Goal: Task Accomplishment & Management: Manage account settings

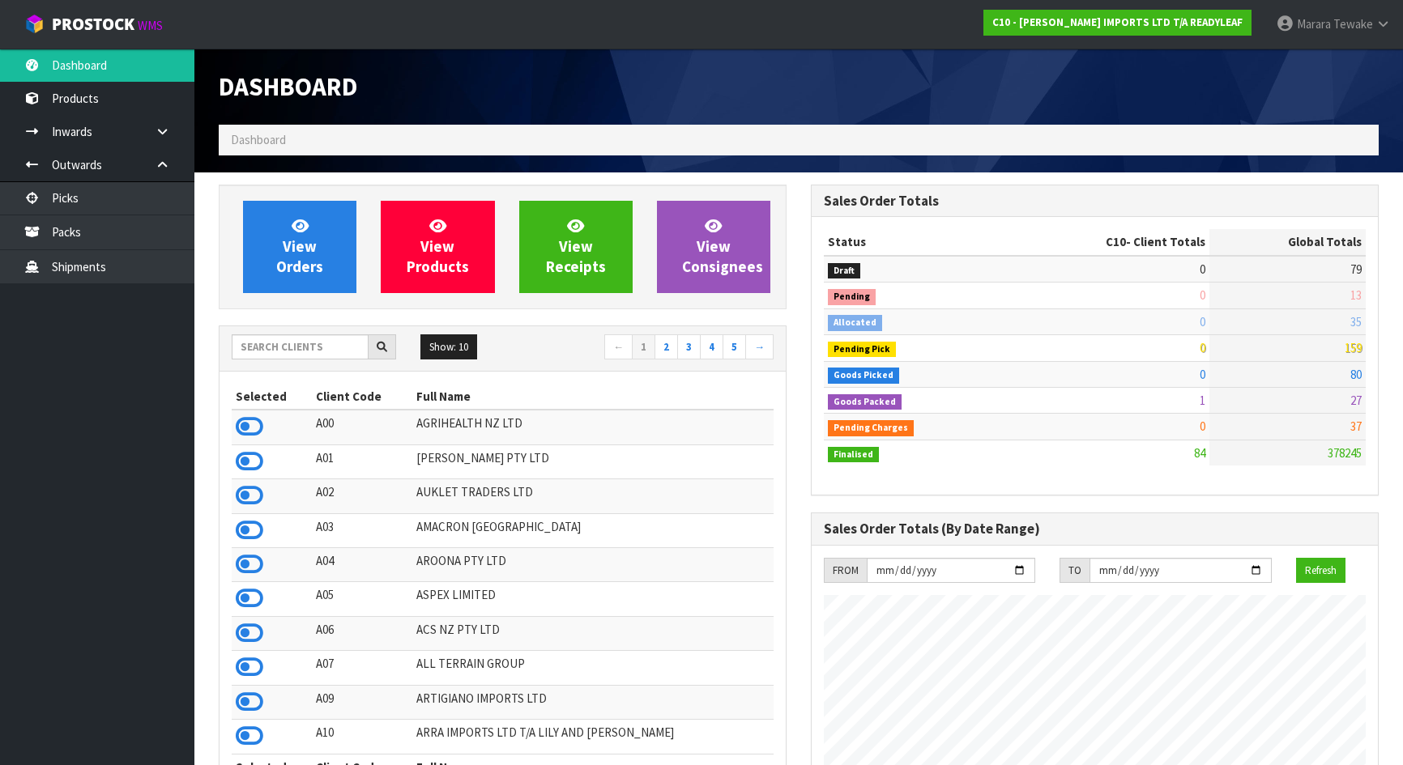
click at [239, 528] on icon at bounding box center [250, 530] width 28 height 24
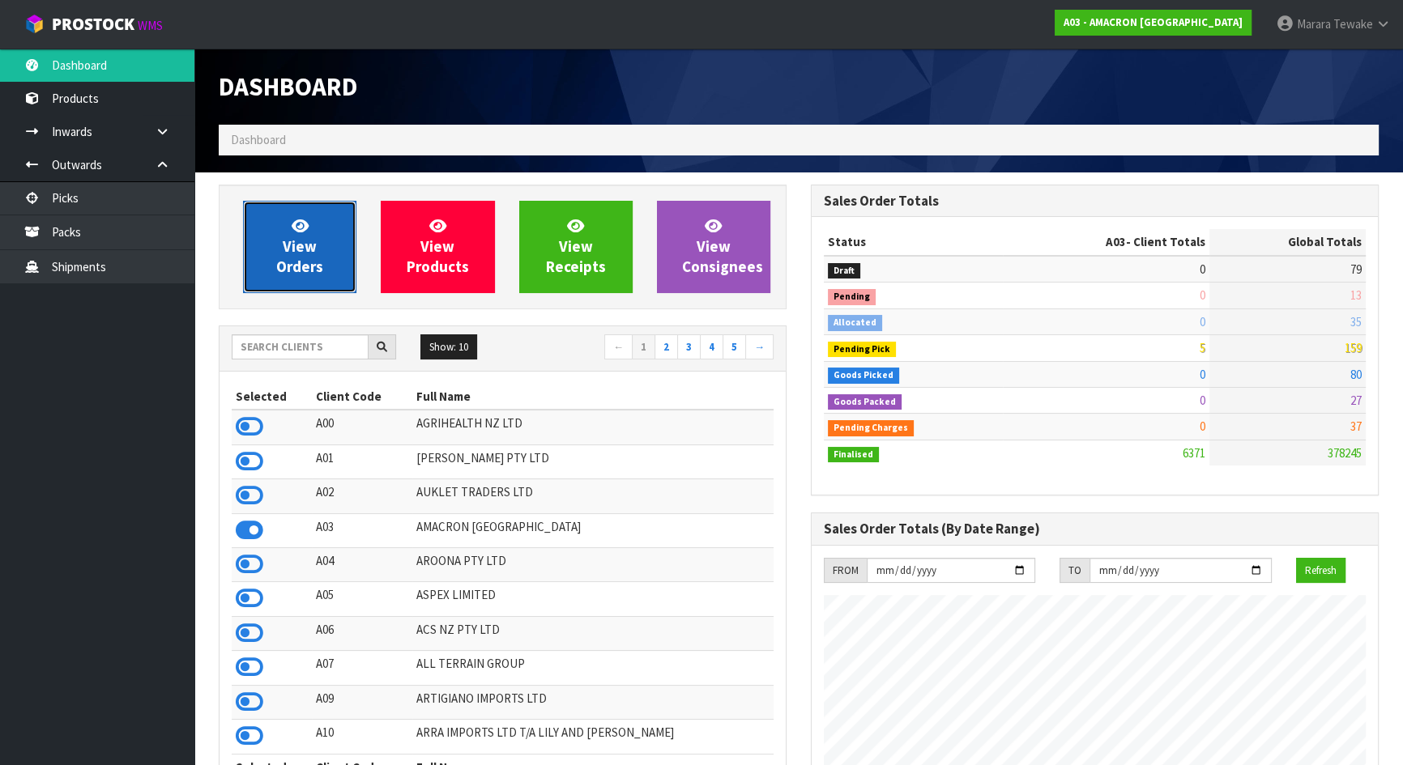
click at [294, 232] on icon at bounding box center [300, 225] width 17 height 15
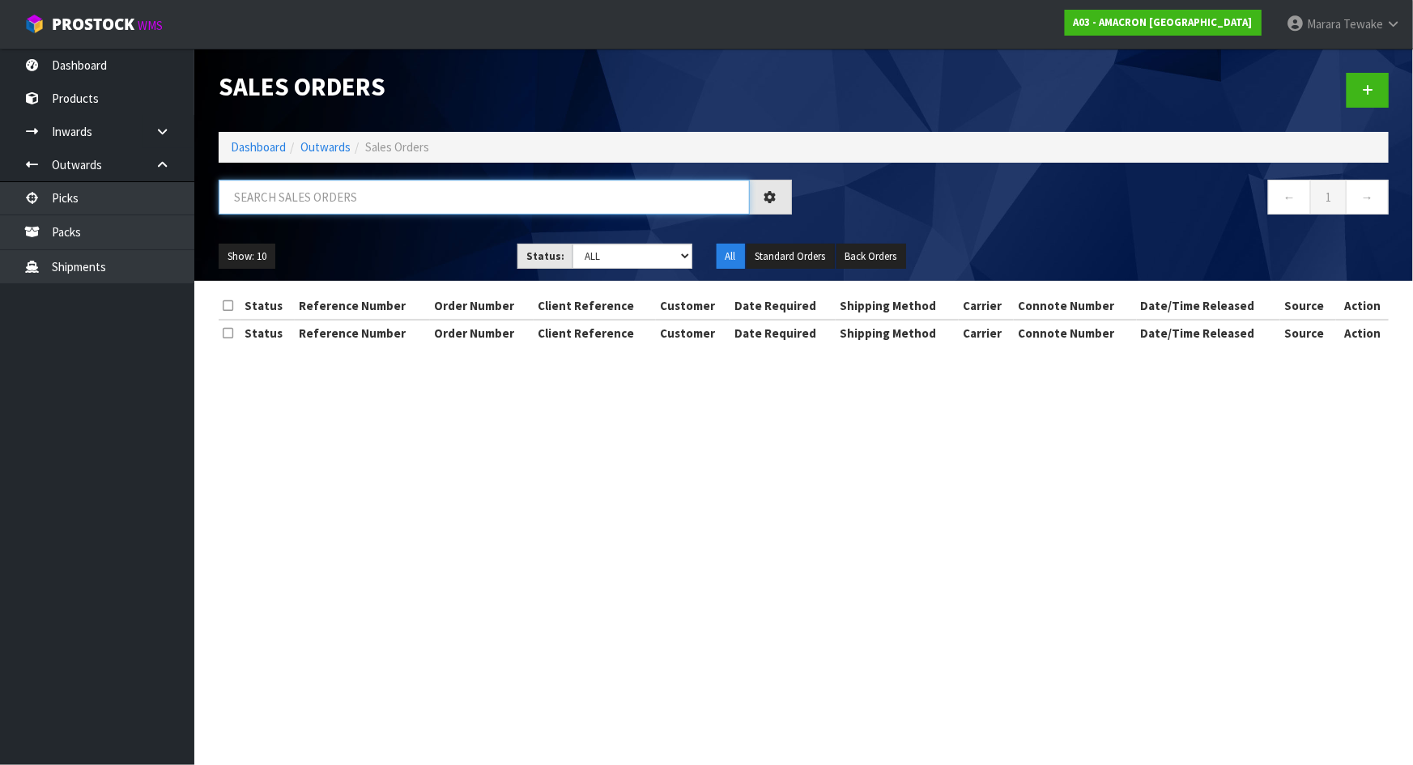
click at [282, 198] on input "text" at bounding box center [484, 197] width 531 height 35
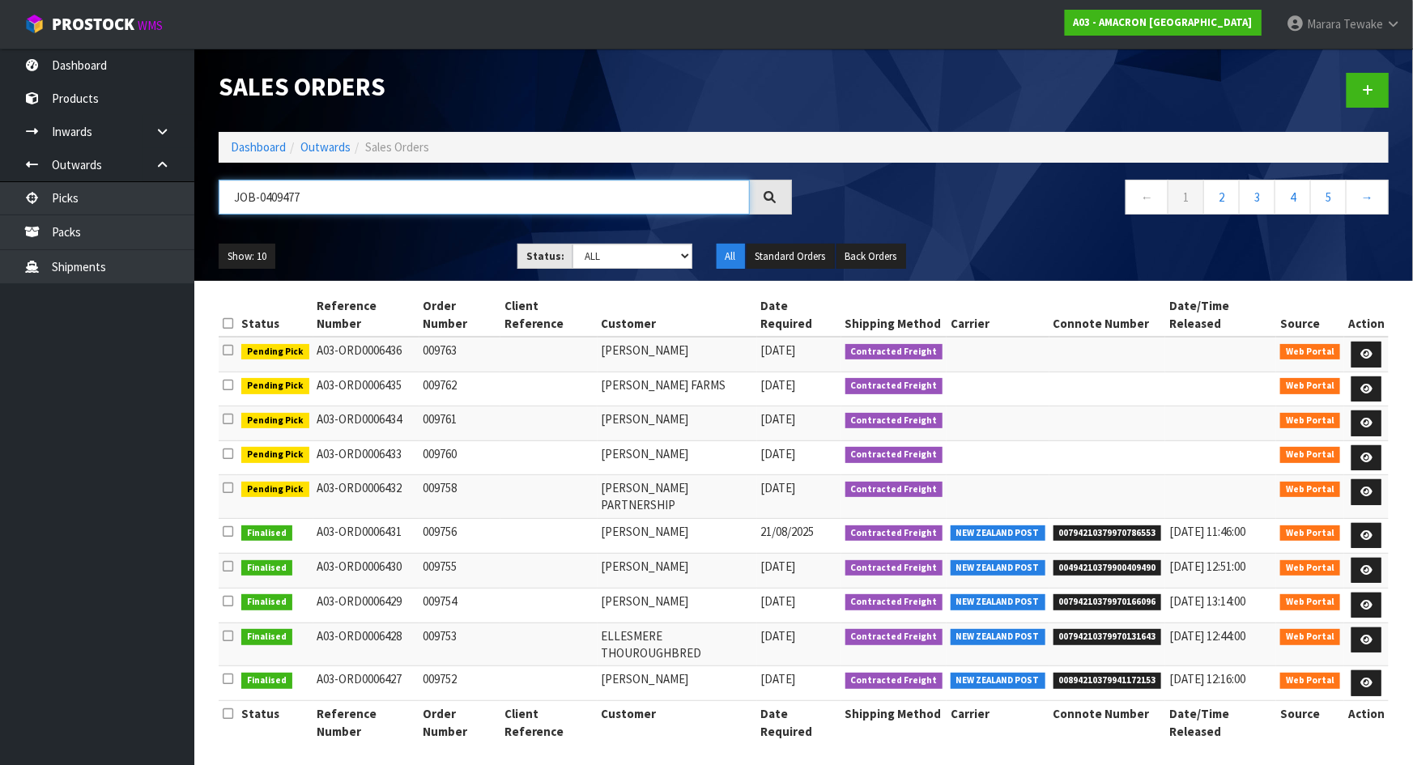
type input "JOB-0409477"
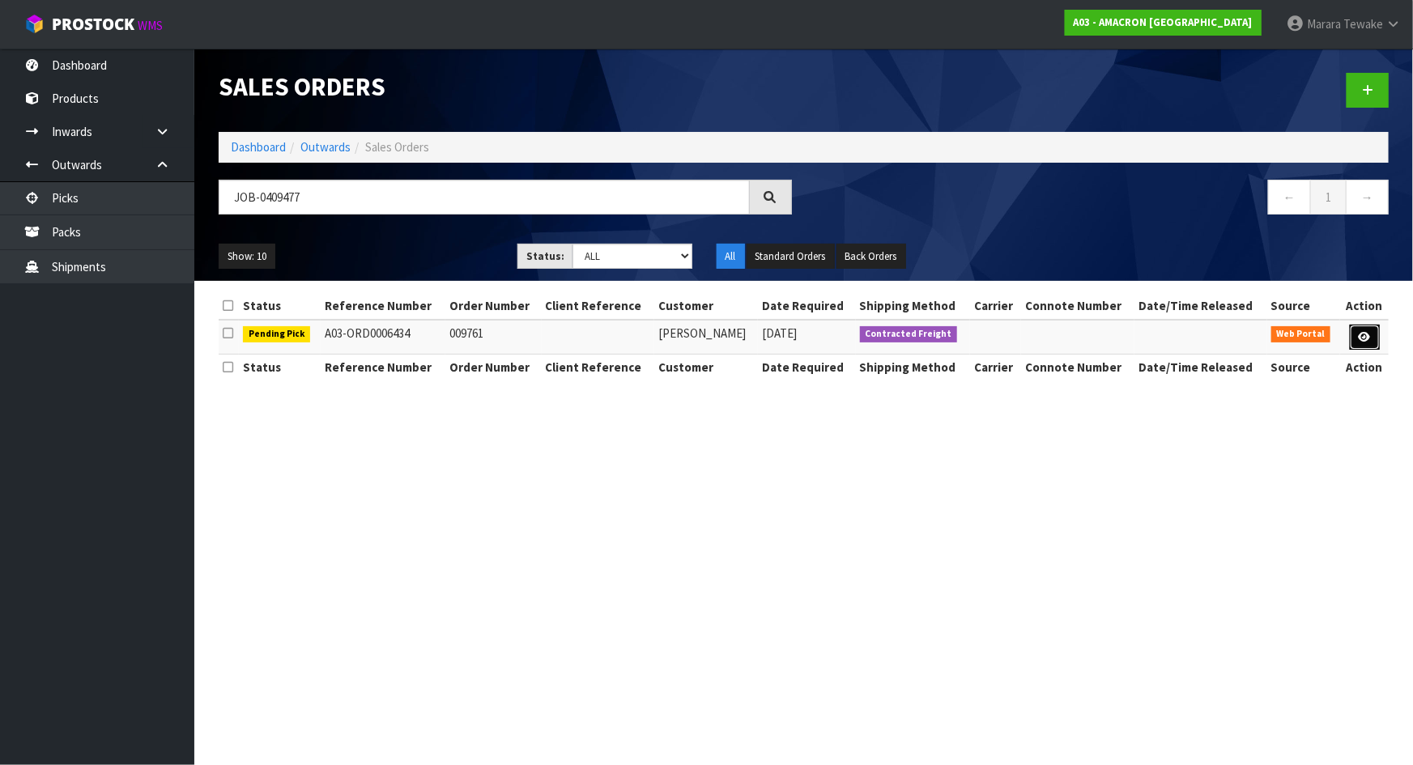
click at [1360, 335] on link at bounding box center [1365, 338] width 30 height 26
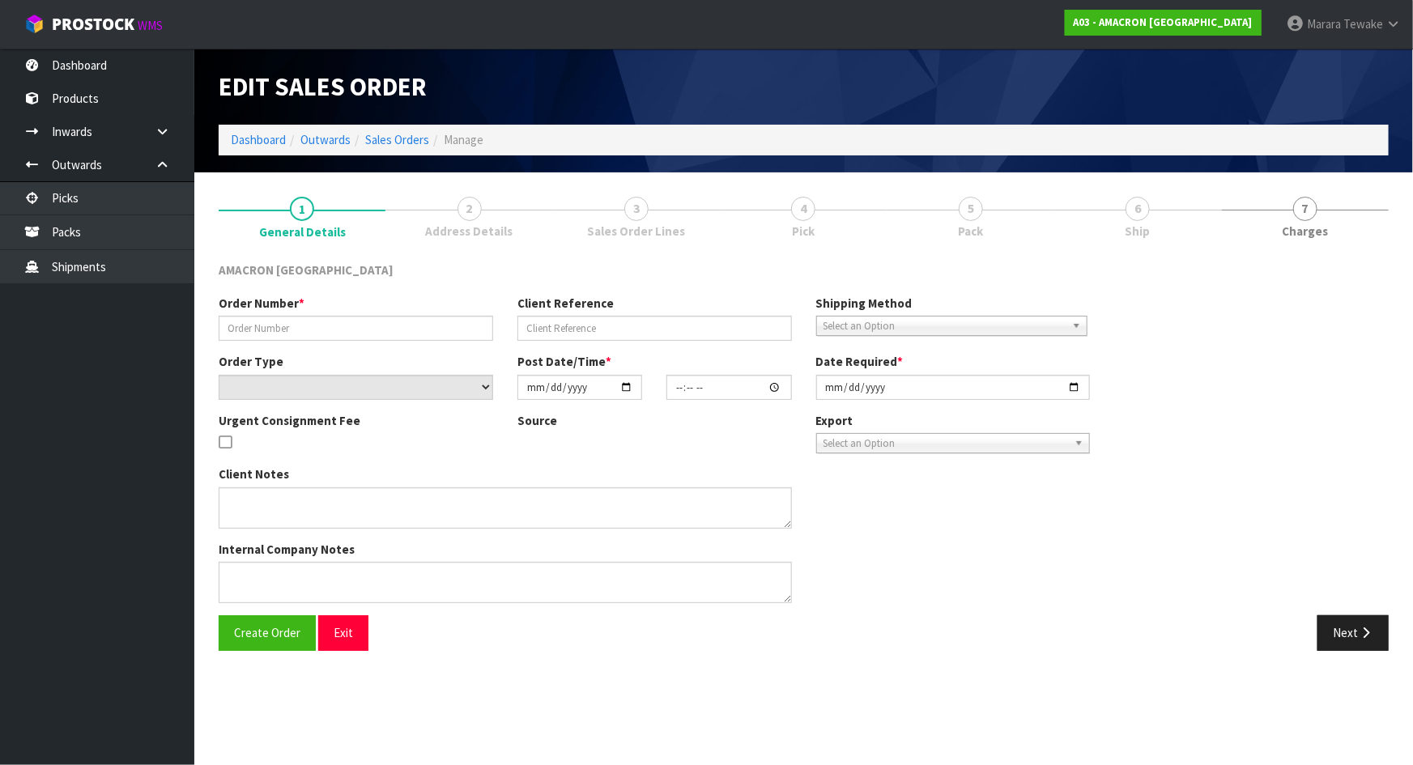
type input "009761"
select select "number:0"
type input "2025-08-26"
type input "10:17:00.000"
type input "2025-08-26"
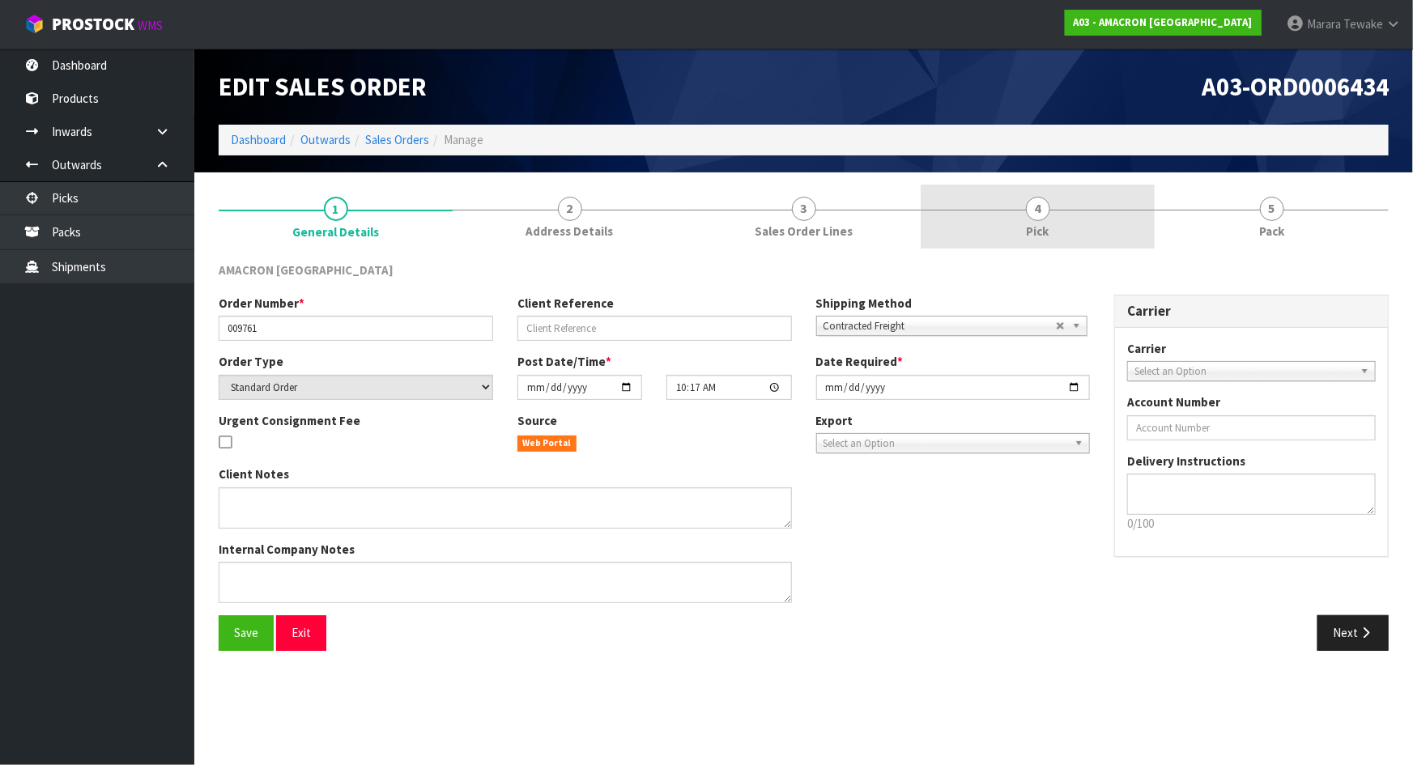
click at [1053, 226] on link "4 Pick" at bounding box center [1038, 217] width 234 height 64
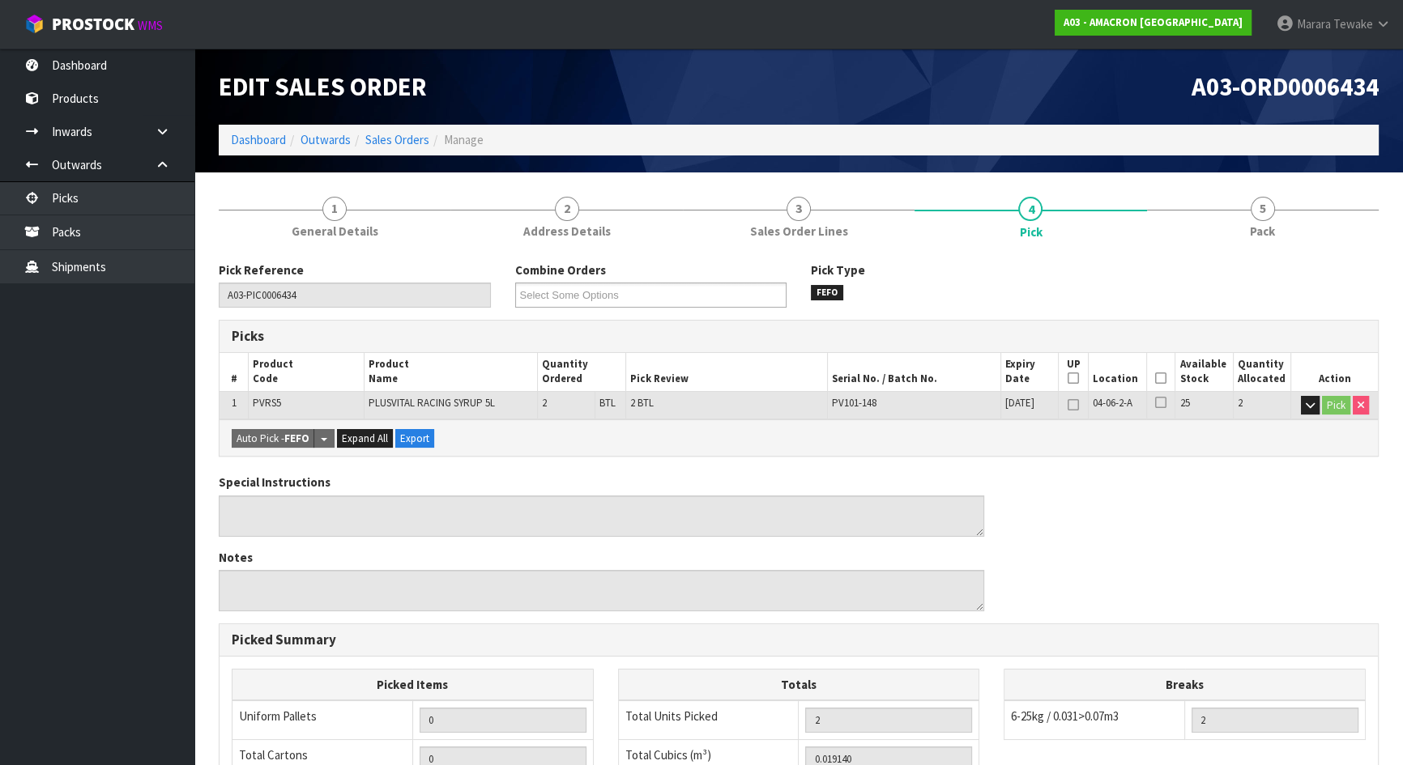
click at [1161, 378] on icon at bounding box center [1160, 378] width 11 height 1
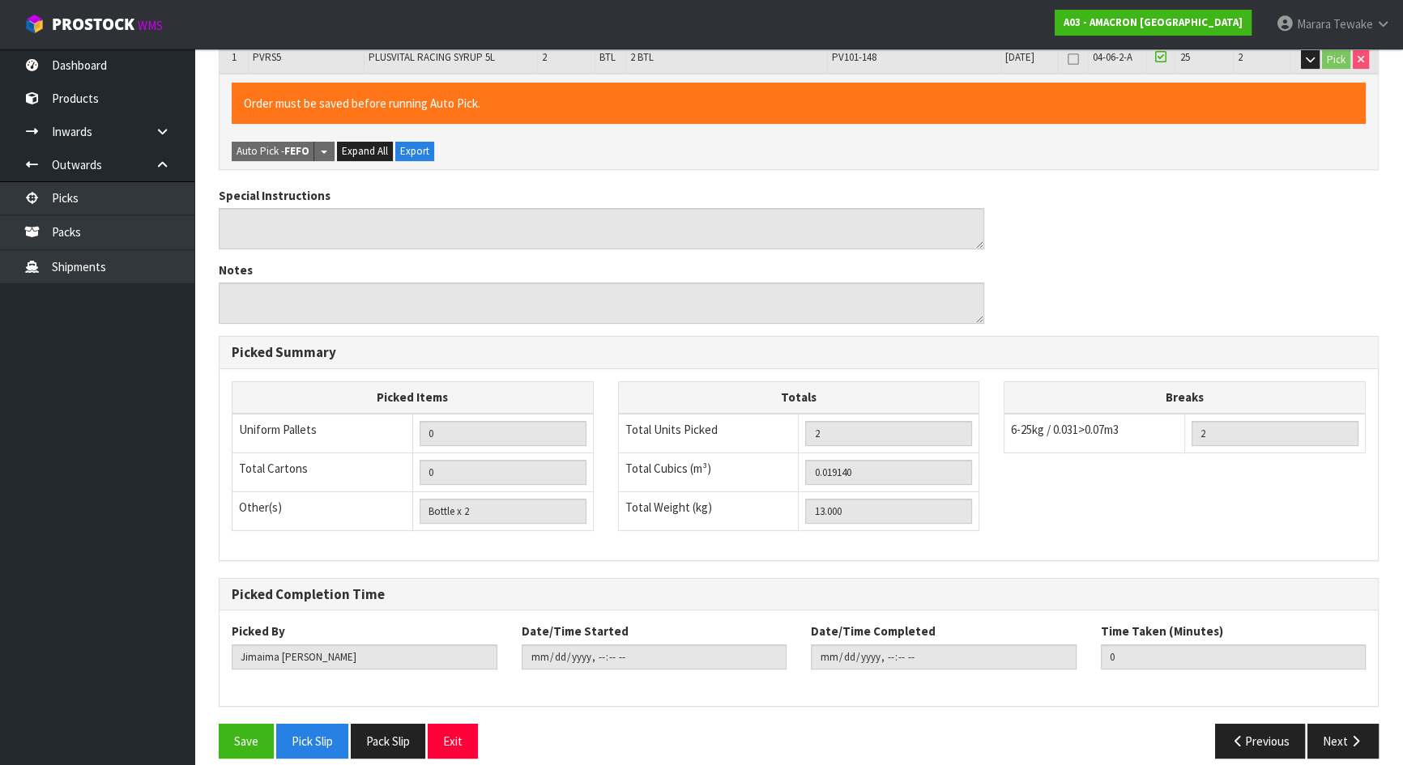
scroll to position [361, 0]
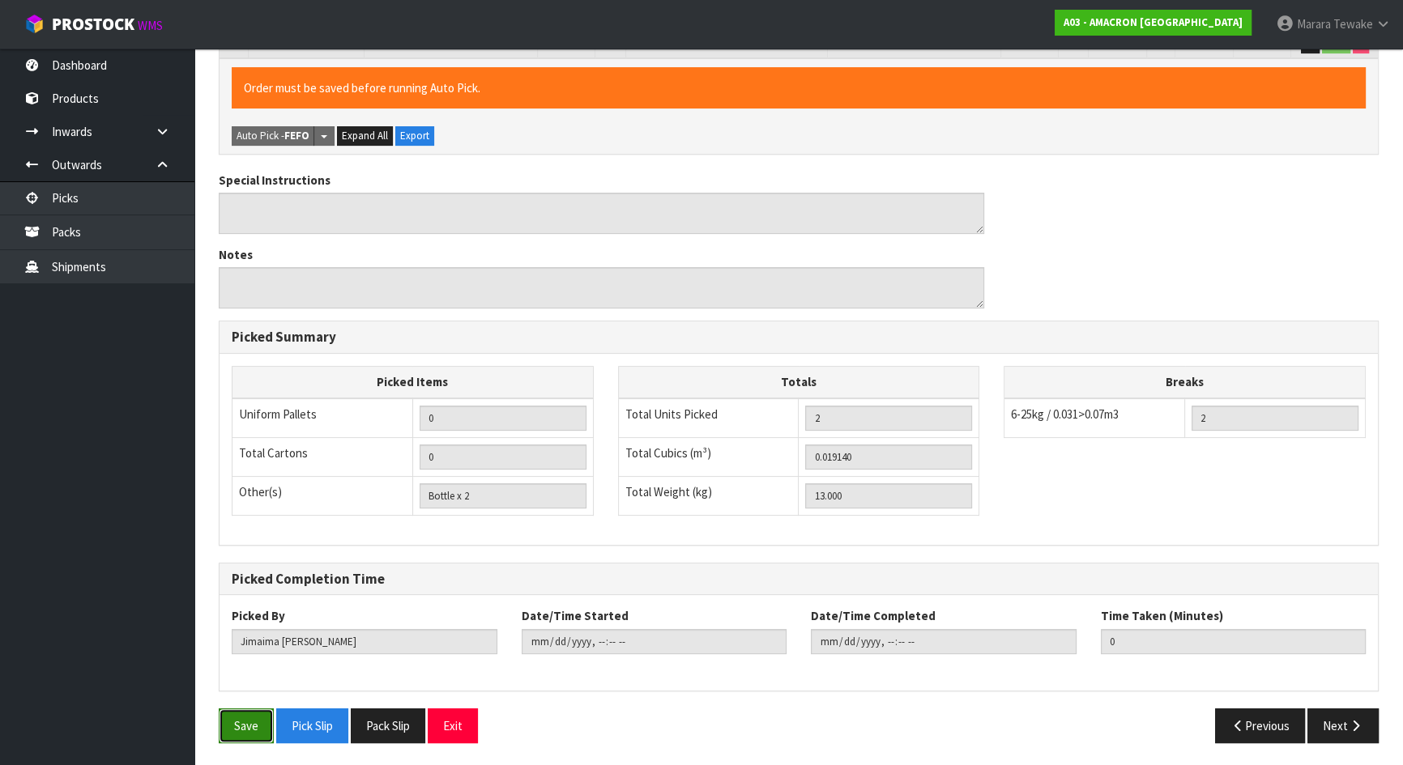
click at [245, 710] on button "Save" at bounding box center [246, 726] width 55 height 35
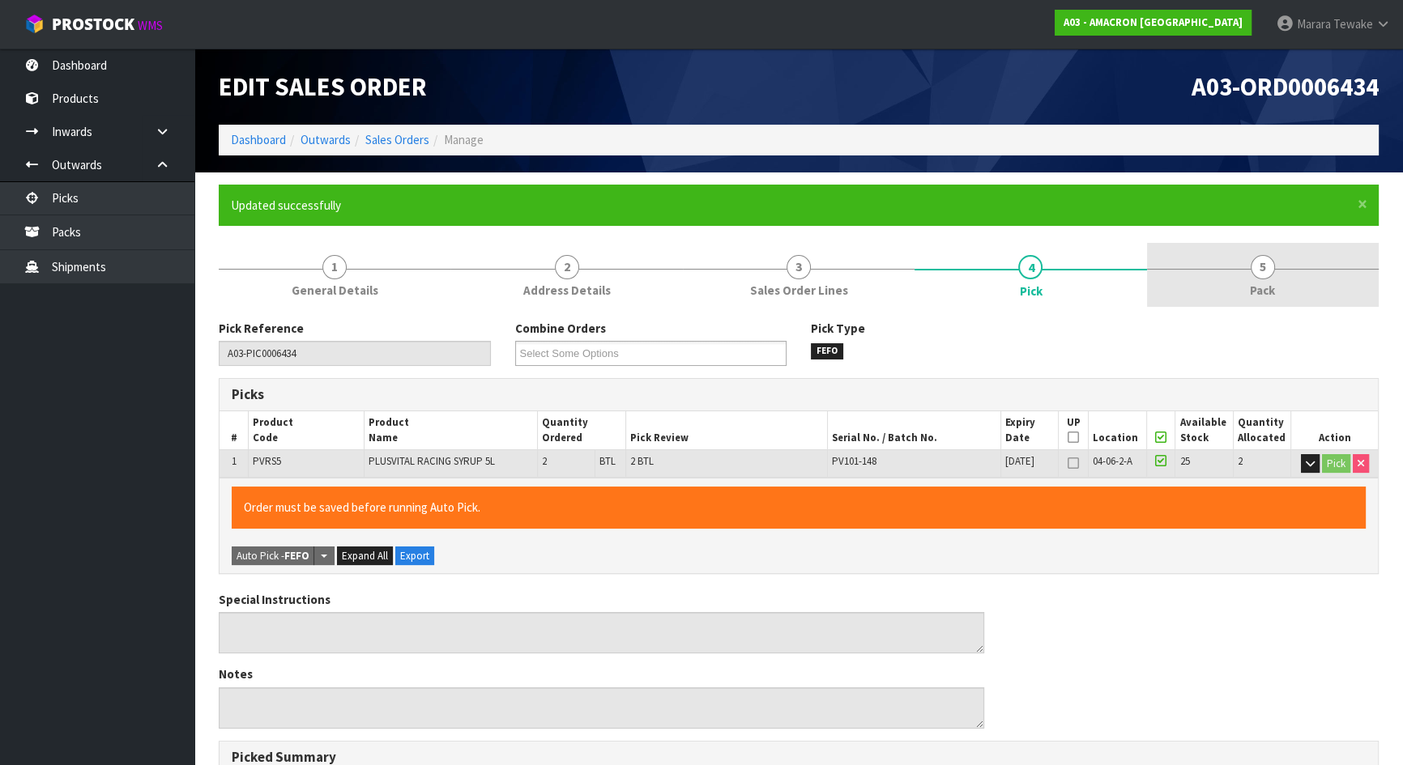
click at [1255, 291] on span "Pack" at bounding box center [1262, 290] width 25 height 17
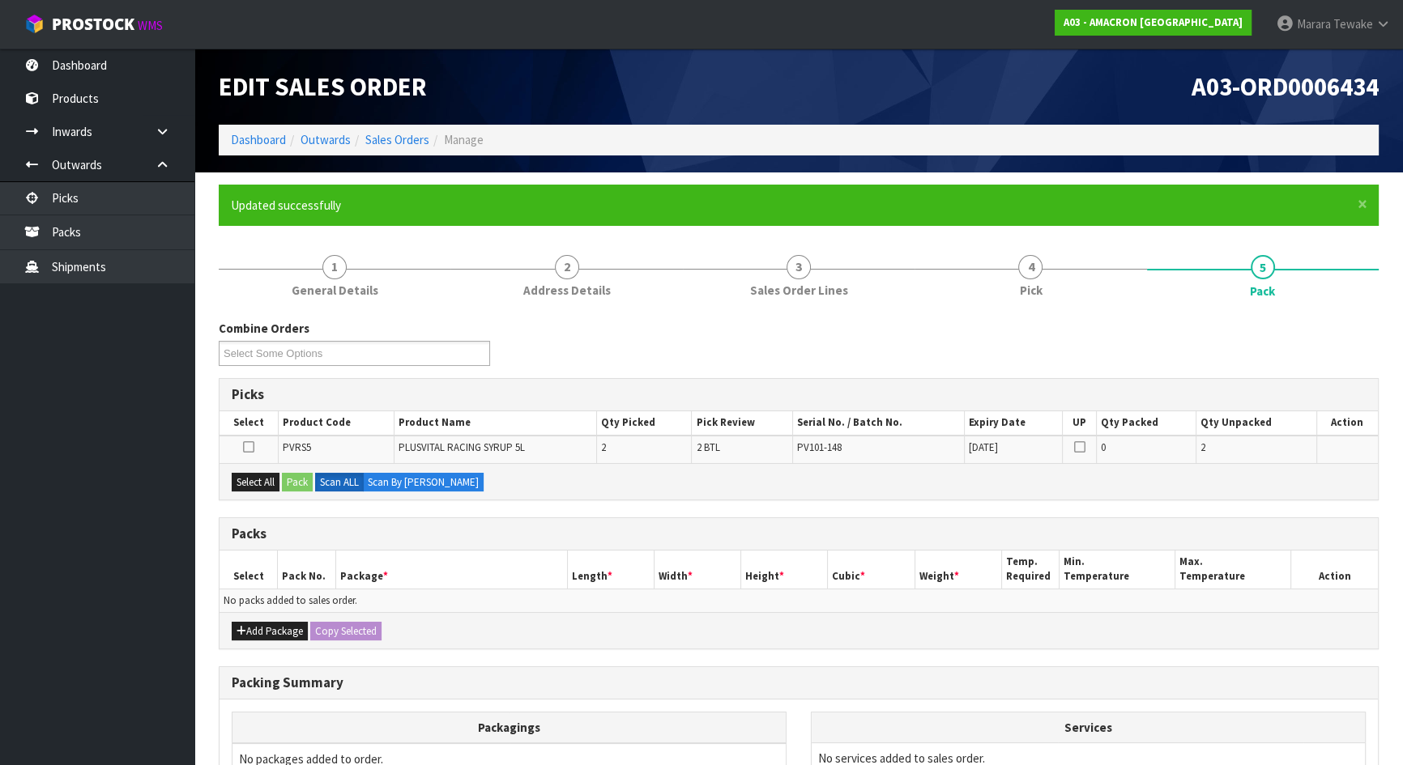
scroll to position [181, 0]
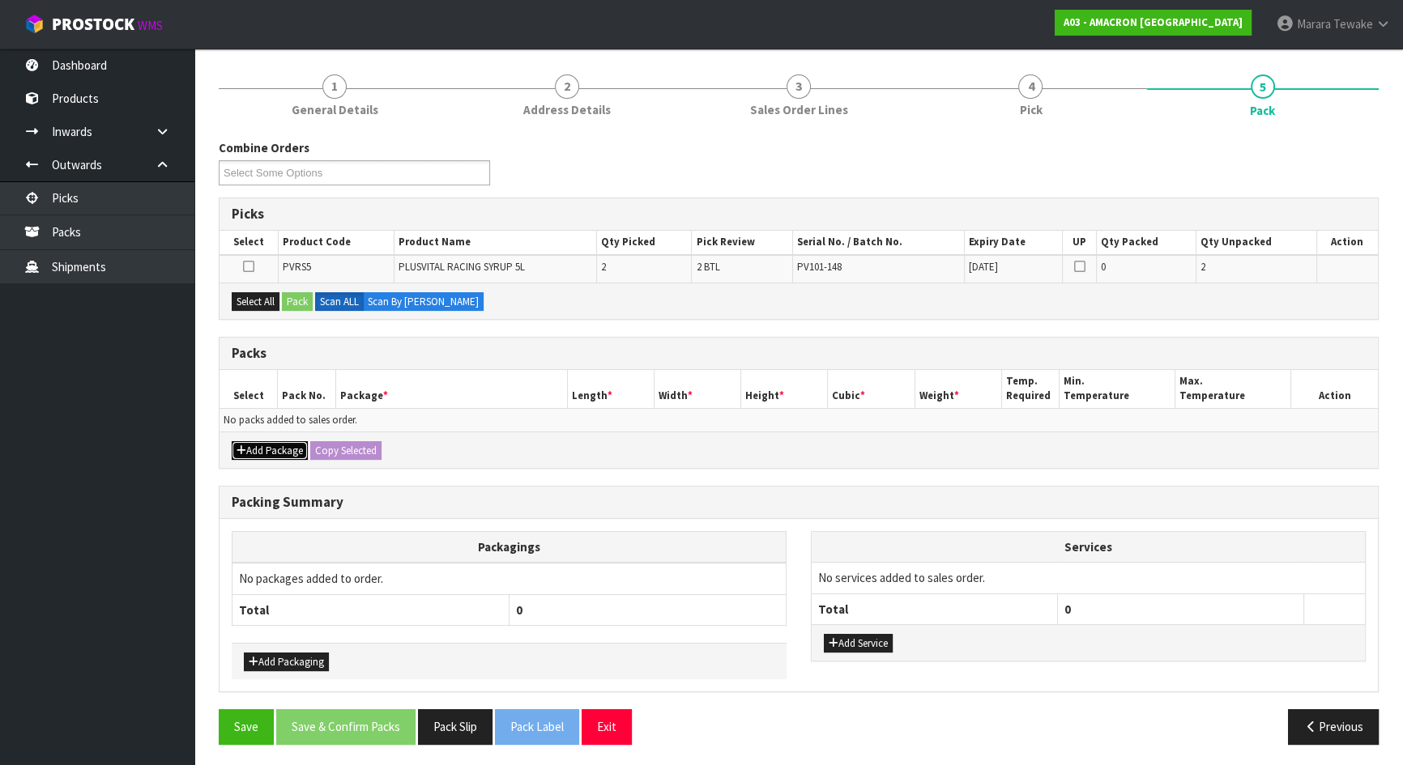
click at [271, 446] on button "Add Package" at bounding box center [270, 450] width 76 height 19
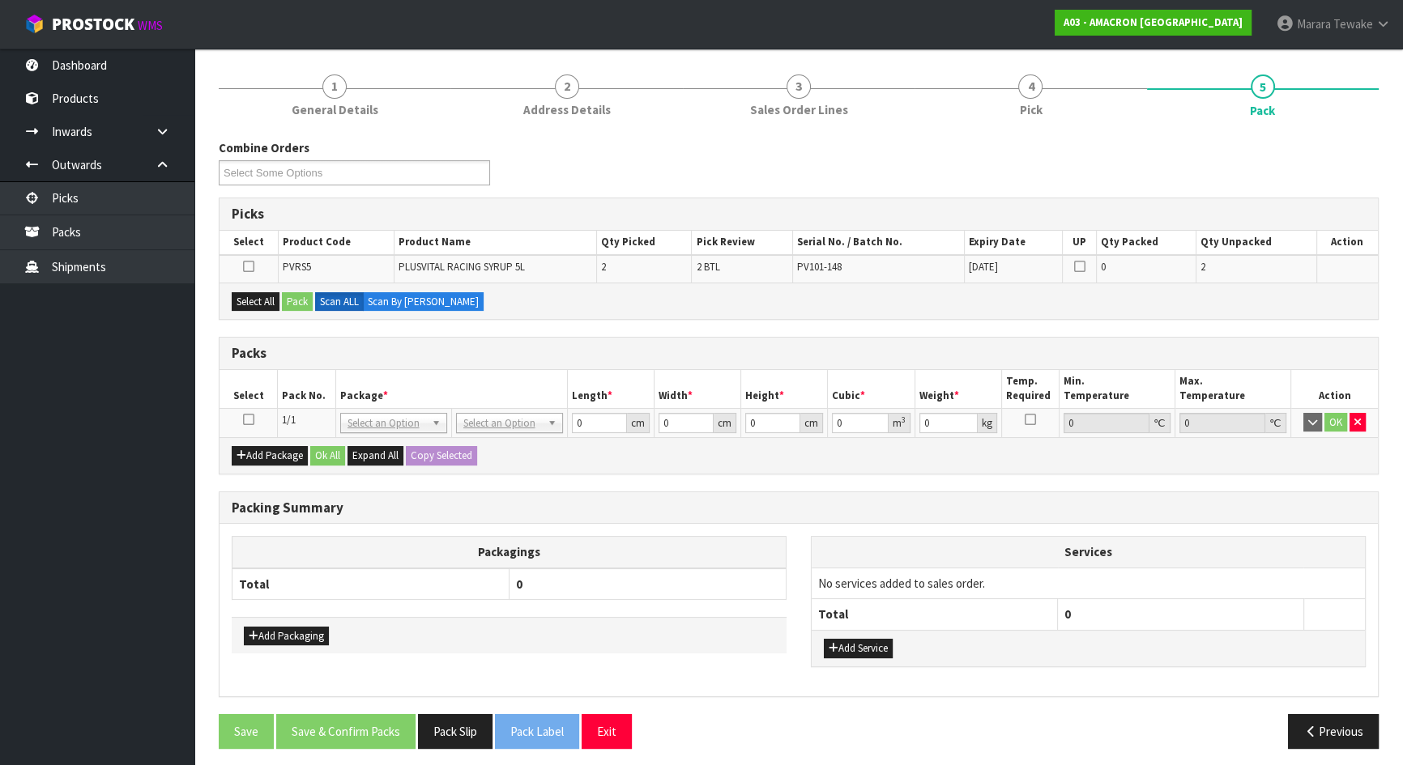
click at [248, 420] on icon at bounding box center [248, 420] width 11 height 1
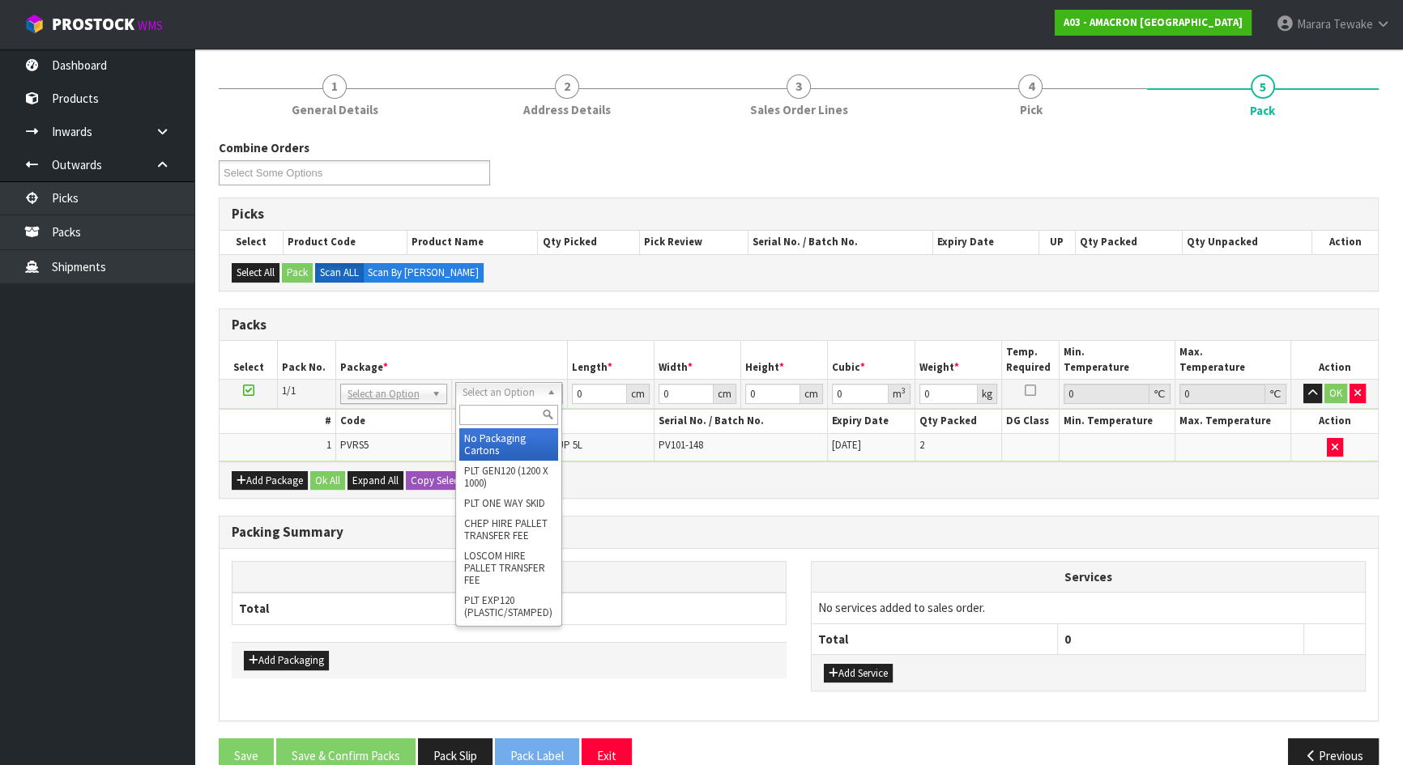
click at [518, 420] on input "text" at bounding box center [508, 415] width 99 height 20
type input "oc"
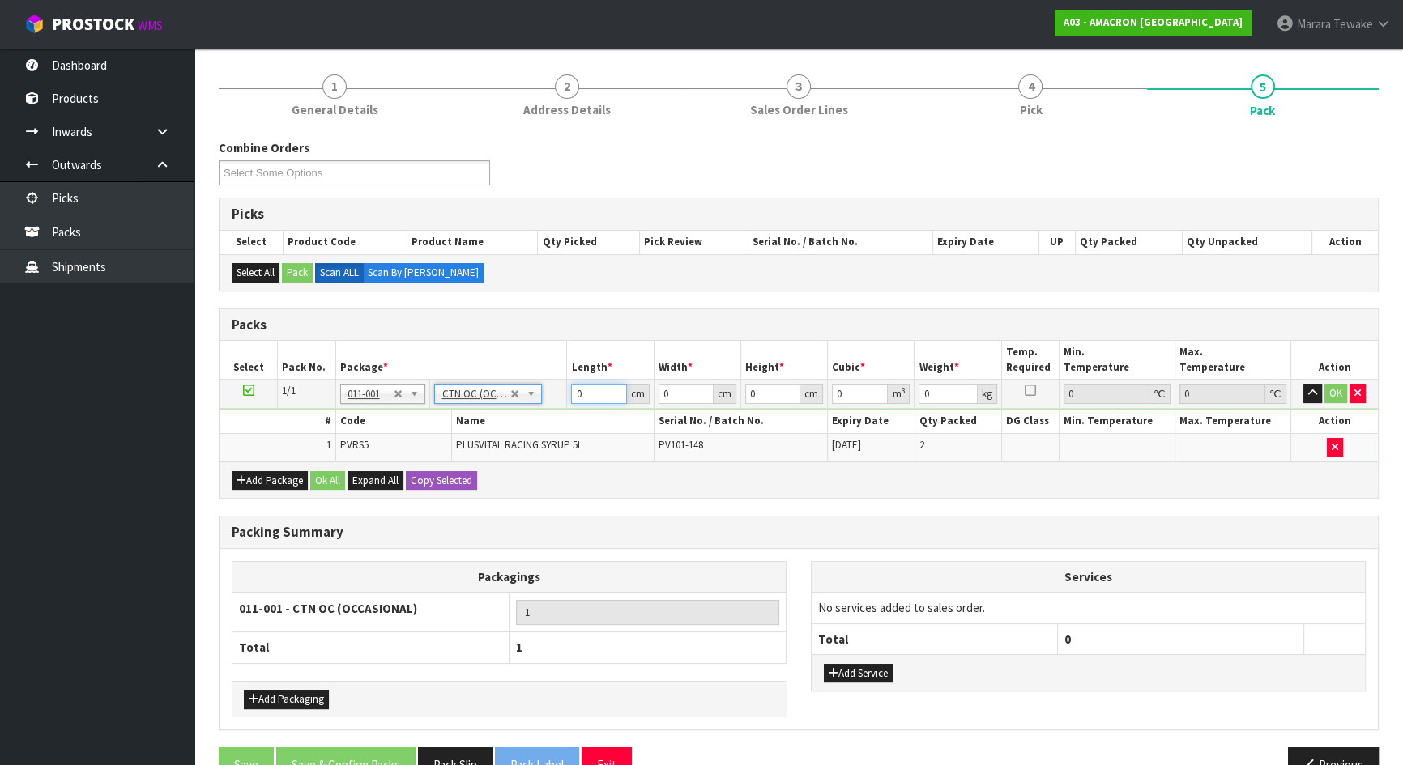
drag, startPoint x: 590, startPoint y: 396, endPoint x: 559, endPoint y: 339, distance: 64.5
click at [579, 390] on input "0" at bounding box center [598, 394] width 55 height 20
type input "13"
type input "40"
type input "29"
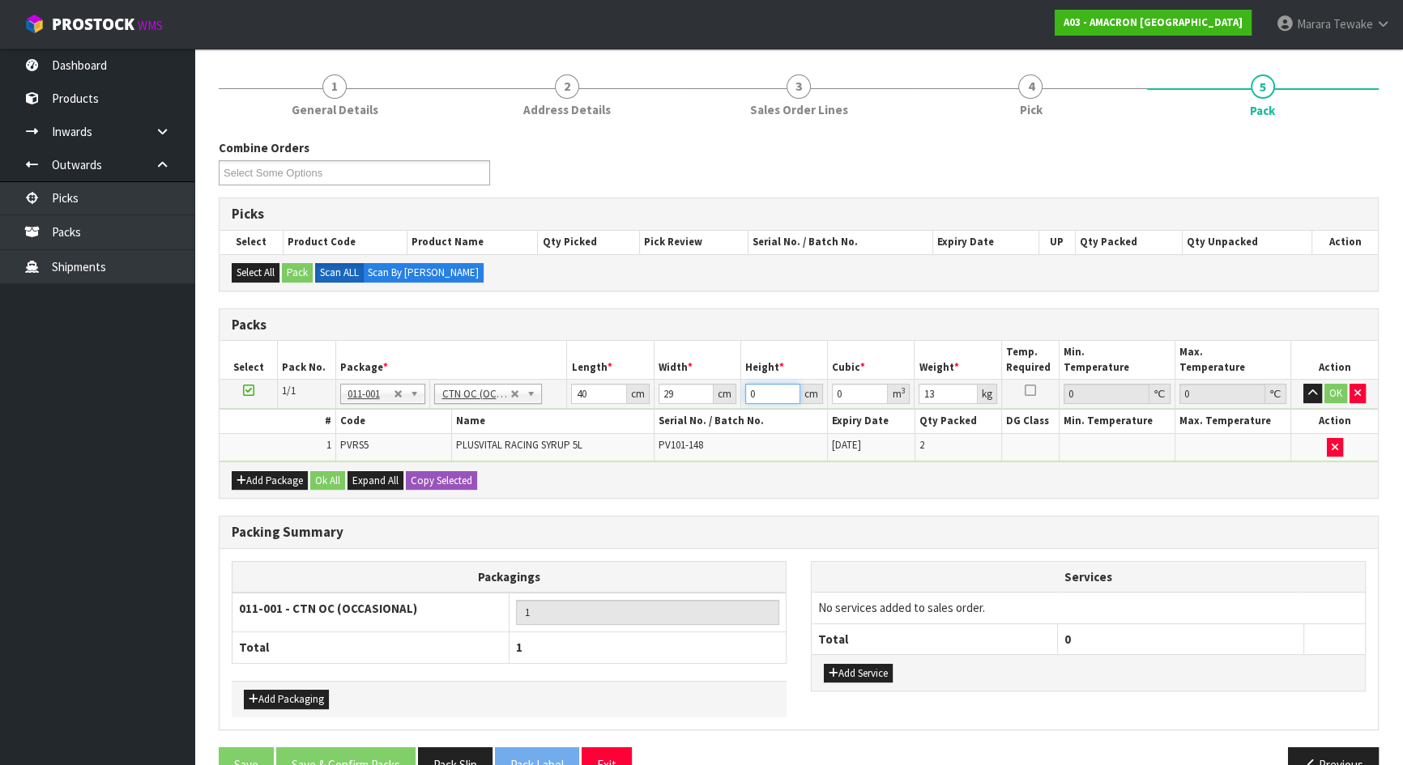
type input "3"
type input "0.00348"
type input "34"
type input "0.03944"
type input "34"
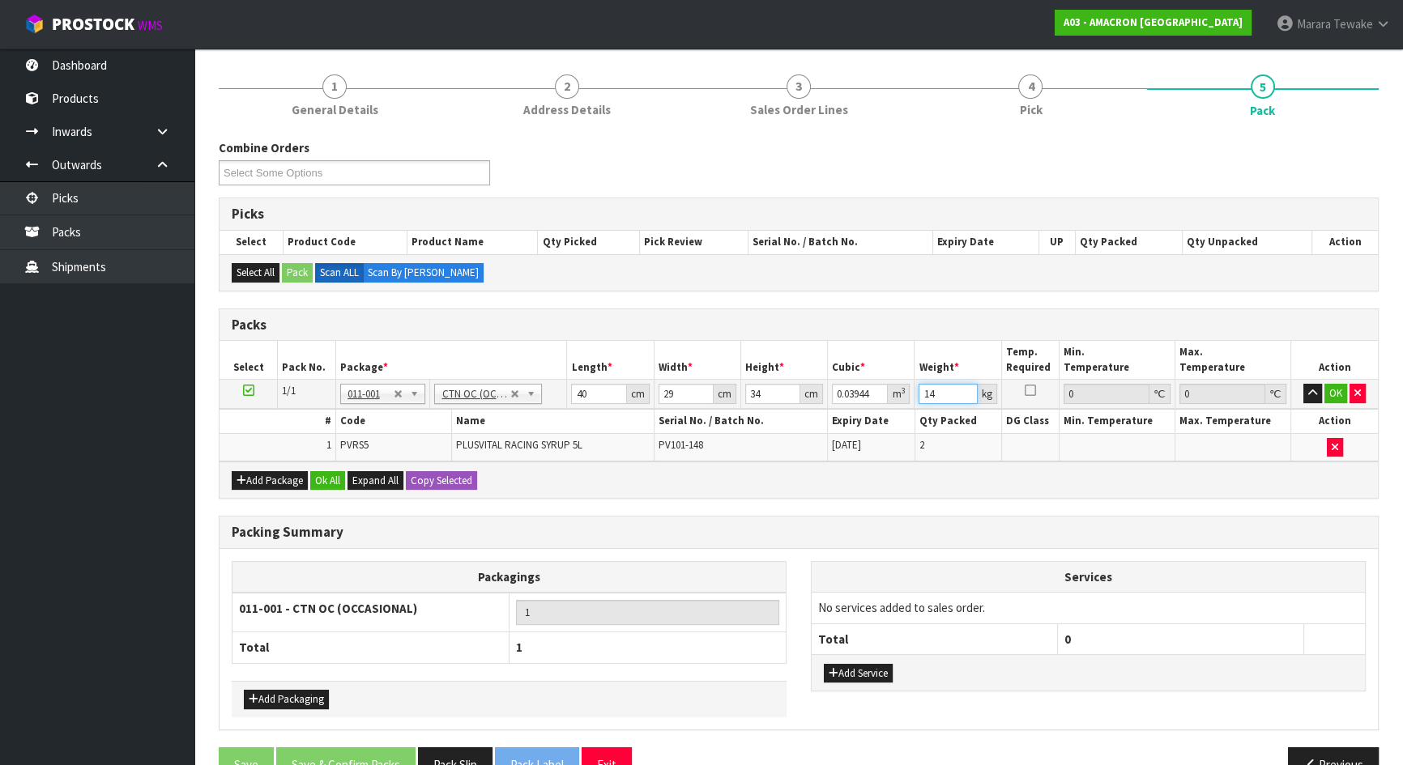
type input "14"
click at [1303, 384] on button "button" at bounding box center [1312, 393] width 19 height 19
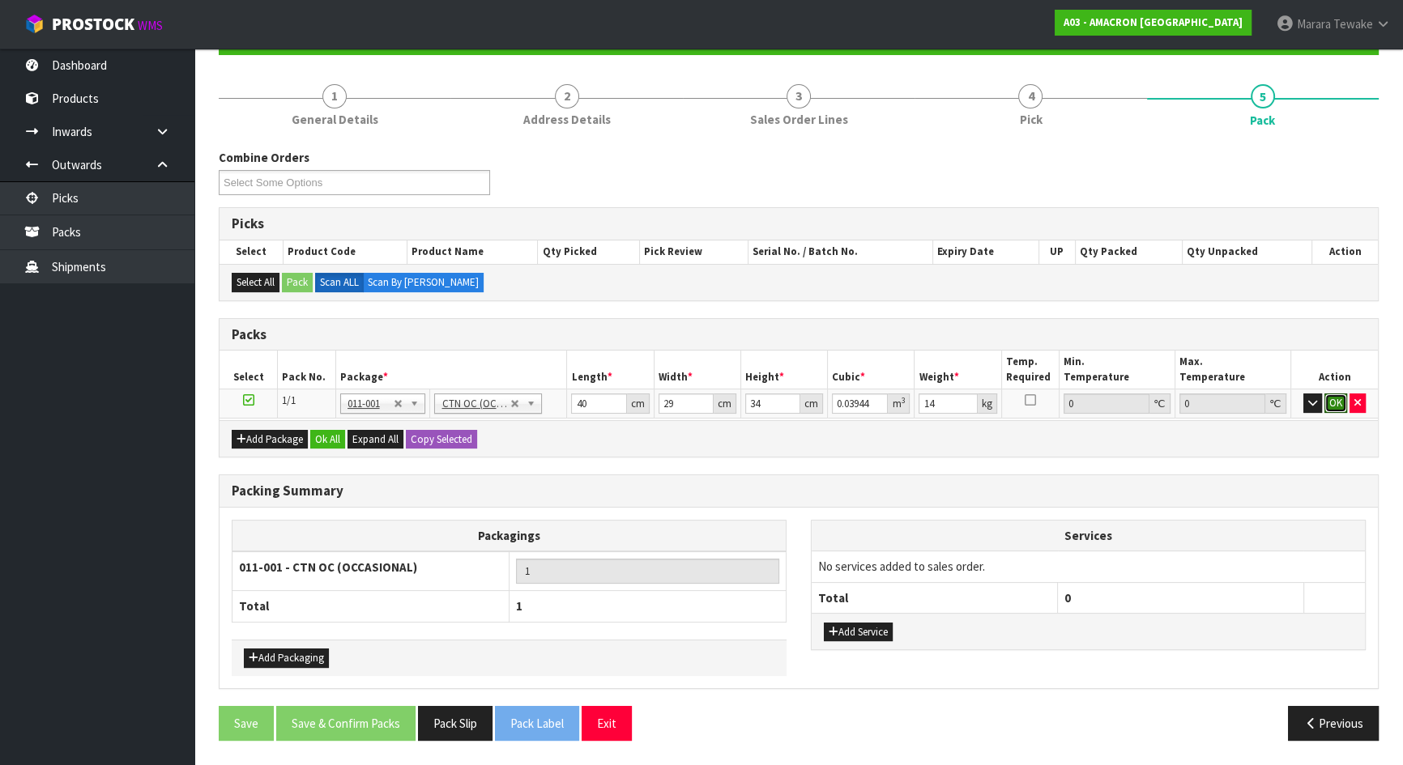
click button "OK" at bounding box center [1335, 403] width 23 height 19
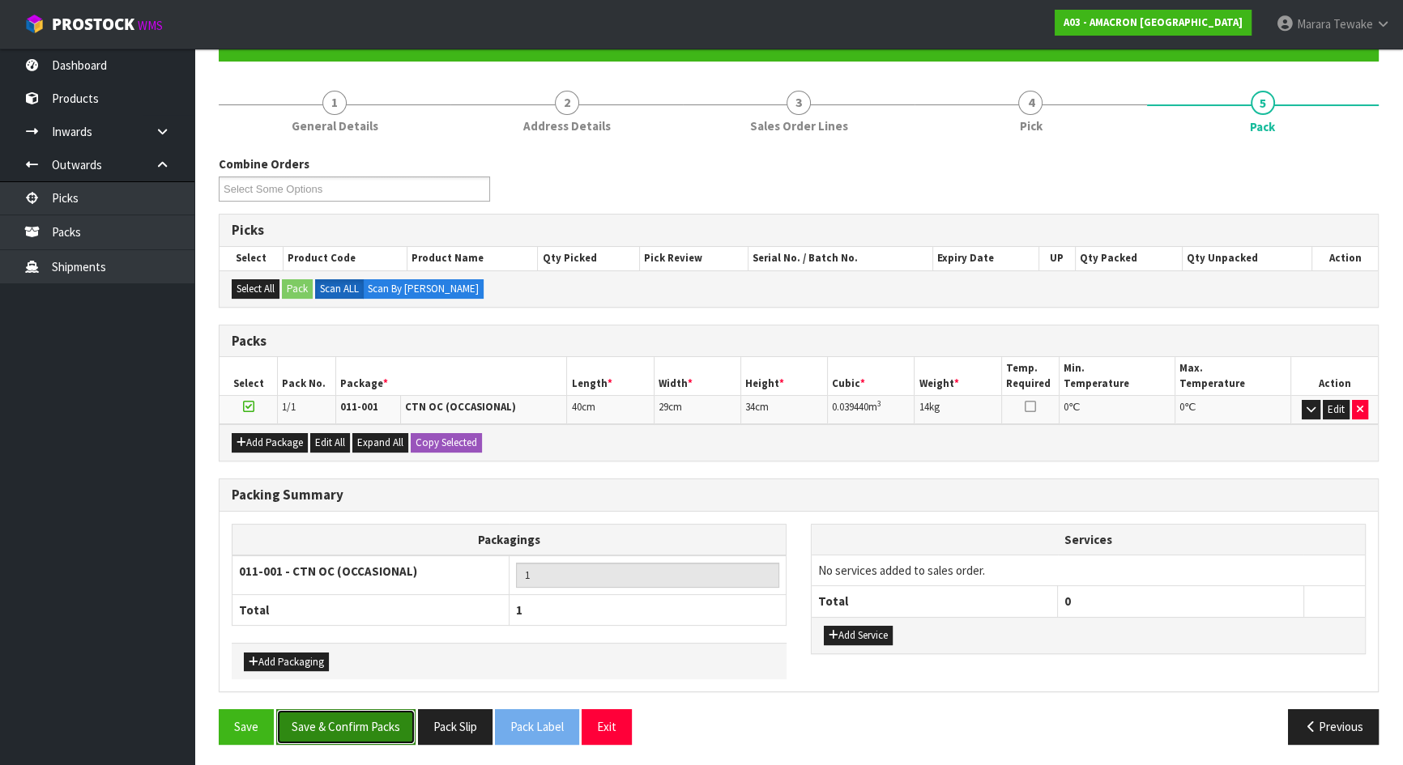
click at [371, 730] on button "Save & Confirm Packs" at bounding box center [345, 727] width 139 height 35
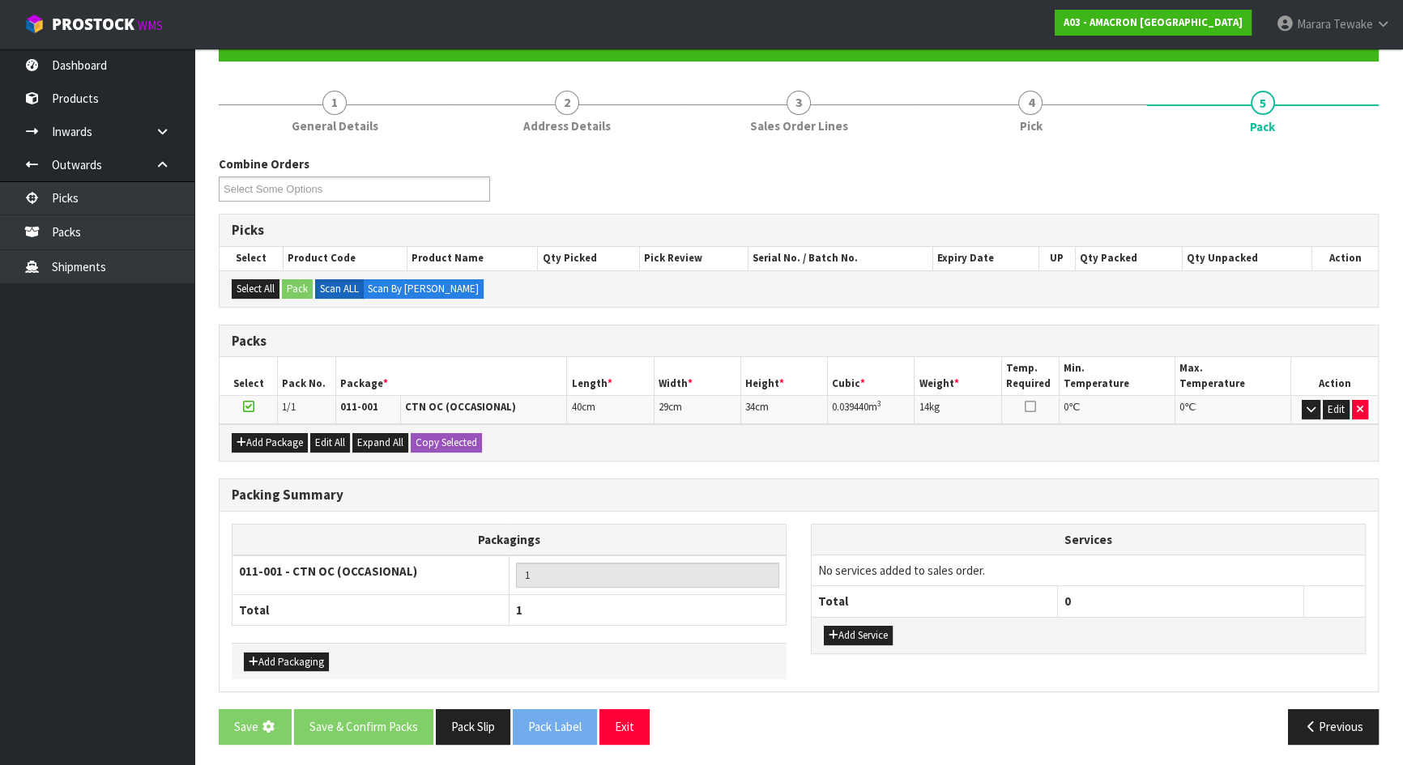
scroll to position [0, 0]
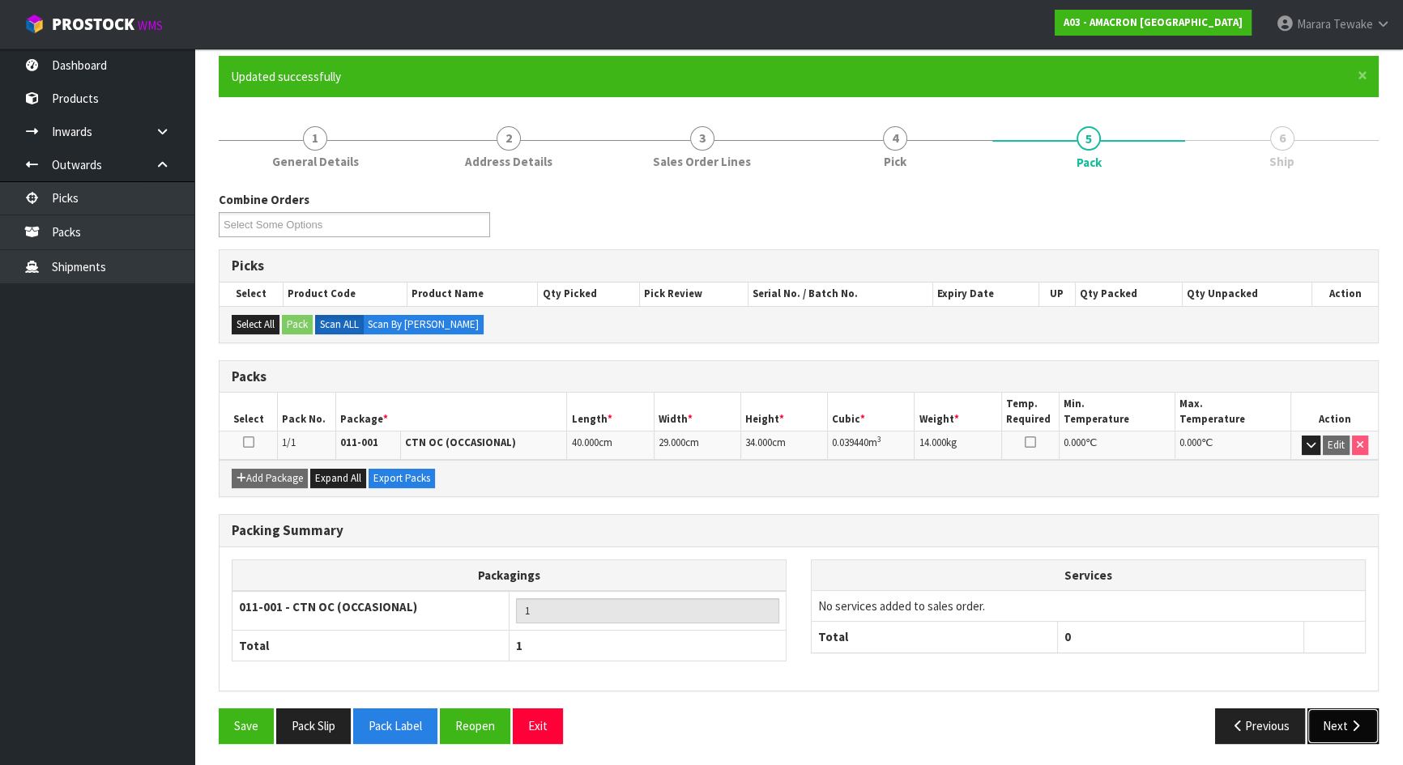
click at [1335, 729] on button "Next" at bounding box center [1342, 726] width 71 height 35
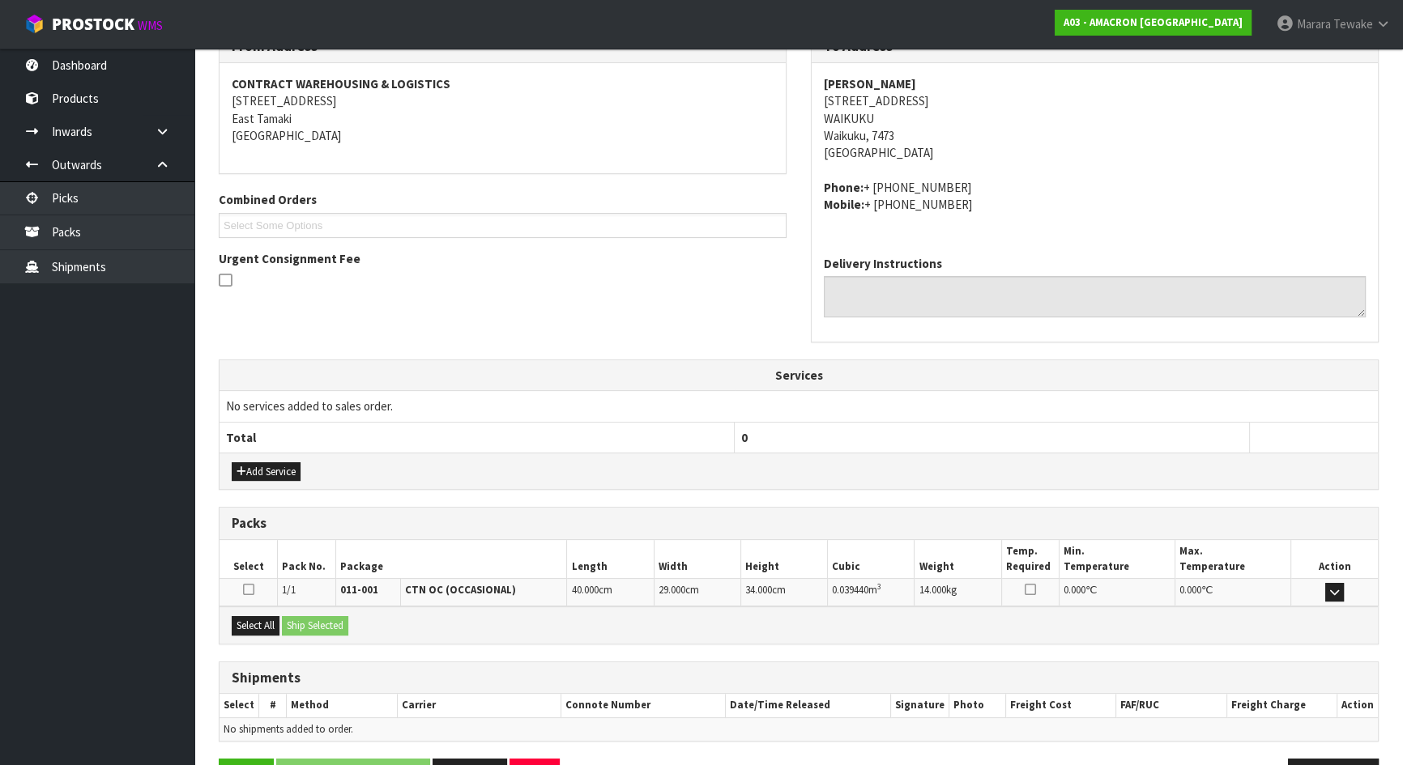
scroll to position [340, 0]
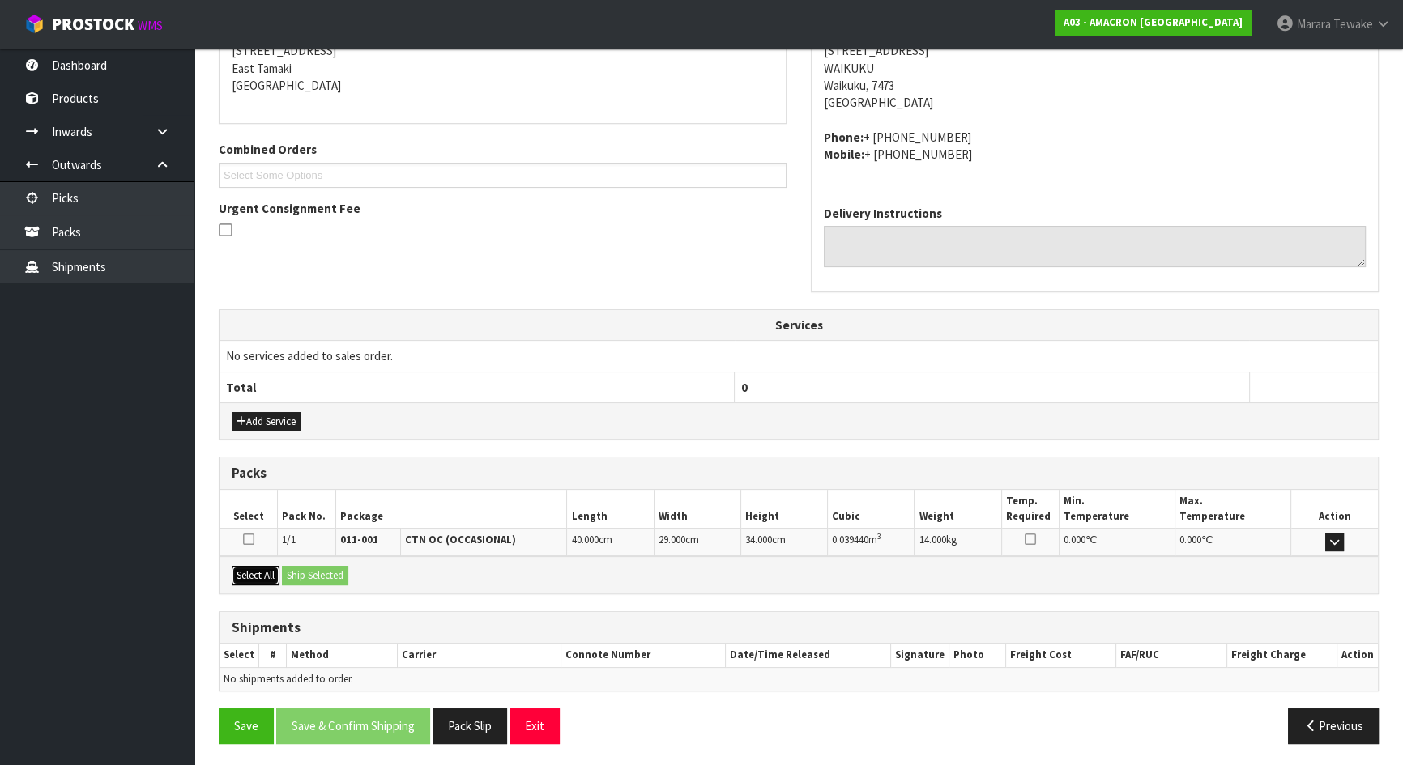
click at [267, 566] on button "Select All" at bounding box center [256, 575] width 48 height 19
click at [313, 566] on button "Ship Selected" at bounding box center [315, 575] width 66 height 19
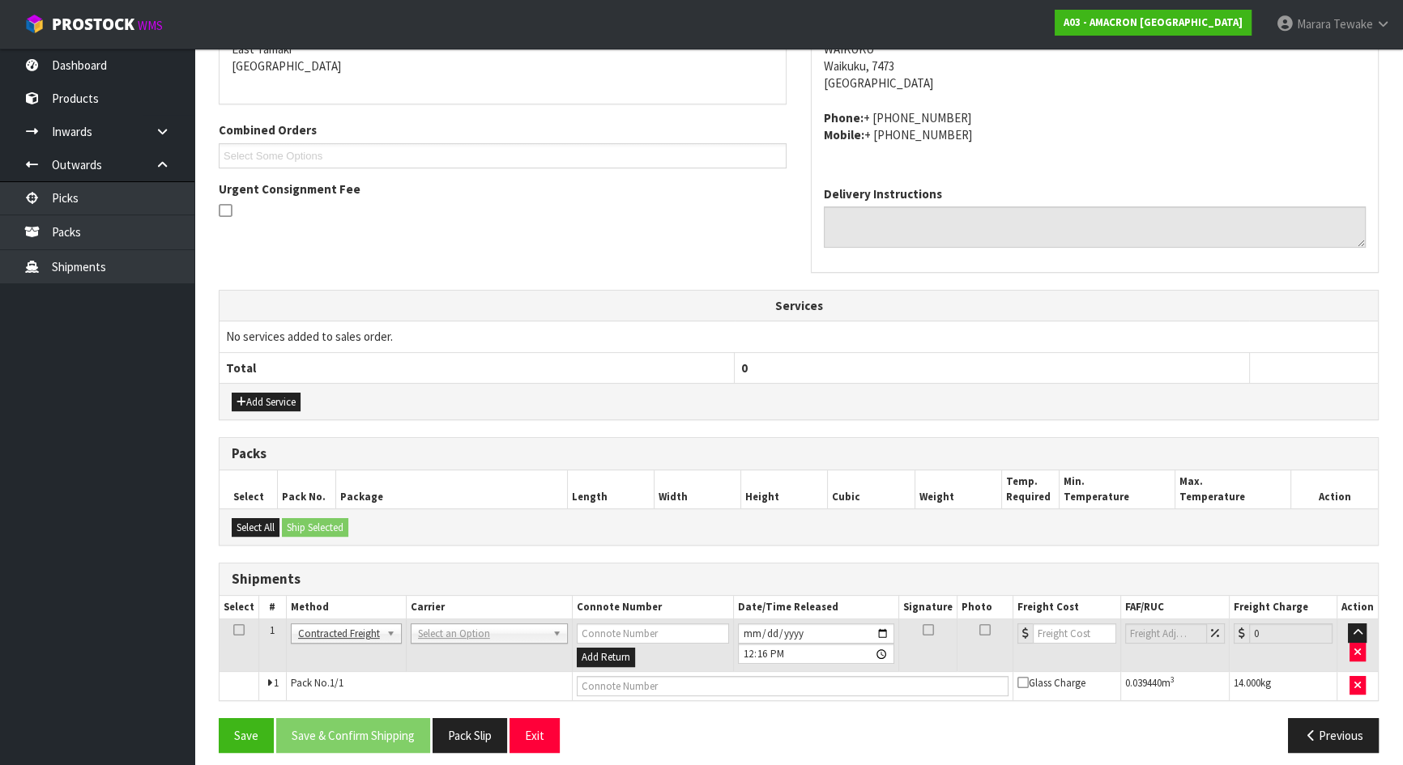
scroll to position [369, 0]
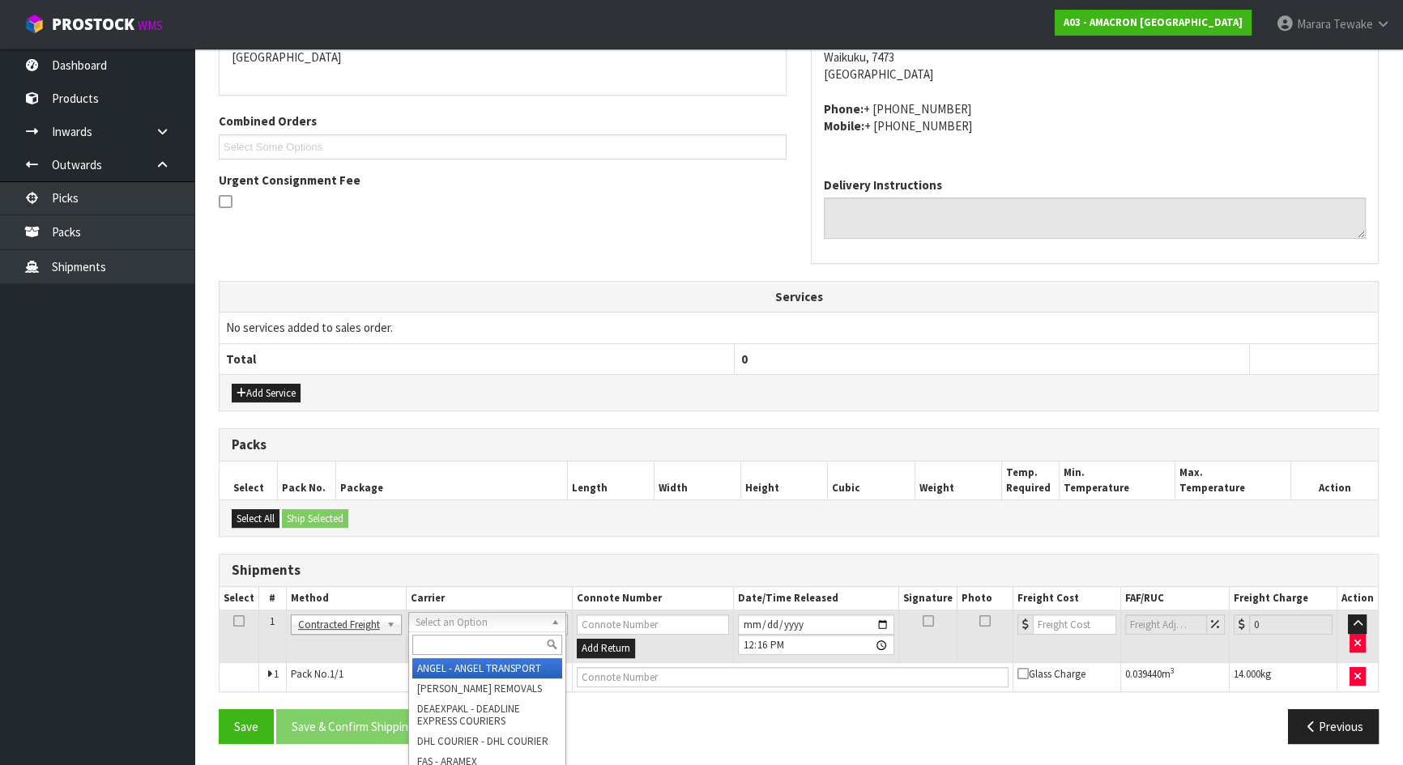
drag, startPoint x: 474, startPoint y: 623, endPoint x: 474, endPoint y: 635, distance: 12.1
click at [475, 635] on input "text" at bounding box center [487, 645] width 150 height 20
type input "nzp"
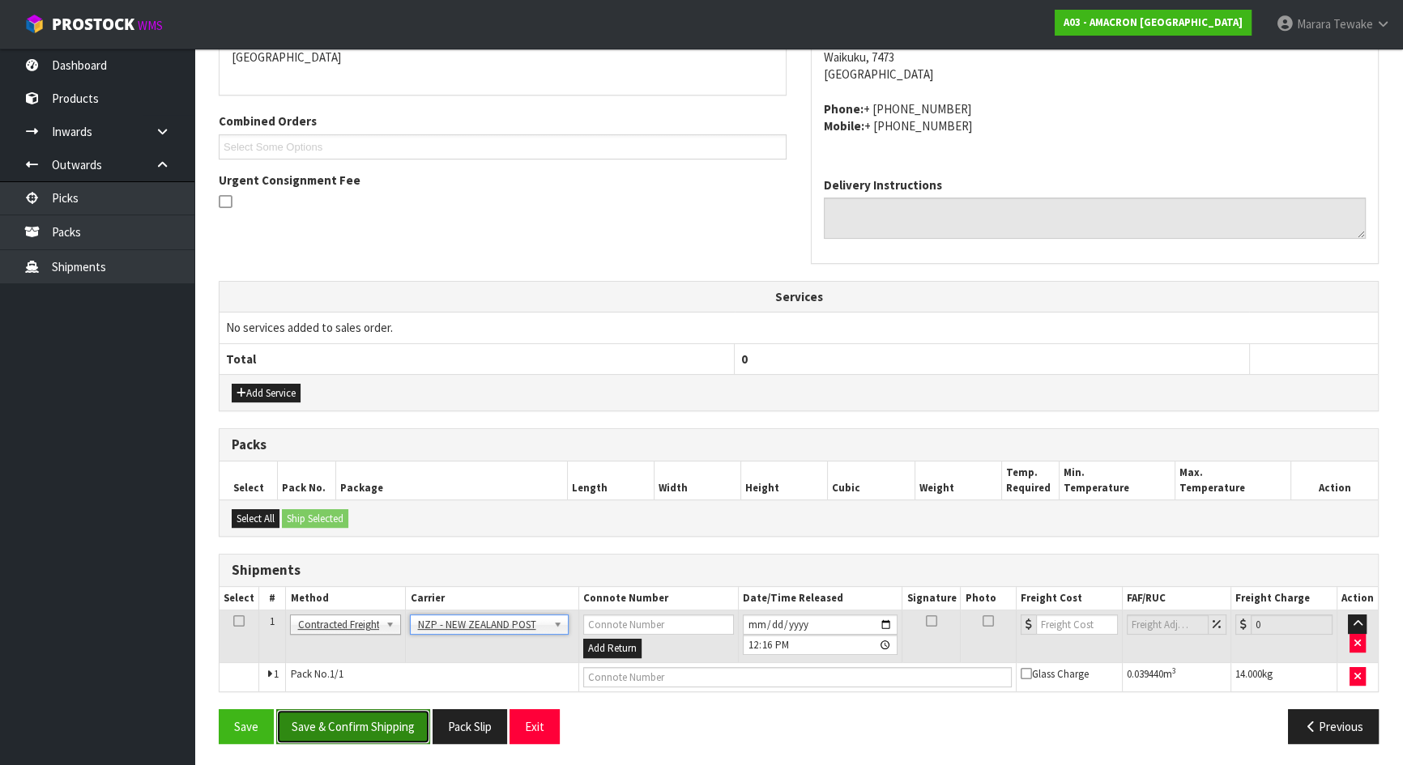
click at [386, 720] on button "Save & Confirm Shipping" at bounding box center [353, 727] width 154 height 35
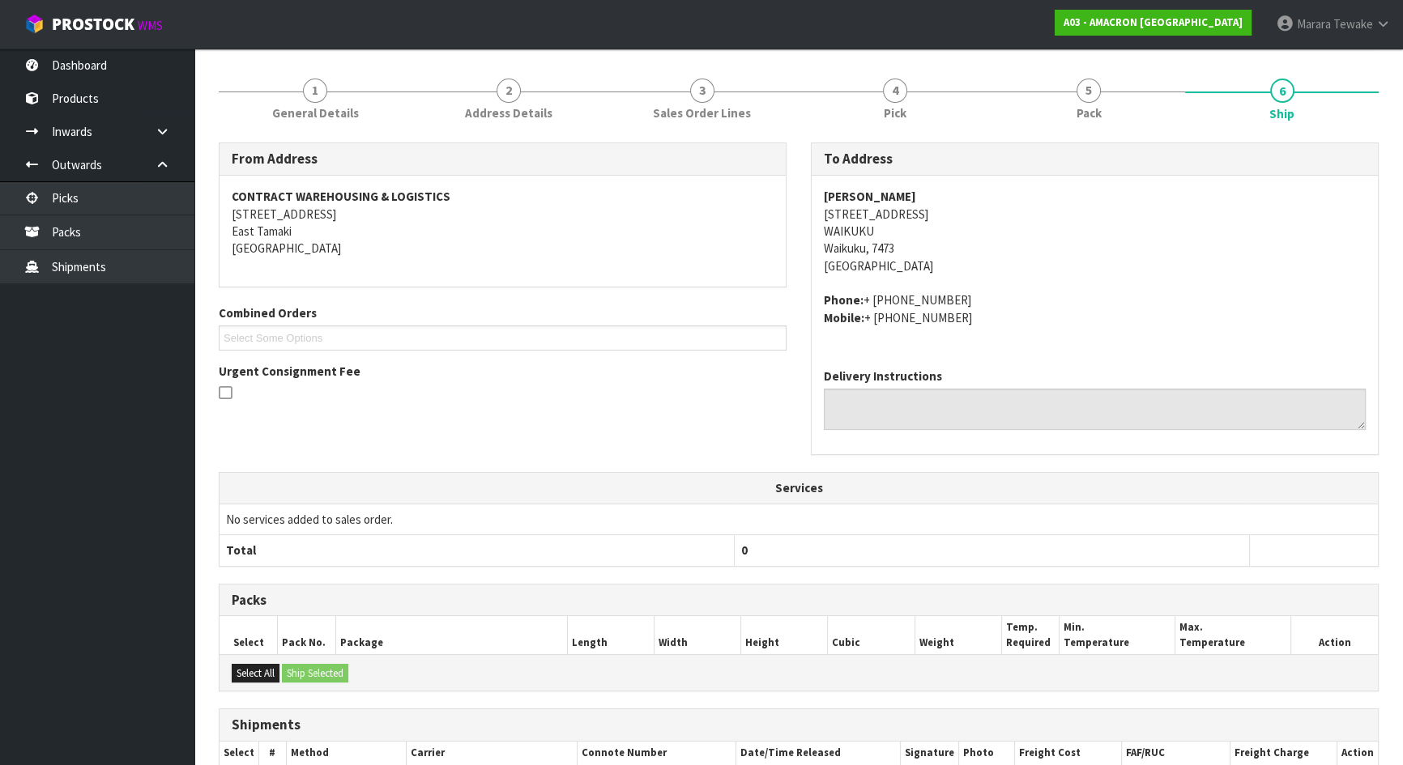
scroll to position [347, 0]
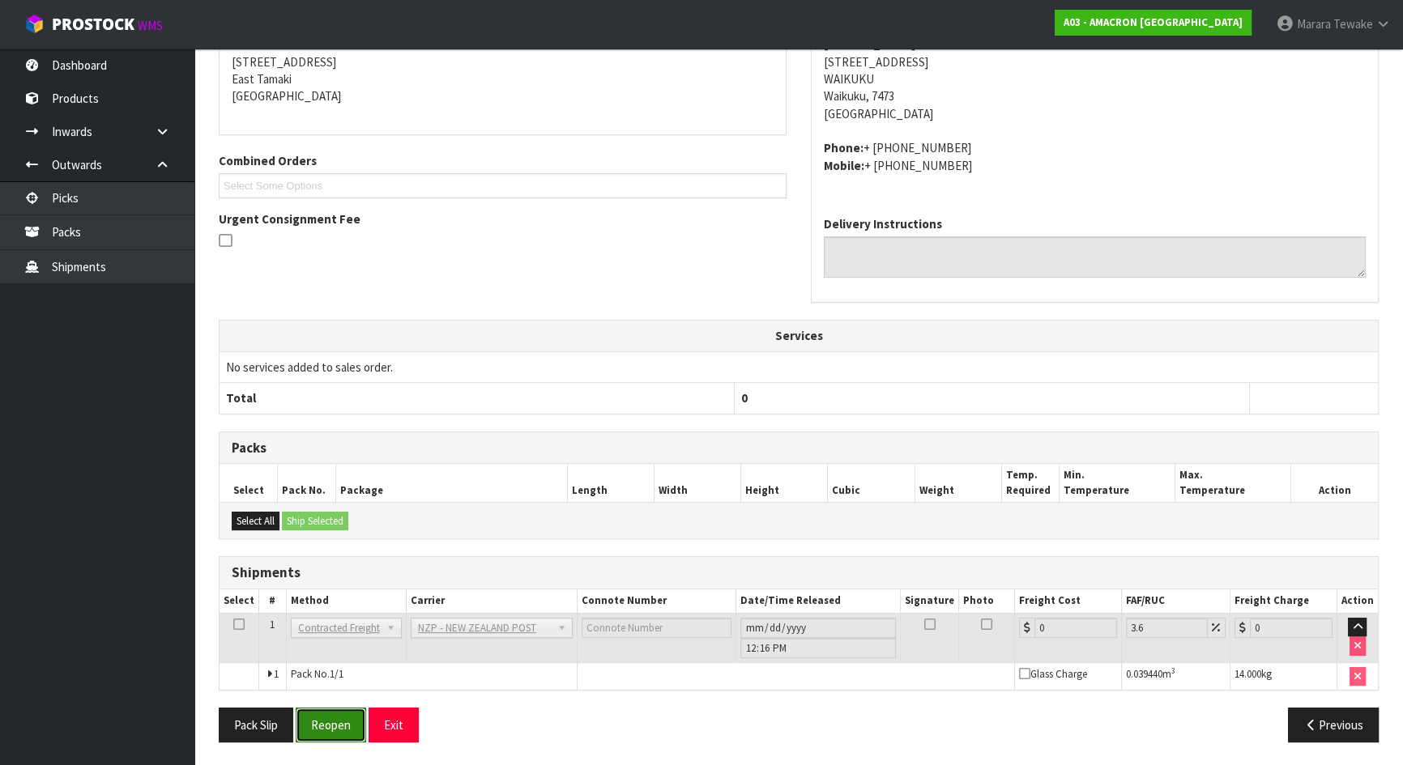
drag, startPoint x: 347, startPoint y: 713, endPoint x: 300, endPoint y: 715, distance: 47.8
click at [347, 714] on button "Reopen" at bounding box center [331, 725] width 70 height 35
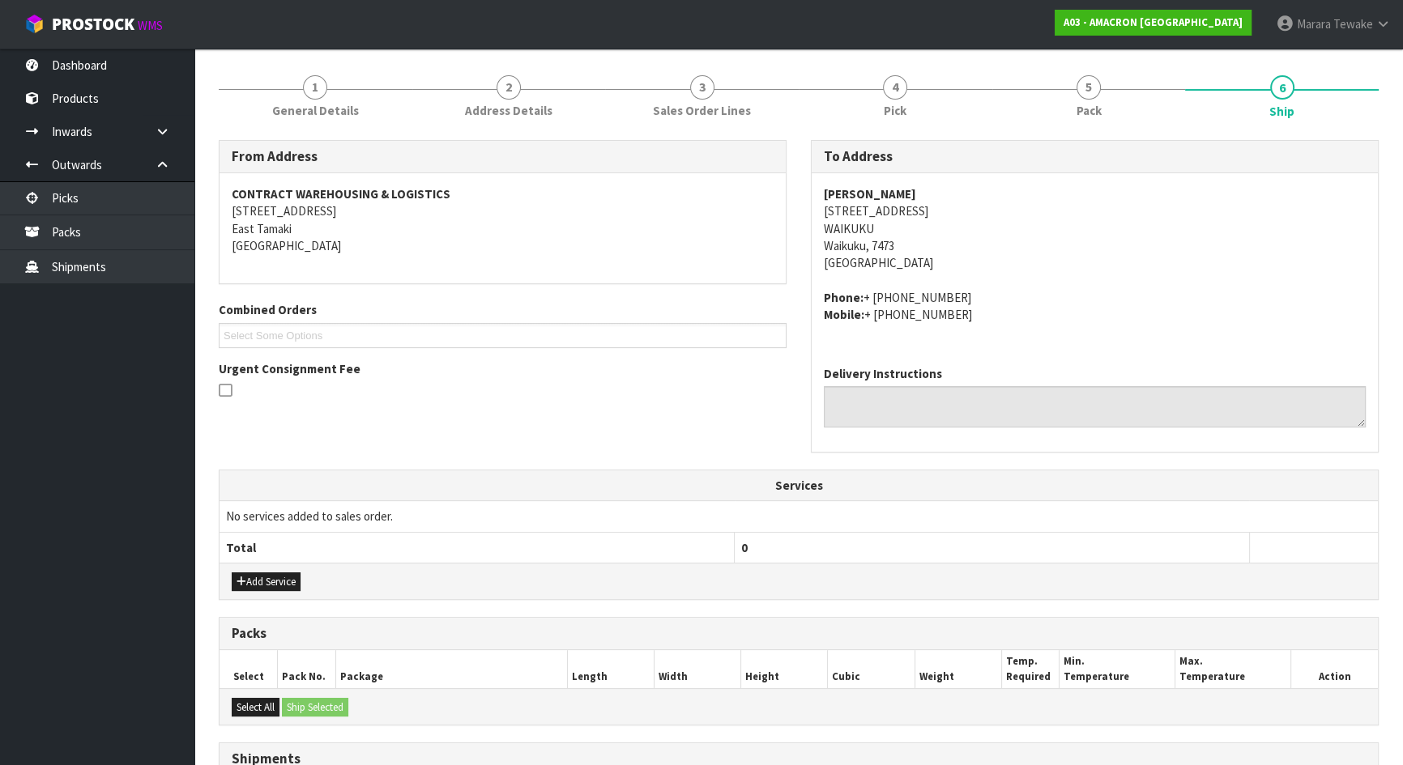
scroll to position [369, 0]
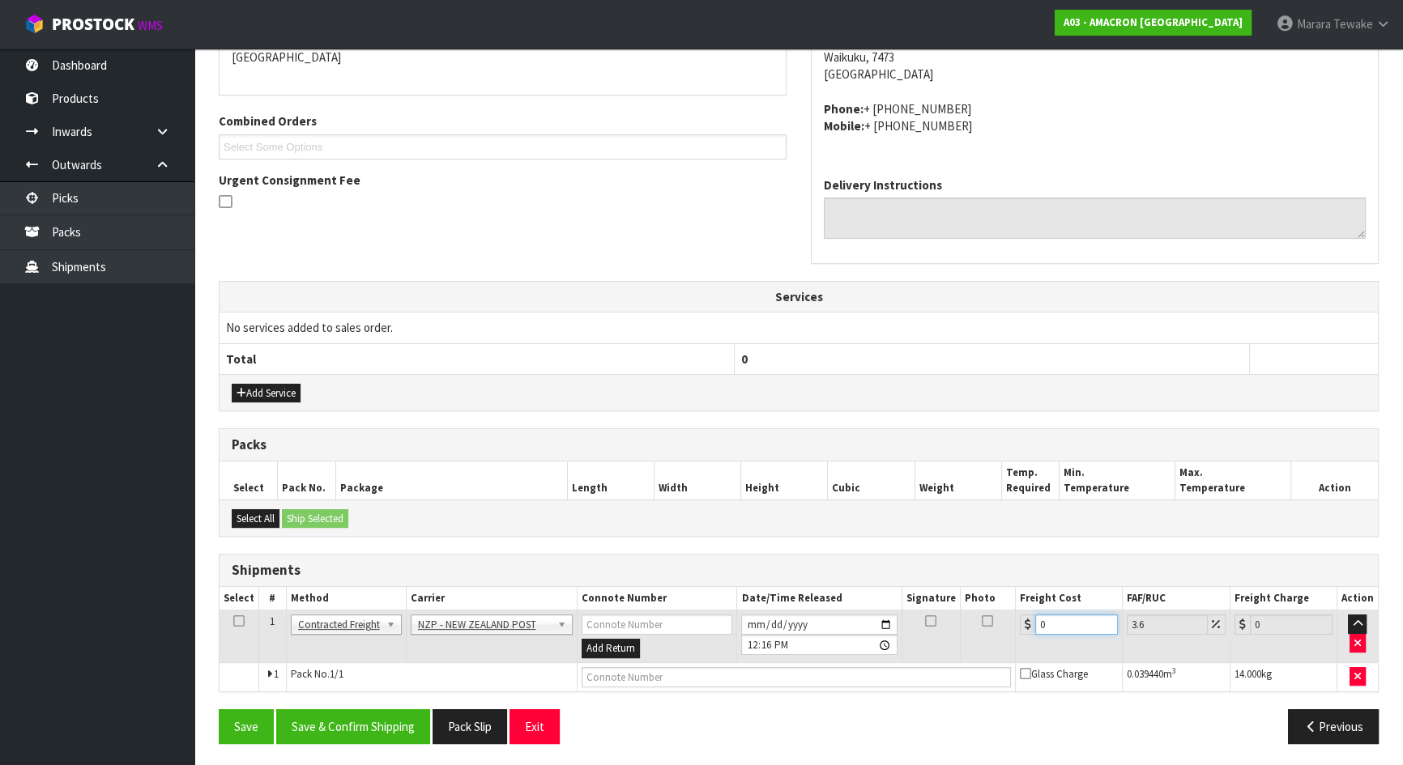
drag, startPoint x: 1046, startPoint y: 624, endPoint x: 1006, endPoint y: 599, distance: 47.6
click at [1027, 623] on div "0" at bounding box center [1069, 625] width 98 height 20
type input "2"
type input "2.07"
type input "22"
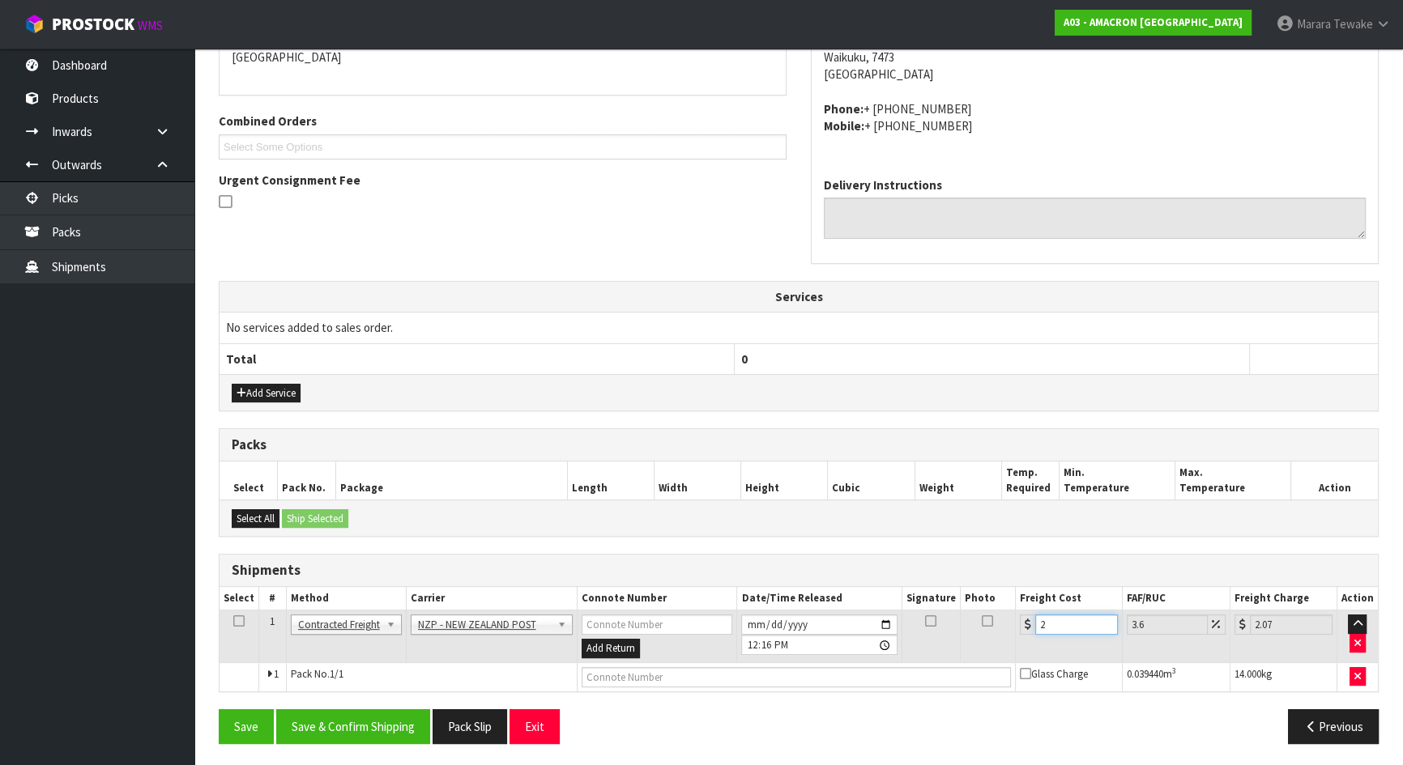
type input "22.79"
type input "22.8"
type input "23.62"
type input "22.87"
type input "23.69"
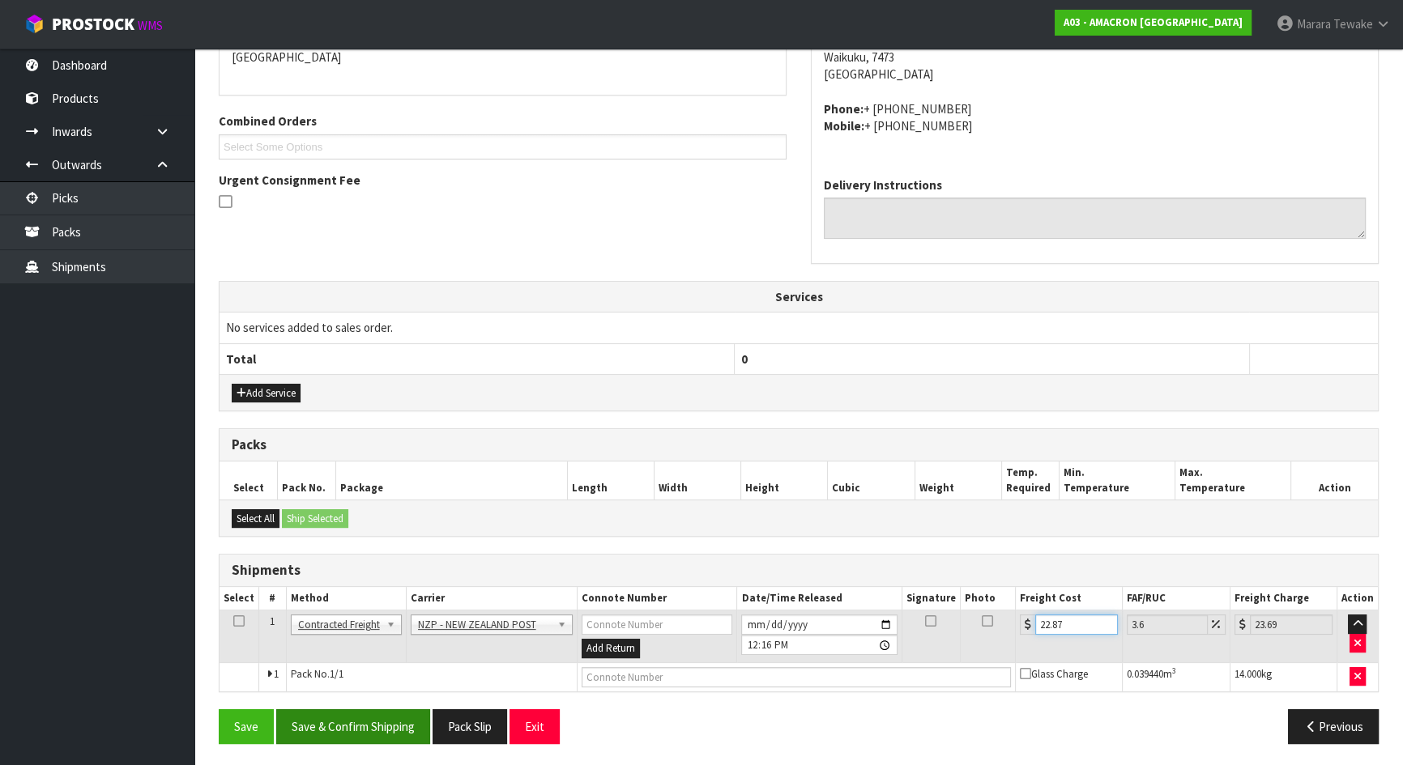
type input "22.87"
click at [395, 727] on button "Save & Confirm Shipping" at bounding box center [353, 727] width 154 height 35
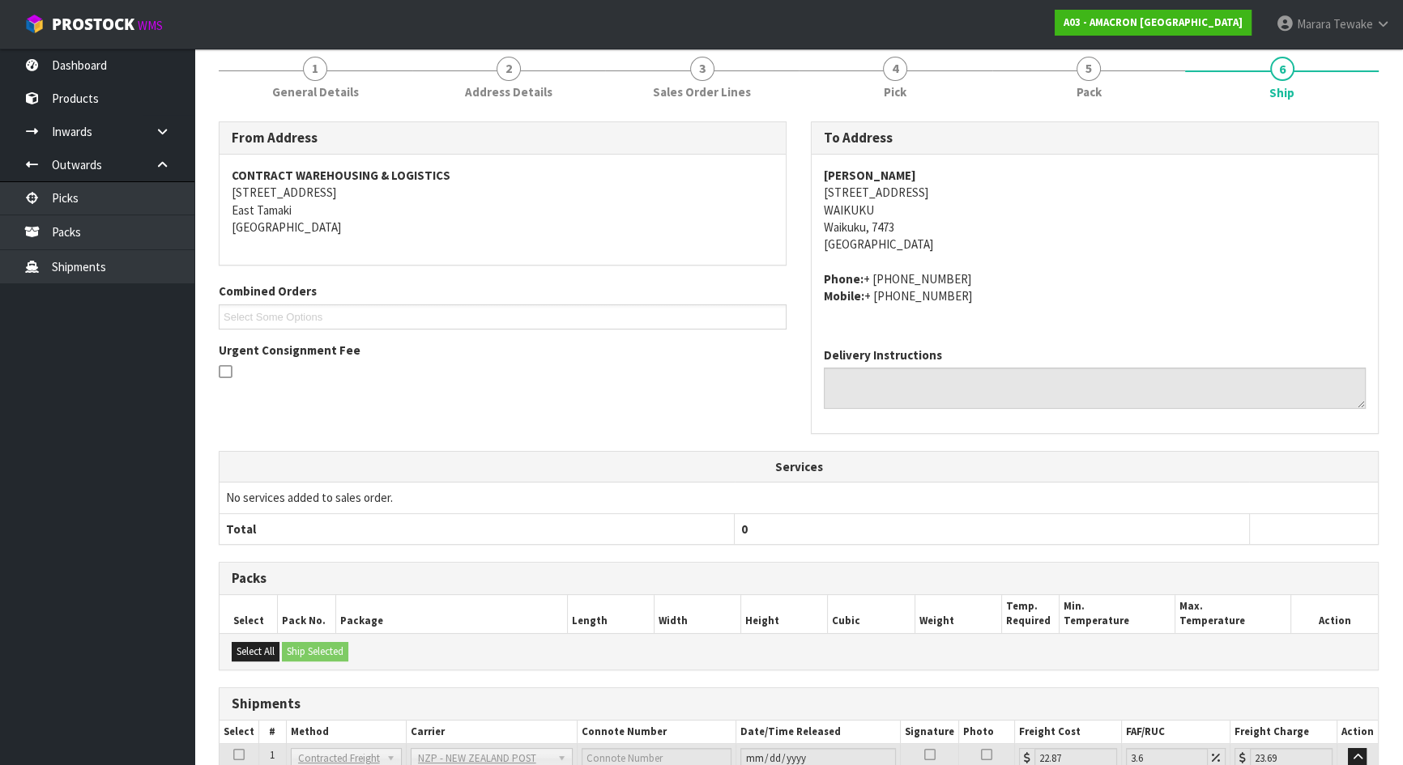
scroll to position [340, 0]
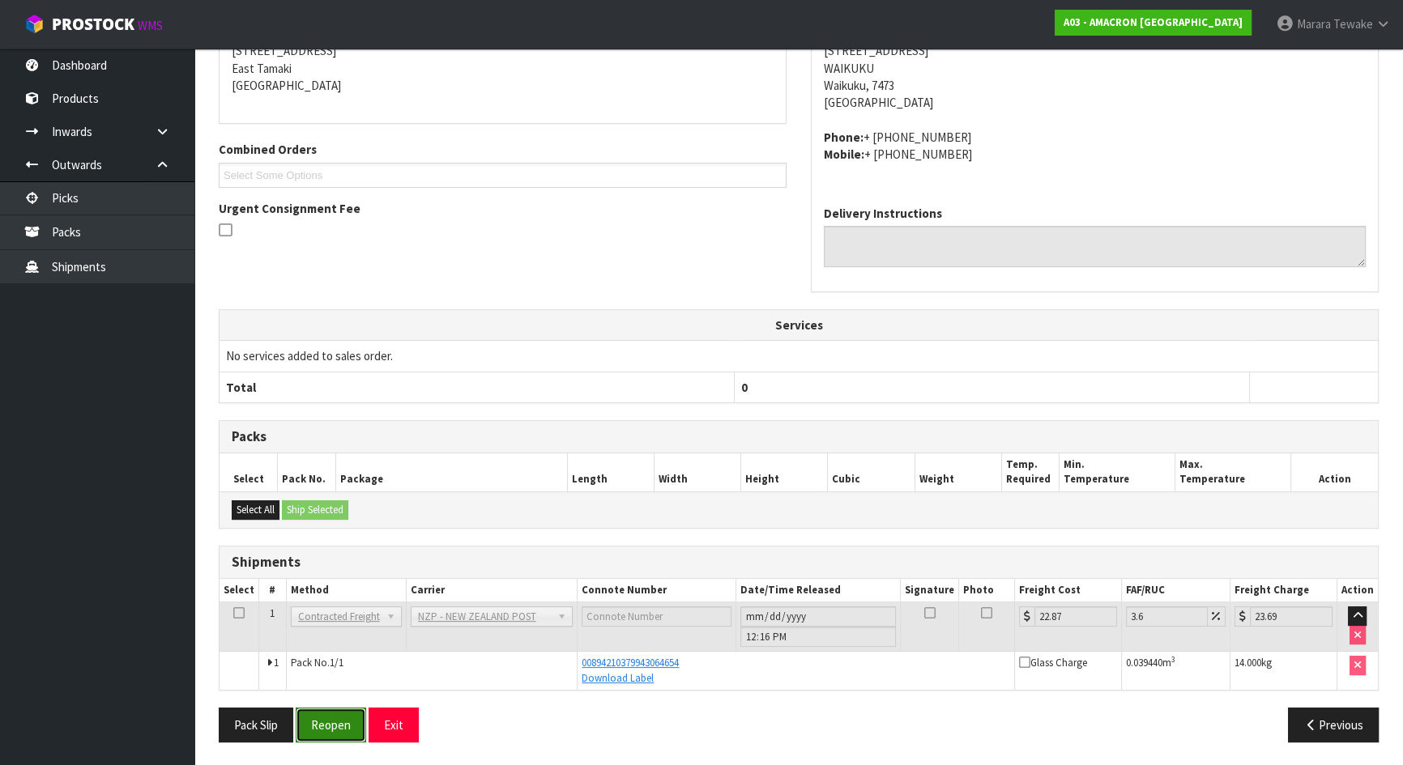
click at [332, 724] on button "Reopen" at bounding box center [331, 725] width 70 height 35
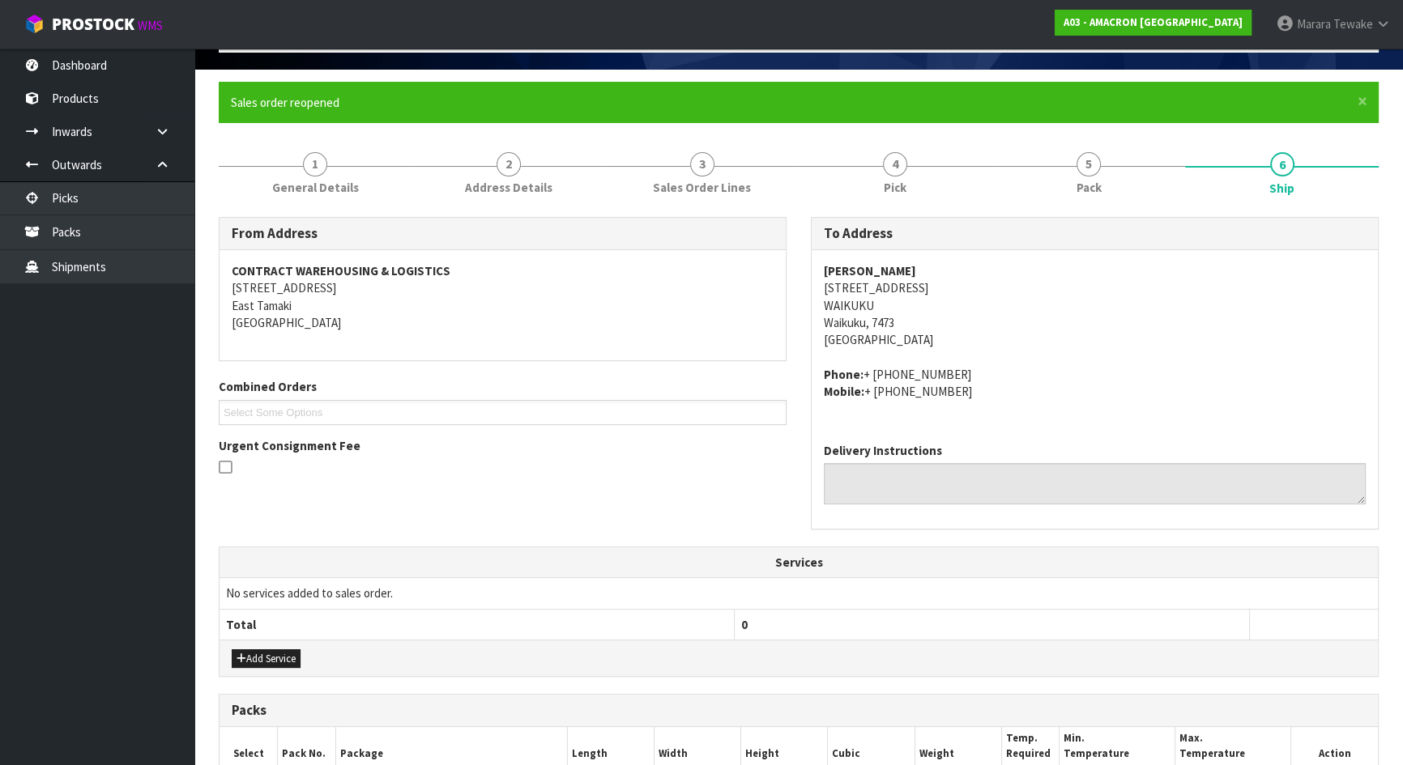
scroll to position [384, 0]
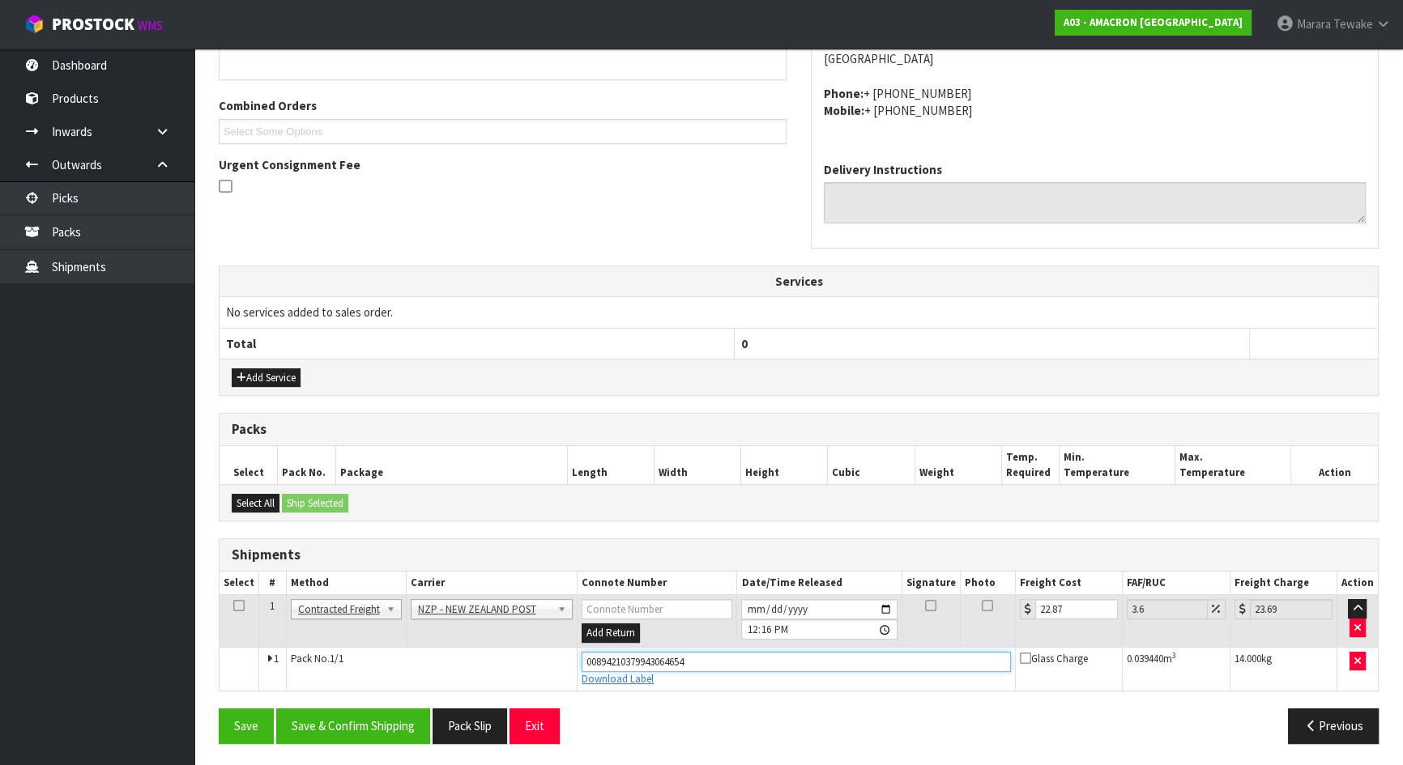
drag, startPoint x: 714, startPoint y: 653, endPoint x: 471, endPoint y: 641, distance: 242.4
click at [473, 647] on tr "1 Pack No. 1/1 00894210379943064654 Download Label Glass Charge 0.039440 m 3 14…" at bounding box center [798, 669] width 1158 height 44
click at [632, 663] on input "text" at bounding box center [796, 662] width 429 height 20
drag, startPoint x: 627, startPoint y: 656, endPoint x: 581, endPoint y: 688, distance: 56.4
click at [627, 656] on input "text" at bounding box center [796, 662] width 429 height 20
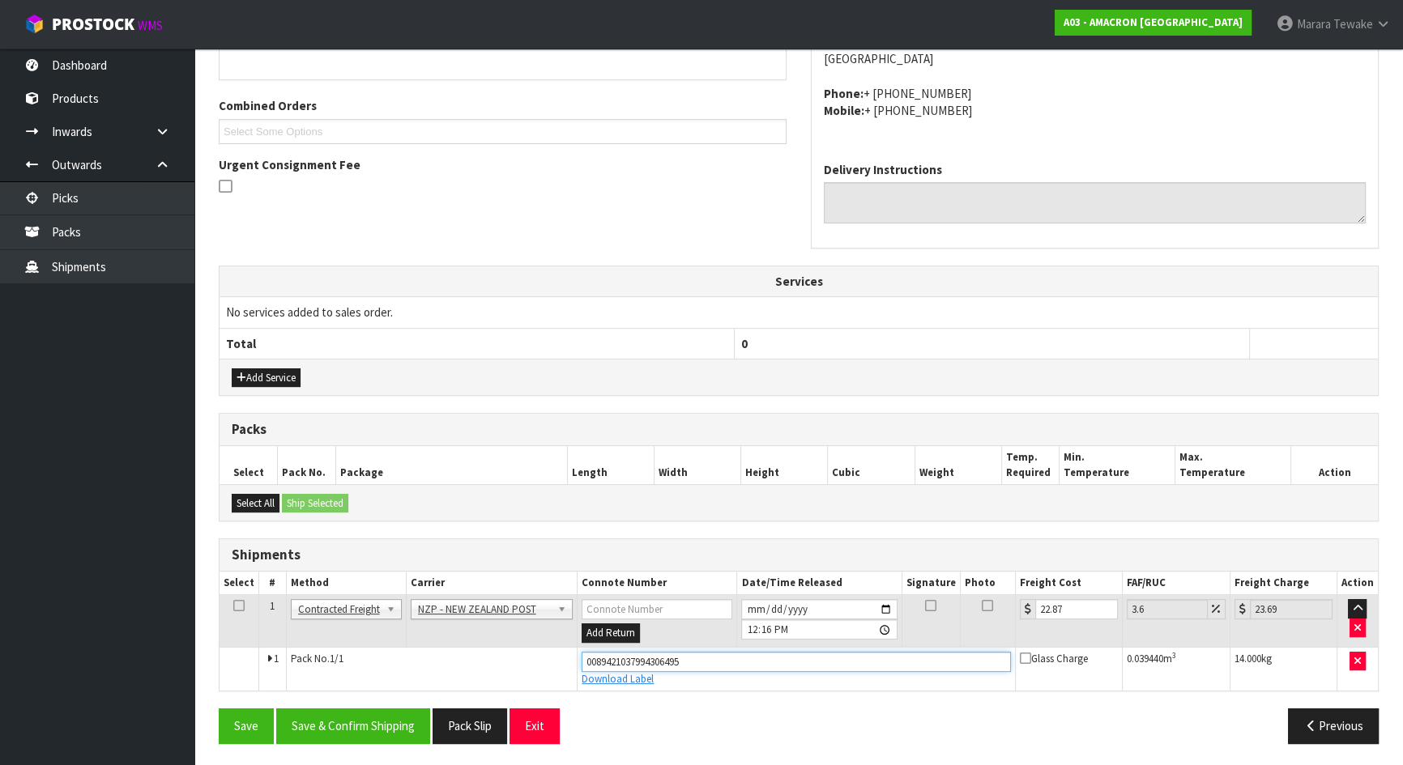
type input "00894210379943064951"
click at [219, 709] on button "Save" at bounding box center [246, 726] width 55 height 35
click at [347, 726] on button "Save & Confirm Shipping" at bounding box center [353, 726] width 154 height 35
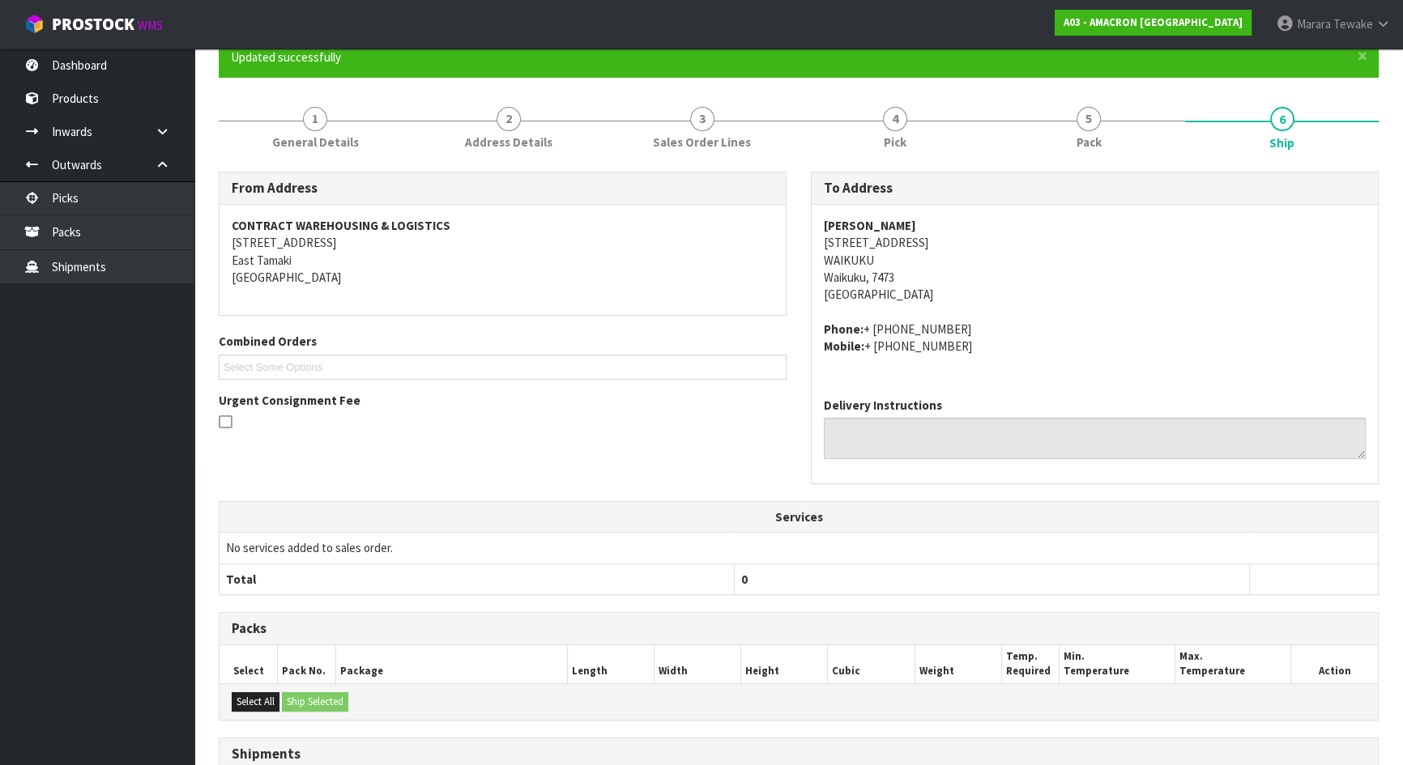
scroll to position [0, 0]
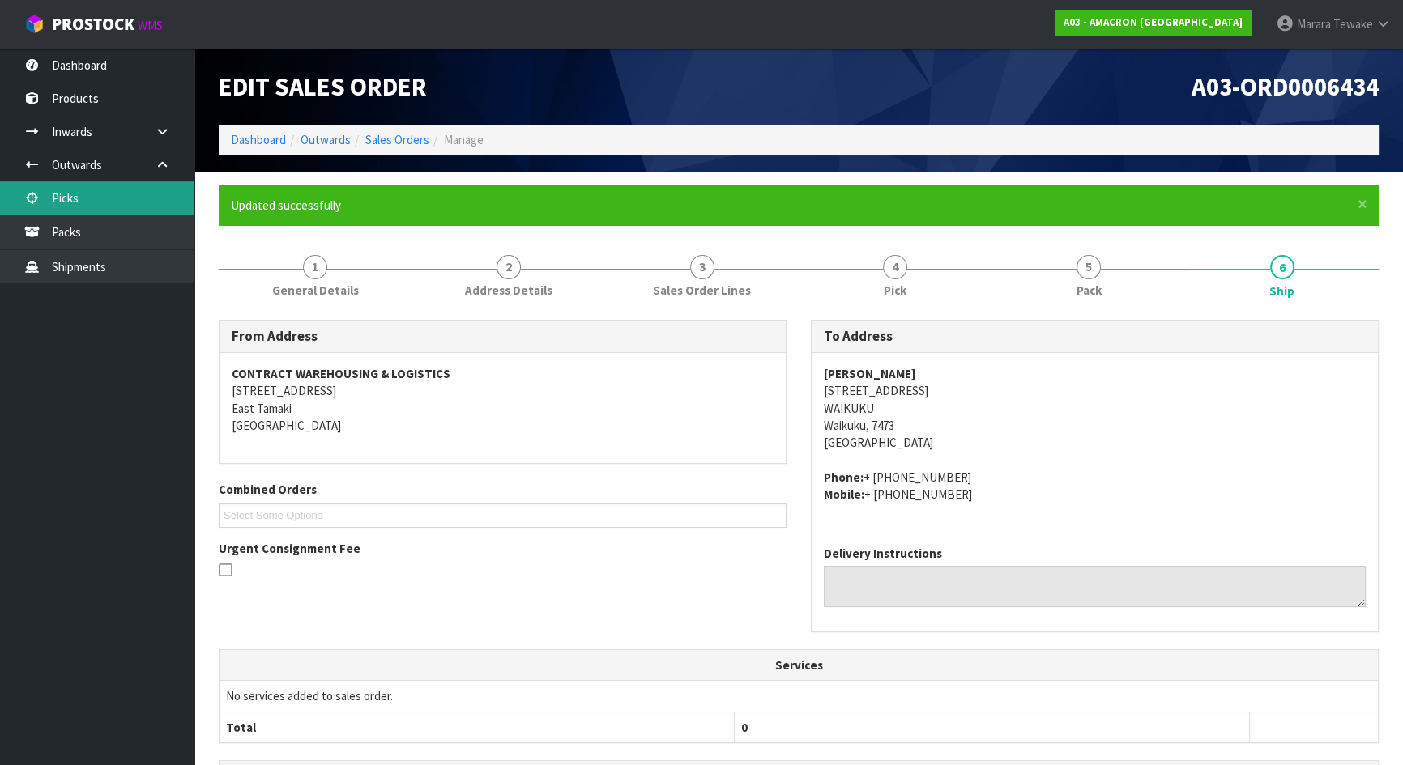
click at [121, 204] on link "Picks" at bounding box center [97, 197] width 194 height 33
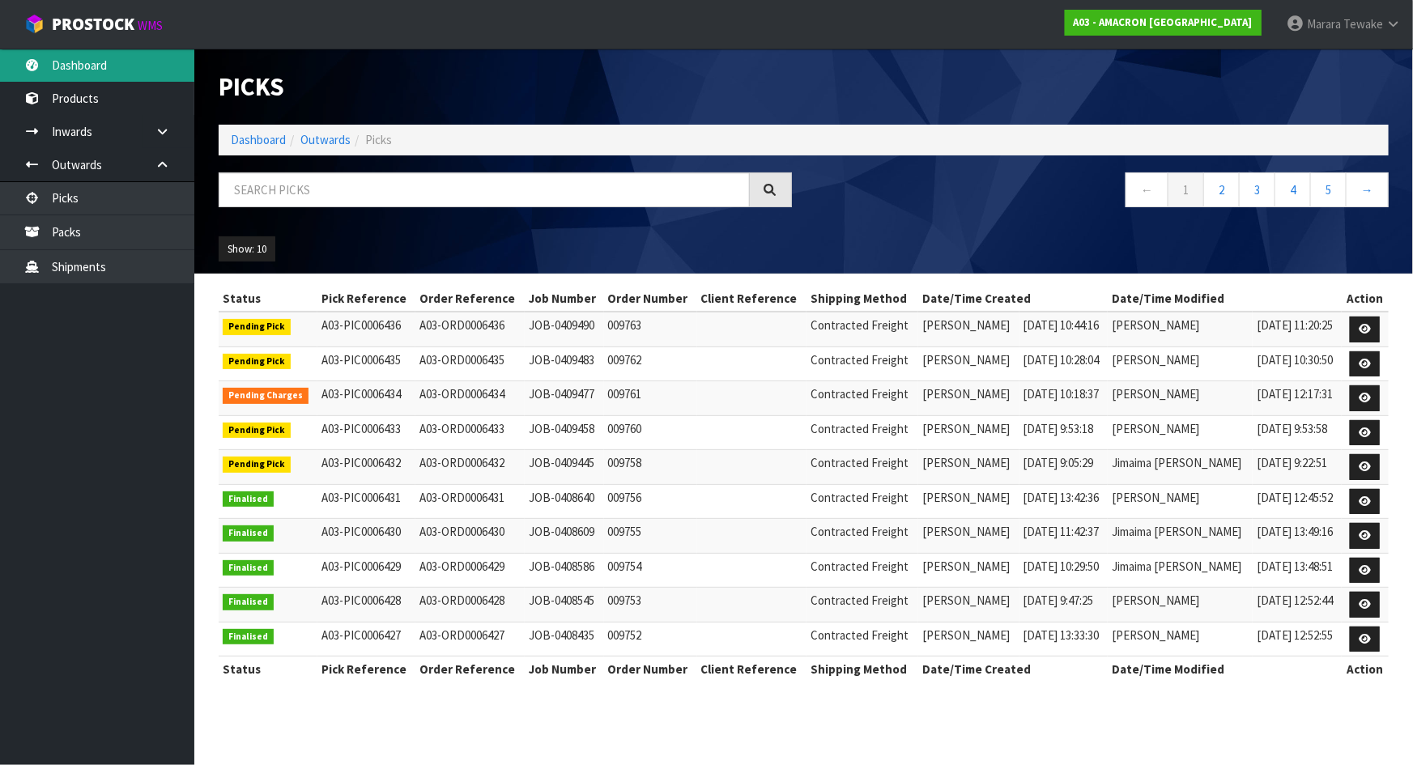
click at [71, 55] on link "Dashboard" at bounding box center [97, 65] width 194 height 33
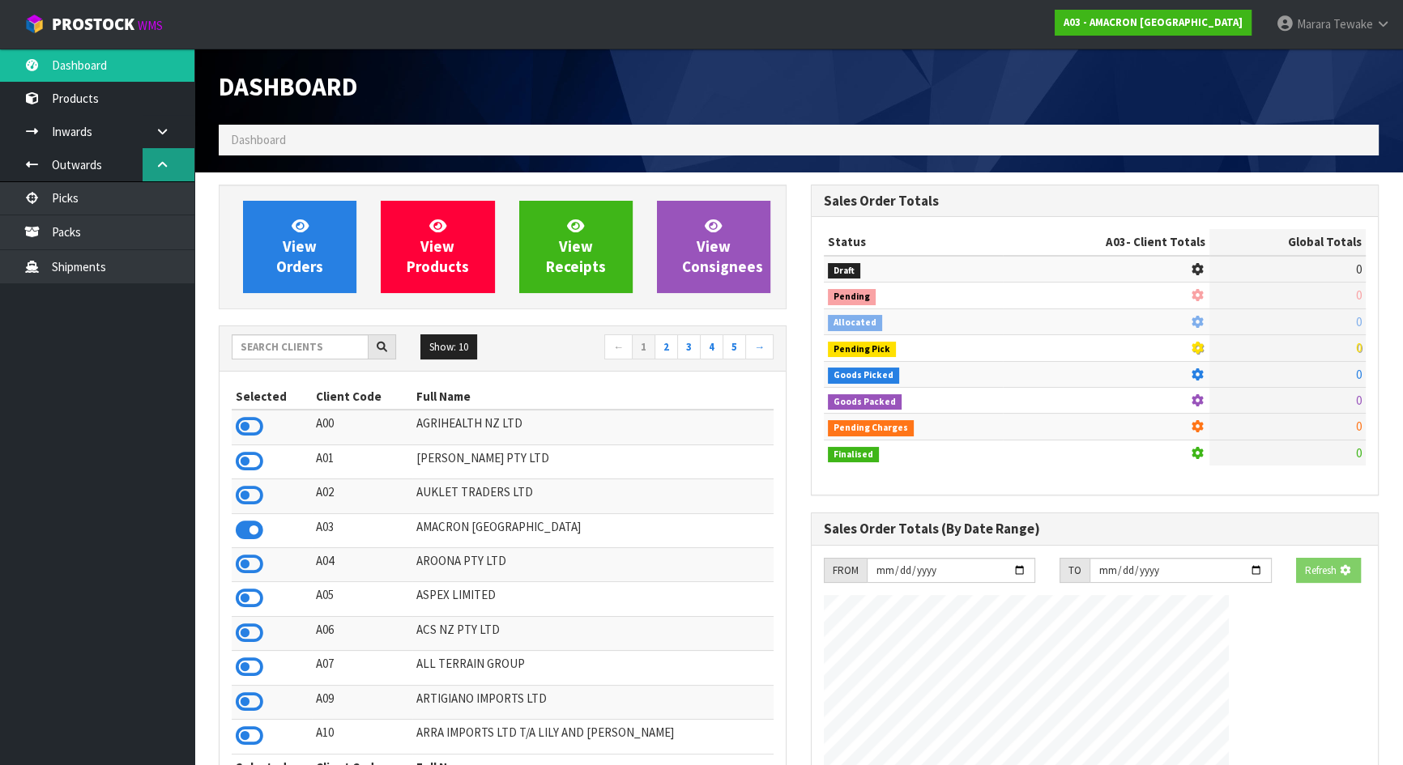
click at [121, 65] on div "Dashboard Dashboard View Orders View Products View Receipts View Consignees 5" at bounding box center [701, 606] width 1403 height 1212
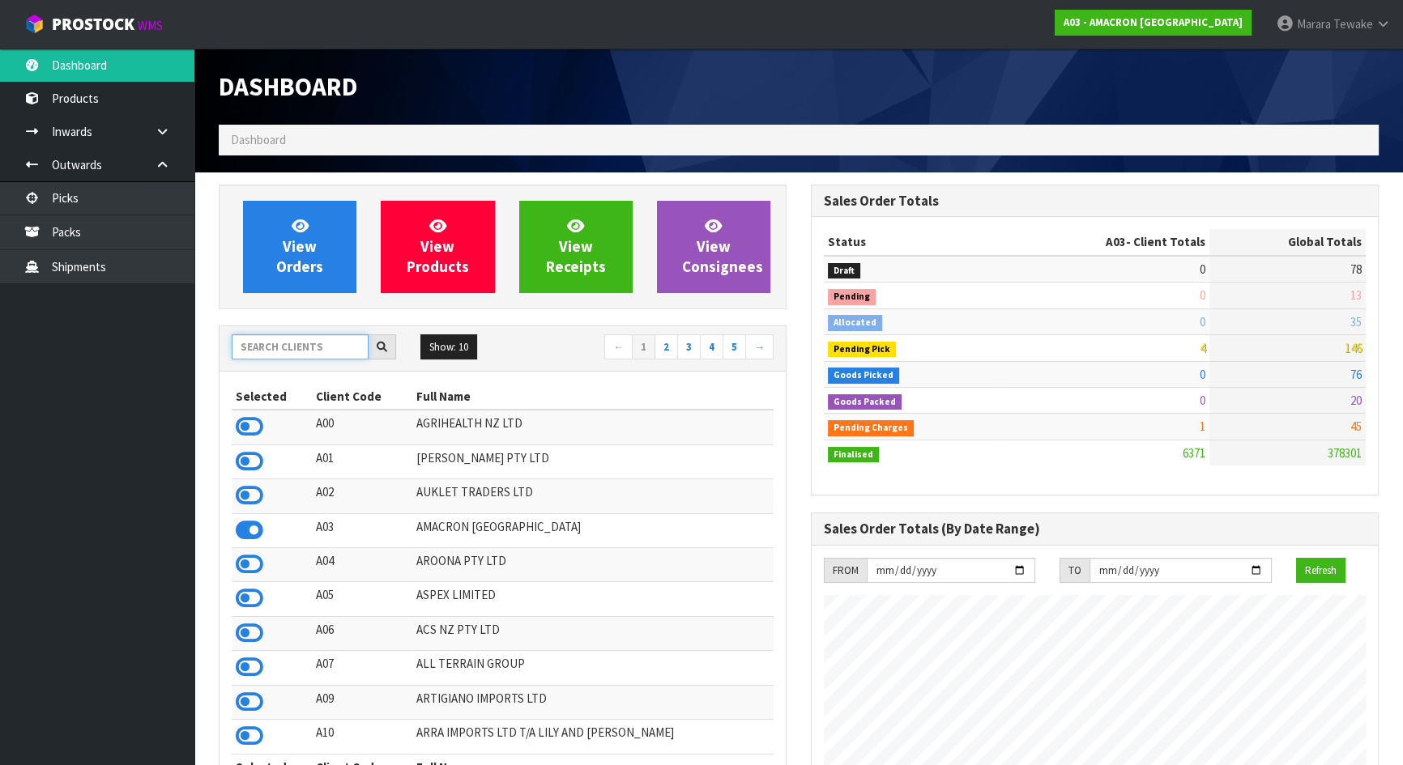
click at [275, 355] on input "text" at bounding box center [300, 347] width 137 height 25
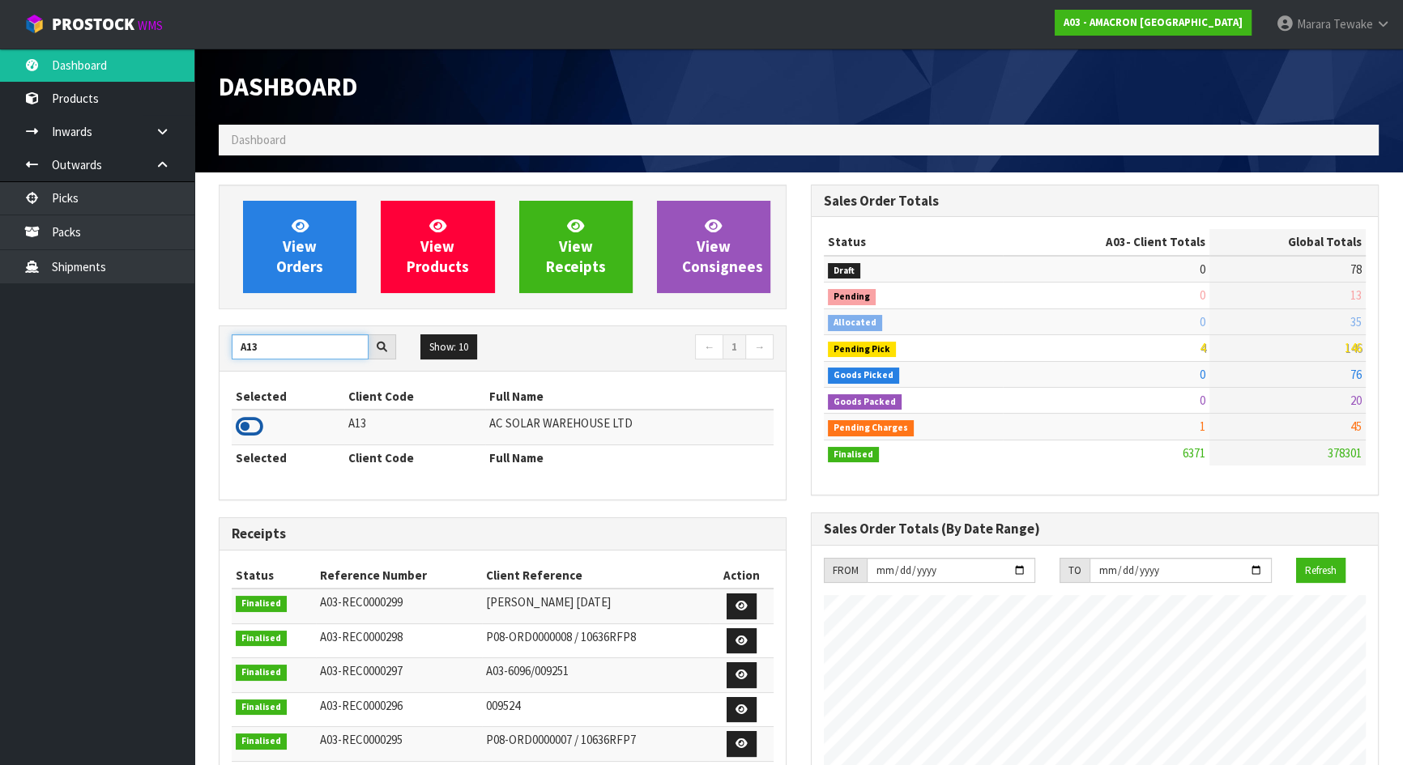
type input "A13"
click at [243, 417] on icon at bounding box center [250, 427] width 28 height 24
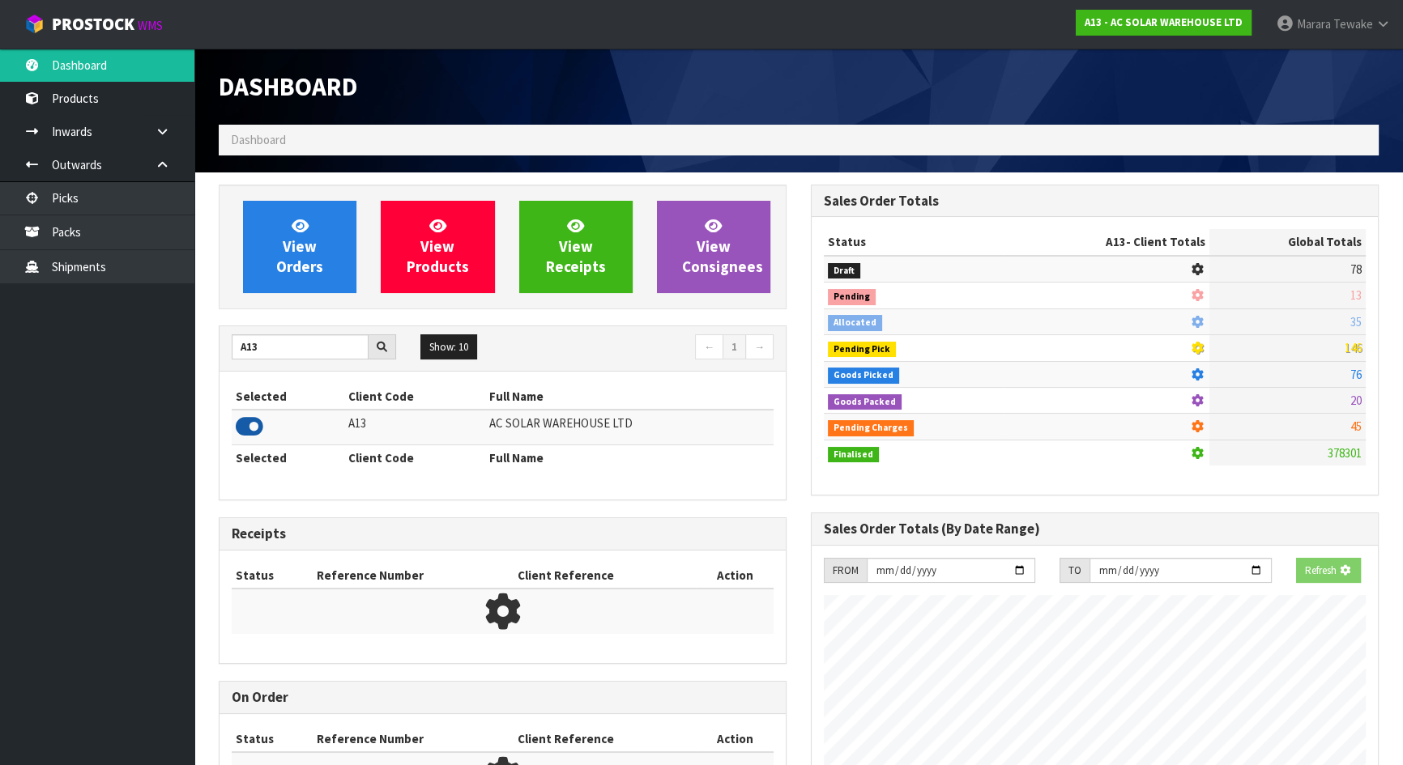
scroll to position [1346, 591]
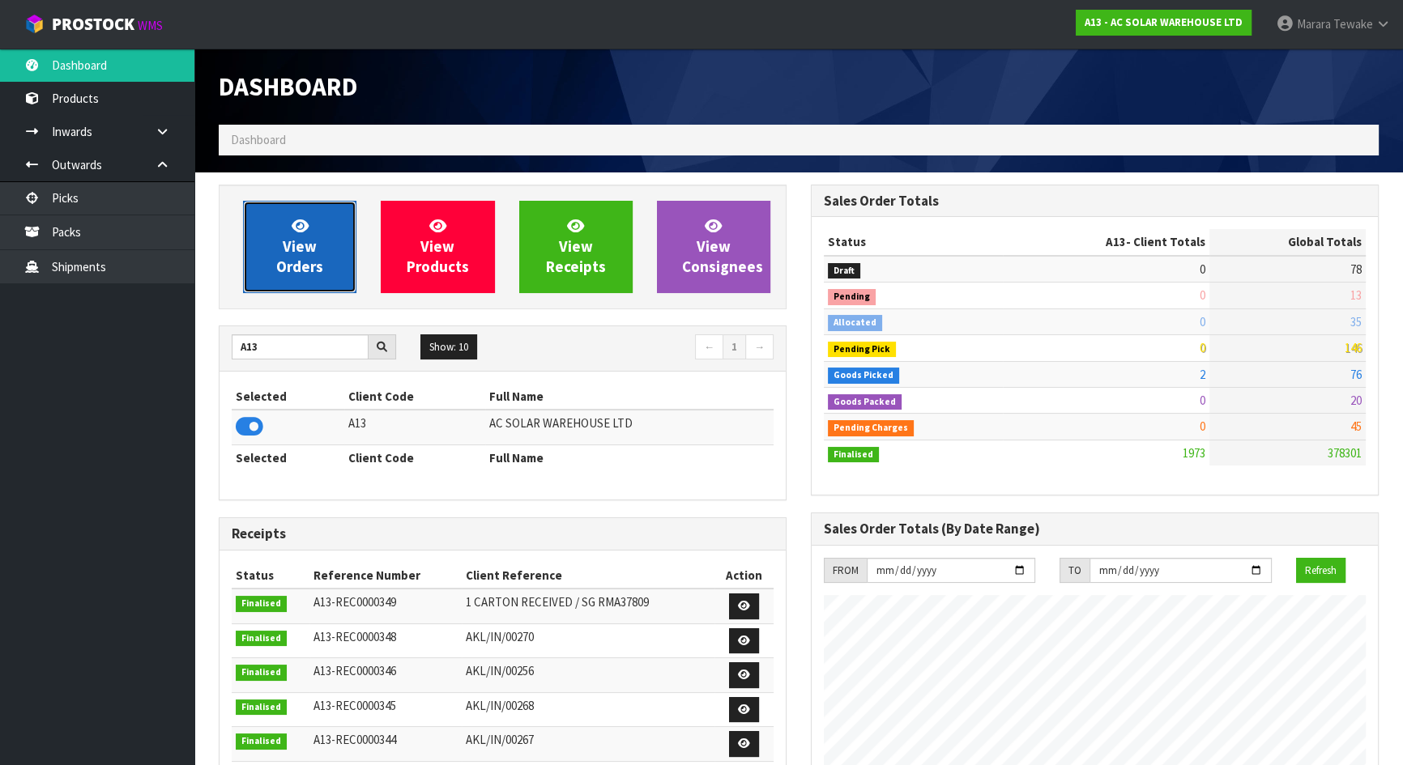
click at [296, 254] on span "View Orders" at bounding box center [299, 246] width 47 height 61
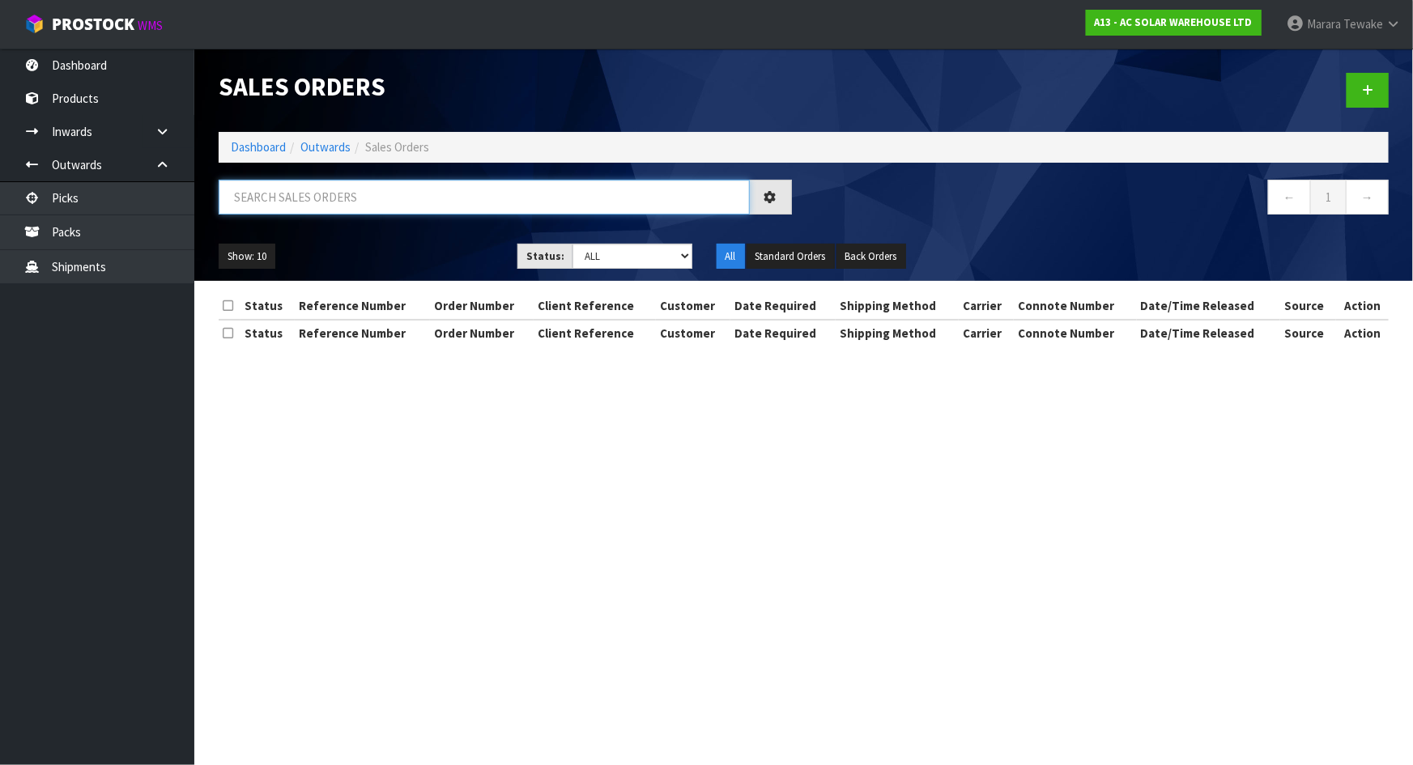
click at [325, 202] on input "text" at bounding box center [484, 197] width 531 height 35
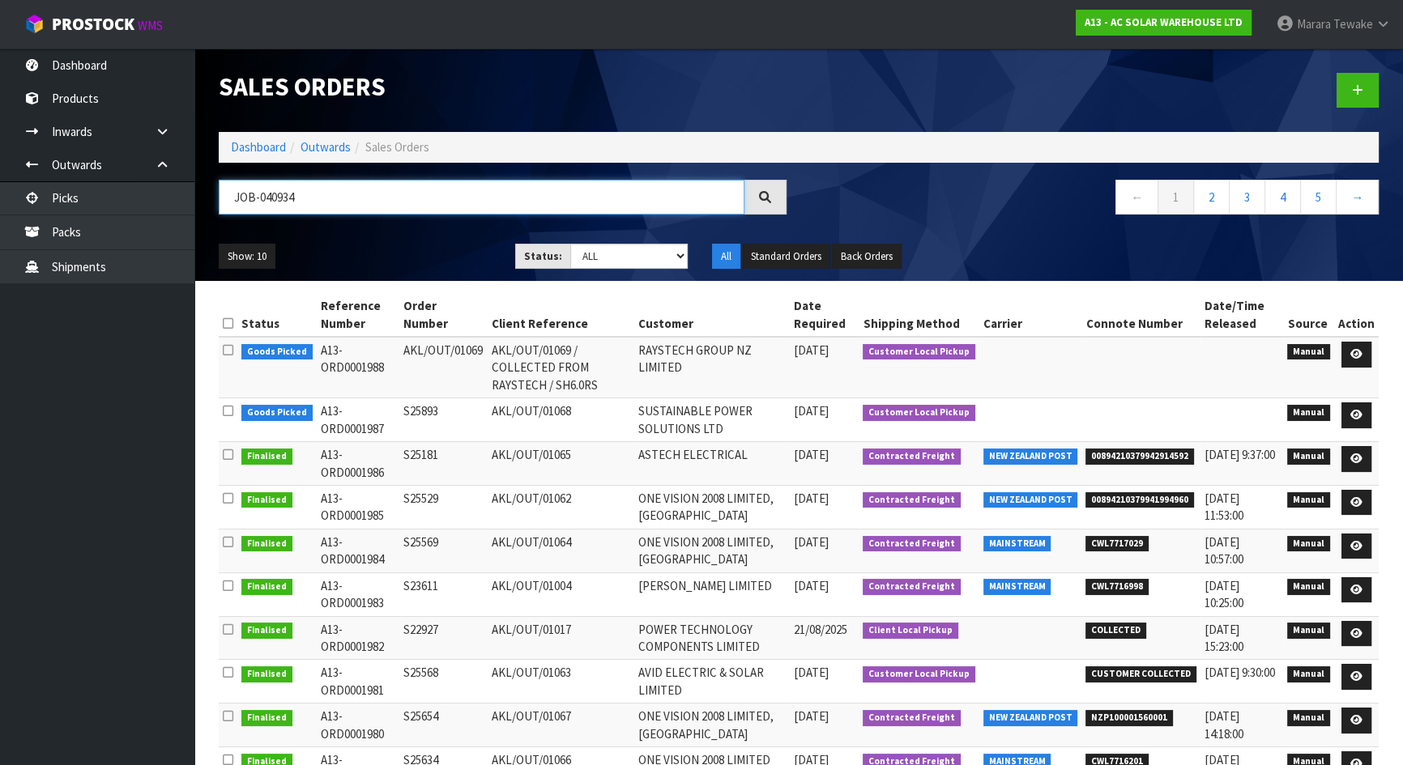
type input "JOB-0409346"
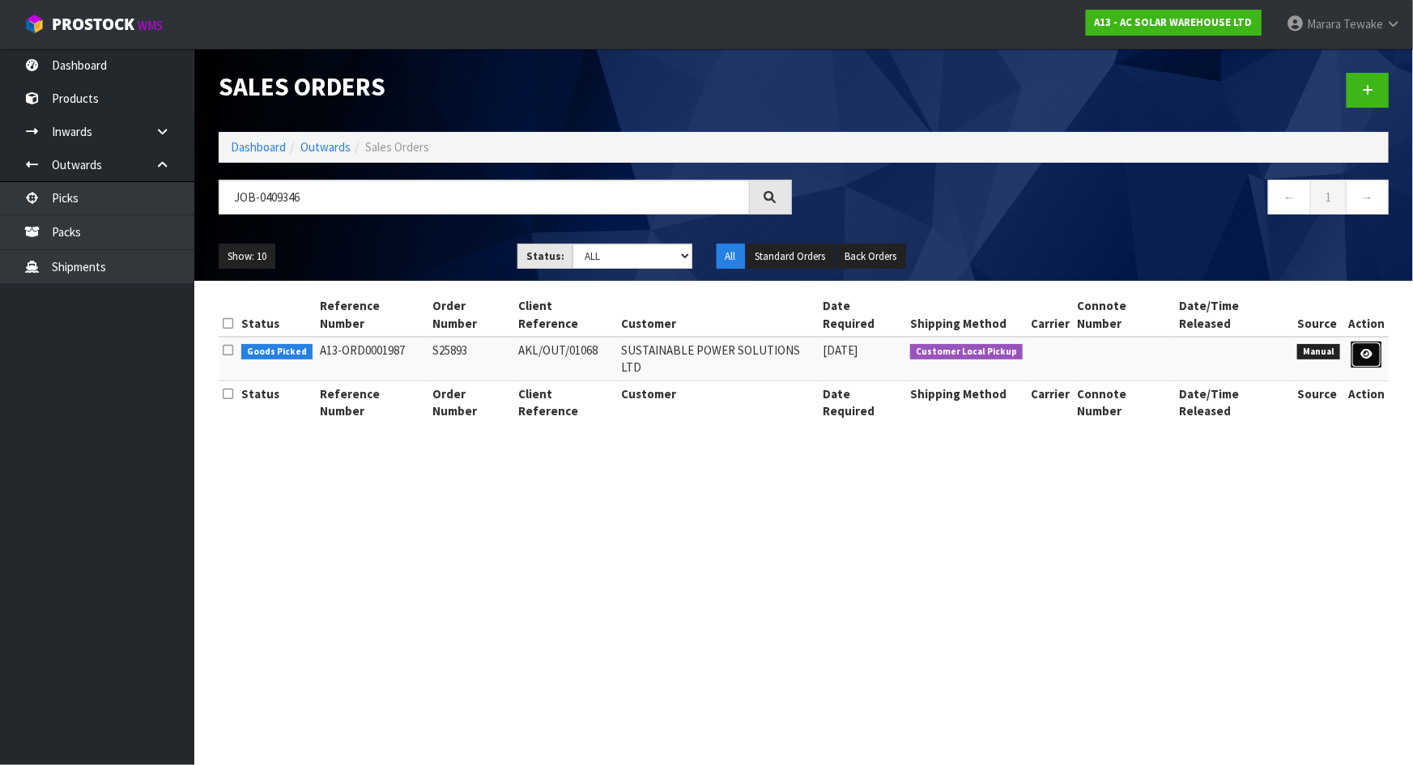
click at [1368, 349] on icon at bounding box center [1367, 354] width 12 height 11
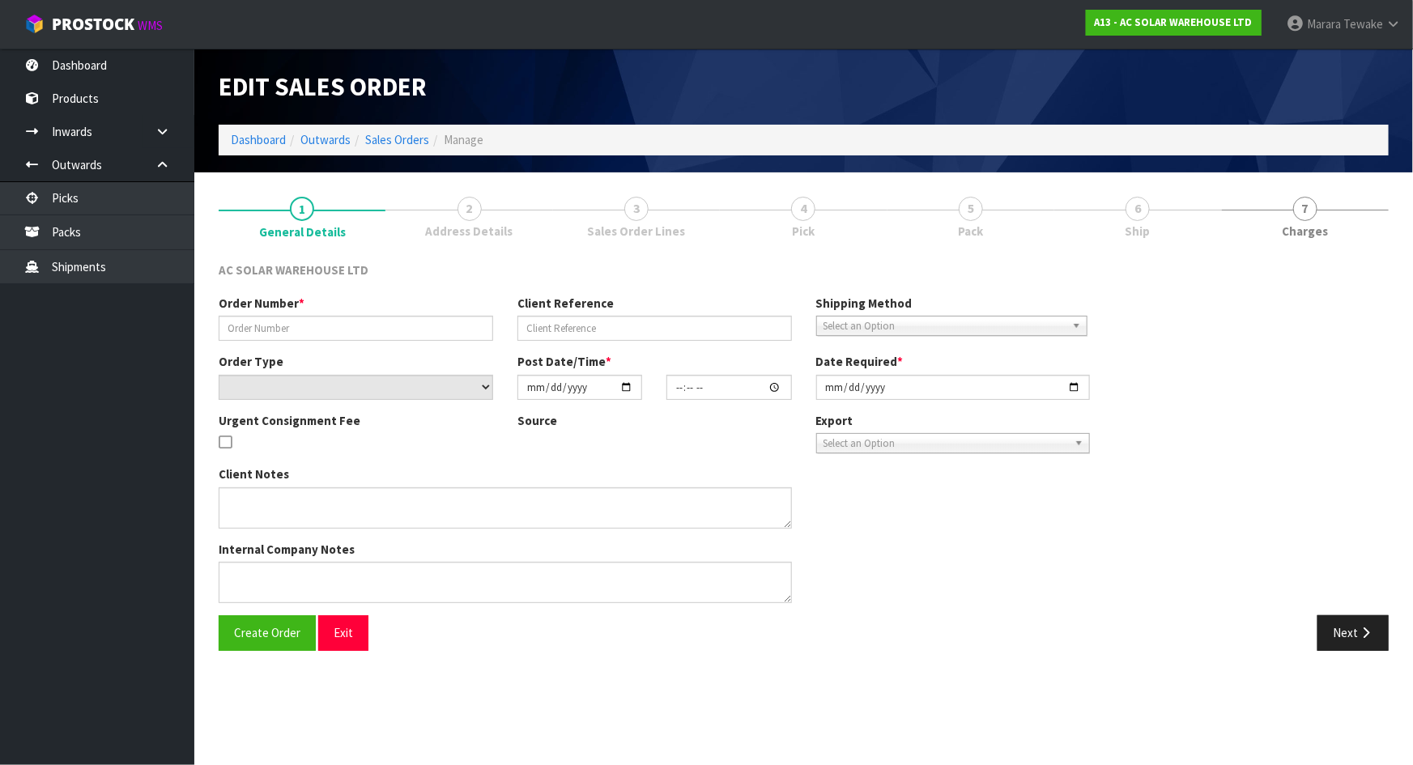
type input "S25893"
type input "AKL/OUT/01068"
select select "number:0"
type input "2025-08-25"
type input "16:37:00.000"
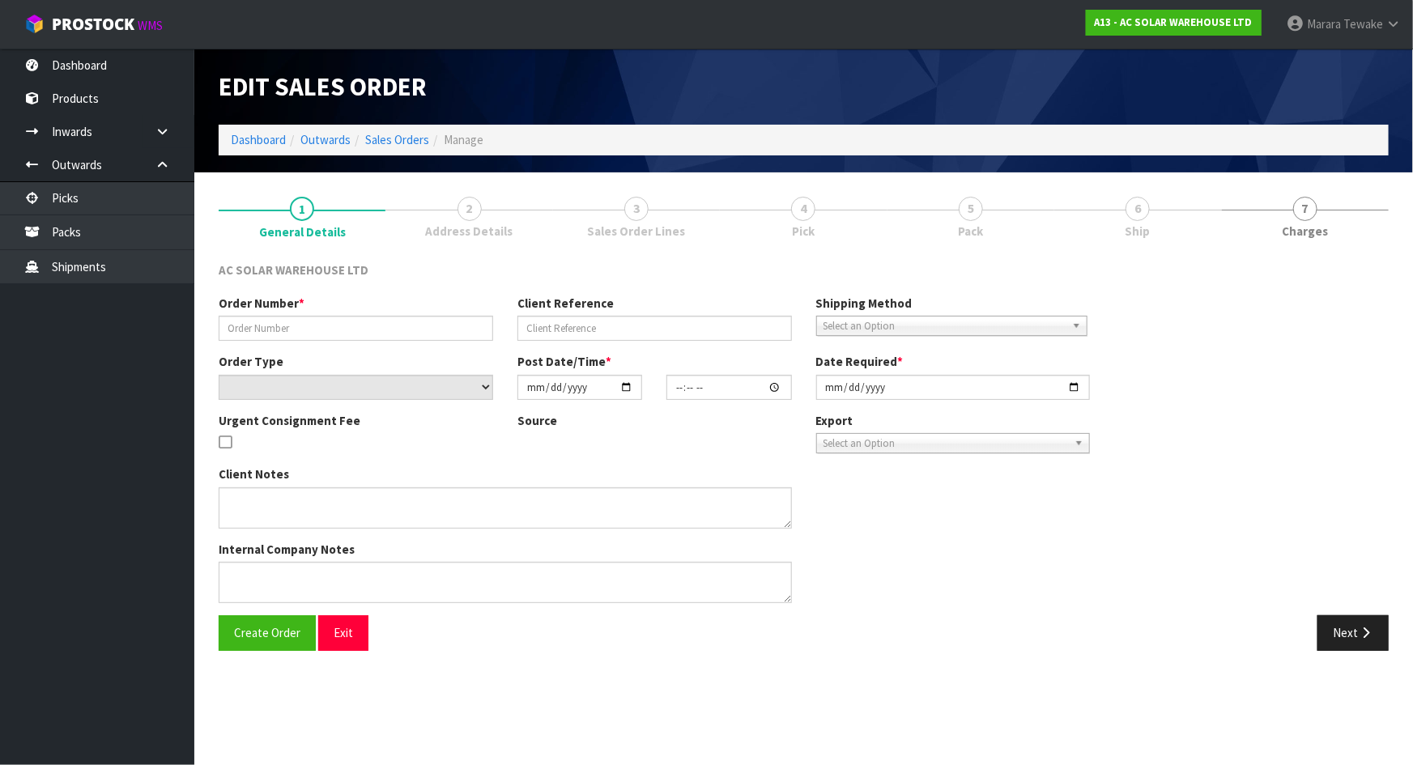
type input "2025-08-26"
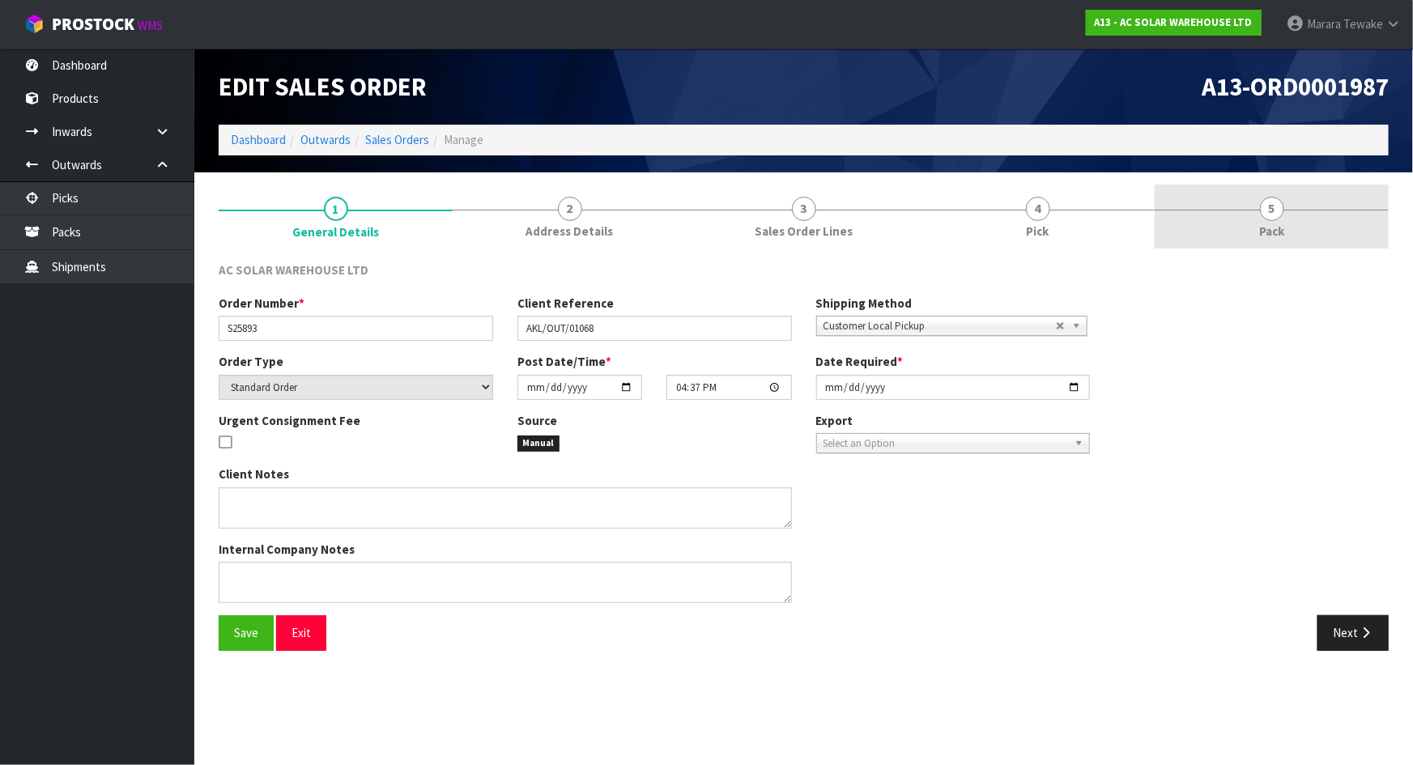
click at [1198, 236] on link "5 Pack" at bounding box center [1272, 217] width 234 height 64
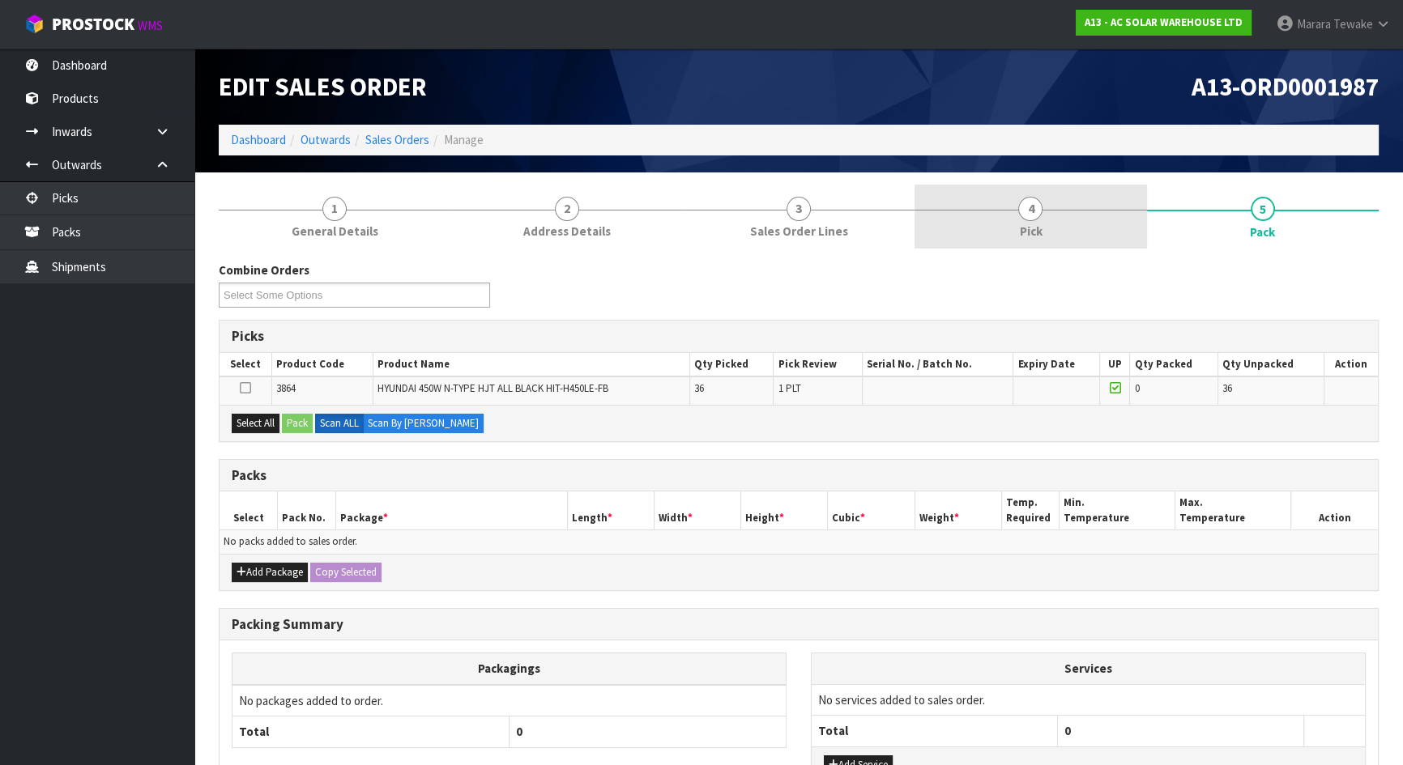
click at [1000, 248] on li "4 Pick" at bounding box center [1030, 217] width 232 height 65
click at [1033, 228] on span "Pick" at bounding box center [1030, 231] width 23 height 17
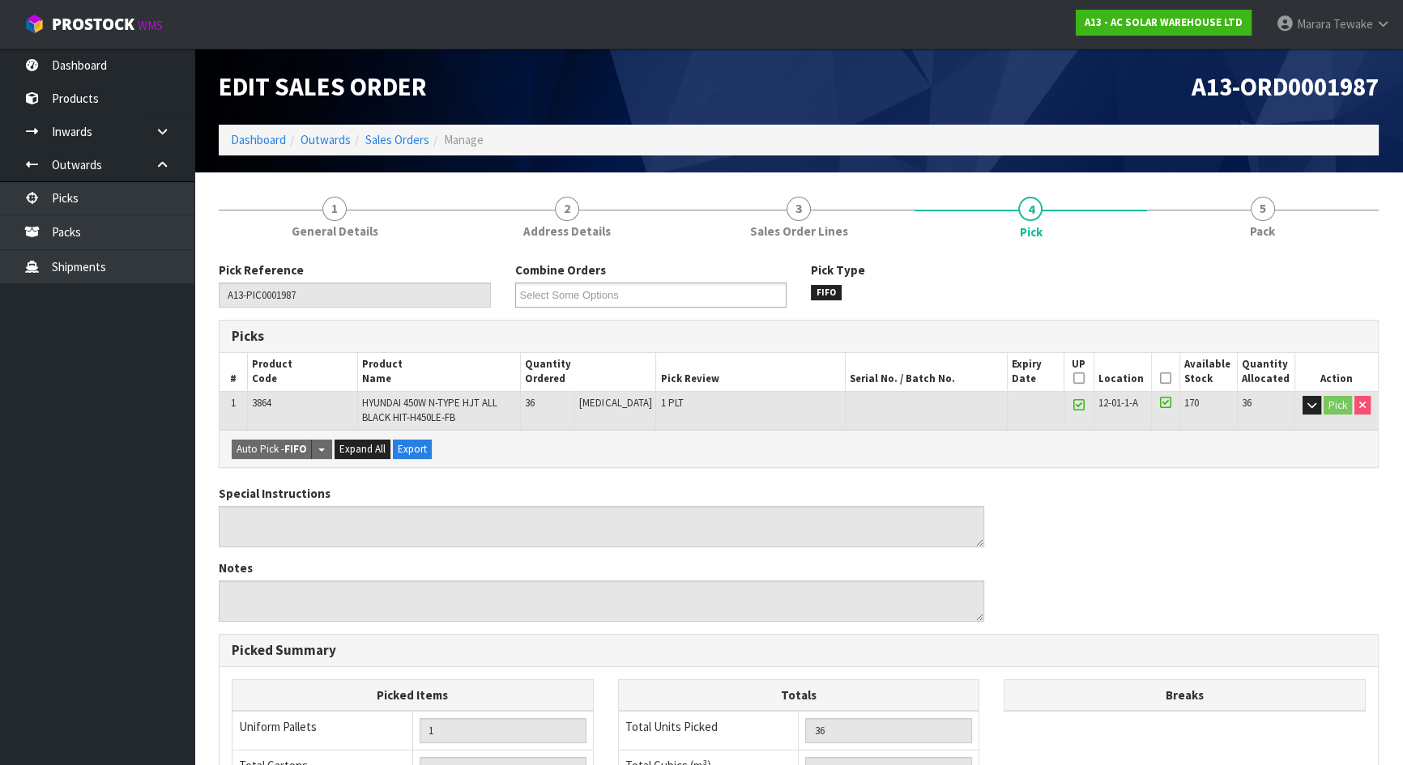
click at [1155, 371] on th "Picked" at bounding box center [1165, 372] width 28 height 38
click at [1161, 378] on icon at bounding box center [1165, 378] width 11 height 1
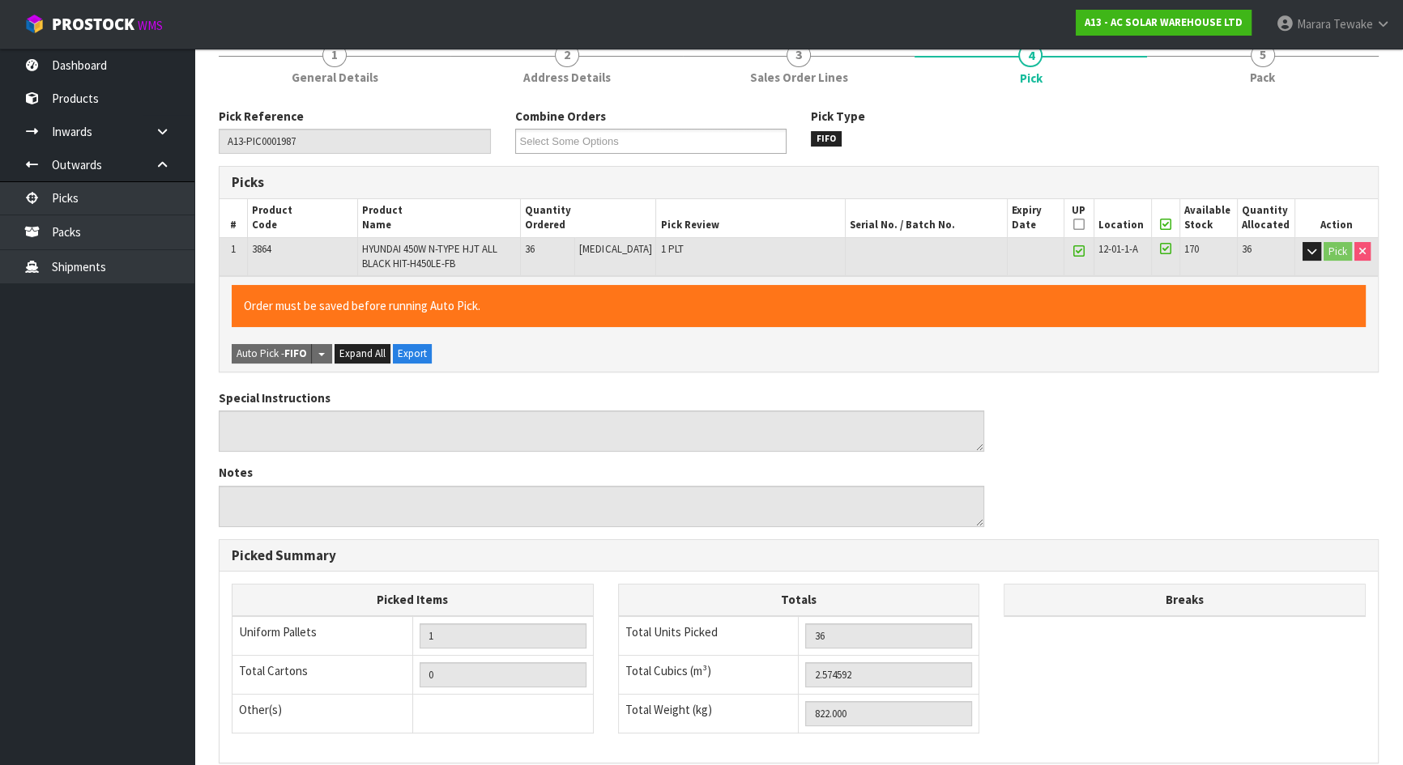
scroll to position [373, 0]
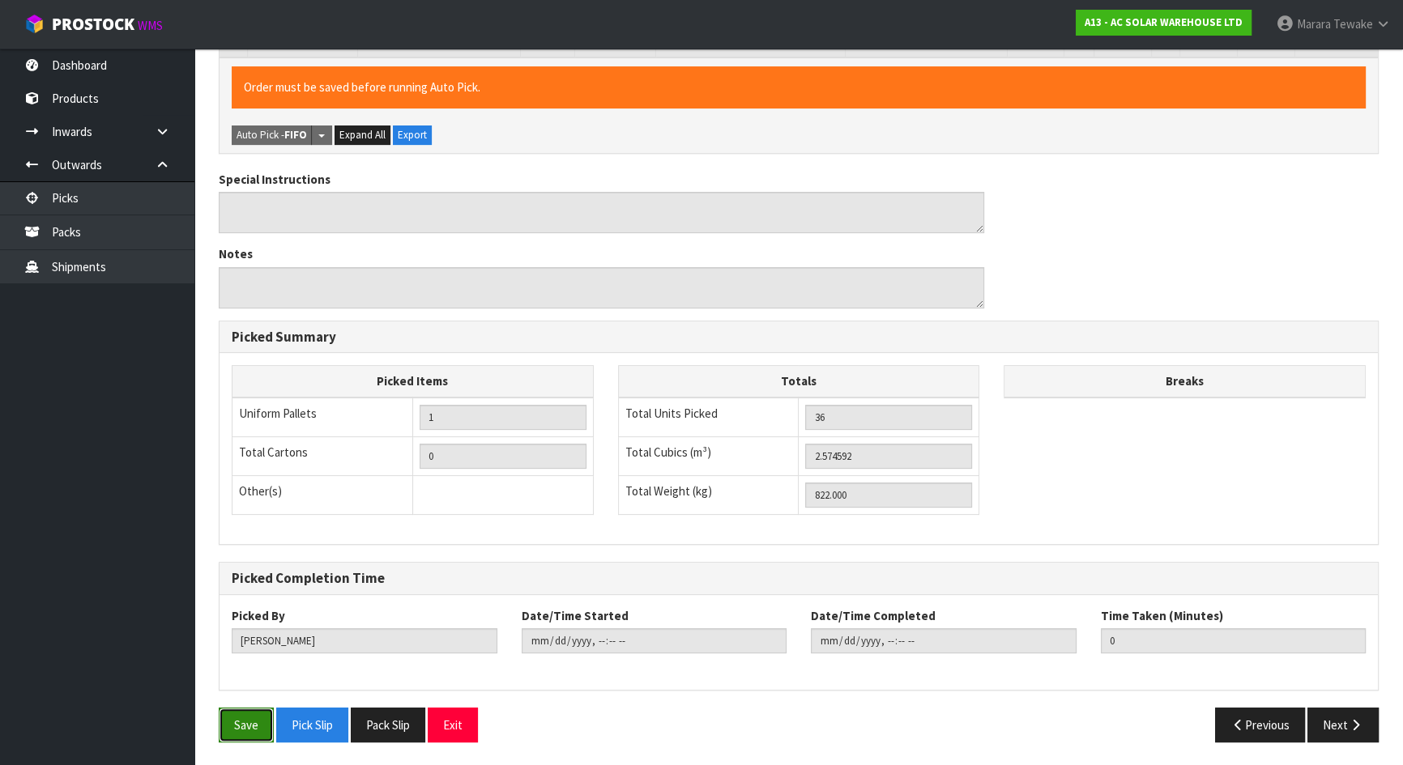
click at [242, 710] on button "Save" at bounding box center [246, 725] width 55 height 35
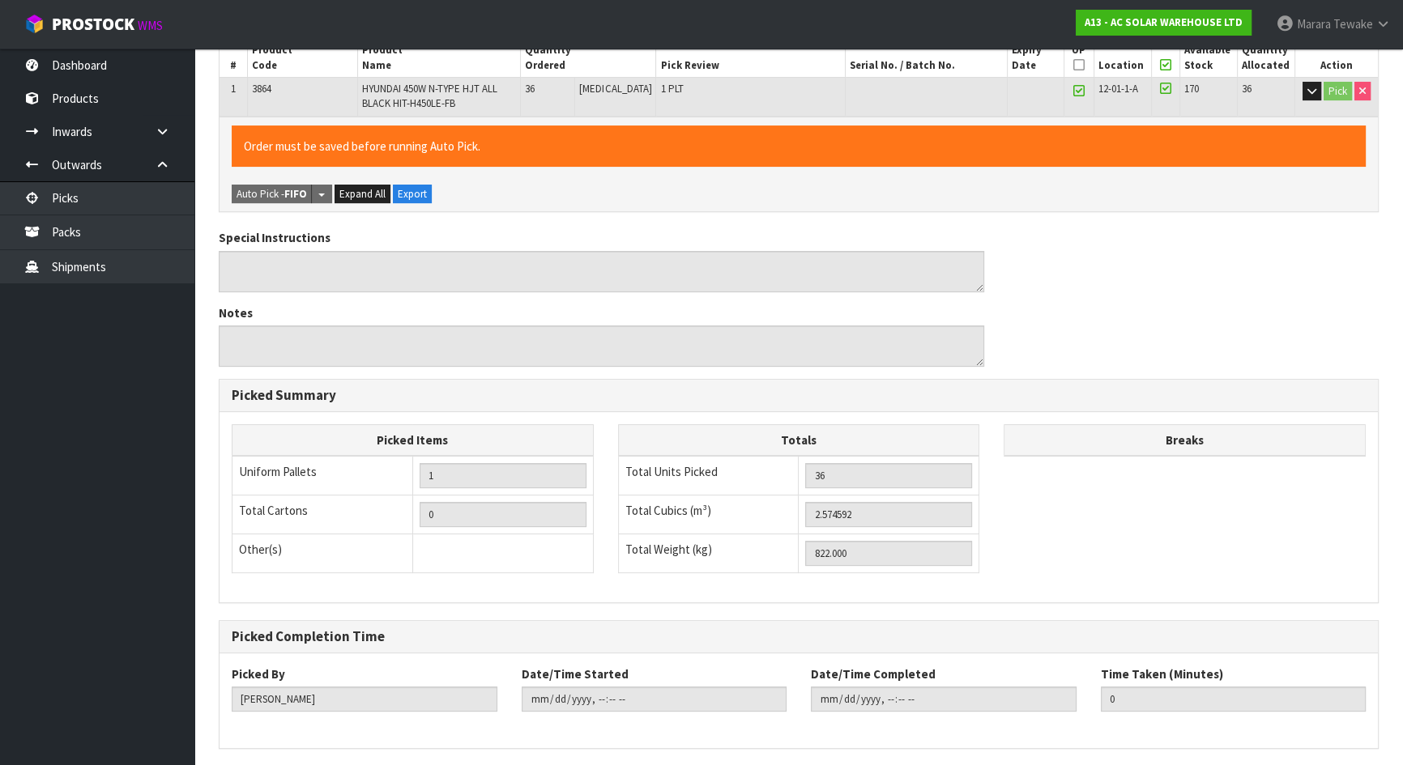
scroll to position [0, 0]
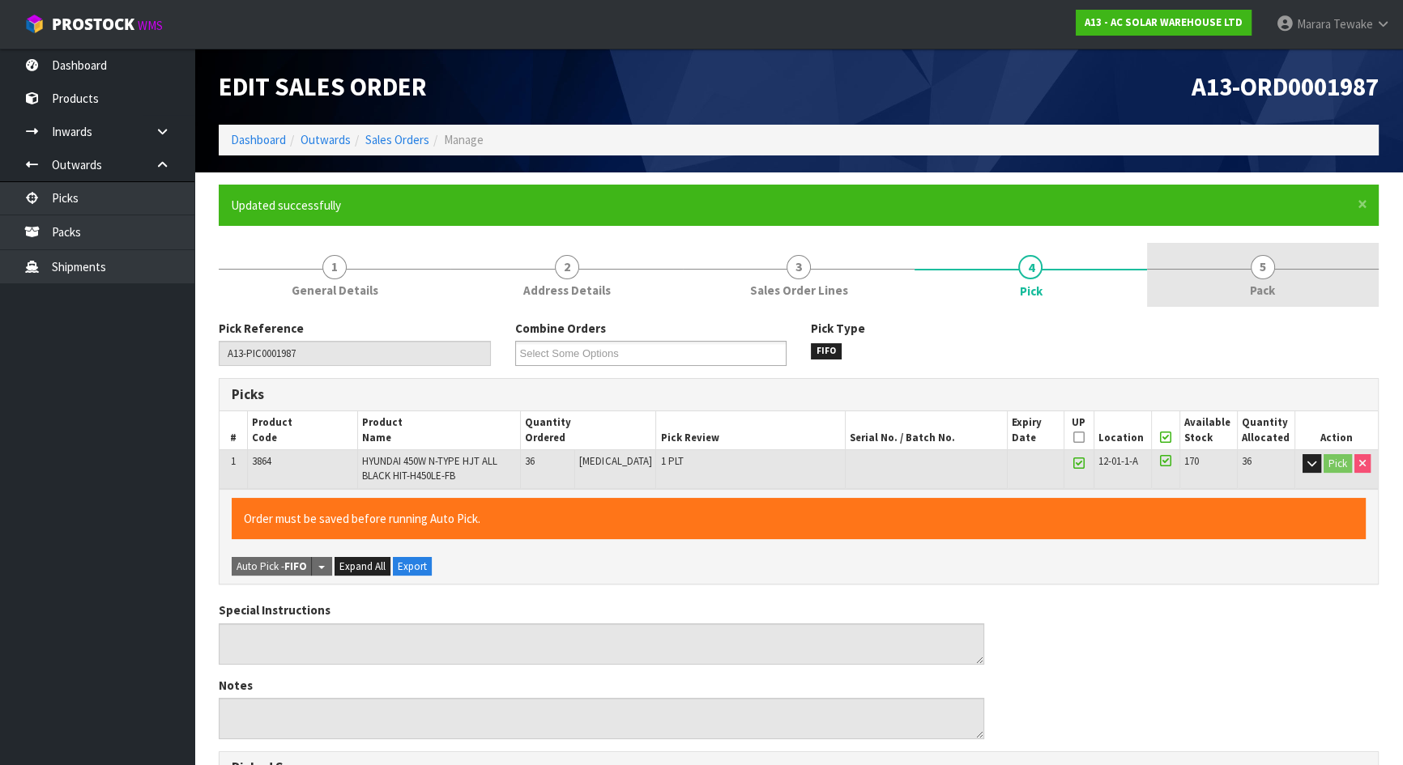
click at [1230, 281] on link "5 Pack" at bounding box center [1263, 275] width 232 height 64
type input "[PERSON_NAME]"
type input "2025-08-26T12:28:40"
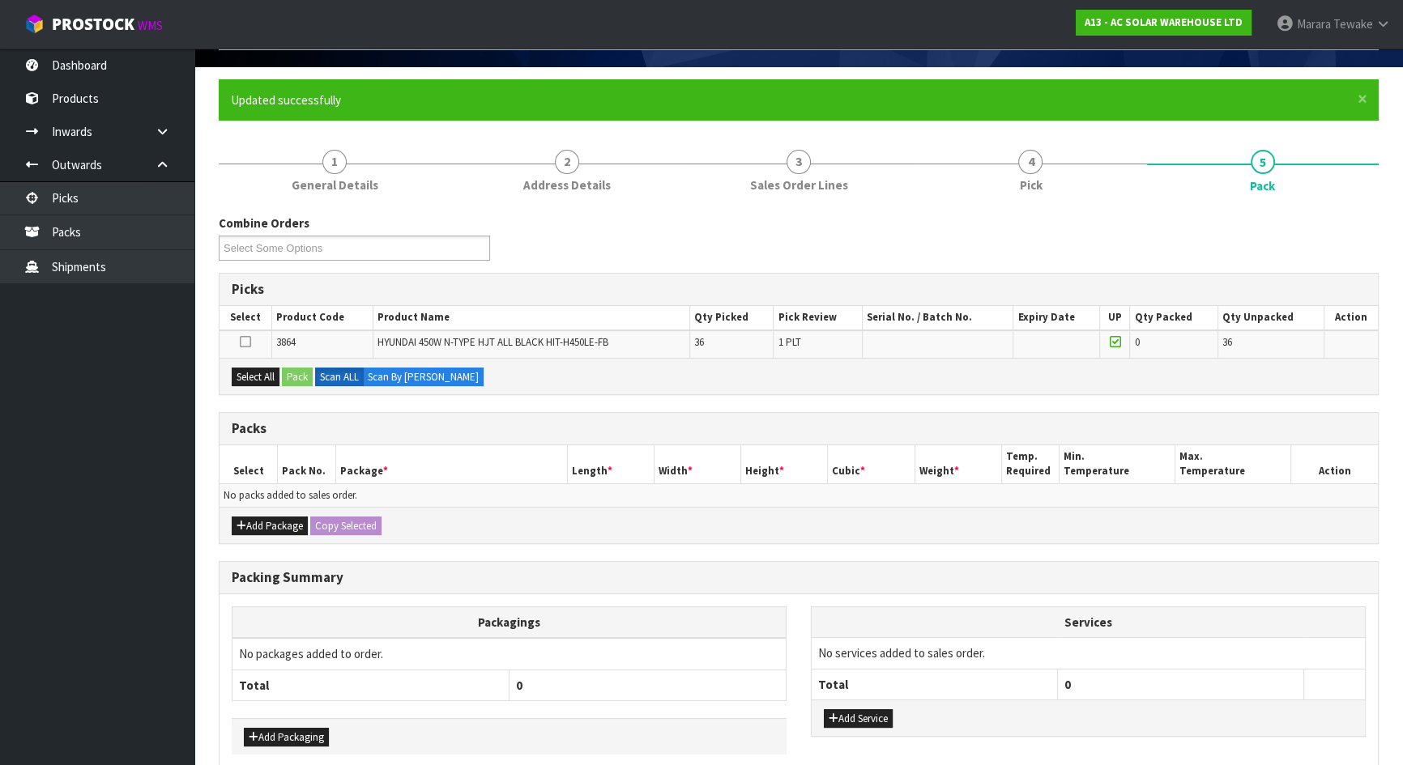
scroll to position [181, 0]
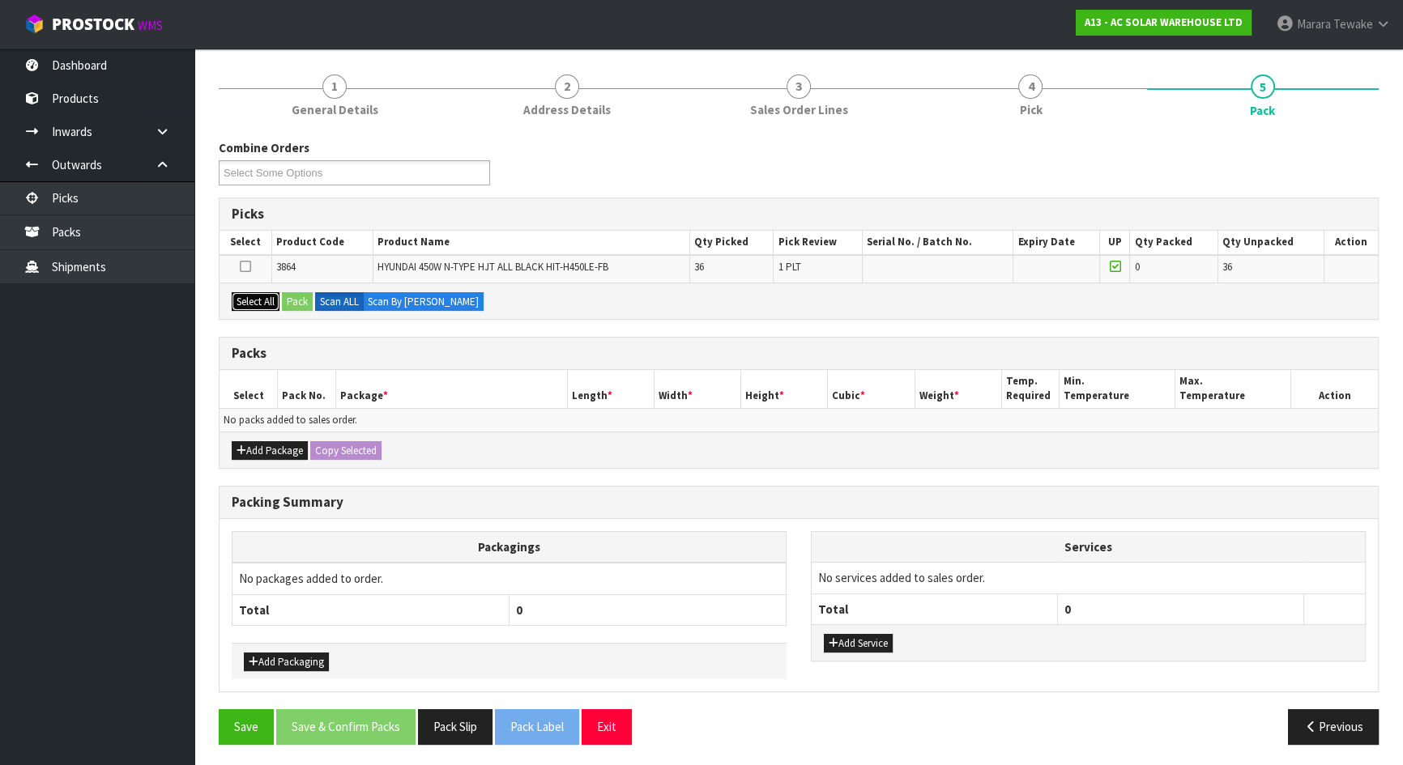
click at [266, 298] on button "Select All" at bounding box center [256, 301] width 48 height 19
click at [290, 298] on button "Pack" at bounding box center [297, 301] width 31 height 19
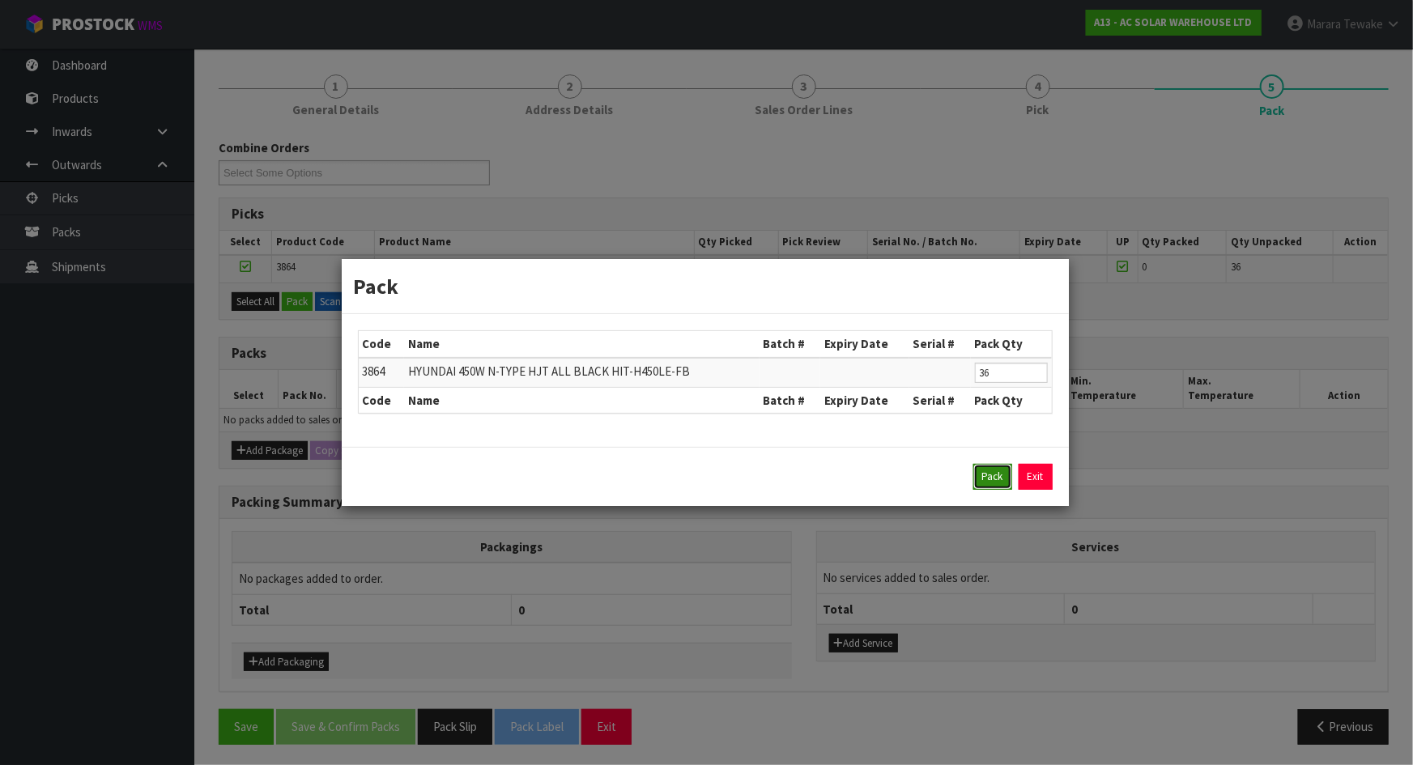
click at [981, 473] on button "Pack" at bounding box center [993, 477] width 39 height 26
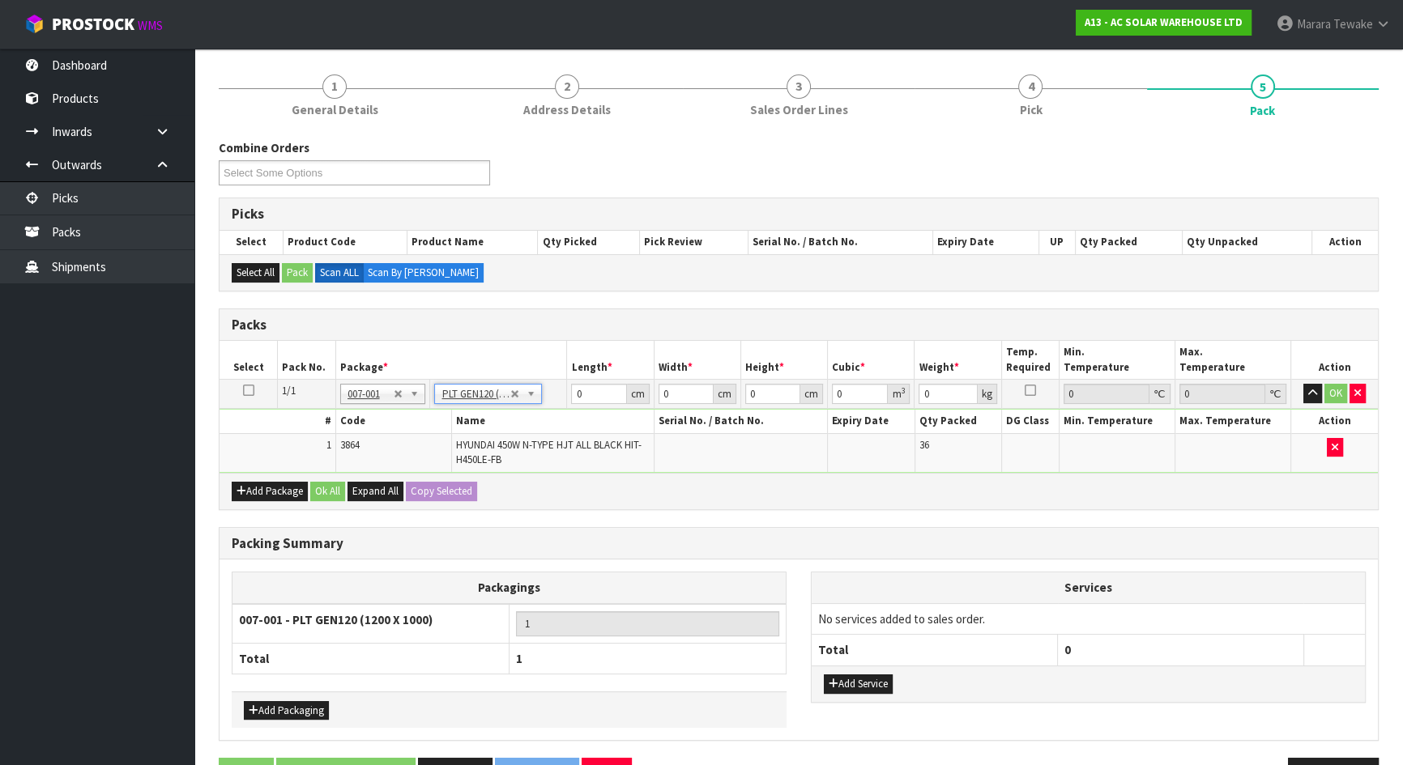
type input "120"
type input "100"
type input "822"
drag, startPoint x: 603, startPoint y: 390, endPoint x: 548, endPoint y: 364, distance: 60.1
click at [558, 380] on tr "1/1 NONE 007-001 007-002 007-004 007-009 007-013 007-014 007-015 007-017 007-01…" at bounding box center [798, 394] width 1158 height 29
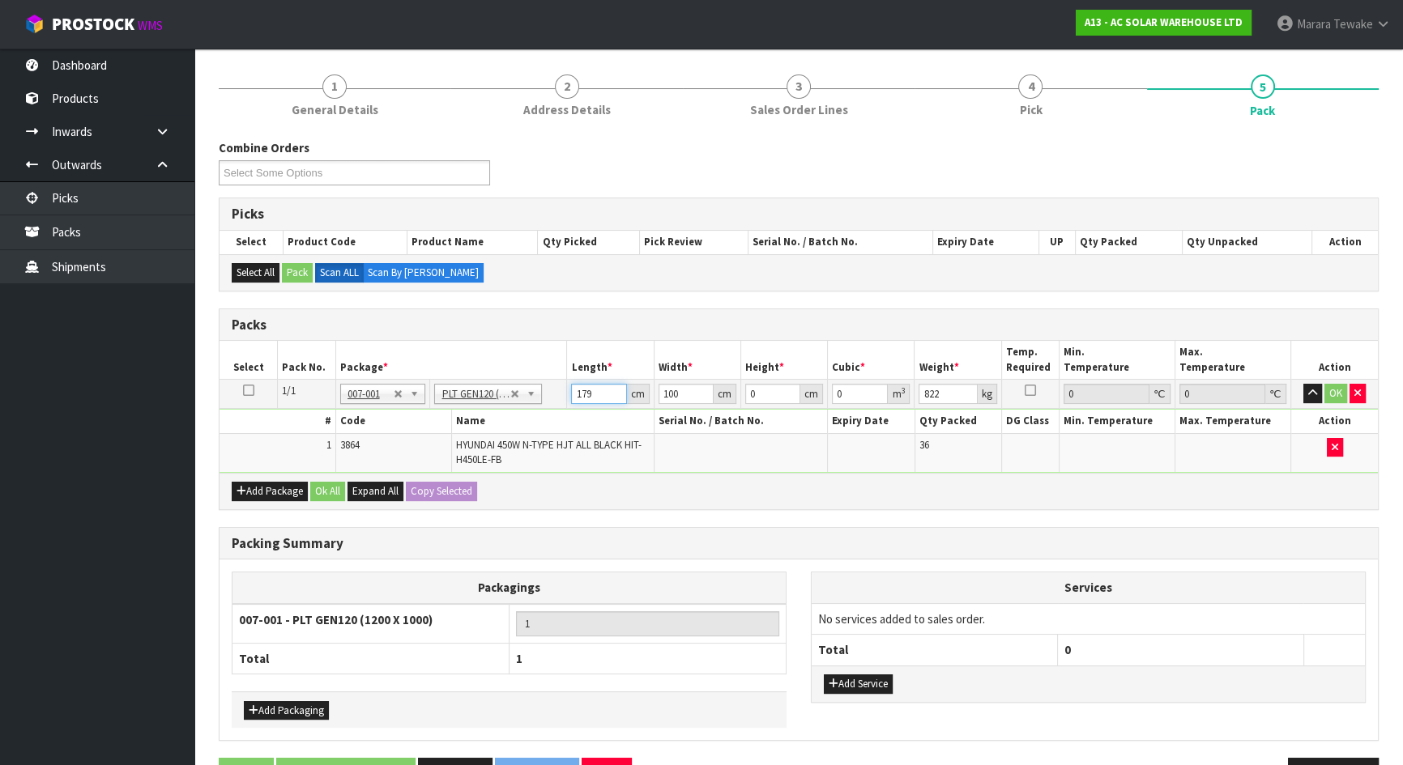
type input "179"
type input "112"
type input "1"
type input "0.020048"
type input "12"
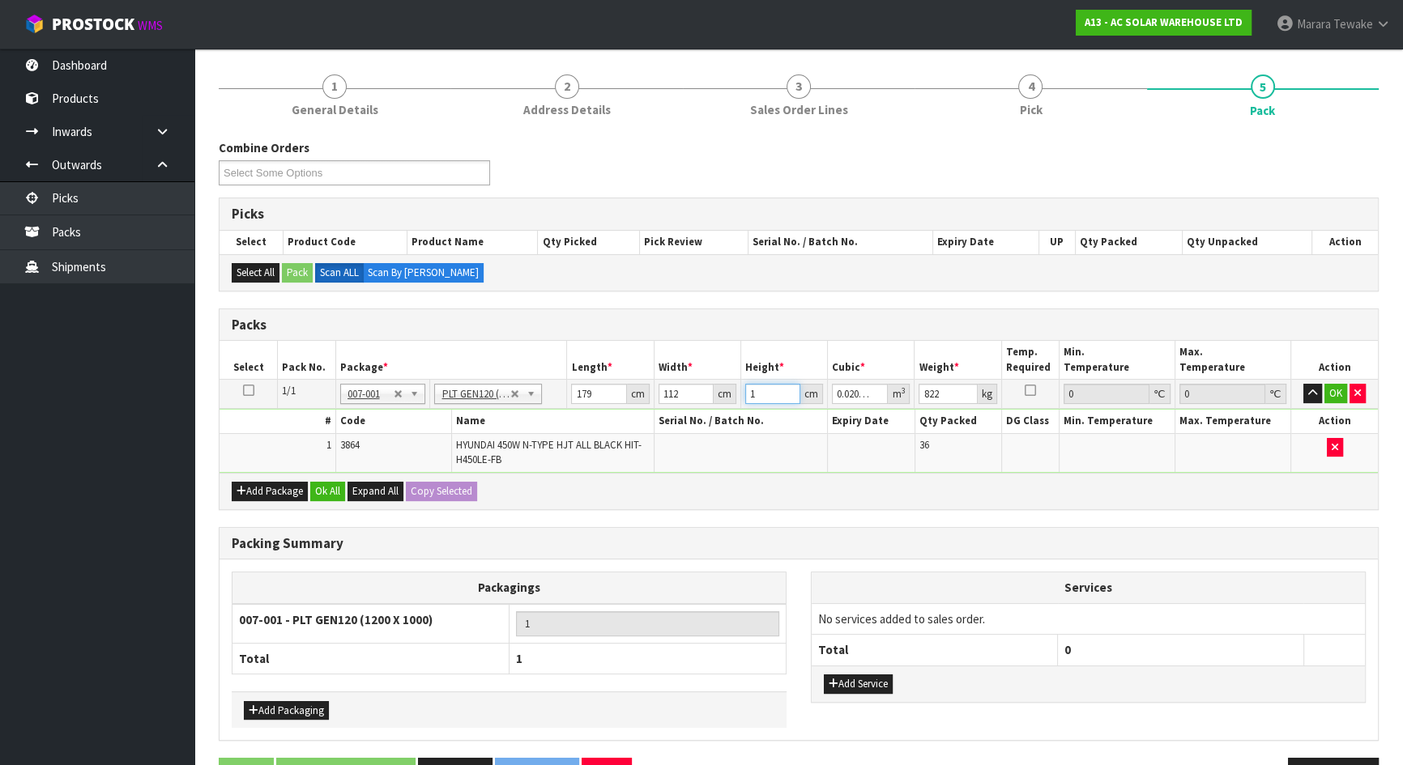
type input "0.240576"
type input "126"
type input "2.526048"
type input "126"
type input "821"
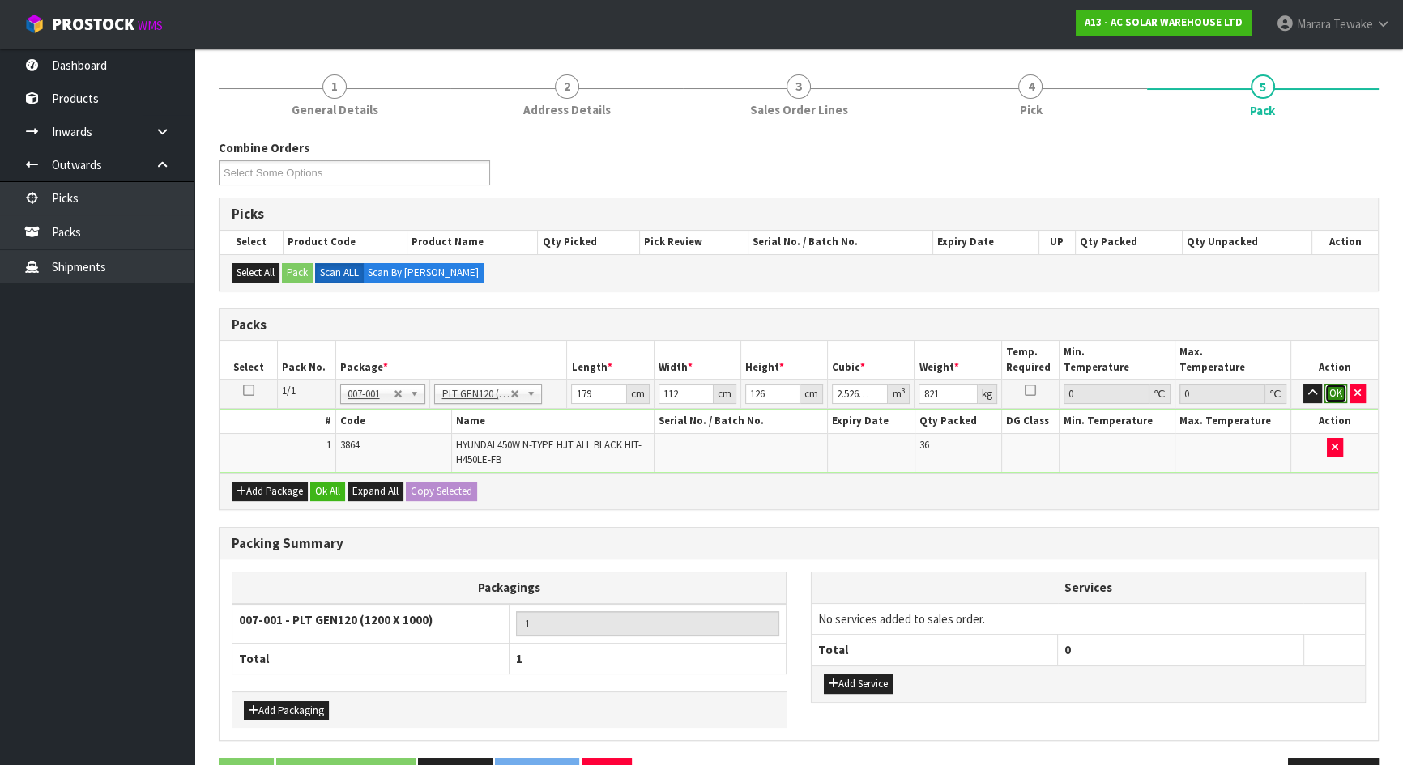
click at [1333, 391] on button "OK" at bounding box center [1335, 393] width 23 height 19
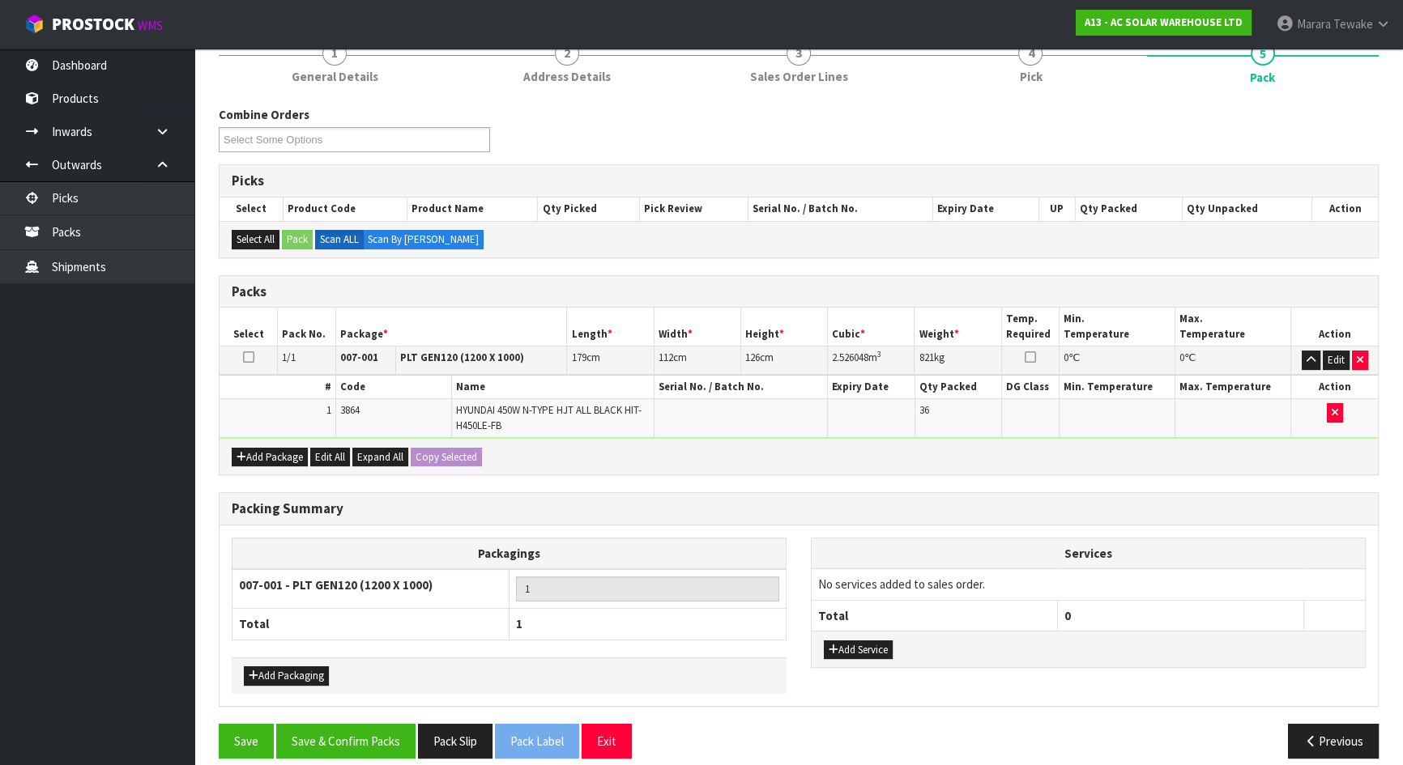
scroll to position [228, 0]
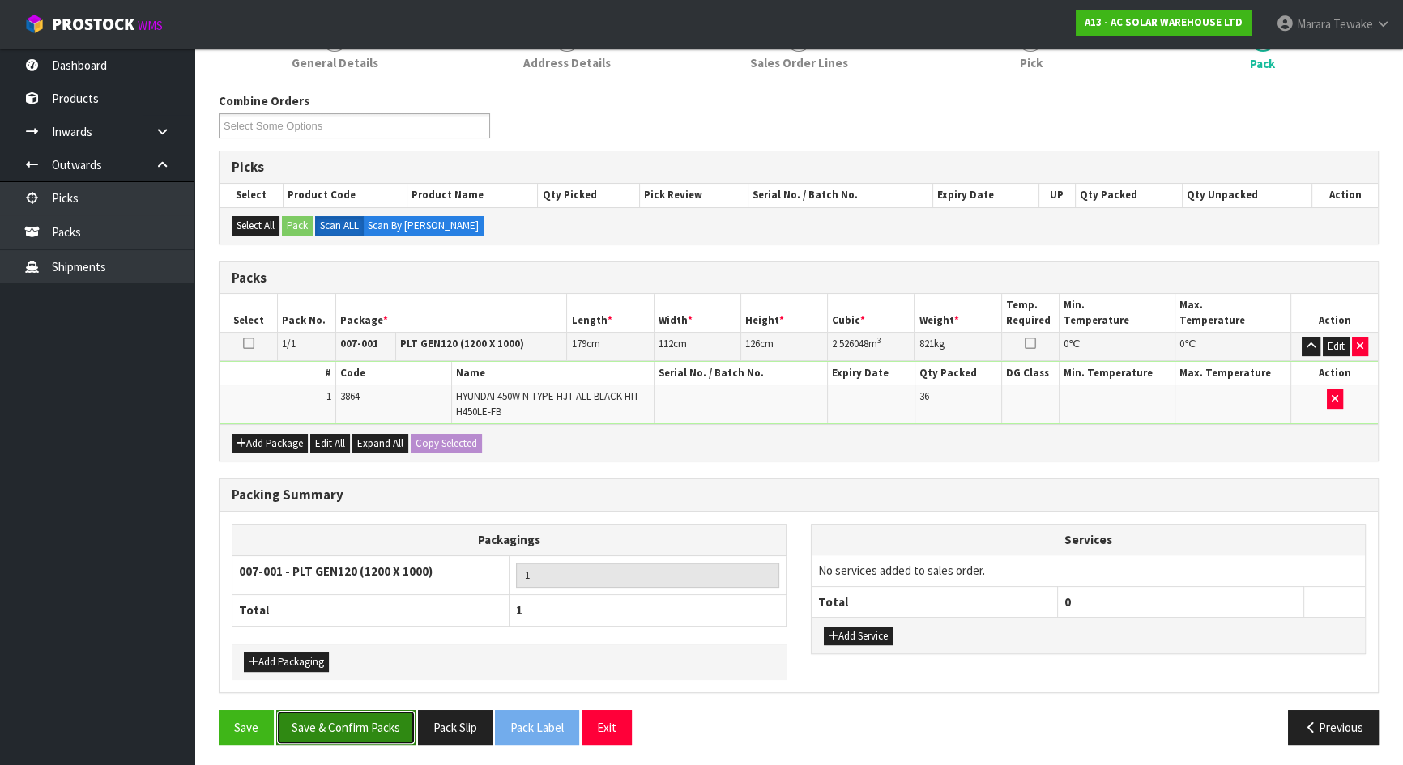
click at [356, 734] on button "Save & Confirm Packs" at bounding box center [345, 727] width 139 height 35
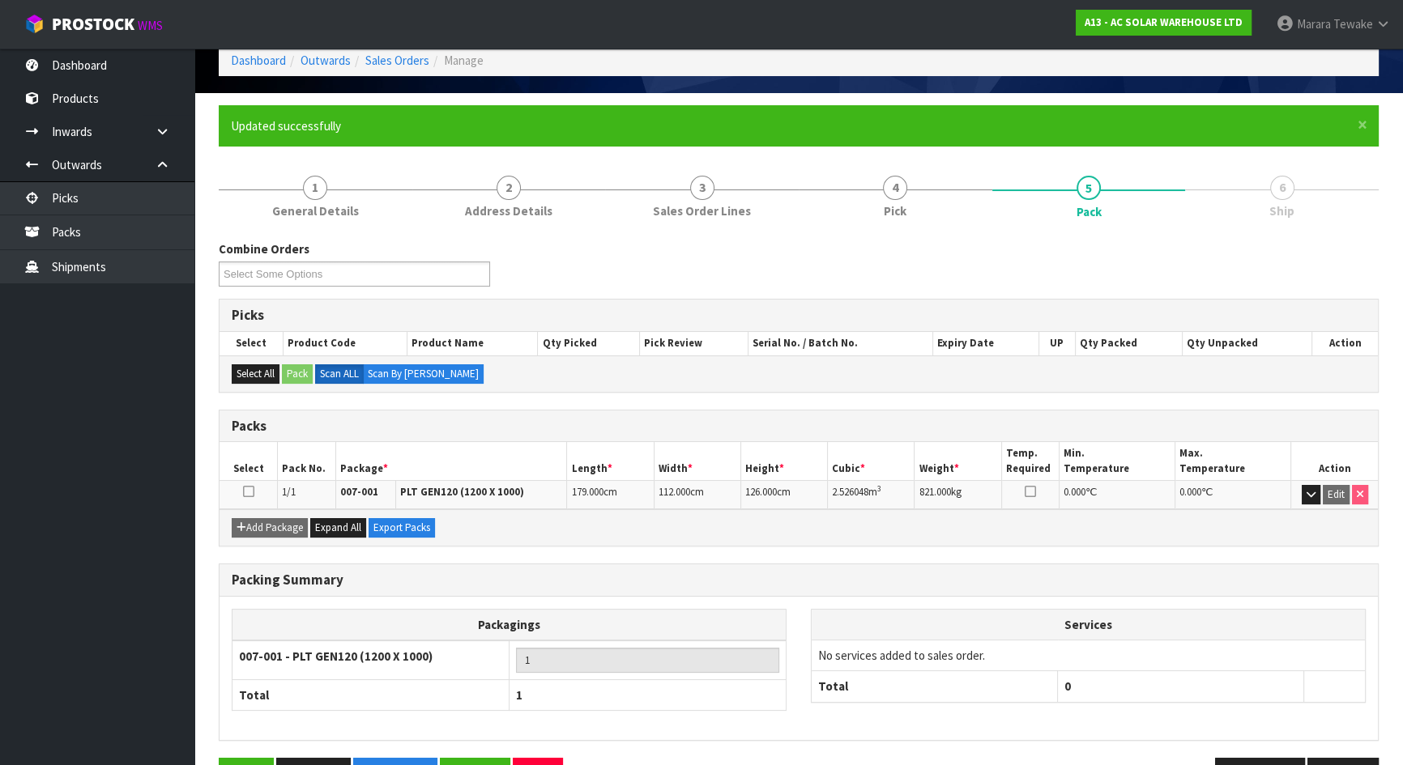
scroll to position [129, 0]
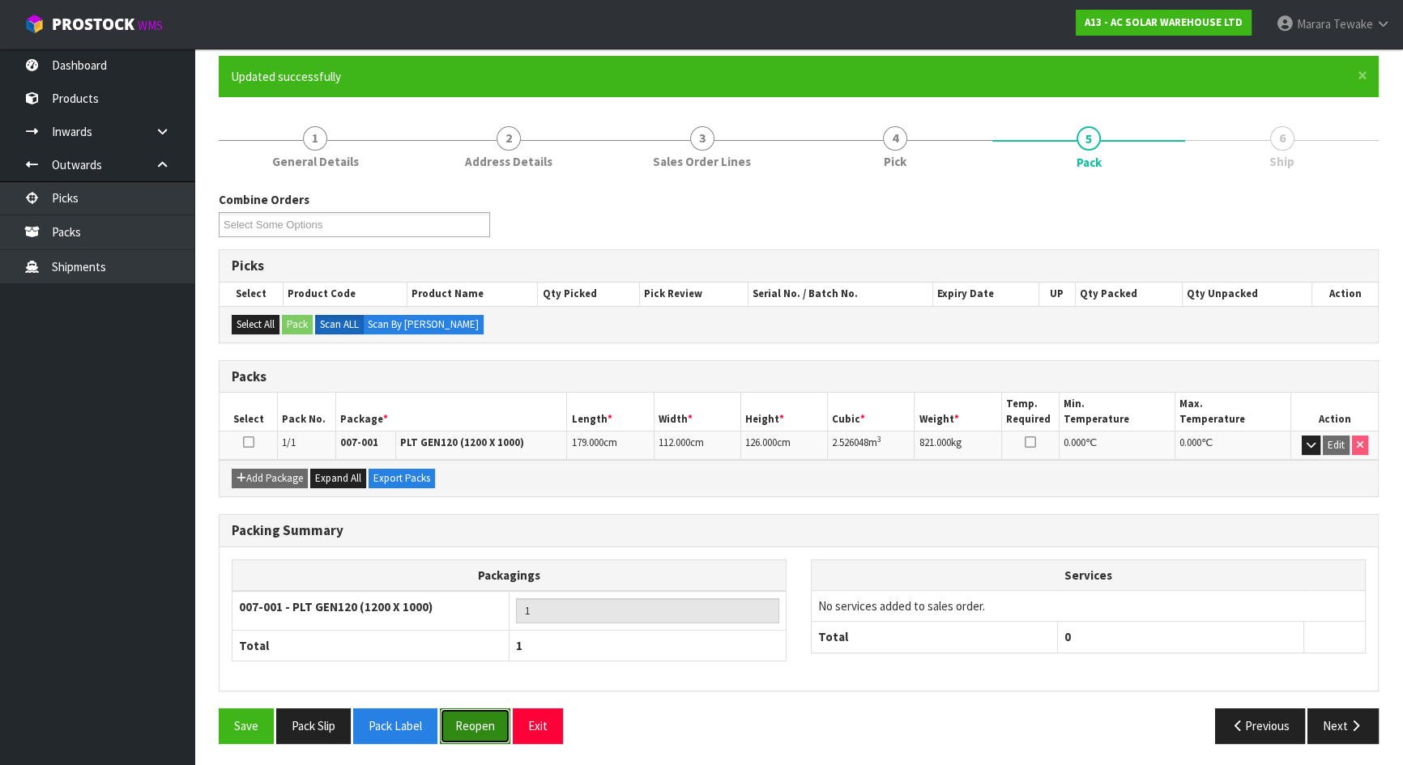
click at [478, 727] on button "Reopen" at bounding box center [475, 726] width 70 height 35
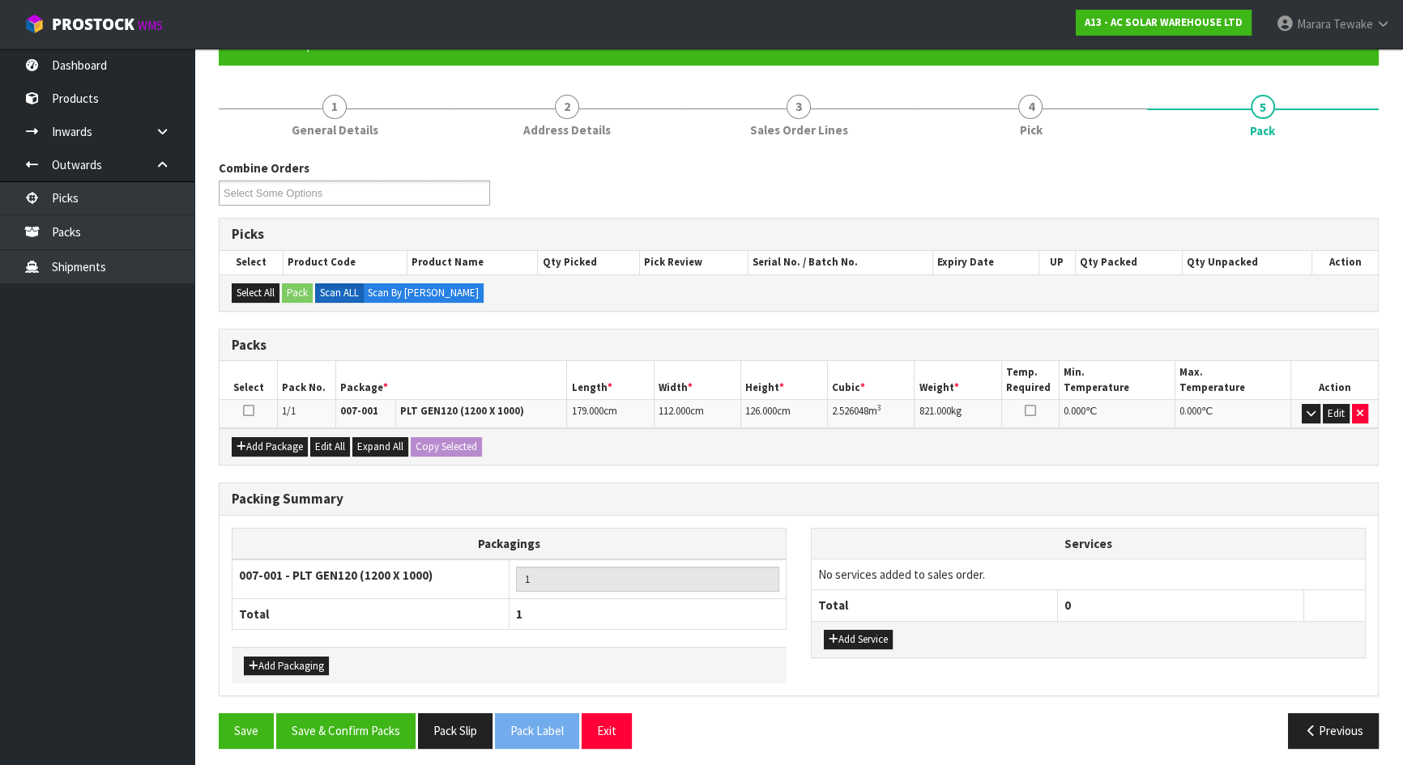
scroll to position [164, 0]
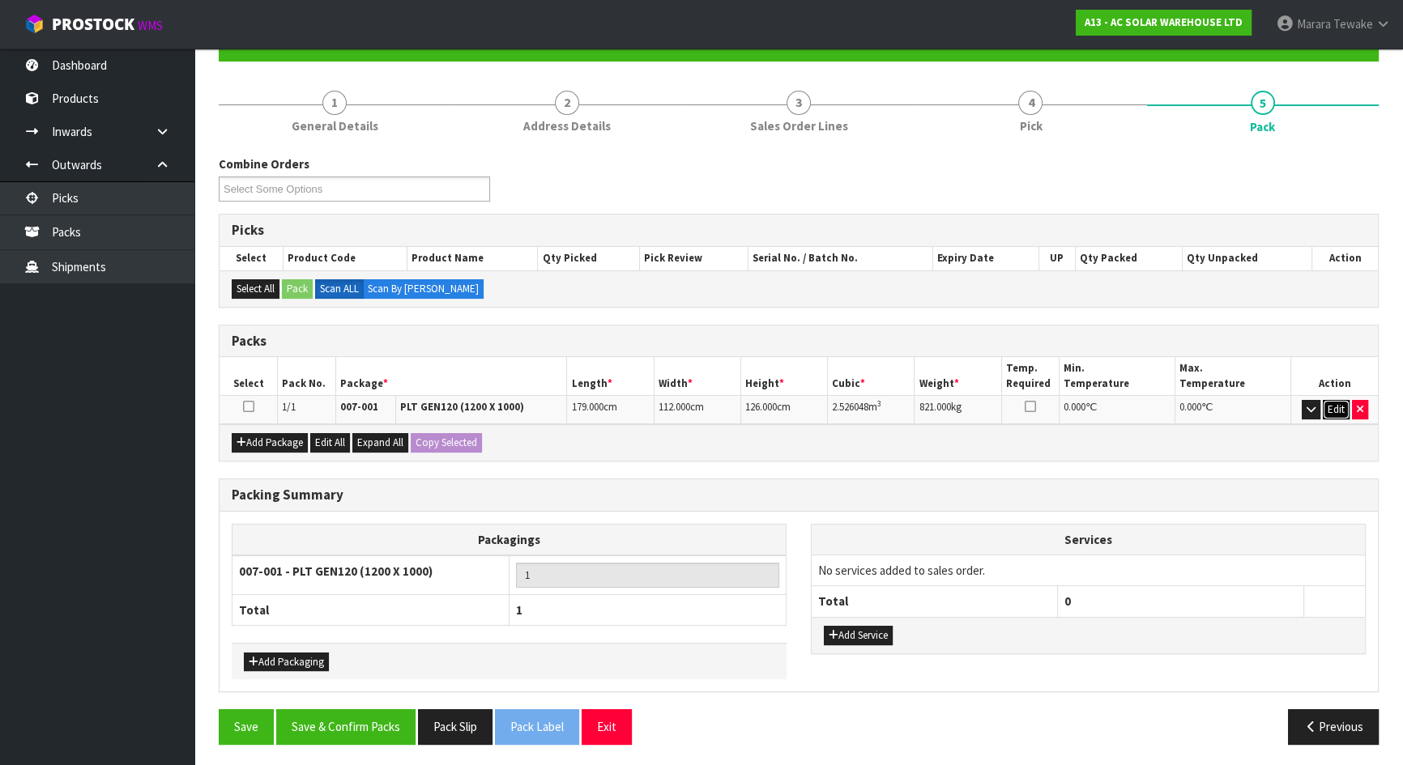
click at [1337, 403] on button "Edit" at bounding box center [1336, 409] width 27 height 19
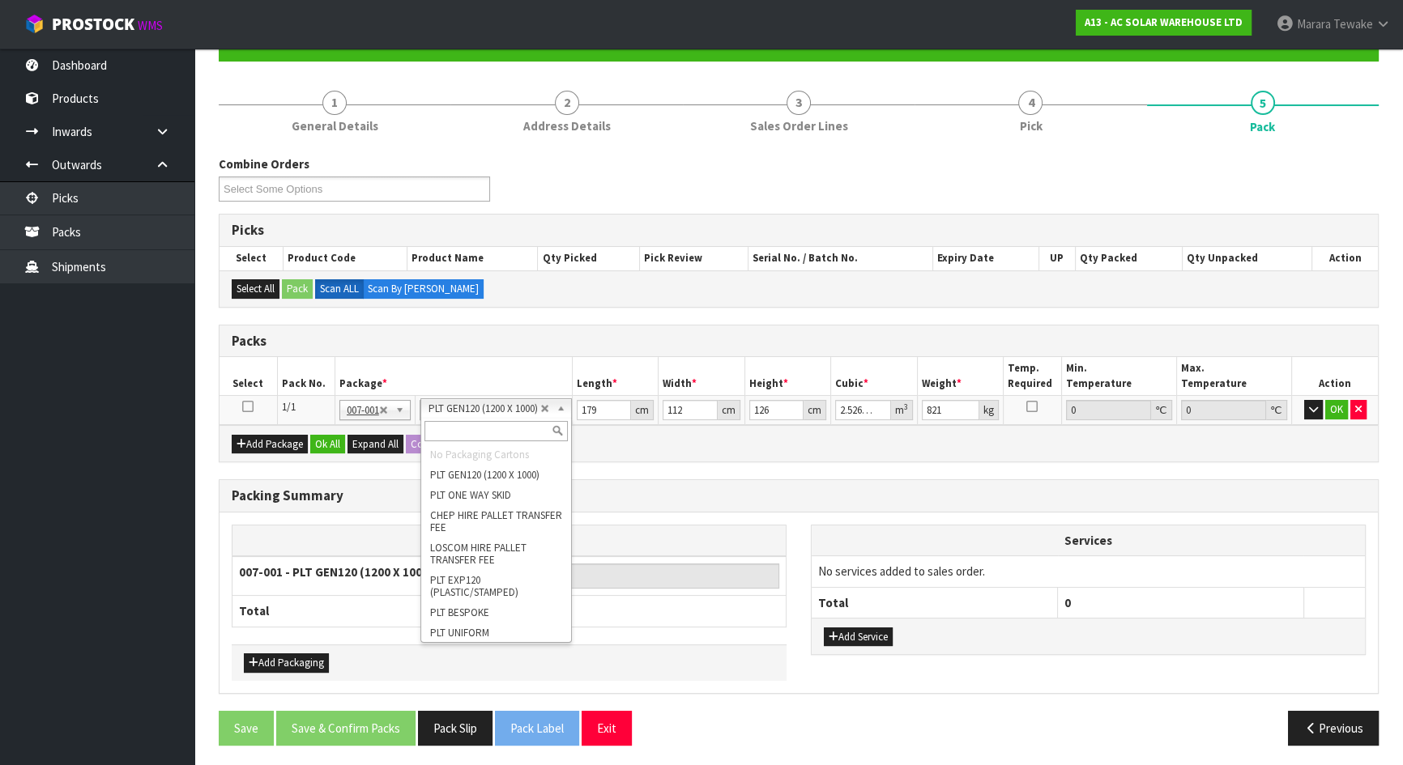
click at [627, 465] on div "Combine Orders A13-ORD0001987 A13-ORD0001988 Select Some Options Picks Select P…" at bounding box center [799, 457] width 1160 height 603
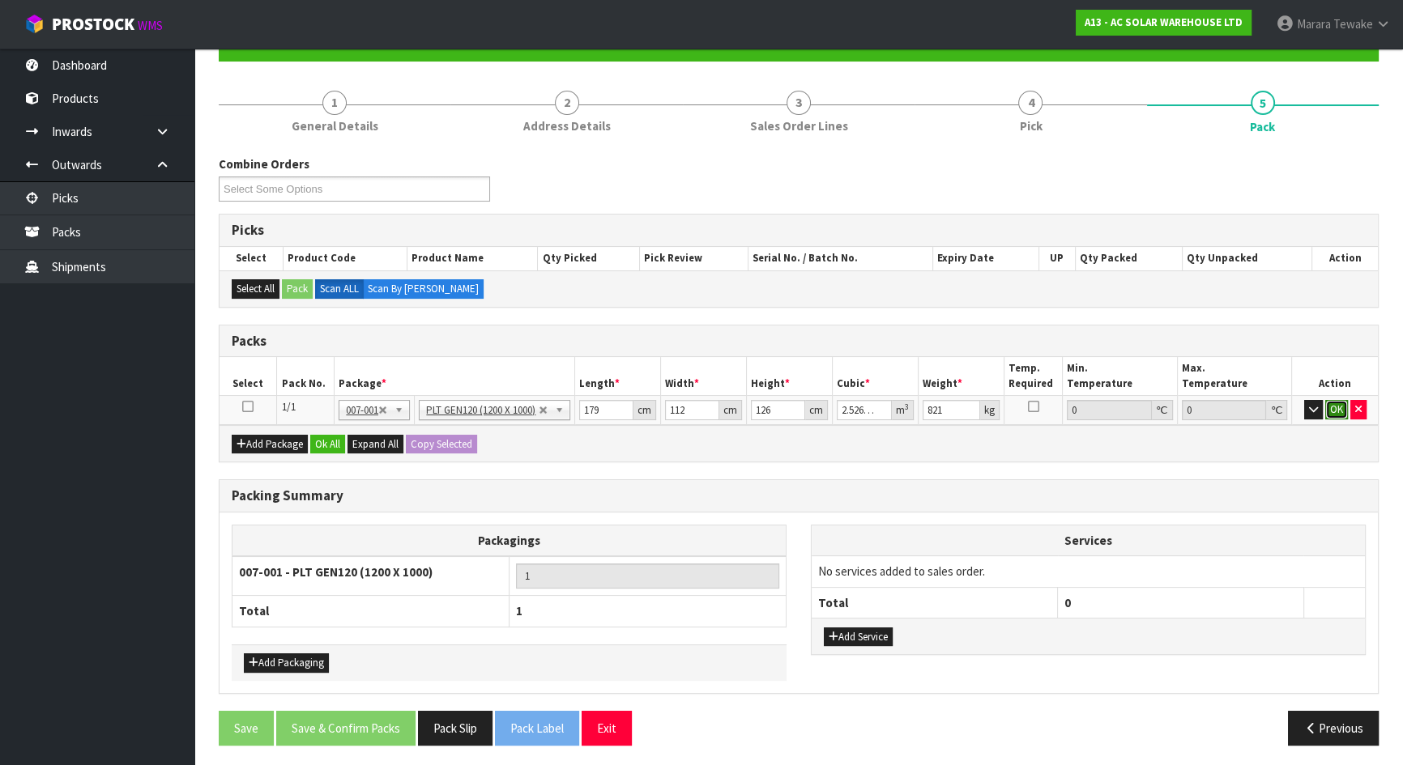
click at [1329, 412] on button "OK" at bounding box center [1336, 409] width 23 height 19
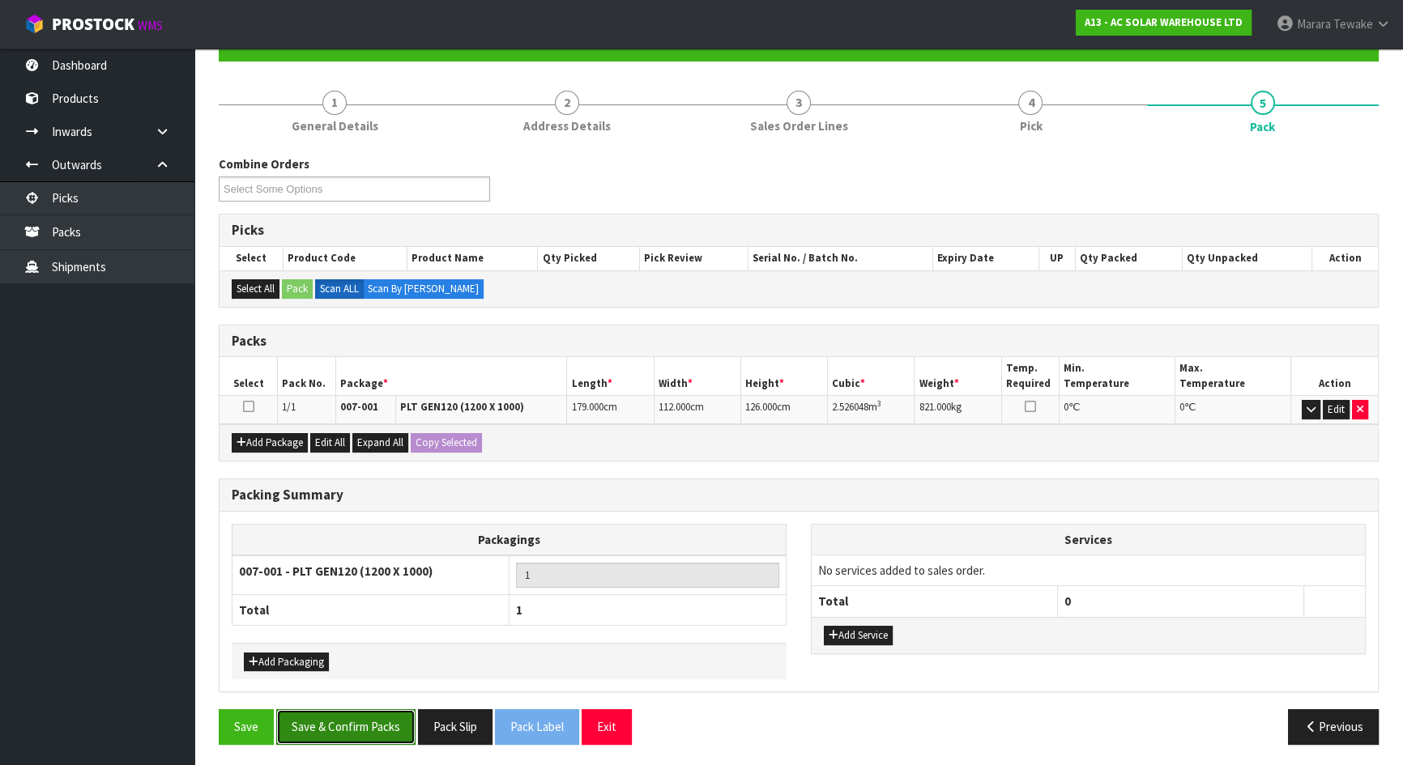
click at [326, 731] on button "Save & Confirm Packs" at bounding box center [345, 727] width 139 height 35
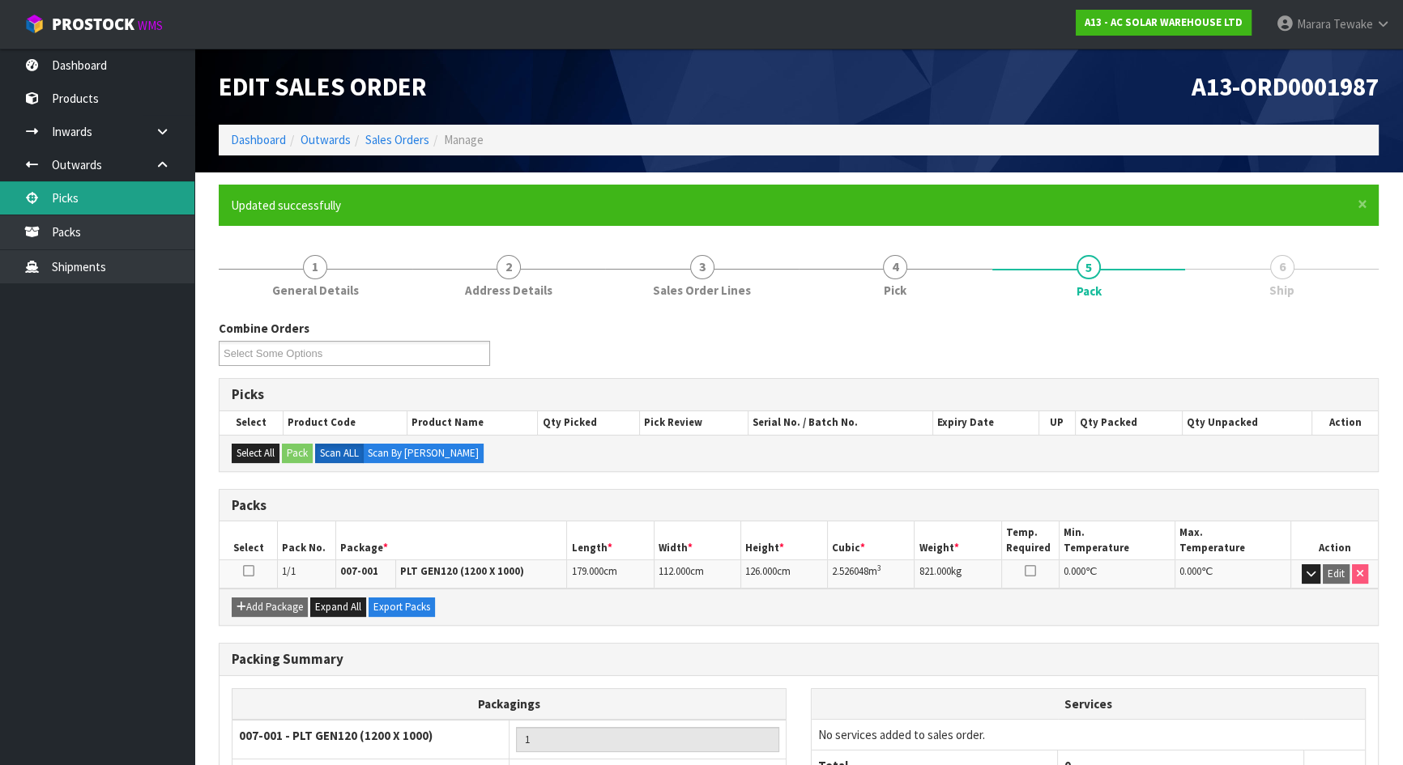
click at [163, 197] on link "Picks" at bounding box center [97, 197] width 194 height 33
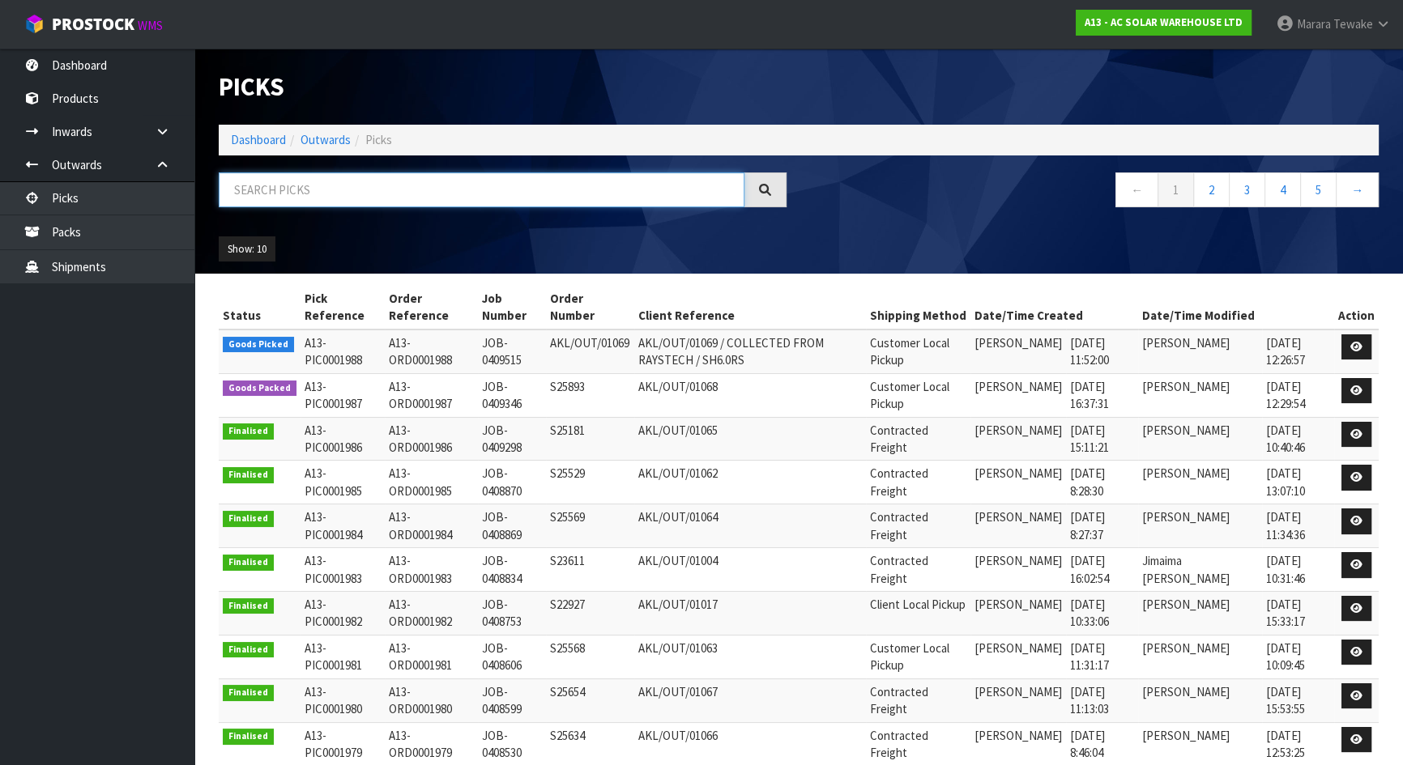
click at [324, 200] on input "text" at bounding box center [482, 190] width 526 height 35
drag, startPoint x: 127, startPoint y: 53, endPoint x: 134, endPoint y: 59, distance: 9.2
click at [127, 53] on link "Dashboard" at bounding box center [97, 65] width 194 height 33
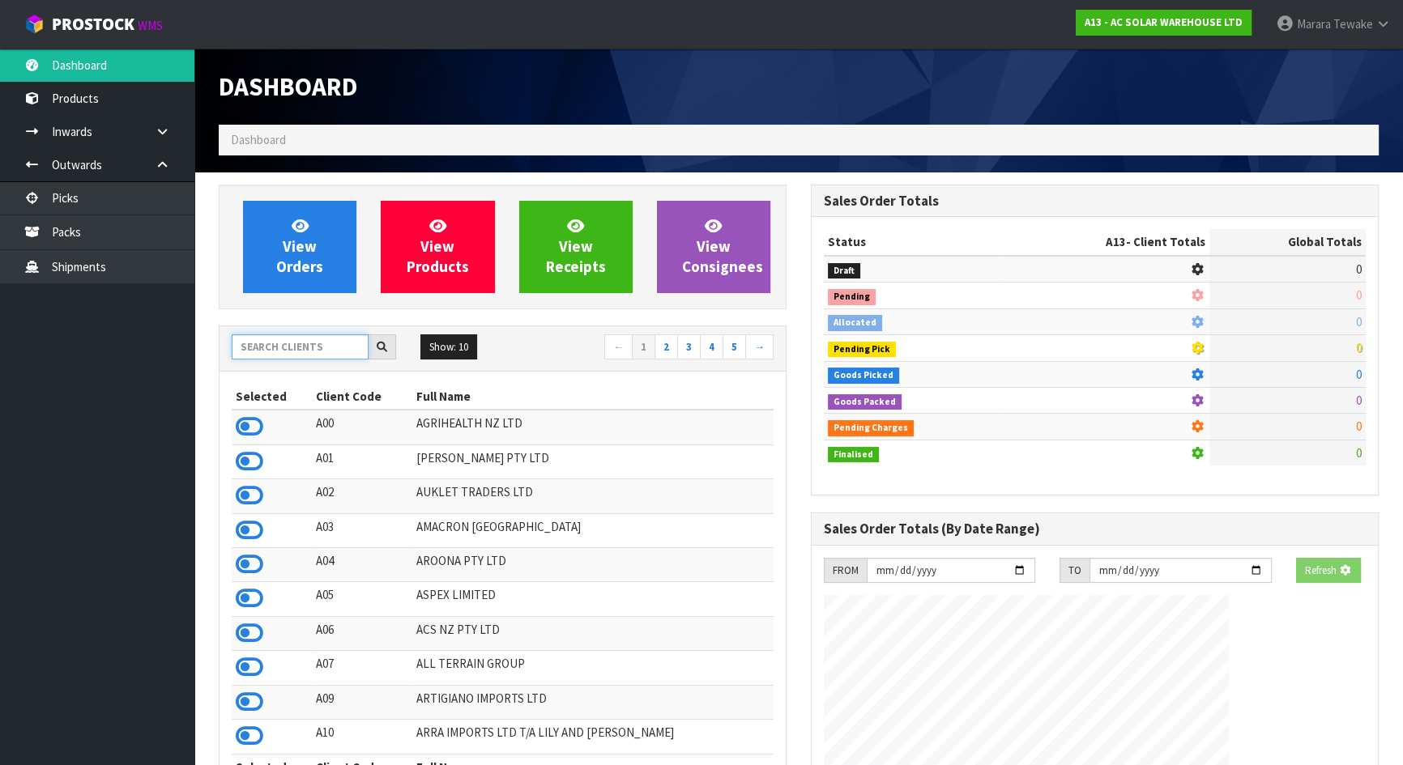
click at [283, 339] on input "text" at bounding box center [300, 347] width 137 height 25
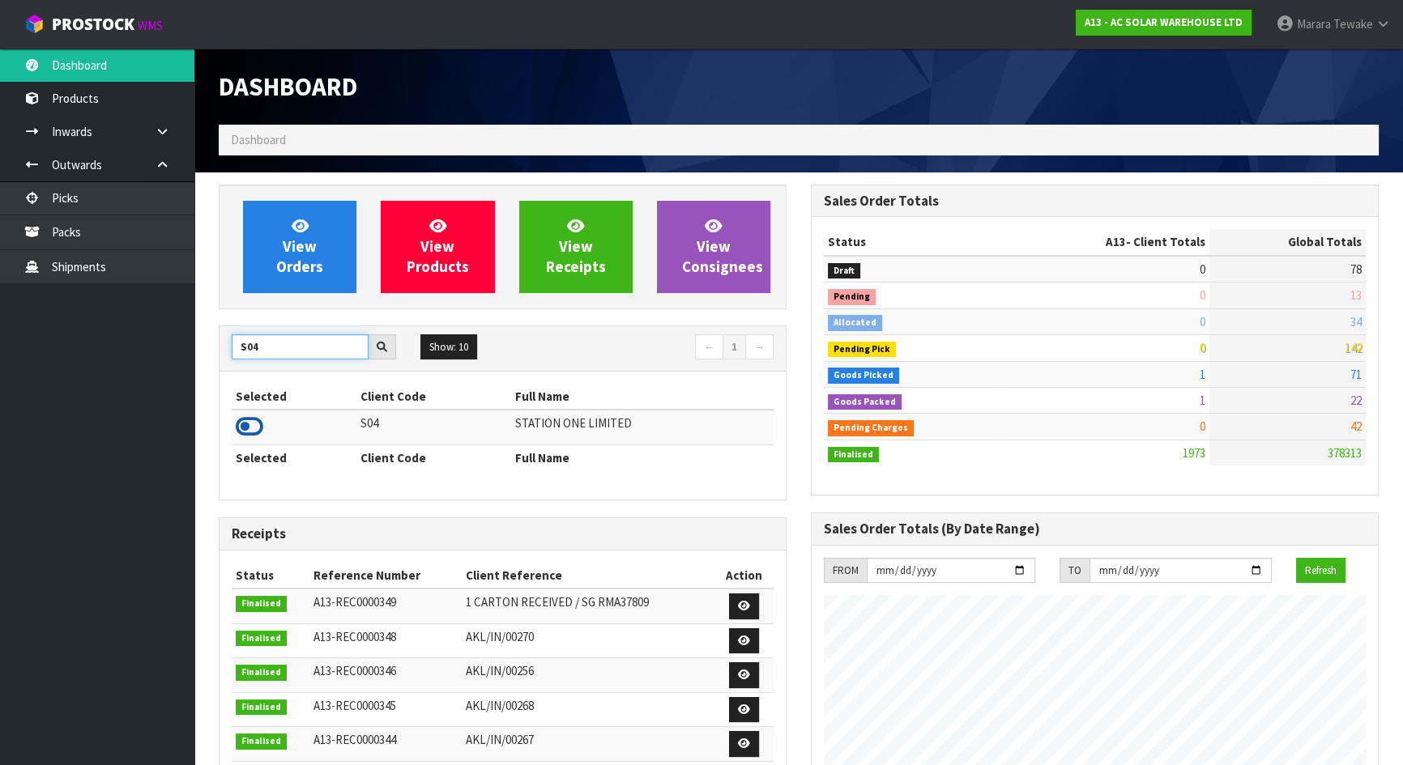
type input "S04"
click at [242, 422] on icon at bounding box center [250, 427] width 28 height 24
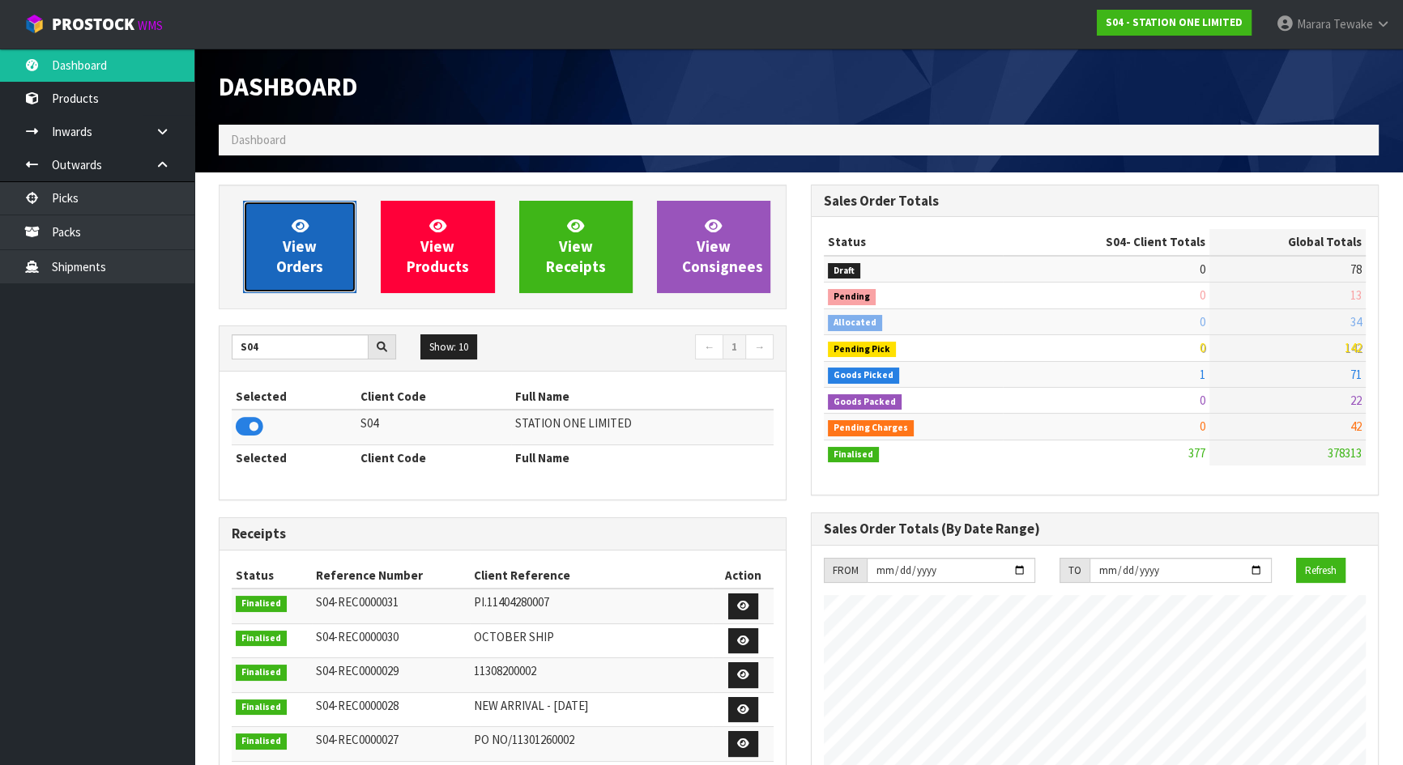
click at [305, 257] on span "View Orders" at bounding box center [299, 246] width 47 height 61
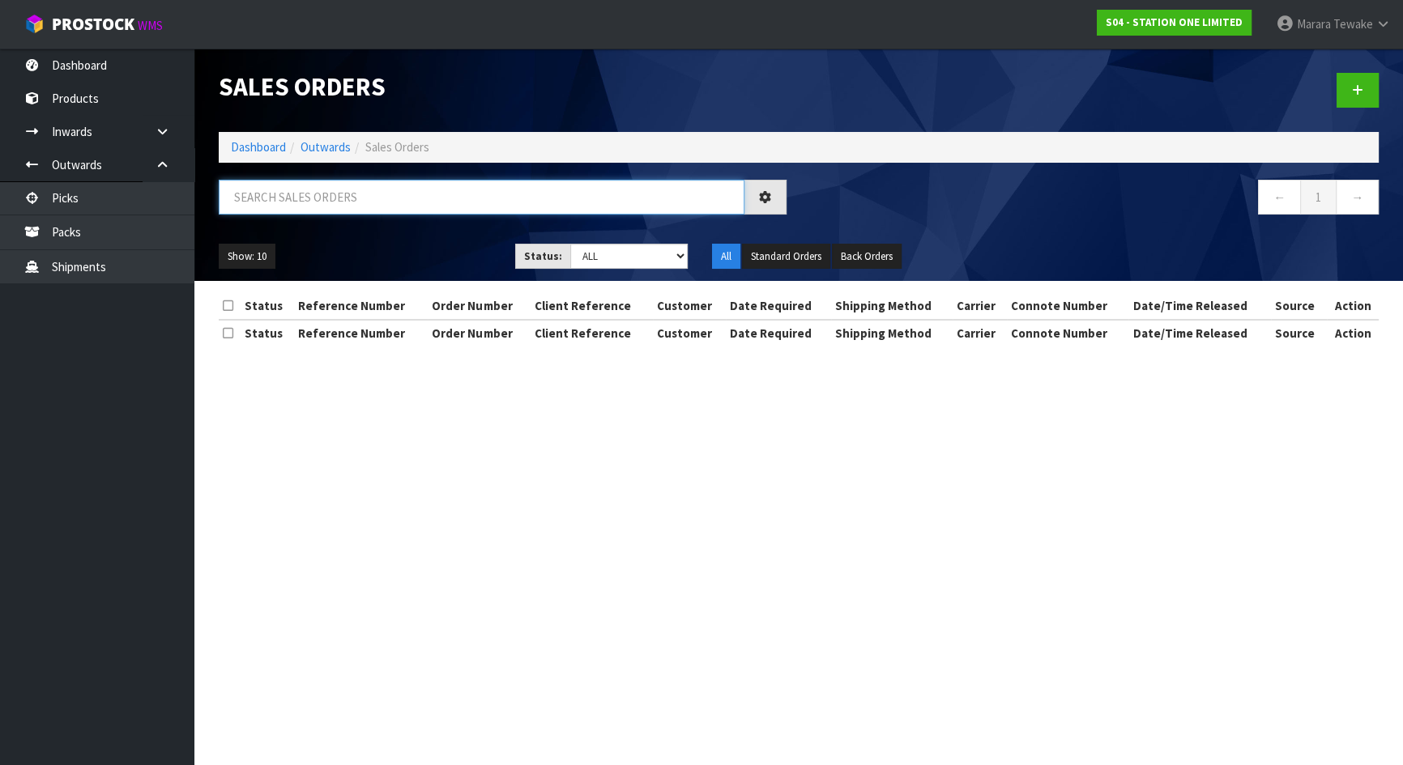
click at [311, 194] on input "text" at bounding box center [482, 197] width 526 height 35
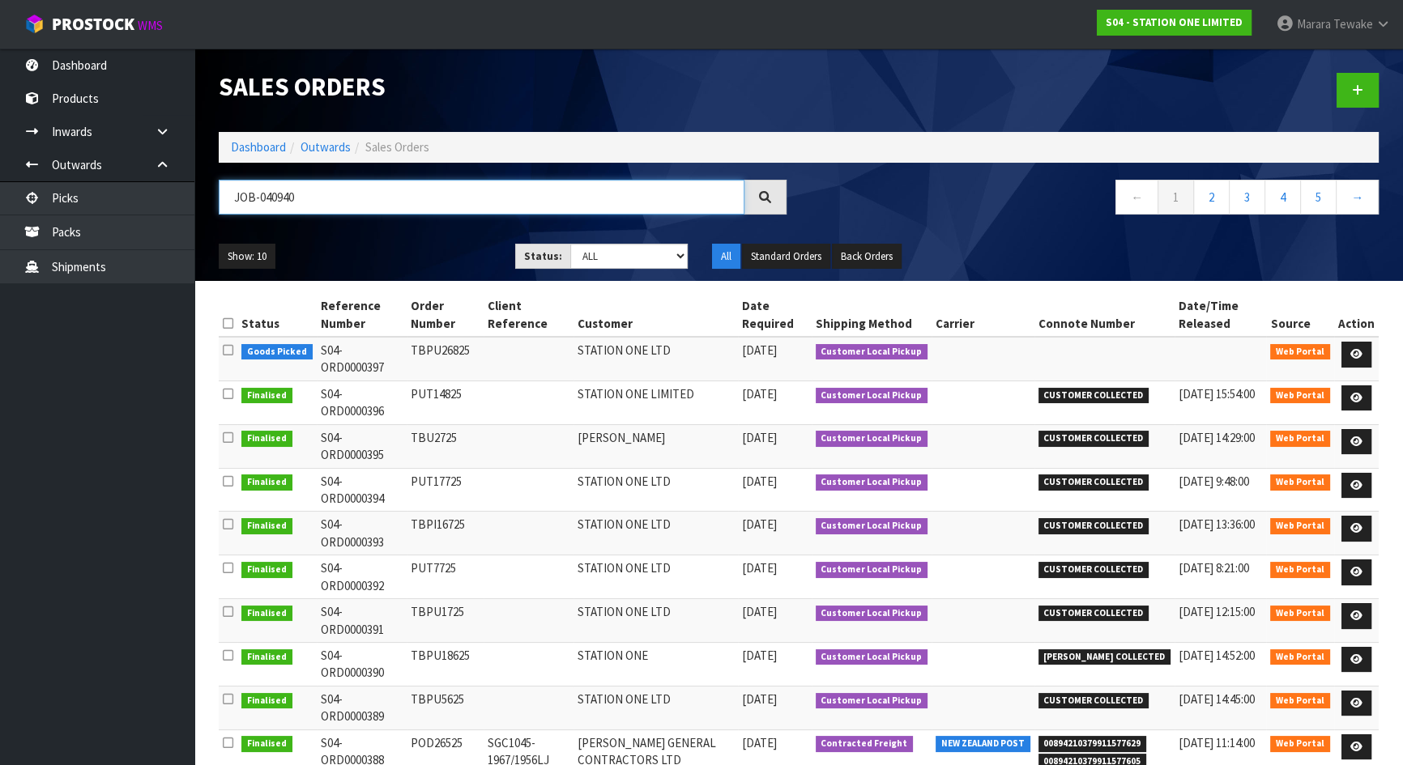
type input "JOB-0409408"
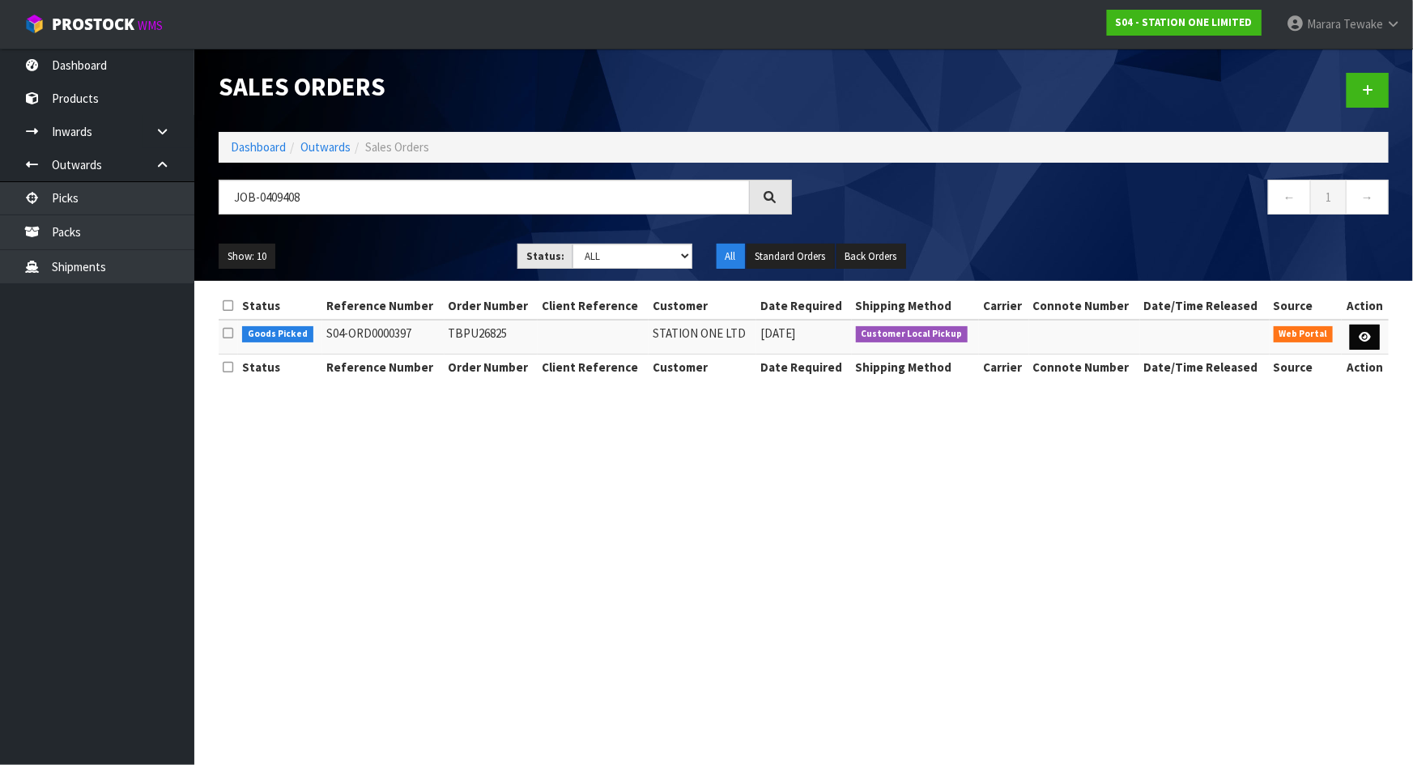
click at [1361, 348] on td at bounding box center [1365, 337] width 47 height 35
click at [1364, 337] on icon at bounding box center [1365, 337] width 12 height 11
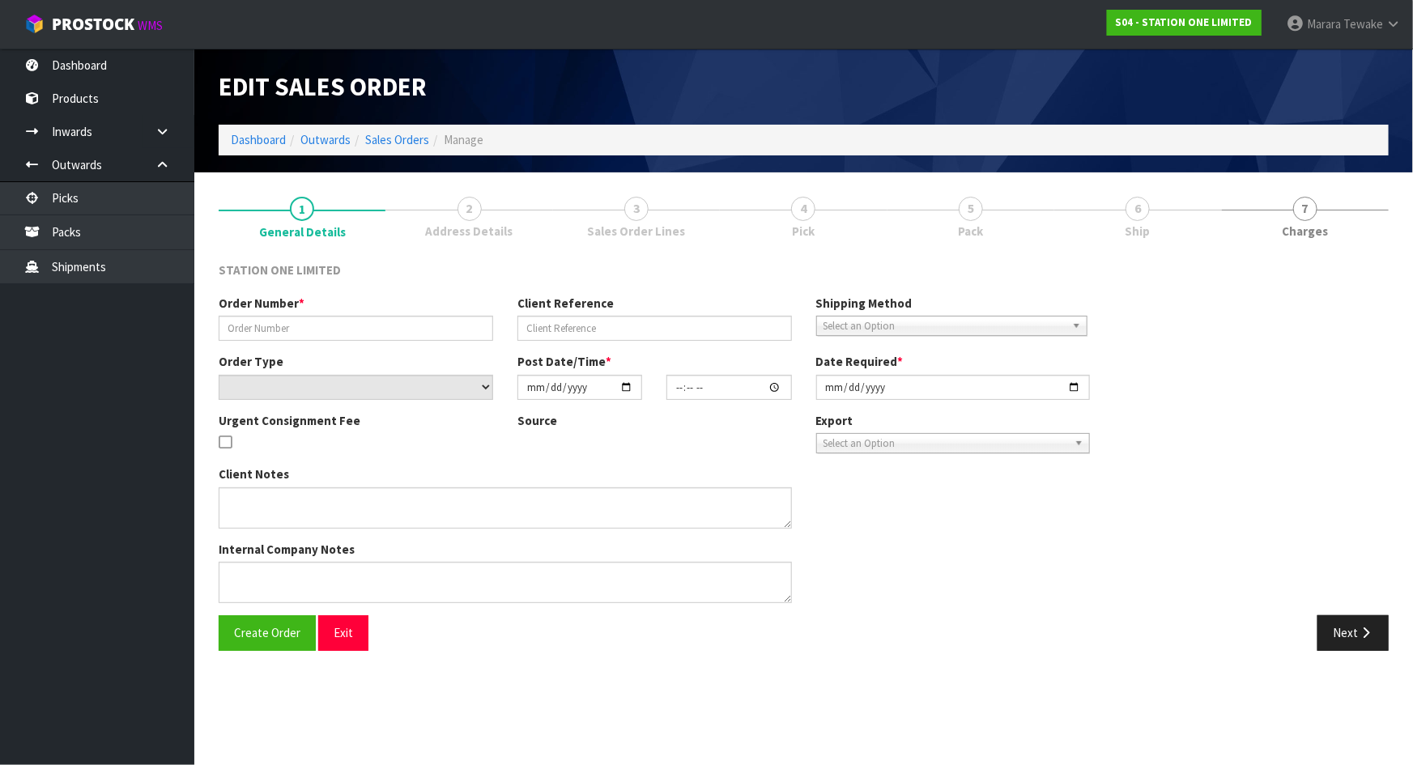
type input "TBPU26825"
select select "number:0"
type input "2025-08-26"
type input "06:57:00.000"
type input "2025-08-26"
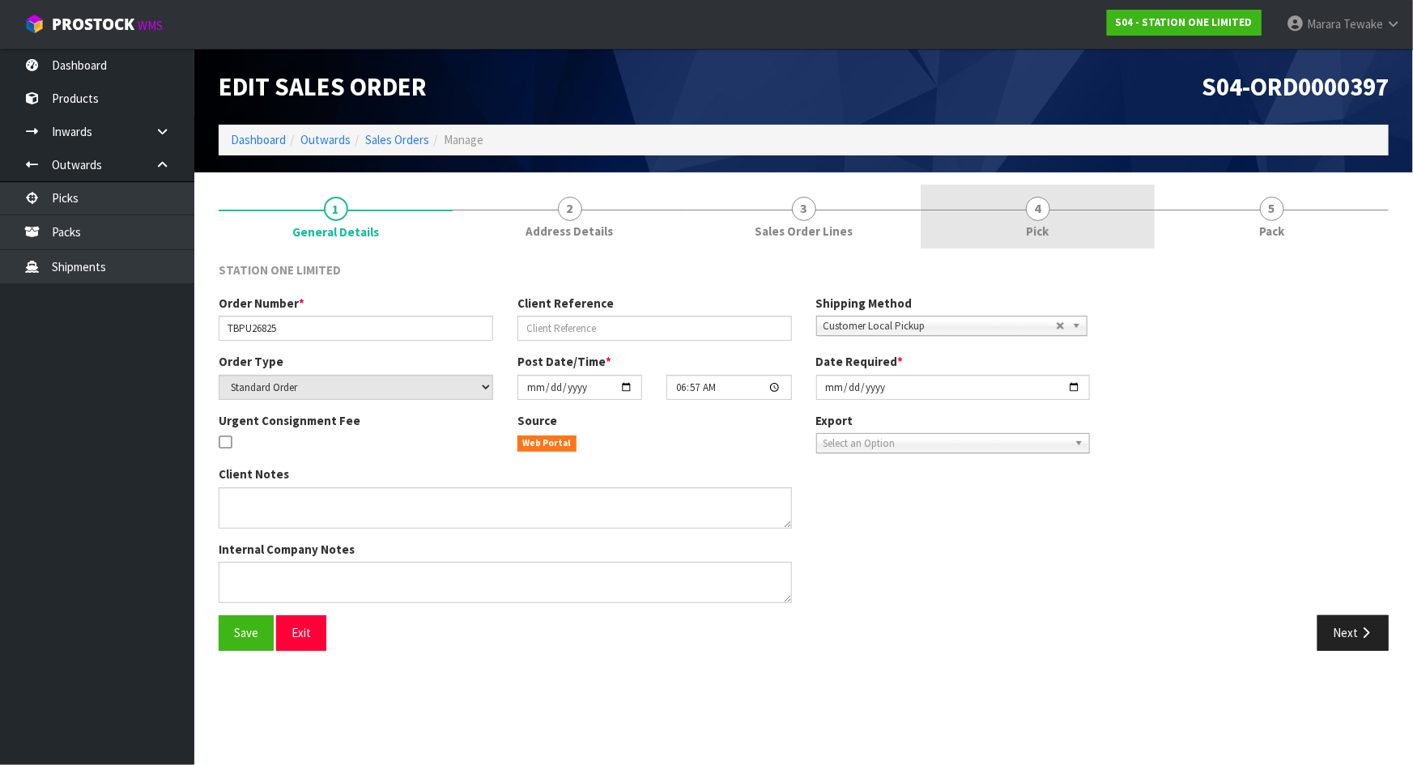
click at [1065, 238] on link "4 Pick" at bounding box center [1038, 217] width 234 height 64
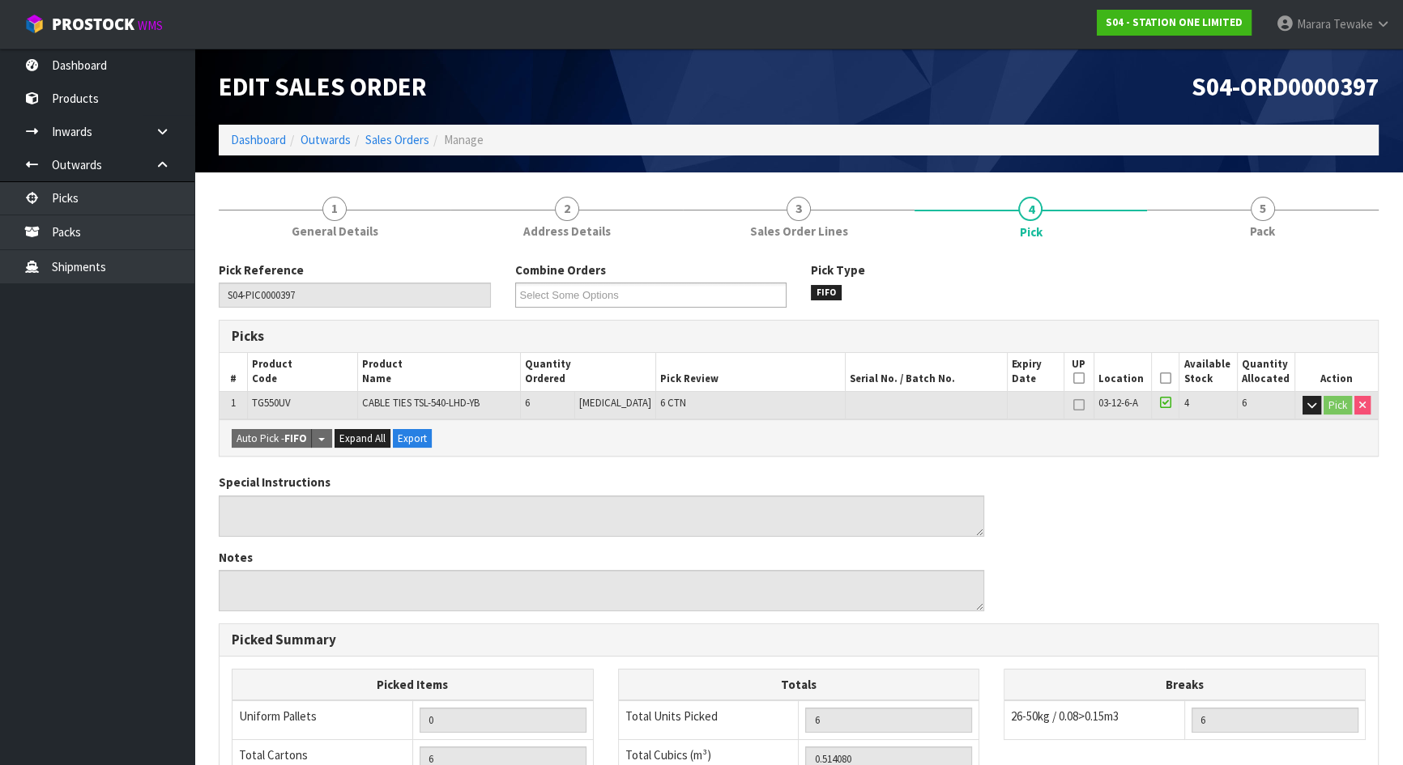
click at [1164, 378] on icon at bounding box center [1165, 378] width 11 height 1
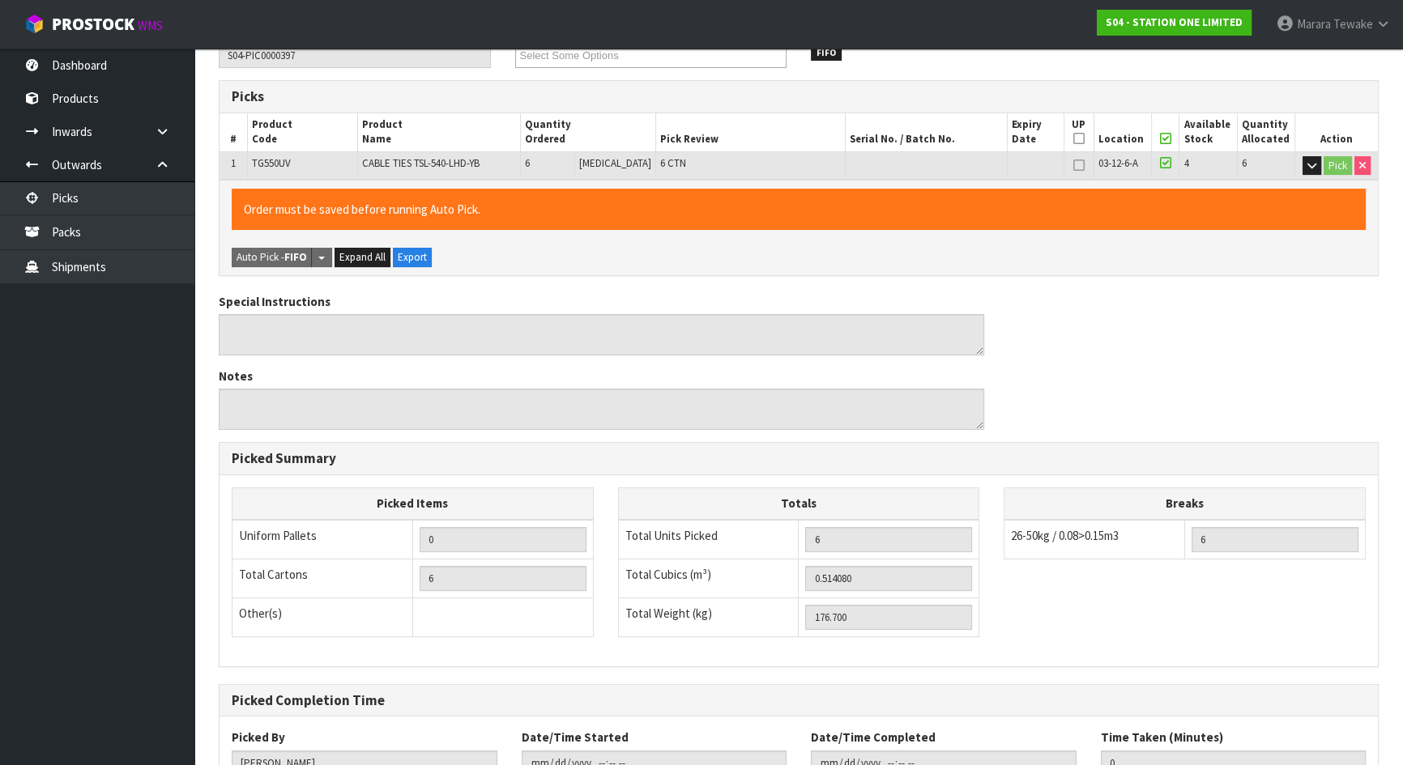
scroll to position [361, 0]
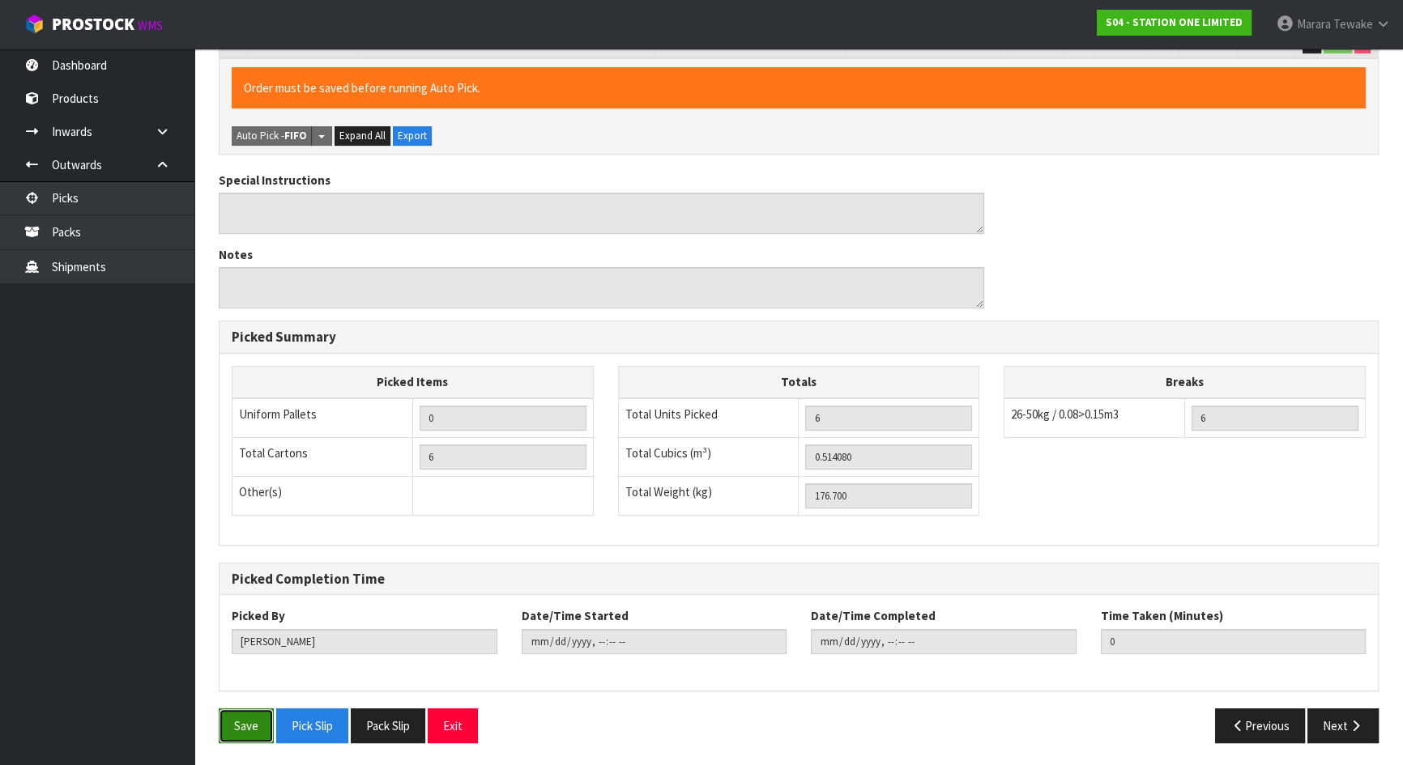
click at [252, 729] on button "Save" at bounding box center [246, 726] width 55 height 35
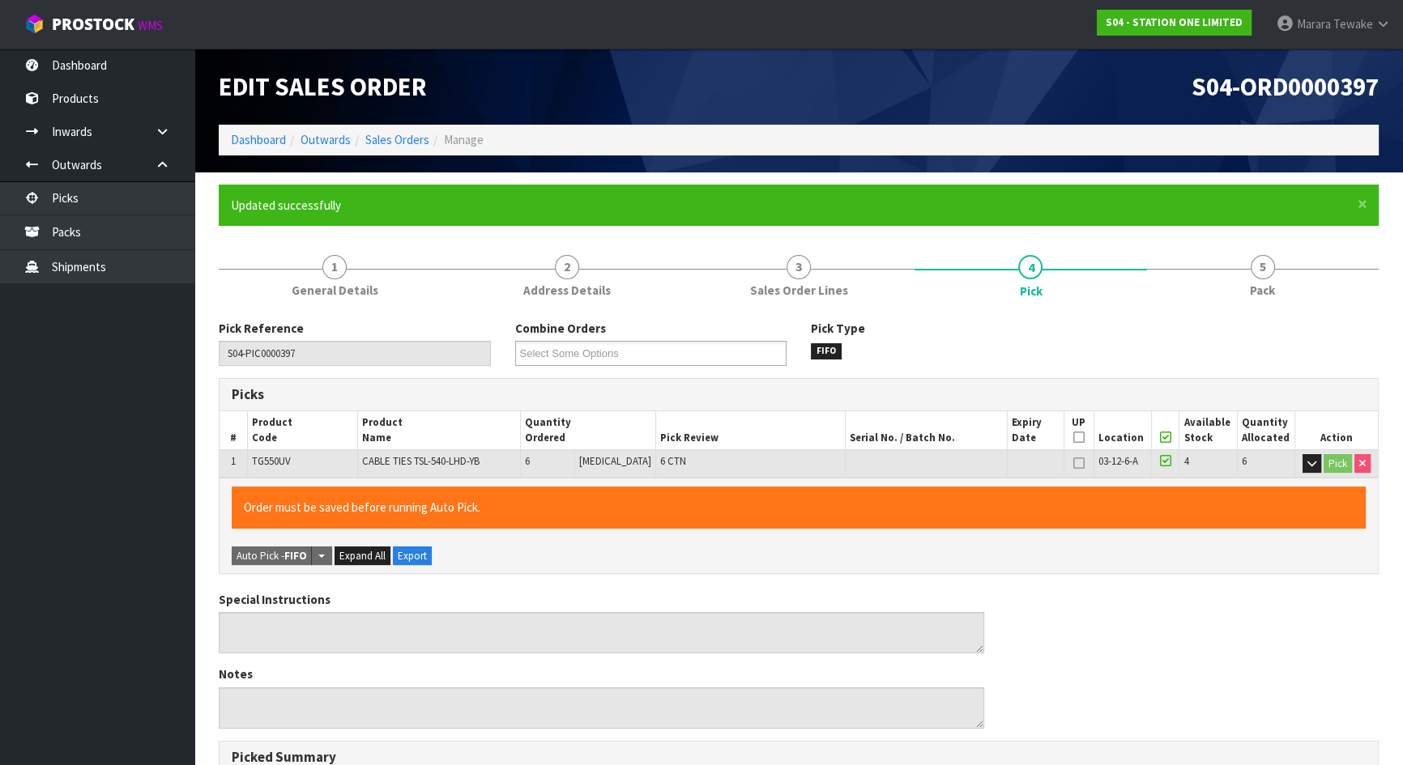
type input "Marara Tewake"
type input "2025-08-26T12:40:09"
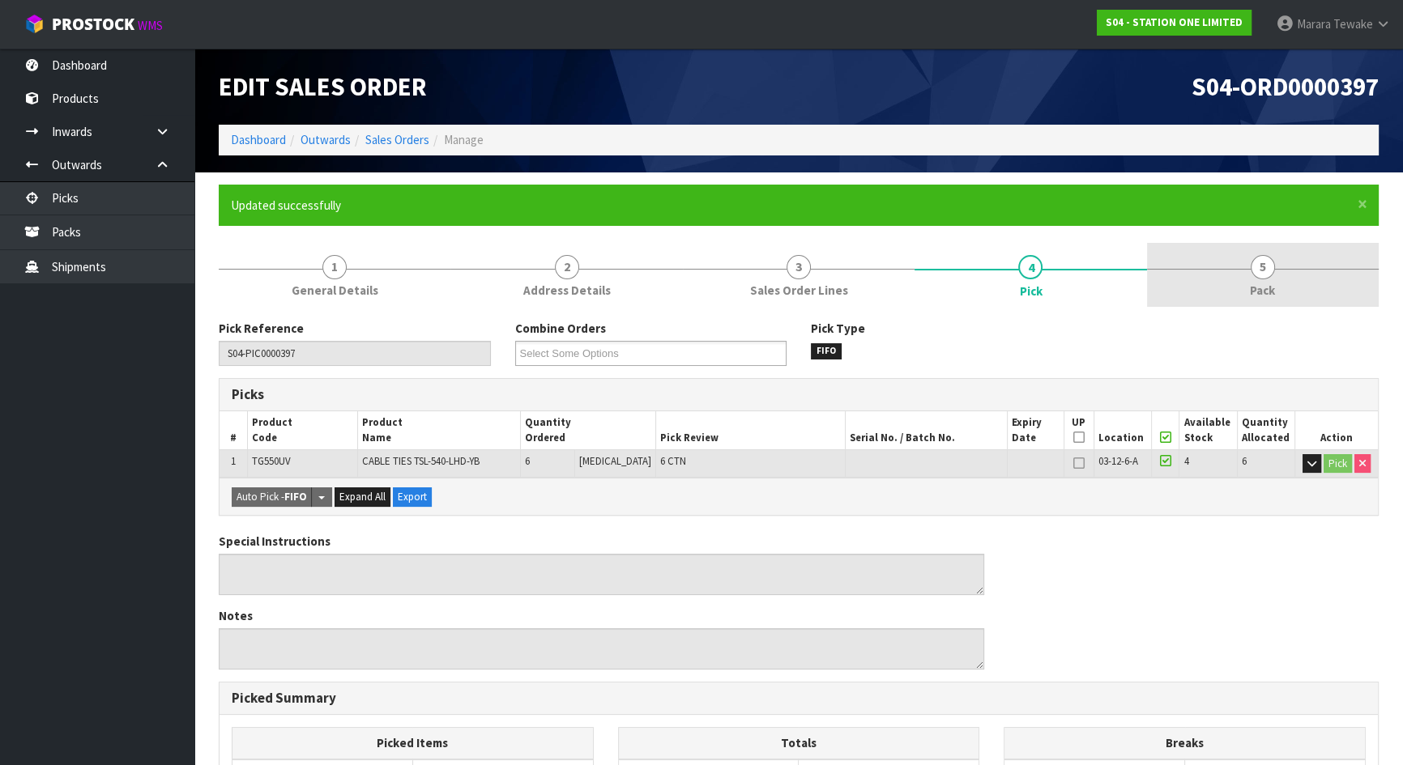
click at [1272, 283] on span "Pack" at bounding box center [1262, 290] width 25 height 17
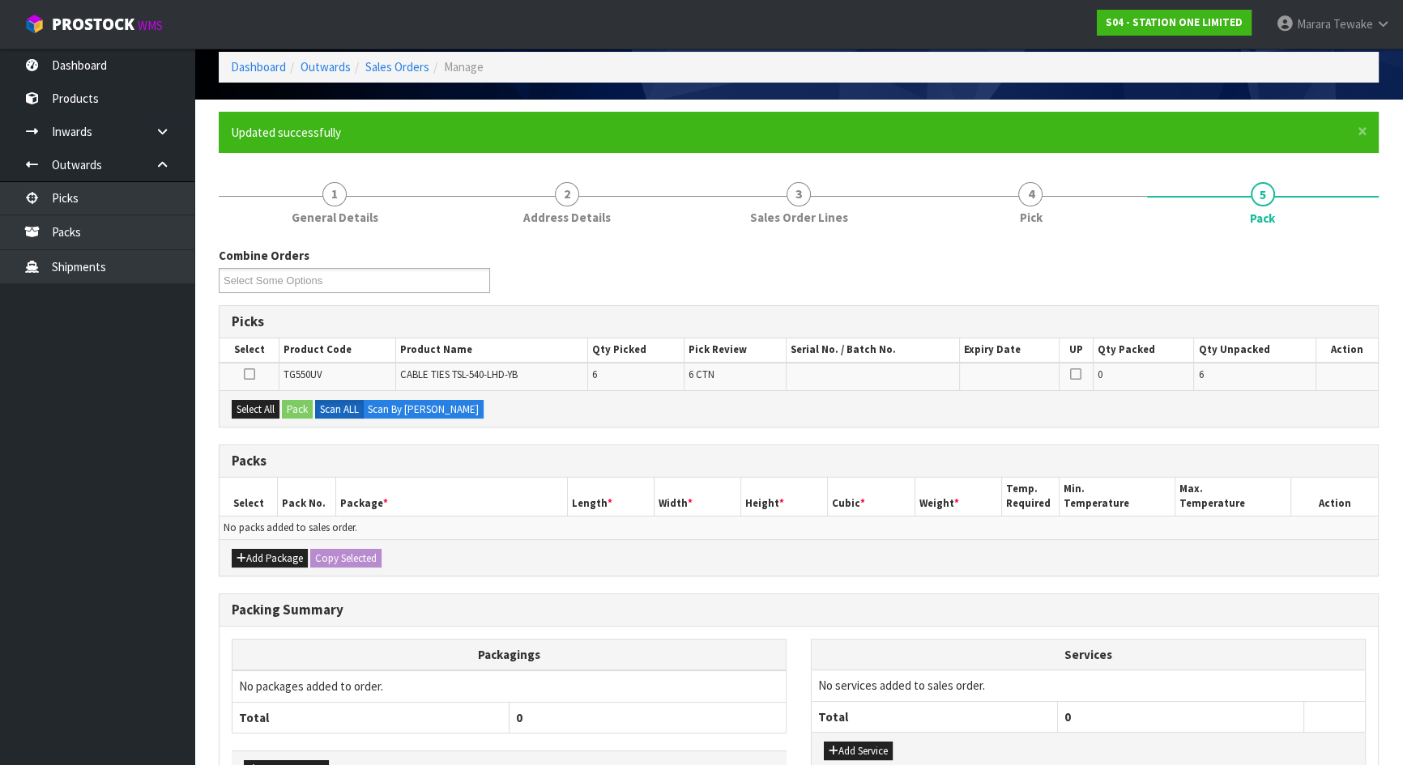
scroll to position [181, 0]
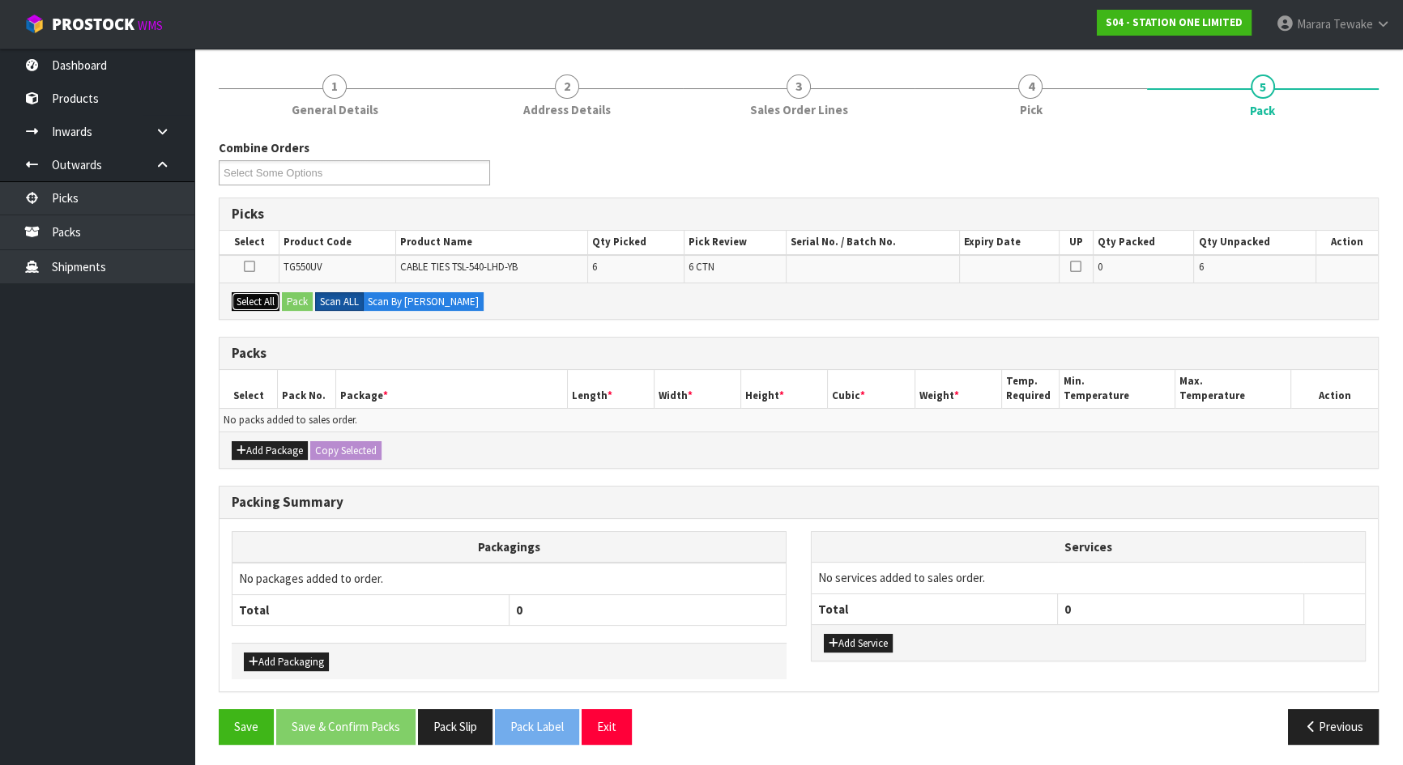
drag, startPoint x: 257, startPoint y: 293, endPoint x: 324, endPoint y: 306, distance: 68.5
click at [258, 293] on button "Select All" at bounding box center [256, 301] width 48 height 19
click at [302, 298] on button "Pack" at bounding box center [297, 301] width 31 height 19
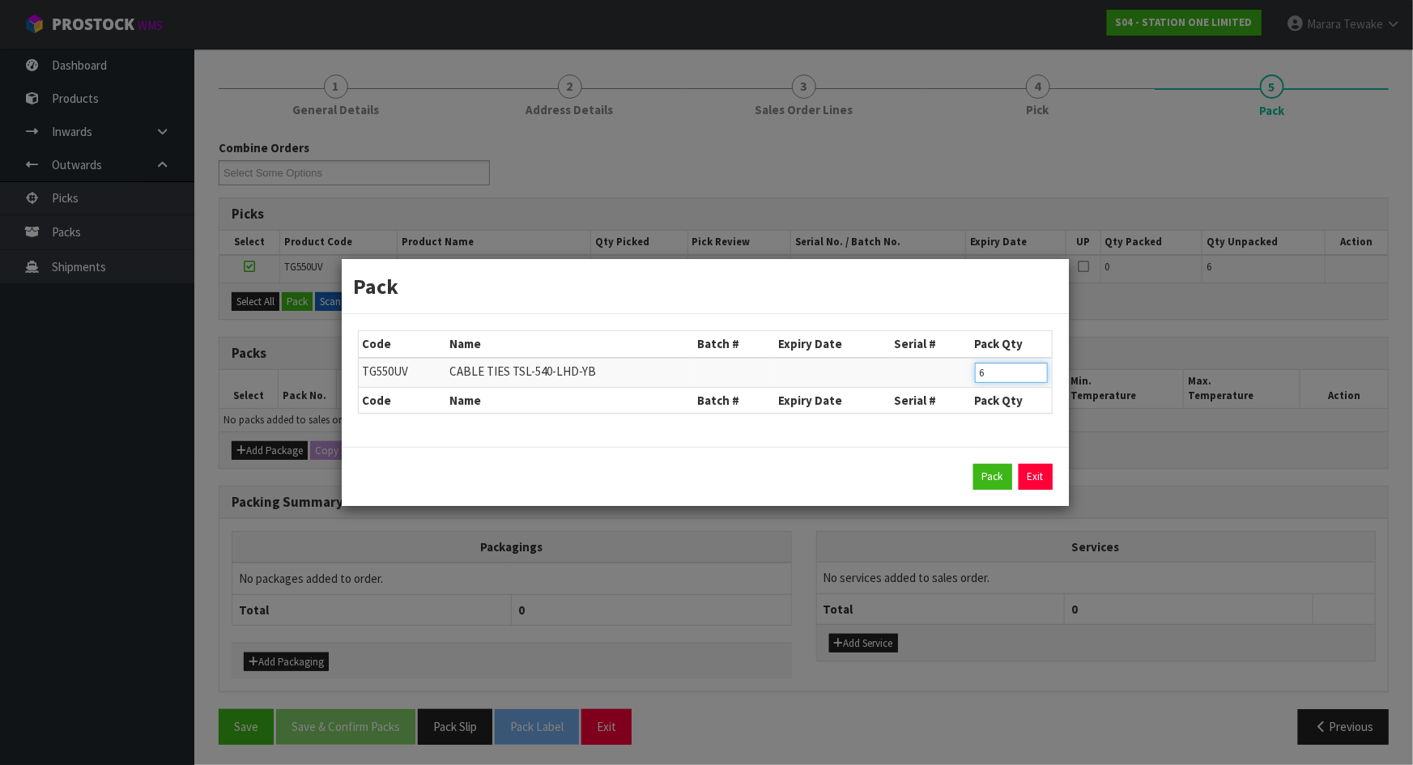
drag, startPoint x: 999, startPoint y: 372, endPoint x: 915, endPoint y: 333, distance: 92.8
click at [937, 363] on tr "TG550UV CABLE TIES TSL-540-LHD-YB 6" at bounding box center [705, 373] width 693 height 30
type input "1"
click button "Pack" at bounding box center [993, 477] width 39 height 26
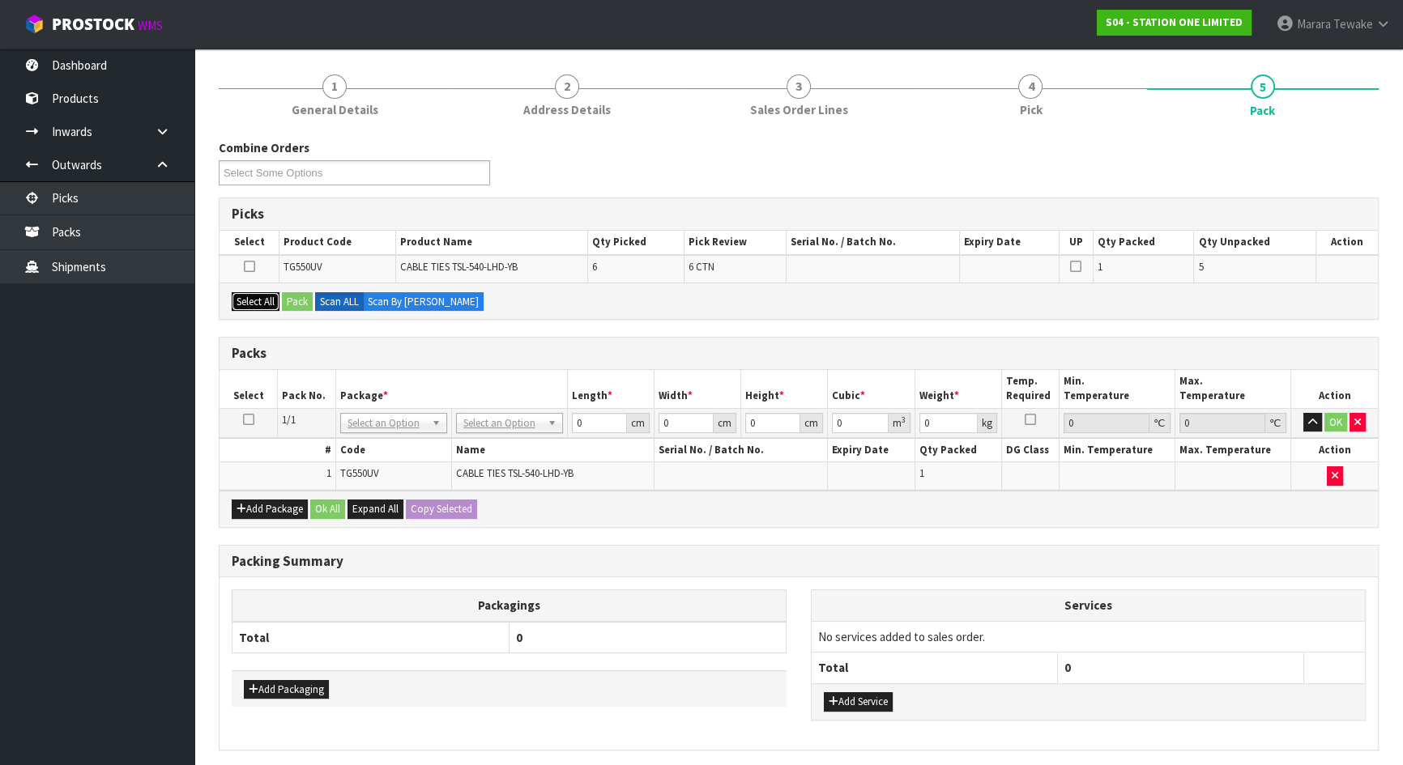
click at [248, 308] on button "Select All" at bounding box center [256, 301] width 48 height 19
click at [292, 303] on button "Pack" at bounding box center [297, 301] width 31 height 19
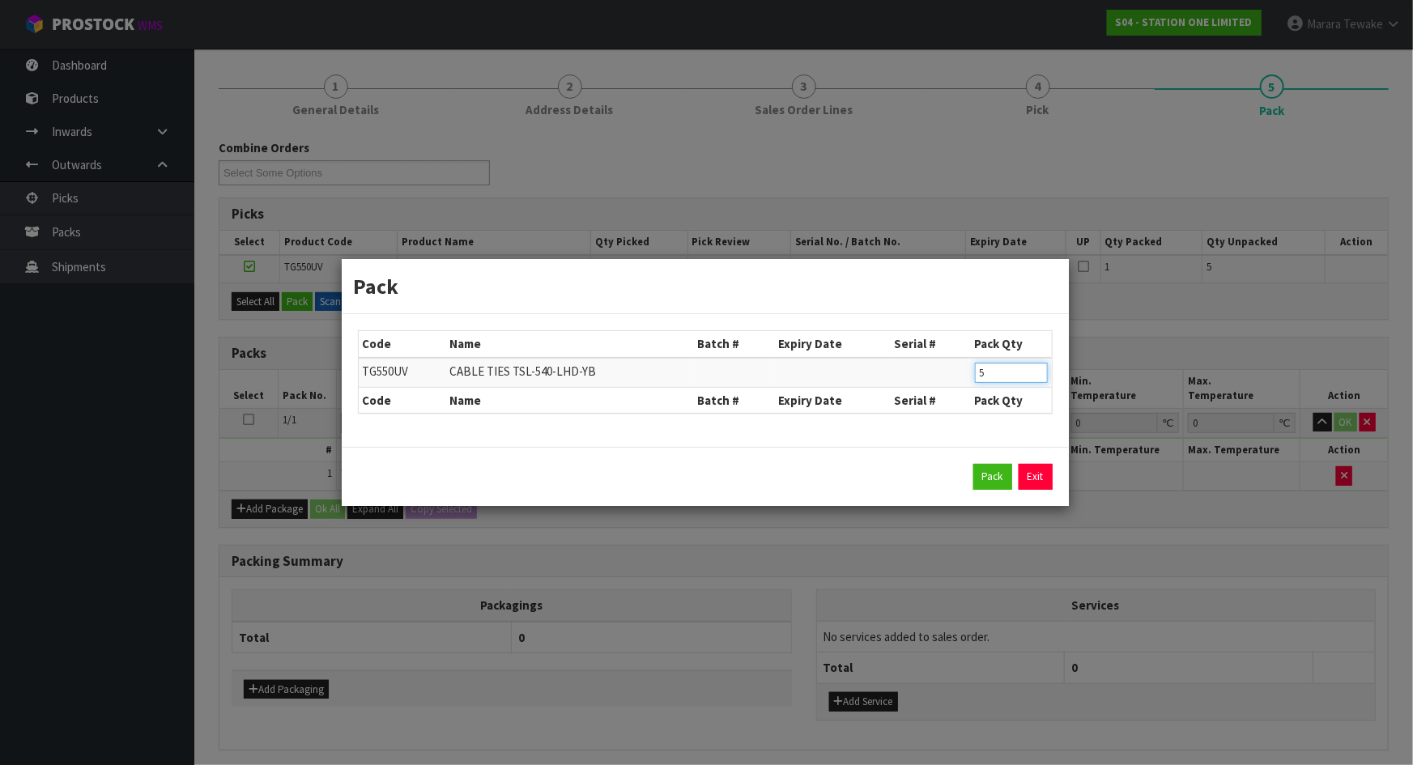
drag, startPoint x: 991, startPoint y: 371, endPoint x: 931, endPoint y: 339, distance: 68.1
click at [961, 362] on tr "TG550UV CABLE TIES TSL-540-LHD-YB 5" at bounding box center [705, 373] width 693 height 30
type input "1"
click button "Pack" at bounding box center [993, 477] width 39 height 26
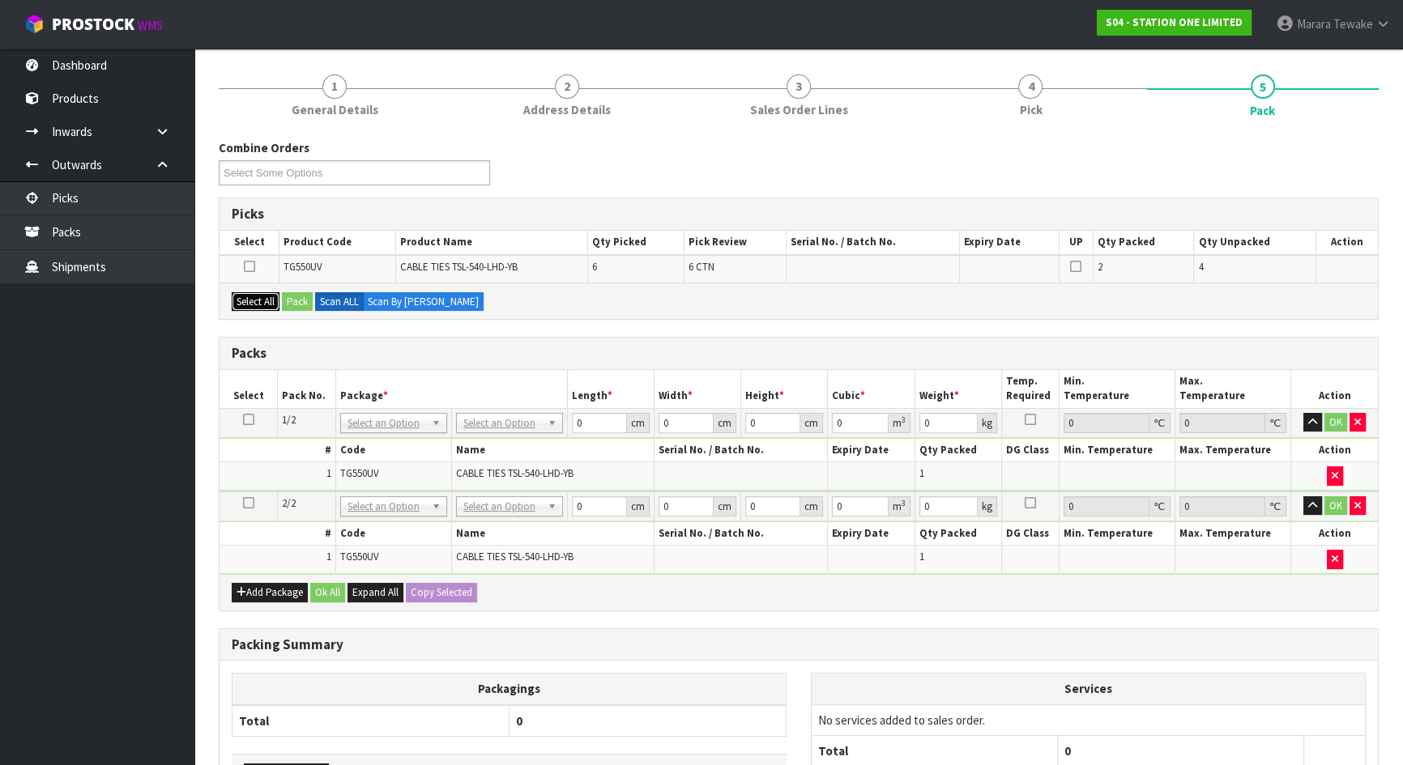
click at [266, 294] on button "Select All" at bounding box center [256, 301] width 48 height 19
click at [284, 293] on div "Select All Pack Scan ALL Scan By Quantity" at bounding box center [798, 301] width 1158 height 36
click at [296, 293] on button "Pack" at bounding box center [297, 301] width 31 height 19
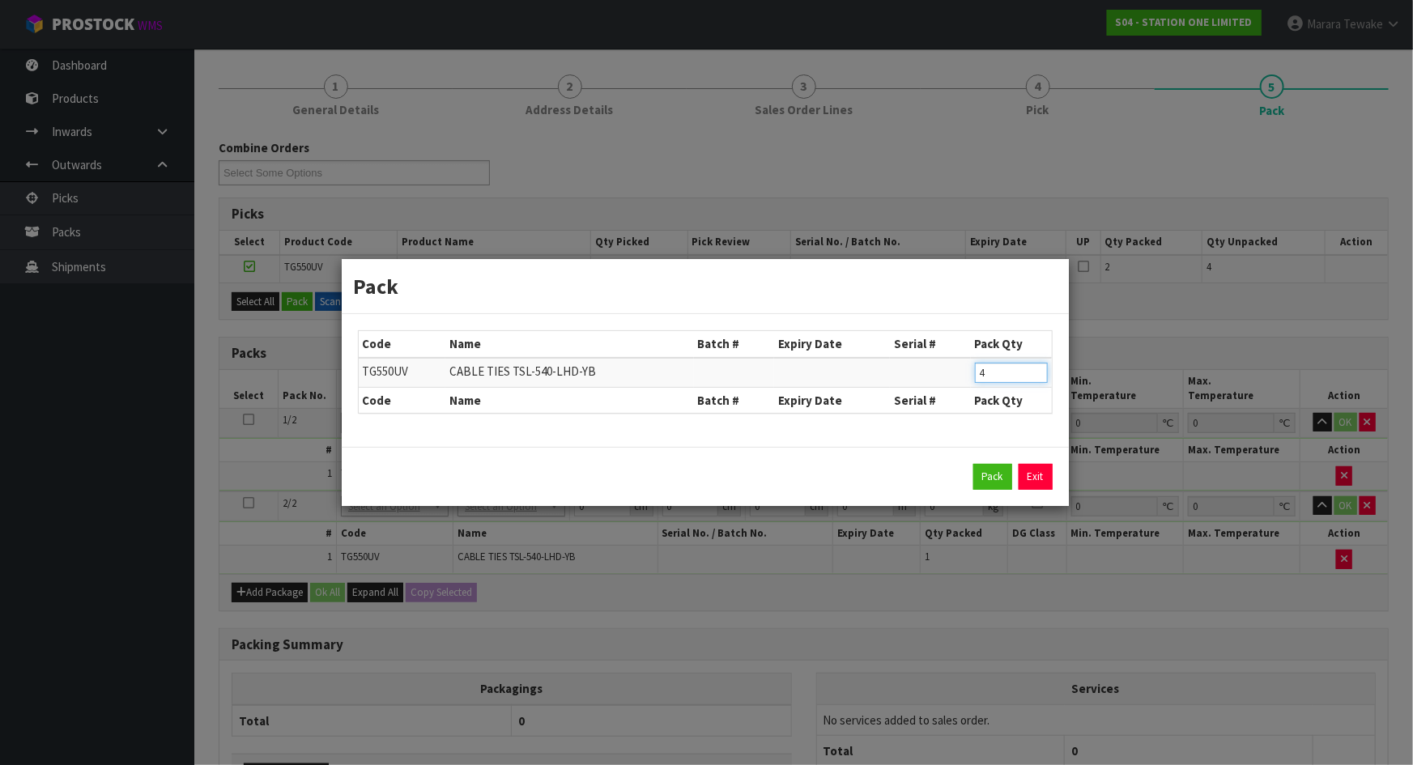
drag, startPoint x: 999, startPoint y: 371, endPoint x: 928, endPoint y: 349, distance: 73.8
click at [946, 363] on tr "TG550UV CABLE TIES TSL-540-LHD-YB 4" at bounding box center [705, 373] width 693 height 30
type input "1"
click button "Pack" at bounding box center [993, 477] width 39 height 26
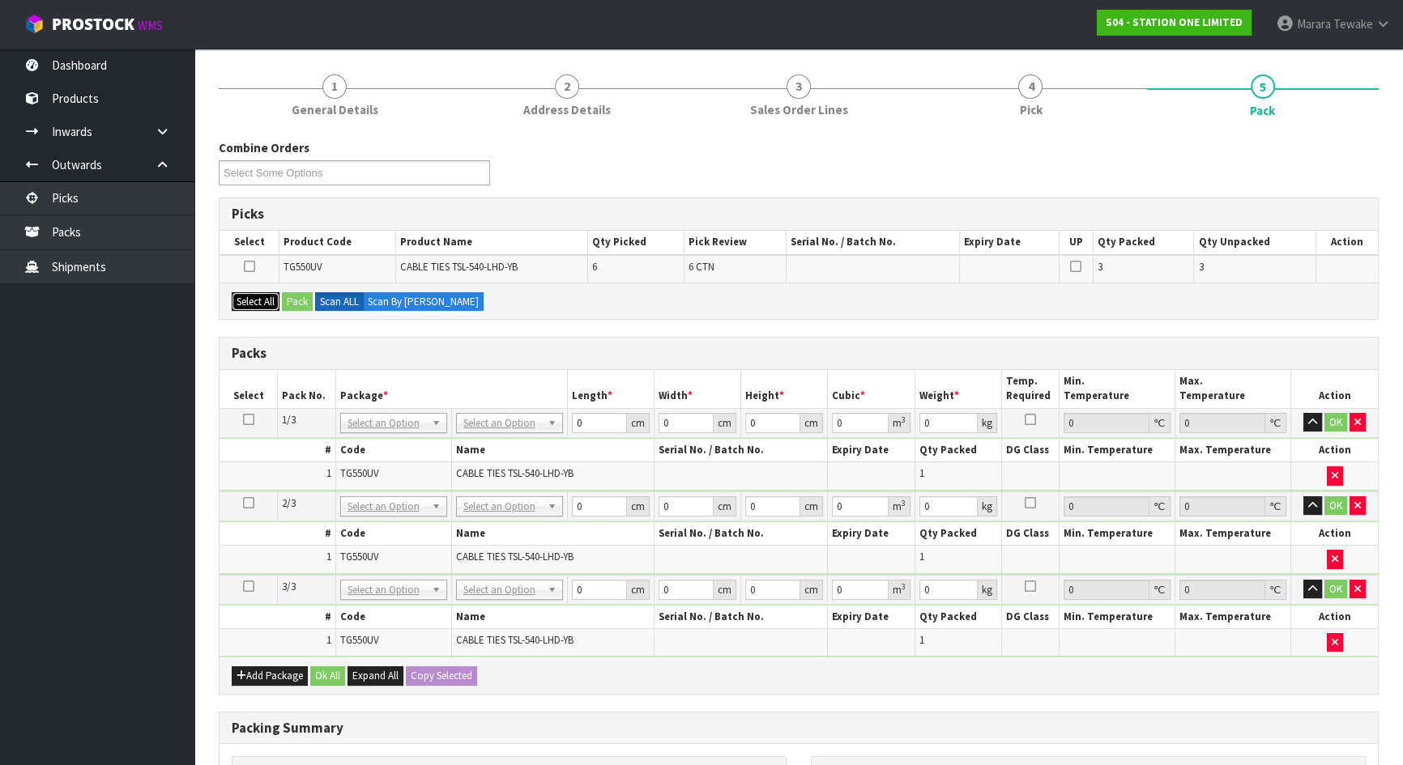
click at [271, 297] on button "Select All" at bounding box center [256, 301] width 48 height 19
click at [297, 299] on button "Pack" at bounding box center [297, 301] width 31 height 19
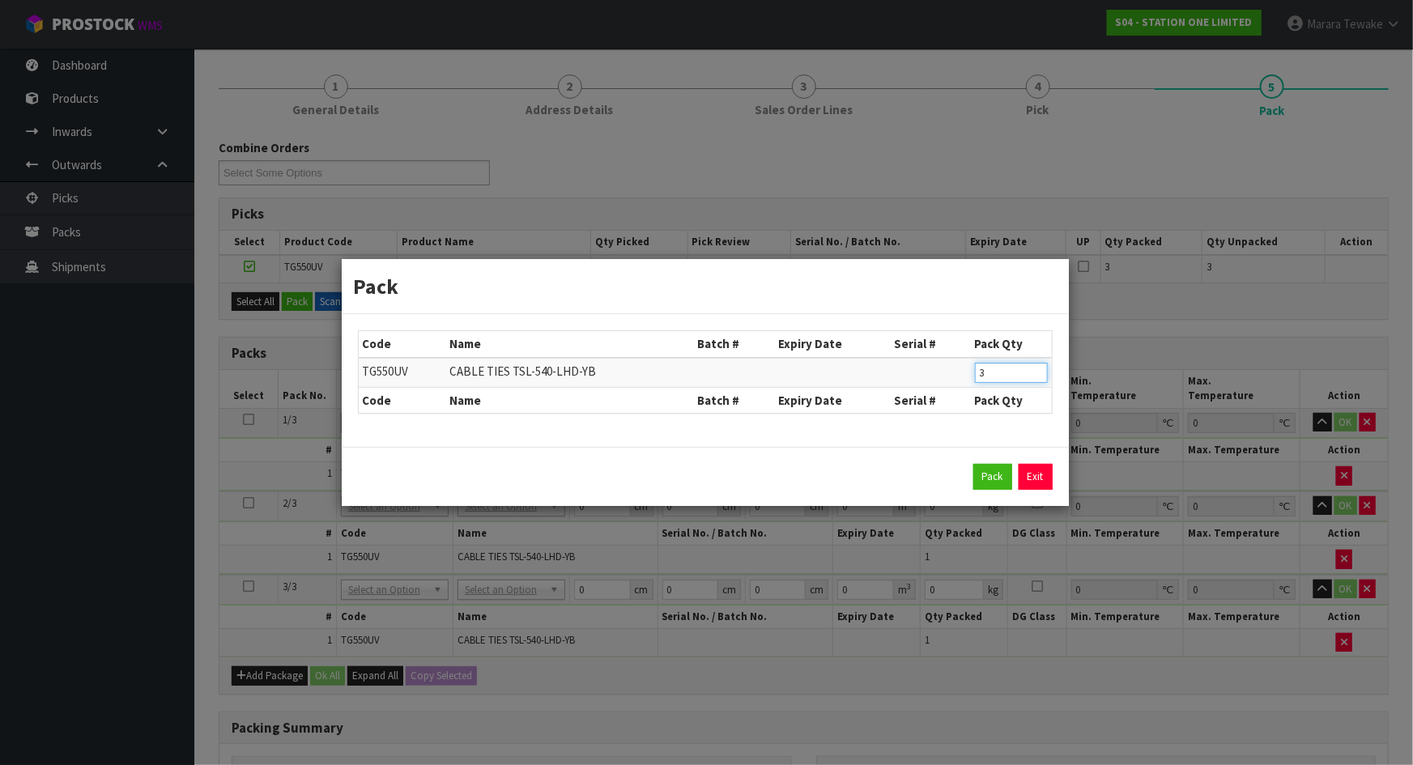
drag, startPoint x: 973, startPoint y: 378, endPoint x: 943, endPoint y: 363, distance: 33.7
click at [954, 372] on tr "TG550UV CABLE TIES TSL-540-LHD-YB 3" at bounding box center [705, 373] width 693 height 30
drag, startPoint x: 1010, startPoint y: 369, endPoint x: 931, endPoint y: 356, distance: 79.8
click at [947, 364] on tr "TG550UV CABLE TIES TSL-540-LHD-YB 13" at bounding box center [705, 373] width 693 height 30
type input "1"
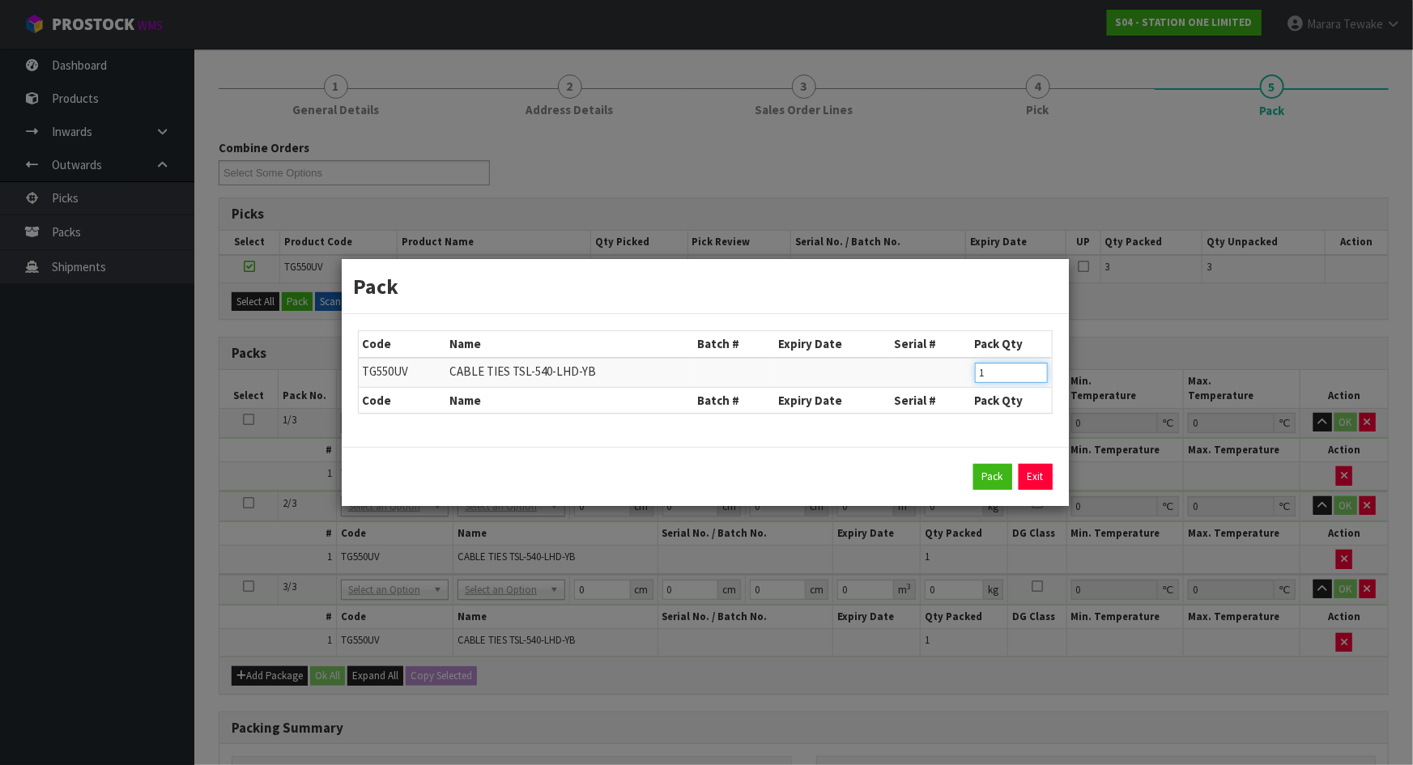
click button "Pack" at bounding box center [993, 477] width 39 height 26
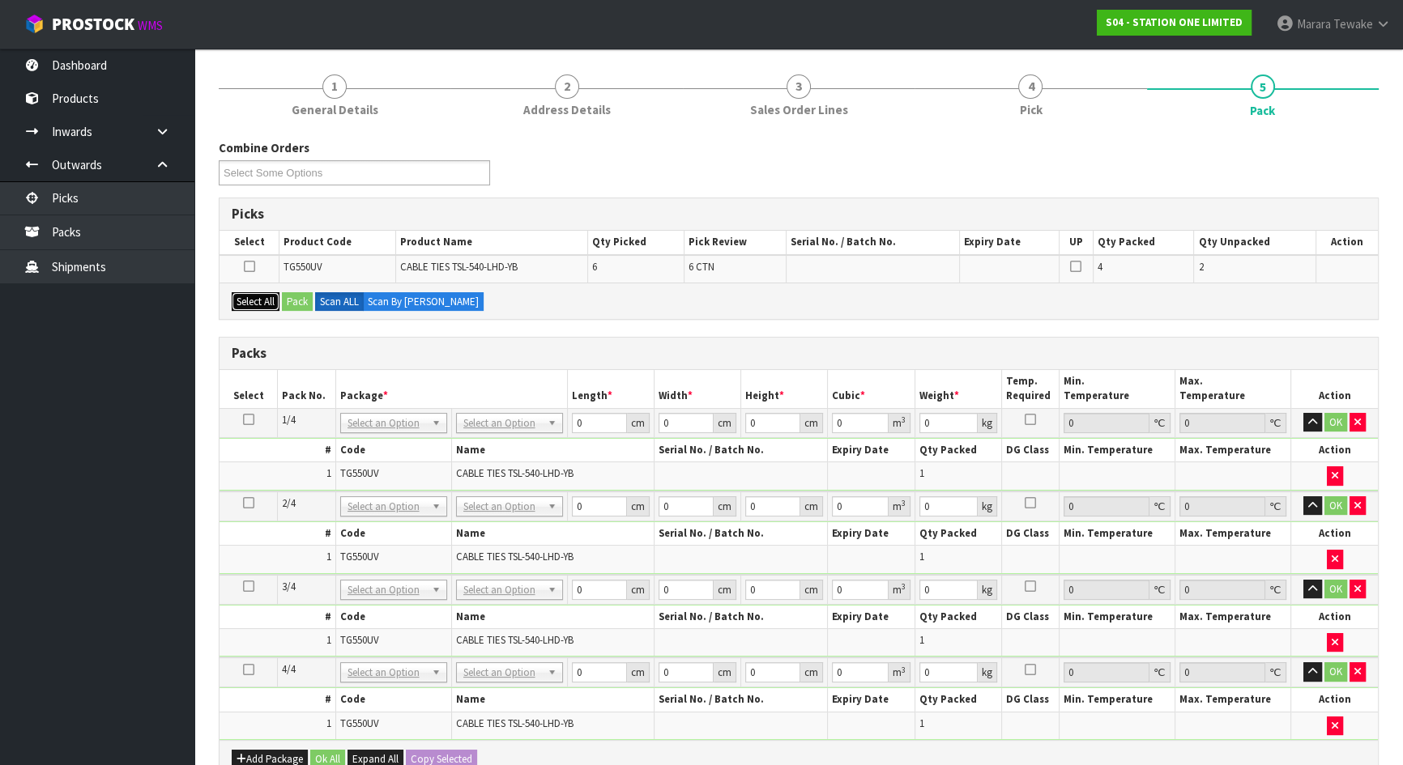
click at [268, 300] on button "Select All" at bounding box center [256, 301] width 48 height 19
click at [295, 298] on button "Pack" at bounding box center [297, 301] width 31 height 19
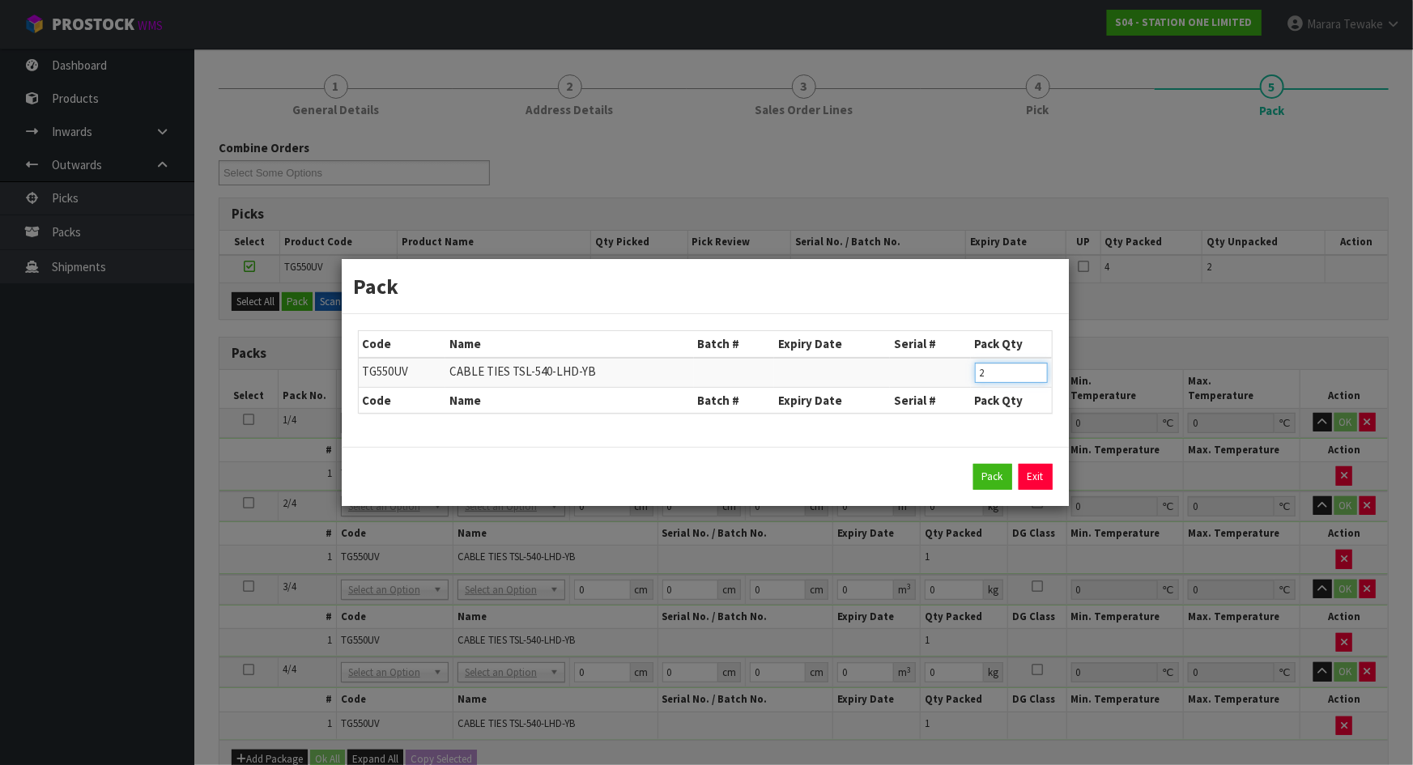
drag, startPoint x: 1001, startPoint y: 375, endPoint x: 935, endPoint y: 356, distance: 69.2
click at [953, 367] on tr "TG550UV CABLE TIES TSL-540-LHD-YB 2" at bounding box center [705, 373] width 693 height 30
type input "1"
click button "Pack" at bounding box center [993, 477] width 39 height 26
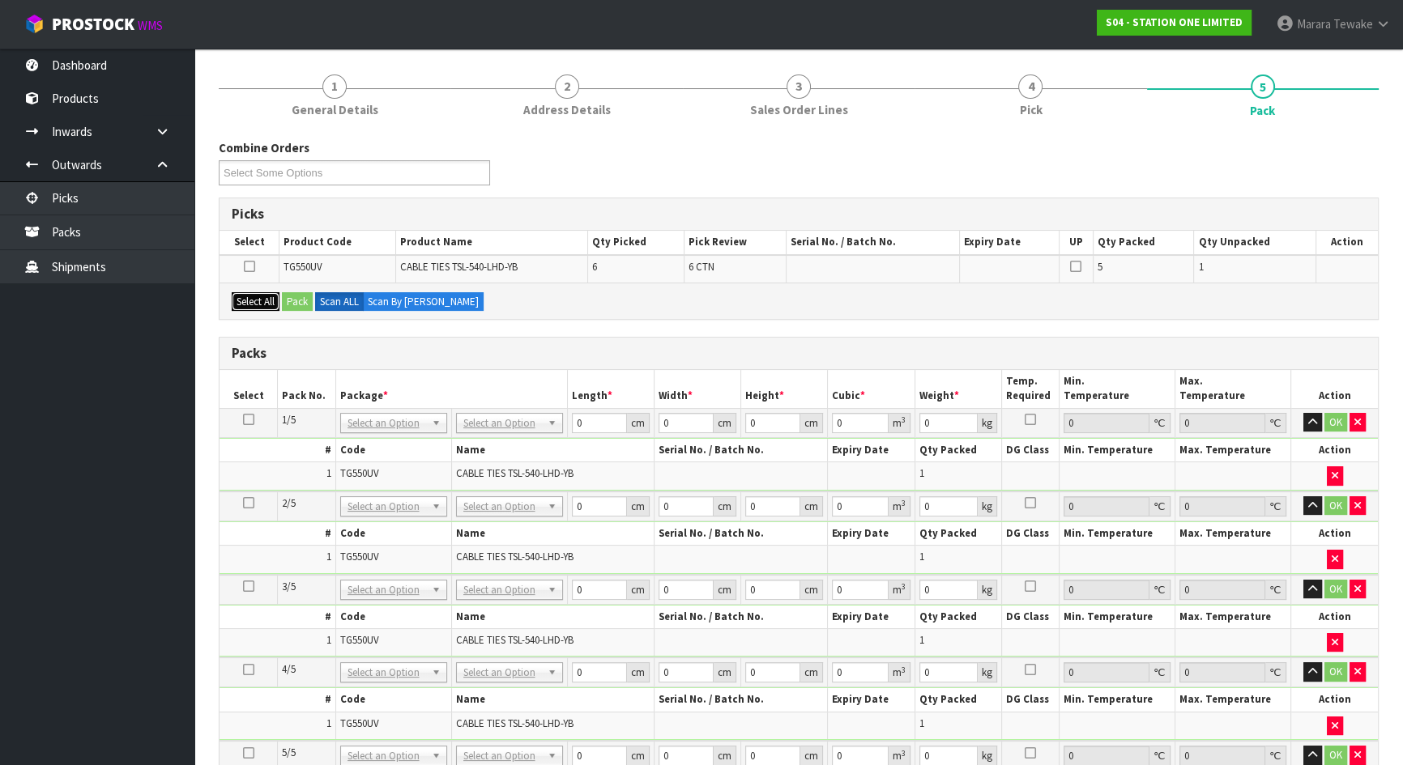
drag, startPoint x: 255, startPoint y: 304, endPoint x: 305, endPoint y: 301, distance: 49.5
click at [255, 303] on button "Select All" at bounding box center [256, 301] width 48 height 19
click at [305, 301] on button "Pack" at bounding box center [297, 301] width 31 height 19
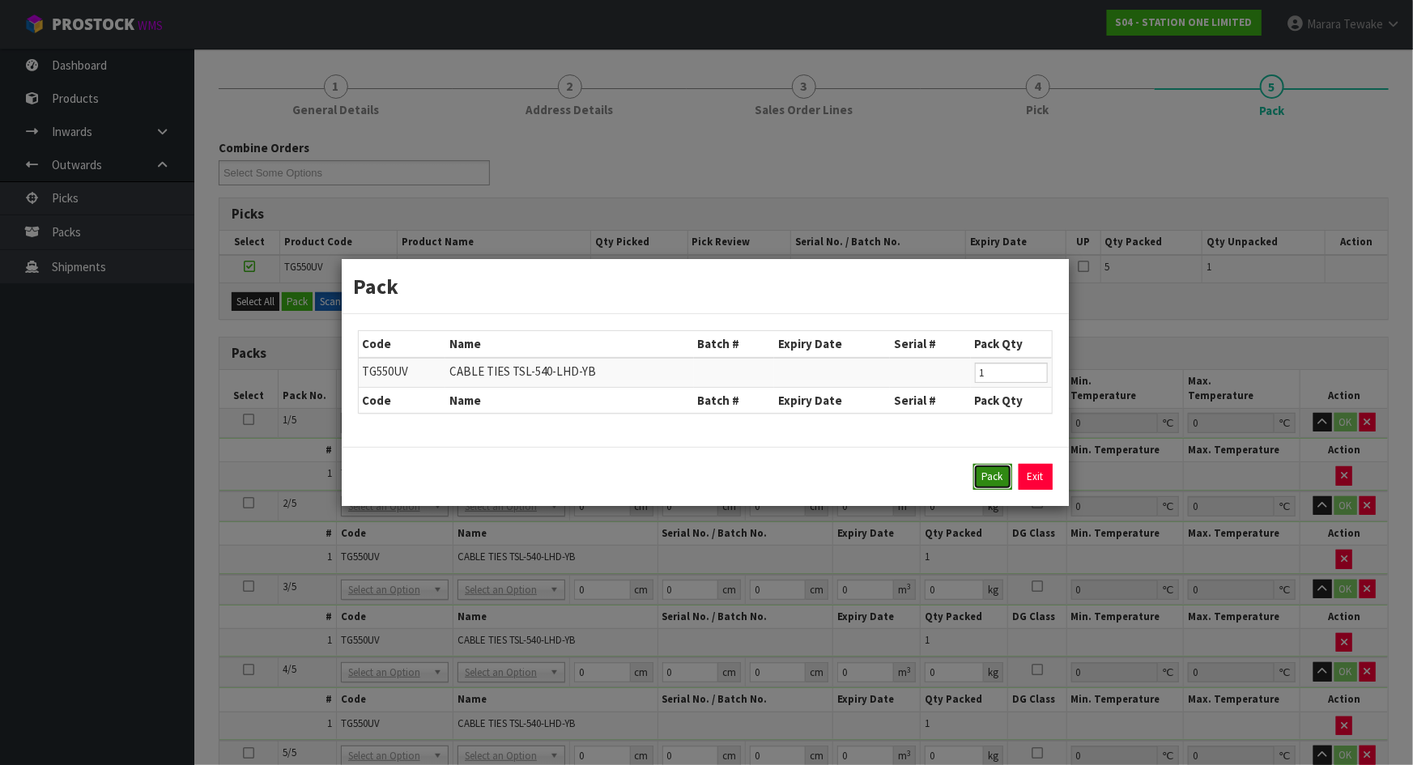
click at [984, 478] on button "Pack" at bounding box center [993, 477] width 39 height 26
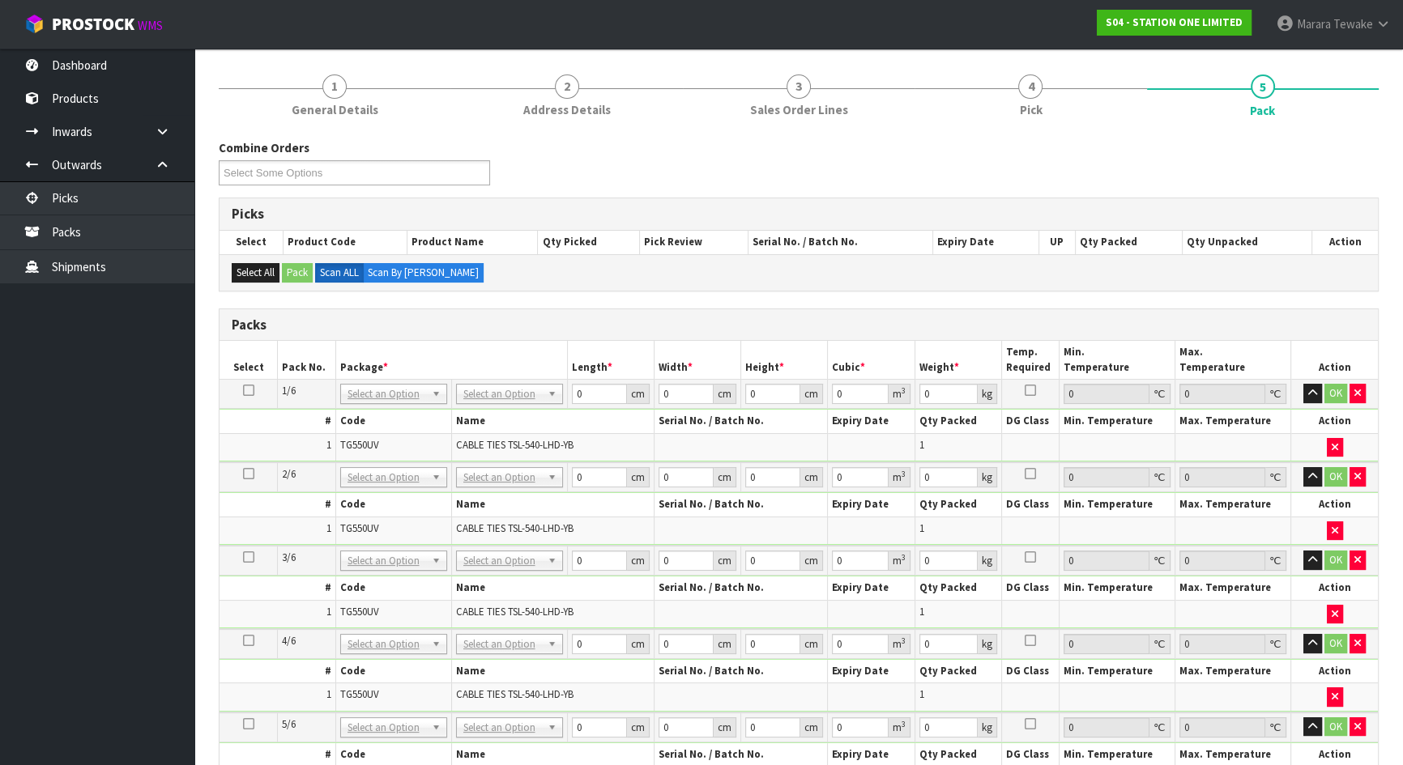
drag, startPoint x: 518, startPoint y: 395, endPoint x: 514, endPoint y: 422, distance: 27.0
drag, startPoint x: 598, startPoint y: 390, endPoint x: 529, endPoint y: 343, distance: 83.3
click at [543, 361] on table "Select Pack No. Package * Length * Width * Height * Cubic * Weight * Temp. Requ…" at bounding box center [798, 610] width 1158 height 538
type input "61"
type input "36"
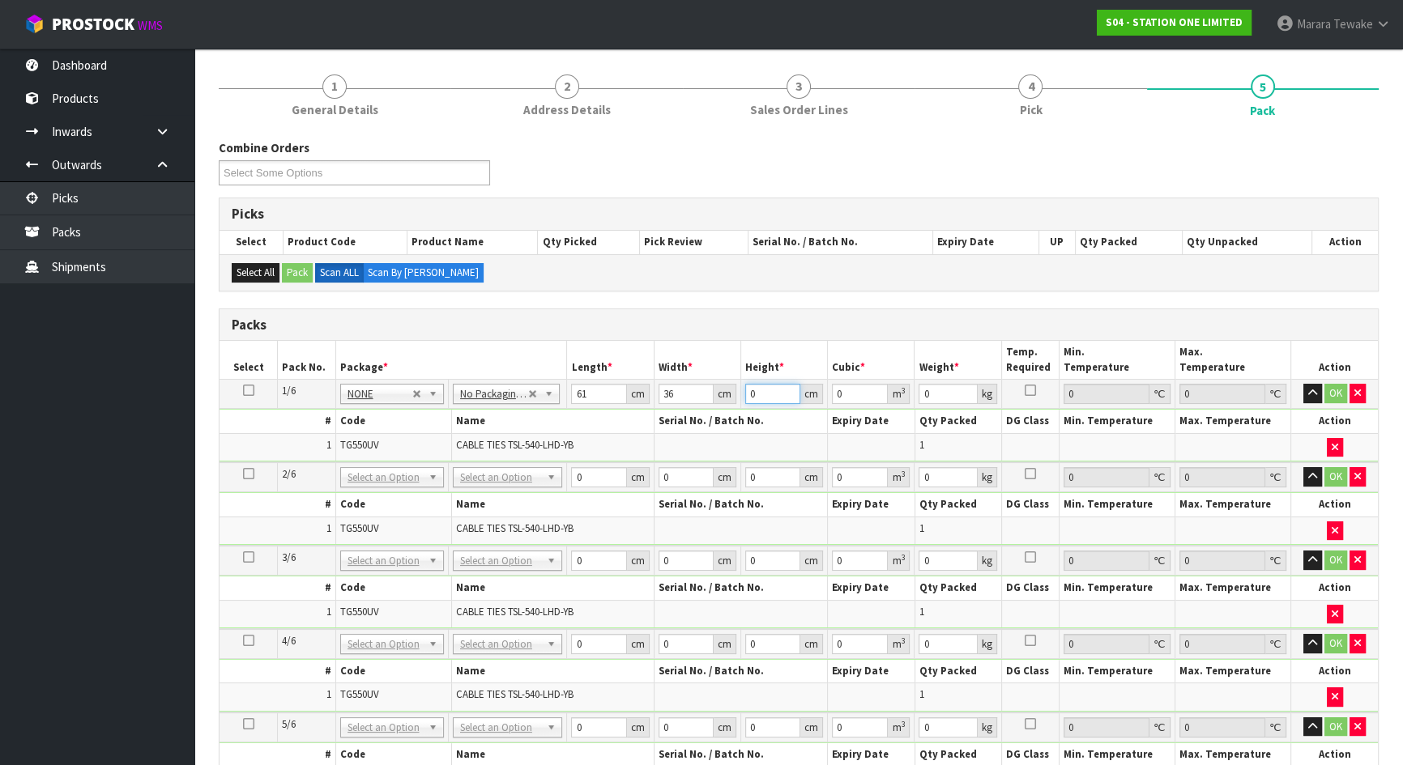
type input "4"
type input "0.008784"
type input "41"
type input "0.090036"
type input "41"
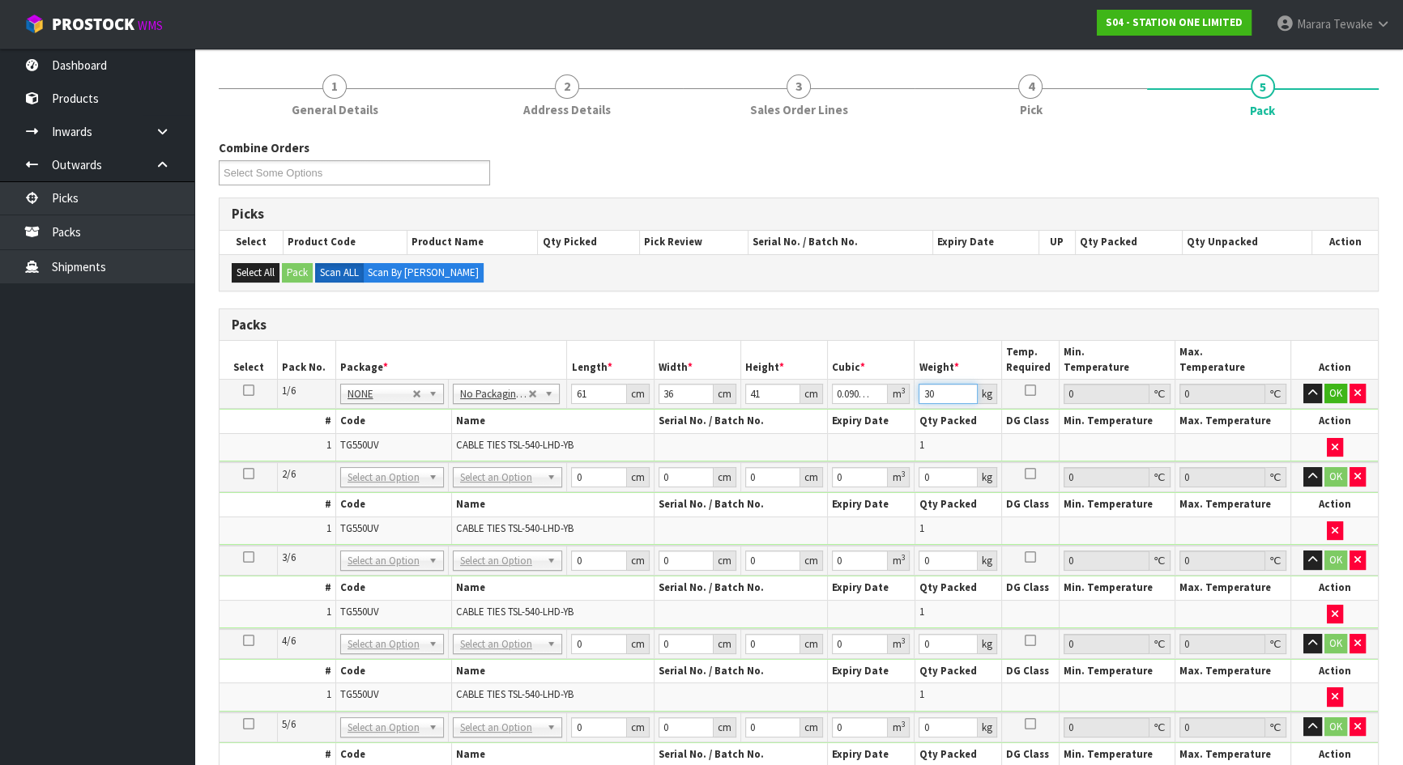
type input "30"
click at [245, 390] on icon at bounding box center [248, 390] width 11 height 1
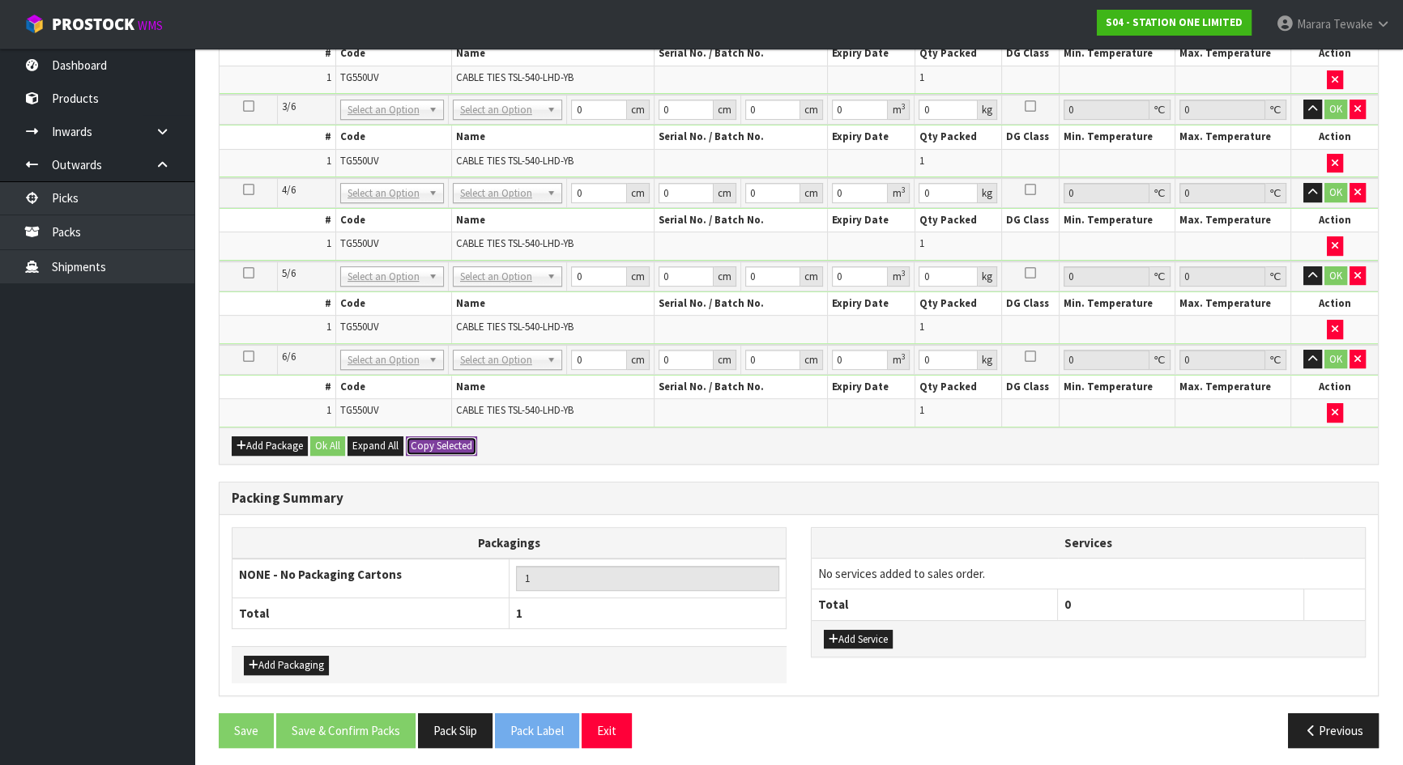
click at [422, 437] on button "Copy Selected" at bounding box center [441, 446] width 71 height 19
click at [422, 439] on span "Confirm" at bounding box center [429, 446] width 36 height 14
type input "61"
type input "36"
type input "41"
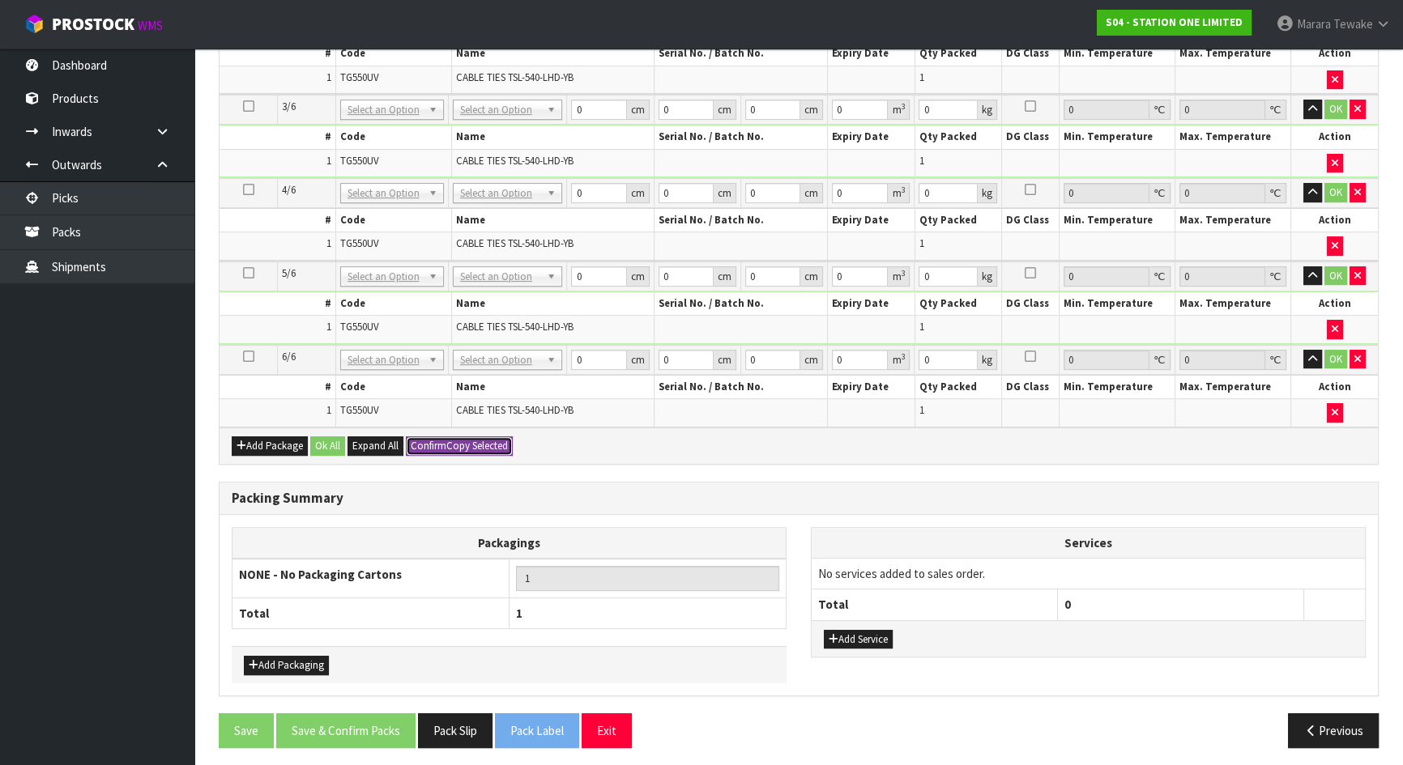
type input "0.090036"
type input "30"
type input "61"
type input "36"
type input "41"
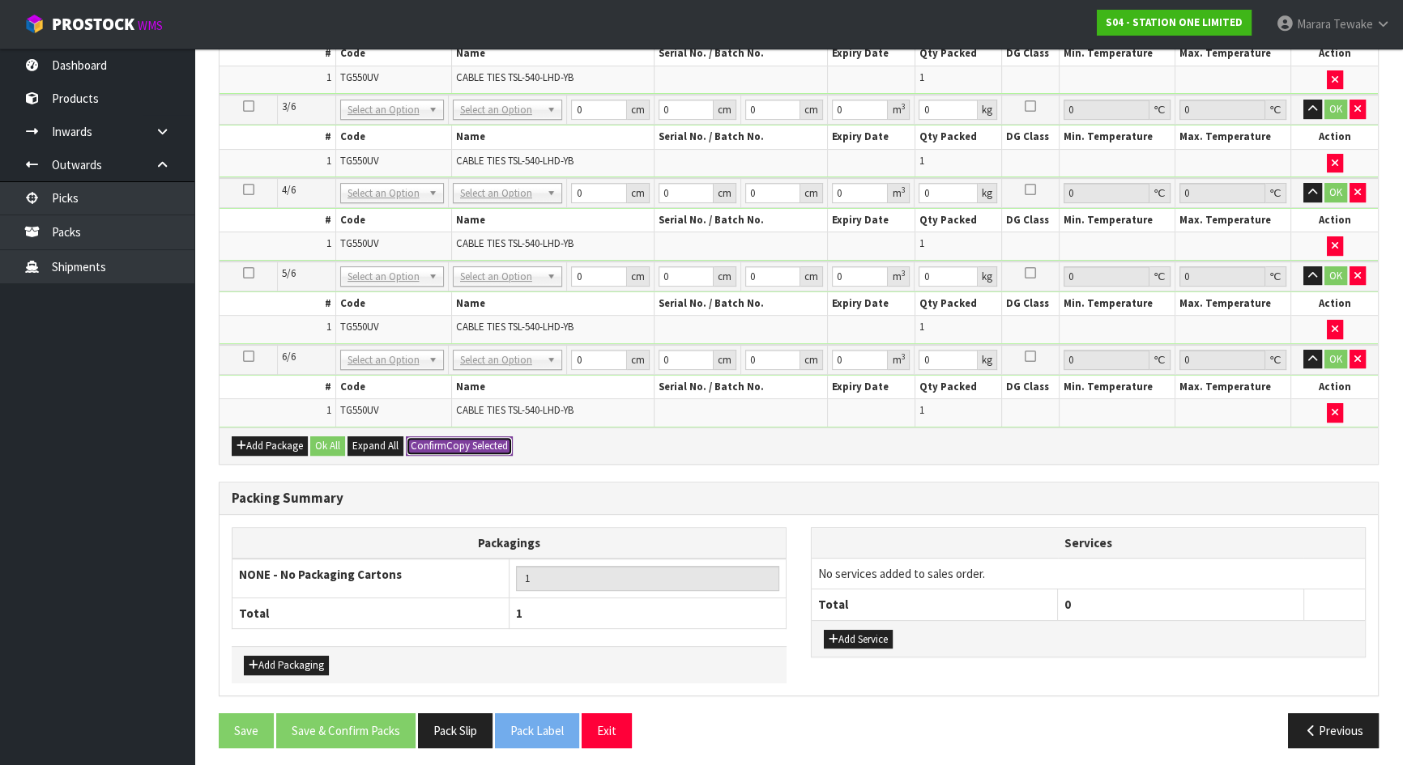
type input "0.090036"
type input "30"
type input "61"
type input "36"
type input "41"
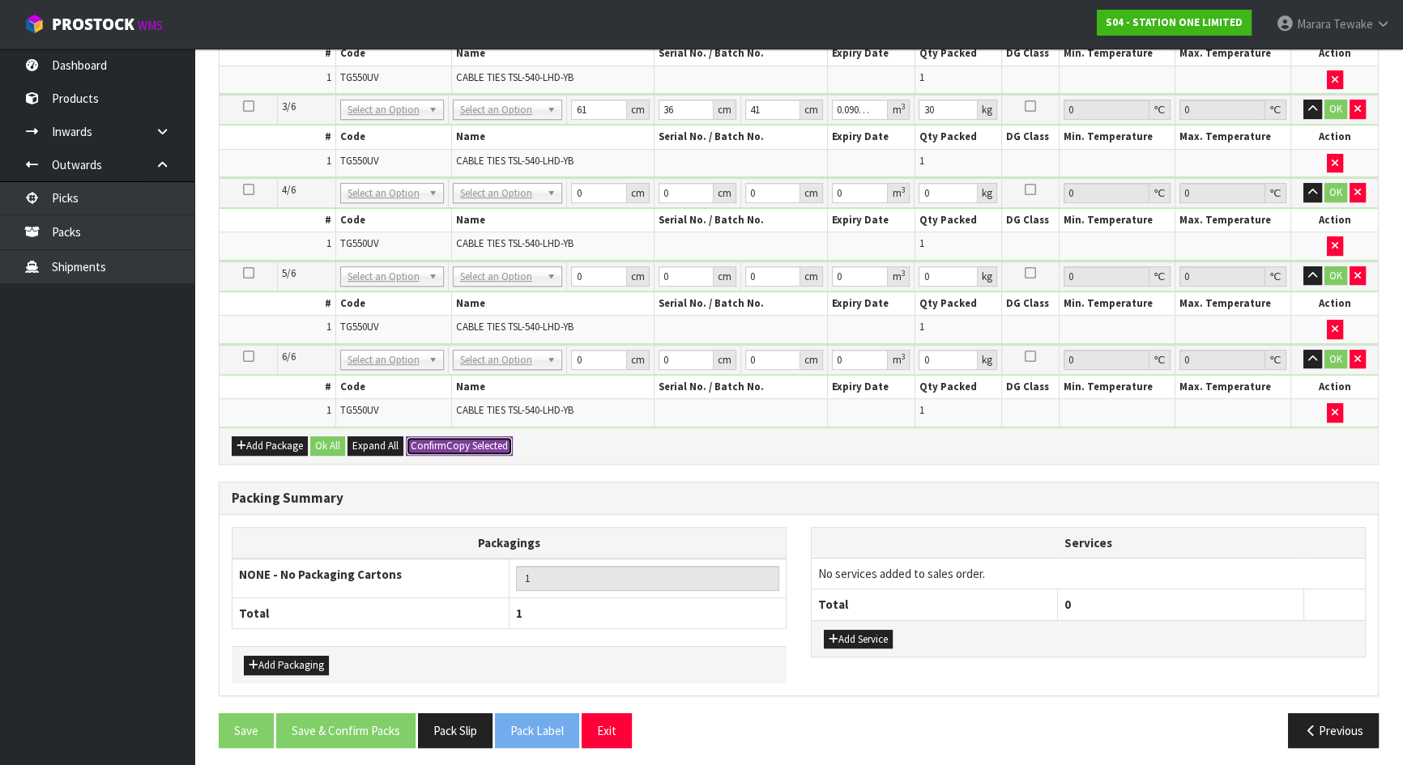
type input "0.090036"
type input "30"
type input "61"
type input "36"
type input "41"
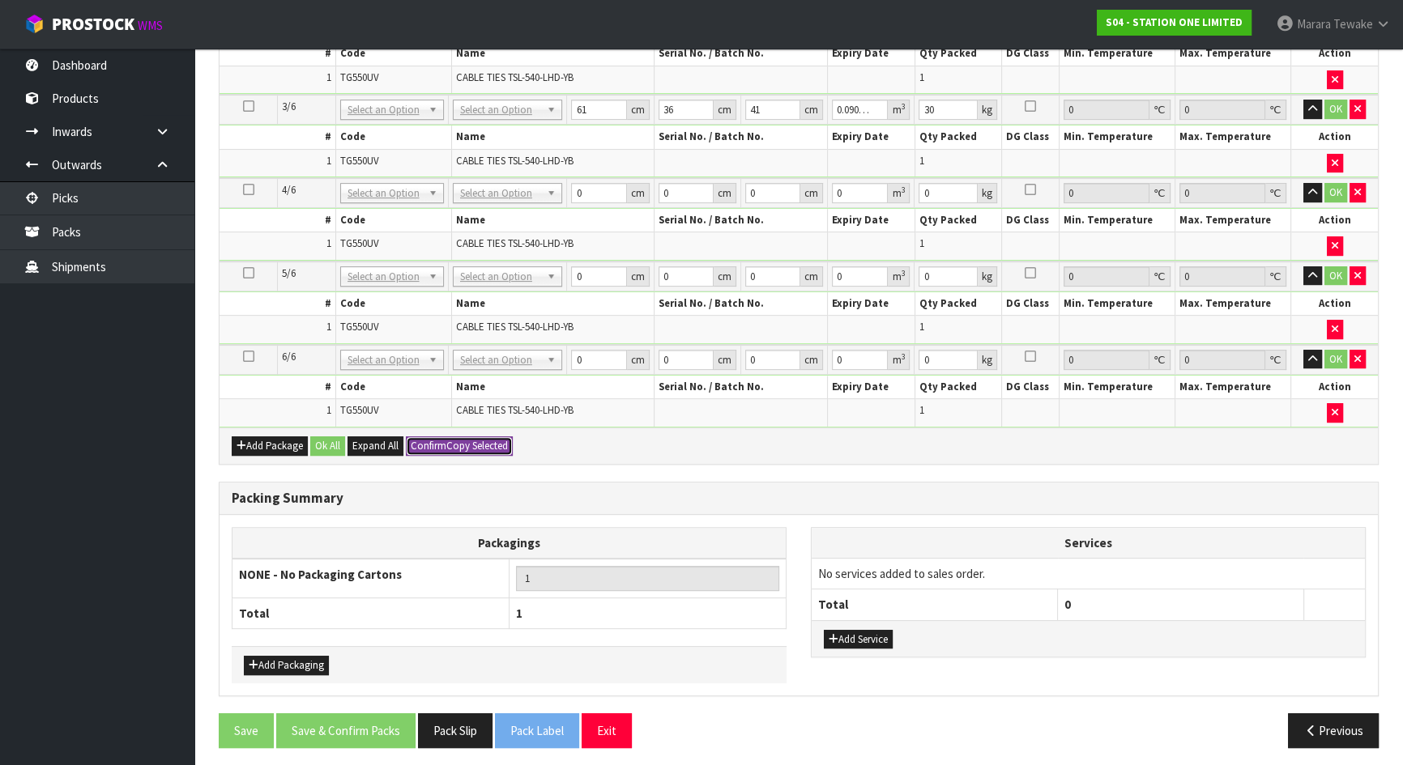
type input "0.090036"
type input "30"
type input "61"
type input "36"
type input "41"
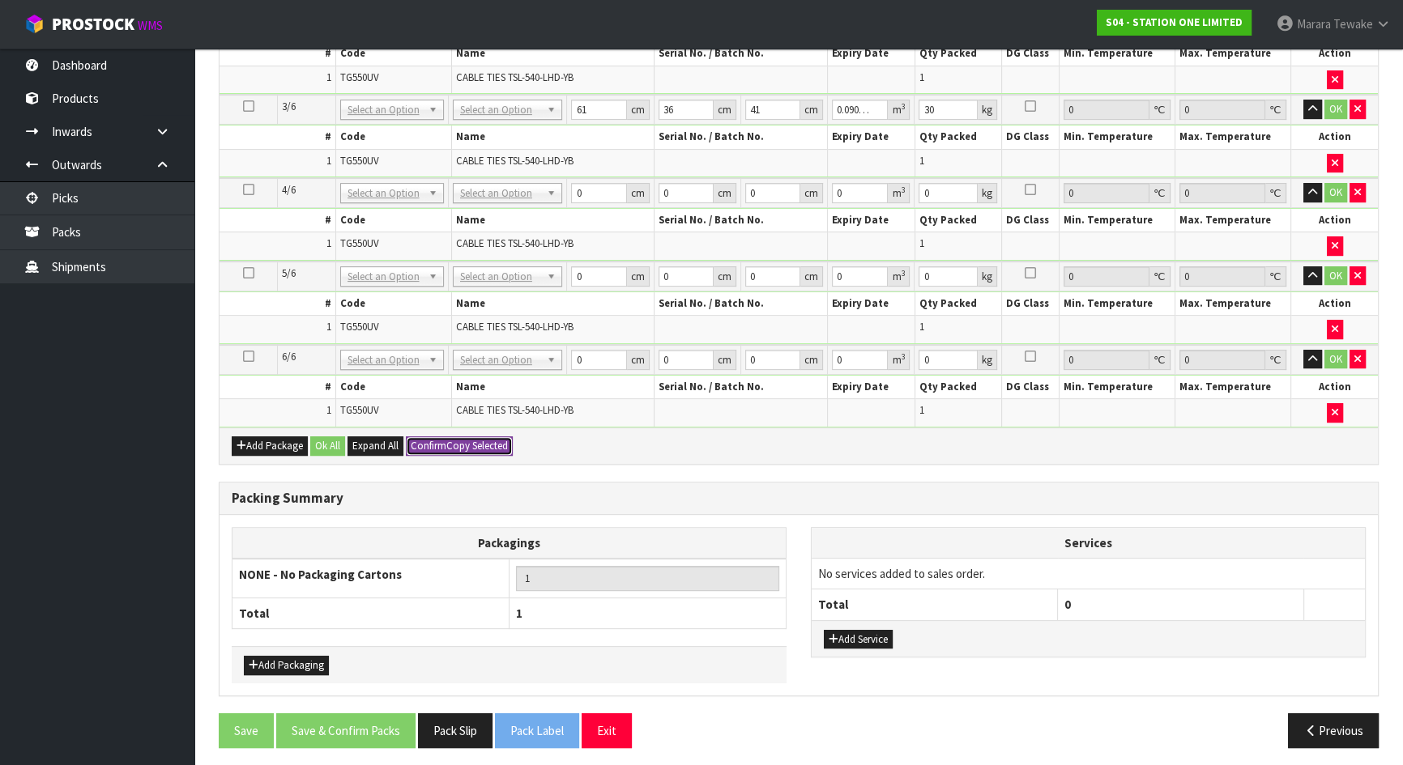
type input "0.090036"
type input "30"
type input "6"
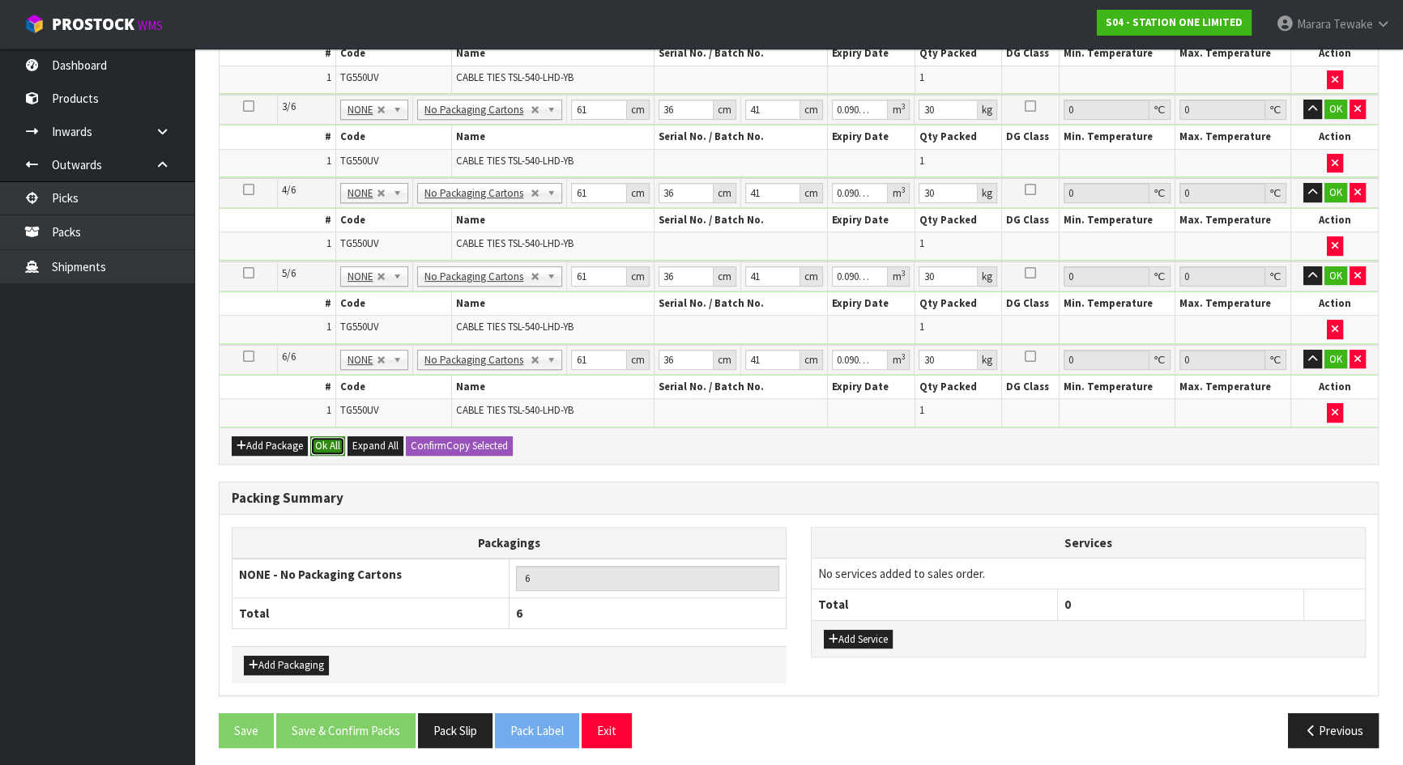
click at [337, 441] on button "Ok All" at bounding box center [327, 446] width 35 height 19
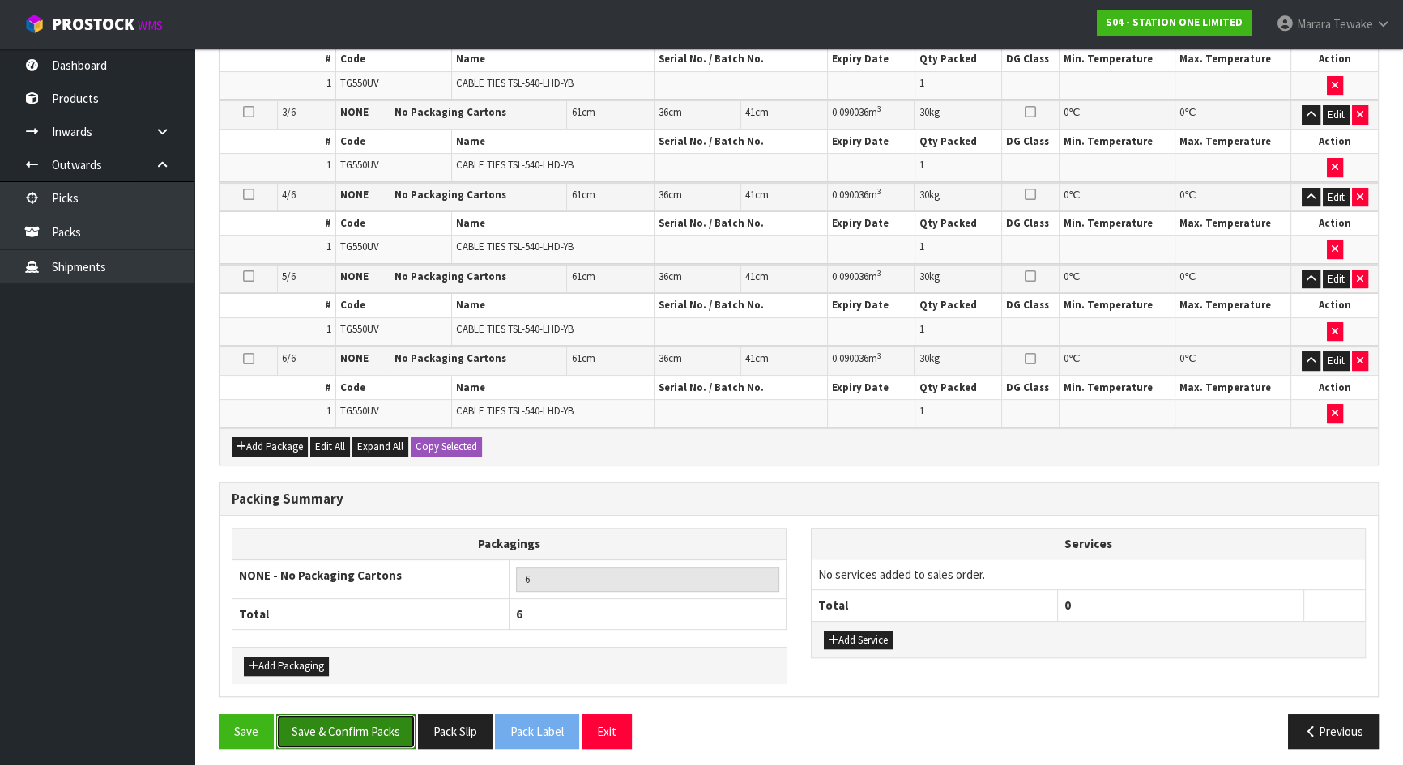
click at [354, 717] on button "Save & Confirm Packs" at bounding box center [345, 731] width 139 height 35
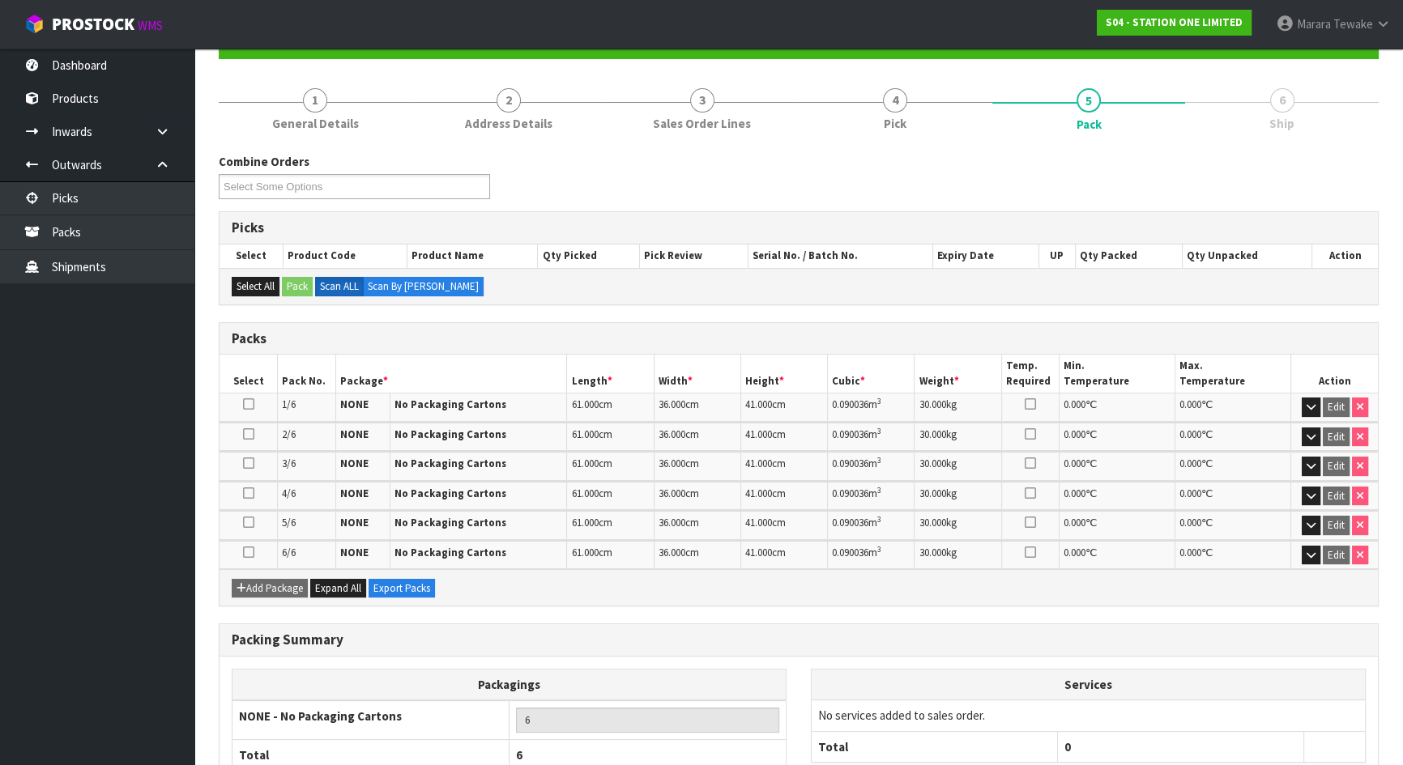
scroll to position [275, 0]
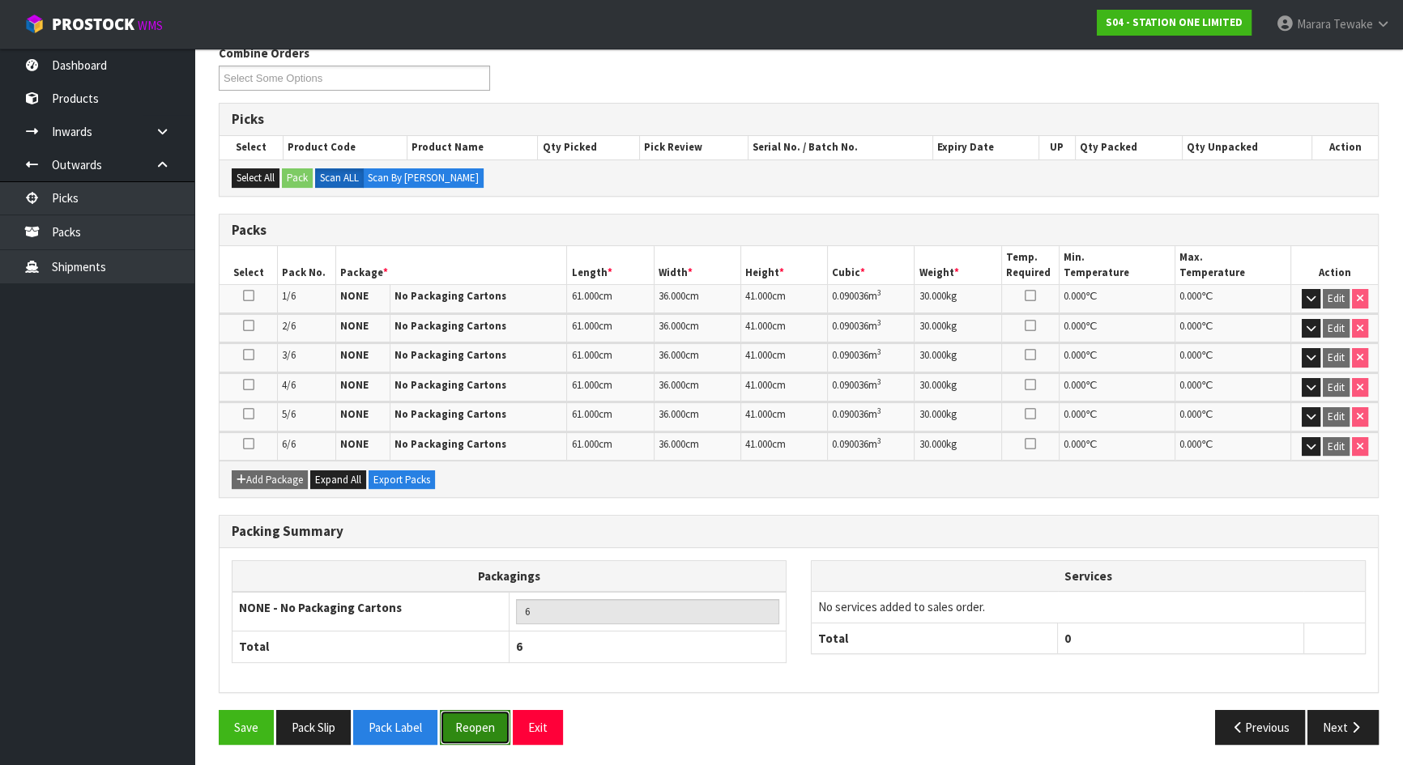
click at [485, 718] on button "Reopen" at bounding box center [475, 727] width 70 height 35
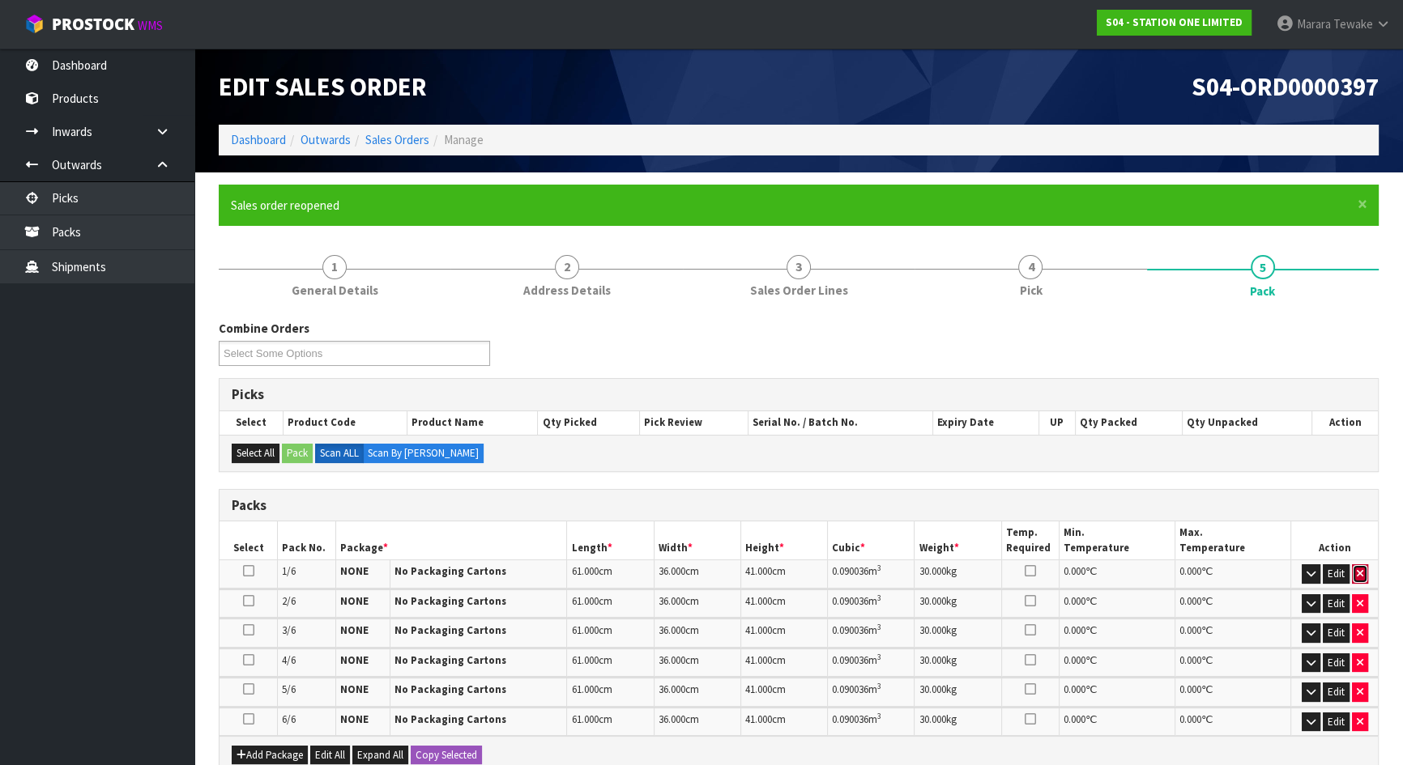
click at [1357, 573] on icon "button" at bounding box center [1360, 574] width 6 height 11
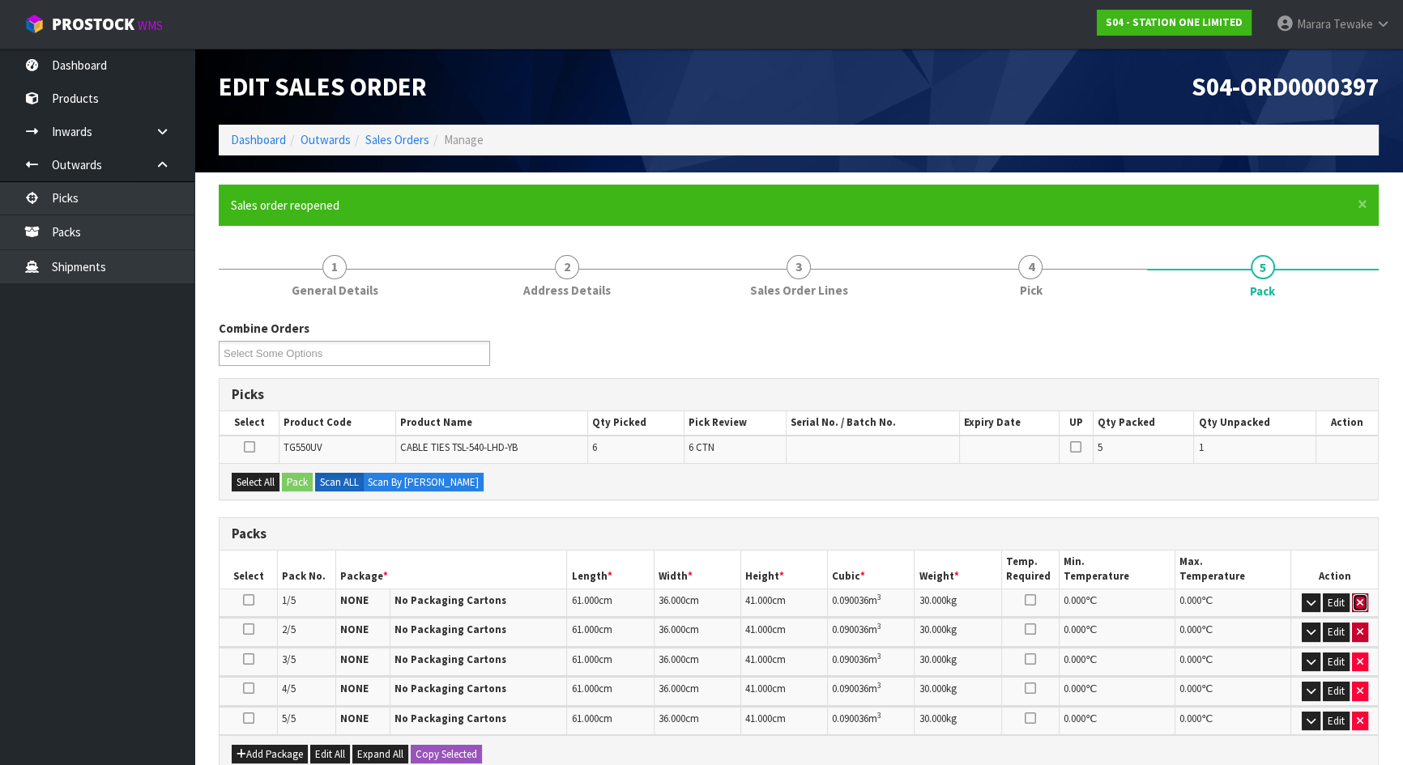
click at [1357, 599] on icon "button" at bounding box center [1360, 603] width 6 height 11
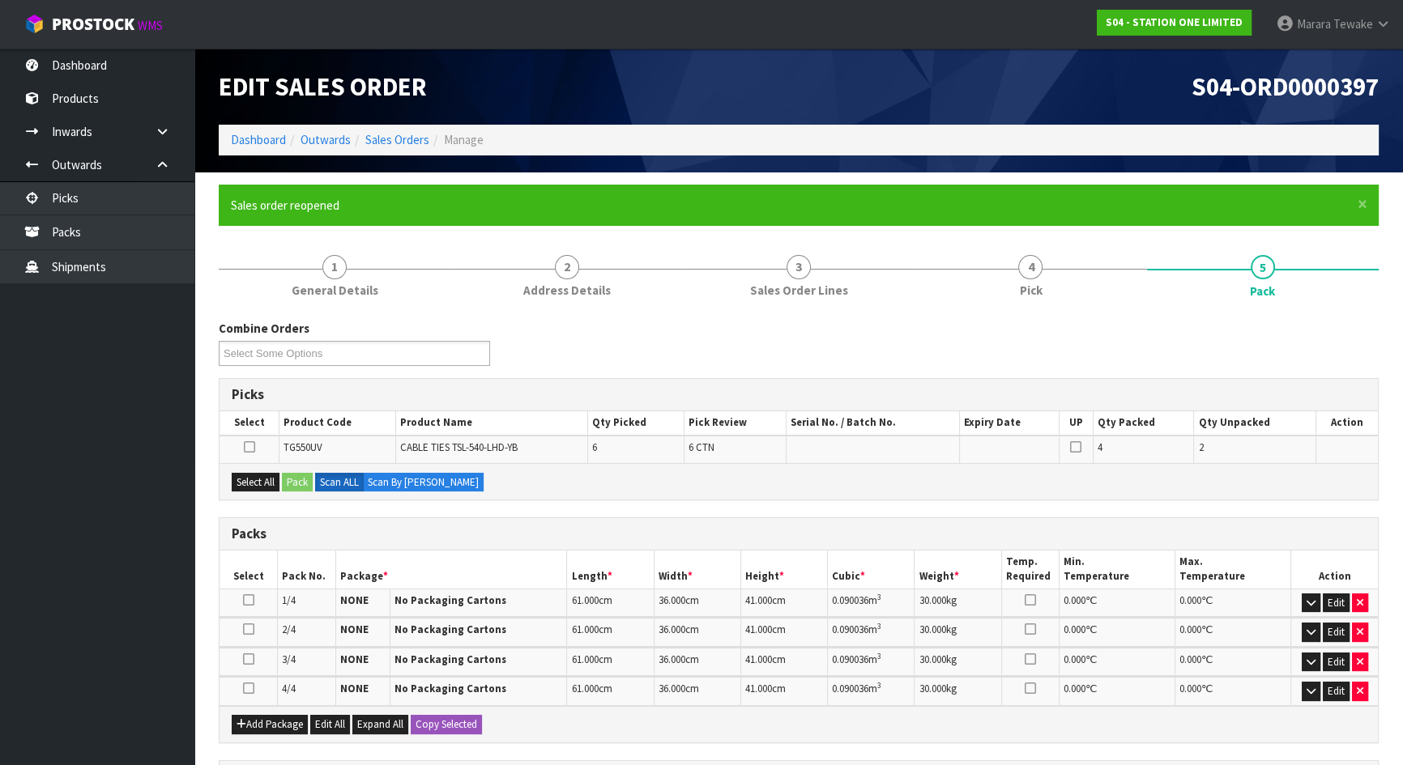
click at [1361, 669] on td "Edit" at bounding box center [1334, 662] width 87 height 28
click at [1362, 664] on button "button" at bounding box center [1360, 662] width 16 height 19
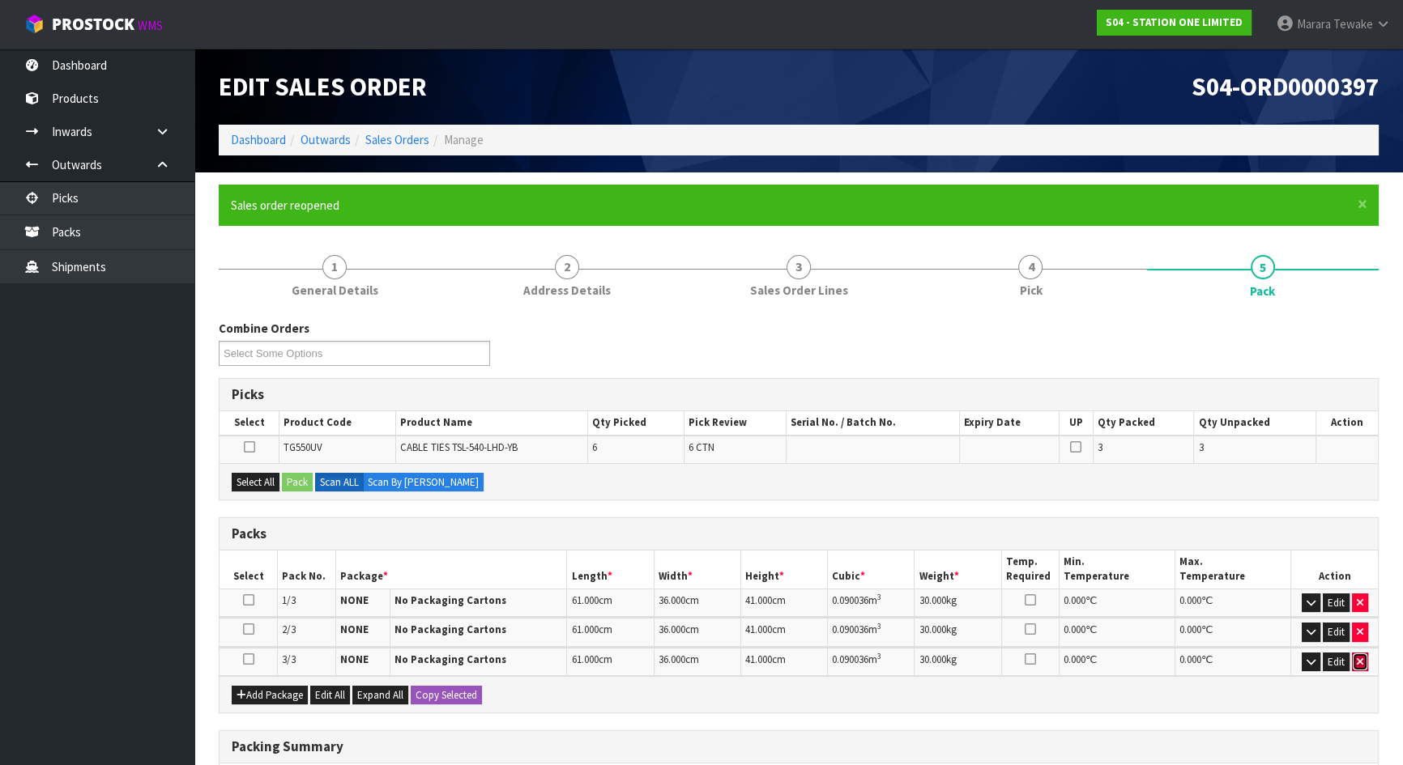
click at [1363, 663] on button "button" at bounding box center [1360, 662] width 16 height 19
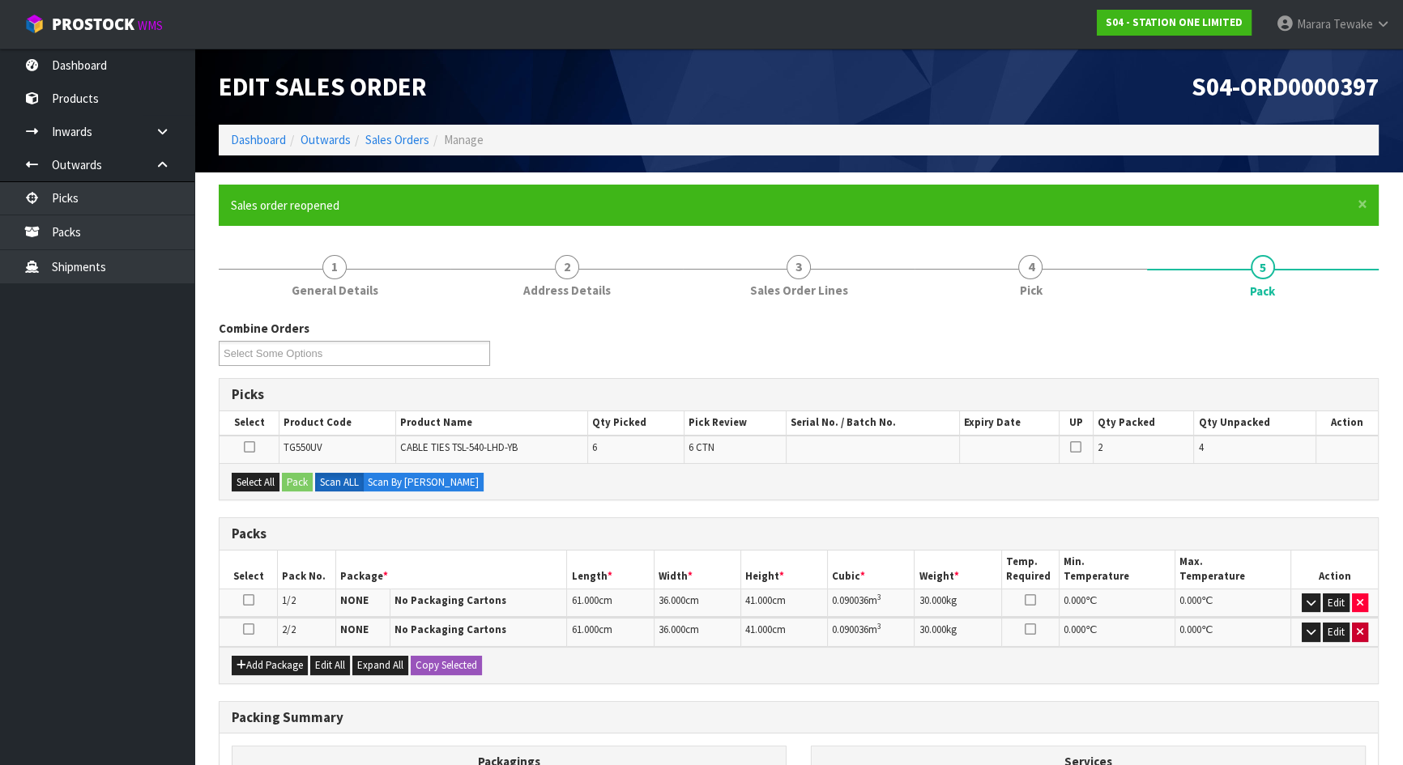
drag, startPoint x: 1362, startPoint y: 657, endPoint x: 1356, endPoint y: 631, distance: 26.5
click at [1362, 656] on div "Add Package Edit All Expand All Copy Selected" at bounding box center [798, 665] width 1158 height 36
click at [1357, 631] on icon "button" at bounding box center [1360, 632] width 6 height 11
type input "1"
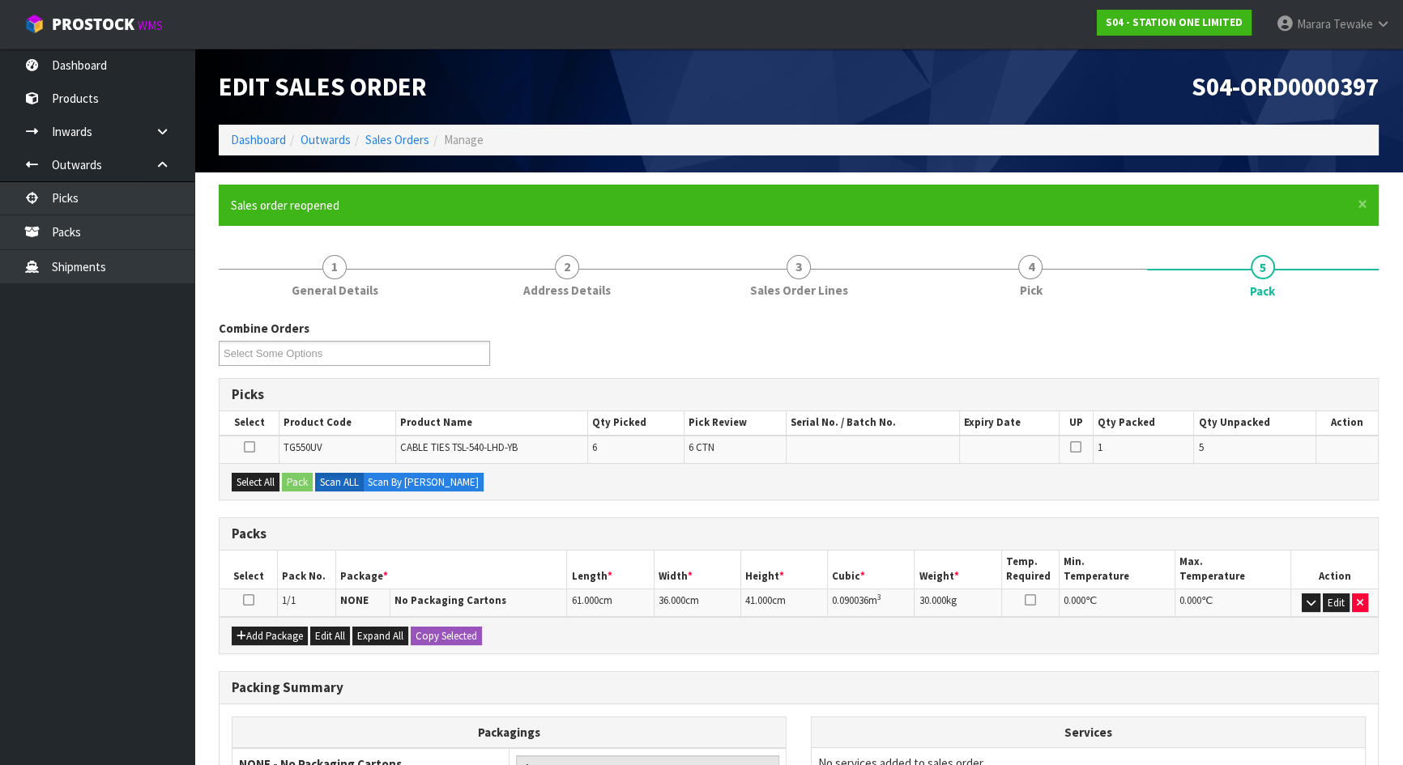
click at [1357, 611] on td "Edit" at bounding box center [1334, 603] width 87 height 28
click at [1361, 599] on icon "button" at bounding box center [1360, 603] width 6 height 11
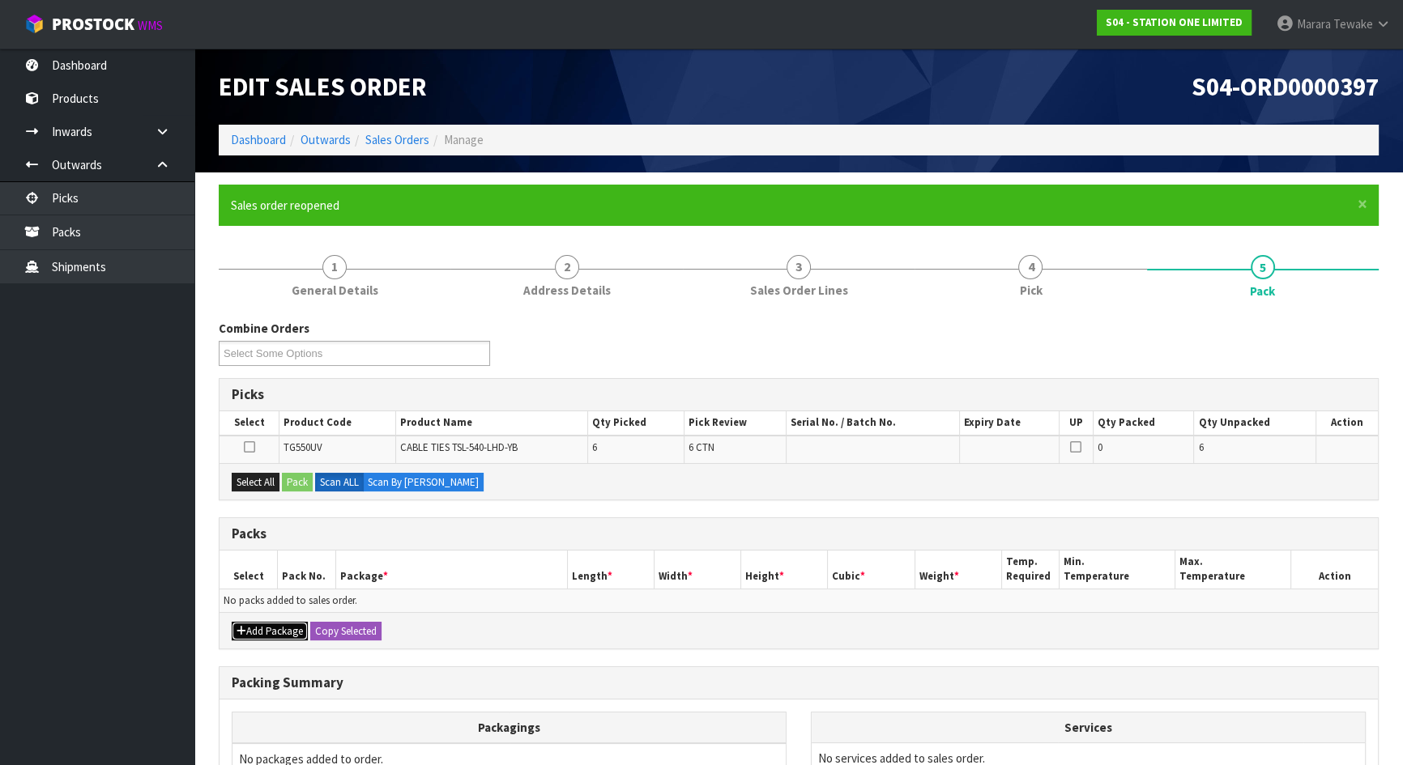
click at [259, 633] on button "Add Package" at bounding box center [270, 631] width 76 height 19
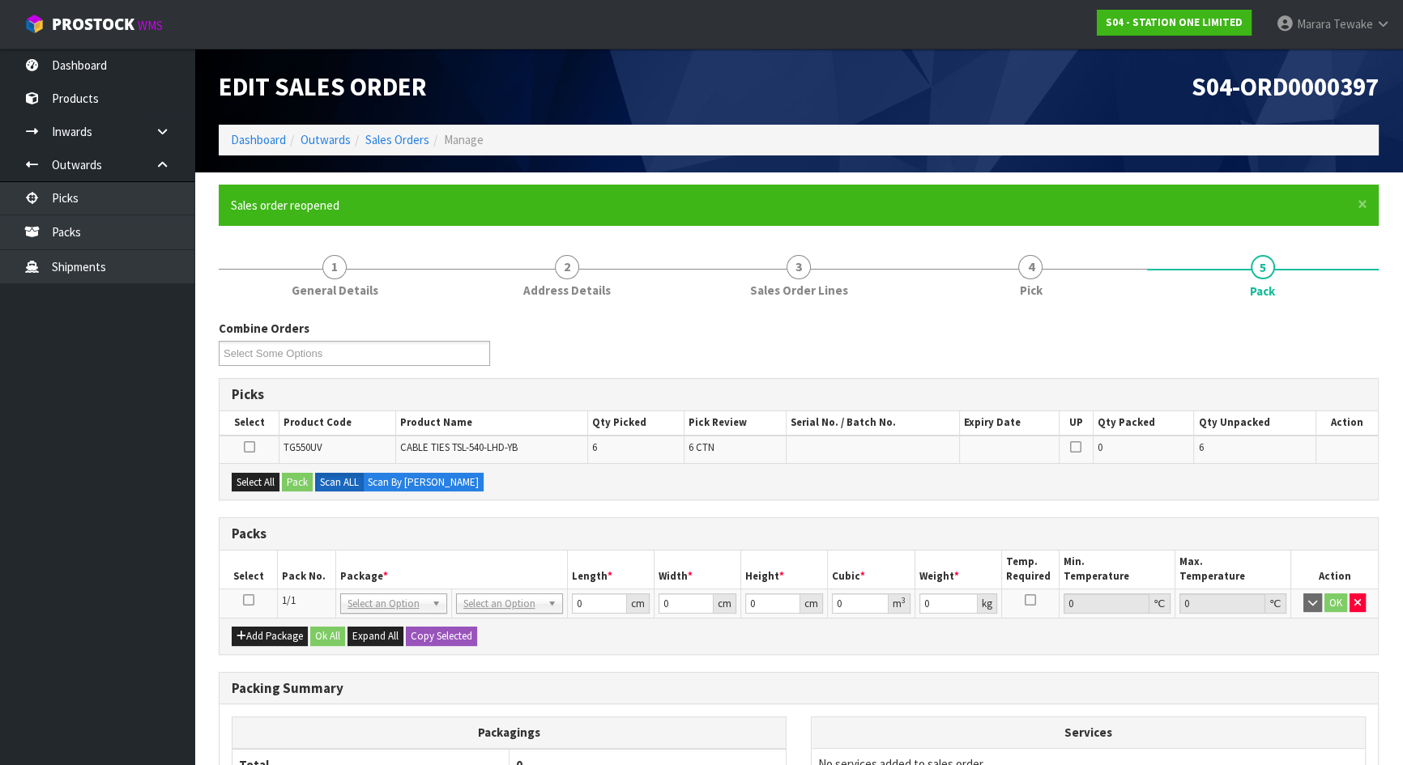
drag, startPoint x: 248, startPoint y: 598, endPoint x: 251, endPoint y: 567, distance: 30.9
click at [248, 600] on icon at bounding box center [248, 600] width 11 height 1
click at [261, 470] on div "Select All Pack Scan ALL Scan By Quantity" at bounding box center [798, 481] width 1158 height 36
drag, startPoint x: 259, startPoint y: 484, endPoint x: 267, endPoint y: 481, distance: 8.5
click at [261, 481] on button "Select All" at bounding box center [256, 482] width 48 height 19
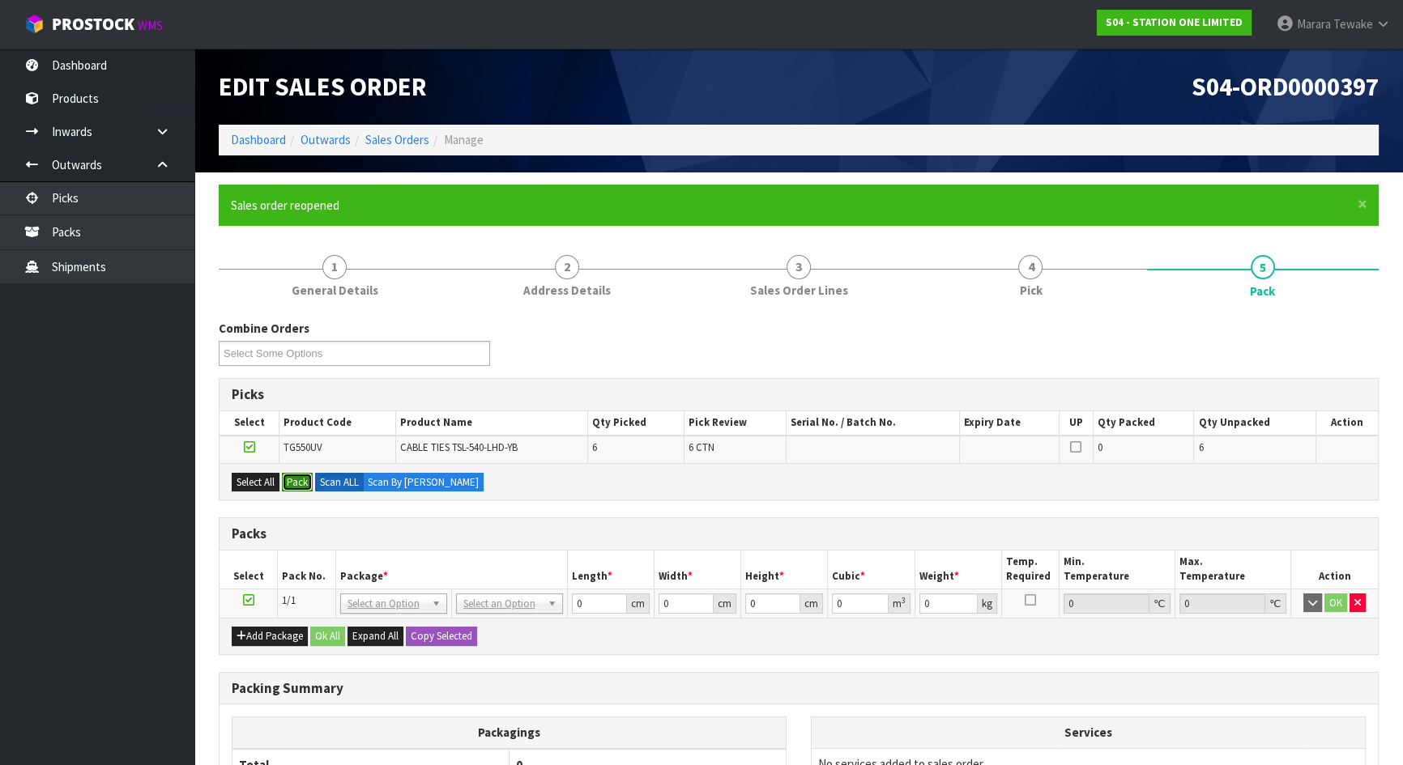
click at [295, 481] on button "Pack" at bounding box center [297, 482] width 31 height 19
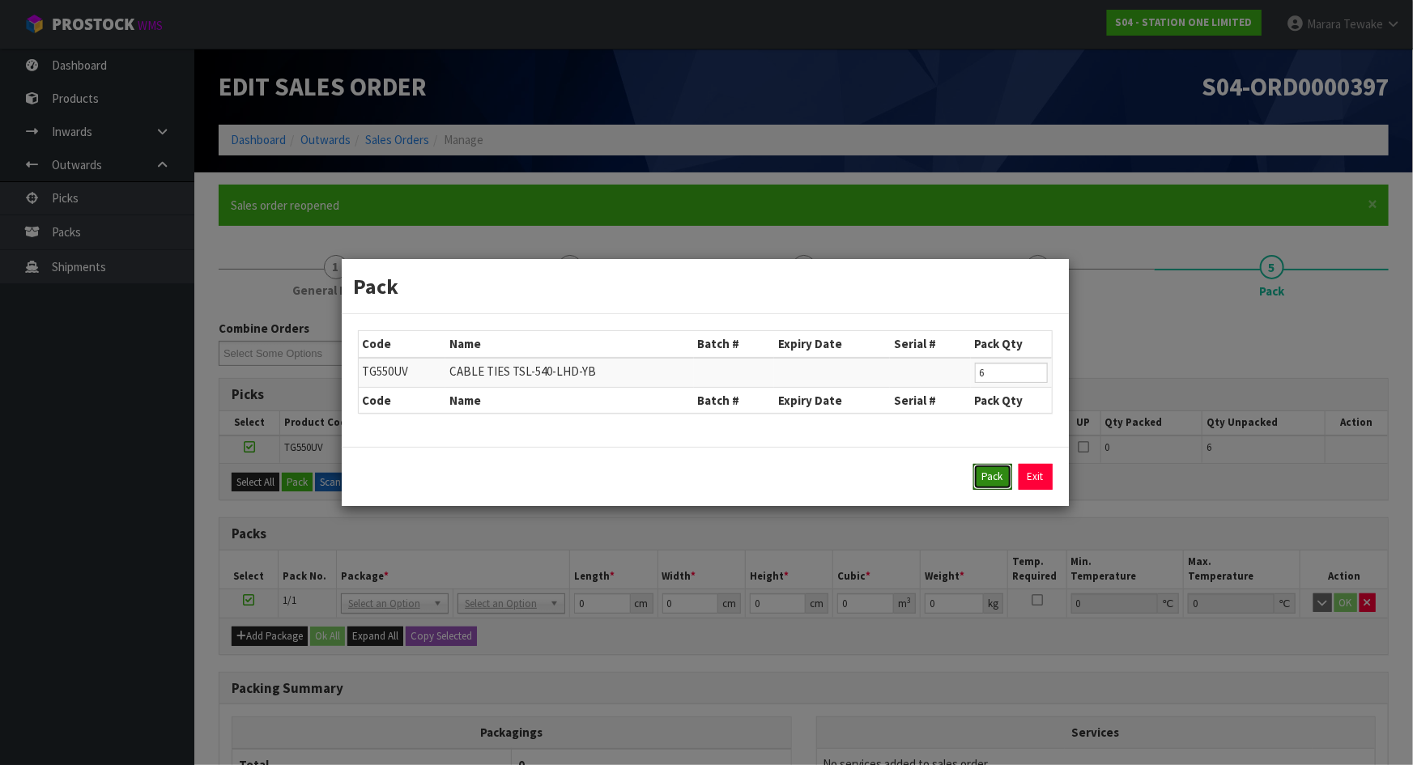
click at [988, 478] on button "Pack" at bounding box center [993, 477] width 39 height 26
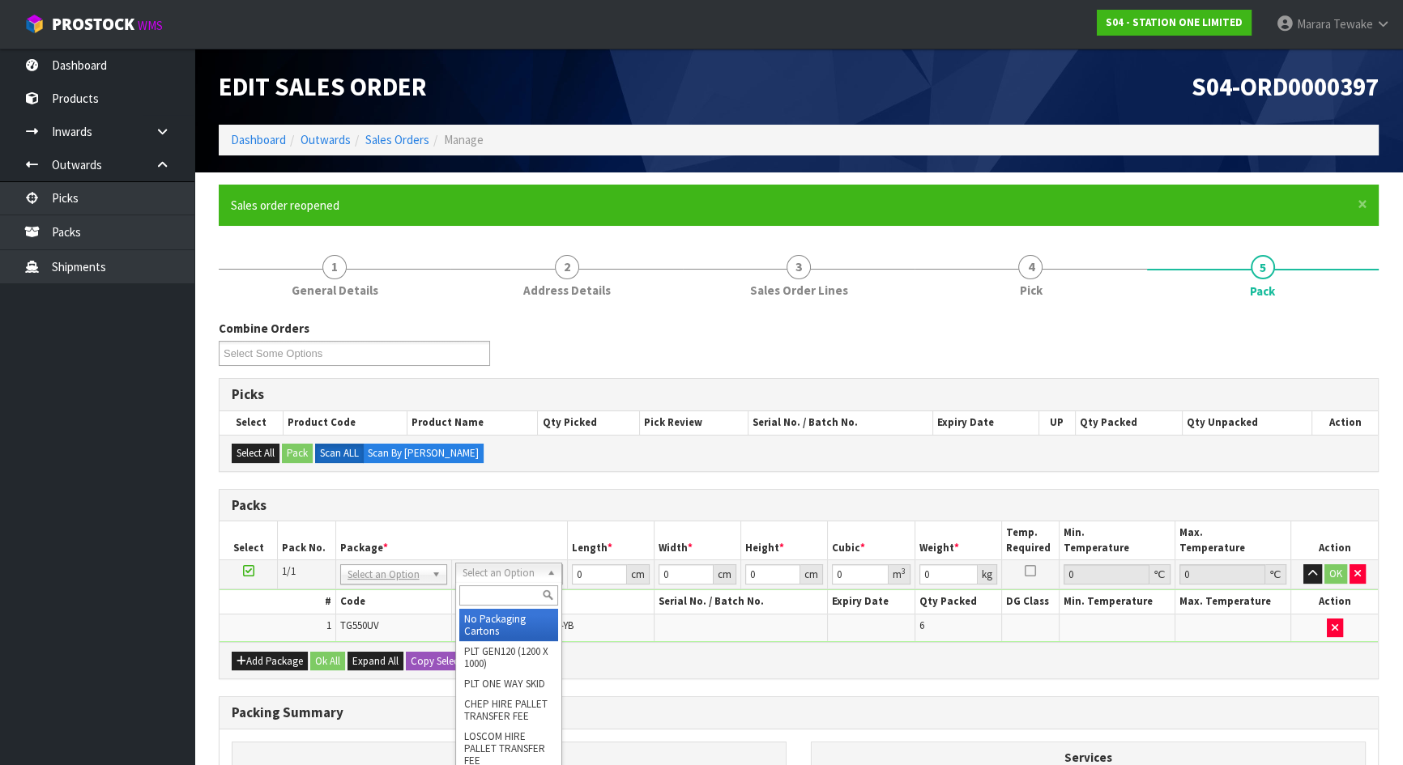
click at [499, 590] on input "text" at bounding box center [508, 596] width 99 height 20
type input "retu"
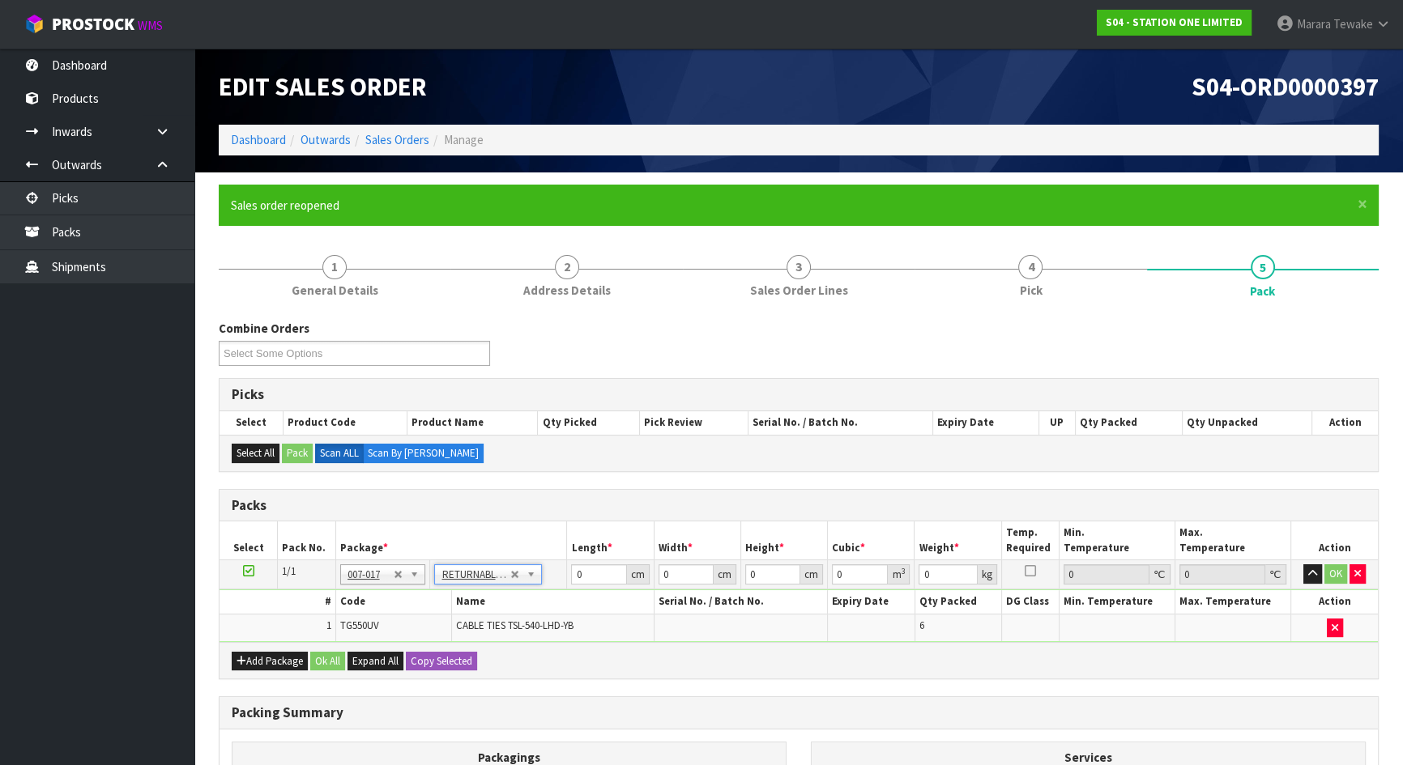
type input "176.7"
drag, startPoint x: 601, startPoint y: 574, endPoint x: 539, endPoint y: 532, distance: 74.6
click at [544, 550] on table "Select Pack No. Package * Length * Width * Height * Cubic * Weight * Temp. Requ…" at bounding box center [798, 582] width 1158 height 121
type input "120"
type input "100"
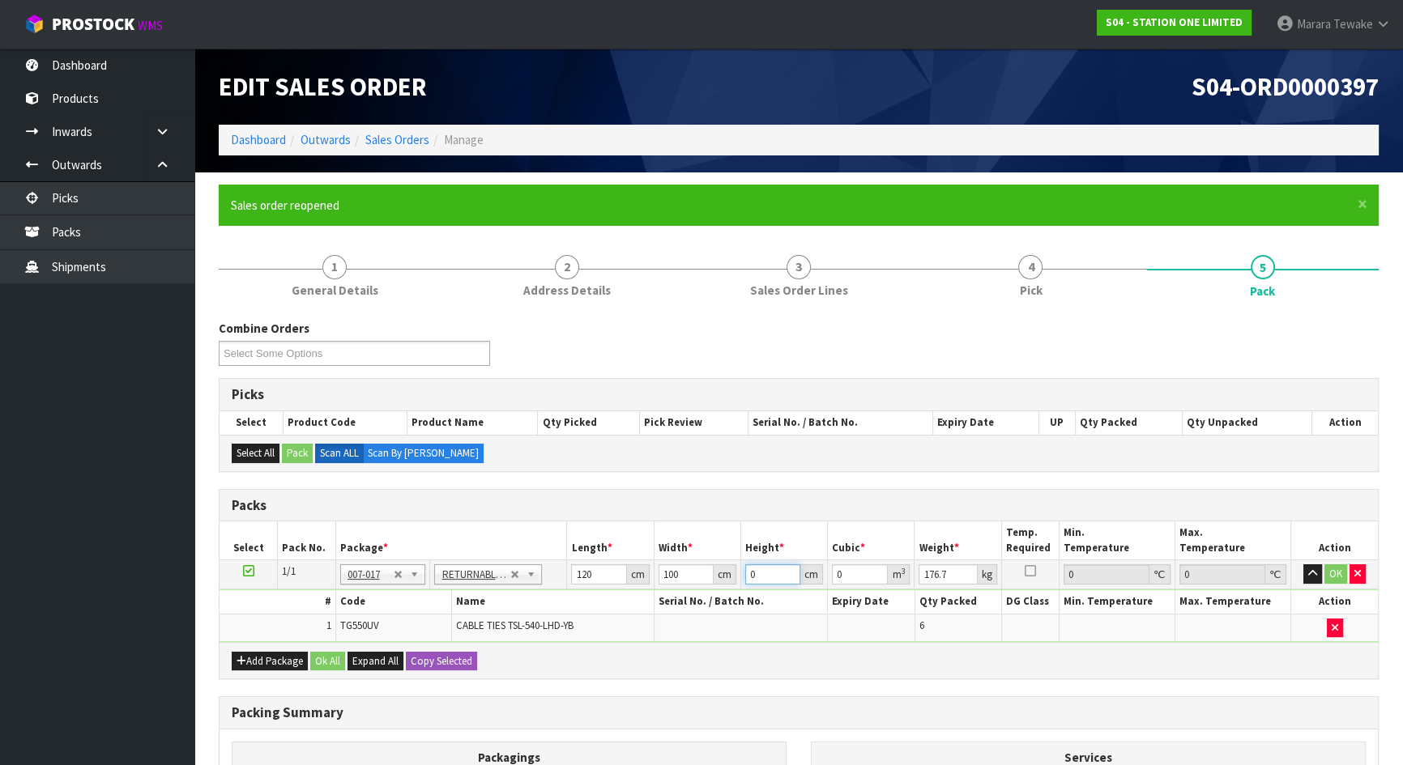
type input "3"
type input "0.036"
type input "36"
type input "0.432"
type input "36"
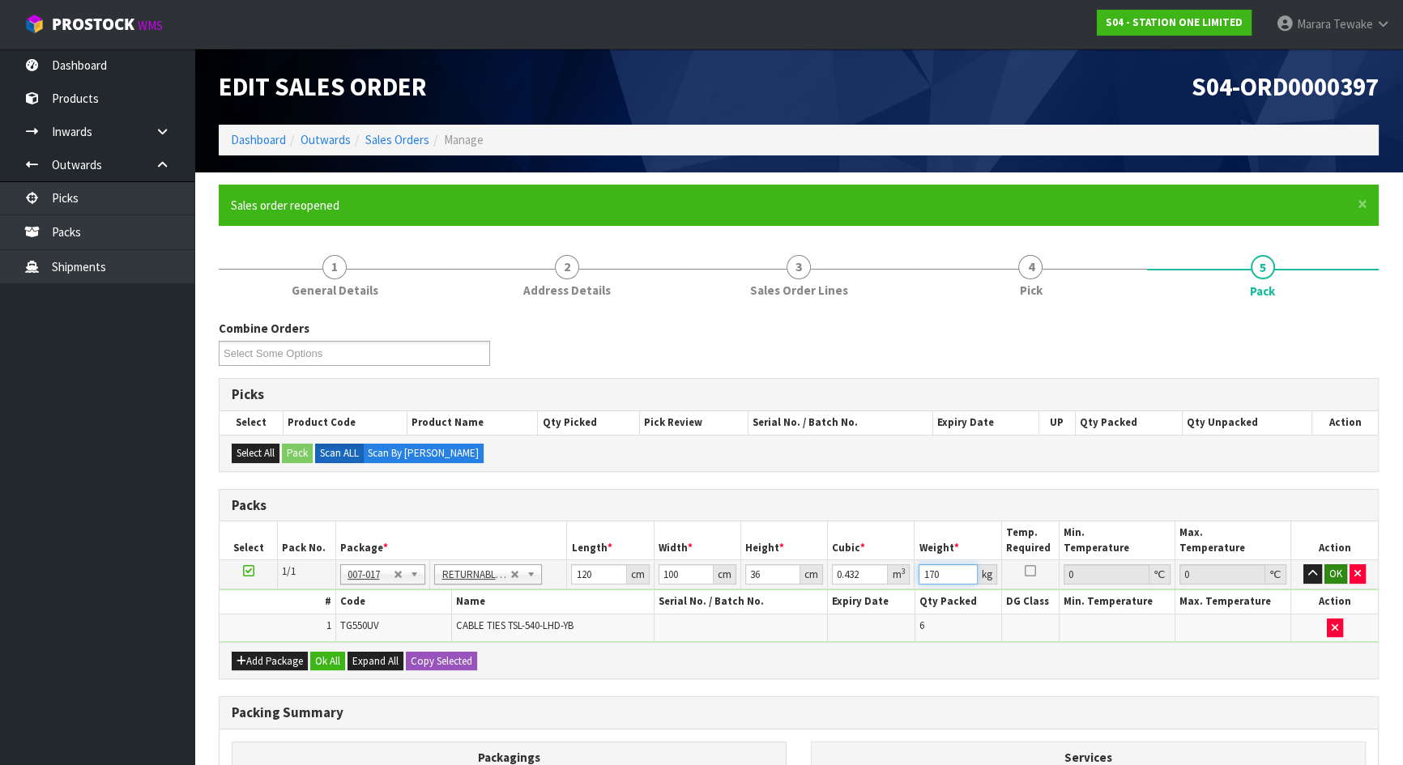
type input "170"
click at [1327, 569] on button "OK" at bounding box center [1335, 574] width 23 height 19
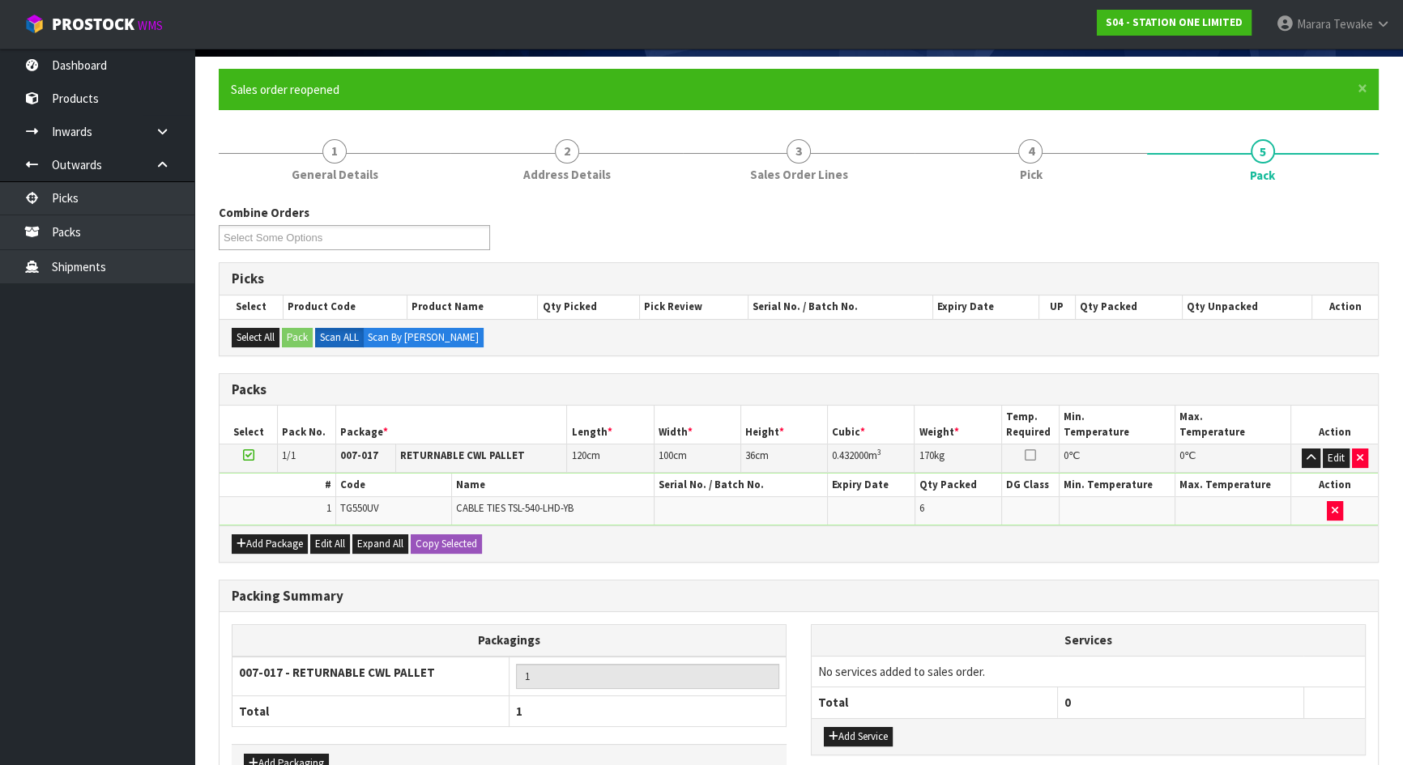
scroll to position [217, 0]
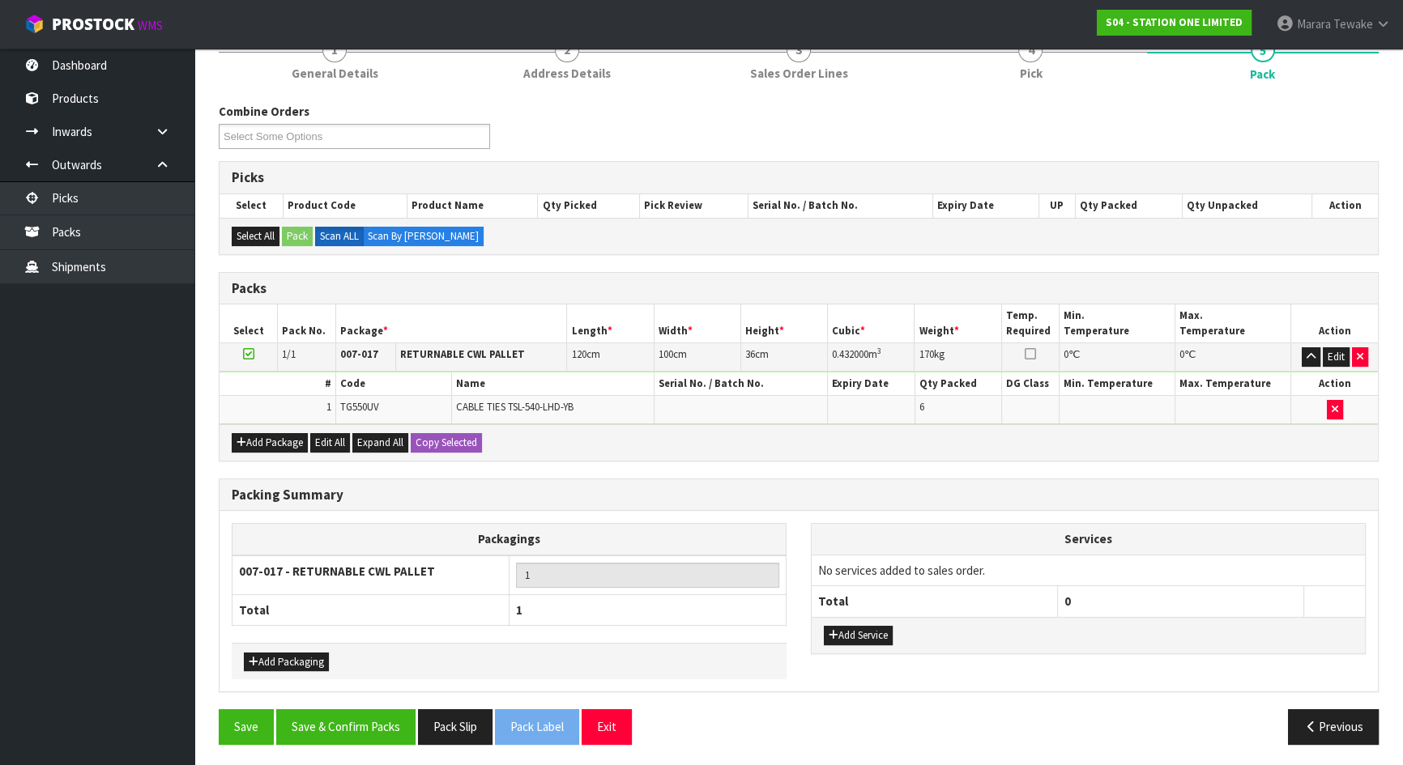
click at [373, 702] on div "Packing Summary Packagings 007-017 - RETURNABLE CWL PALLET 1 Total 1 Add Packag…" at bounding box center [799, 595] width 1184 height 232
drag, startPoint x: 365, startPoint y: 717, endPoint x: 384, endPoint y: 704, distance: 22.7
click at [365, 715] on button "Save & Confirm Packs" at bounding box center [345, 727] width 139 height 35
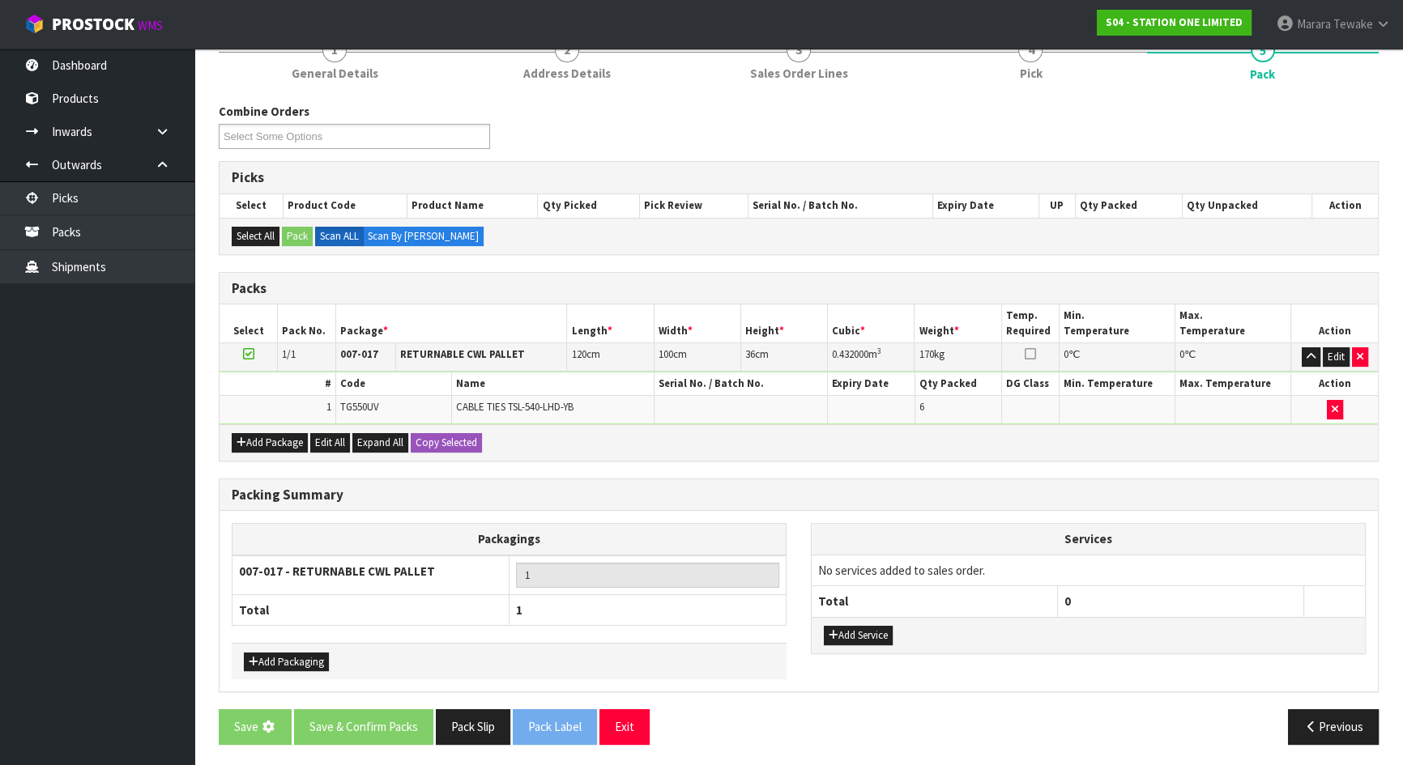
scroll to position [0, 0]
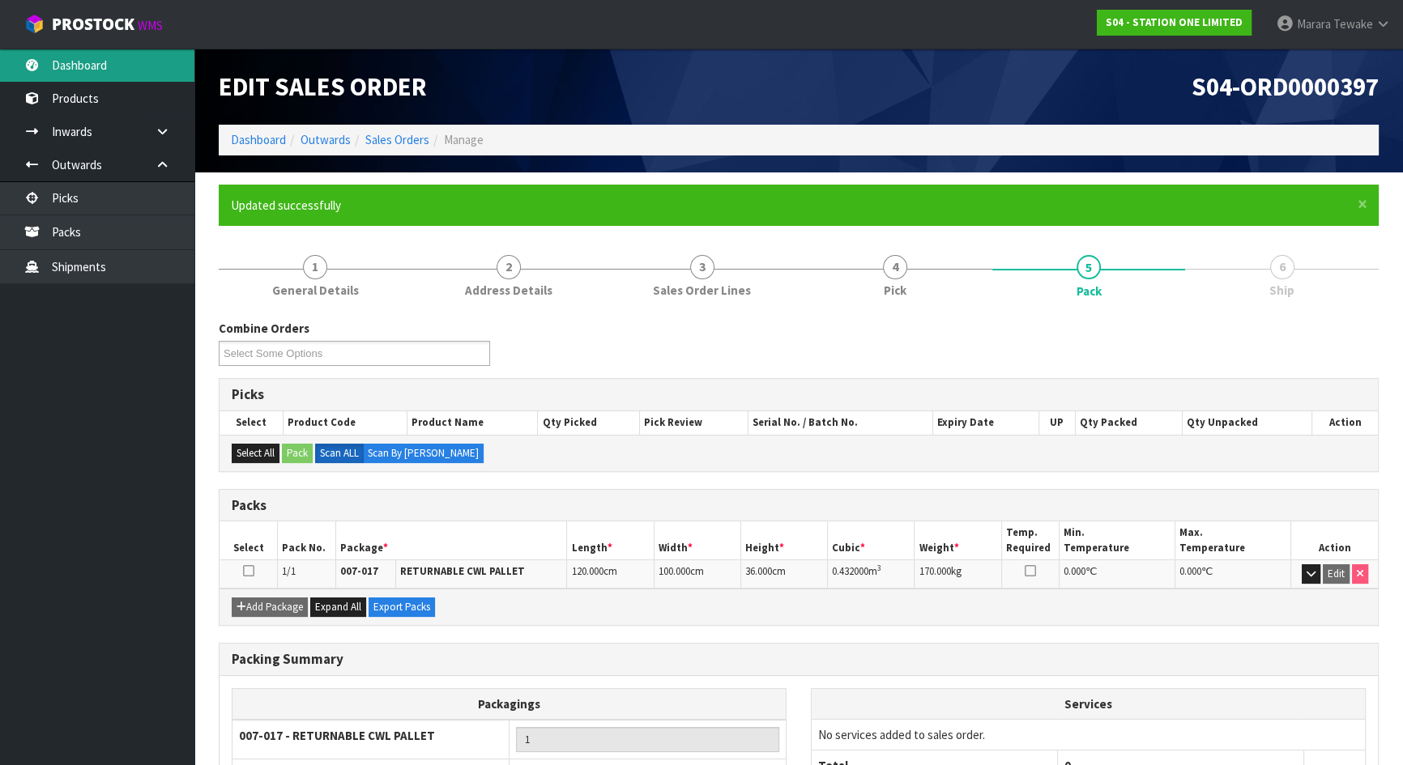
click at [117, 58] on link "Dashboard" at bounding box center [97, 65] width 194 height 33
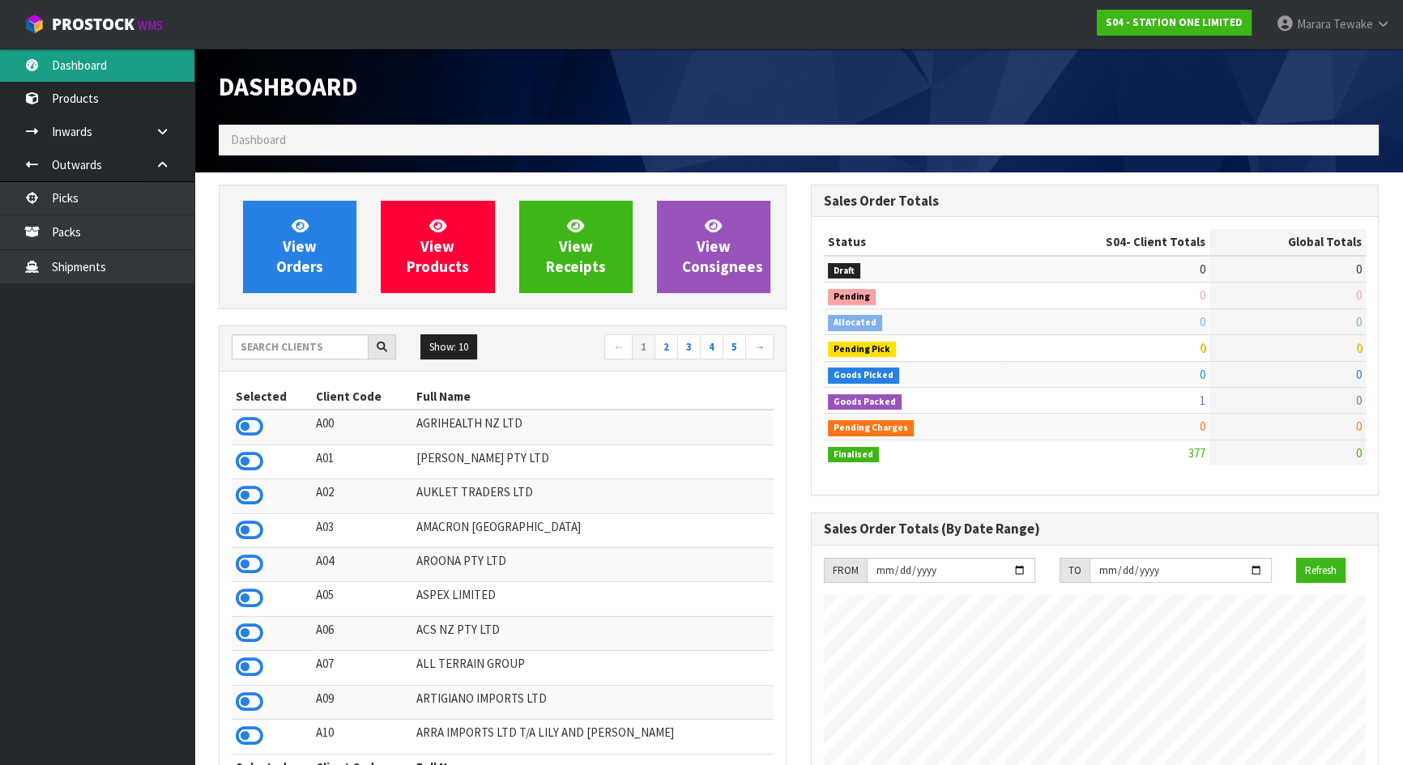
scroll to position [989, 591]
click at [306, 349] on input "text" at bounding box center [300, 347] width 137 height 25
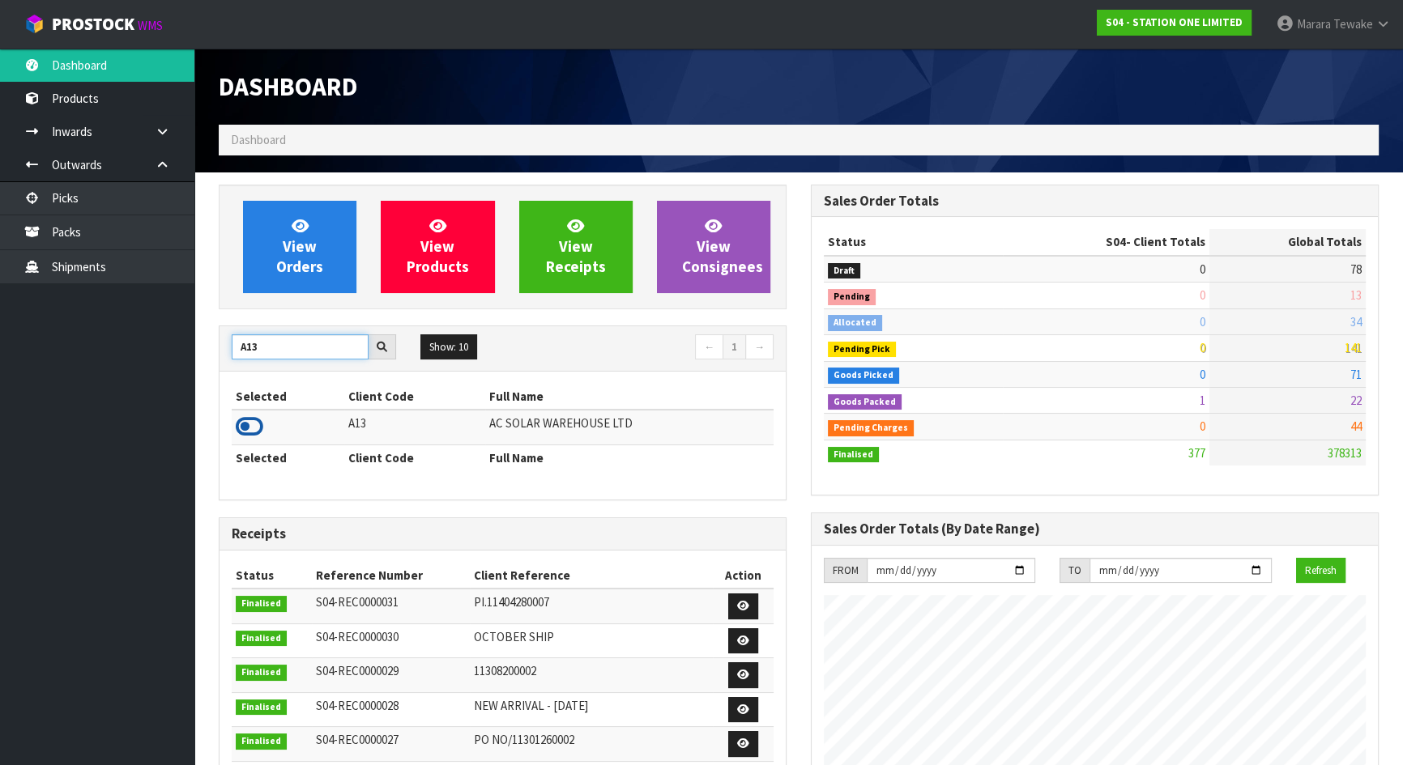
type input "A13"
click at [253, 419] on icon at bounding box center [250, 427] width 28 height 24
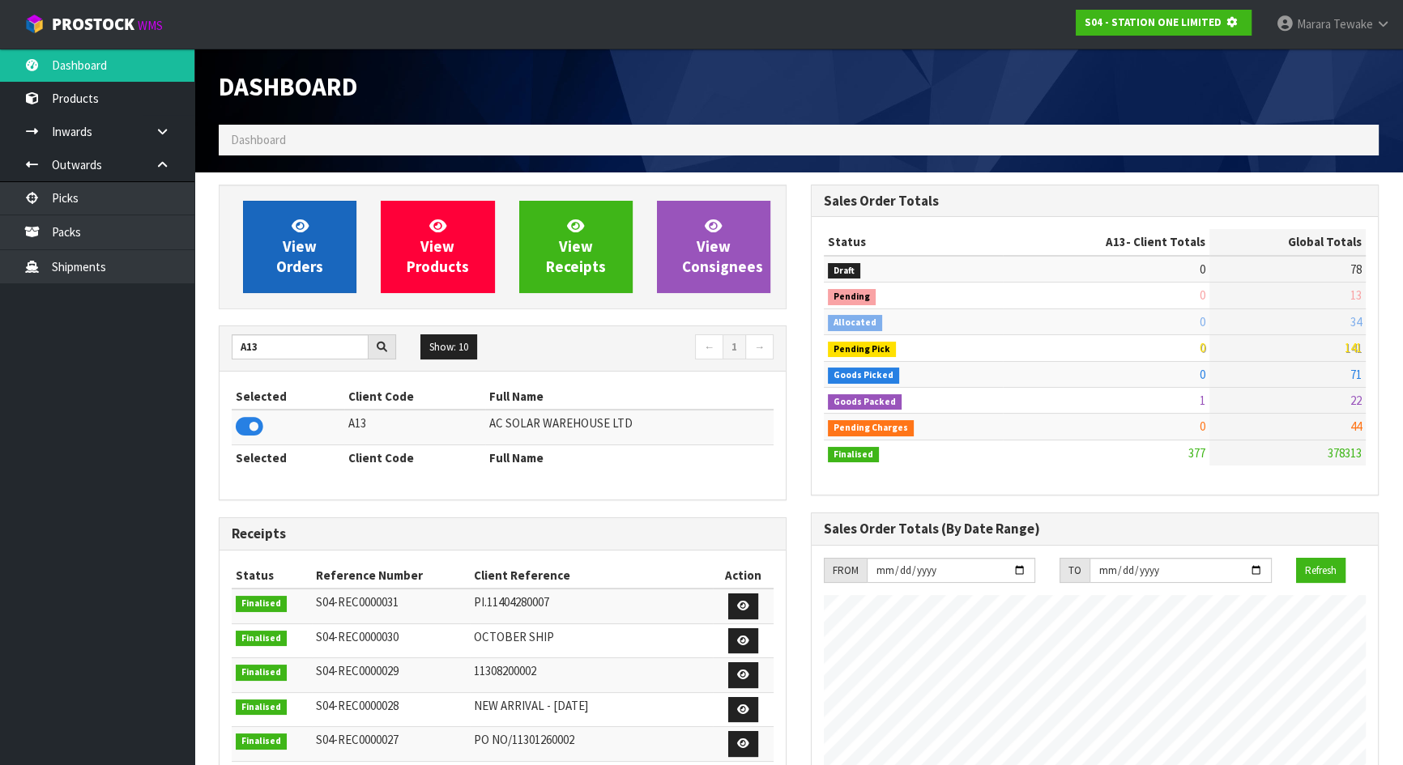
scroll to position [1008, 591]
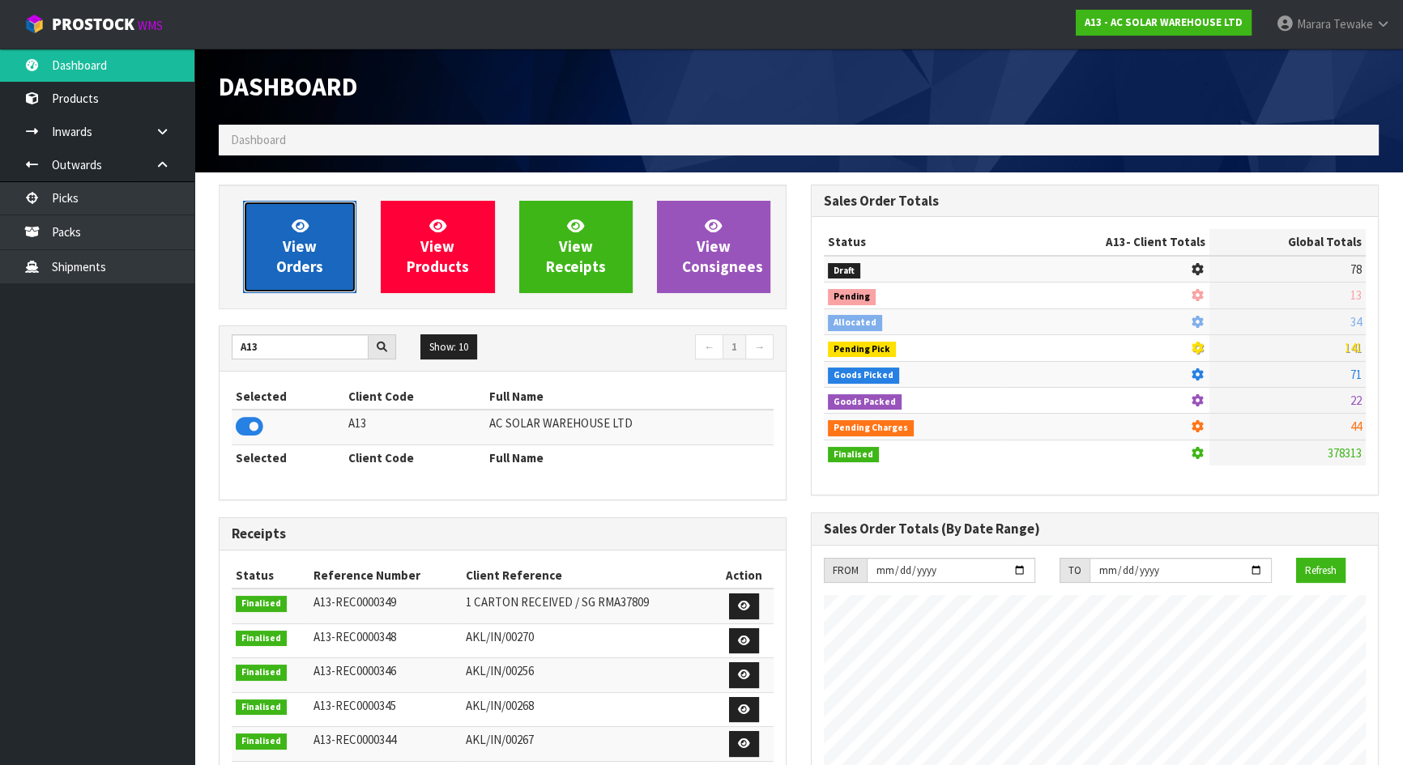
click at [299, 253] on span "View Orders" at bounding box center [299, 246] width 47 height 61
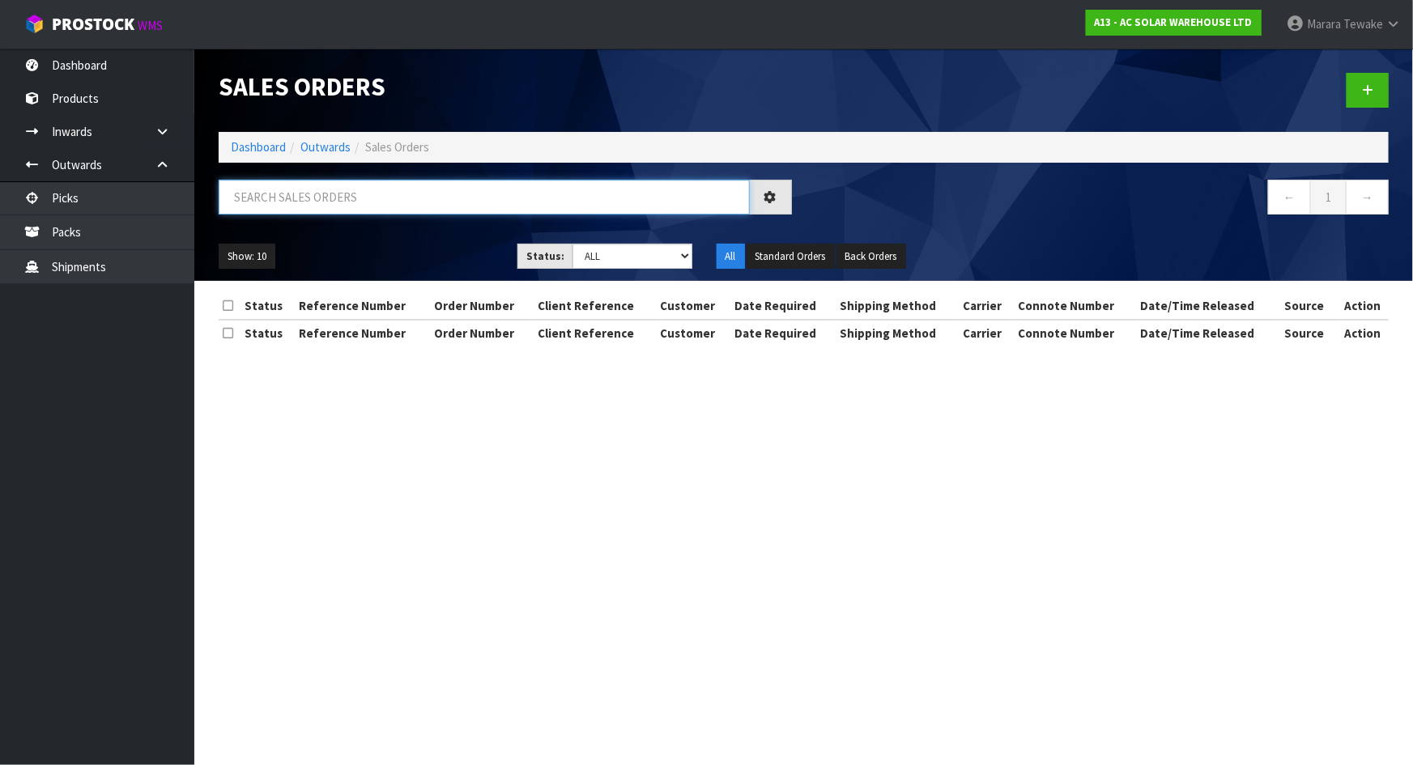
click at [305, 209] on input "text" at bounding box center [484, 197] width 531 height 35
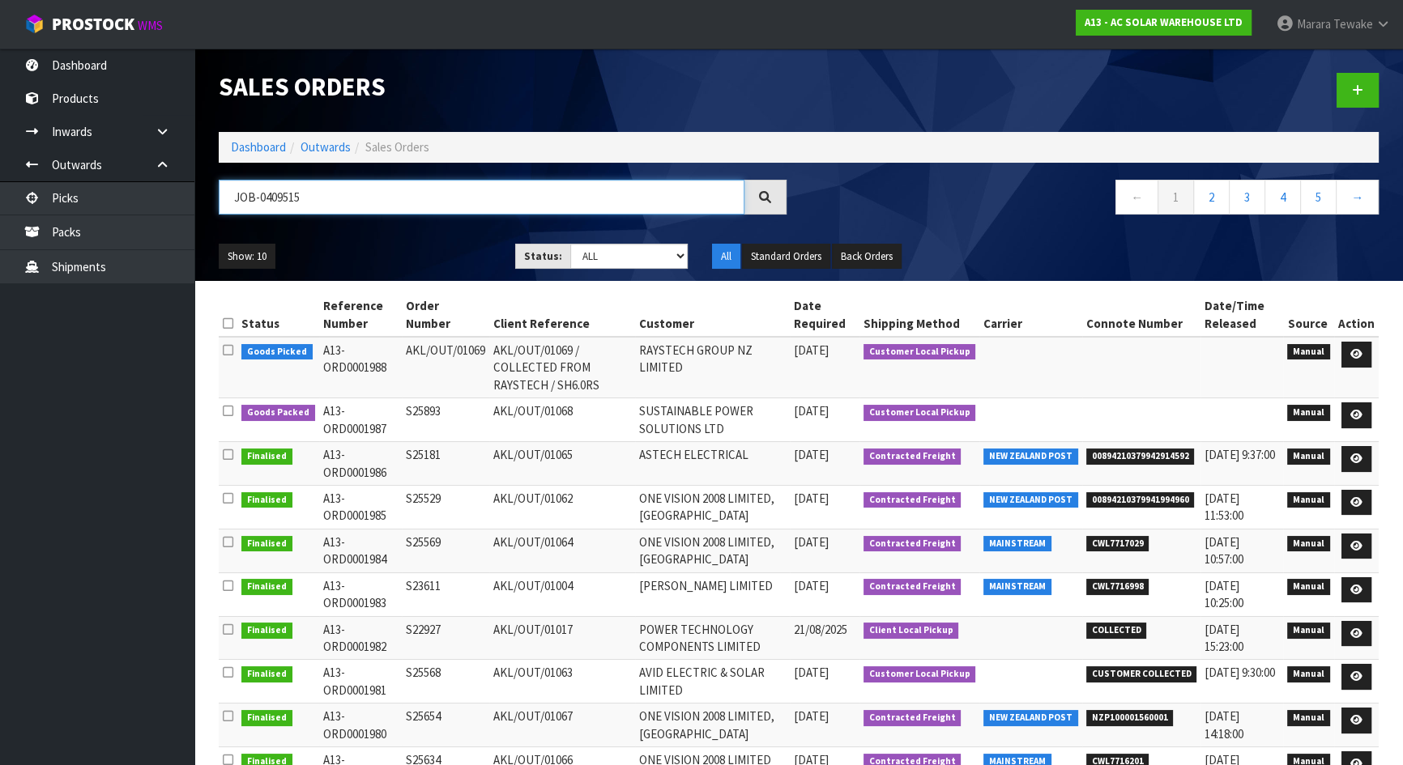
type input "JOB-0409515"
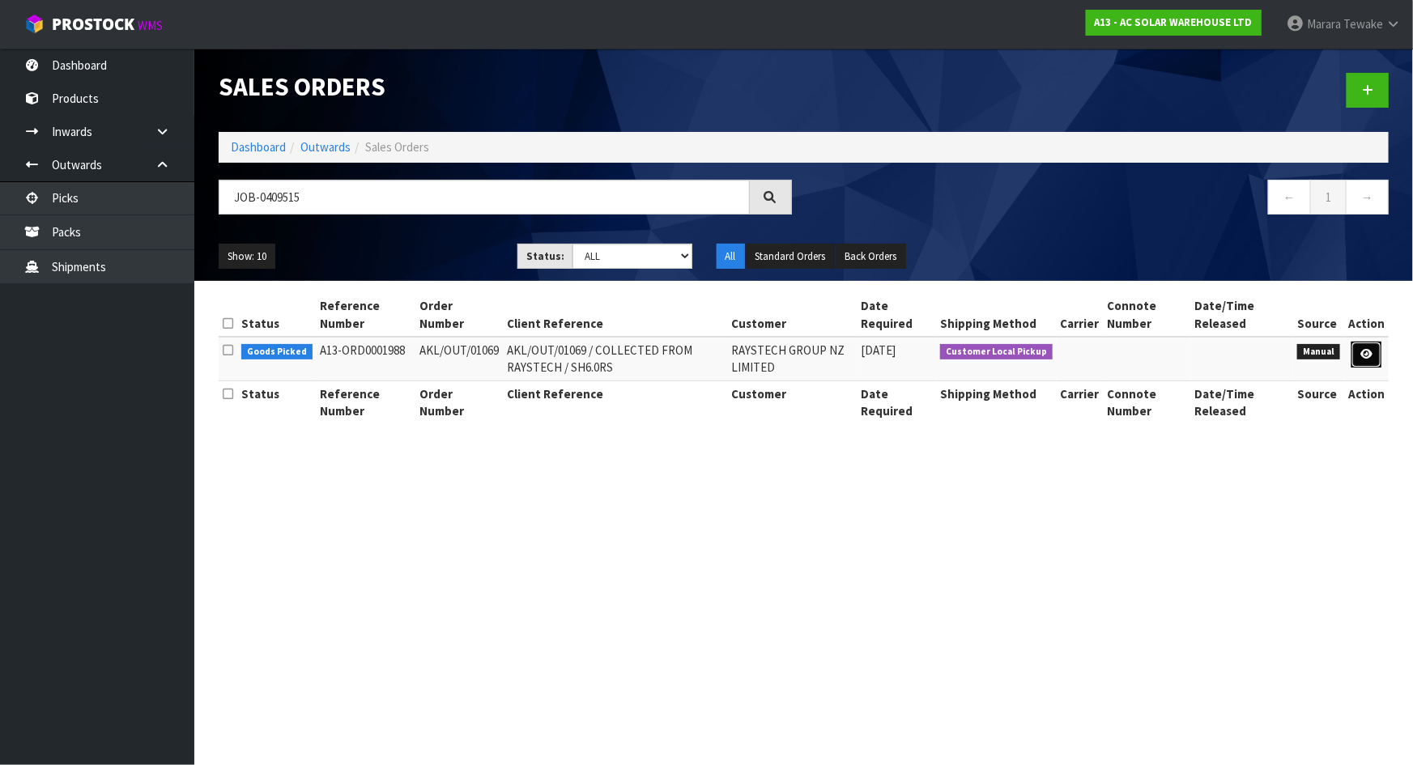
click at [1363, 357] on icon at bounding box center [1367, 354] width 12 height 11
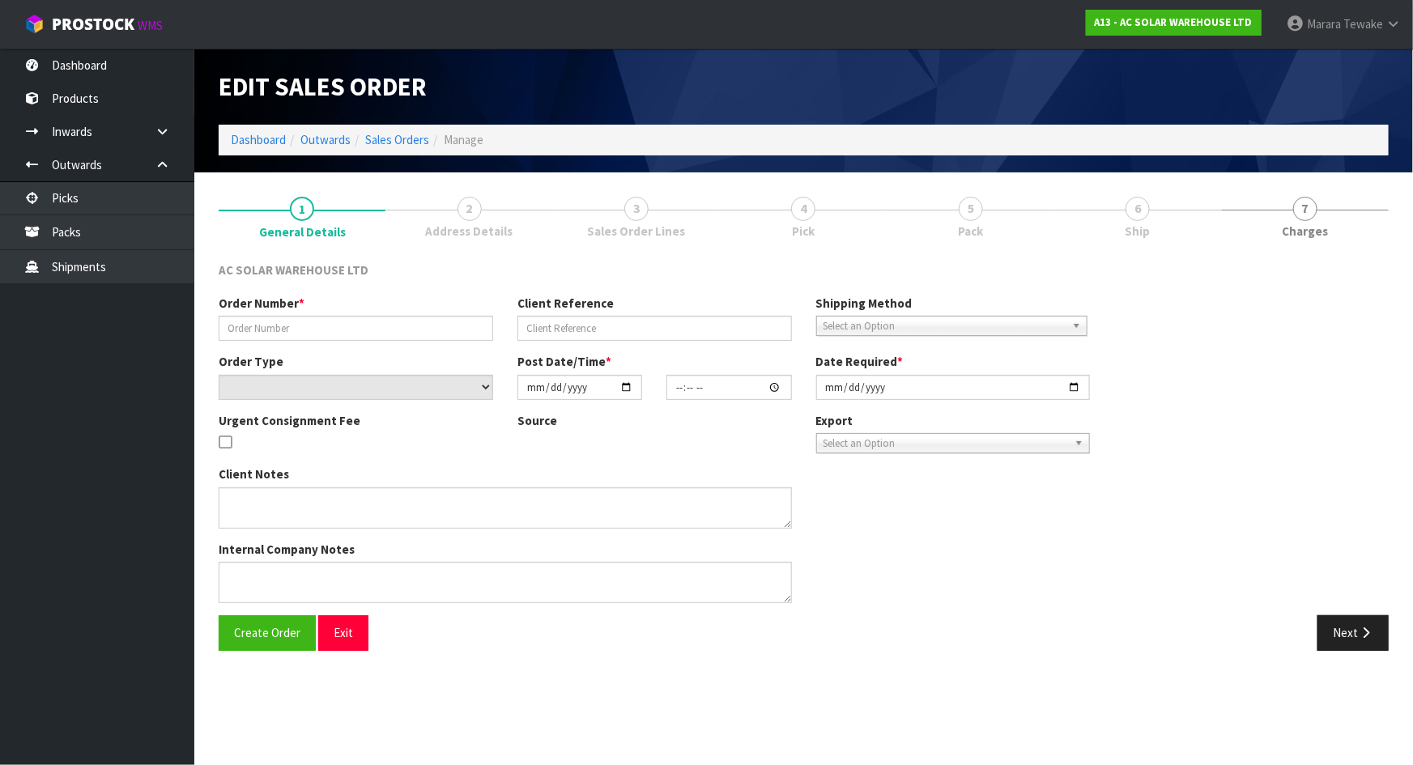
type input "AKL/OUT/01069"
type input "AKL/OUT/01069 / COLLECTED FROM RAYSTECH / SH6.0RS"
select select "number:0"
type input "2025-08-26"
type input "11:51:00.000"
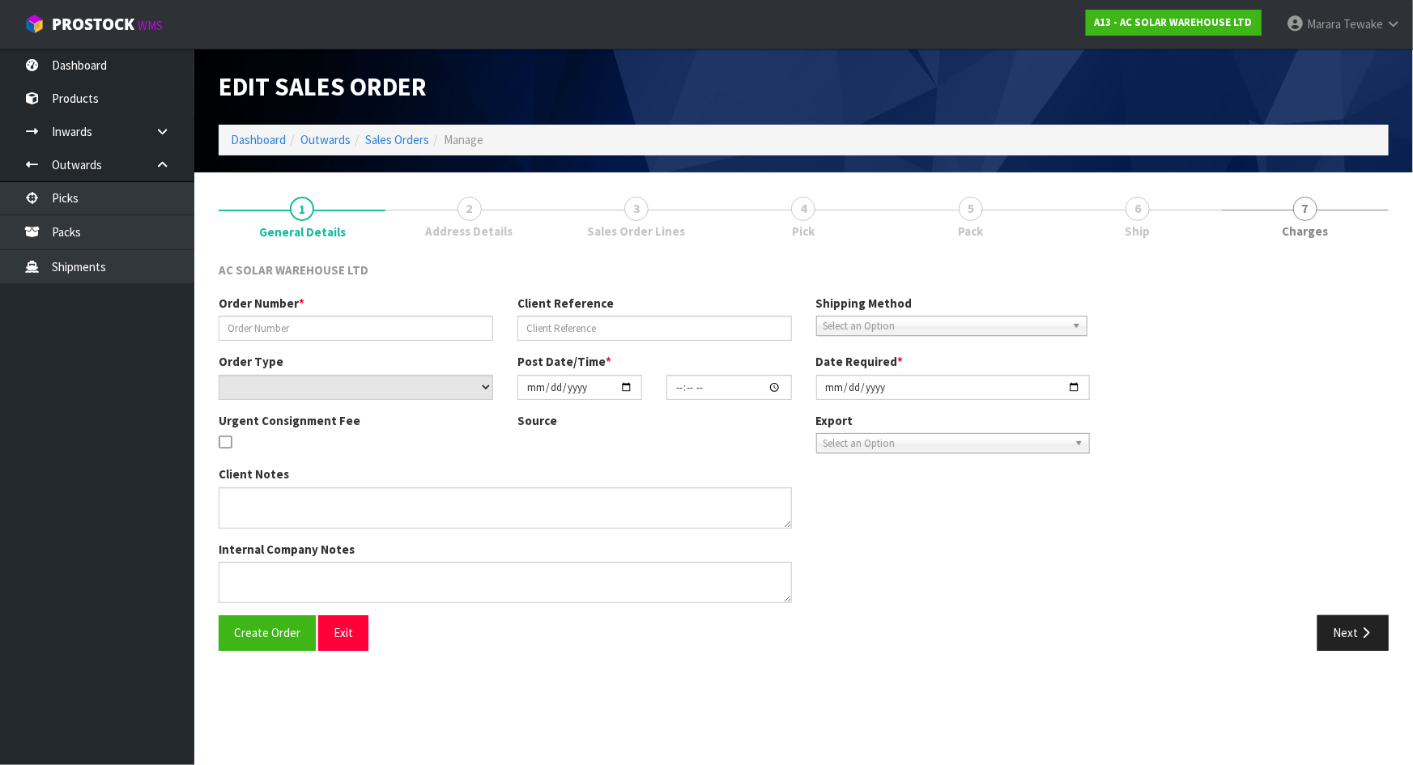
type input "2025-08-26"
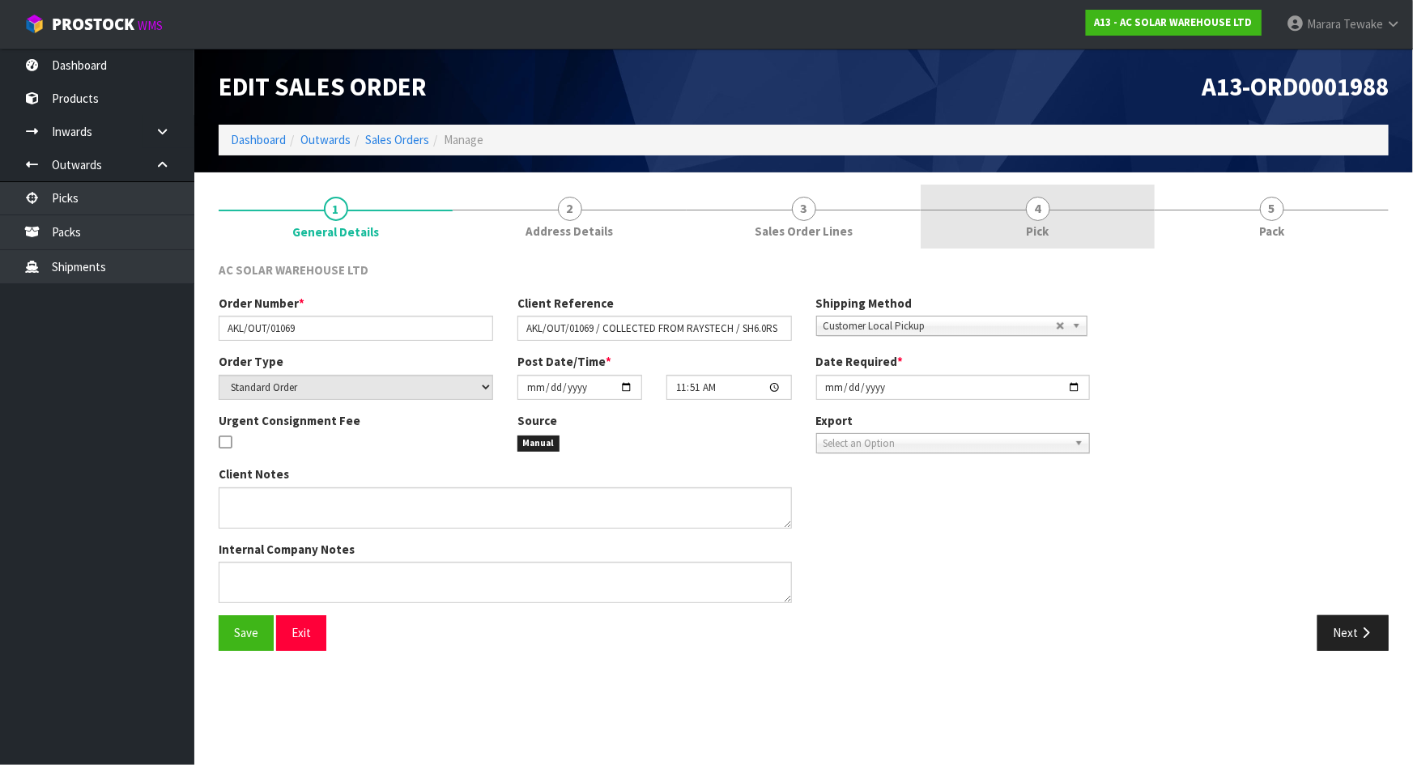
click at [1063, 221] on link "4 Pick" at bounding box center [1038, 217] width 234 height 64
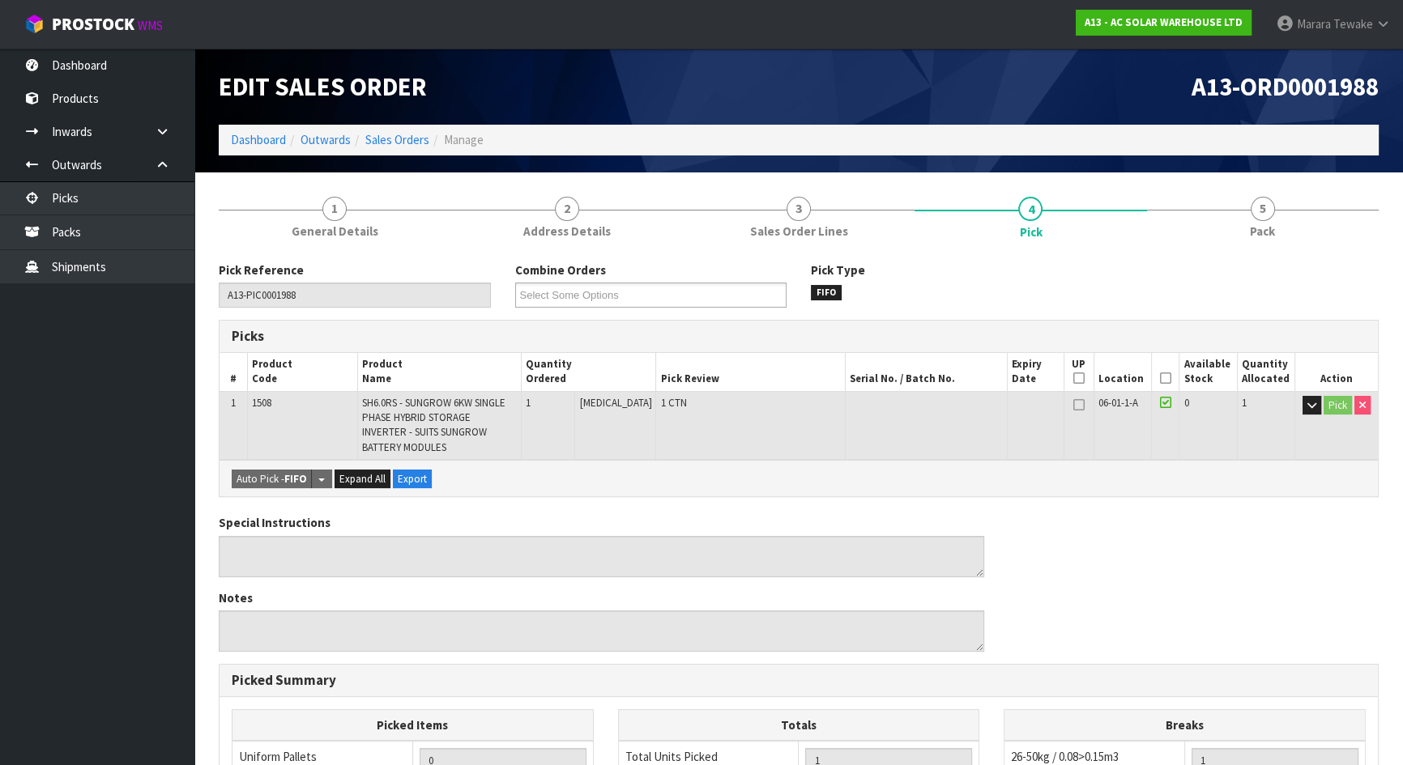
click at [1160, 378] on icon at bounding box center [1165, 378] width 11 height 1
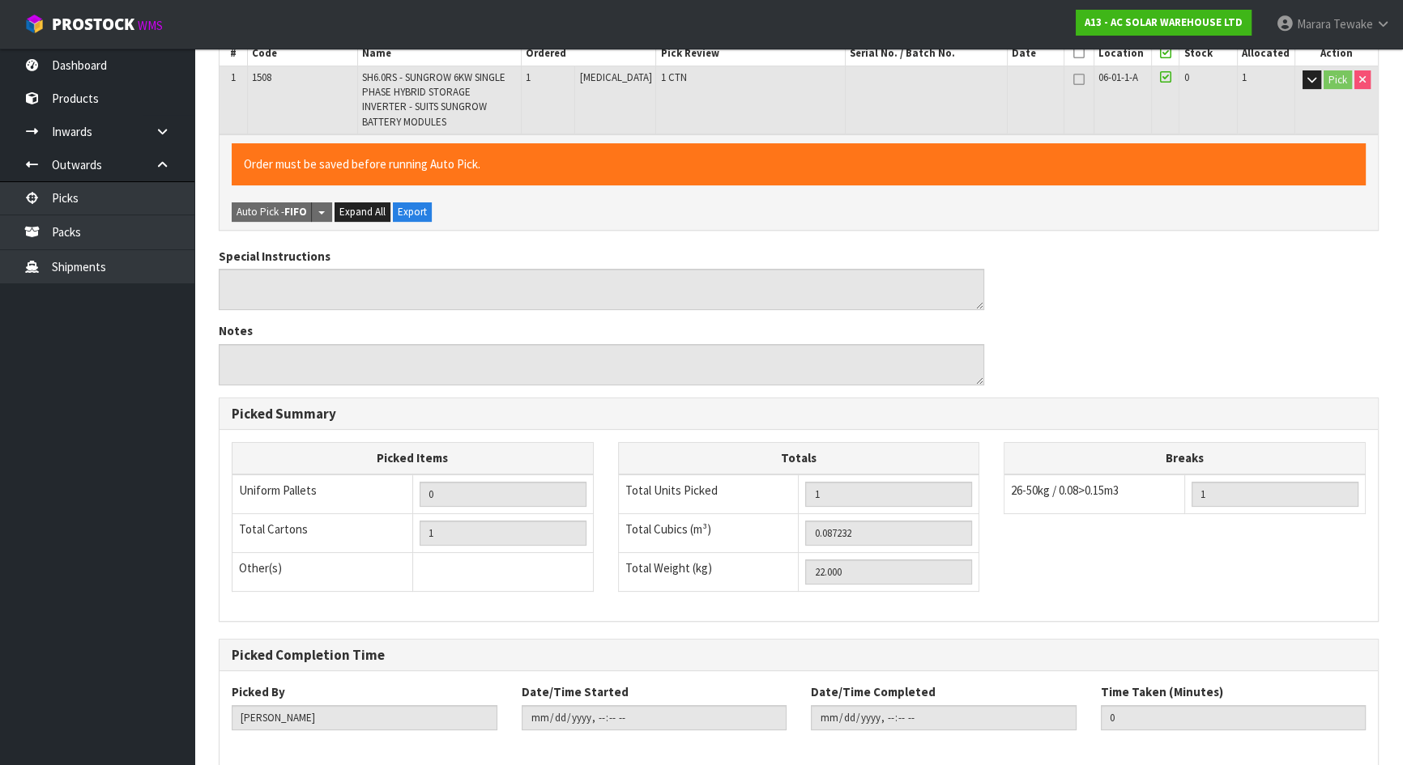
scroll to position [387, 0]
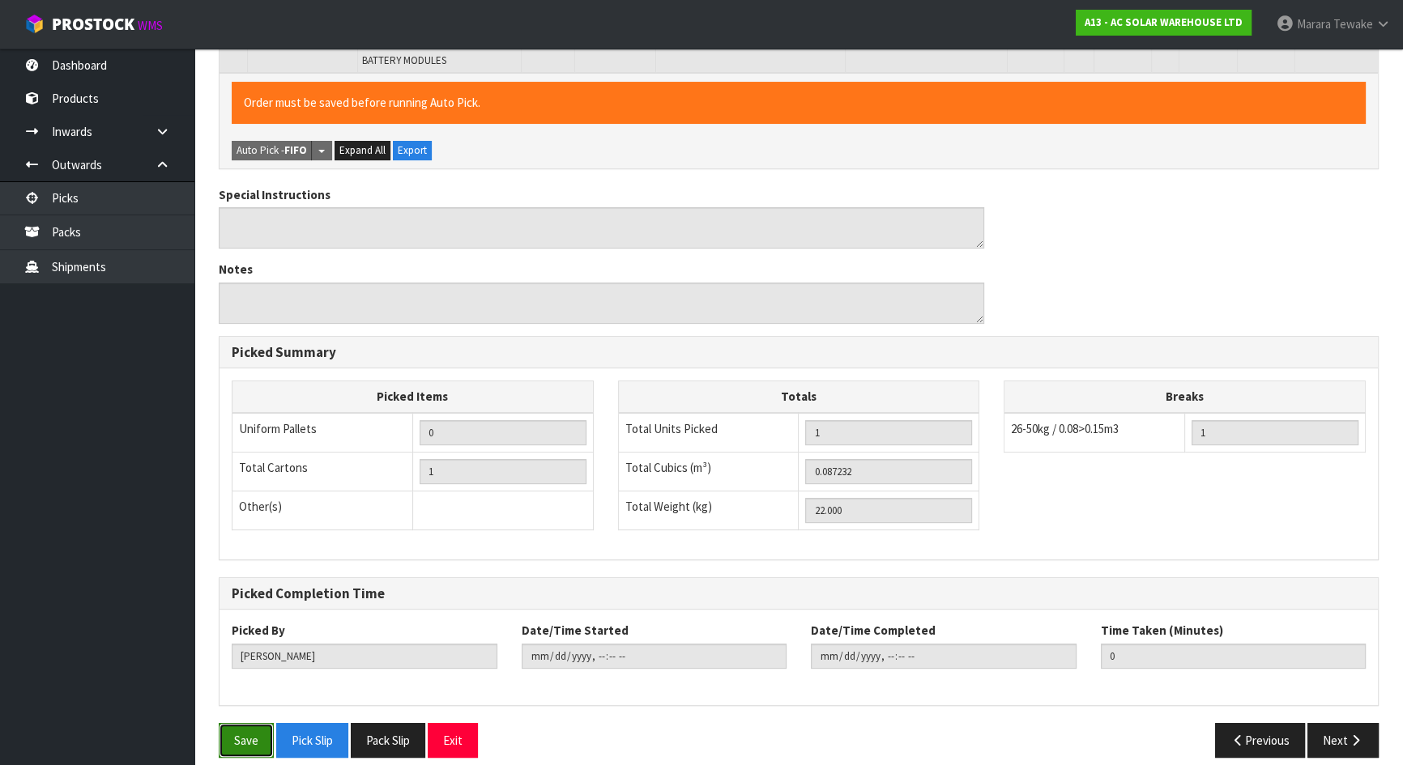
click at [249, 723] on button "Save" at bounding box center [246, 740] width 55 height 35
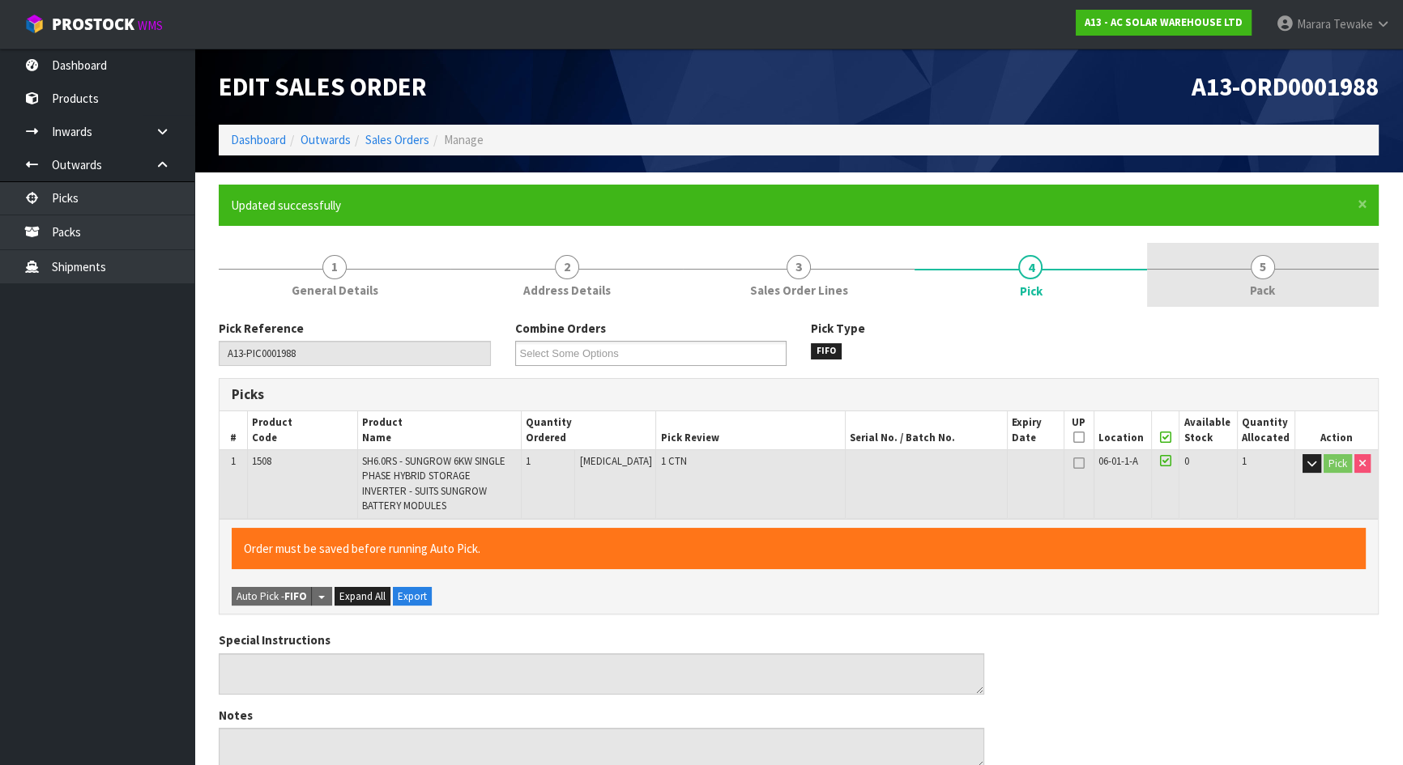
type input "Marara Tewake"
type input "2025-08-26T12:43:30"
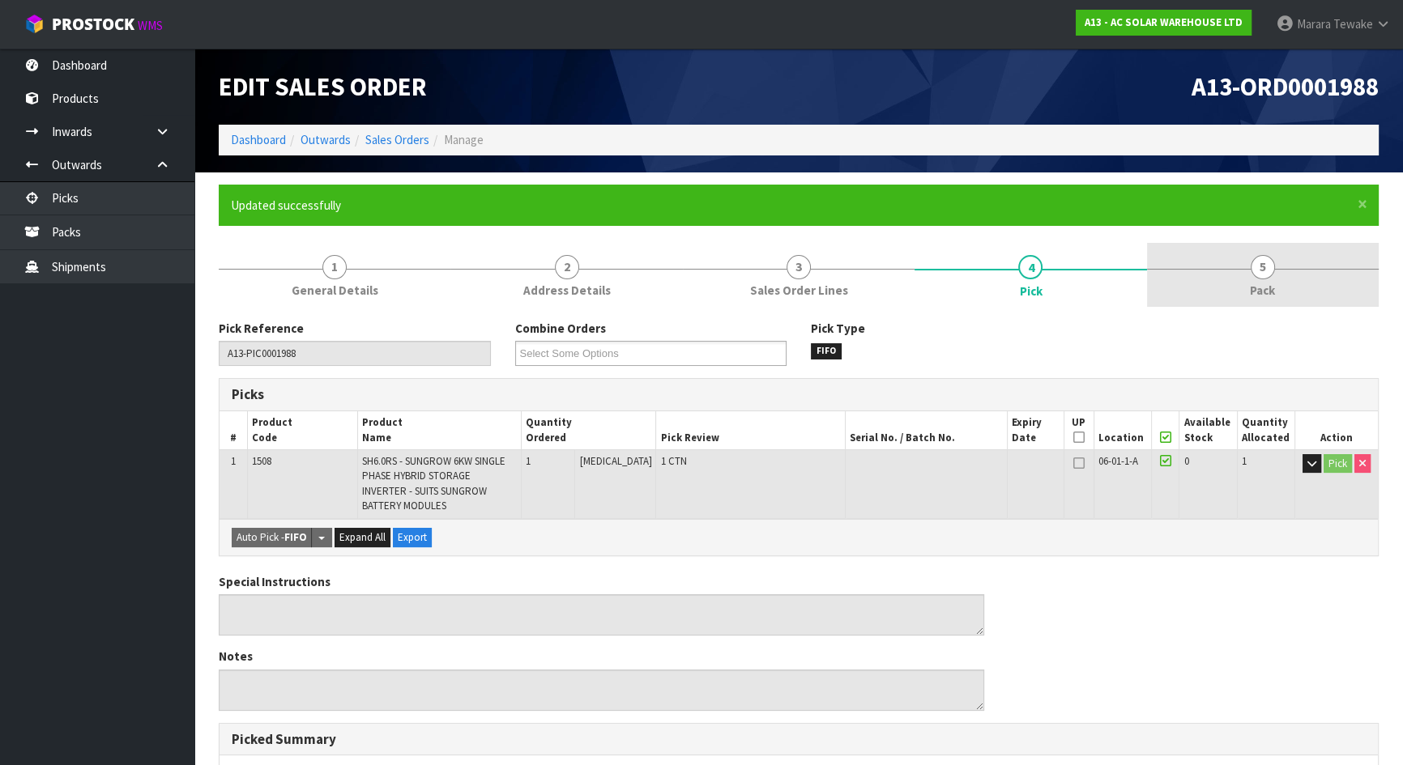
click at [1276, 261] on link "5 Pack" at bounding box center [1263, 275] width 232 height 64
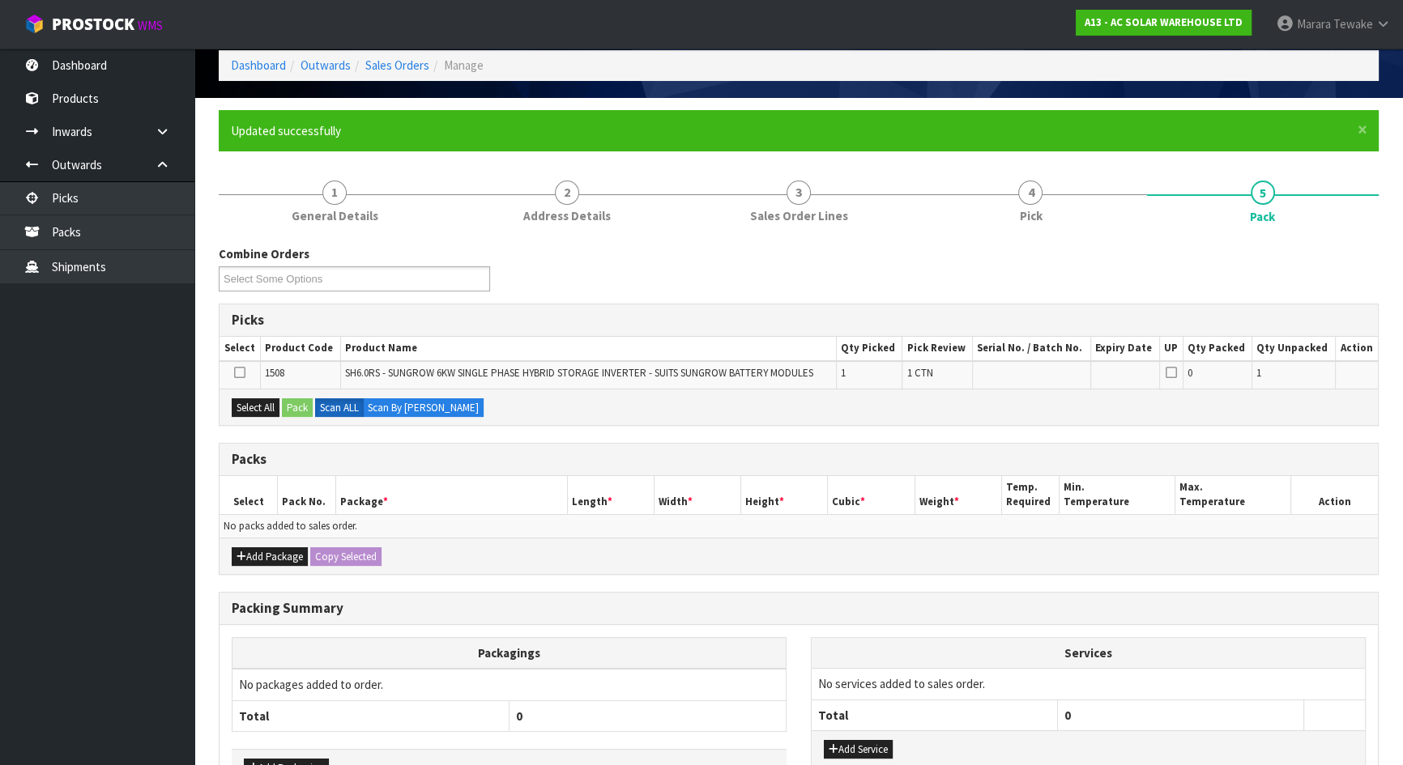
scroll to position [181, 0]
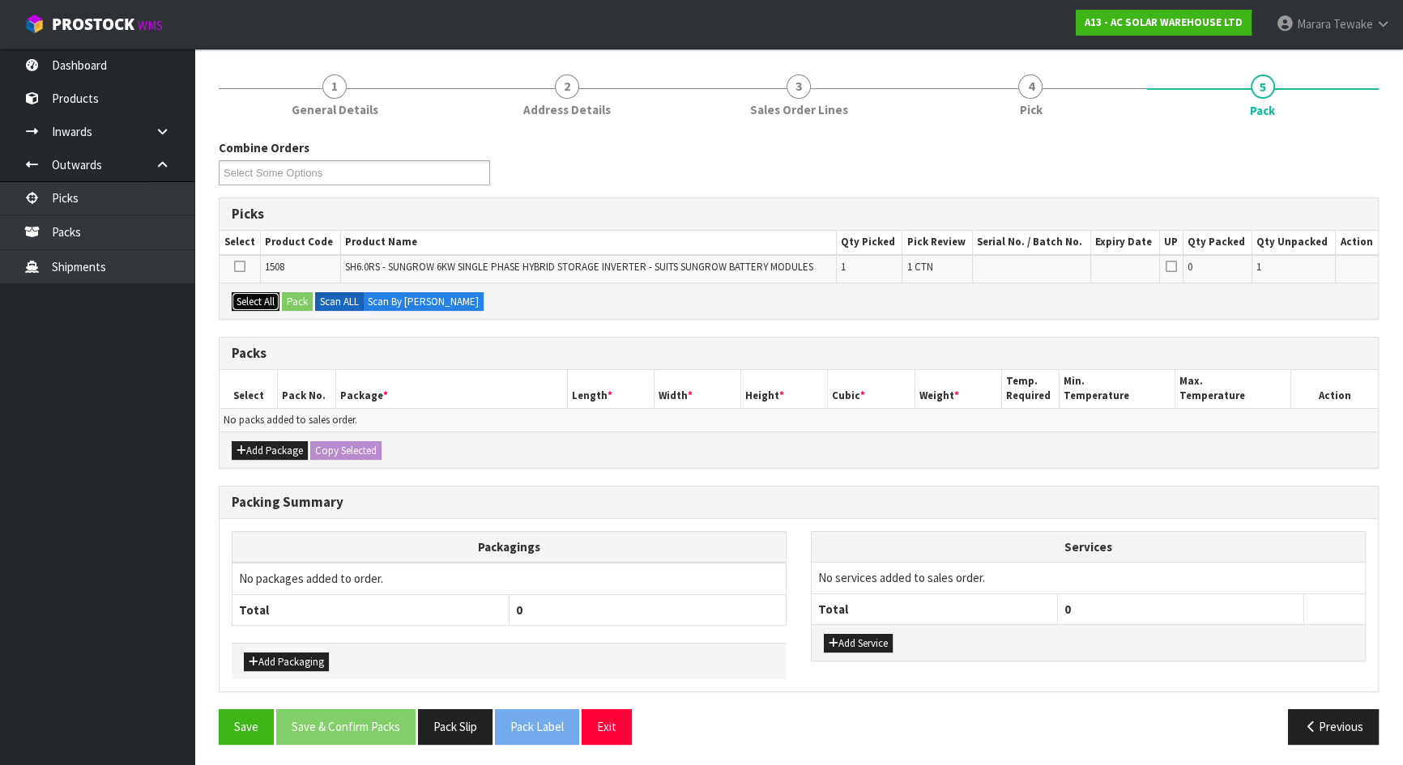
click at [260, 300] on button "Select All" at bounding box center [256, 301] width 48 height 19
click at [292, 295] on button "Pack" at bounding box center [297, 301] width 31 height 19
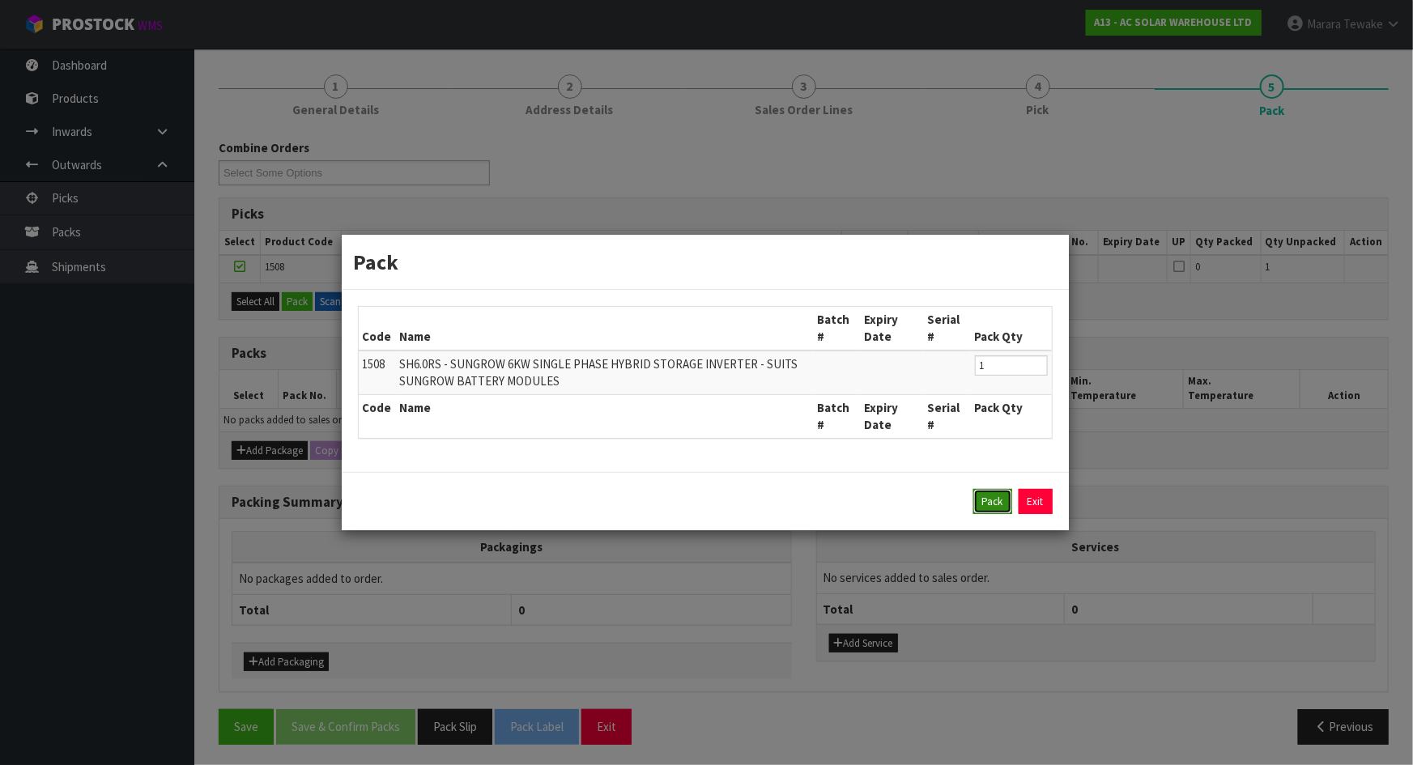
click at [989, 498] on button "Pack" at bounding box center [993, 502] width 39 height 26
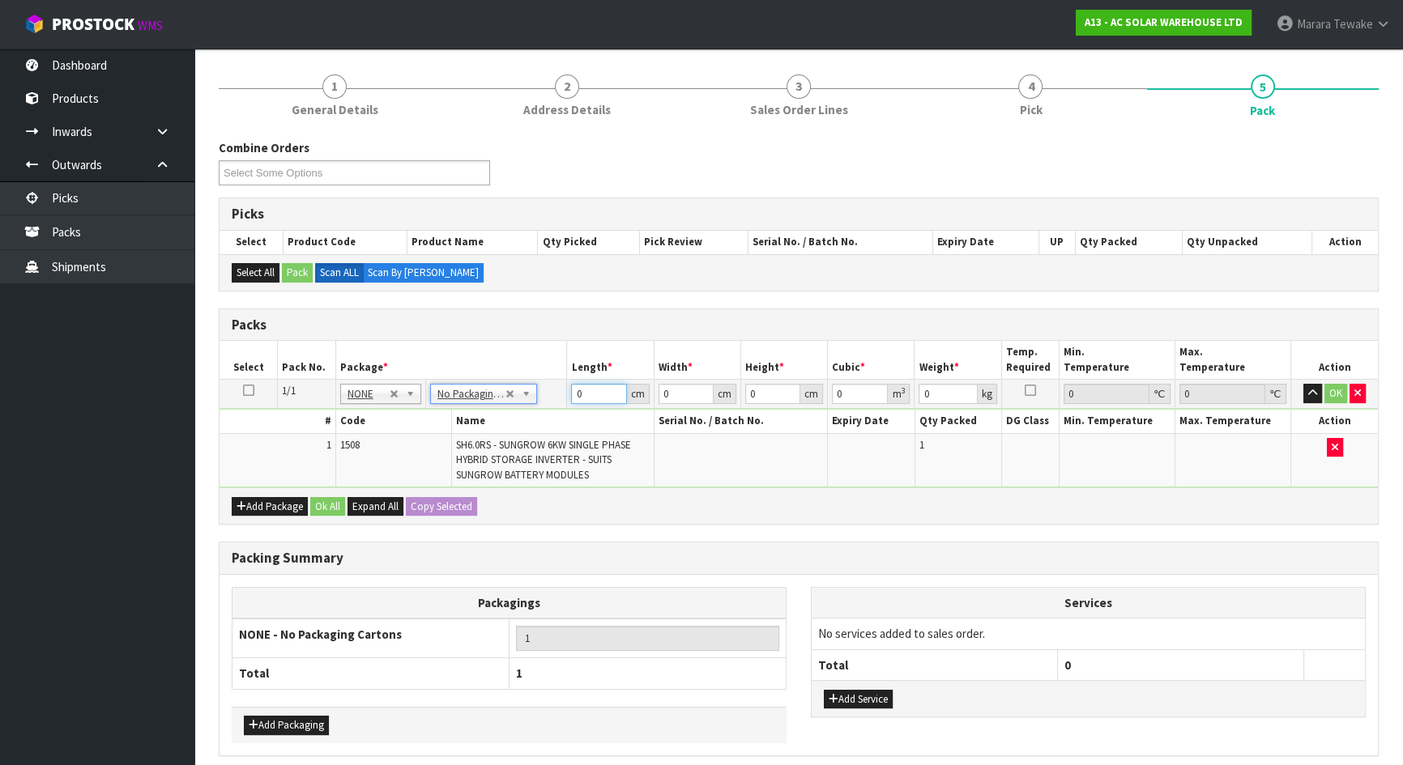
drag, startPoint x: 588, startPoint y: 391, endPoint x: 565, endPoint y: 340, distance: 55.8
click at [553, 360] on table "Select Pack No. Package * Length * Width * Height * Cubic * Weight * Temp. Requ…" at bounding box center [798, 414] width 1158 height 147
type input "1"
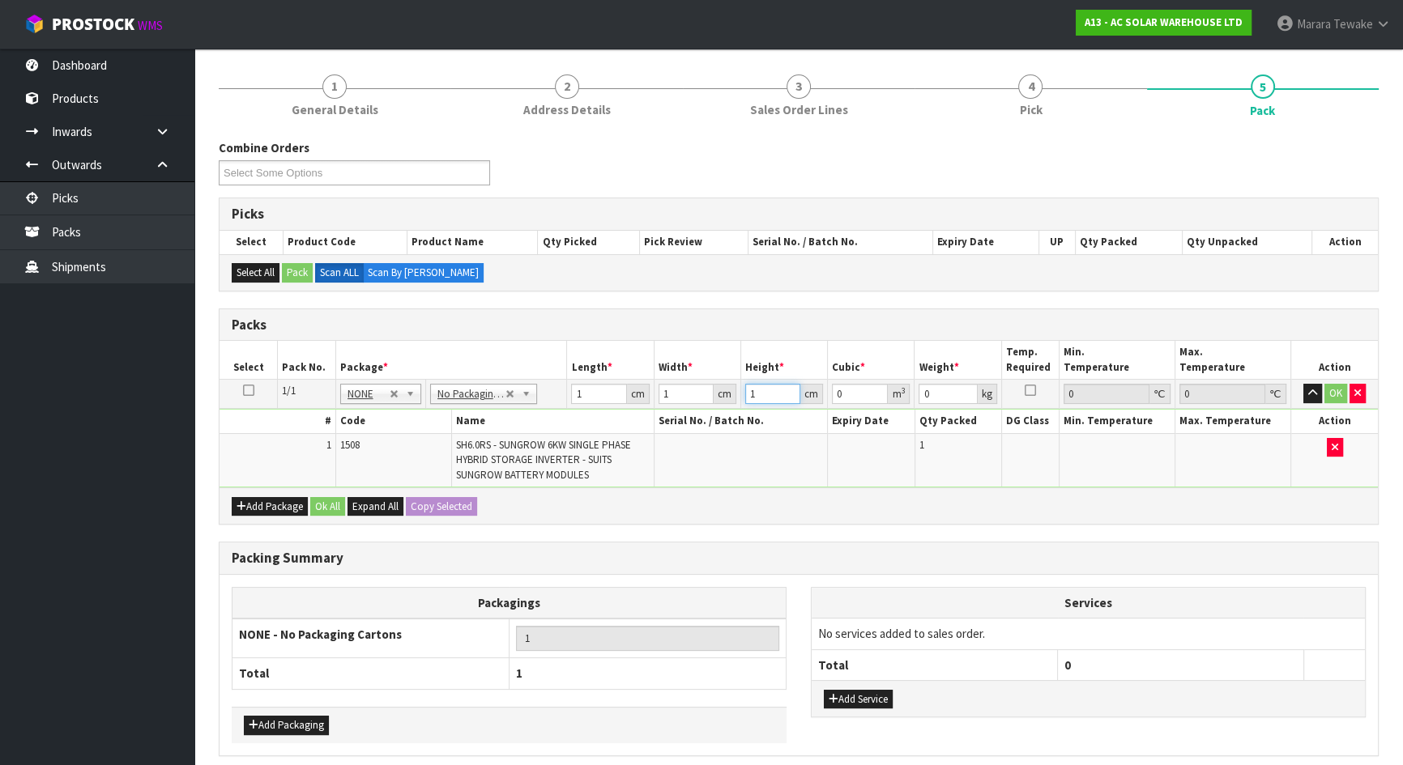
type input "0.000001"
type input "1"
click at [1335, 389] on button "OK" at bounding box center [1335, 393] width 23 height 19
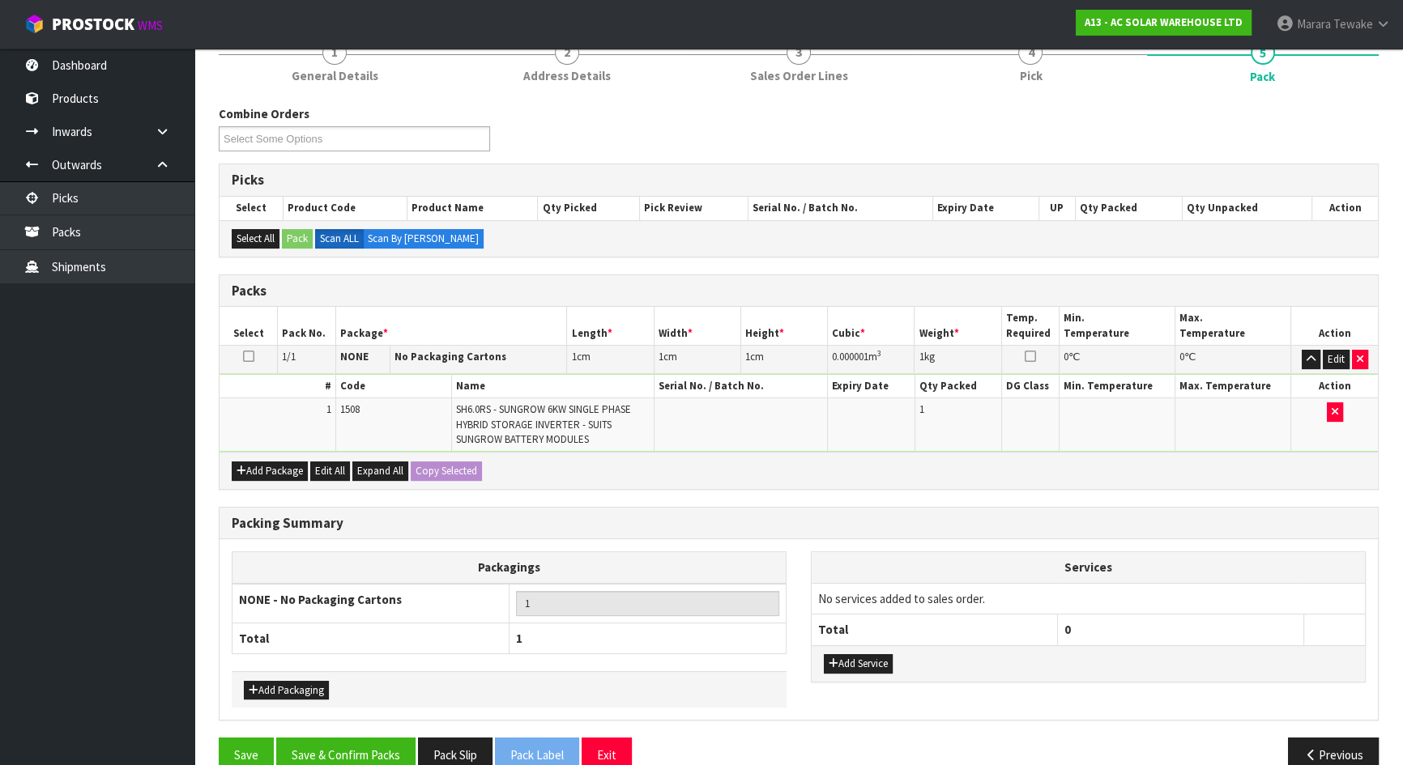
scroll to position [243, 0]
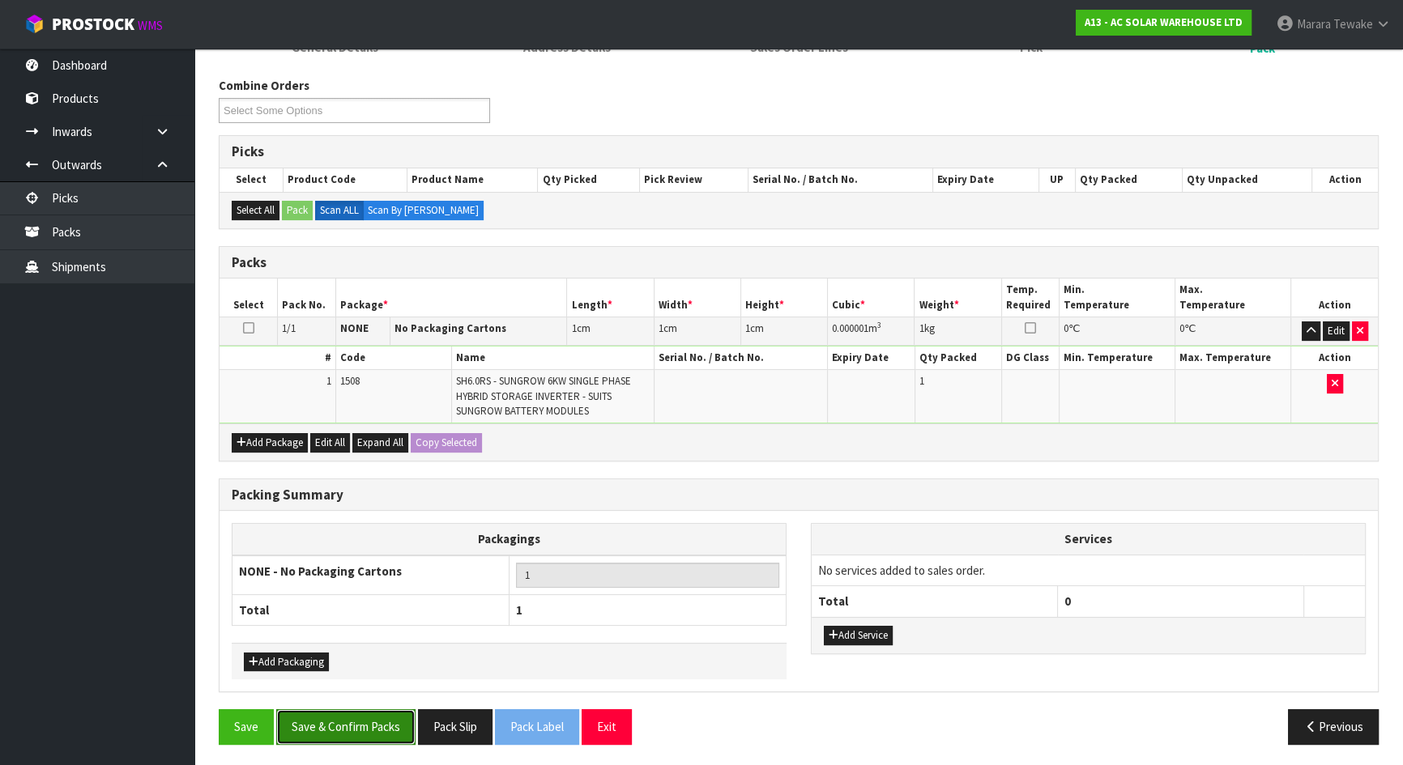
click at [325, 711] on button "Save & Confirm Packs" at bounding box center [345, 727] width 139 height 35
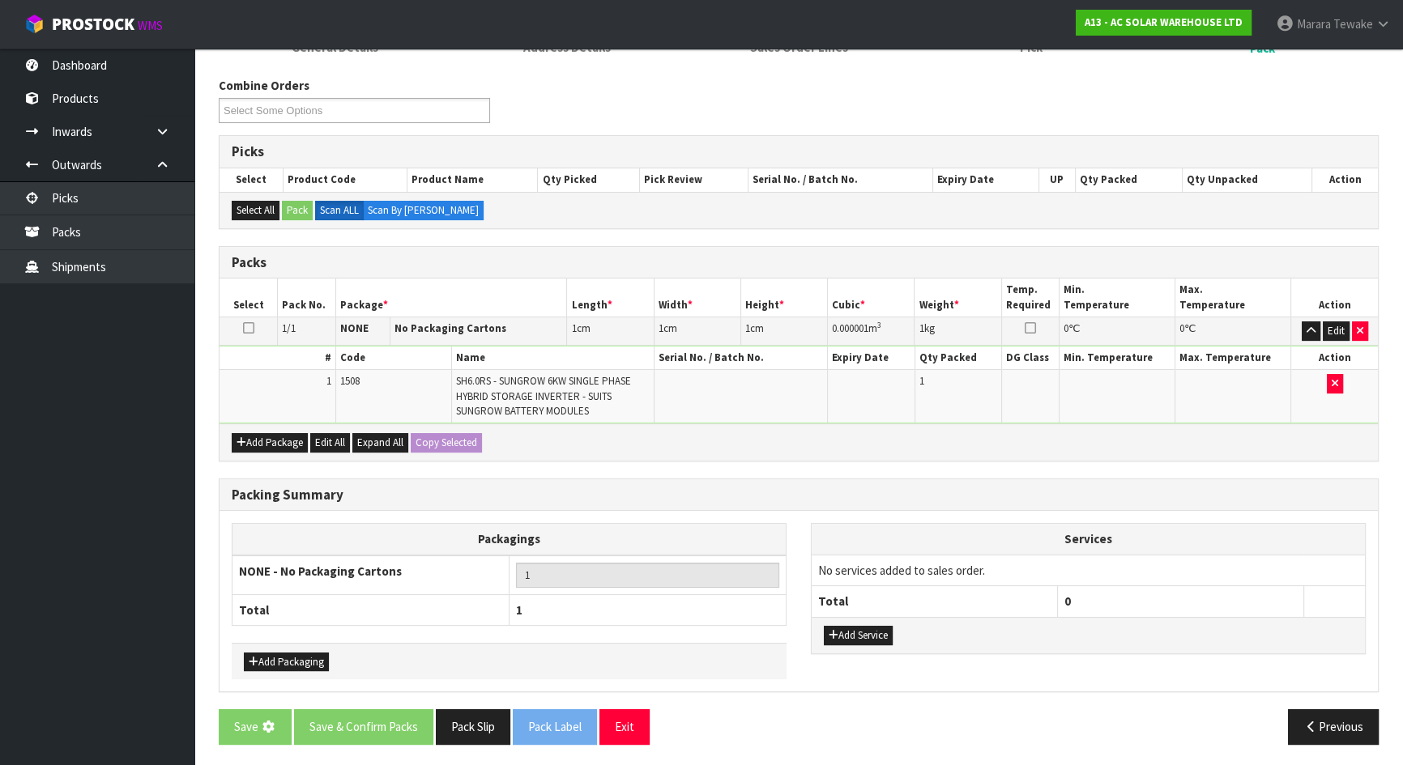
scroll to position [0, 0]
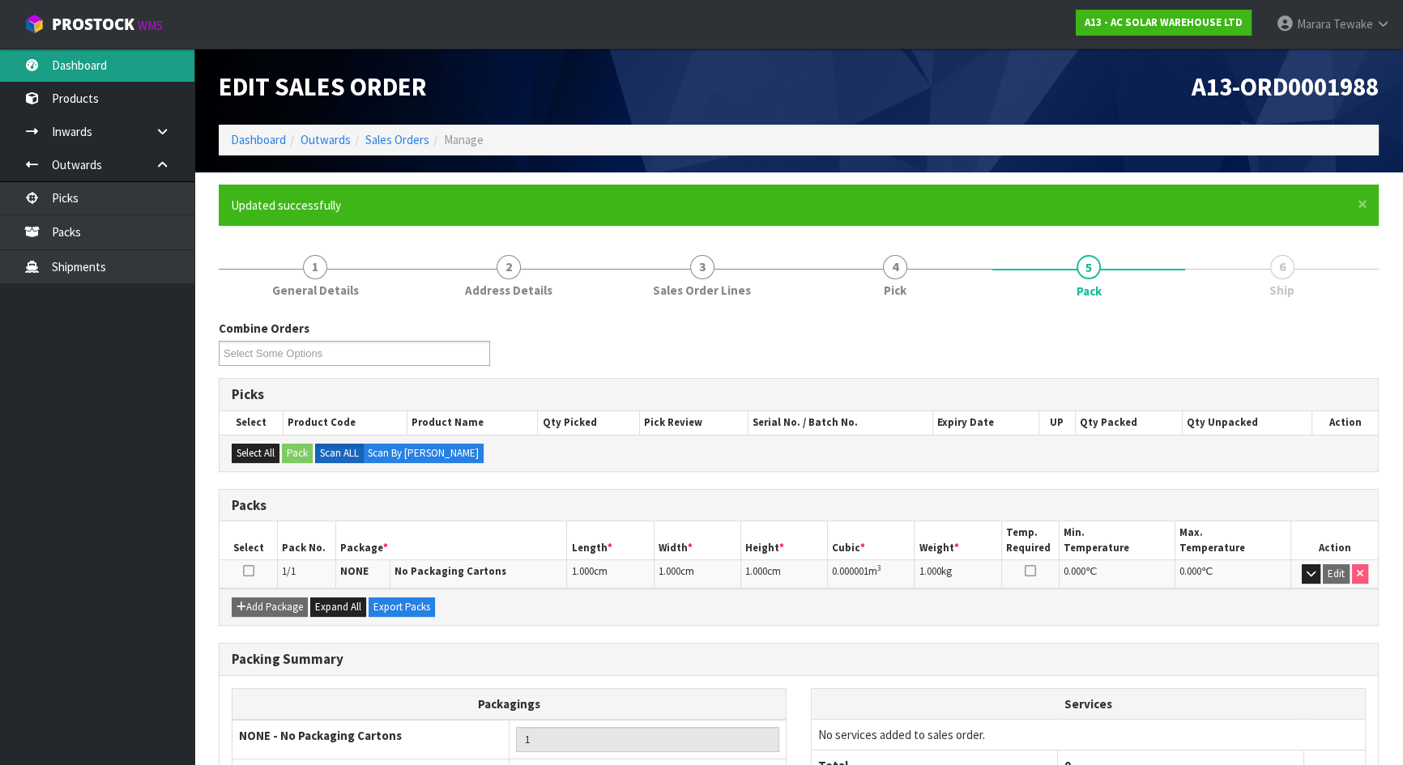
click at [116, 73] on link "Dashboard" at bounding box center [97, 65] width 194 height 33
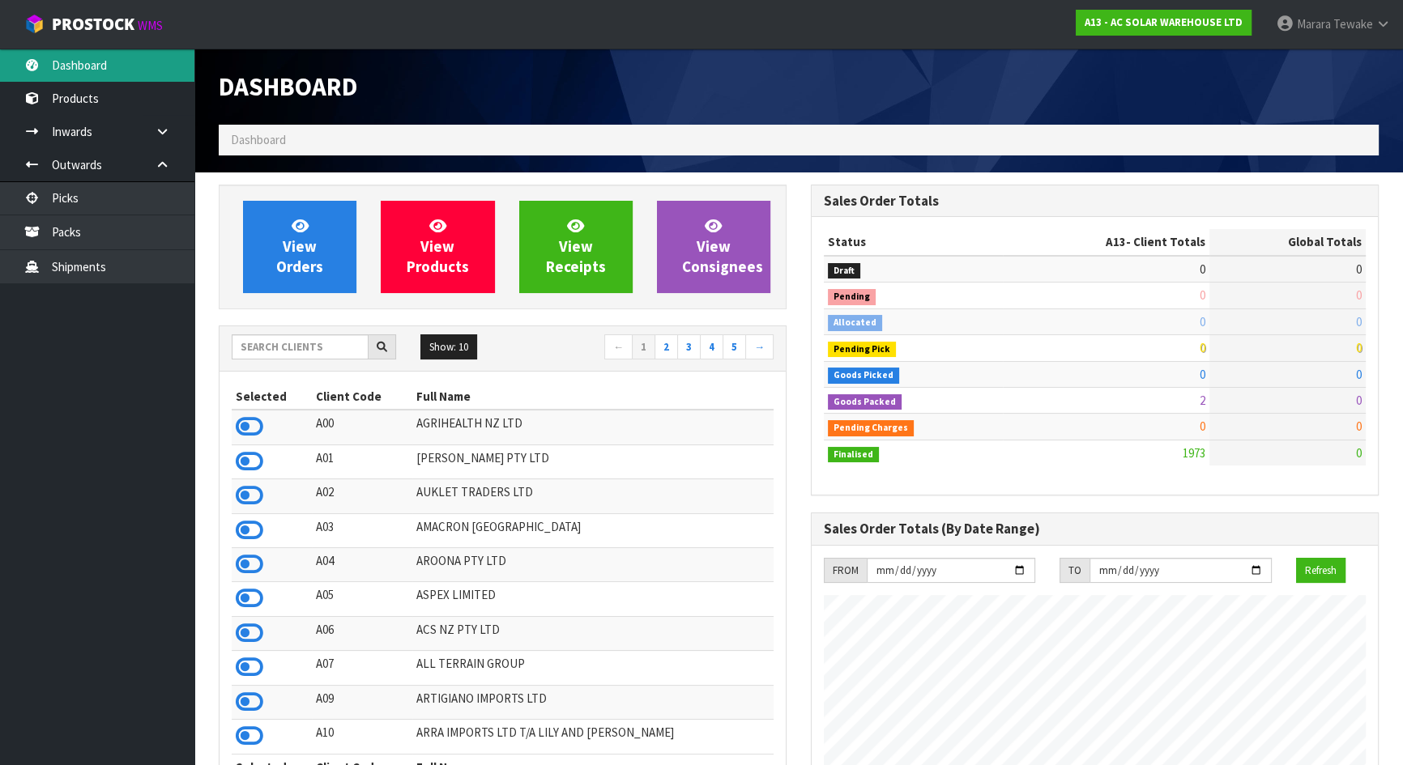
scroll to position [1328, 591]
click at [321, 337] on input "text" at bounding box center [300, 347] width 137 height 25
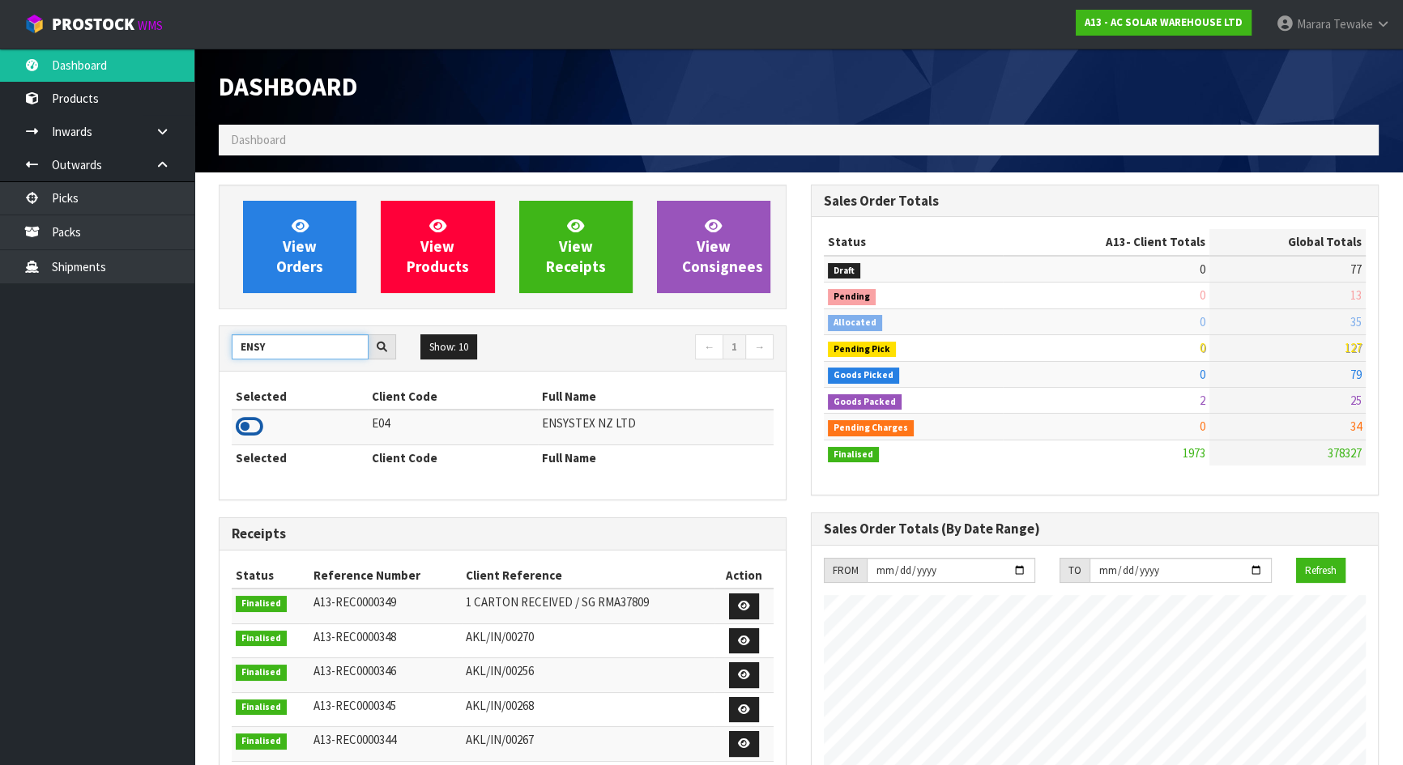
type input "ENSY"
click at [247, 428] on icon at bounding box center [250, 427] width 28 height 24
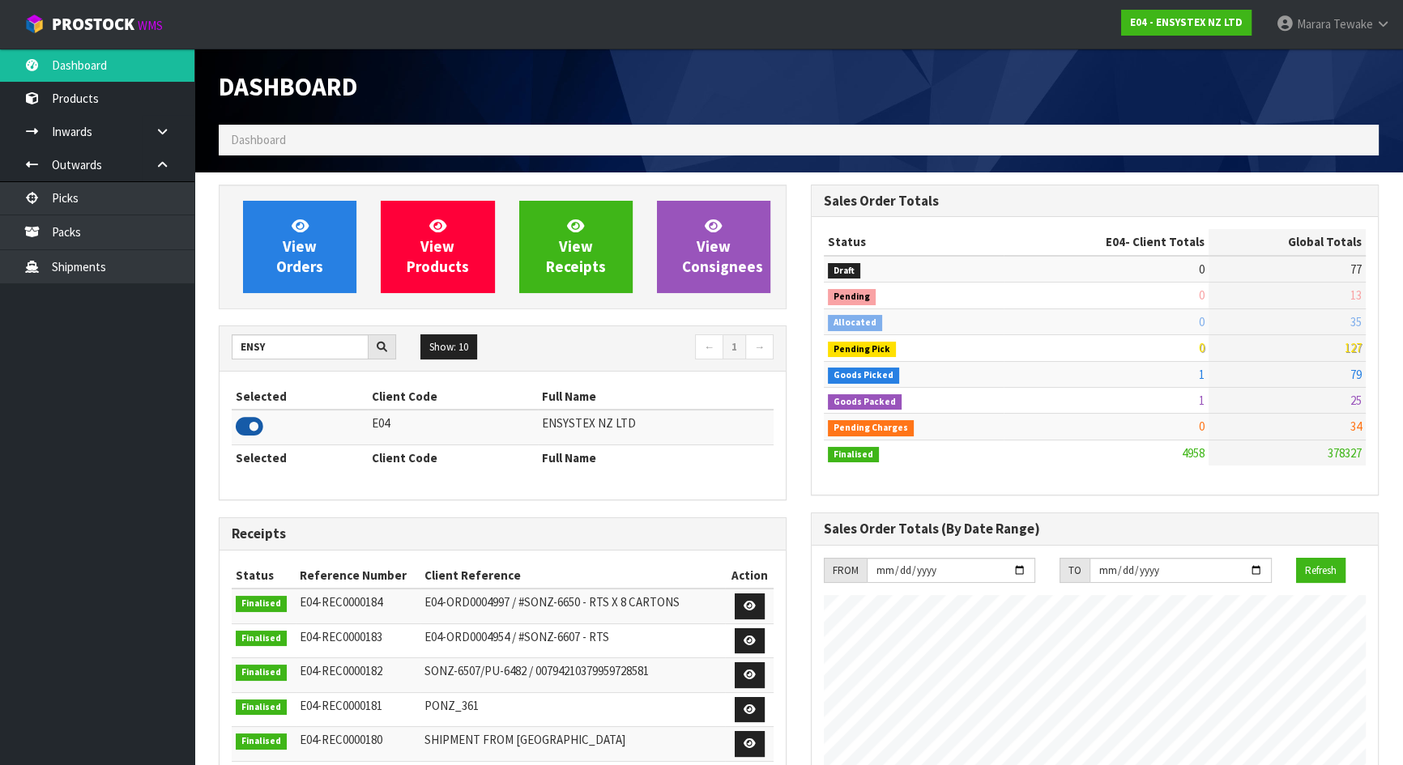
scroll to position [1225, 591]
click at [294, 266] on span "View Orders" at bounding box center [299, 246] width 47 height 61
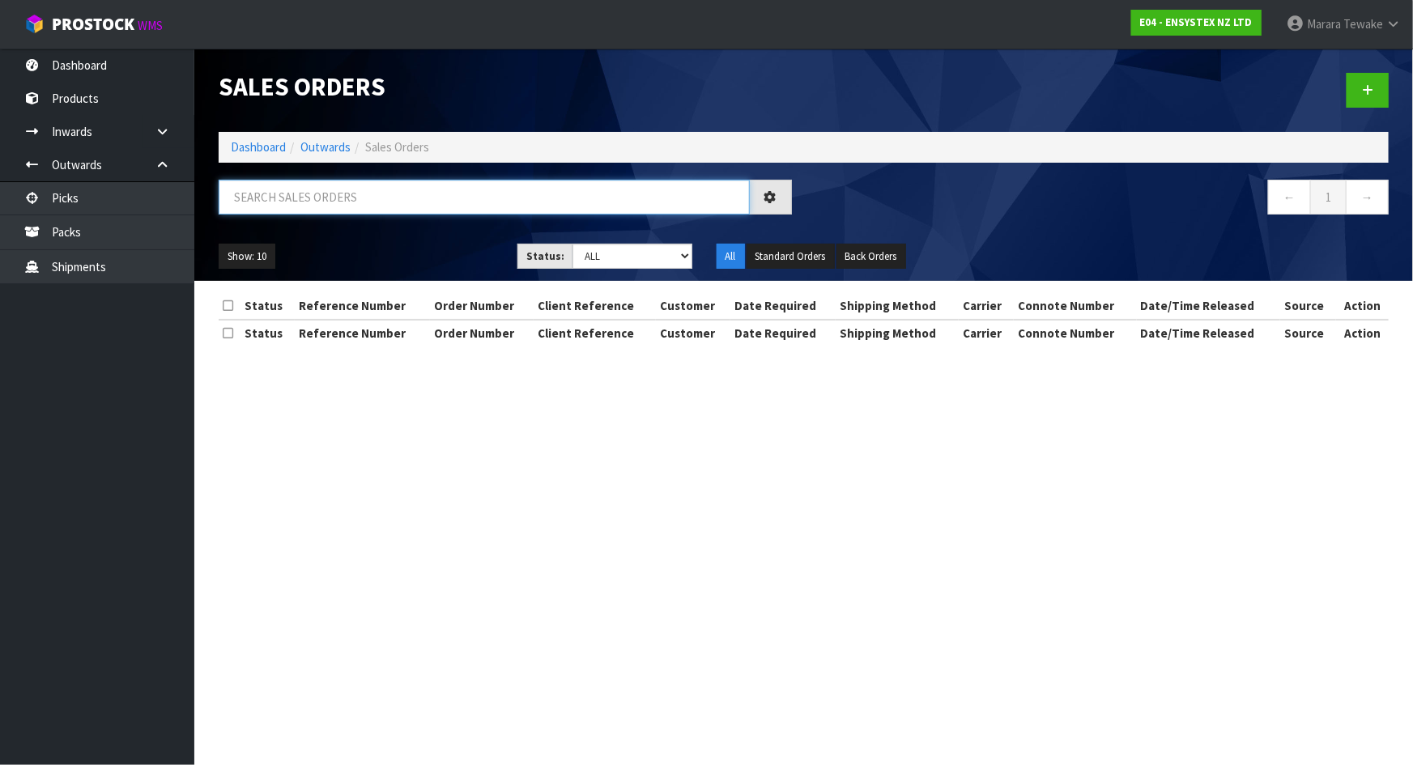
click at [314, 194] on input "text" at bounding box center [484, 197] width 531 height 35
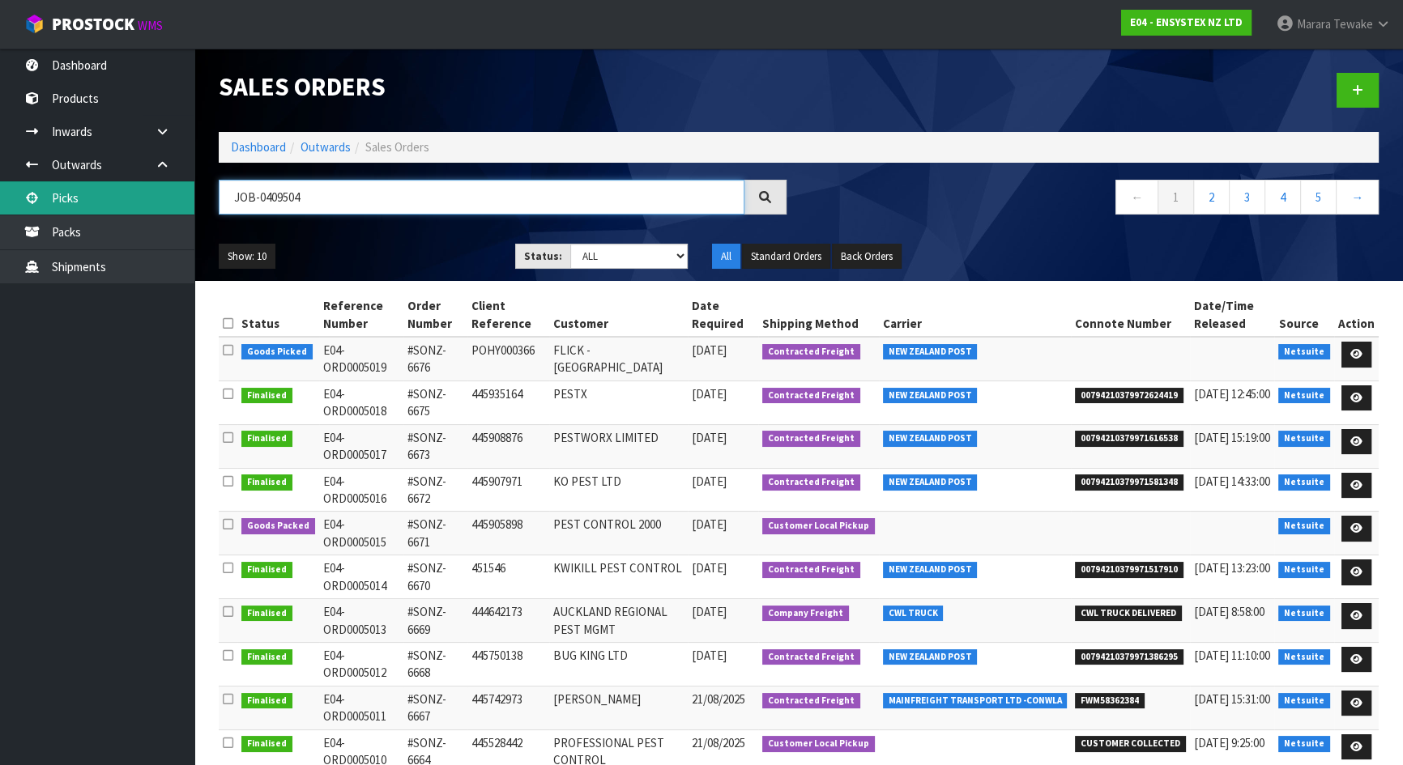
type input "JOB-0409504"
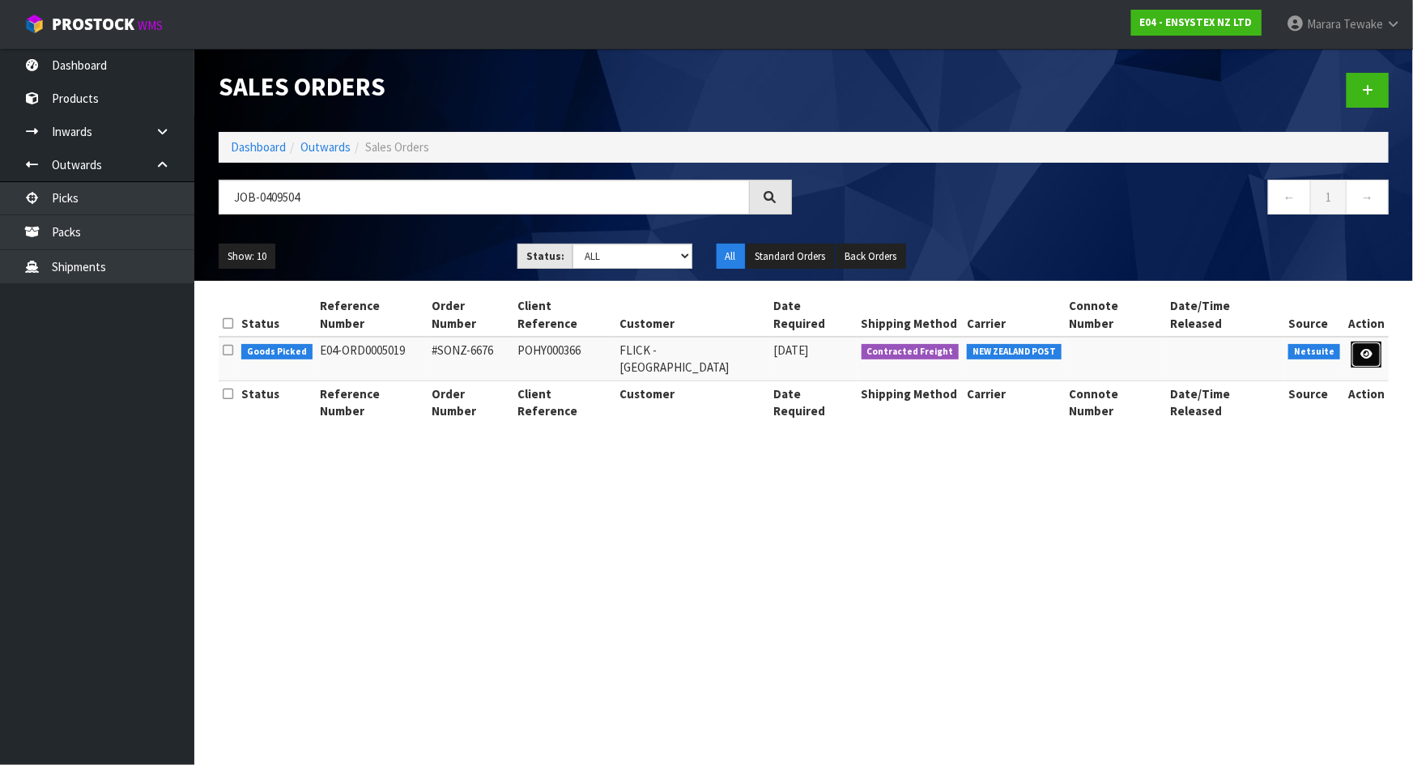
click at [1369, 349] on icon at bounding box center [1367, 354] width 12 height 11
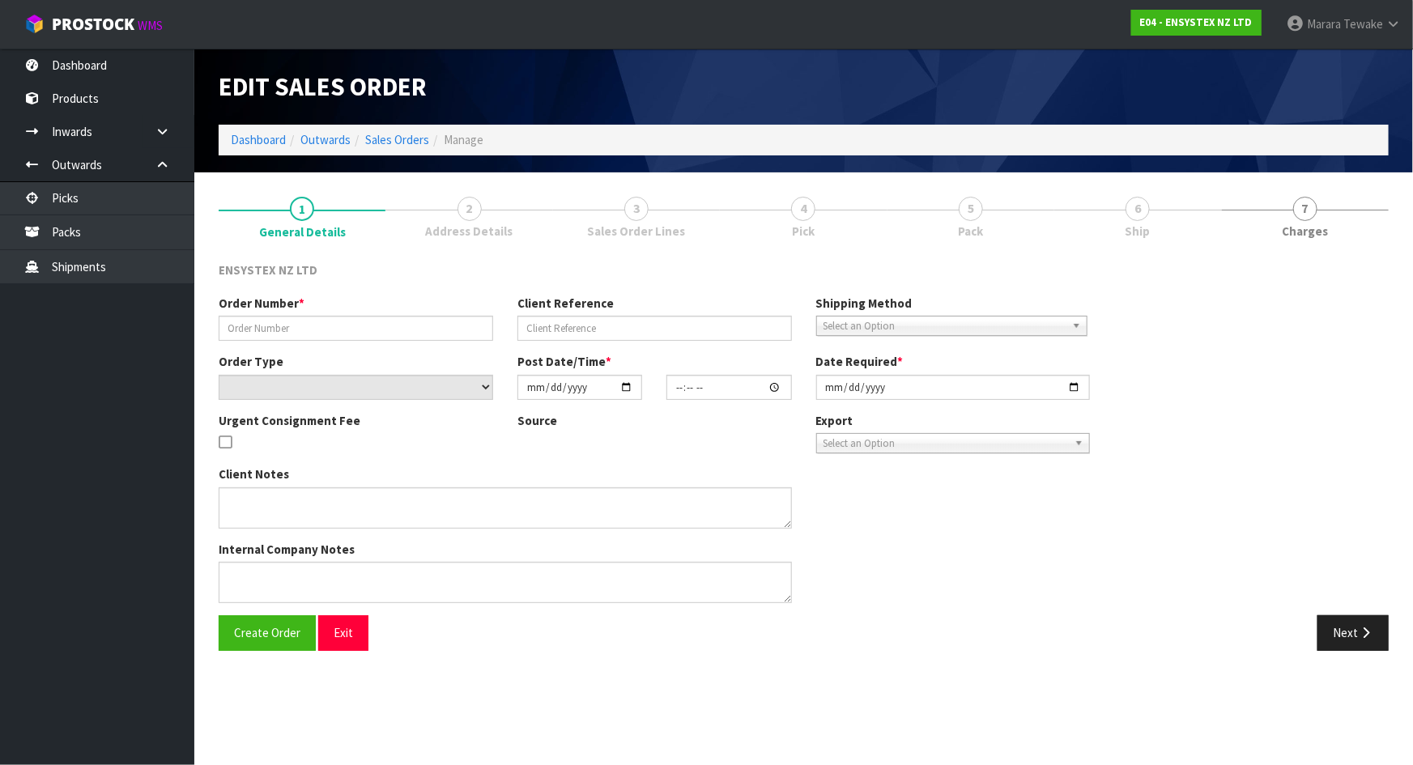
type input "#SONZ-6676"
type input "POHY000366"
select select "number:0"
type input "2025-08-26"
type input "11:30:18.000"
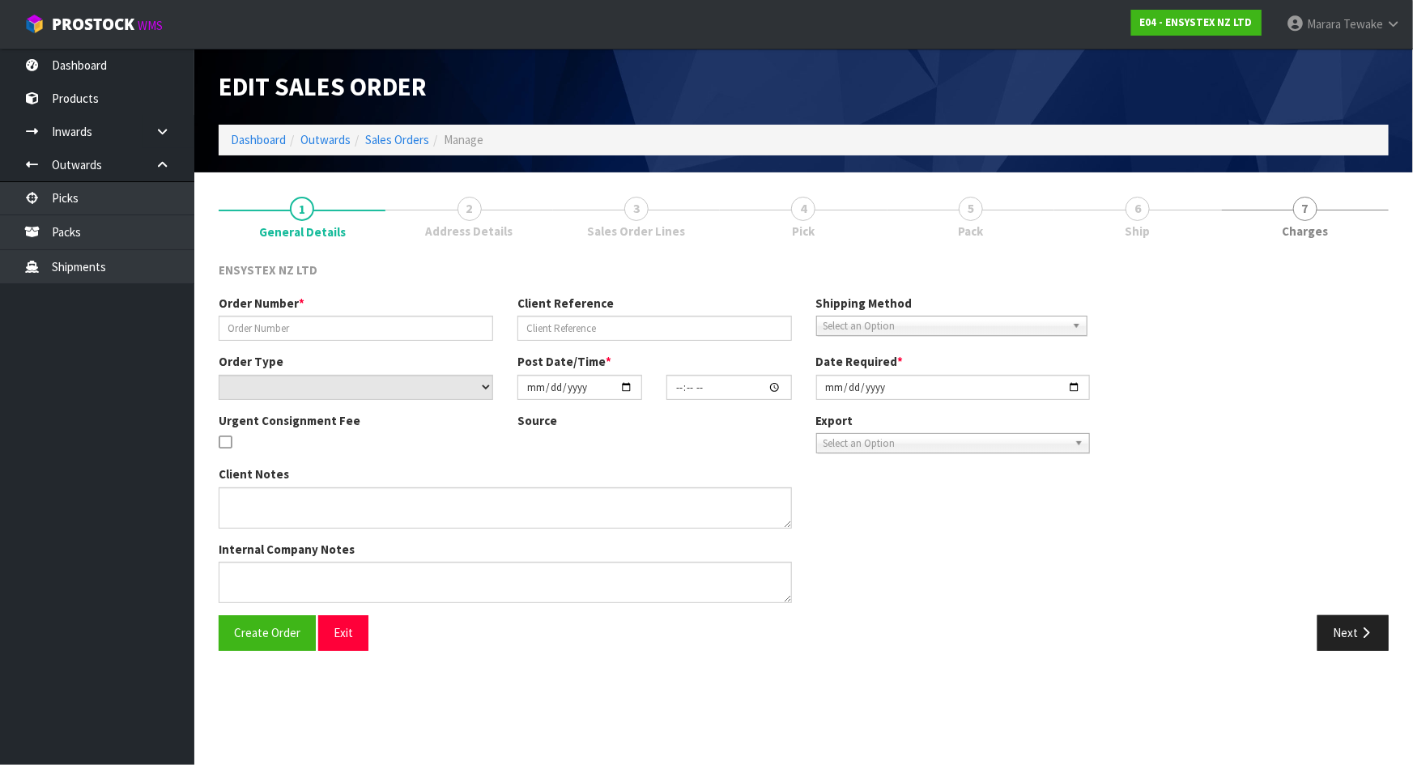
type input "2025-08-26"
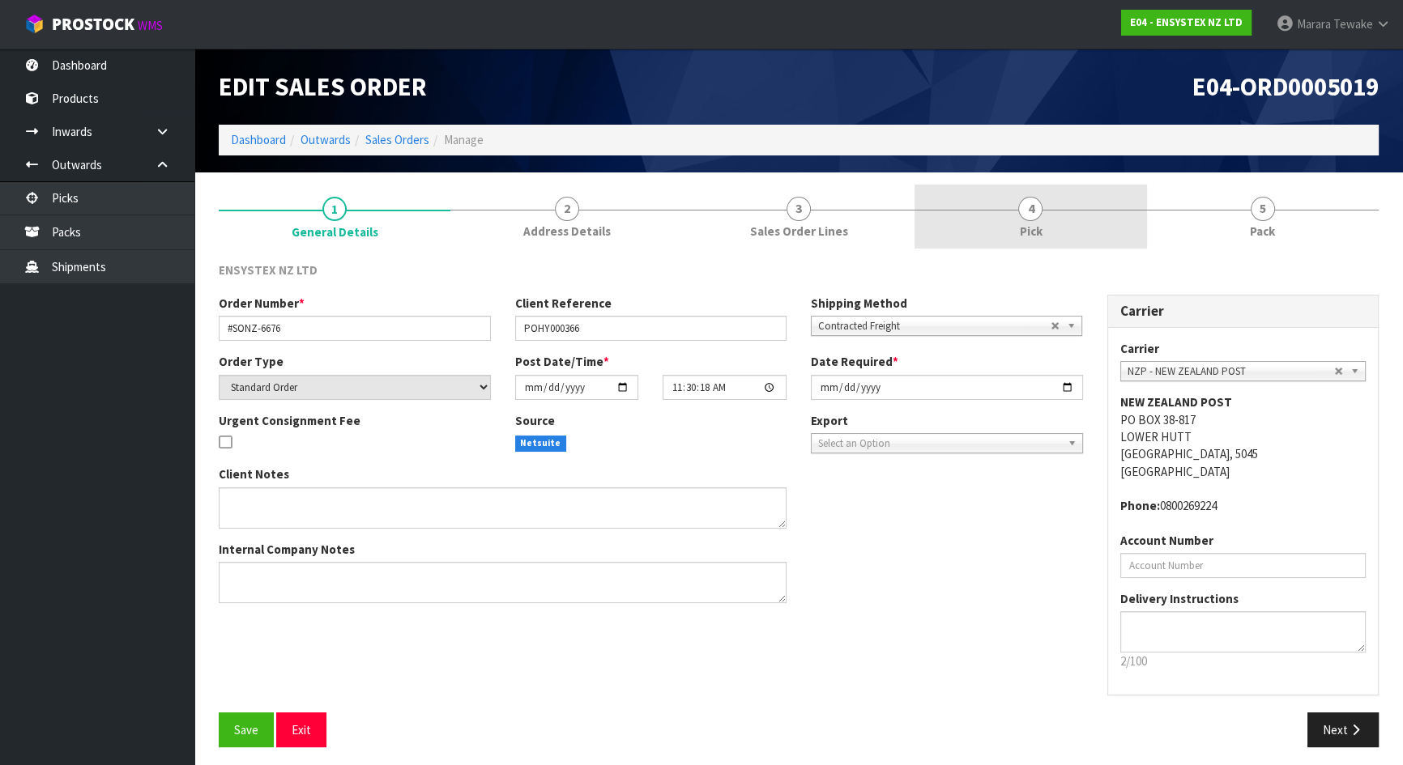
click at [1120, 236] on link "4 Pick" at bounding box center [1030, 217] width 232 height 64
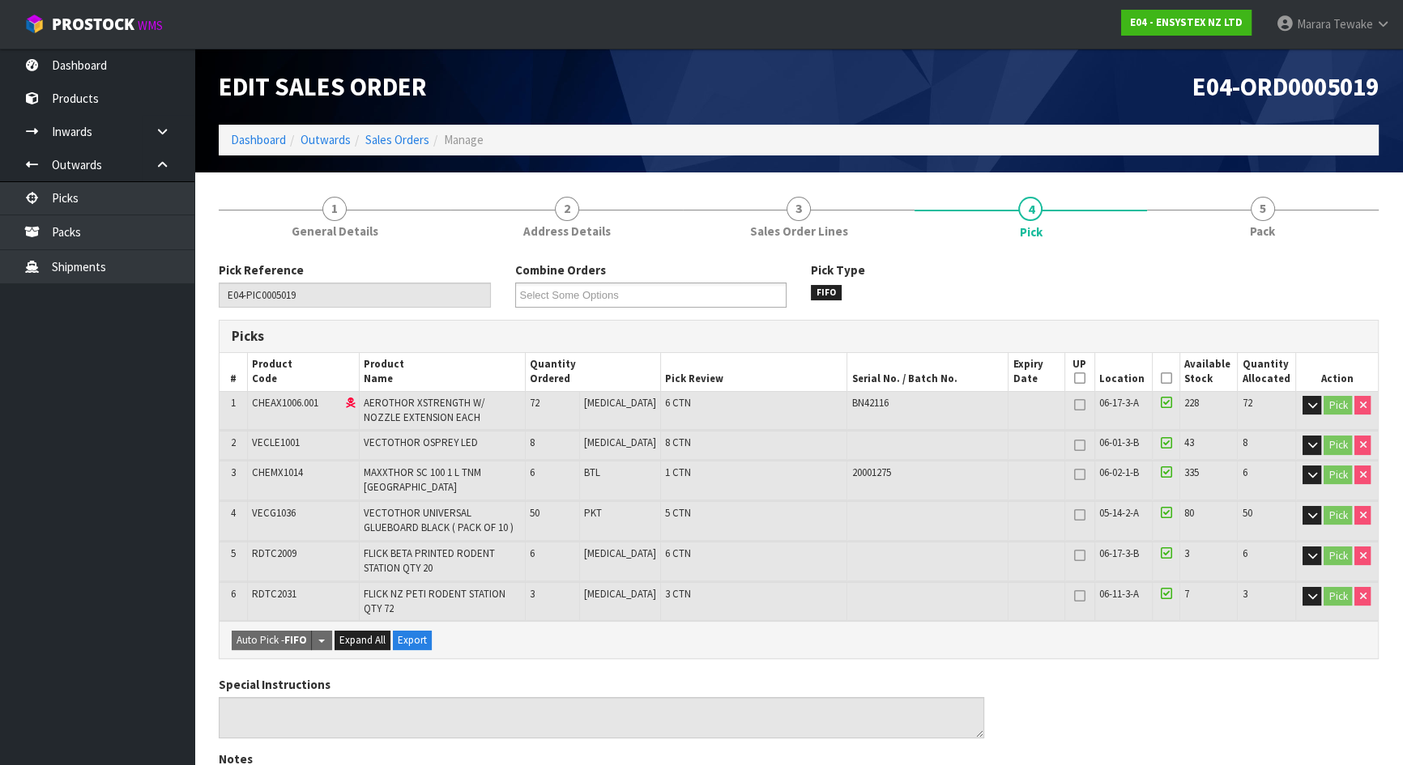
click at [1167, 380] on th "Picked" at bounding box center [1166, 372] width 28 height 38
click at [1160, 378] on icon at bounding box center [1165, 378] width 11 height 1
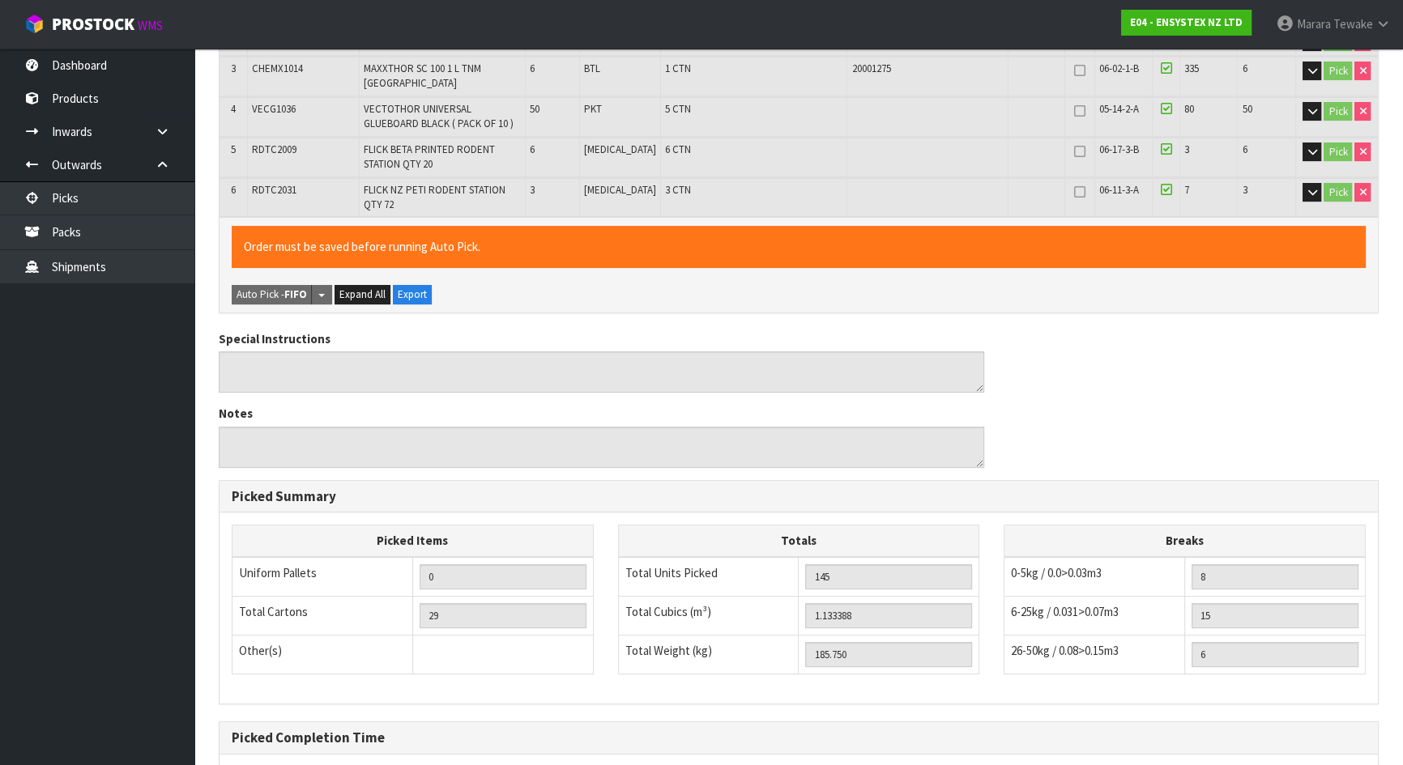
scroll to position [551, 0]
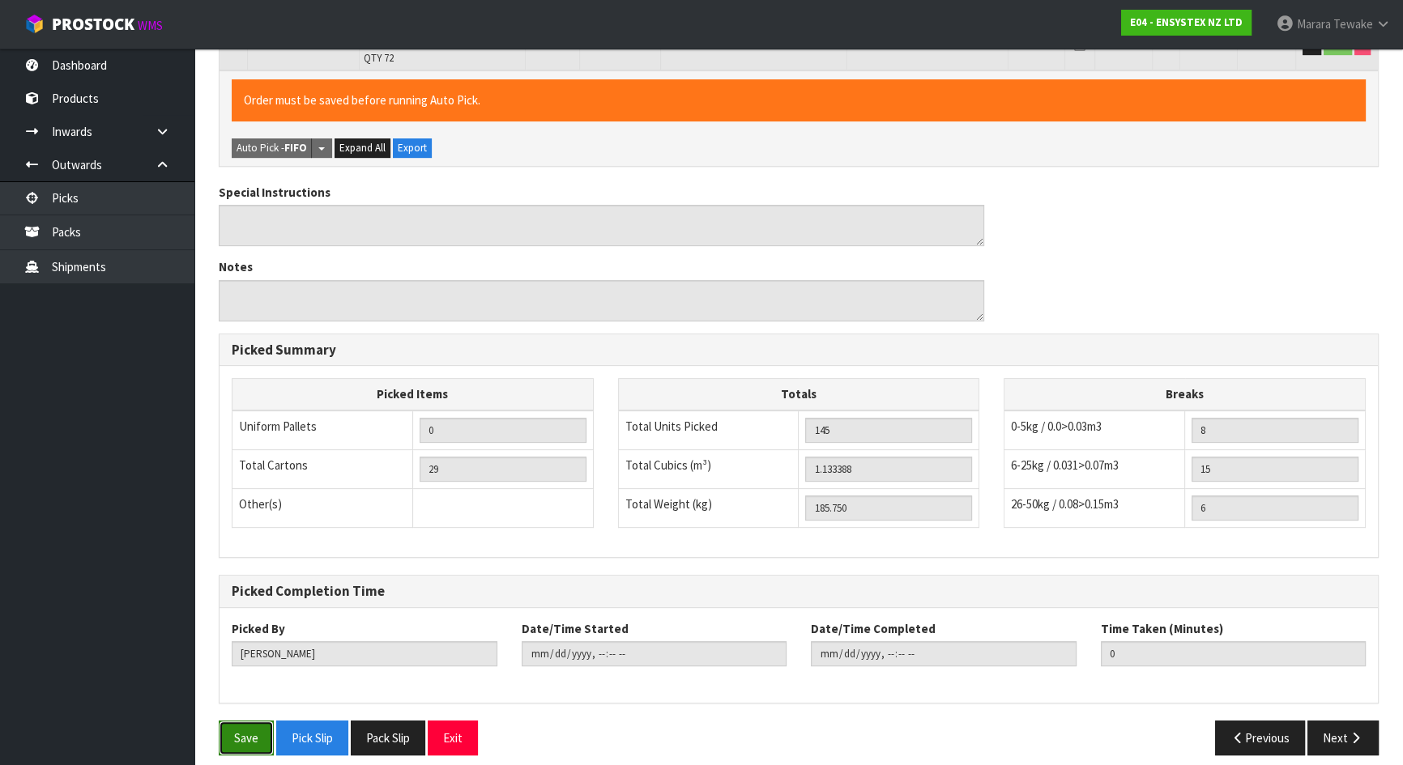
click at [246, 731] on button "Save" at bounding box center [246, 738] width 55 height 35
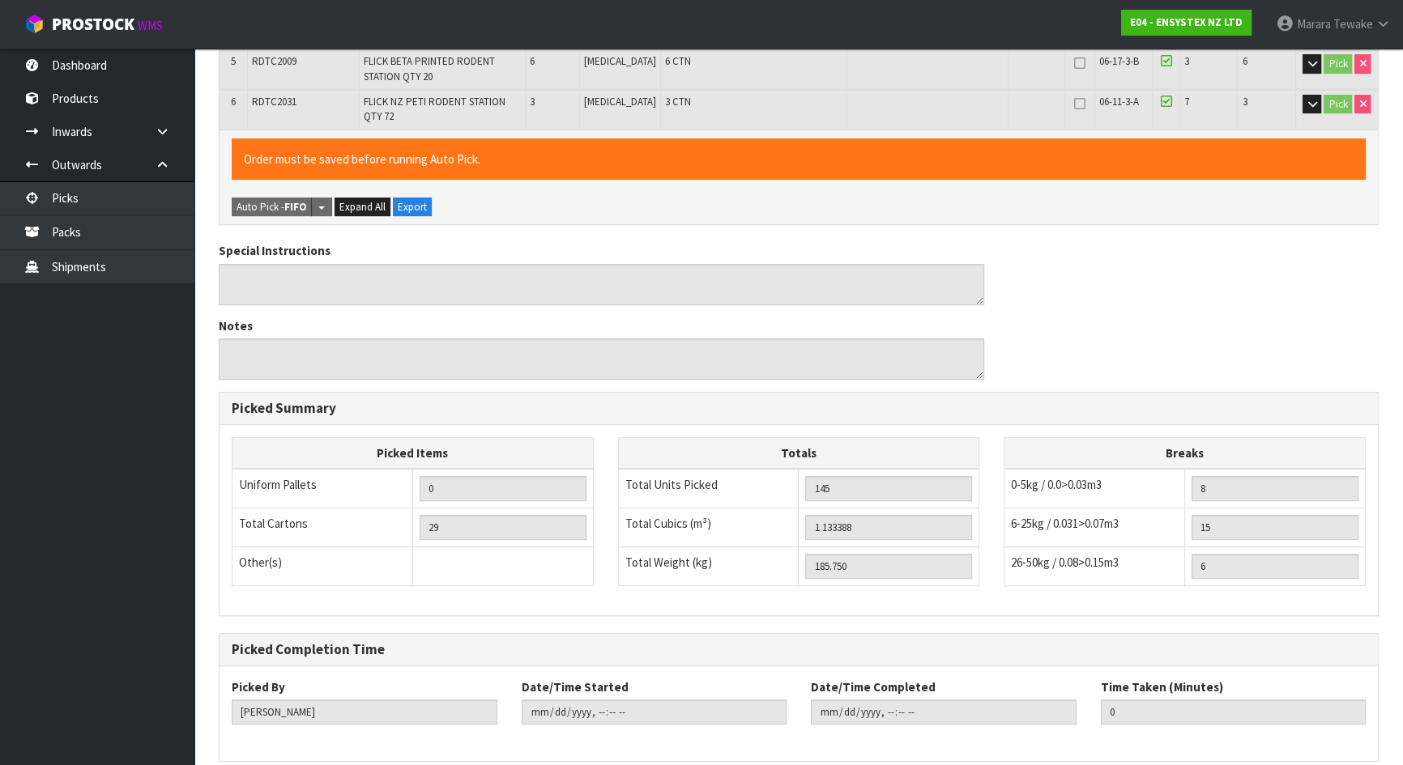
scroll to position [0, 0]
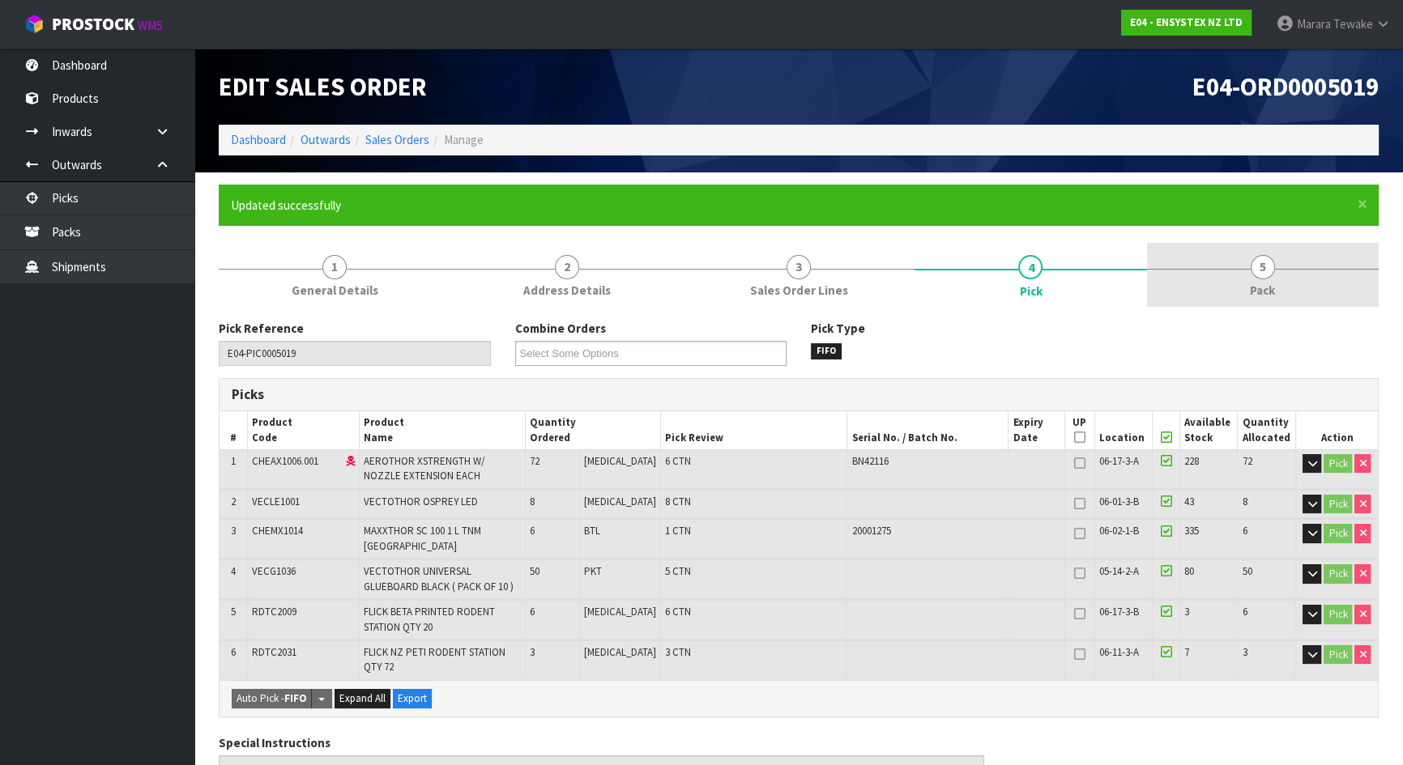
click at [1244, 300] on link "5 Pack" at bounding box center [1263, 275] width 232 height 64
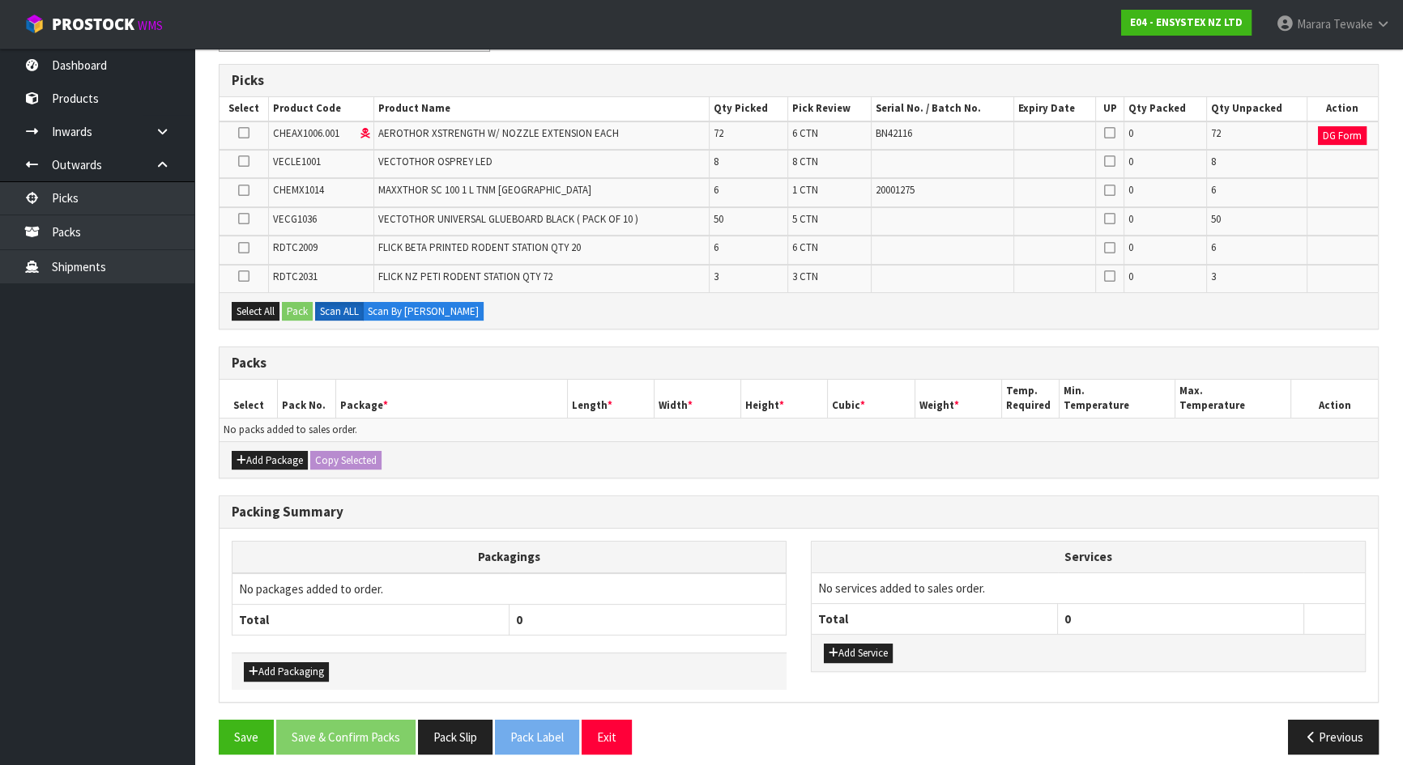
scroll to position [324, 0]
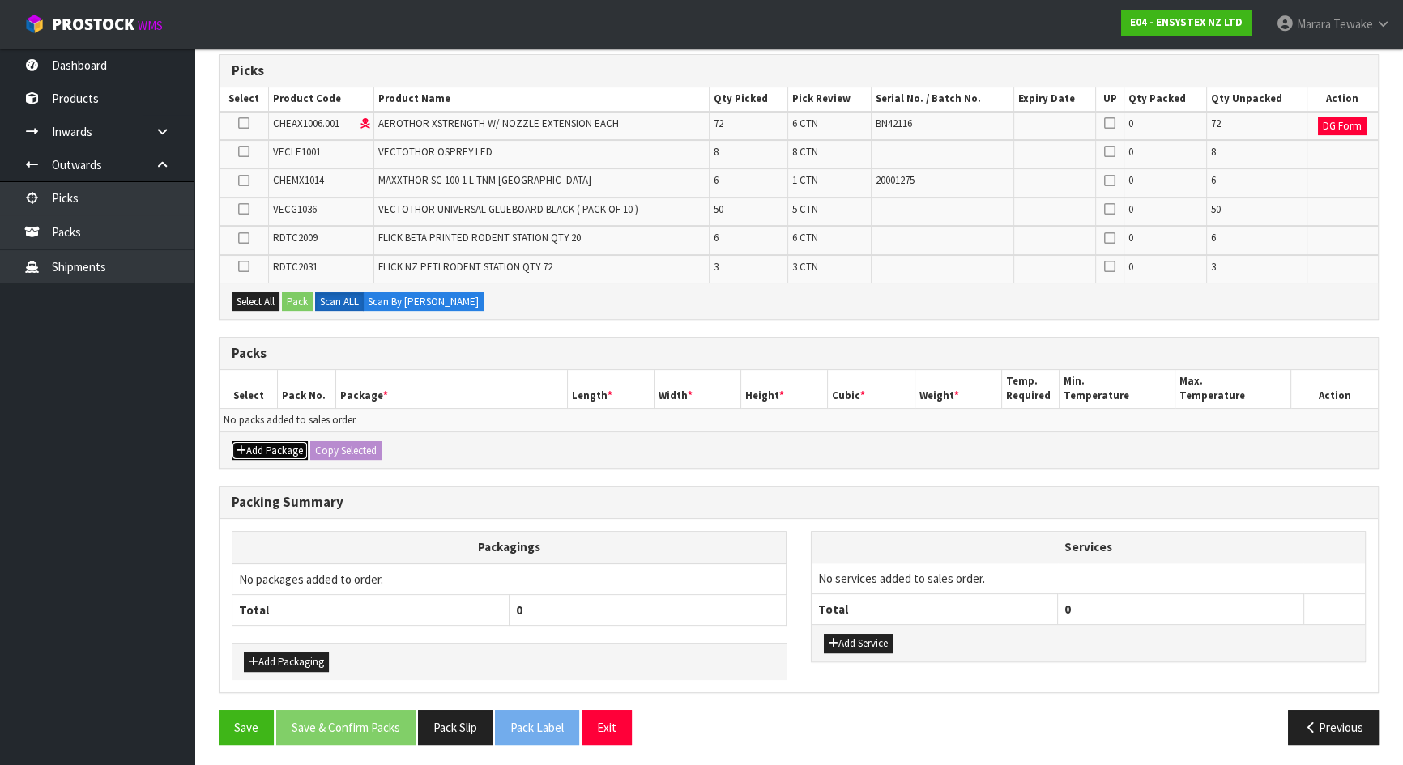
click at [275, 451] on button "Add Package" at bounding box center [270, 450] width 76 height 19
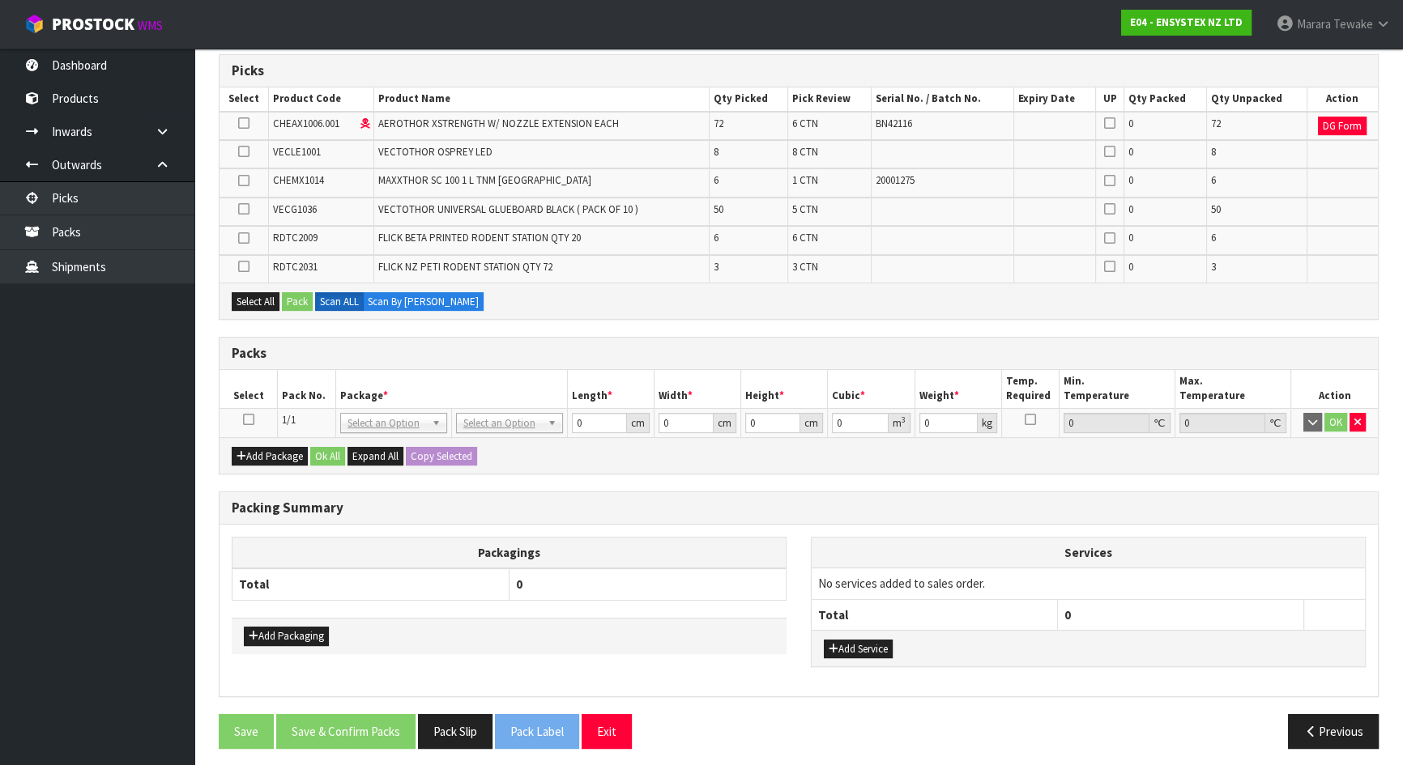
click at [253, 420] on icon at bounding box center [248, 420] width 11 height 1
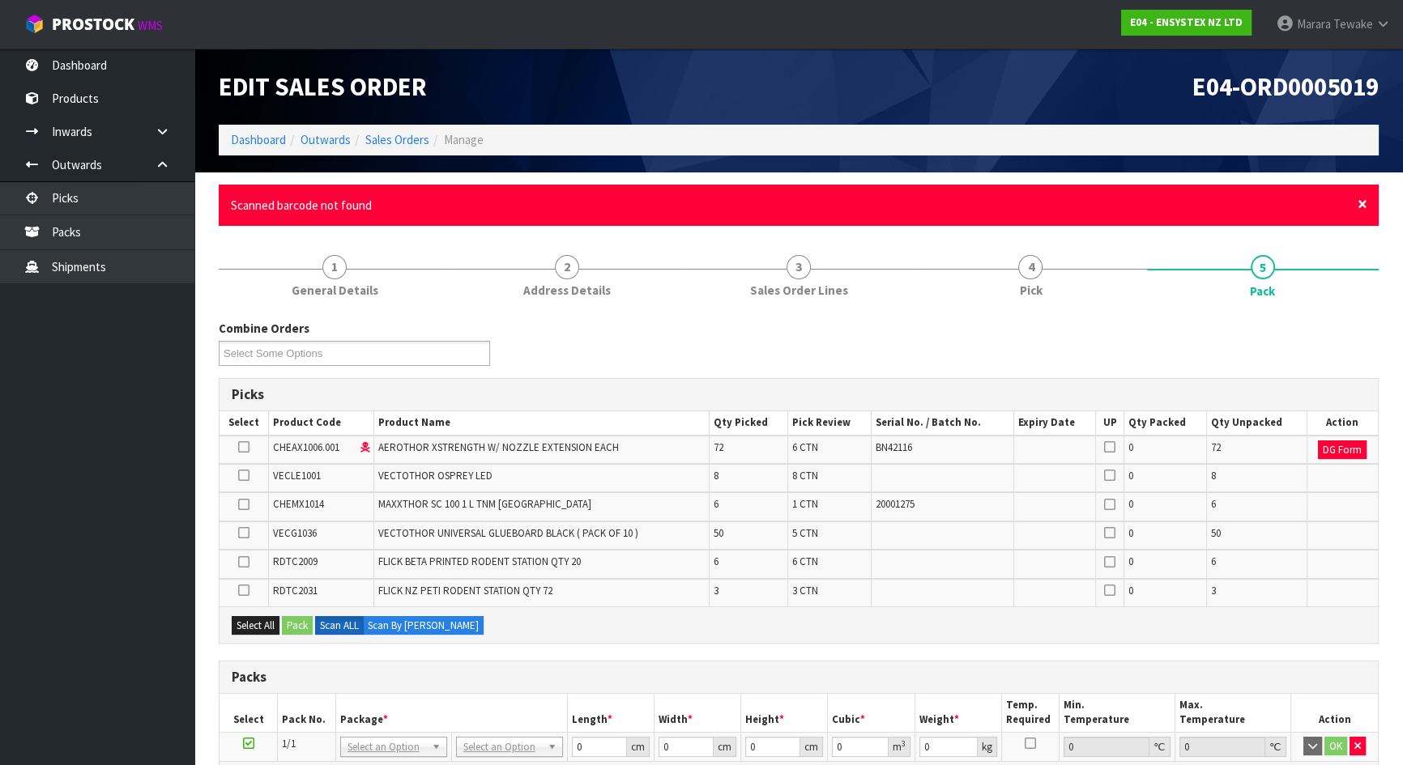
drag, startPoint x: 1361, startPoint y: 206, endPoint x: 1353, endPoint y: 201, distance: 8.8
click at [1357, 204] on span "×" at bounding box center [1362, 204] width 10 height 23
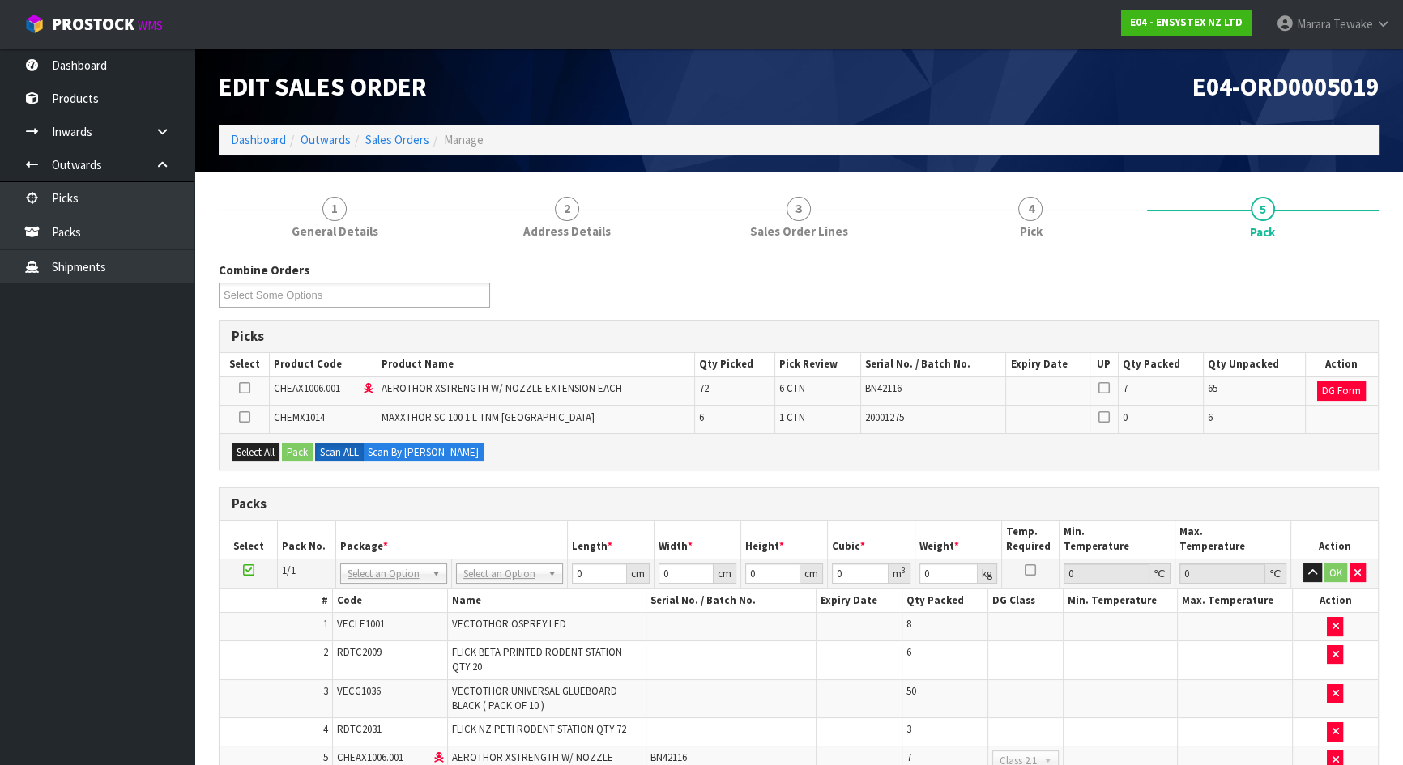
click at [113, 470] on ul "Dashboard Products Categories Serial Numbers Kitsets Packagings Inwards Purchas…" at bounding box center [97, 407] width 194 height 717
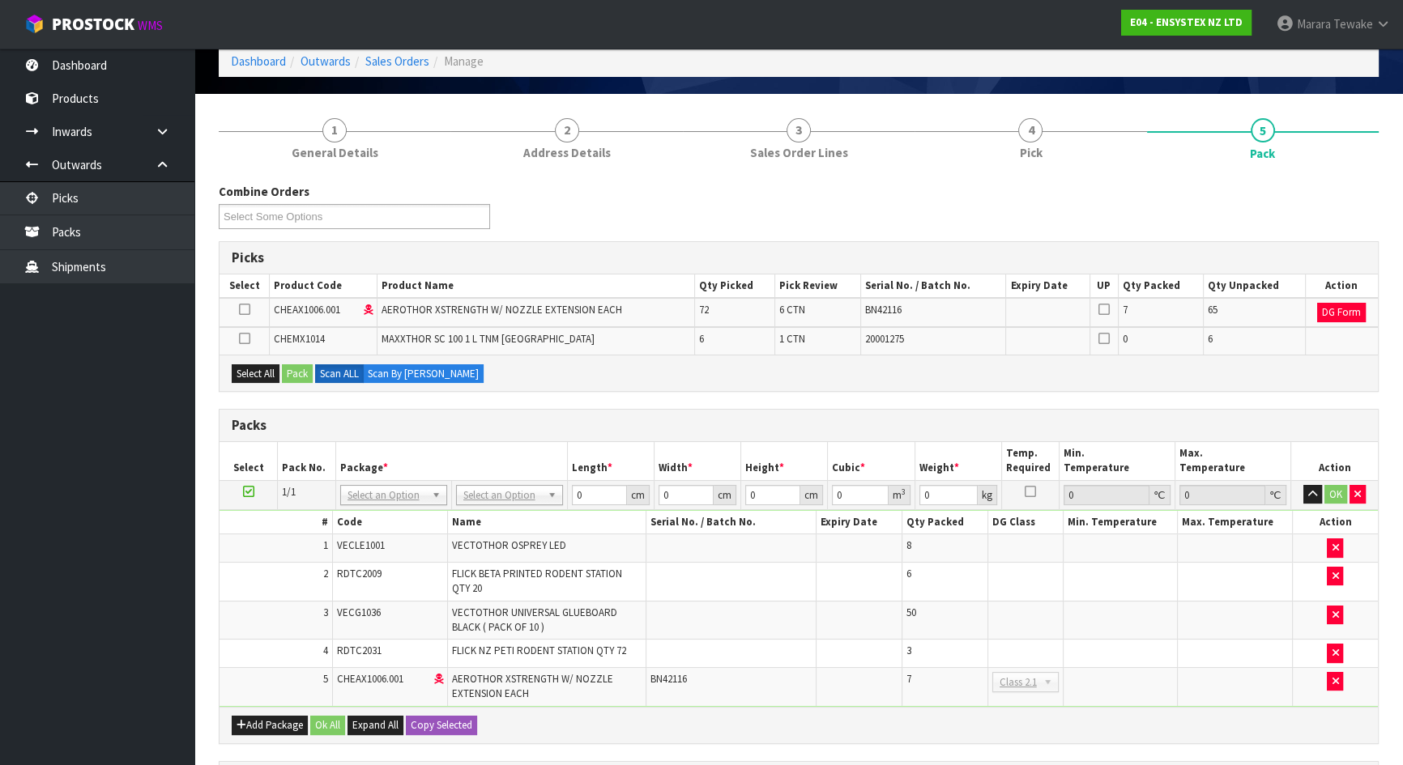
scroll to position [294, 0]
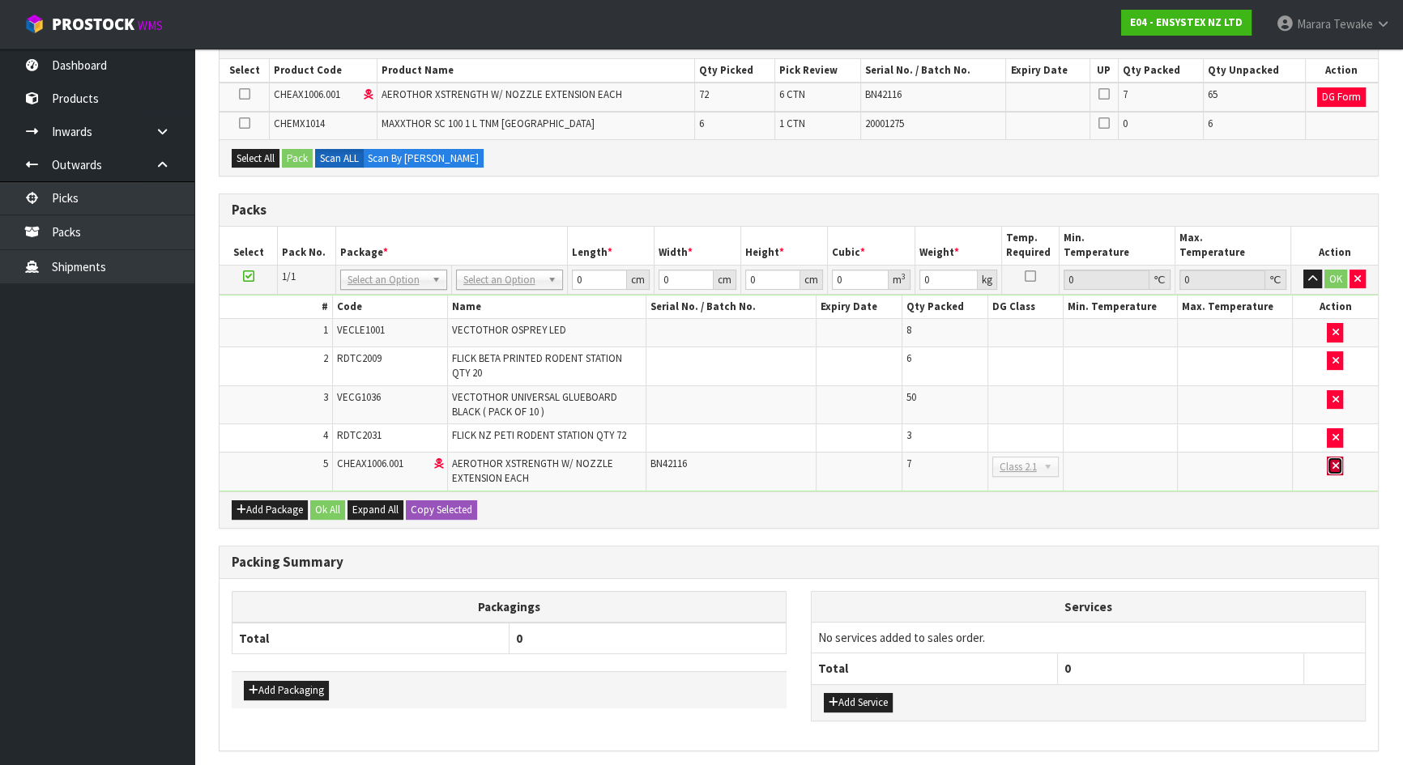
click at [1339, 462] on button "button" at bounding box center [1335, 466] width 16 height 19
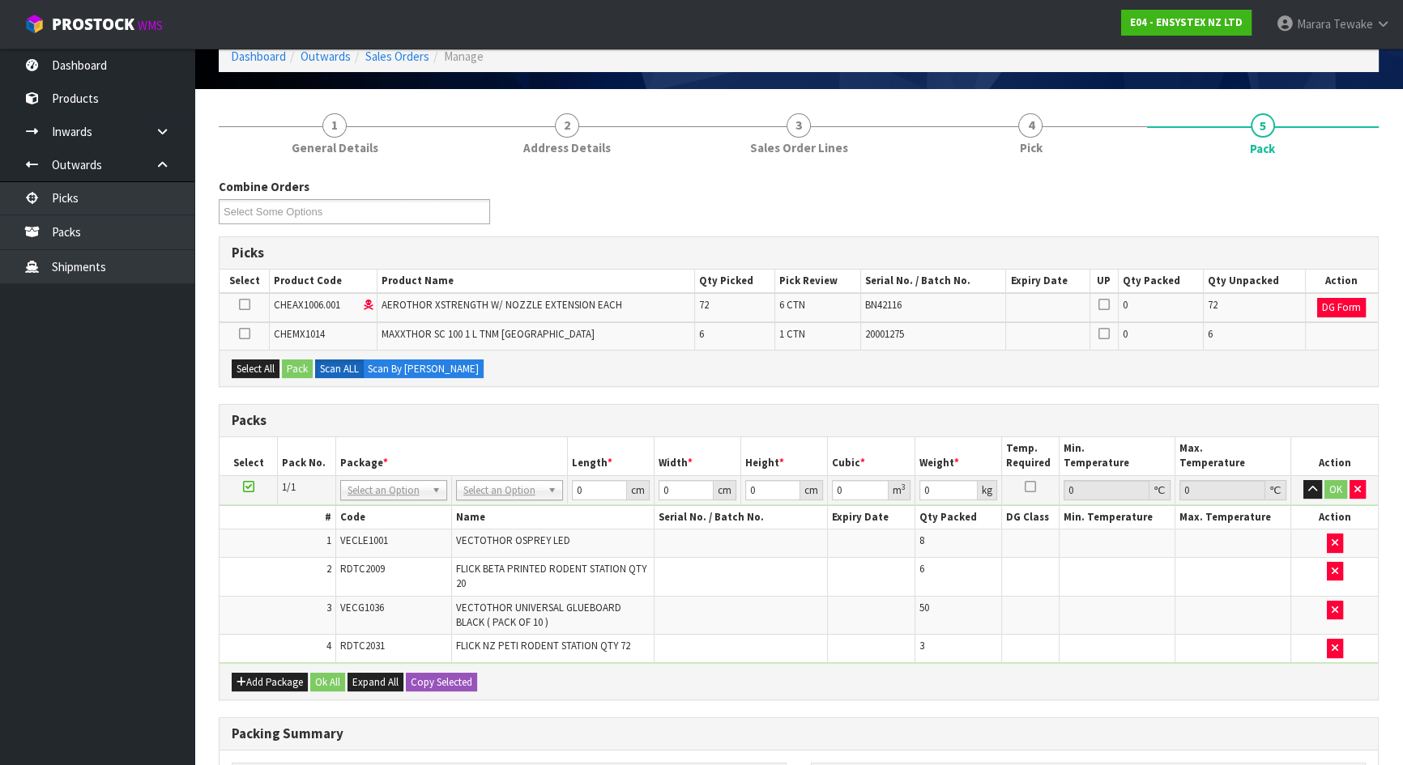
scroll to position [73, 0]
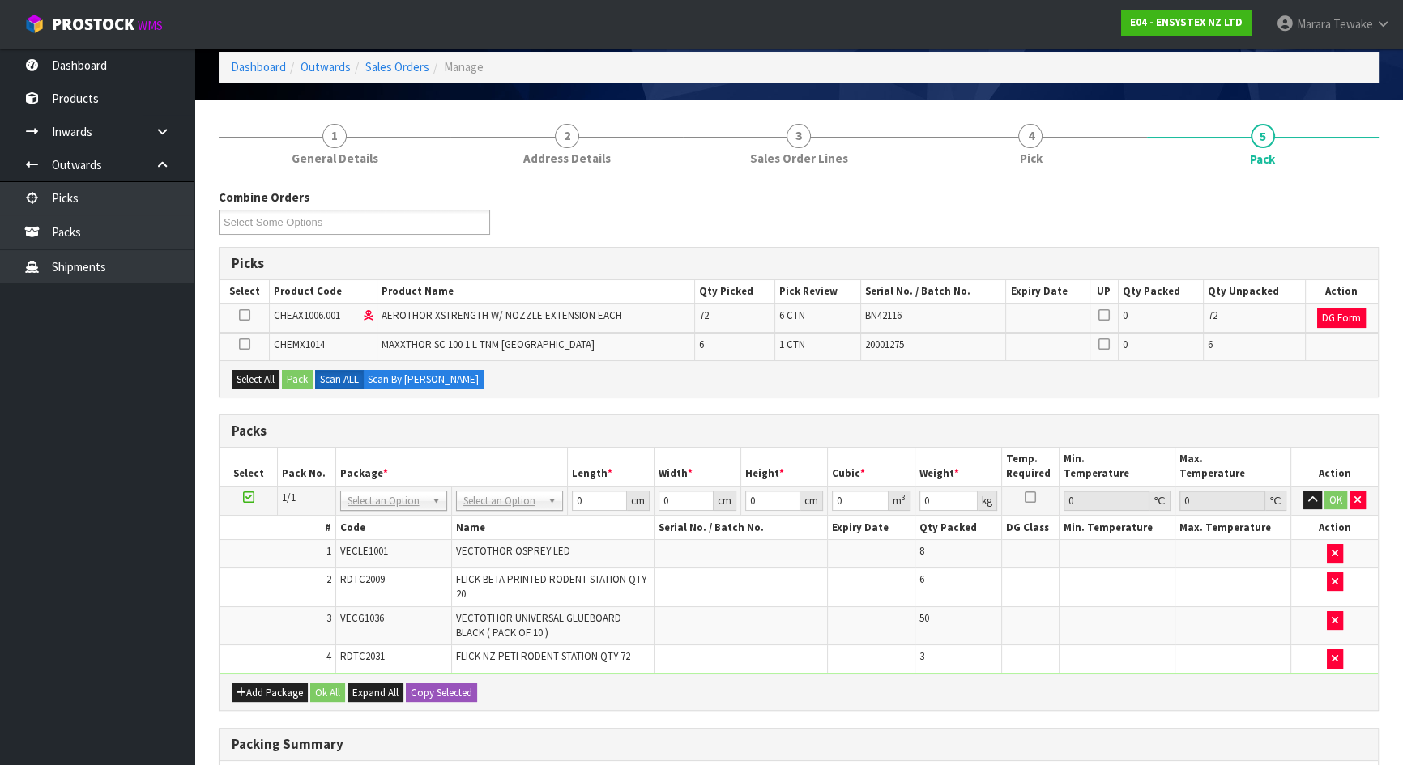
click at [244, 315] on icon at bounding box center [244, 315] width 11 height 1
click at [0, 0] on input "checkbox" at bounding box center [0, 0] width 0 height 0
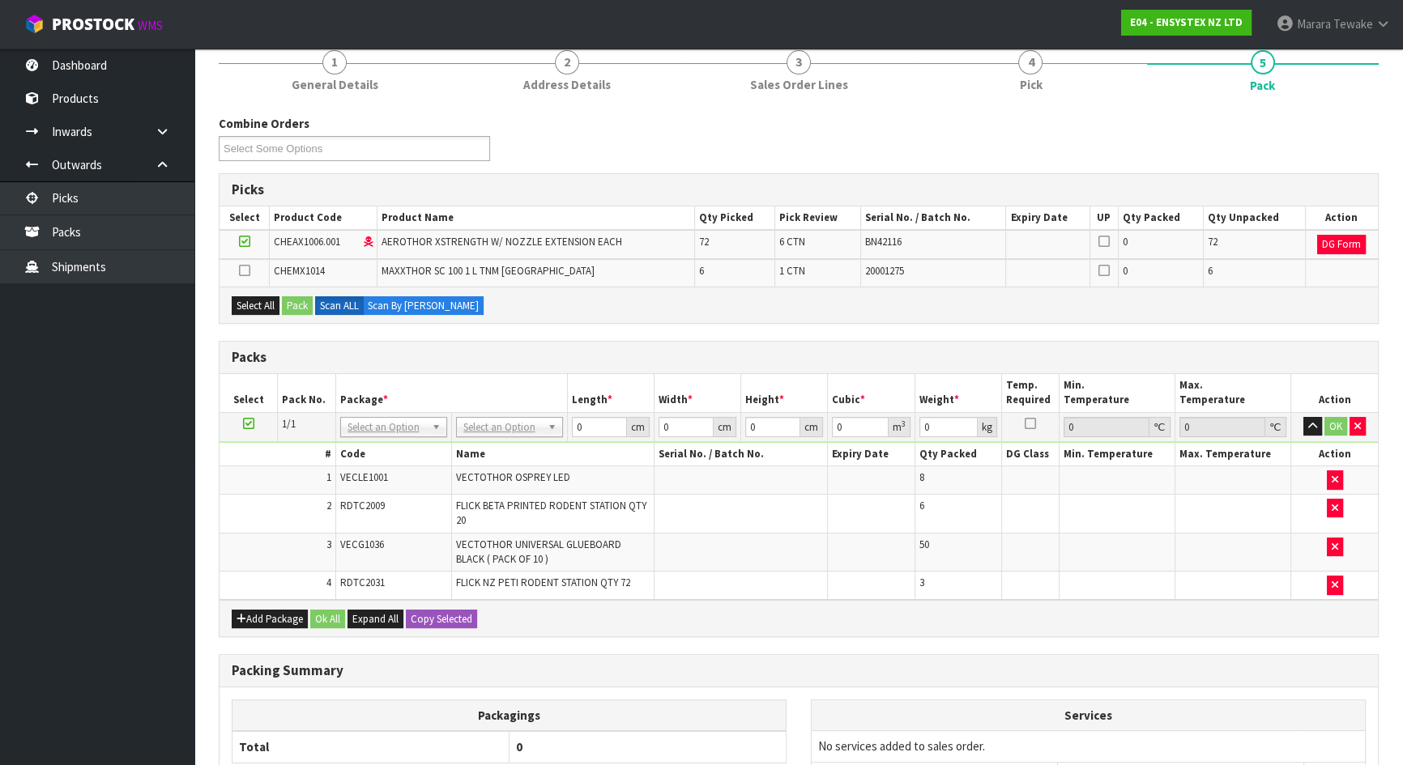
click at [528, 333] on div "Combine Orders E04-ORD0005015 E04-ORD0005019 Select Some Options Picks Select P…" at bounding box center [799, 520] width 1160 height 810
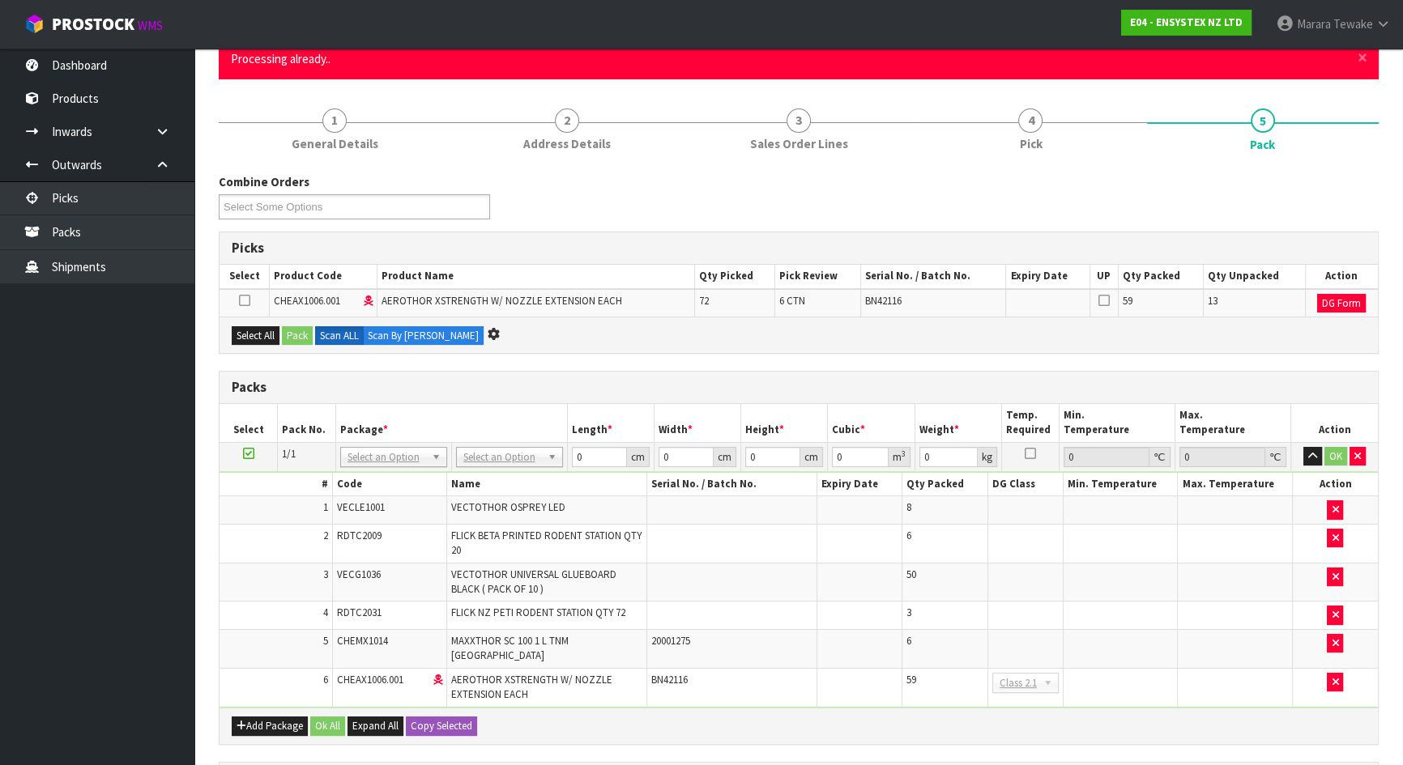
scroll to position [0, 0]
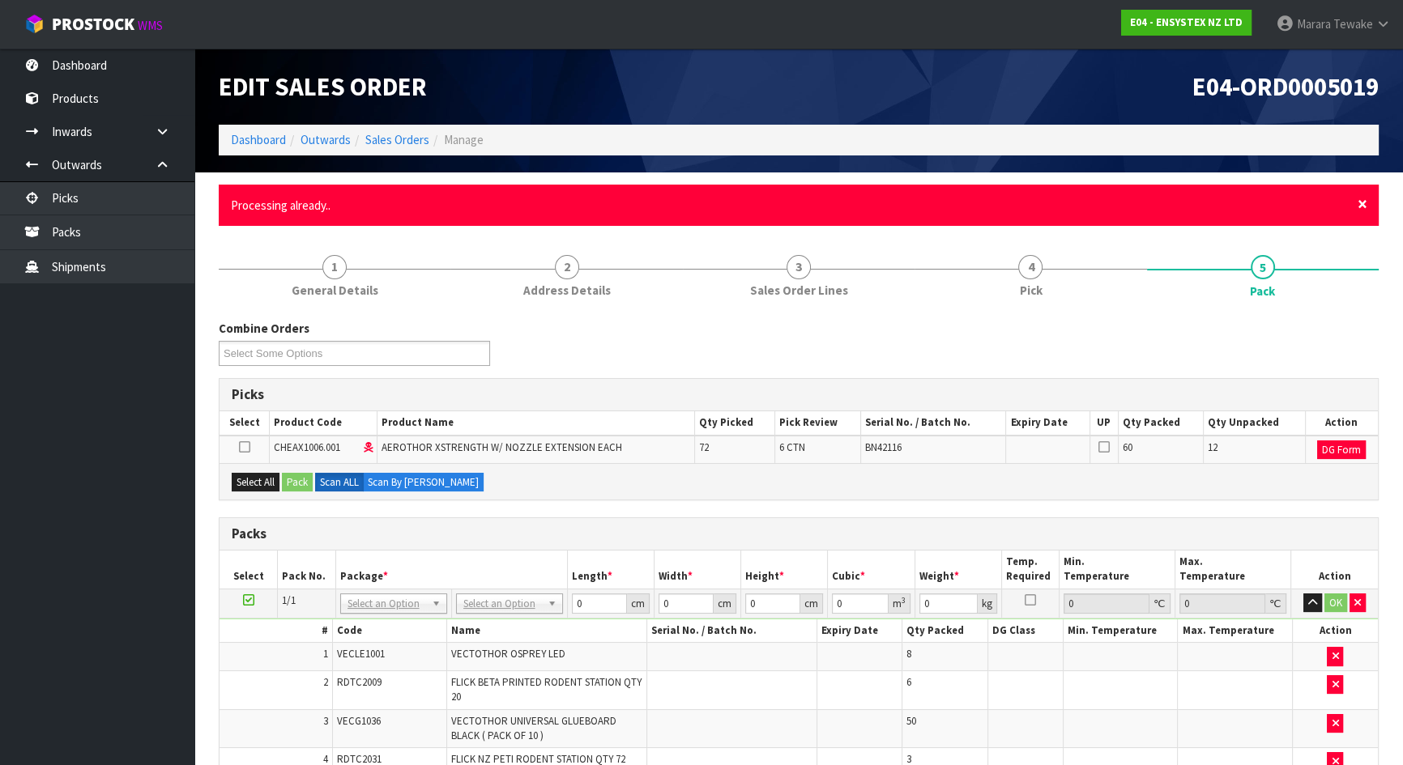
click at [1357, 202] on span "×" at bounding box center [1362, 204] width 10 height 23
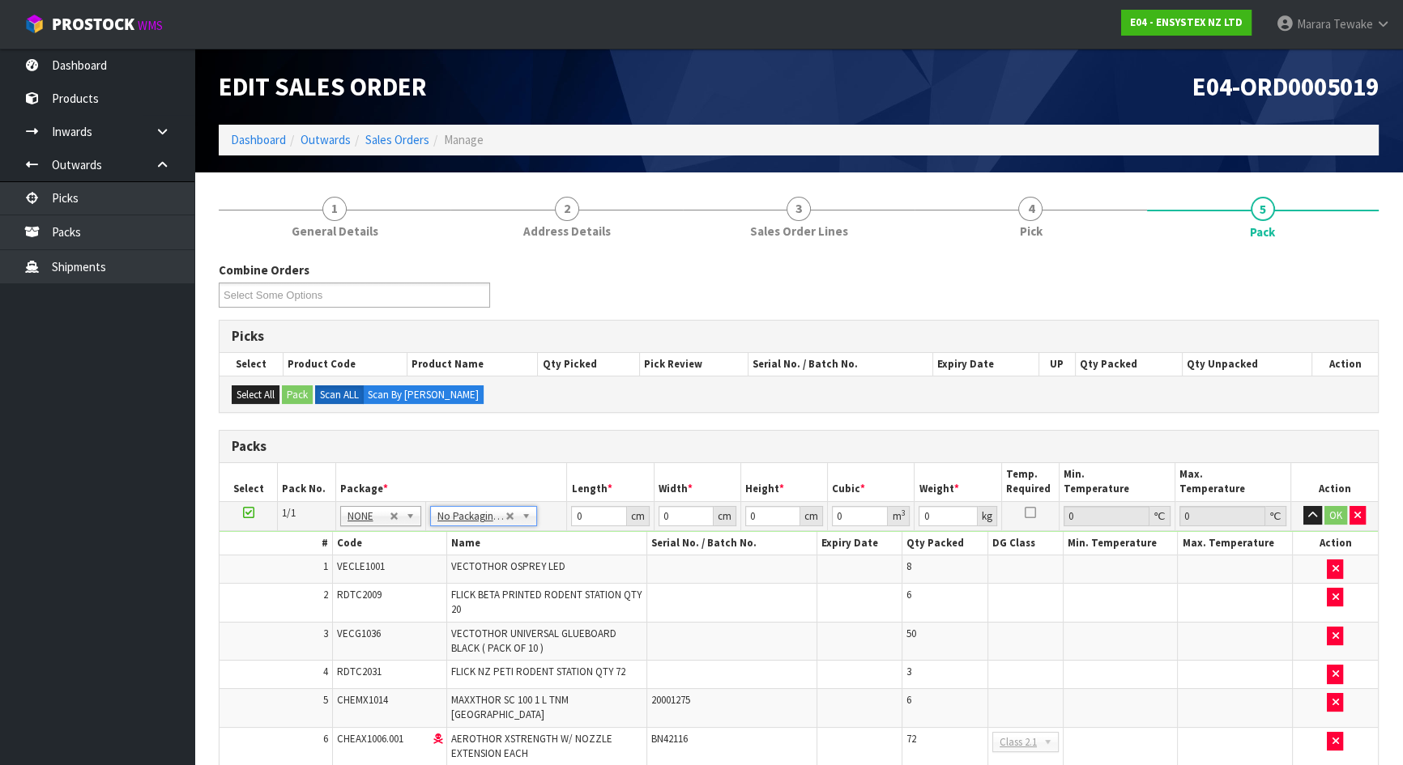
drag, startPoint x: 455, startPoint y: 514, endPoint x: 457, endPoint y: 536, distance: 22.7
type input "120"
type input "100"
type input "185.75"
drag, startPoint x: 591, startPoint y: 516, endPoint x: 560, endPoint y: 492, distance: 39.9
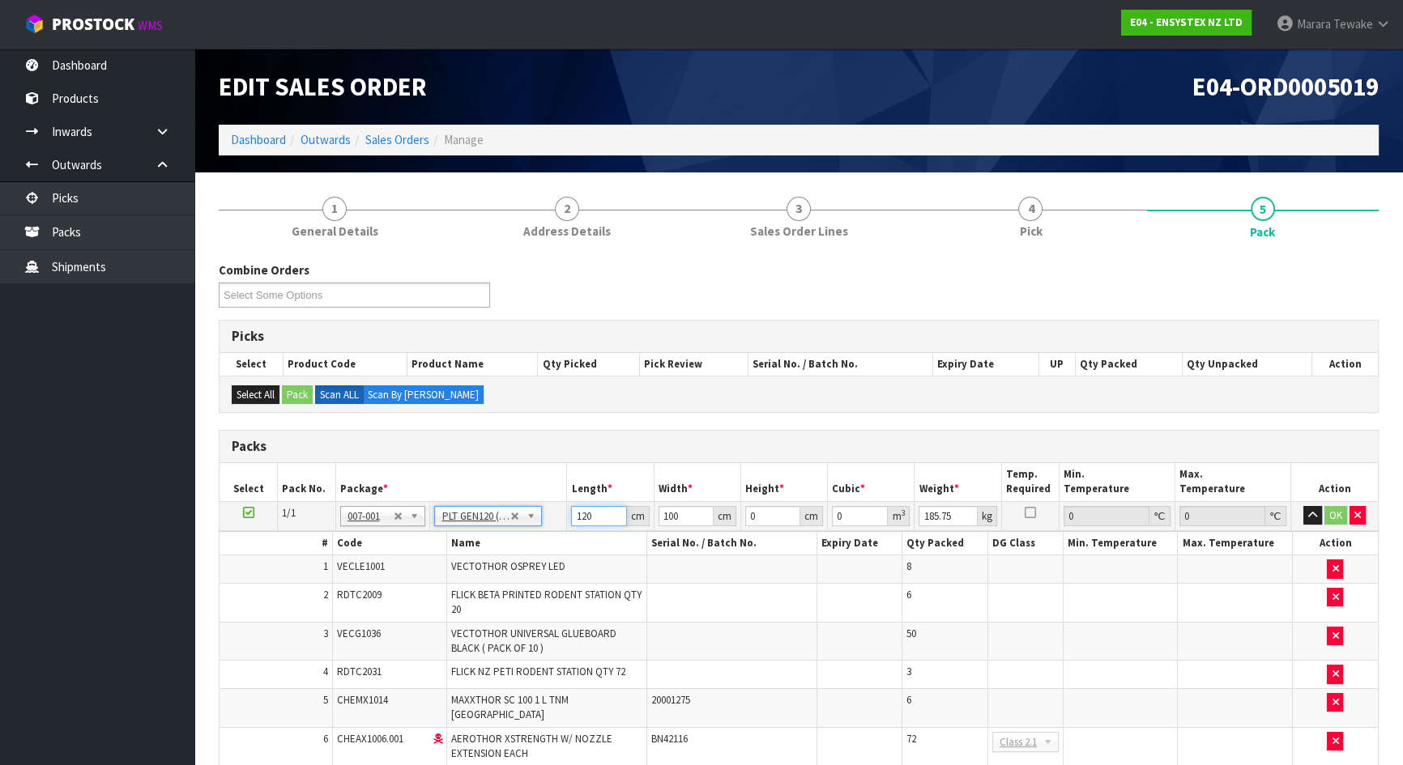
click at [568, 501] on td "120 cm" at bounding box center [610, 515] width 87 height 29
type input "120"
type input "116"
type input "1"
type input "0.01392"
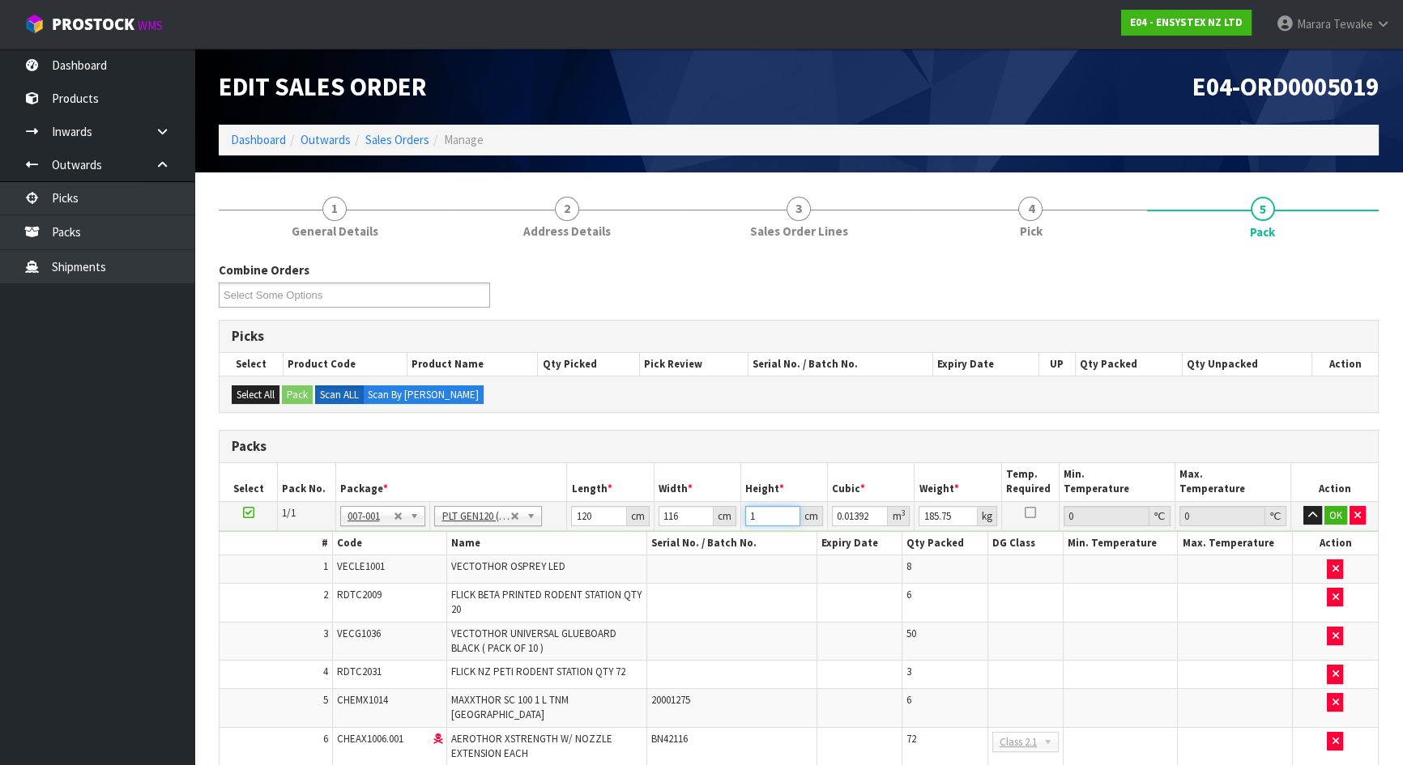
type input "10"
type input "0.1392"
type input "108"
type input "1.50336"
type input "108"
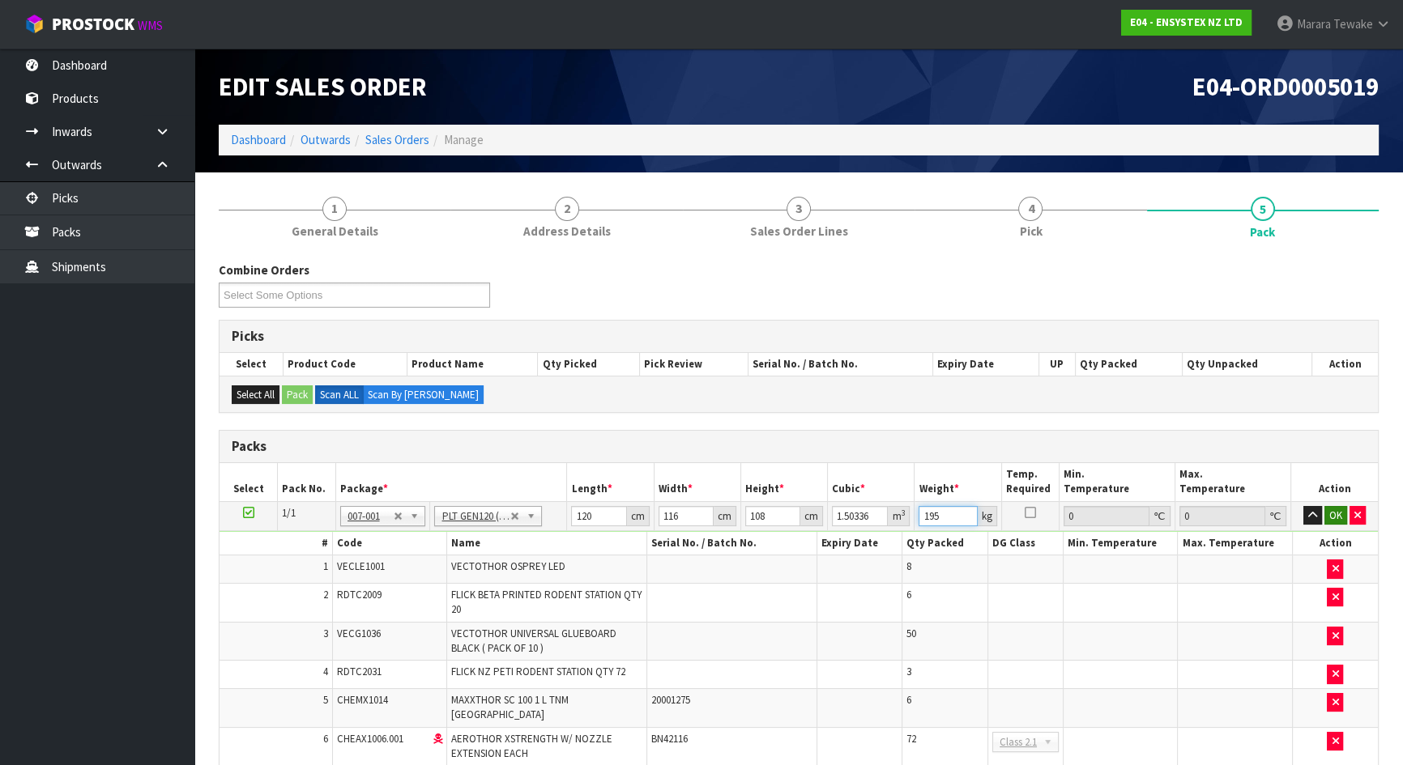
type input "195"
click at [1329, 509] on button "OK" at bounding box center [1335, 515] width 23 height 19
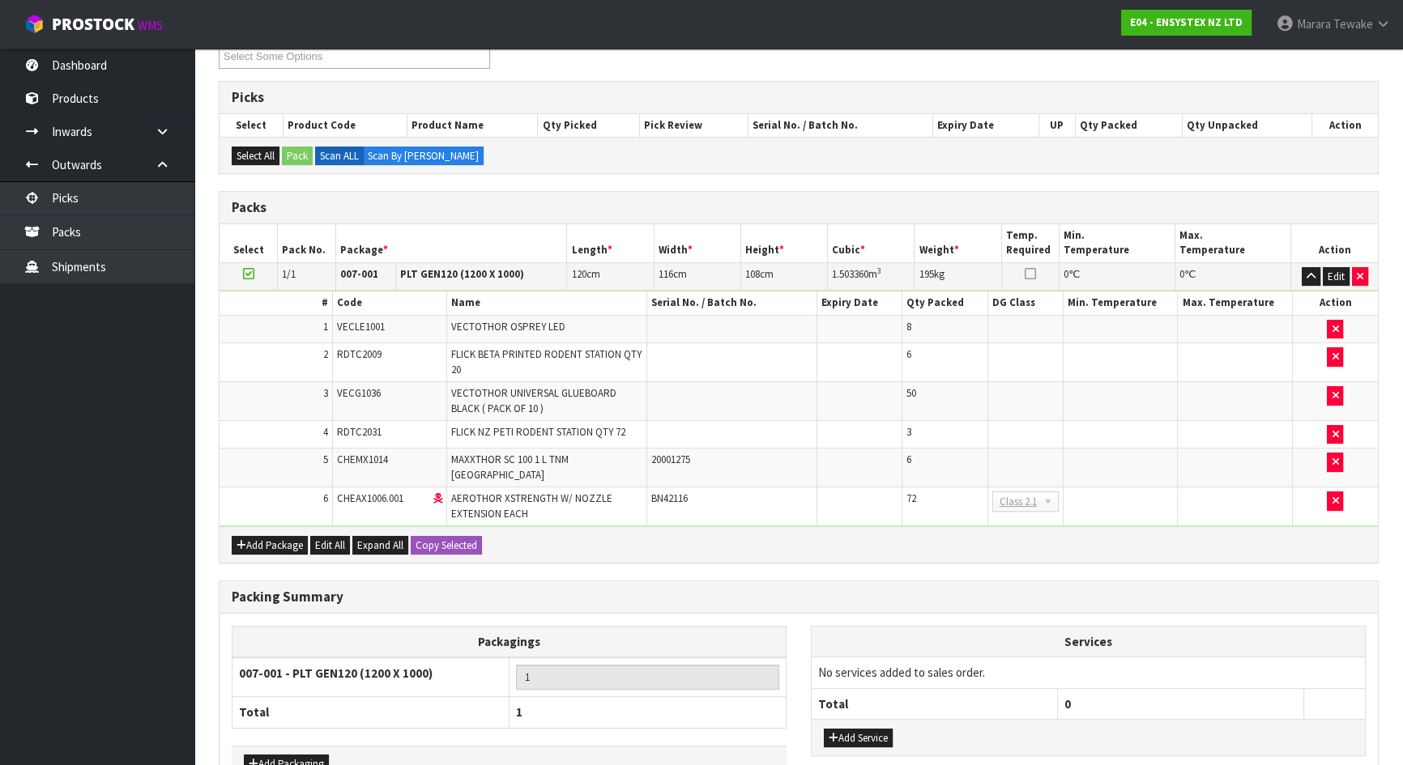
scroll to position [330, 0]
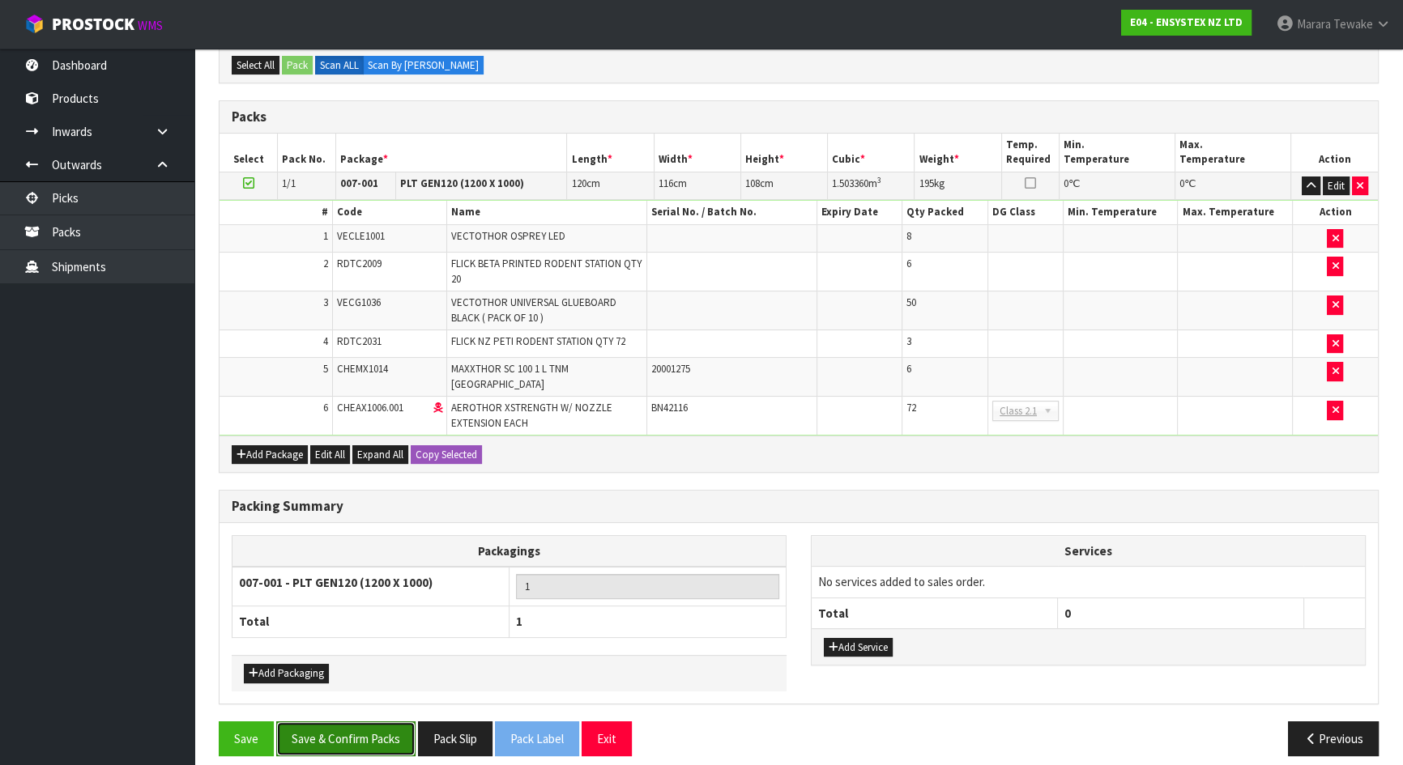
click at [374, 722] on button "Save & Confirm Packs" at bounding box center [345, 739] width 139 height 35
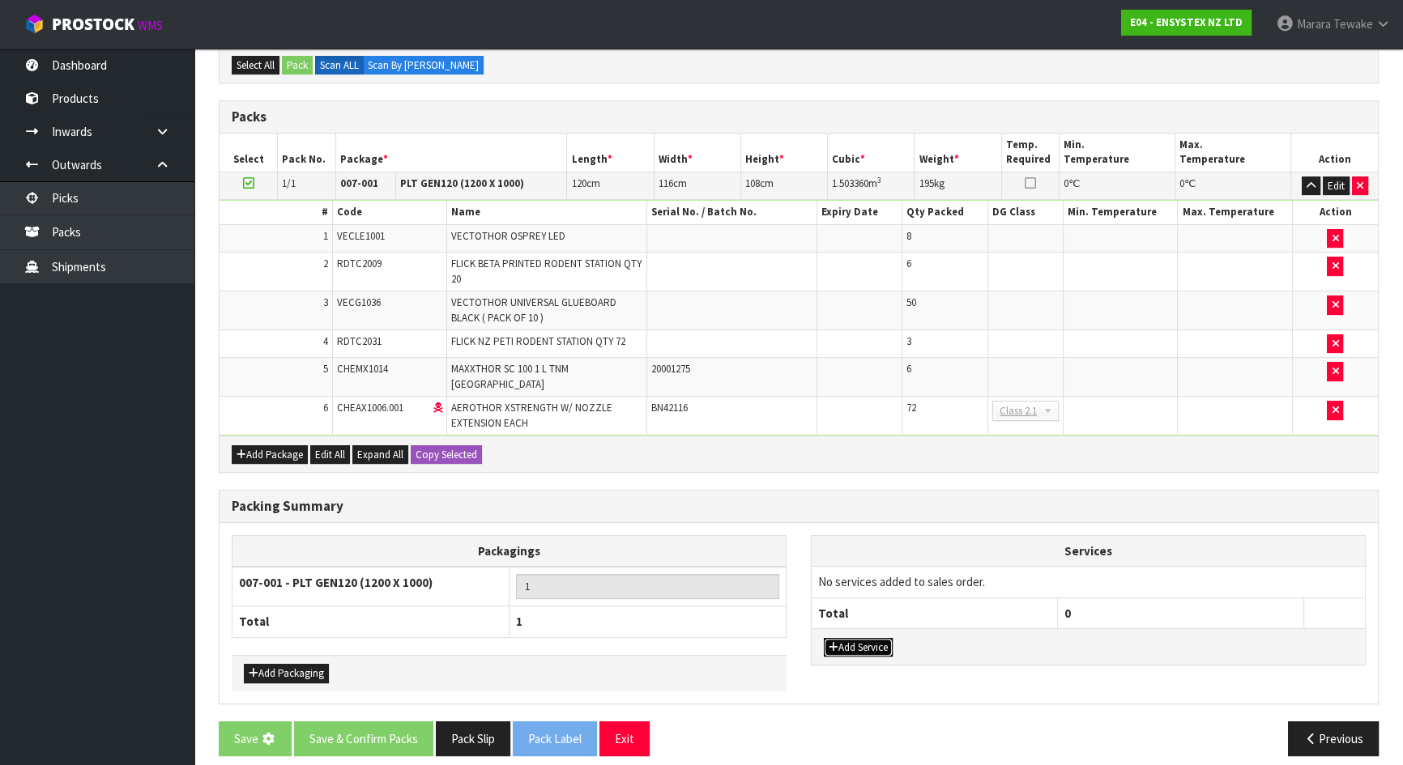
click at [848, 638] on button "Add Service" at bounding box center [858, 647] width 69 height 19
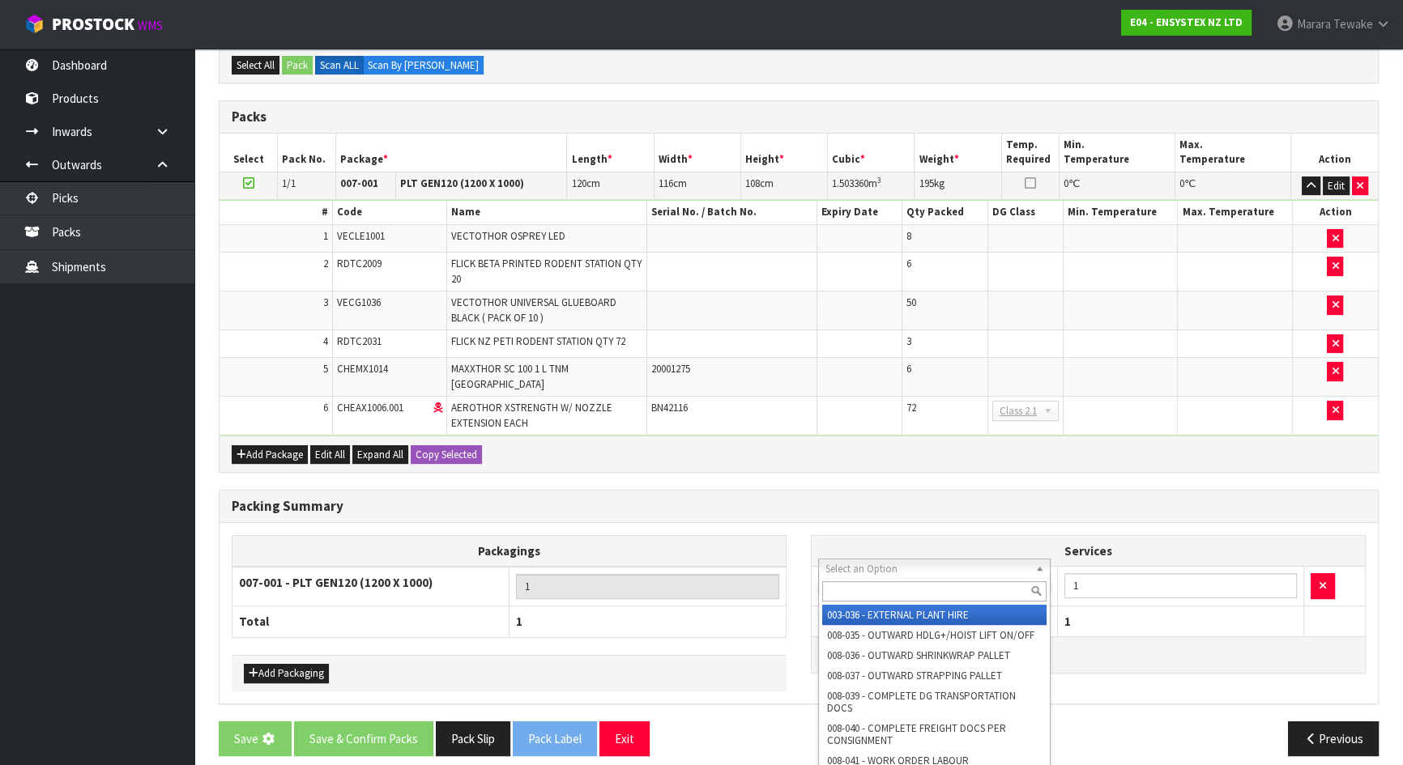
click at [878, 584] on input "text" at bounding box center [934, 592] width 224 height 20
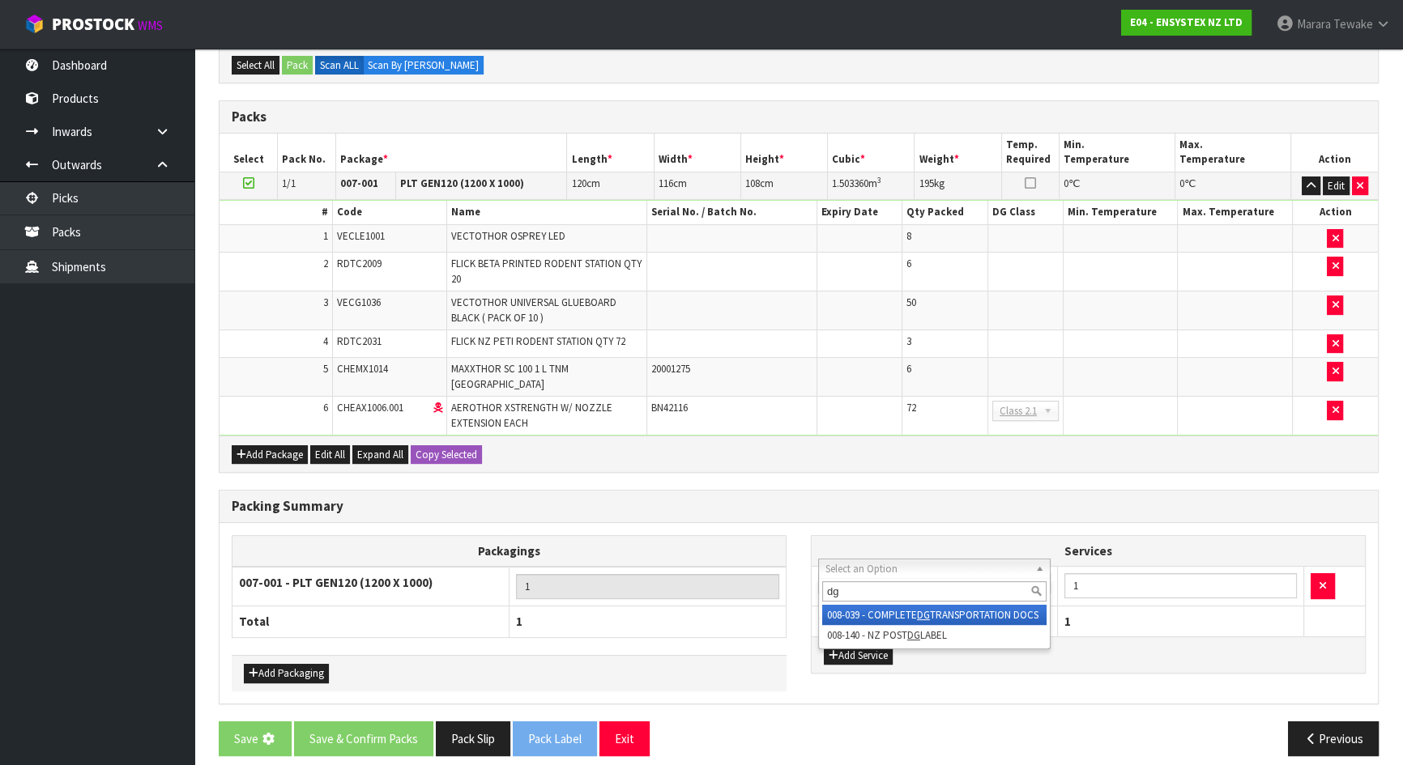
type input "dg"
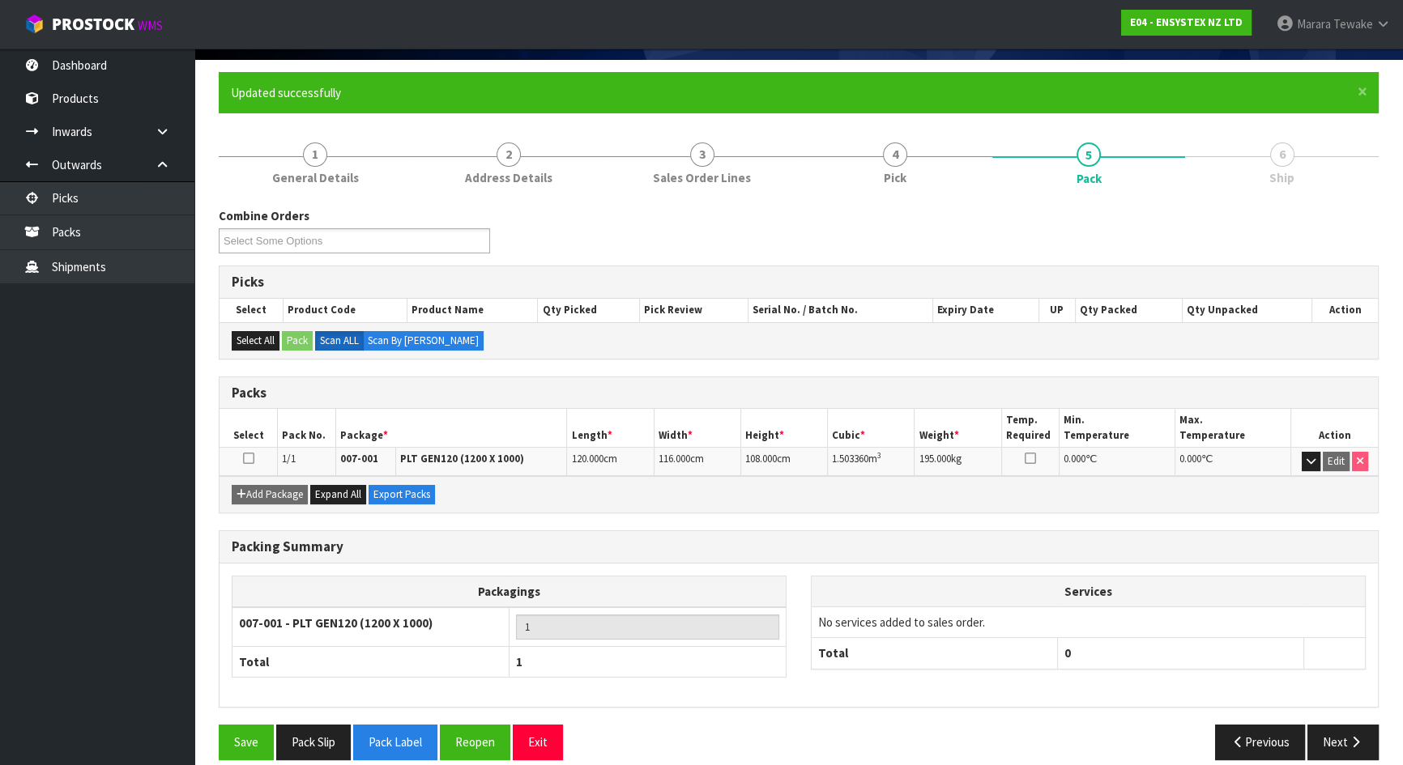
scroll to position [129, 0]
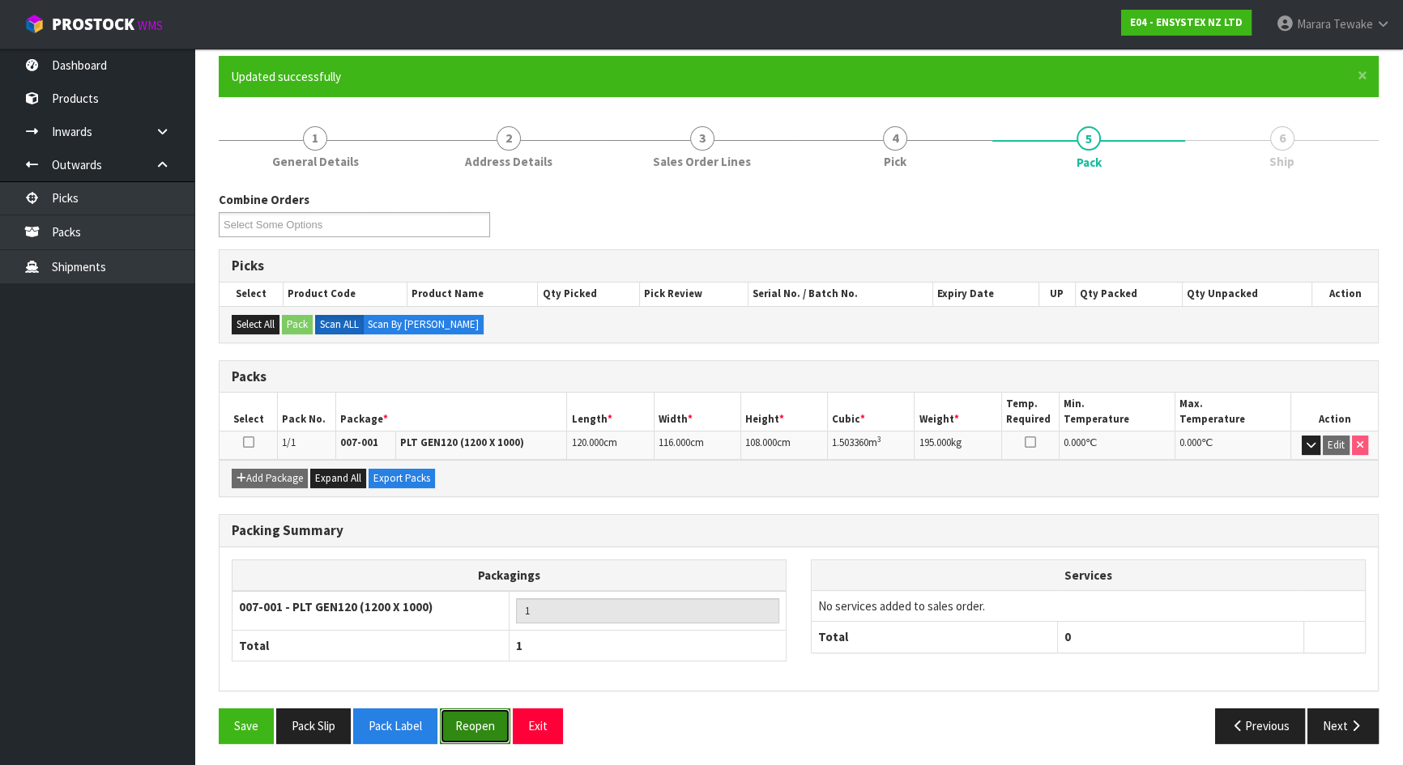
click at [468, 735] on button "Reopen" at bounding box center [475, 726] width 70 height 35
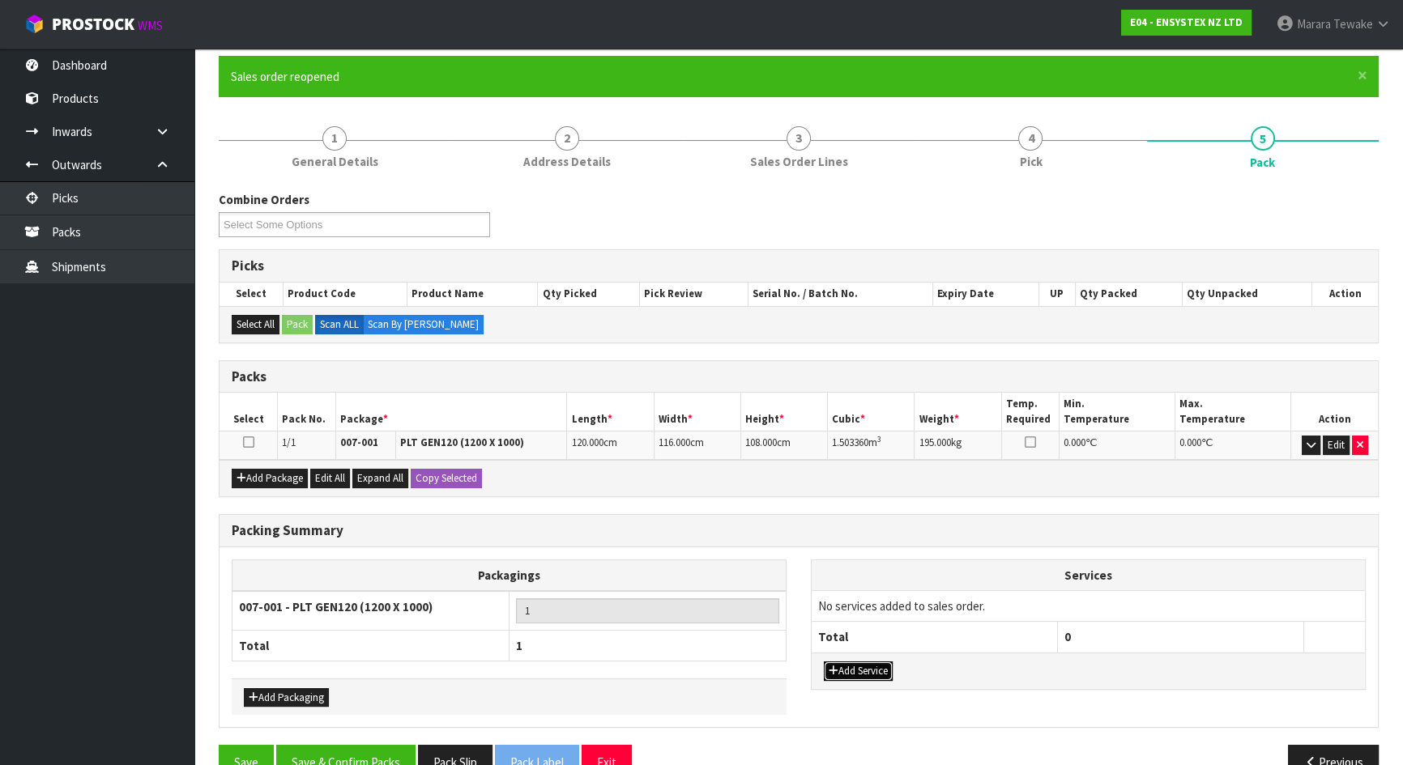
click at [849, 664] on button "Add Service" at bounding box center [858, 671] width 69 height 19
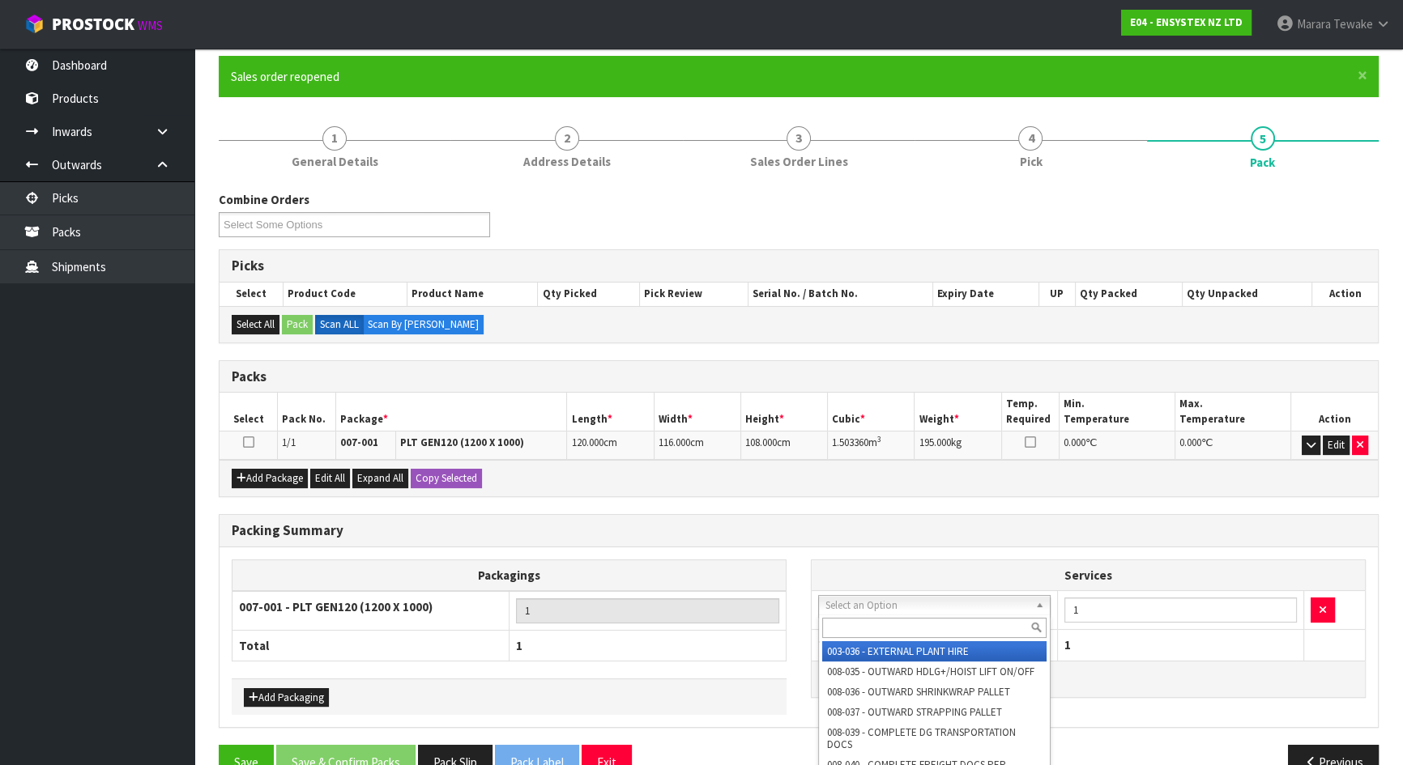
click at [897, 623] on input "text" at bounding box center [934, 628] width 224 height 20
type input "dg"
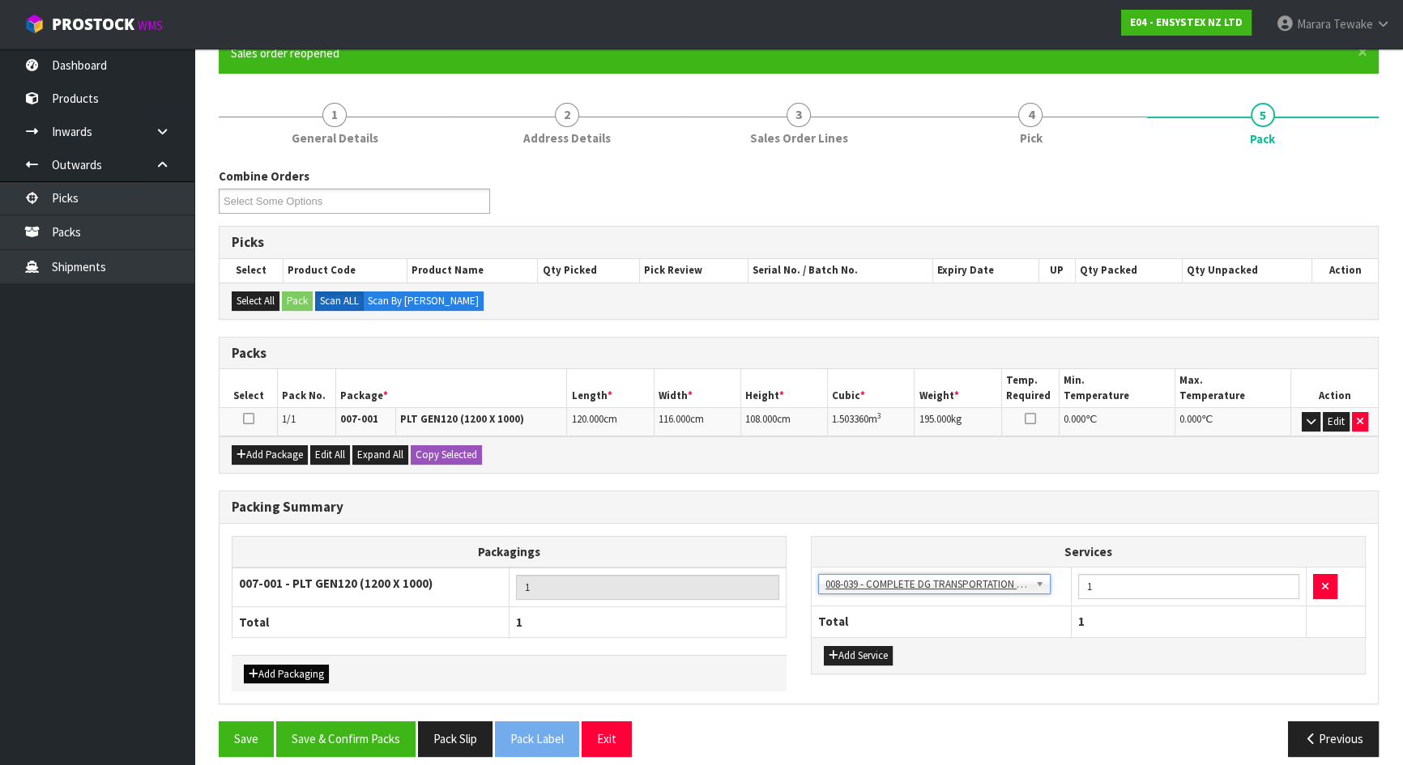
scroll to position [164, 0]
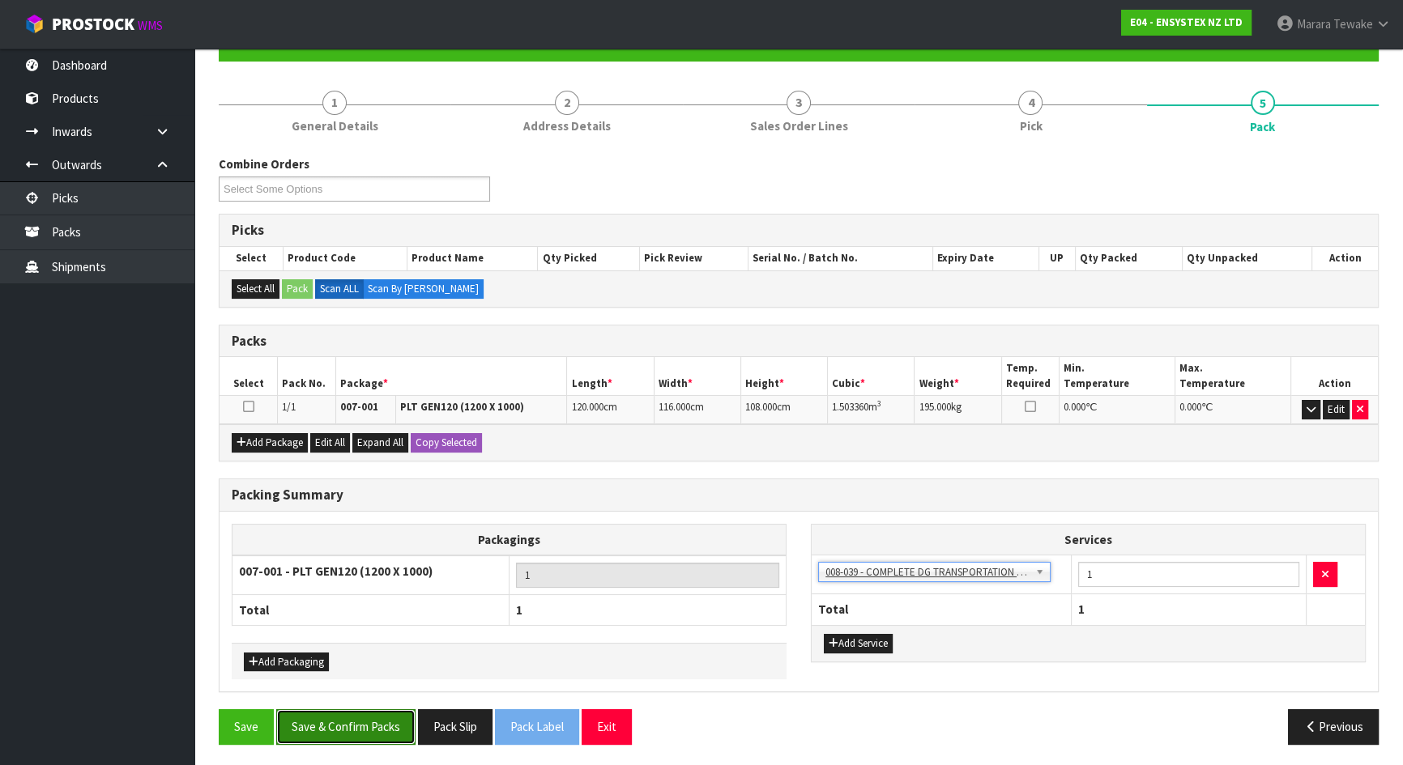
click at [347, 732] on button "Save & Confirm Packs" at bounding box center [345, 727] width 139 height 35
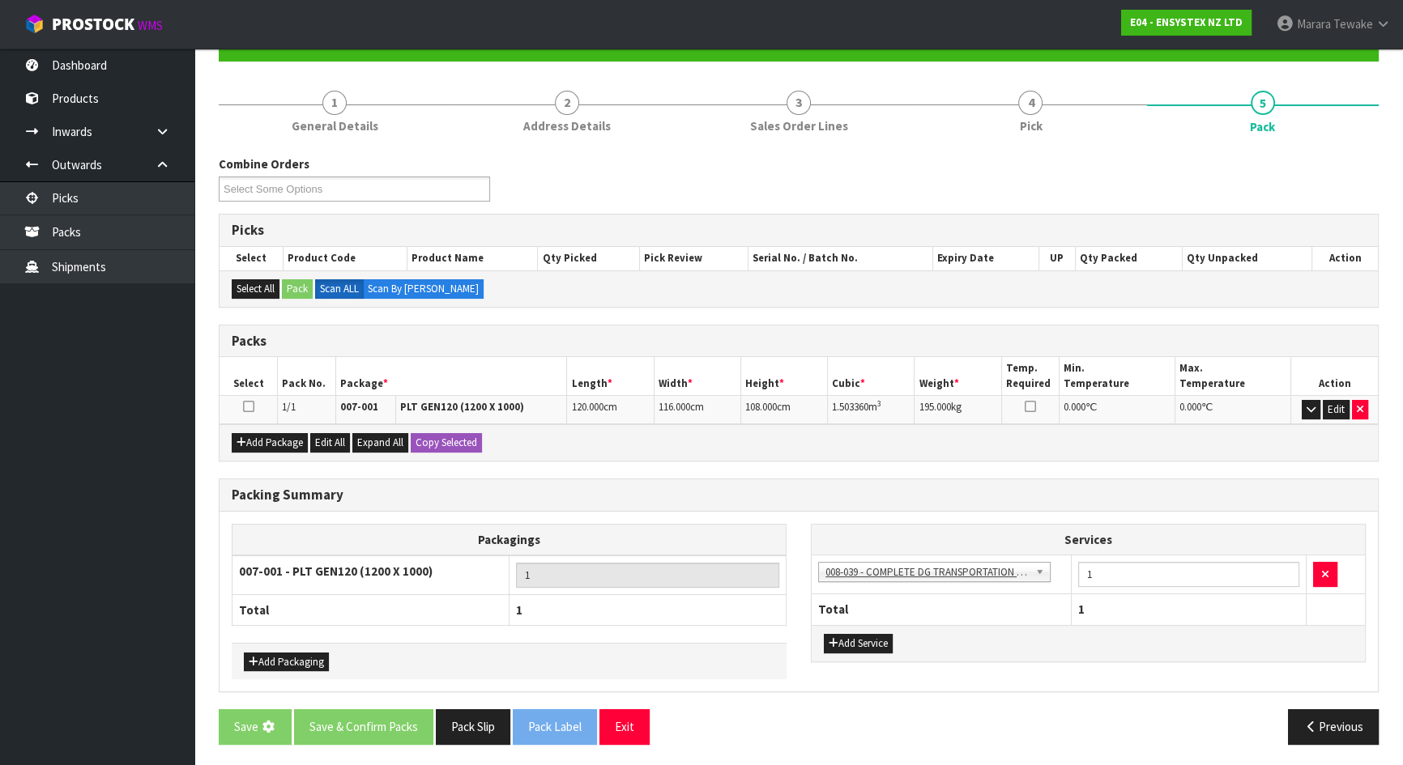
scroll to position [0, 0]
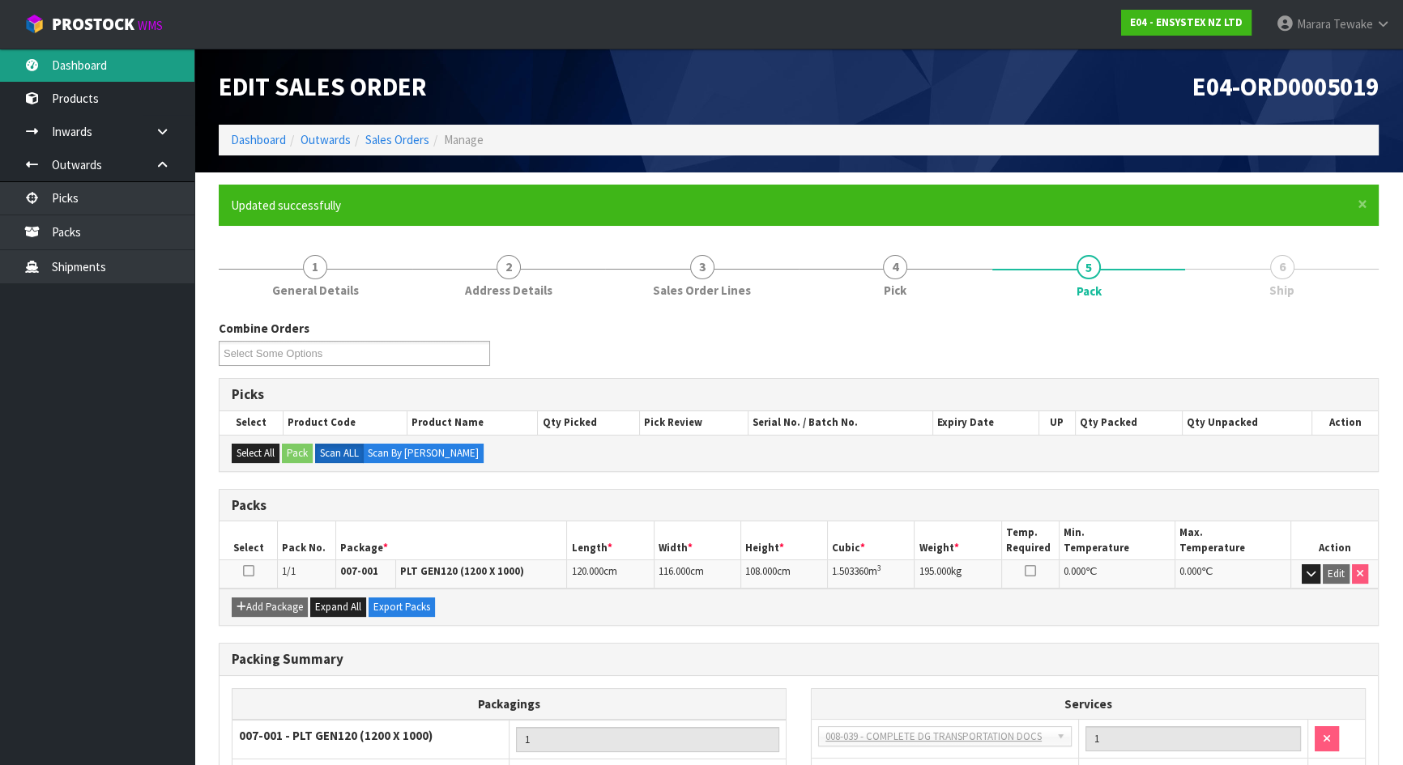
click at [100, 57] on link "Dashboard" at bounding box center [97, 65] width 194 height 33
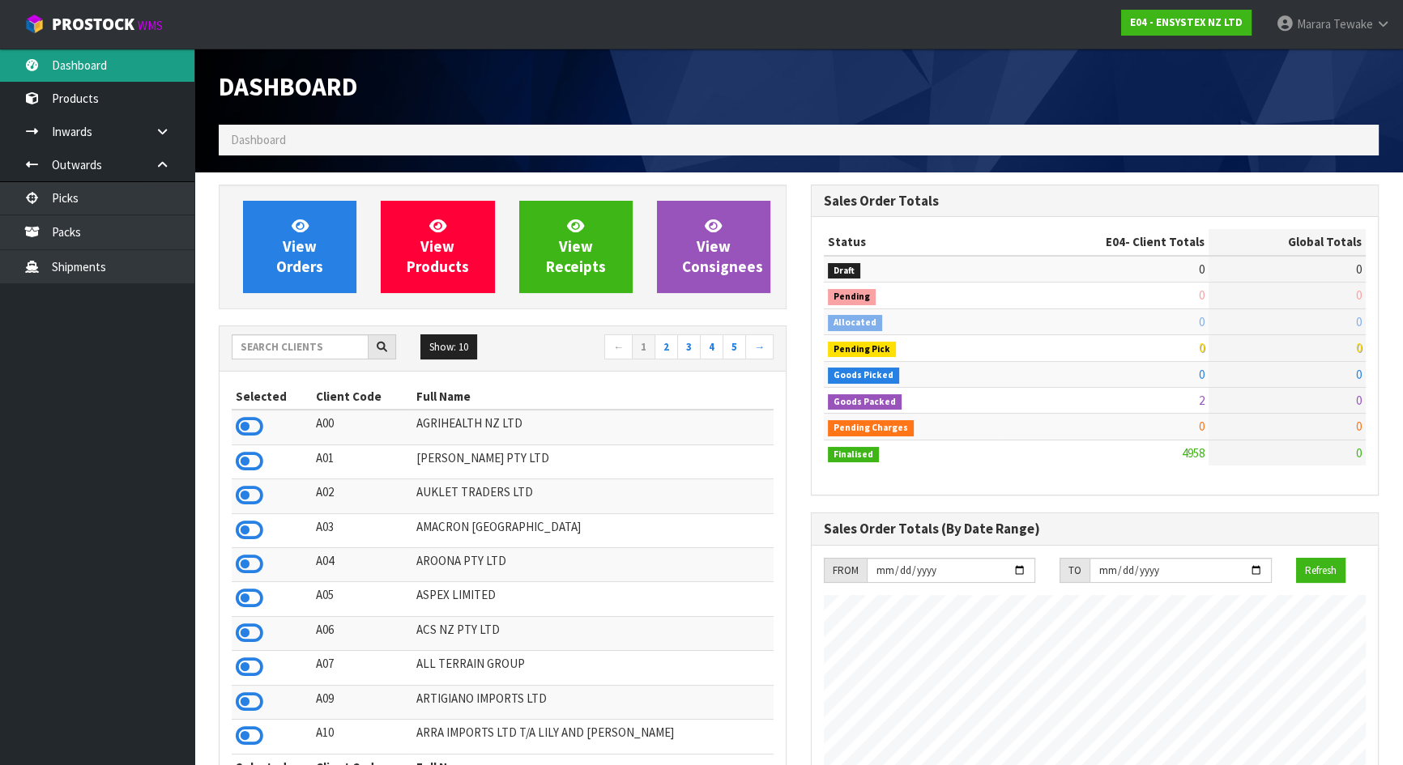
scroll to position [1225, 591]
click at [333, 340] on input "text" at bounding box center [300, 347] width 137 height 25
click at [245, 531] on icon at bounding box center [250, 530] width 28 height 24
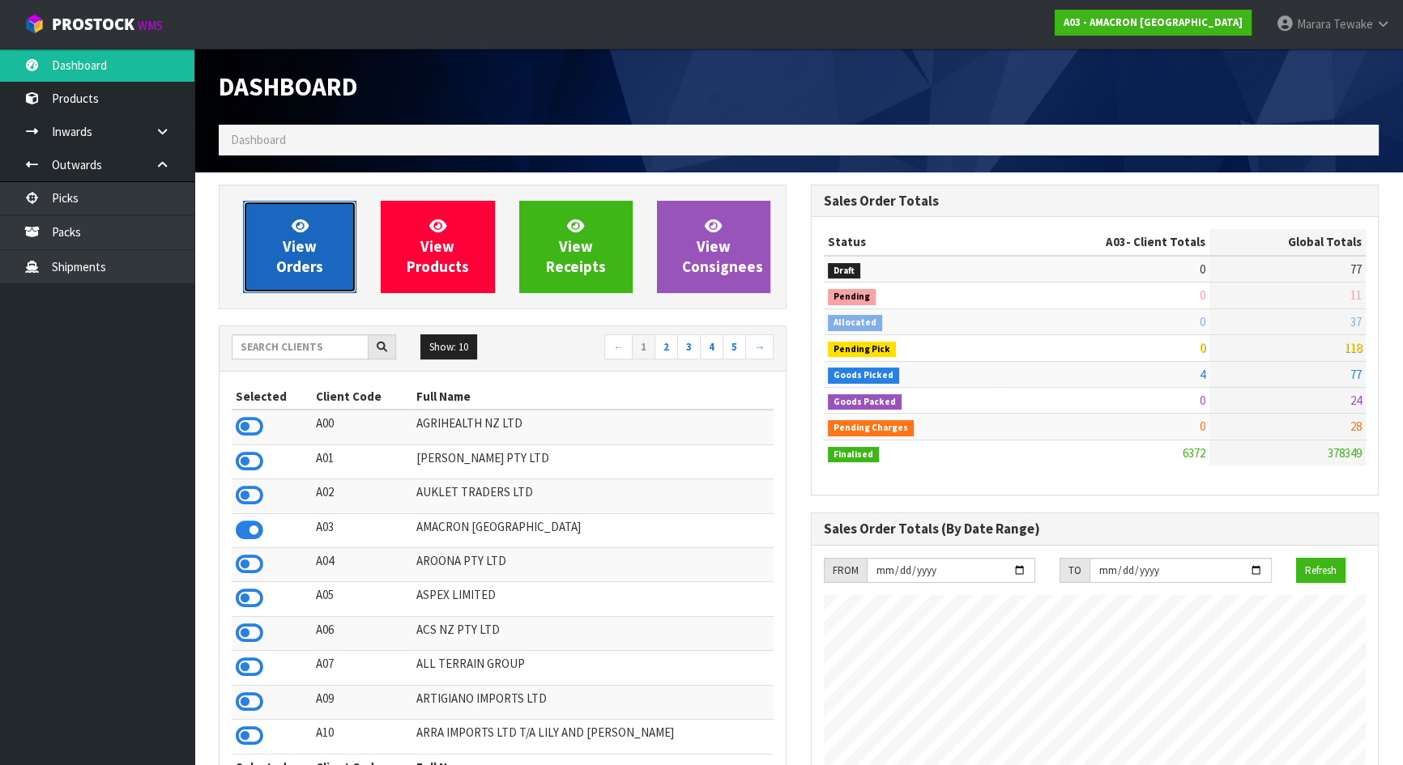
click at [279, 236] on link "View Orders" at bounding box center [299, 247] width 113 height 92
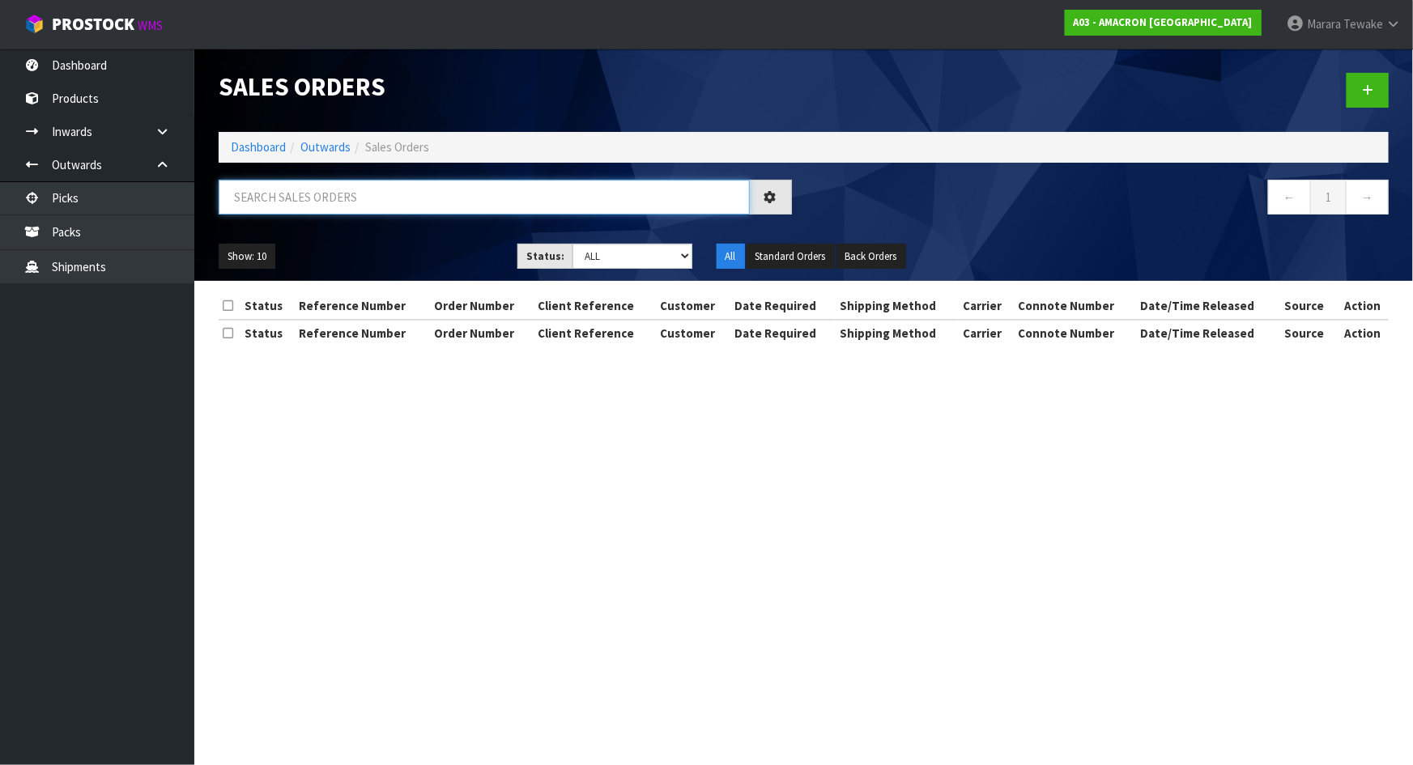
click at [276, 198] on input "text" at bounding box center [484, 197] width 531 height 35
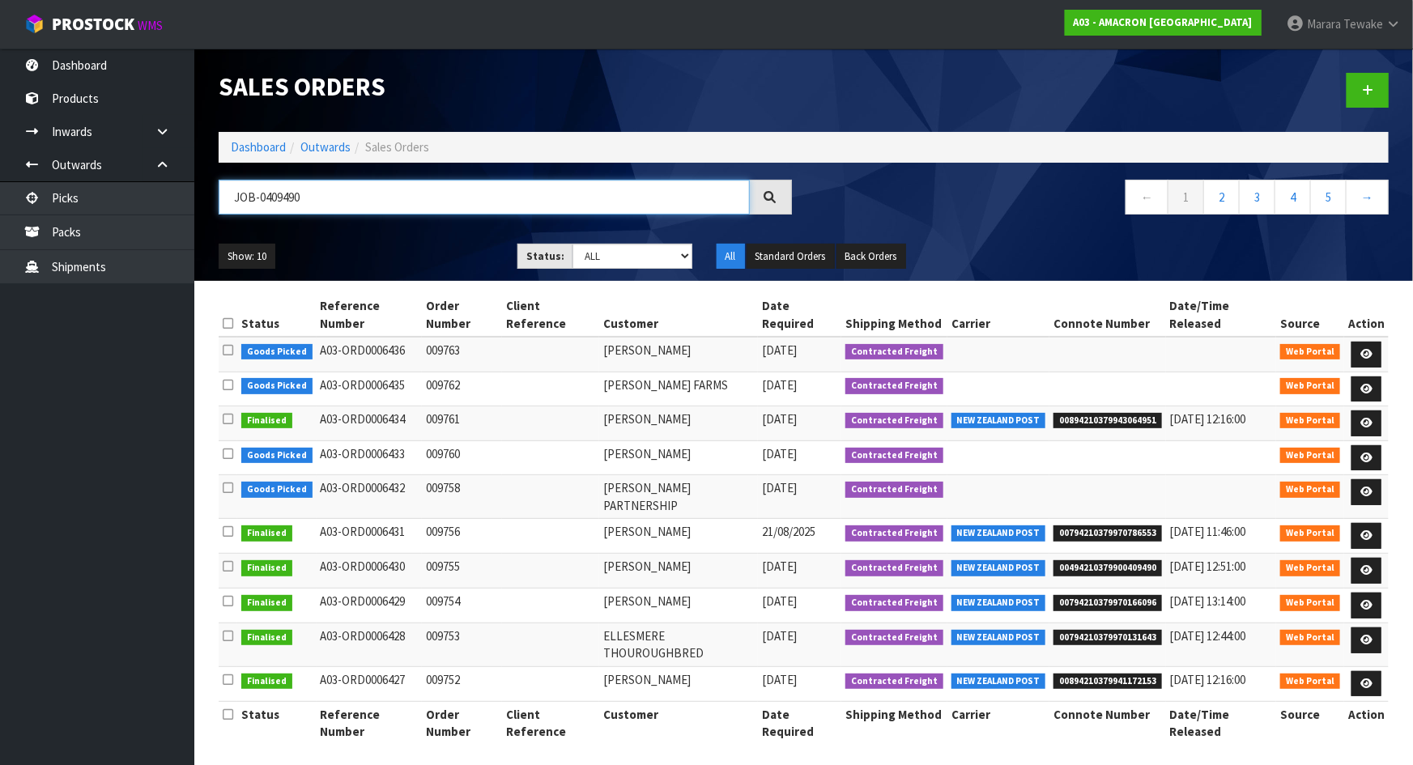
type input "JOB-0409490"
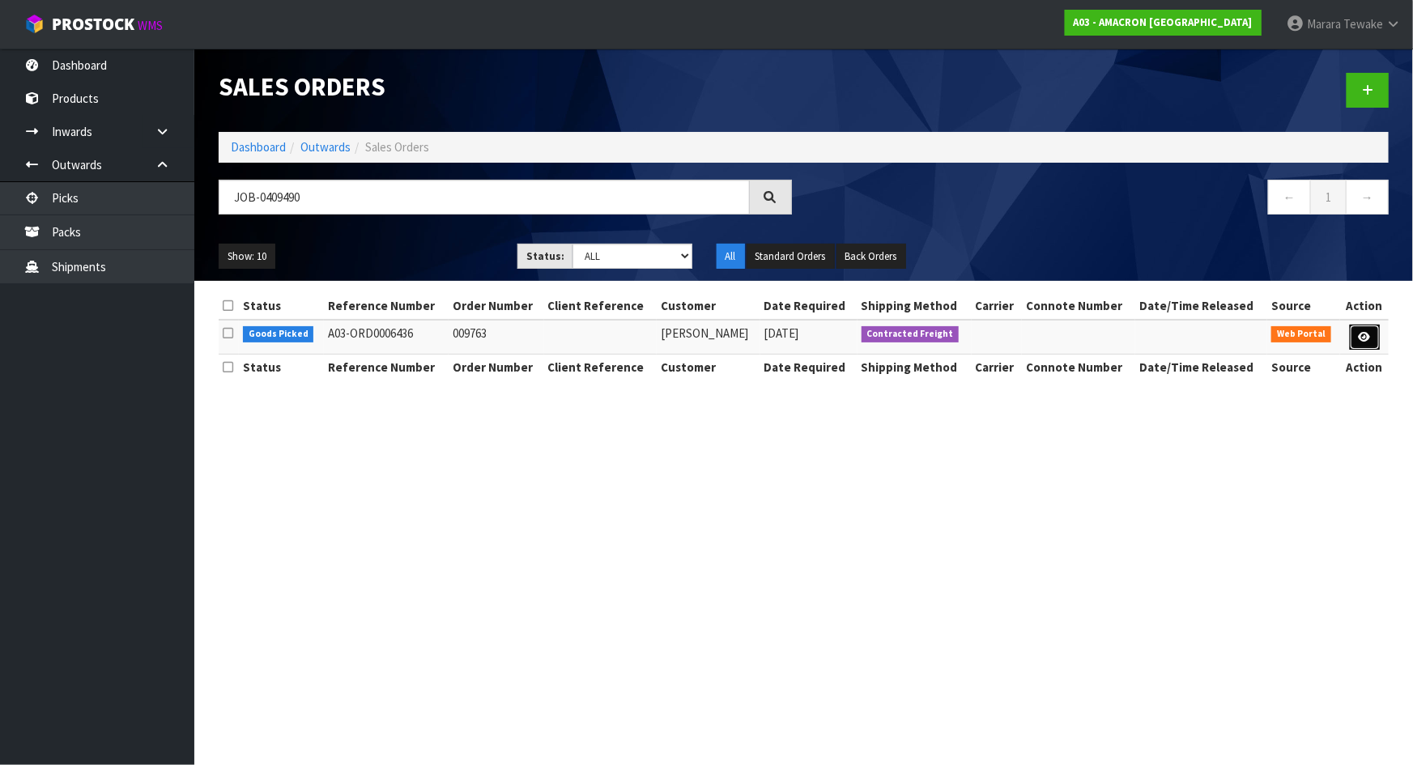
click at [1365, 332] on icon at bounding box center [1365, 337] width 12 height 11
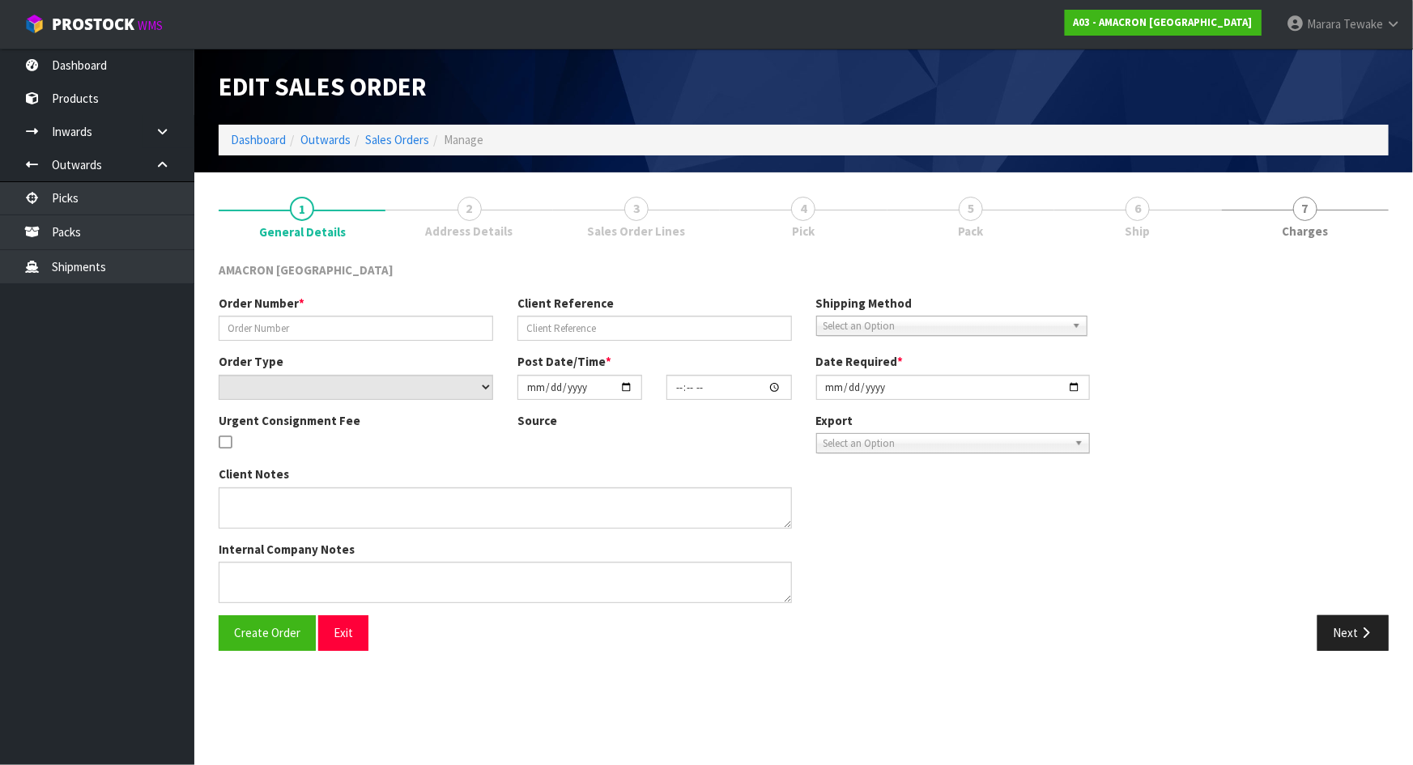
type input "009763"
select select "number:0"
type input "2025-08-26"
type input "10:43:00.000"
type input "2025-08-26"
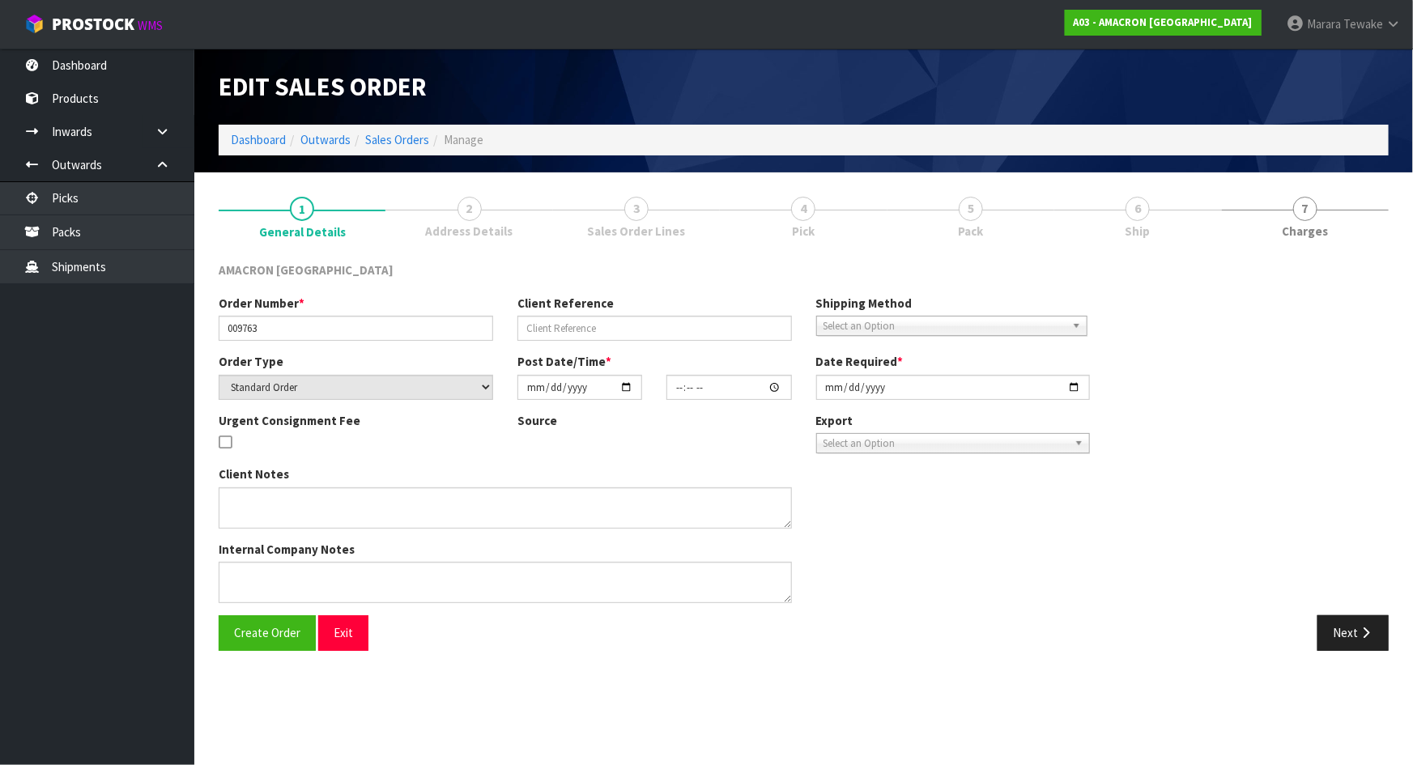
type textarea "YES PLEASE DELETE THE CODE YPPU02 SO YOU CAN PROCEED"
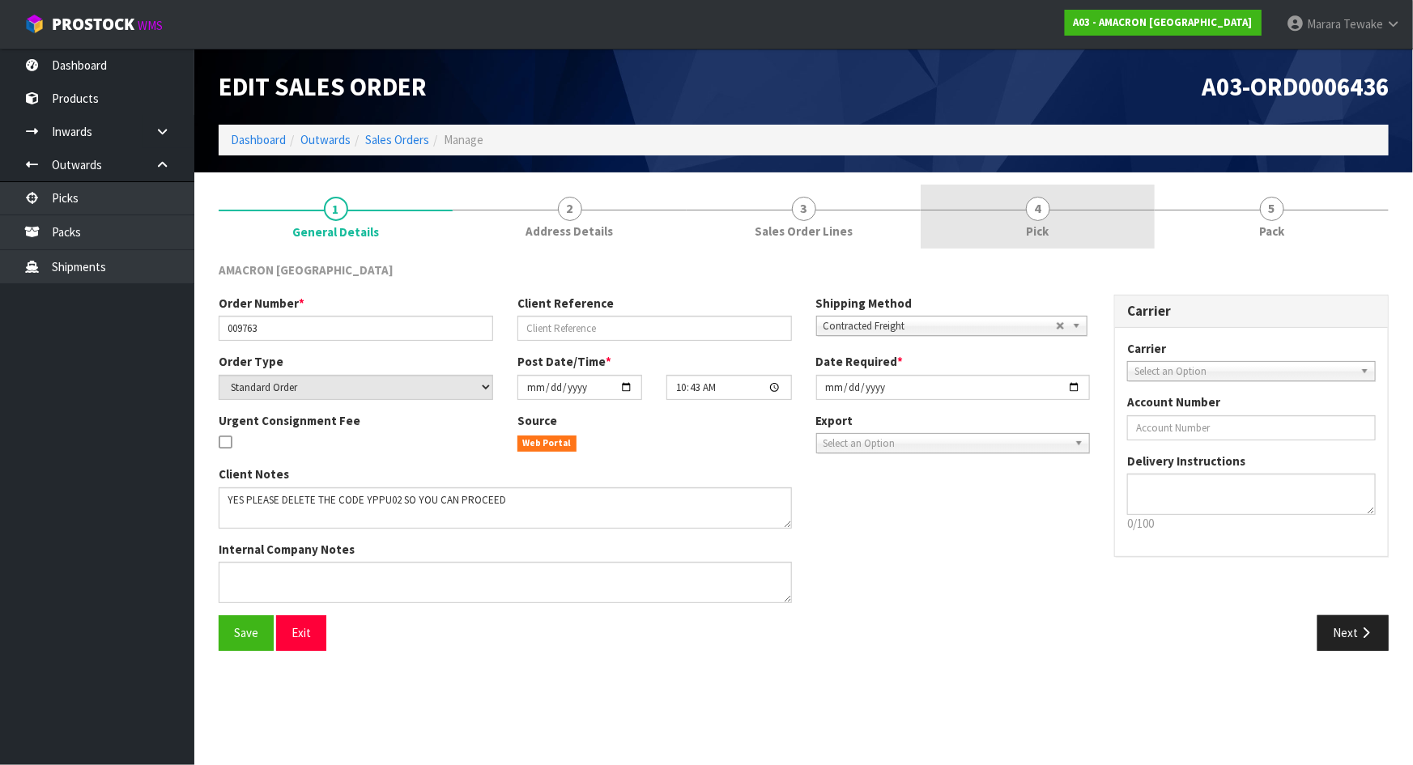
click at [1096, 226] on link "4 Pick" at bounding box center [1038, 217] width 234 height 64
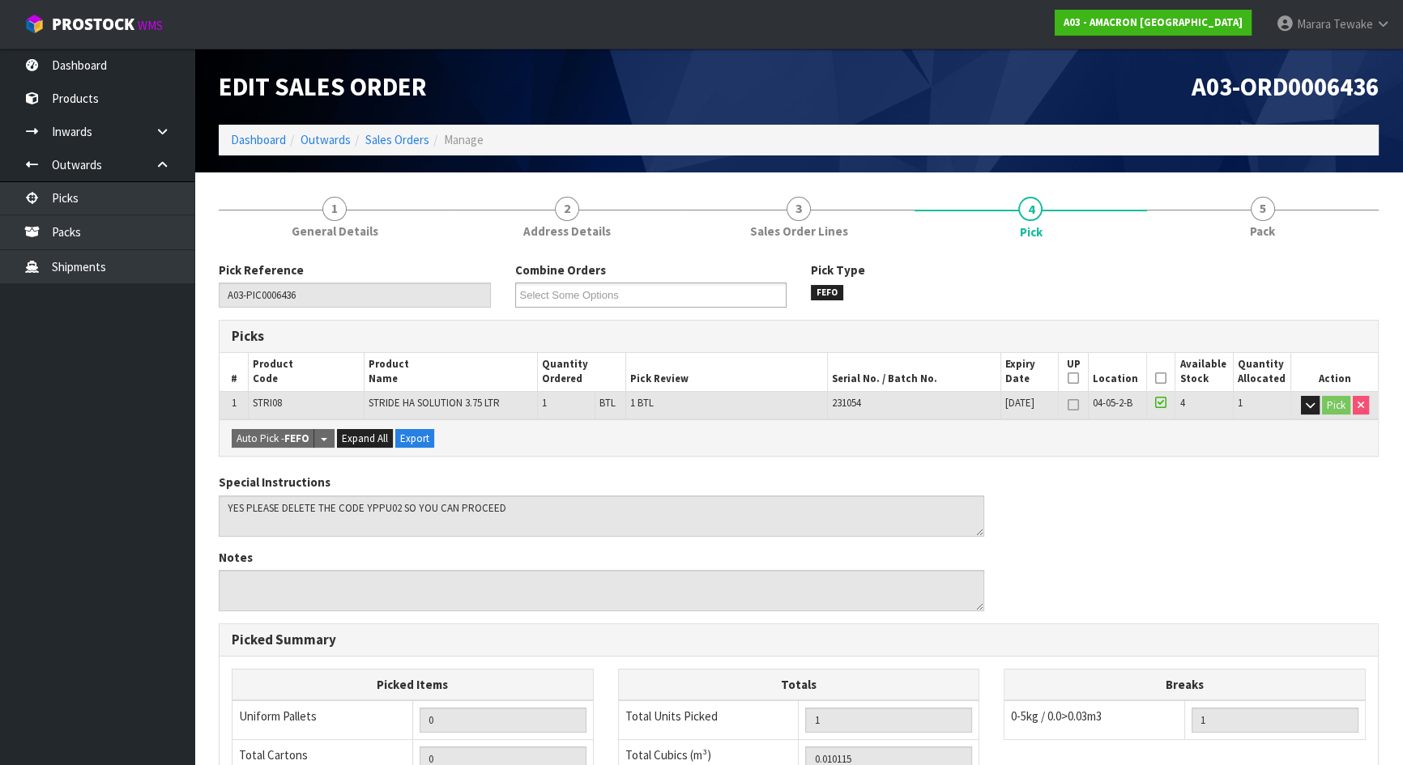
click at [1161, 378] on icon at bounding box center [1160, 378] width 11 height 1
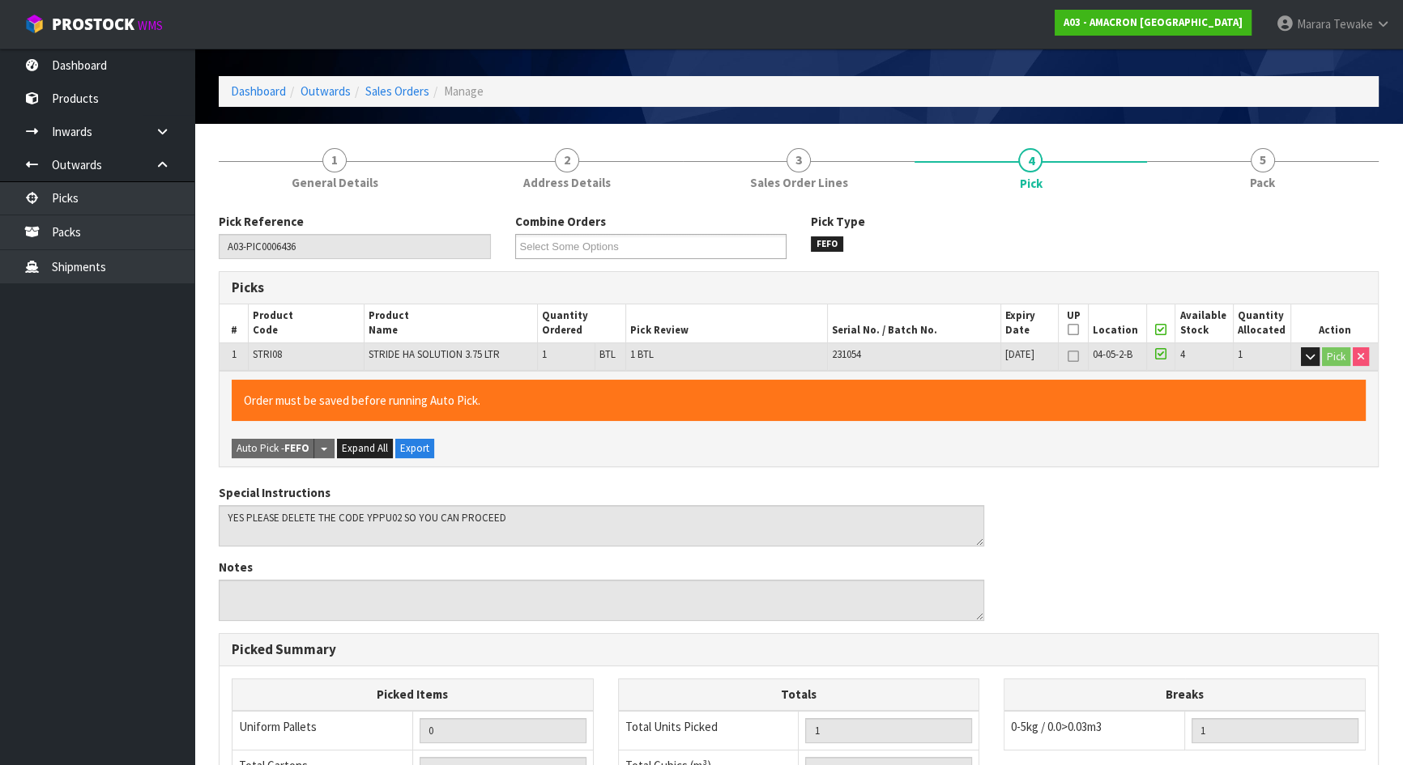
scroll to position [361, 0]
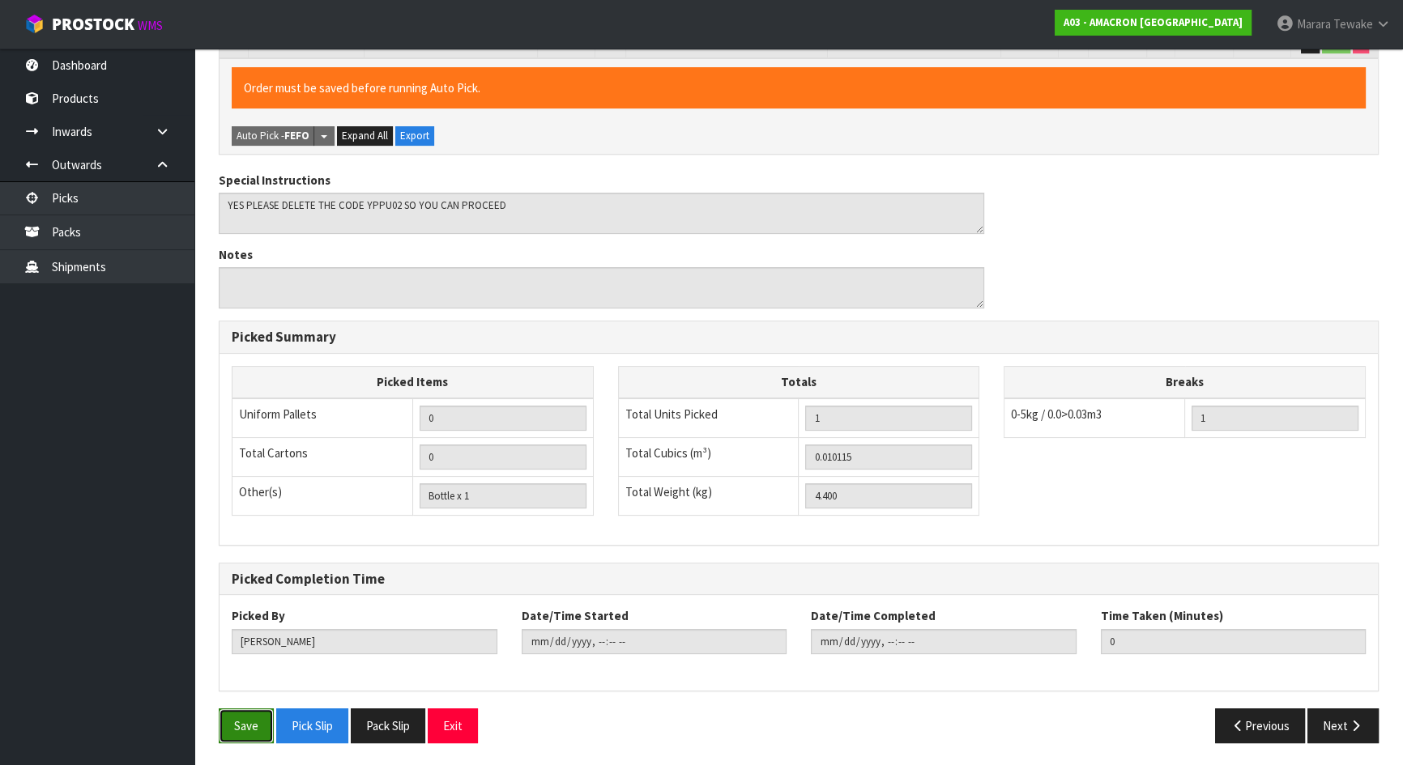
click at [250, 722] on button "Save" at bounding box center [246, 726] width 55 height 35
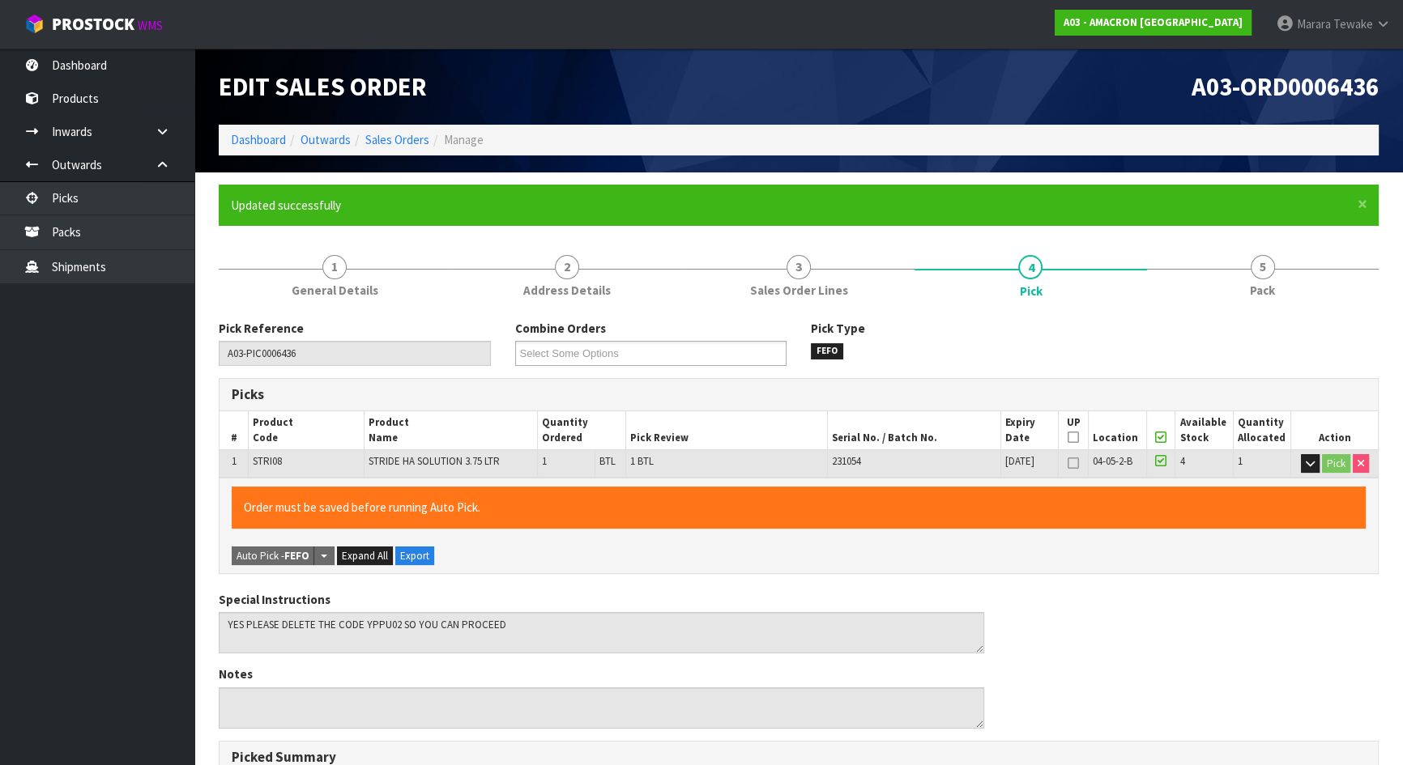
type input "Marara Tewake"
type input "2025-08-26T13:19:37"
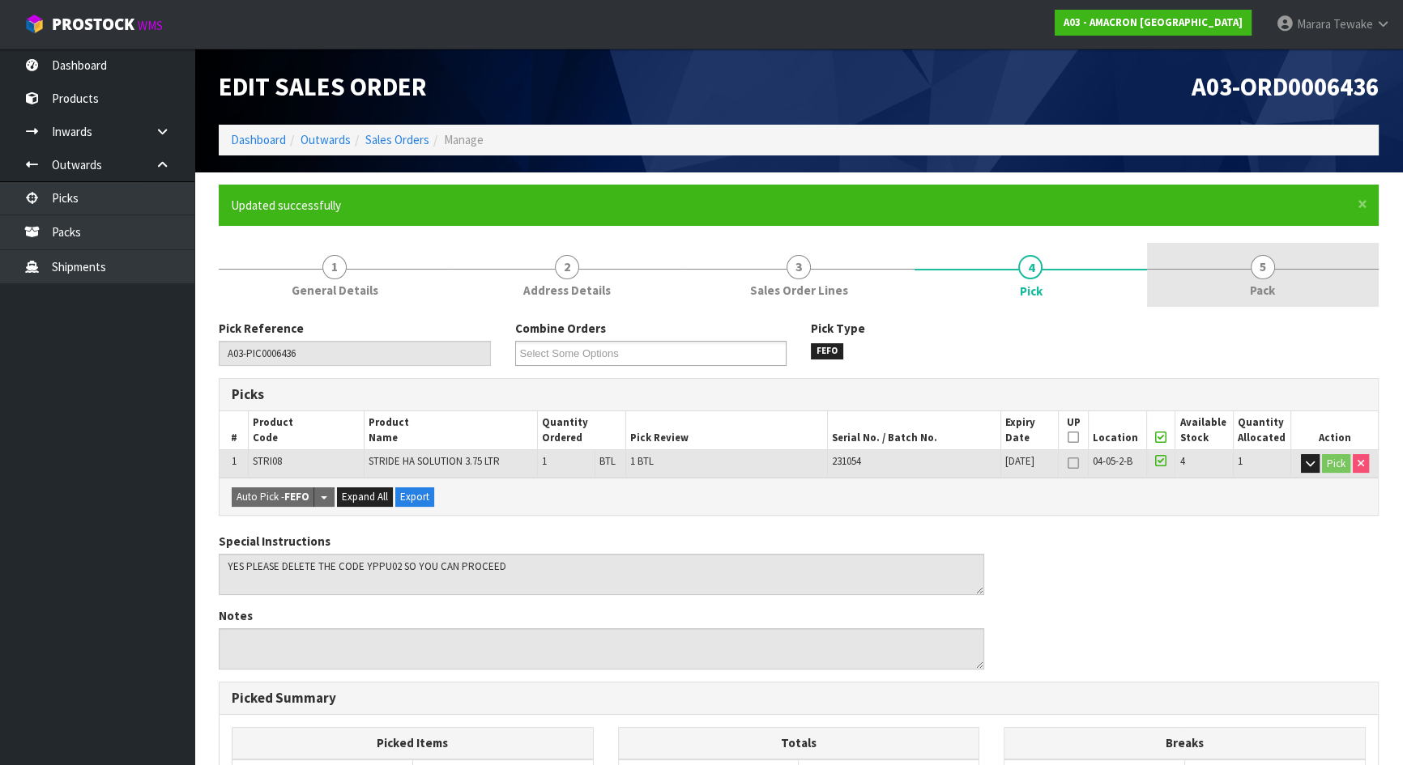
click at [1231, 299] on link "5 Pack" at bounding box center [1263, 275] width 232 height 64
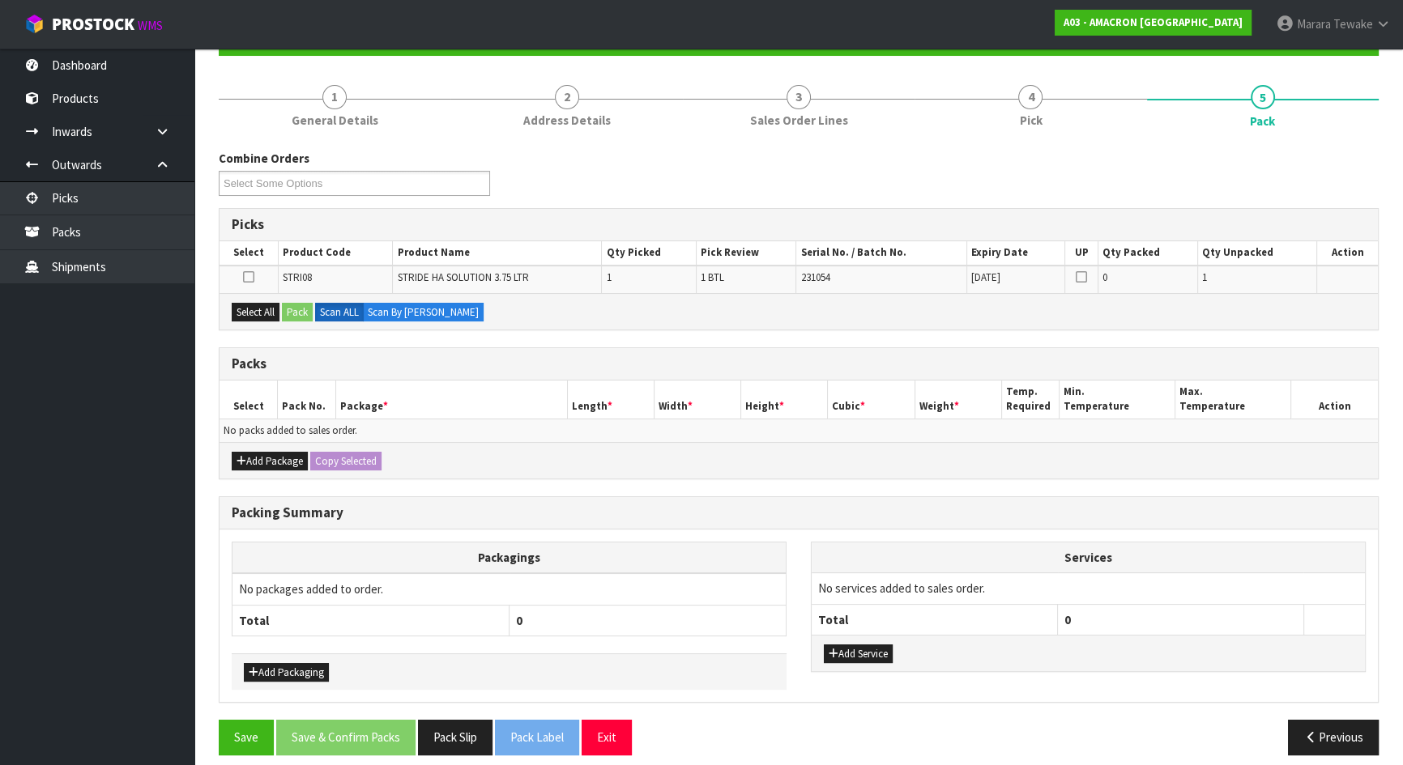
scroll to position [181, 0]
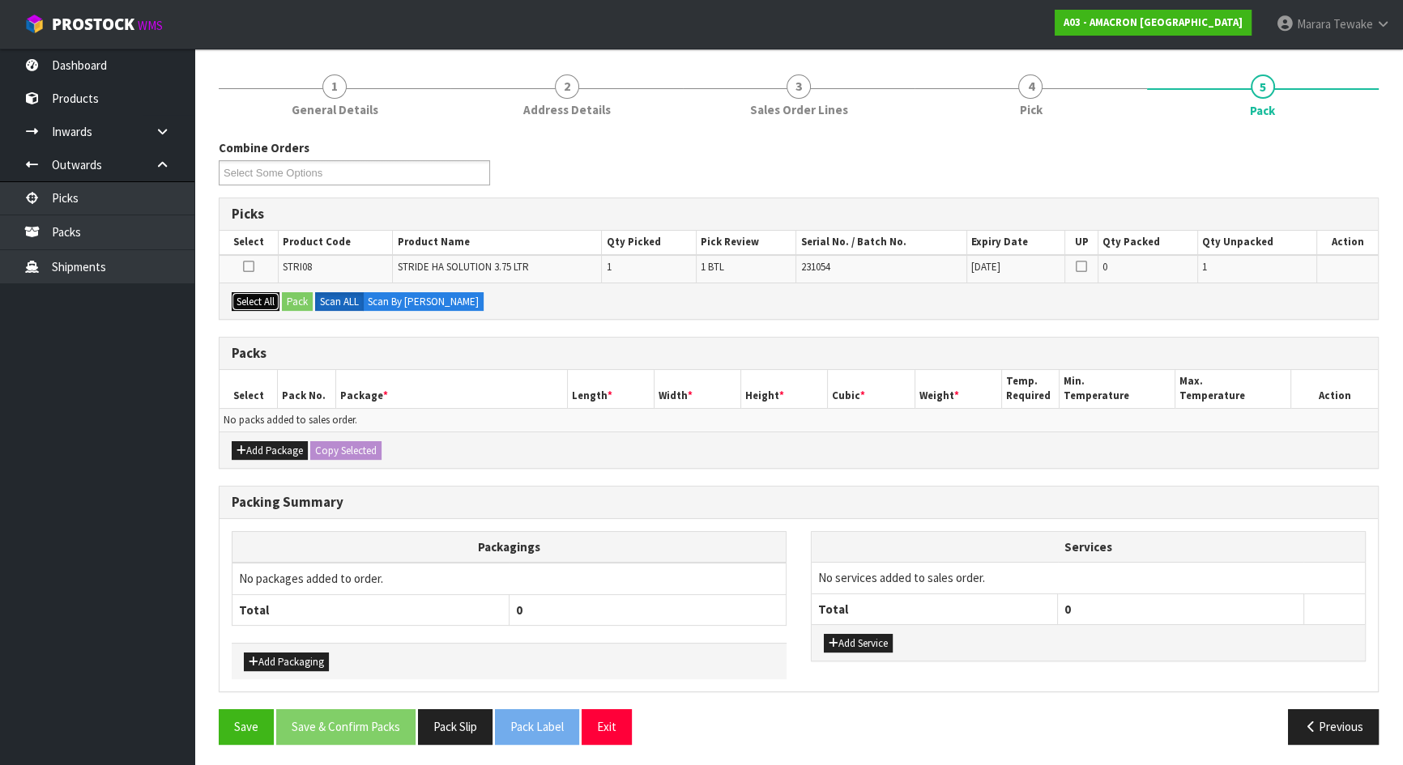
drag, startPoint x: 262, startPoint y: 300, endPoint x: 301, endPoint y: 293, distance: 40.4
click at [269, 300] on button "Select All" at bounding box center [256, 301] width 48 height 19
click at [305, 294] on button "Pack" at bounding box center [297, 301] width 31 height 19
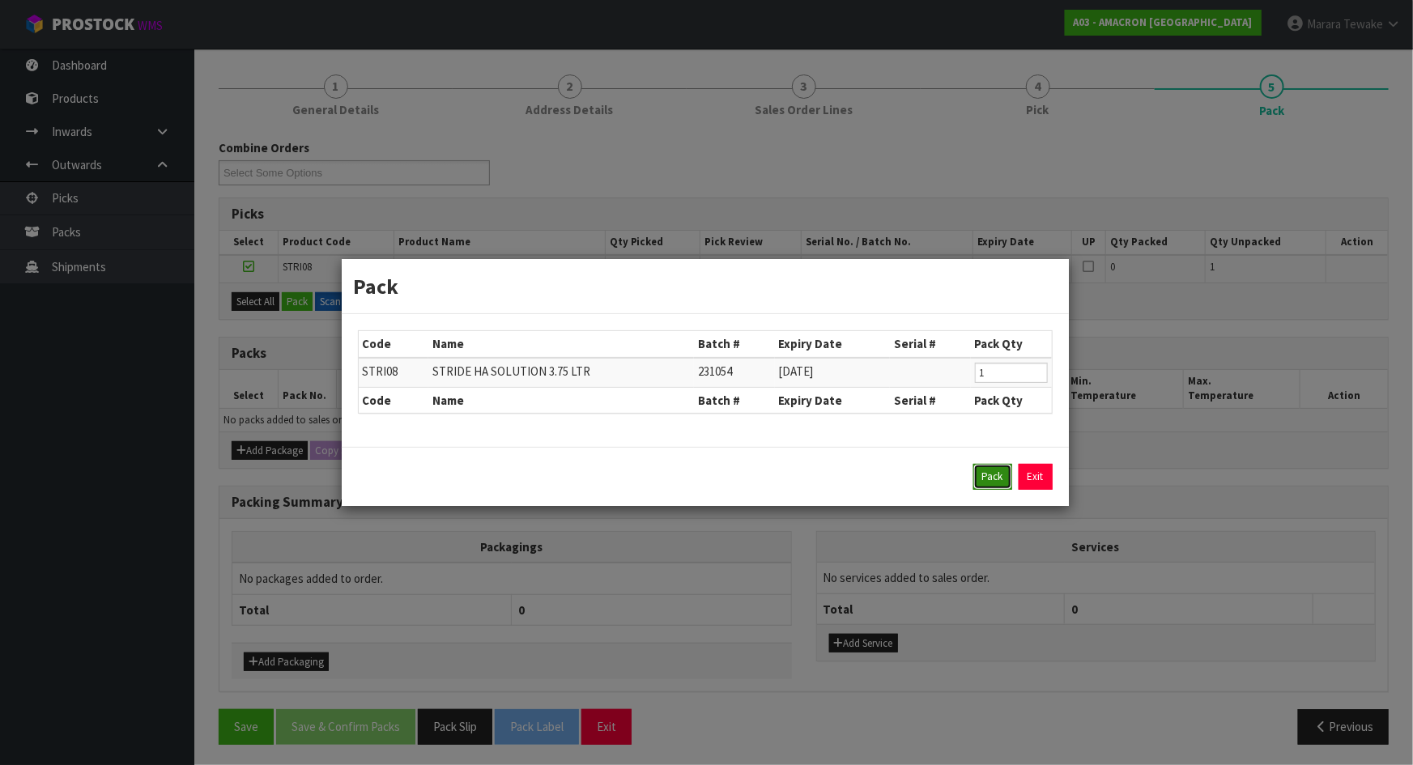
click at [999, 474] on button "Pack" at bounding box center [993, 477] width 39 height 26
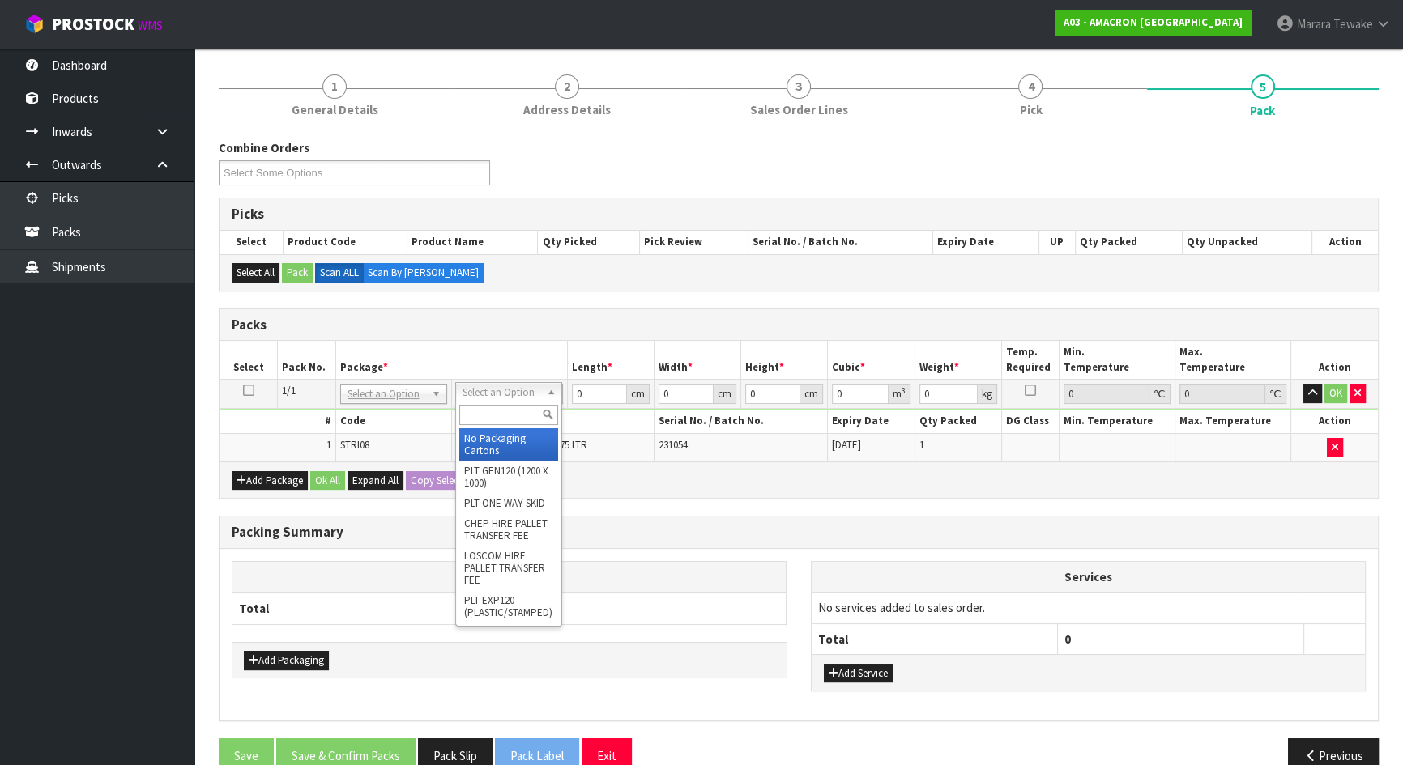
click at [491, 412] on input "text" at bounding box center [508, 415] width 99 height 20
type input "a4"
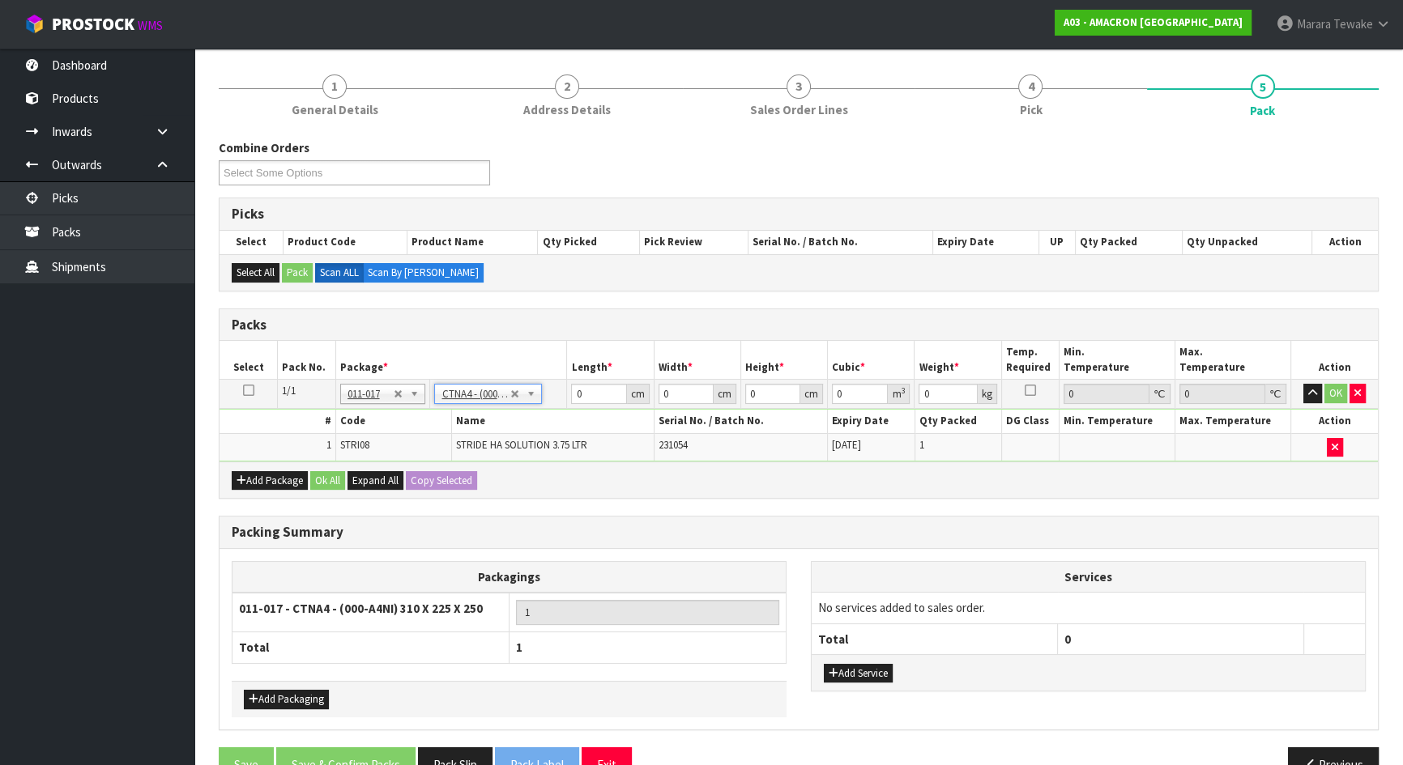
type input "31"
type input "22.5"
type input "25"
type input "0.017438"
type input "4.6"
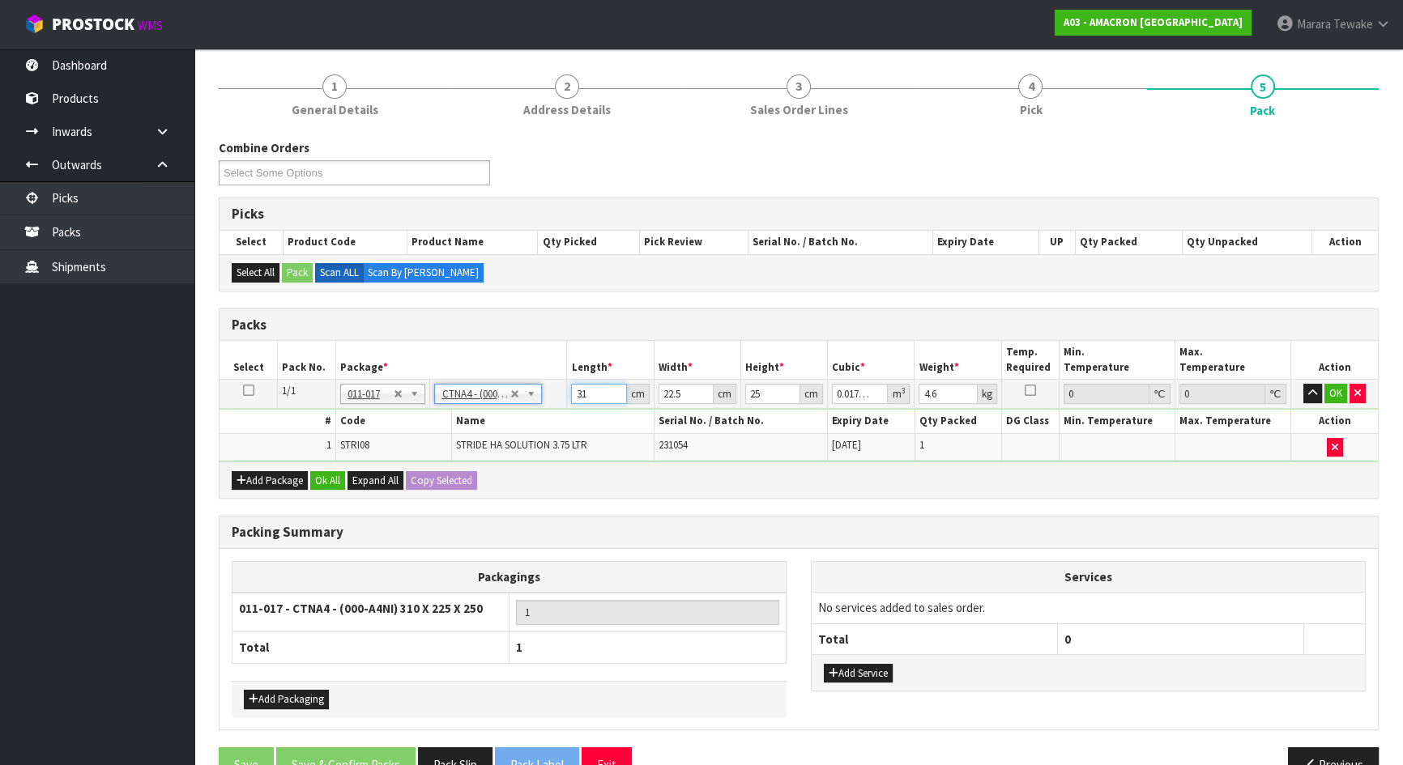
drag, startPoint x: 606, startPoint y: 389, endPoint x: 557, endPoint y: 369, distance: 52.6
click at [571, 384] on input "31" at bounding box center [598, 394] width 55 height 20
type input "2"
type input "0.001125"
type input "27"
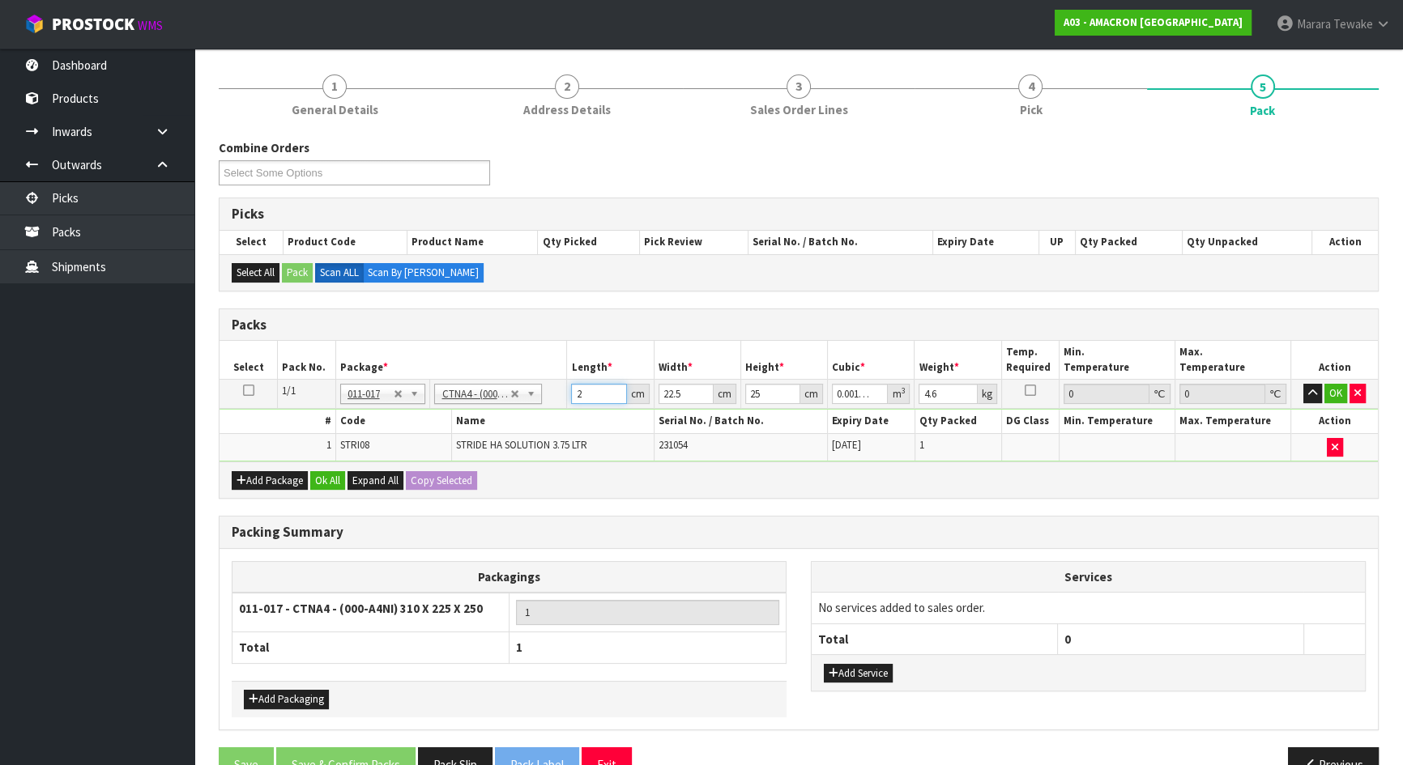
type input "0.015188"
type input "27"
type input "2"
type input "0.00135"
type input "24"
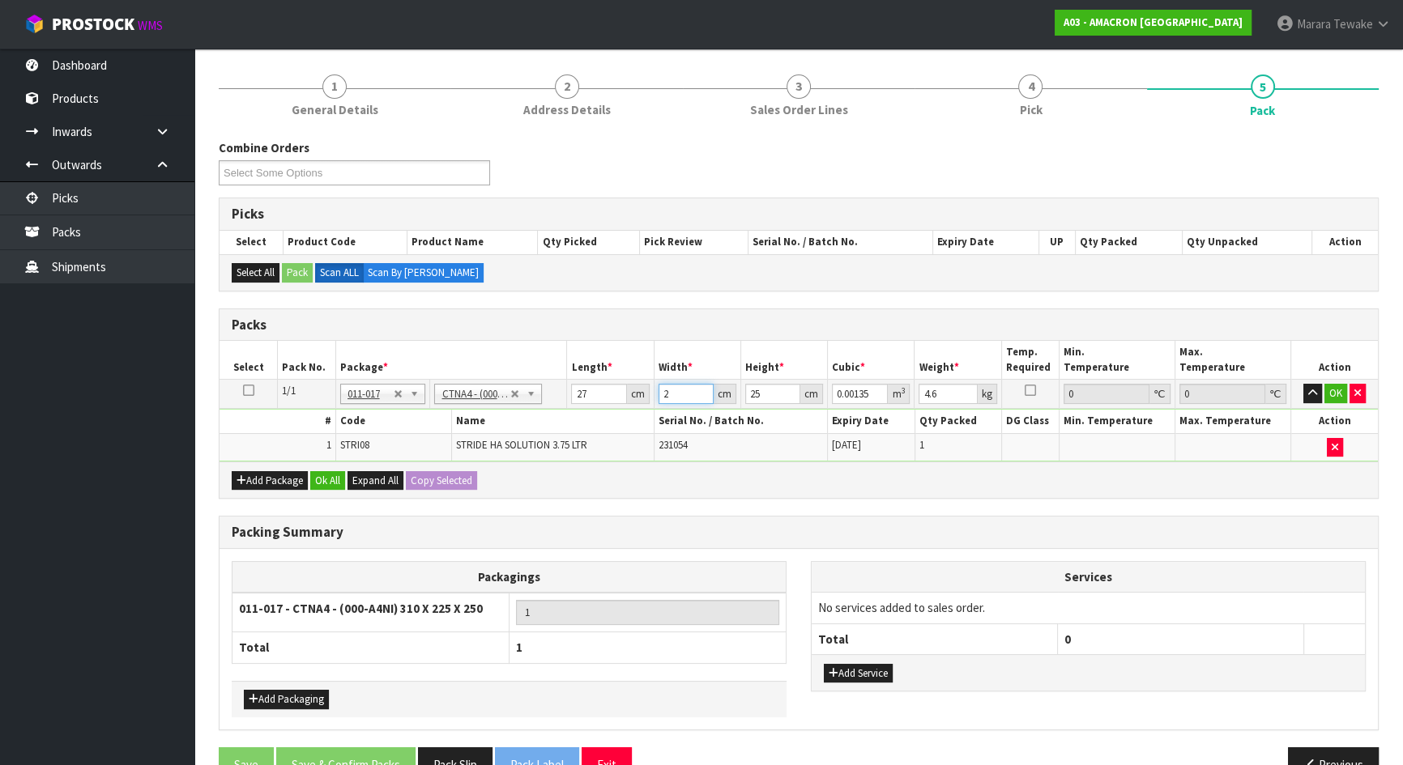
type input "0.0162"
type input "24"
type input "3"
type input "0.001944"
type input "32"
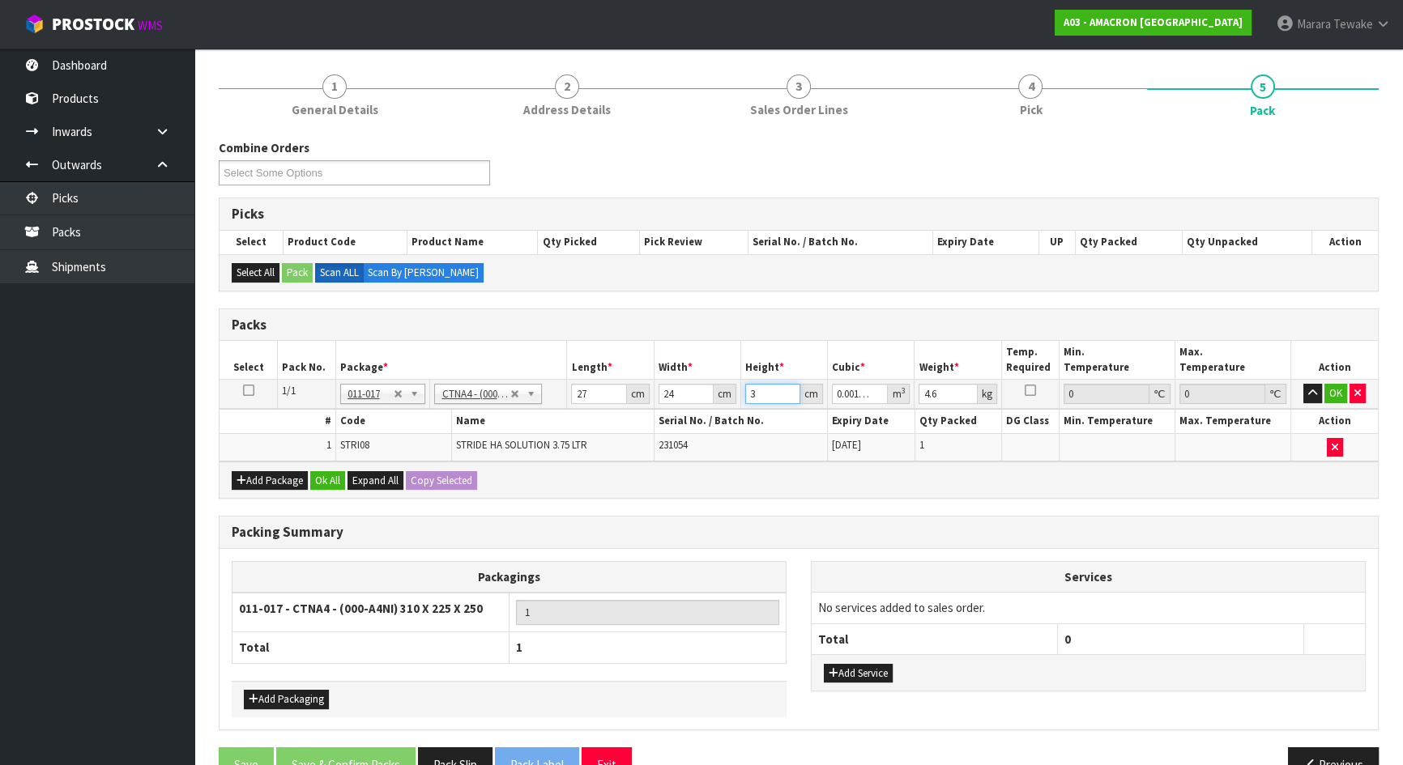
type input "0.020736"
type input "32"
type input "5"
click at [1303, 384] on button "button" at bounding box center [1312, 393] width 19 height 19
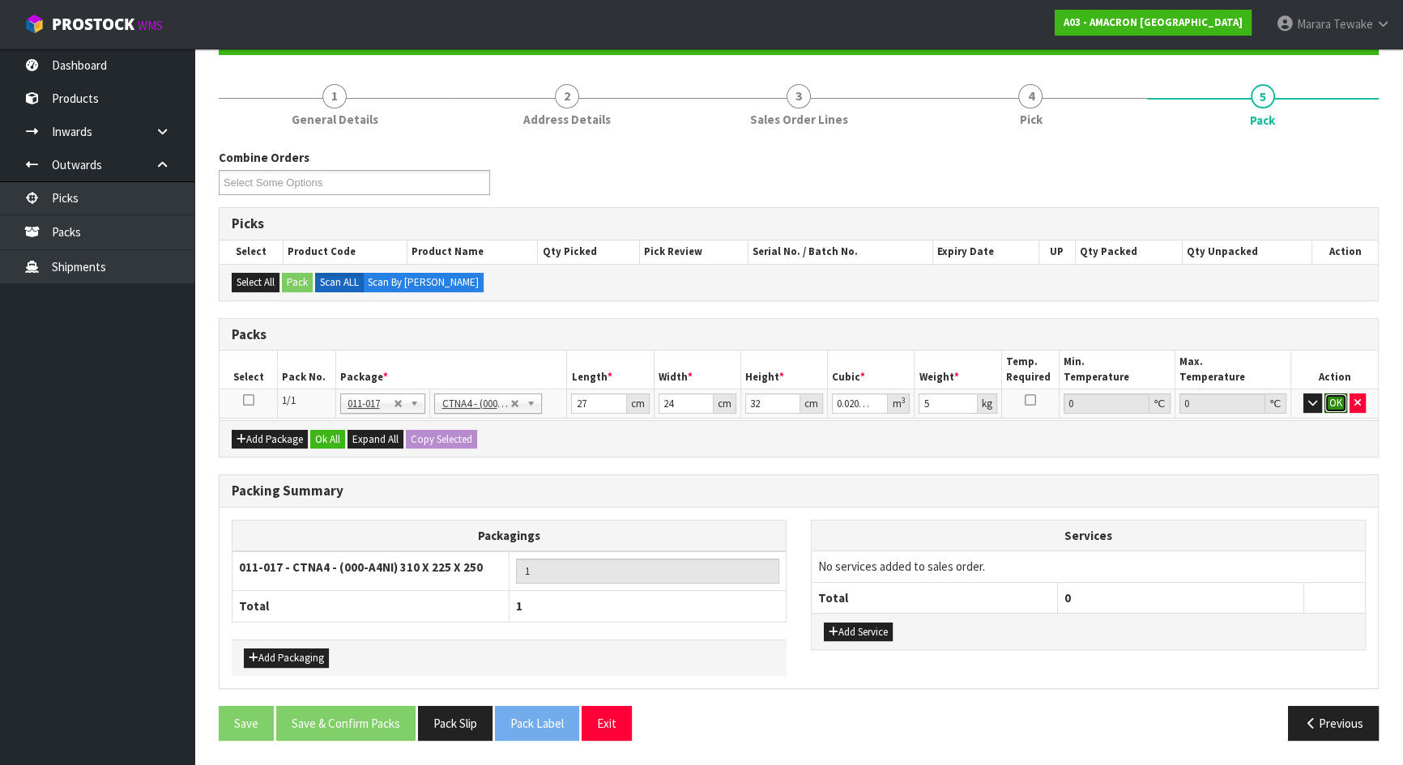
click button "OK" at bounding box center [1335, 403] width 23 height 19
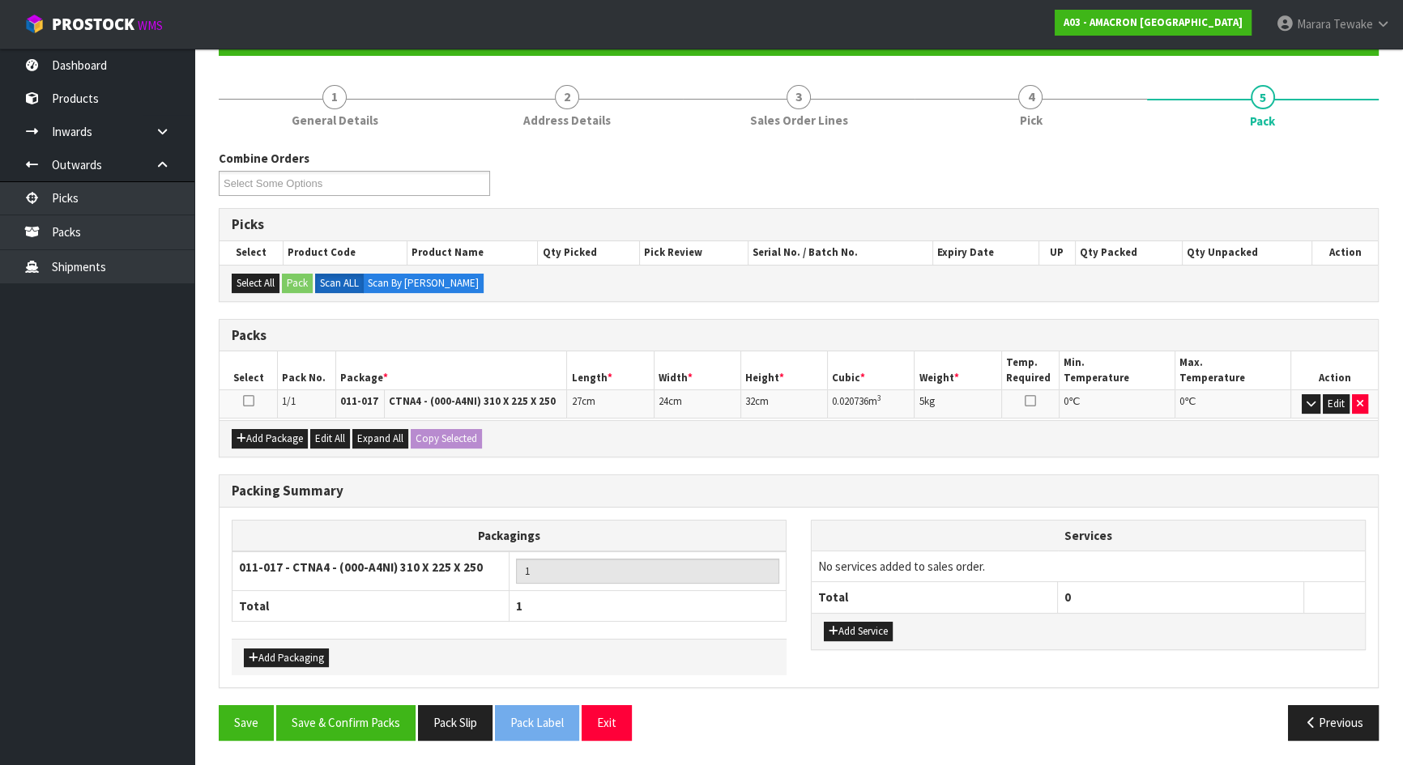
scroll to position [164, 0]
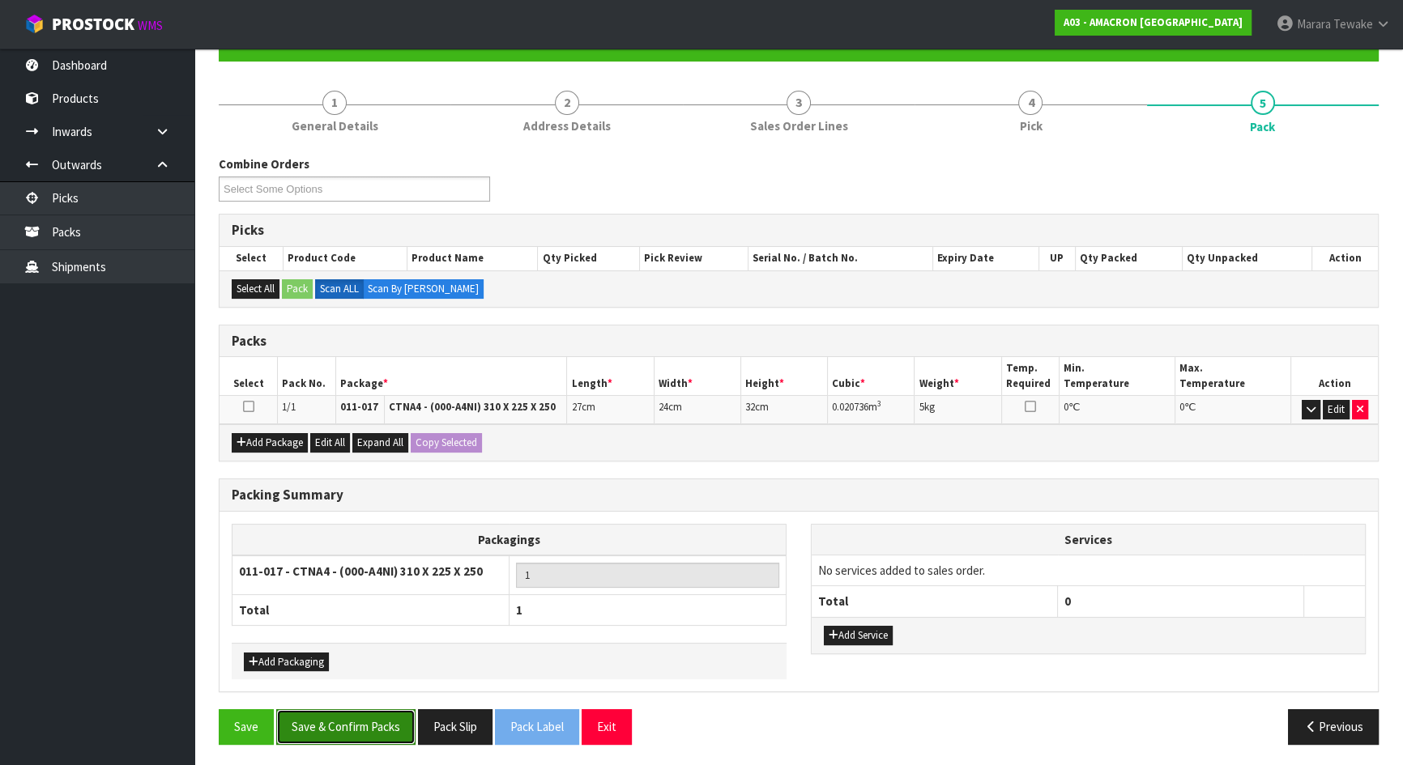
click at [362, 727] on button "Save & Confirm Packs" at bounding box center [345, 727] width 139 height 35
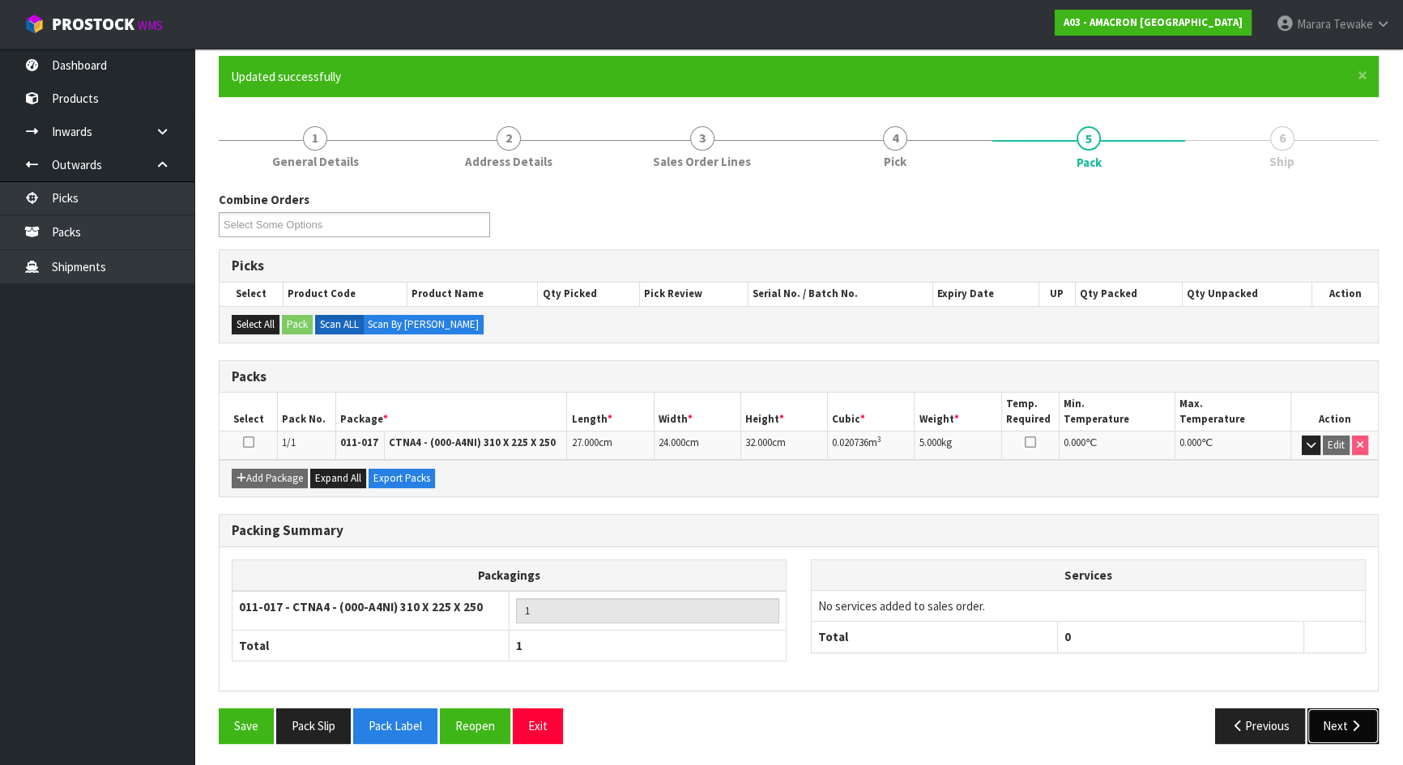
click at [1370, 725] on button "Next" at bounding box center [1342, 726] width 71 height 35
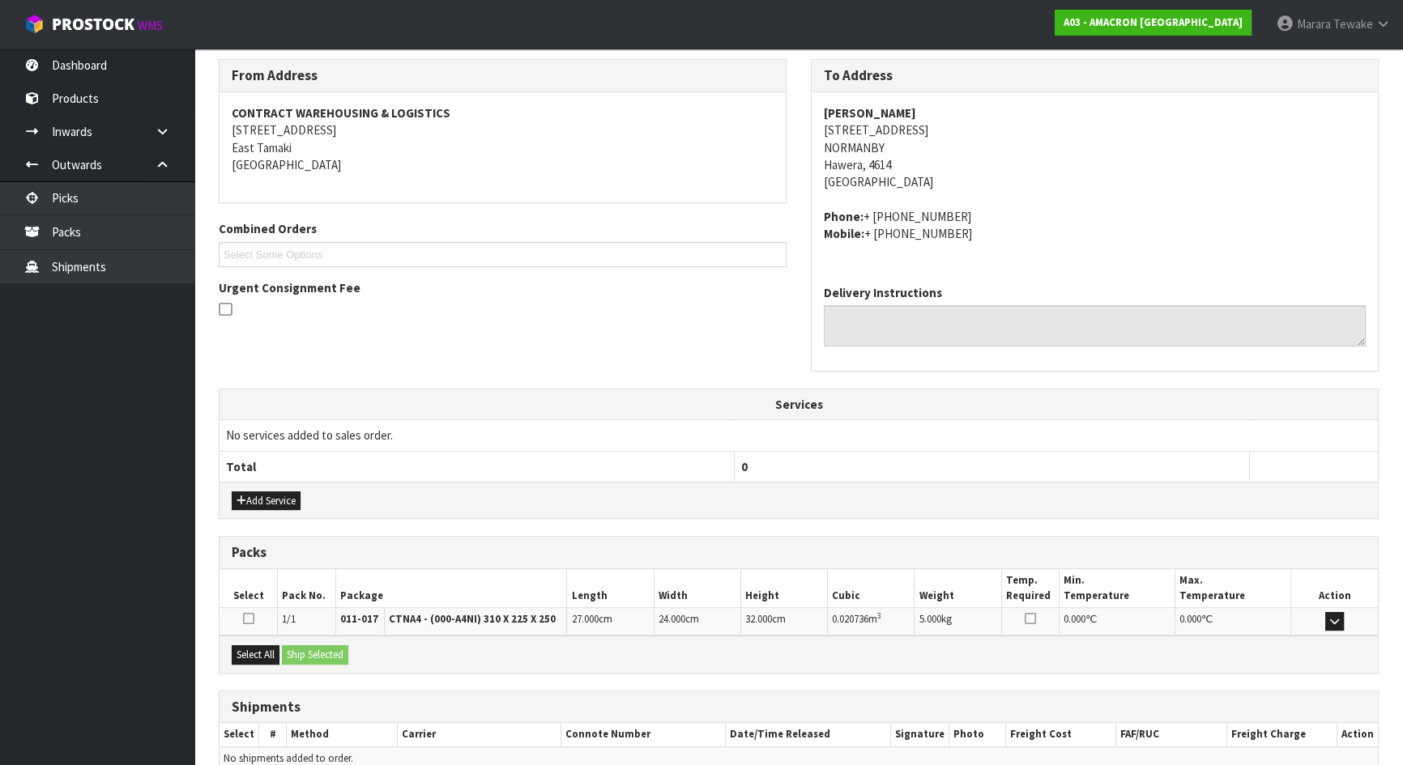
scroll to position [340, 0]
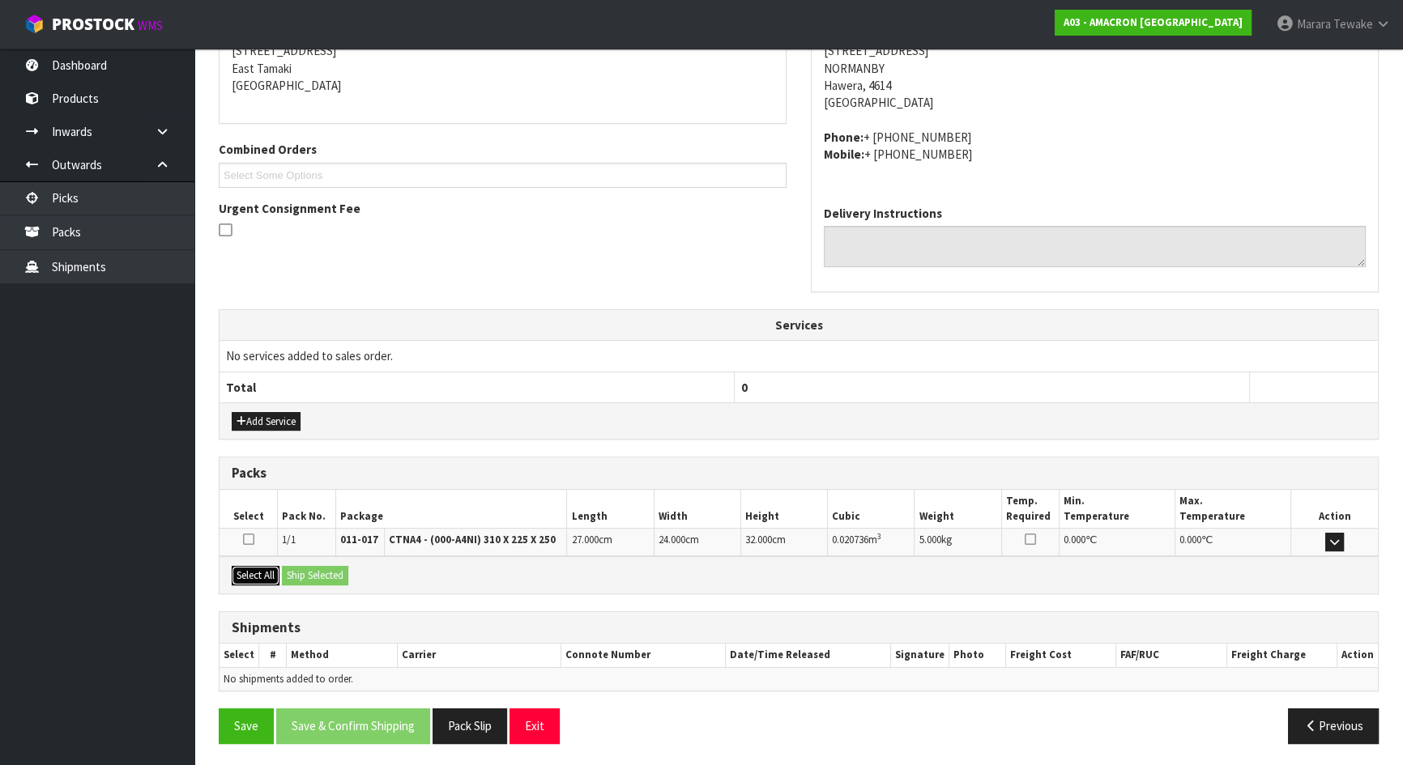
click at [258, 581] on button "Select All" at bounding box center [256, 575] width 48 height 19
click at [322, 572] on button "Ship Selected" at bounding box center [315, 575] width 66 height 19
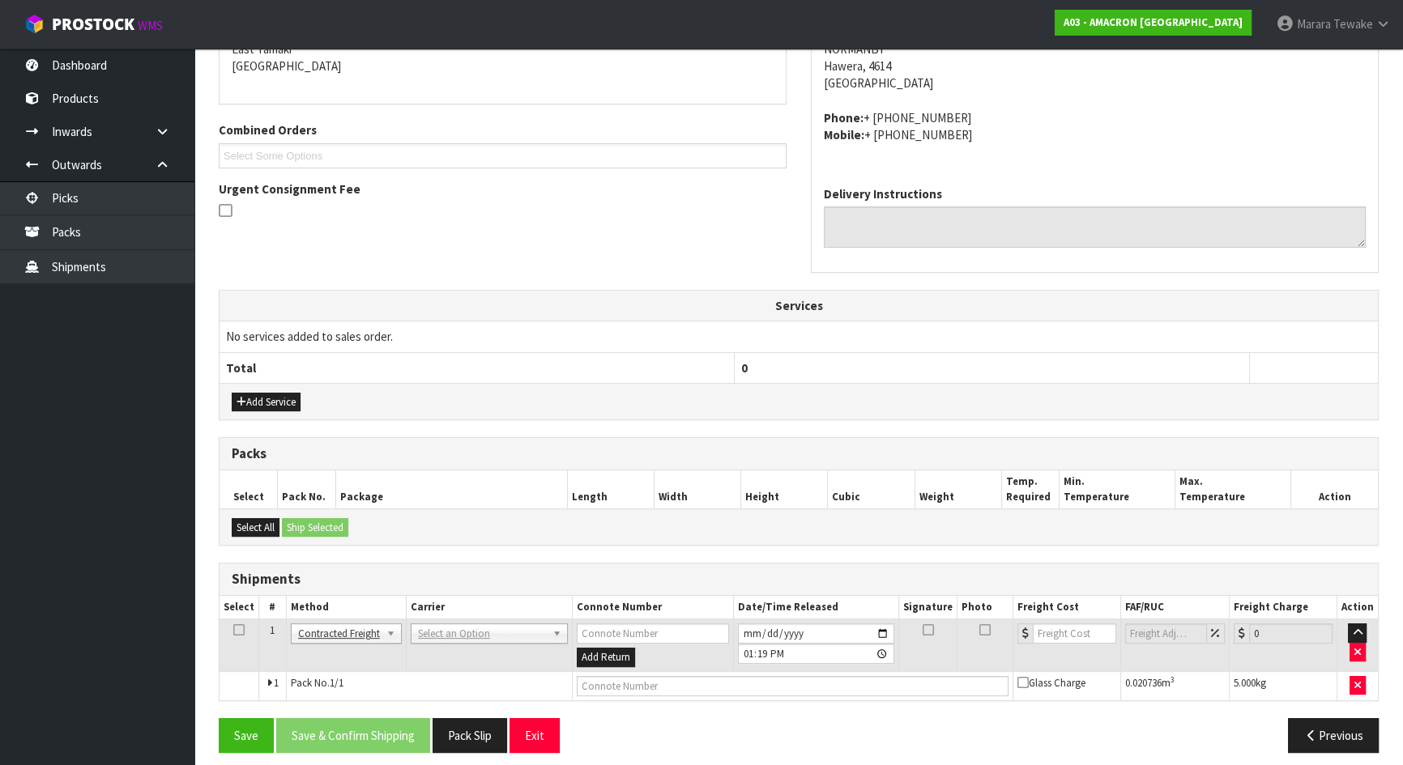
scroll to position [369, 0]
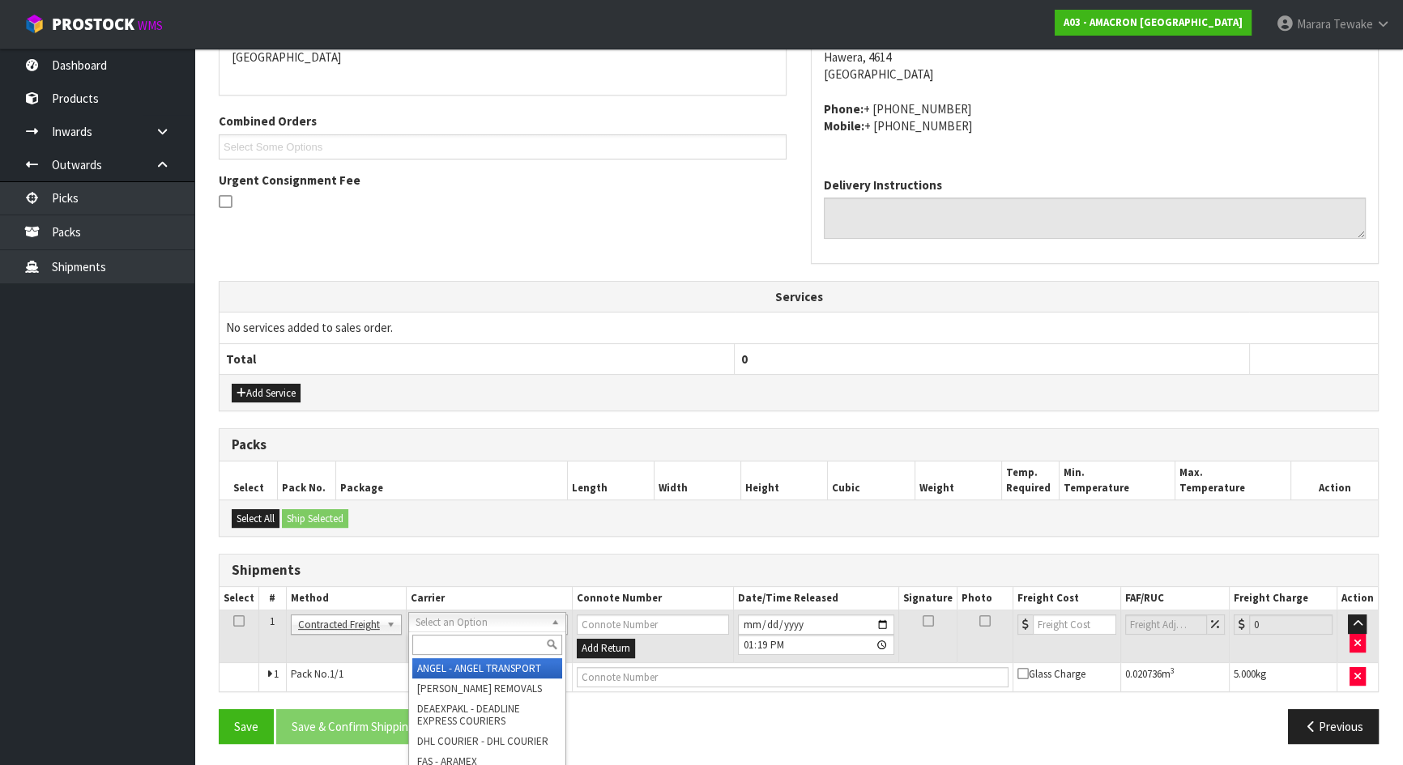
click at [451, 640] on input "text" at bounding box center [487, 645] width 150 height 20
type input "nzp"
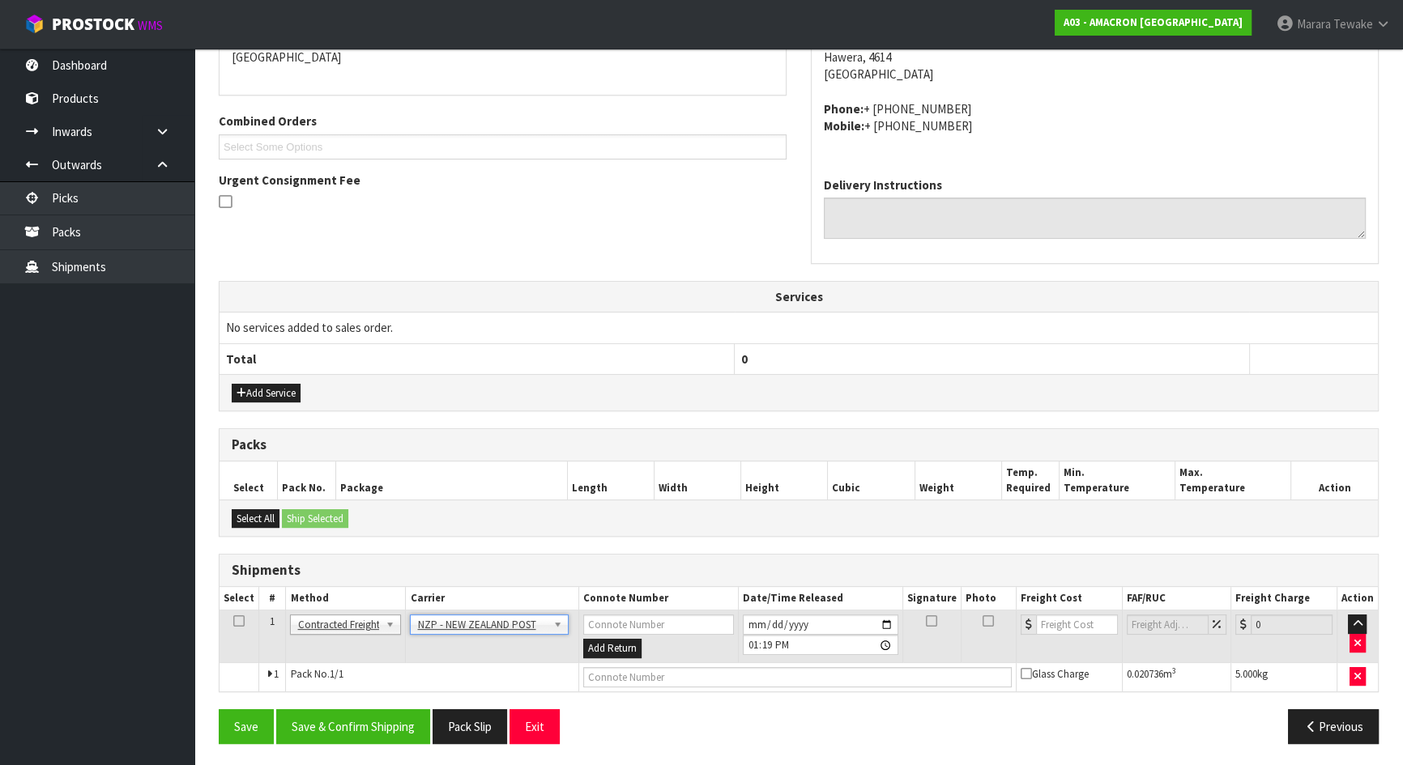
click at [397, 704] on div "From Address CONTRACT WAREHOUSING & LOGISTICS 17 Allens Road East Tamaki Auckla…" at bounding box center [799, 353] width 1160 height 805
click at [326, 723] on button "Save & Confirm Shipping" at bounding box center [353, 727] width 154 height 35
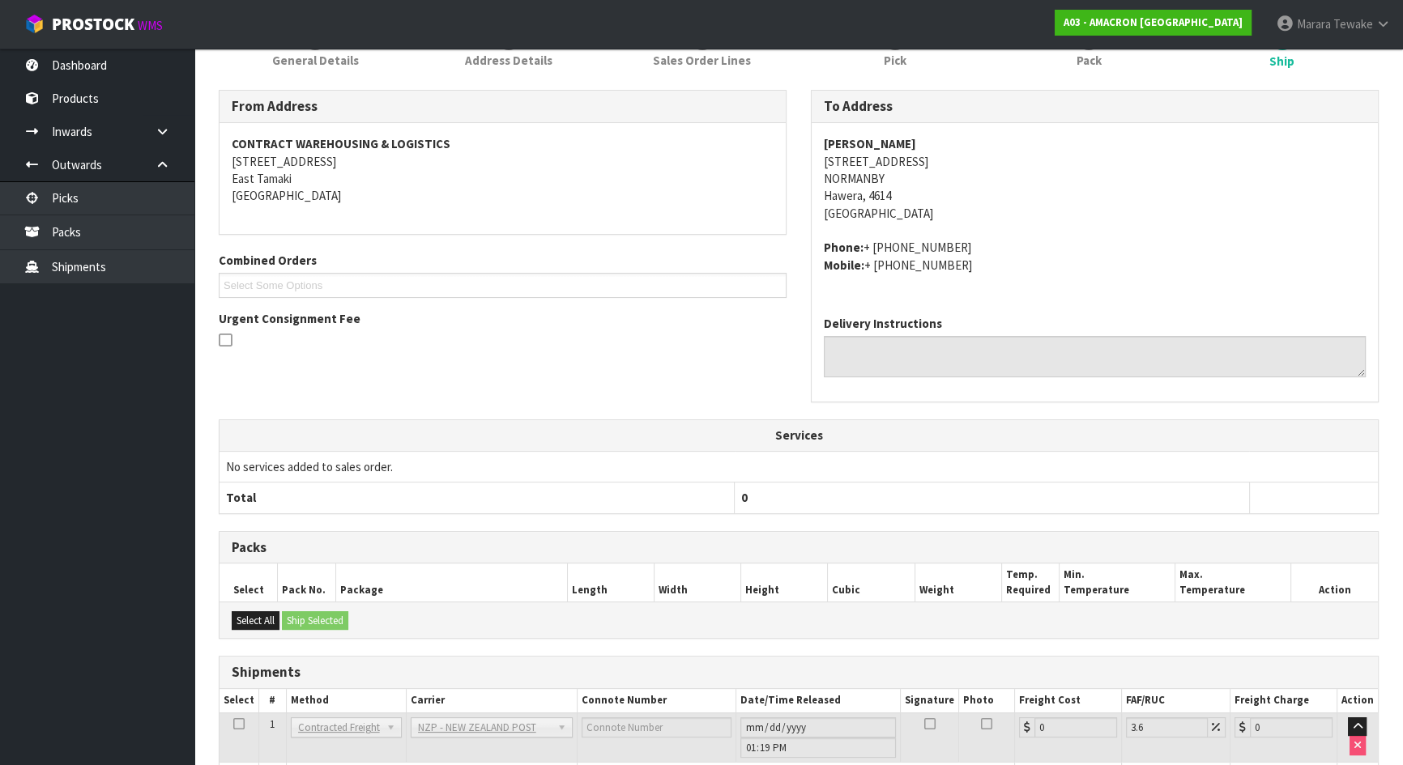
scroll to position [347, 0]
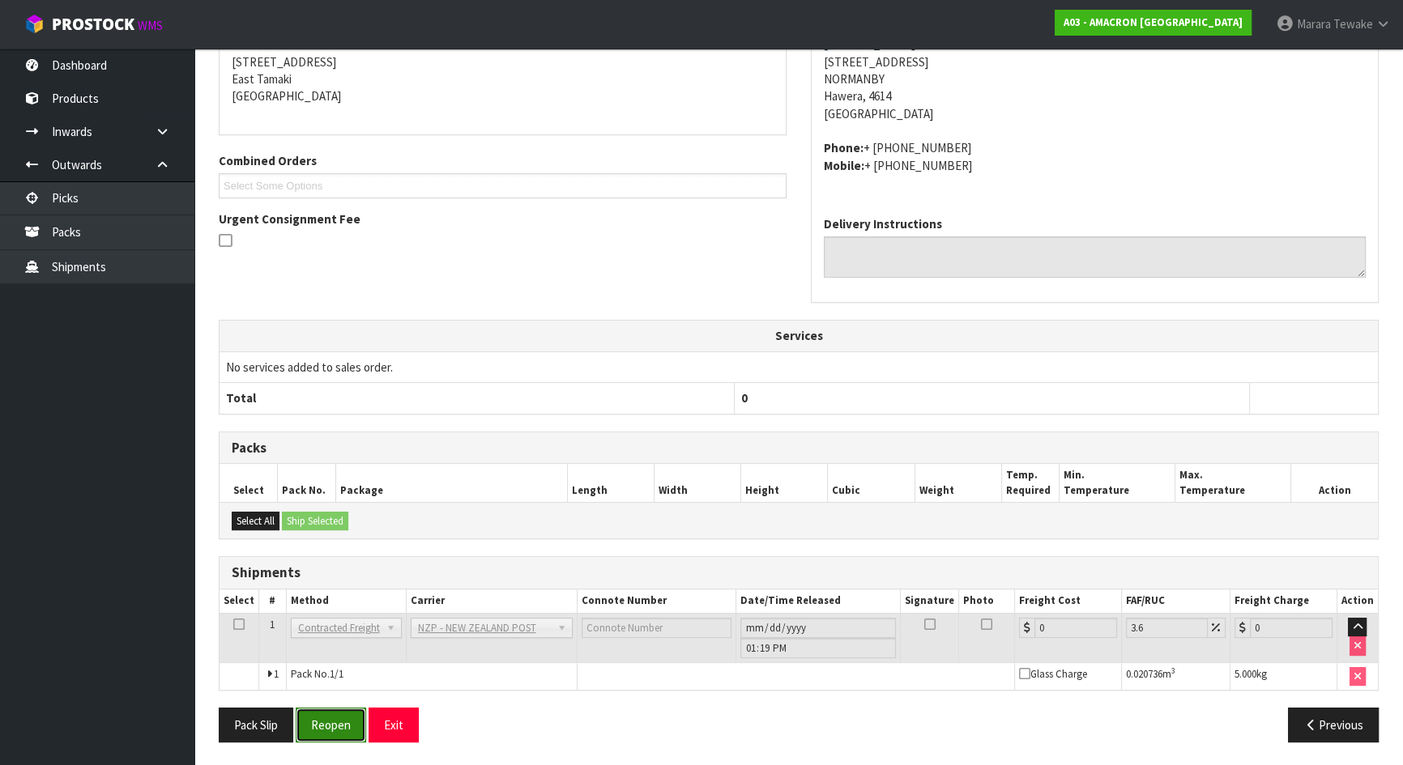
click at [328, 734] on button "Reopen" at bounding box center [331, 725] width 70 height 35
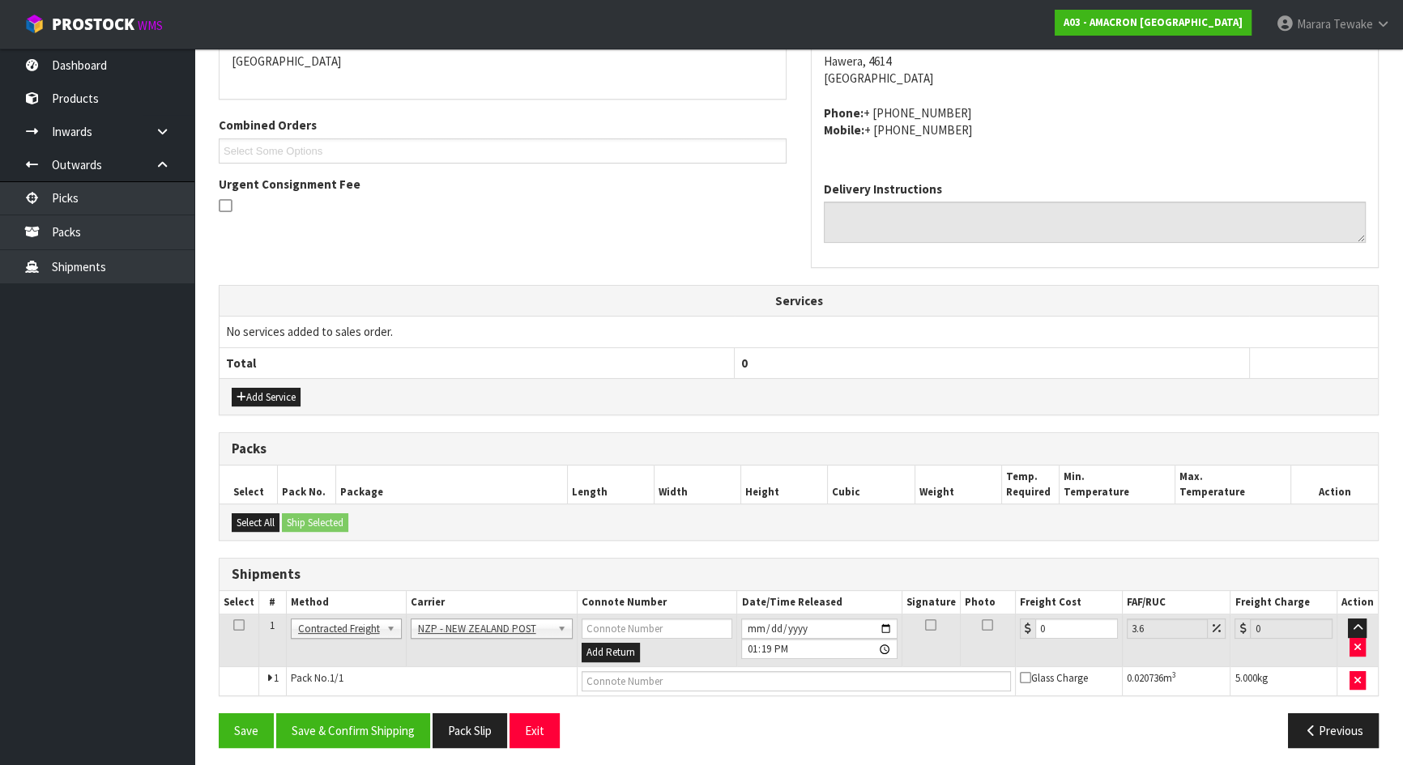
scroll to position [369, 0]
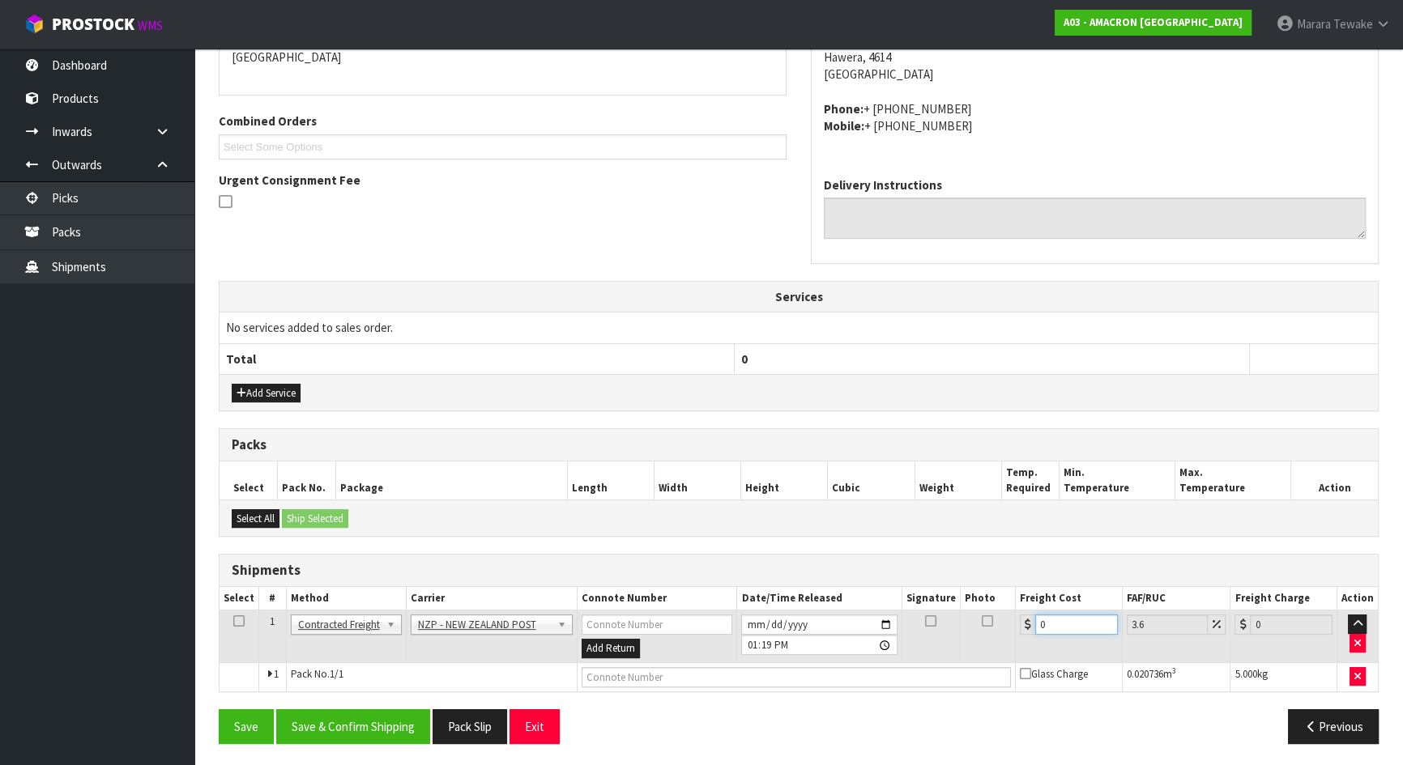
drag, startPoint x: 989, startPoint y: 613, endPoint x: 957, endPoint y: 529, distance: 90.0
click at [970, 594] on table "Select # Method Carrier Connote Number Date/Time Released Signature Photo Freig…" at bounding box center [798, 639] width 1158 height 104
type input "8"
type input "8.29"
type input "8.4"
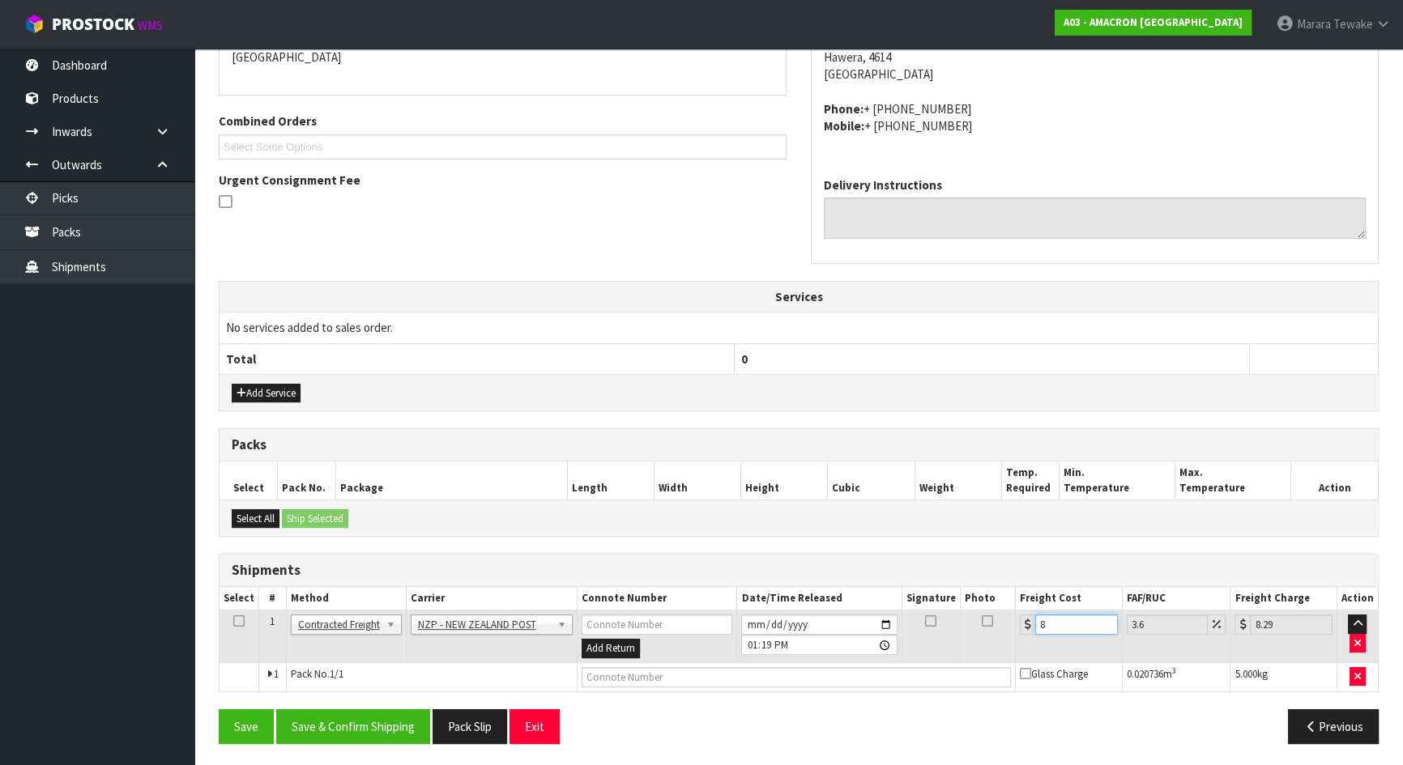
type input "8.7"
type input "8.45"
type input "8.75"
type input "8.45"
click at [378, 728] on button "Save & Confirm Shipping" at bounding box center [353, 727] width 154 height 35
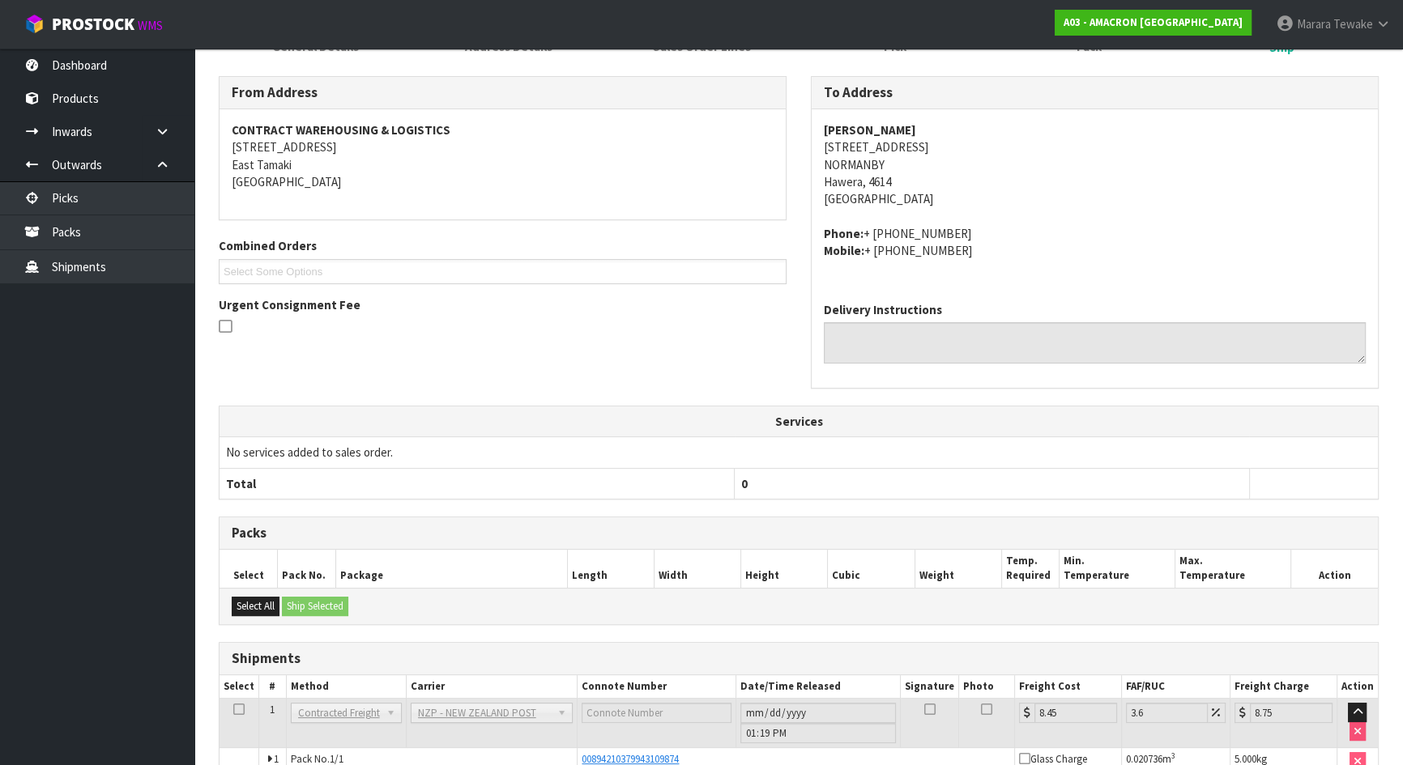
scroll to position [340, 0]
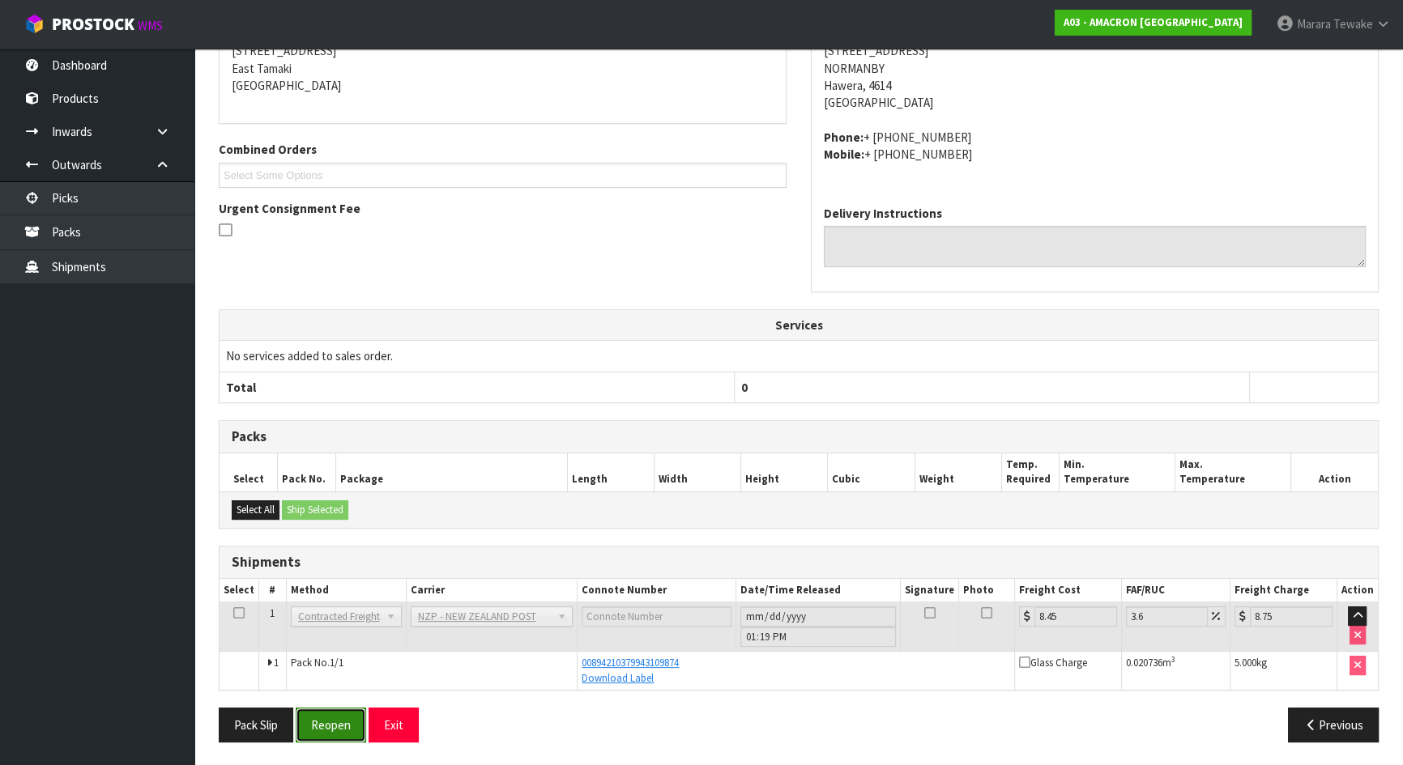
click at [312, 722] on button "Reopen" at bounding box center [331, 725] width 70 height 35
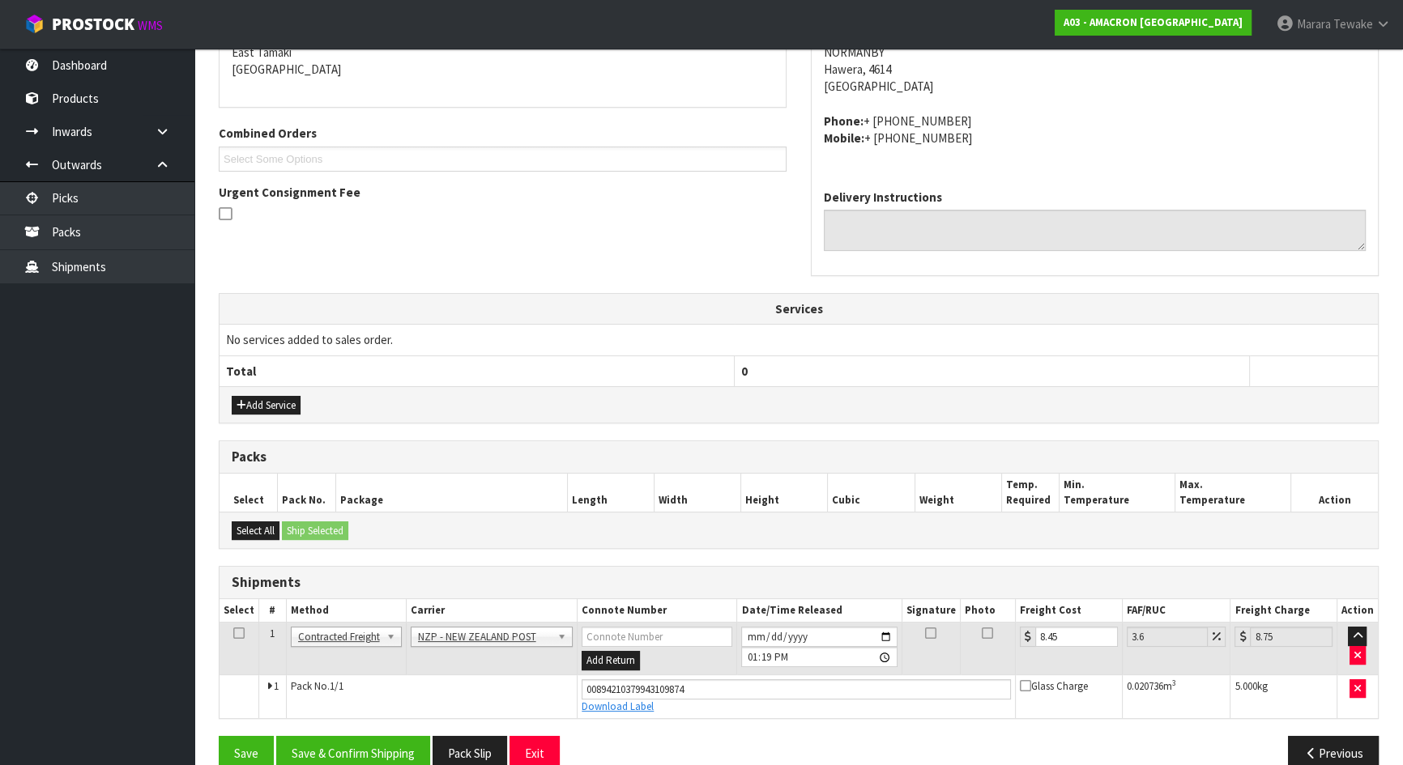
scroll to position [384, 0]
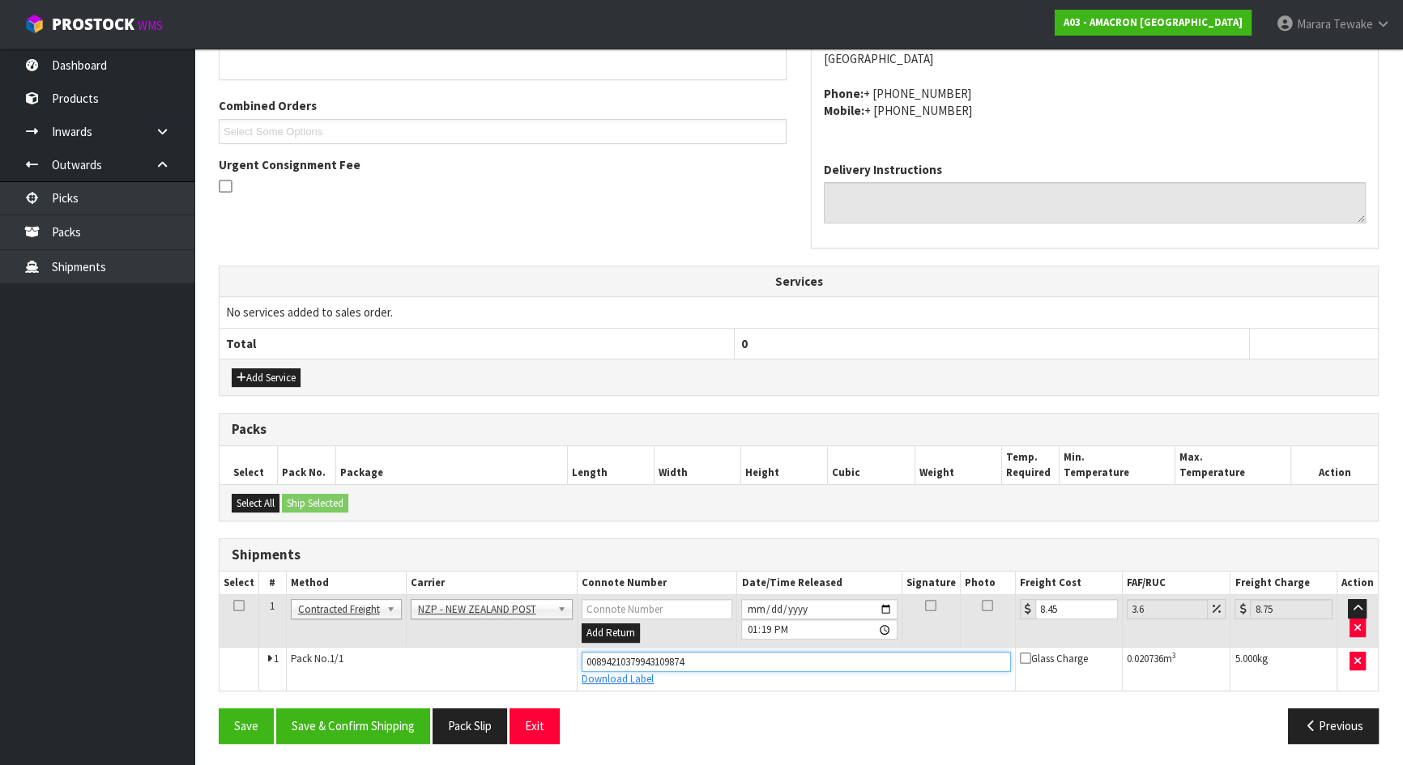
drag, startPoint x: 722, startPoint y: 662, endPoint x: 514, endPoint y: 638, distance: 210.3
click at [514, 638] on tbody "1 Client Local Pickup Customer Local Pickup Company Freight Contracted Freight …" at bounding box center [798, 643] width 1158 height 96
type input "00894210379943110504"
click at [219, 709] on button "Save" at bounding box center [246, 726] width 55 height 35
click at [377, 729] on button "Save & Confirm Shipping" at bounding box center [353, 726] width 154 height 35
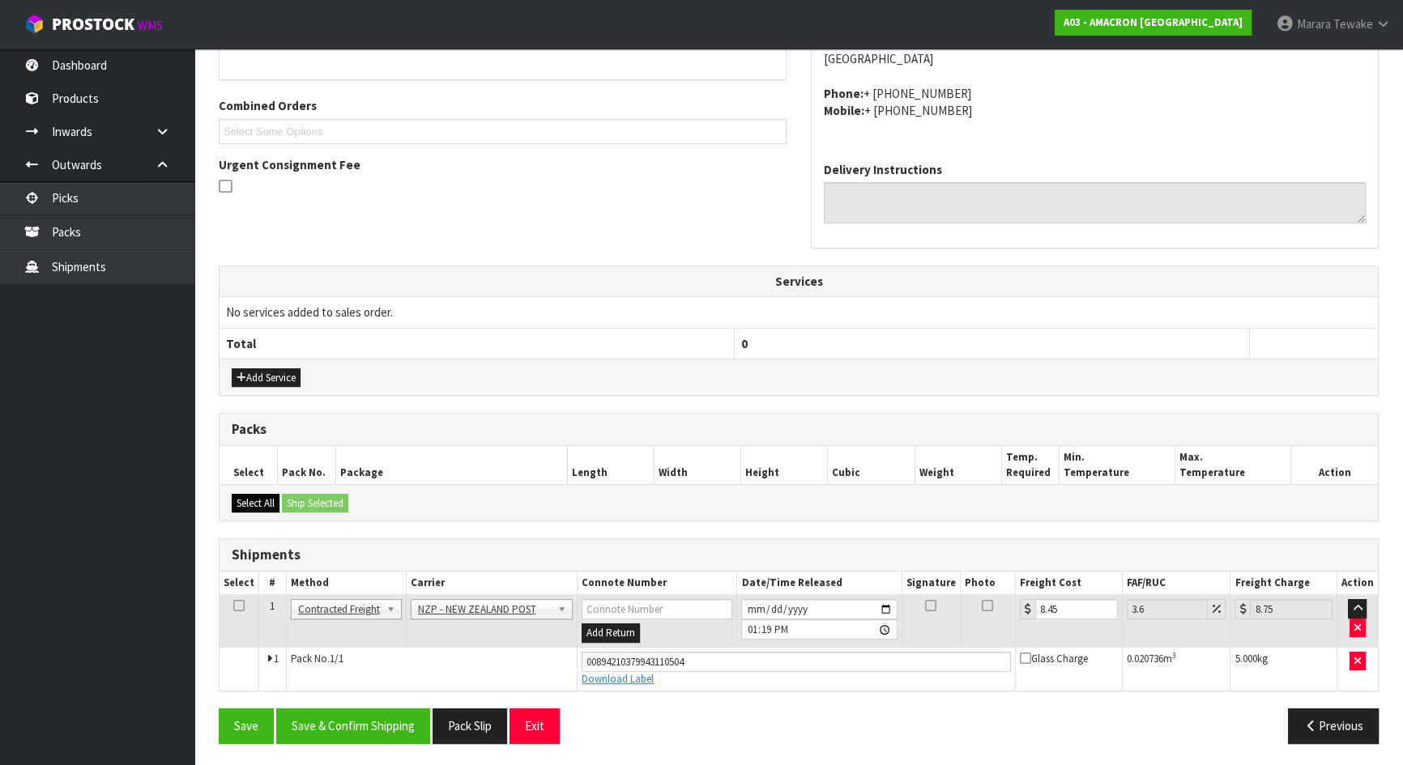
scroll to position [0, 0]
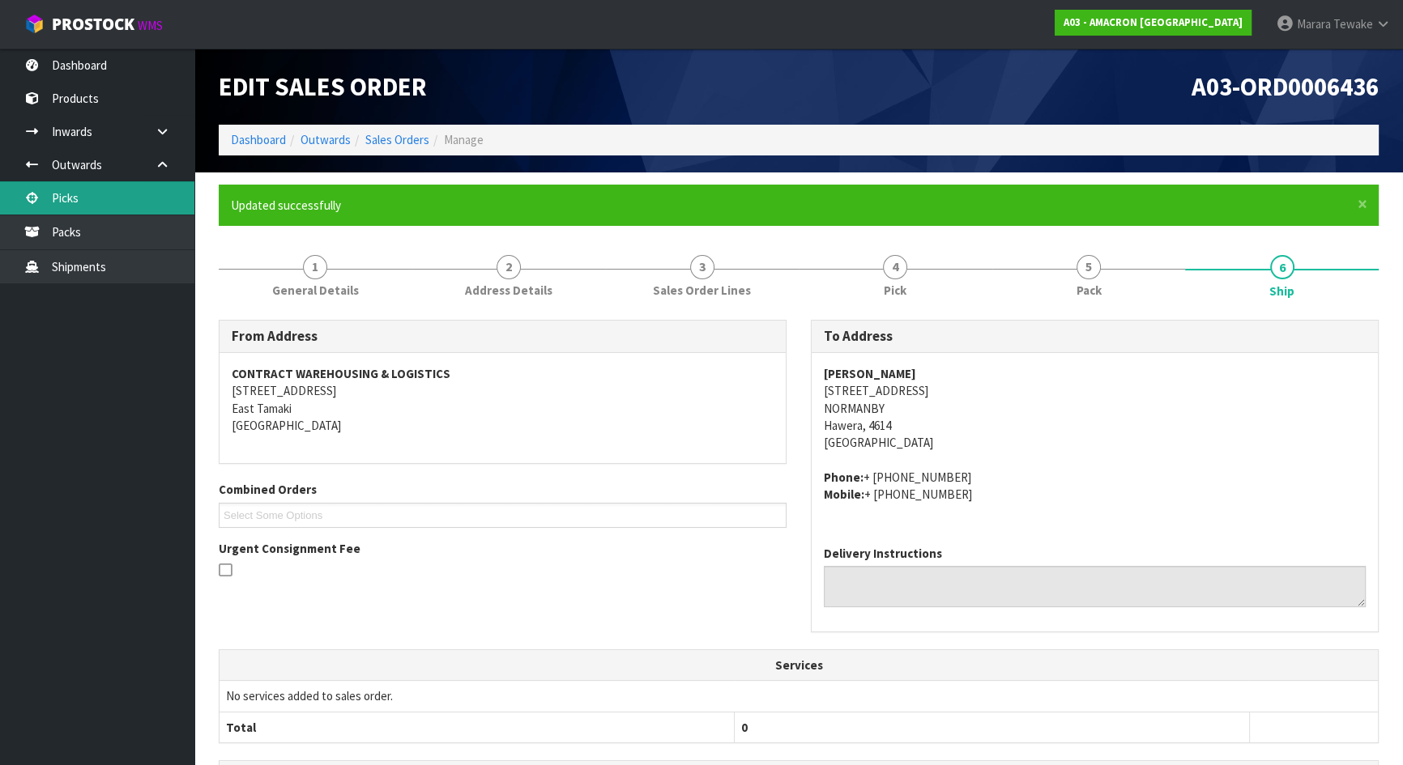
click at [108, 202] on link "Picks" at bounding box center [97, 197] width 194 height 33
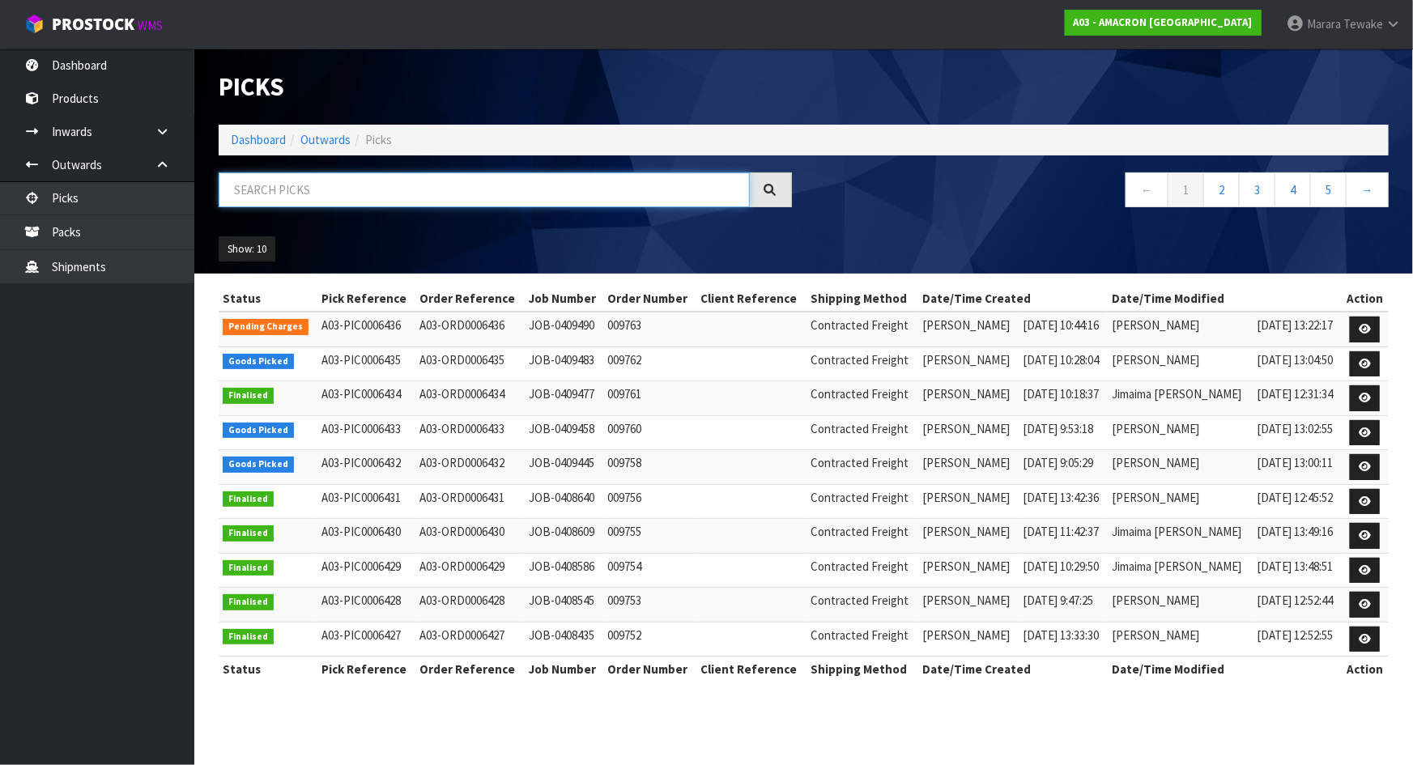
click at [247, 193] on input "text" at bounding box center [484, 190] width 531 height 35
type input "JOB-0409445"
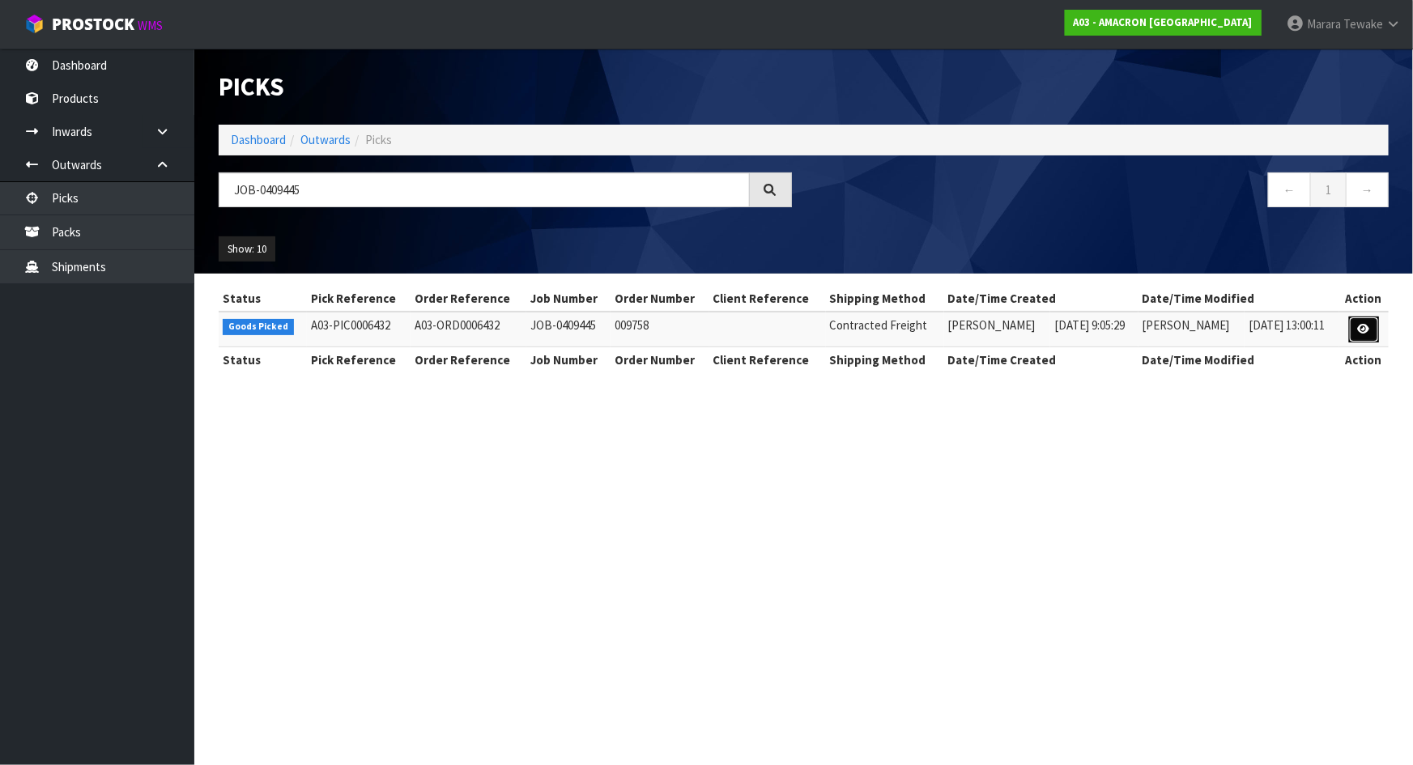
click at [1362, 322] on link at bounding box center [1364, 330] width 30 height 26
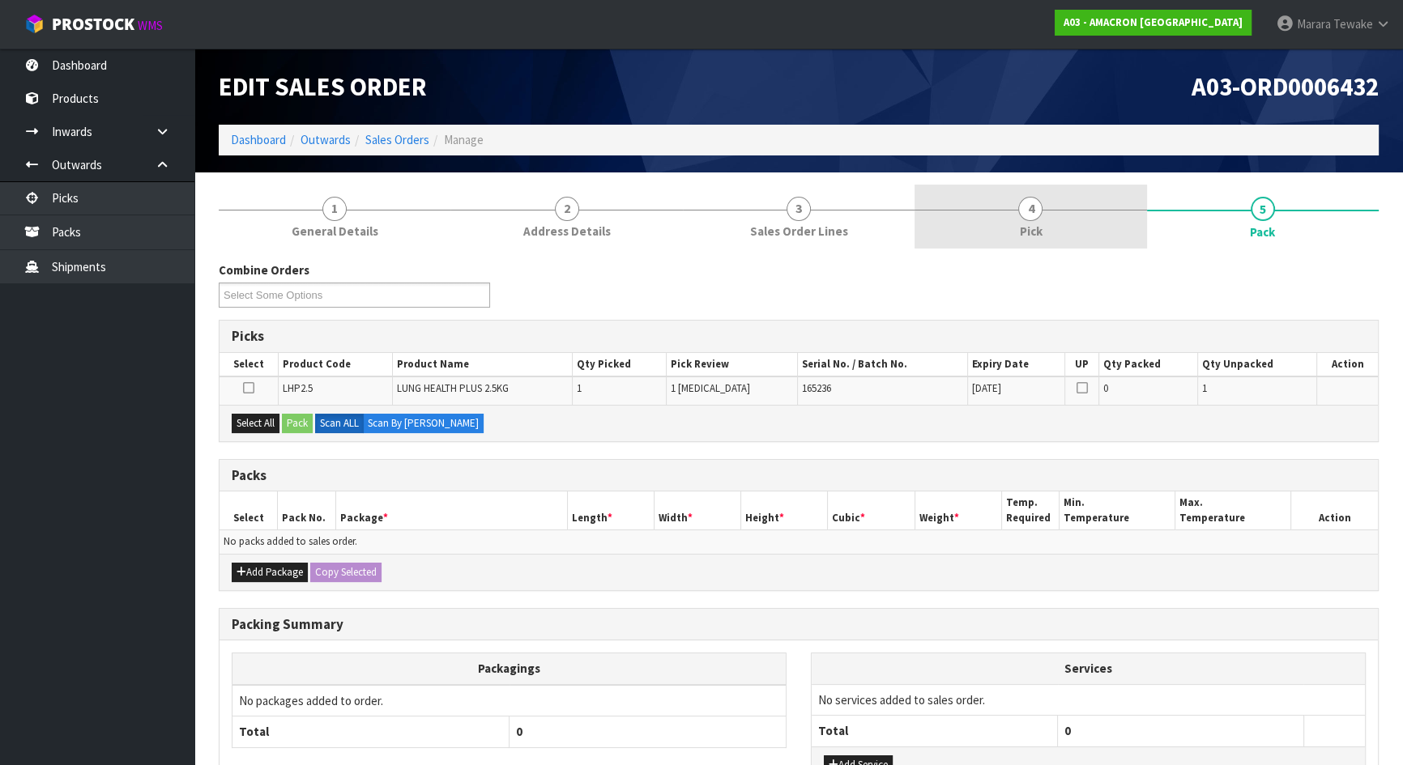
click at [1046, 219] on link "4 Pick" at bounding box center [1030, 217] width 232 height 64
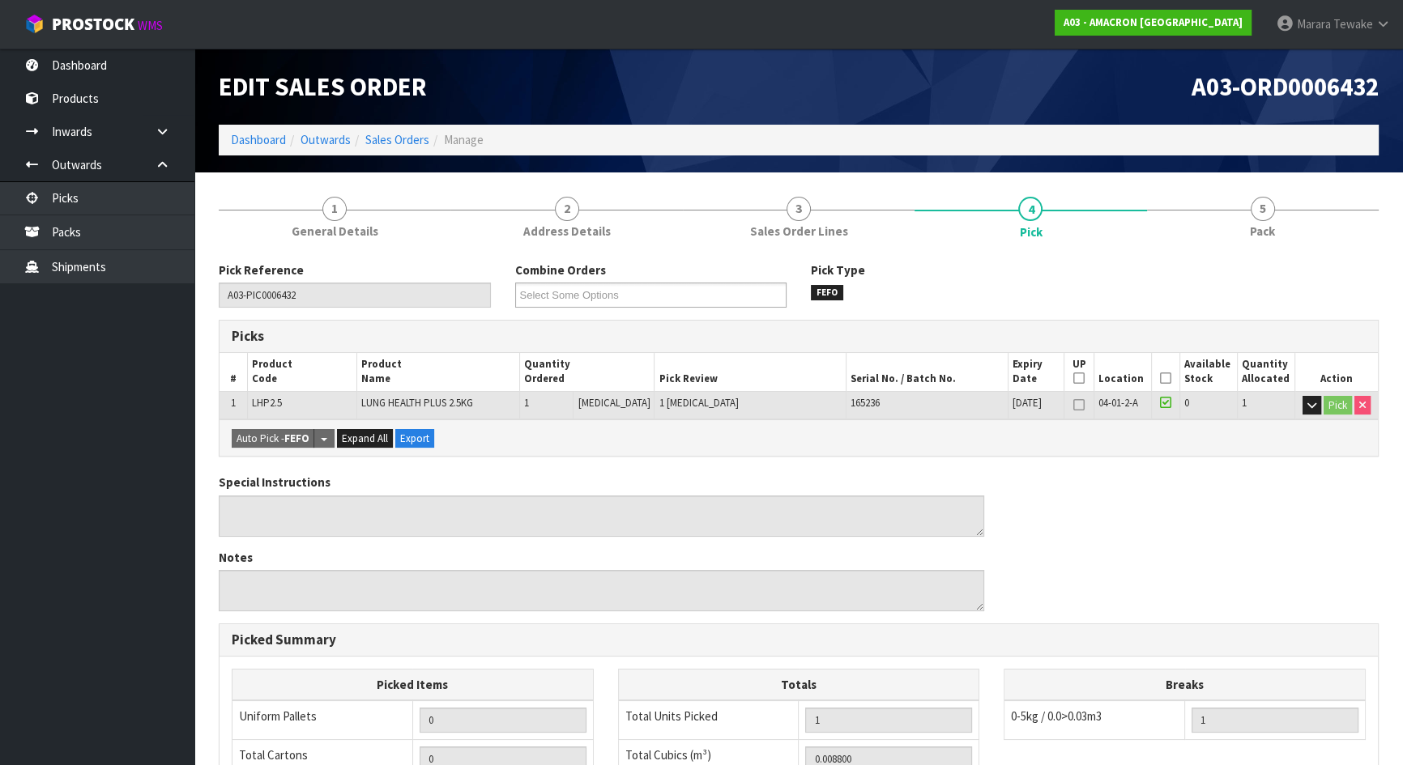
click at [1161, 378] on icon at bounding box center [1165, 378] width 11 height 1
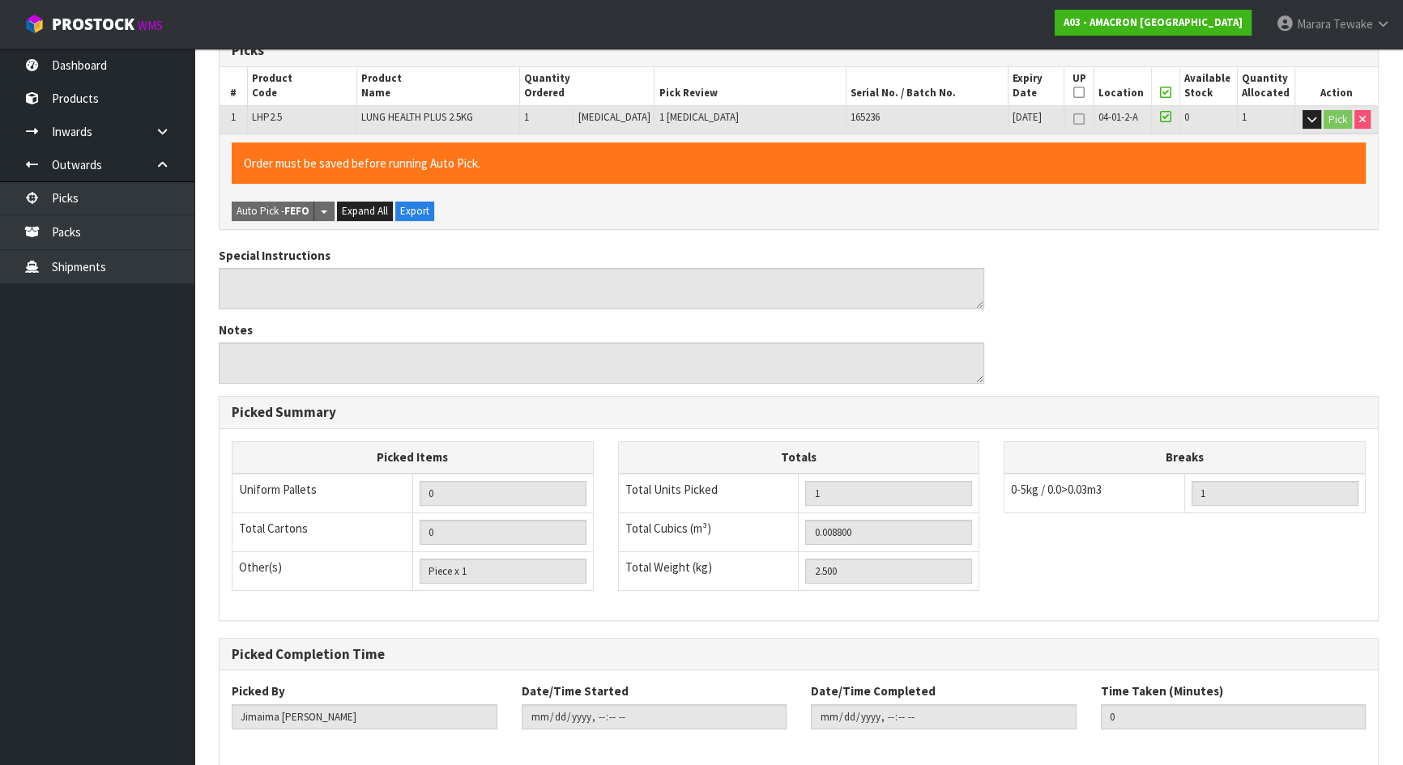
scroll to position [361, 0]
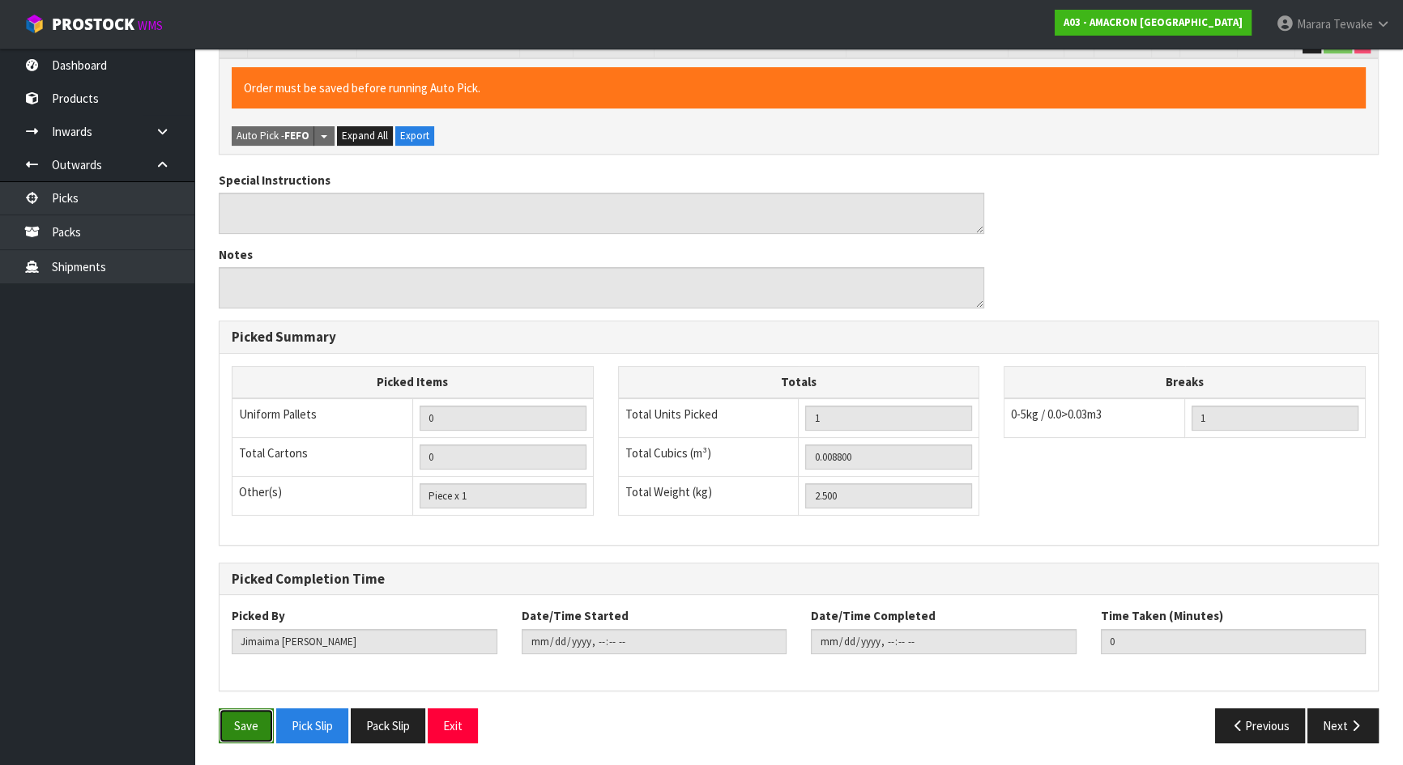
click at [247, 731] on button "Save" at bounding box center [246, 726] width 55 height 35
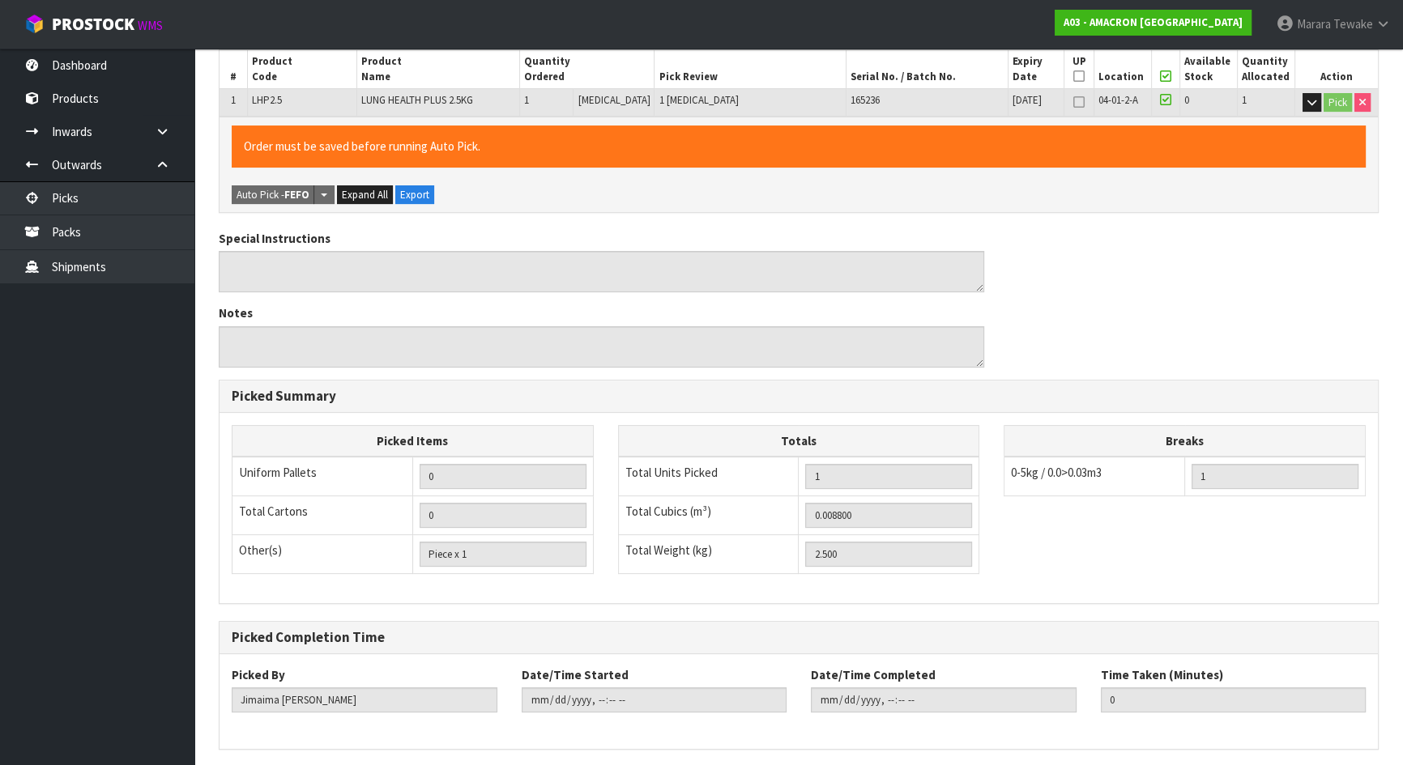
scroll to position [0, 0]
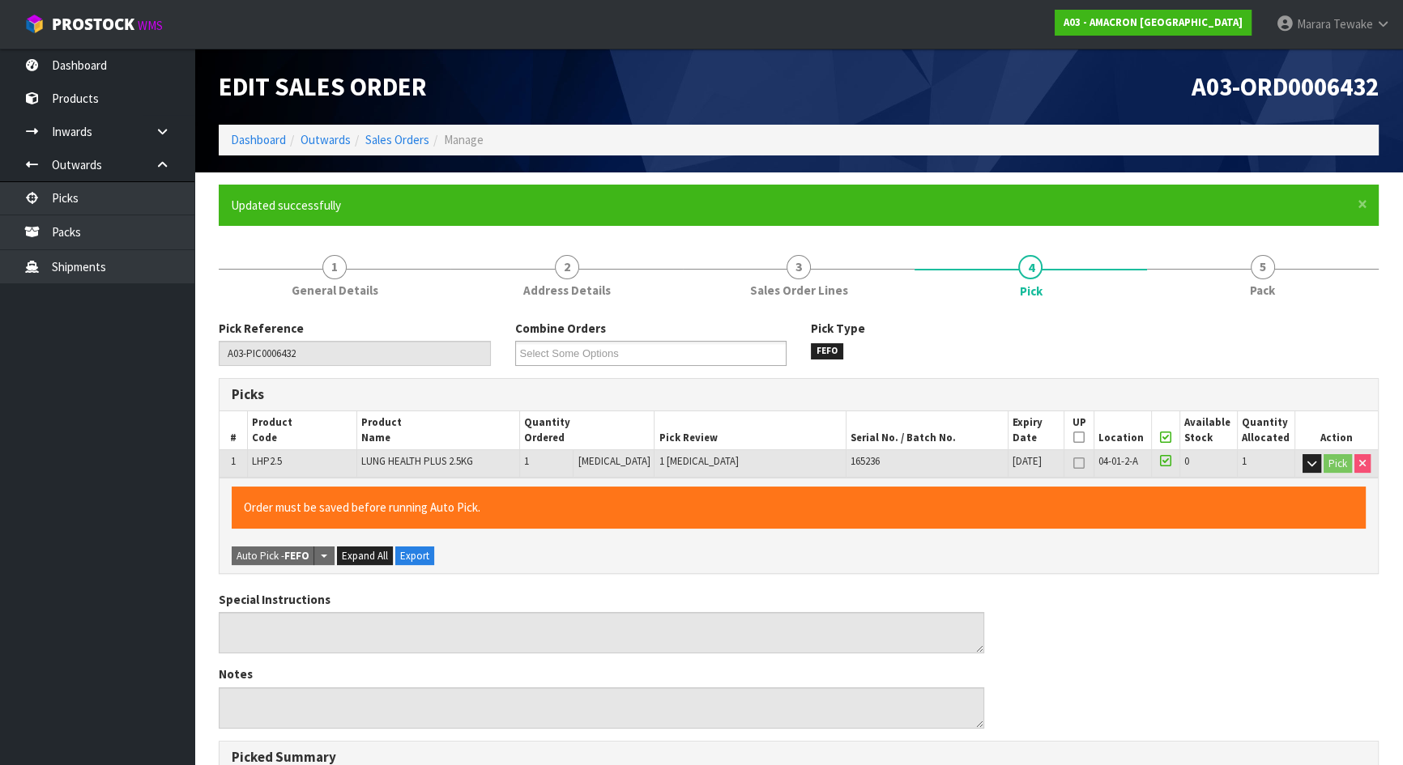
type input "[PERSON_NAME]"
type input "2025-08-26T13:22:28"
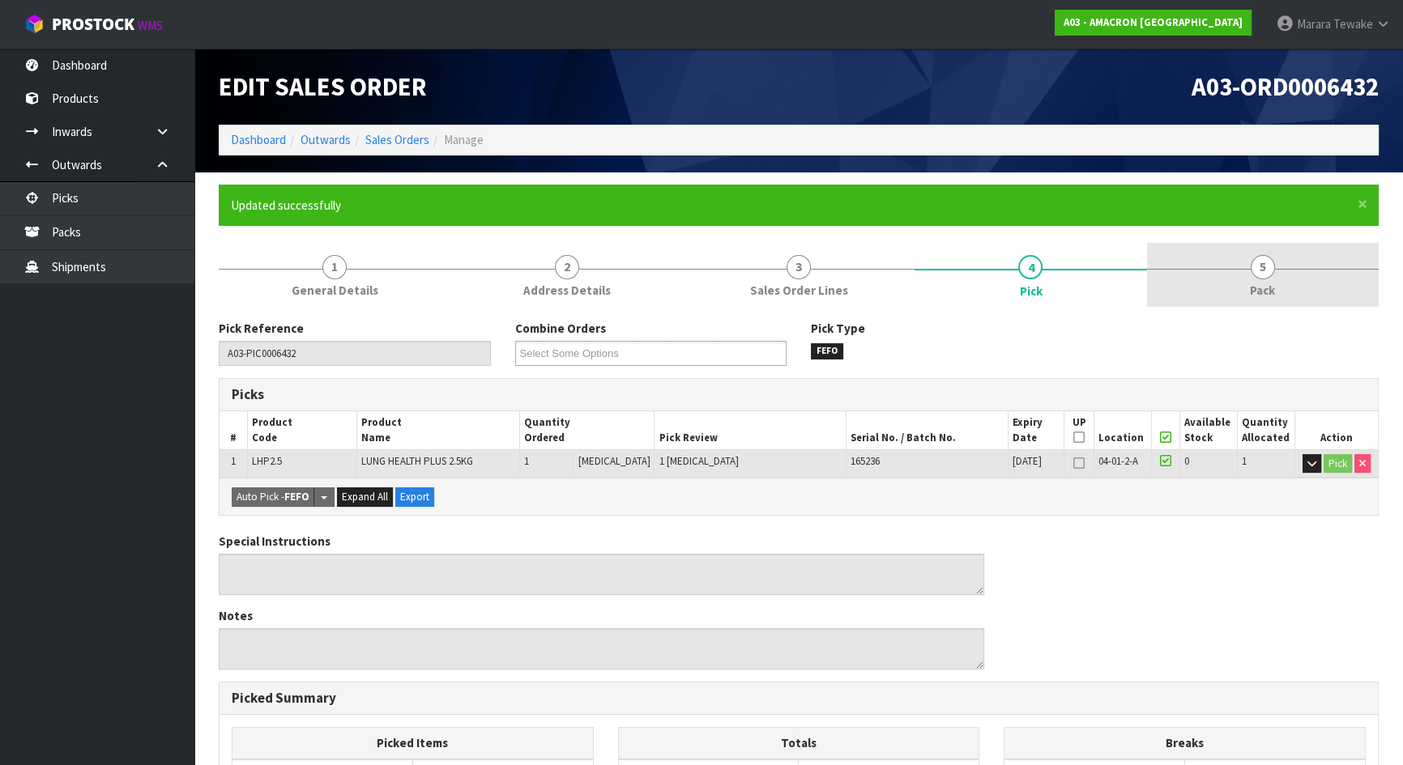
click at [1276, 266] on link "5 Pack" at bounding box center [1263, 275] width 232 height 64
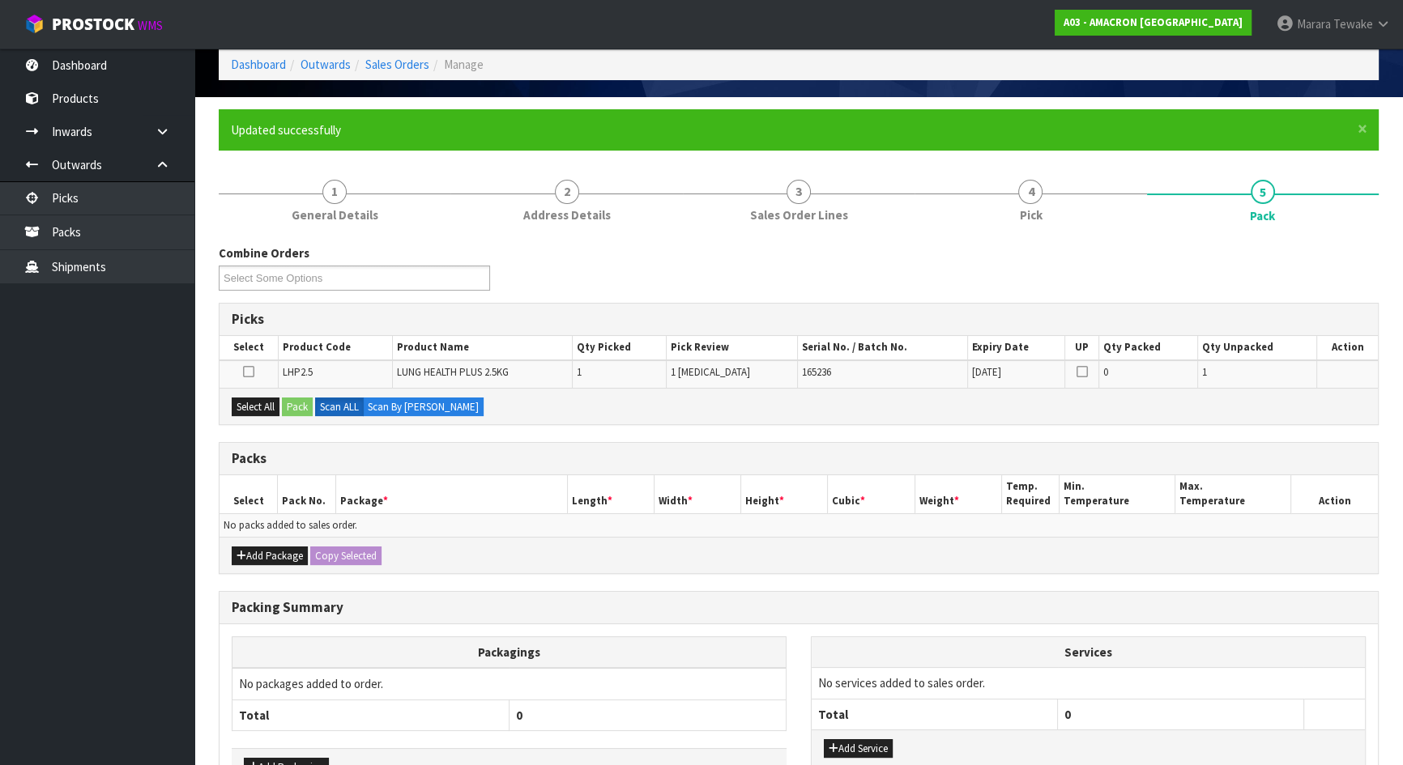
scroll to position [181, 0]
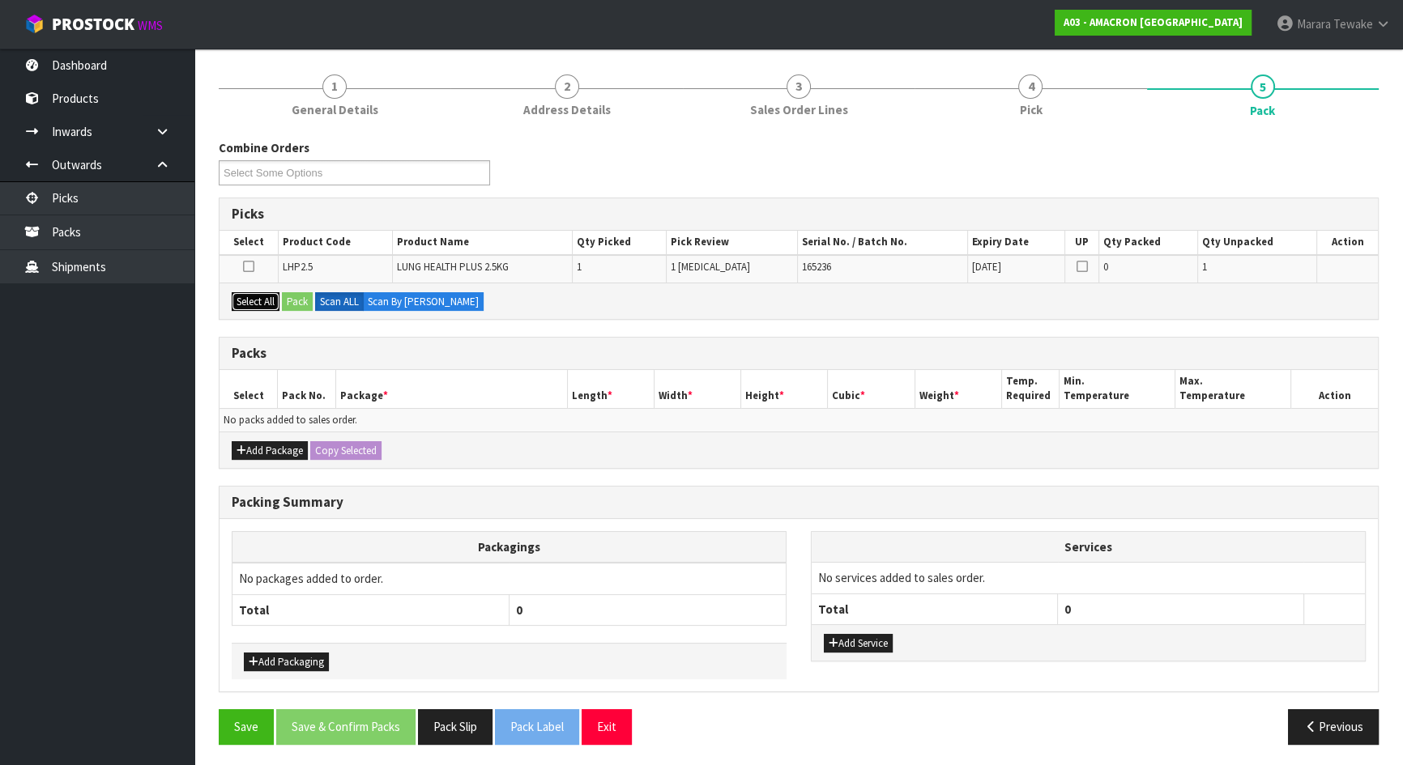
drag, startPoint x: 250, startPoint y: 296, endPoint x: 265, endPoint y: 296, distance: 14.6
click at [252, 296] on button "Select All" at bounding box center [256, 301] width 48 height 19
click at [299, 299] on button "Pack" at bounding box center [297, 301] width 31 height 19
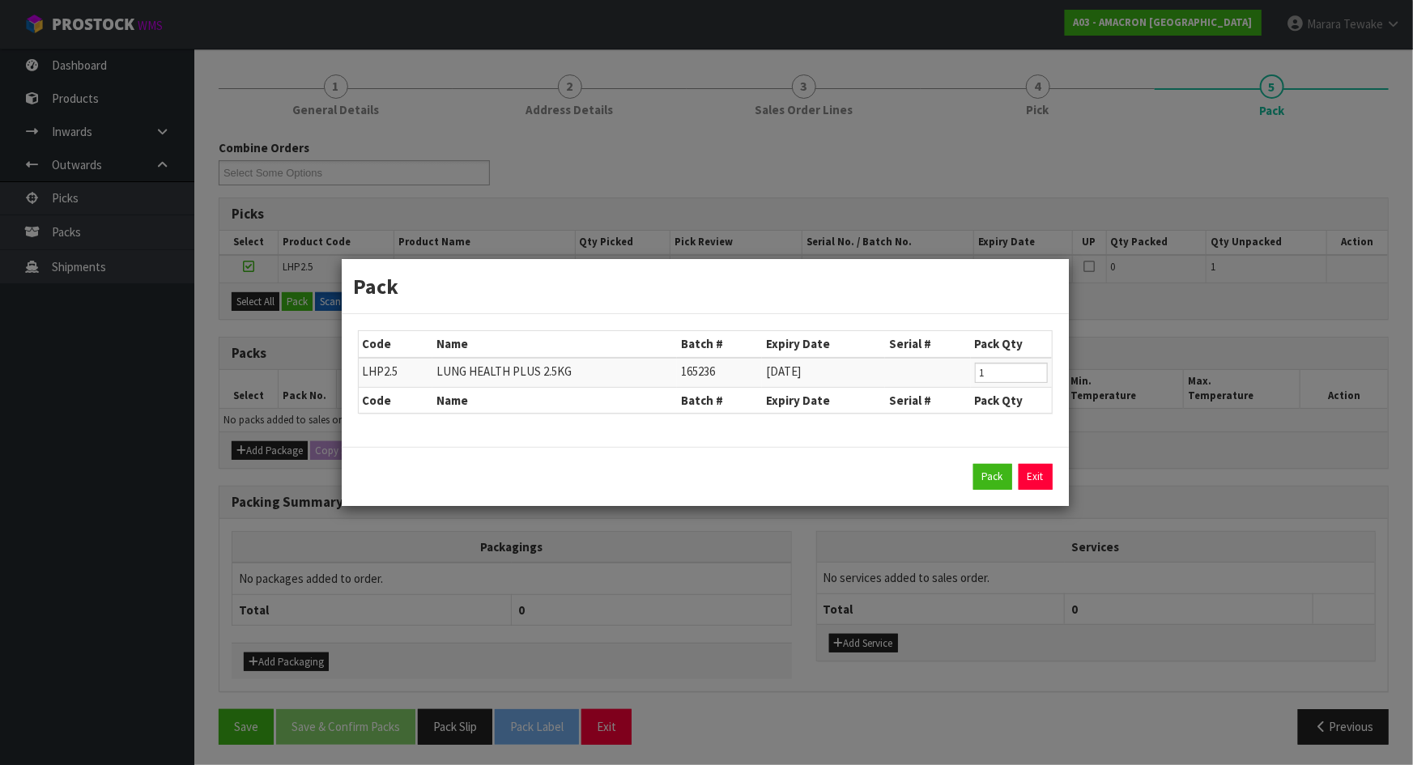
click at [1038, 481] on link "Exit" at bounding box center [1036, 477] width 34 height 26
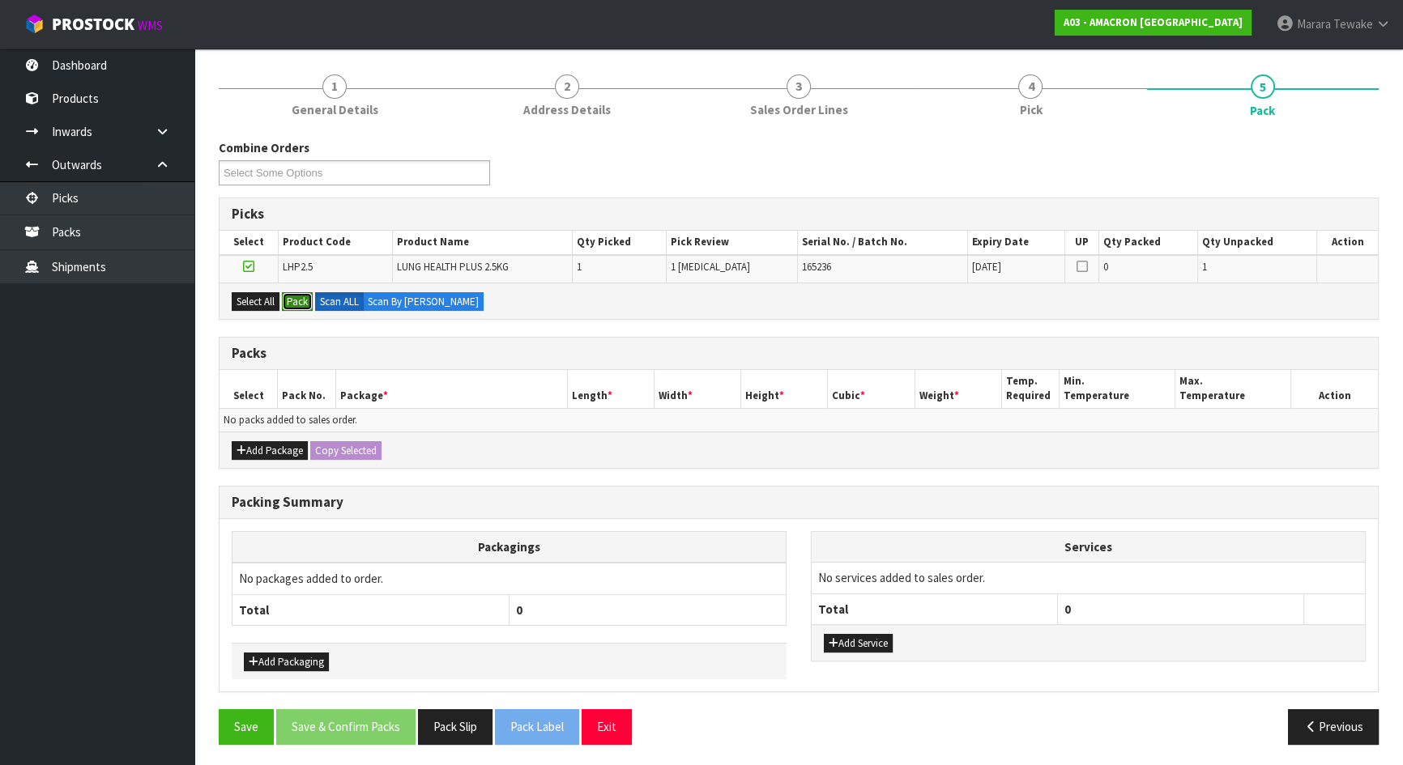
click at [298, 308] on button "Pack" at bounding box center [297, 301] width 31 height 19
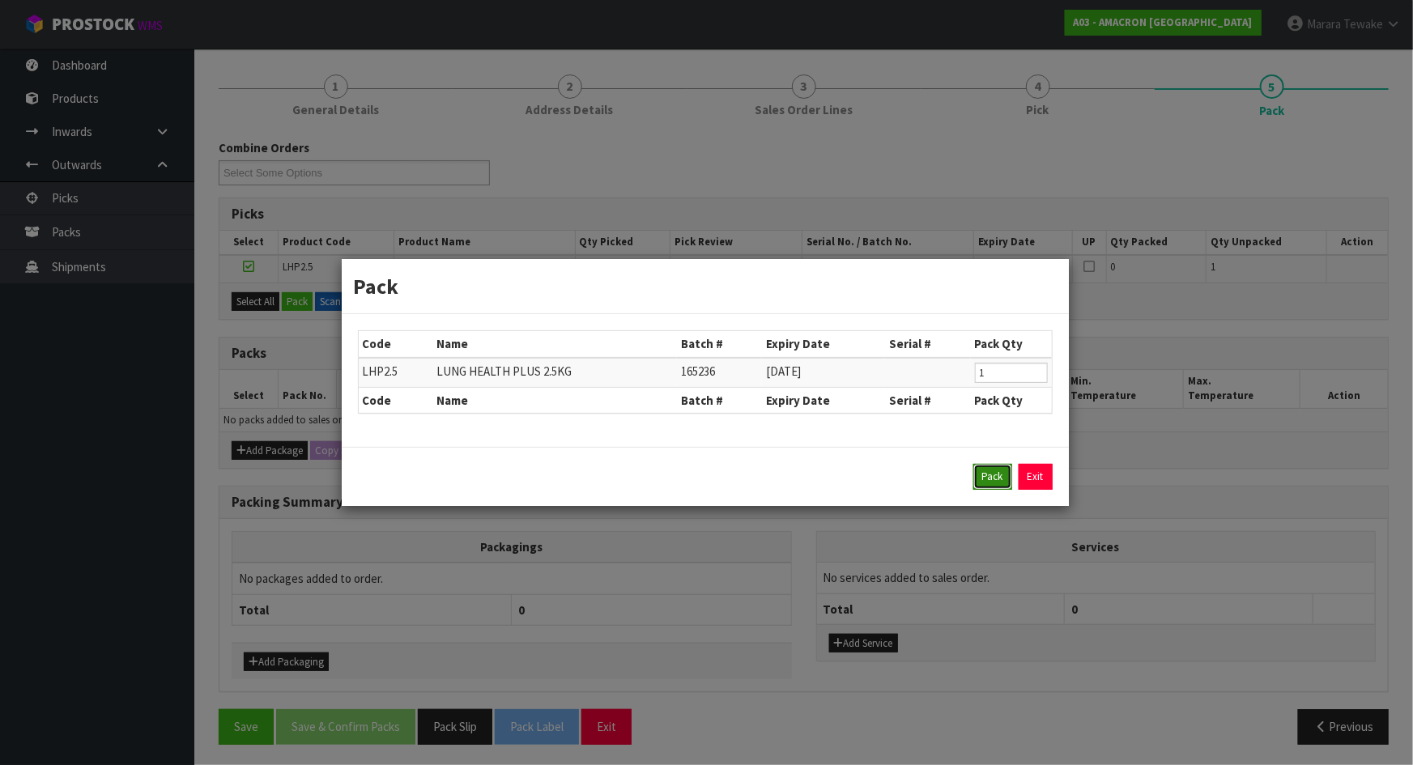
click at [994, 476] on button "Pack" at bounding box center [993, 477] width 39 height 26
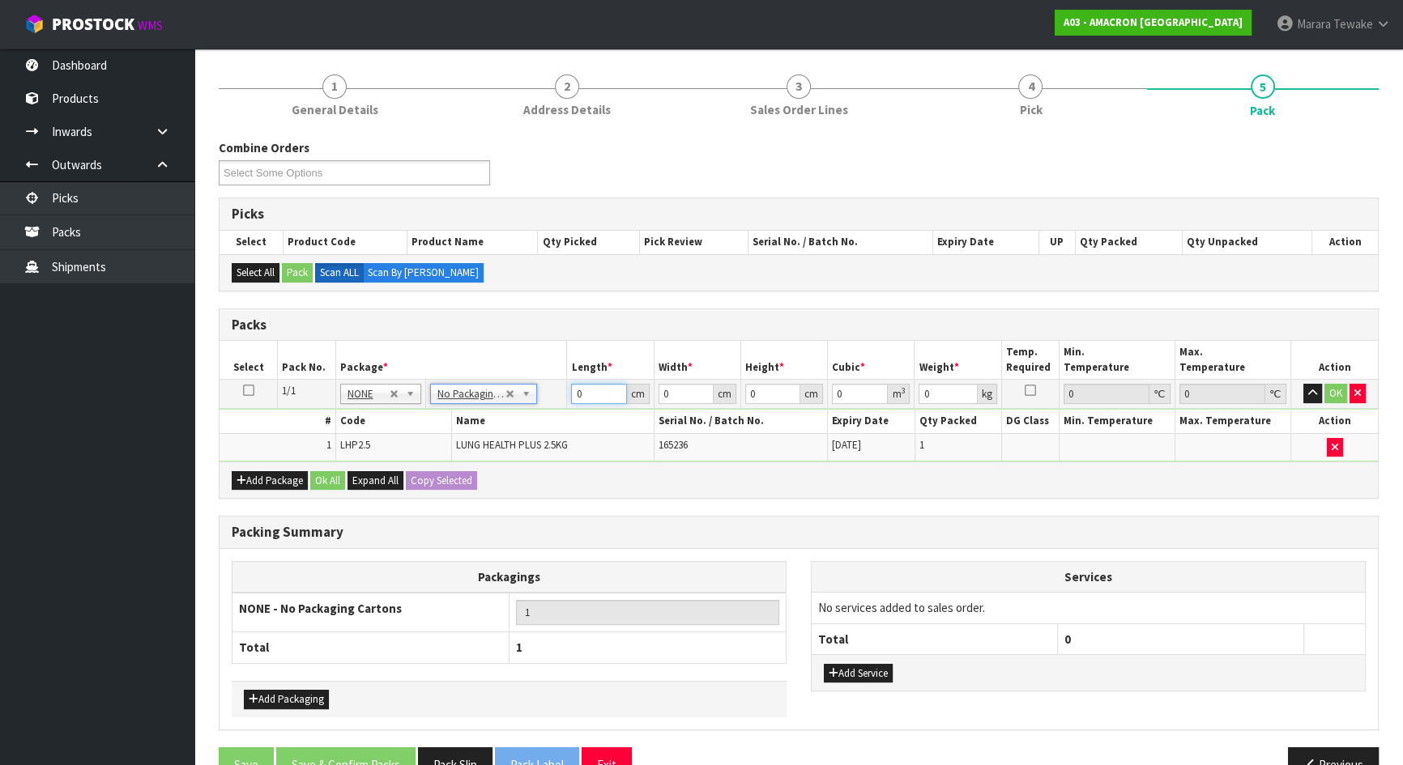
click at [562, 380] on tr "1/1 NONE 007-001 007-002 007-004 007-009 007-013 007-014 007-015 007-017 007-01…" at bounding box center [798, 394] width 1158 height 29
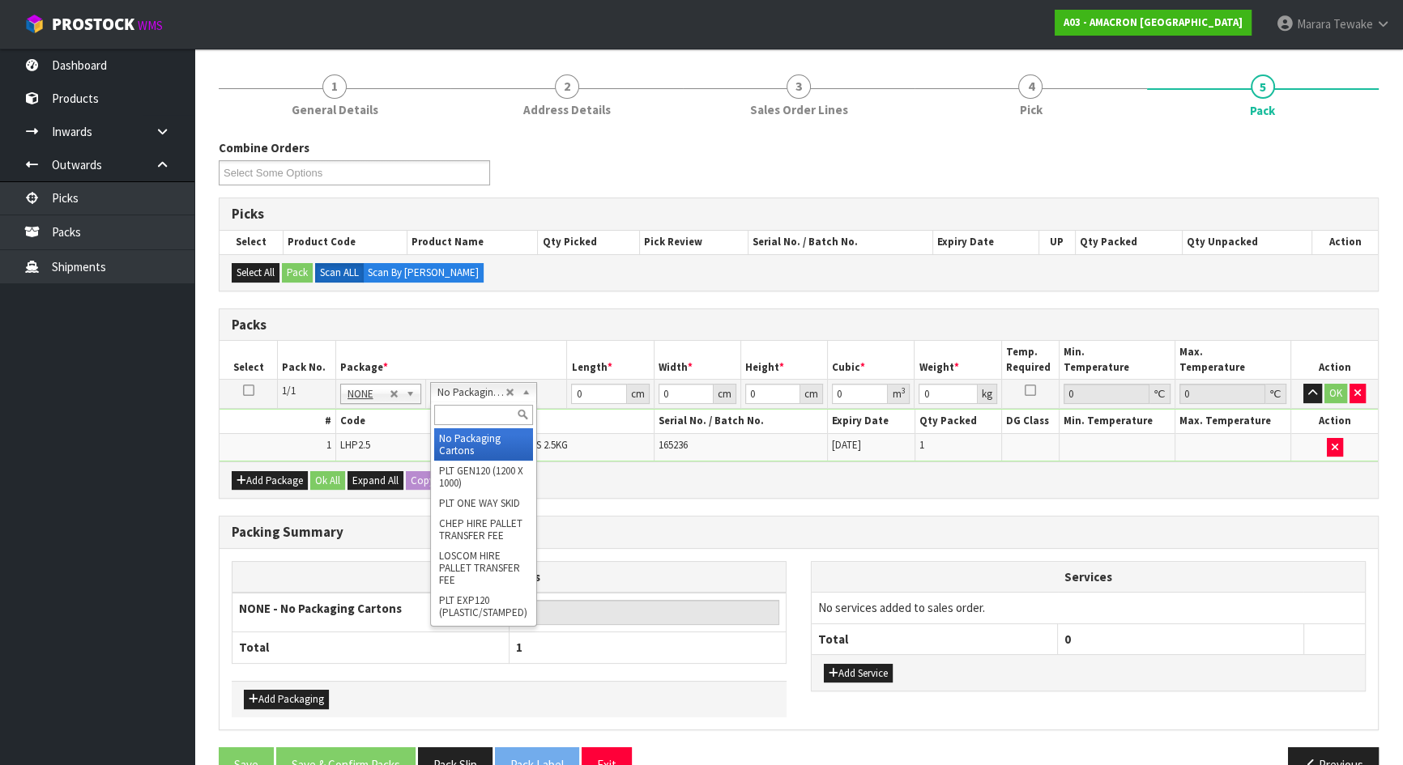
click at [467, 420] on input "text" at bounding box center [483, 415] width 99 height 20
type input "a4"
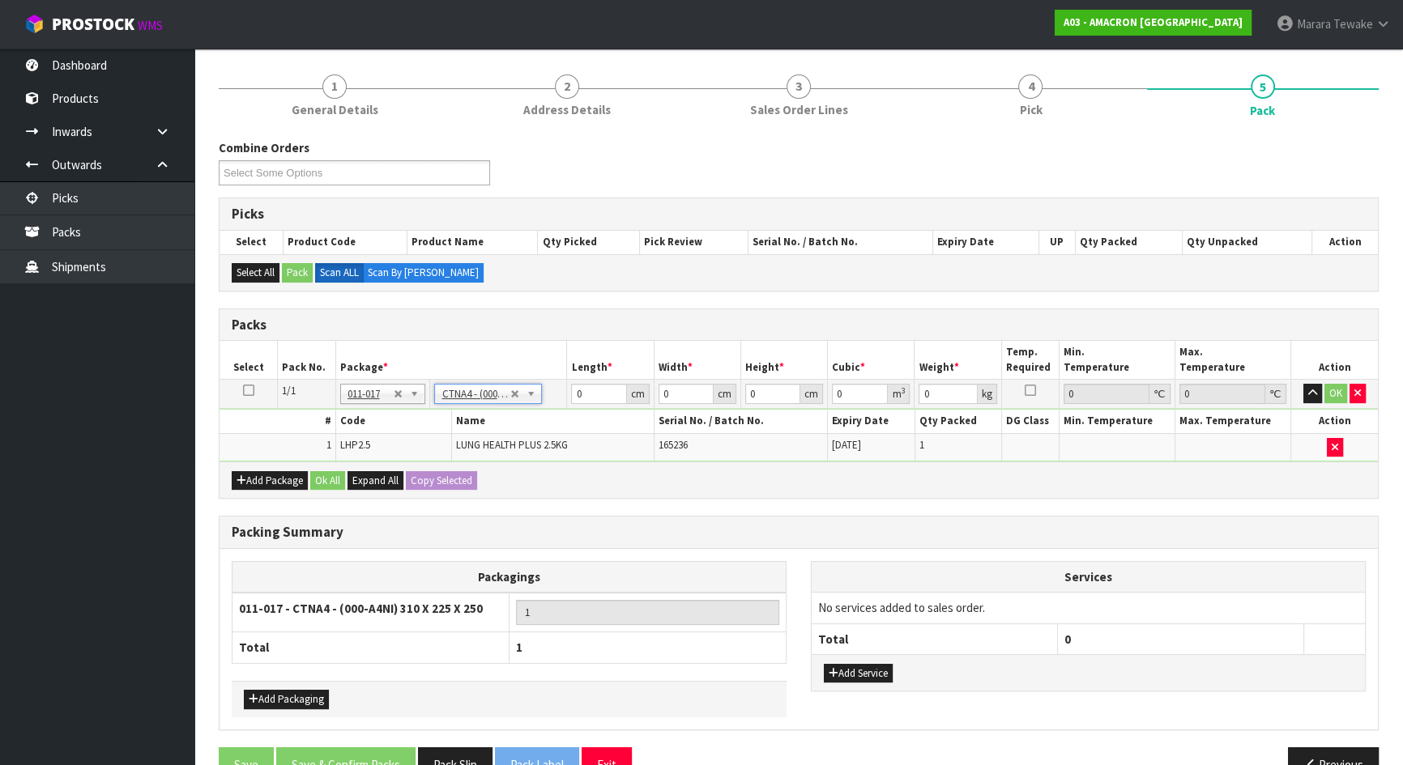
type input "31"
type input "22.5"
type input "25"
type input "0.017438"
type input "2.7"
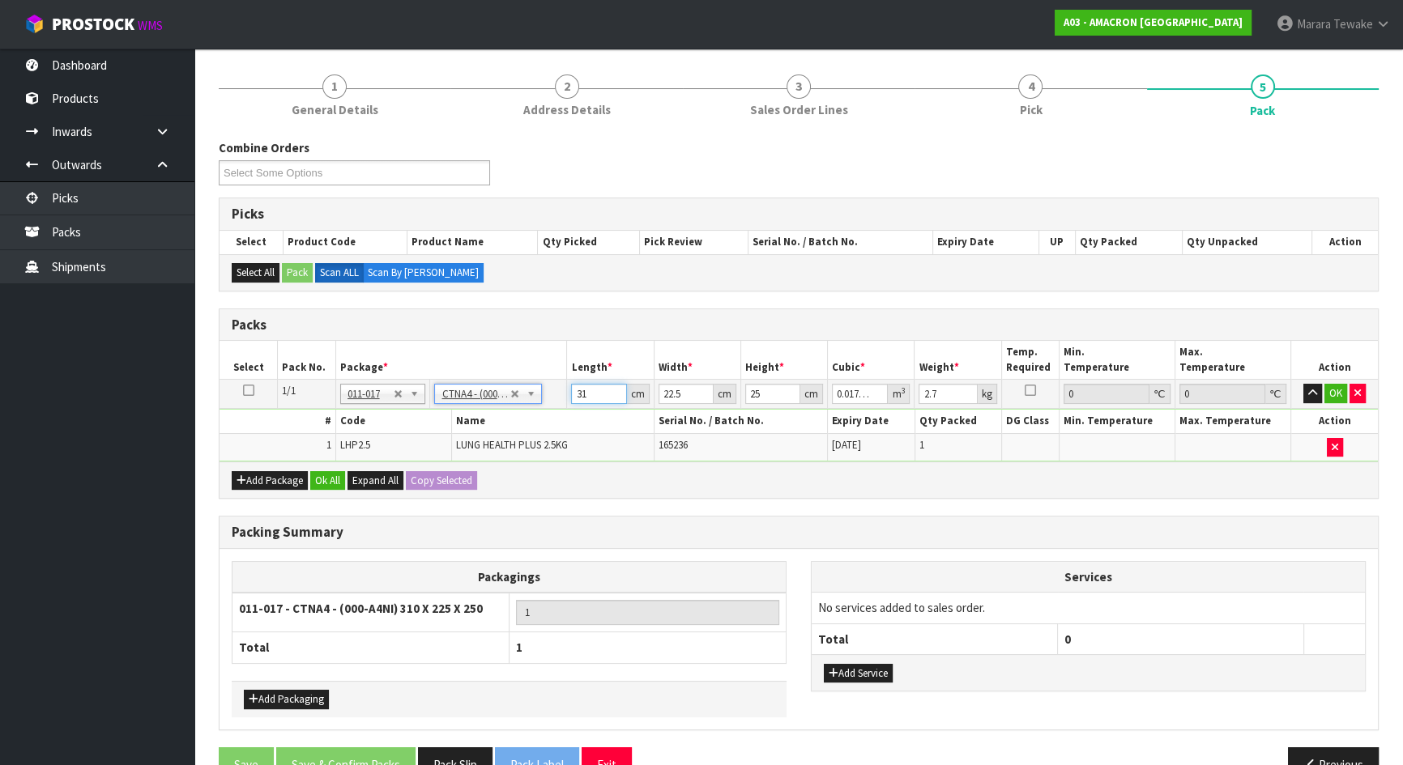
drag, startPoint x: 587, startPoint y: 396, endPoint x: 548, endPoint y: 336, distance: 71.9
click at [564, 374] on table "Select Pack No. Package * Length * Width * Height * Cubic * Weight * Temp. Requ…" at bounding box center [798, 401] width 1158 height 121
click at [1303, 384] on button "button" at bounding box center [1312, 393] width 19 height 19
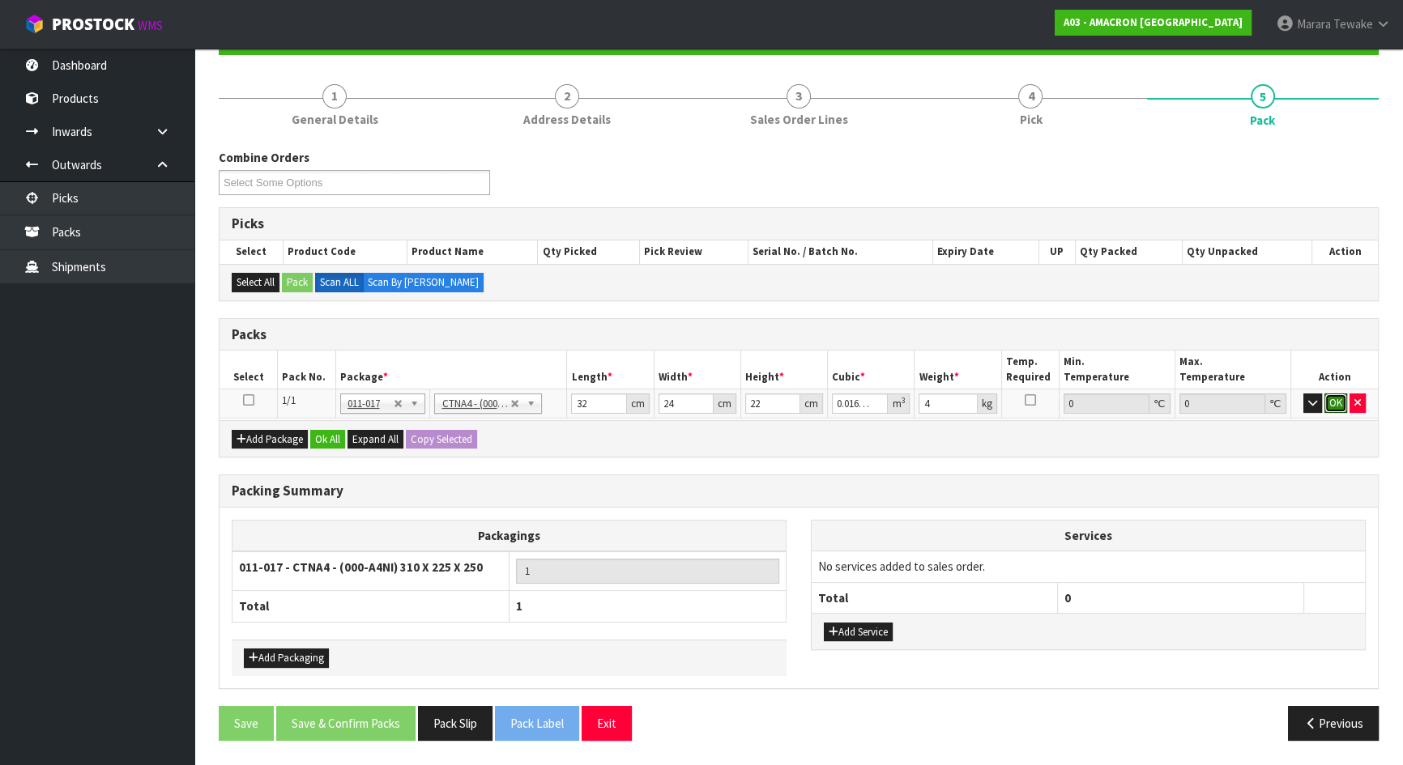
click button "OK" at bounding box center [1335, 403] width 23 height 19
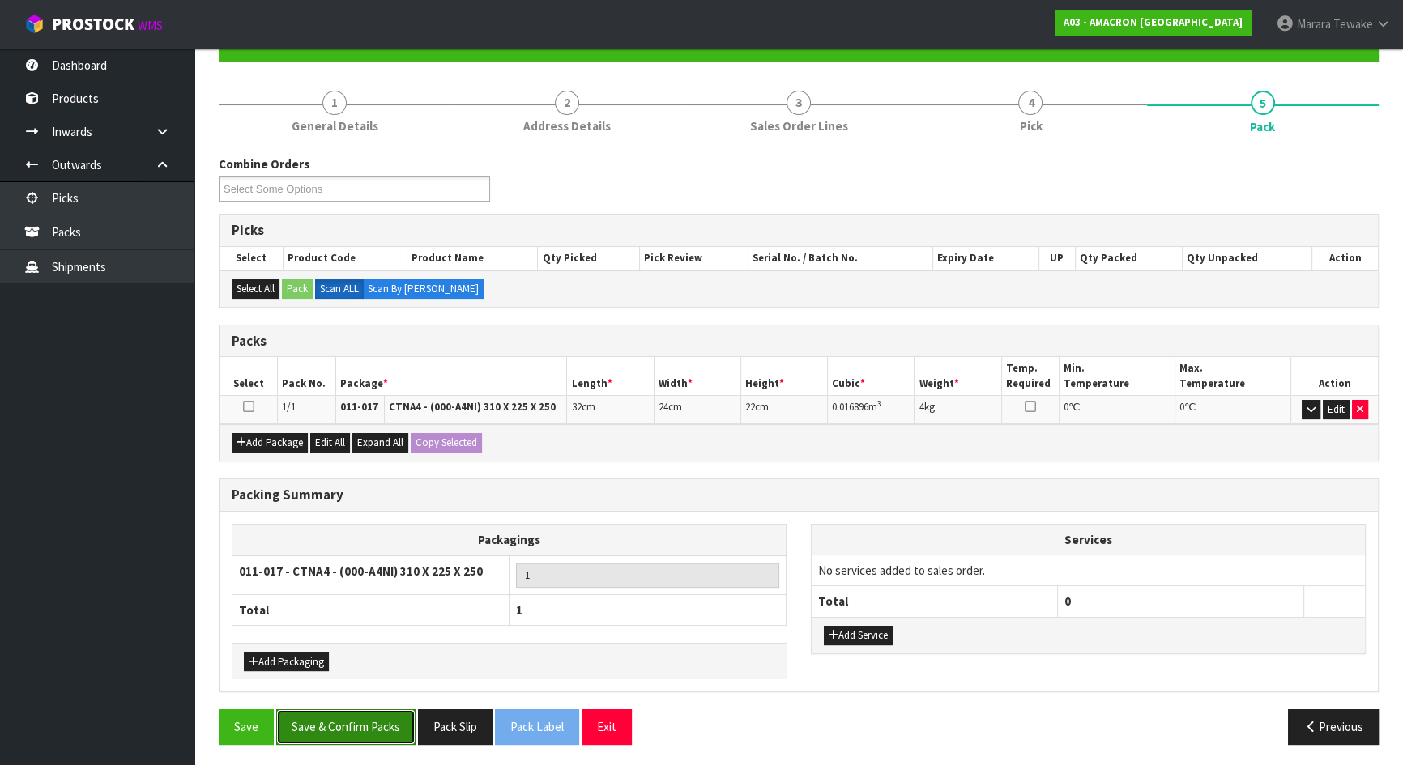
click at [370, 713] on button "Save & Confirm Packs" at bounding box center [345, 727] width 139 height 35
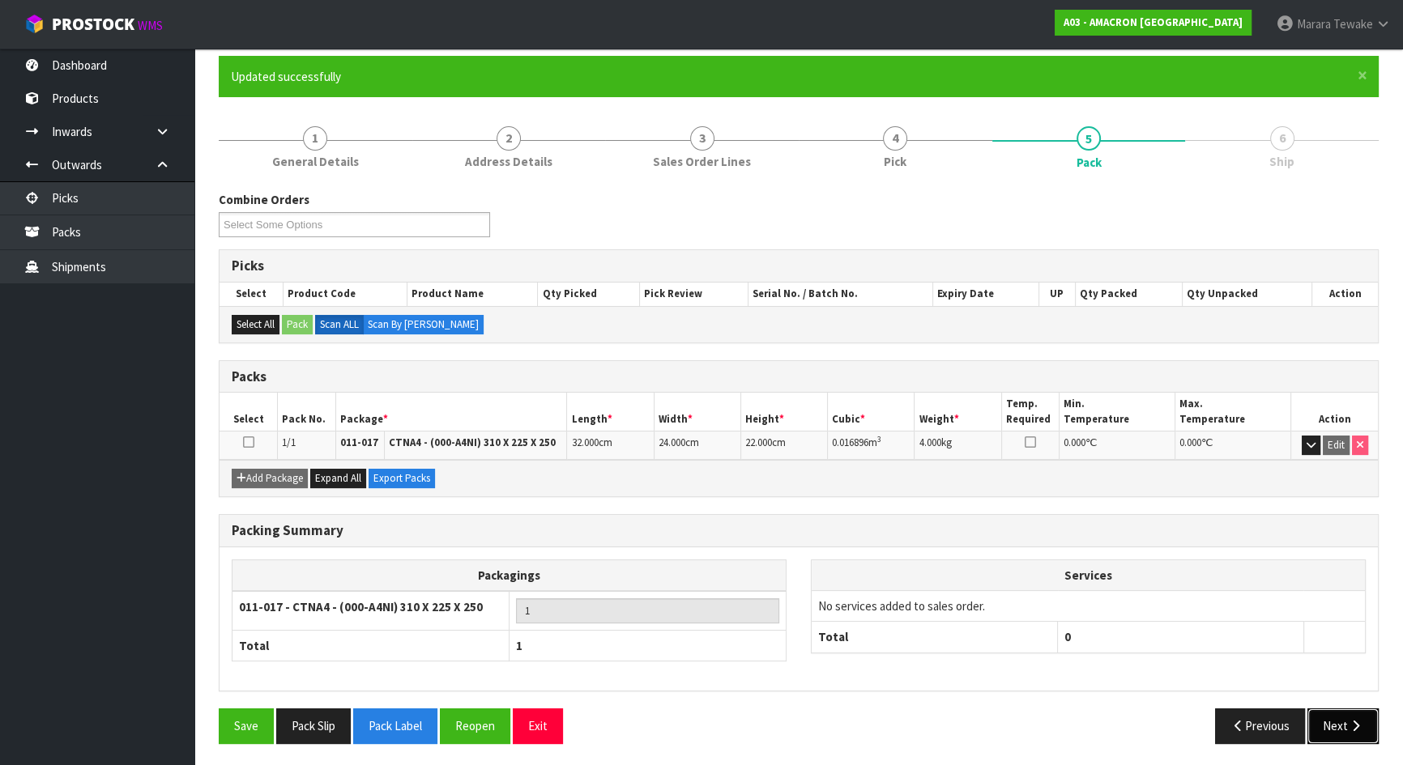
click at [1345, 721] on button "Next" at bounding box center [1342, 726] width 71 height 35
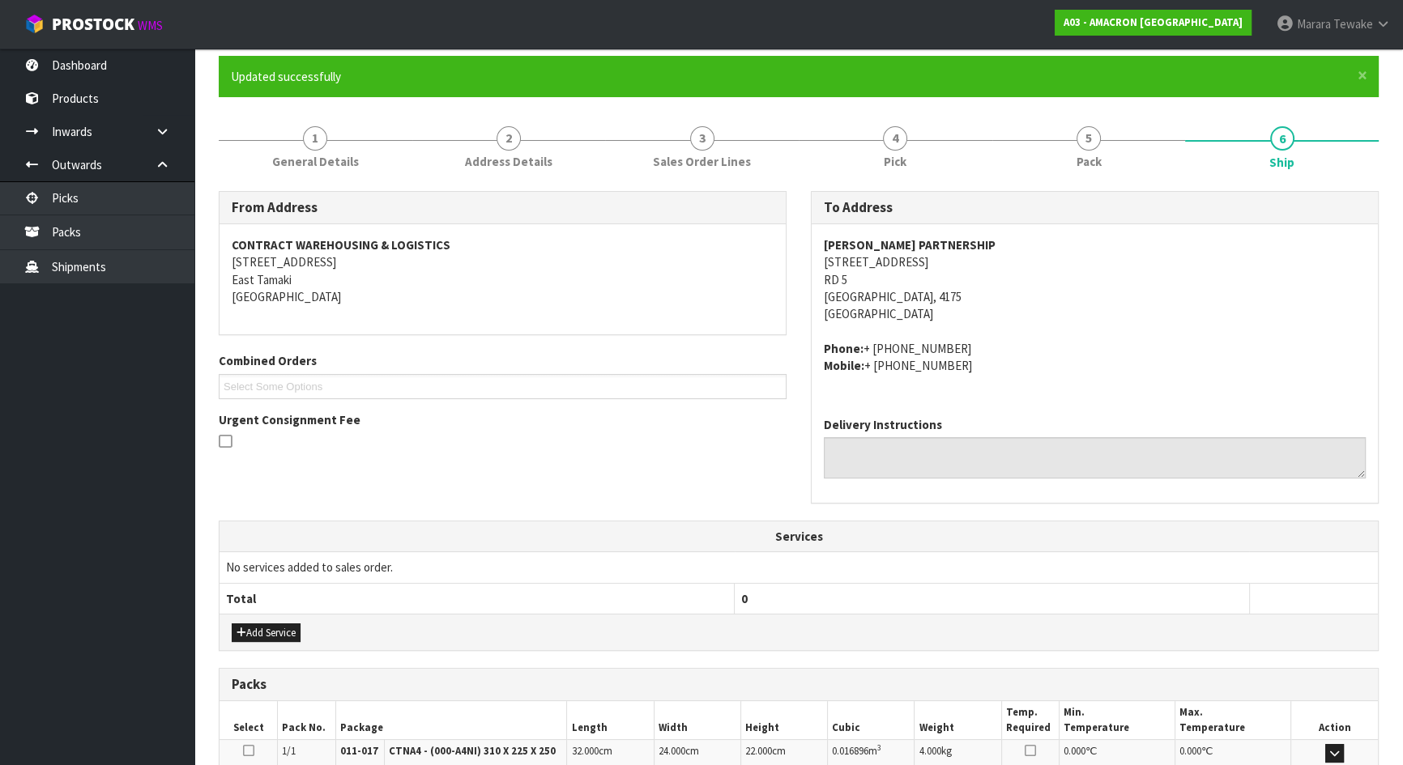
scroll to position [340, 0]
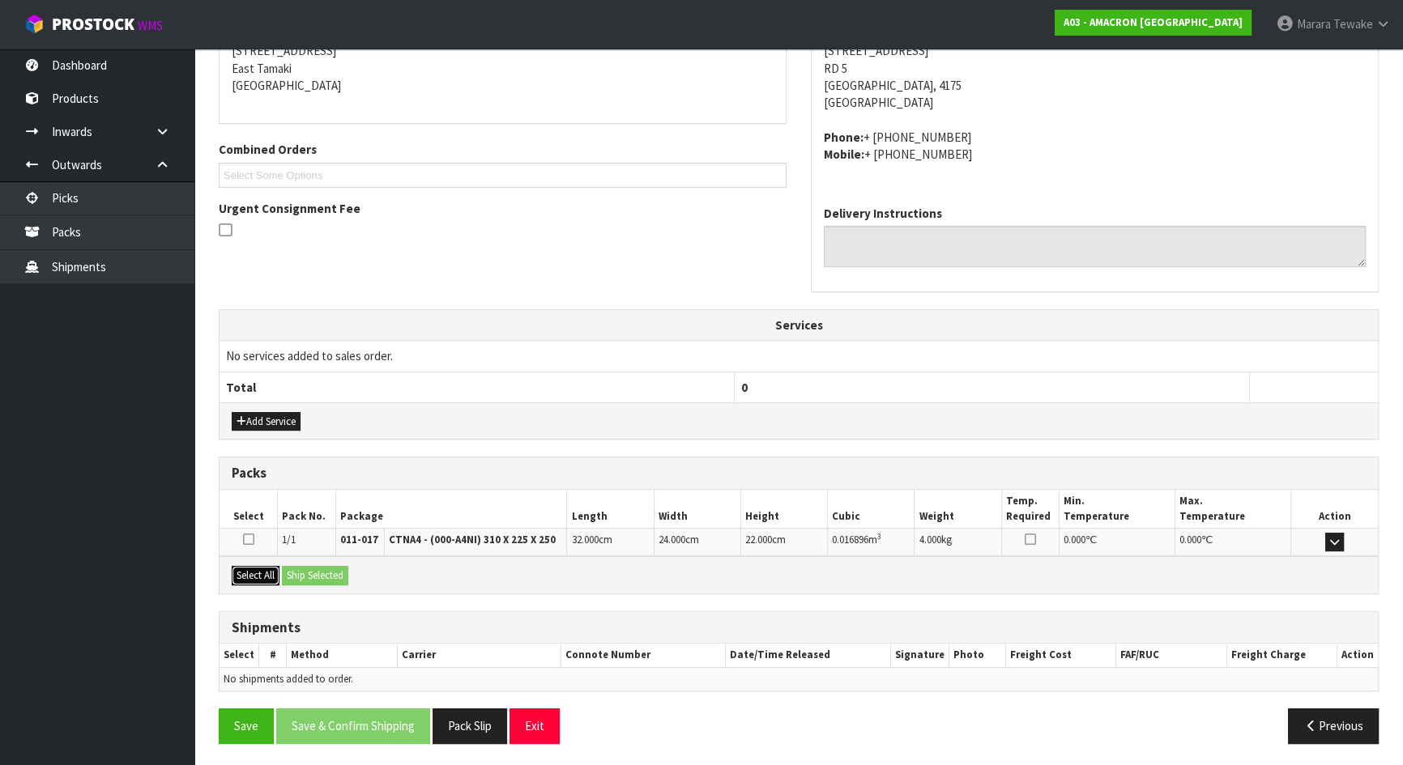
click at [250, 569] on button "Select All" at bounding box center [256, 575] width 48 height 19
drag, startPoint x: 296, startPoint y: 569, endPoint x: 306, endPoint y: 569, distance: 10.5
click at [301, 569] on button "Ship Selected" at bounding box center [315, 575] width 66 height 19
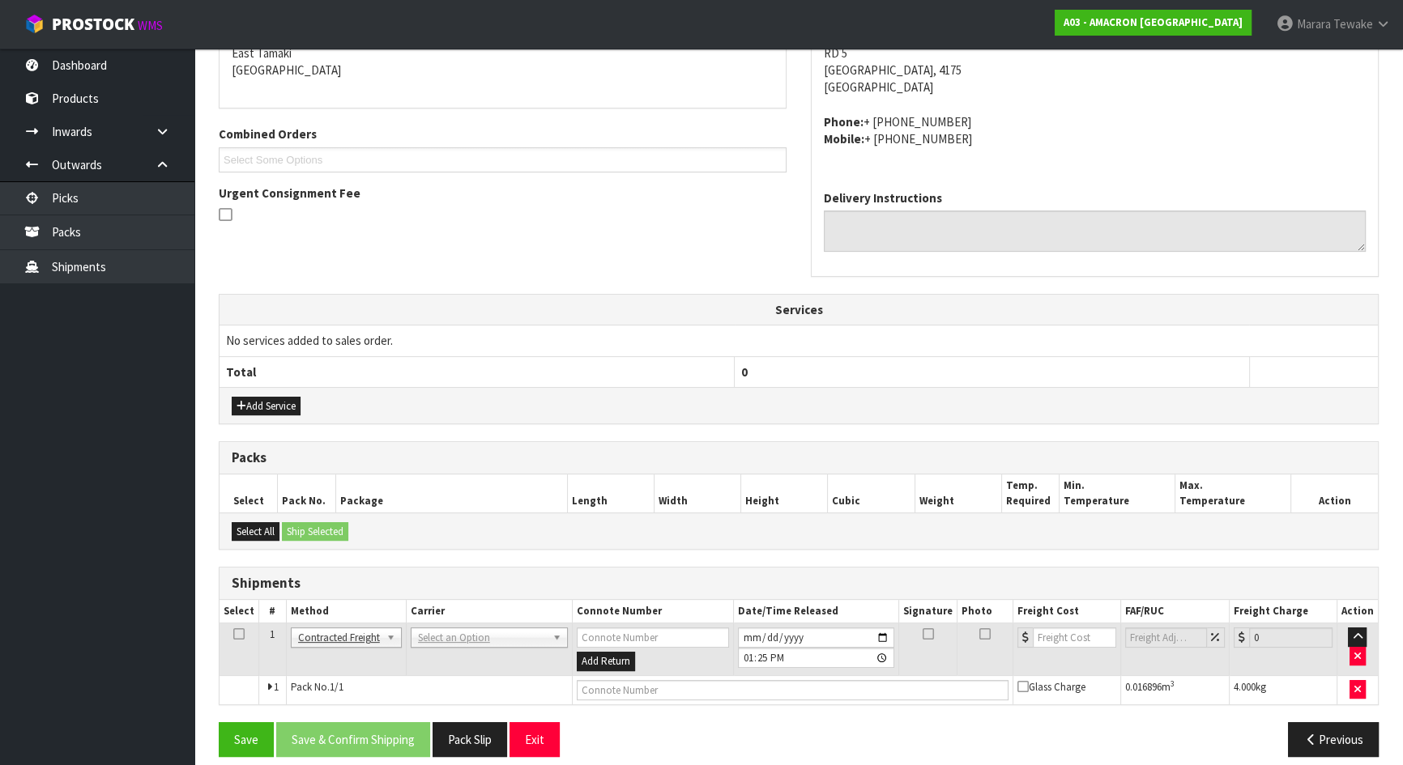
scroll to position [369, 0]
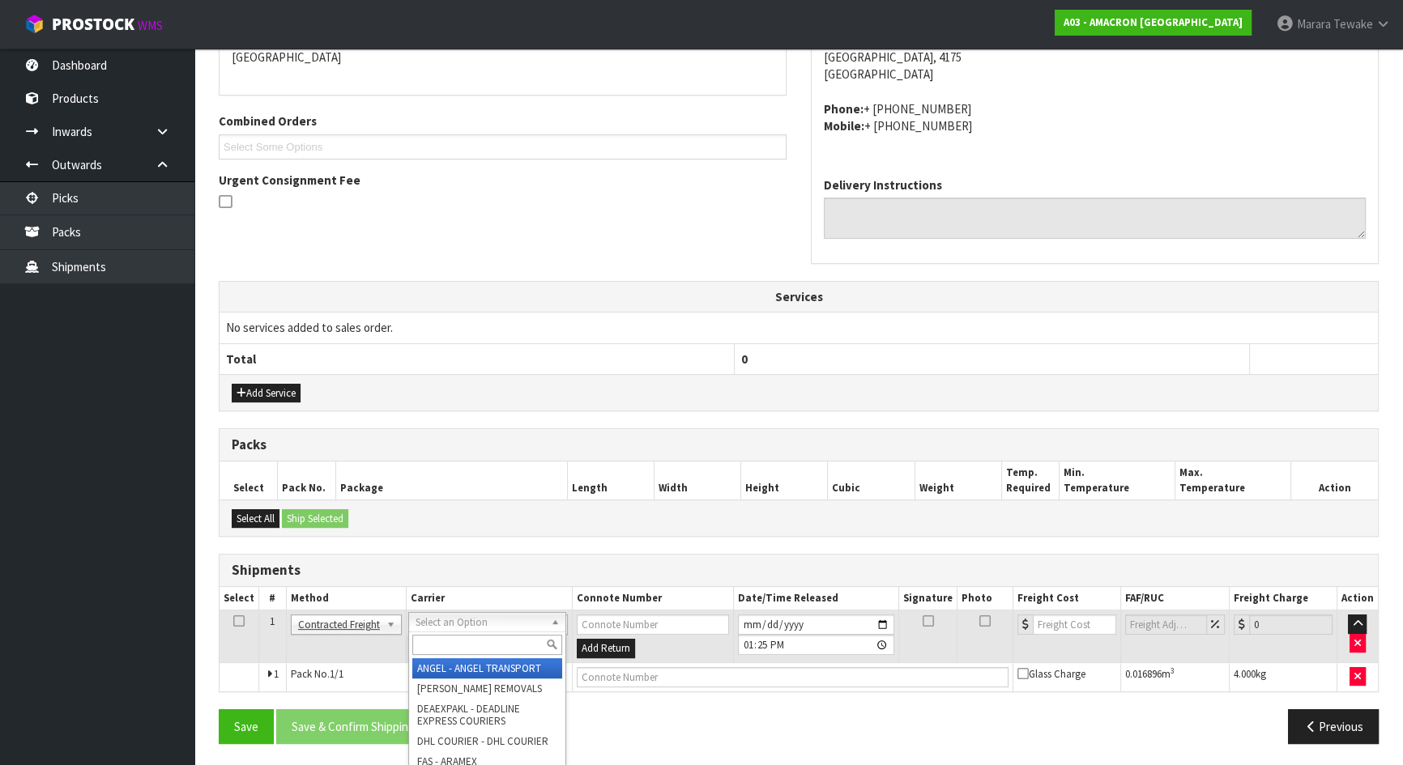
click at [462, 646] on input "text" at bounding box center [487, 645] width 150 height 20
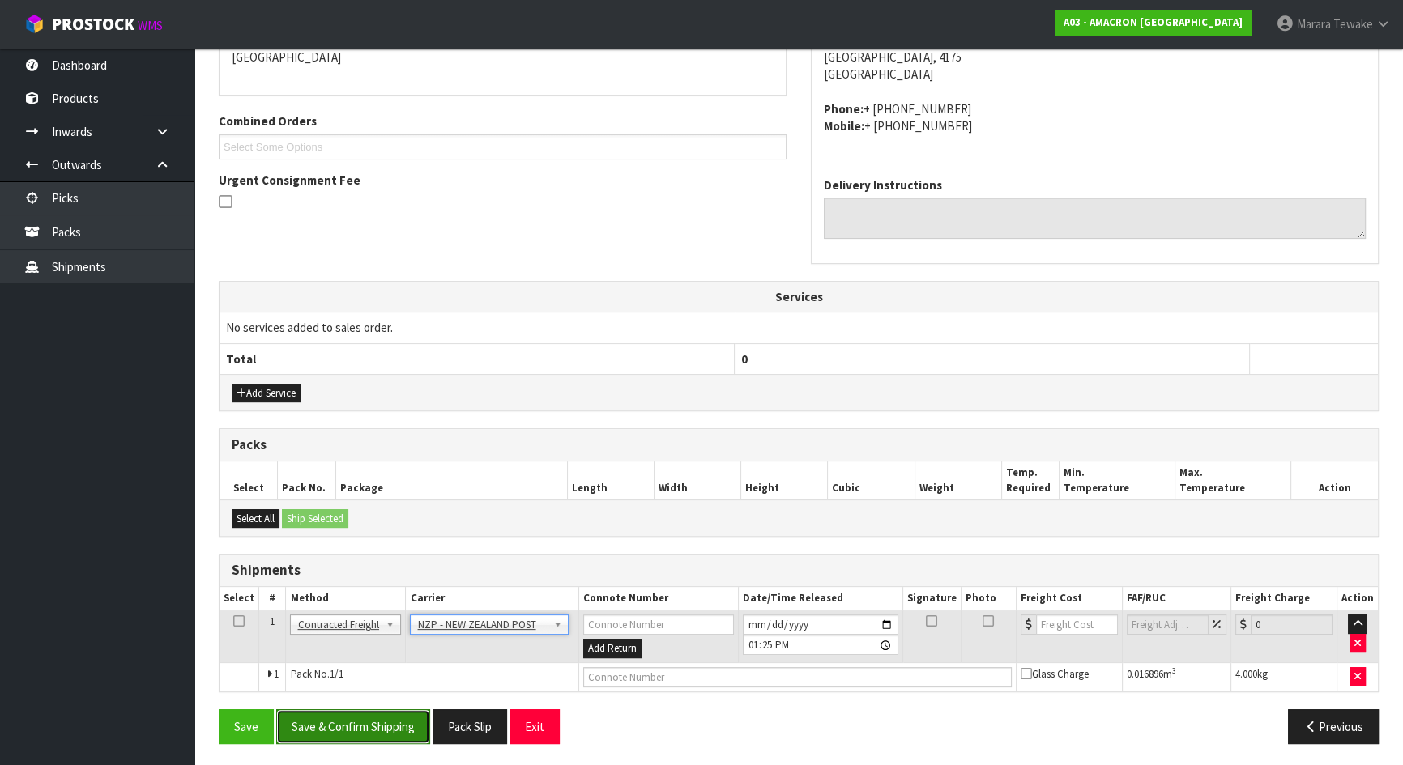
click at [421, 719] on button "Save & Confirm Shipping" at bounding box center [353, 727] width 154 height 35
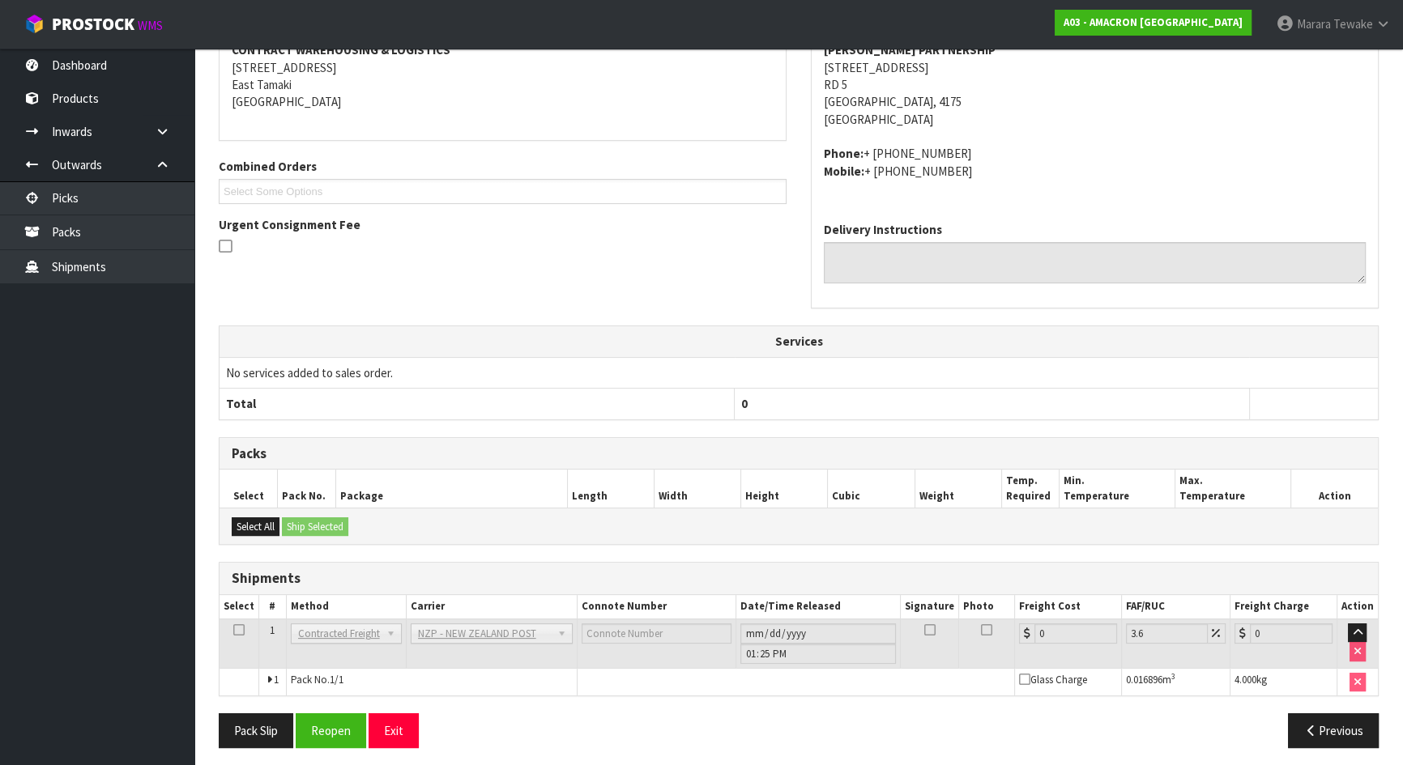
scroll to position [347, 0]
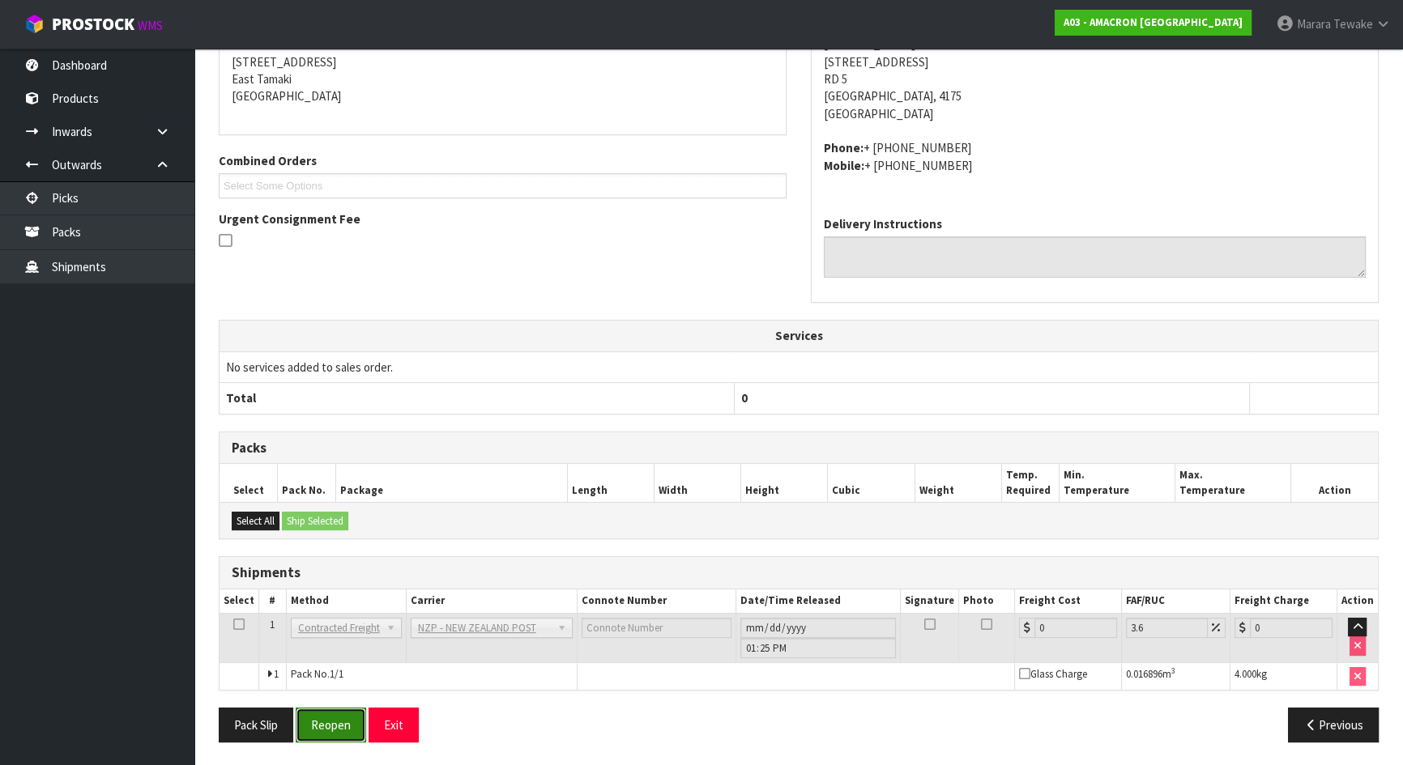
click at [316, 712] on button "Reopen" at bounding box center [331, 725] width 70 height 35
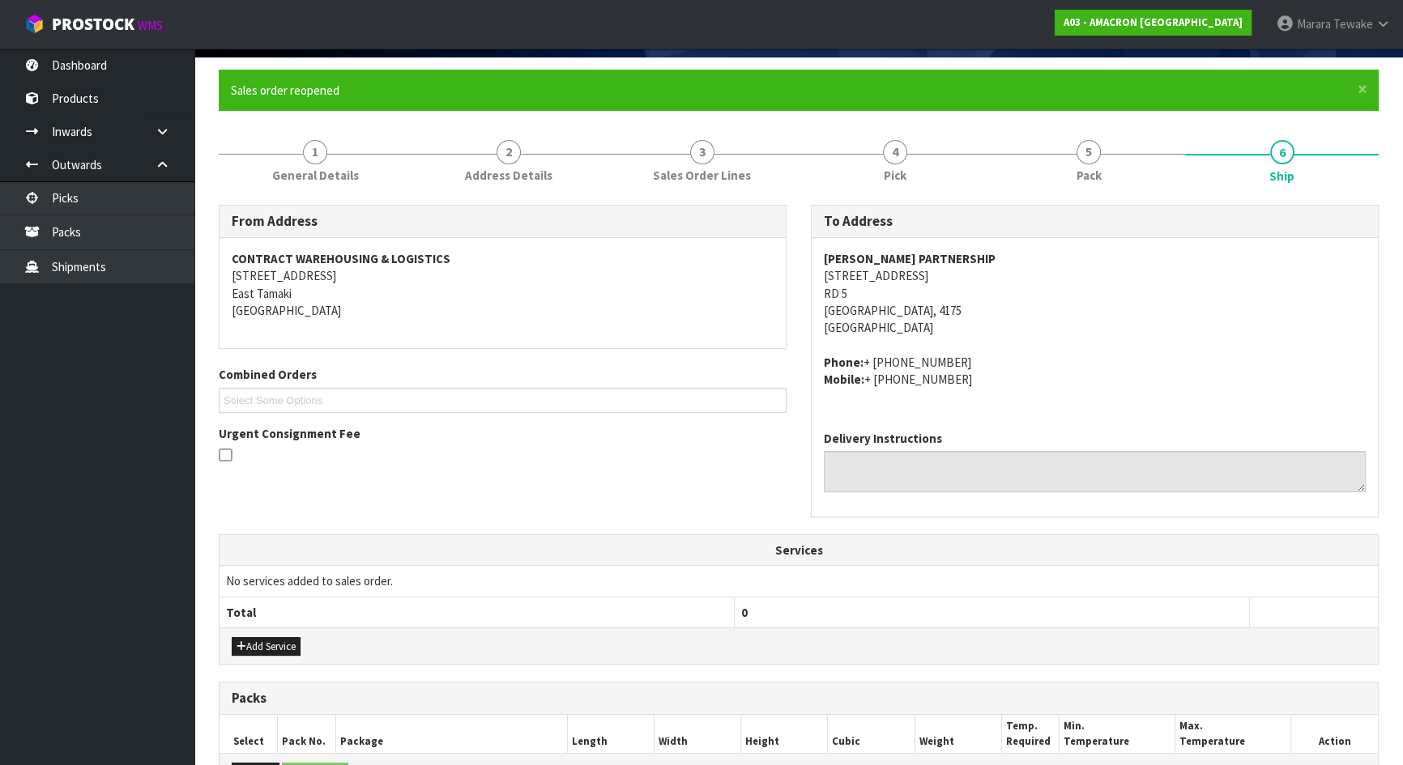
scroll to position [369, 0]
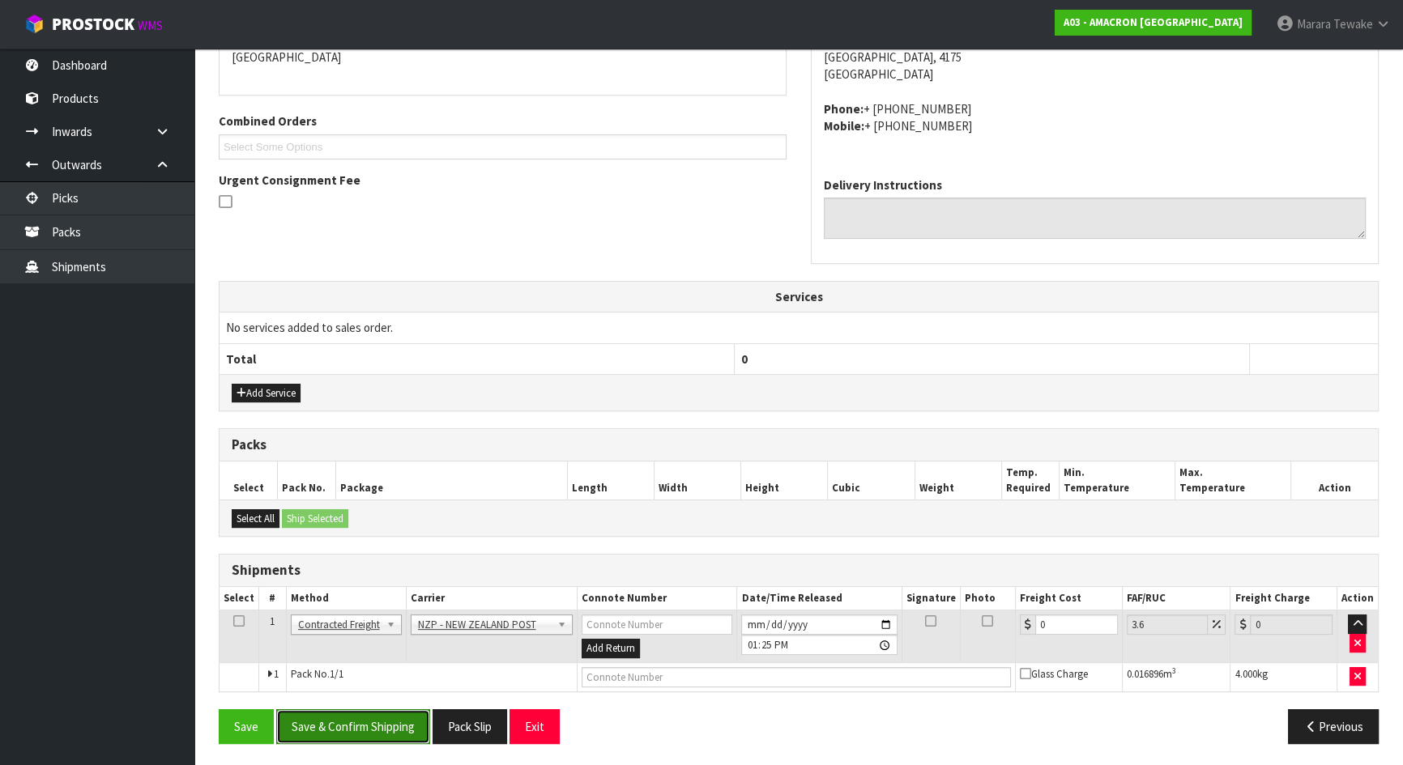
click at [365, 721] on button "Save & Confirm Shipping" at bounding box center [353, 727] width 154 height 35
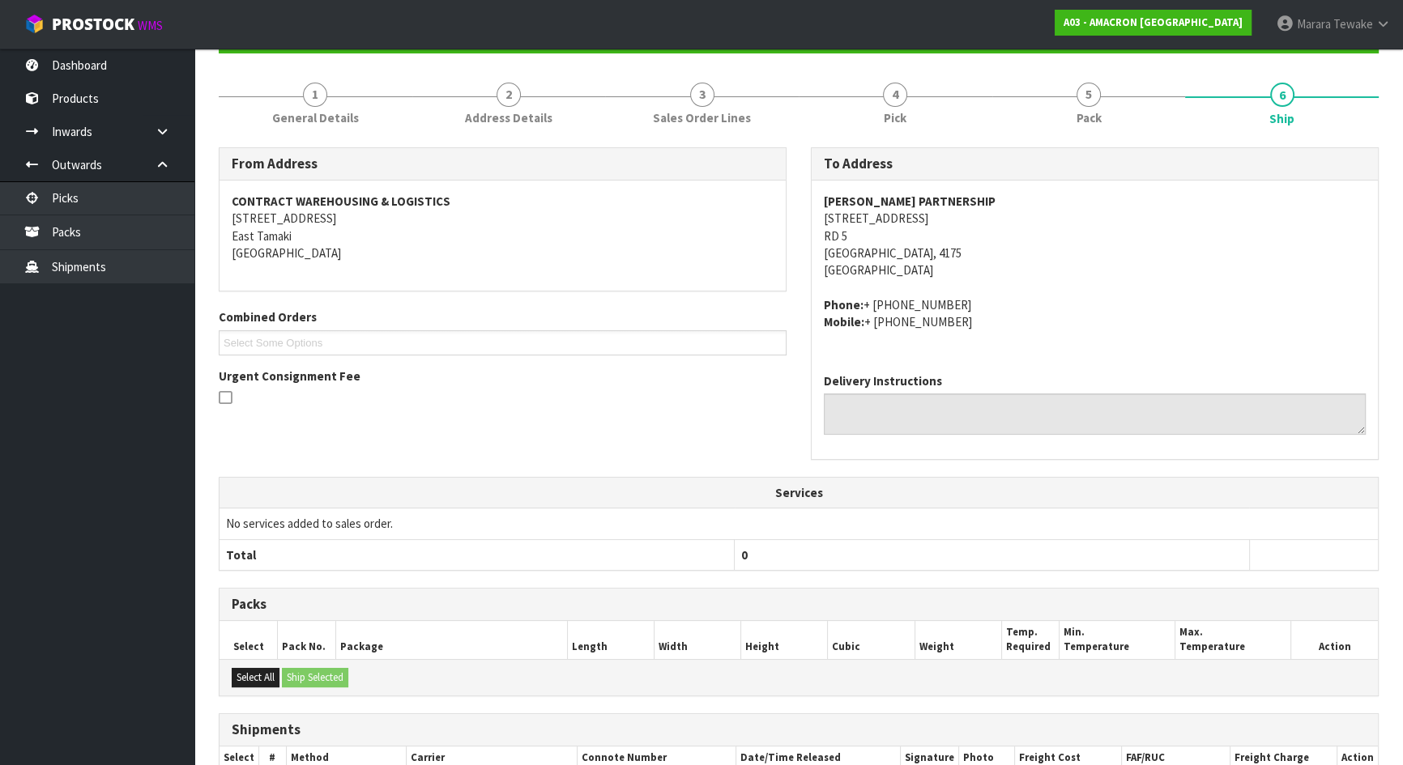
scroll to position [329, 0]
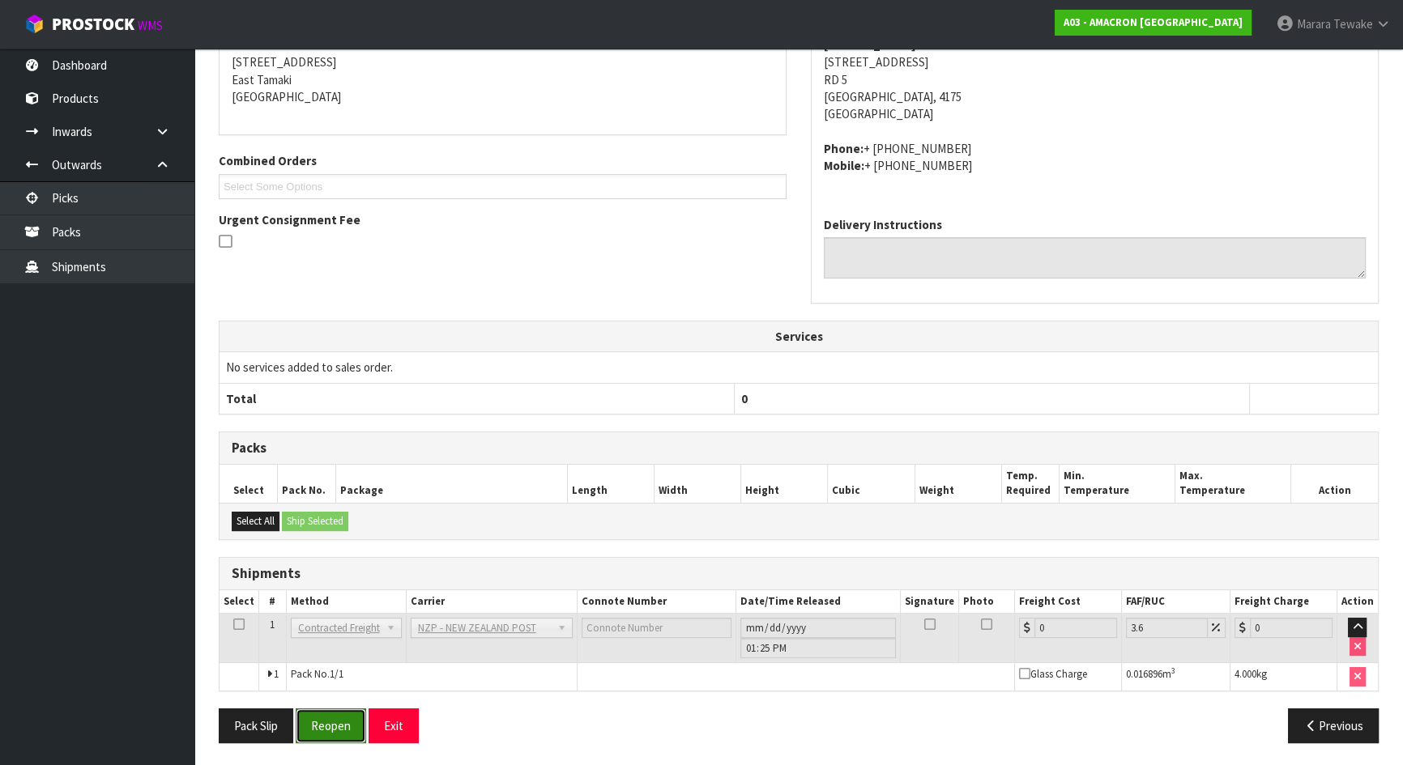
click at [325, 720] on button "Reopen" at bounding box center [331, 726] width 70 height 35
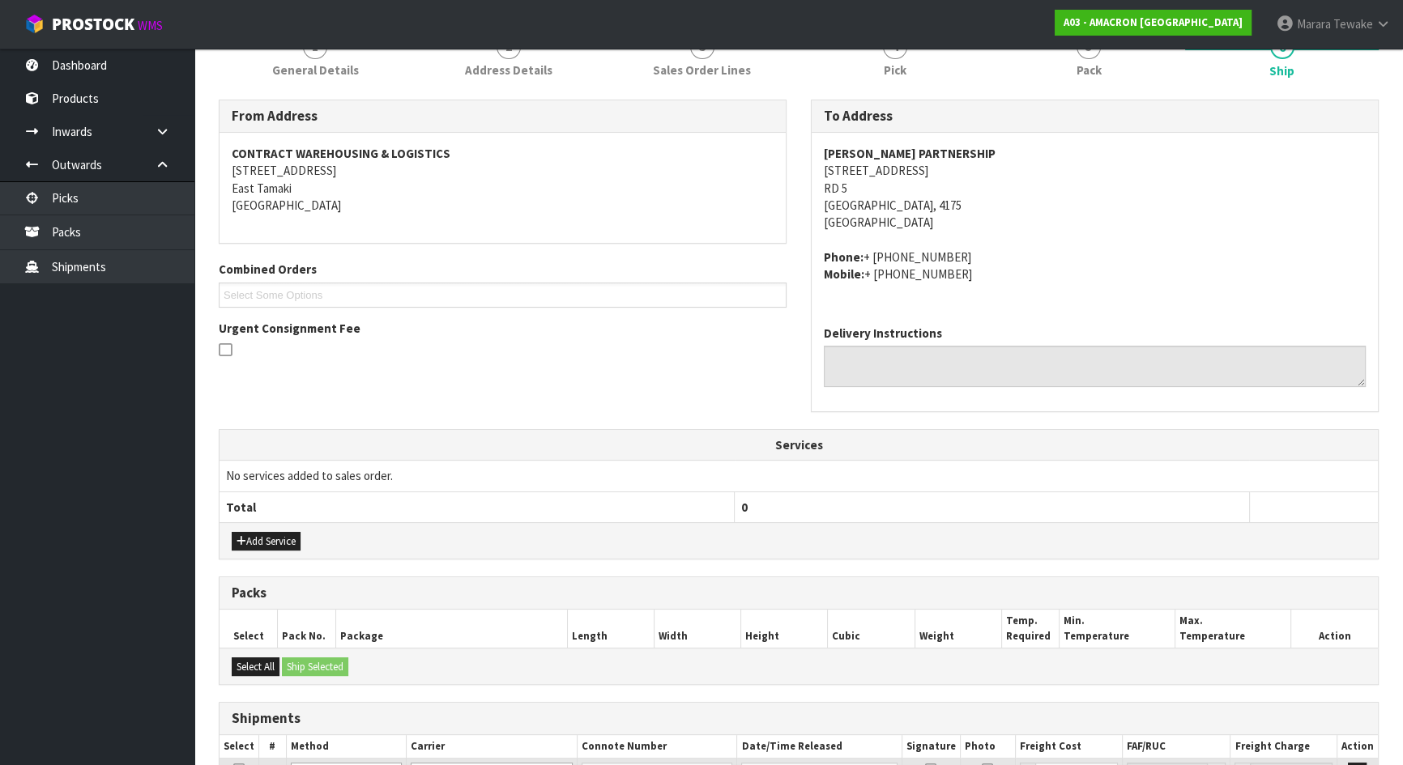
scroll to position [369, 0]
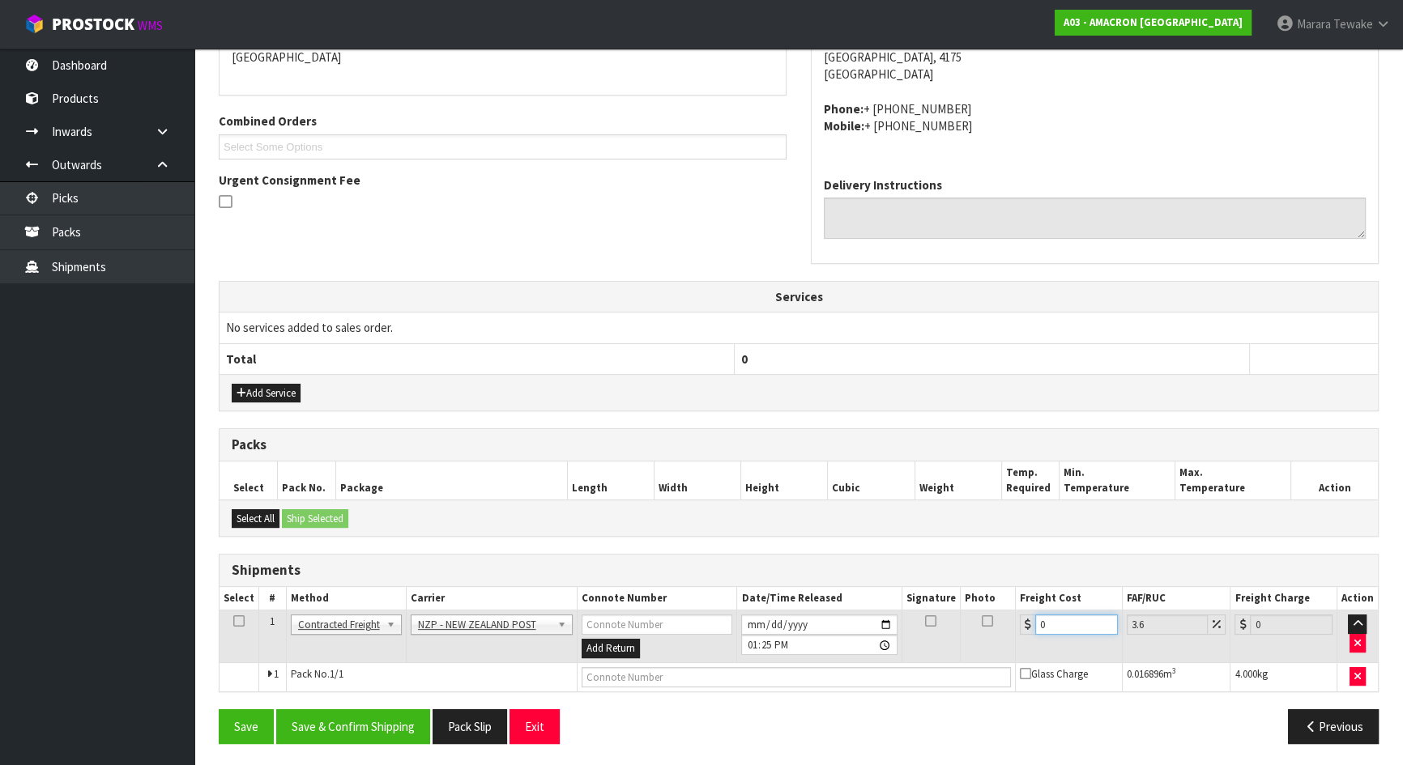
drag, startPoint x: 1038, startPoint y: 630, endPoint x: 974, endPoint y: 610, distance: 67.1
click at [992, 628] on tr "1 Client Local Pickup Customer Local Pickup Company Freight Contracted Freight …" at bounding box center [798, 637] width 1158 height 53
click at [376, 721] on button "Save & Confirm Shipping" at bounding box center [353, 727] width 154 height 35
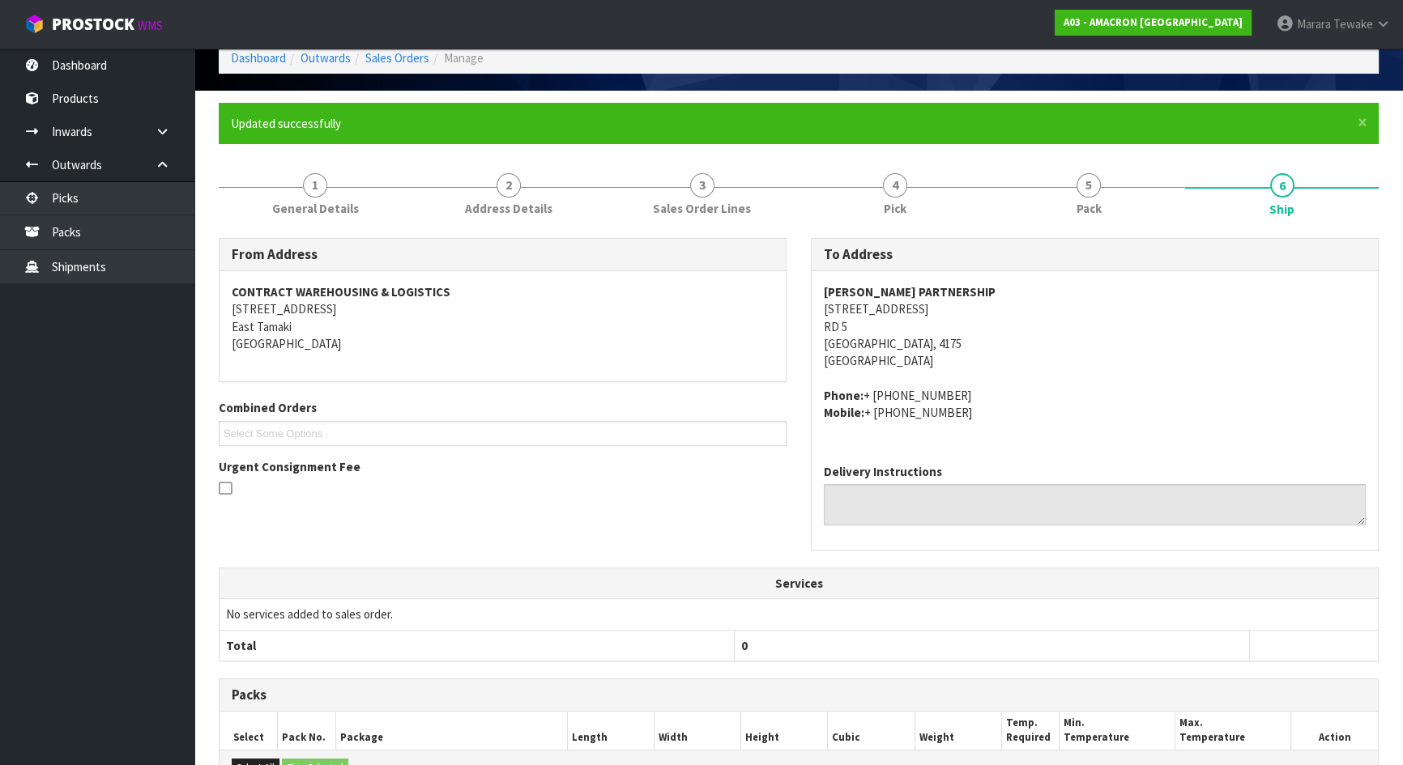
scroll to position [0, 0]
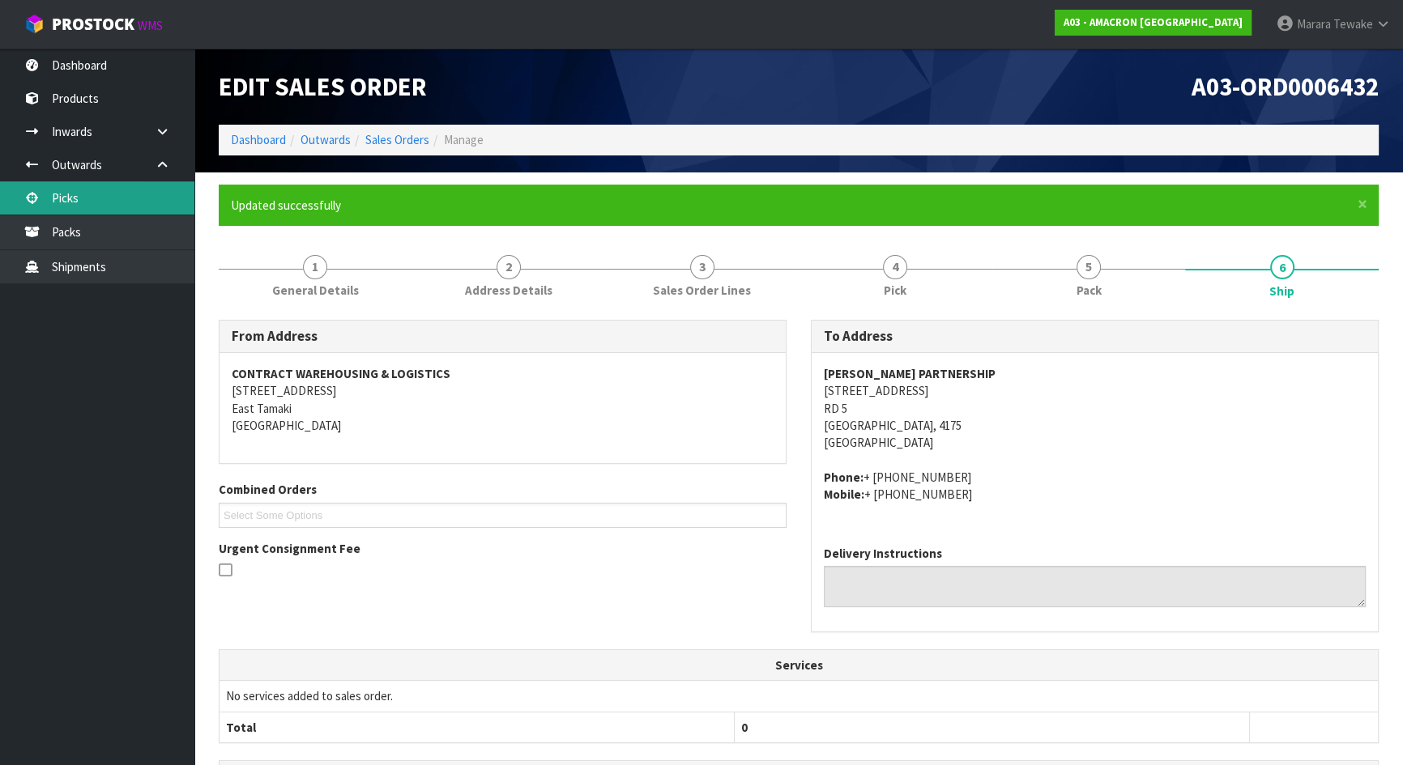
click at [103, 200] on link "Picks" at bounding box center [97, 197] width 194 height 33
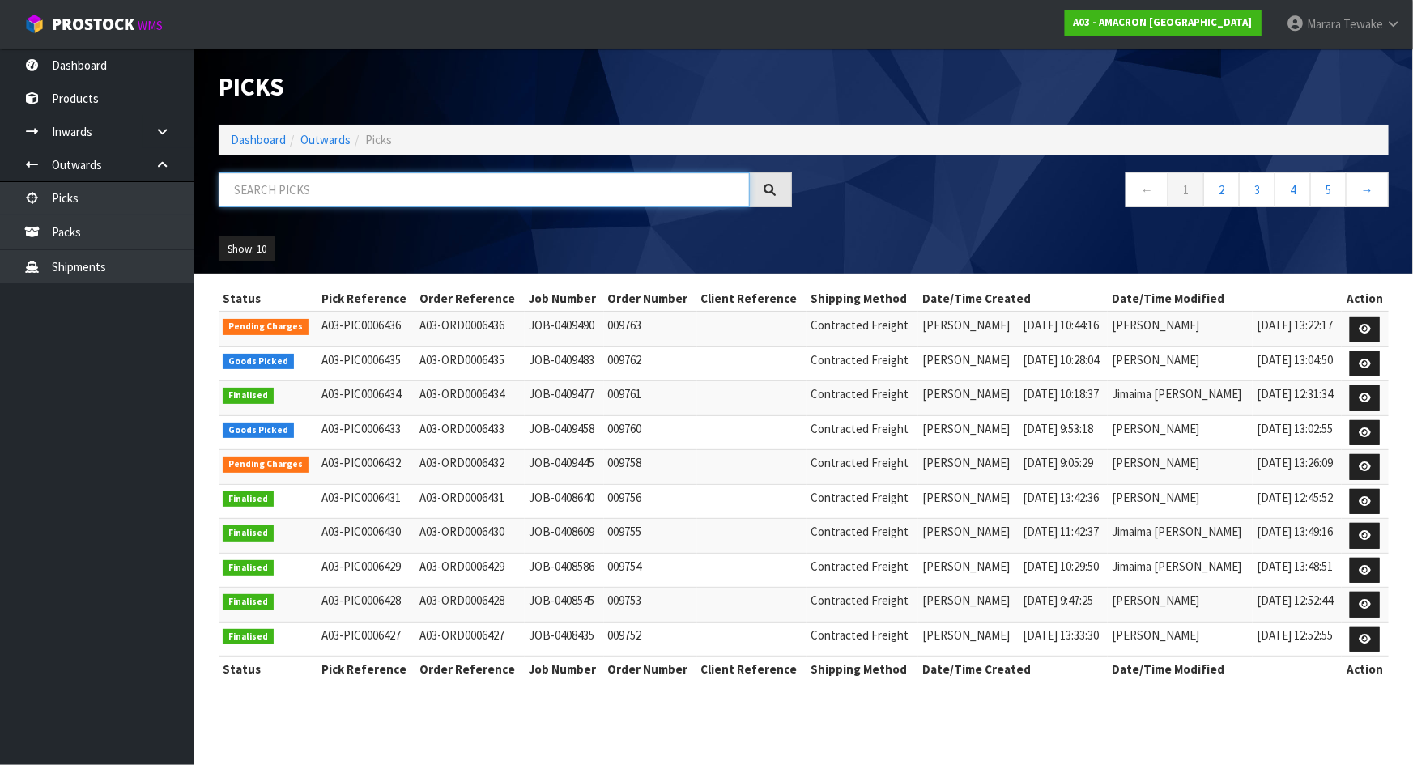
click at [227, 181] on input "text" at bounding box center [484, 190] width 531 height 35
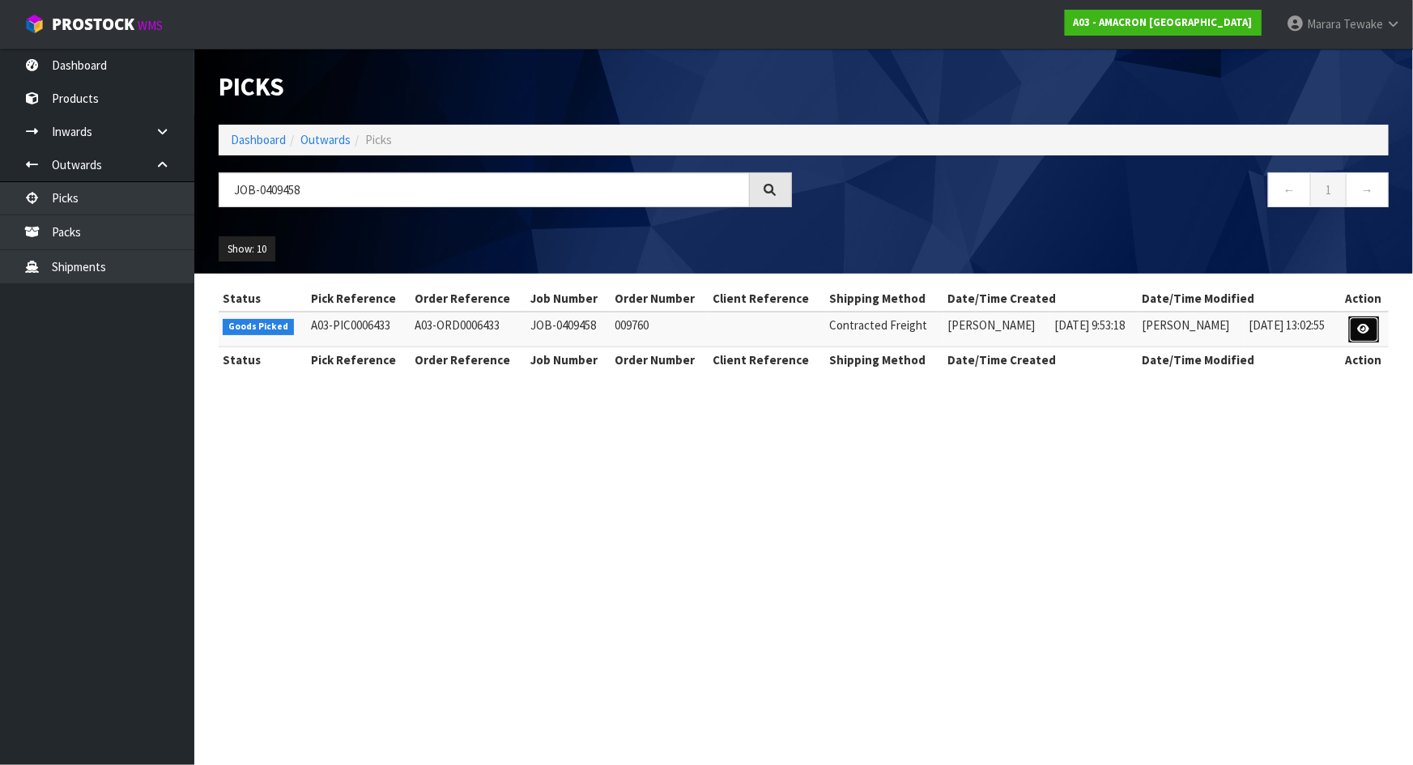
click at [1367, 330] on icon at bounding box center [1364, 329] width 12 height 11
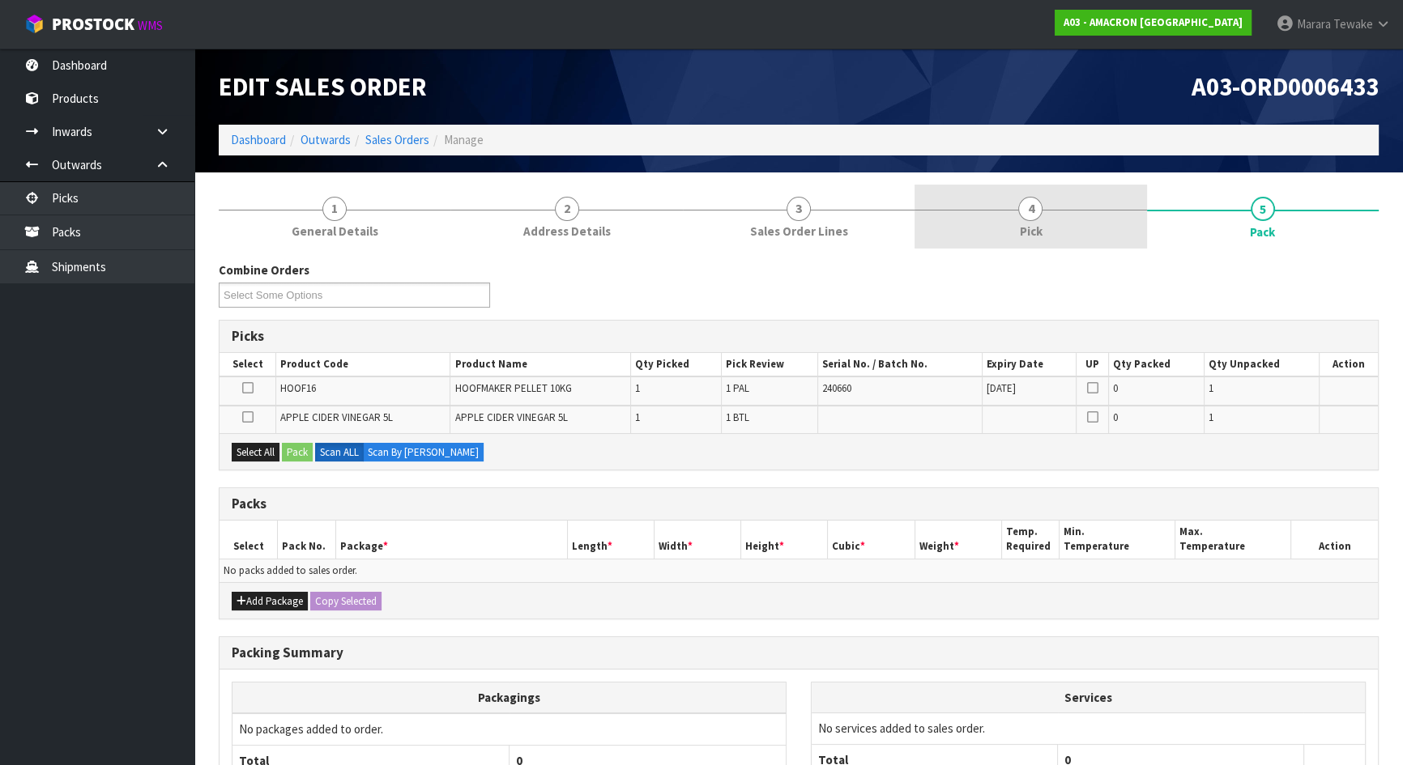
click at [1040, 214] on span "4" at bounding box center [1030, 209] width 24 height 24
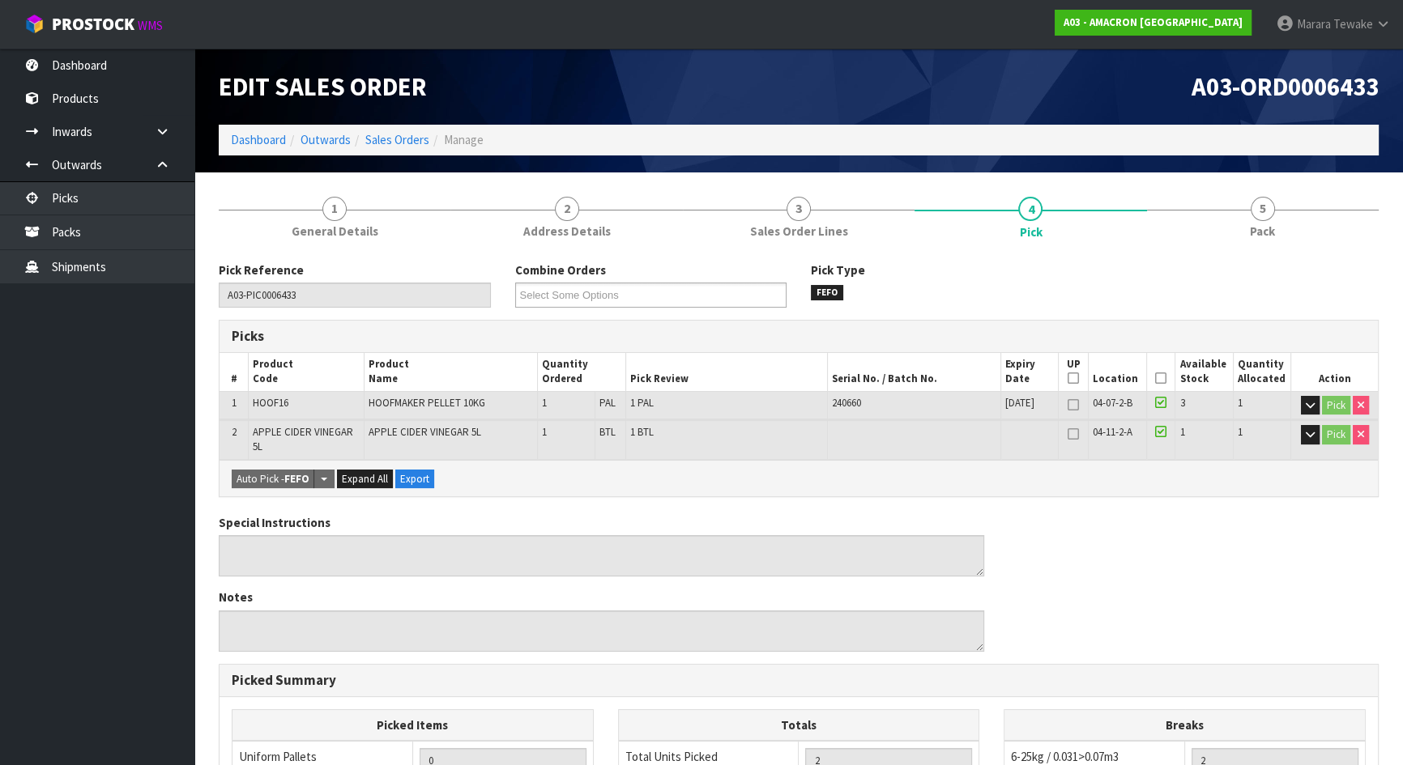
click at [1161, 370] on th "Picked" at bounding box center [1160, 372] width 29 height 38
click at [1157, 379] on icon at bounding box center [1160, 378] width 11 height 1
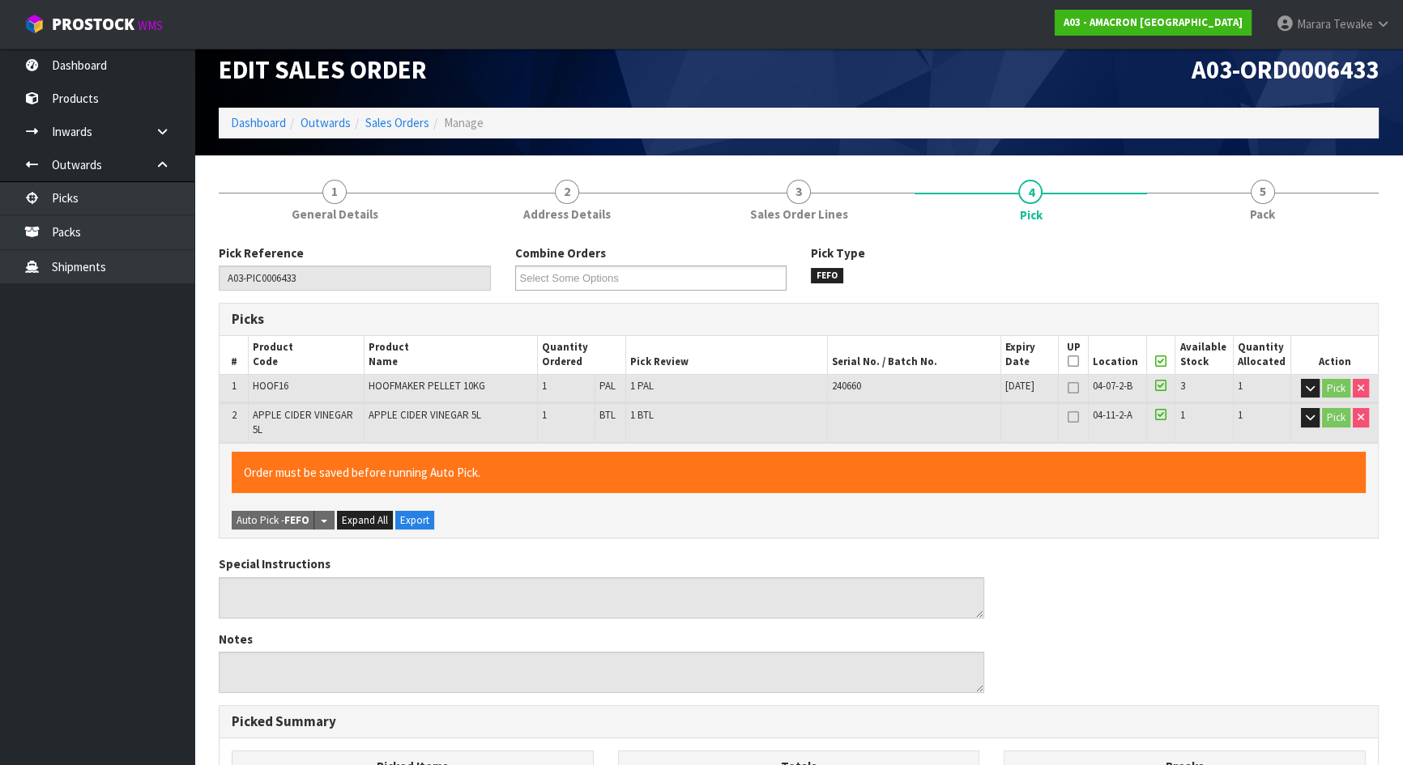
scroll to position [426, 0]
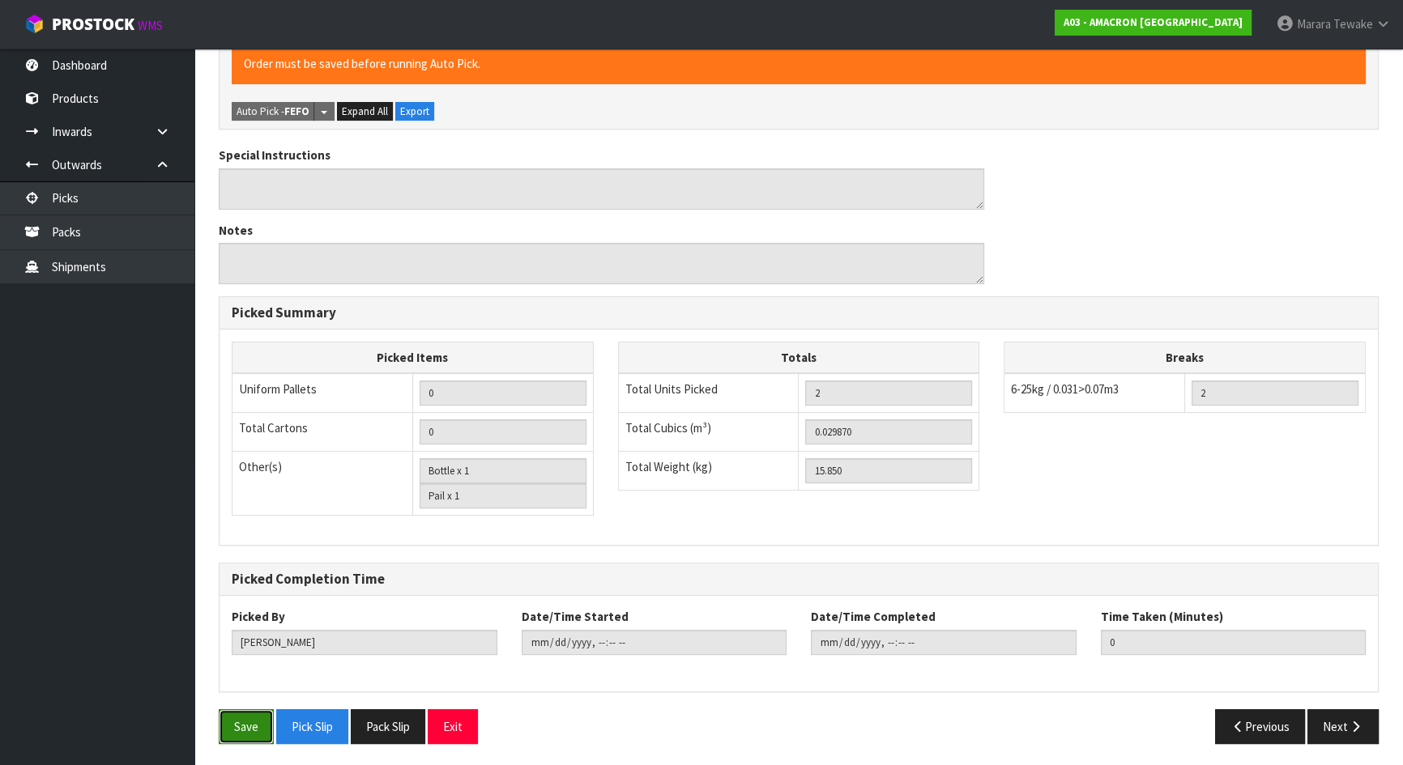
click at [231, 718] on button "Save" at bounding box center [246, 727] width 55 height 35
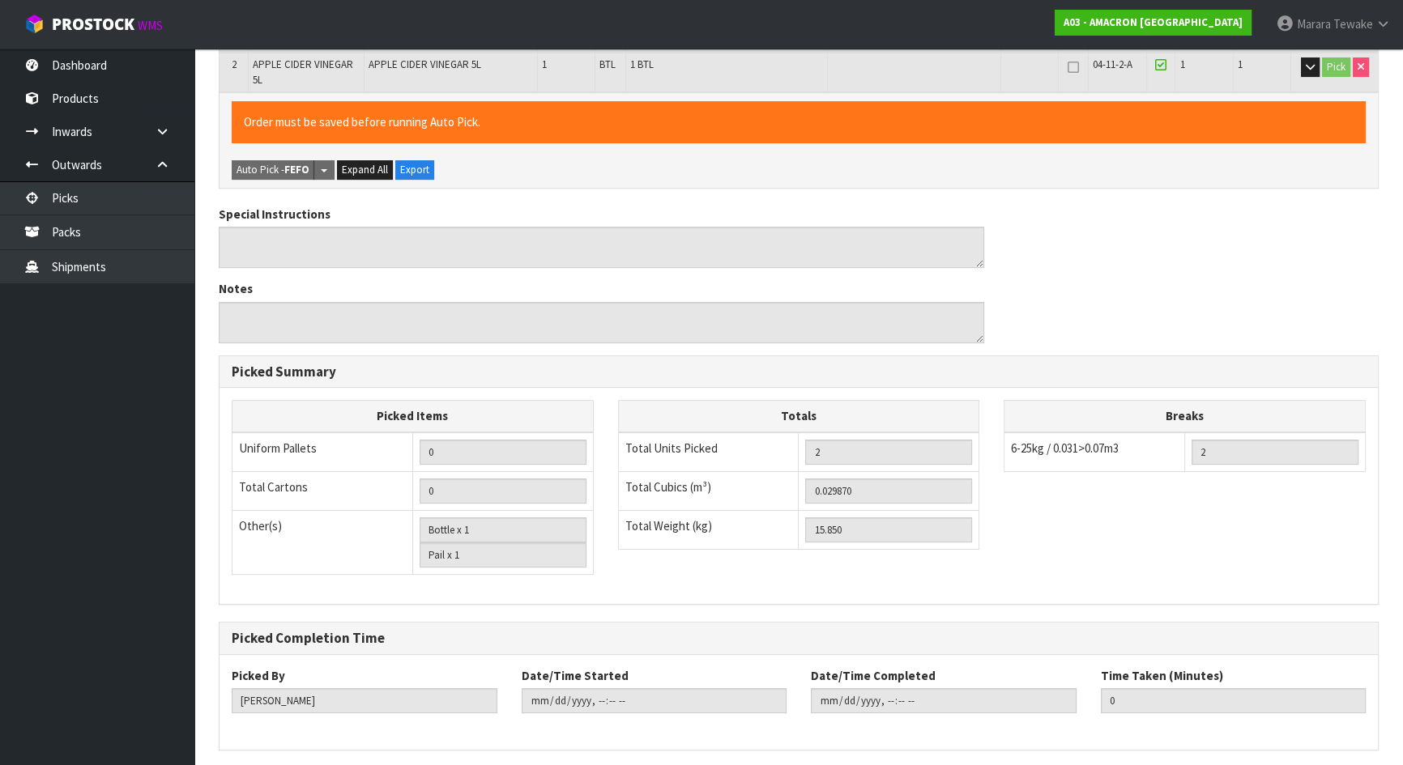
scroll to position [0, 0]
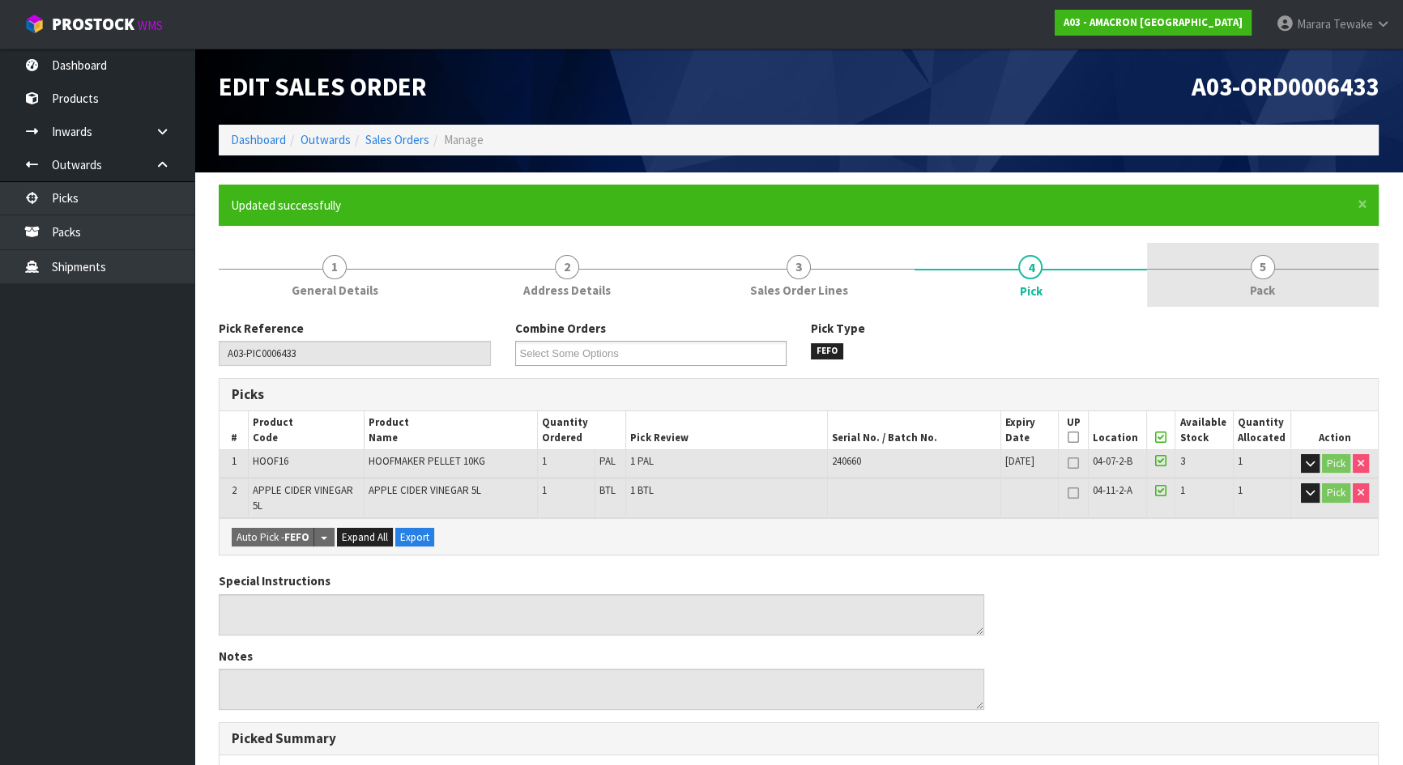
drag, startPoint x: 1289, startPoint y: 300, endPoint x: 1275, endPoint y: 301, distance: 14.7
click at [1289, 300] on link "5 Pack" at bounding box center [1263, 275] width 232 height 64
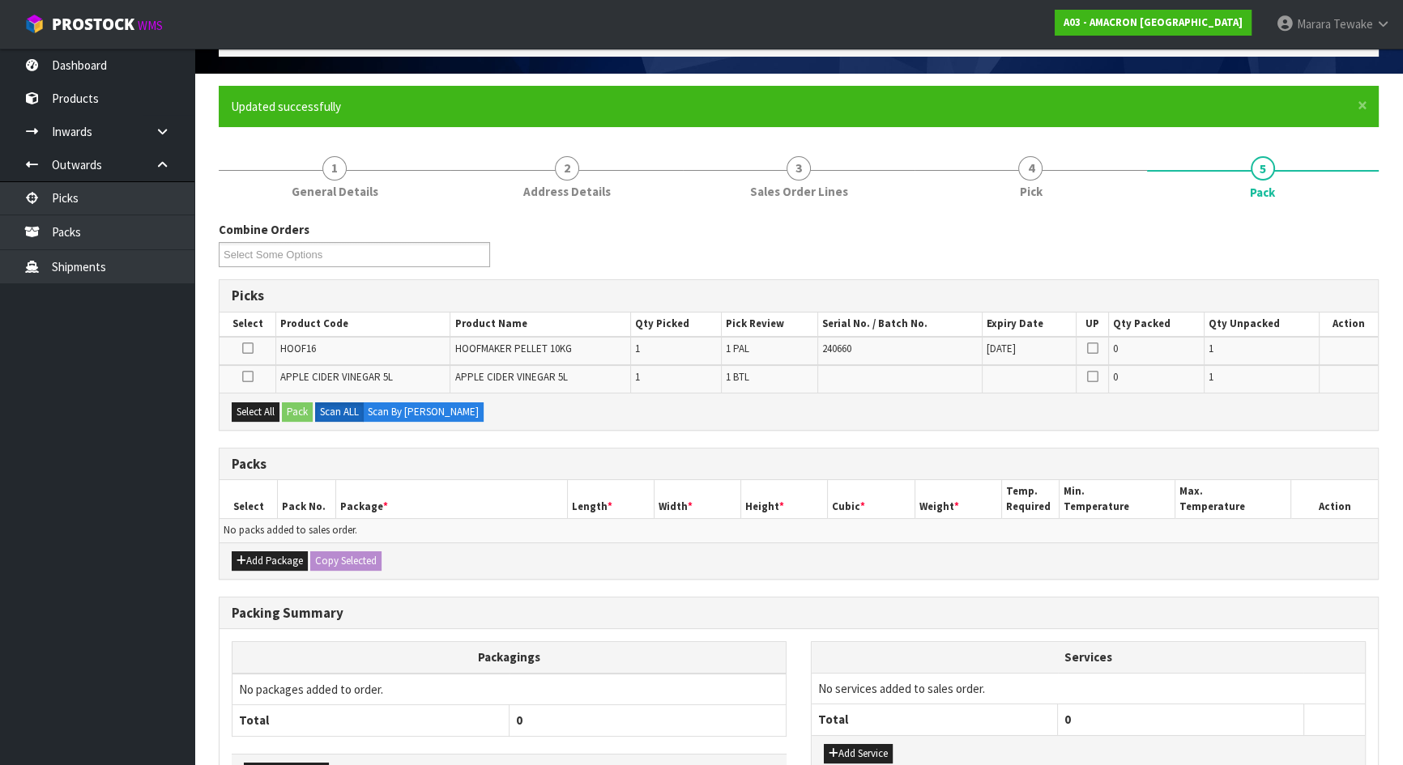
scroll to position [210, 0]
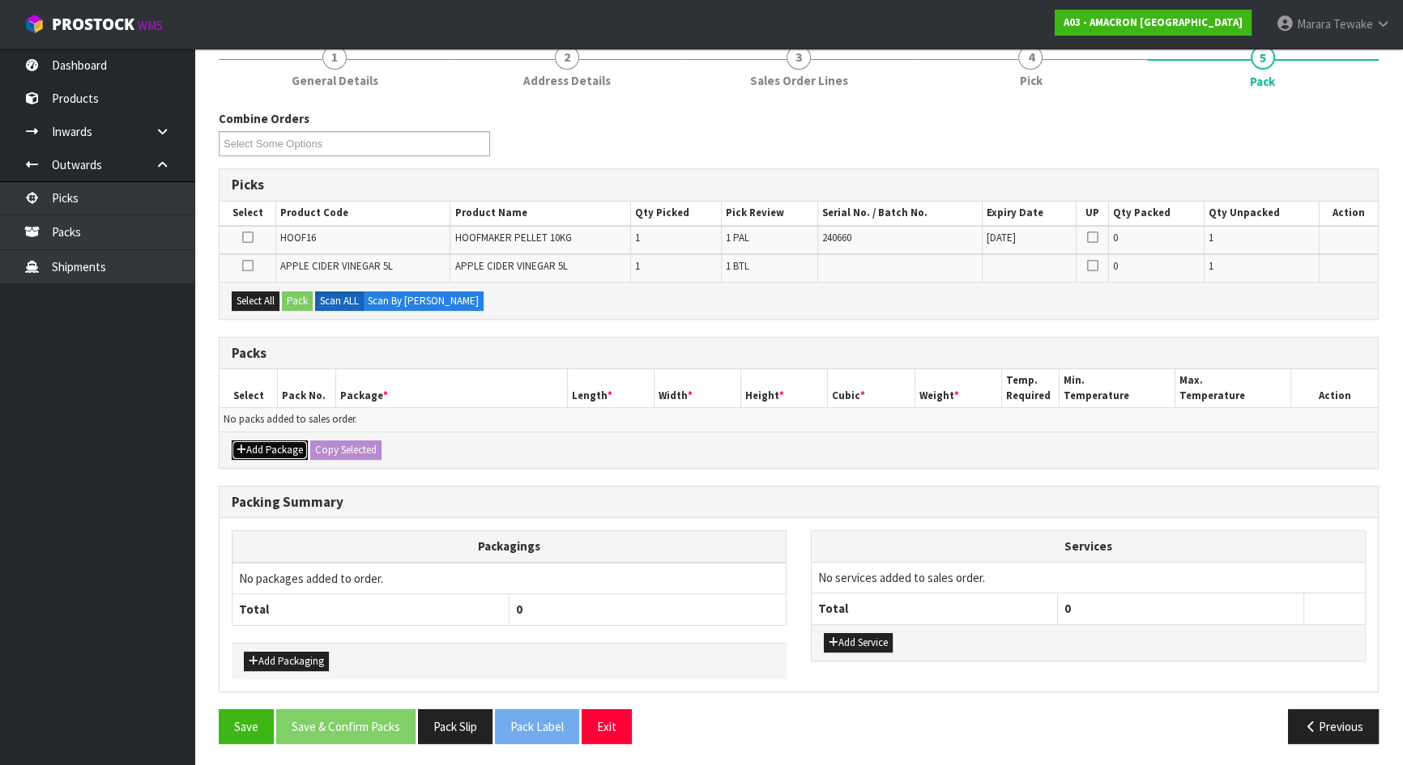
click at [261, 442] on button "Add Package" at bounding box center [270, 450] width 76 height 19
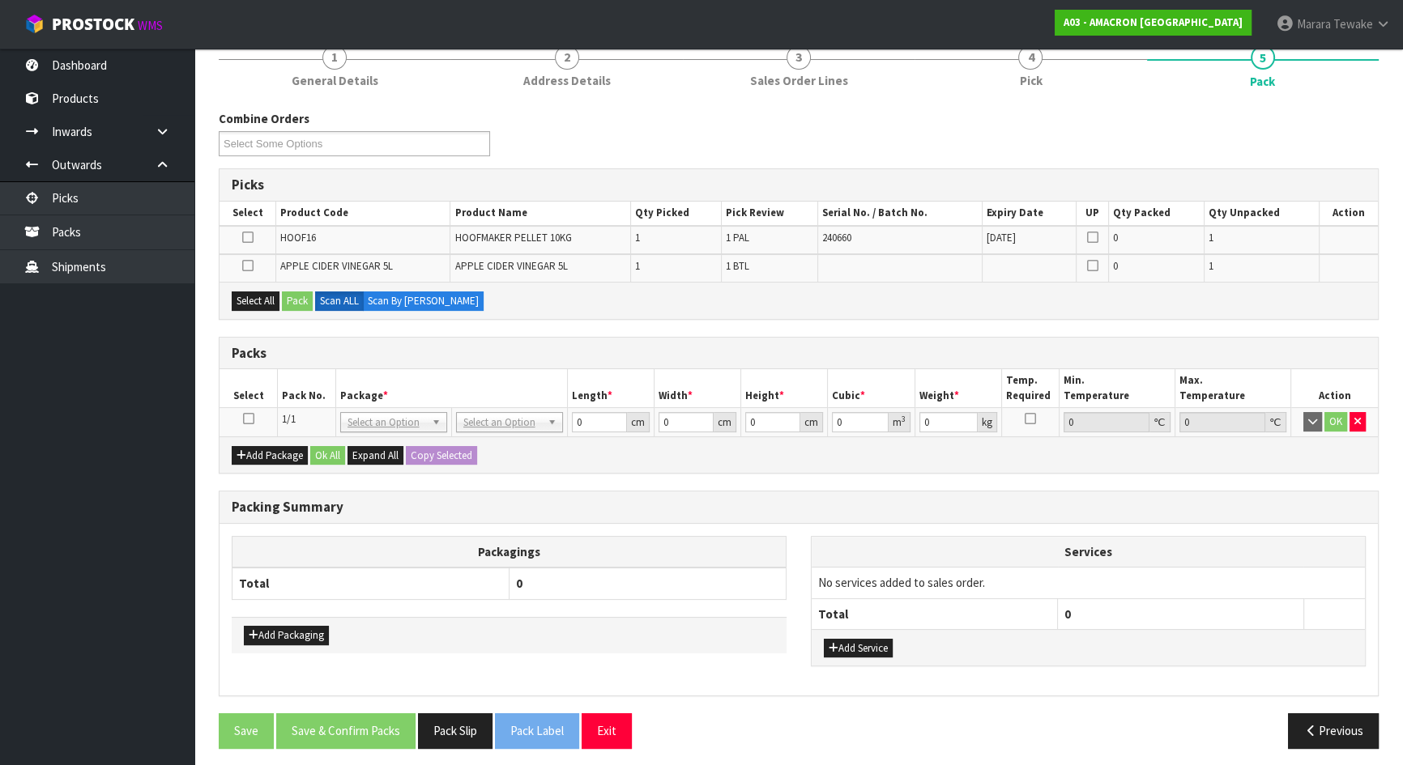
click at [247, 420] on icon at bounding box center [248, 419] width 11 height 1
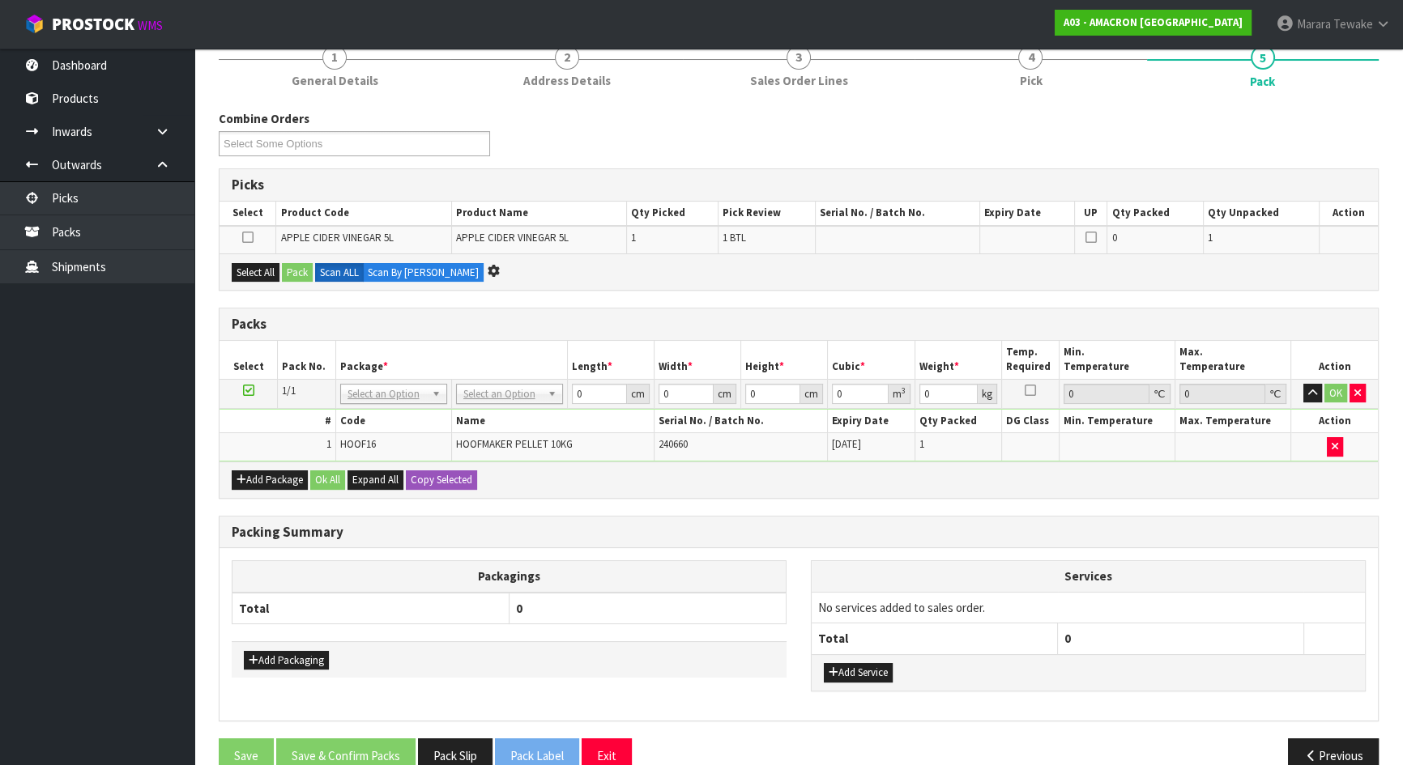
scroll to position [0, 0]
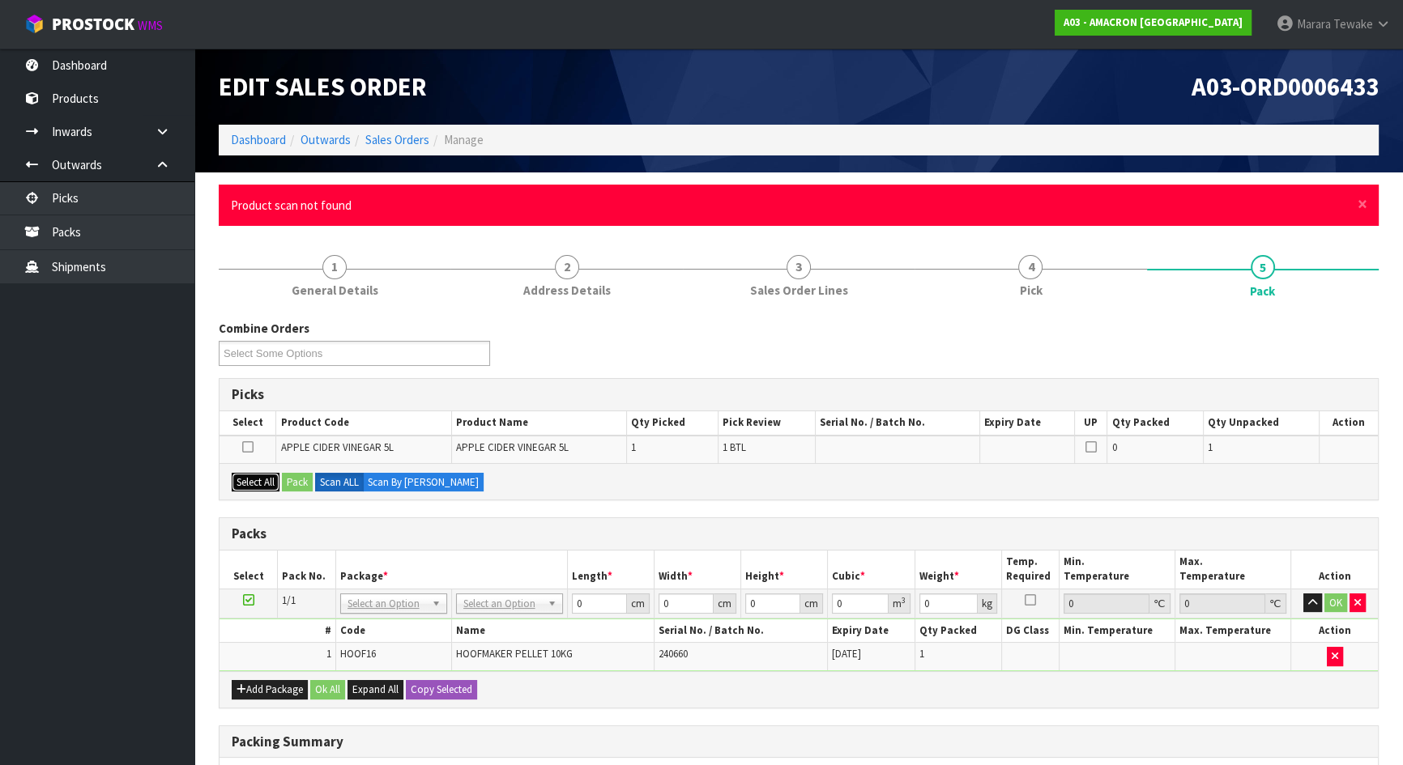
click at [254, 477] on button "Select All" at bounding box center [256, 482] width 48 height 19
click at [298, 477] on button "Pack" at bounding box center [297, 482] width 31 height 19
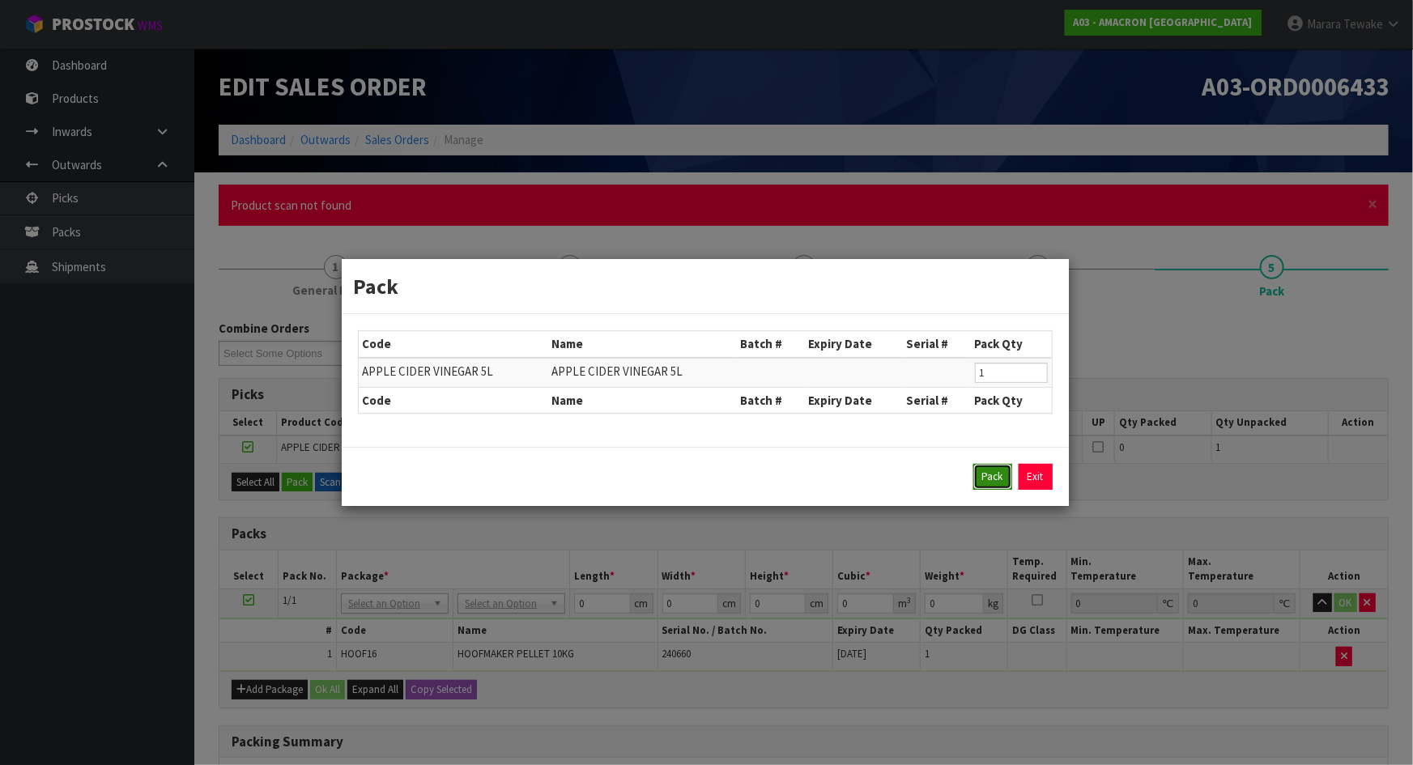
click at [1004, 469] on button "Pack" at bounding box center [993, 477] width 39 height 26
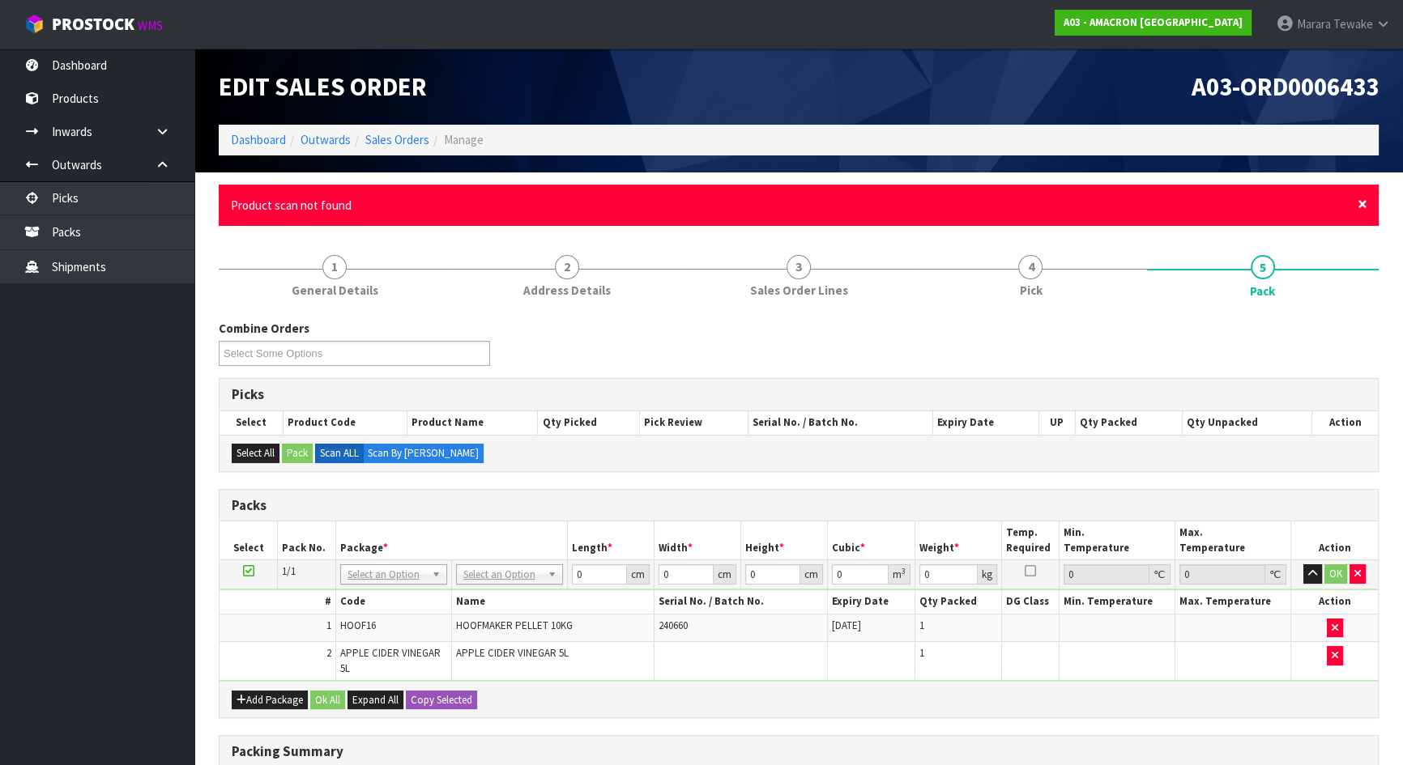
click at [1361, 202] on span "×" at bounding box center [1362, 204] width 10 height 23
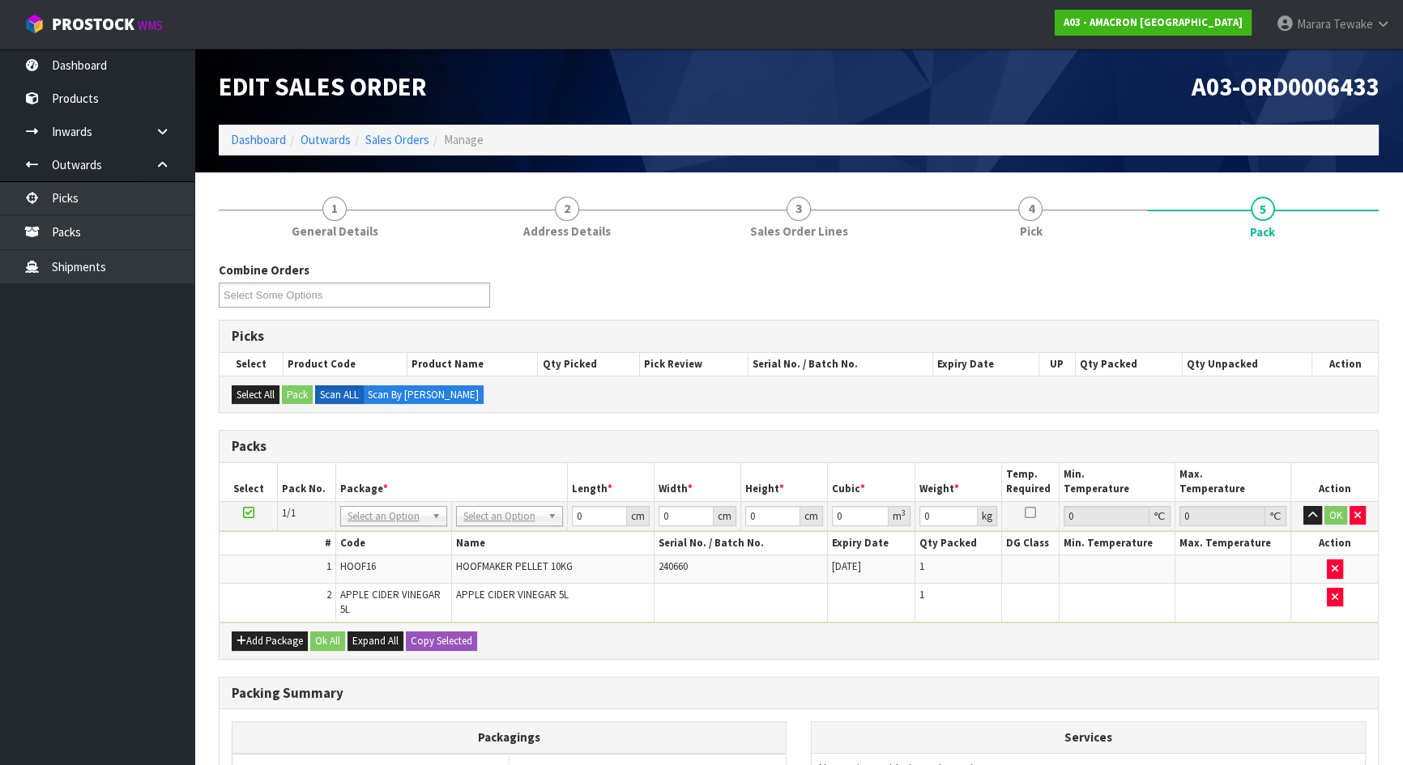
click at [490, 503] on td "No Packaging Cartons PLT GEN120 (1200 X 1000) PLT ONE WAY SKID CHEP HIRE PALLET…" at bounding box center [509, 515] width 116 height 29
click at [488, 531] on input "text" at bounding box center [508, 537] width 99 height 20
drag, startPoint x: 585, startPoint y: 512, endPoint x: 564, endPoint y: 503, distance: 22.9
click at [572, 507] on input "43" at bounding box center [598, 516] width 55 height 20
click at [1303, 506] on button "button" at bounding box center [1312, 515] width 19 height 19
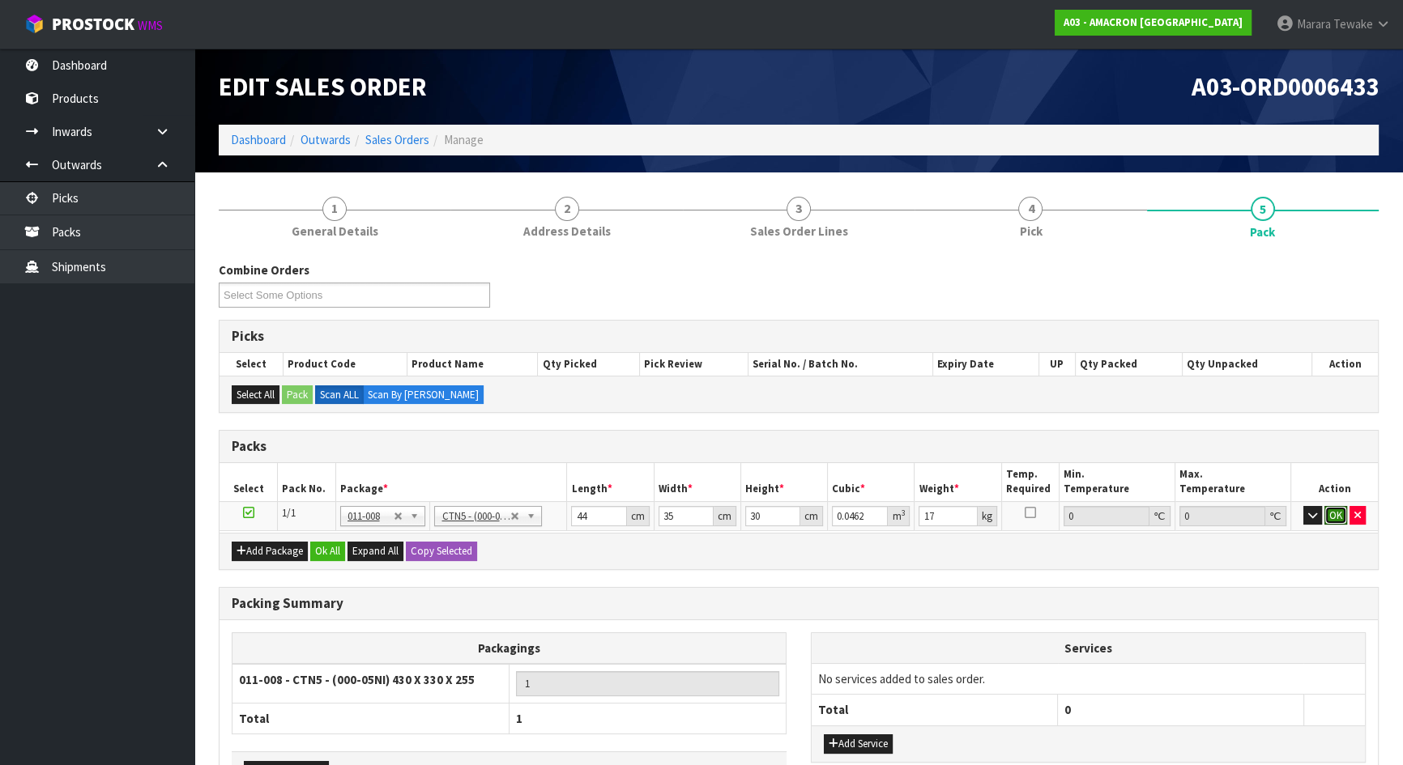
click button "OK" at bounding box center [1335, 515] width 23 height 19
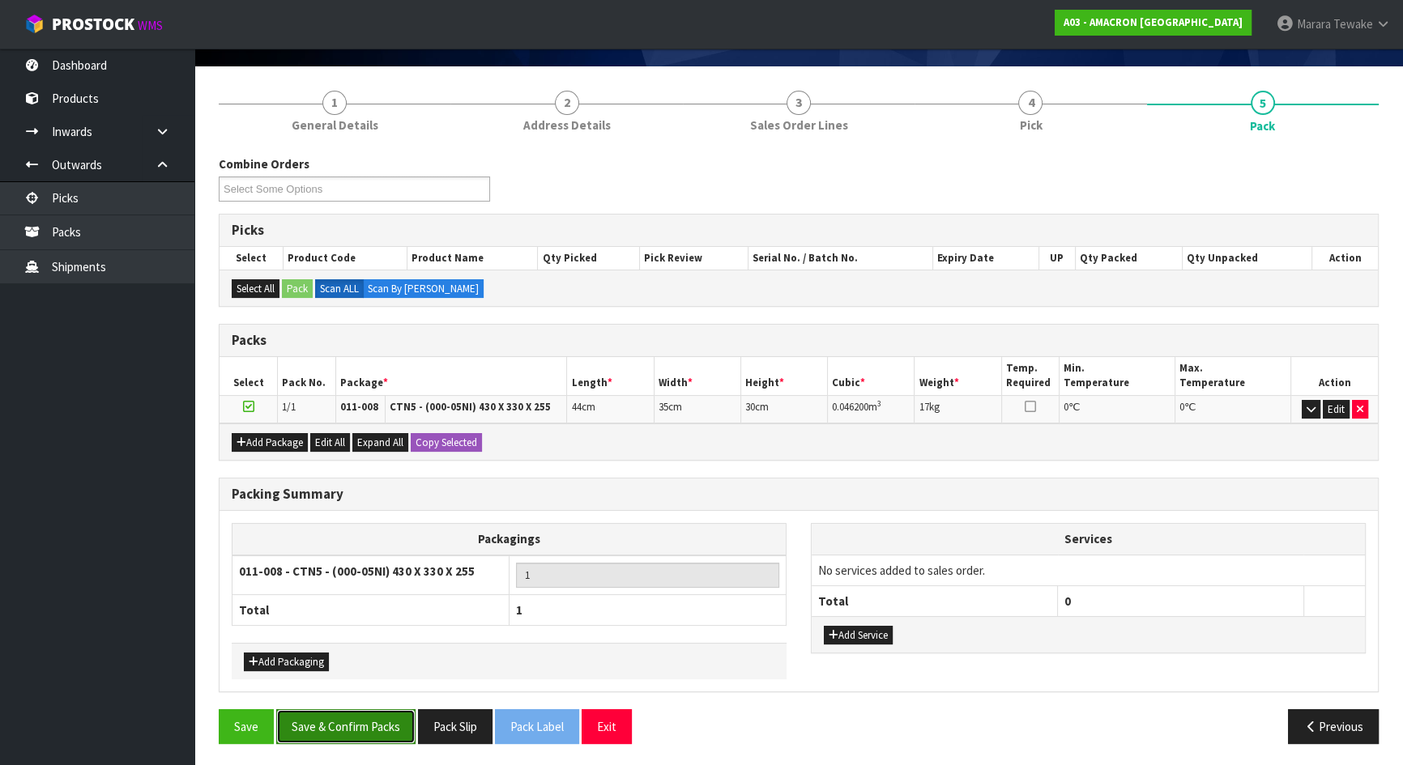
click at [371, 723] on button "Save & Confirm Packs" at bounding box center [345, 727] width 139 height 35
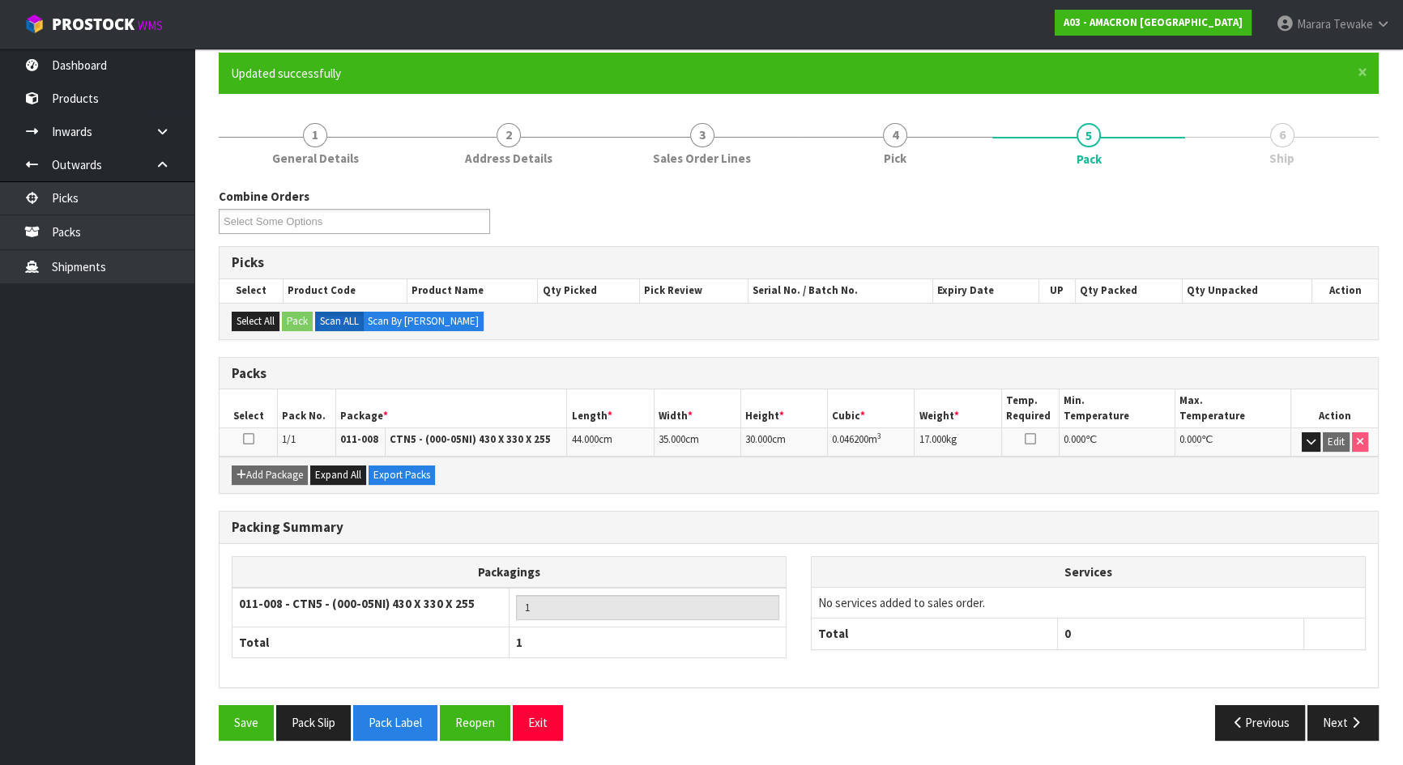
scroll to position [129, 0]
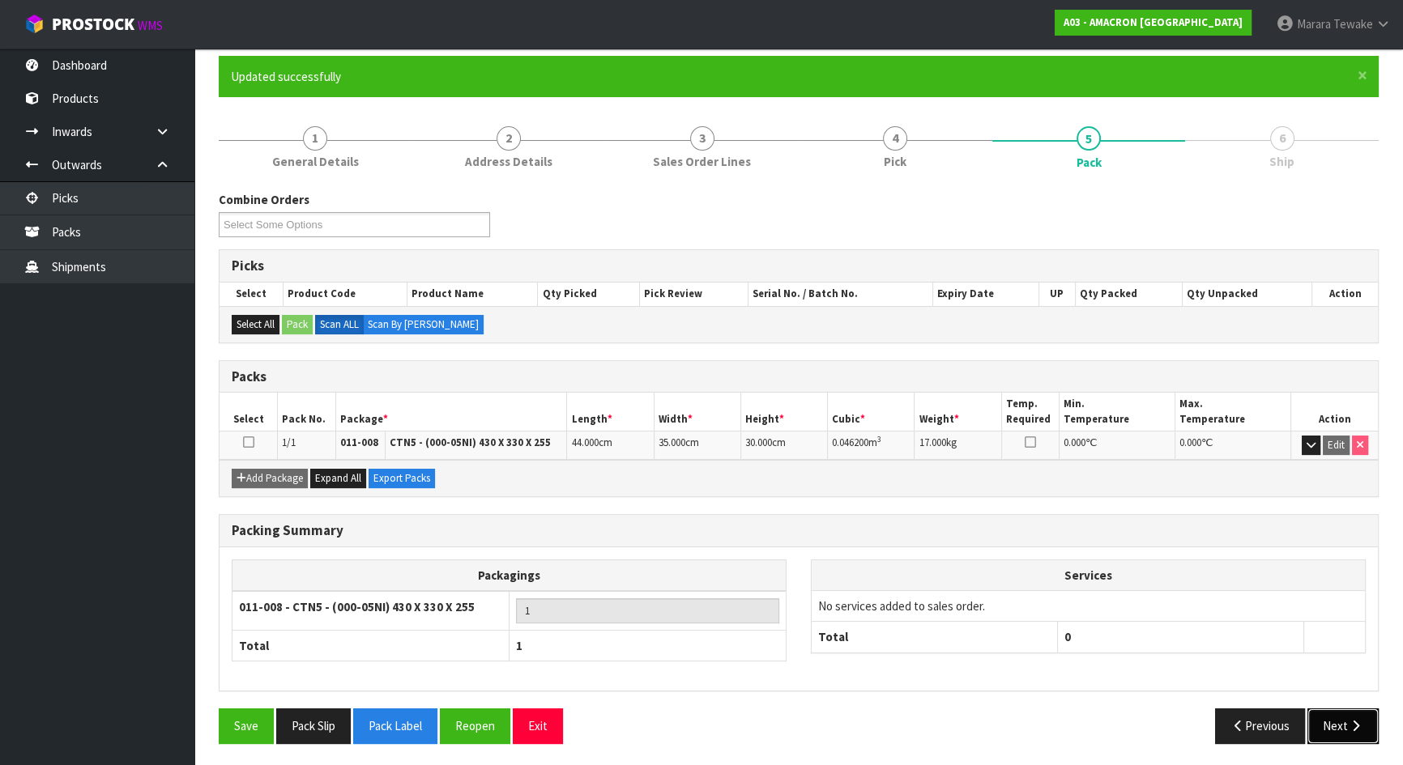
click at [1345, 734] on button "Next" at bounding box center [1342, 726] width 71 height 35
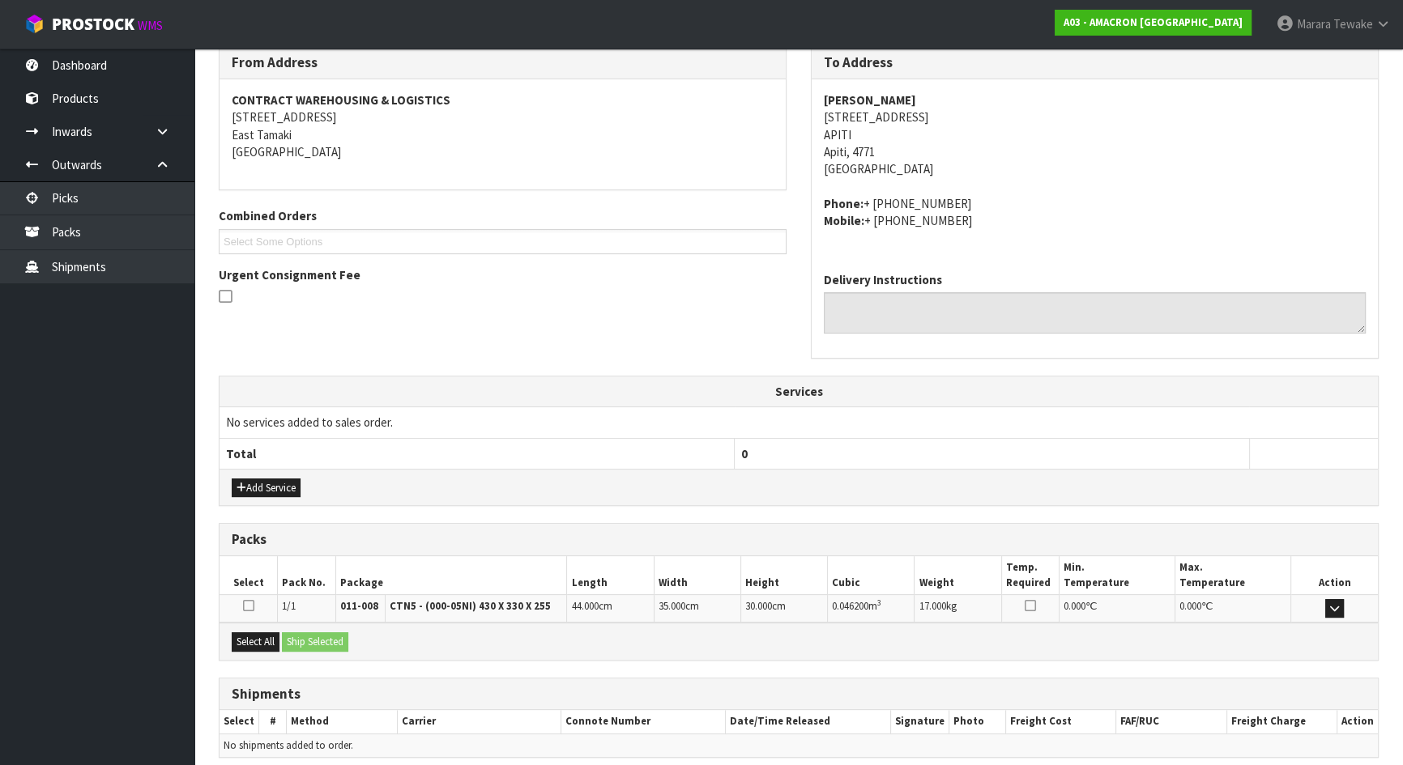
scroll to position [340, 0]
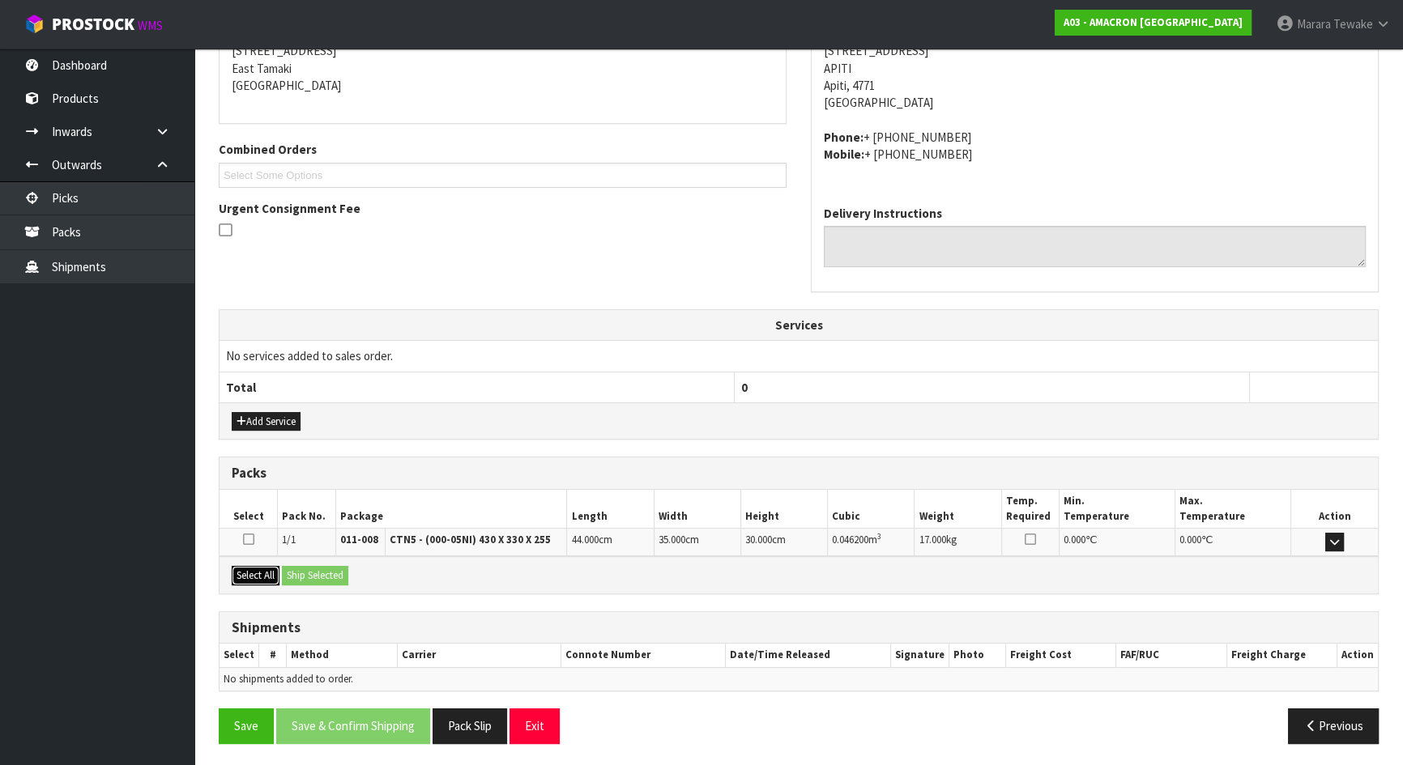
drag, startPoint x: 255, startPoint y: 575, endPoint x: 309, endPoint y: 573, distance: 54.3
click at [259, 575] on button "Select All" at bounding box center [256, 575] width 48 height 19
drag, startPoint x: 309, startPoint y: 573, endPoint x: 364, endPoint y: 577, distance: 55.2
click at [312, 573] on button "Ship Selected" at bounding box center [315, 575] width 66 height 19
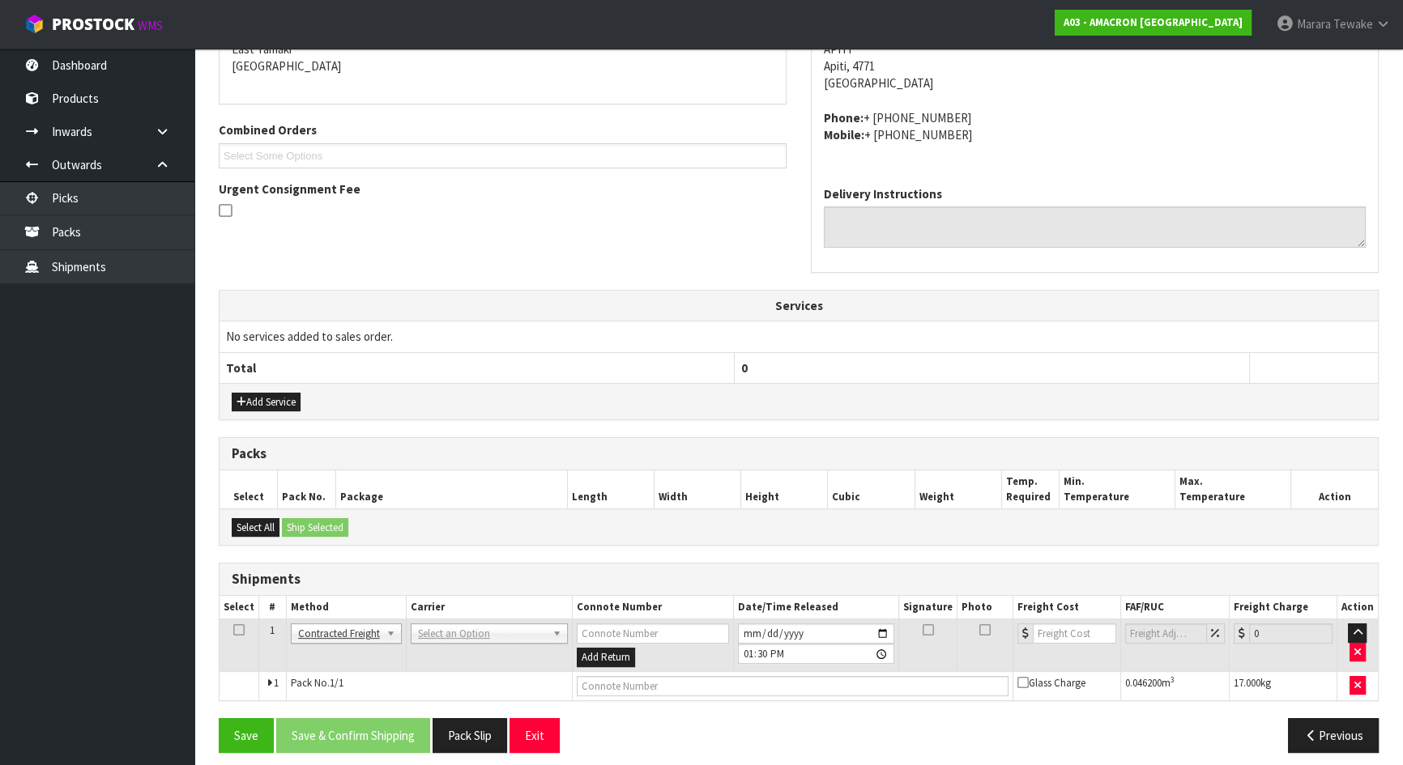
scroll to position [369, 0]
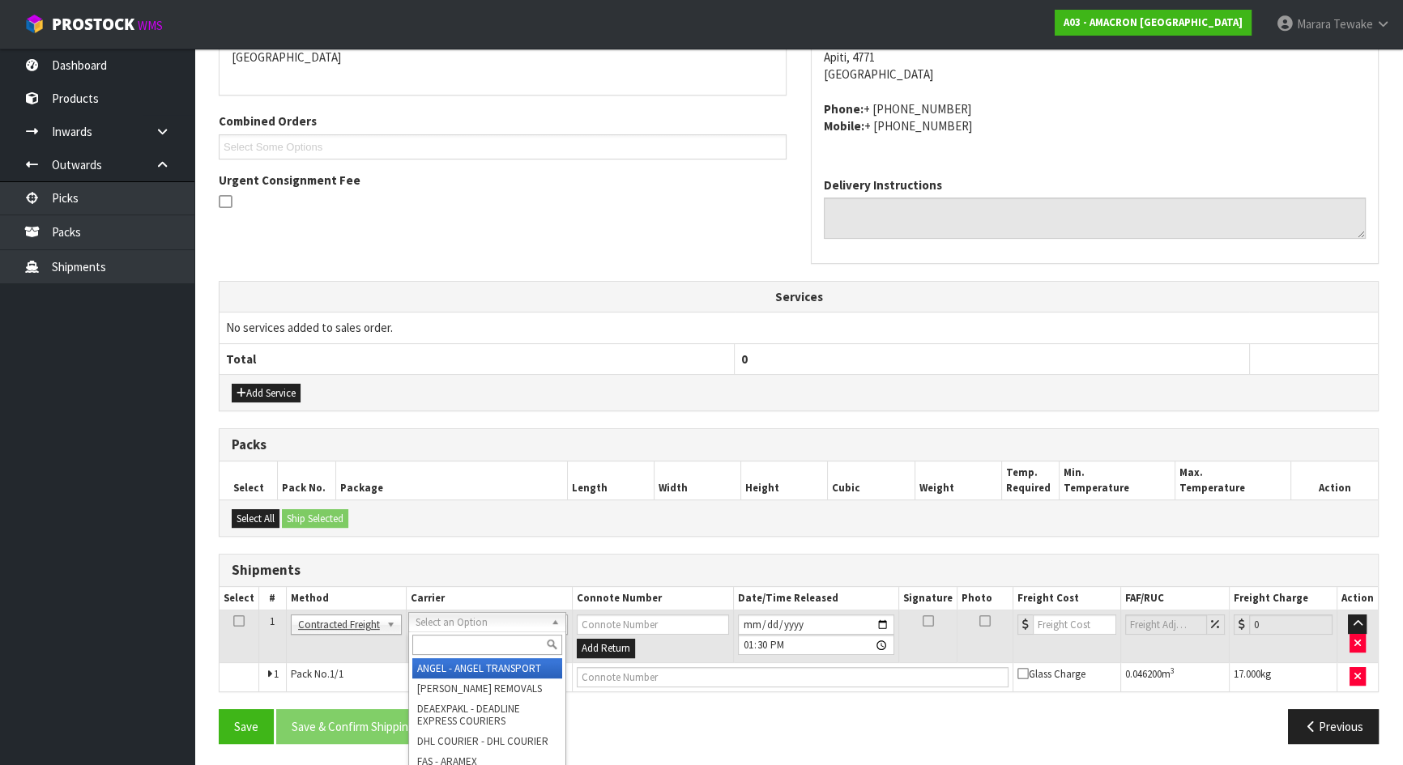
click at [486, 651] on input "text" at bounding box center [487, 645] width 150 height 20
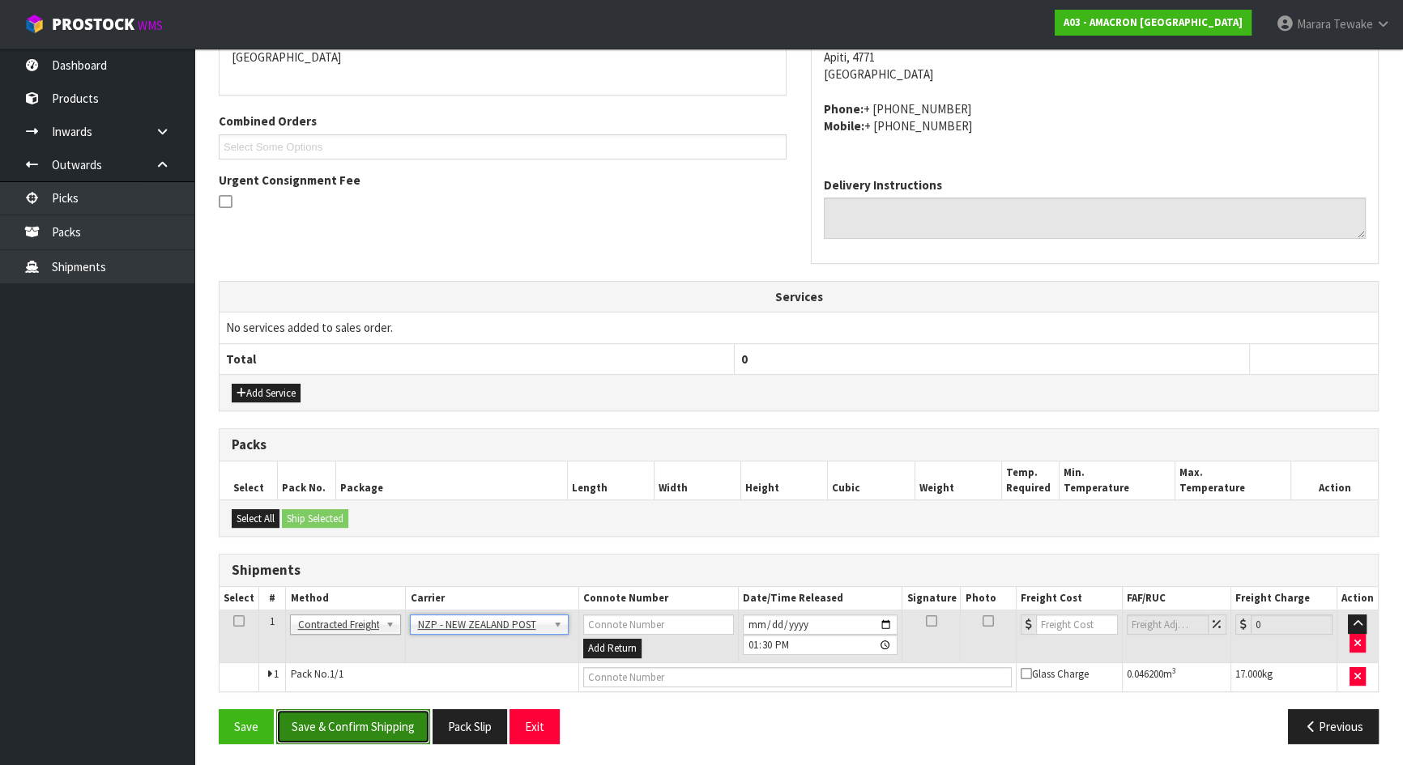
click at [385, 720] on button "Save & Confirm Shipping" at bounding box center [353, 727] width 154 height 35
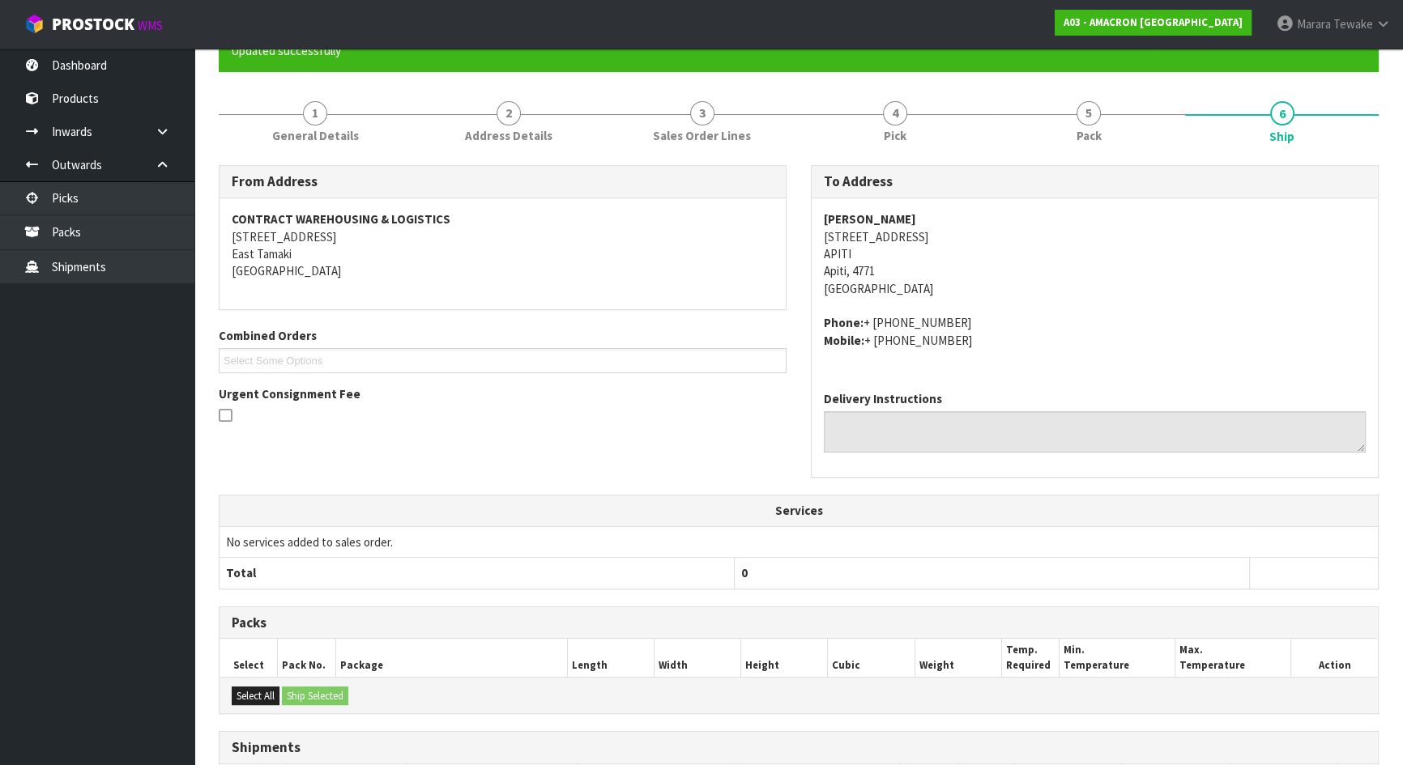
scroll to position [347, 0]
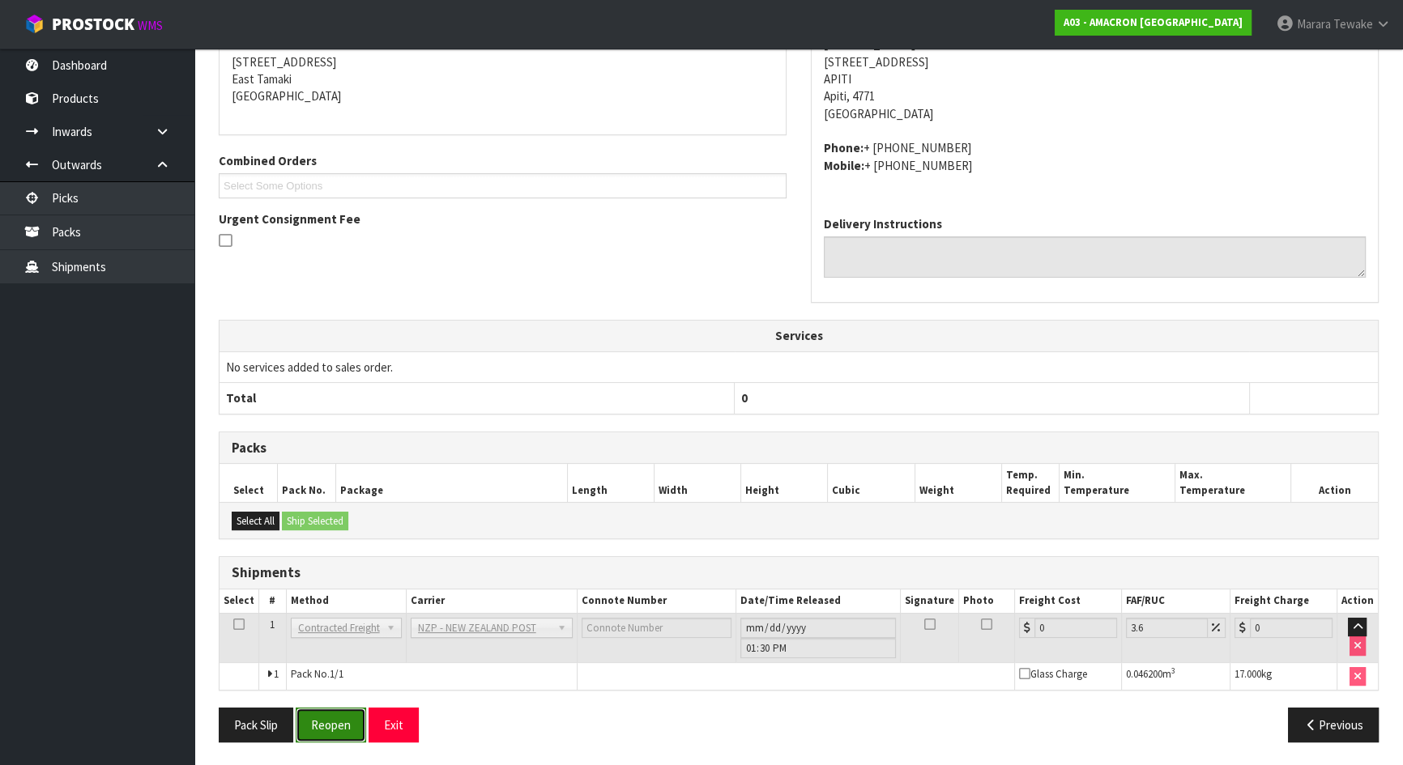
click at [343, 712] on button "Reopen" at bounding box center [331, 725] width 70 height 35
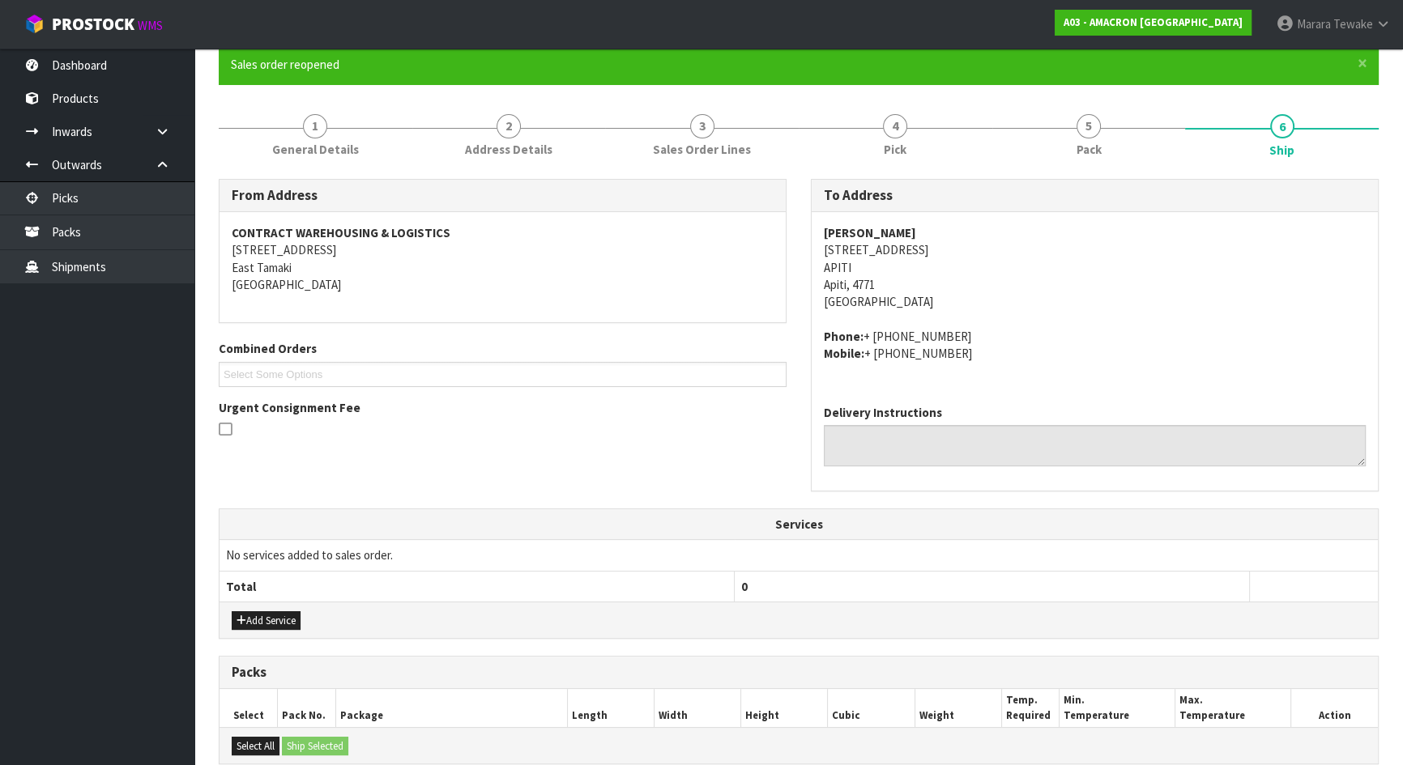
scroll to position [369, 0]
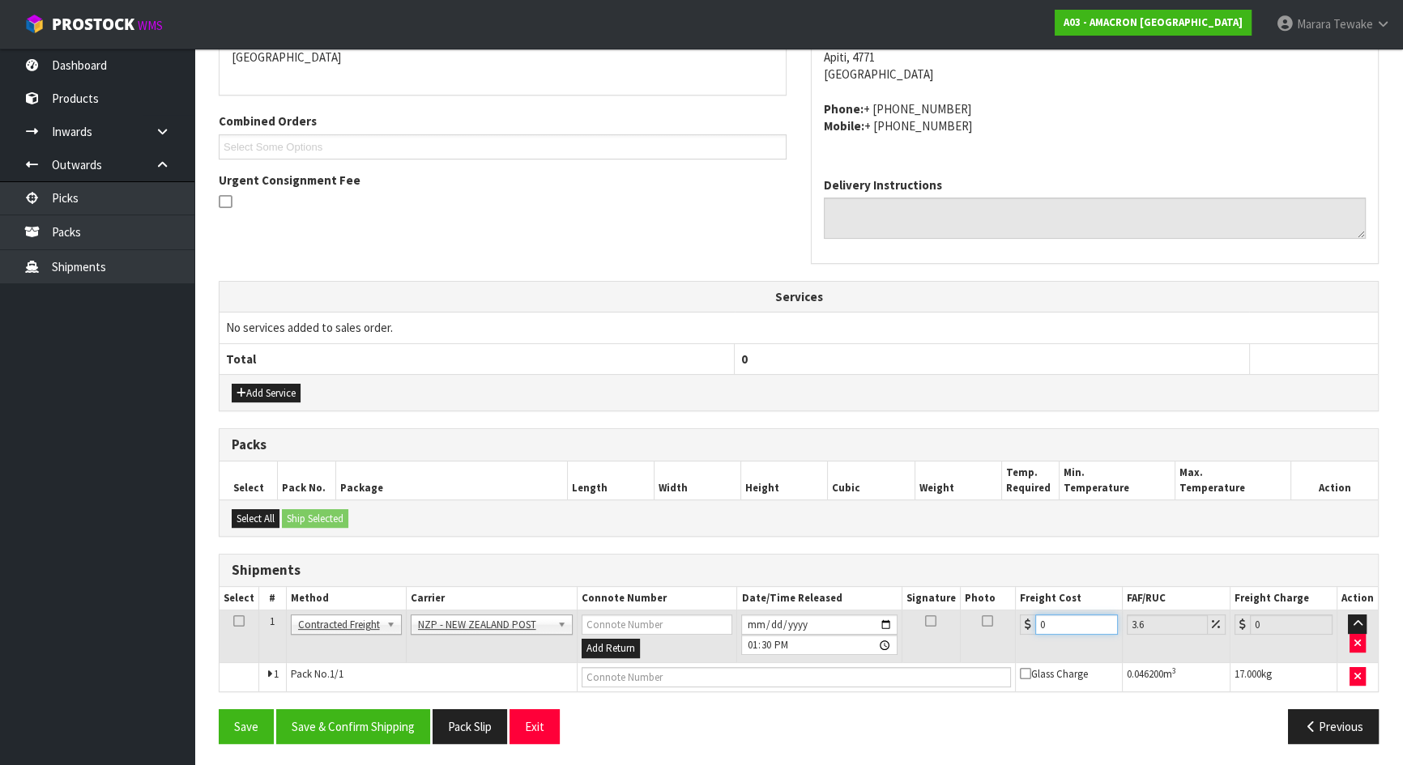
drag, startPoint x: 1055, startPoint y: 627, endPoint x: 960, endPoint y: 604, distance: 98.2
click at [964, 607] on table "Select # Method Carrier Connote Number Date/Time Released Signature Photo Freig…" at bounding box center [798, 639] width 1158 height 104
click at [340, 744] on div "Save Save & Confirm Shipping Pack Slip Exit Previous" at bounding box center [799, 733] width 1184 height 47
click at [342, 720] on button "Save & Confirm Shipping" at bounding box center [353, 727] width 154 height 35
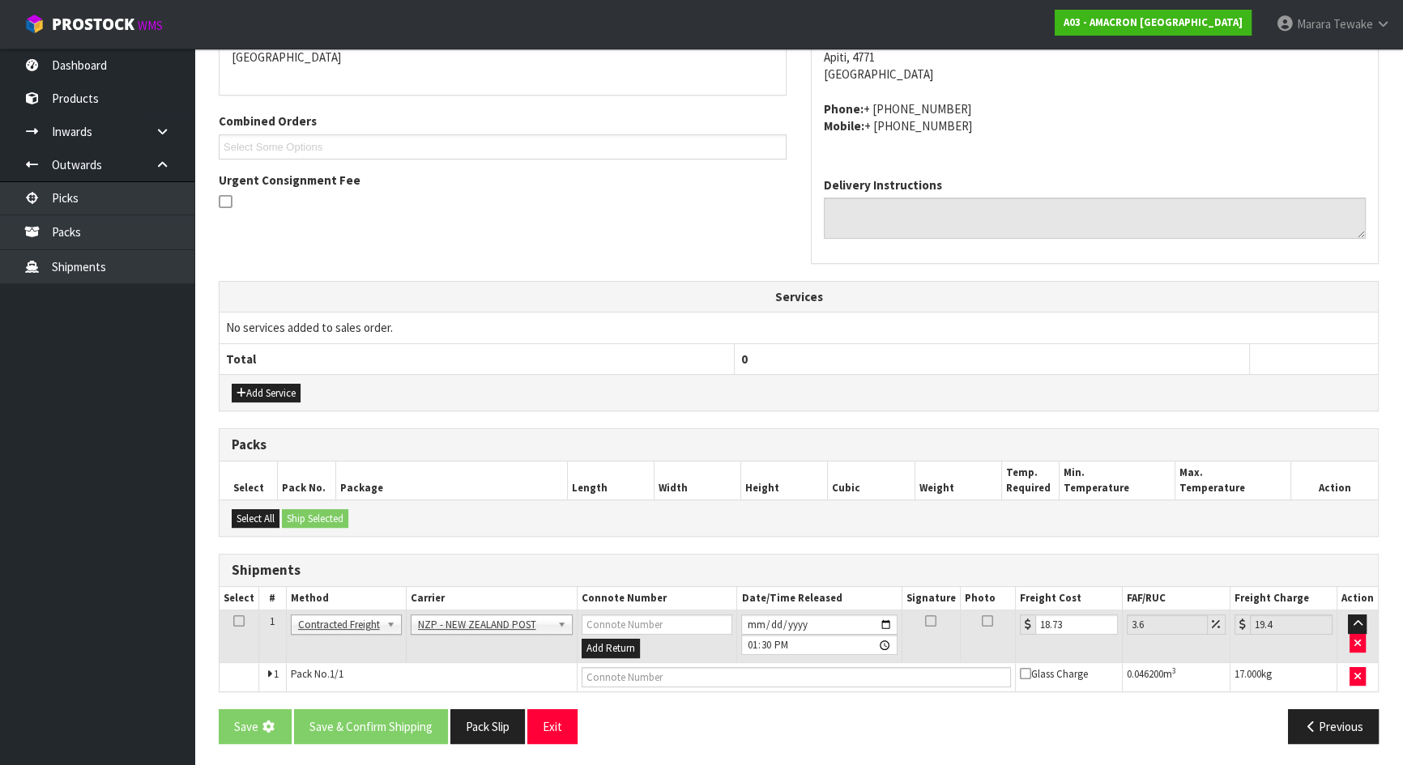
scroll to position [0, 0]
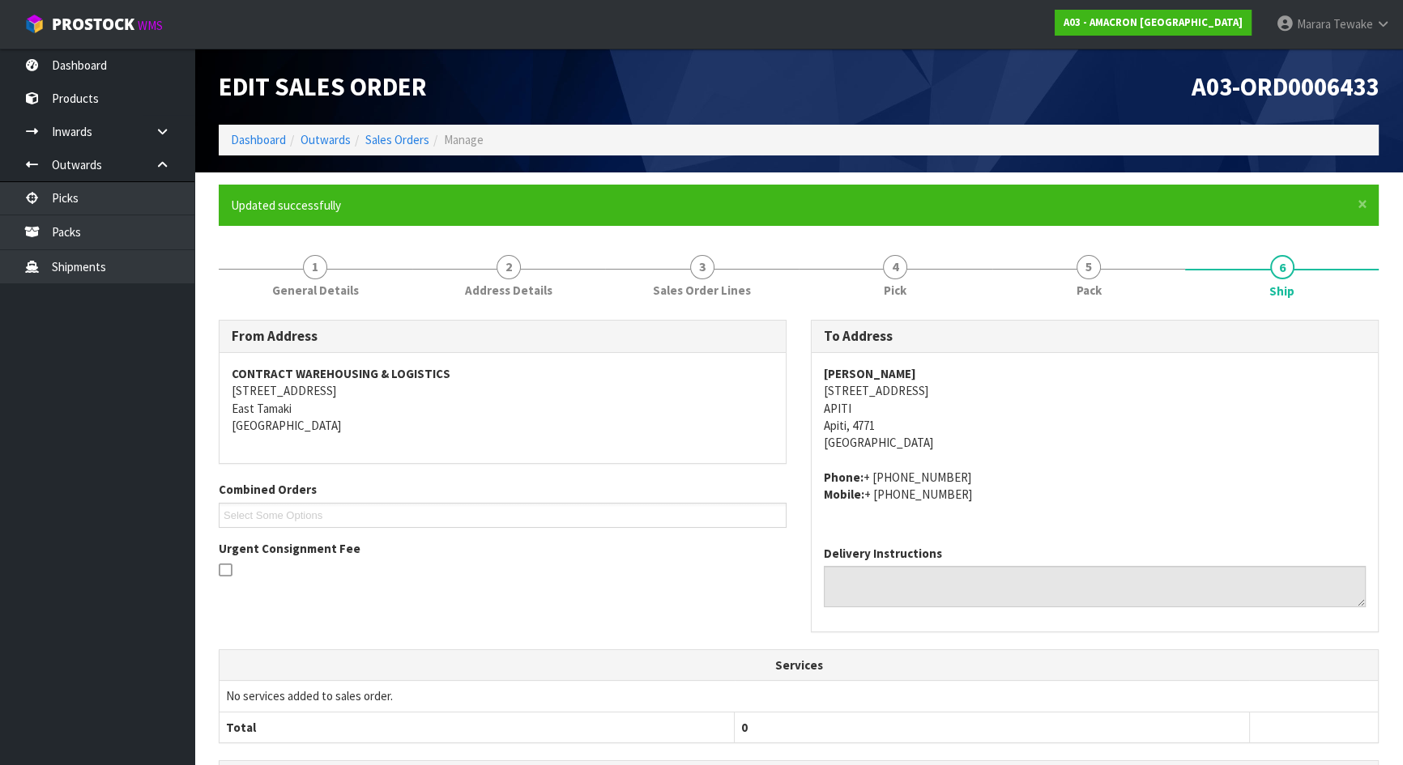
click at [118, 376] on ul "Dashboard Products Categories Serial Numbers Kitsets Packagings Inwards Purchas…" at bounding box center [97, 407] width 194 height 717
click at [136, 198] on link "Picks" at bounding box center [97, 197] width 194 height 33
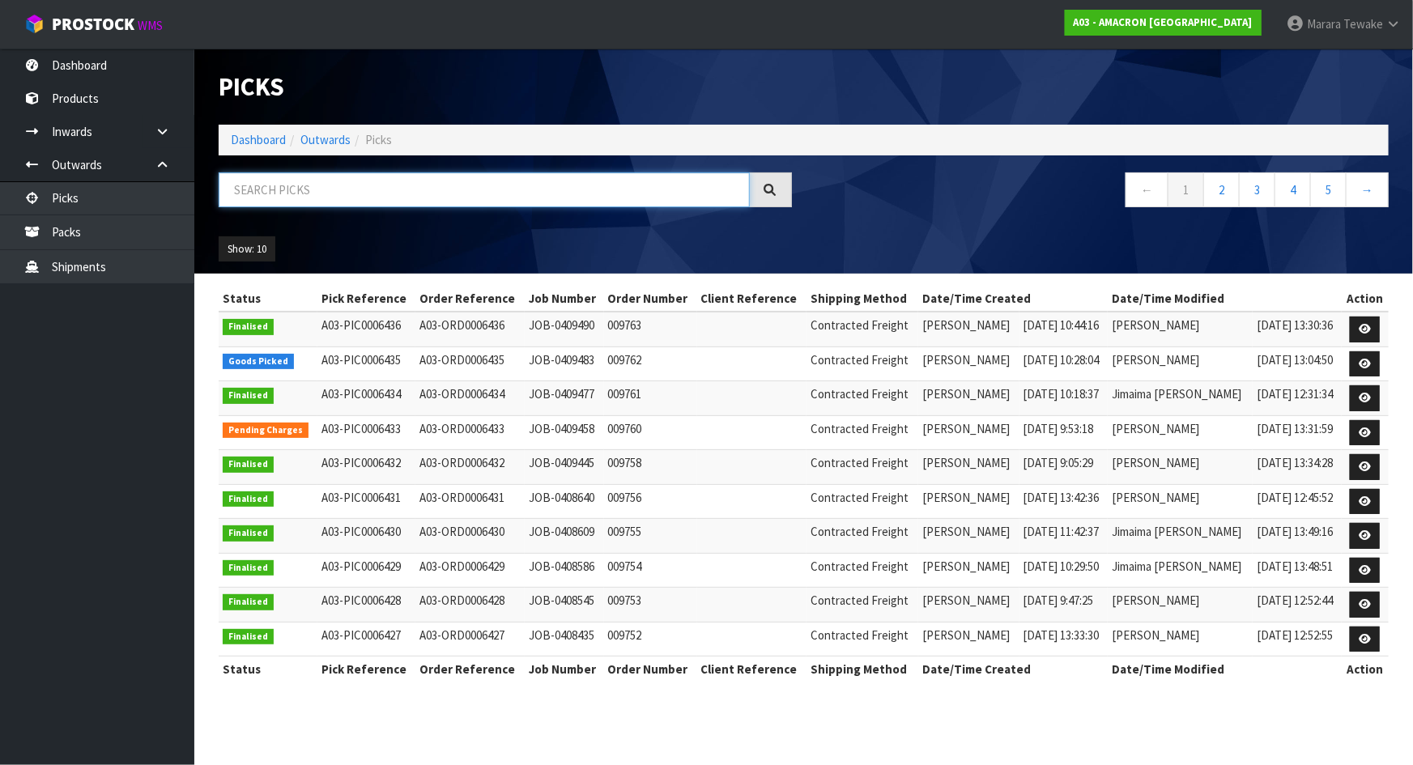
click at [326, 181] on input "text" at bounding box center [484, 190] width 531 height 35
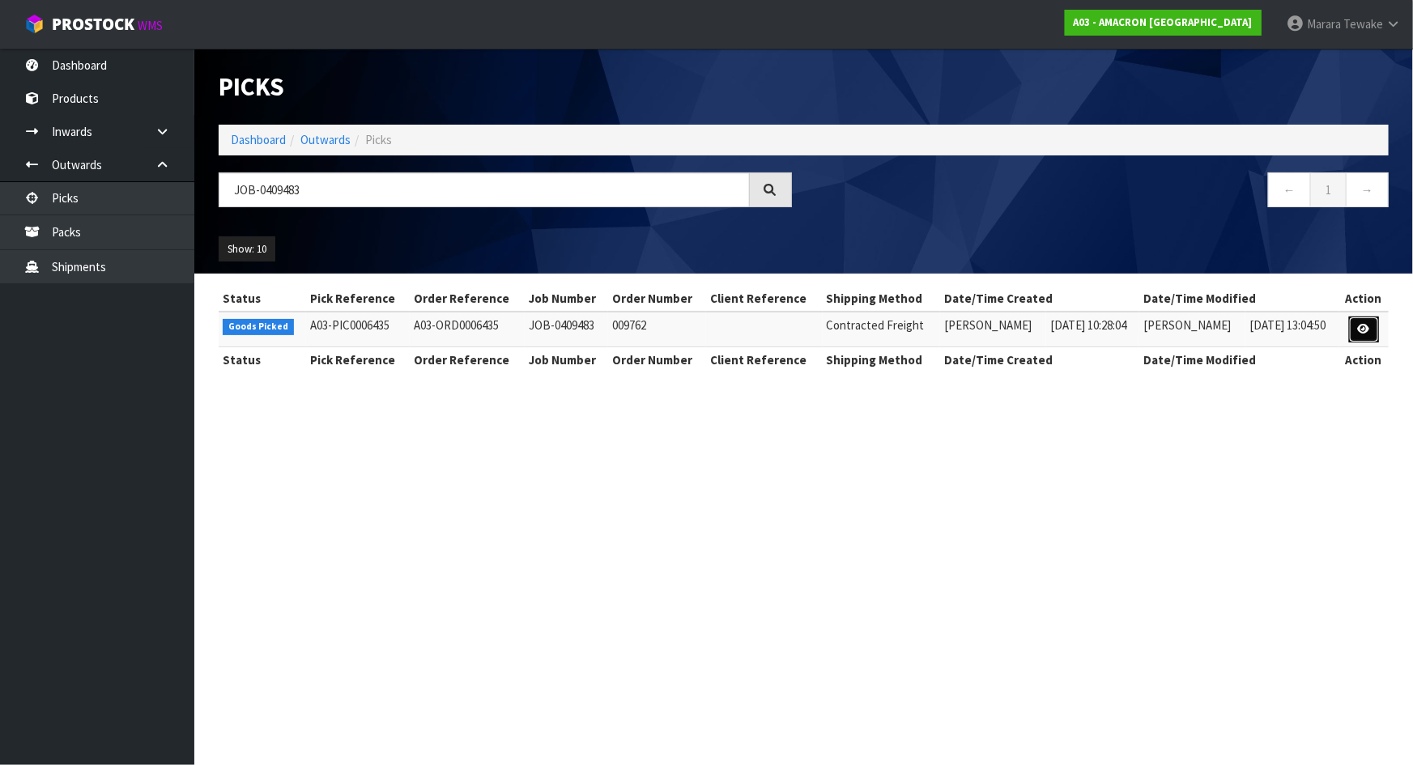
click at [1358, 331] on link at bounding box center [1364, 330] width 30 height 26
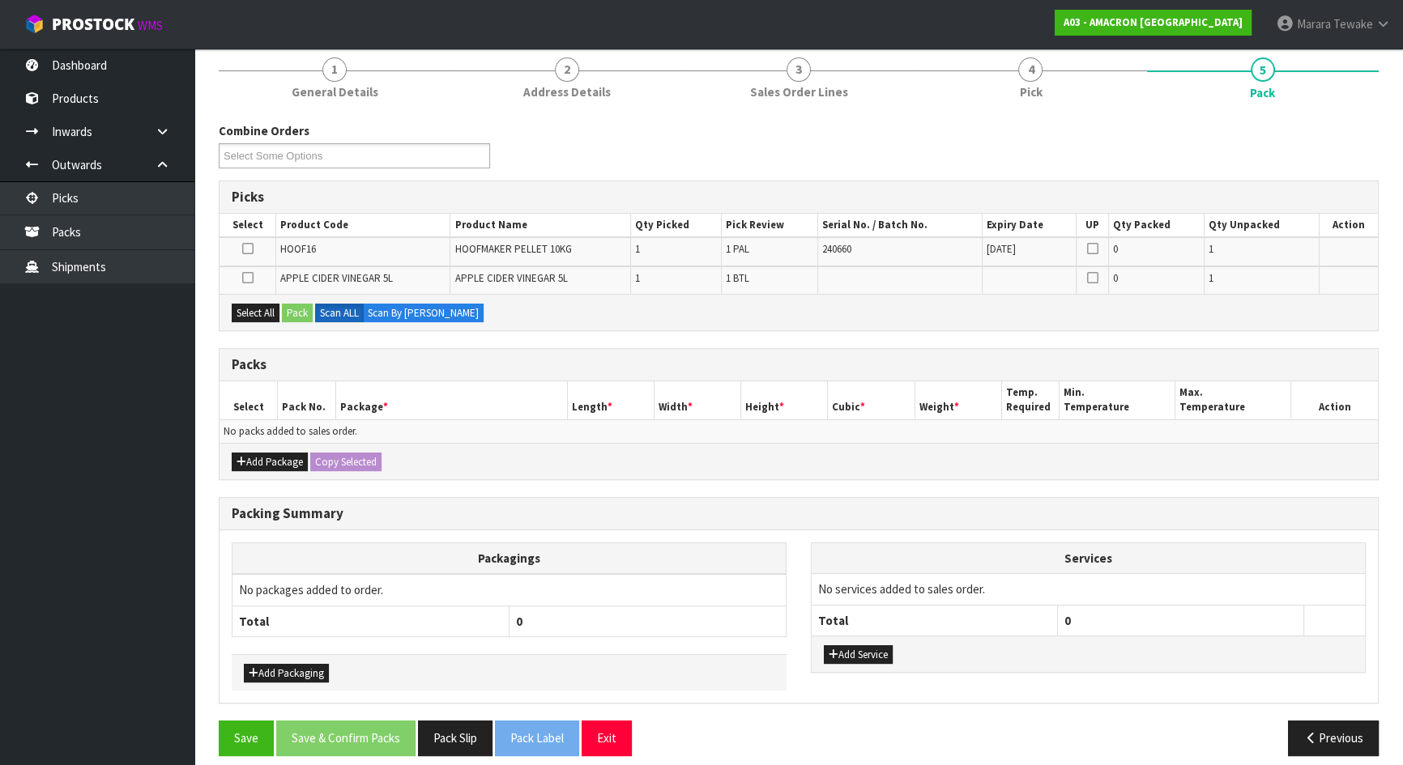
scroll to position [151, 0]
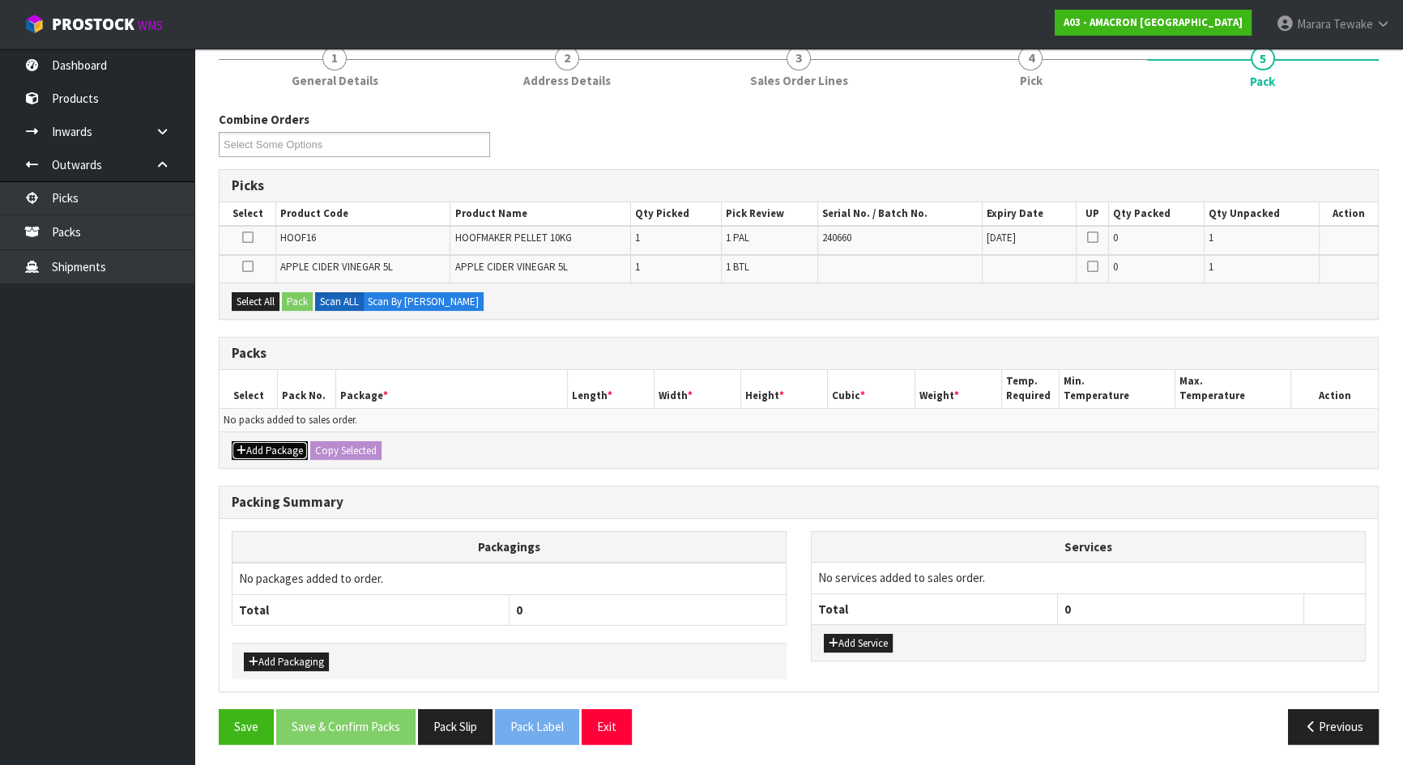
click at [292, 441] on button "Add Package" at bounding box center [270, 450] width 76 height 19
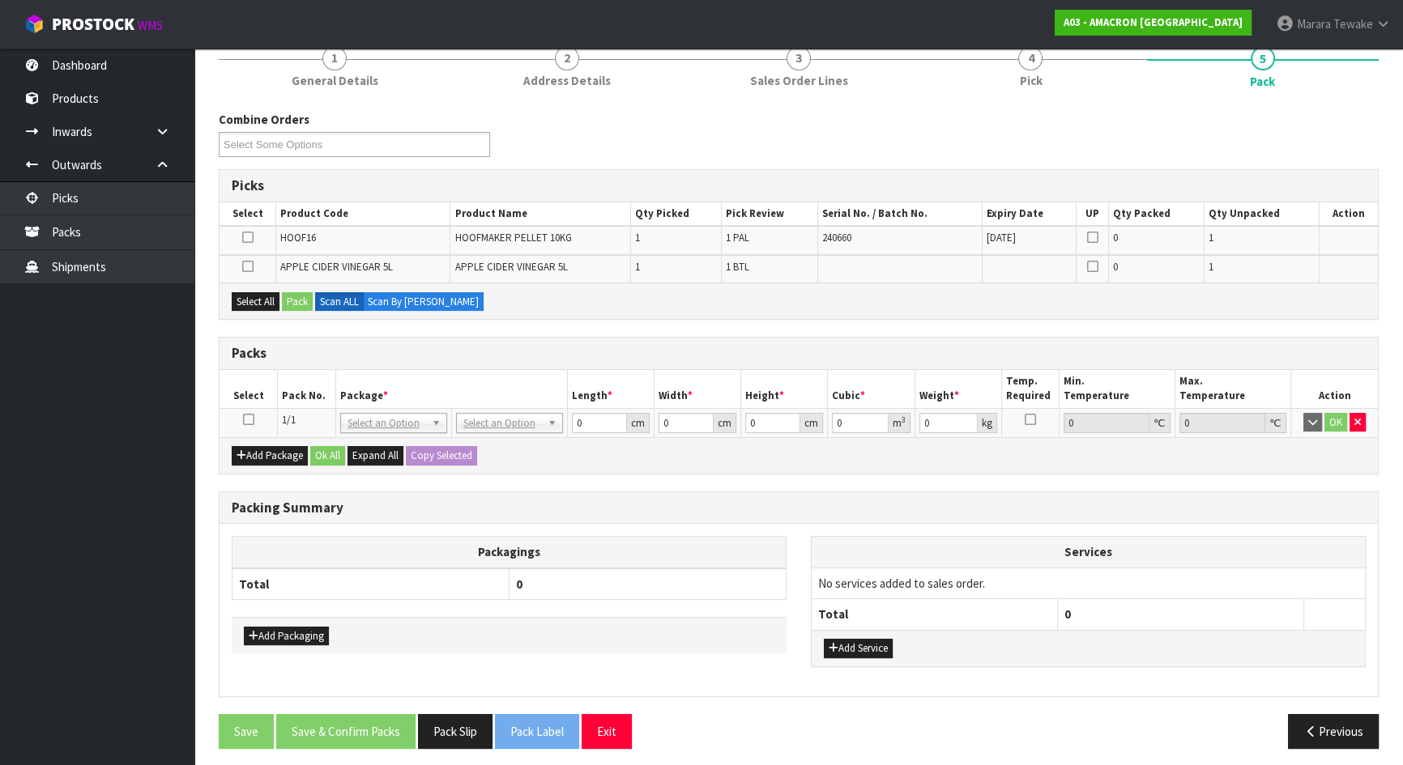
click at [252, 420] on icon at bounding box center [248, 420] width 11 height 1
drag, startPoint x: 254, startPoint y: 302, endPoint x: 273, endPoint y: 297, distance: 20.0
click at [255, 302] on button "Select All" at bounding box center [256, 301] width 48 height 19
click at [284, 293] on button "Pack" at bounding box center [297, 301] width 31 height 19
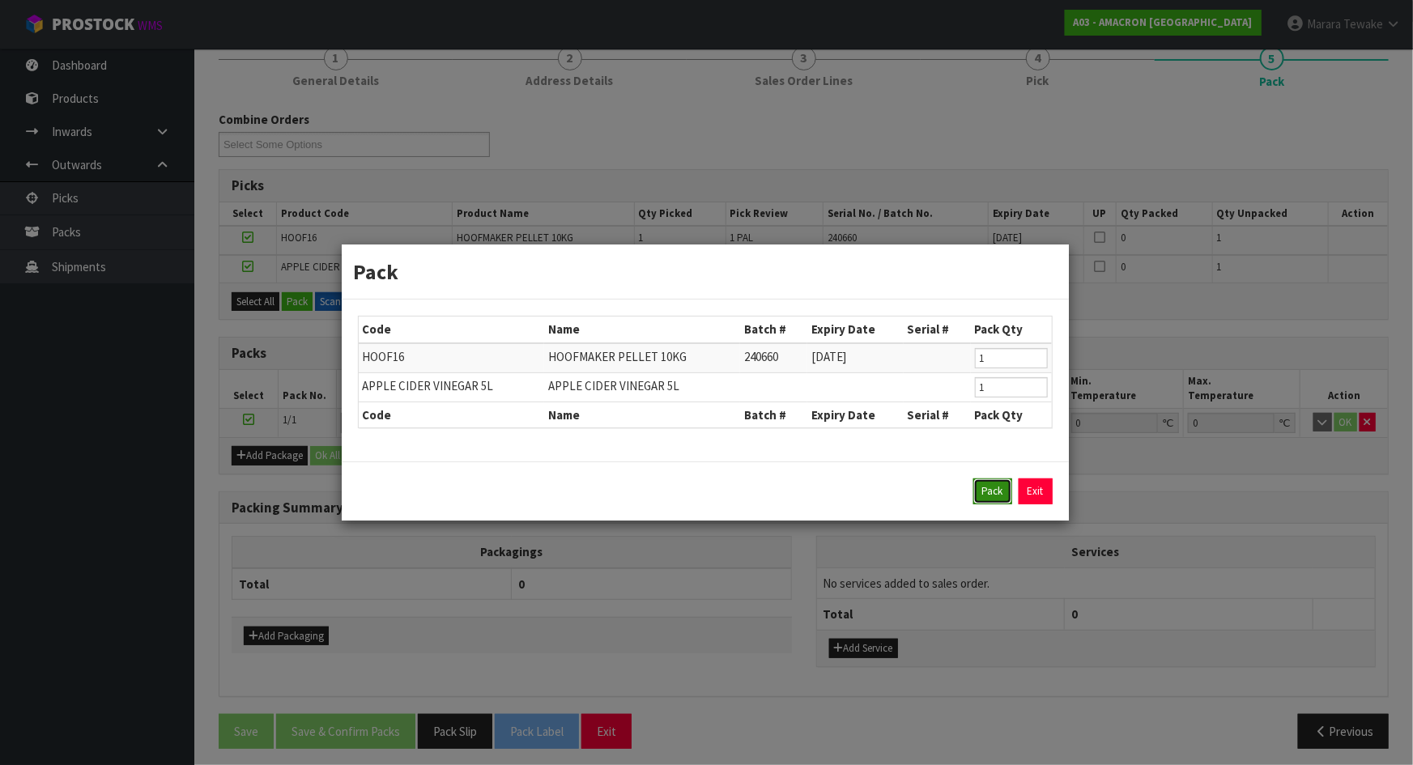
click at [994, 490] on button "Pack" at bounding box center [993, 492] width 39 height 26
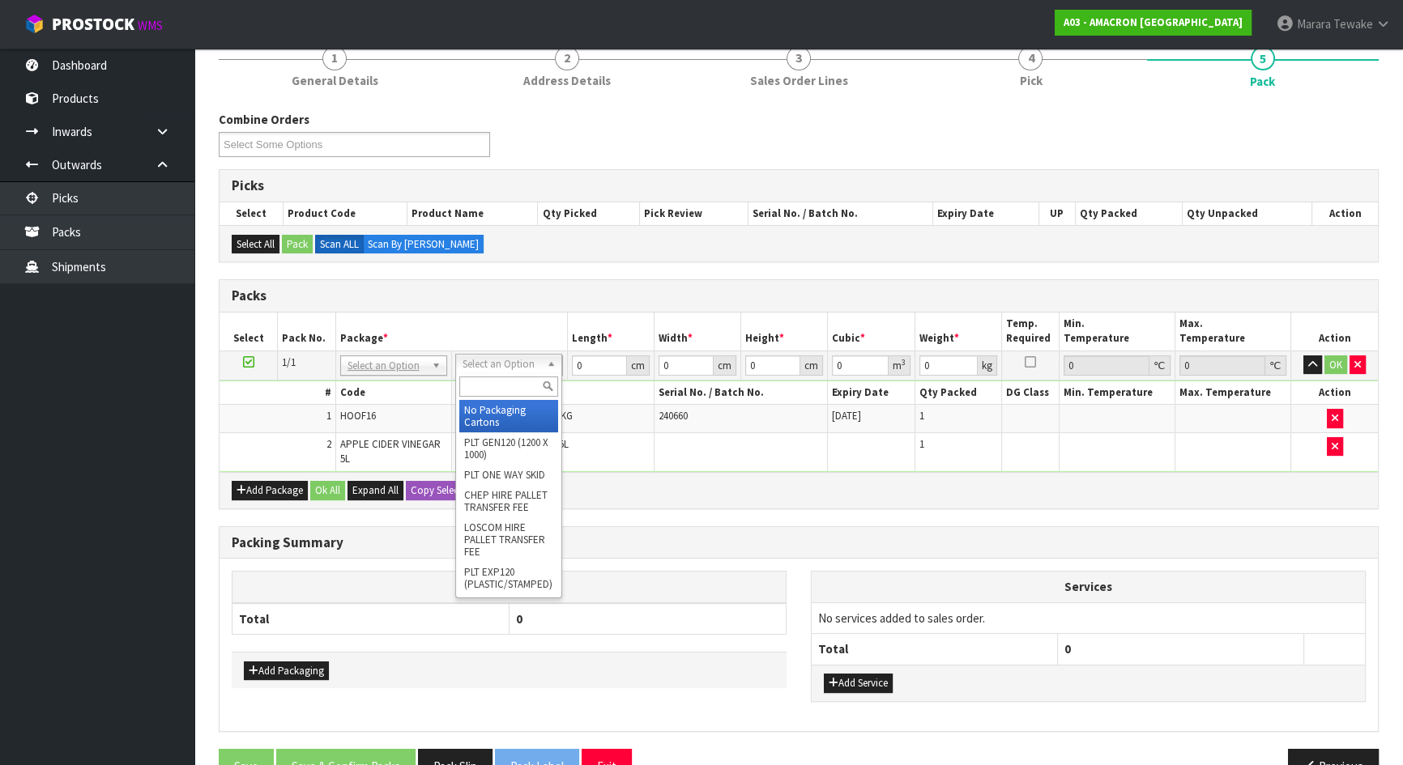
click at [505, 391] on input "text" at bounding box center [508, 387] width 99 height 20
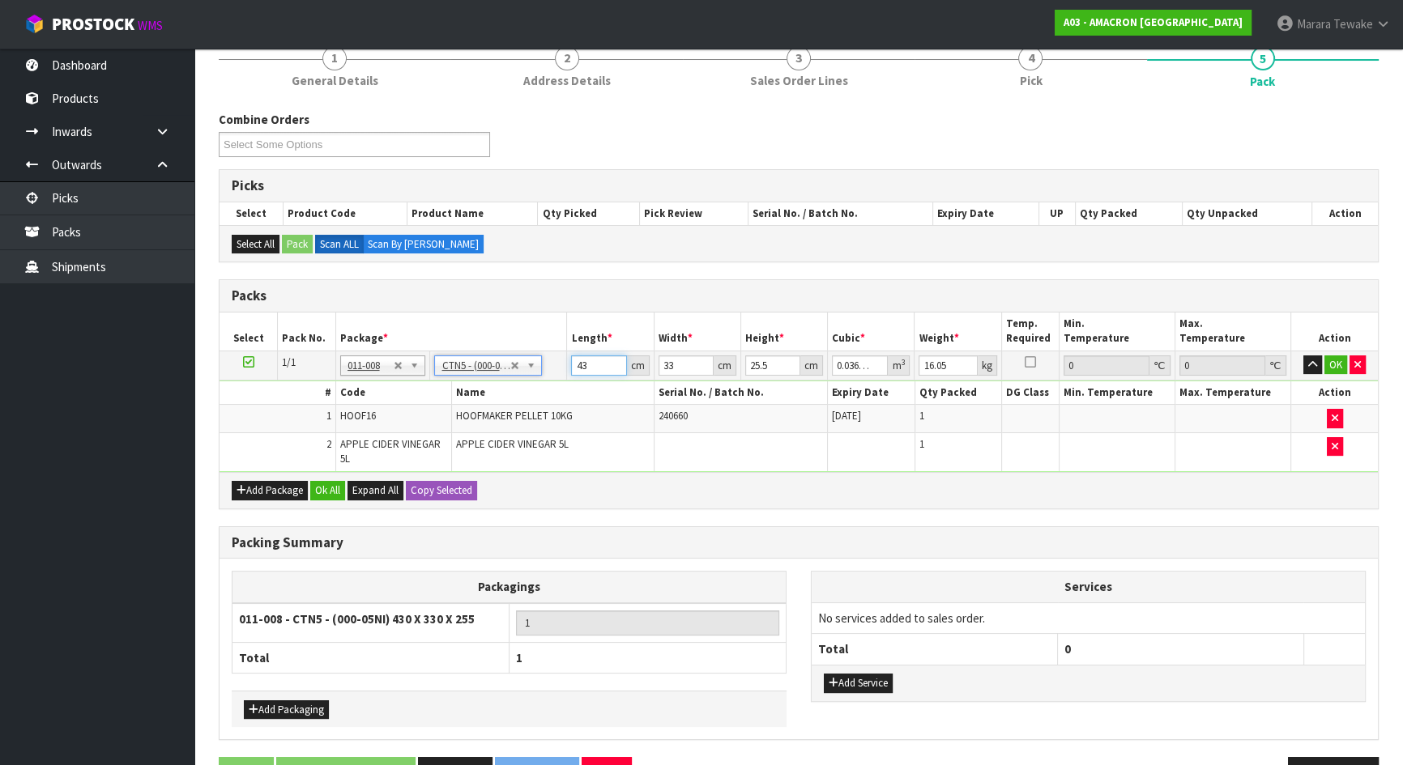
drag, startPoint x: 575, startPoint y: 364, endPoint x: 568, endPoint y: 353, distance: 13.5
click at [572, 364] on input "43" at bounding box center [598, 366] width 55 height 20
click at [1303, 356] on button "button" at bounding box center [1312, 365] width 19 height 19
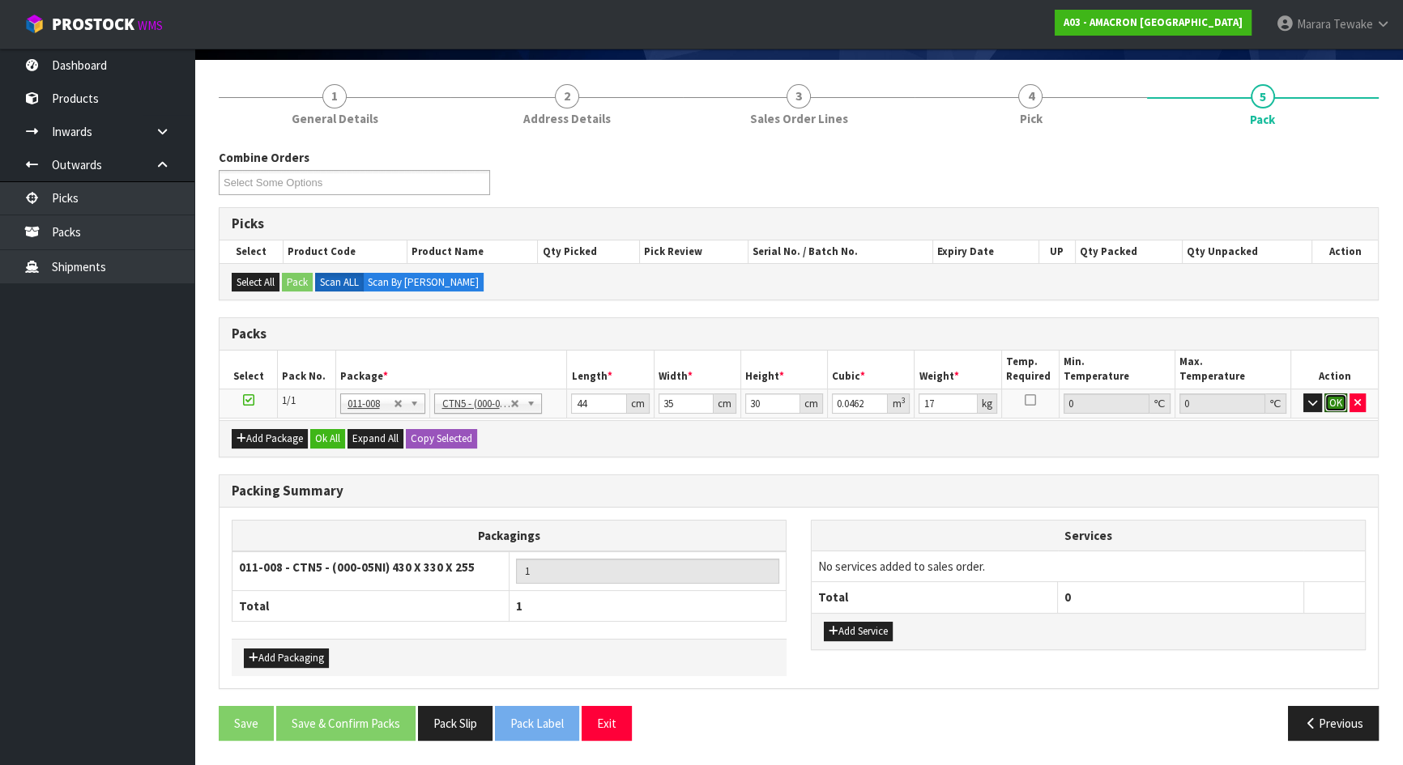
click button "OK" at bounding box center [1335, 403] width 23 height 19
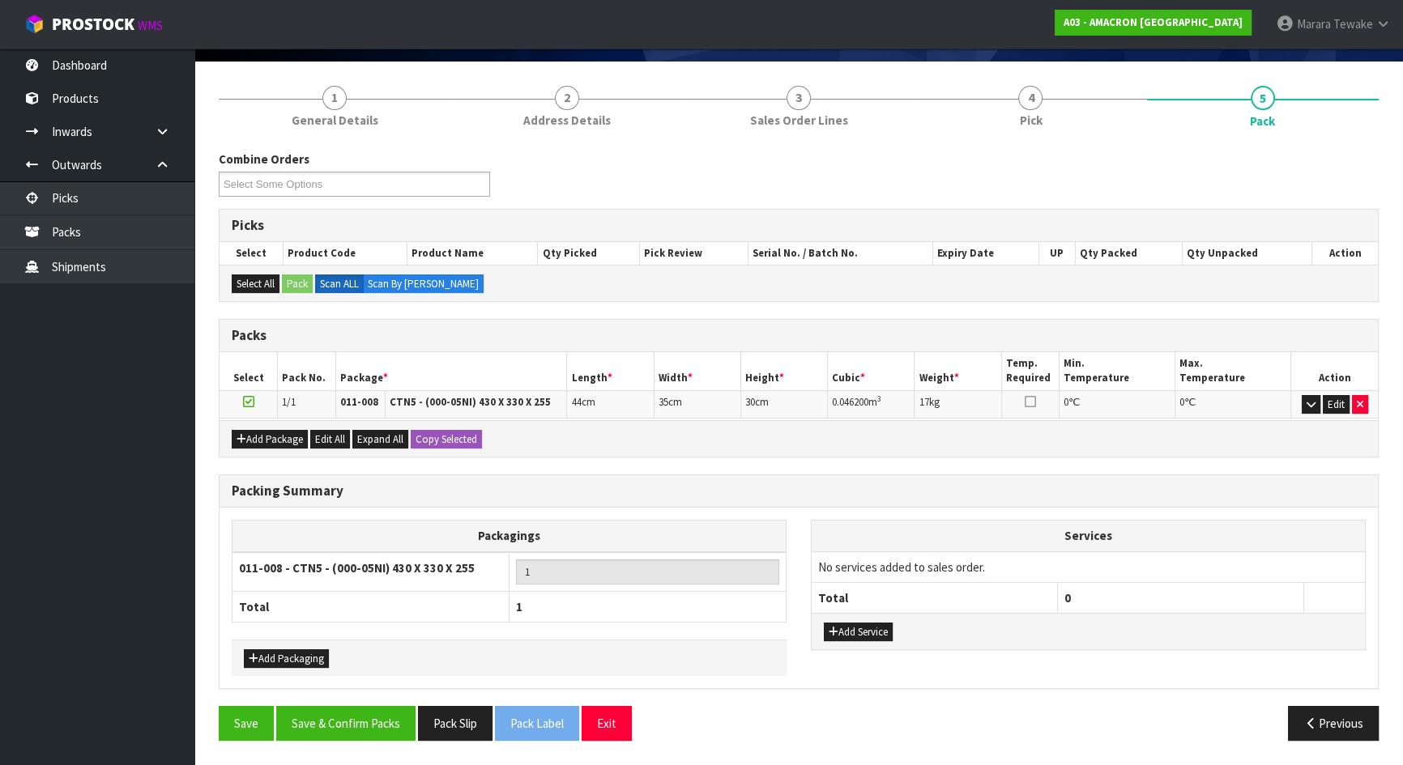
scroll to position [106, 0]
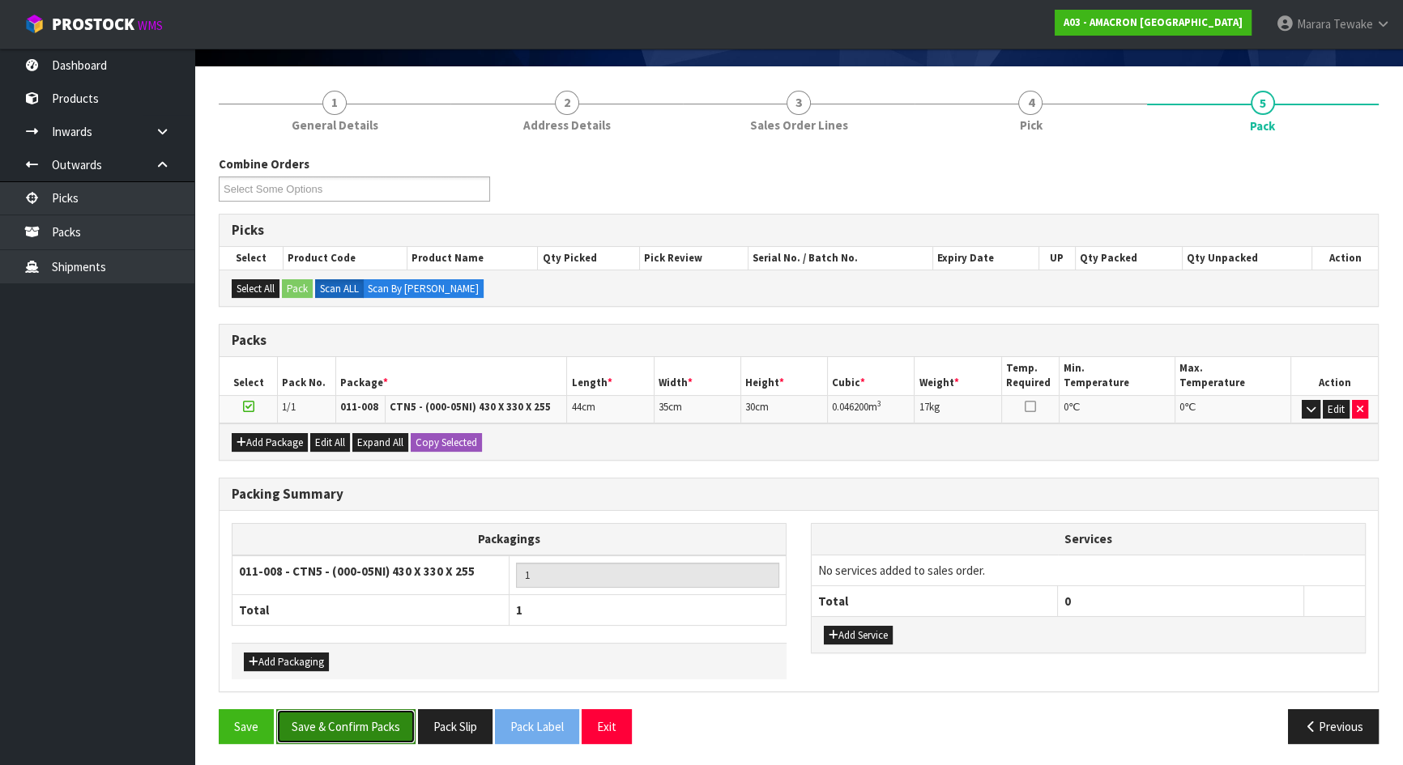
click at [344, 720] on button "Save & Confirm Packs" at bounding box center [345, 727] width 139 height 35
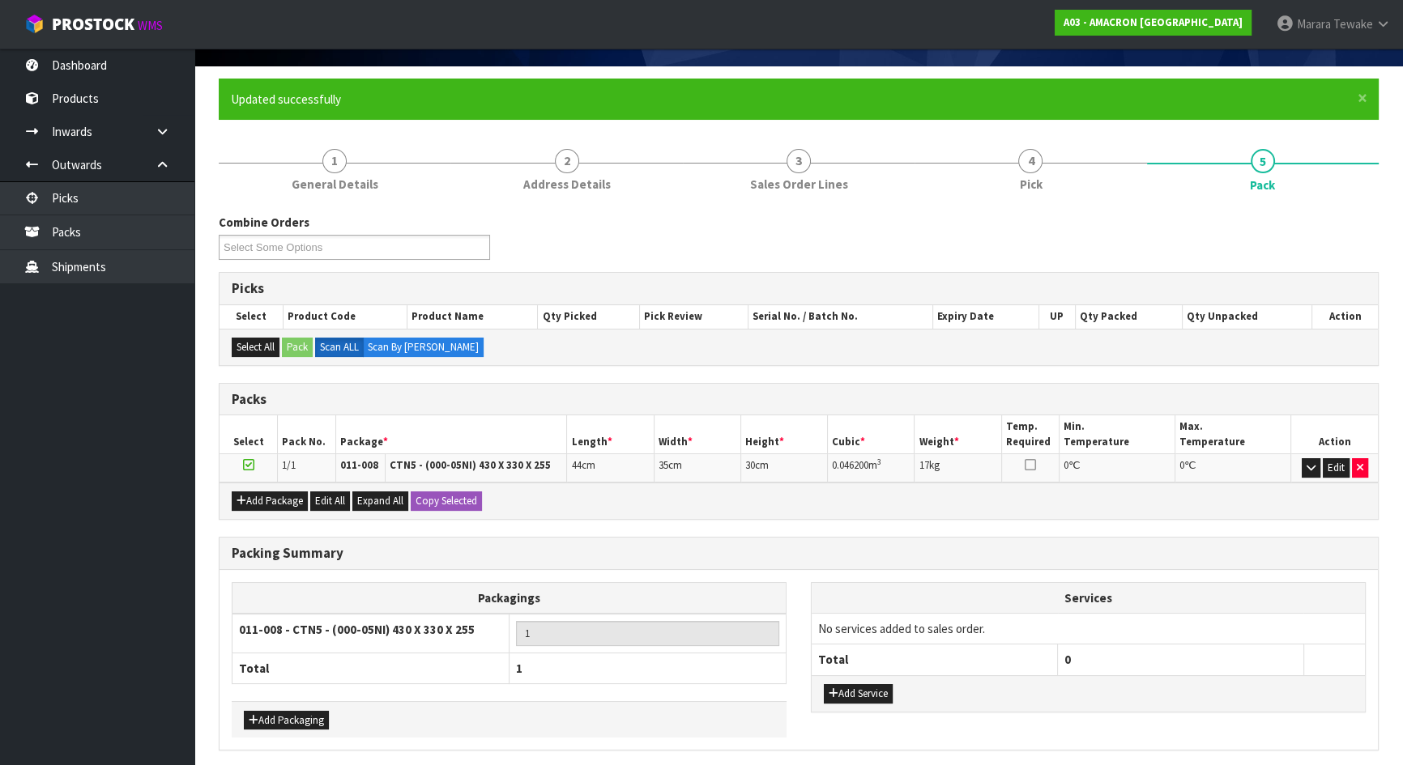
scroll to position [0, 0]
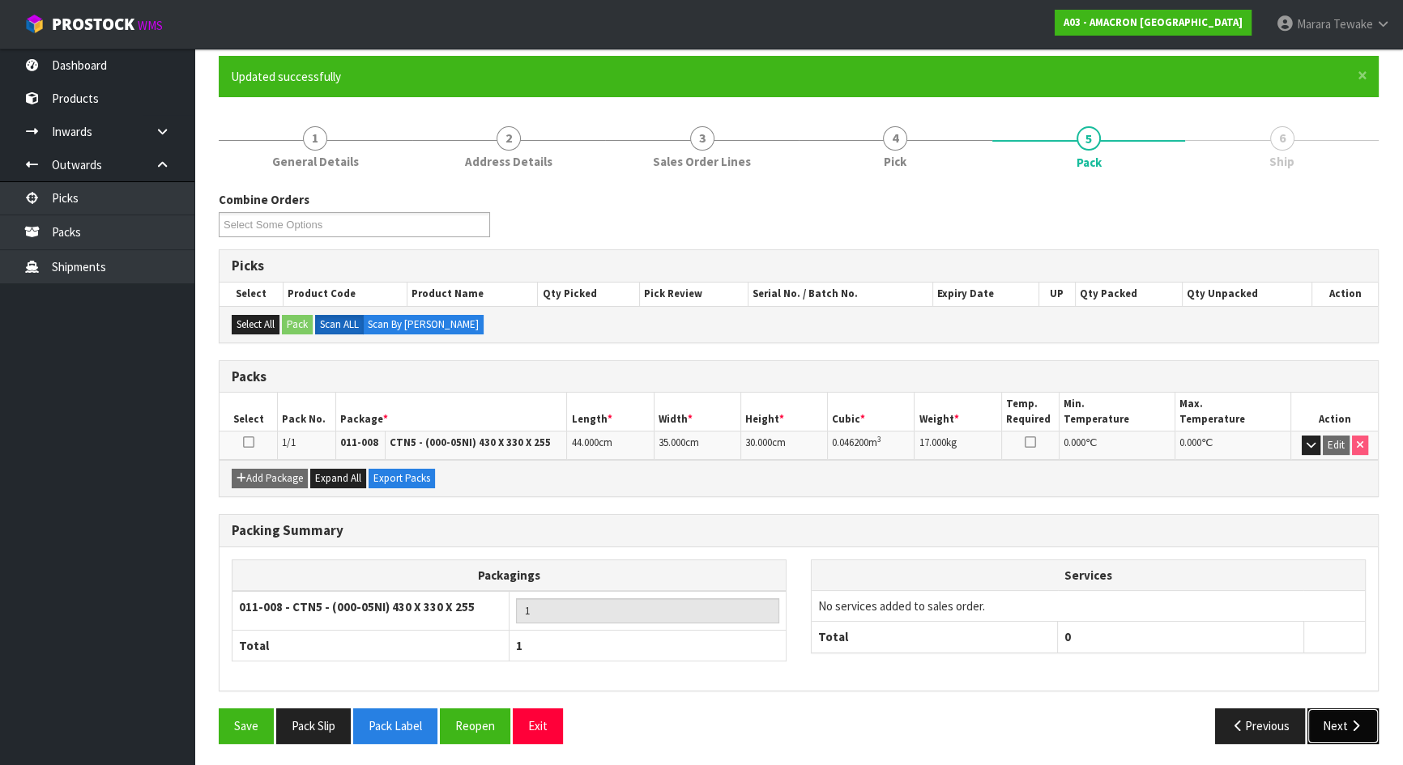
click at [1328, 718] on button "Next" at bounding box center [1342, 726] width 71 height 35
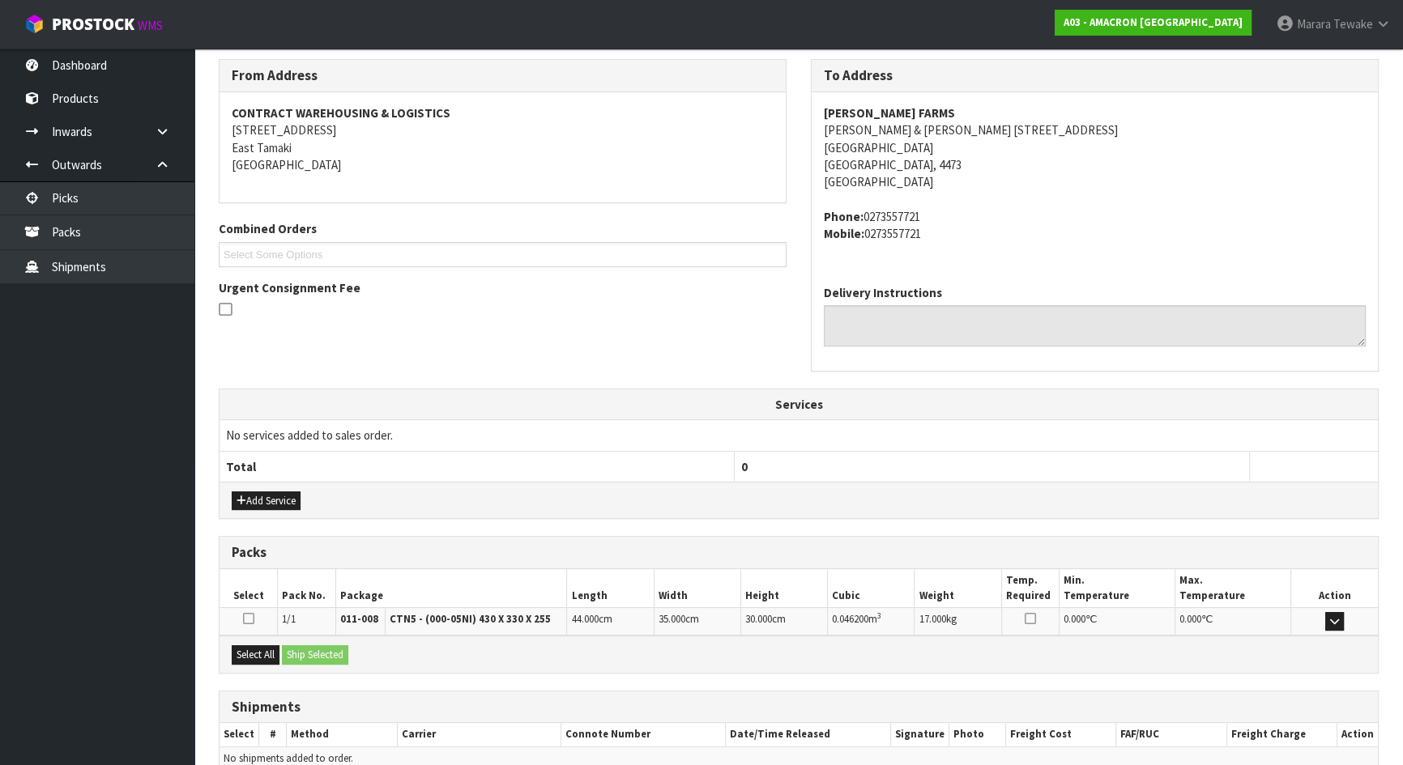
scroll to position [340, 0]
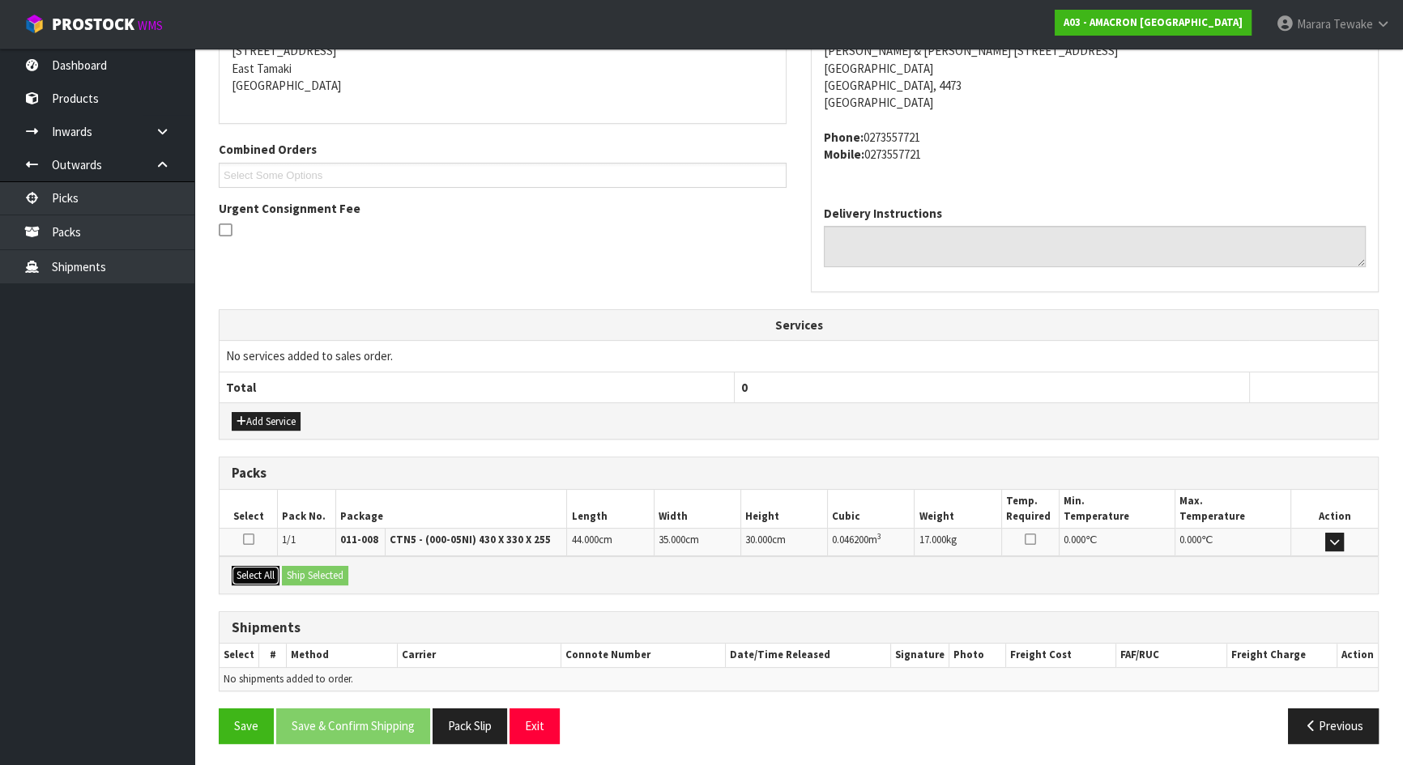
drag, startPoint x: 259, startPoint y: 569, endPoint x: 322, endPoint y: 570, distance: 63.2
click at [261, 570] on button "Select All" at bounding box center [256, 575] width 48 height 19
drag, startPoint x: 322, startPoint y: 570, endPoint x: 357, endPoint y: 575, distance: 35.2
click at [325, 570] on button "Ship Selected" at bounding box center [315, 575] width 66 height 19
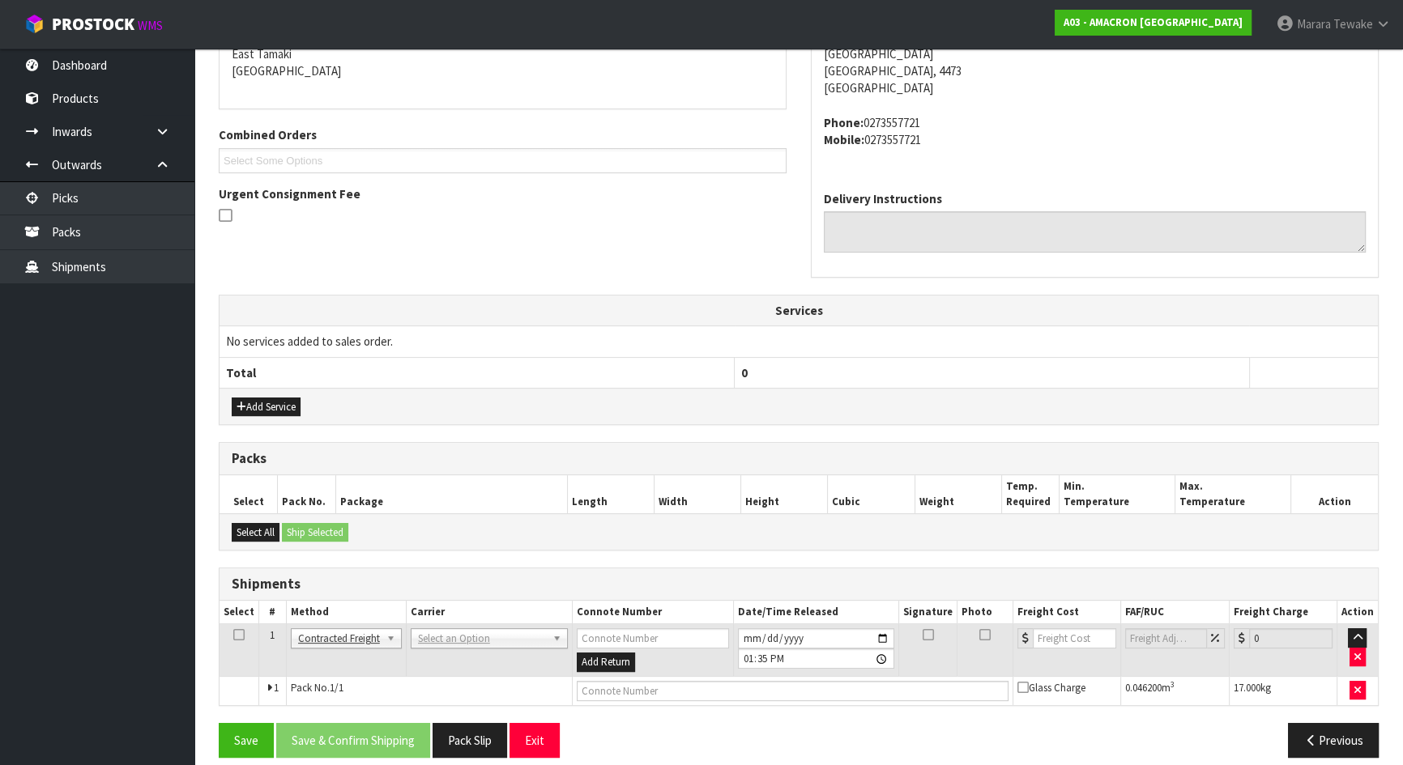
scroll to position [369, 0]
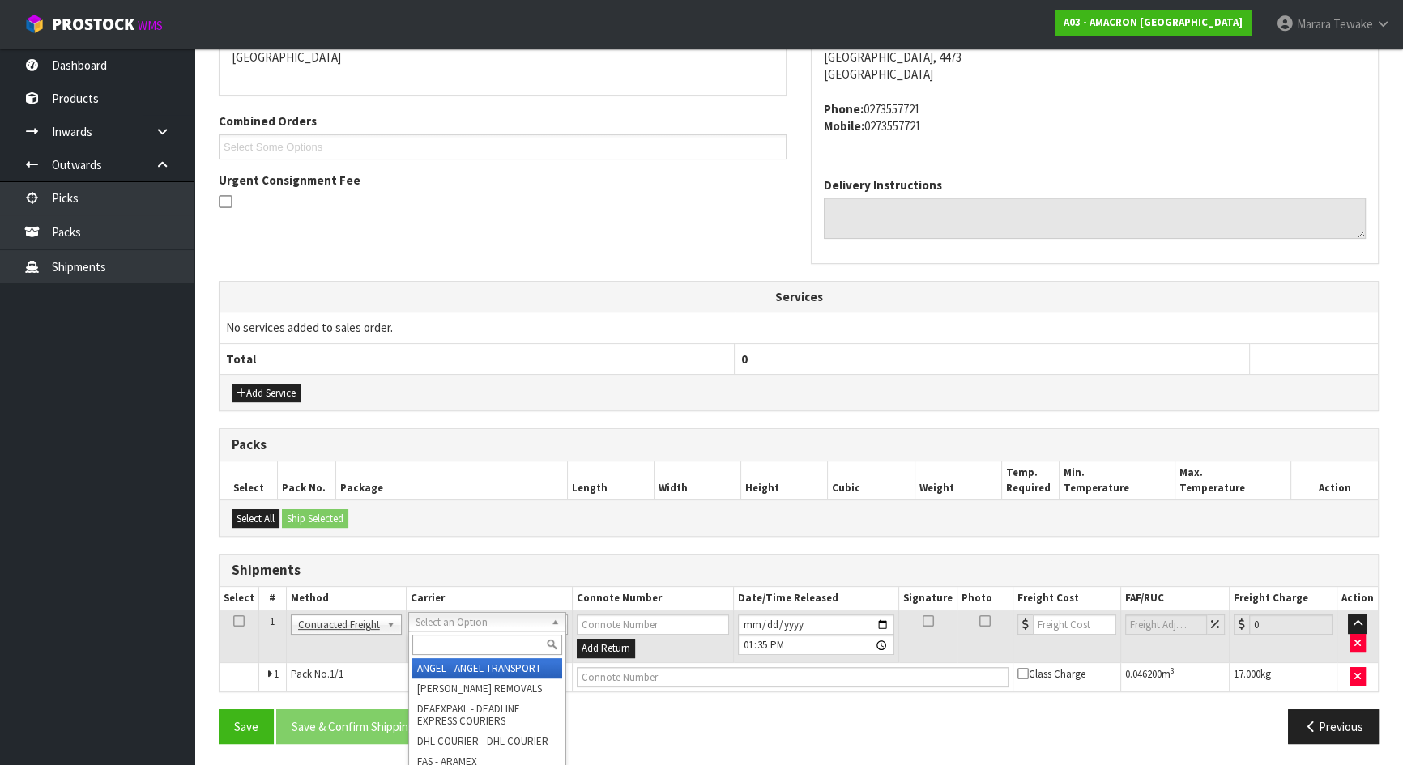
drag, startPoint x: 452, startPoint y: 620, endPoint x: 451, endPoint y: 643, distance: 23.5
click at [451, 643] on input "text" at bounding box center [487, 645] width 150 height 20
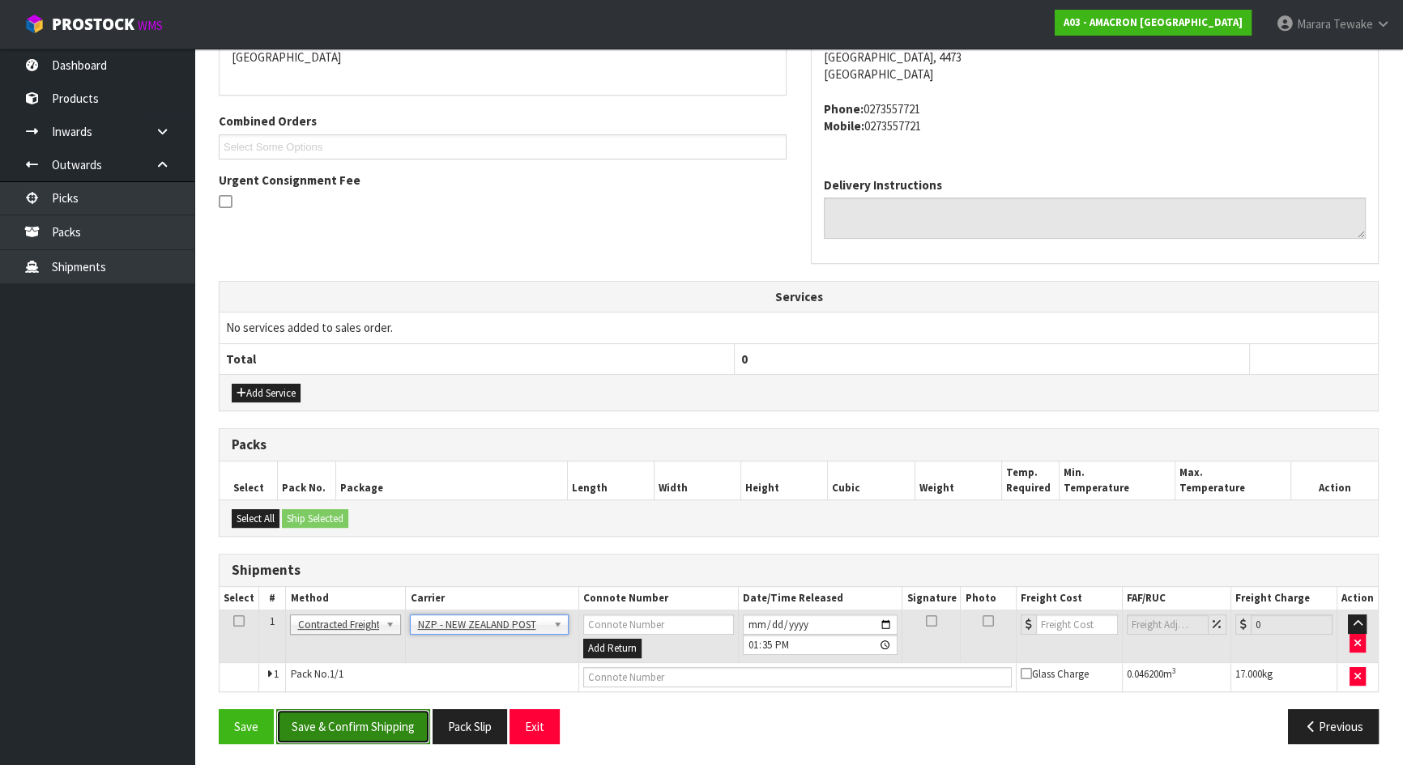
click at [391, 725] on button "Save & Confirm Shipping" at bounding box center [353, 727] width 154 height 35
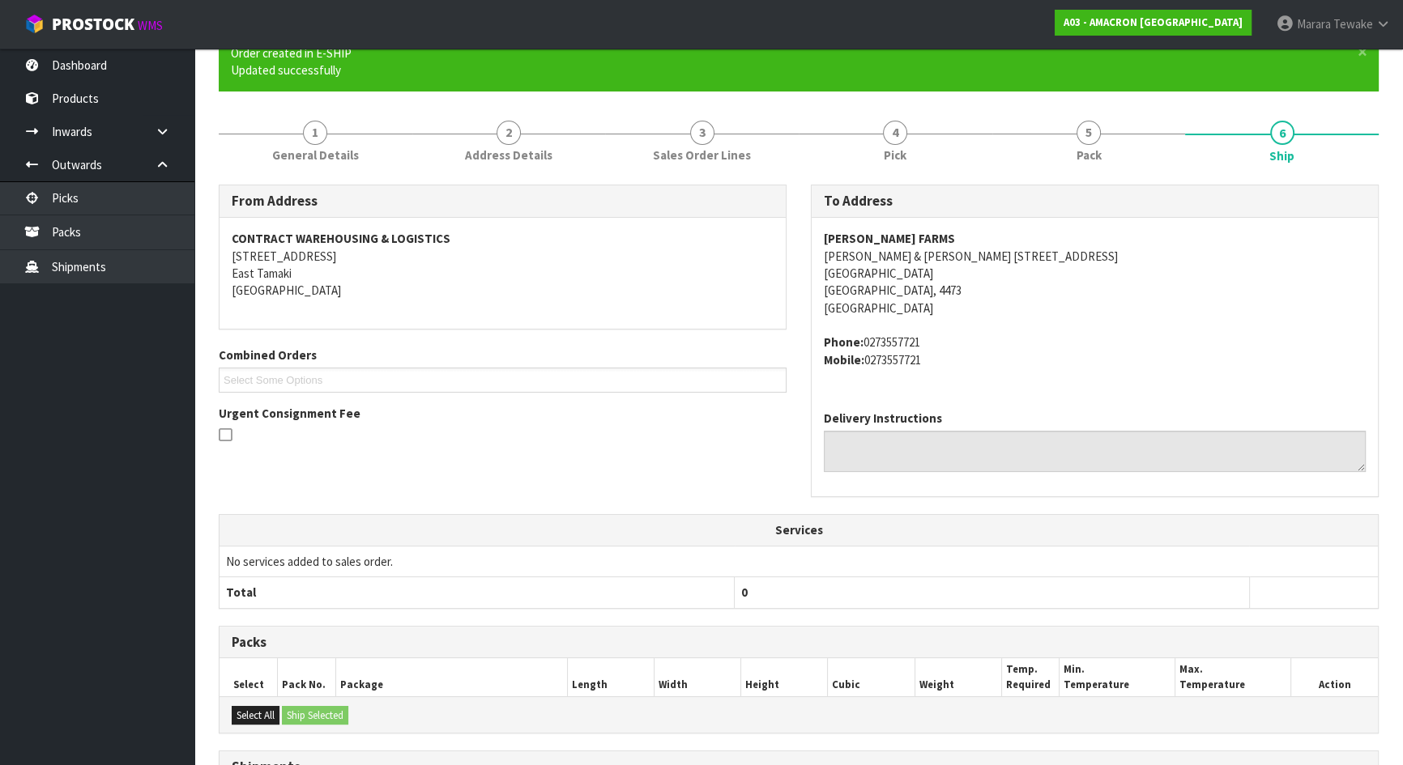
scroll to position [347, 0]
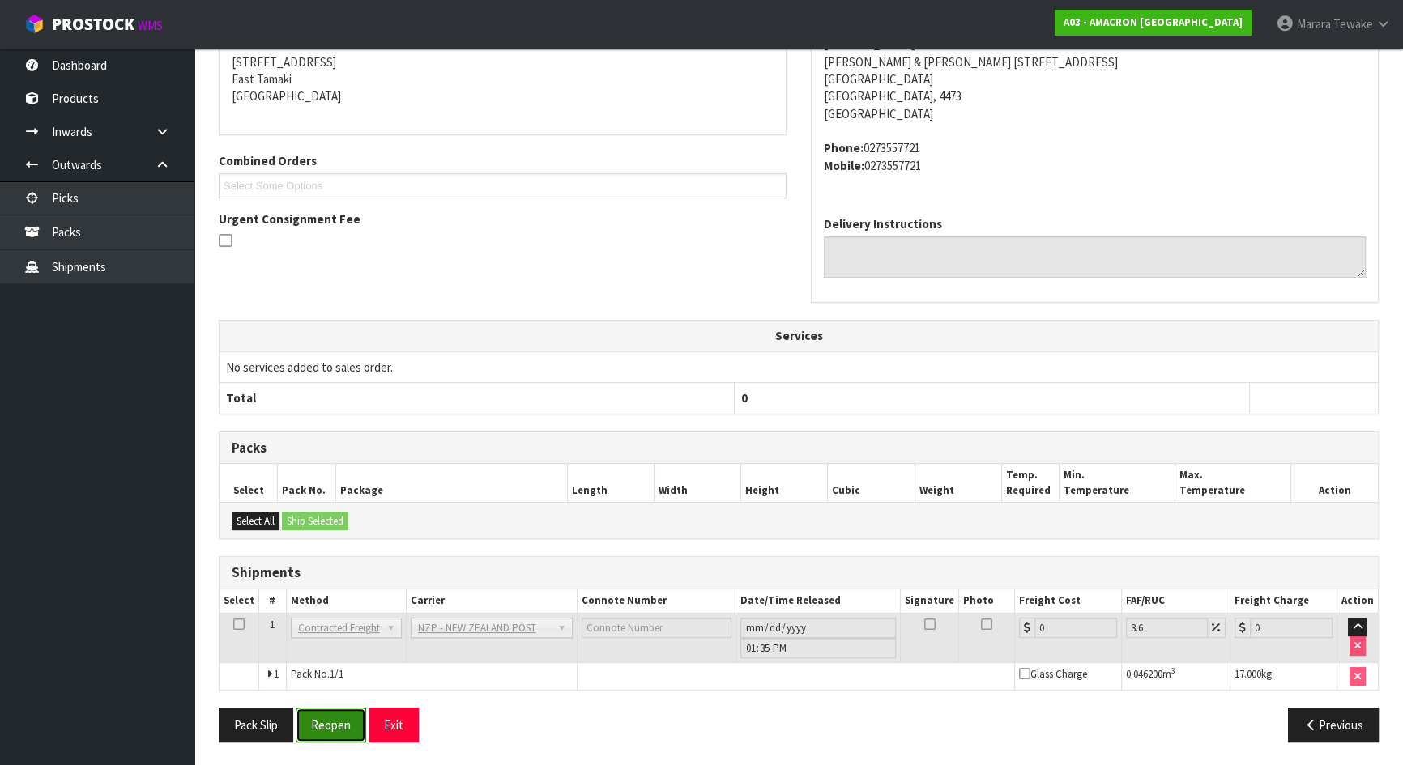
click at [348, 718] on button "Reopen" at bounding box center [331, 725] width 70 height 35
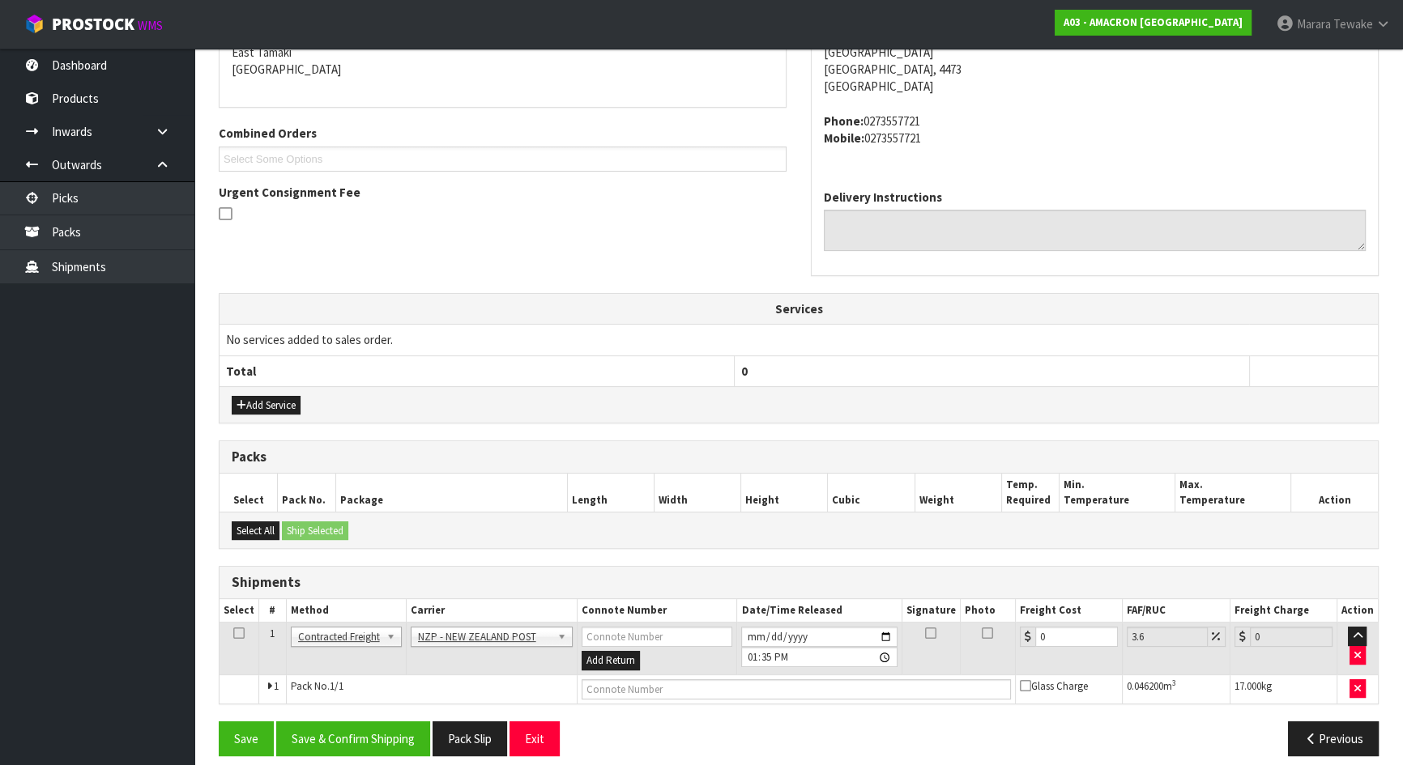
scroll to position [369, 0]
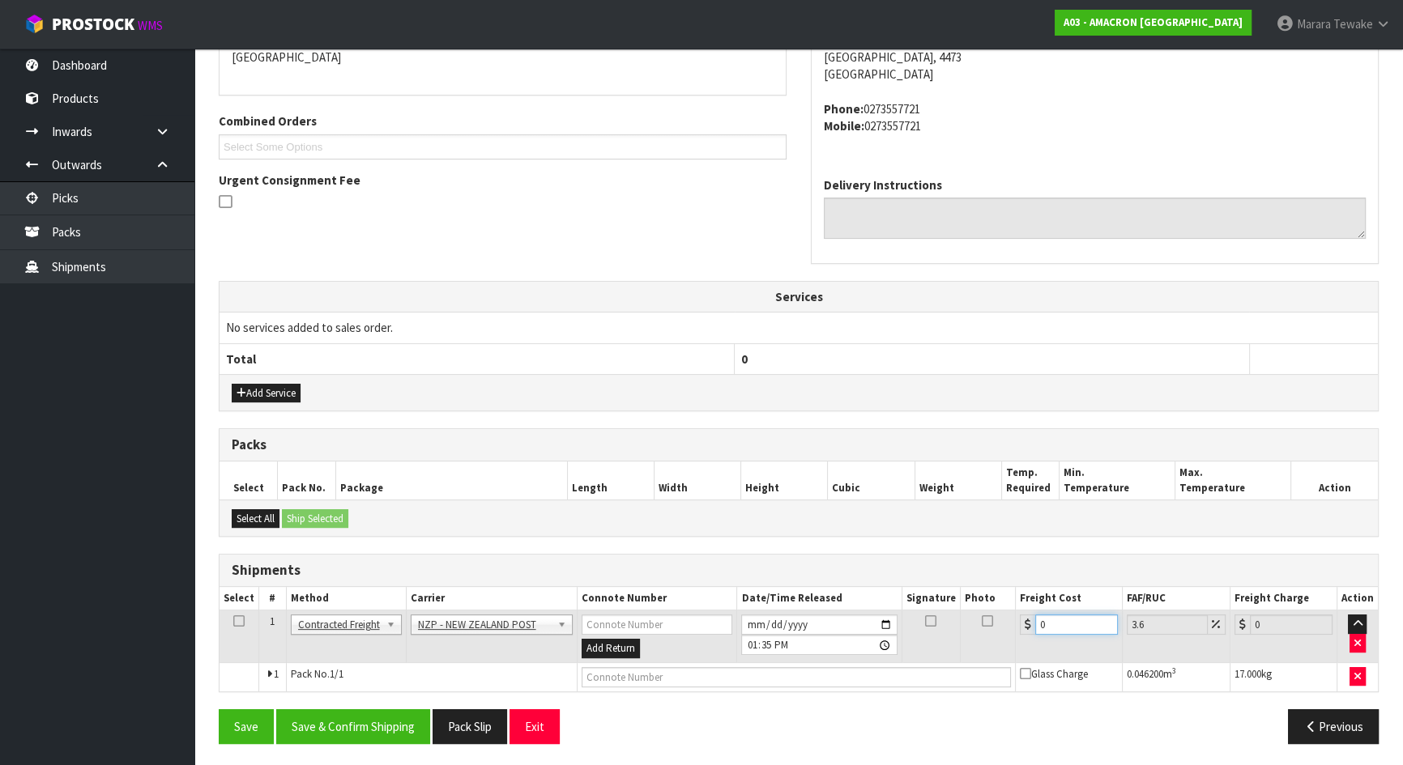
drag, startPoint x: 1076, startPoint y: 620, endPoint x: 944, endPoint y: 598, distance: 134.8
click at [1016, 612] on td "0" at bounding box center [1069, 637] width 107 height 53
drag, startPoint x: 374, startPoint y: 719, endPoint x: 352, endPoint y: 705, distance: 26.5
click at [372, 717] on button "Save & Confirm Shipping" at bounding box center [353, 727] width 154 height 35
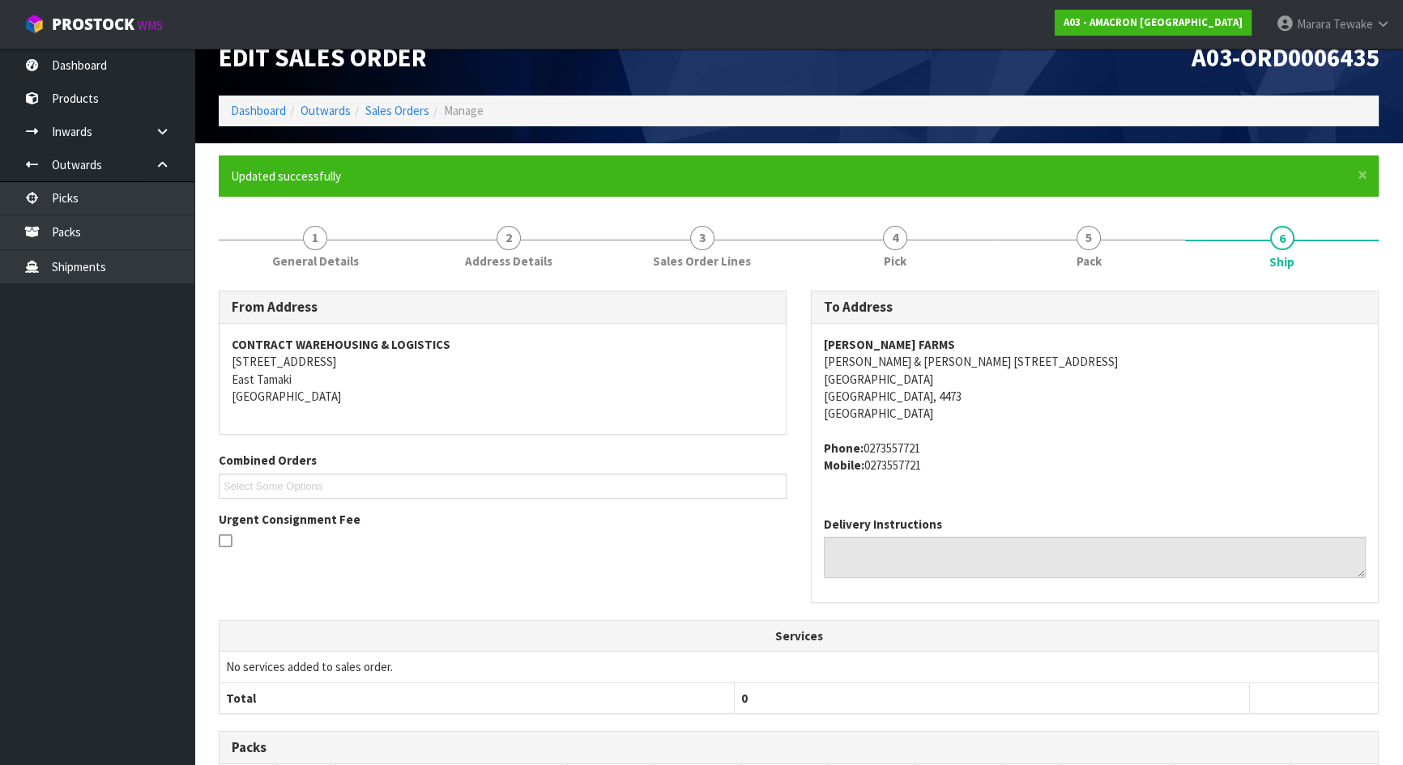
scroll to position [0, 0]
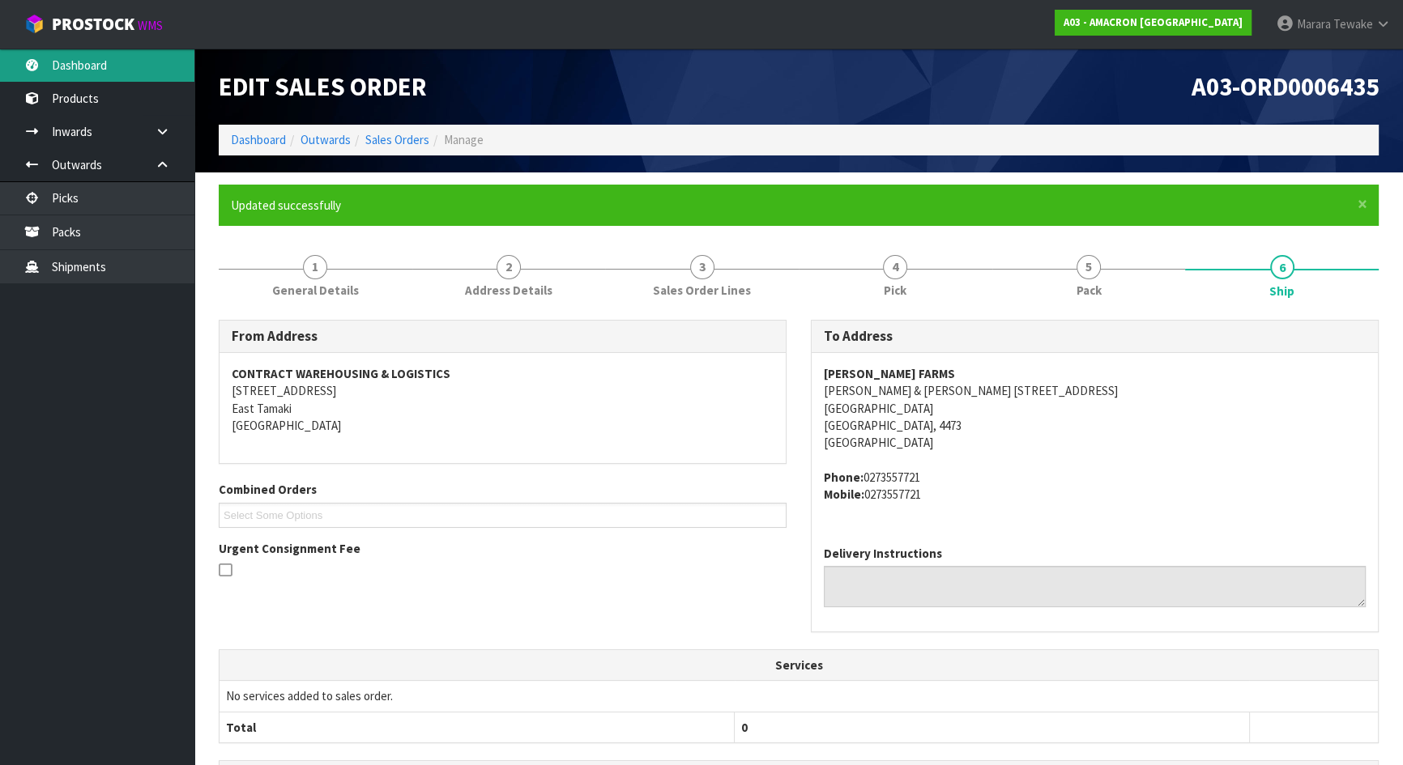
click at [92, 78] on link "Dashboard" at bounding box center [97, 65] width 194 height 33
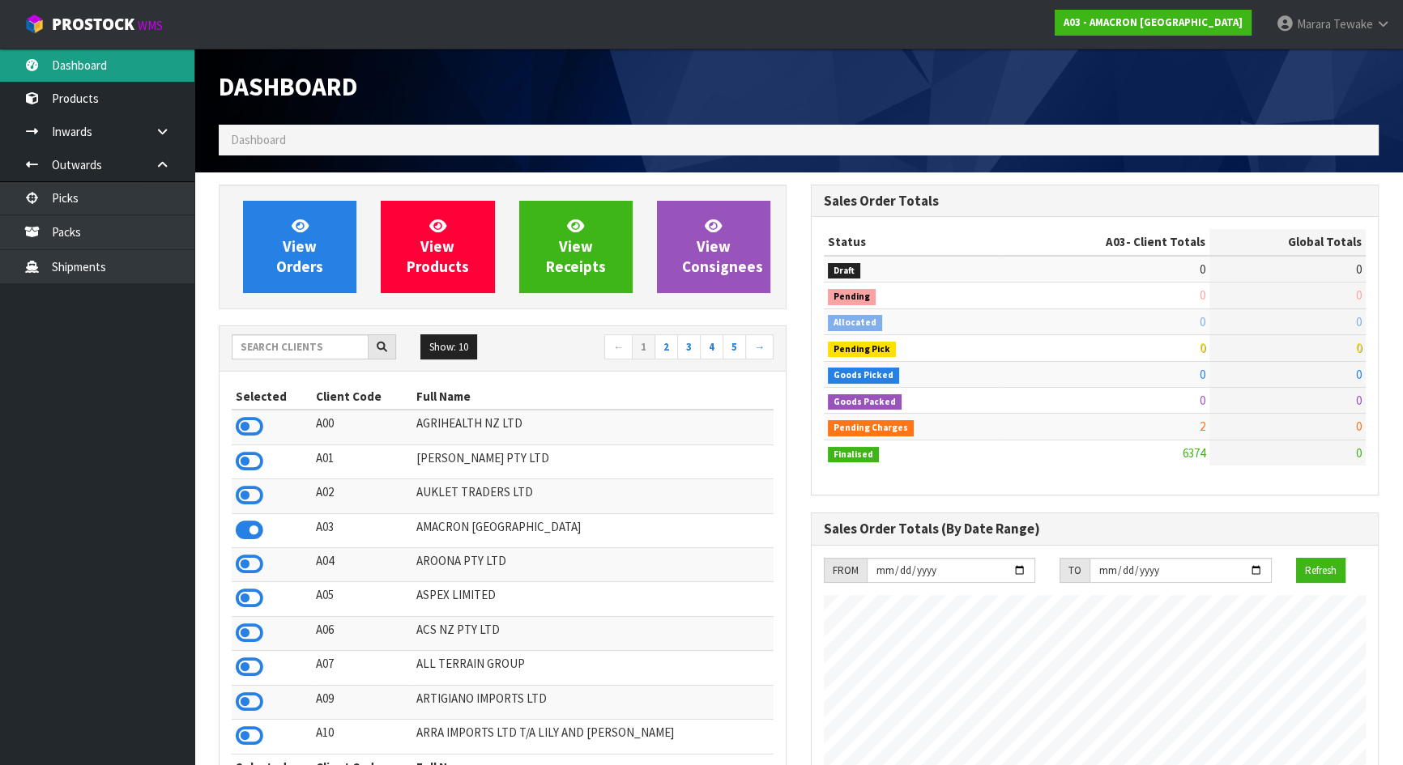
scroll to position [1199, 591]
click at [260, 352] on input "text" at bounding box center [300, 347] width 137 height 25
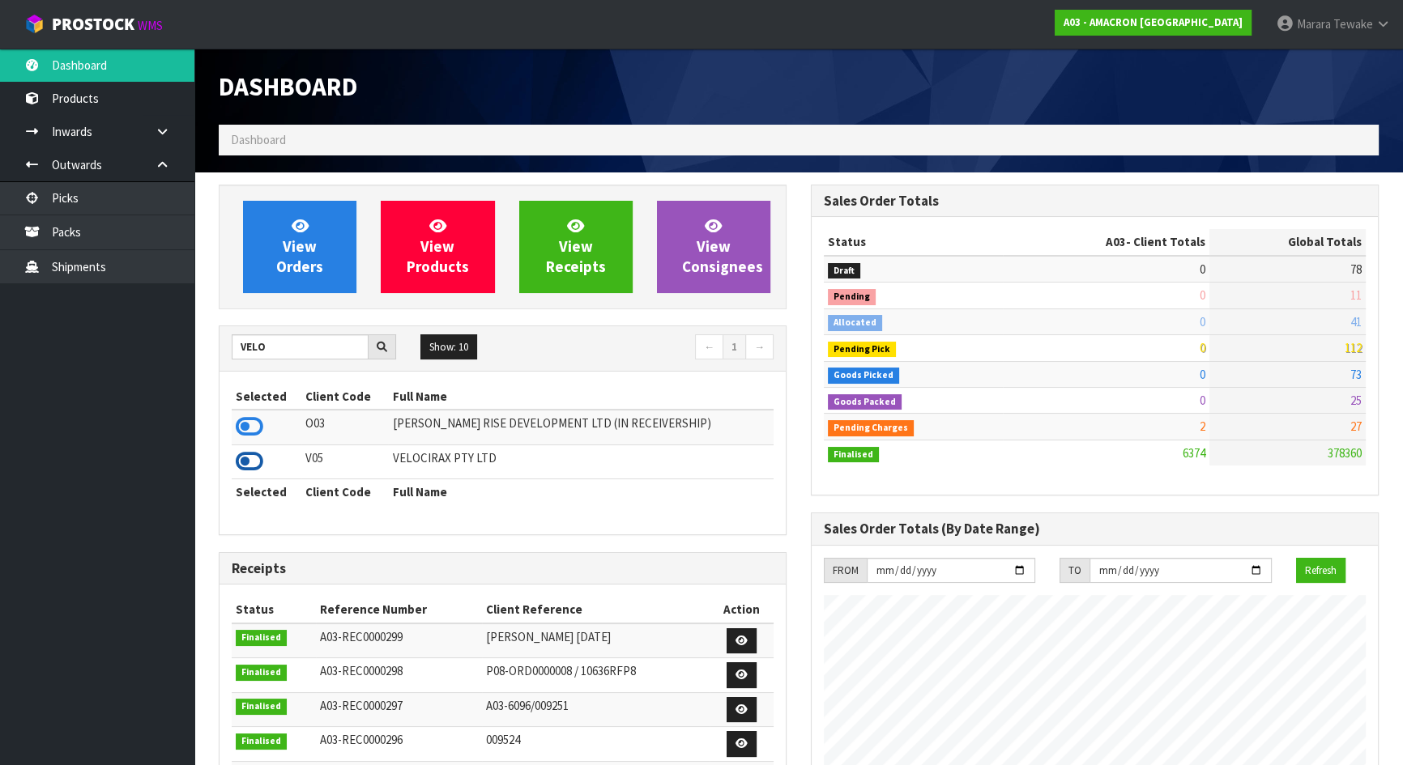
click at [241, 459] on icon at bounding box center [250, 462] width 28 height 24
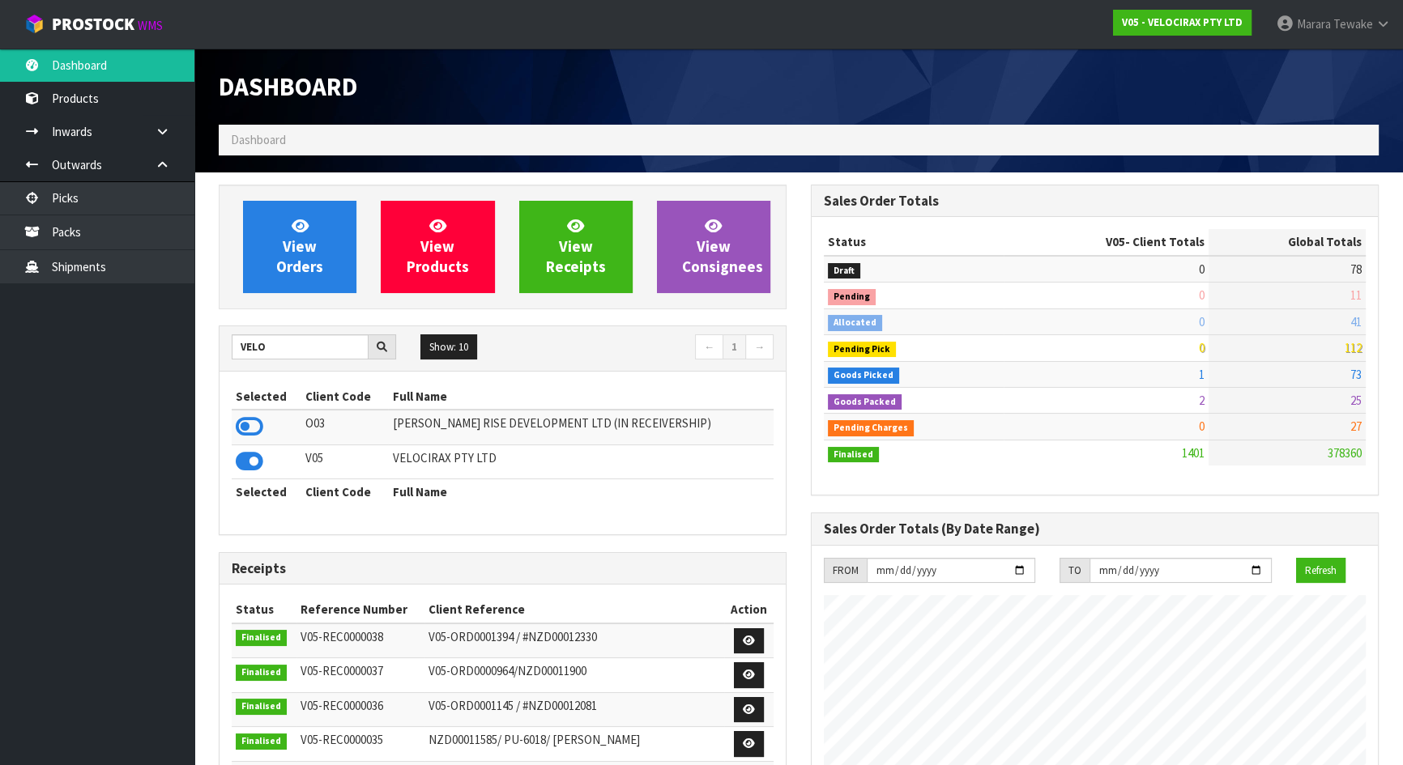
scroll to position [1259, 591]
click at [294, 256] on link "View Orders" at bounding box center [299, 247] width 113 height 92
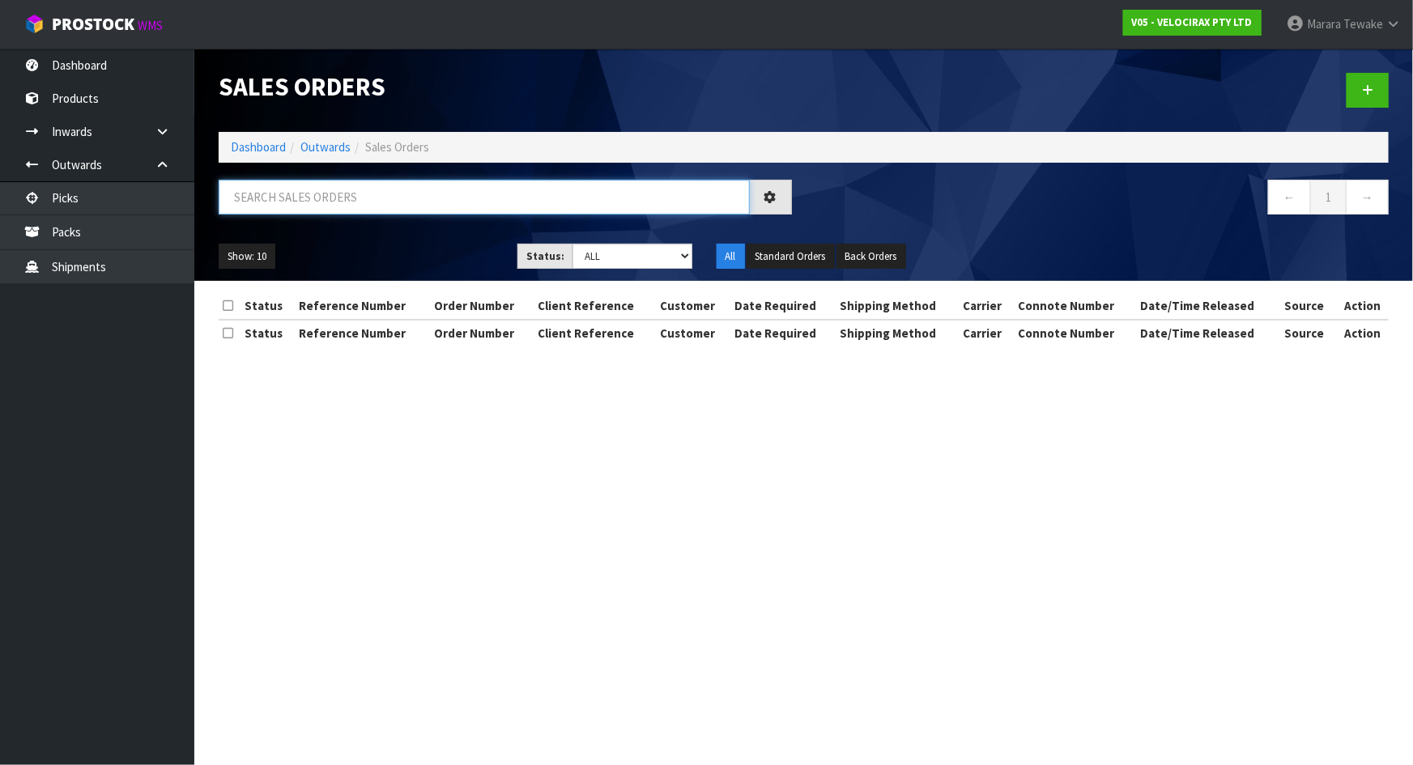
click at [297, 196] on input "text" at bounding box center [484, 197] width 531 height 35
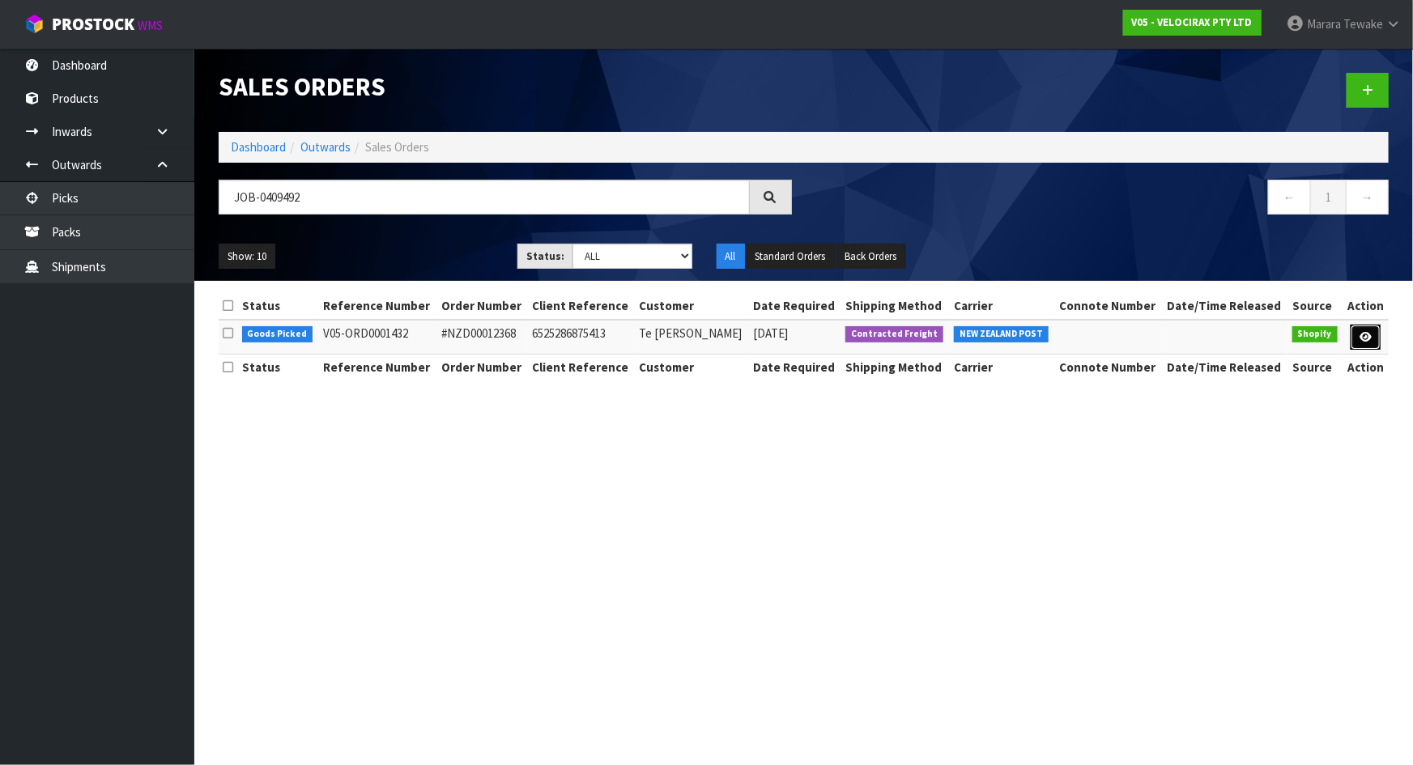
click at [1362, 333] on icon at bounding box center [1366, 337] width 12 height 11
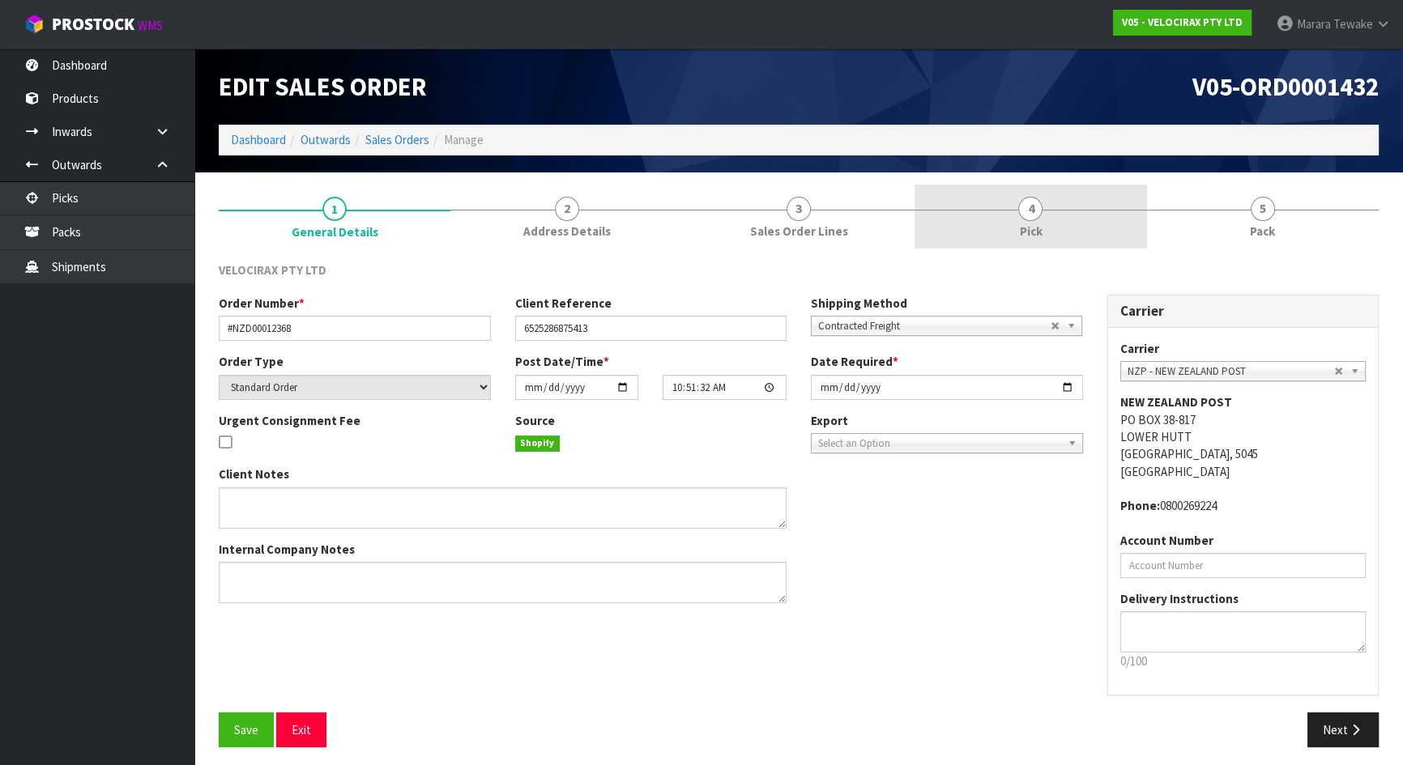
click at [1051, 218] on link "4 Pick" at bounding box center [1030, 217] width 232 height 64
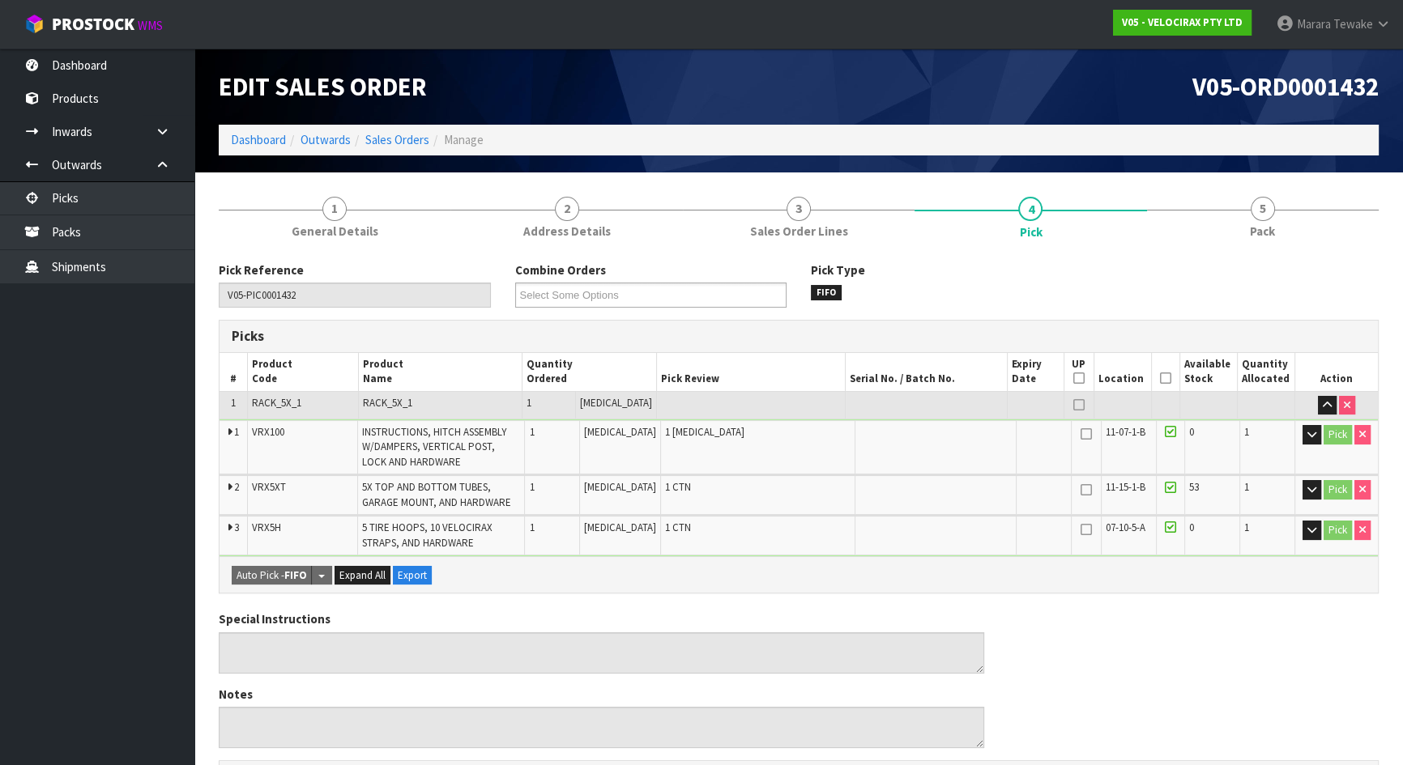
click at [1163, 378] on icon at bounding box center [1165, 378] width 11 height 1
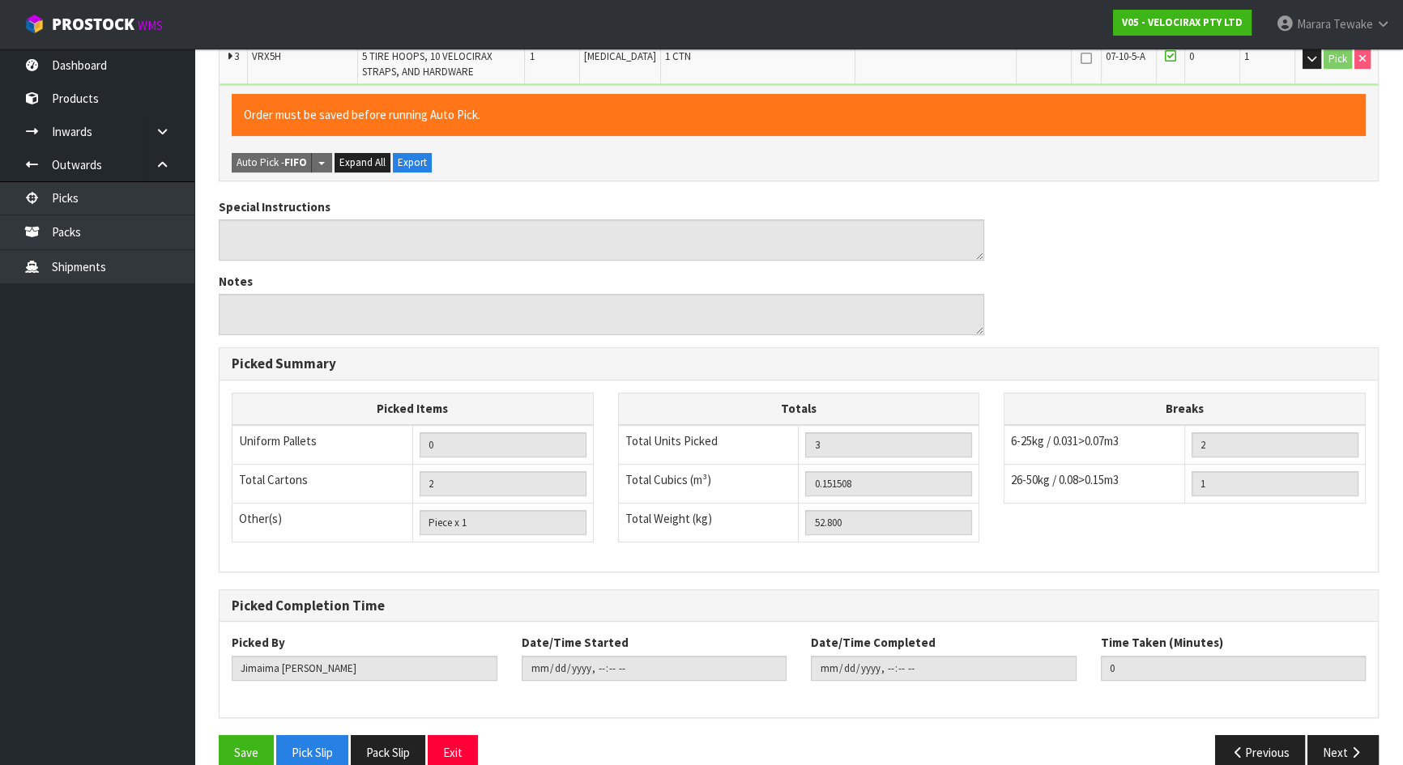
scroll to position [497, 0]
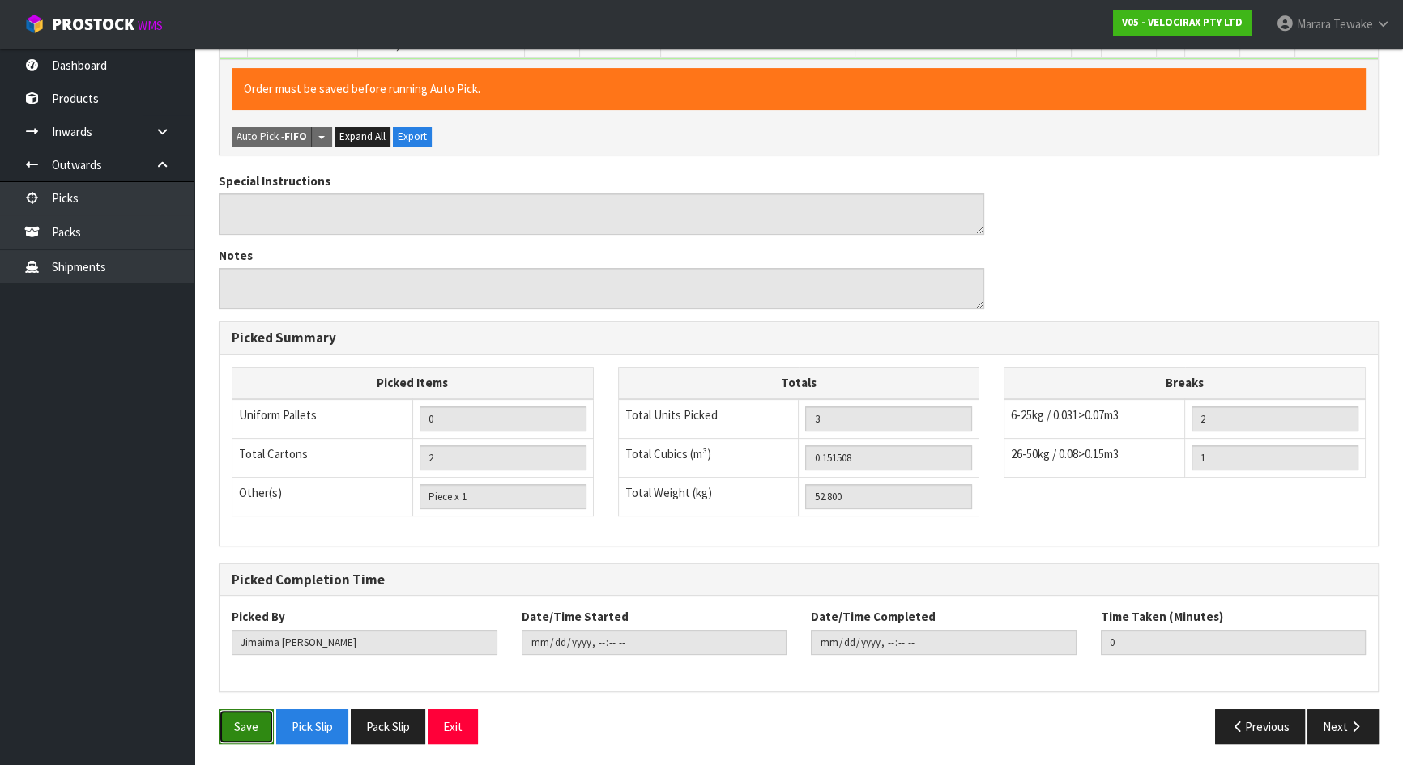
click at [259, 719] on button "Save" at bounding box center [246, 727] width 55 height 35
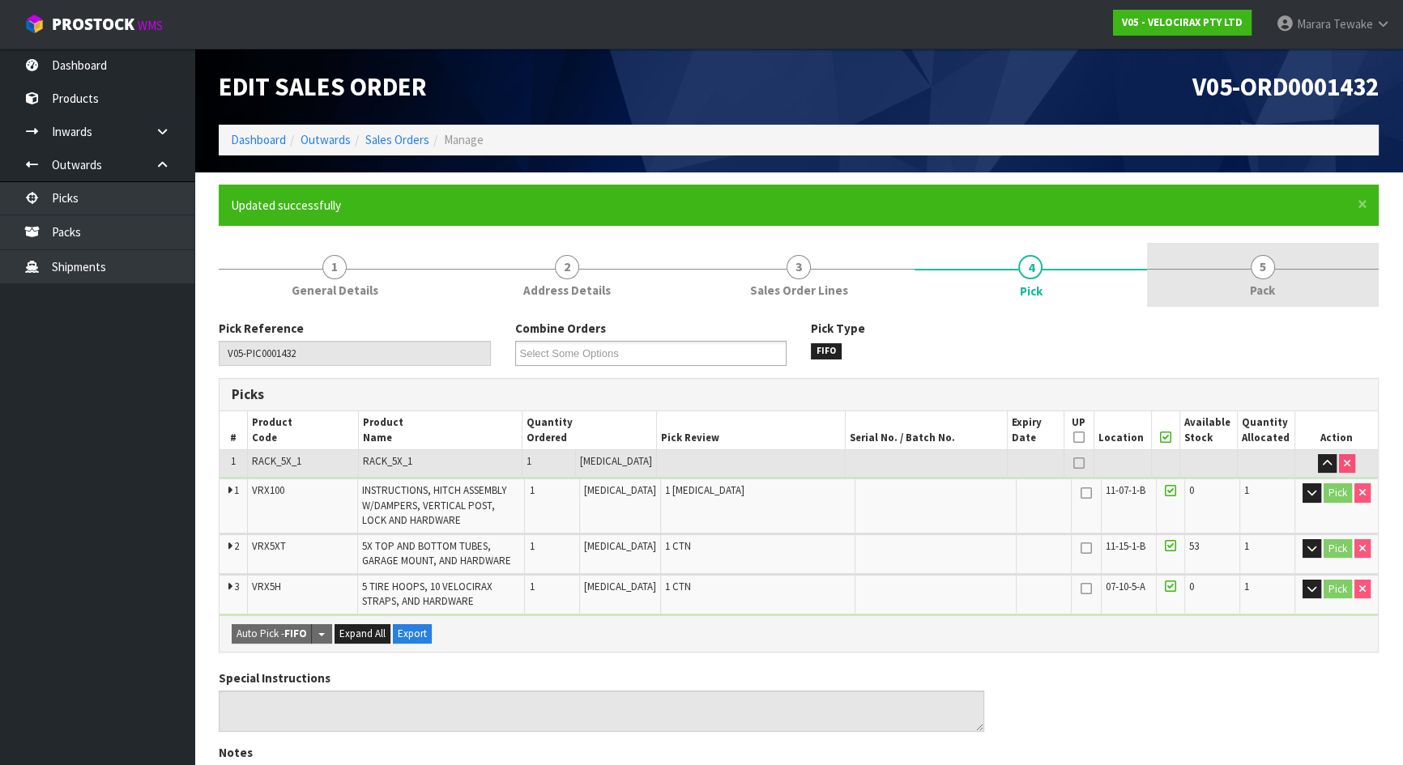
click at [1238, 300] on link "5 Pack" at bounding box center [1263, 275] width 232 height 64
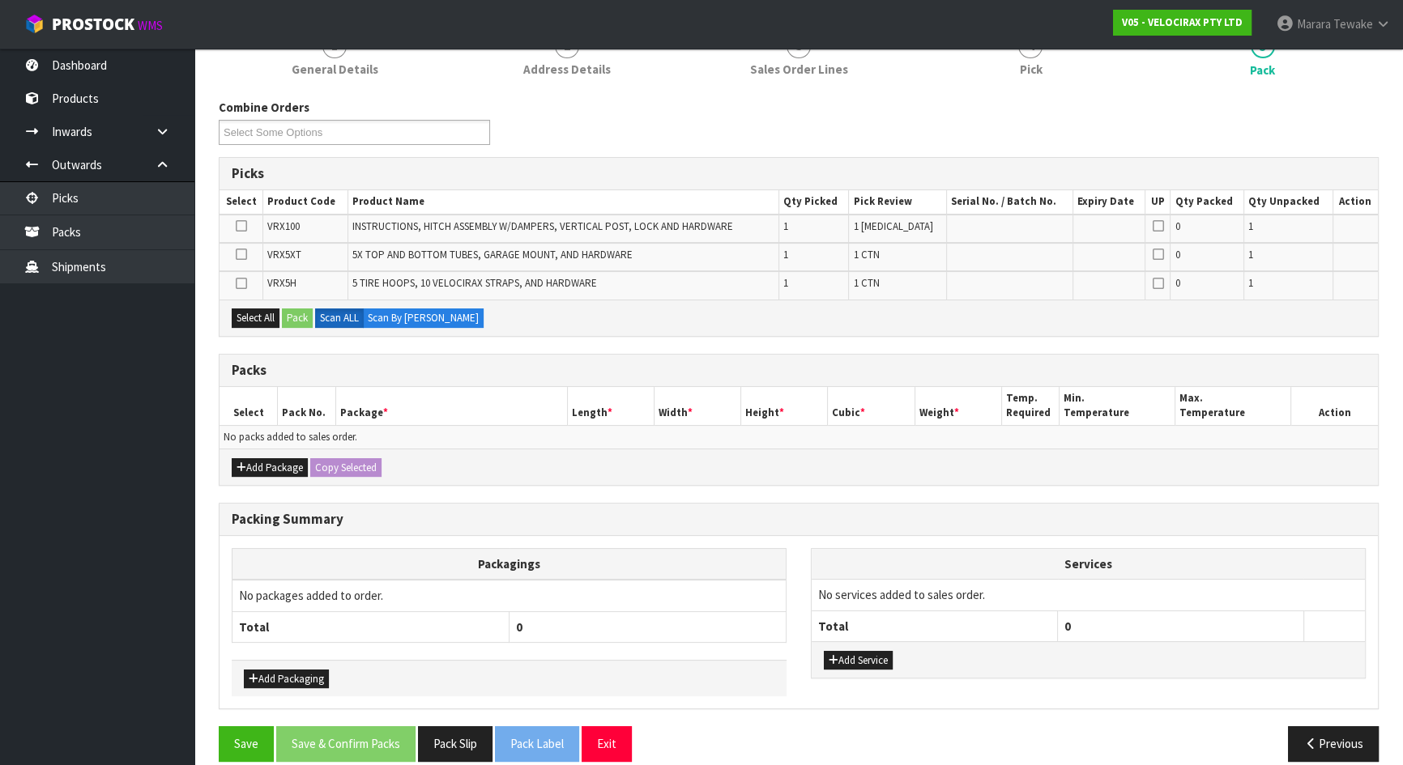
scroll to position [238, 0]
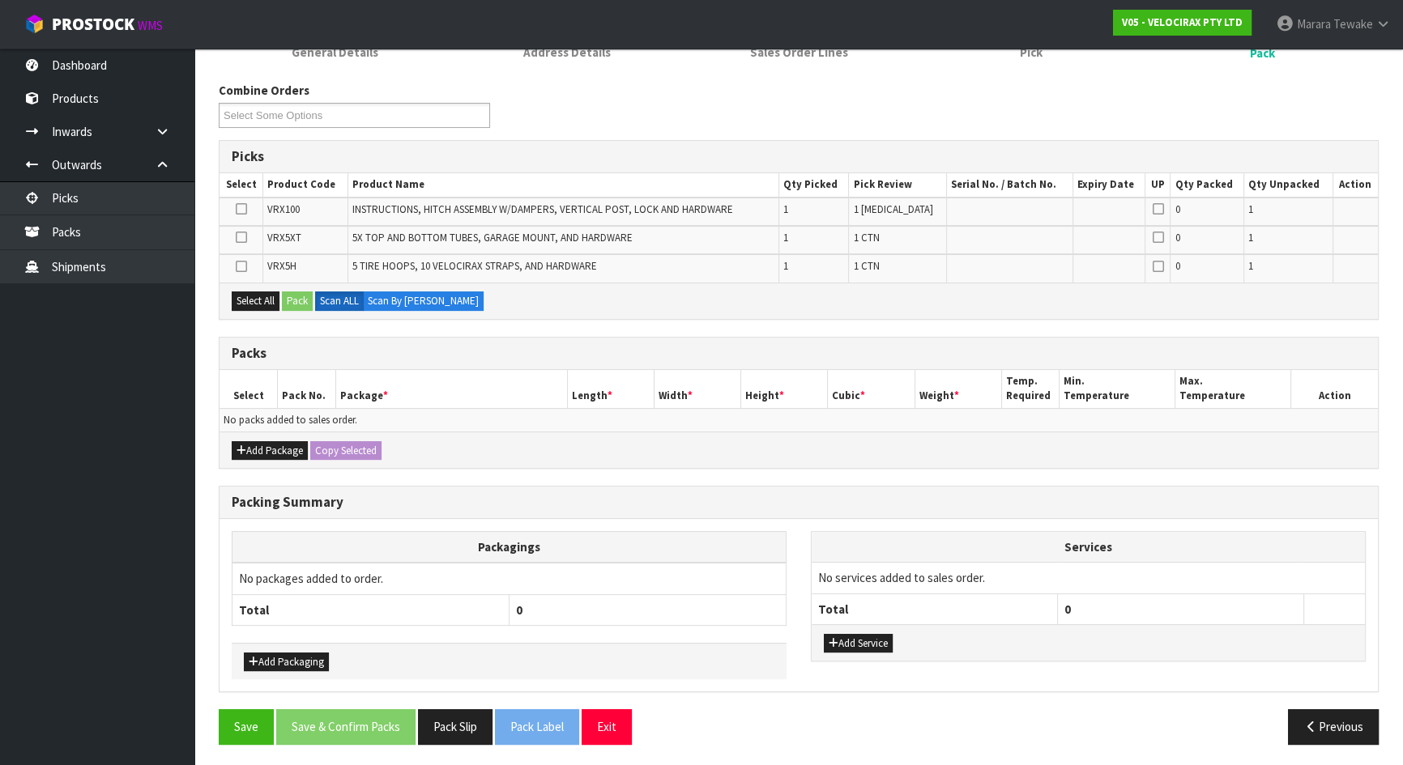
click at [238, 266] on icon at bounding box center [241, 266] width 11 height 1
click at [0, 0] on input "checkbox" at bounding box center [0, 0] width 0 height 0
click at [297, 300] on button "Pack" at bounding box center [297, 301] width 31 height 19
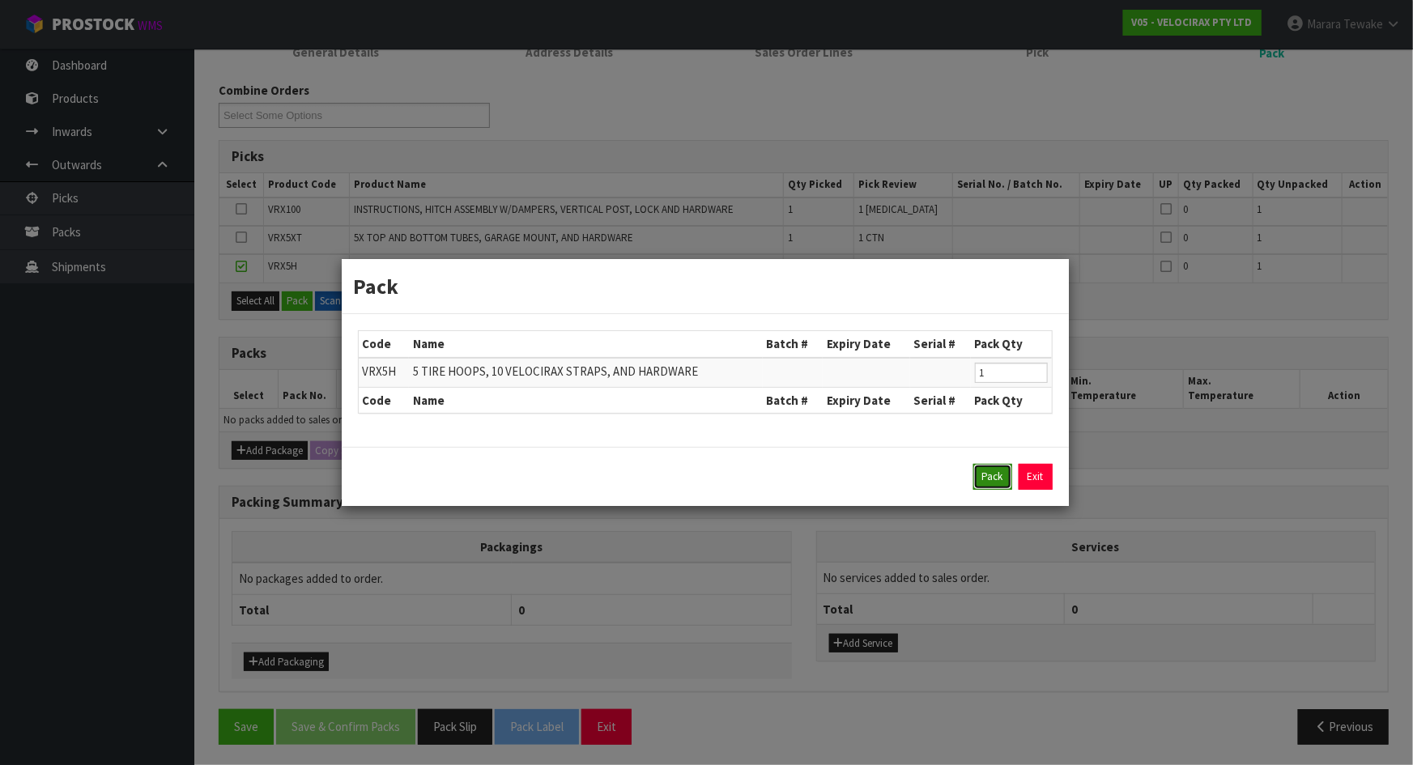
click at [998, 471] on button "Pack" at bounding box center [993, 477] width 39 height 26
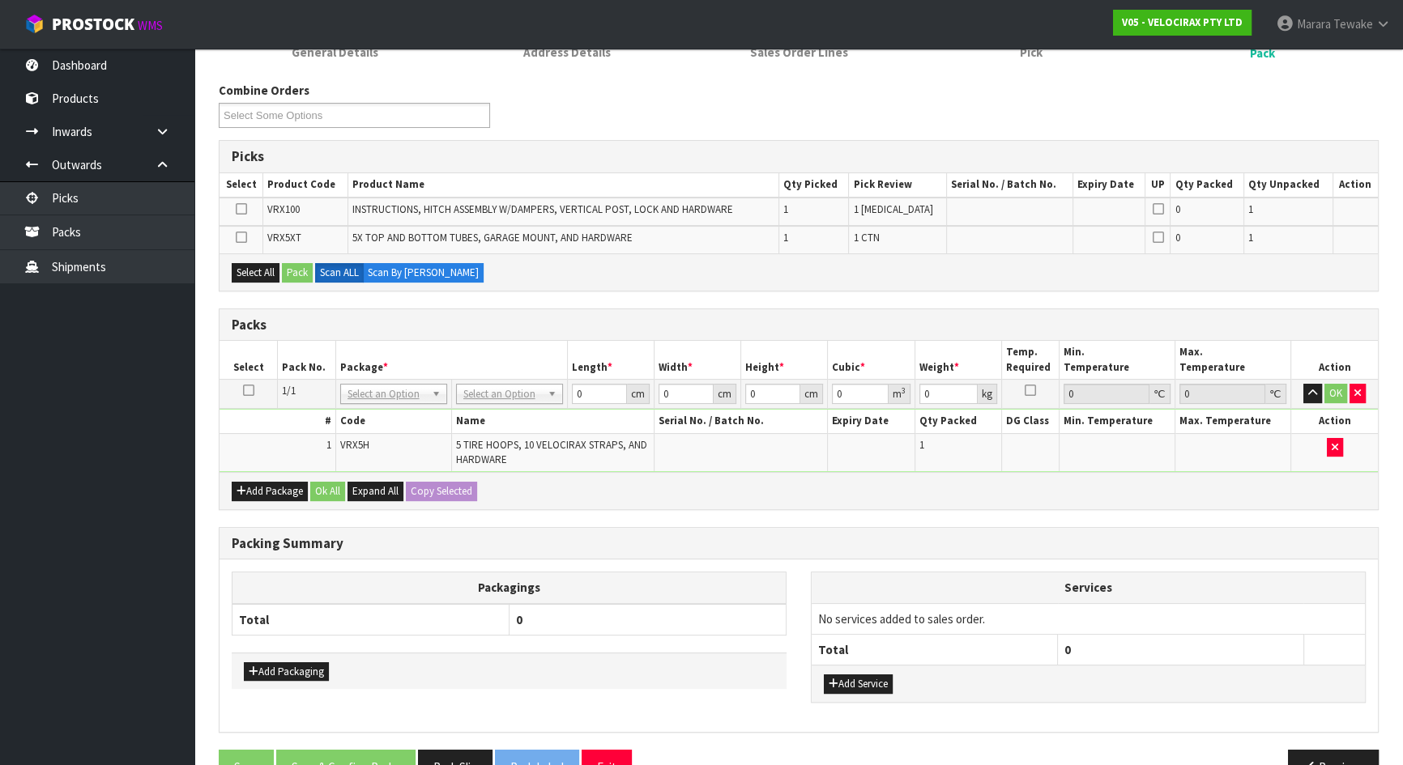
click at [245, 237] on icon at bounding box center [241, 237] width 11 height 1
click at [0, 0] on input "checkbox" at bounding box center [0, 0] width 0 height 0
click at [297, 267] on button "Pack" at bounding box center [297, 272] width 31 height 19
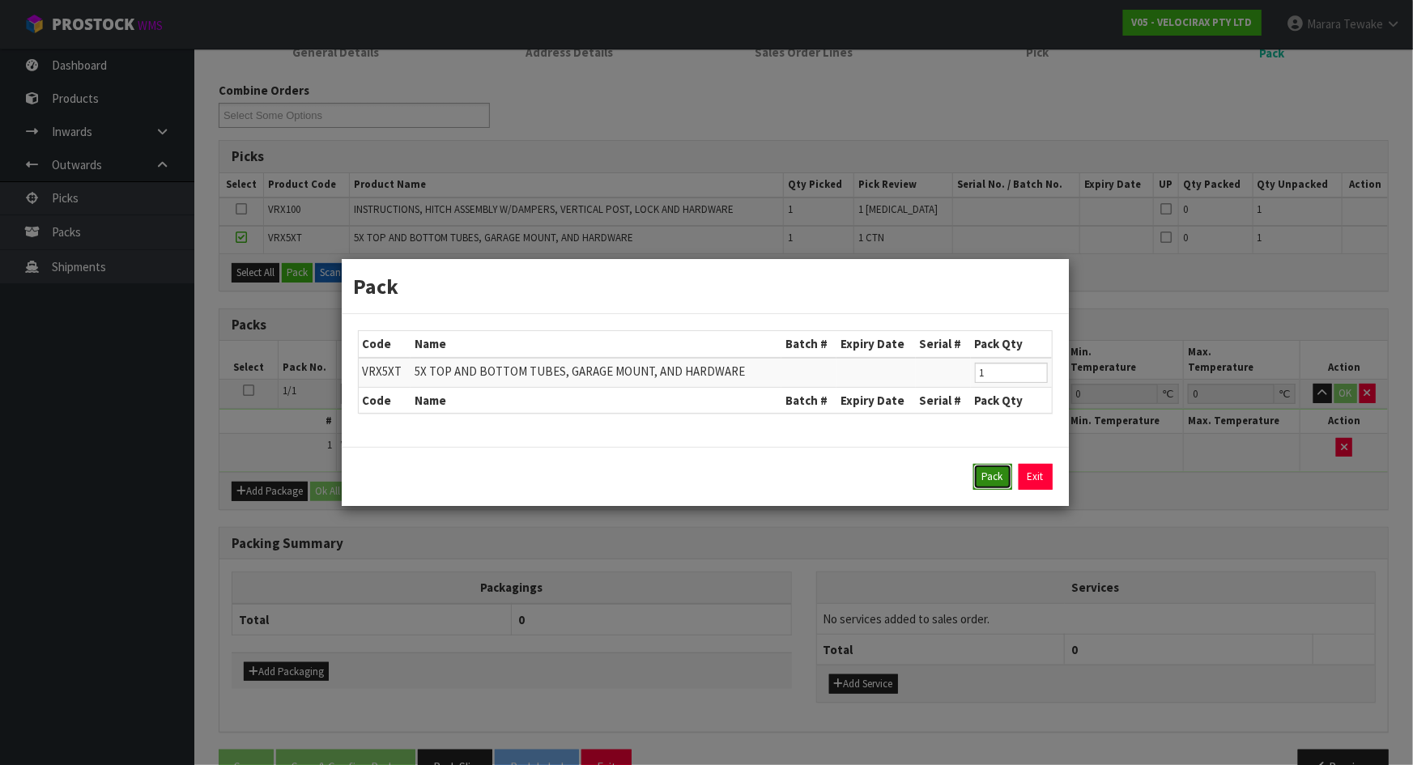
drag, startPoint x: 992, startPoint y: 475, endPoint x: 775, endPoint y: 403, distance: 228.7
click at [990, 473] on button "Pack" at bounding box center [993, 477] width 39 height 26
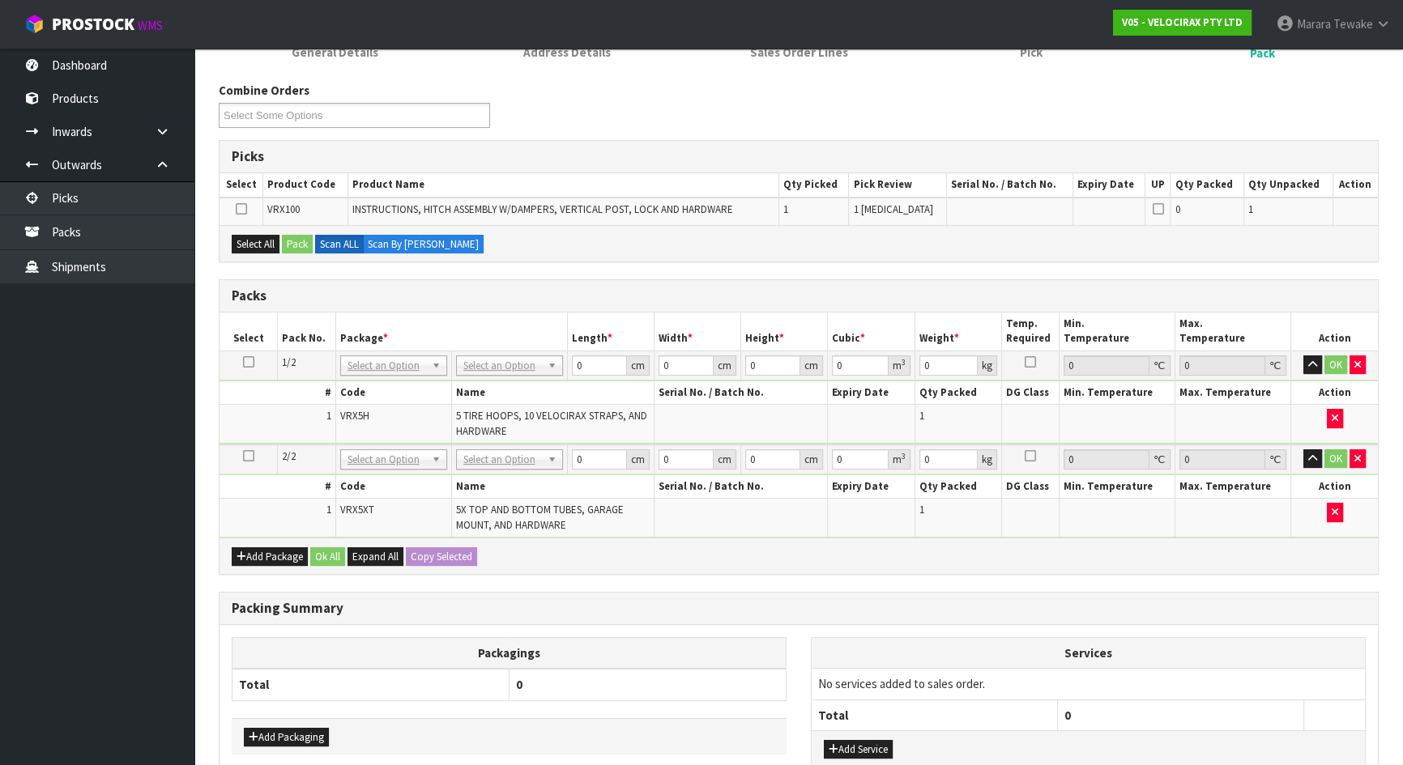
drag, startPoint x: 242, startPoint y: 203, endPoint x: 279, endPoint y: 214, distance: 37.9
click at [243, 209] on icon at bounding box center [241, 209] width 11 height 1
click at [0, 0] on input "checkbox" at bounding box center [0, 0] width 0 height 0
click at [299, 242] on button "Pack" at bounding box center [297, 244] width 31 height 19
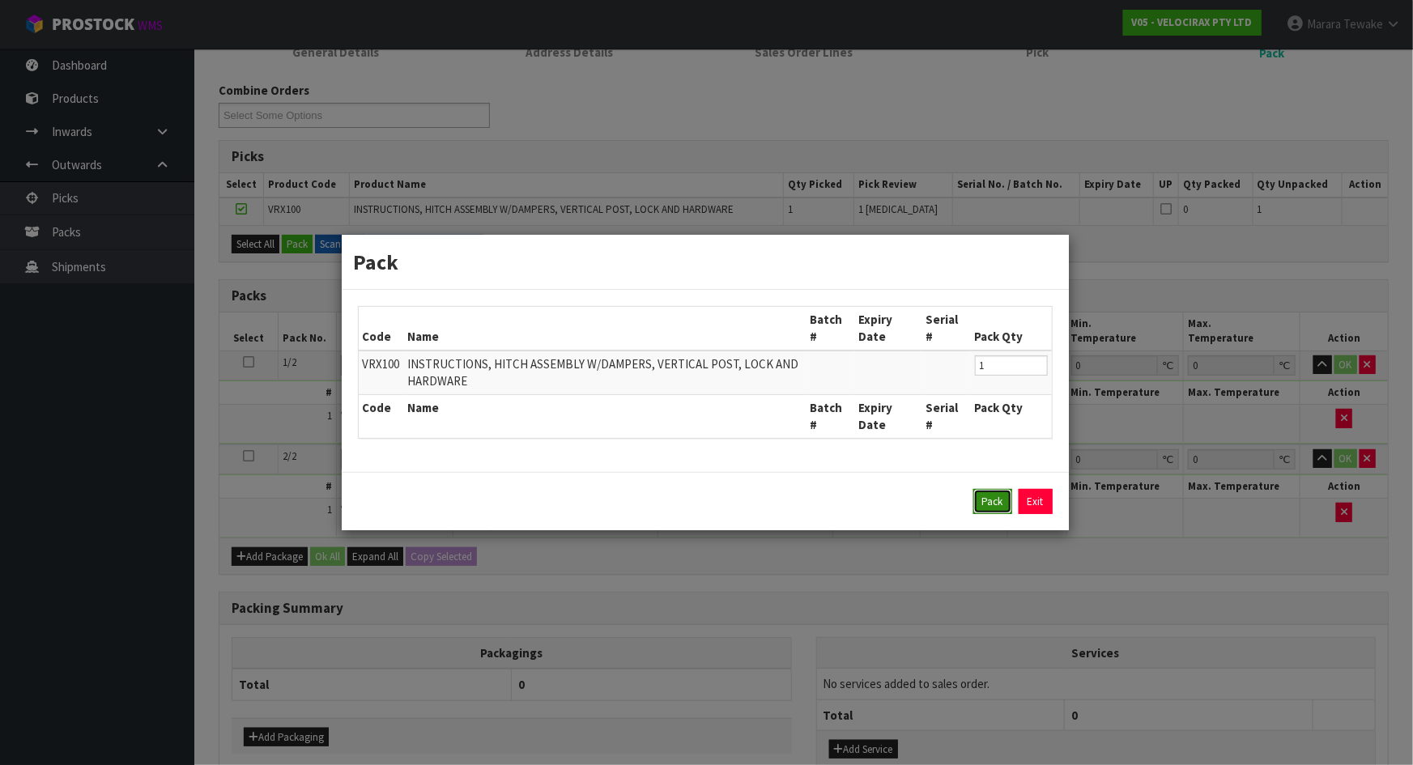
click at [997, 501] on button "Pack" at bounding box center [993, 502] width 39 height 26
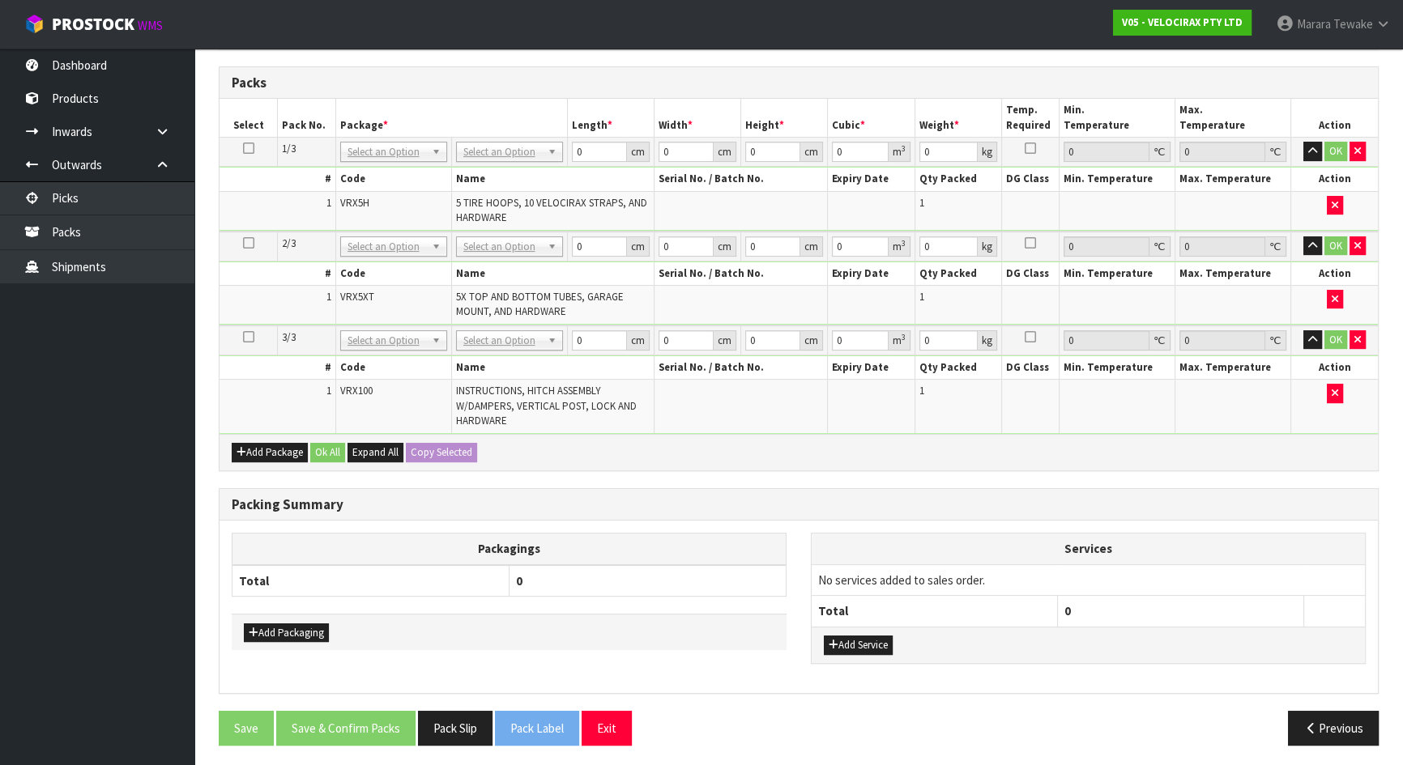
scroll to position [0, 0]
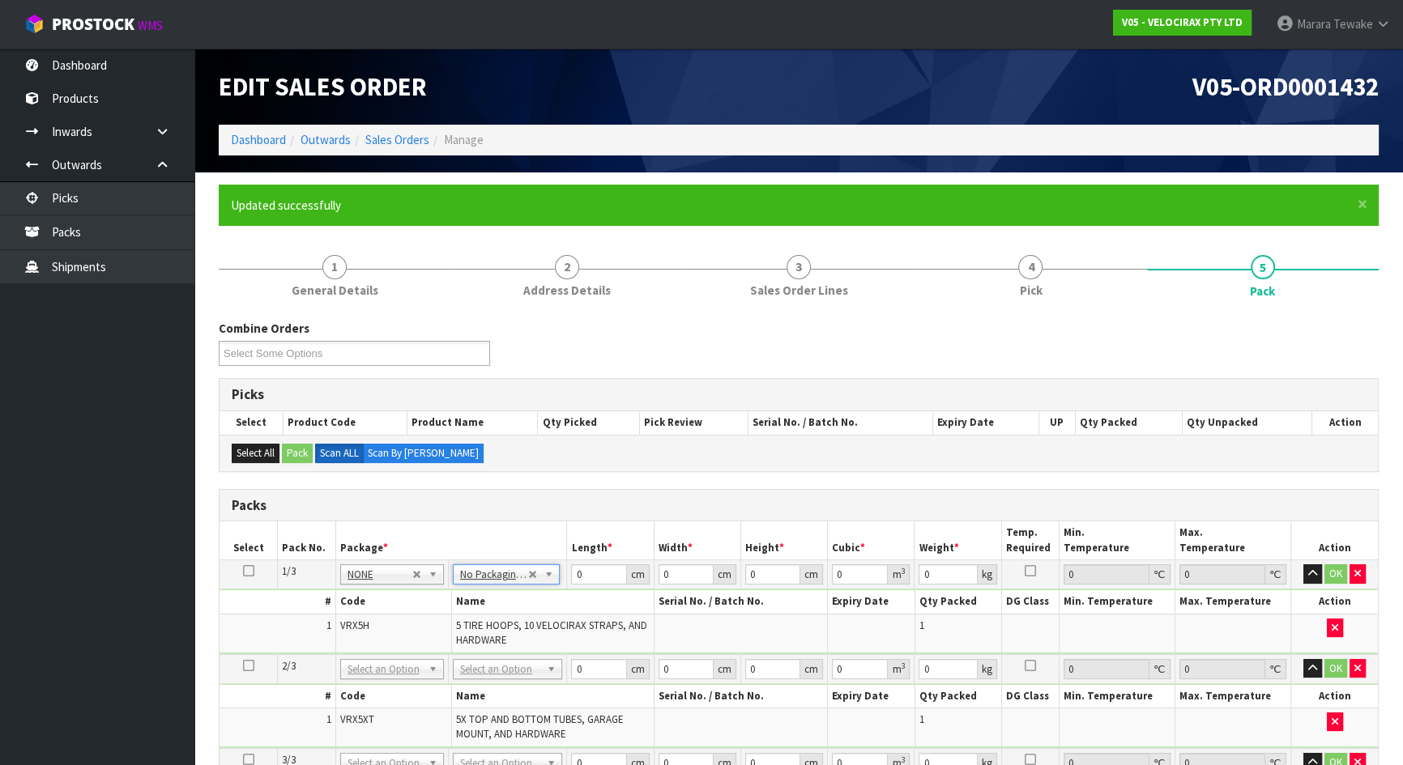
click at [247, 571] on icon at bounding box center [248, 571] width 11 height 1
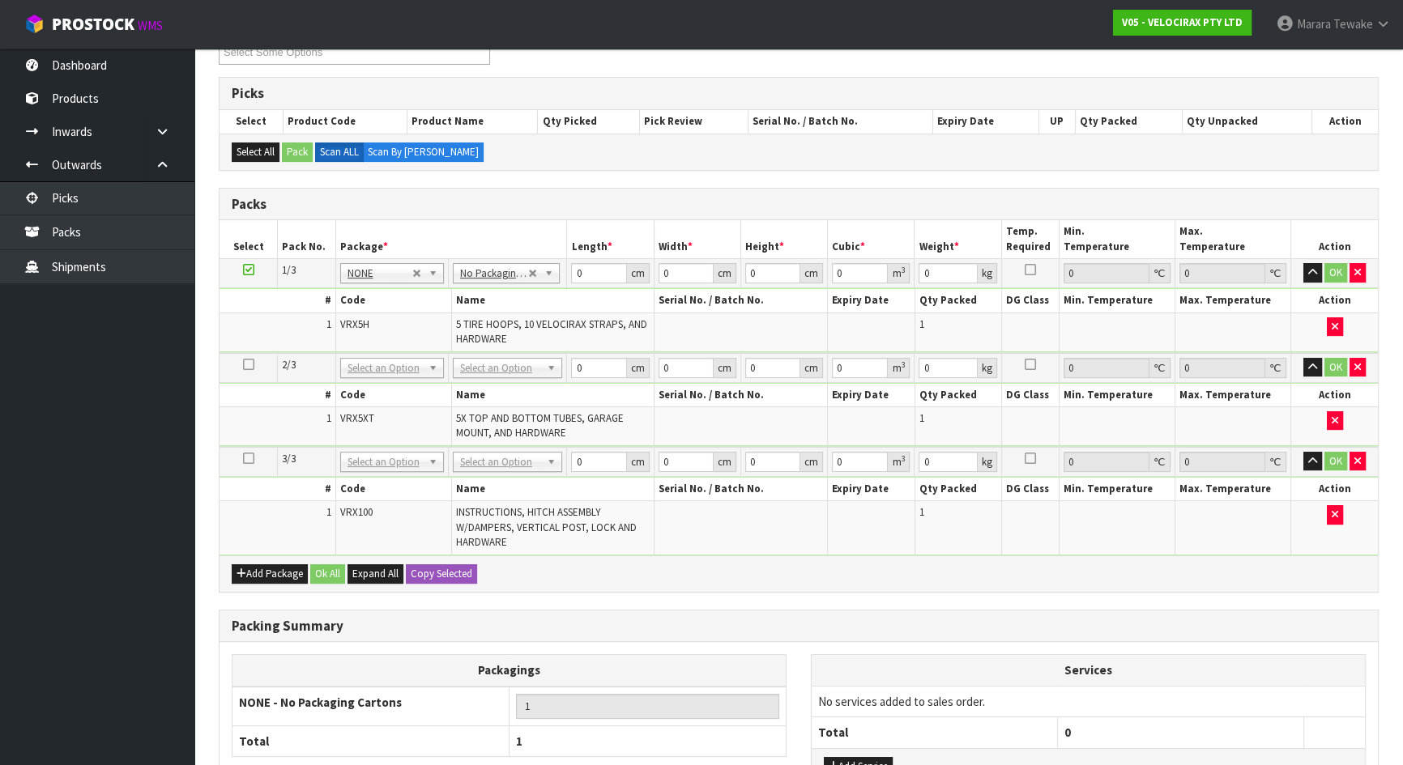
scroll to position [432, 0]
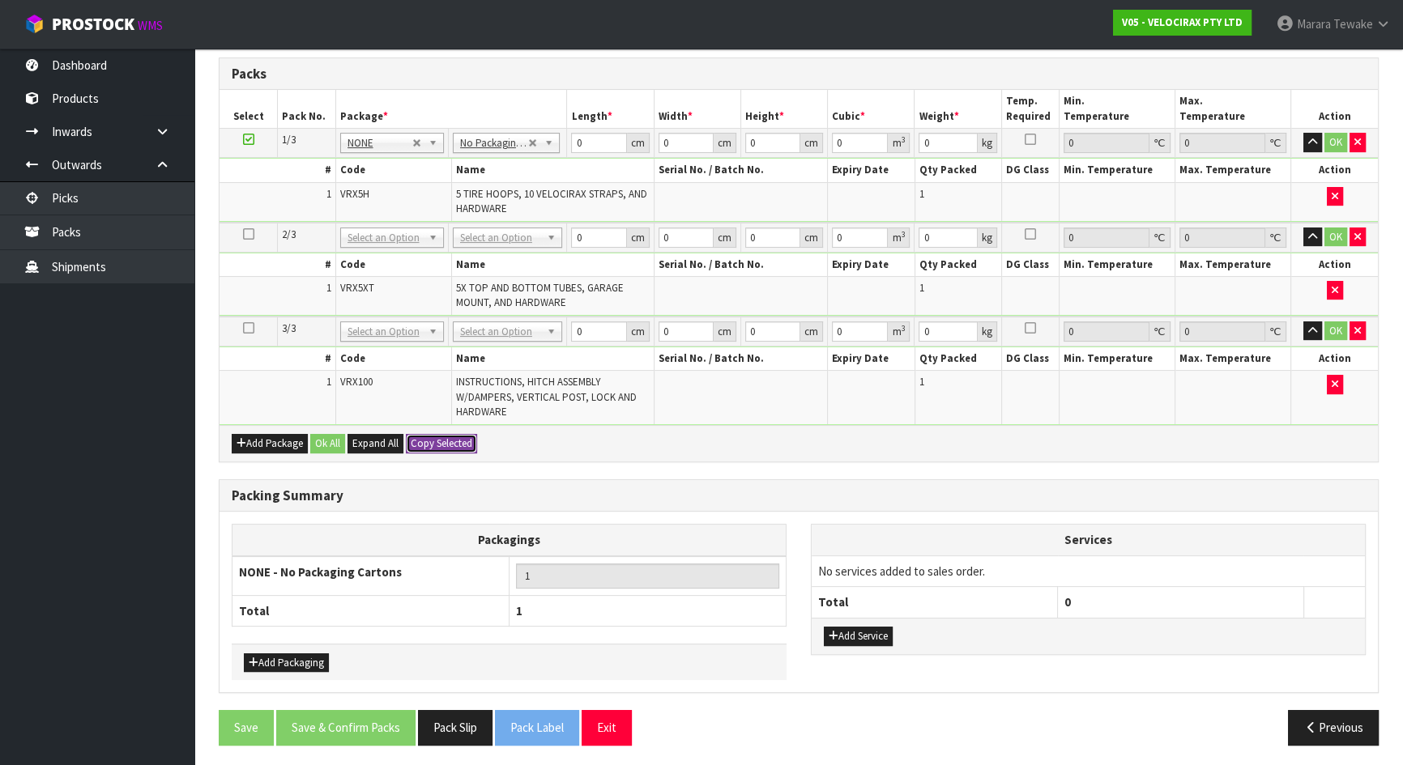
click at [438, 437] on button "Copy Selected" at bounding box center [441, 443] width 71 height 19
click at [438, 437] on span "Confirm" at bounding box center [429, 444] width 36 height 14
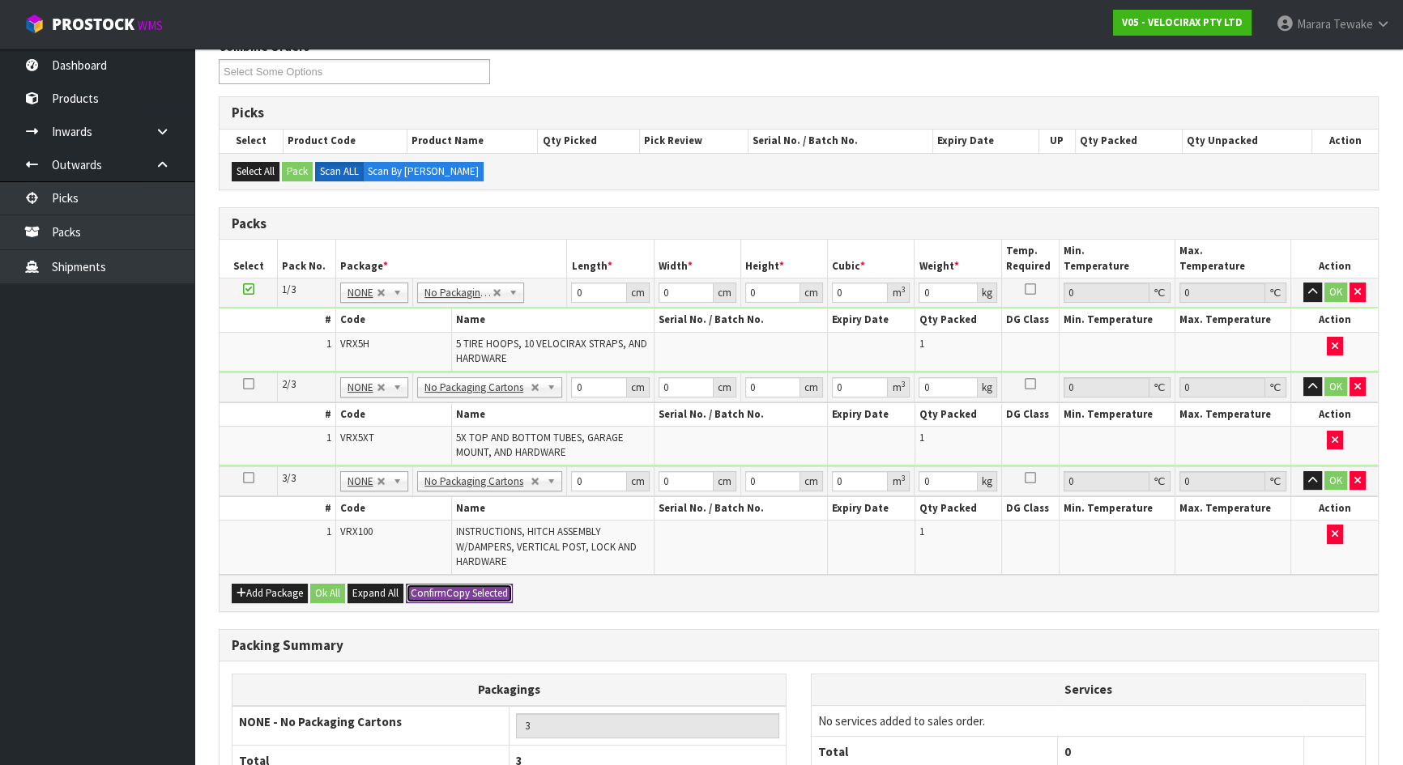
scroll to position [0, 0]
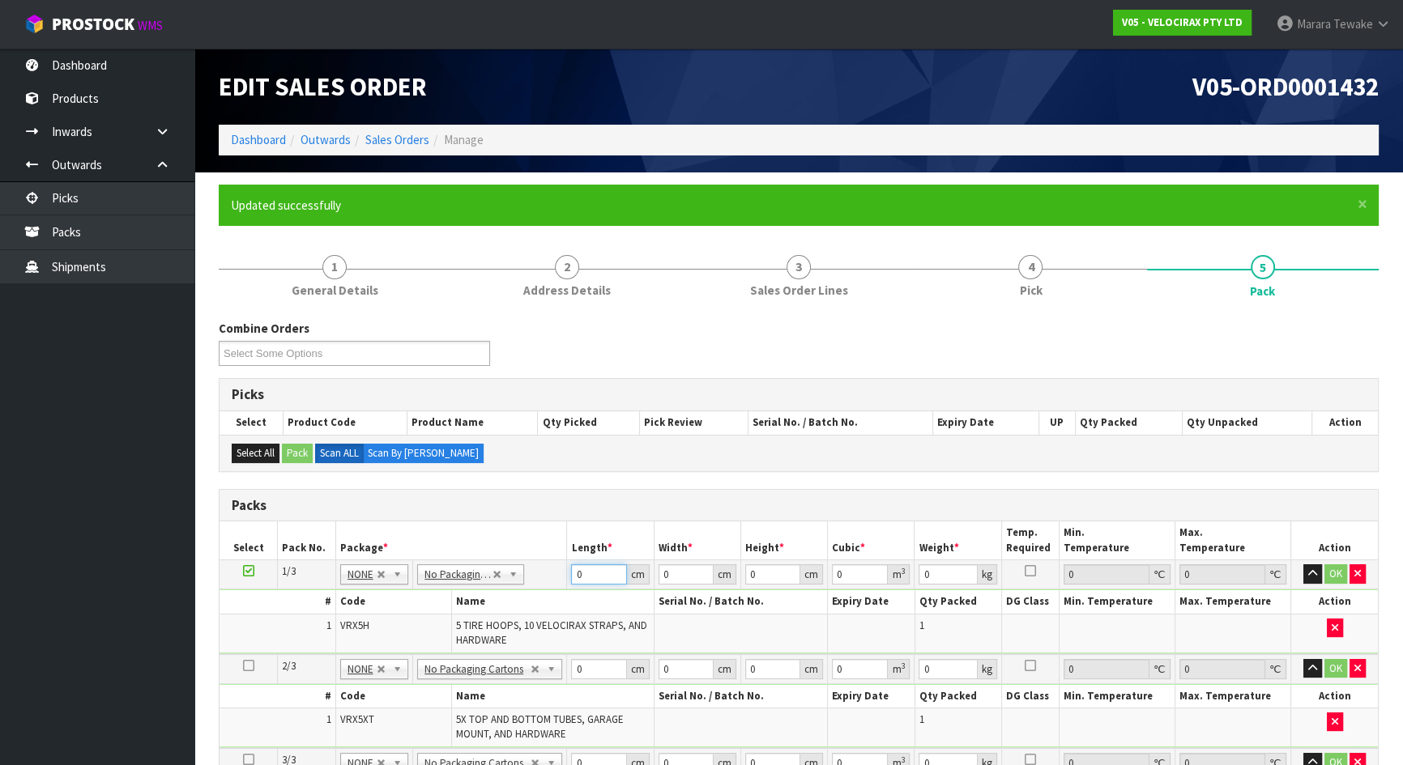
drag, startPoint x: 596, startPoint y: 576, endPoint x: 530, endPoint y: 563, distance: 67.7
click at [530, 563] on tr "1/3 NONE 007-001 007-002 007-004 007-009 007-013 007-014 007-015 007-017 007-01…" at bounding box center [798, 574] width 1158 height 29
click at [1303, 565] on button "button" at bounding box center [1312, 574] width 19 height 19
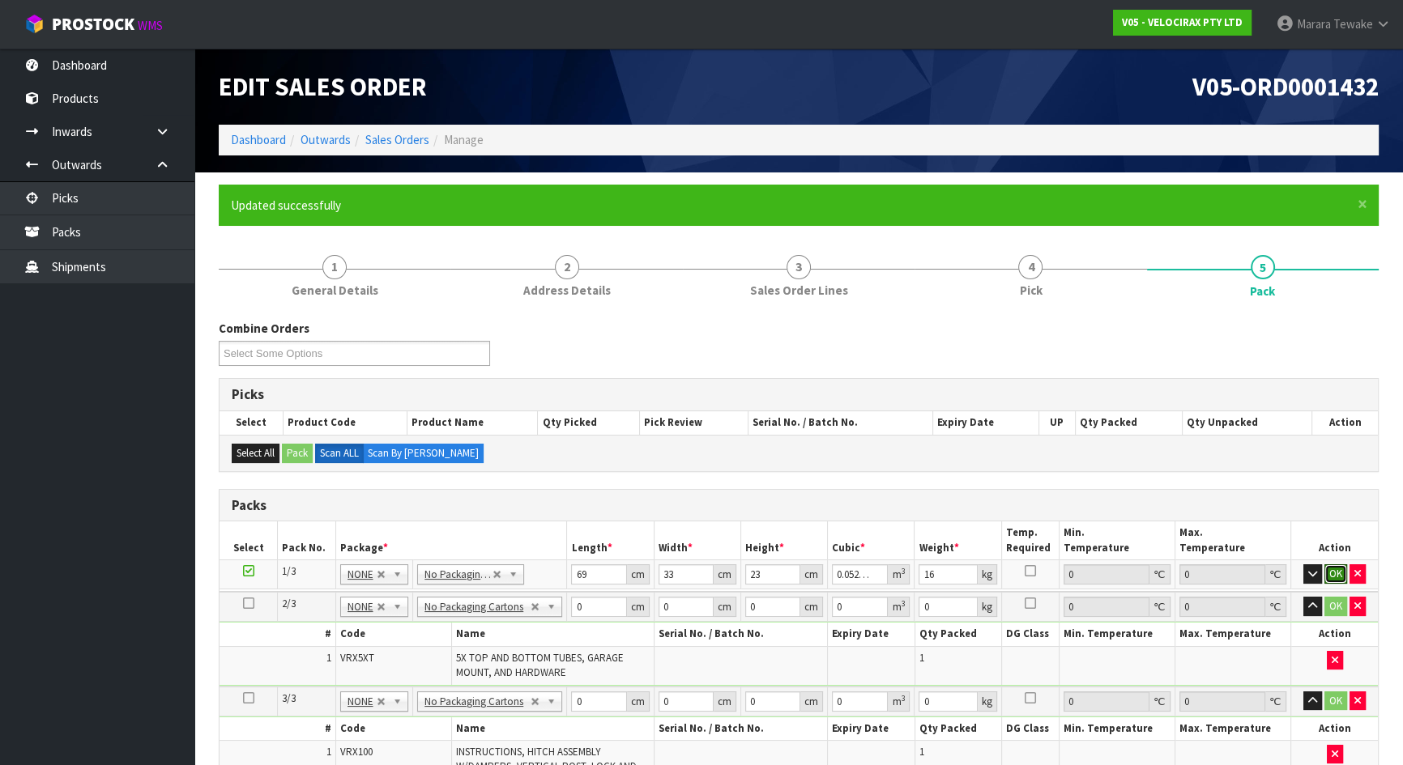
click button "OK" at bounding box center [1335, 574] width 23 height 19
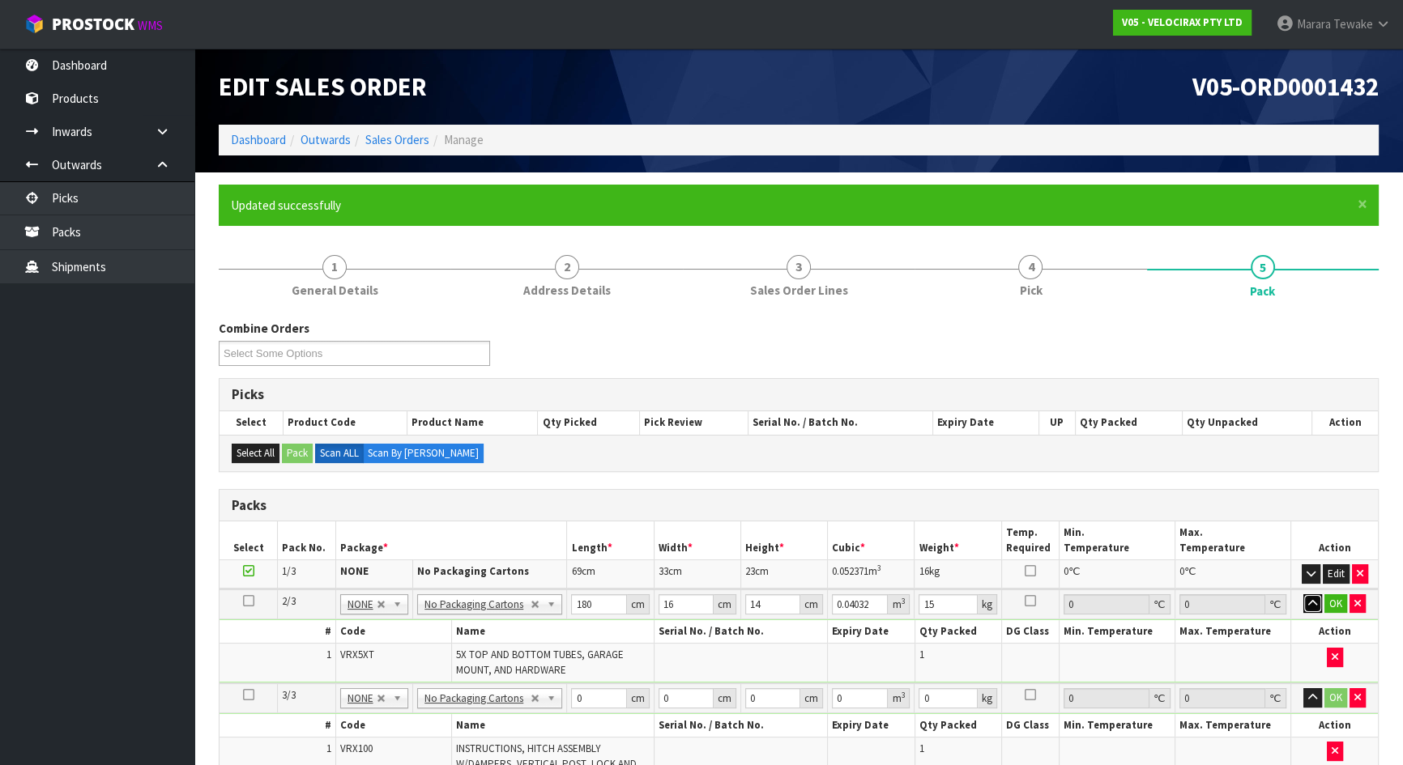
click at [1303, 595] on button "button" at bounding box center [1312, 604] width 19 height 19
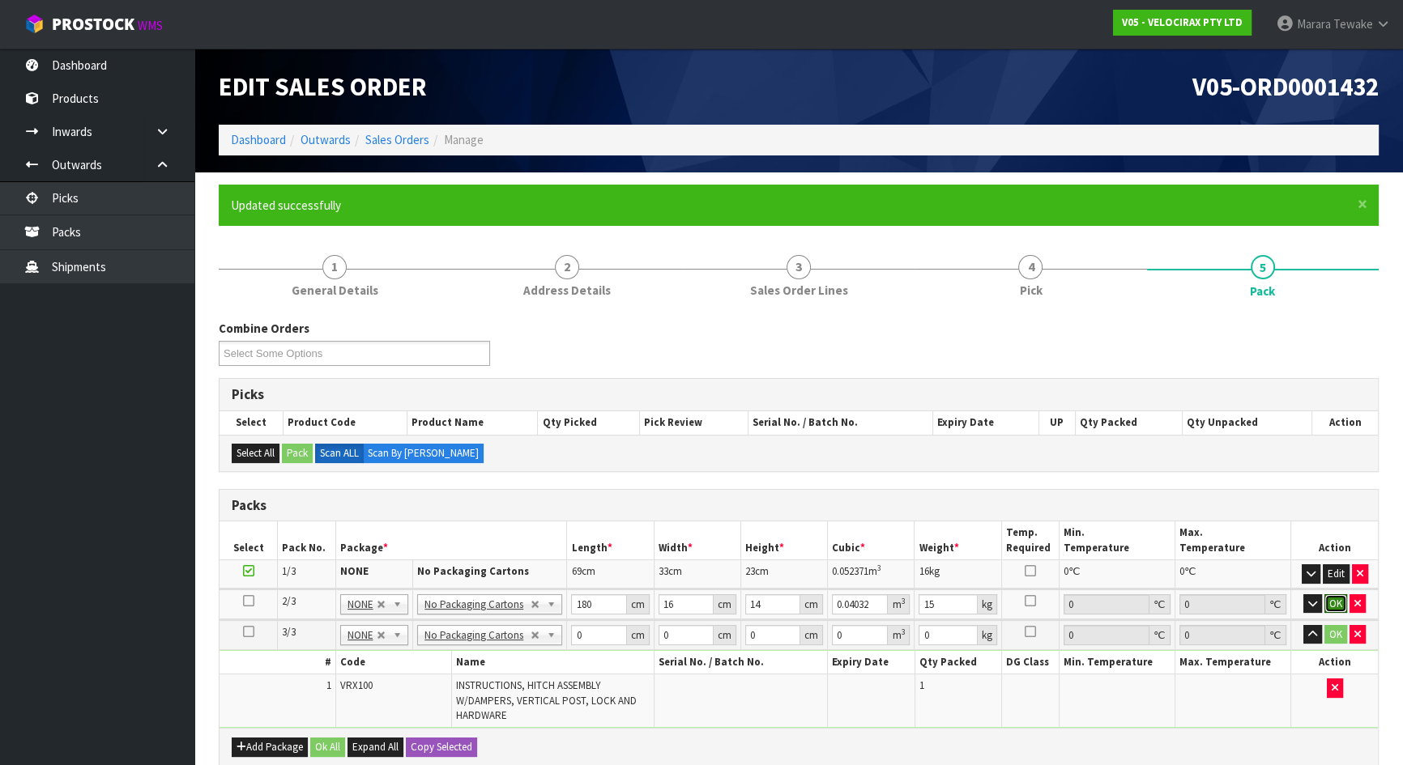
click button "OK" at bounding box center [1335, 604] width 23 height 19
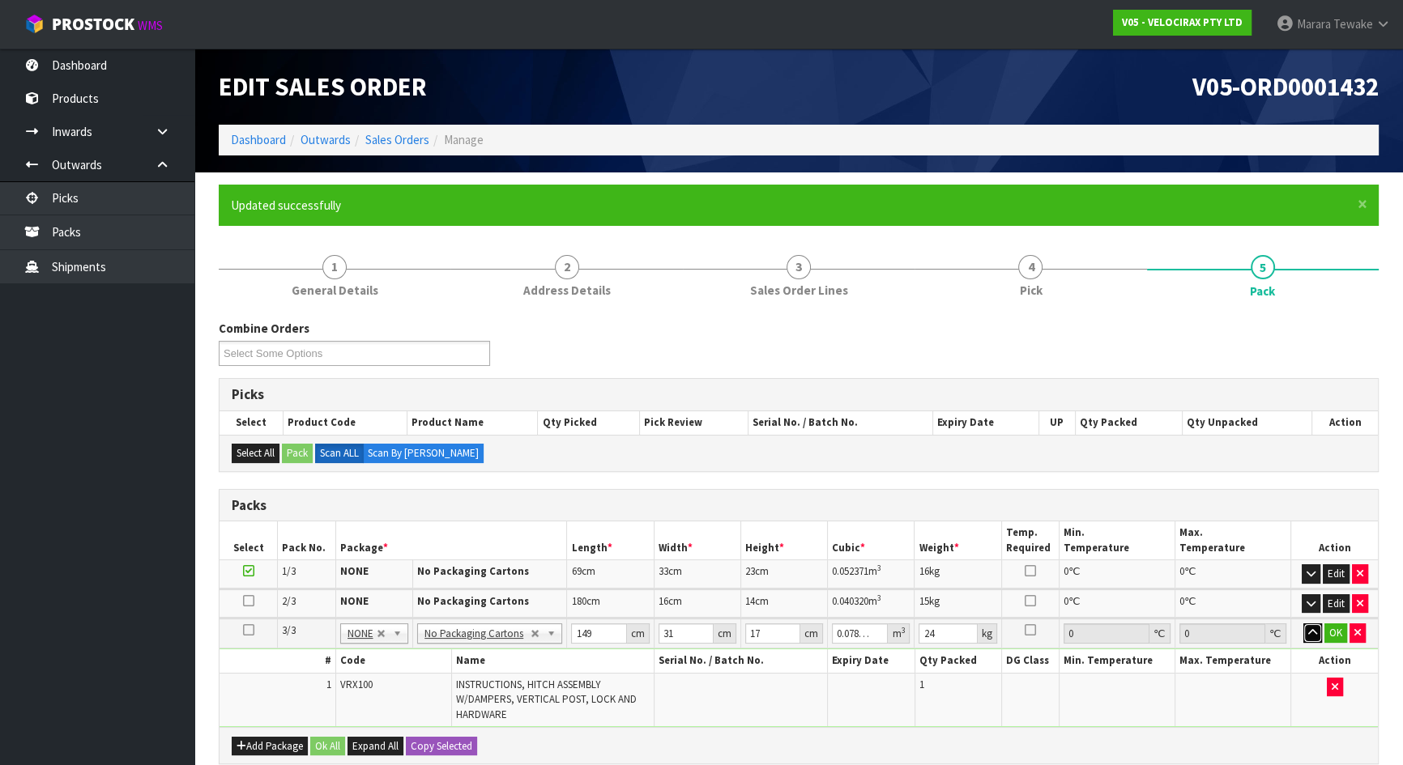
click at [1303, 624] on button "button" at bounding box center [1312, 633] width 19 height 19
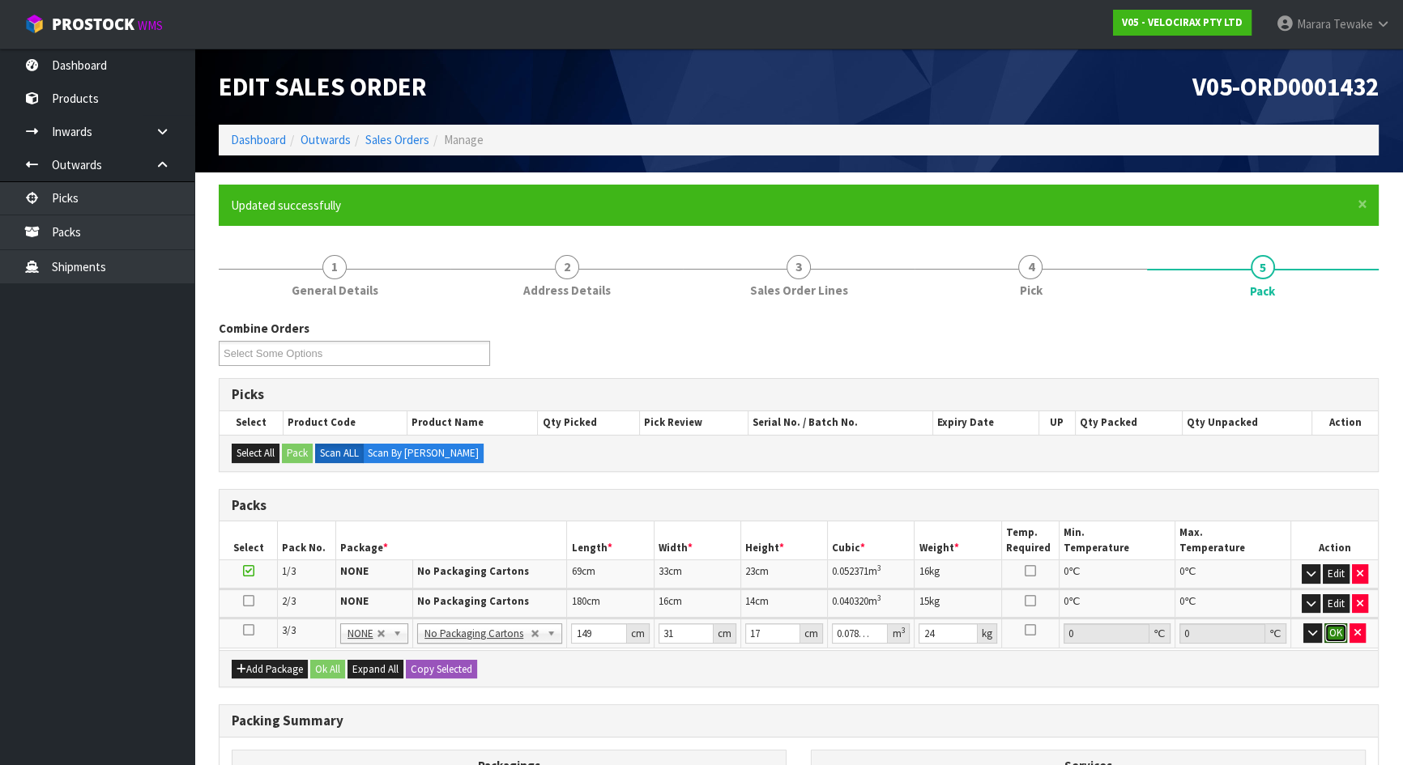
click button "OK" at bounding box center [1335, 633] width 23 height 19
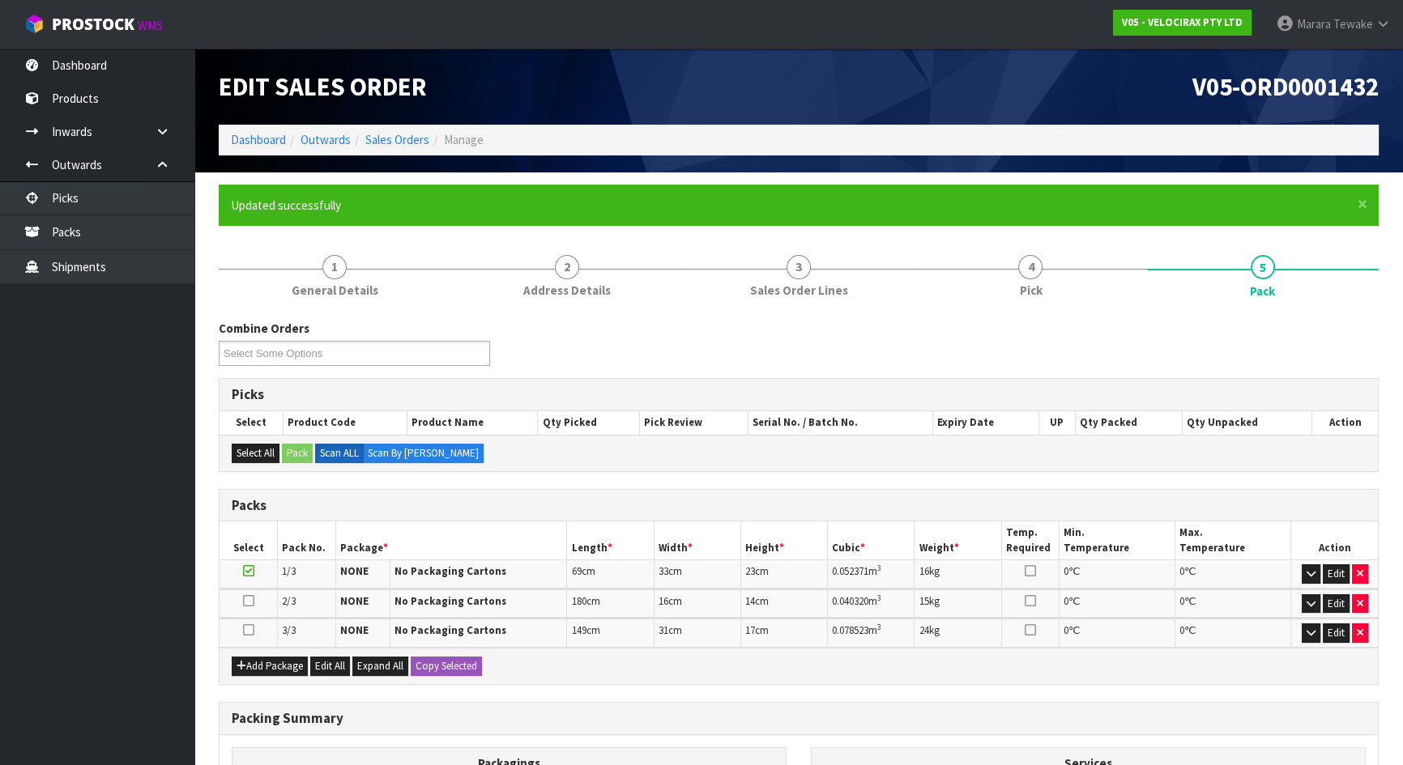
scroll to position [224, 0]
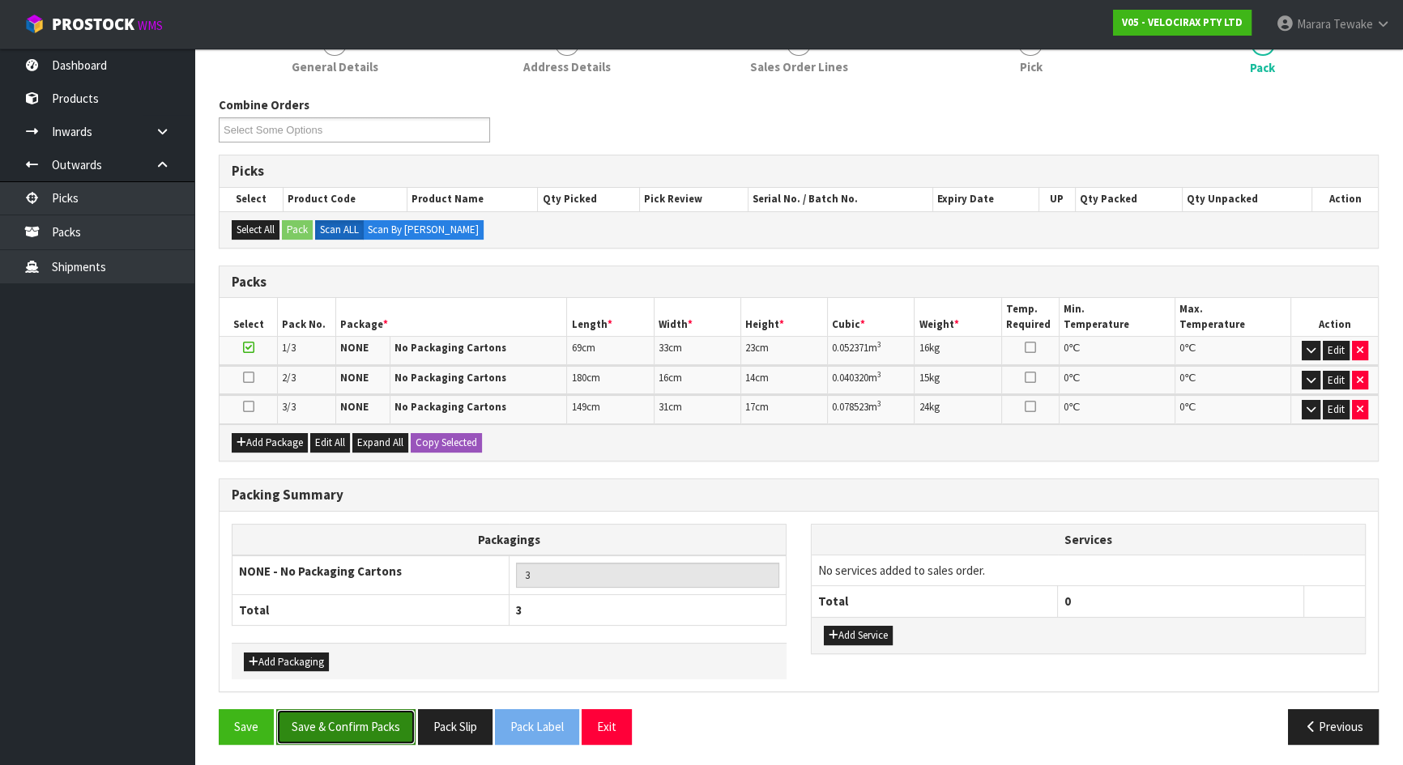
click at [367, 723] on button "Save & Confirm Packs" at bounding box center [345, 727] width 139 height 35
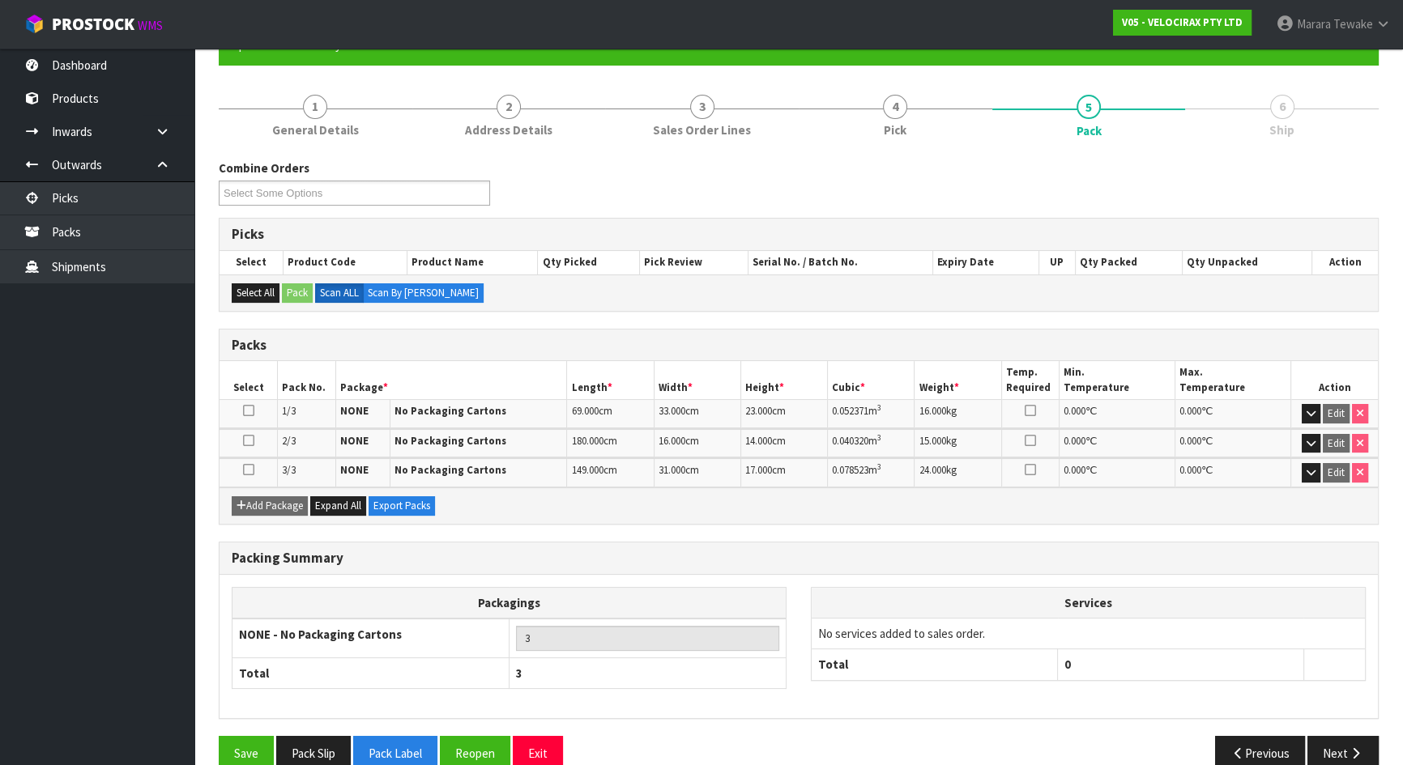
scroll to position [187, 0]
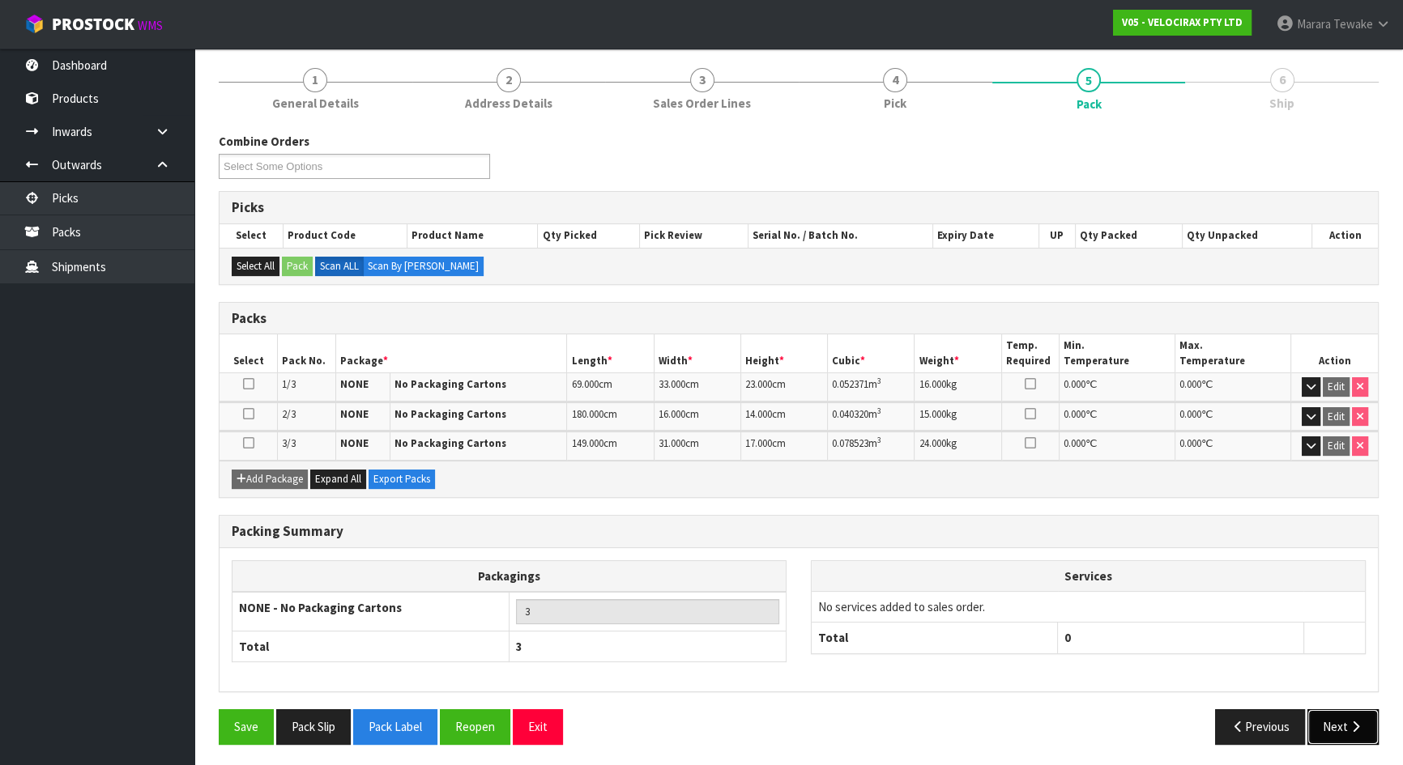
click at [1328, 727] on button "Next" at bounding box center [1342, 727] width 71 height 35
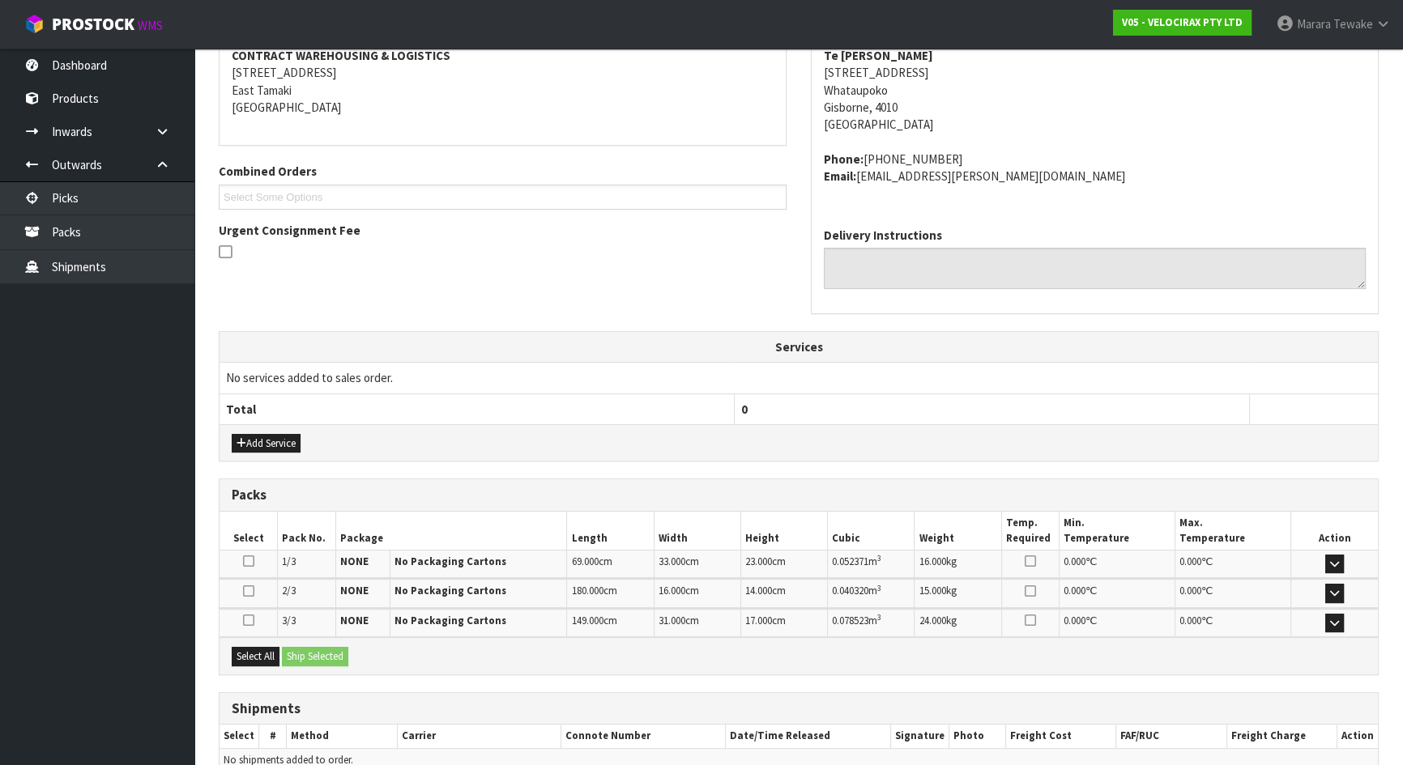
scroll to position [398, 0]
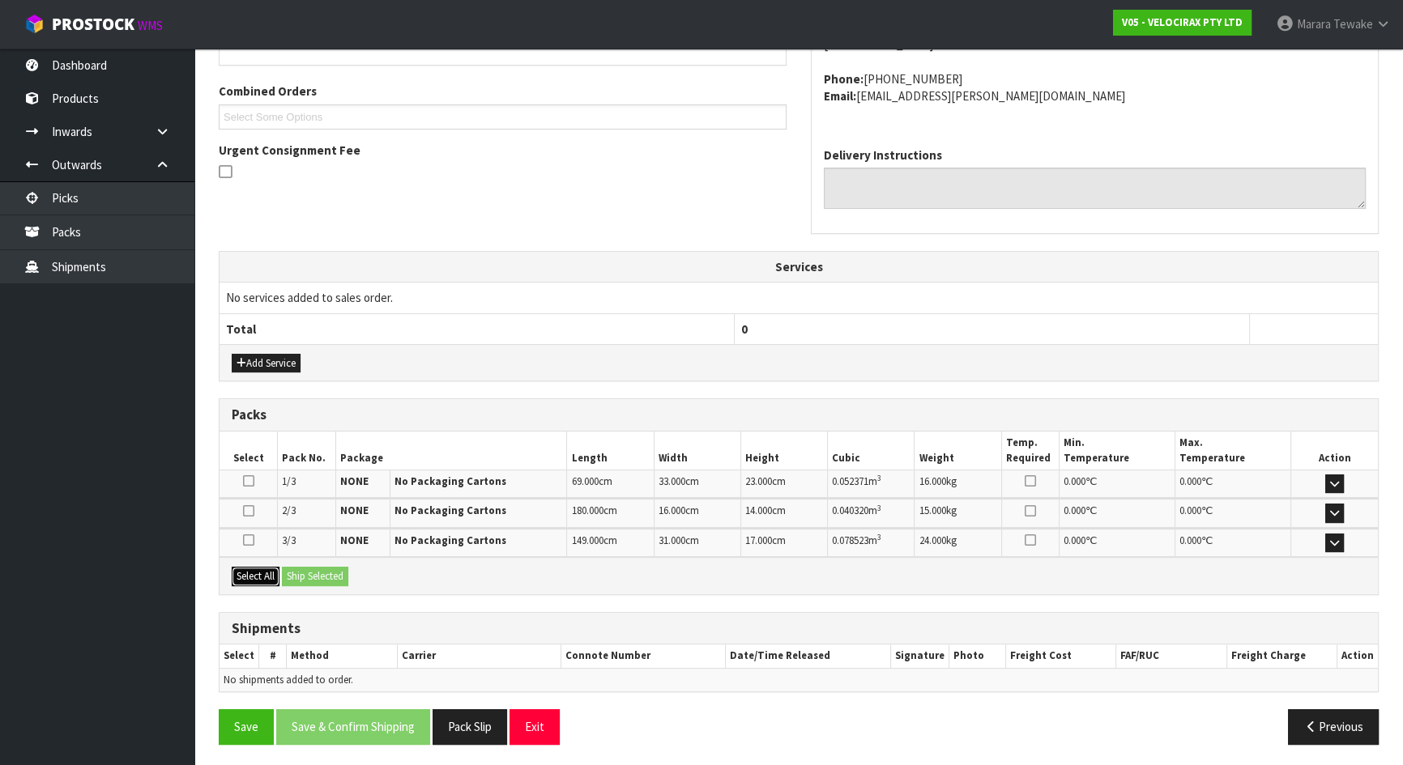
drag, startPoint x: 250, startPoint y: 573, endPoint x: 312, endPoint y: 573, distance: 61.6
click at [258, 573] on button "Select All" at bounding box center [256, 576] width 48 height 19
drag, startPoint x: 312, startPoint y: 573, endPoint x: 345, endPoint y: 576, distance: 33.3
click at [313, 573] on button "Ship Selected" at bounding box center [315, 576] width 66 height 19
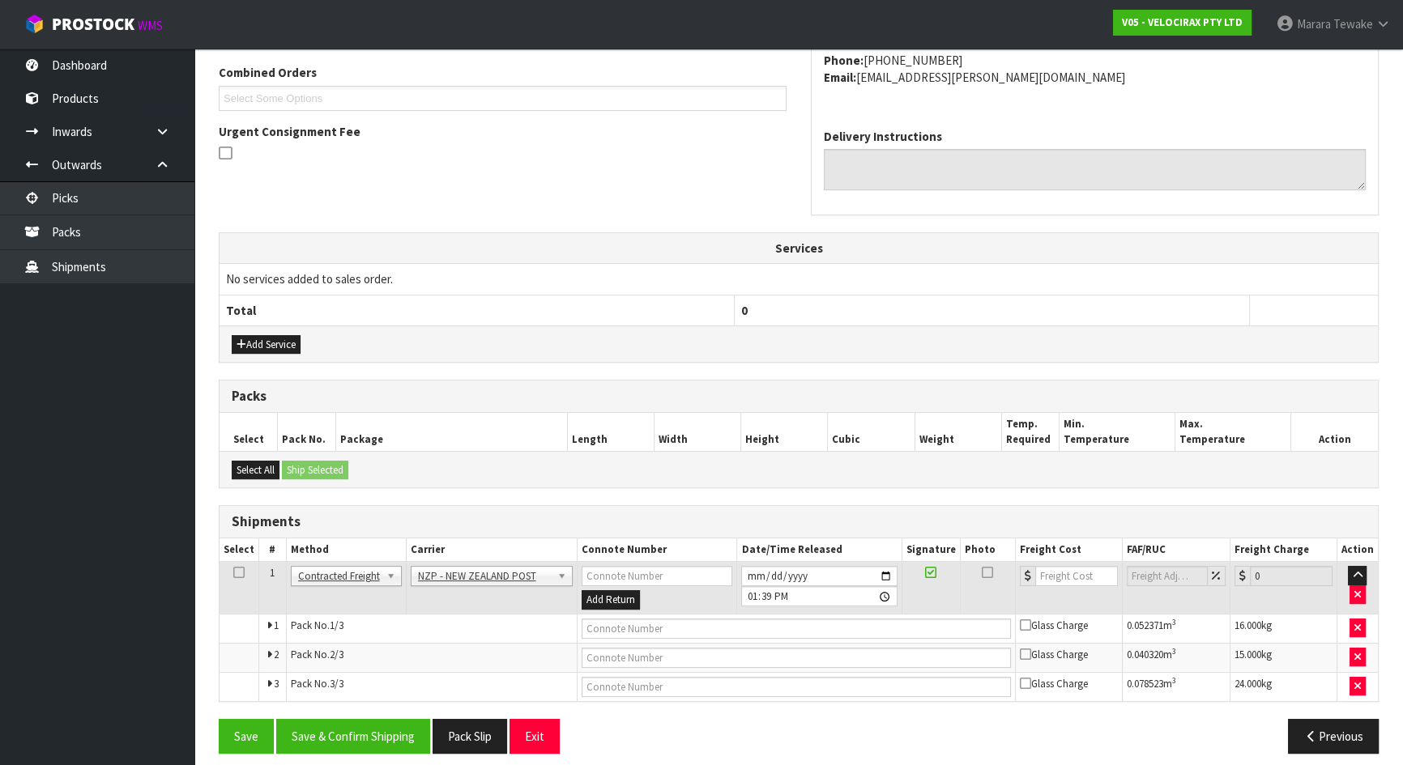
scroll to position [427, 0]
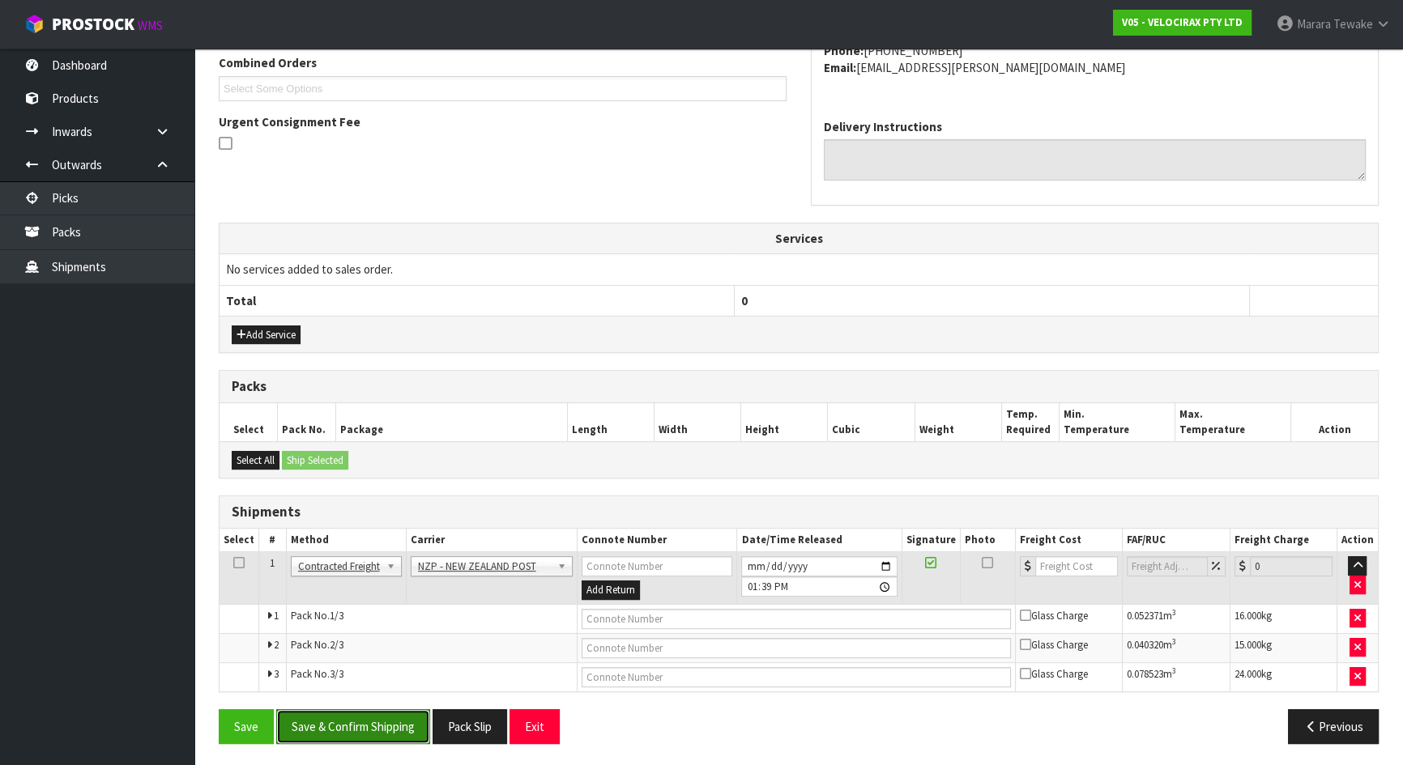
click at [340, 718] on button "Save & Confirm Shipping" at bounding box center [353, 727] width 154 height 35
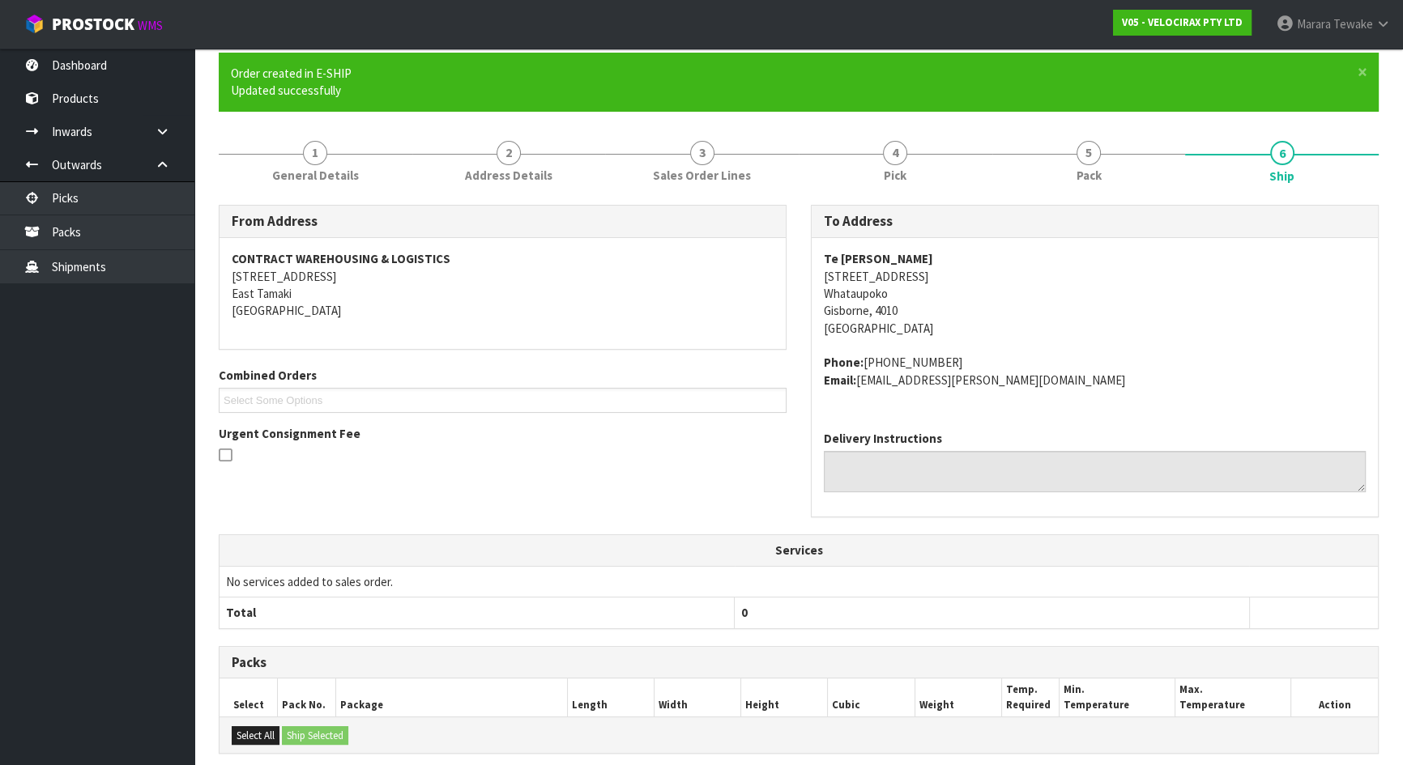
scroll to position [402, 0]
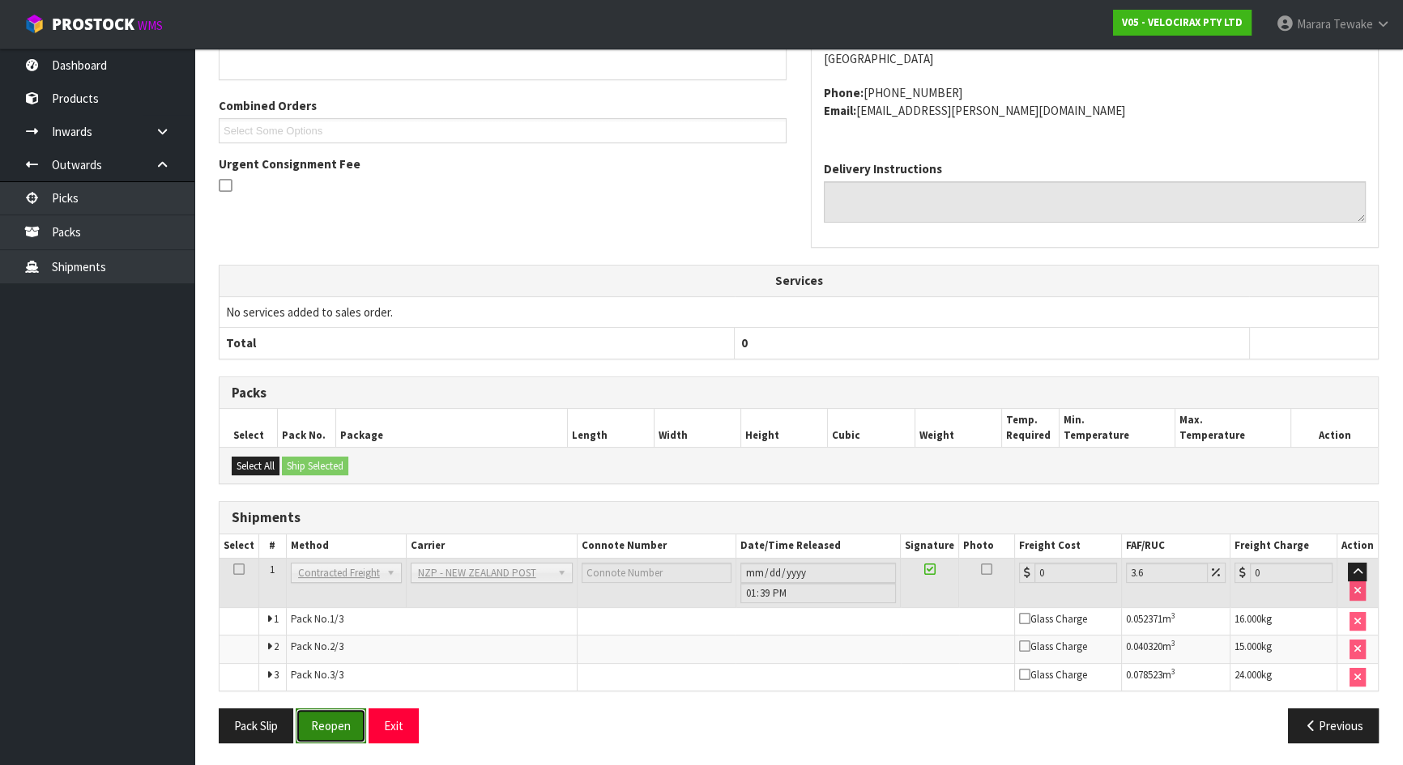
click at [347, 720] on button "Reopen" at bounding box center [331, 726] width 70 height 35
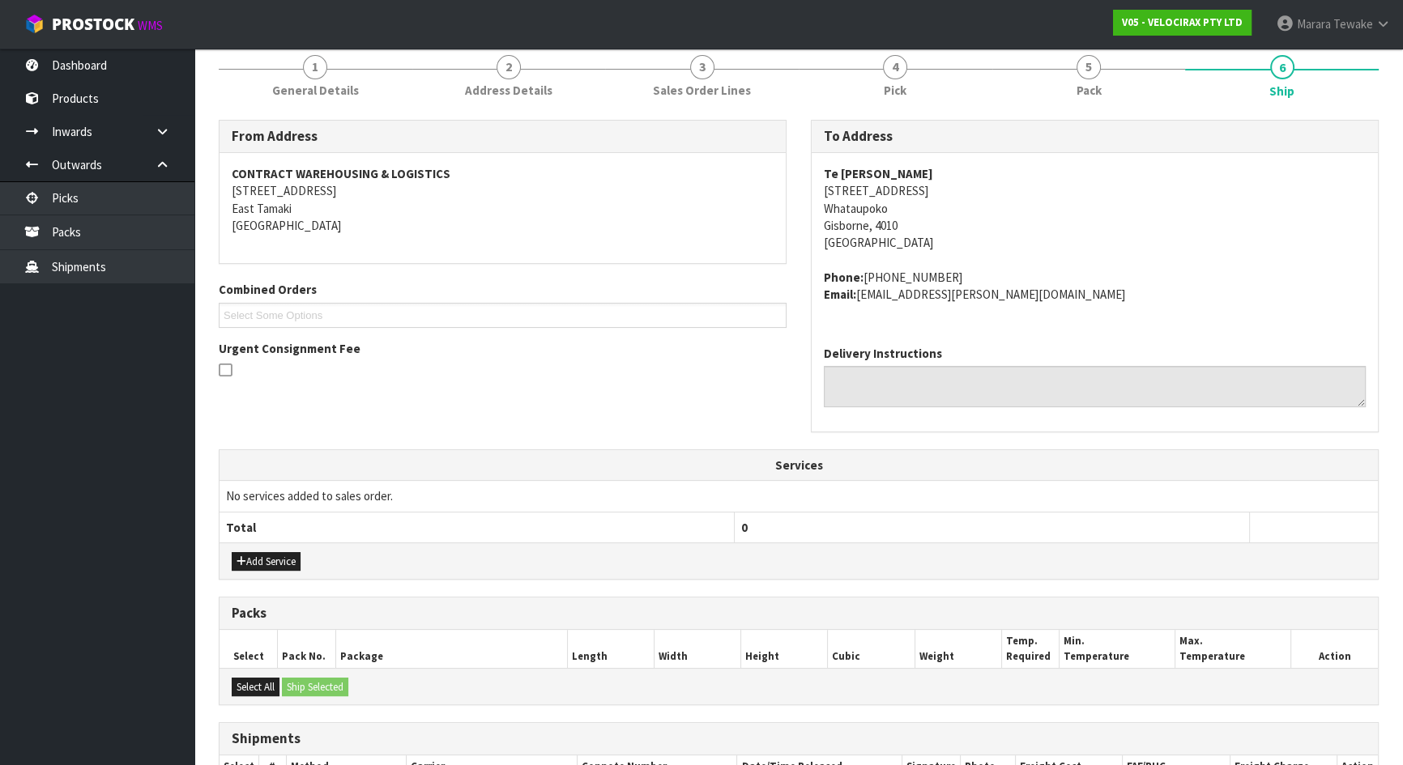
scroll to position [427, 0]
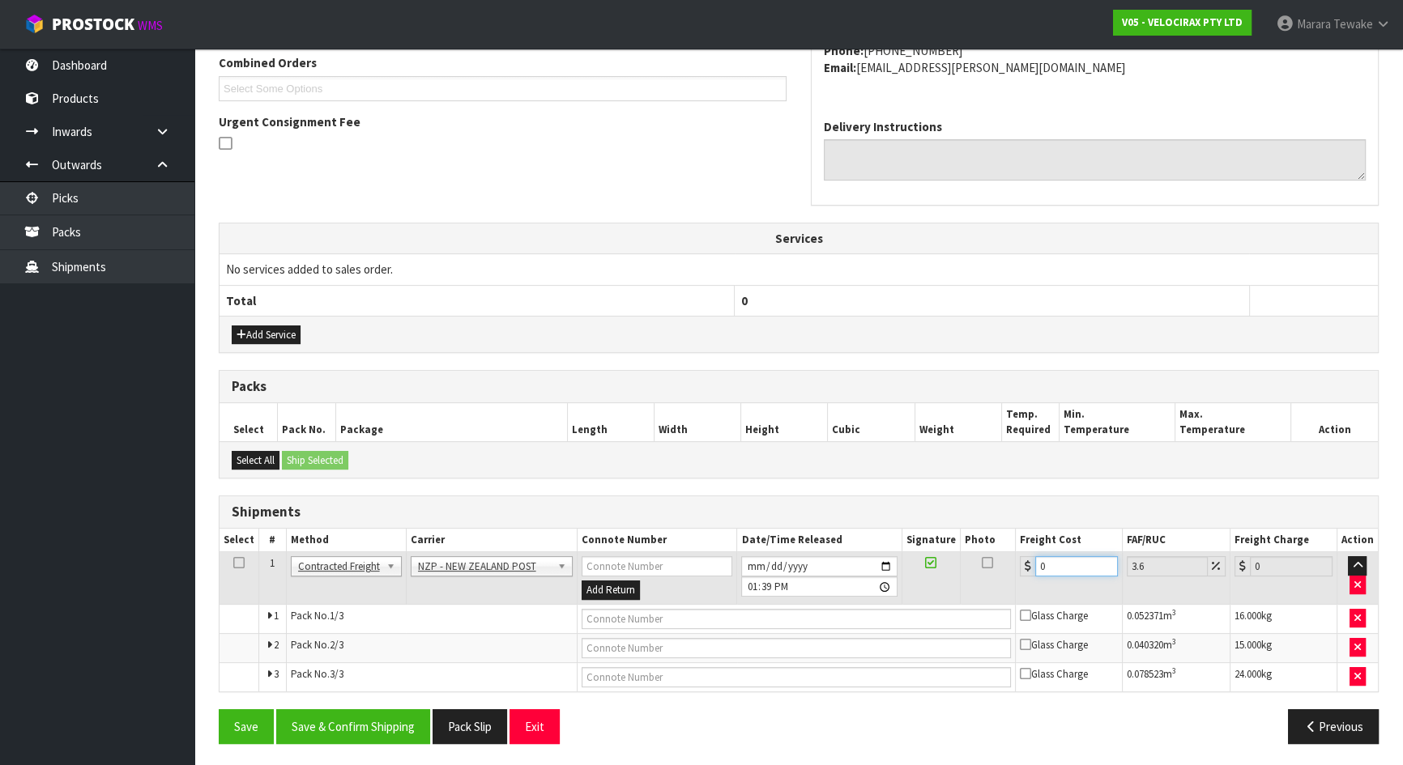
drag, startPoint x: 1040, startPoint y: 562, endPoint x: 1009, endPoint y: 550, distance: 33.1
click at [1016, 552] on td "0" at bounding box center [1069, 578] width 107 height 53
click at [405, 733] on button "Save & Confirm Shipping" at bounding box center [353, 727] width 154 height 35
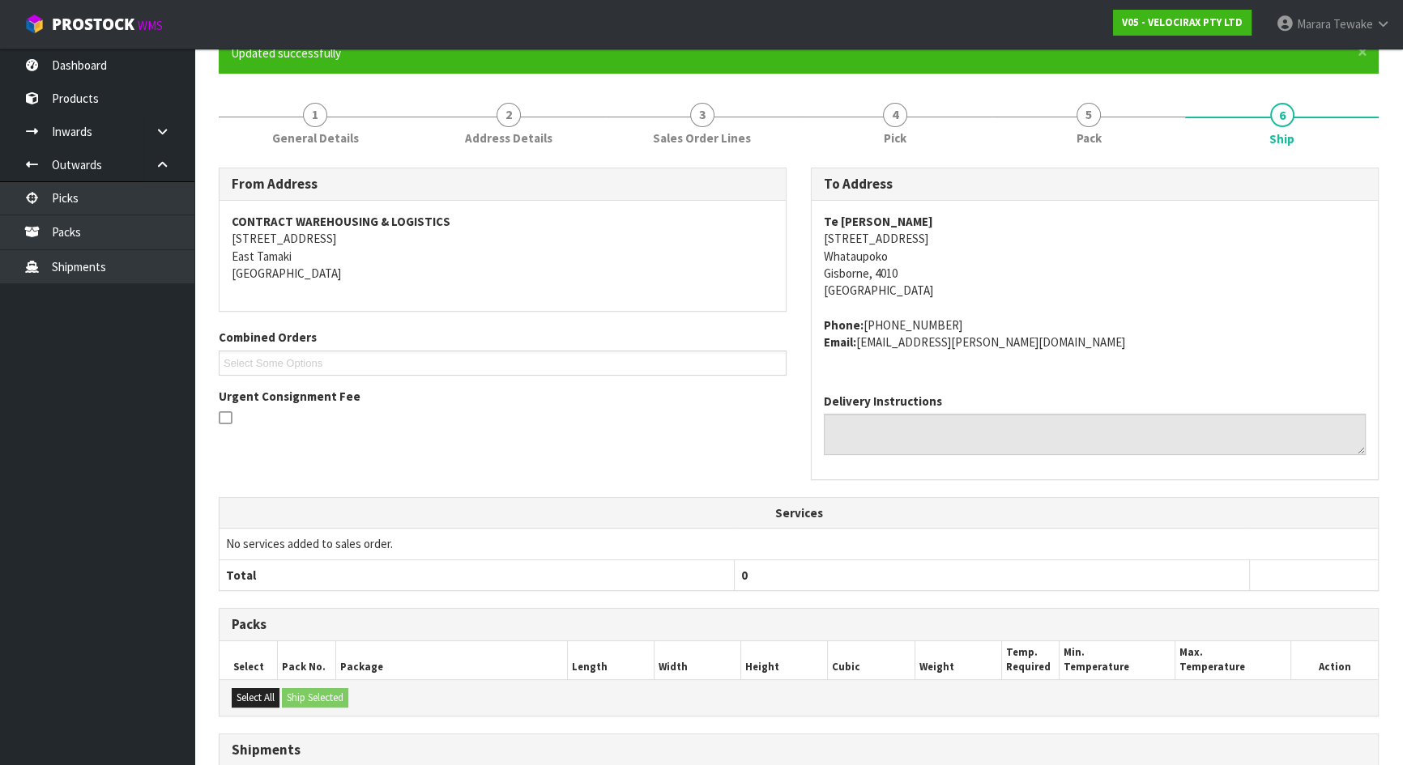
scroll to position [0, 0]
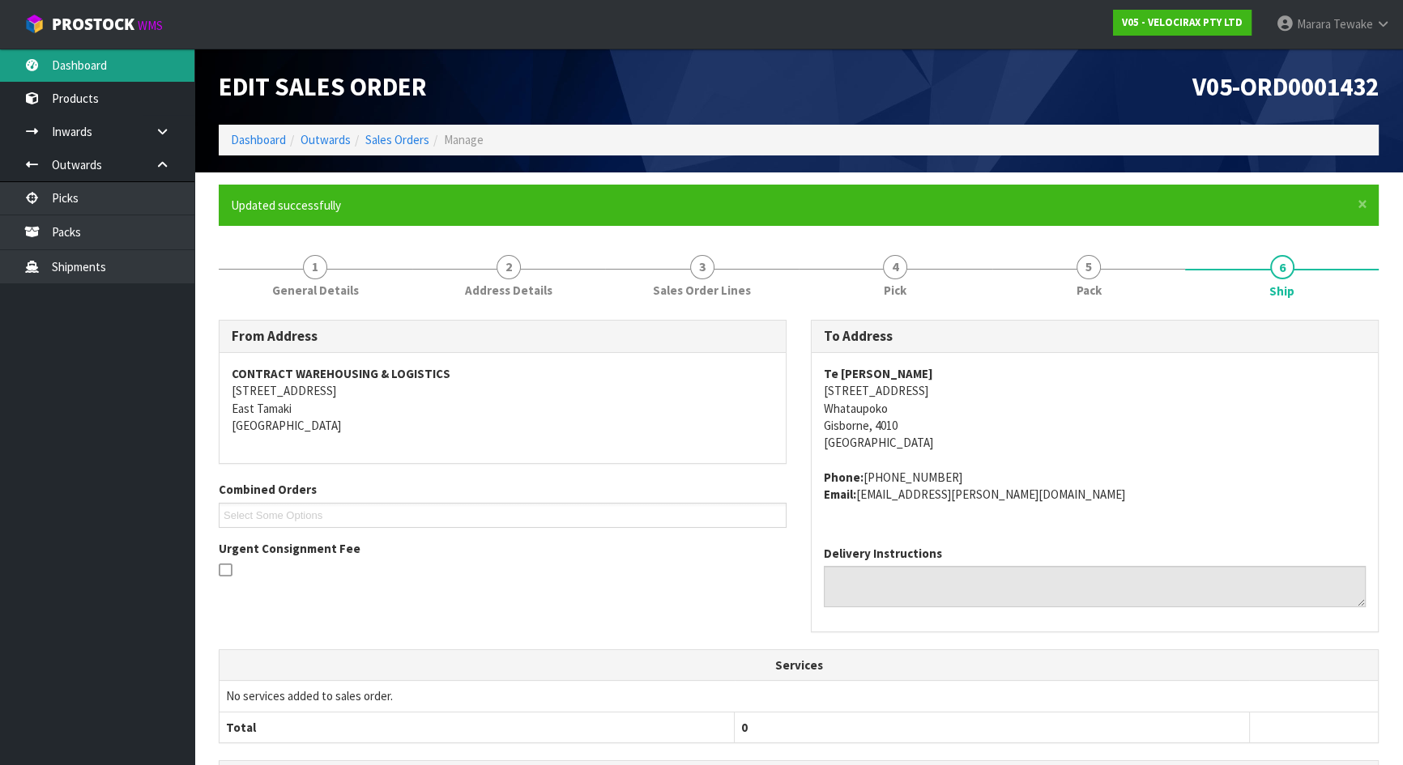
click at [91, 66] on link "Dashboard" at bounding box center [97, 65] width 194 height 33
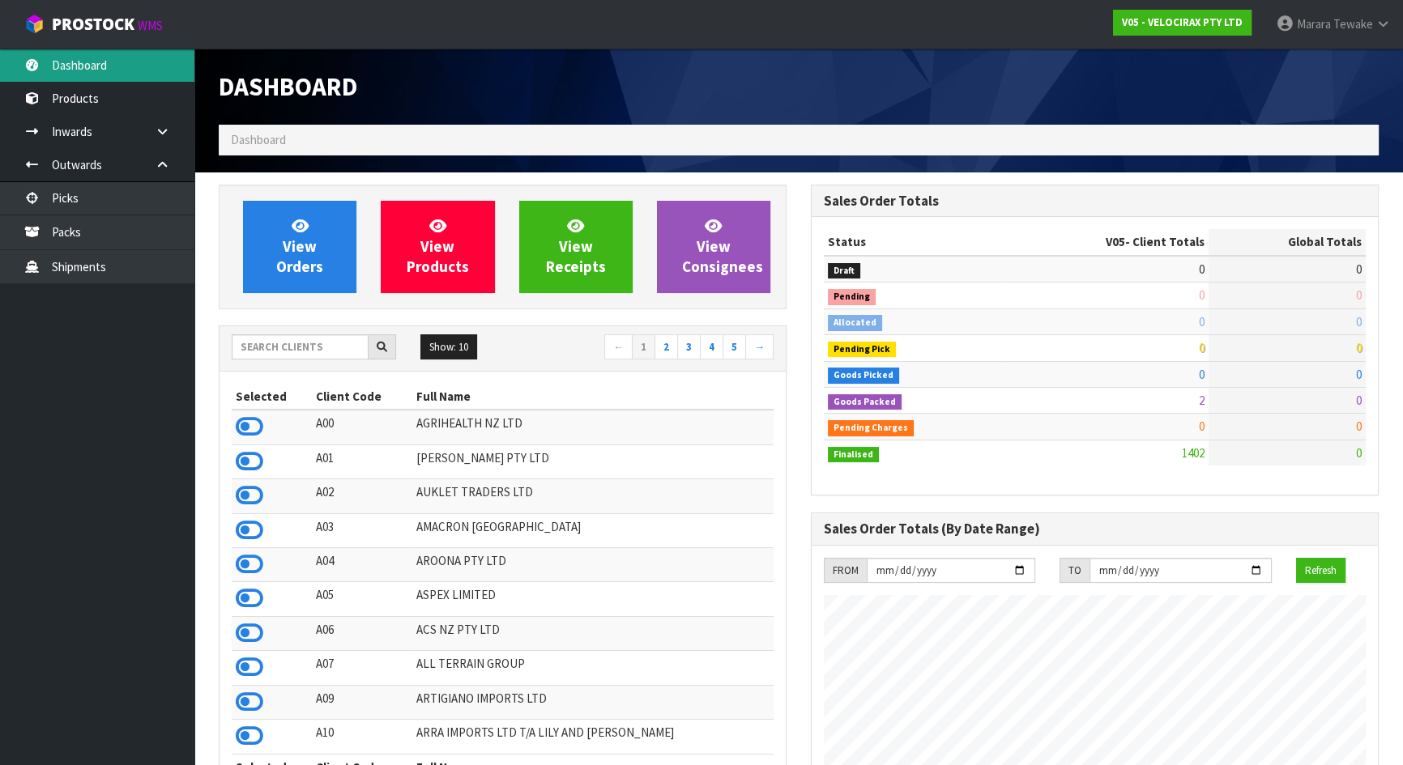
scroll to position [1259, 591]
click at [297, 347] on input "text" at bounding box center [300, 347] width 137 height 25
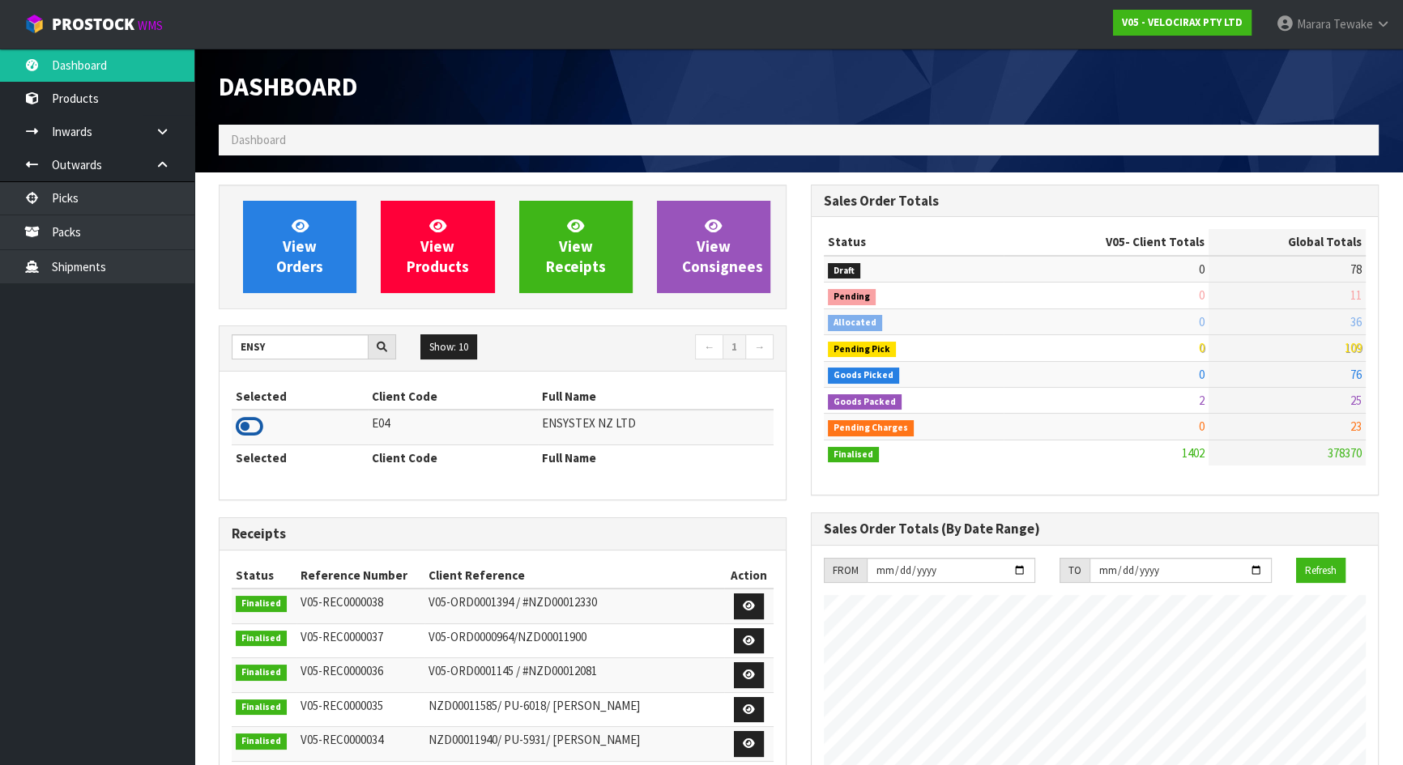
click at [250, 421] on icon at bounding box center [250, 427] width 28 height 24
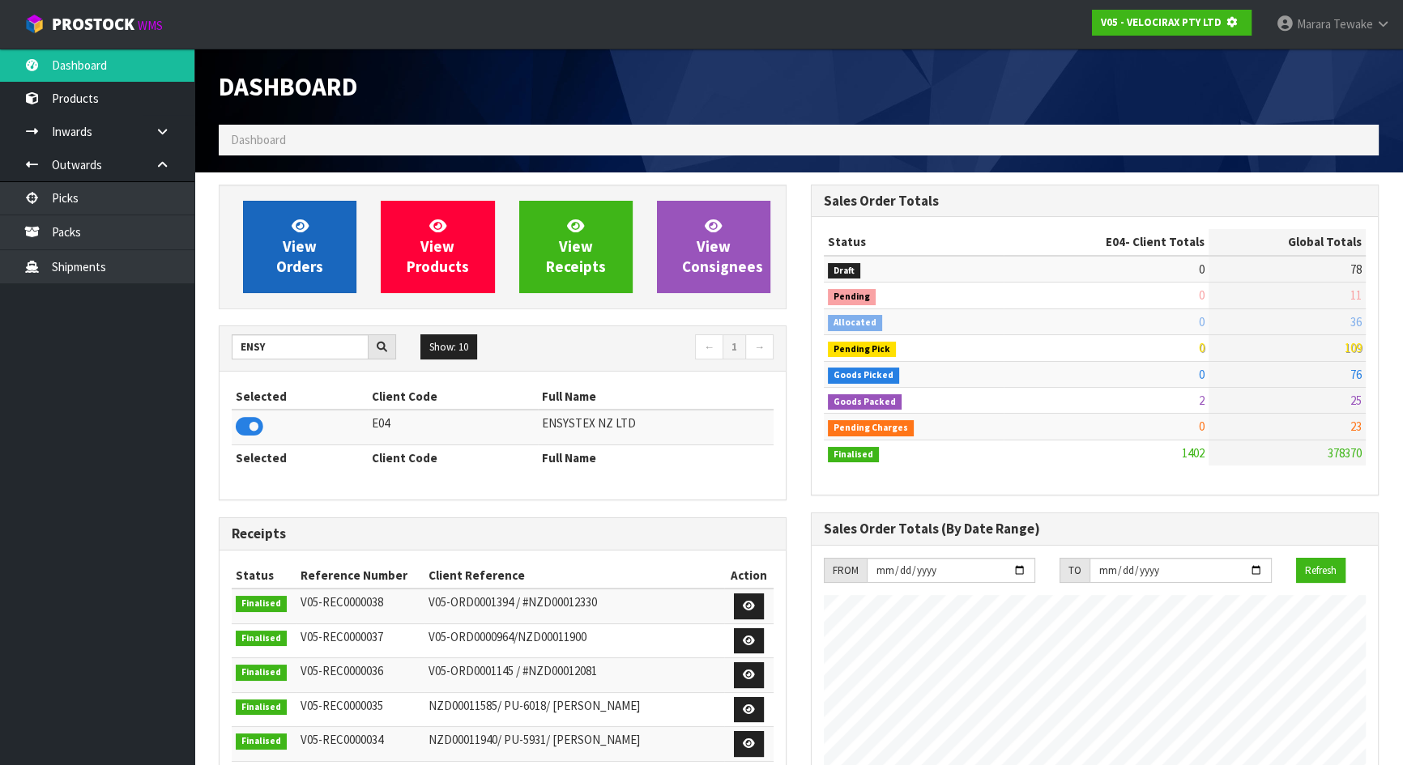
scroll to position [808942, 809359]
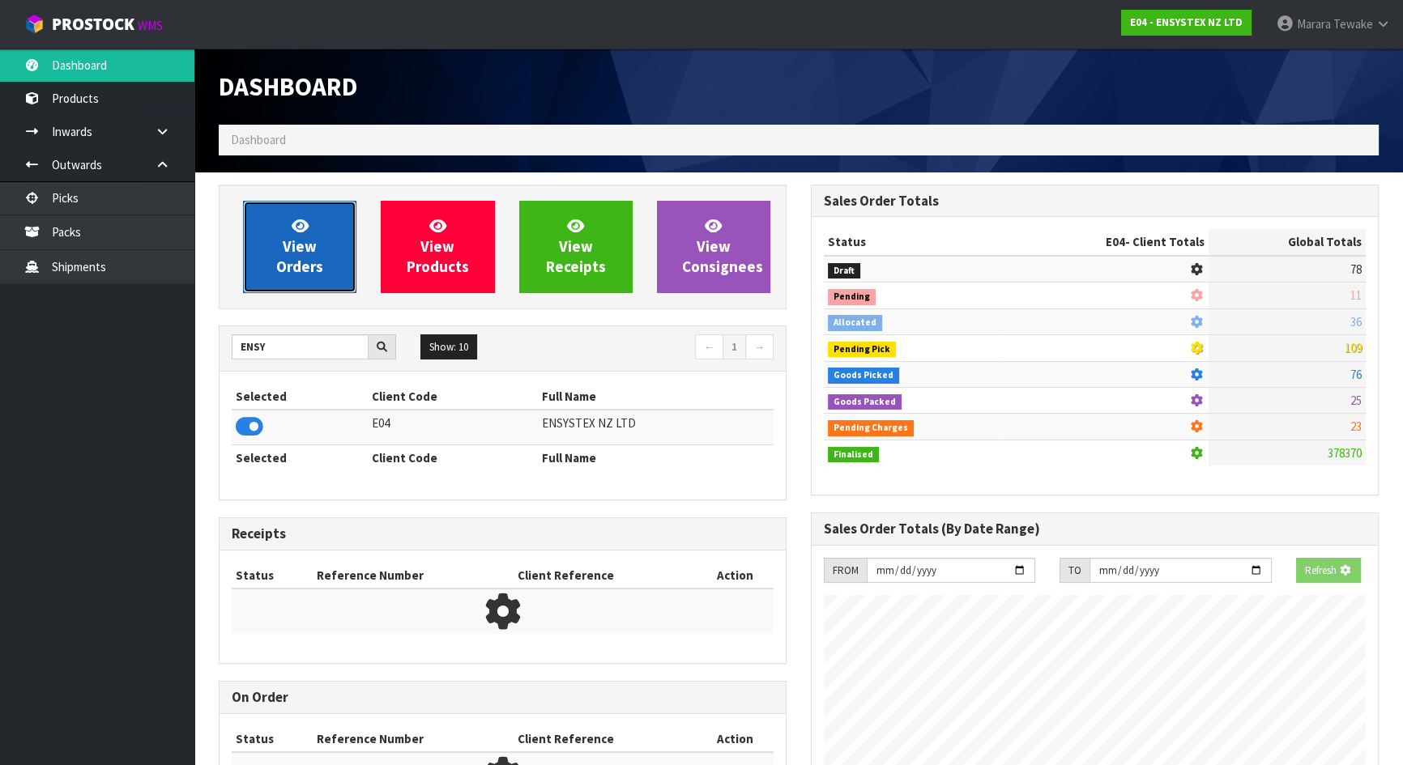
click at [277, 281] on link "View Orders" at bounding box center [299, 247] width 113 height 92
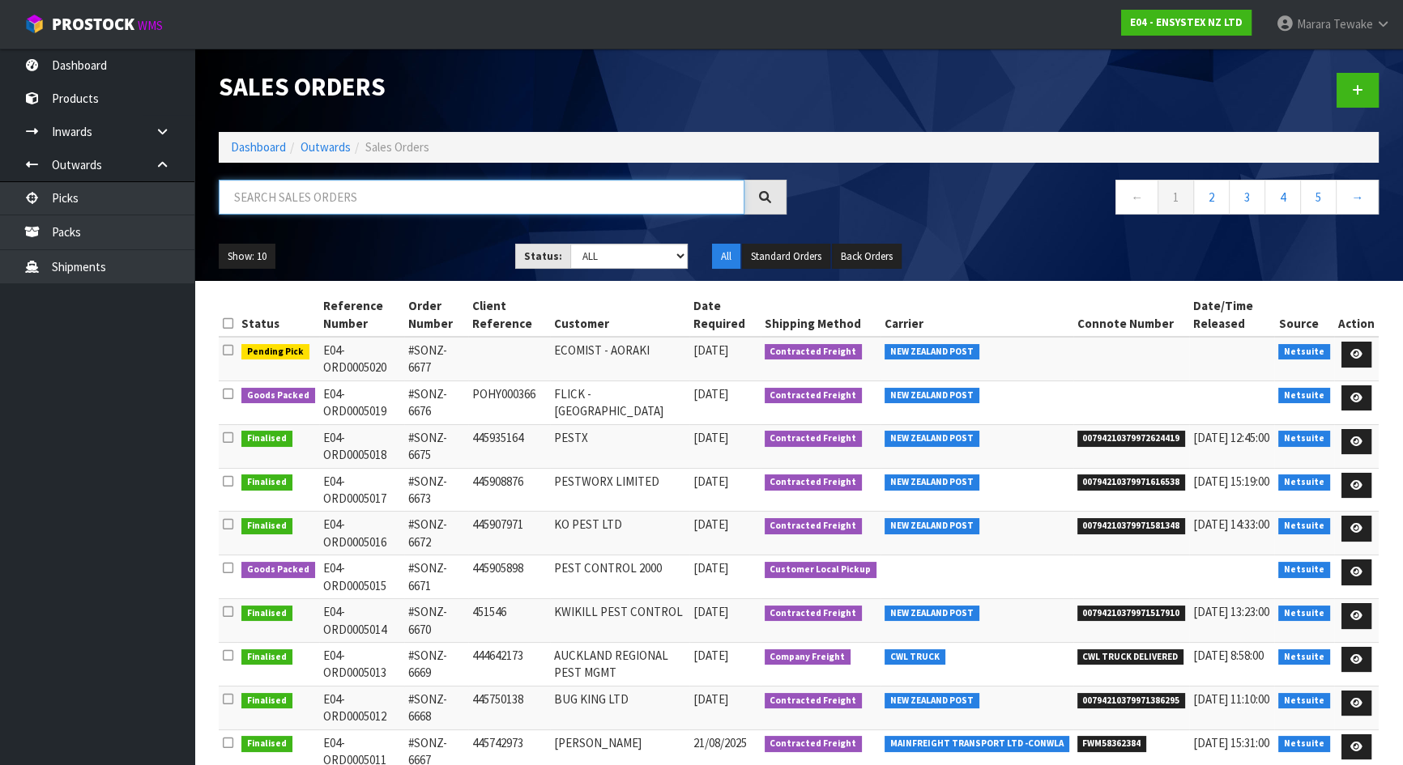
click at [386, 192] on input "text" at bounding box center [482, 197] width 526 height 35
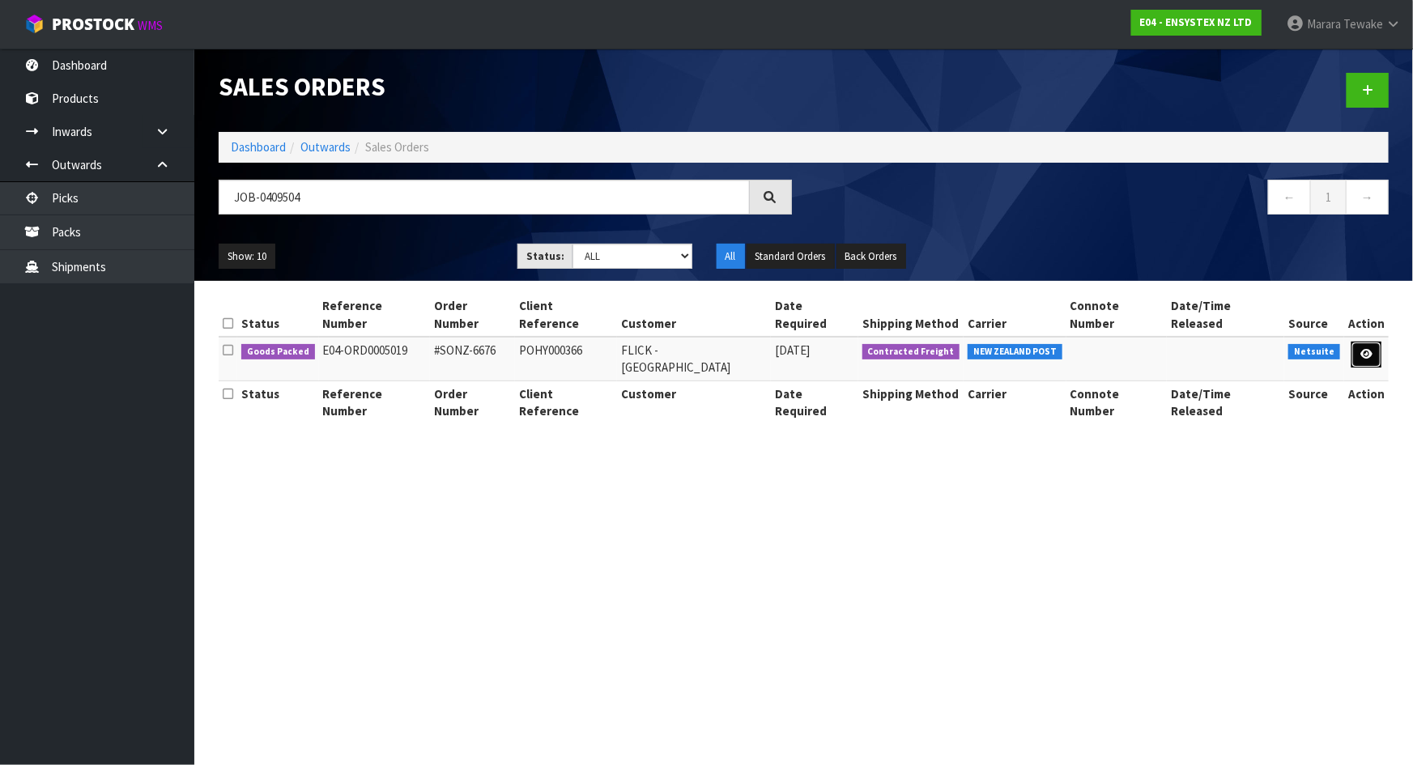
click at [1355, 342] on link at bounding box center [1367, 355] width 30 height 26
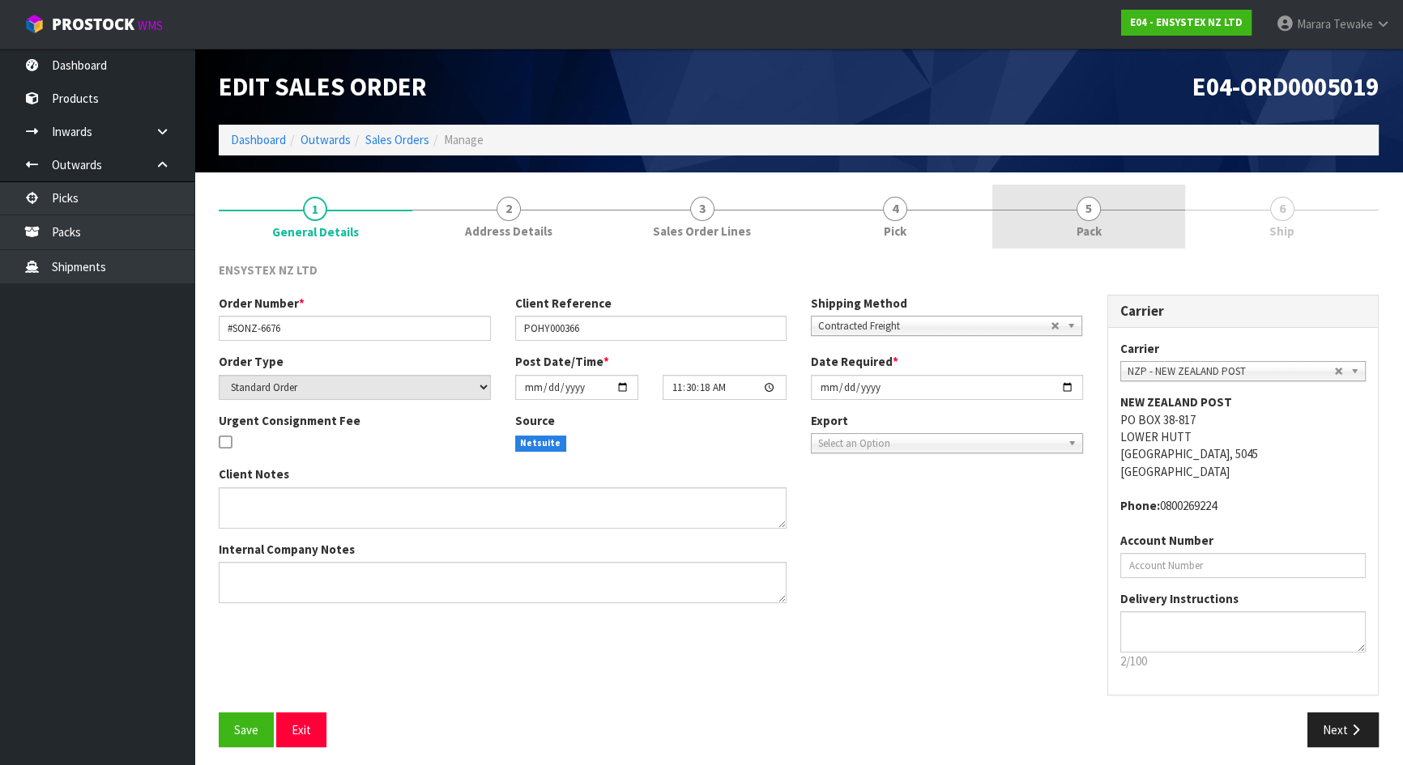
click at [1166, 207] on link "5 Pack" at bounding box center [1089, 217] width 194 height 64
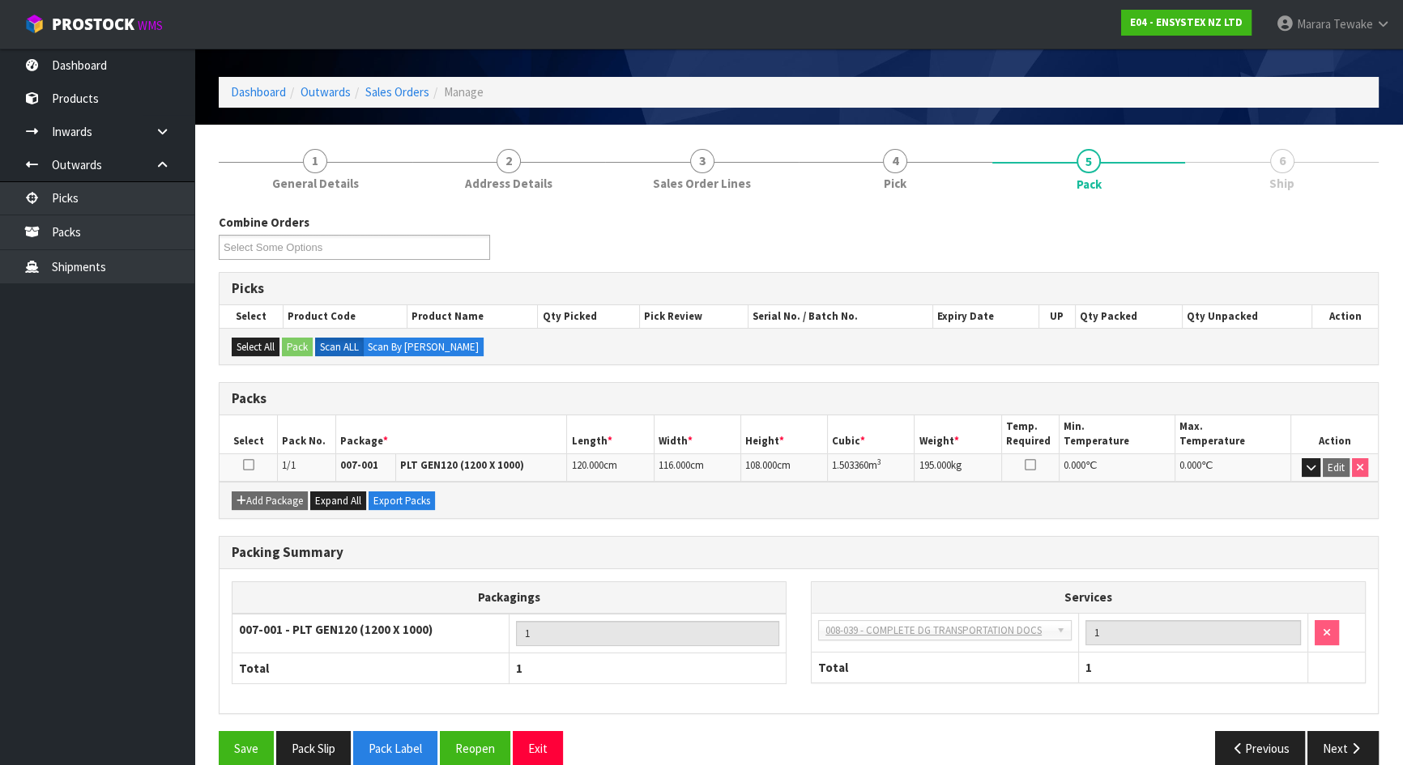
scroll to position [70, 0]
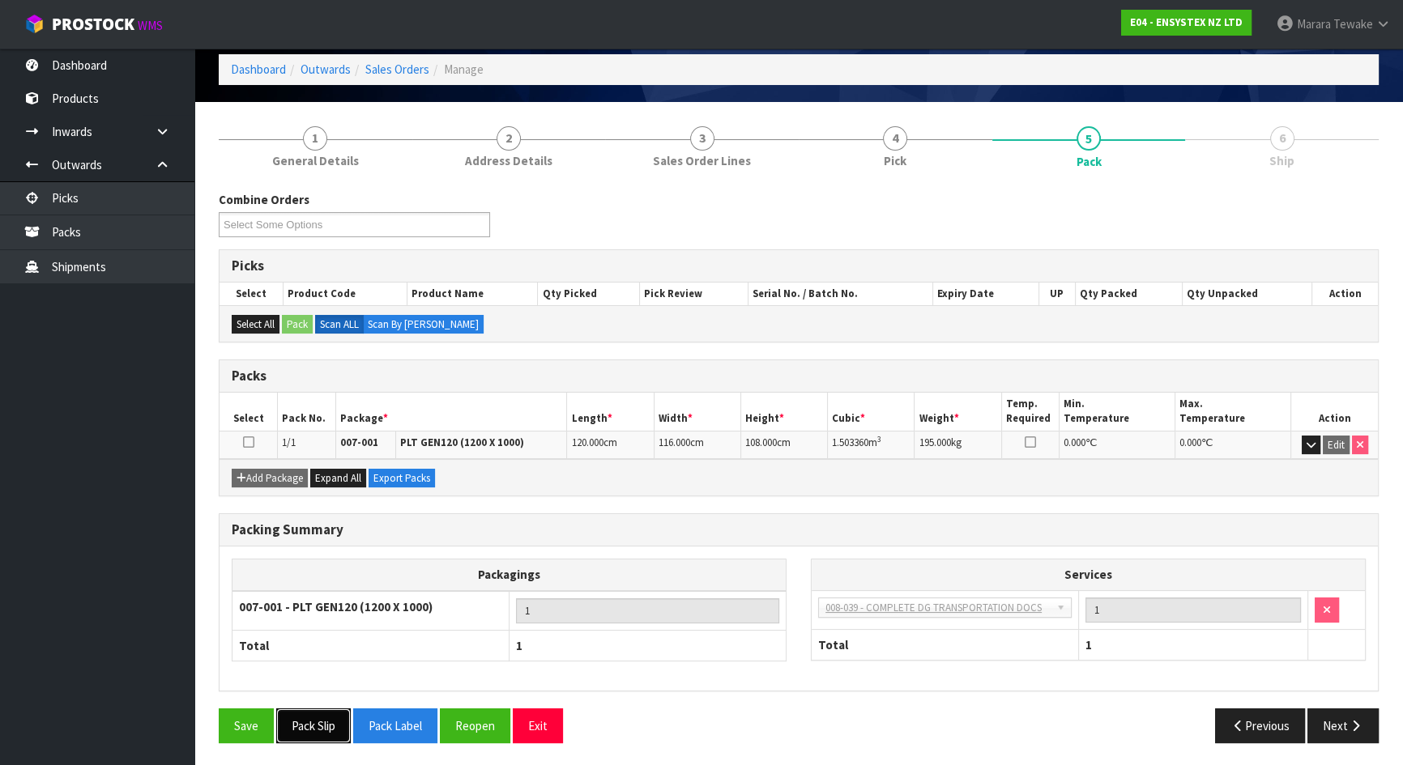
click at [328, 726] on button "Pack Slip" at bounding box center [313, 726] width 75 height 35
click at [1349, 720] on icon "button" at bounding box center [1355, 726] width 15 height 12
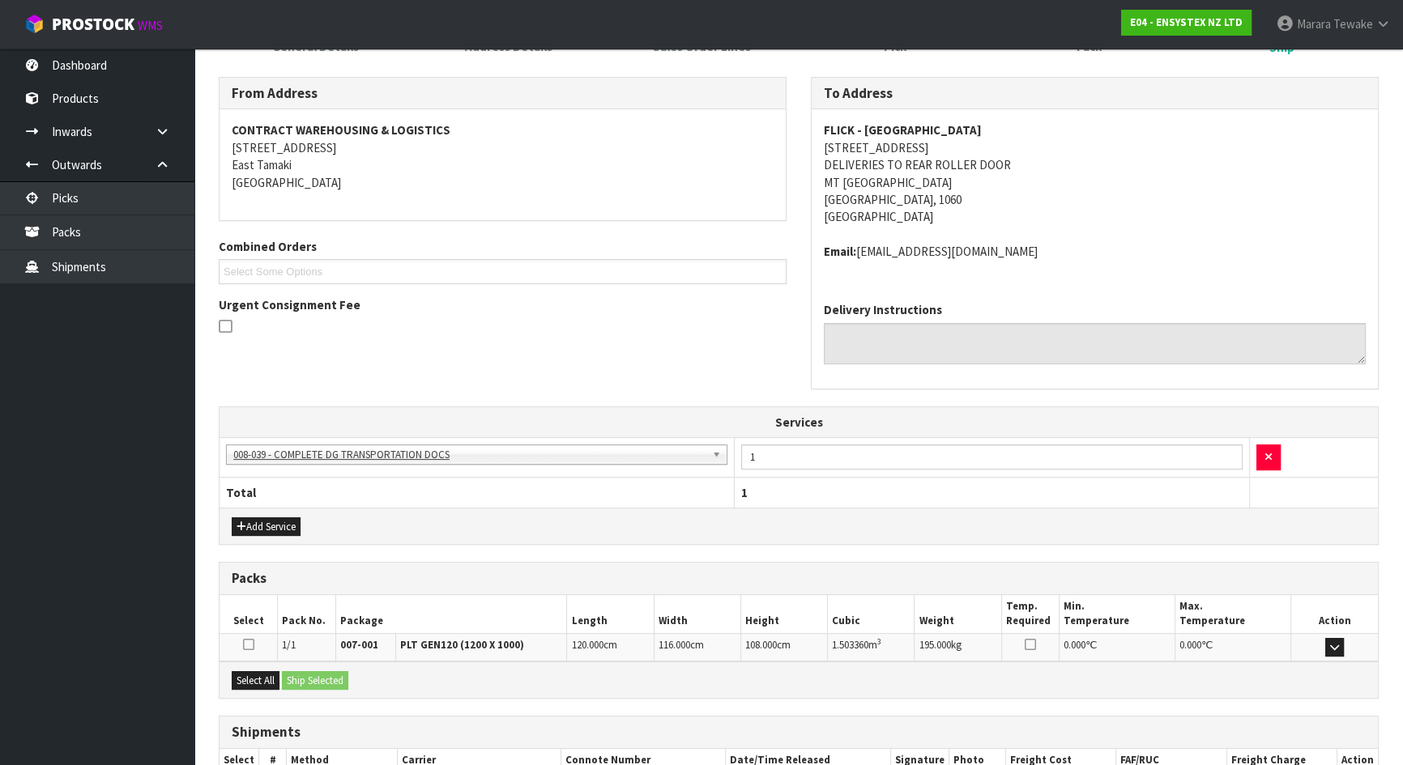
scroll to position [0, 0]
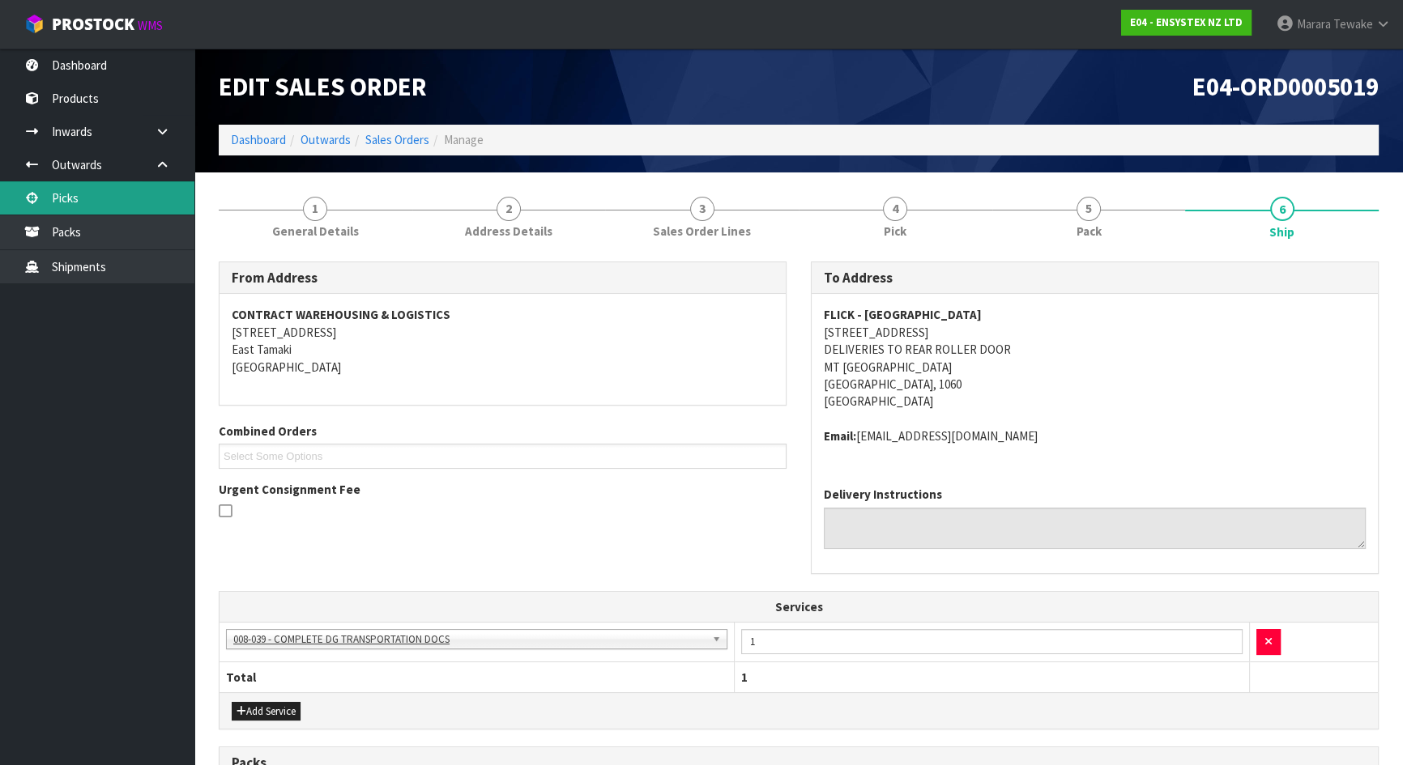
click at [93, 200] on link "Picks" at bounding box center [97, 197] width 194 height 33
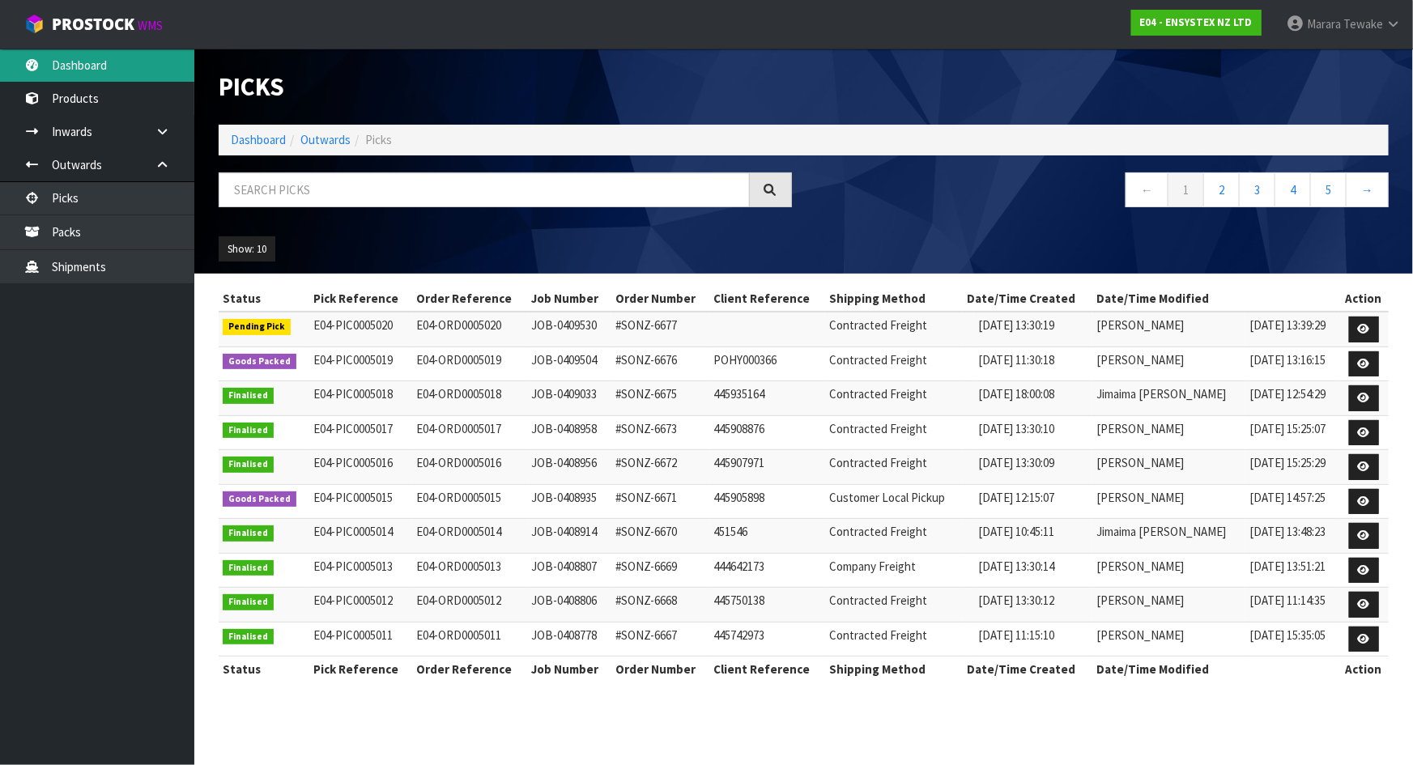
click at [156, 66] on link "Dashboard" at bounding box center [97, 65] width 194 height 33
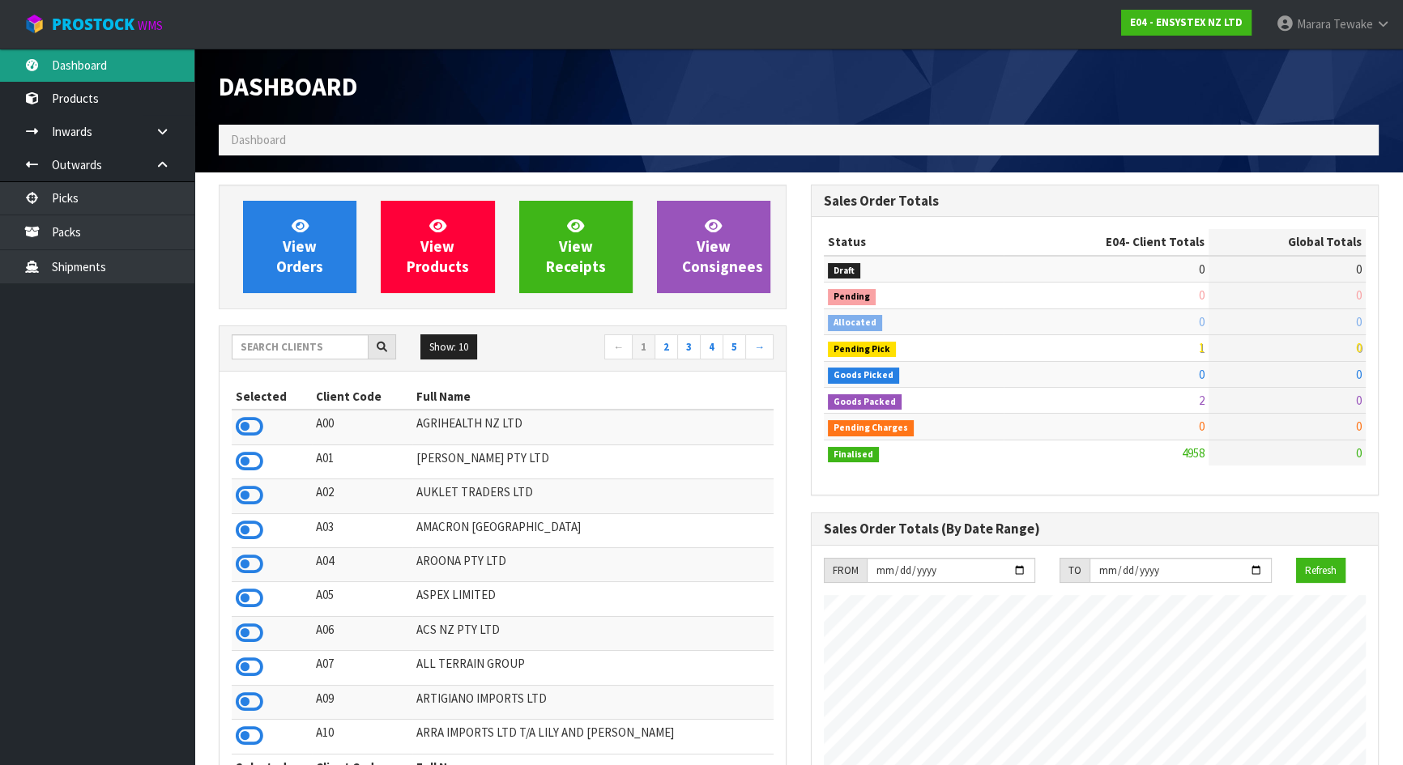
scroll to position [1259, 591]
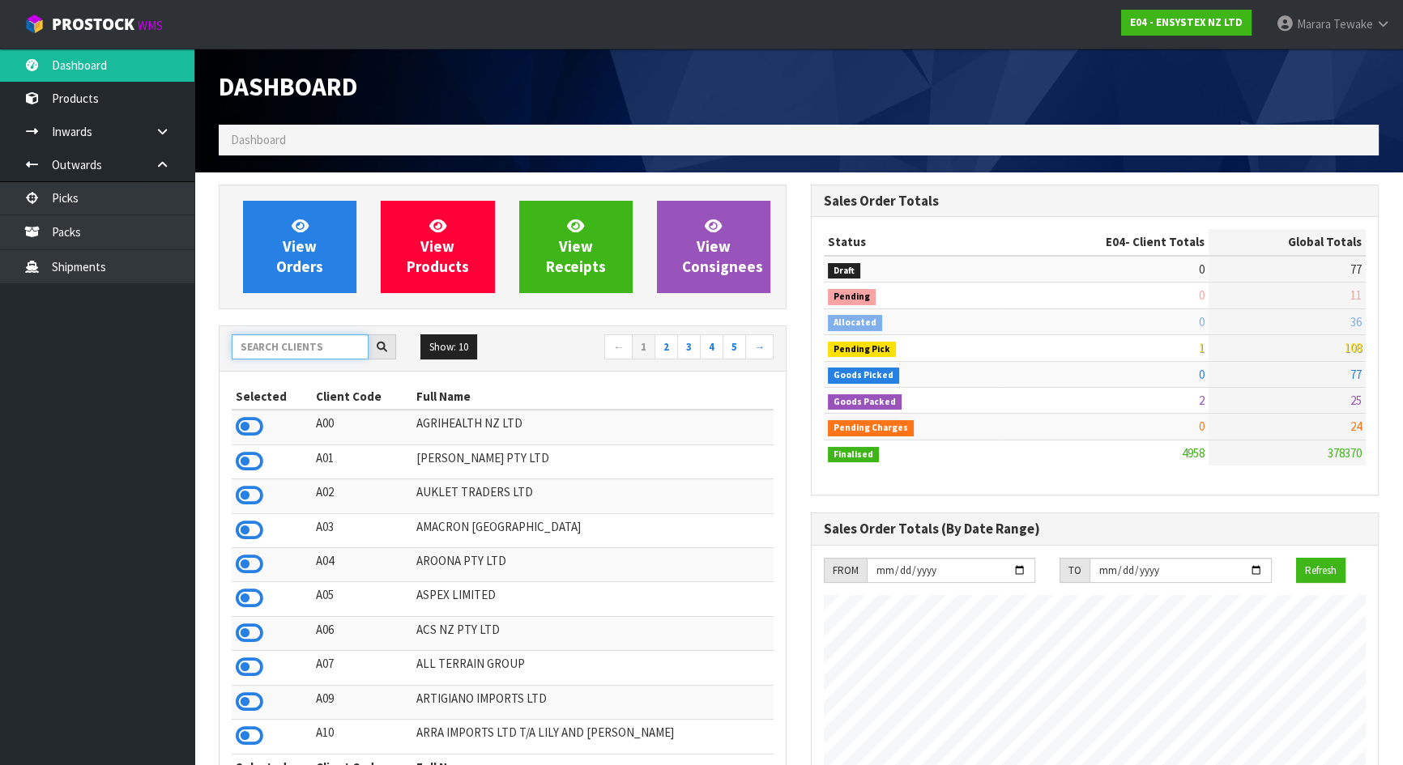
drag, startPoint x: 271, startPoint y: 345, endPoint x: 288, endPoint y: 324, distance: 27.1
click at [271, 345] on input "text" at bounding box center [300, 347] width 137 height 25
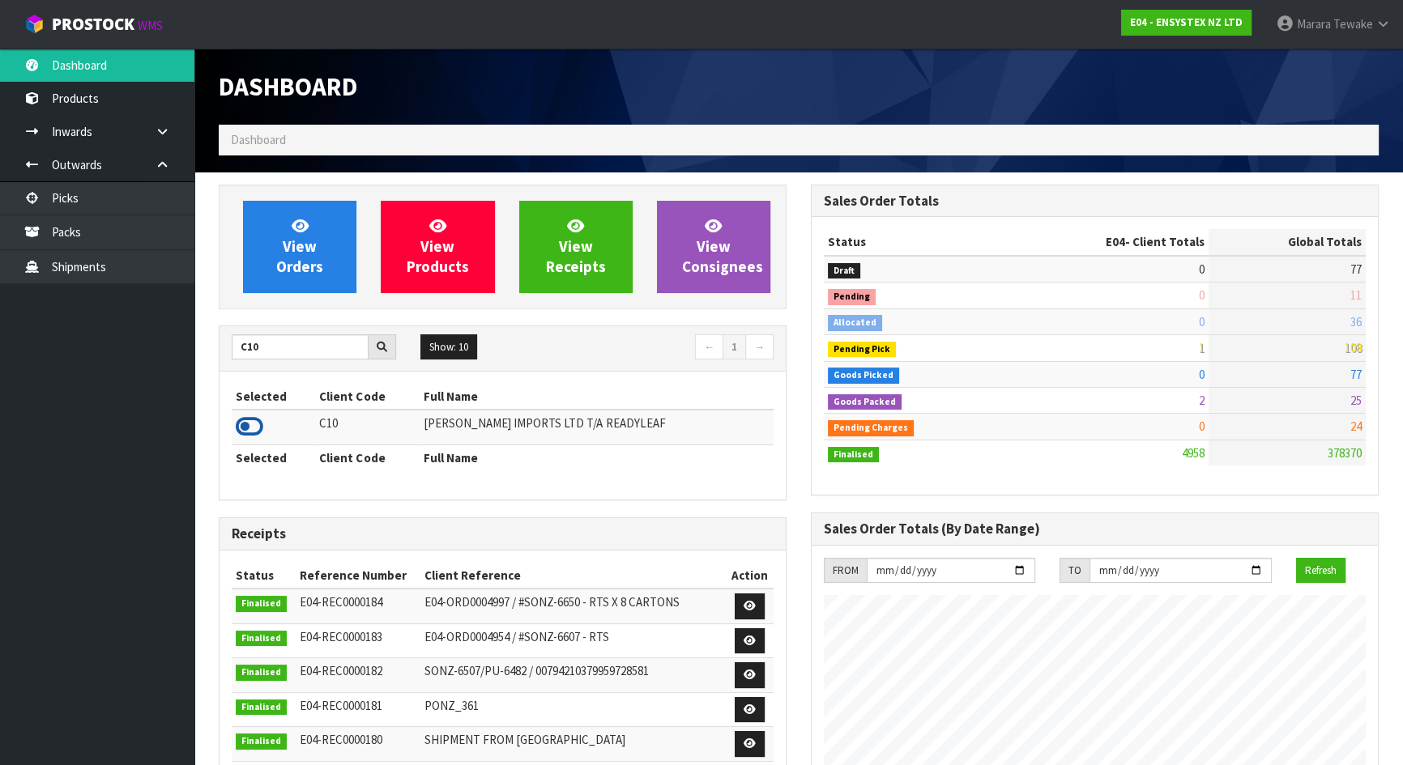
click at [251, 421] on icon at bounding box center [250, 427] width 28 height 24
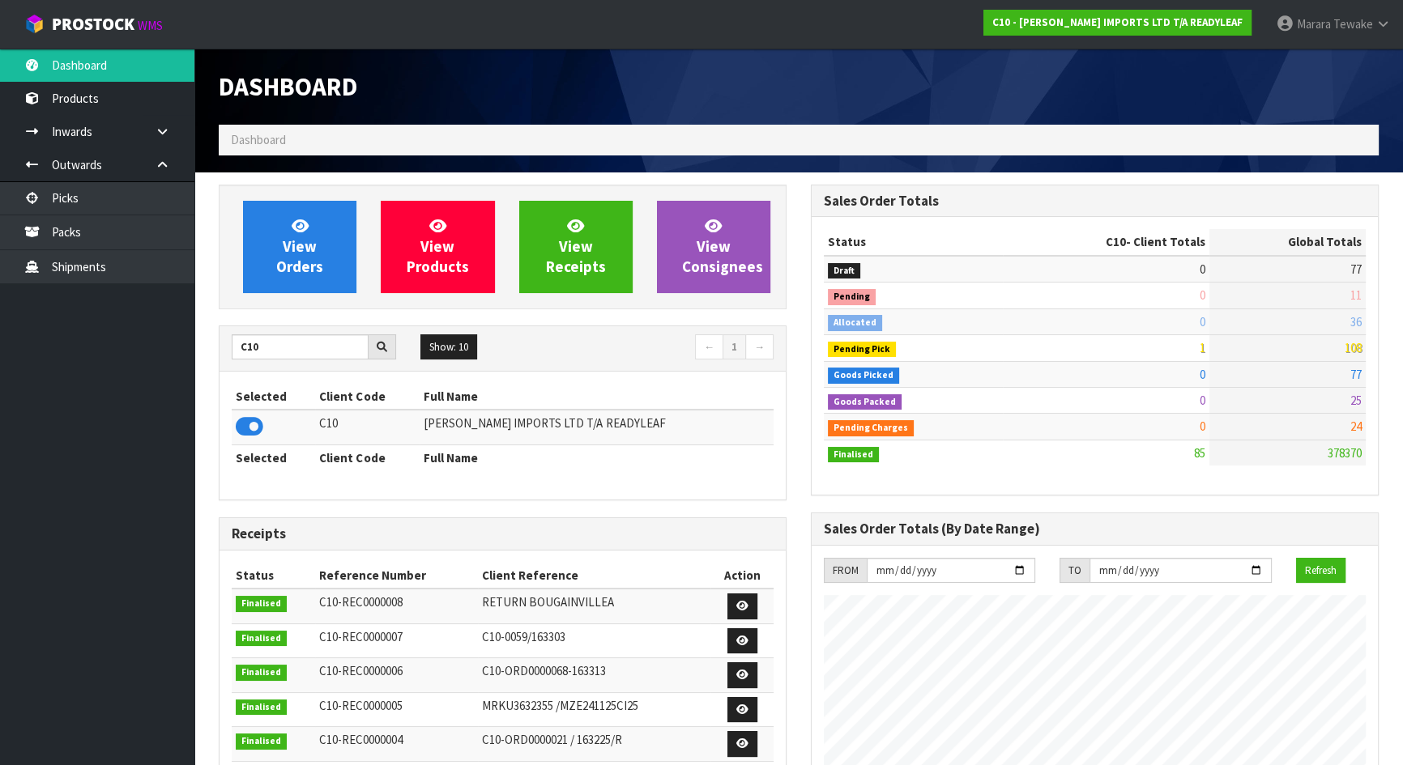
scroll to position [1093, 591]
click at [279, 258] on span "View Orders" at bounding box center [299, 246] width 47 height 61
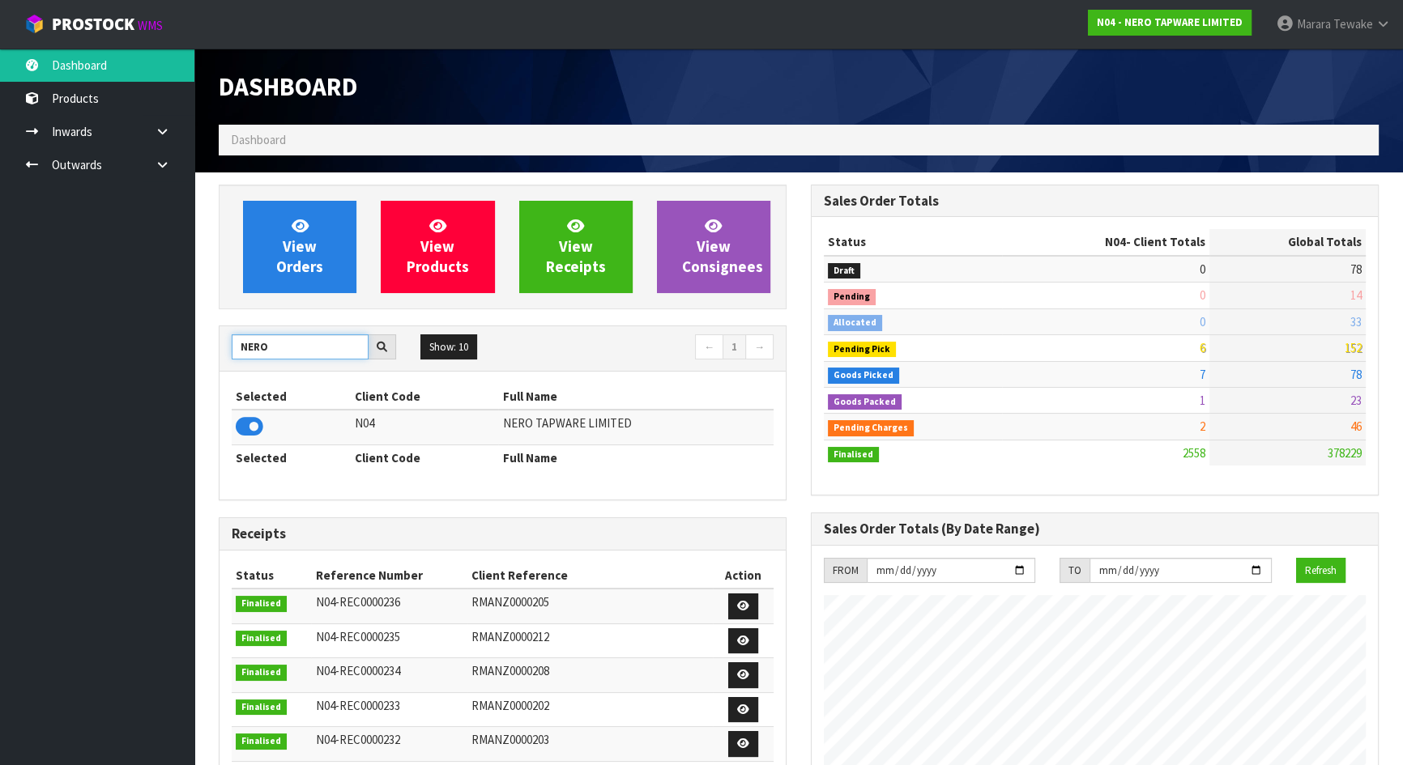
scroll to position [1293, 591]
drag, startPoint x: 0, startPoint y: 0, endPoint x: 183, endPoint y: 315, distance: 364.4
click at [193, 323] on body "Toggle navigation ProStock WMS N04 - NERO TAPWARE LIMITED Marara Tewake Logout …" at bounding box center [701, 382] width 1403 height 765
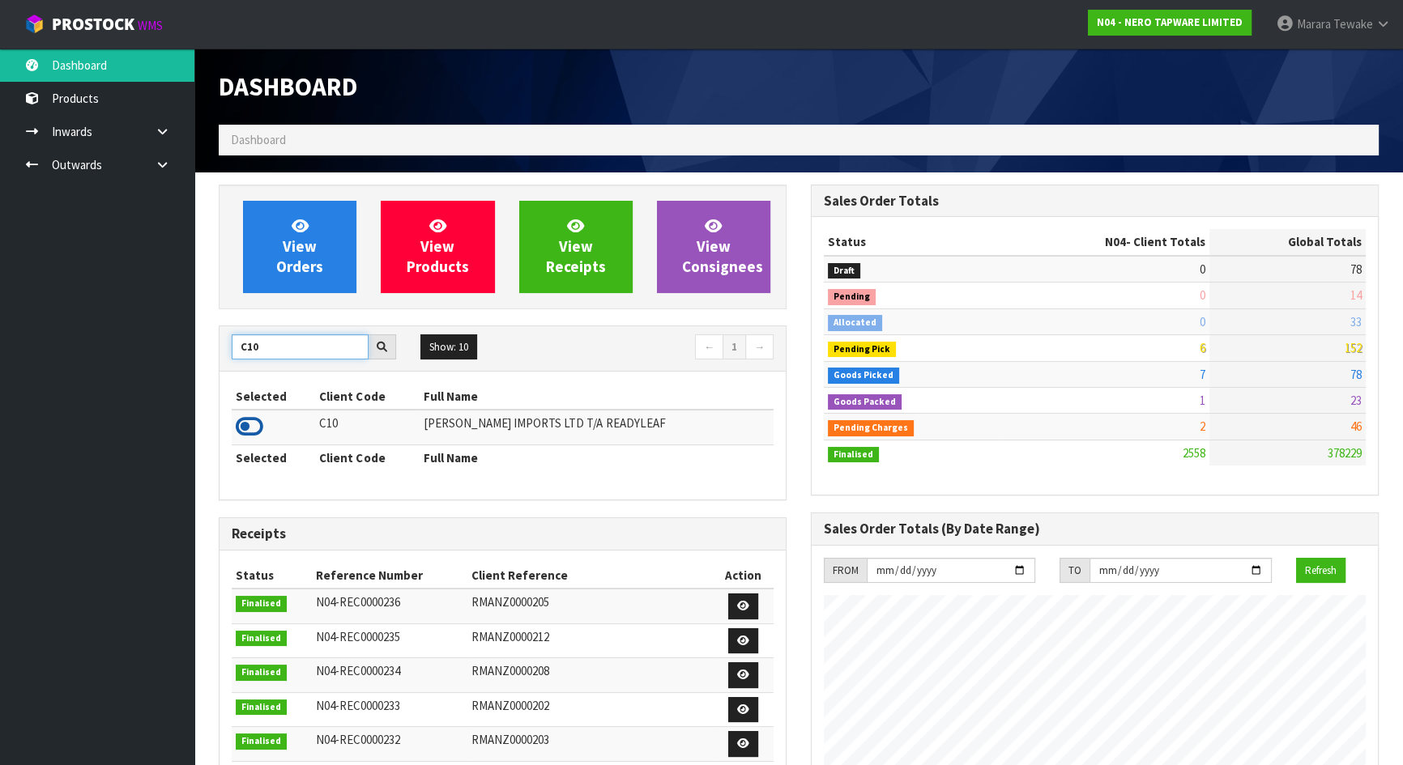
type input "C10"
click at [238, 425] on icon at bounding box center [250, 427] width 28 height 24
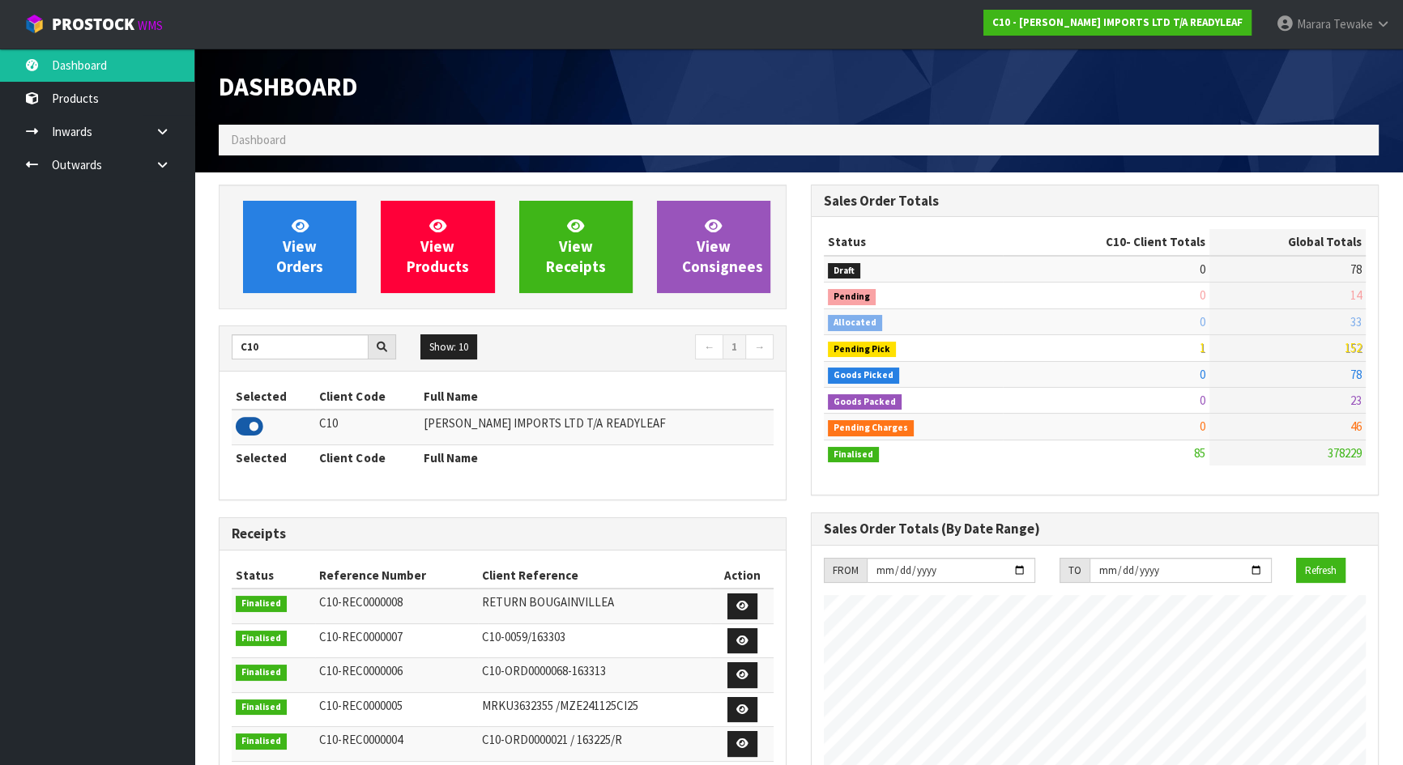
scroll to position [1093, 591]
click at [296, 259] on span "View Orders" at bounding box center [299, 246] width 47 height 61
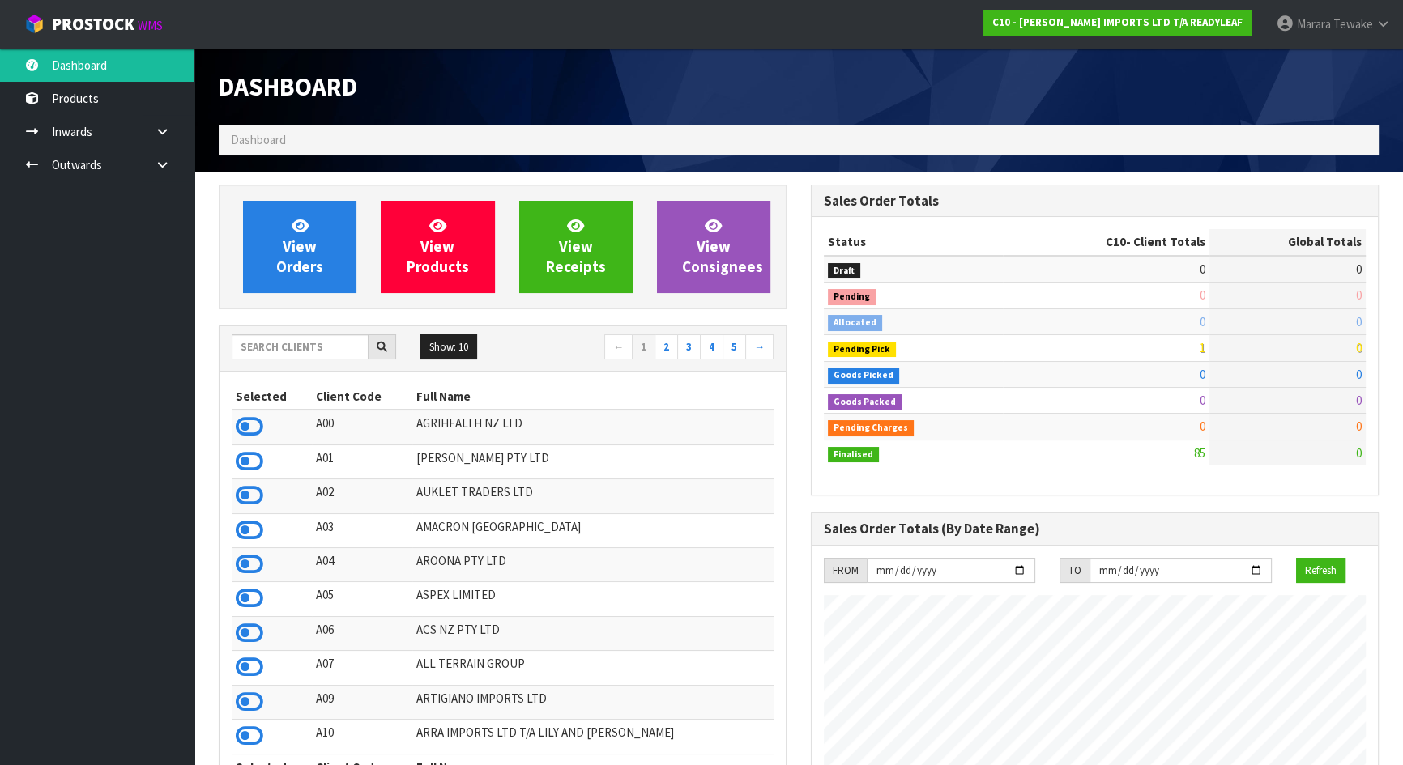
scroll to position [1093, 591]
click at [267, 344] on input "text" at bounding box center [300, 347] width 137 height 25
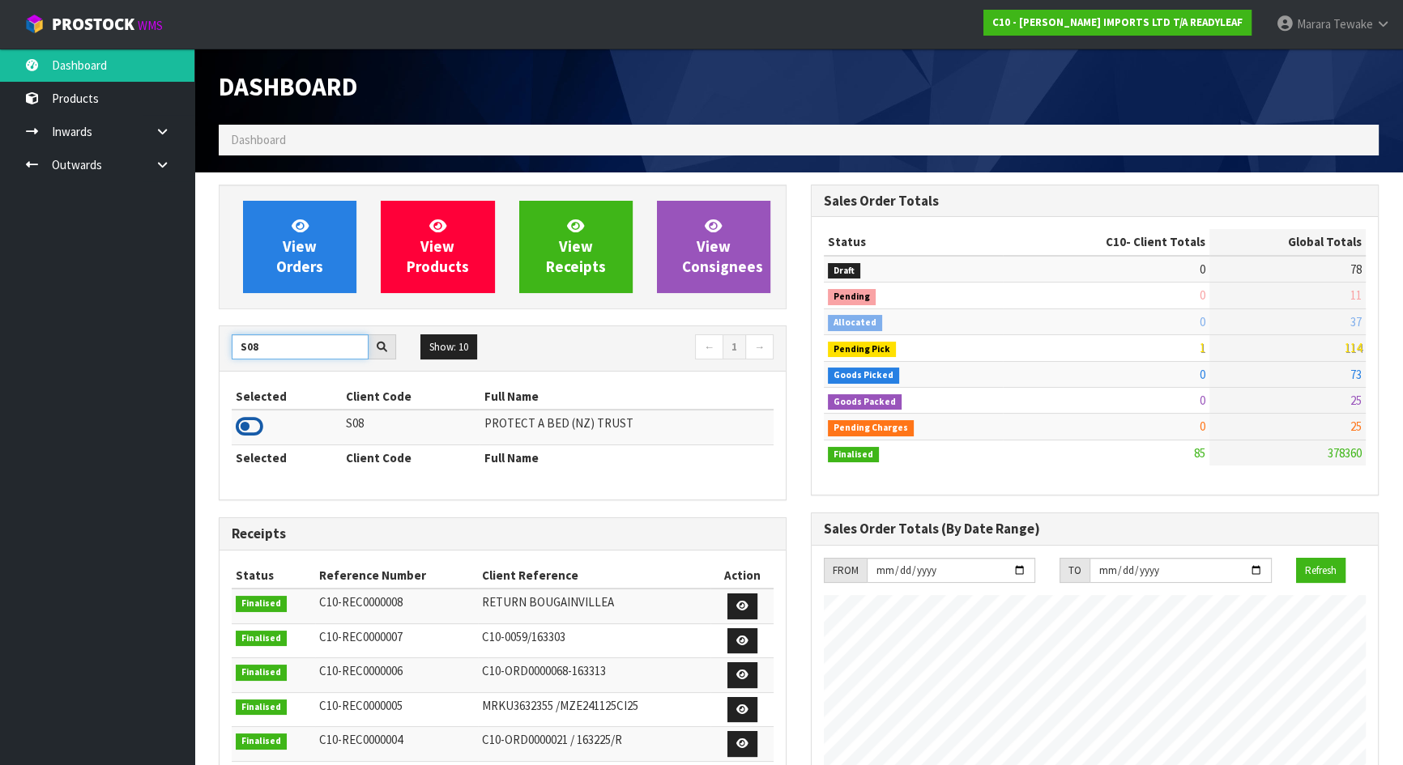
type input "S08"
click at [251, 421] on icon at bounding box center [250, 427] width 28 height 24
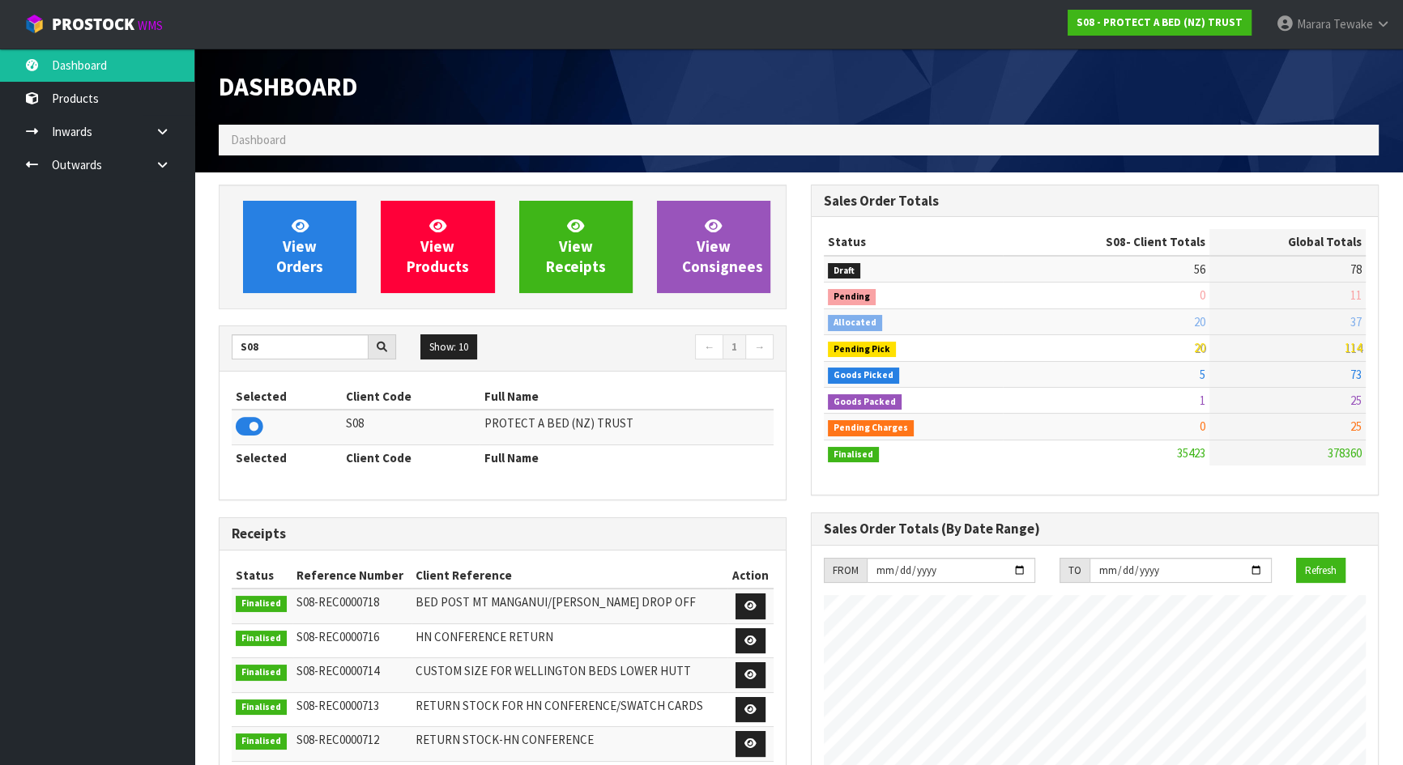
scroll to position [1225, 591]
drag, startPoint x: 289, startPoint y: 343, endPoint x: 86, endPoint y: 326, distance: 204.0
click at [117, 331] on body "Toggle navigation ProStock WMS S08 - PROTECT A BED (NZ) TRUST Marara Tewake Log…" at bounding box center [701, 382] width 1403 height 765
type input "S04"
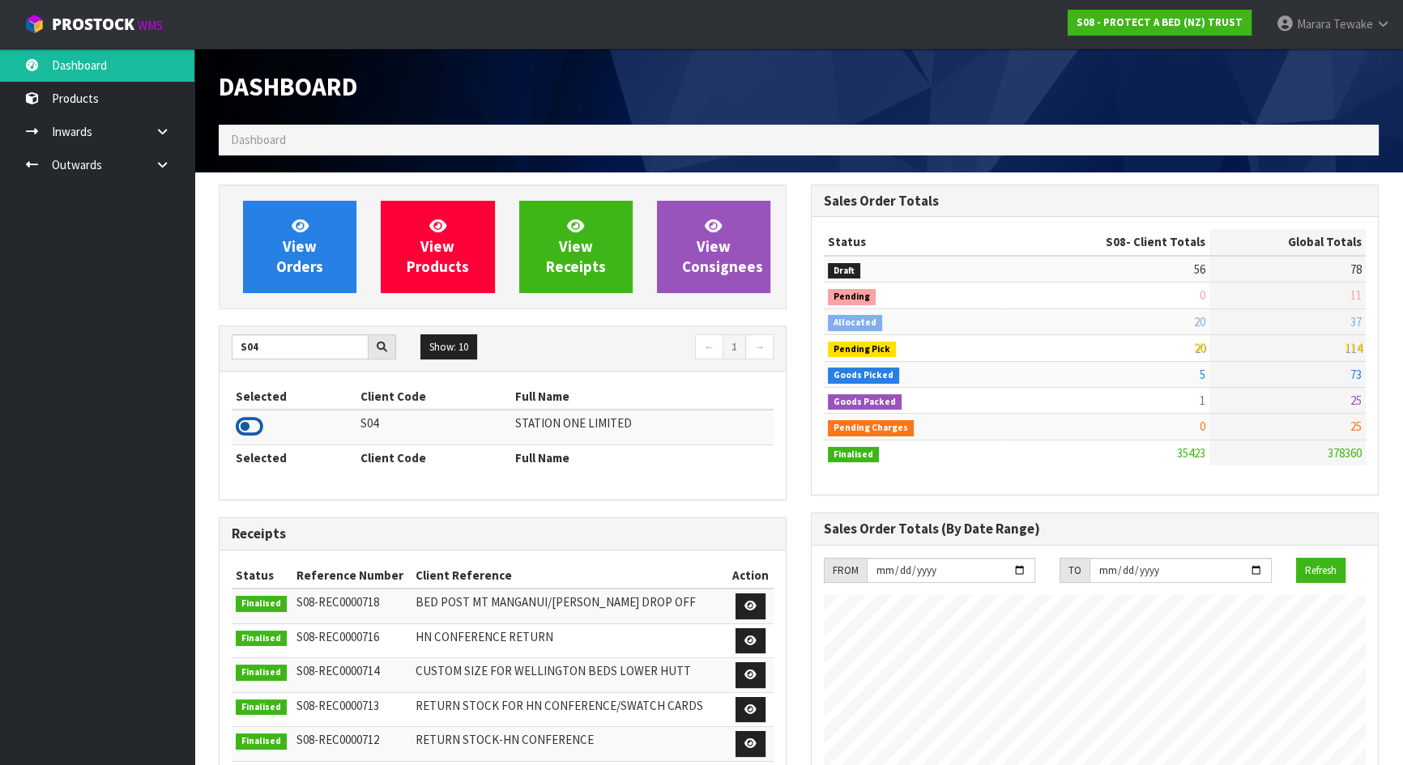
click at [252, 428] on icon at bounding box center [250, 427] width 28 height 24
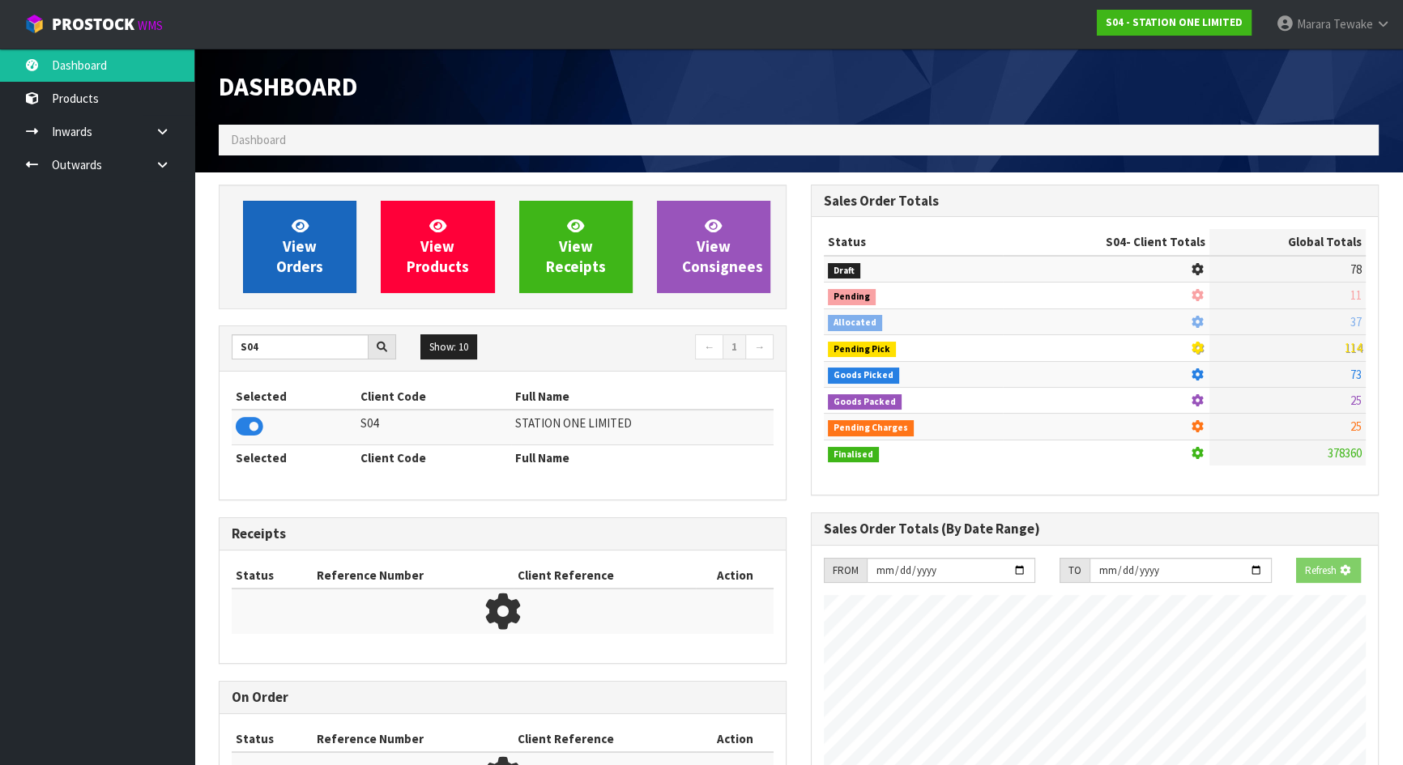
scroll to position [808962, 809359]
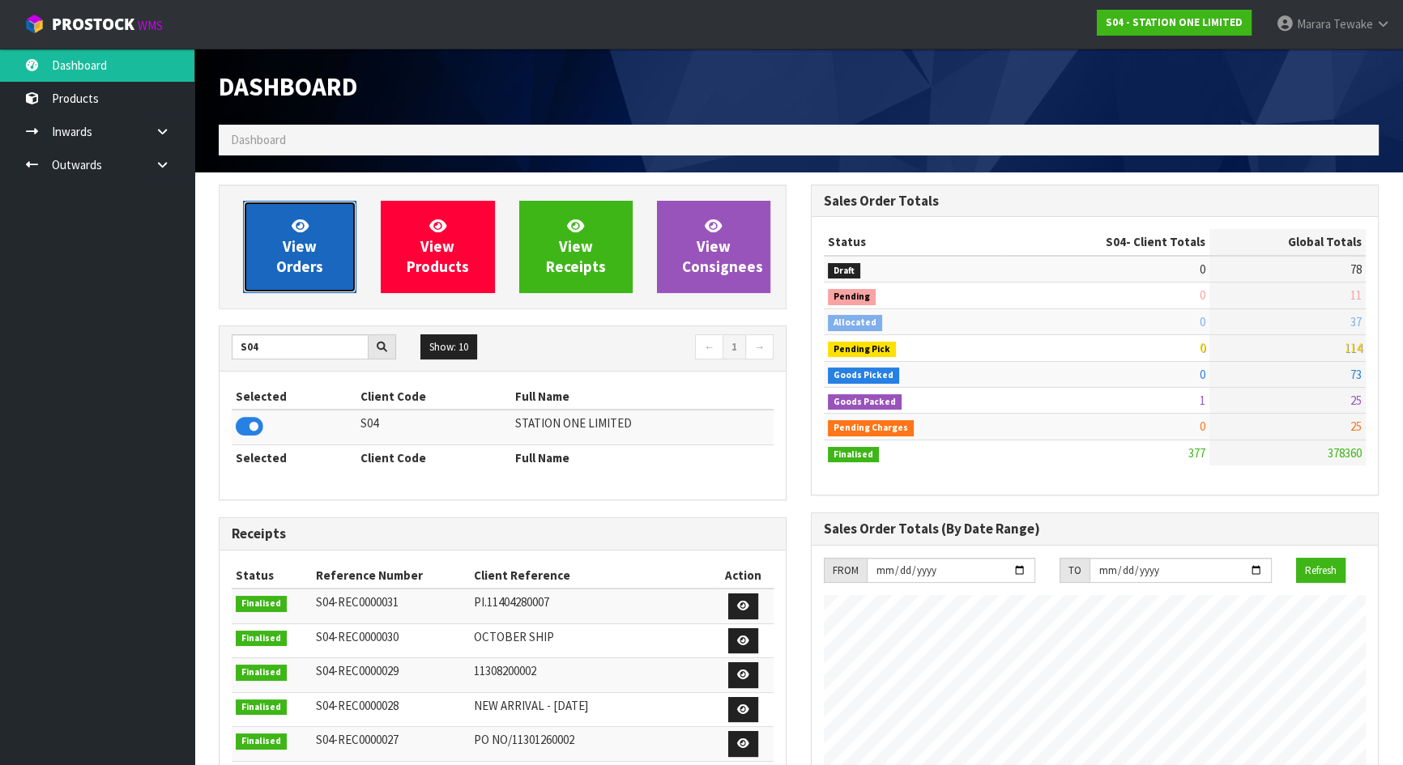
click at [296, 250] on span "View Orders" at bounding box center [299, 246] width 47 height 61
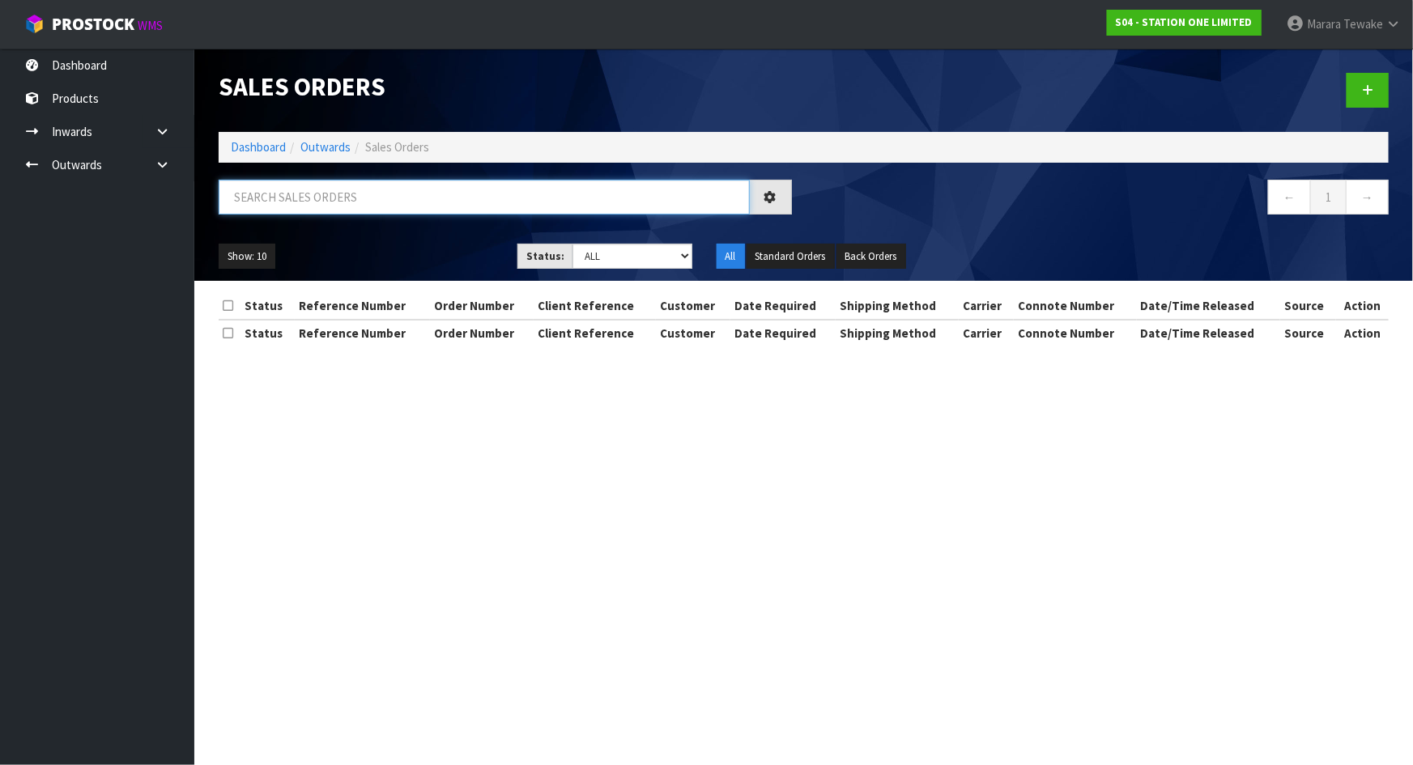
click at [299, 199] on input "text" at bounding box center [484, 197] width 531 height 35
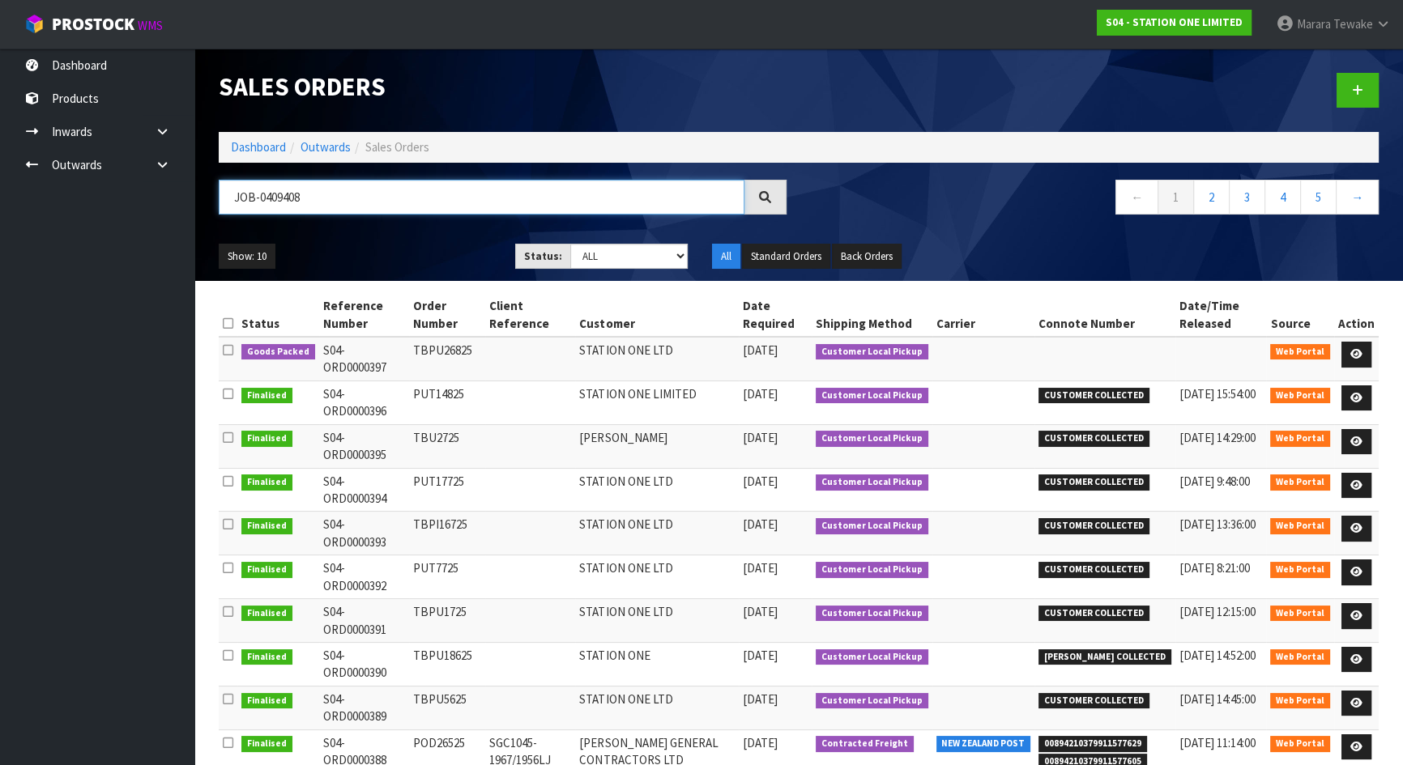
type input "JOB-0409408"
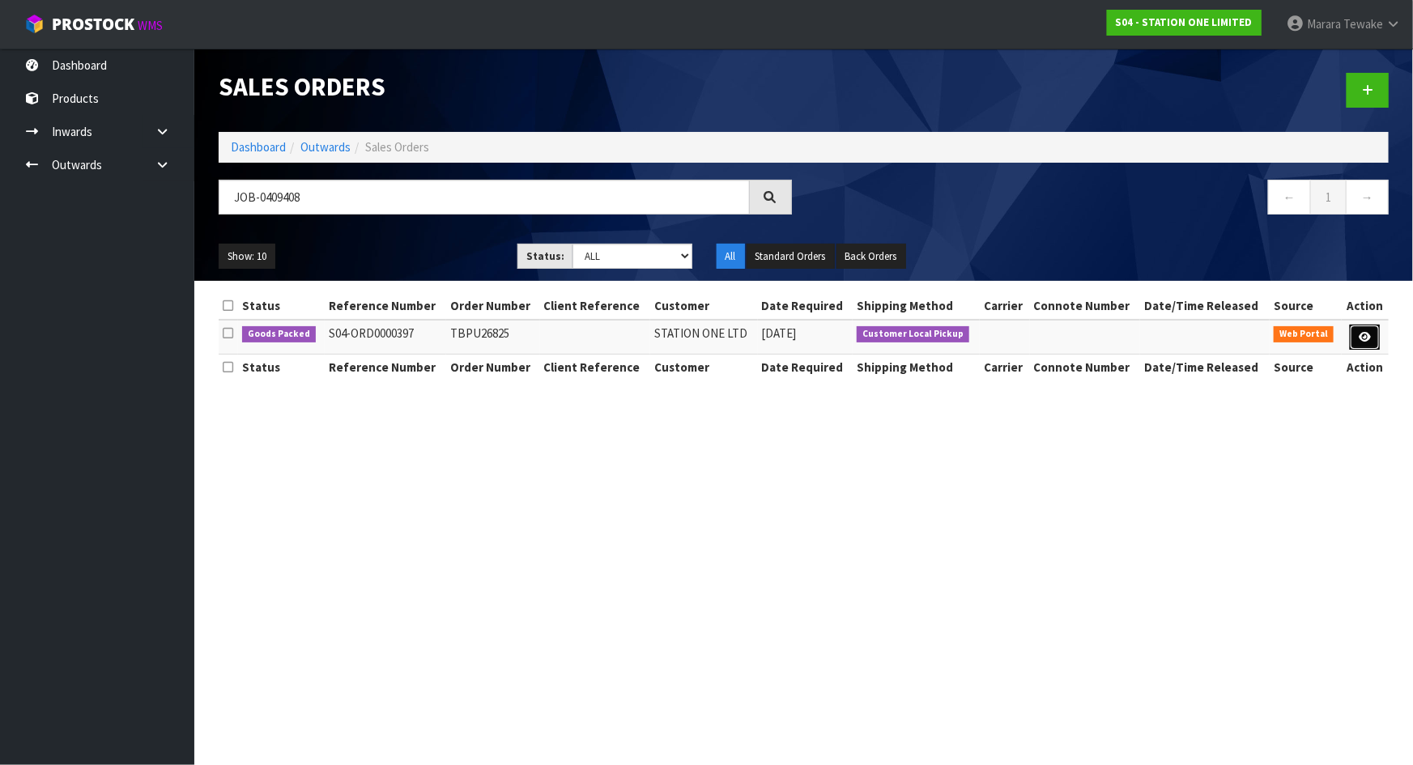
click at [1365, 340] on icon at bounding box center [1365, 337] width 12 height 11
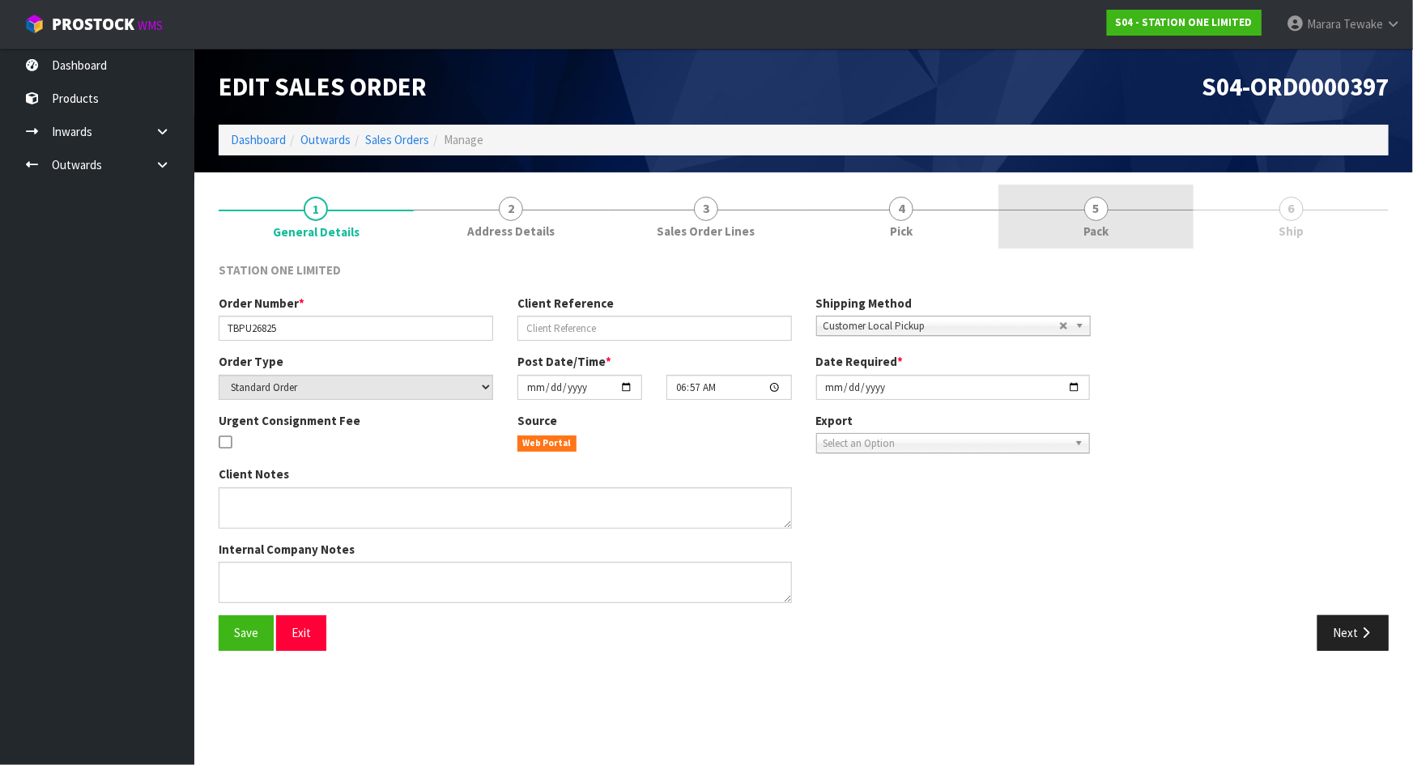
click at [1156, 202] on link "5 Pack" at bounding box center [1096, 217] width 195 height 64
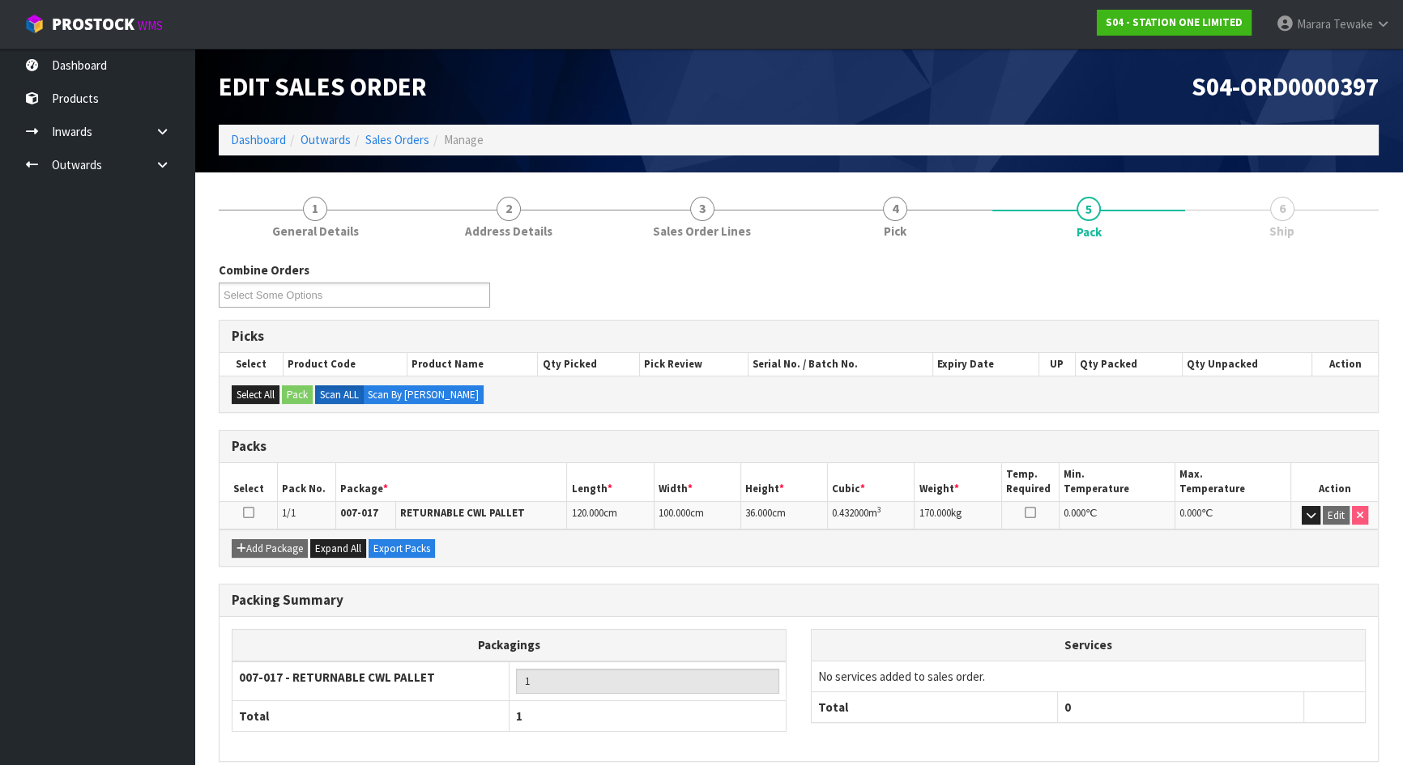
click at [1252, 238] on link "6 Ship" at bounding box center [1282, 217] width 194 height 64
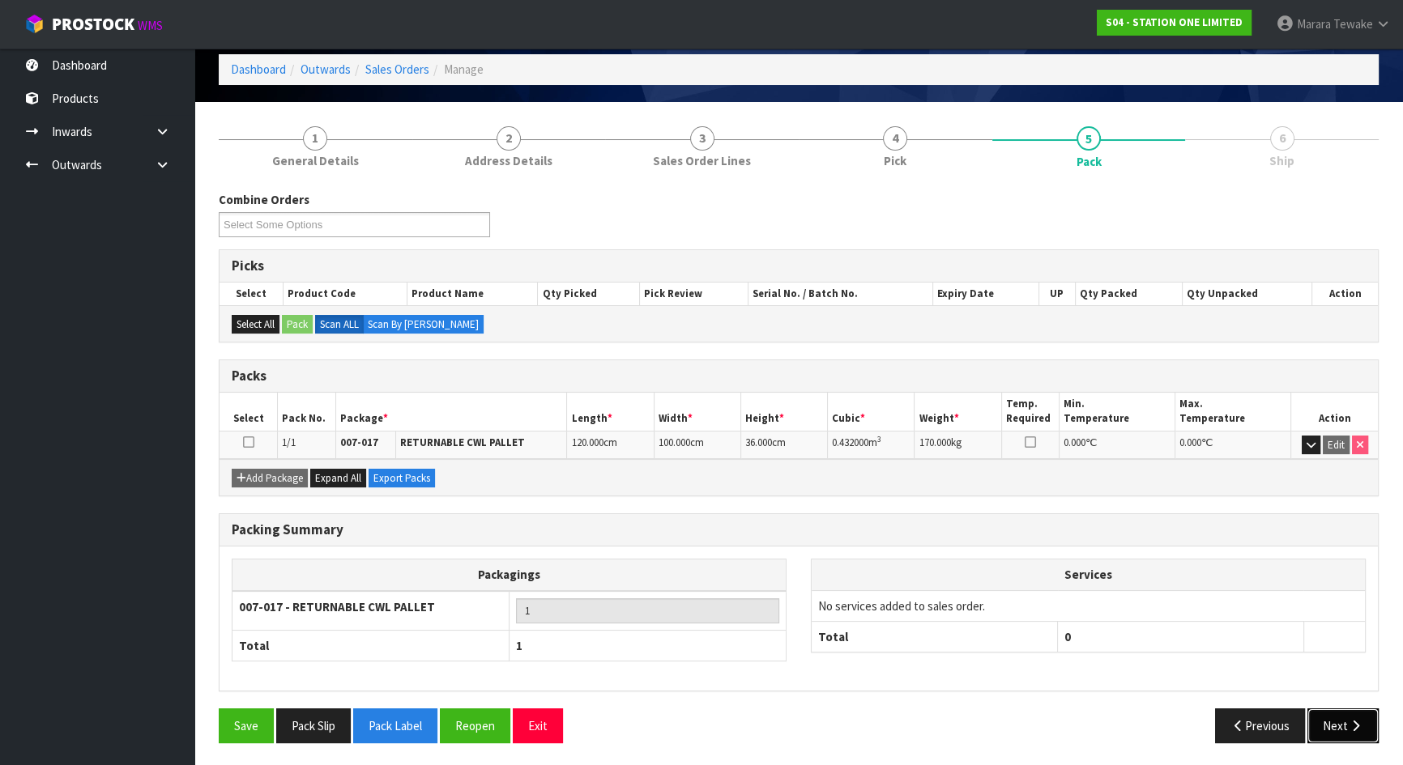
click at [1345, 722] on button "Next" at bounding box center [1342, 726] width 71 height 35
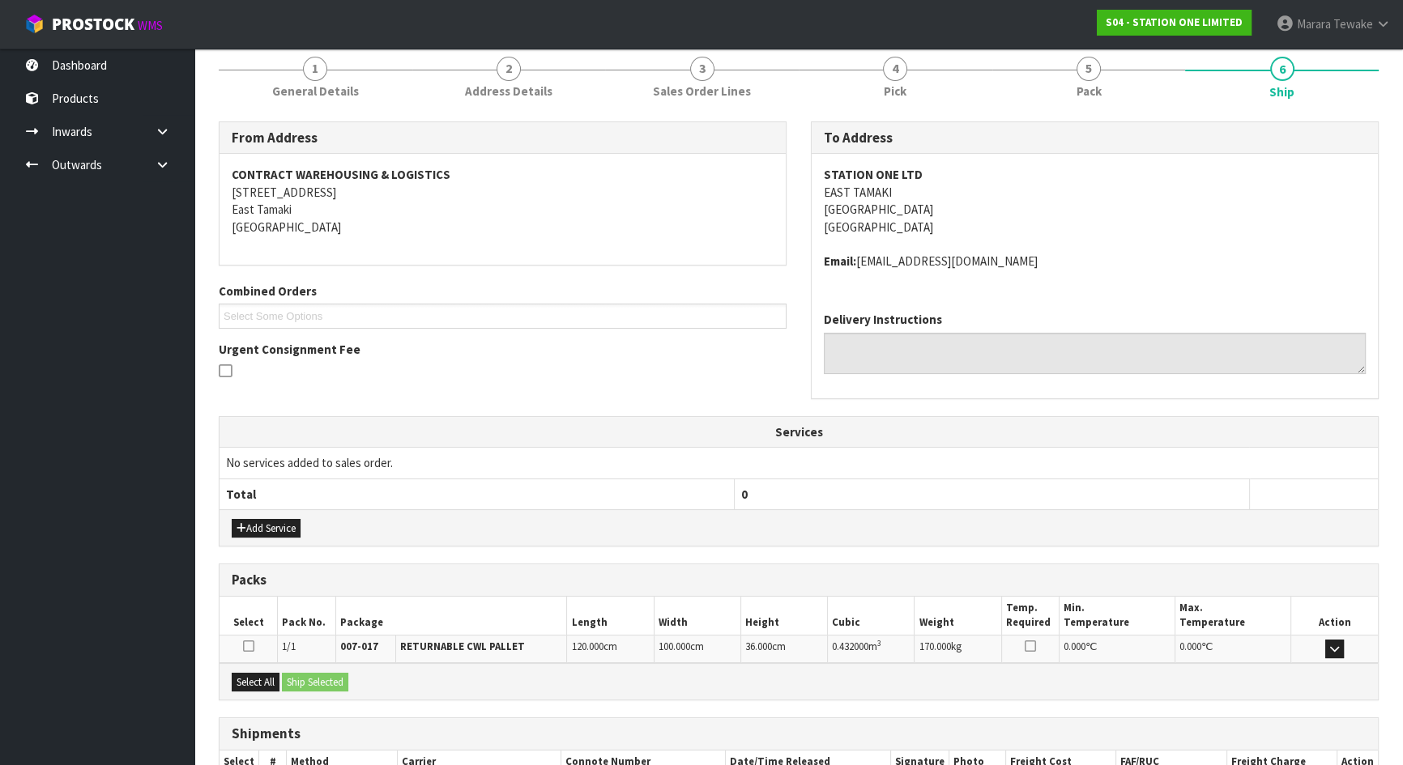
scroll to position [247, 0]
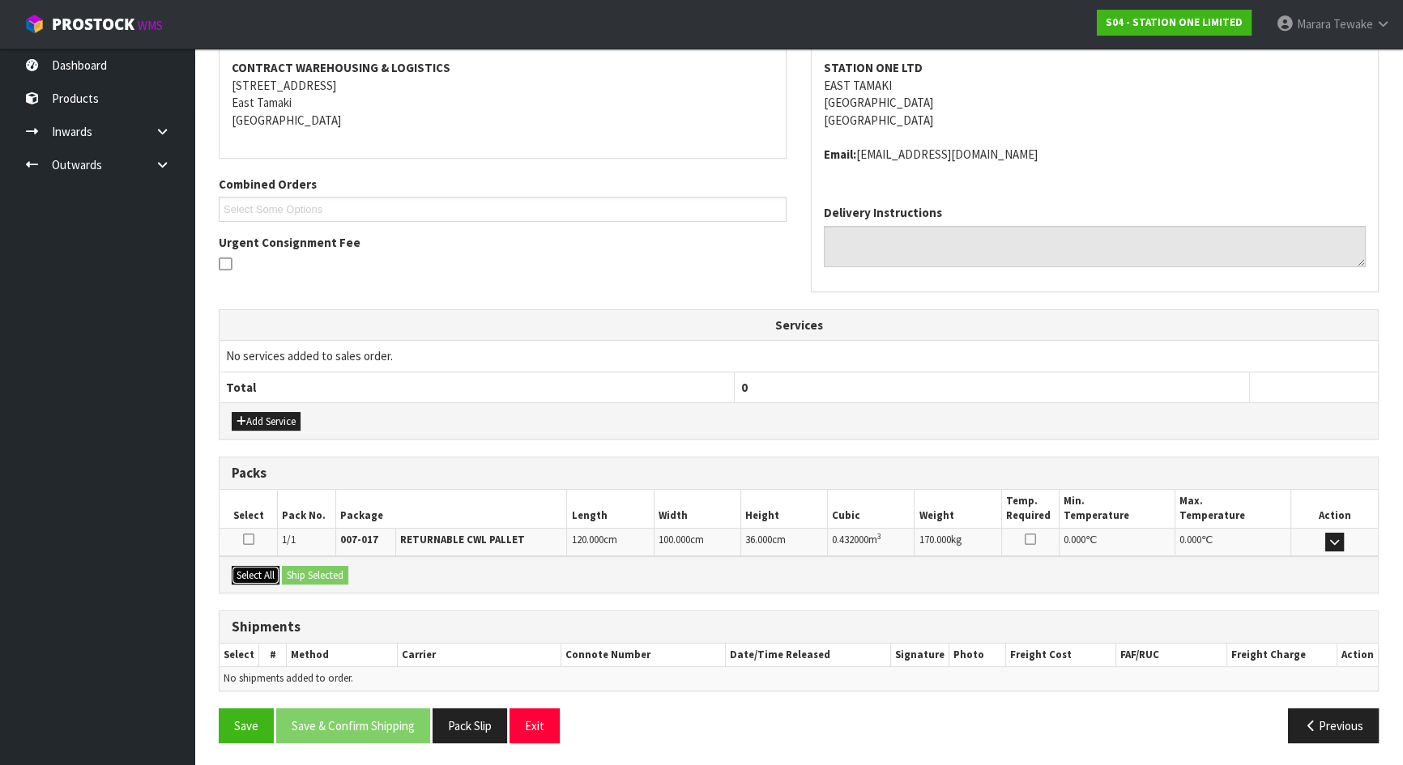
drag, startPoint x: 258, startPoint y: 569, endPoint x: 311, endPoint y: 568, distance: 53.5
click at [258, 568] on button "Select All" at bounding box center [256, 575] width 48 height 19
click at [315, 568] on button "Ship Selected" at bounding box center [315, 575] width 66 height 19
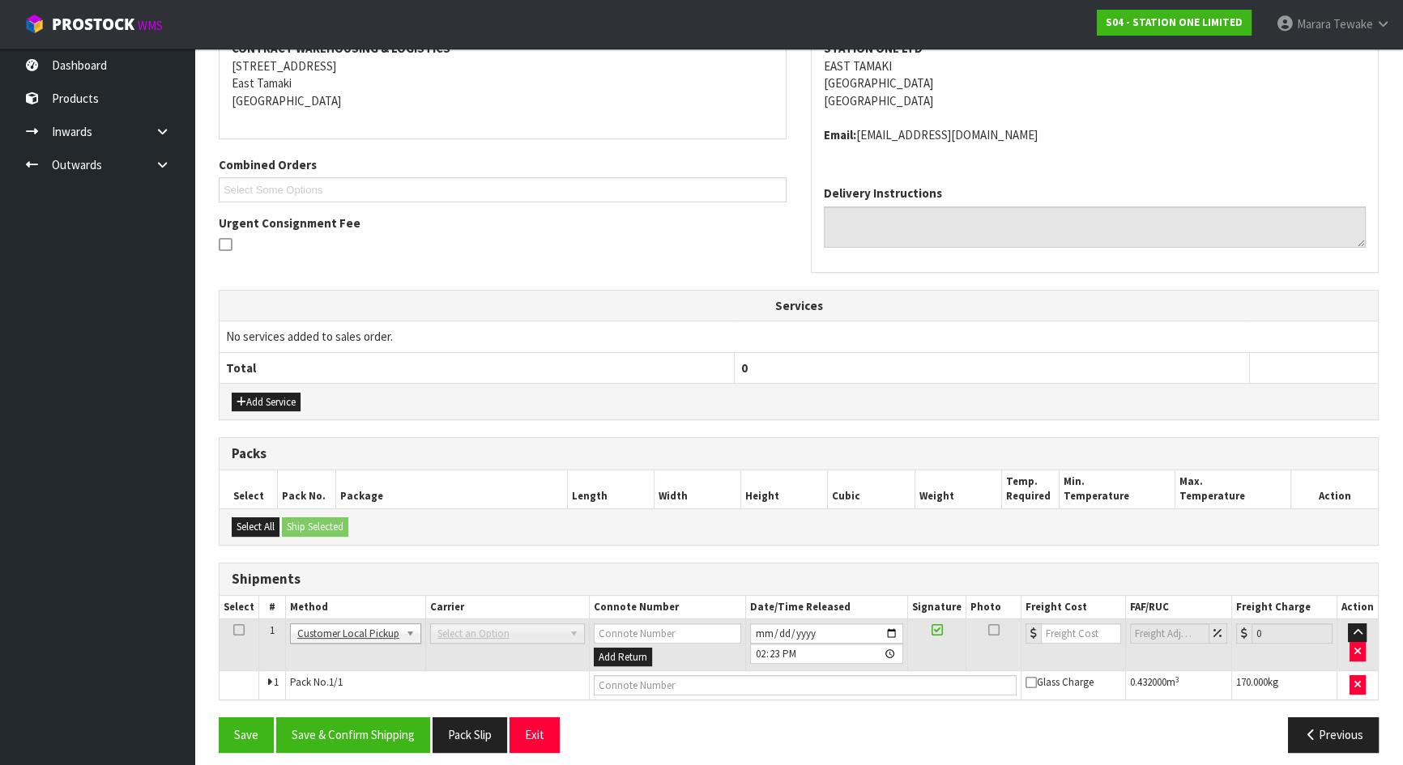
scroll to position [275, 0]
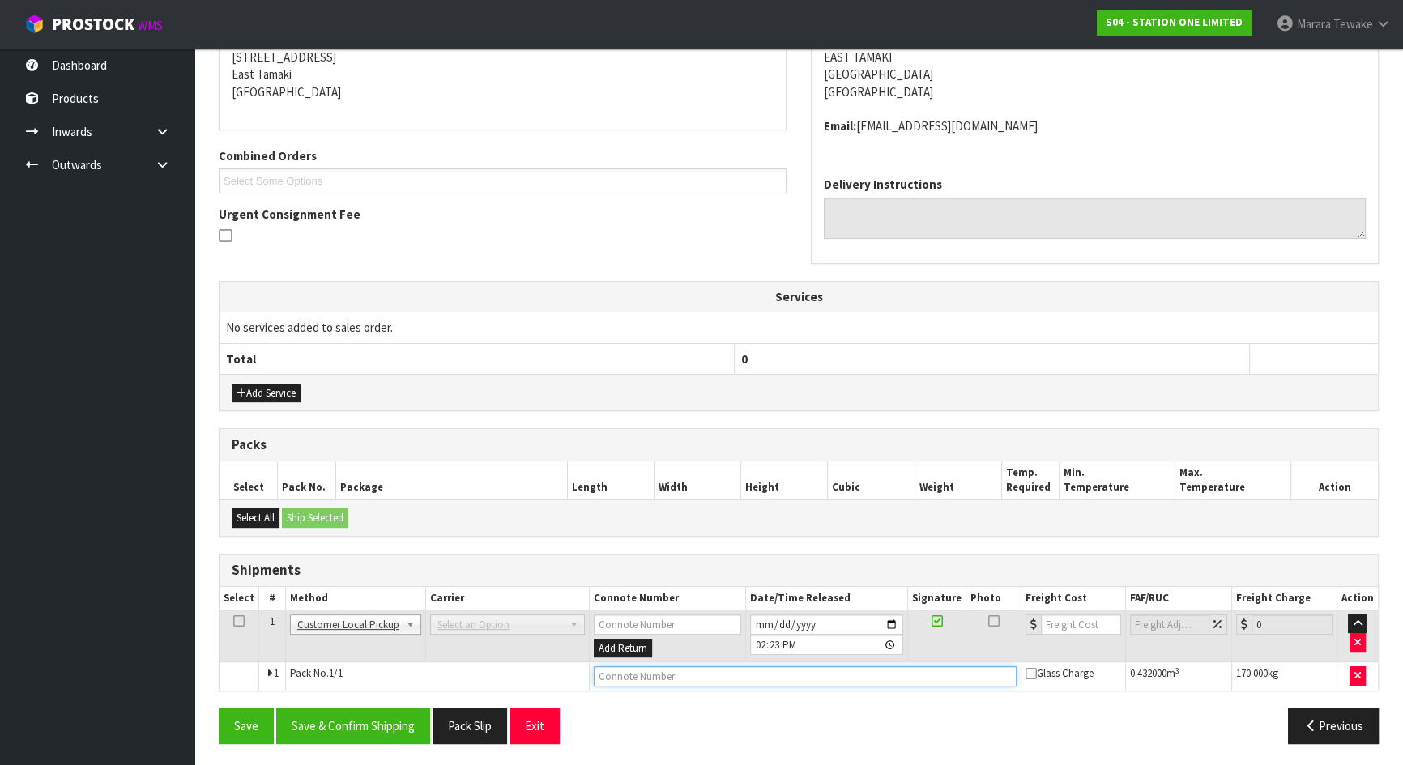
click at [619, 671] on input "text" at bounding box center [805, 677] width 423 height 20
type input "CUSTOMER PICKED UP"
click at [380, 718] on button "Save & Confirm Shipping" at bounding box center [353, 726] width 154 height 35
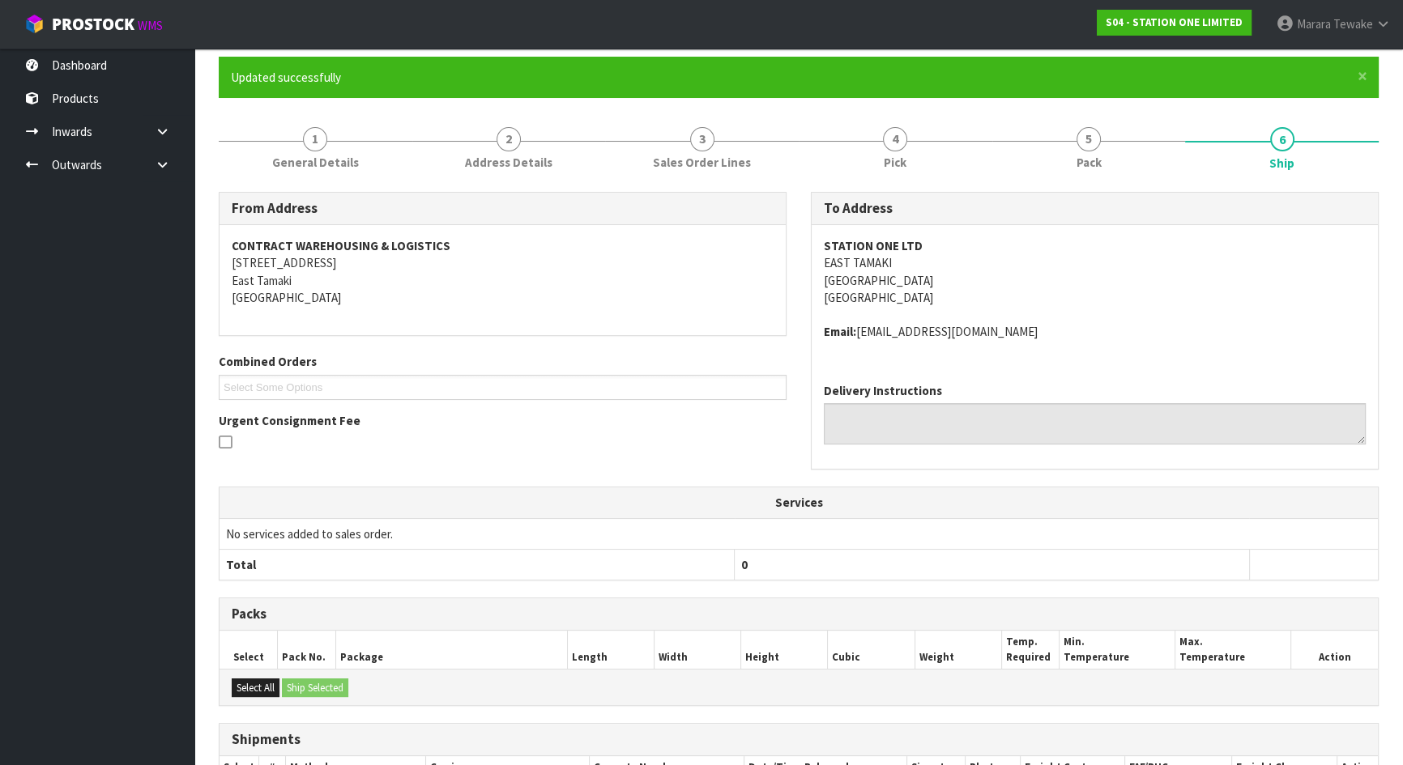
scroll to position [0, 0]
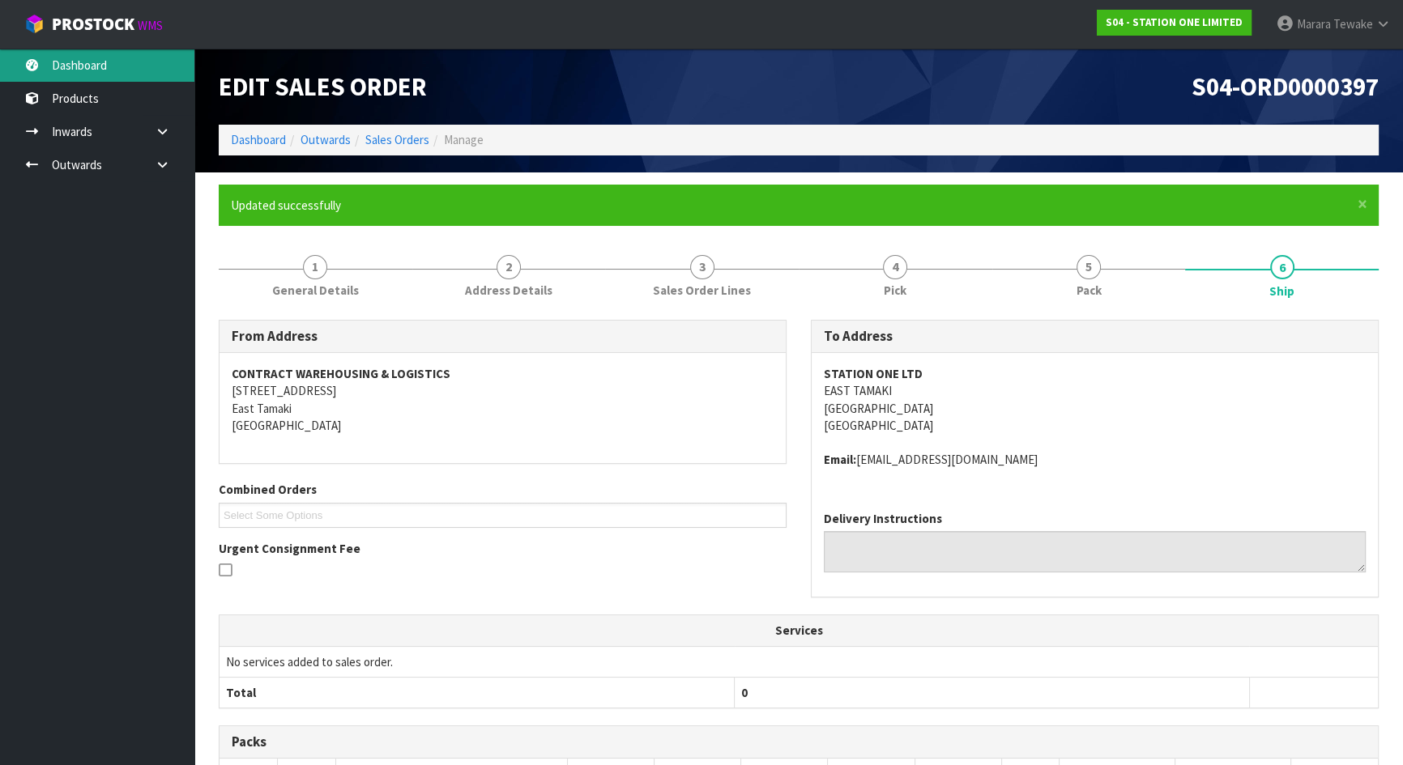
click at [120, 66] on link "Dashboard" at bounding box center [97, 65] width 194 height 33
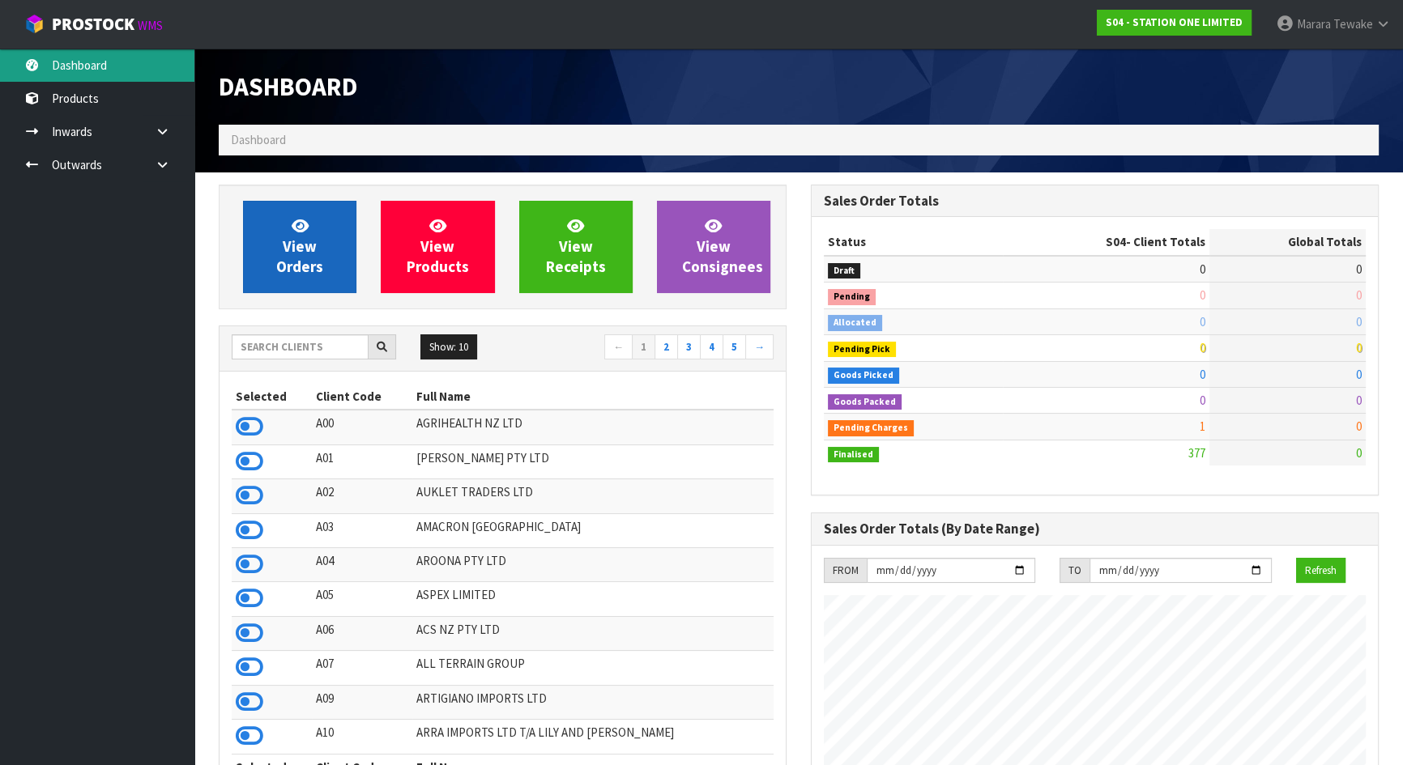
scroll to position [989, 591]
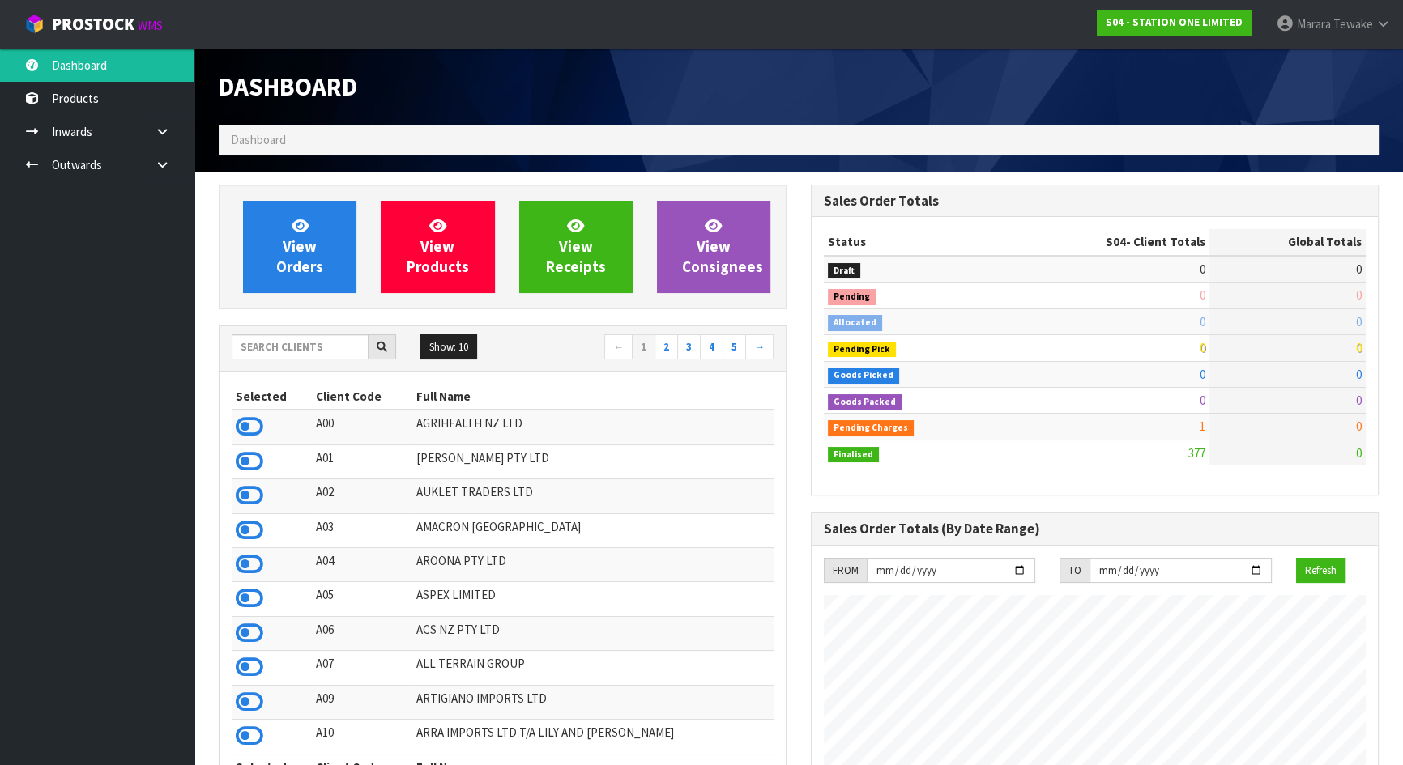
scroll to position [989, 591]
click at [336, 347] on input "text" at bounding box center [300, 347] width 137 height 25
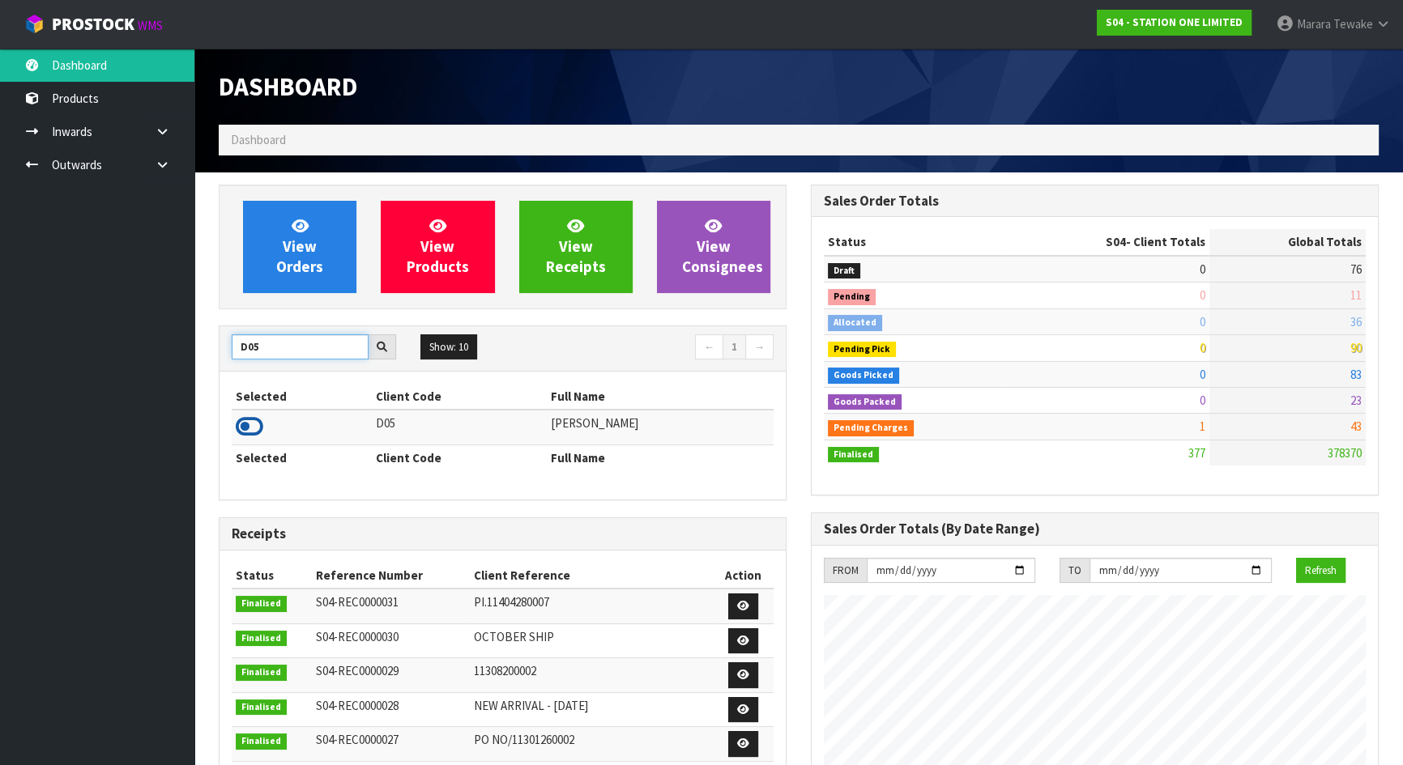
type input "D05"
click at [245, 426] on icon at bounding box center [250, 427] width 28 height 24
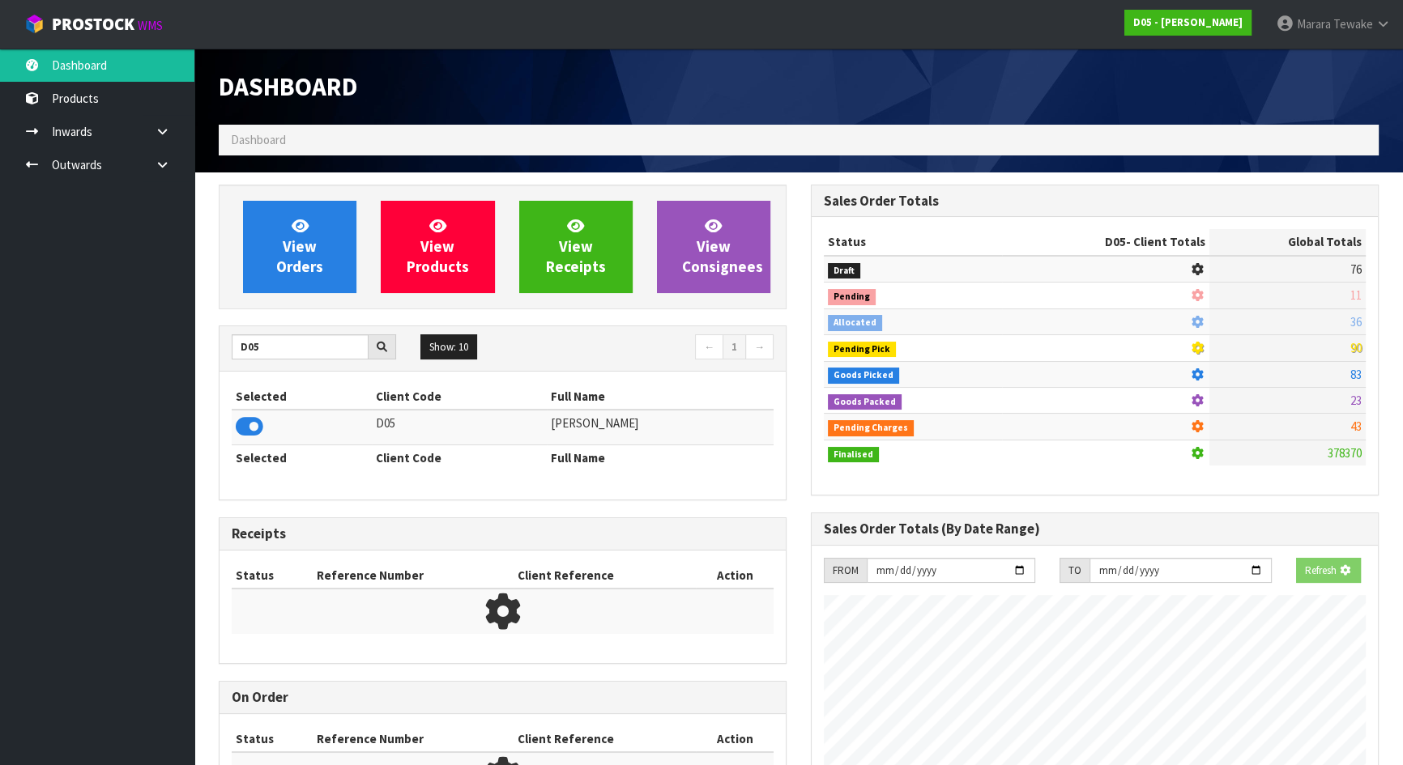
scroll to position [1415, 591]
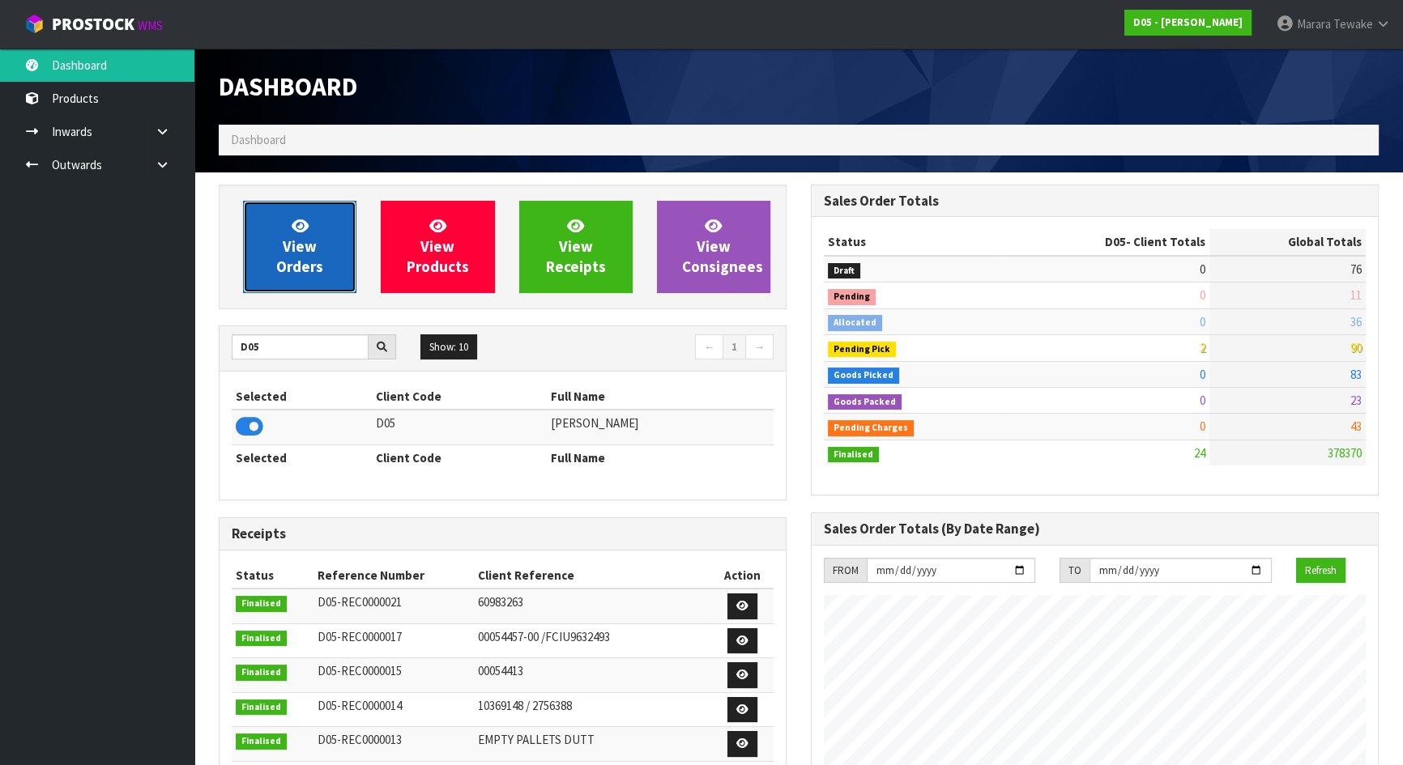
click at [296, 276] on link "View Orders" at bounding box center [299, 247] width 113 height 92
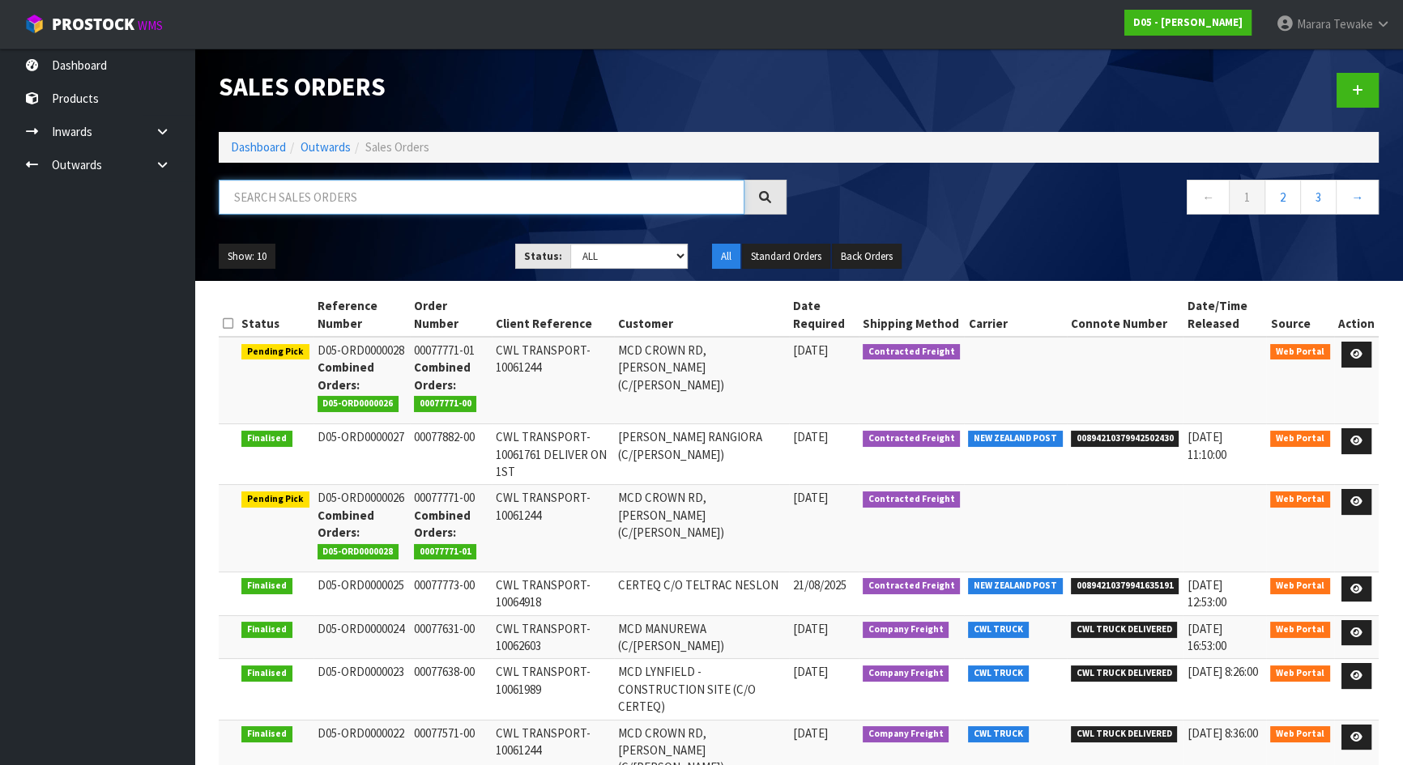
drag, startPoint x: 273, startPoint y: 202, endPoint x: 247, endPoint y: 207, distance: 26.4
click at [273, 202] on input "text" at bounding box center [482, 197] width 526 height 35
type input "JOB-0409370"
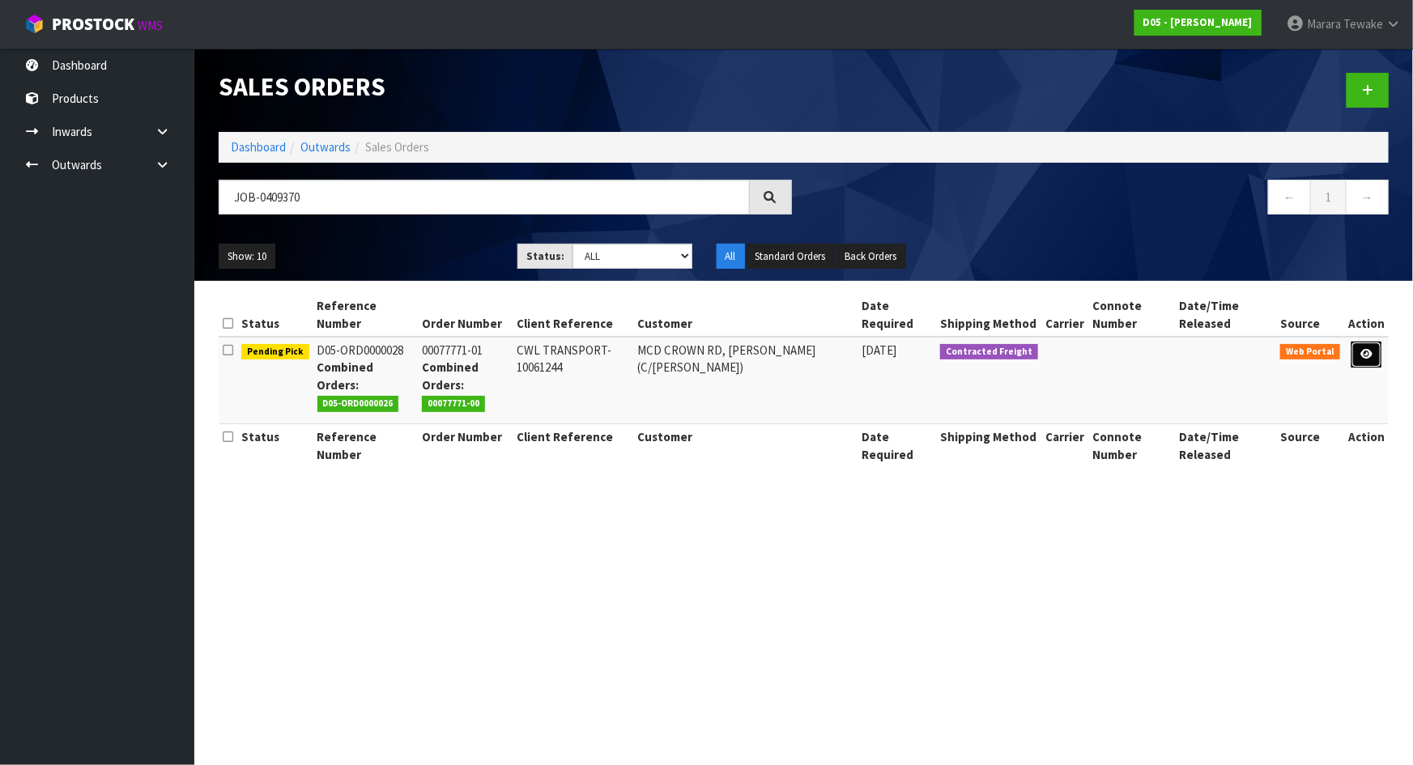
click at [1381, 356] on link at bounding box center [1367, 355] width 30 height 26
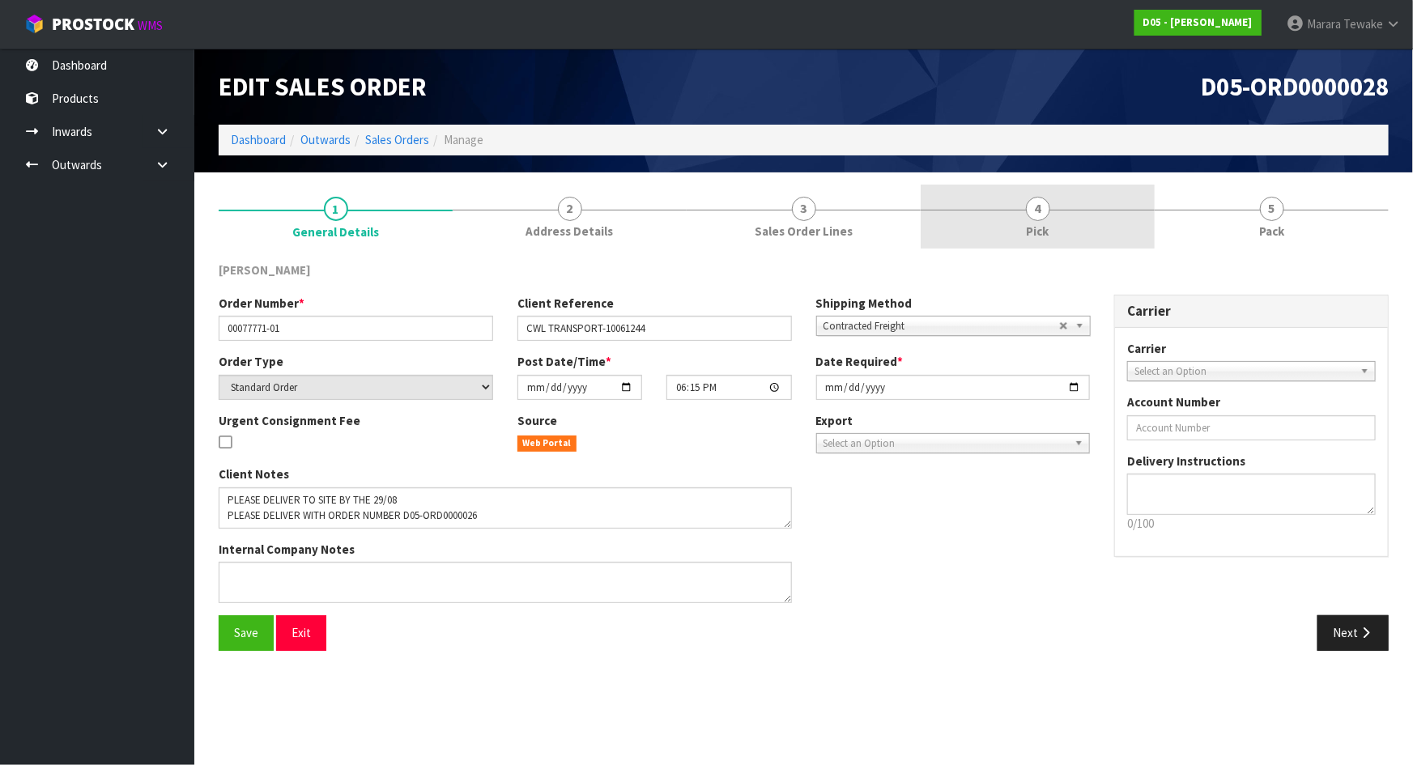
click at [1091, 234] on link "4 Pick" at bounding box center [1038, 217] width 234 height 64
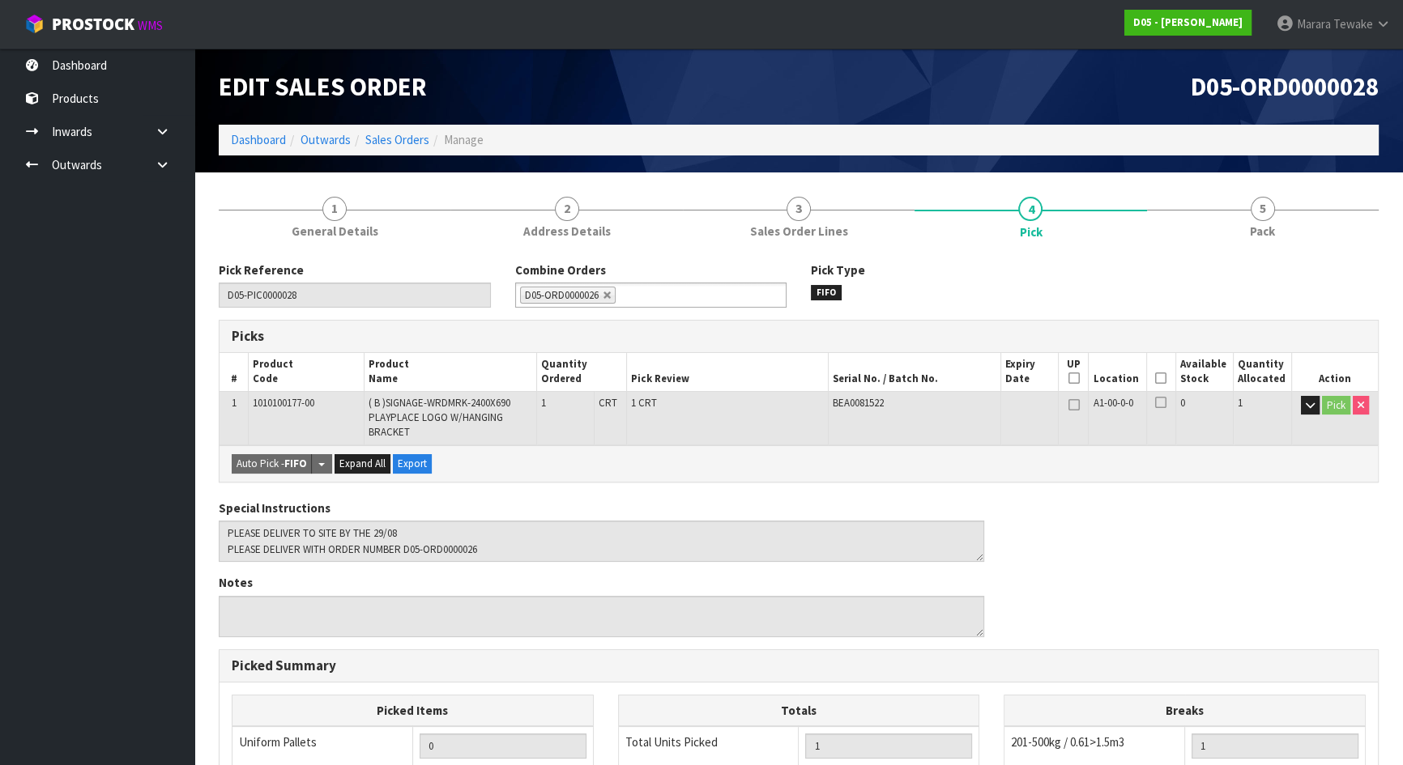
click at [1160, 378] on icon at bounding box center [1160, 378] width 11 height 1
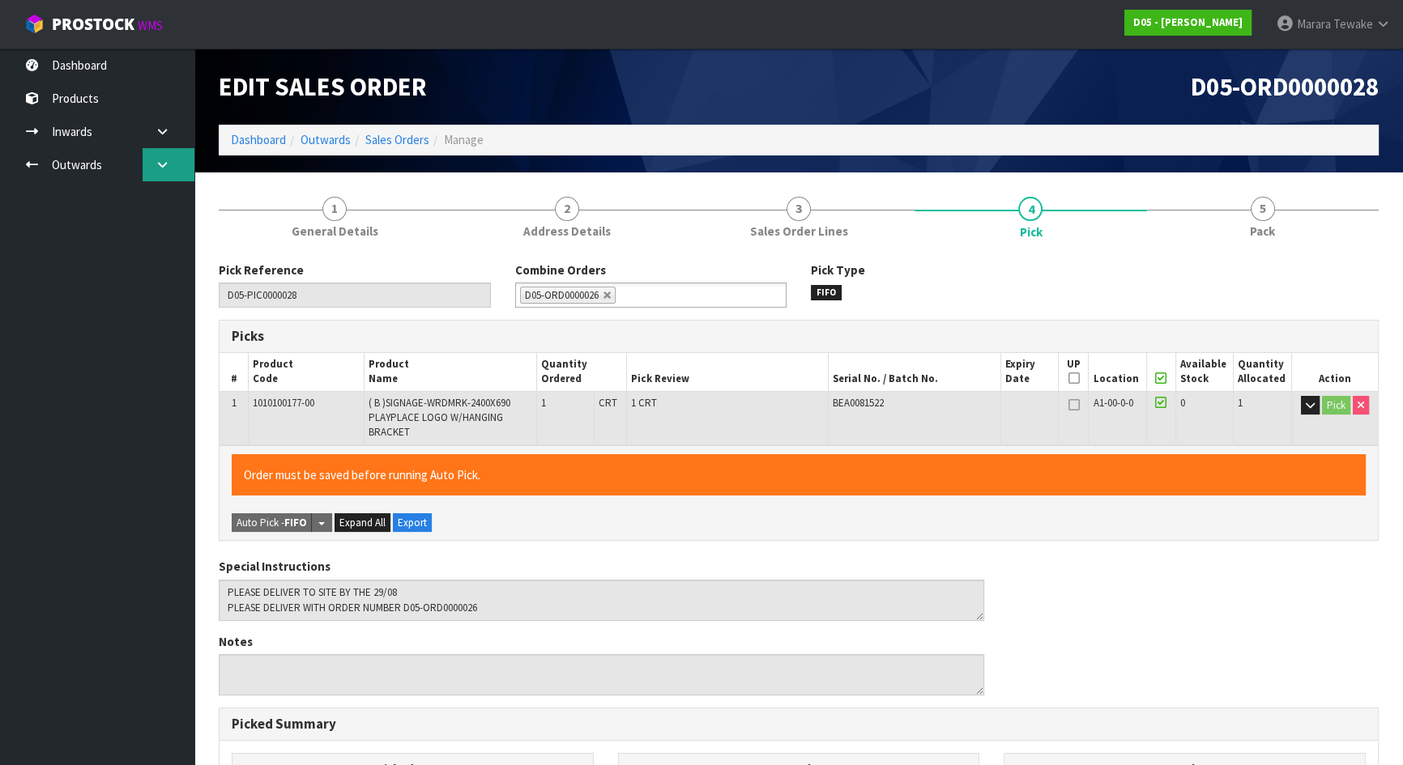
click at [151, 164] on link at bounding box center [169, 164] width 52 height 33
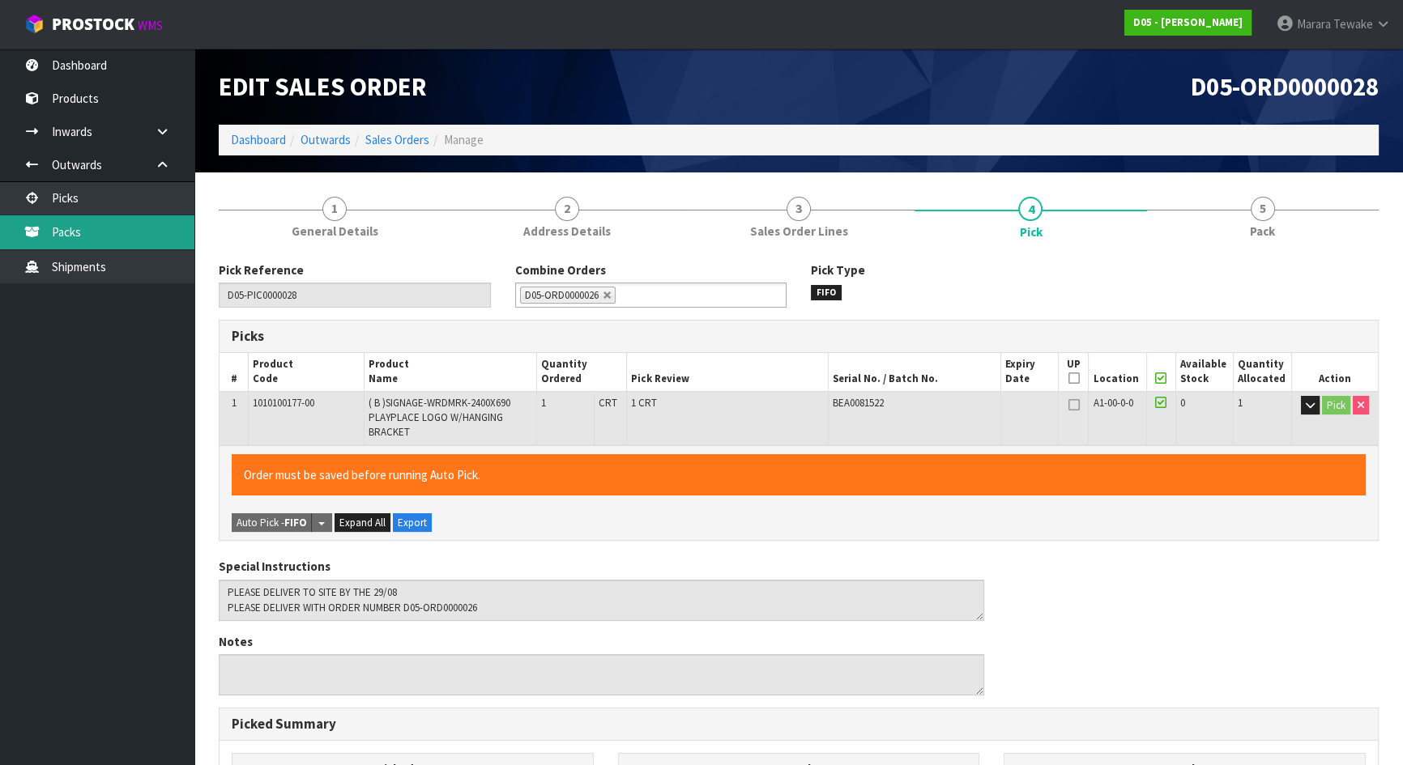
click at [104, 216] on link "Packs" at bounding box center [97, 231] width 194 height 33
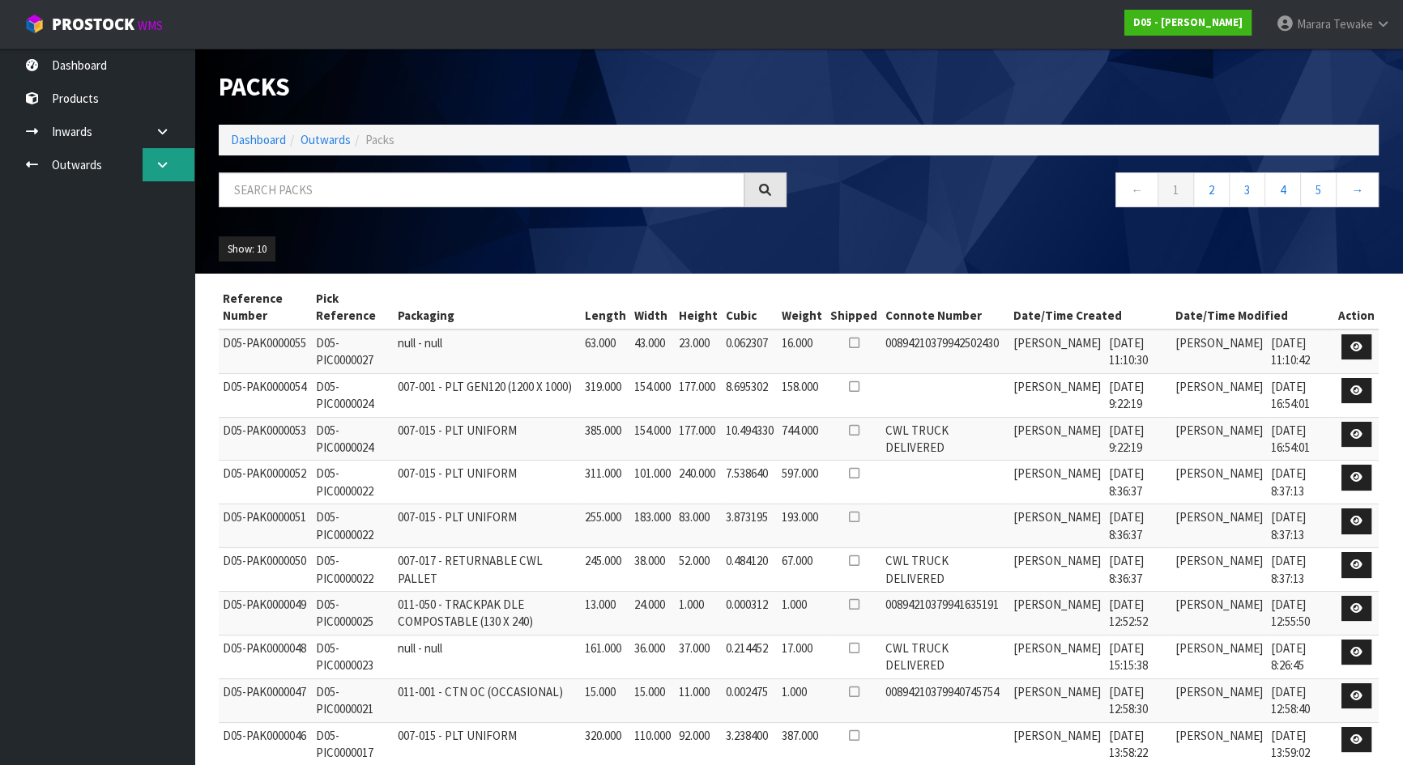
click at [160, 165] on icon at bounding box center [162, 165] width 15 height 12
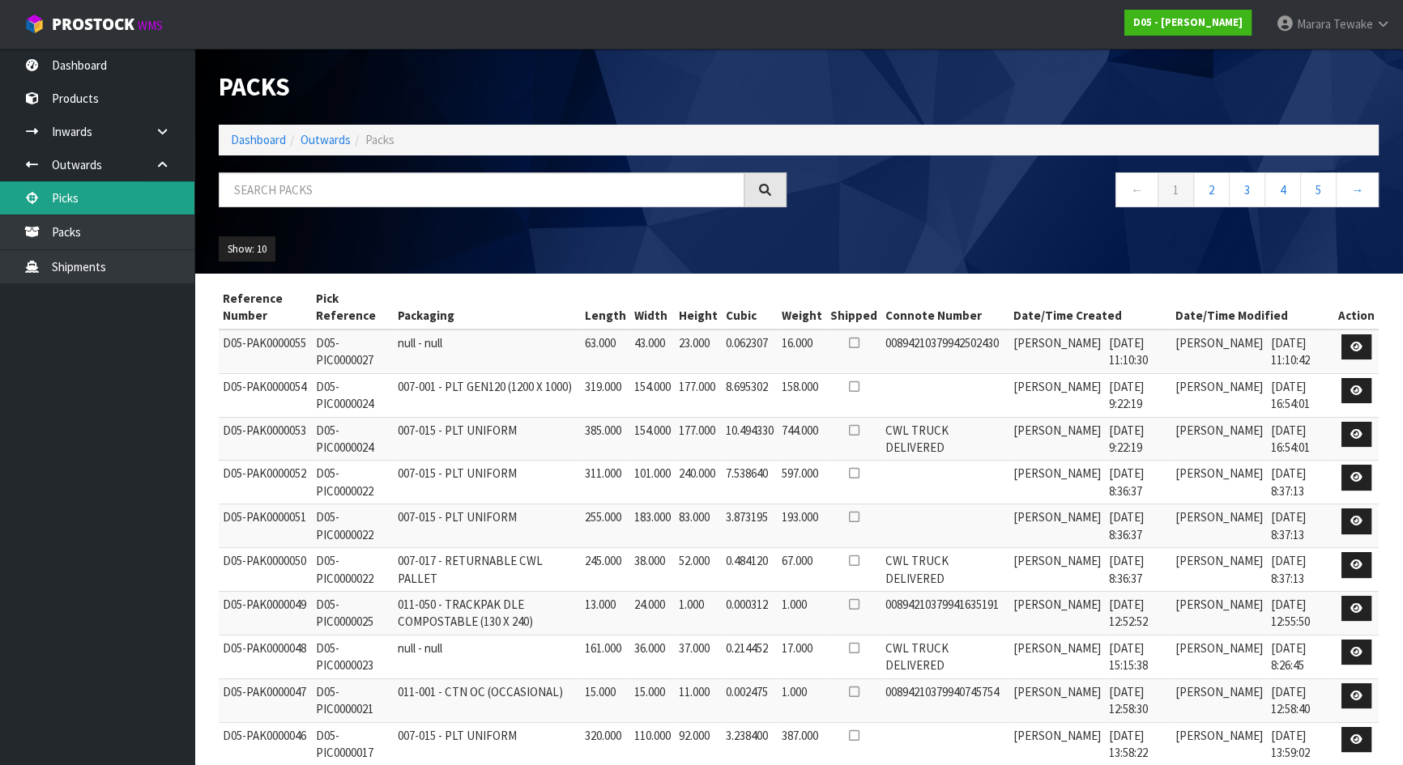
click at [107, 206] on link "Picks" at bounding box center [97, 197] width 194 height 33
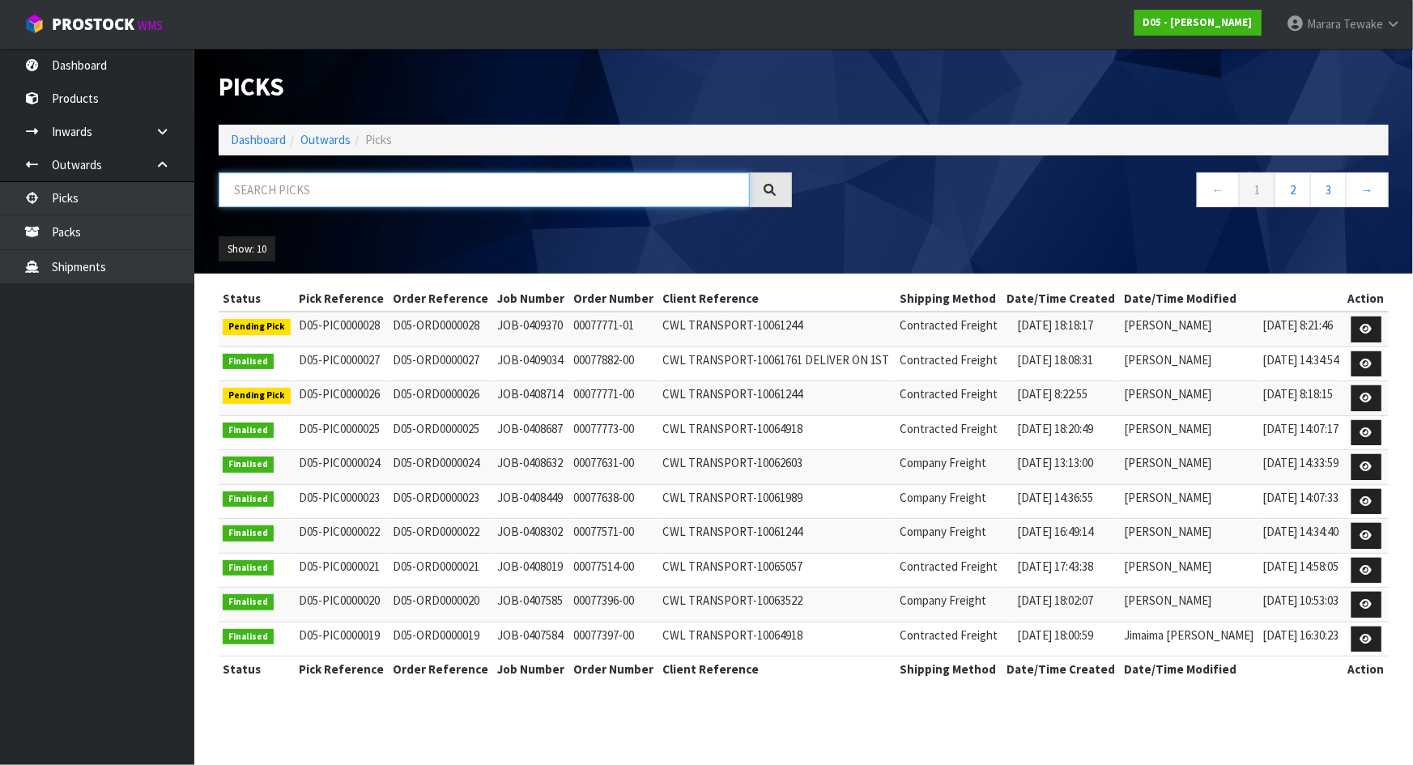
click at [225, 193] on input "text" at bounding box center [484, 190] width 531 height 35
type input "JOB-0408714"
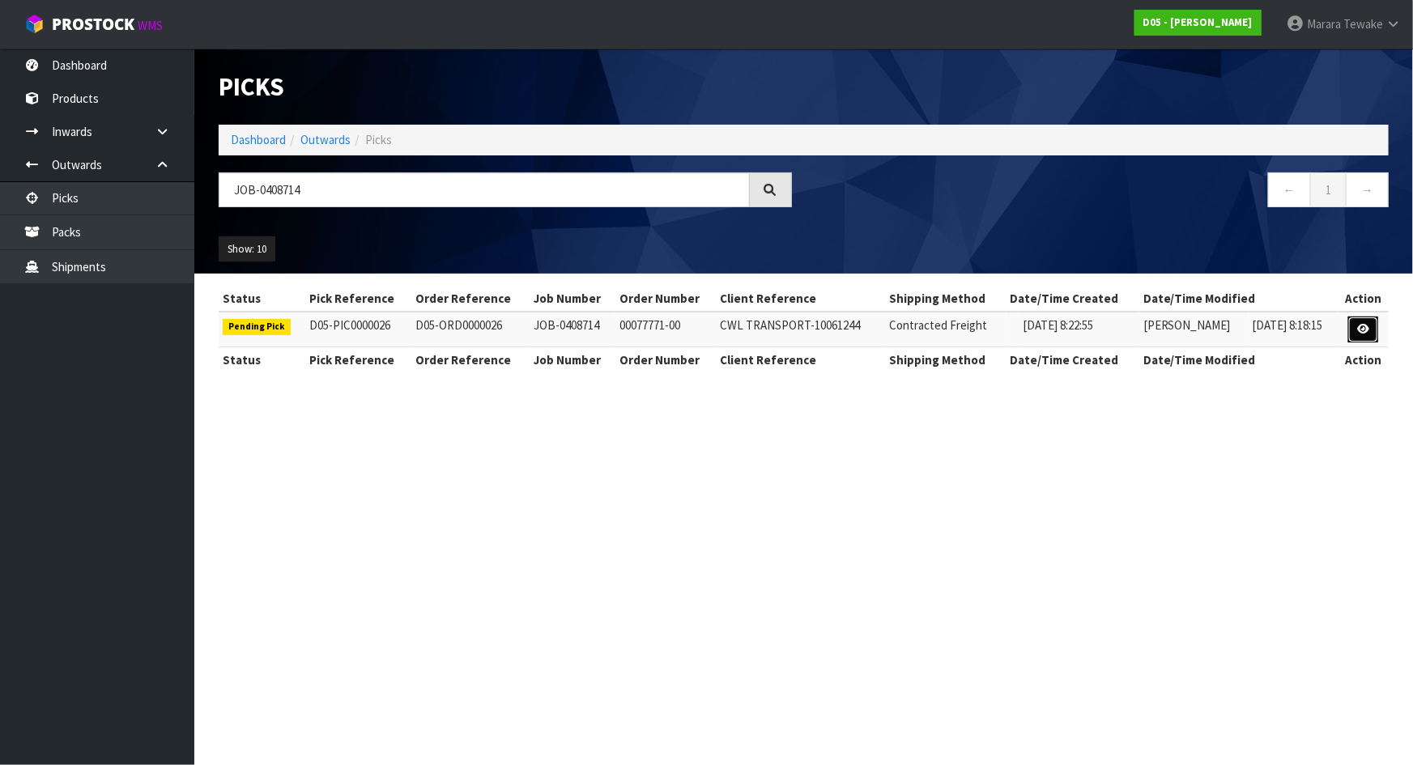
click at [1370, 331] on icon at bounding box center [1363, 329] width 12 height 11
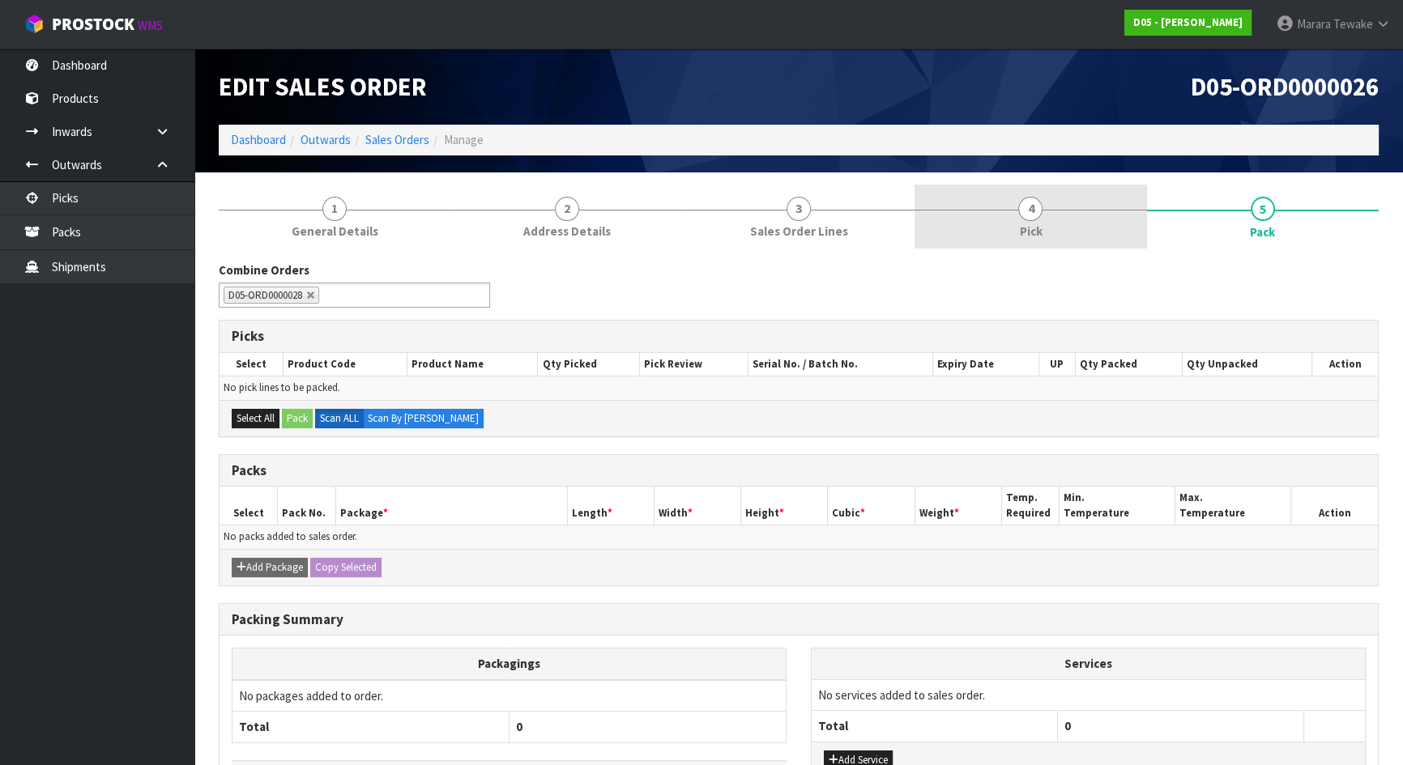
click at [1114, 224] on link "4 Pick" at bounding box center [1030, 217] width 232 height 64
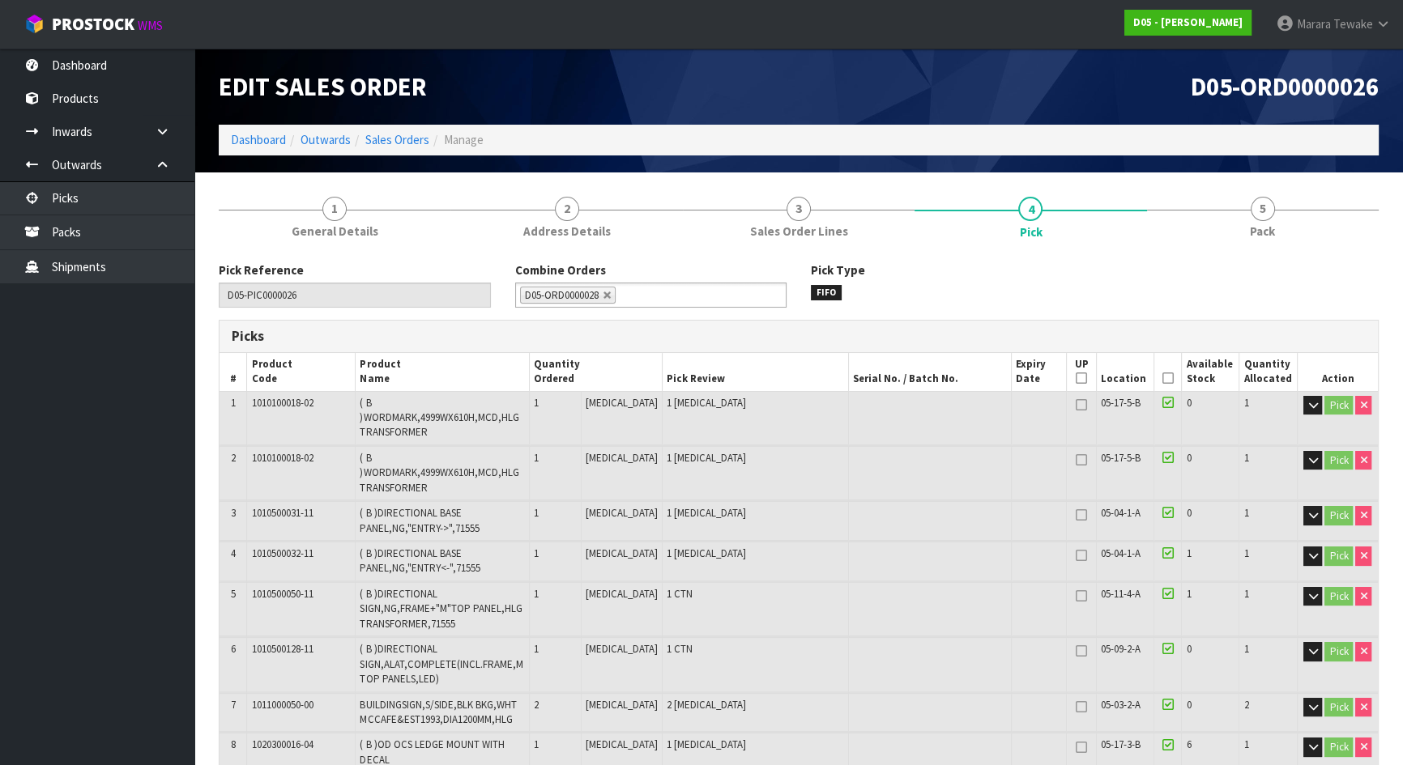
click at [1162, 378] on icon at bounding box center [1167, 378] width 11 height 1
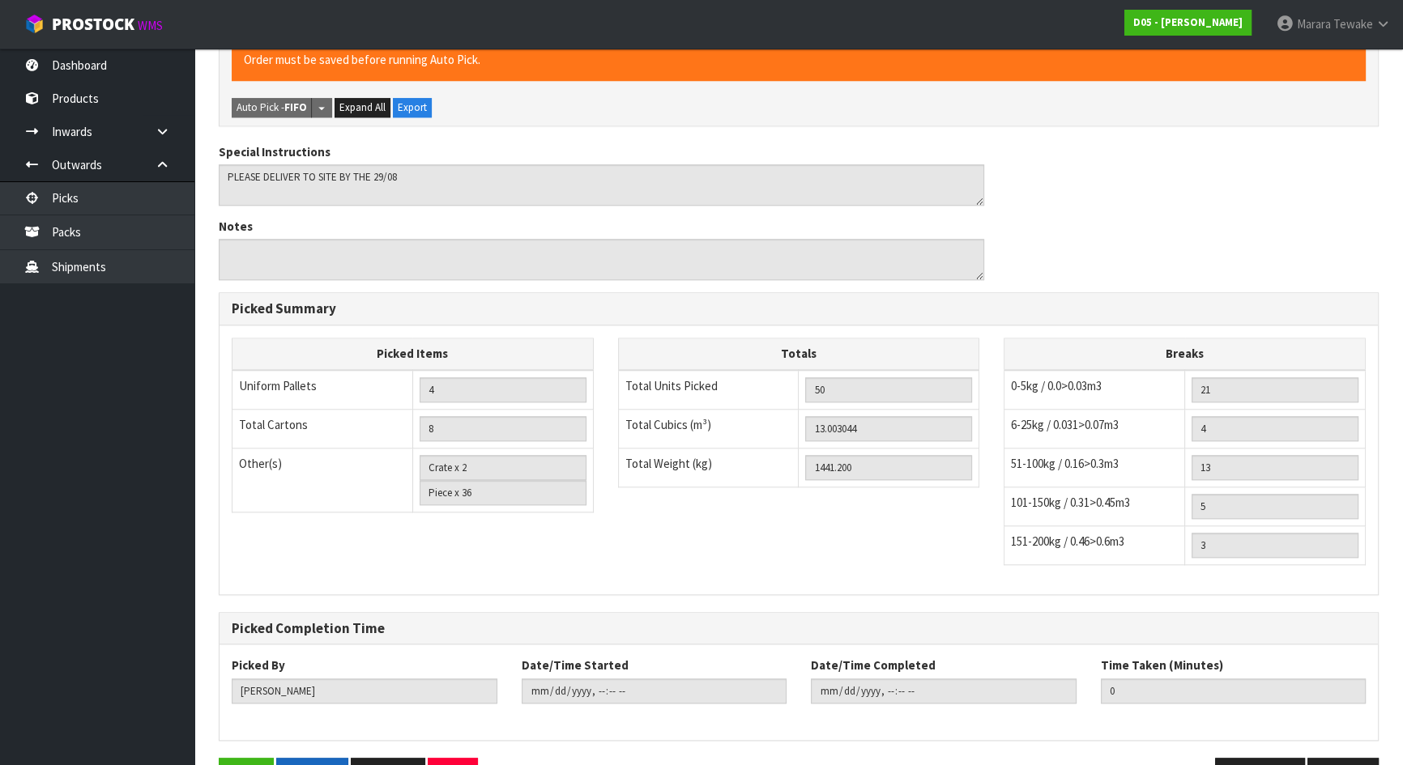
scroll to position [1924, 0]
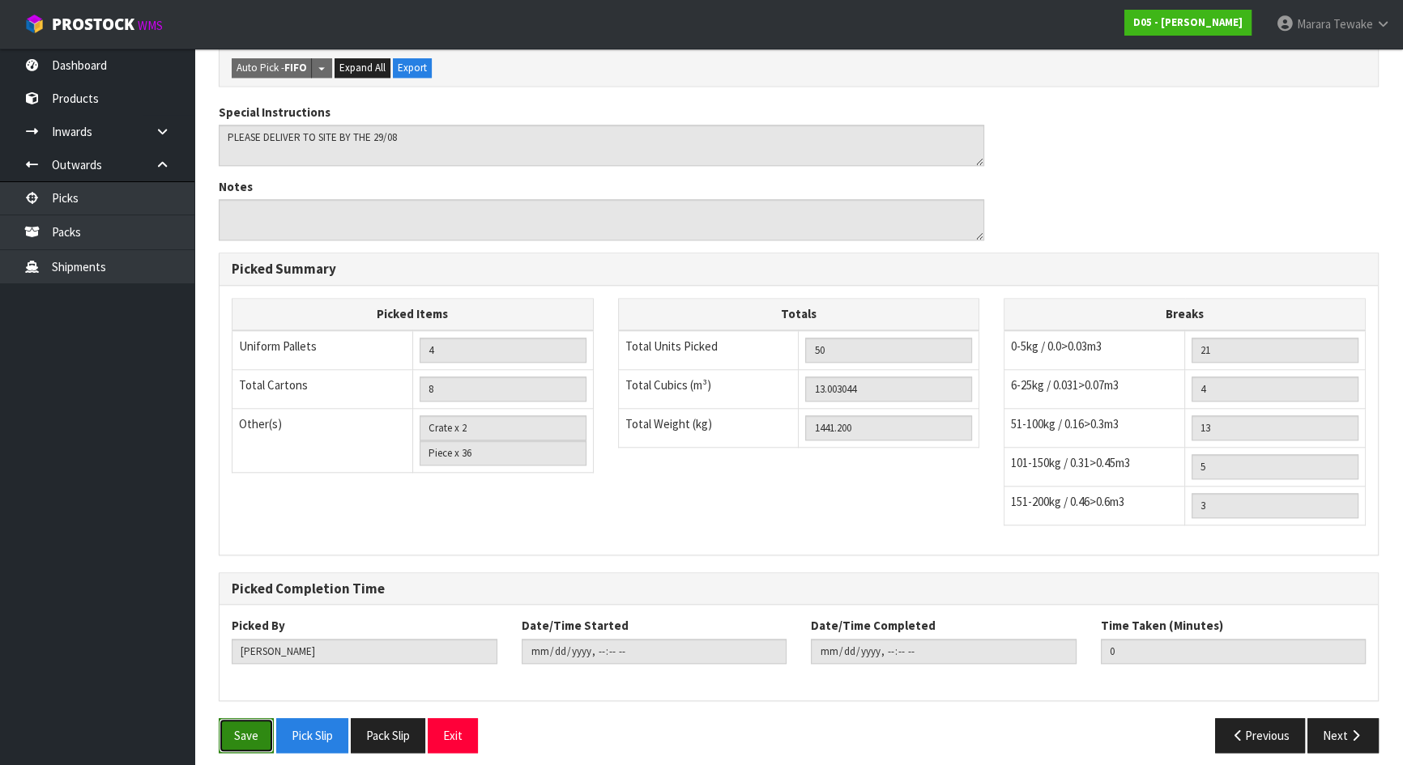
click at [269, 724] on button "Save" at bounding box center [246, 735] width 55 height 35
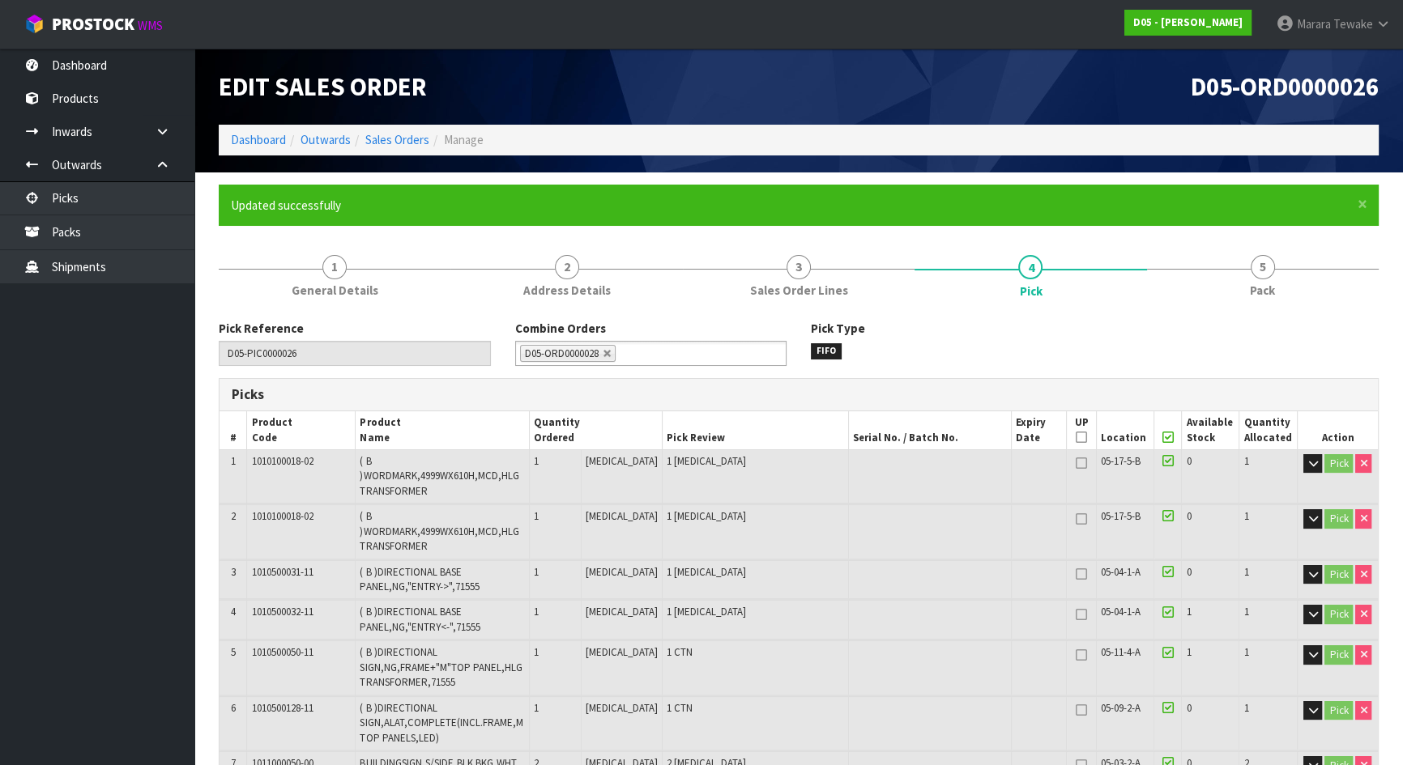
type input "[PERSON_NAME]"
type input "[DATE]T14:49:43"
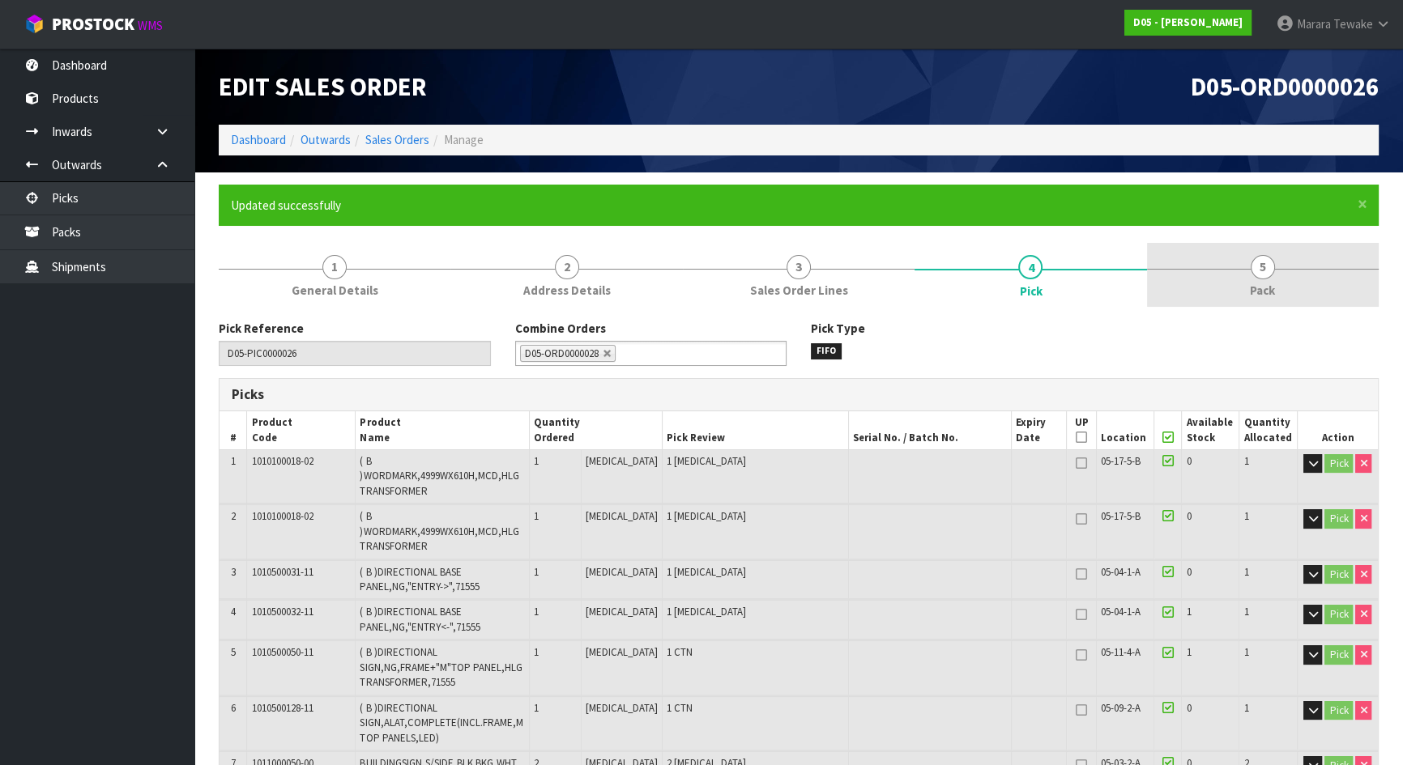
click at [1281, 291] on link "5 Pack" at bounding box center [1263, 275] width 232 height 64
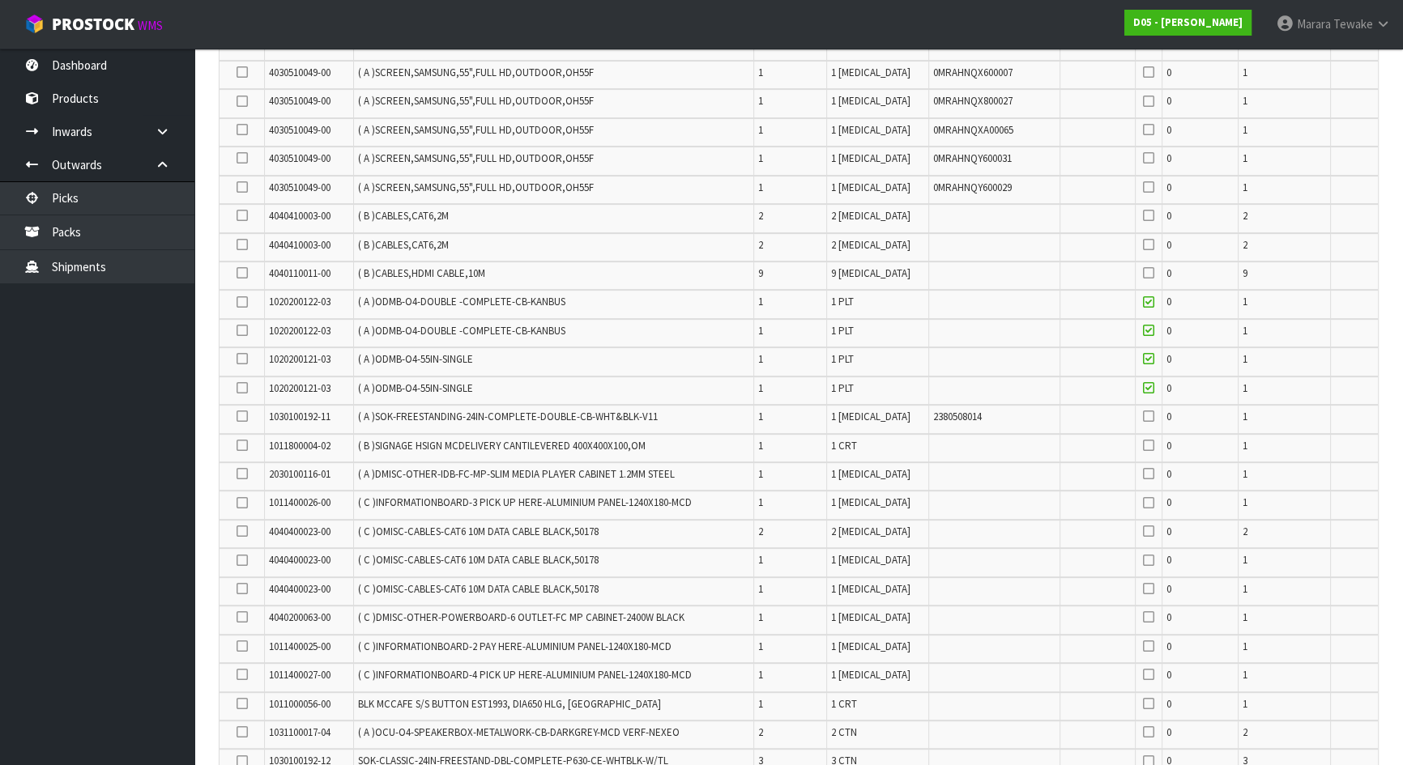
scroll to position [1030, 0]
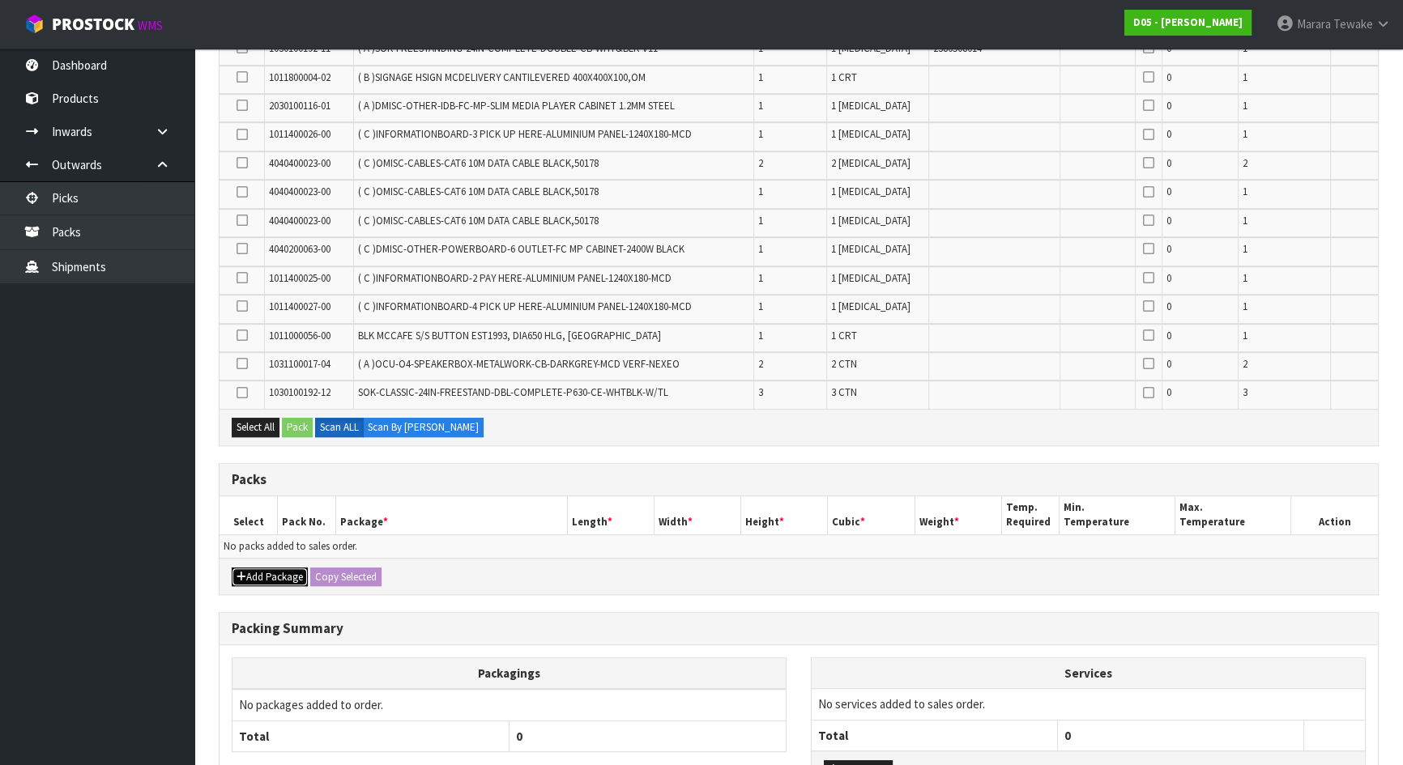
click at [278, 568] on button "Add Package" at bounding box center [270, 577] width 76 height 19
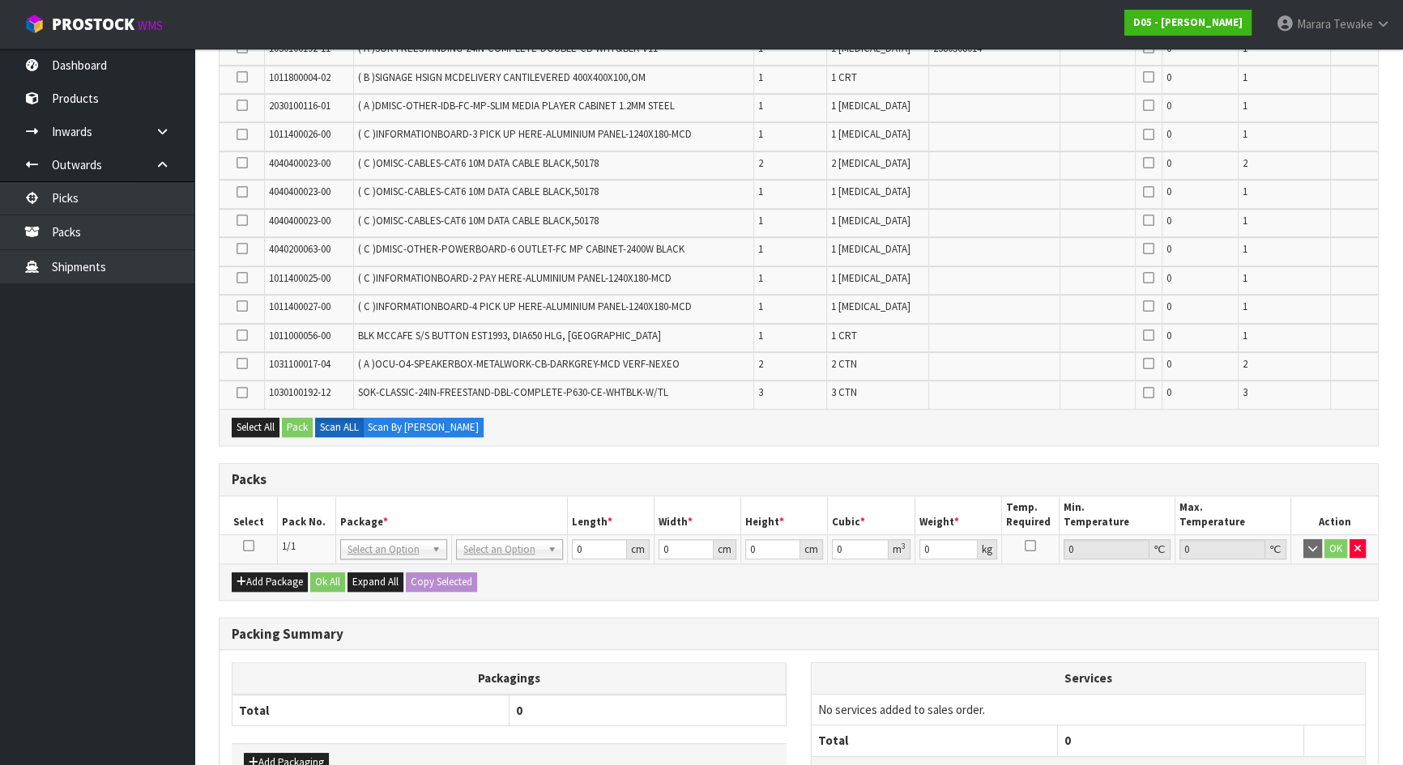
click at [247, 546] on icon at bounding box center [248, 546] width 11 height 1
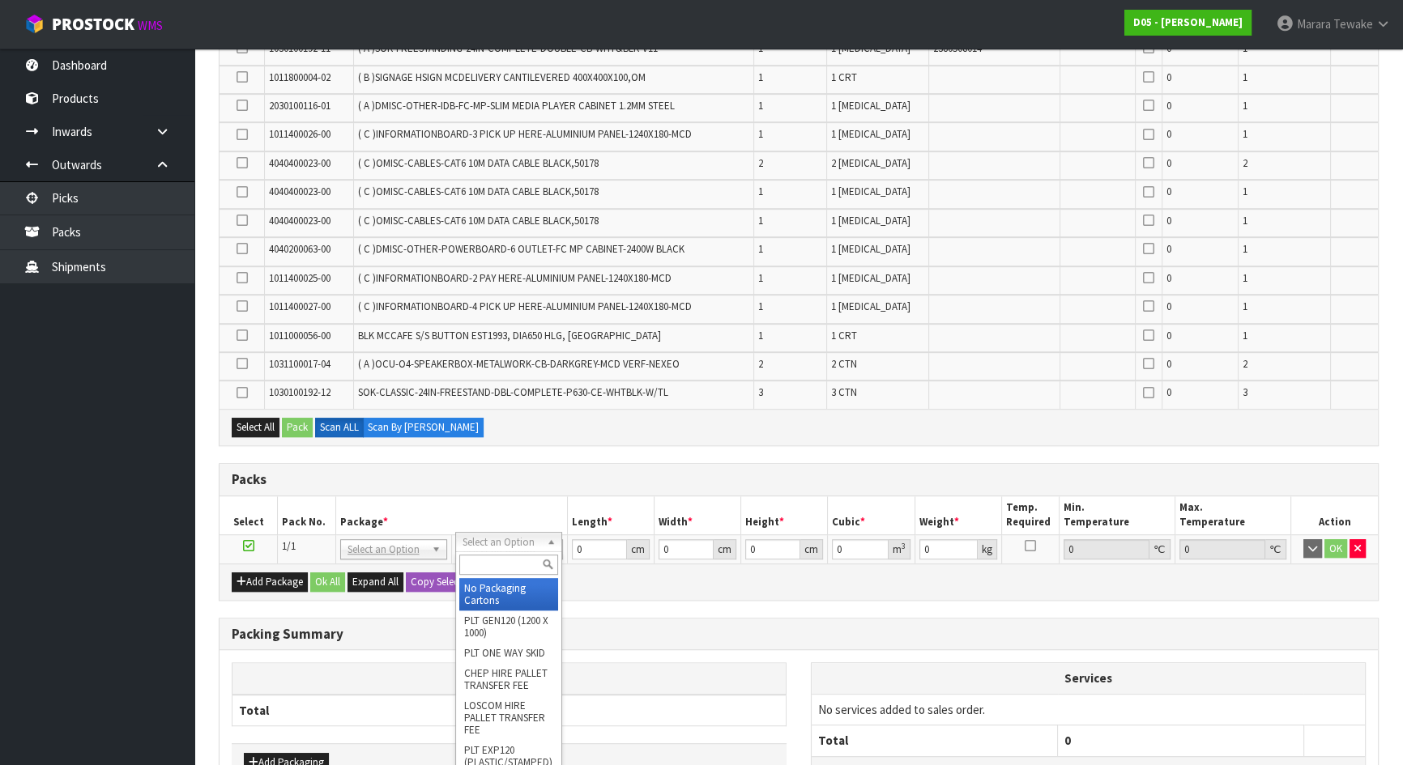
click at [498, 573] on input "text" at bounding box center [508, 565] width 99 height 20
type input "E"
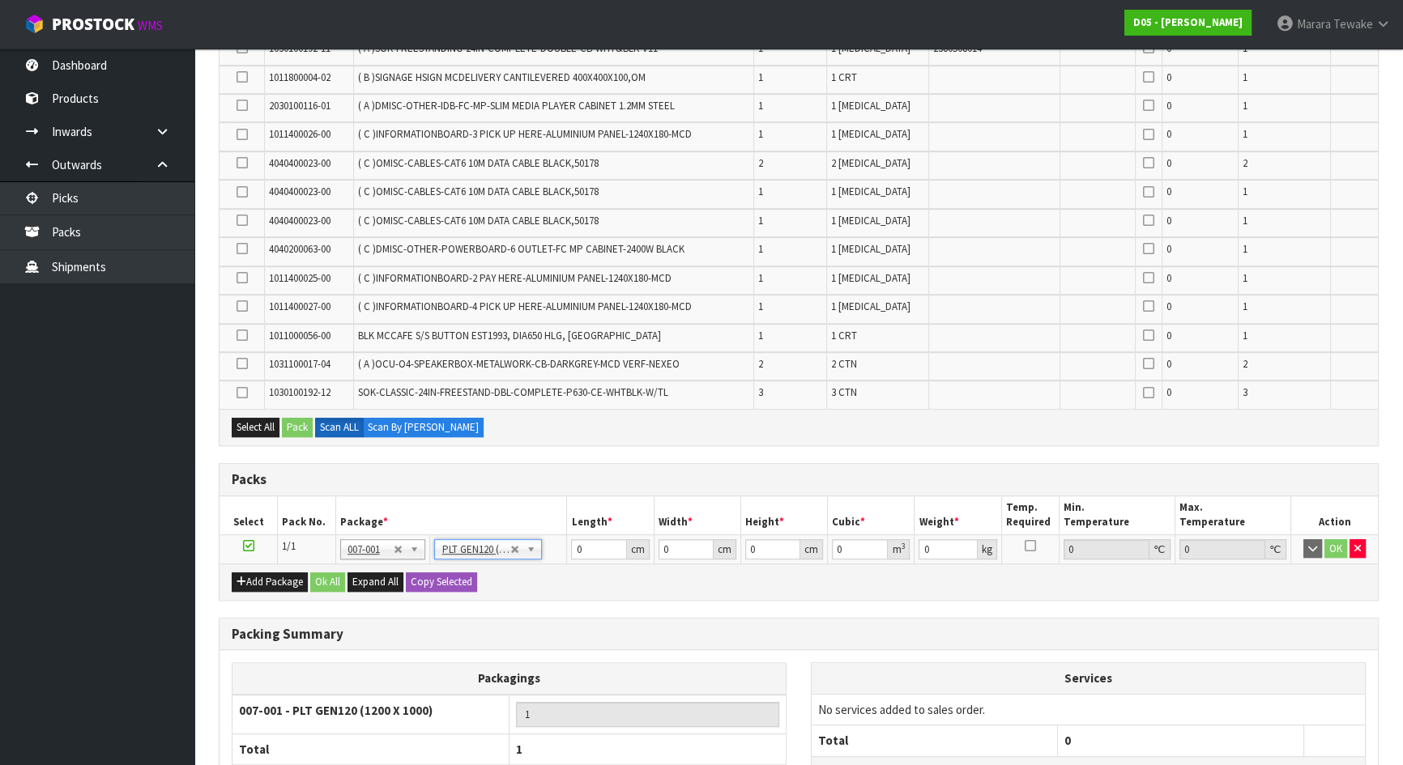
type input "120"
type input "100"
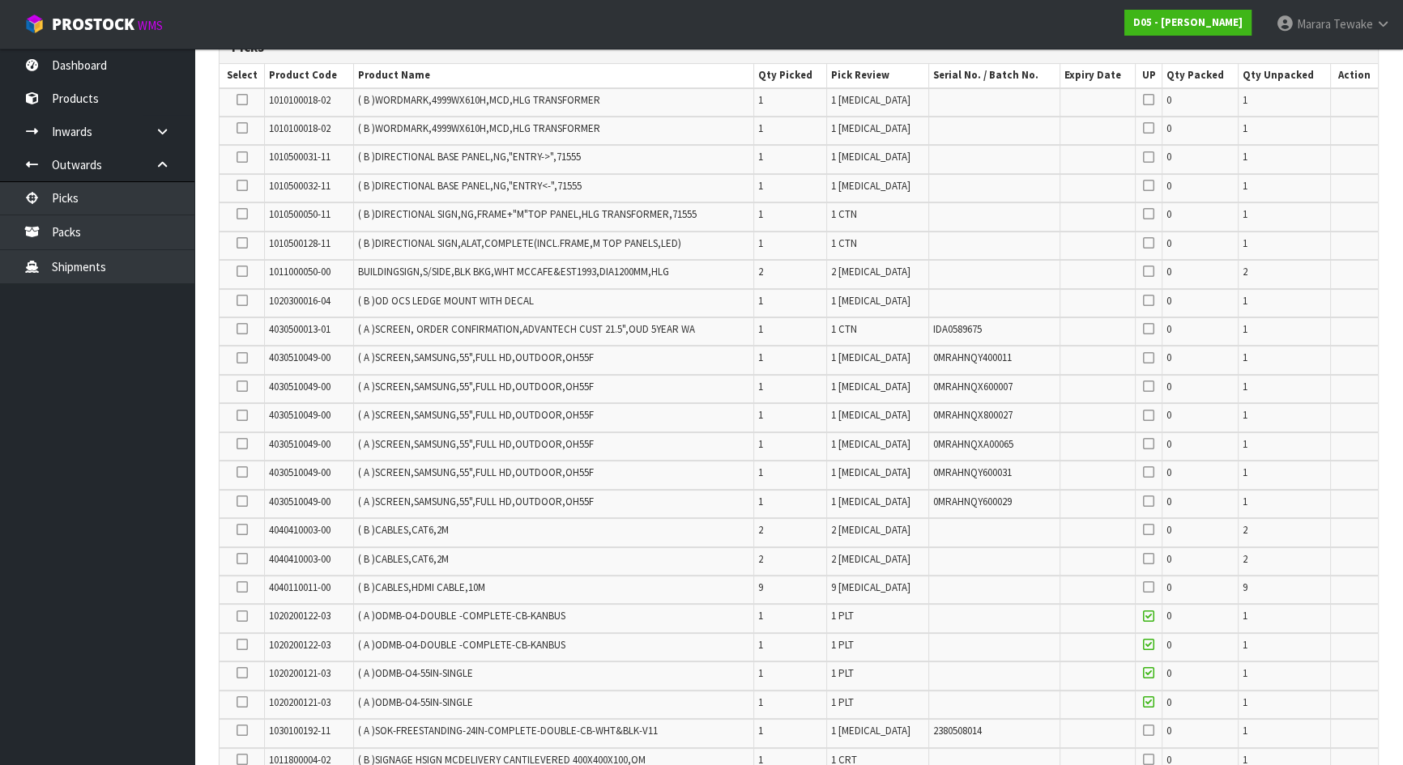
scroll to position [359, 0]
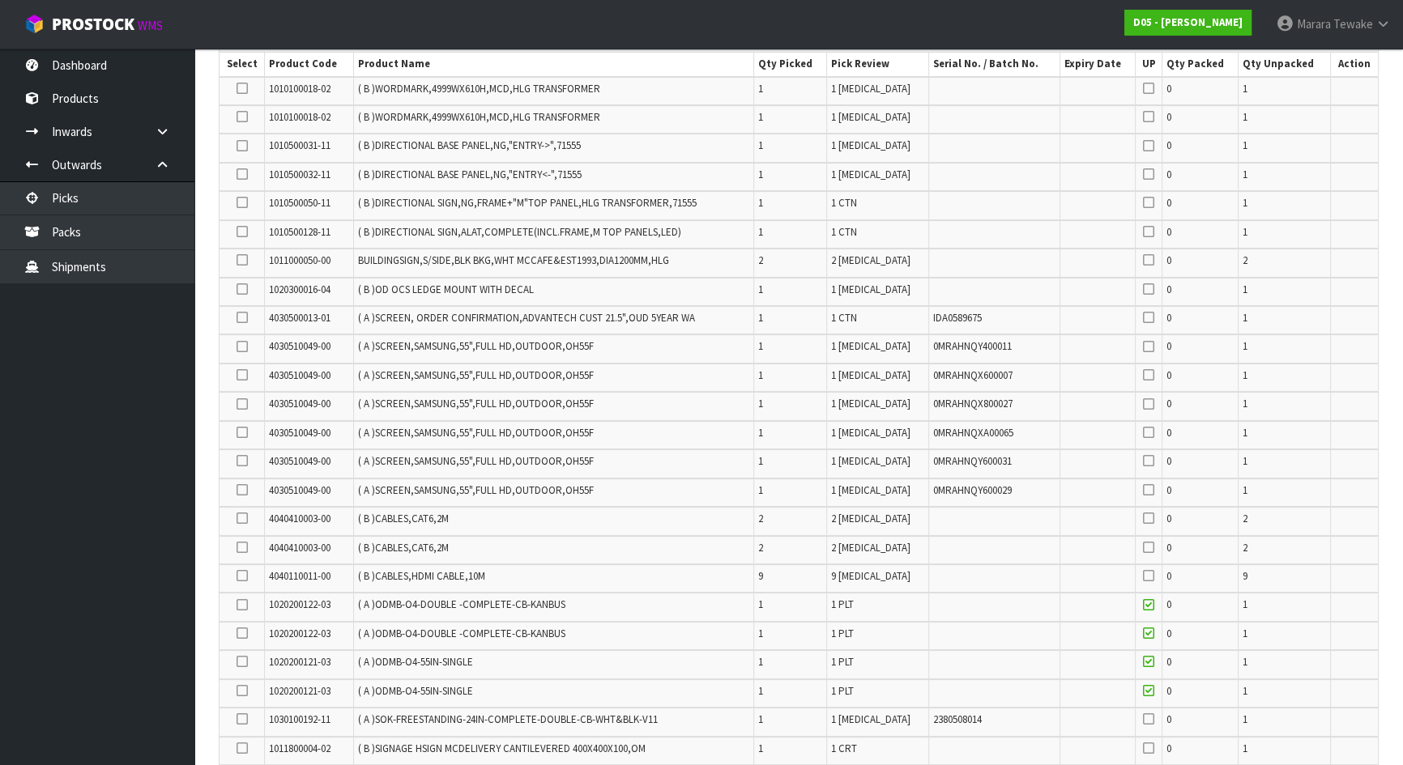
drag, startPoint x: 243, startPoint y: 485, endPoint x: 242, endPoint y: 462, distance: 23.5
click at [243, 490] on icon at bounding box center [242, 490] width 11 height 1
click at [0, 0] on input "checkbox" at bounding box center [0, 0] width 0 height 0
click at [237, 462] on icon at bounding box center [242, 461] width 11 height 1
click at [0, 0] on input "checkbox" at bounding box center [0, 0] width 0 height 0
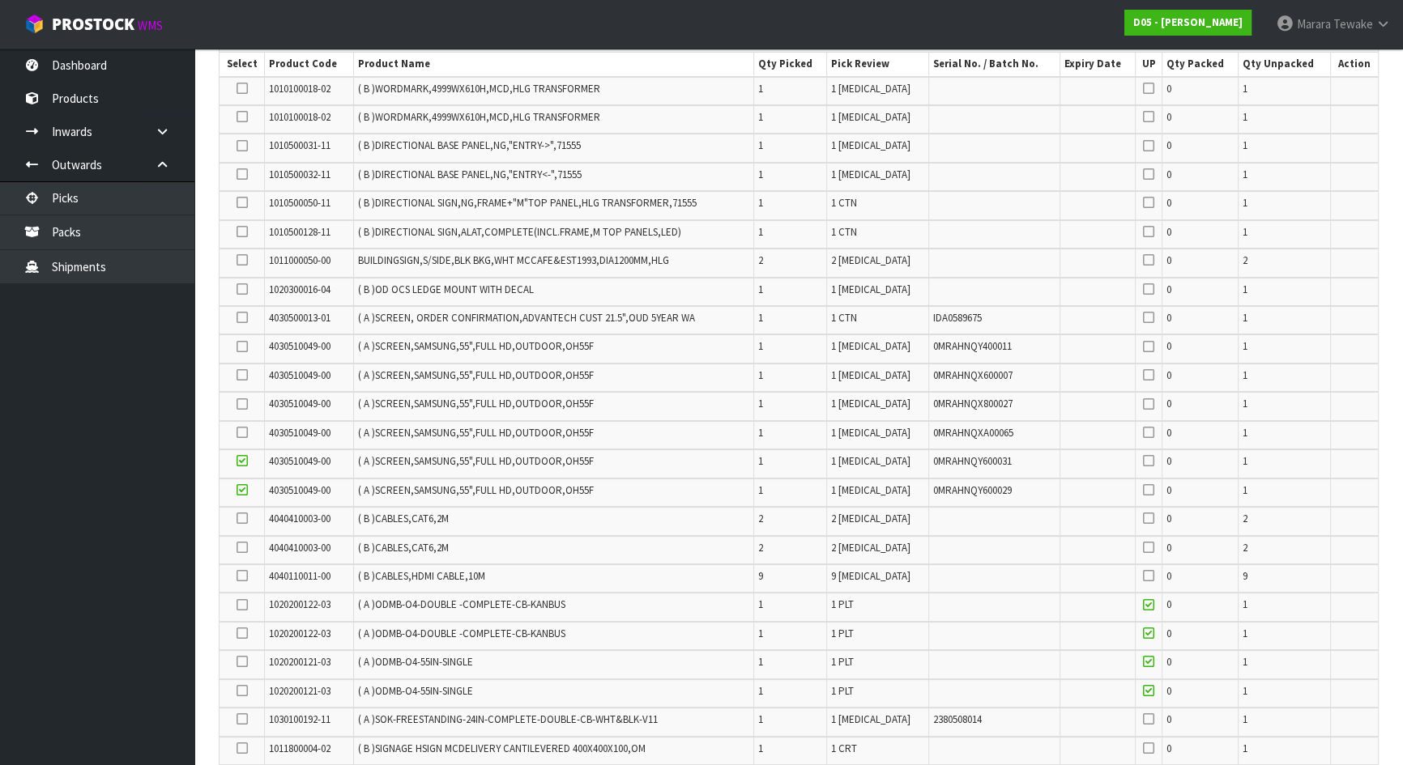
click at [240, 433] on icon at bounding box center [242, 433] width 11 height 1
click at [0, 0] on input "checkbox" at bounding box center [0, 0] width 0 height 0
click at [242, 404] on icon at bounding box center [242, 404] width 11 height 1
click at [0, 0] on input "checkbox" at bounding box center [0, 0] width 0 height 0
click at [237, 376] on icon at bounding box center [242, 375] width 11 height 1
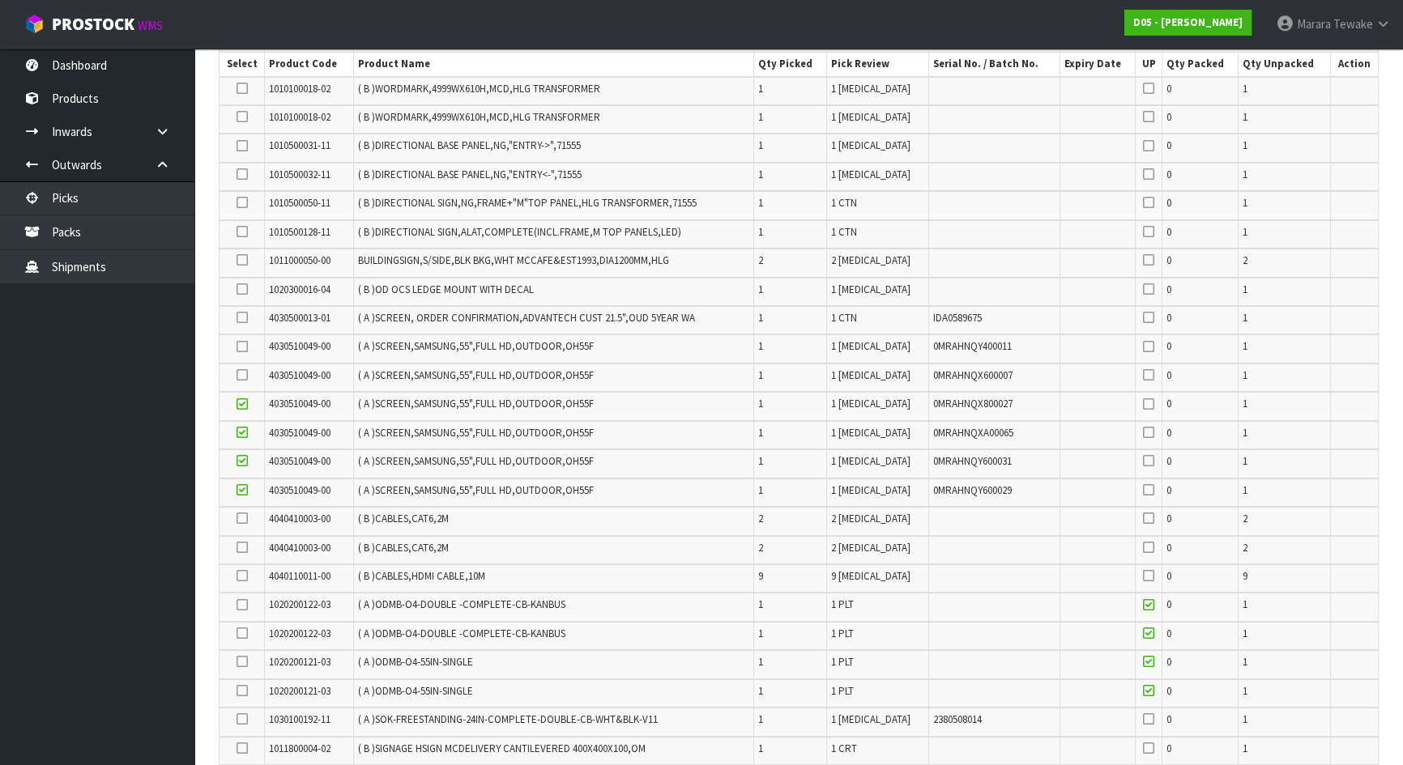
click at [0, 0] on input "checkbox" at bounding box center [0, 0] width 0 height 0
click at [240, 347] on icon at bounding box center [242, 347] width 11 height 1
click at [0, 0] on input "checkbox" at bounding box center [0, 0] width 0 height 0
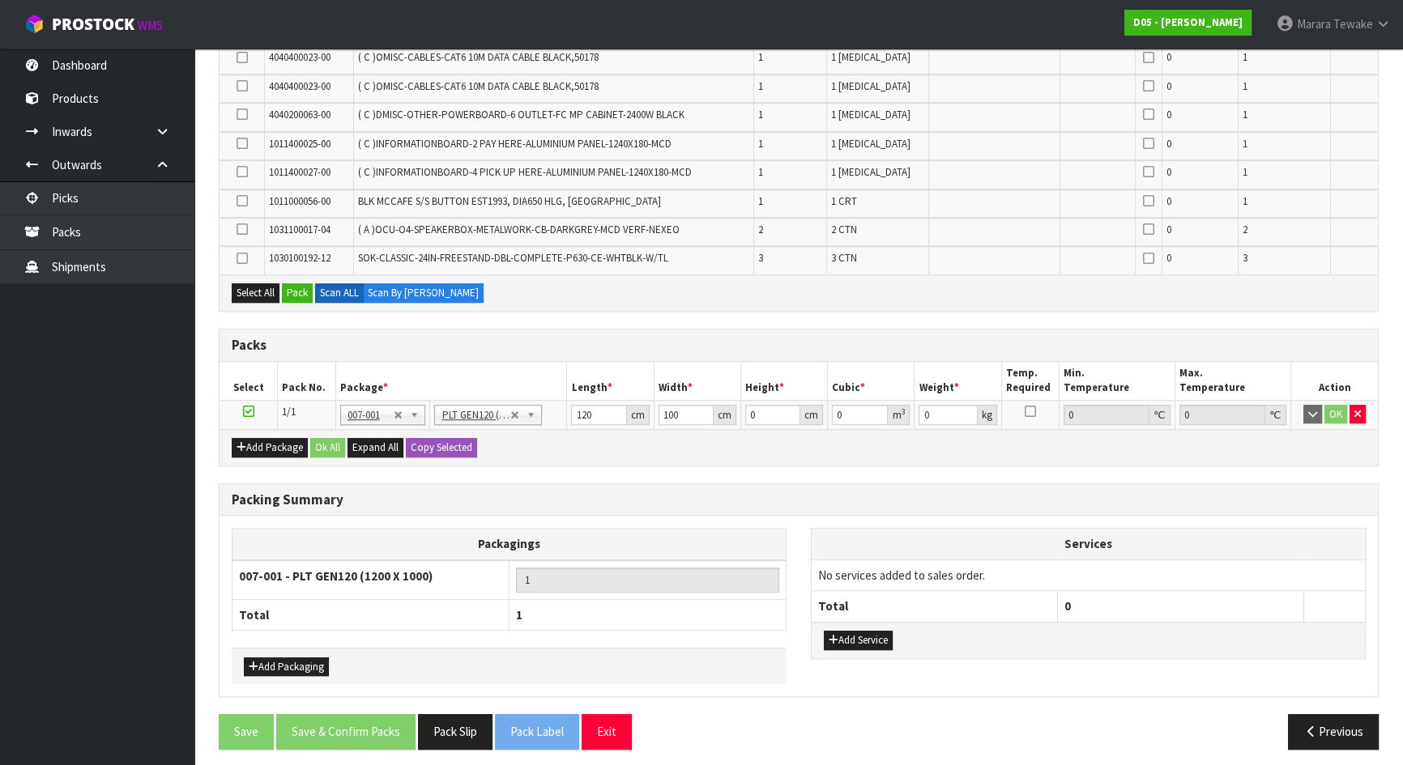
scroll to position [870, 0]
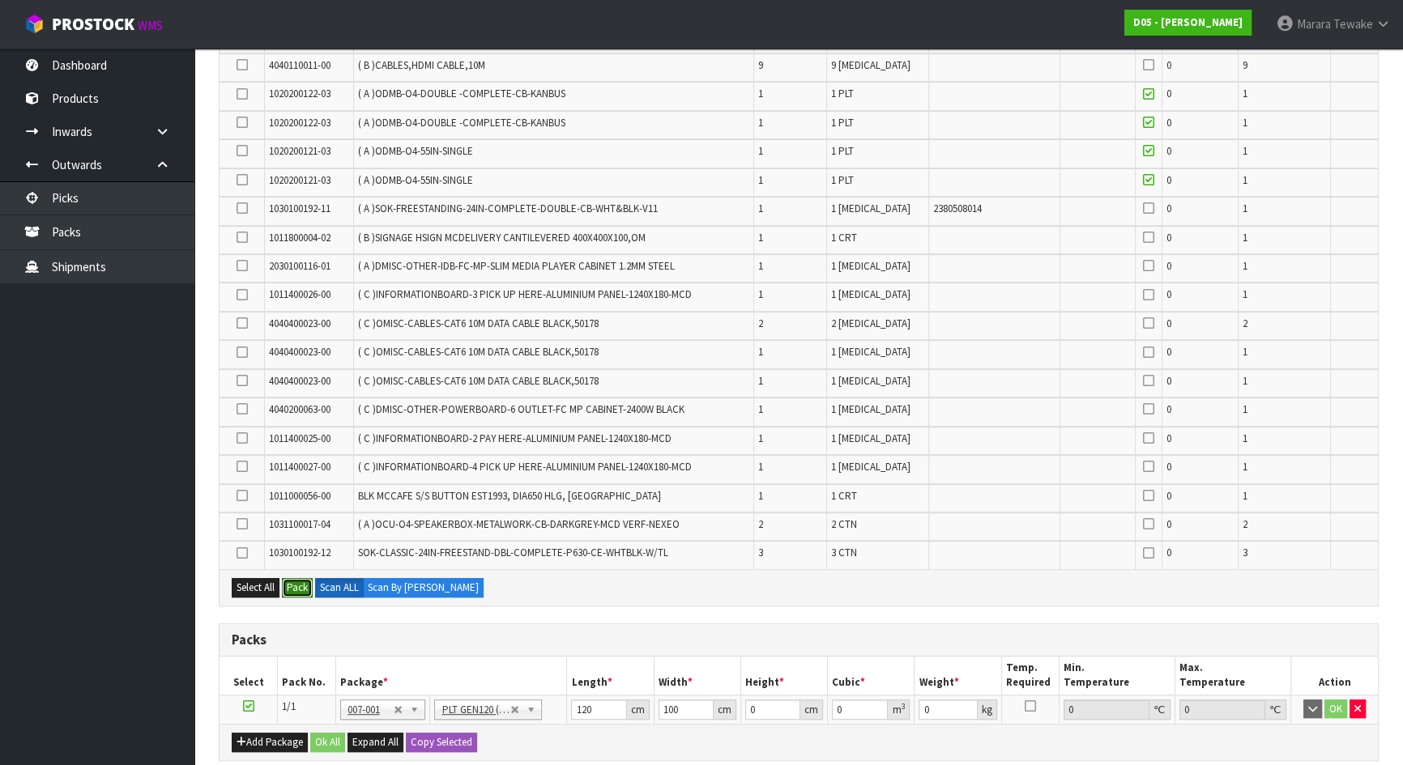
click at [301, 578] on button "Pack" at bounding box center [297, 587] width 31 height 19
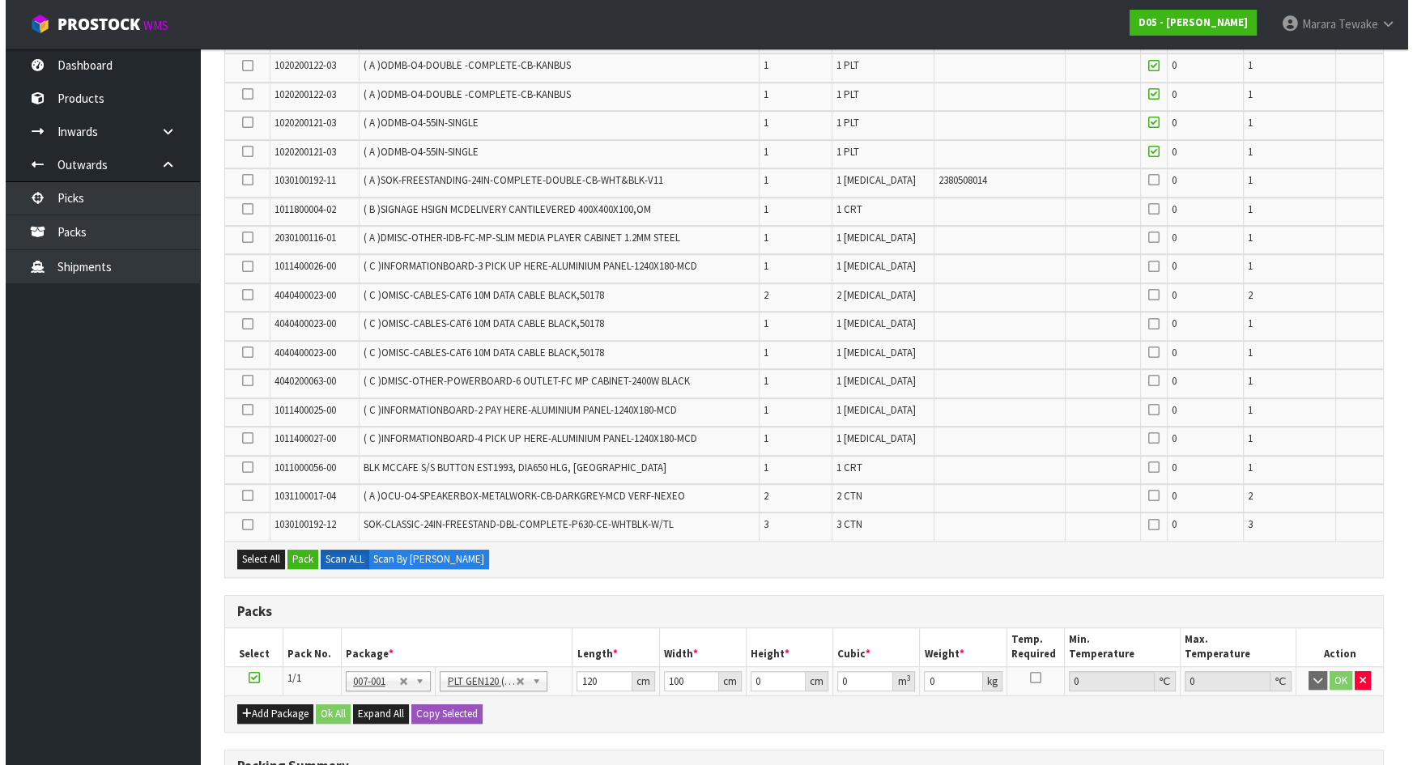
scroll to position [944, 0]
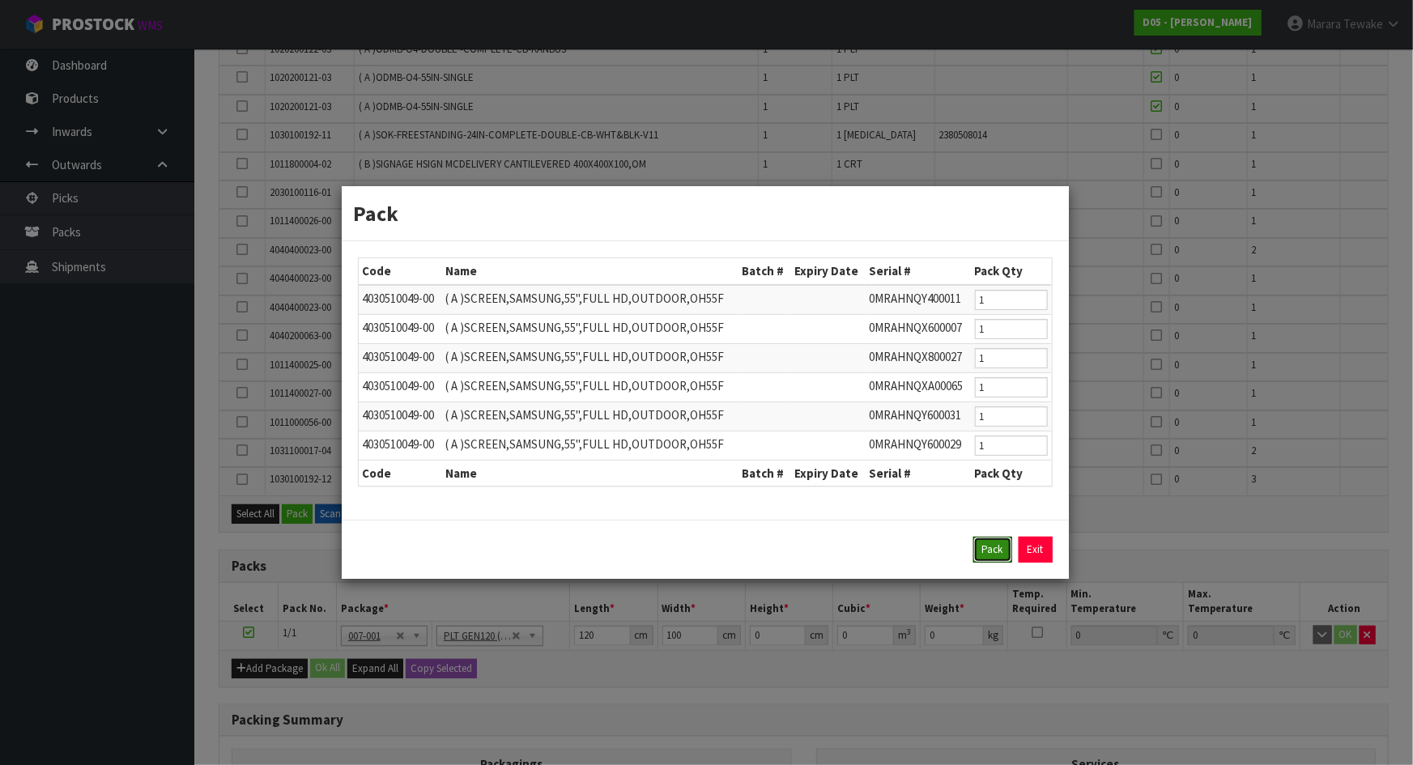
click at [999, 543] on button "Pack" at bounding box center [993, 550] width 39 height 26
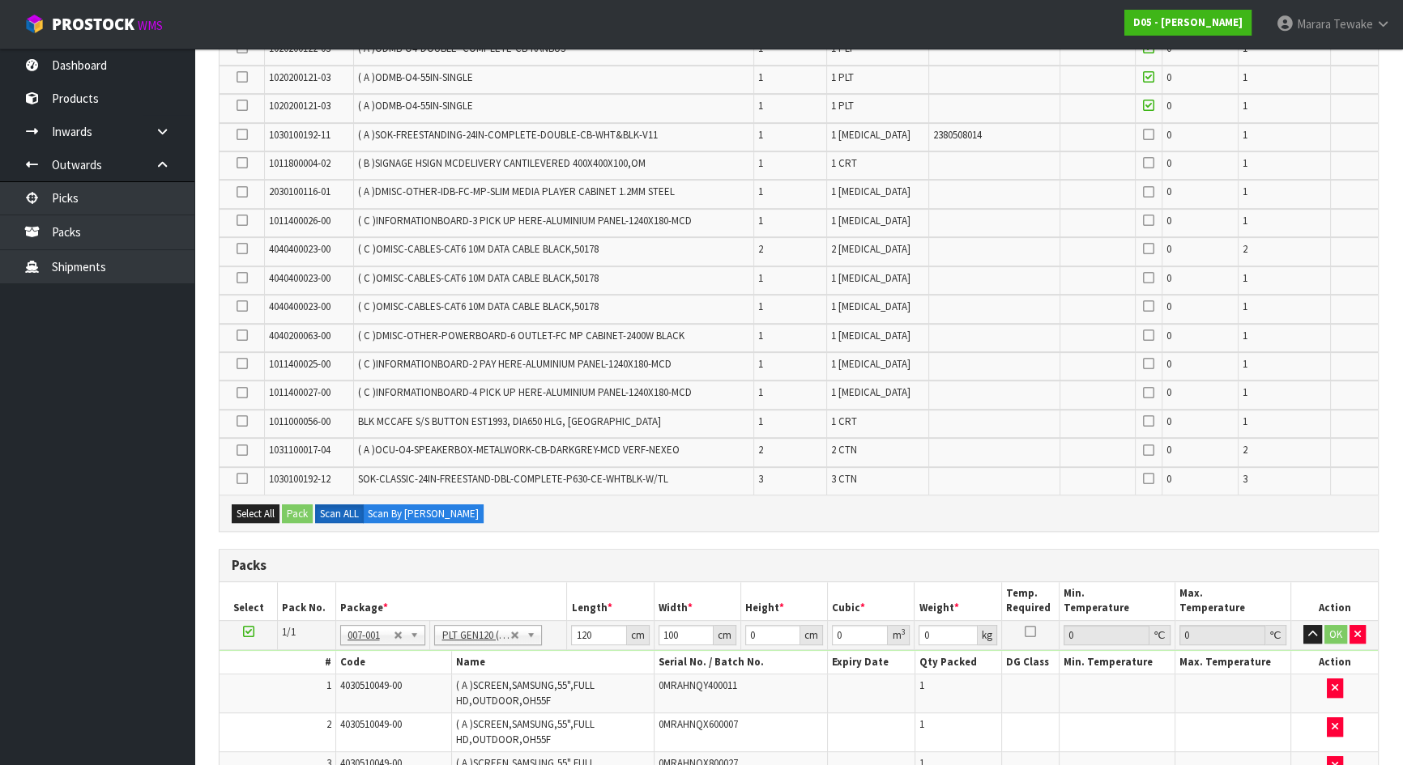
type input "306"
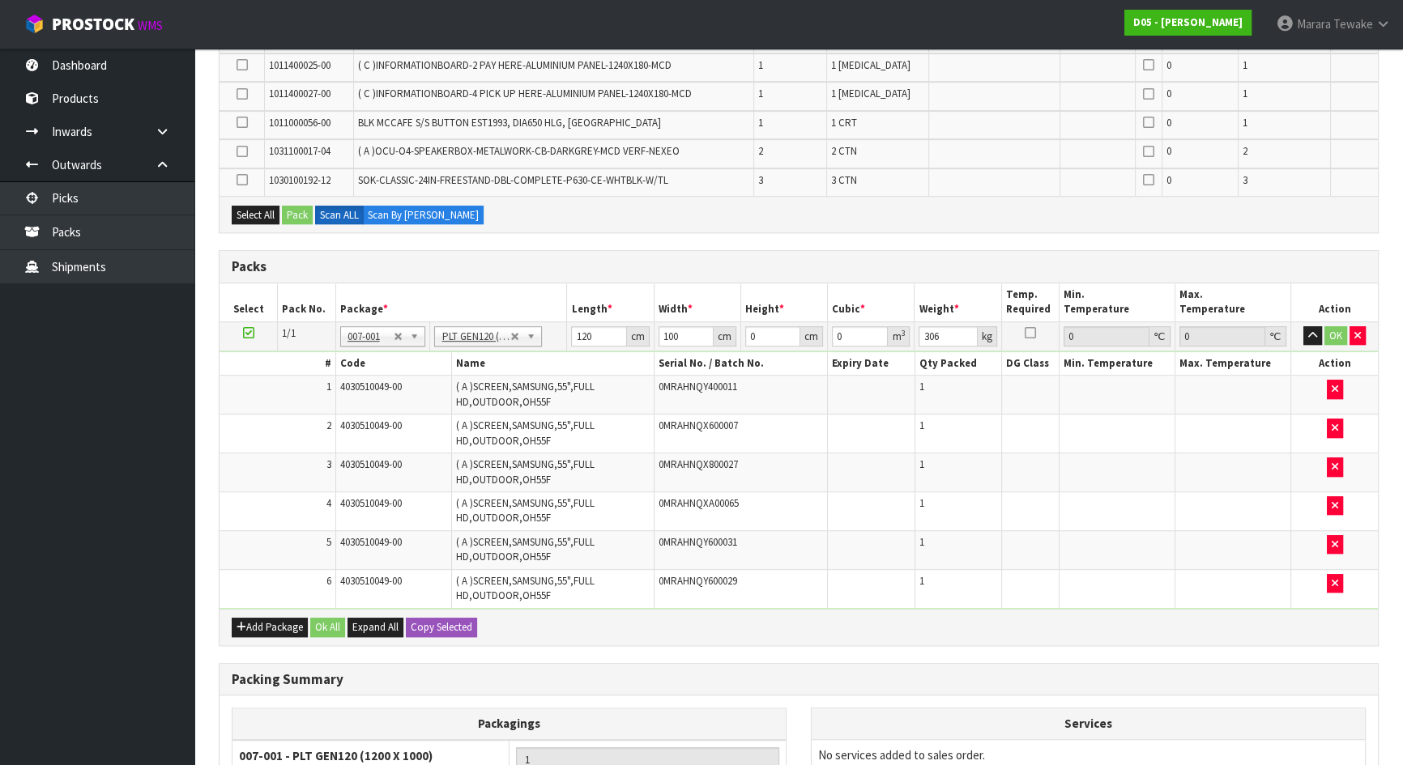
scroll to position [1251, 0]
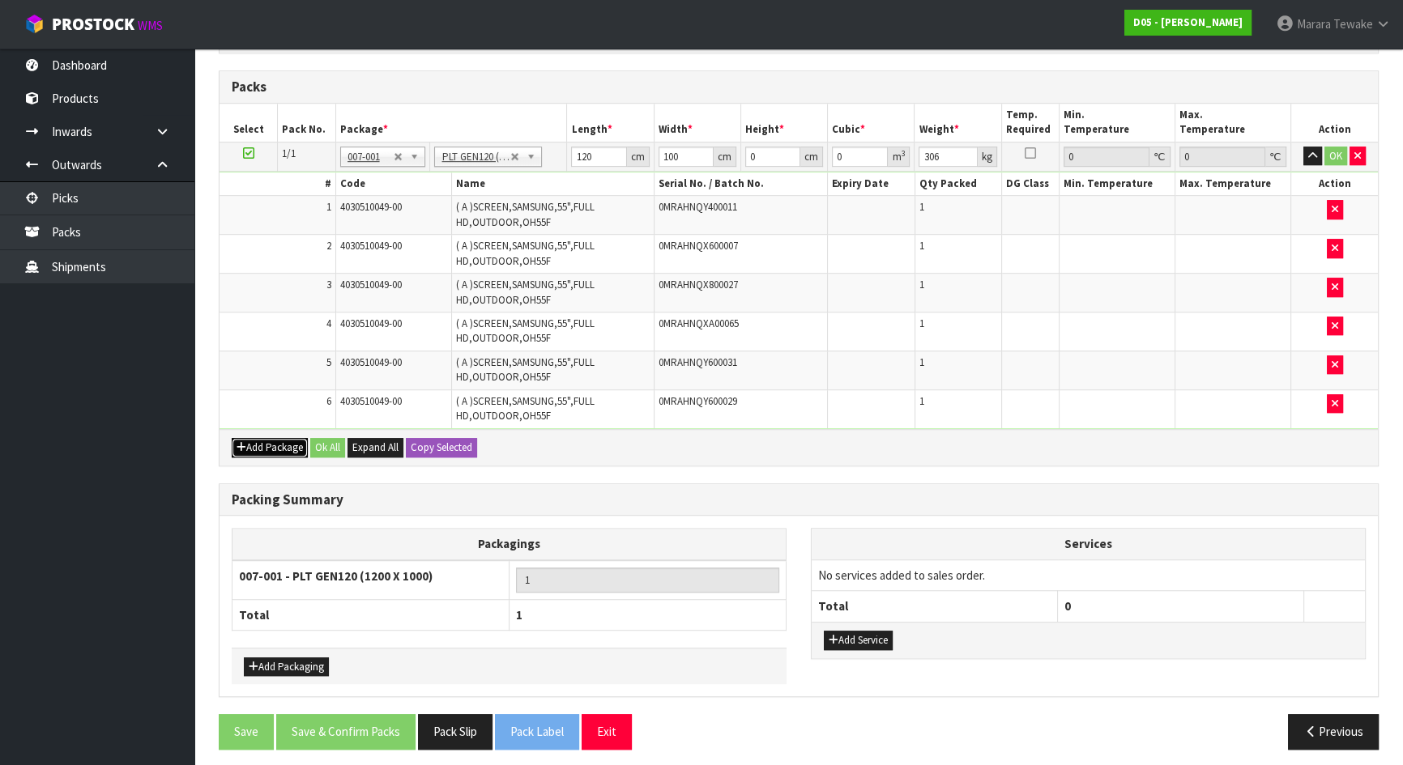
click at [260, 438] on button "Add Package" at bounding box center [270, 447] width 76 height 19
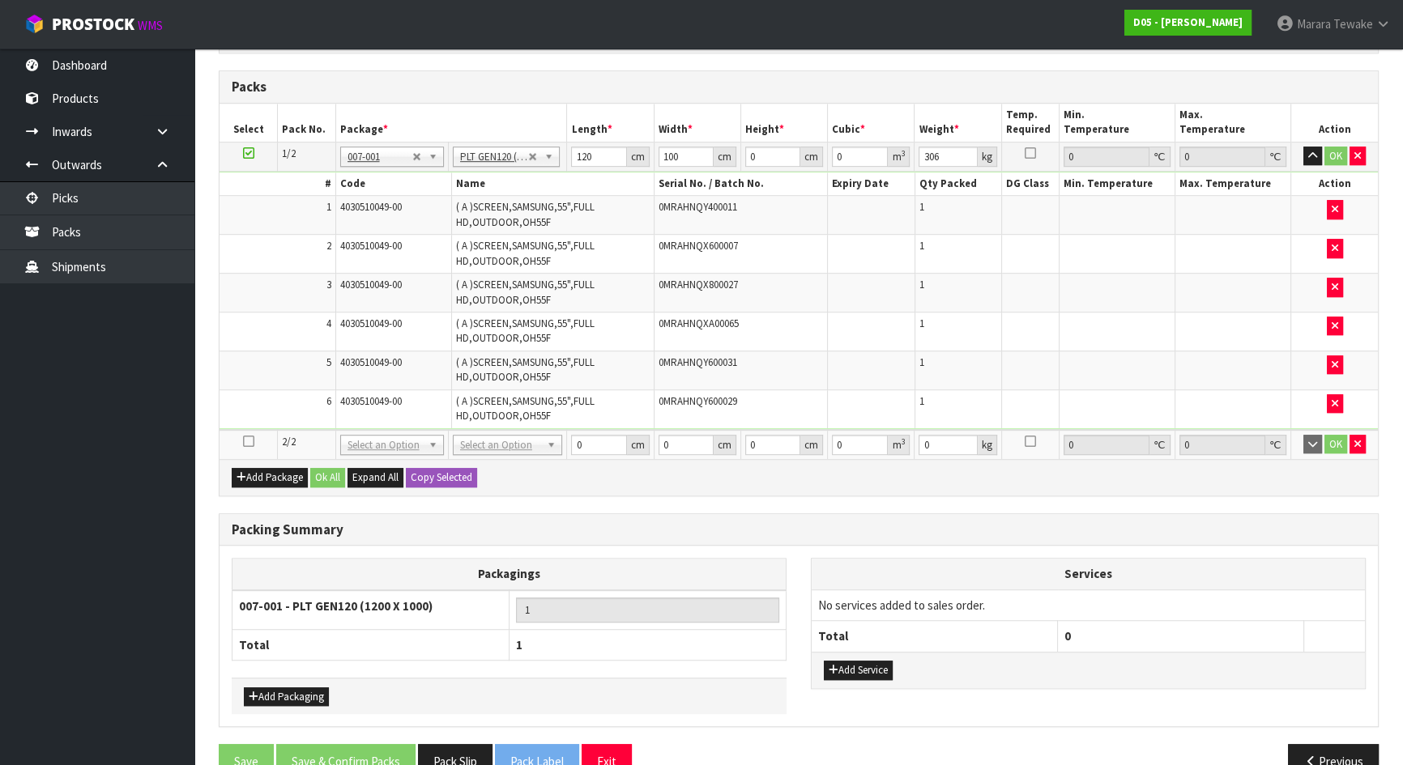
click at [247, 441] on icon at bounding box center [248, 441] width 11 height 1
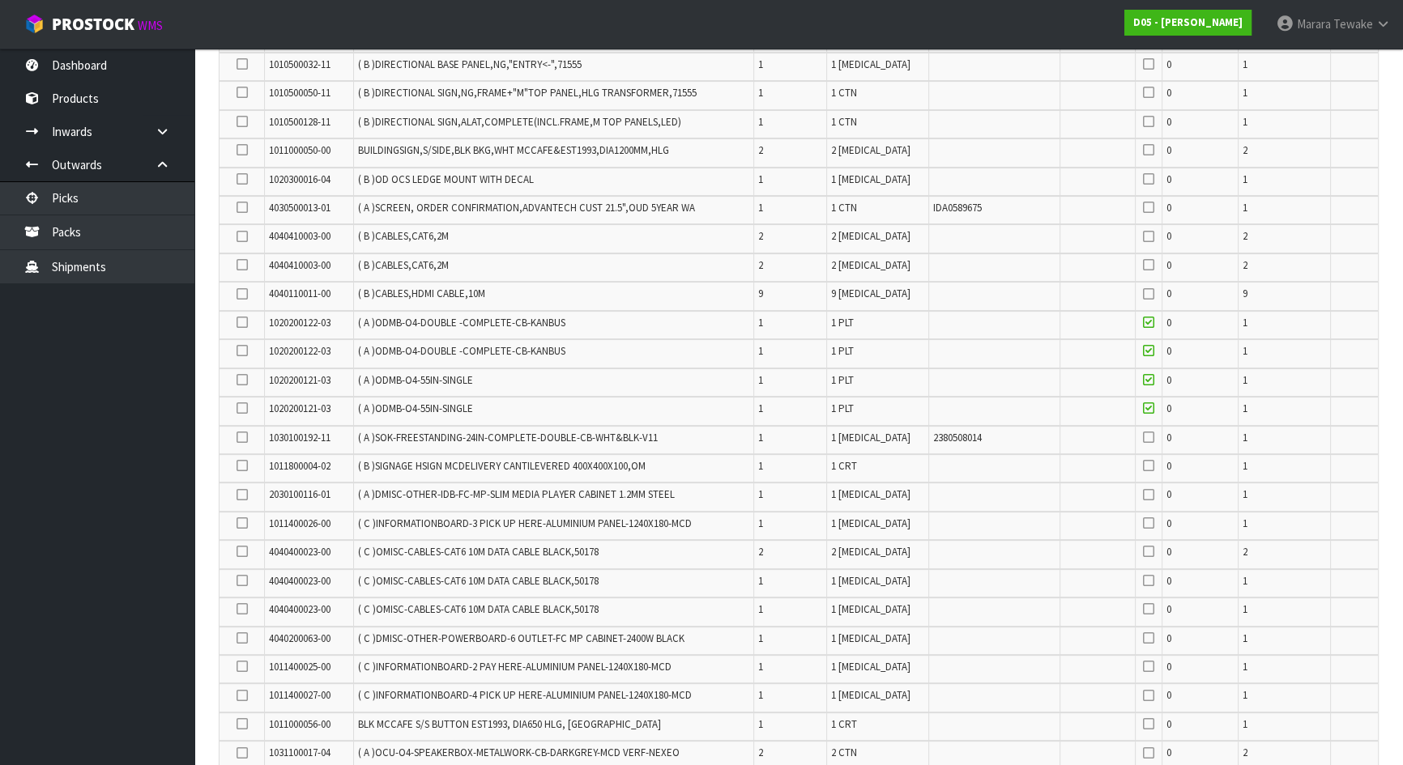
scroll to position [293, 0]
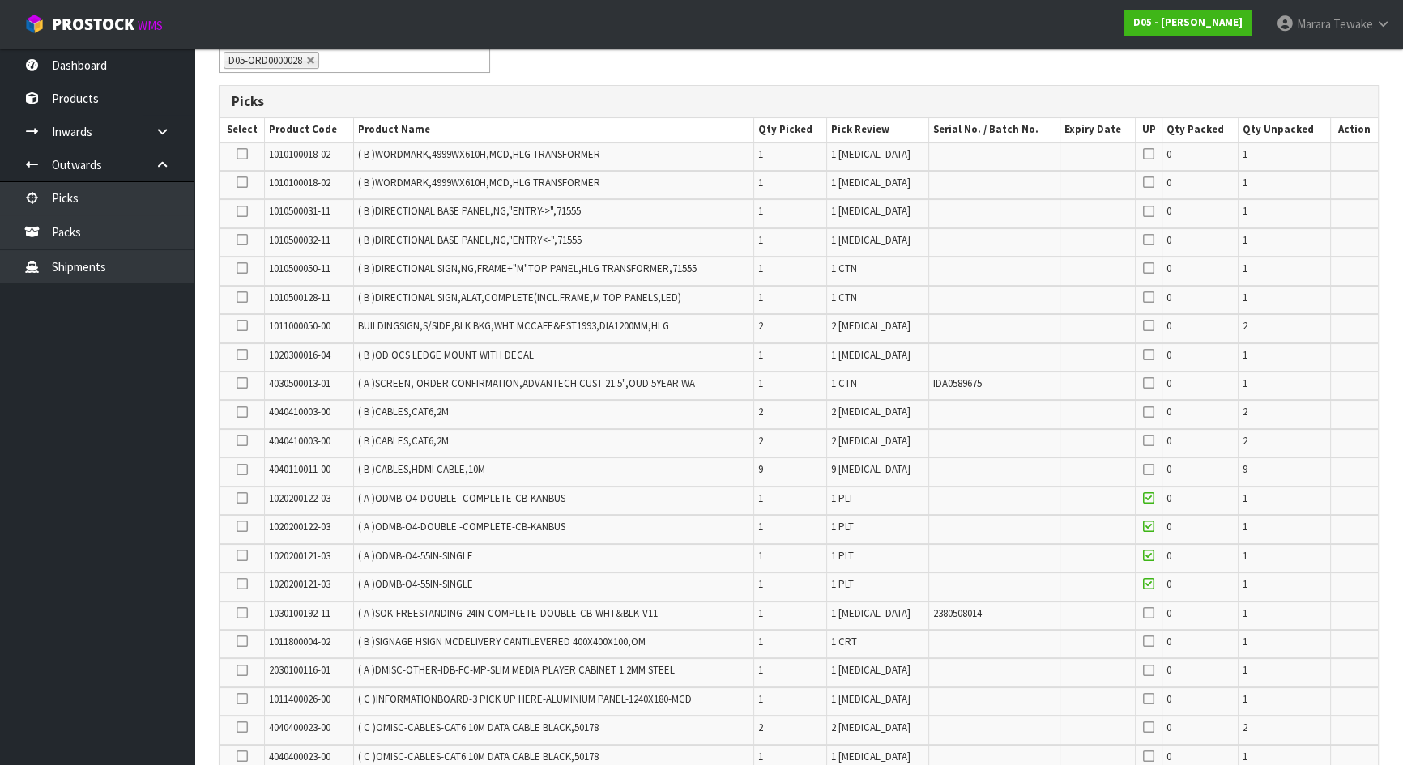
click at [241, 182] on icon at bounding box center [242, 182] width 11 height 1
click at [0, 0] on input "checkbox" at bounding box center [0, 0] width 0 height 0
click at [242, 154] on icon at bounding box center [242, 154] width 11 height 1
click at [0, 0] on input "checkbox" at bounding box center [0, 0] width 0 height 0
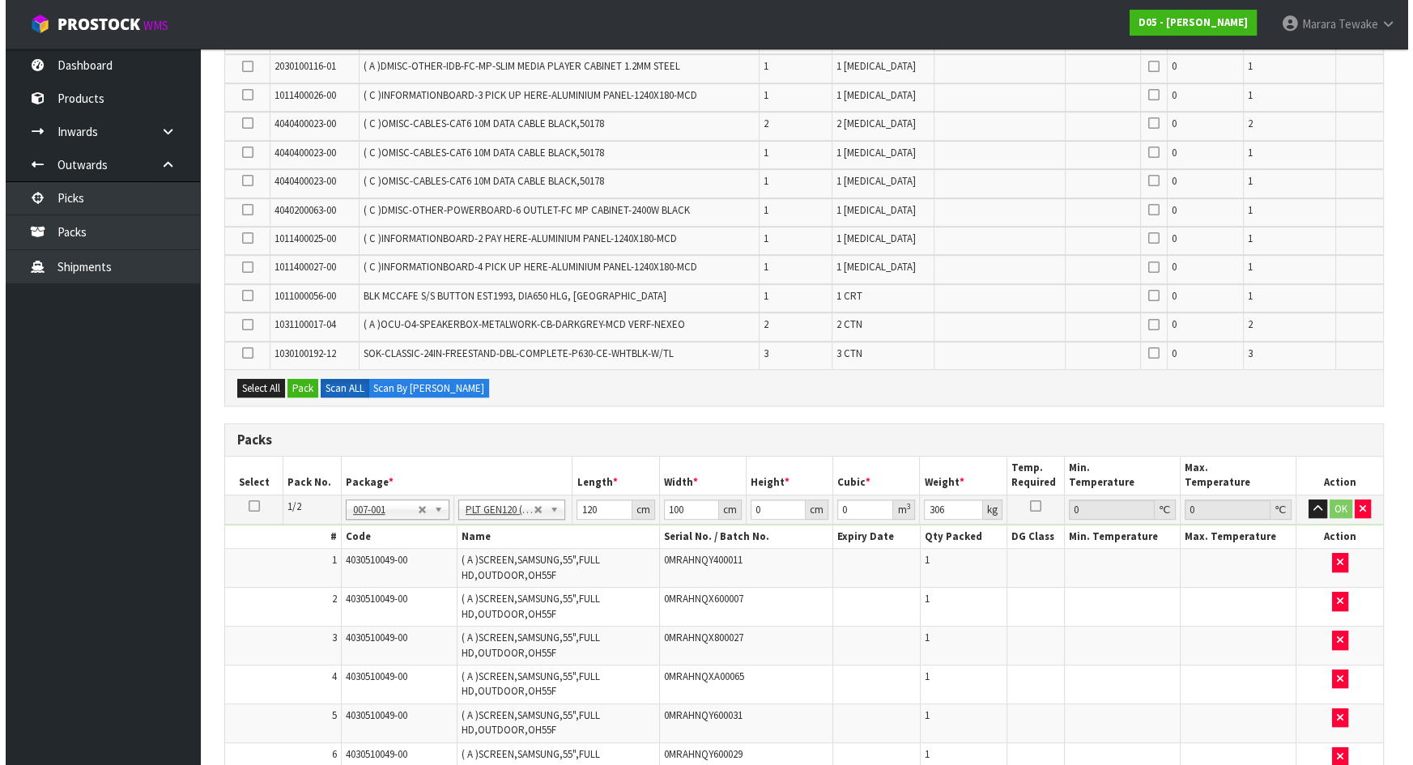
scroll to position [1177, 0]
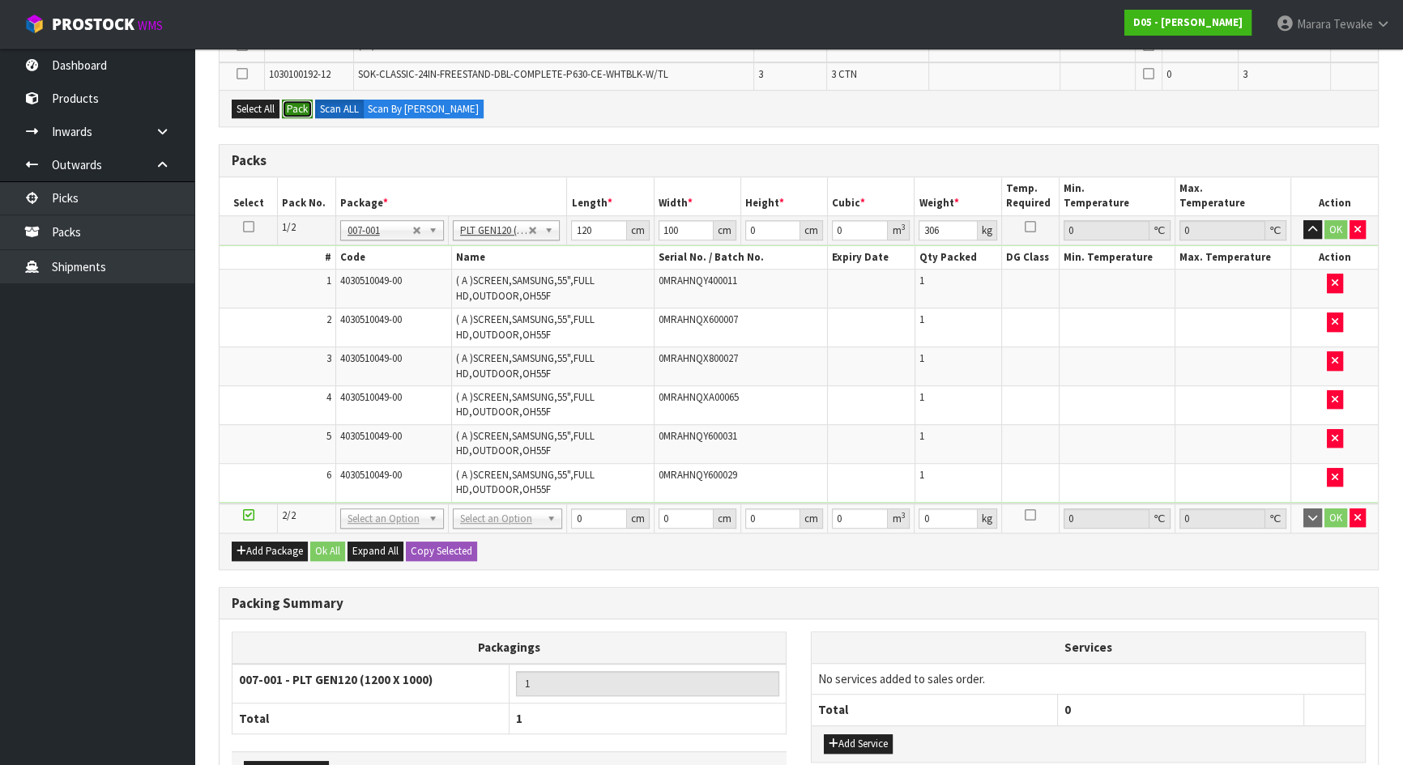
click at [292, 104] on button "Pack" at bounding box center [297, 109] width 31 height 19
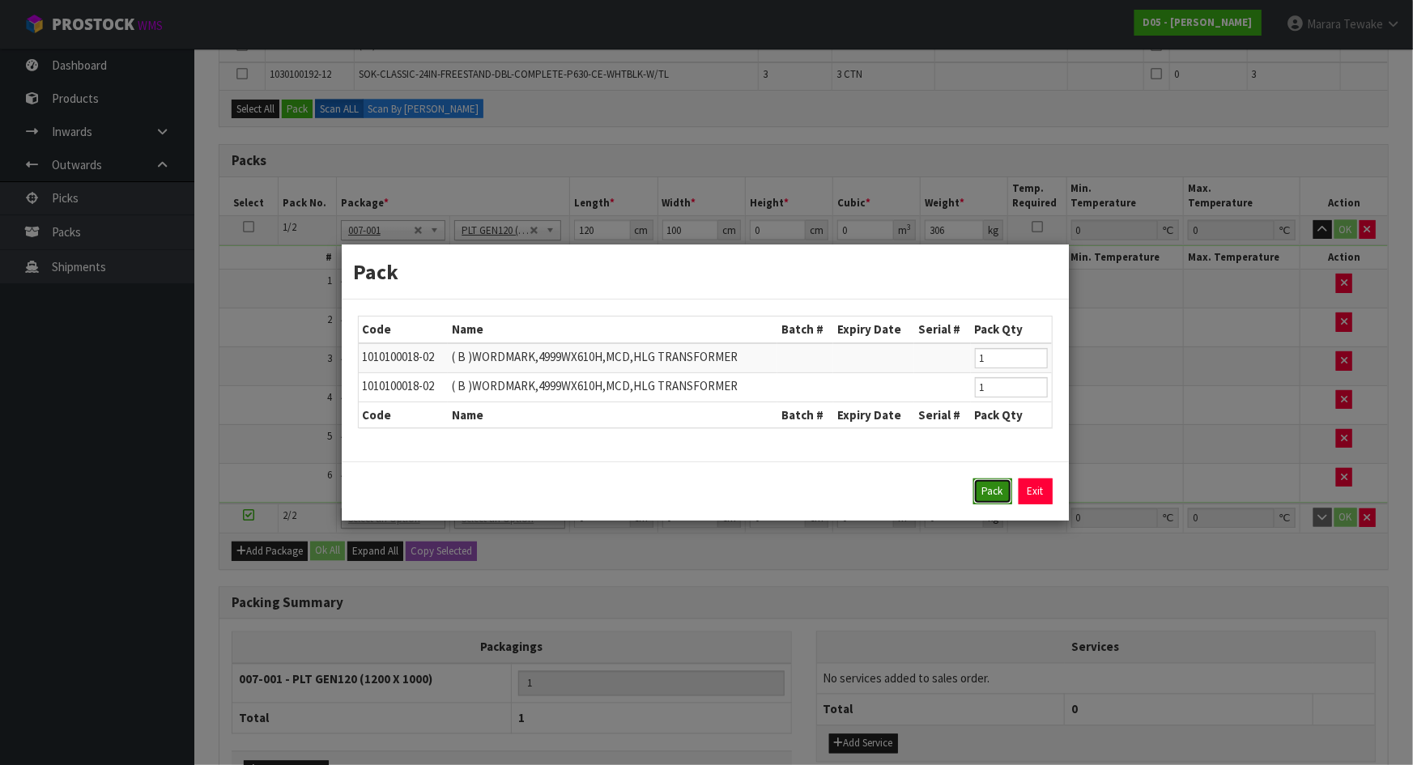
click at [986, 491] on button "Pack" at bounding box center [993, 492] width 39 height 26
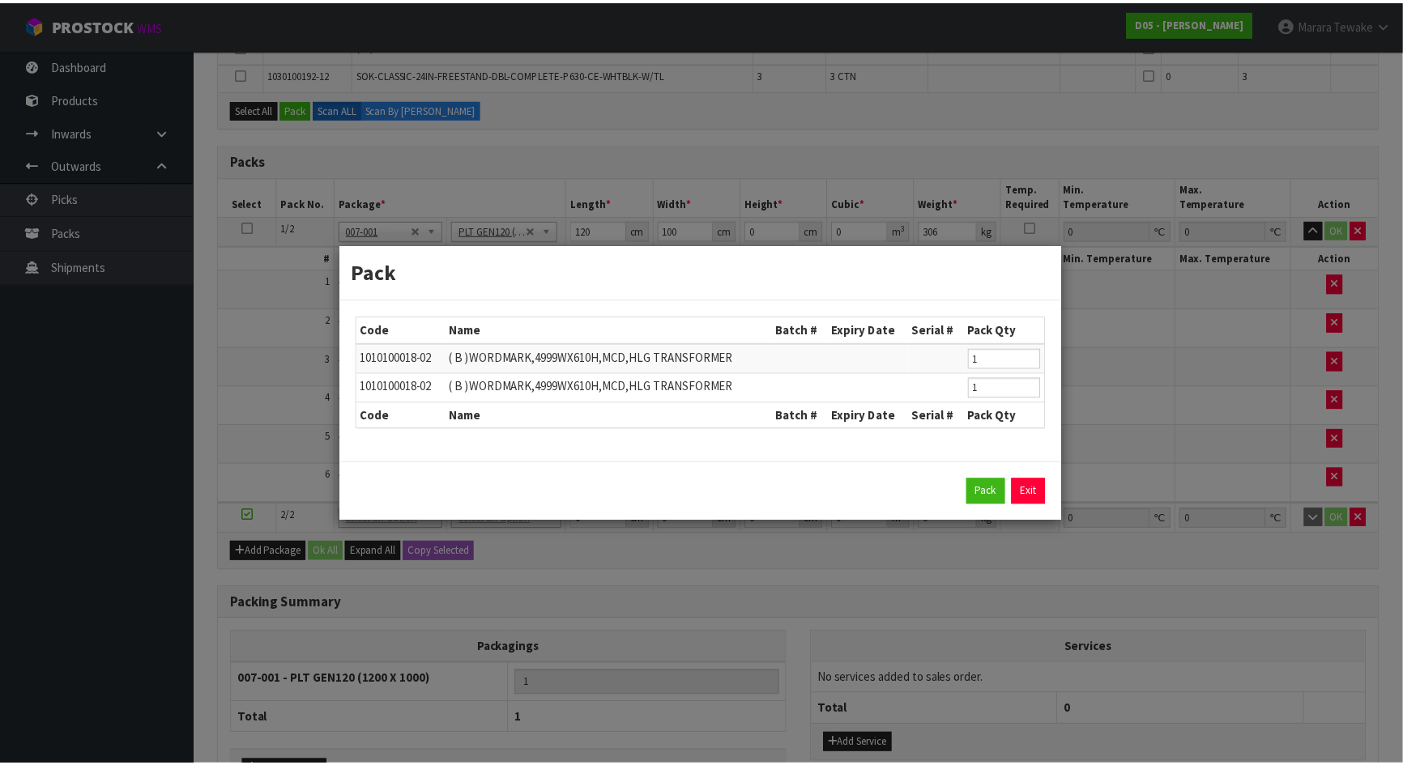
scroll to position [1119, 0]
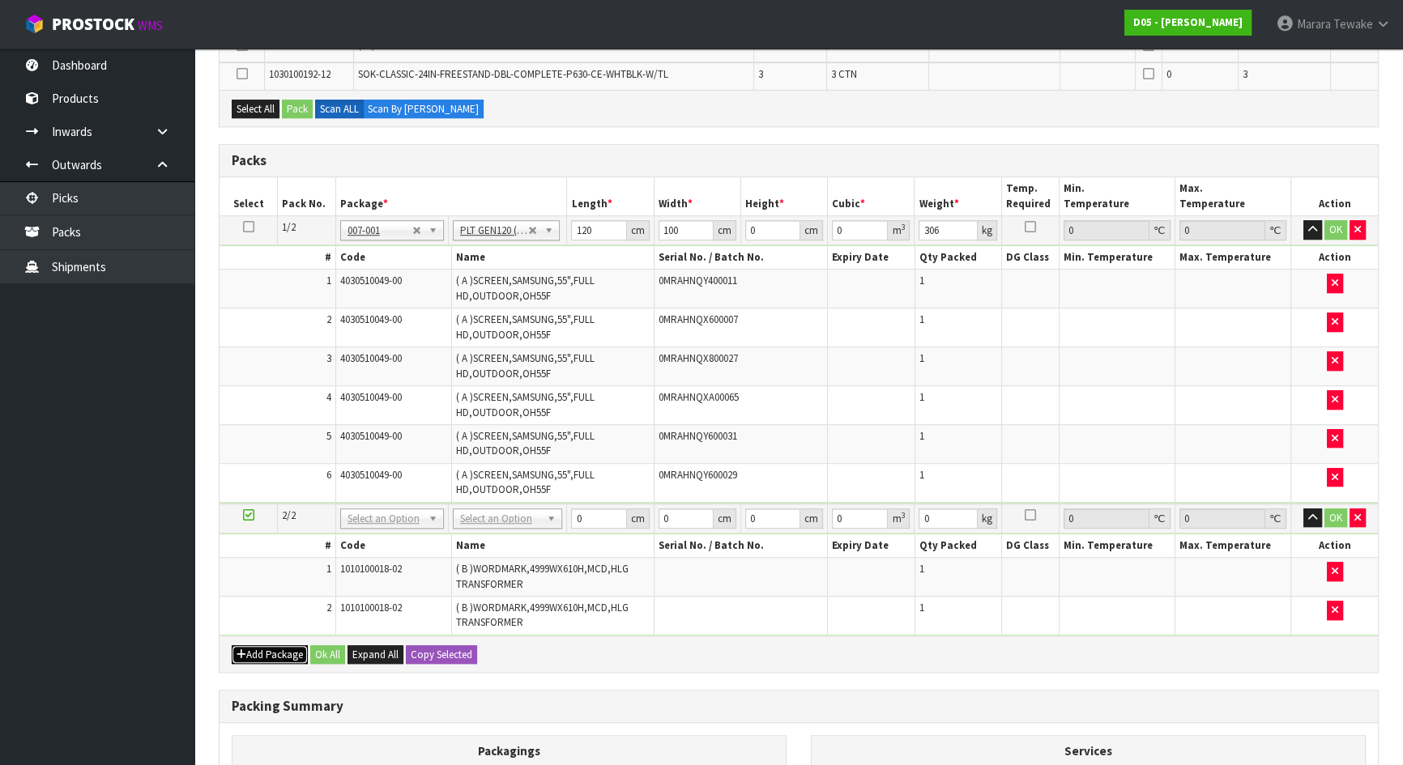
click at [283, 646] on button "Add Package" at bounding box center [270, 655] width 76 height 19
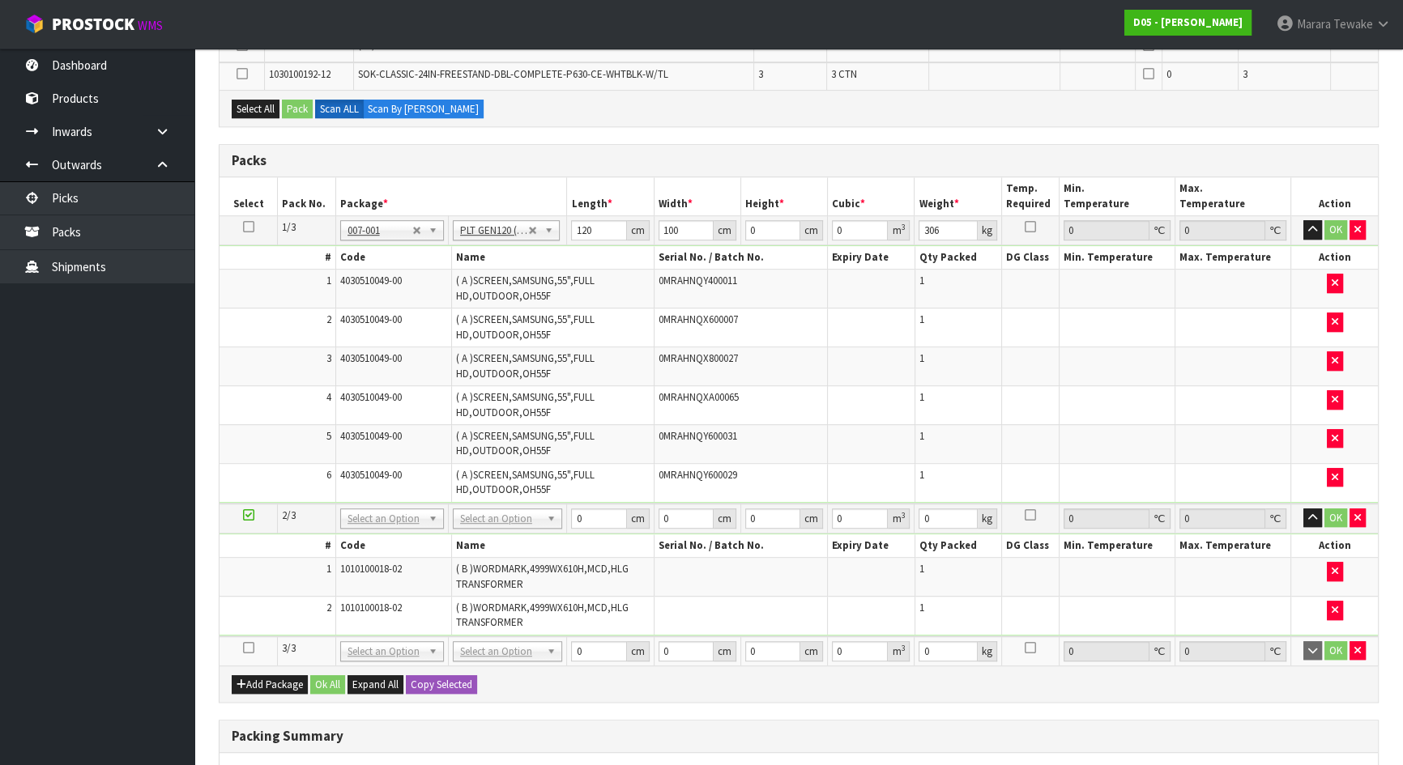
click at [245, 648] on icon at bounding box center [248, 648] width 11 height 1
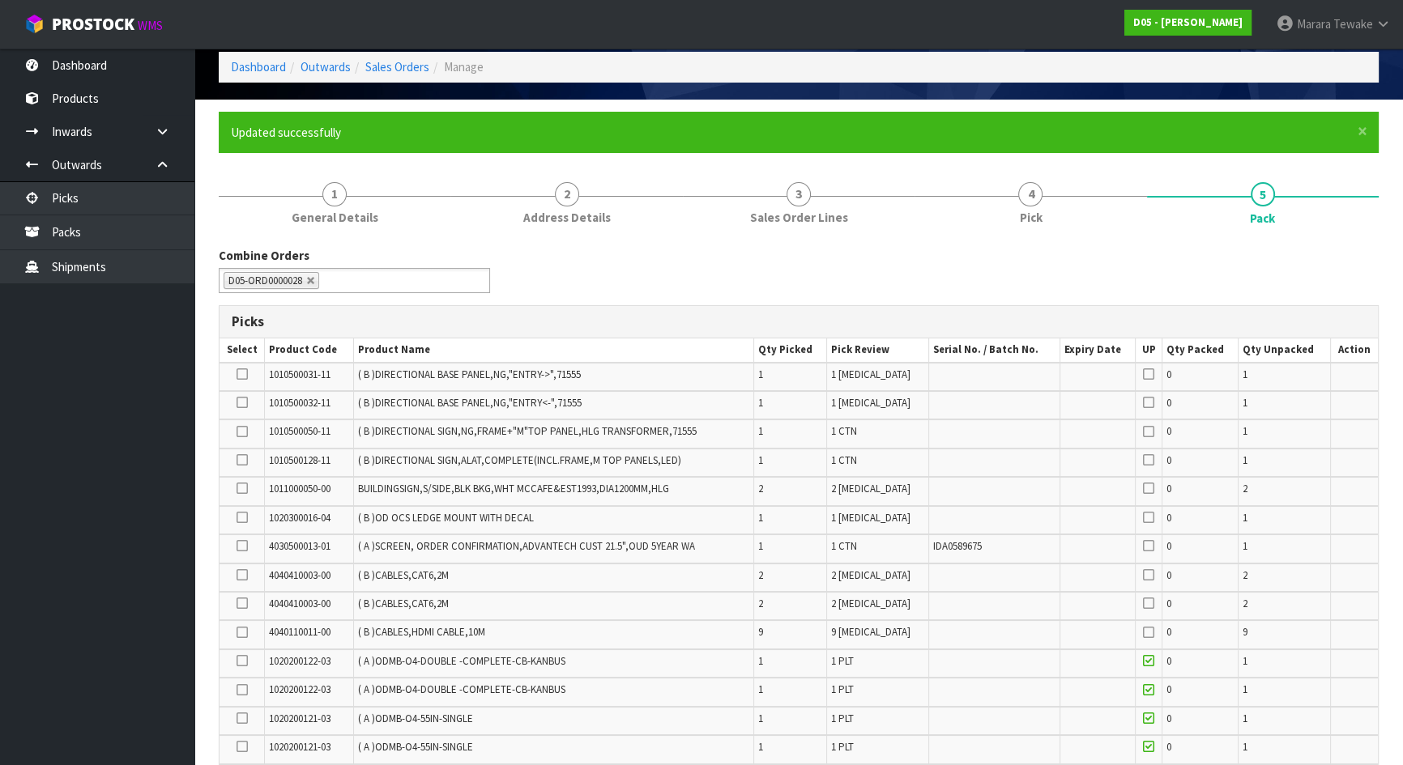
scroll to position [550, 0]
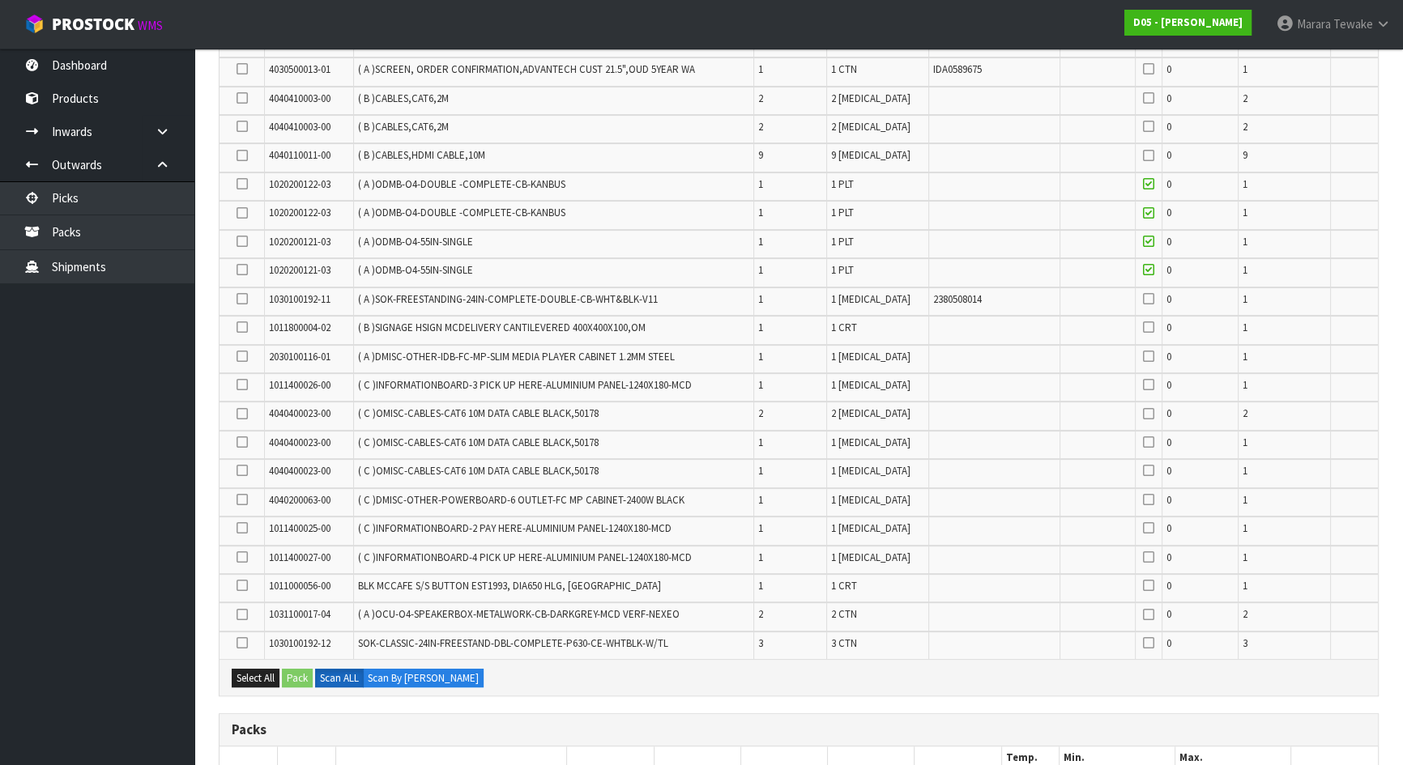
click at [237, 380] on label at bounding box center [242, 385] width 11 height 15
click at [0, 0] on input "checkbox" at bounding box center [0, 0] width 0 height 0
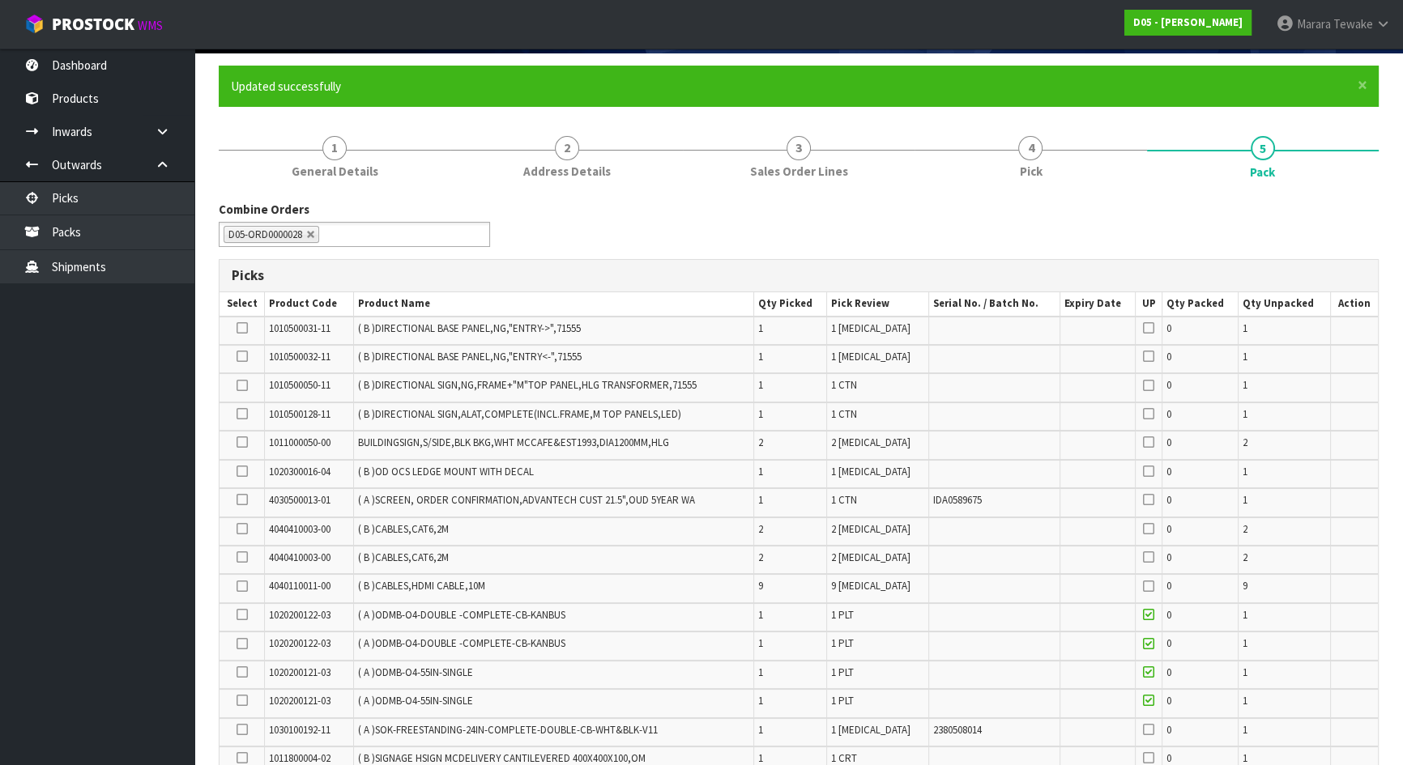
scroll to position [108, 0]
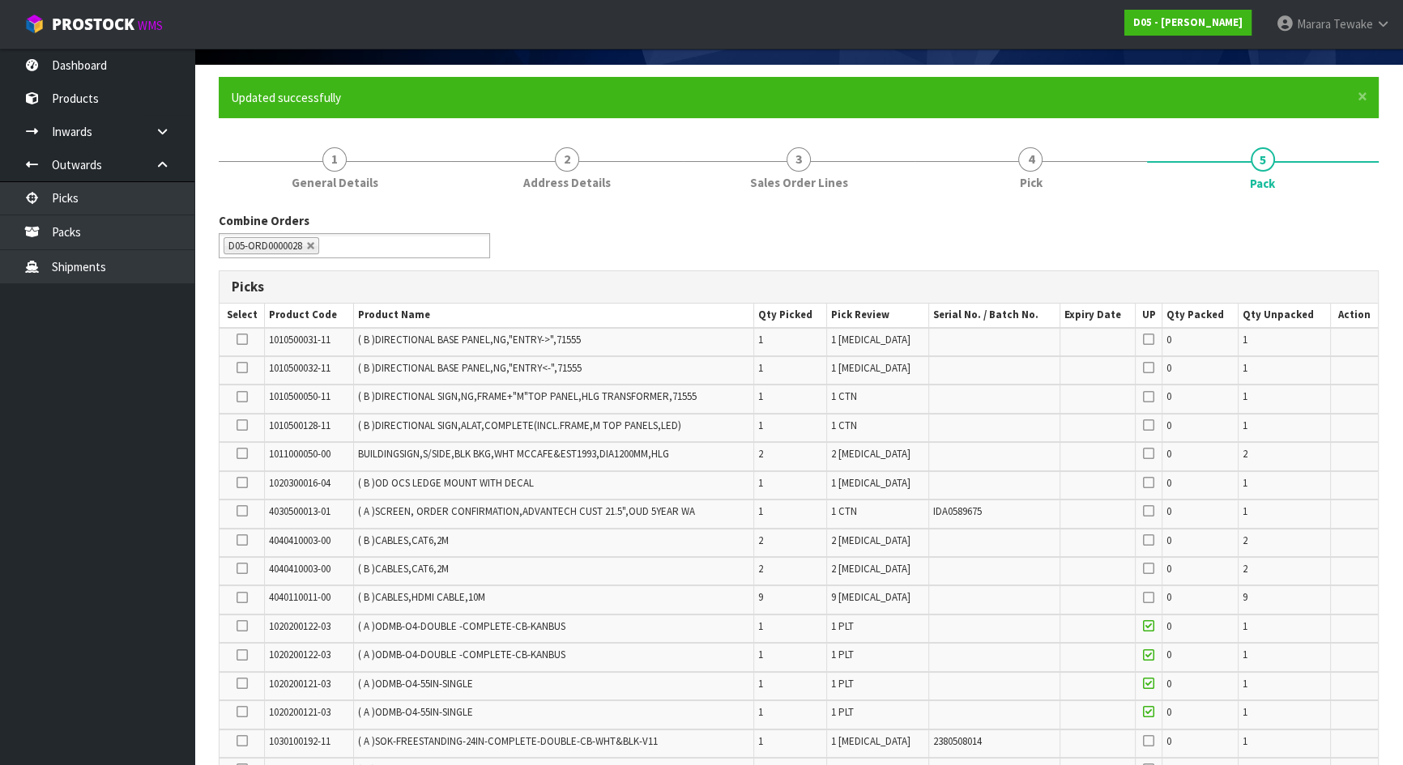
click at [241, 483] on icon at bounding box center [242, 483] width 11 height 1
click at [0, 0] on input "checkbox" at bounding box center [0, 0] width 0 height 0
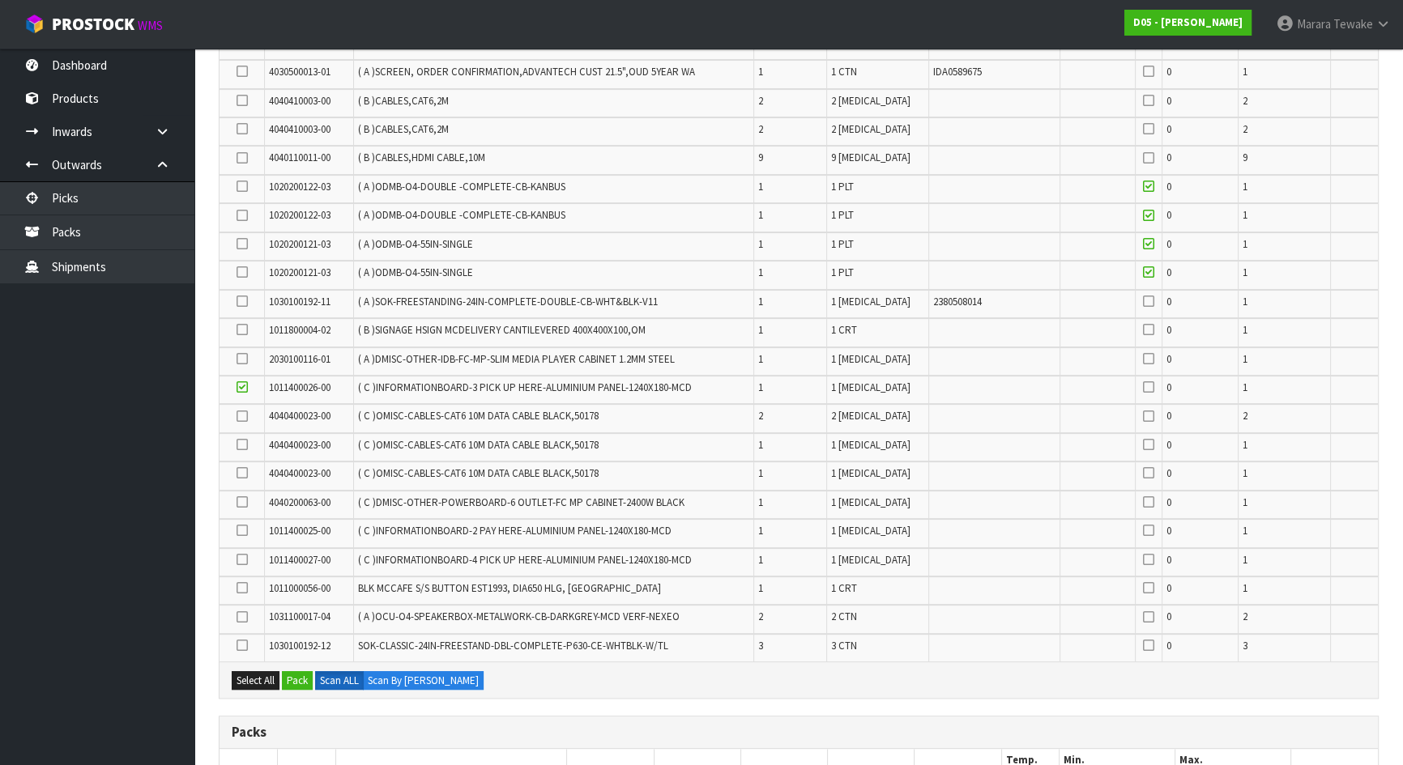
scroll to position [550, 0]
click at [243, 299] on icon at bounding box center [242, 299] width 11 height 1
click at [0, 0] on input "checkbox" at bounding box center [0, 0] width 0 height 0
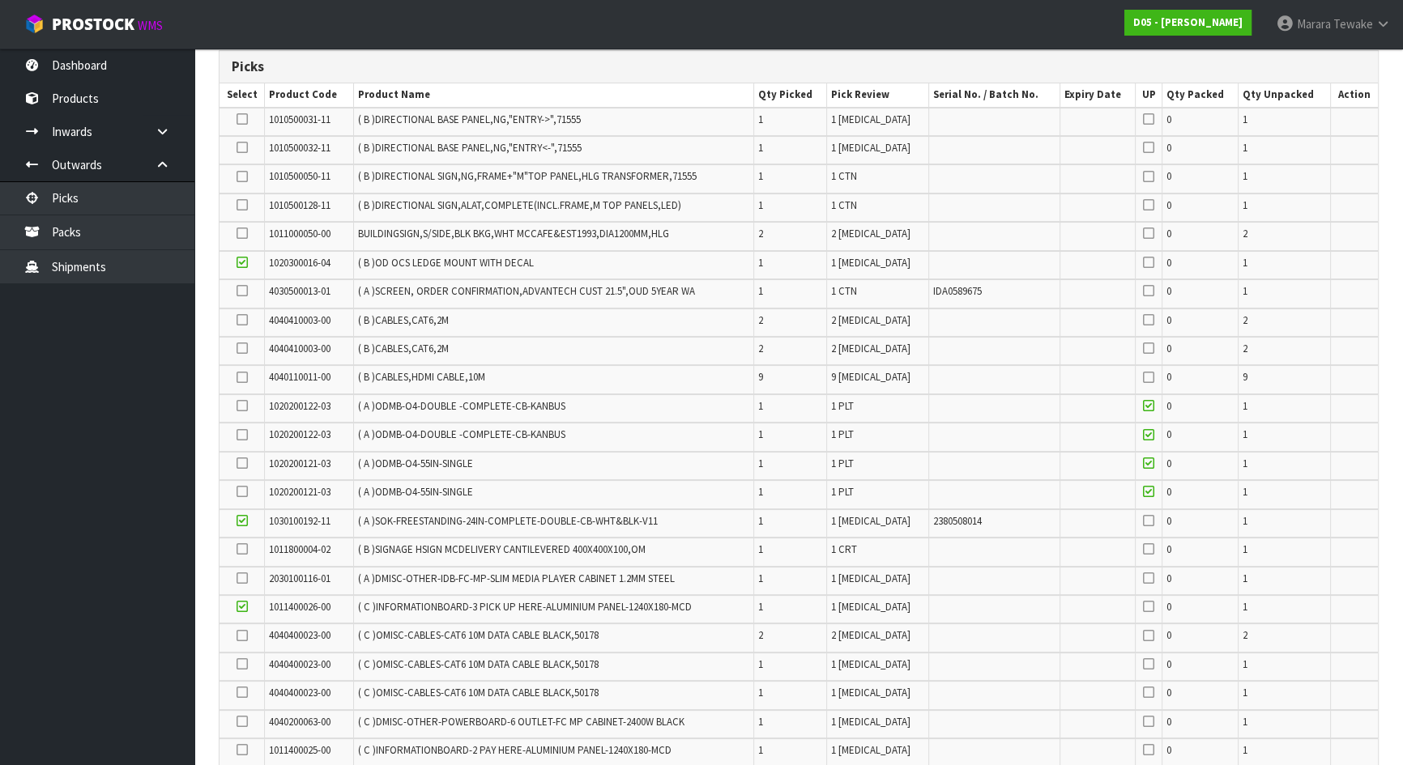
scroll to position [108, 0]
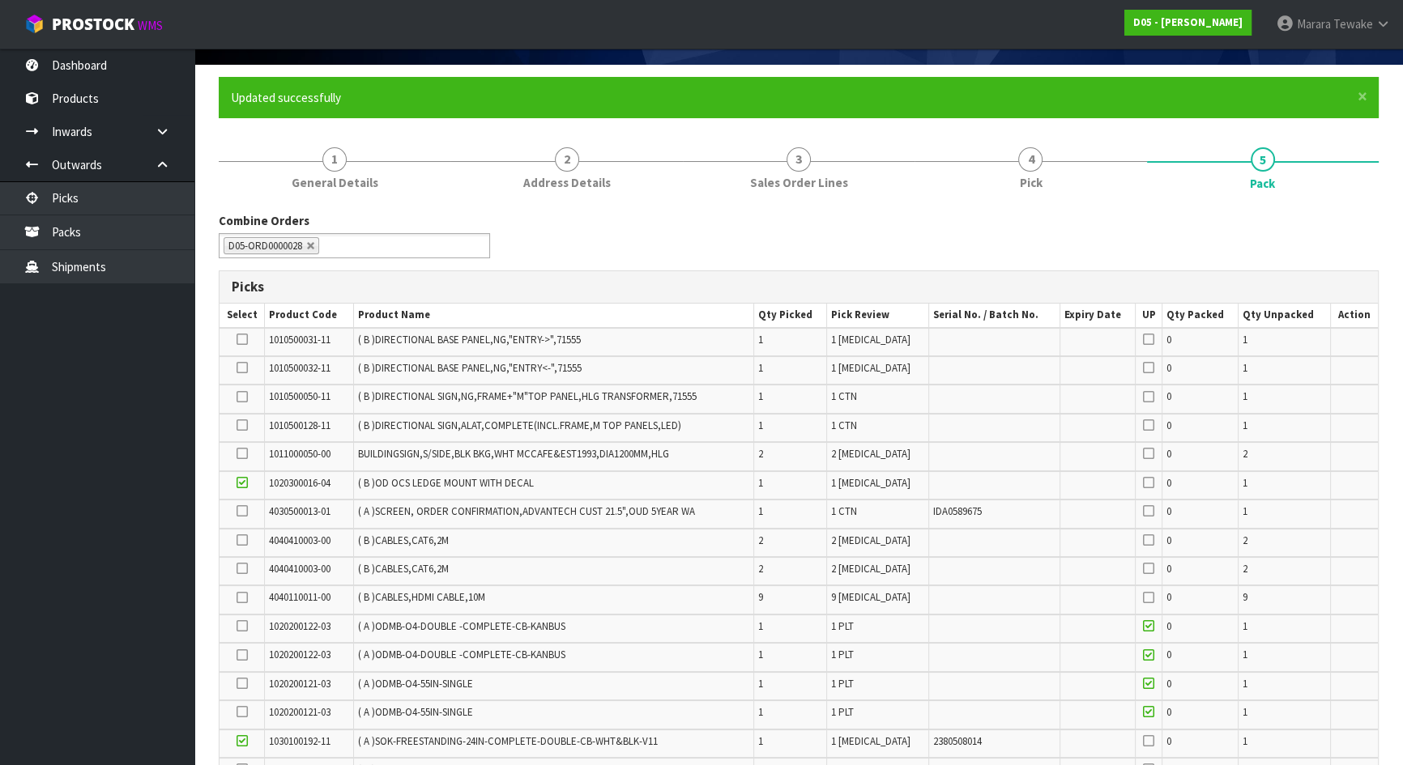
click at [243, 512] on icon at bounding box center [242, 511] width 11 height 1
click at [0, 0] on input "checkbox" at bounding box center [0, 0] width 0 height 0
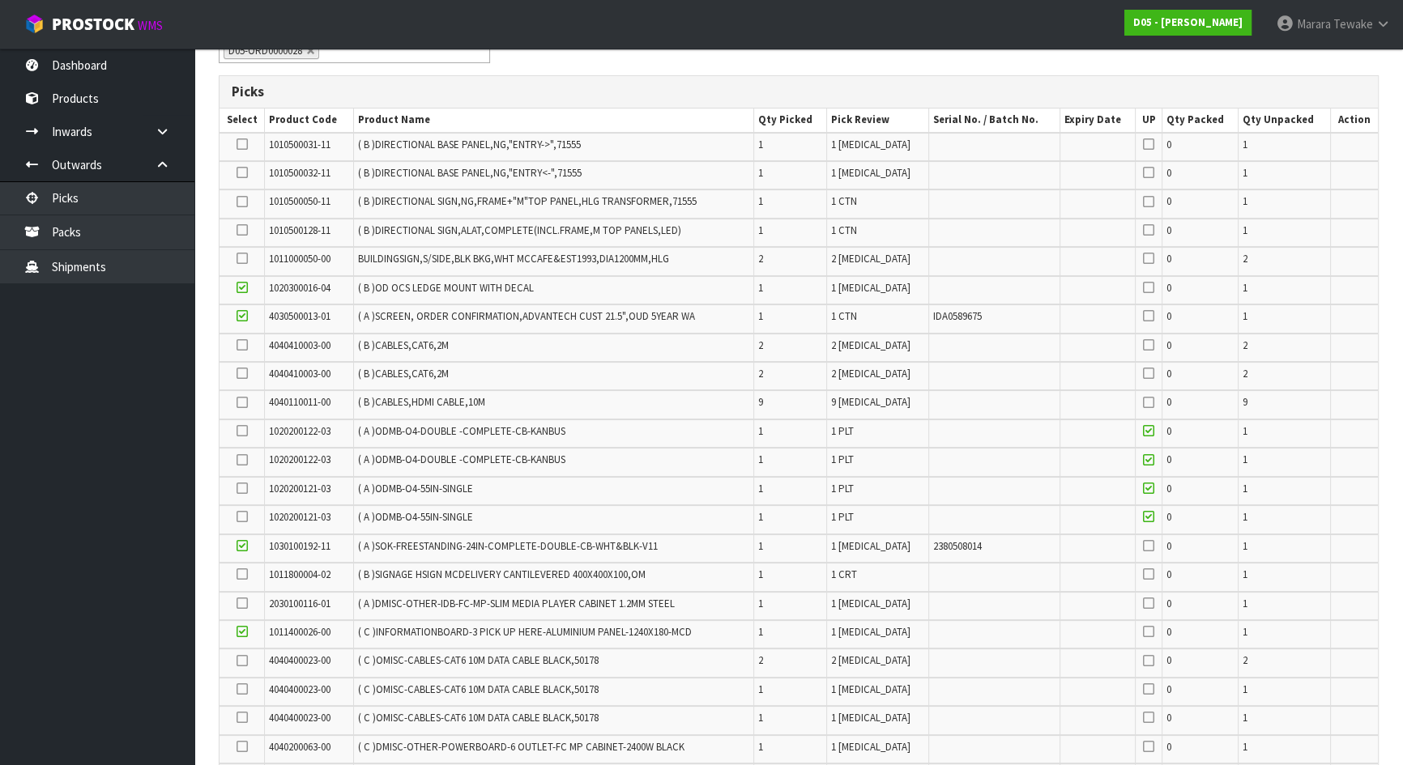
scroll to position [329, 0]
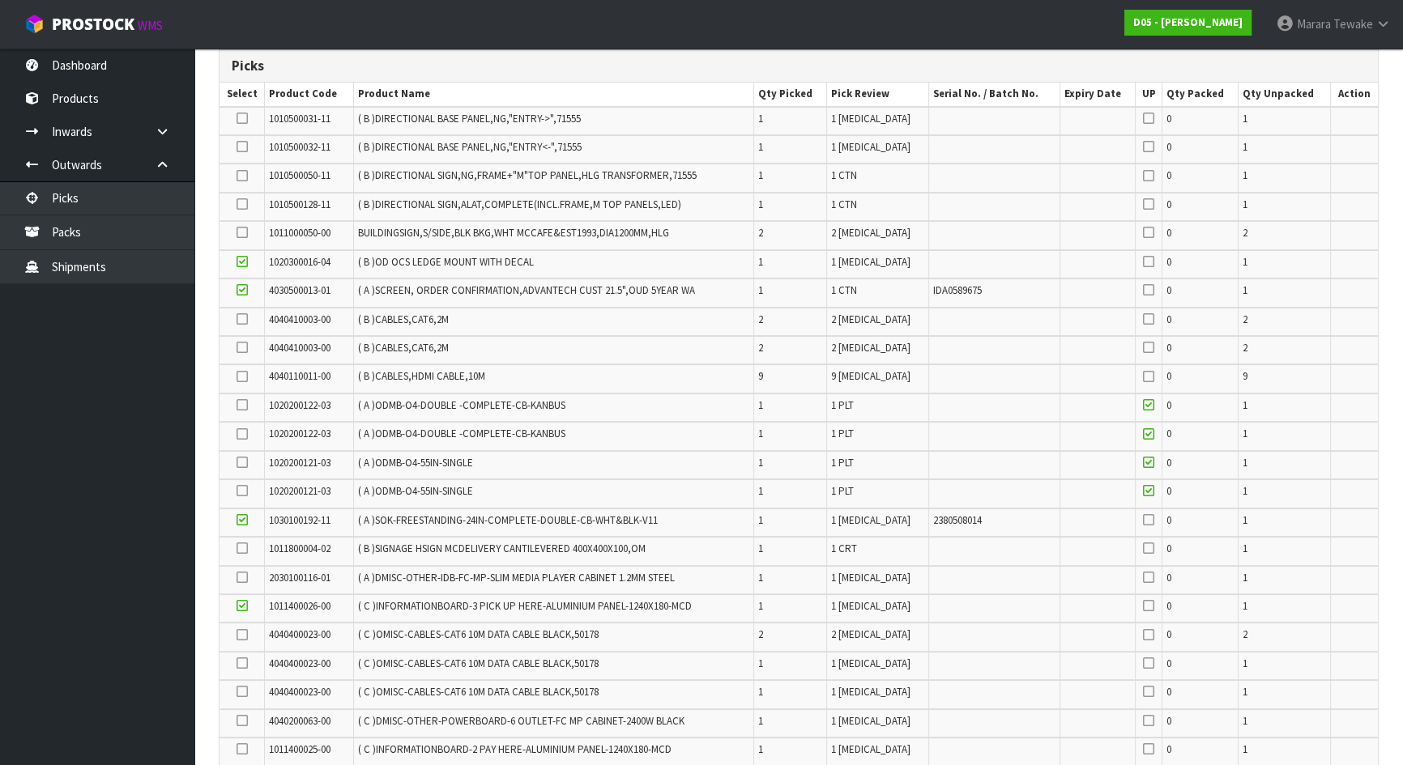
click at [237, 577] on icon at bounding box center [242, 577] width 11 height 1
click at [0, 0] on input "checkbox" at bounding box center [0, 0] width 0 height 0
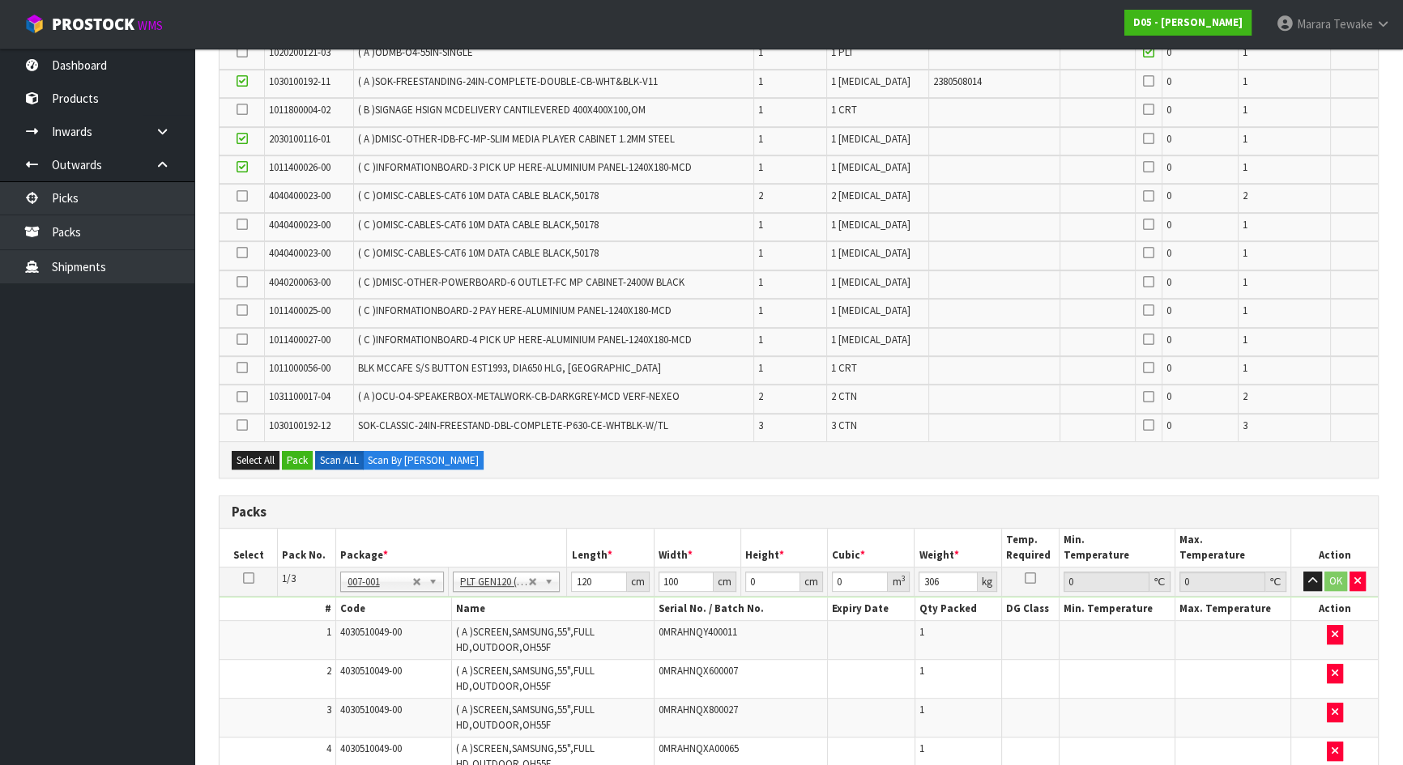
scroll to position [697, 0]
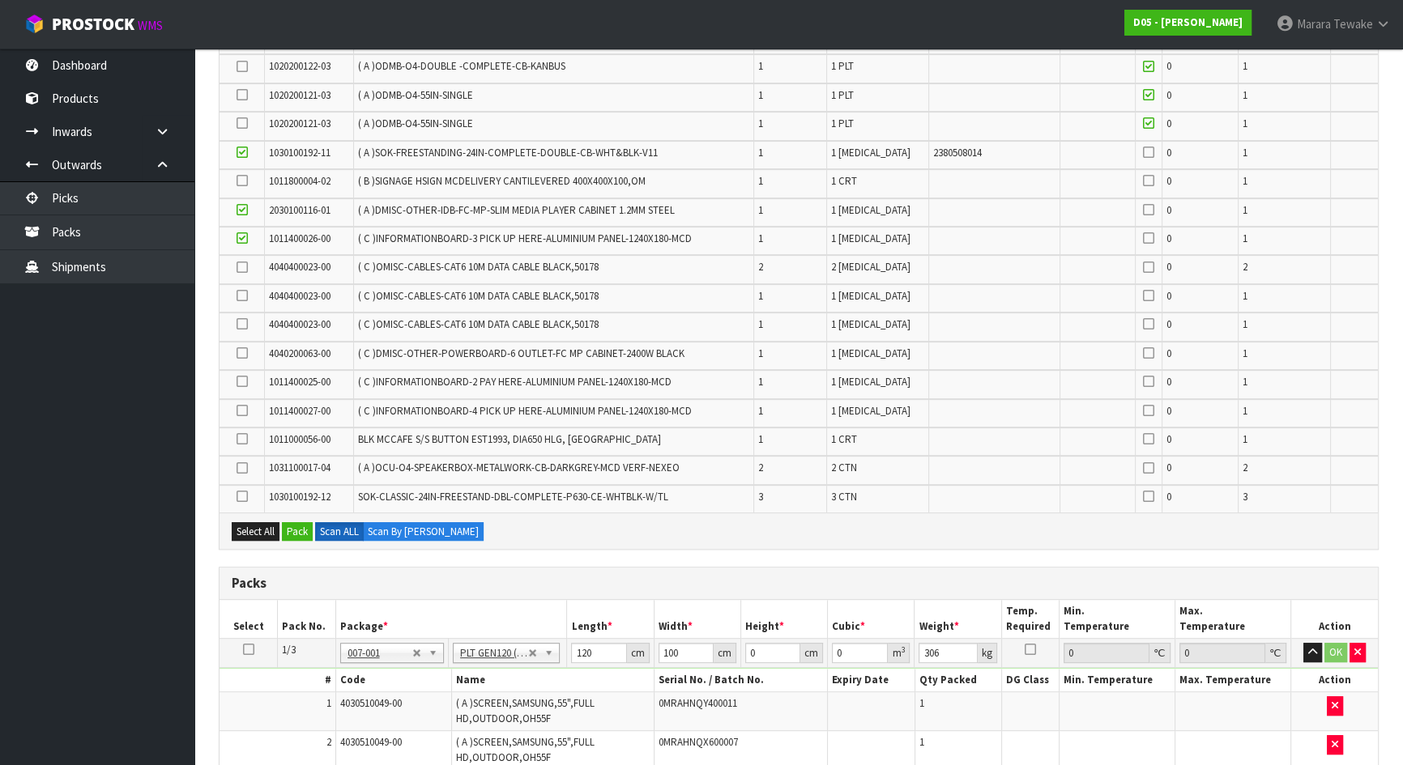
click at [241, 381] on icon at bounding box center [242, 381] width 11 height 1
click at [0, 0] on input "checkbox" at bounding box center [0, 0] width 0 height 0
click at [243, 411] on icon at bounding box center [242, 411] width 11 height 1
click at [0, 0] on input "checkbox" at bounding box center [0, 0] width 0 height 0
click at [237, 439] on icon at bounding box center [242, 439] width 11 height 1
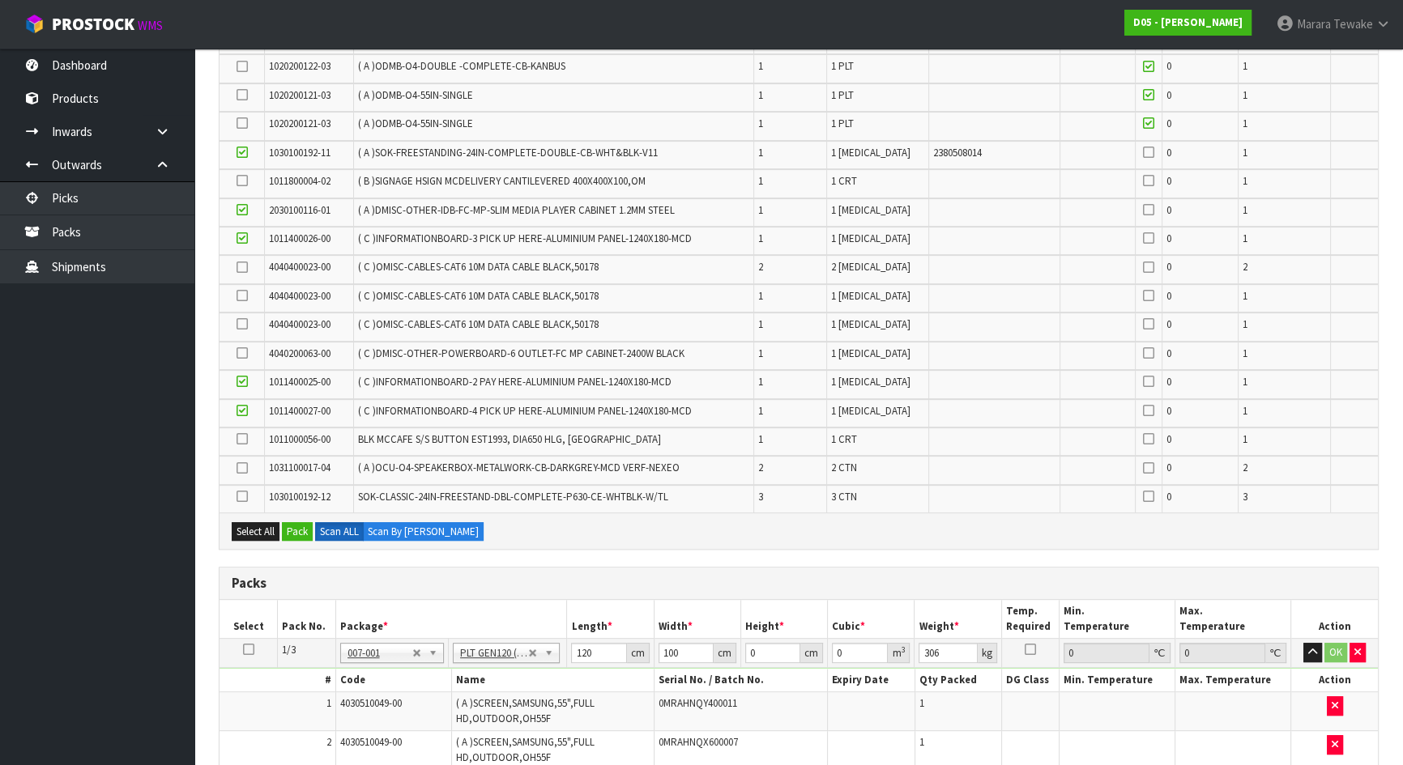
click at [0, 0] on input "checkbox" at bounding box center [0, 0] width 0 height 0
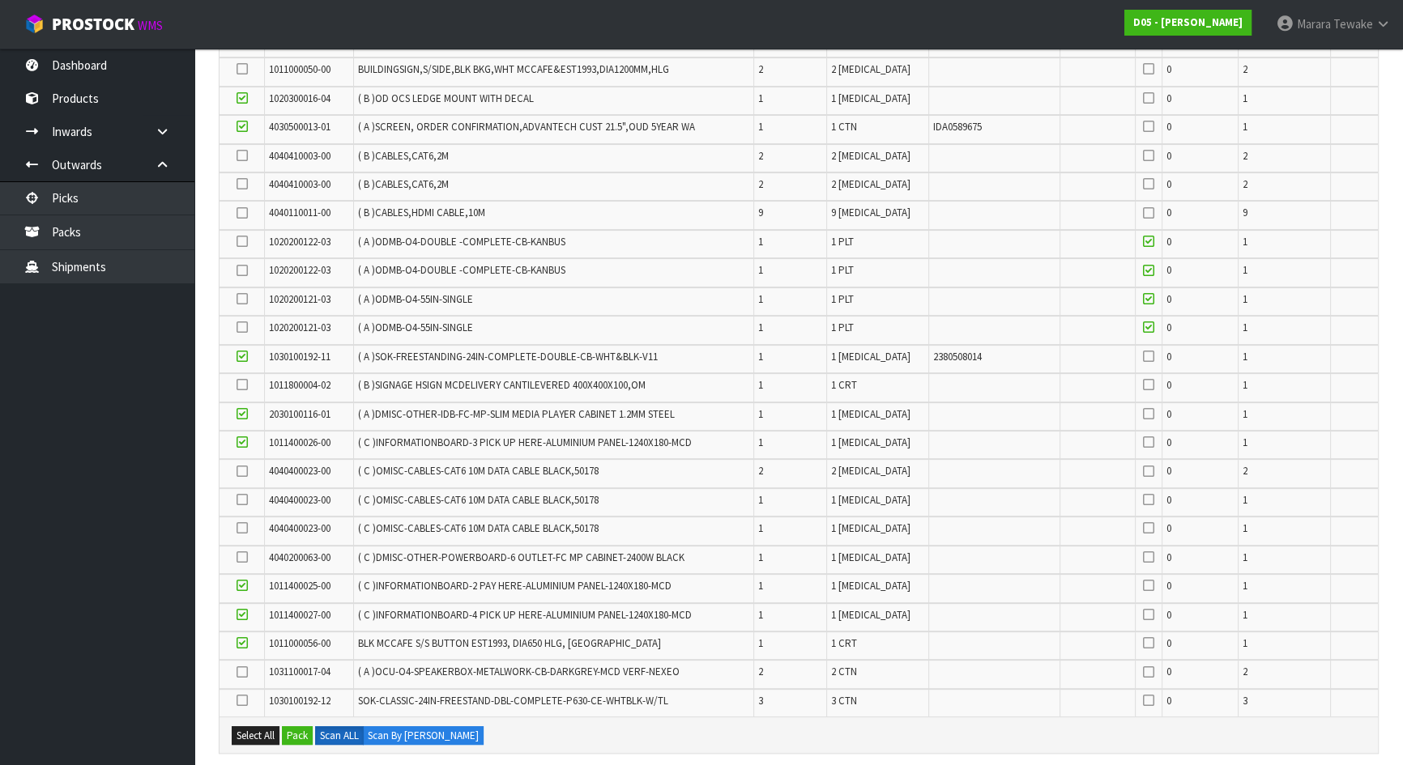
scroll to position [476, 0]
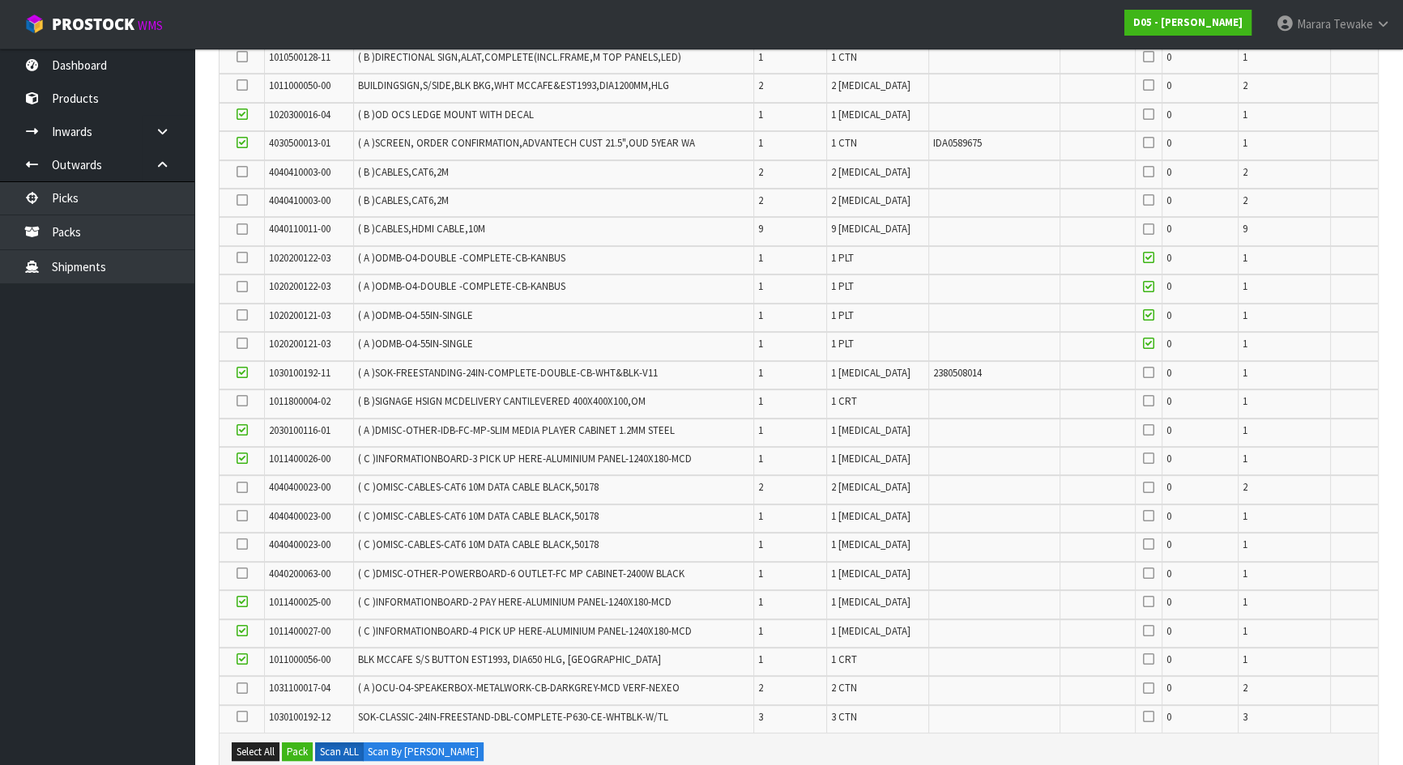
click at [243, 401] on icon at bounding box center [242, 401] width 11 height 1
click at [0, 0] on input "checkbox" at bounding box center [0, 0] width 0 height 0
click at [243, 488] on icon at bounding box center [242, 488] width 11 height 1
click at [0, 0] on input "checkbox" at bounding box center [0, 0] width 0 height 0
click at [242, 488] on icon at bounding box center [242, 488] width 11 height 1
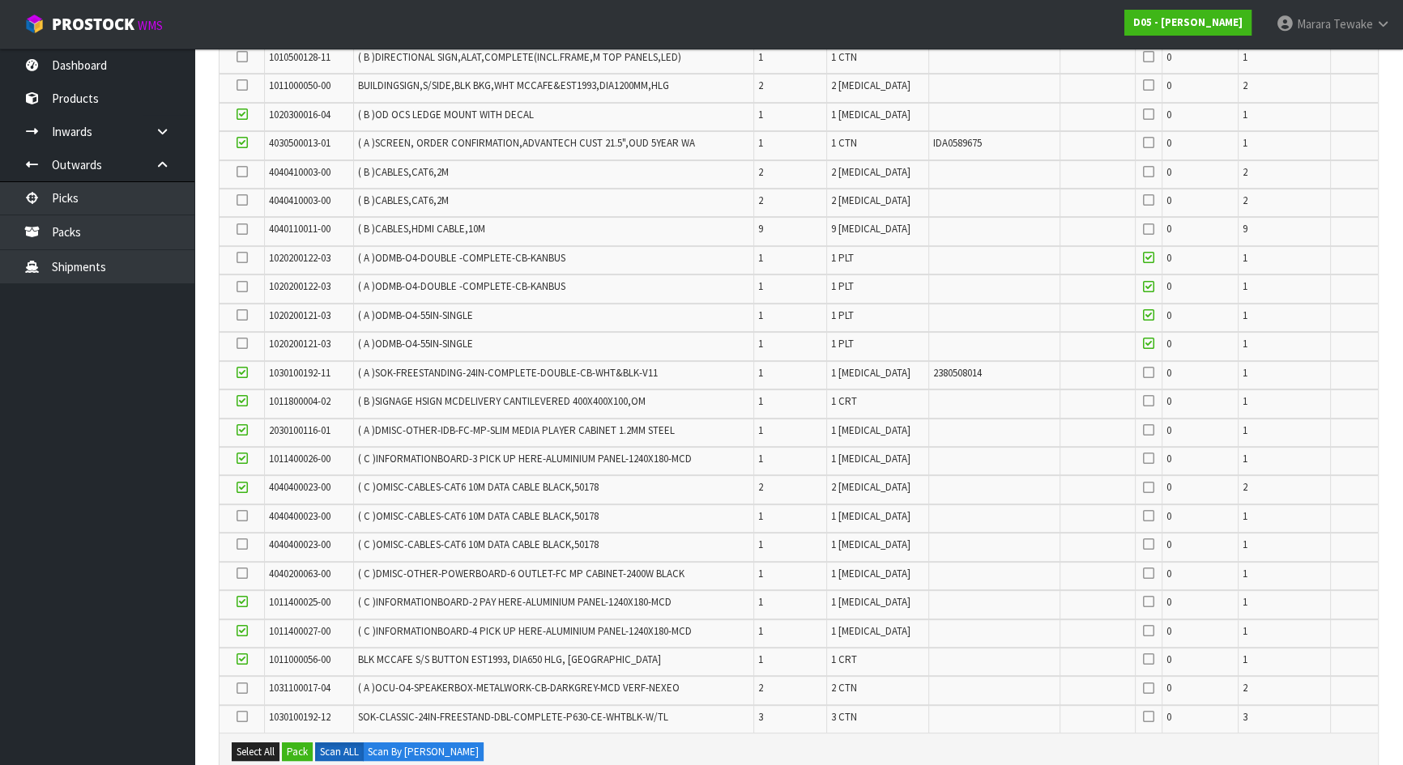
click at [0, 0] on input "checkbox" at bounding box center [0, 0] width 0 height 0
click at [237, 516] on icon at bounding box center [242, 516] width 11 height 1
click at [0, 0] on input "checkbox" at bounding box center [0, 0] width 0 height 0
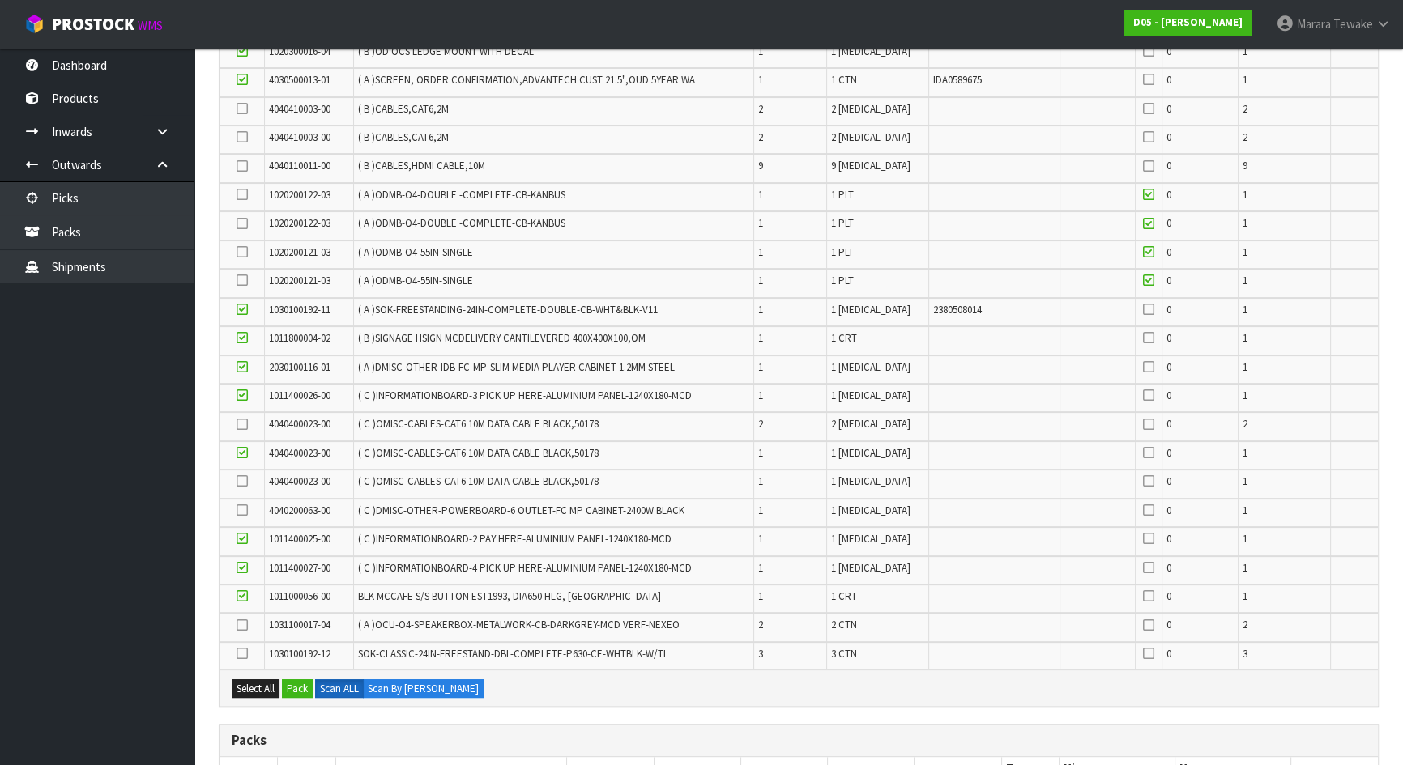
scroll to position [697, 0]
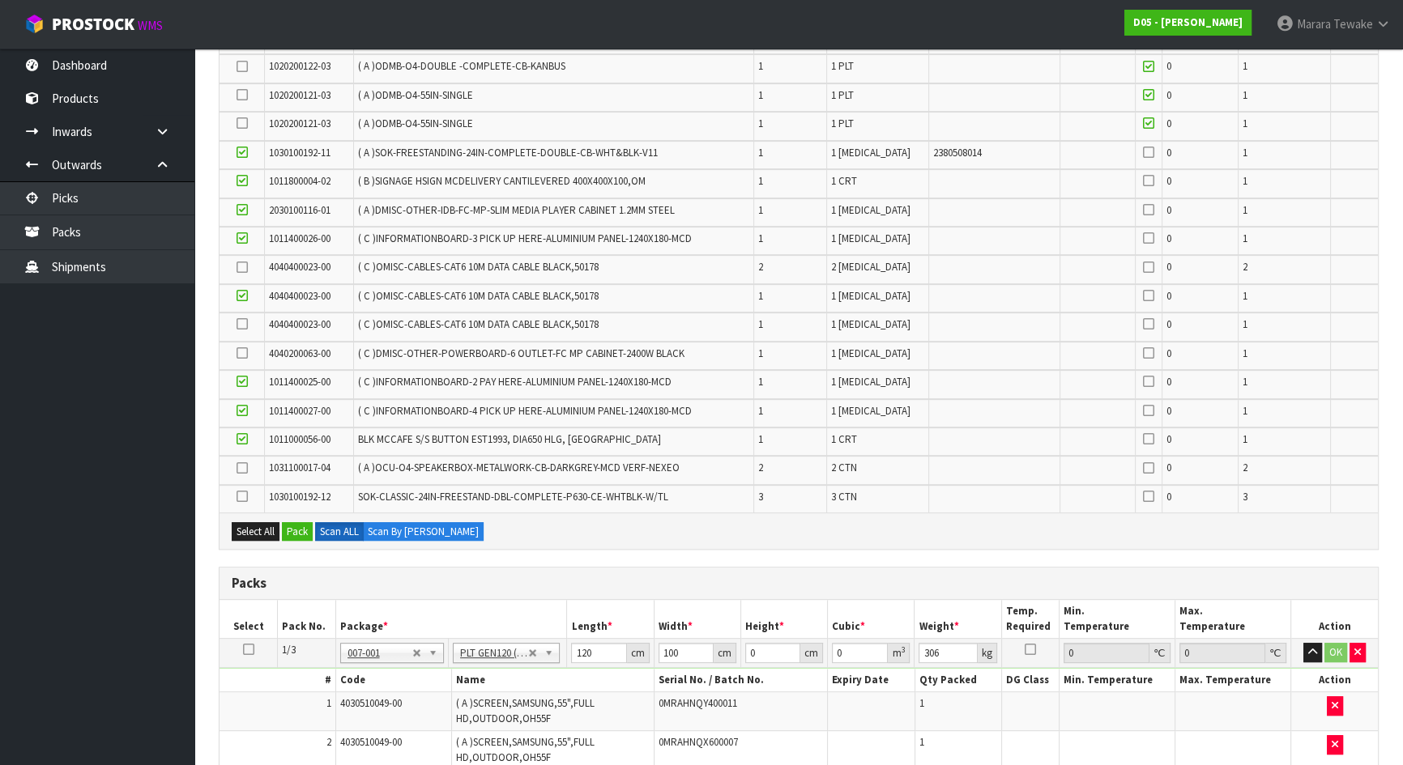
click at [237, 496] on icon at bounding box center [242, 496] width 11 height 1
click at [0, 0] on input "checkbox" at bounding box center [0, 0] width 0 height 0
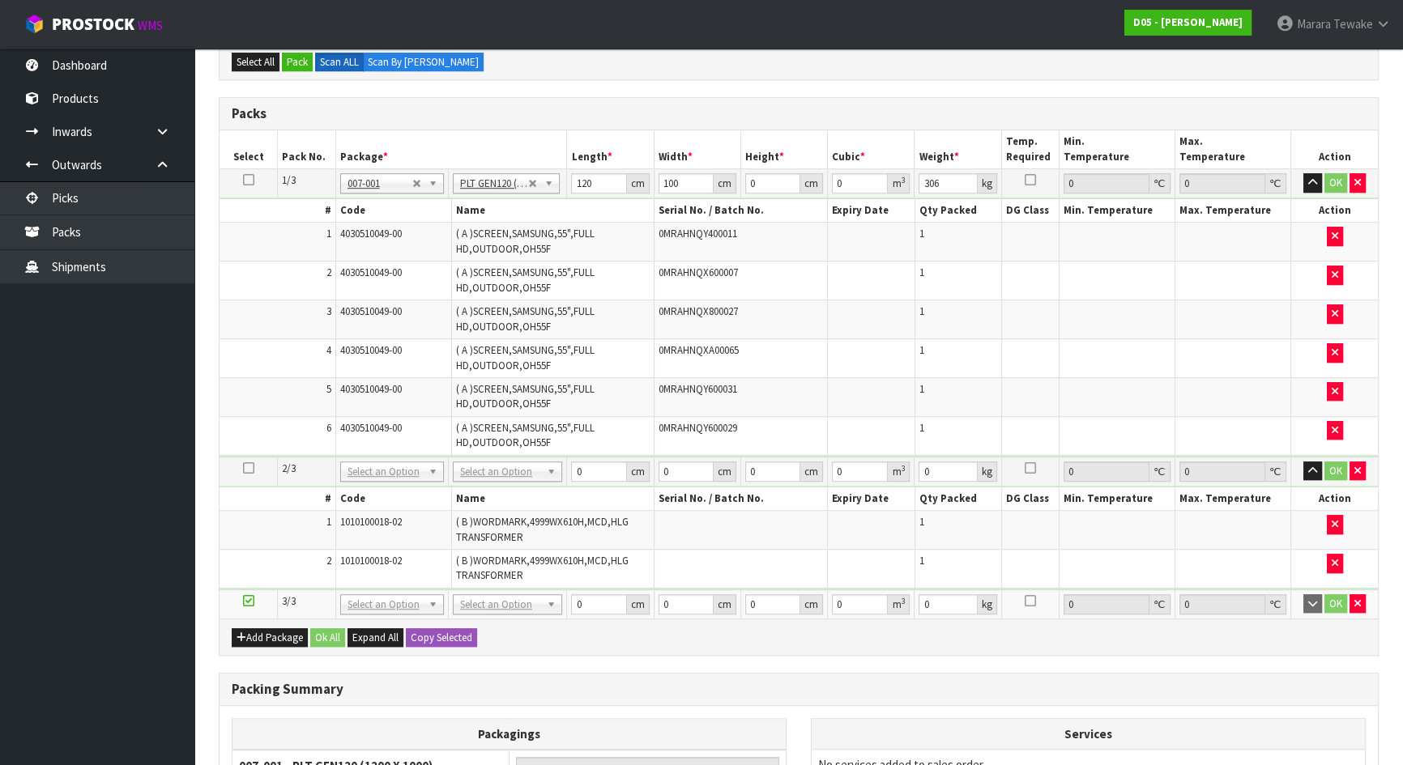
scroll to position [264, 0]
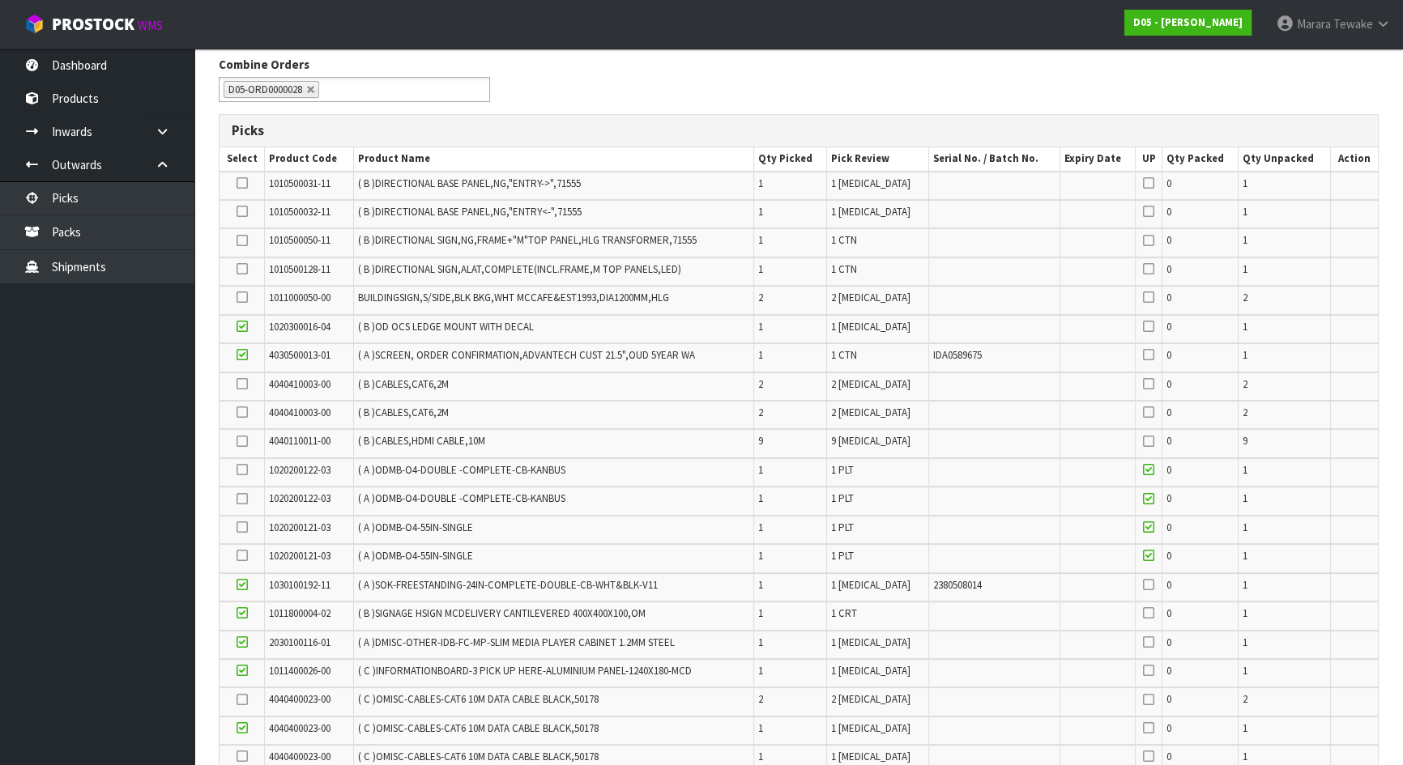
click at [241, 384] on icon at bounding box center [242, 384] width 11 height 1
click at [0, 0] on input "checkbox" at bounding box center [0, 0] width 0 height 0
click at [243, 441] on icon at bounding box center [242, 441] width 11 height 1
click at [0, 0] on input "checkbox" at bounding box center [0, 0] width 0 height 0
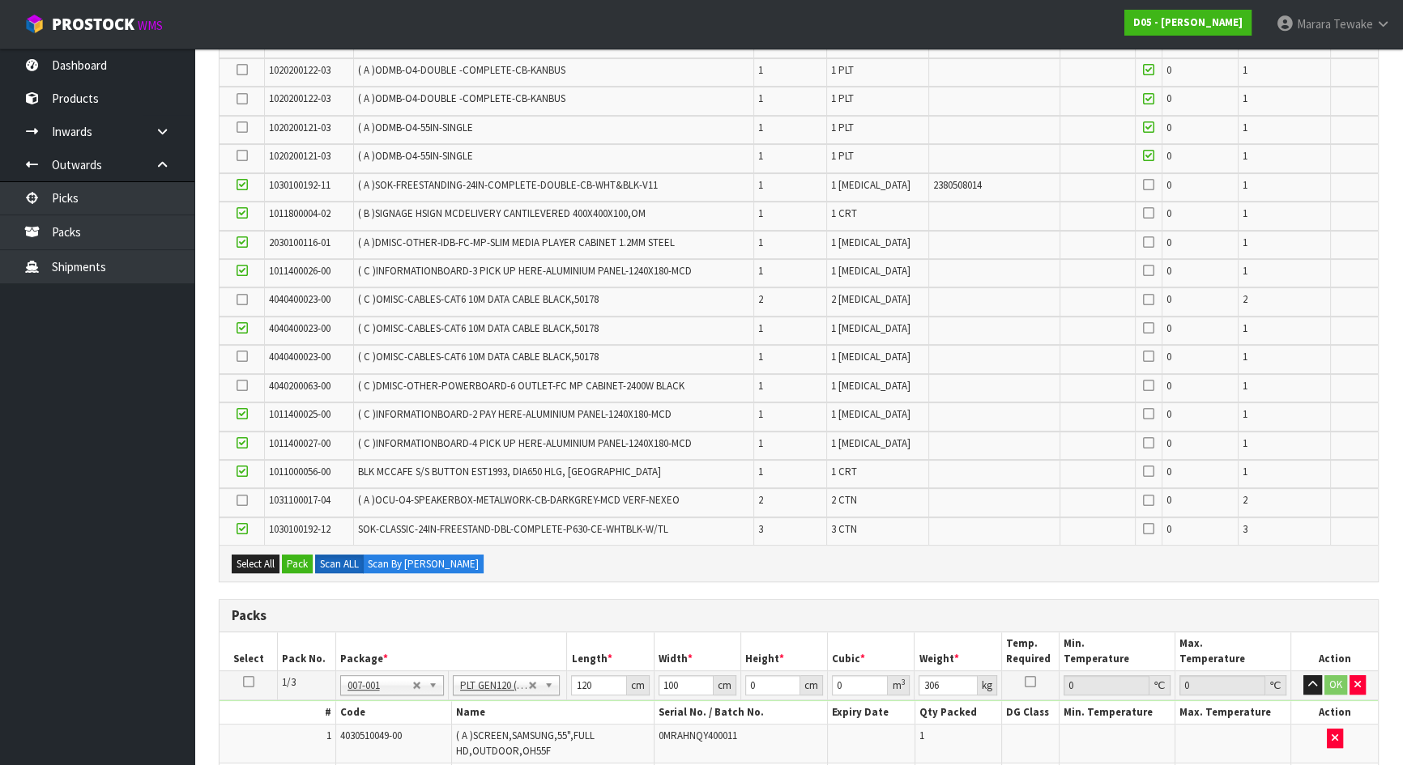
click at [244, 386] on icon at bounding box center [242, 386] width 11 height 1
click at [0, 0] on input "checkbox" at bounding box center [0, 0] width 0 height 0
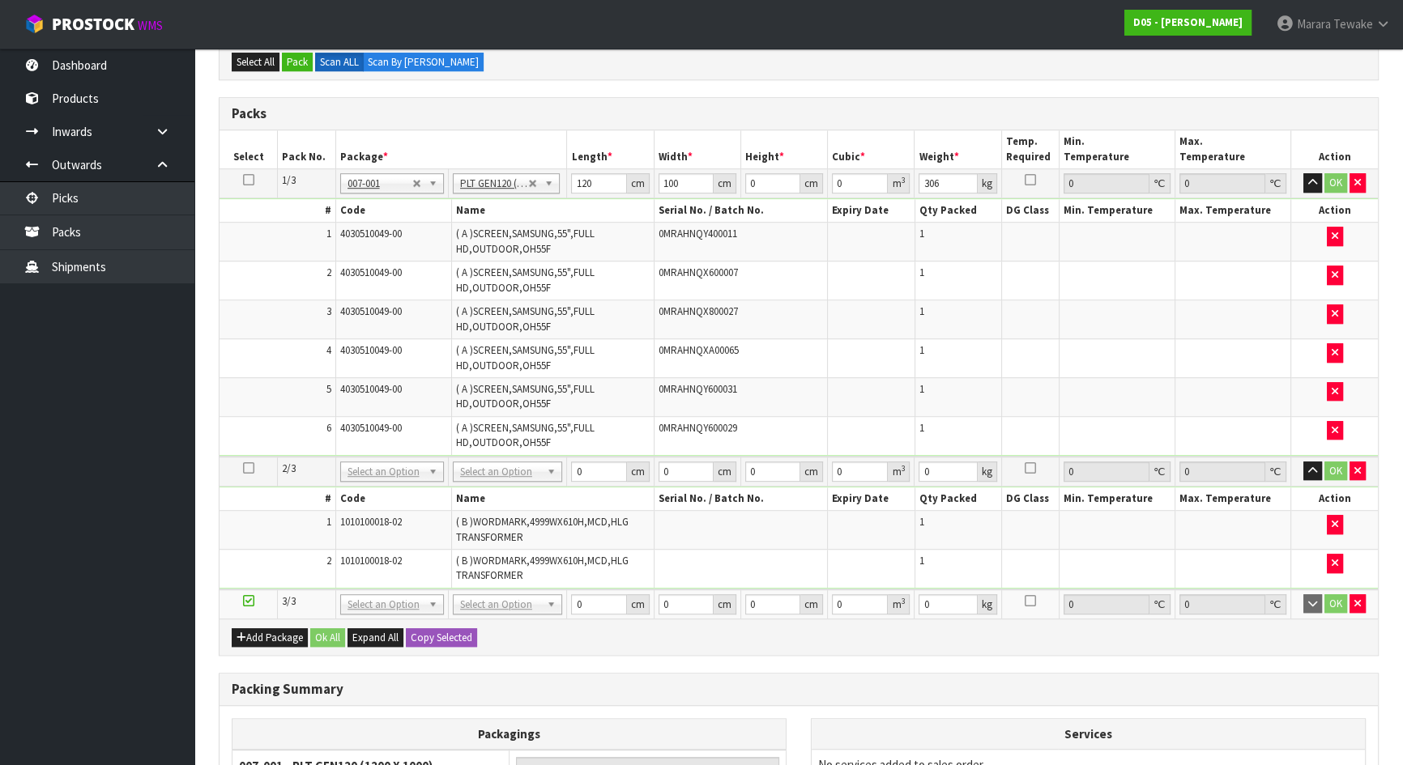
scroll to position [264, 0]
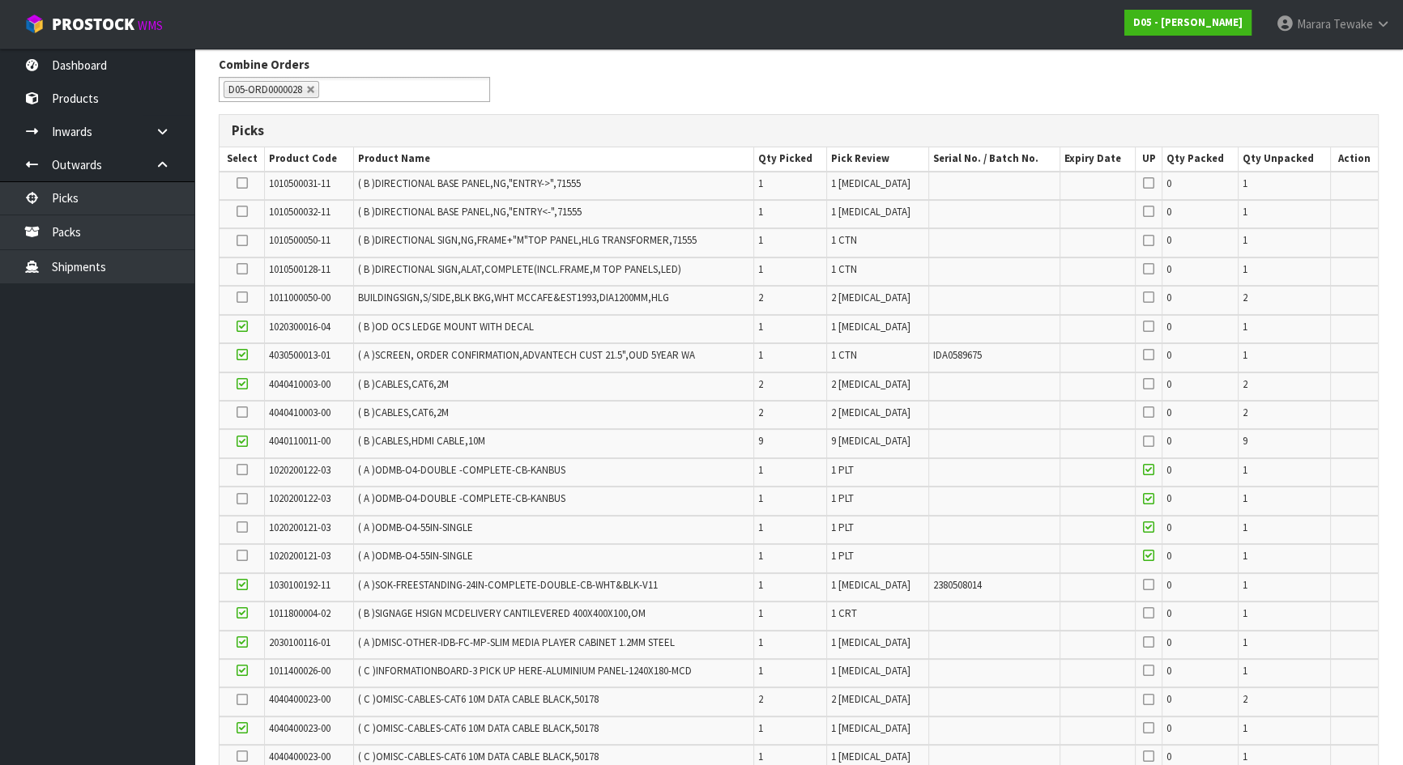
click at [237, 412] on icon at bounding box center [242, 412] width 11 height 1
click at [0, 0] on input "checkbox" at bounding box center [0, 0] width 0 height 0
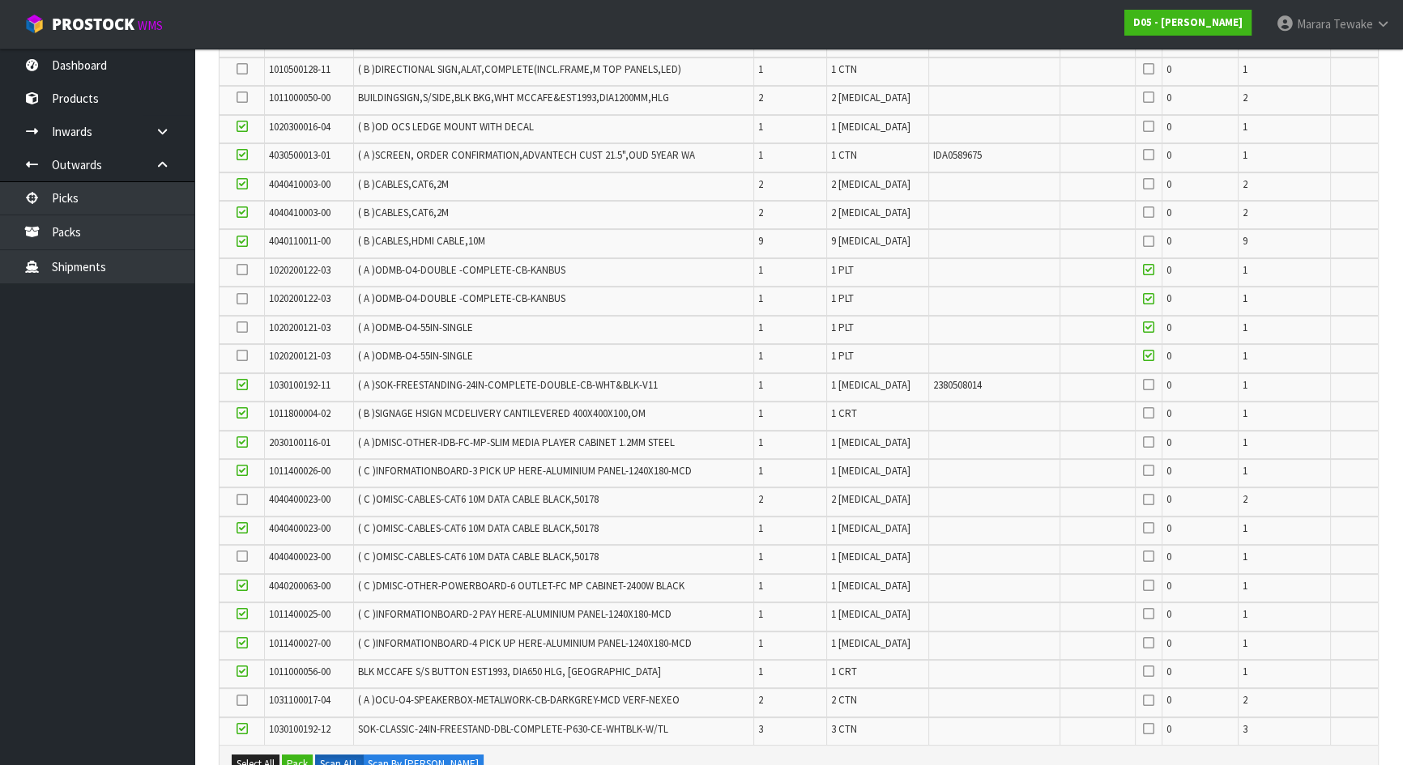
scroll to position [485, 0]
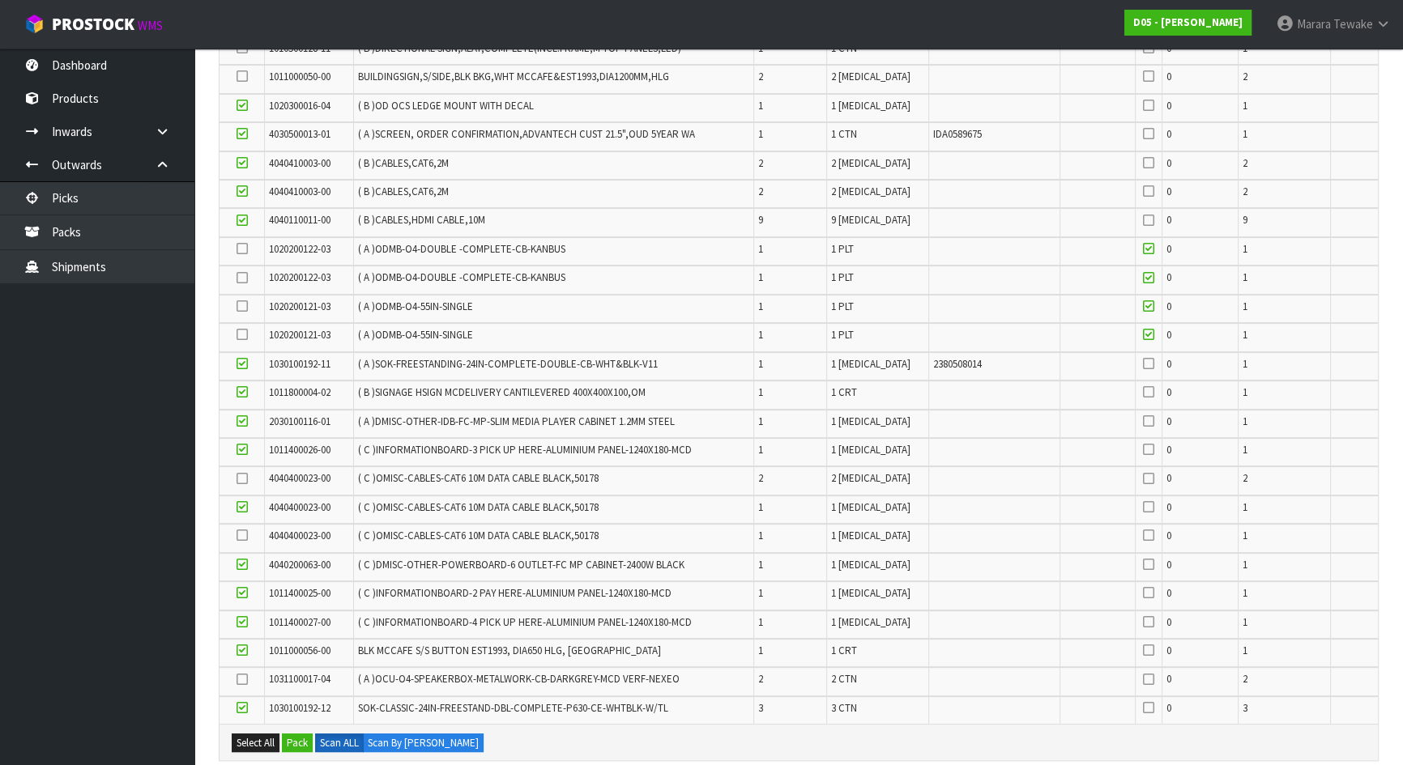
click at [244, 479] on icon at bounding box center [242, 479] width 11 height 1
click at [0, 0] on input "checkbox" at bounding box center [0, 0] width 0 height 0
click at [242, 535] on icon at bounding box center [242, 535] width 11 height 1
click at [0, 0] on input "checkbox" at bounding box center [0, 0] width 0 height 0
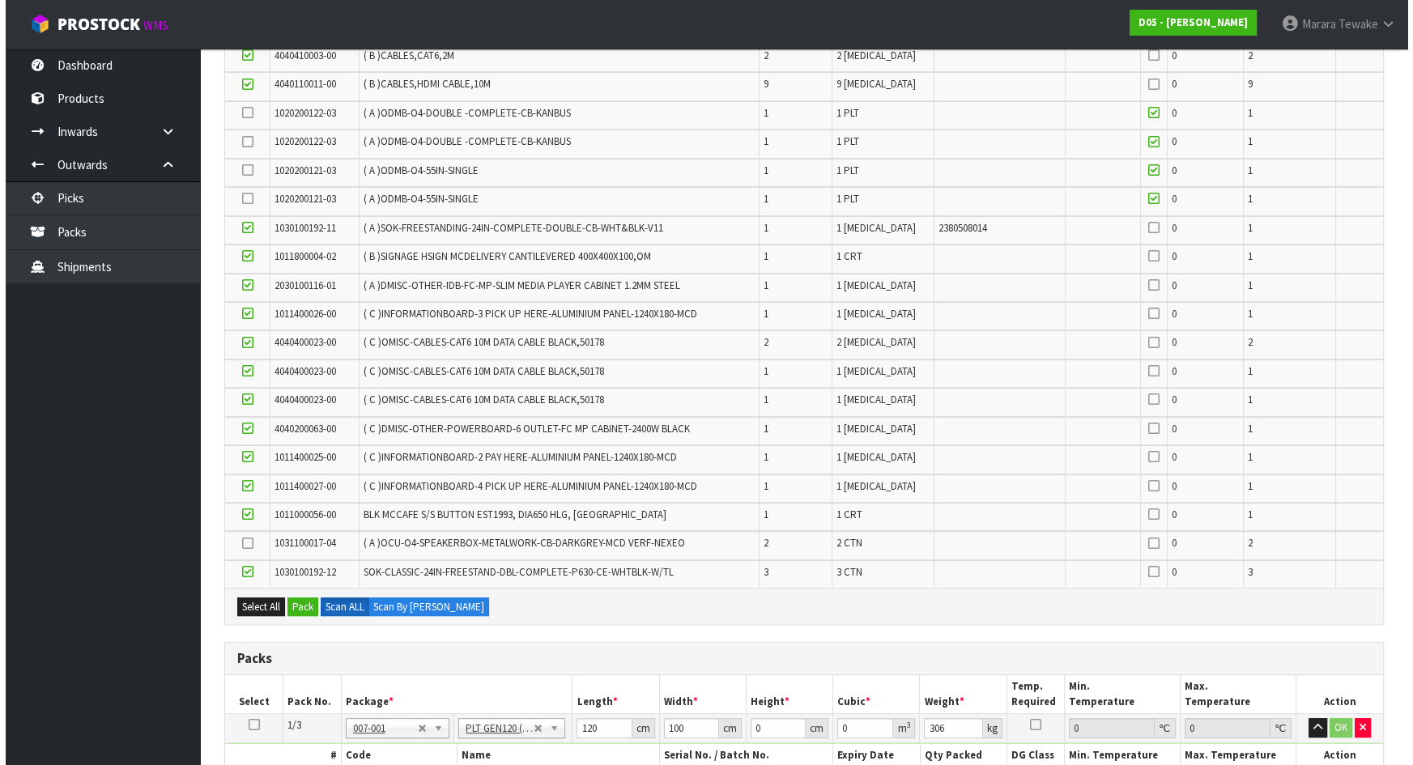
scroll to position [632, 0]
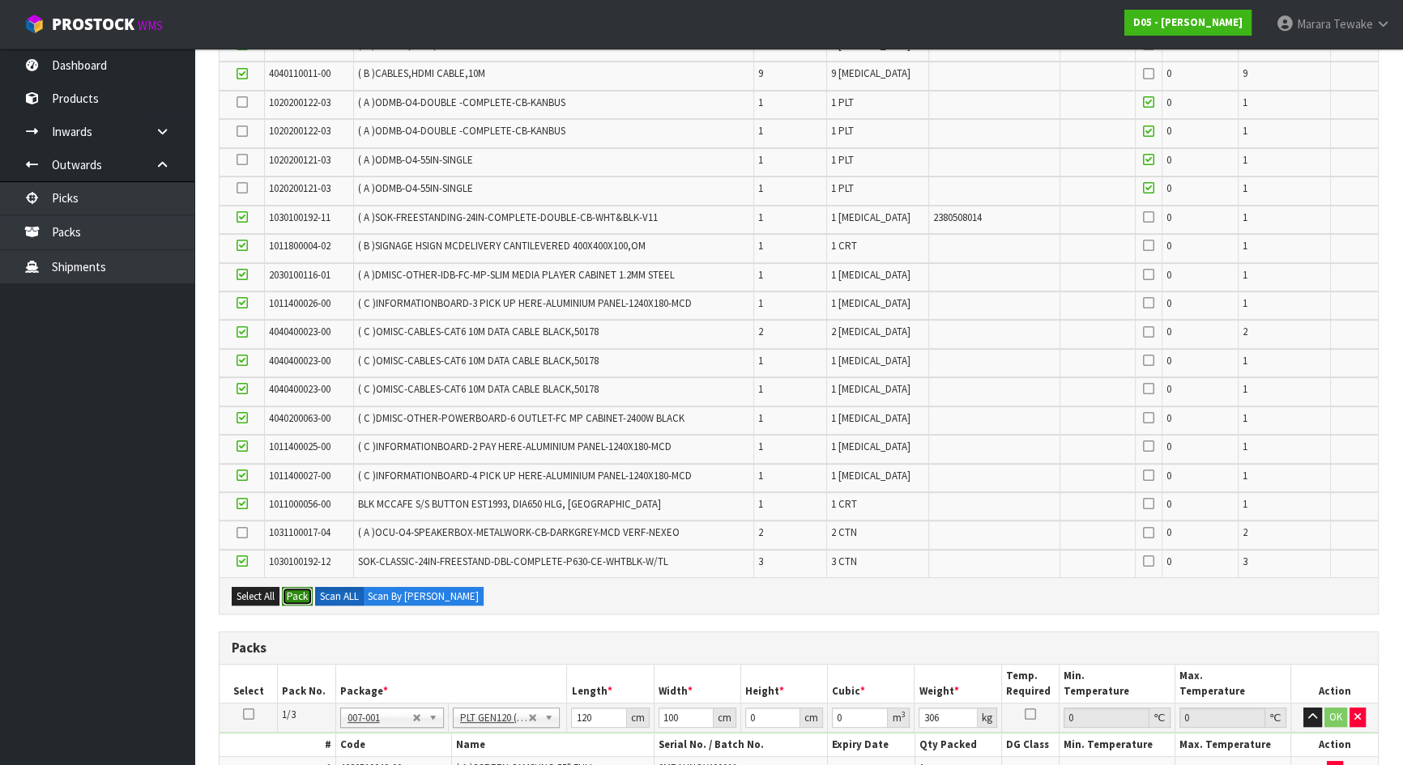
click at [298, 593] on button "Pack" at bounding box center [297, 596] width 31 height 19
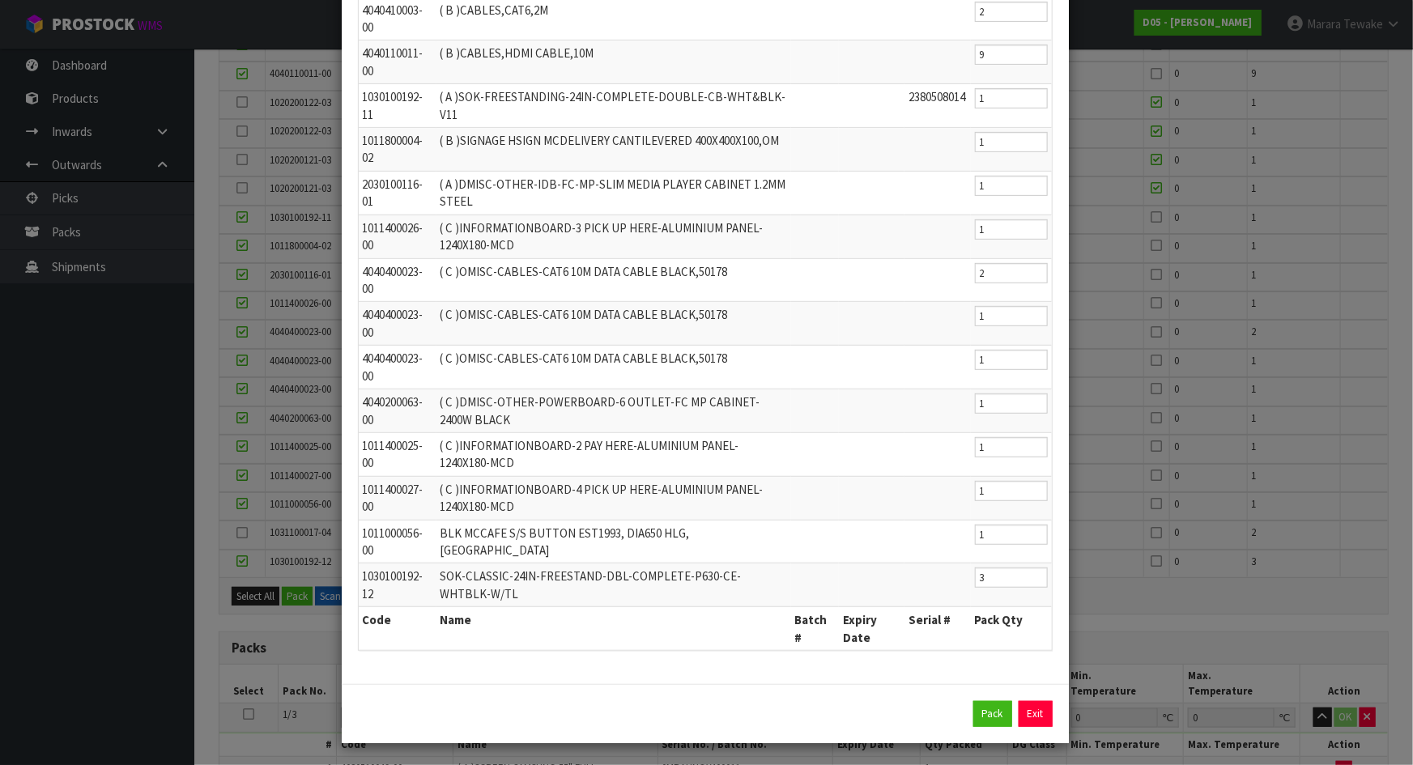
scroll to position [276, 0]
click at [987, 710] on button "Pack" at bounding box center [993, 714] width 39 height 26
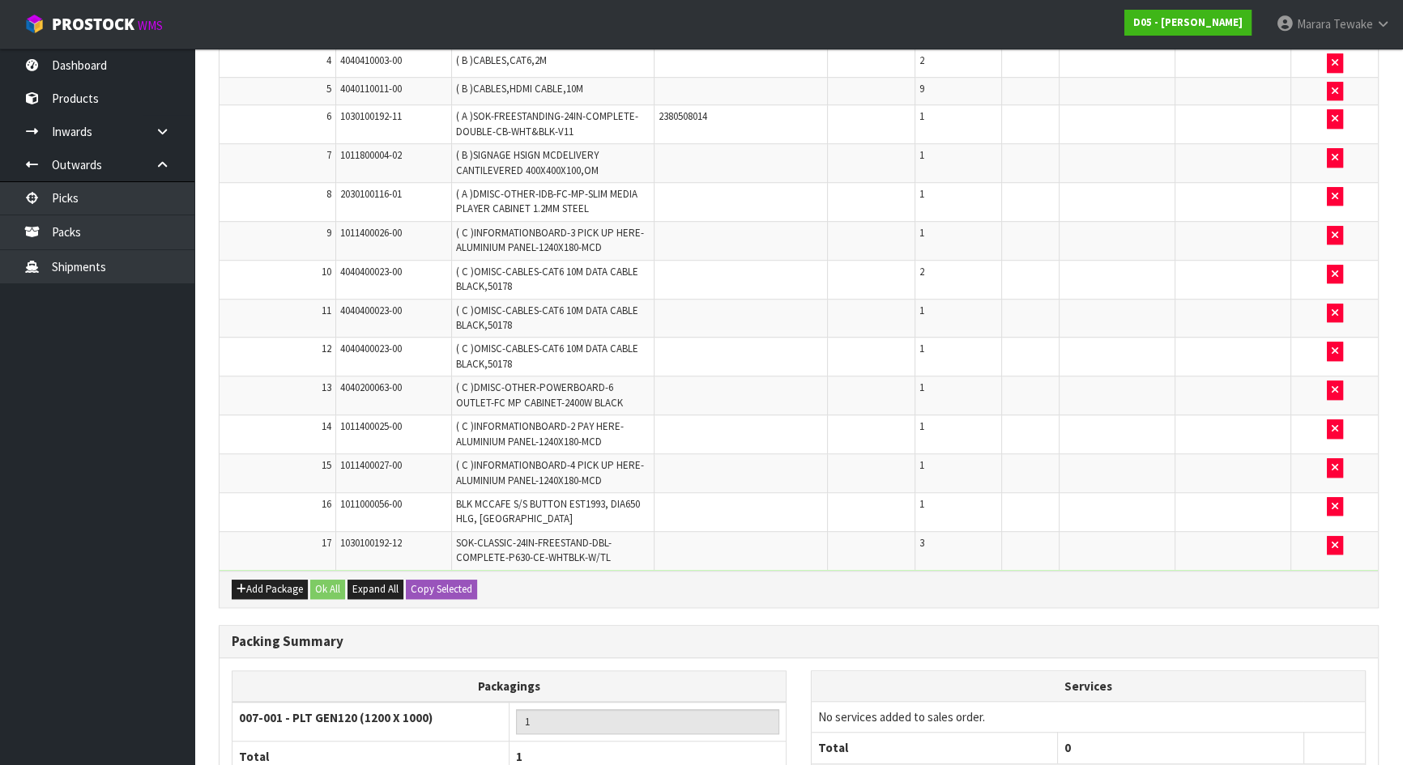
scroll to position [1524, 0]
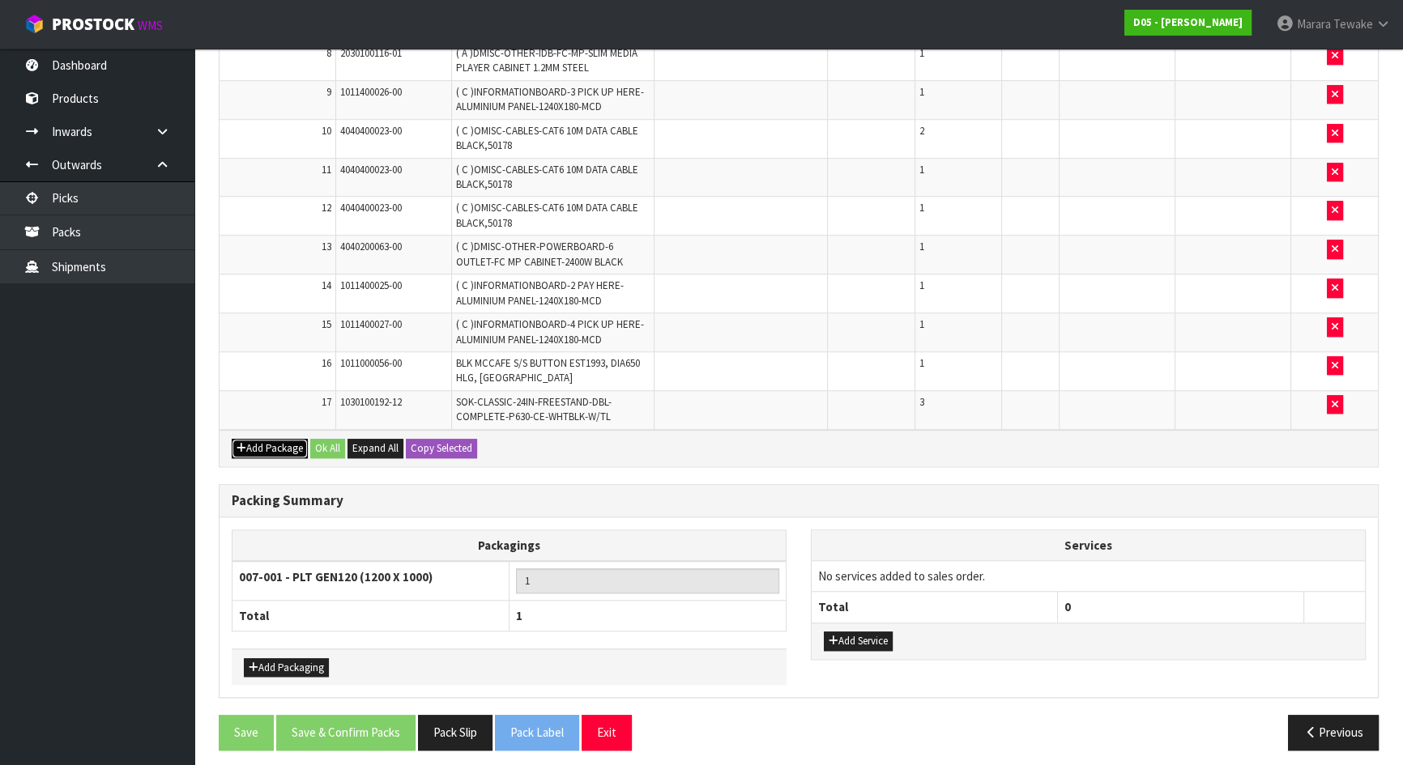
click at [273, 441] on button "Add Package" at bounding box center [270, 448] width 76 height 19
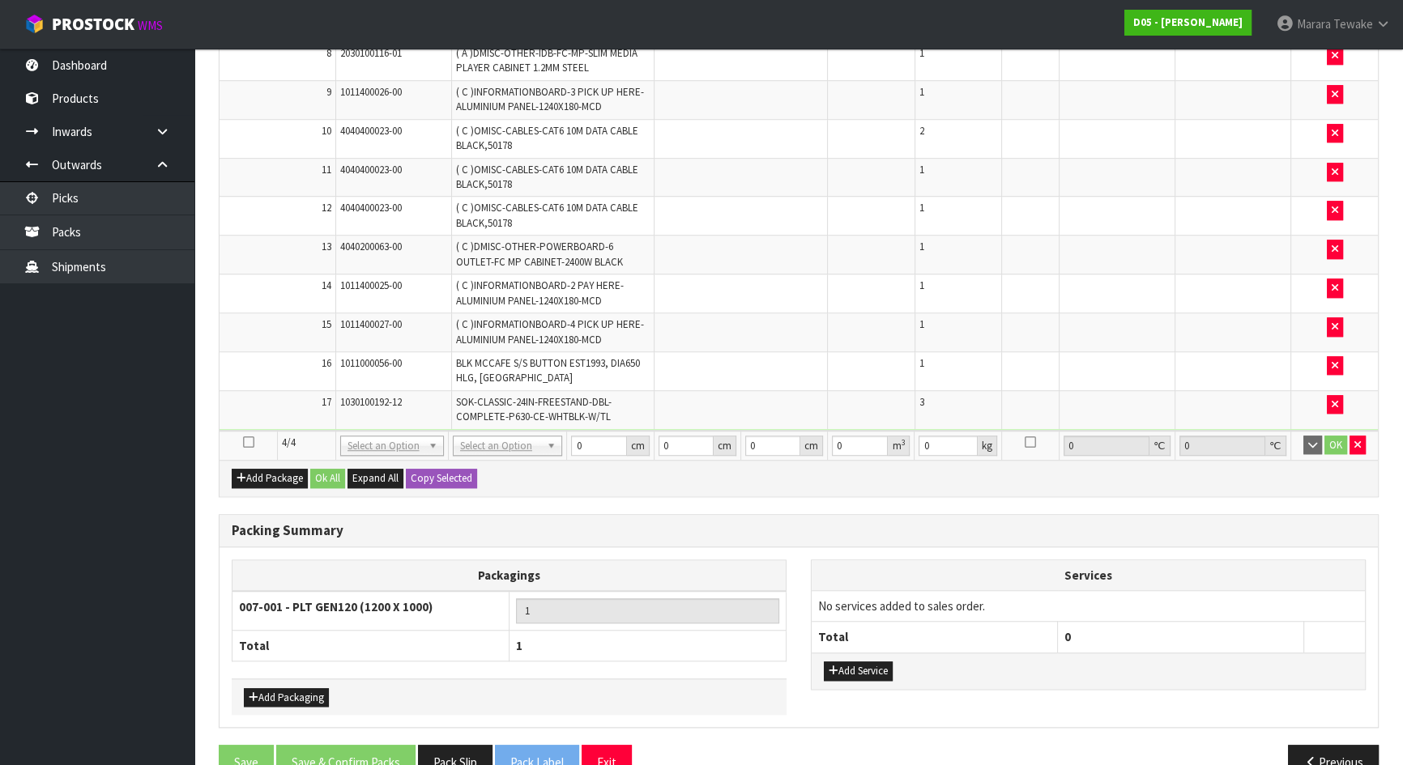
click at [249, 442] on icon at bounding box center [248, 442] width 11 height 1
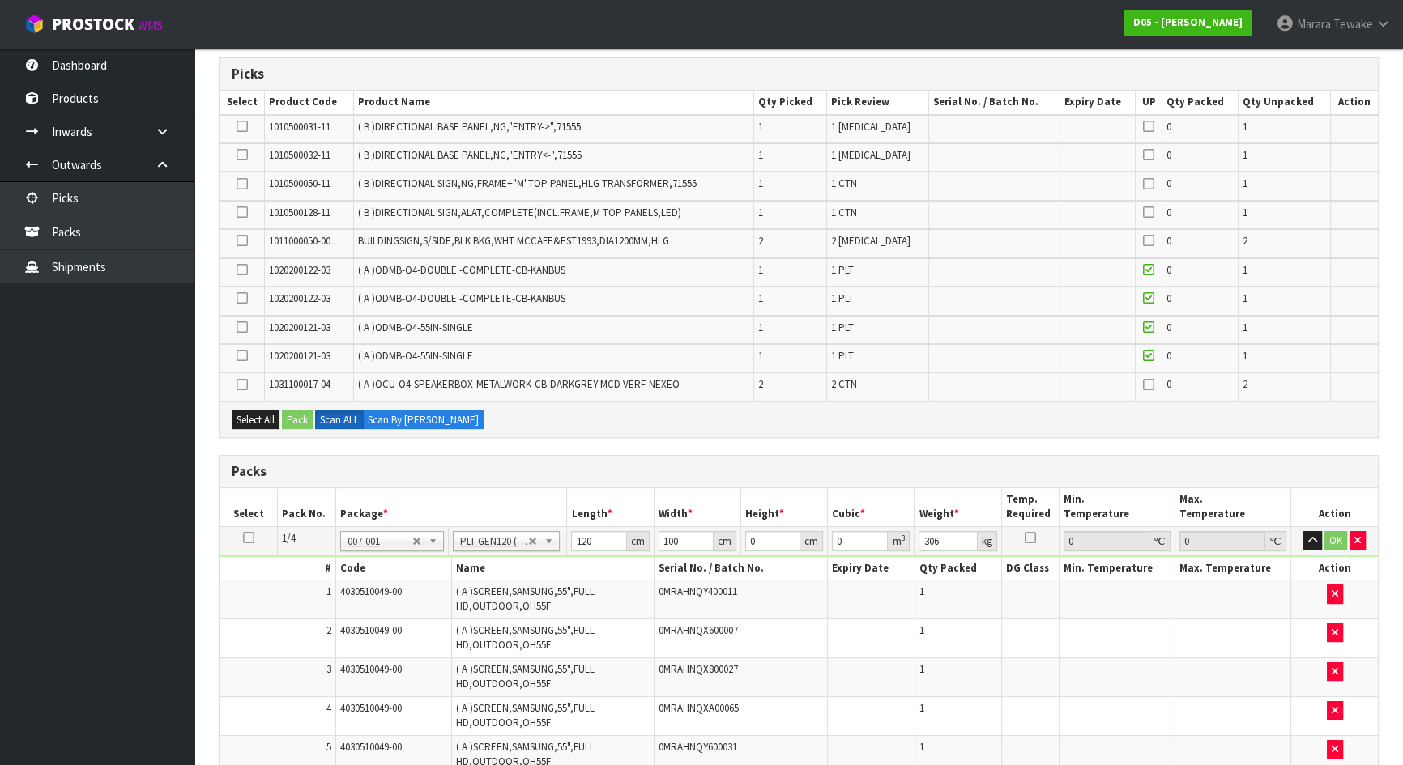
click at [239, 385] on icon at bounding box center [242, 385] width 11 height 1
click at [0, 0] on input "checkbox" at bounding box center [0, 0] width 0 height 0
click at [244, 212] on icon at bounding box center [242, 212] width 11 height 1
click at [0, 0] on input "checkbox" at bounding box center [0, 0] width 0 height 0
click at [245, 184] on icon at bounding box center [242, 184] width 11 height 1
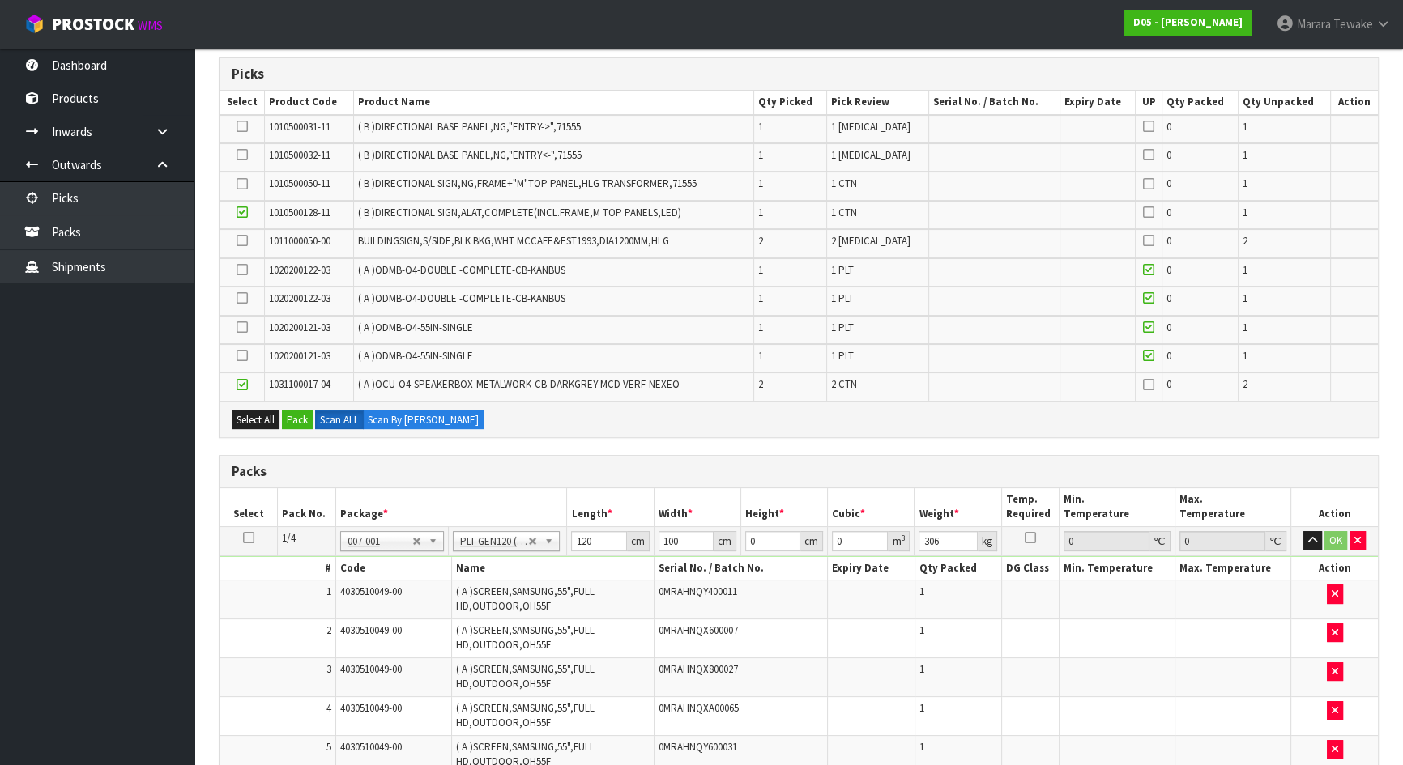
click at [0, 0] on input "checkbox" at bounding box center [0, 0] width 0 height 0
click at [241, 148] on label at bounding box center [242, 155] width 11 height 15
click at [0, 0] on input "checkbox" at bounding box center [0, 0] width 0 height 0
click at [243, 126] on icon at bounding box center [242, 126] width 11 height 1
click at [0, 0] on input "checkbox" at bounding box center [0, 0] width 0 height 0
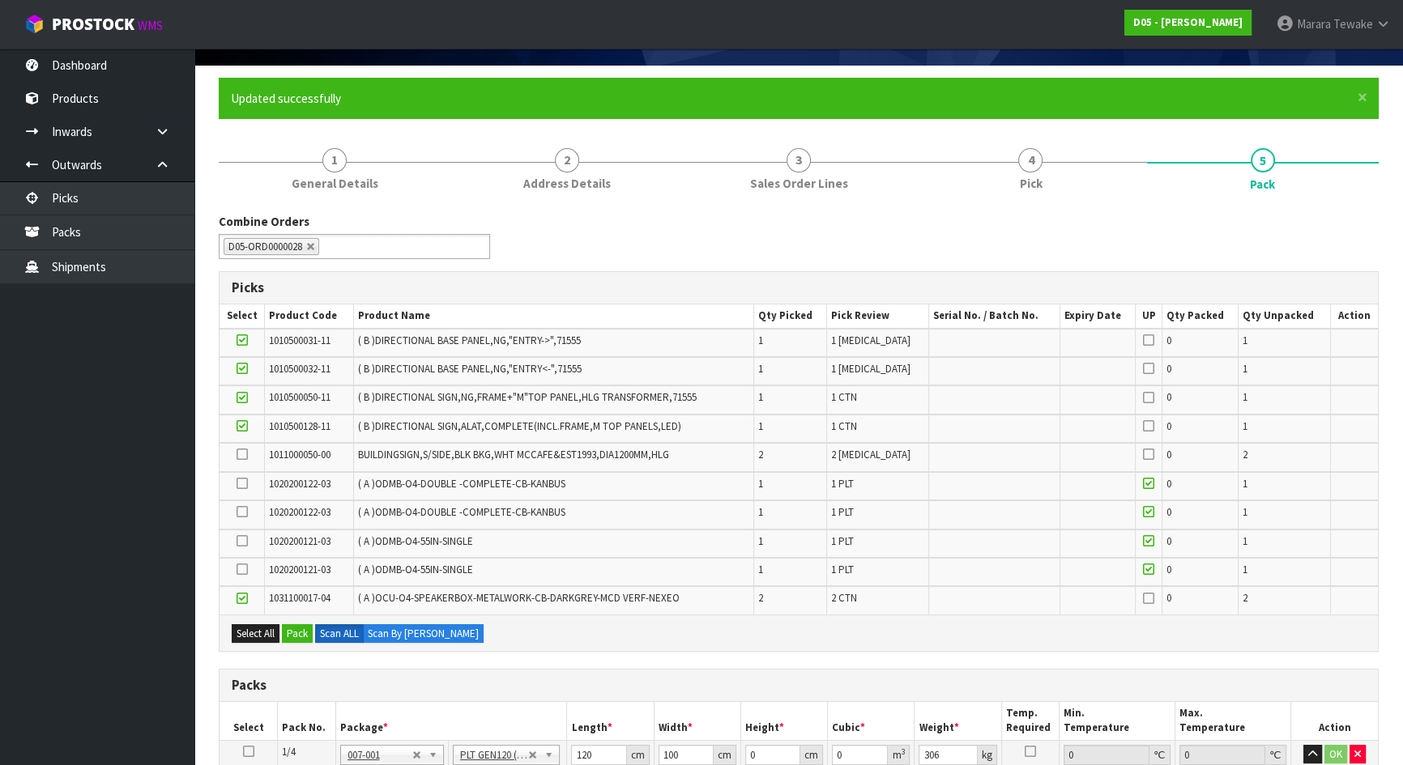
scroll to position [81, 0]
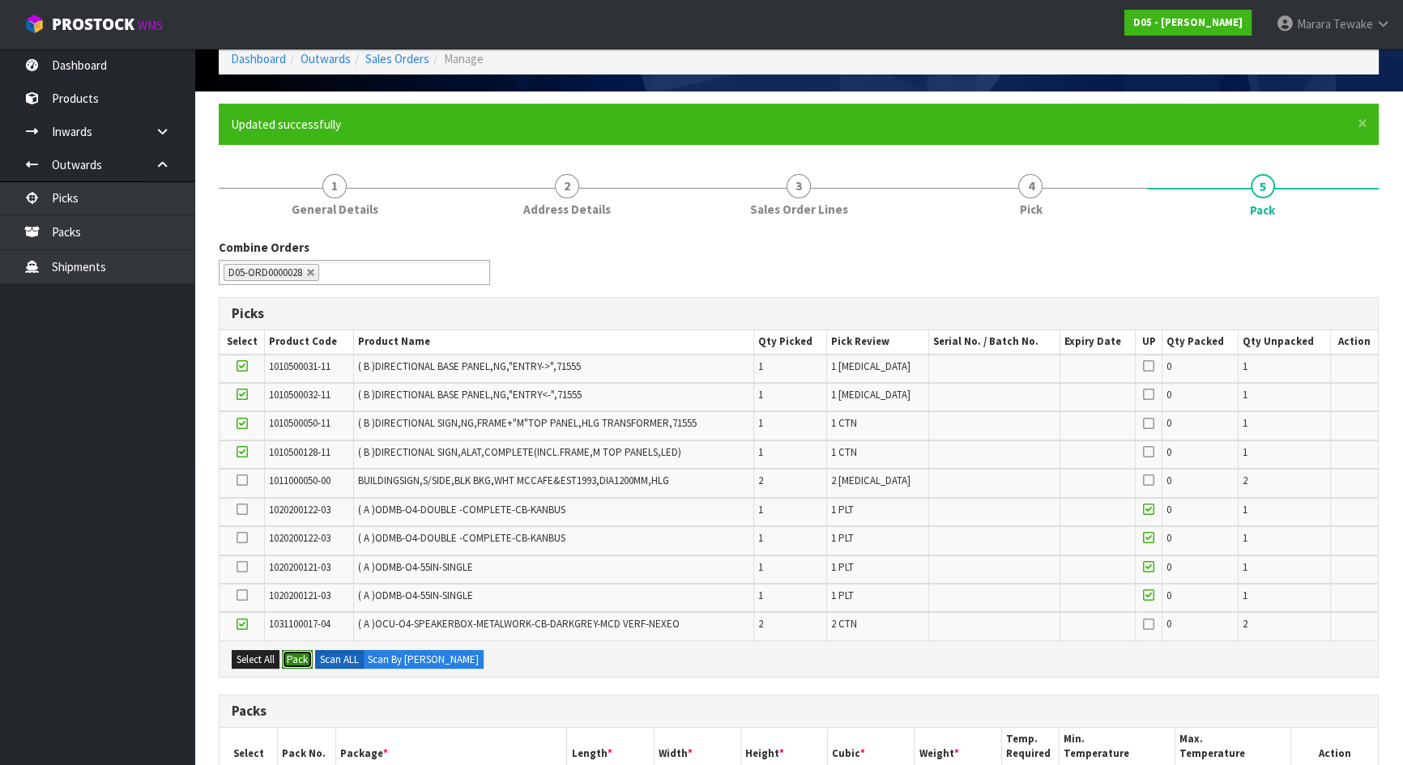
click at [292, 654] on button "Pack" at bounding box center [297, 659] width 31 height 19
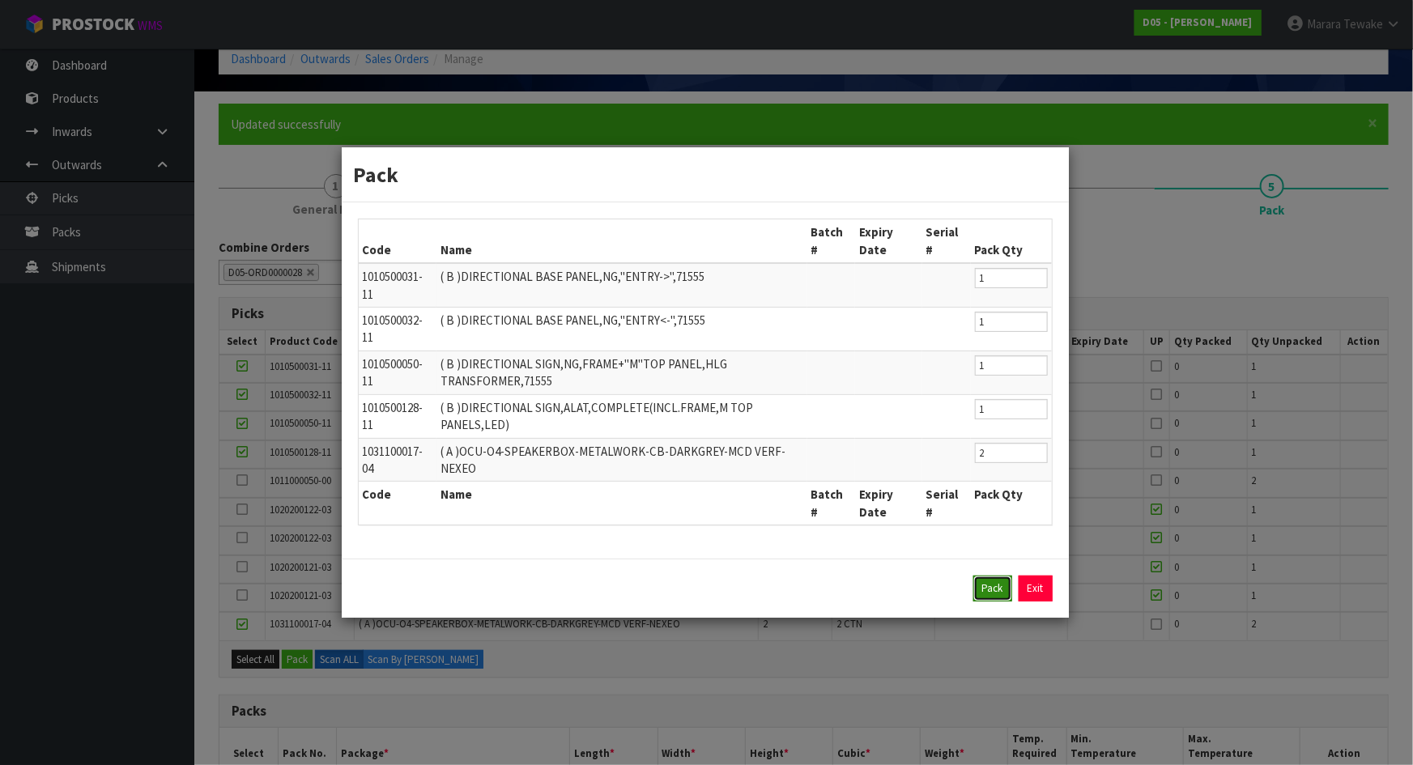
click at [991, 581] on button "Pack" at bounding box center [993, 589] width 39 height 26
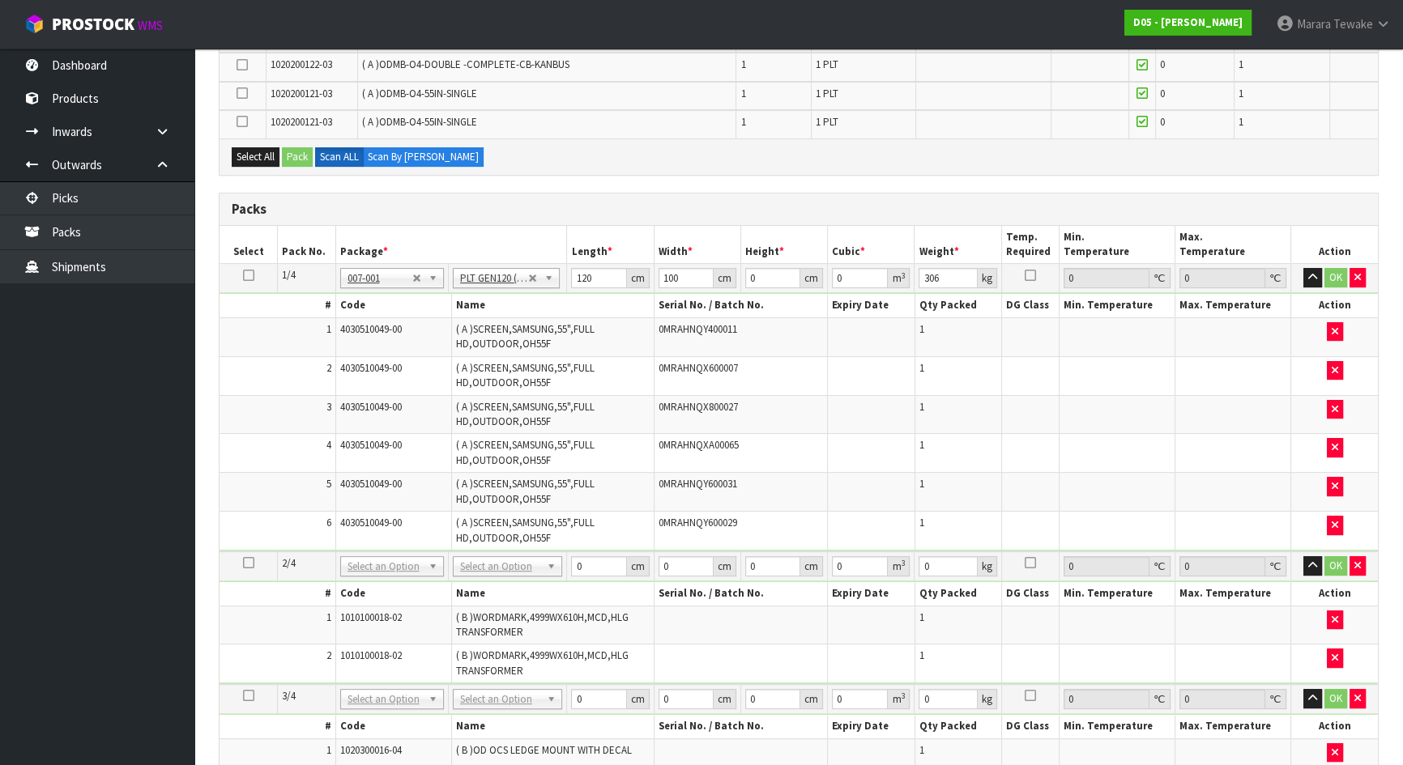
scroll to position [228, 0]
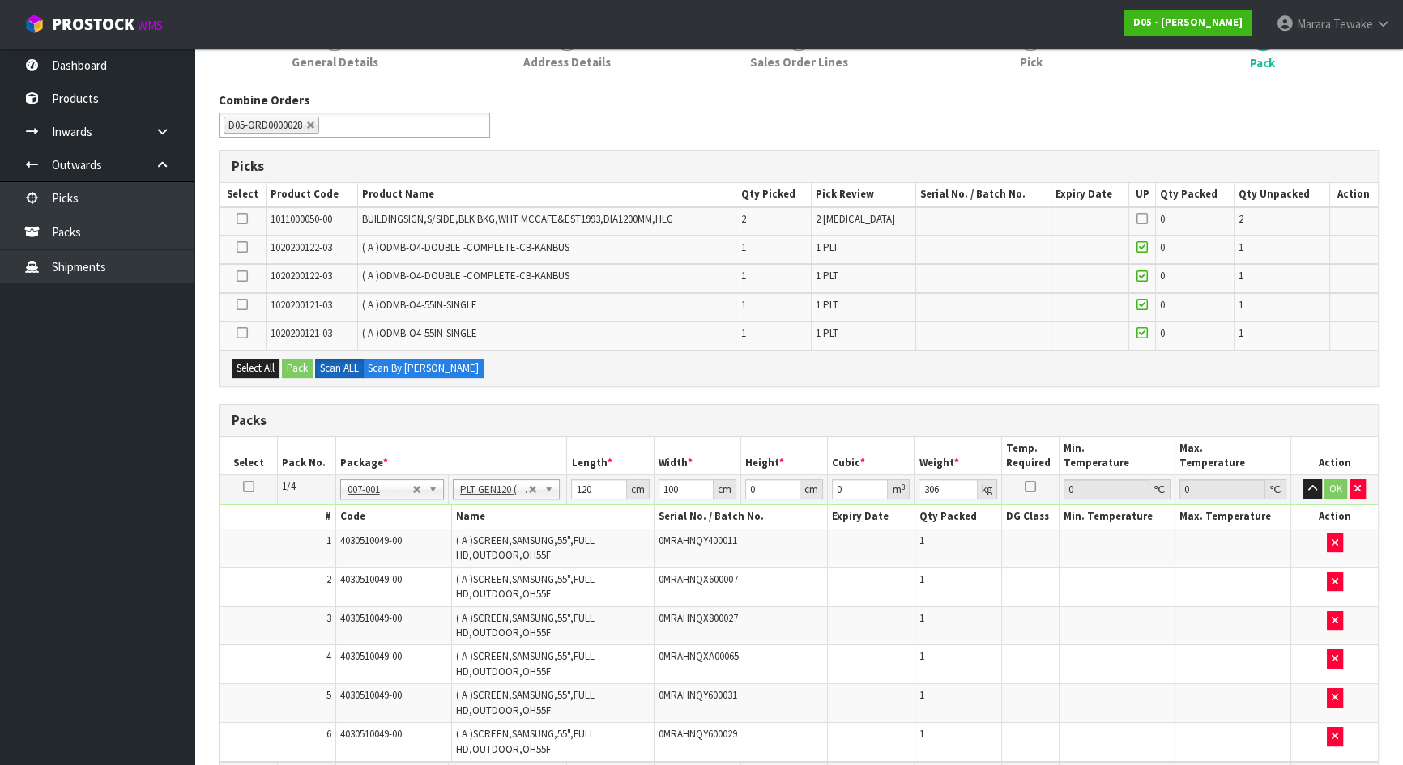
click at [245, 305] on icon at bounding box center [242, 305] width 11 height 1
click at [0, 0] on input "checkbox" at bounding box center [0, 0] width 0 height 0
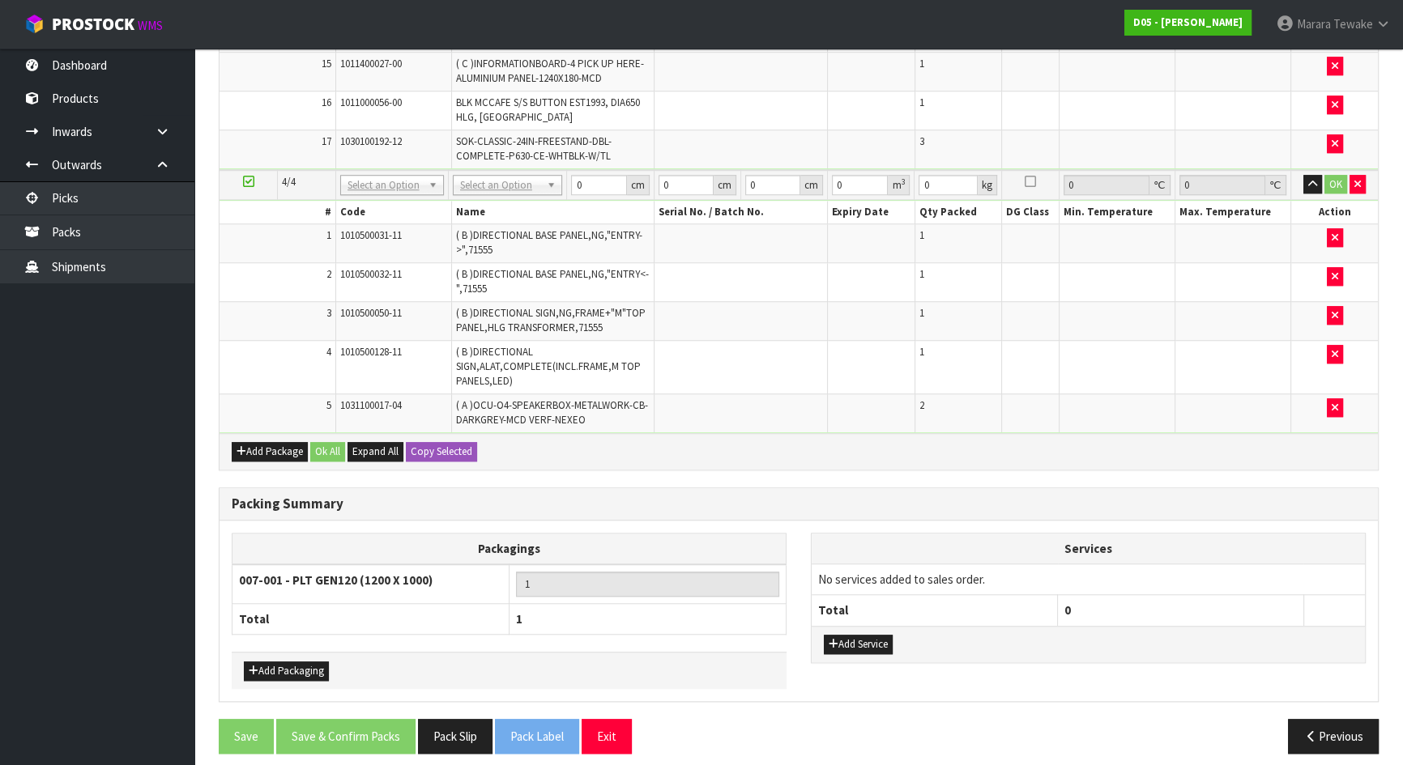
scroll to position [1644, 0]
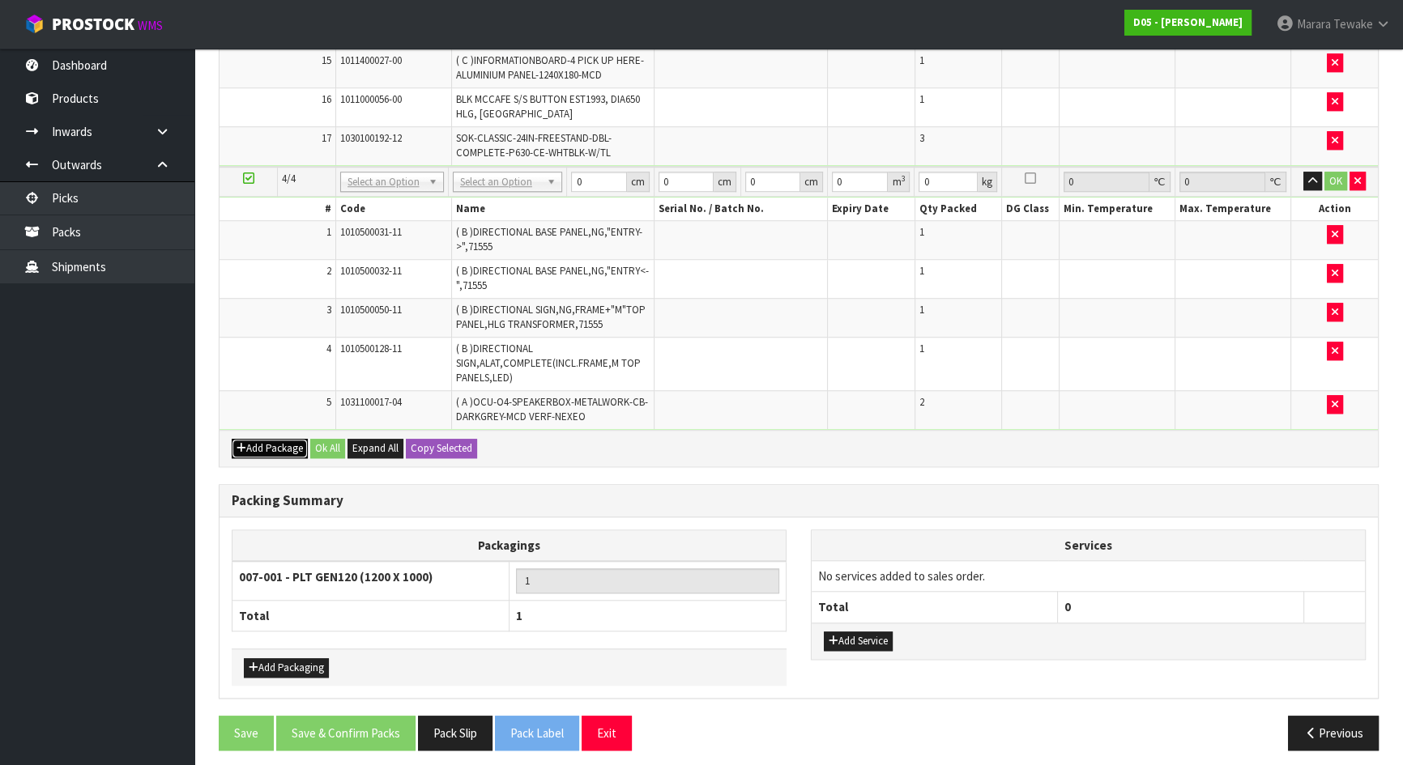
click at [266, 439] on button "Add Package" at bounding box center [270, 448] width 76 height 19
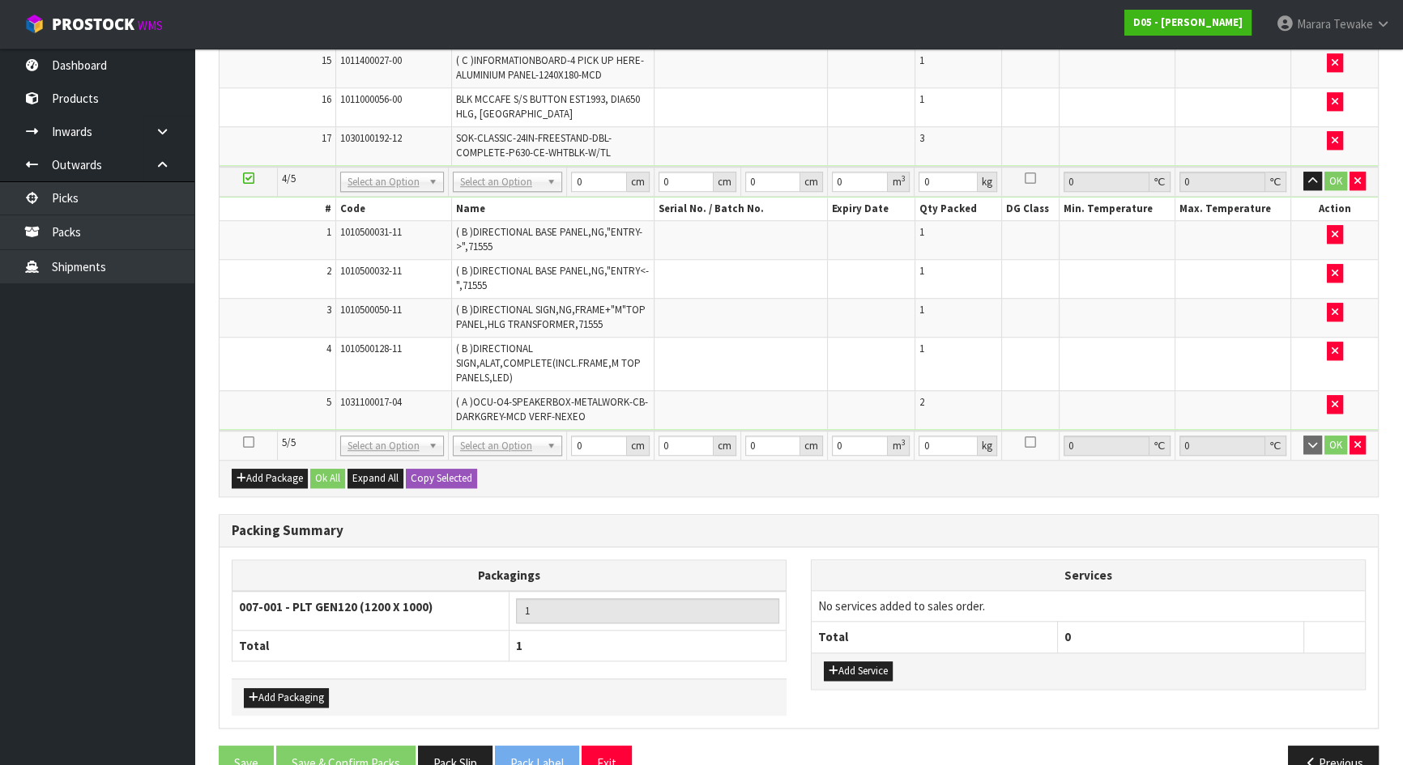
click at [247, 442] on icon at bounding box center [248, 442] width 11 height 1
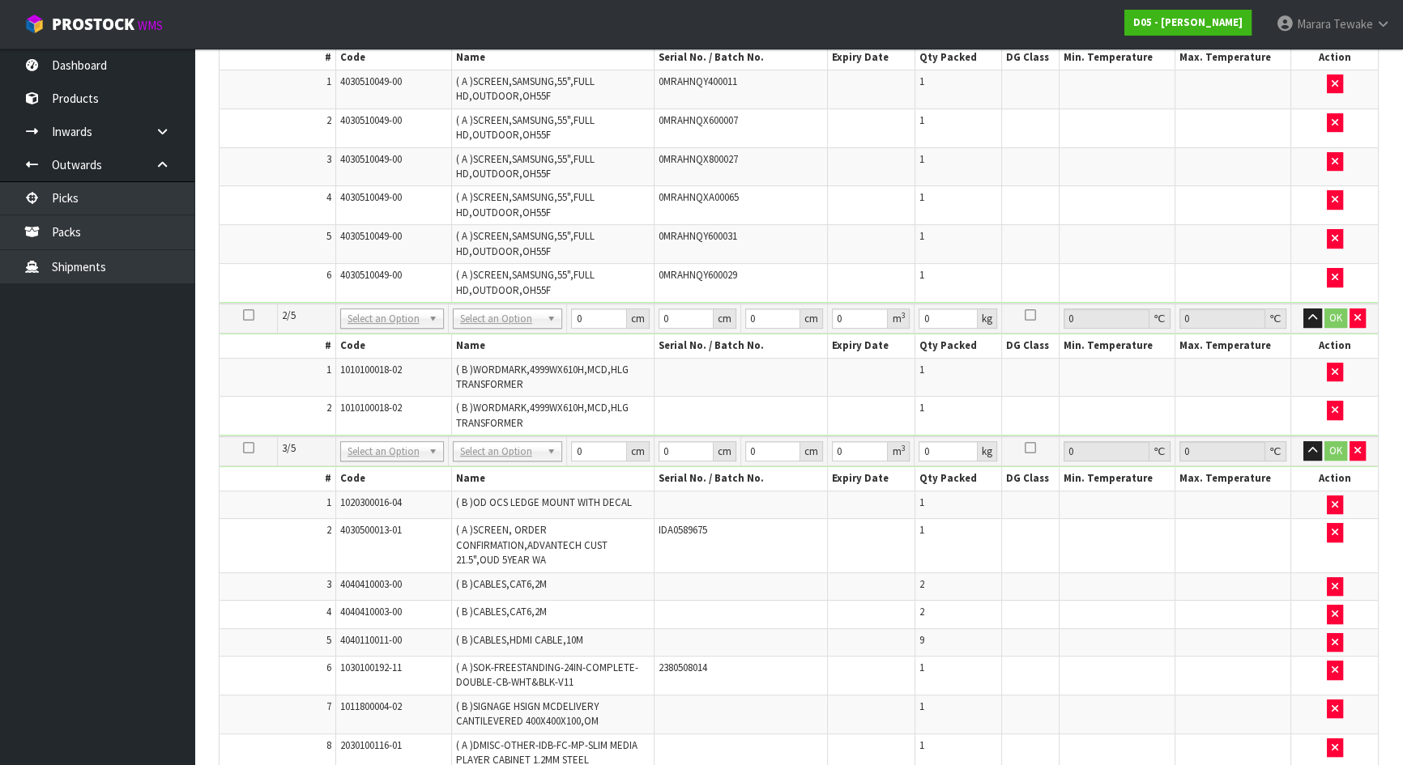
scroll to position [393, 0]
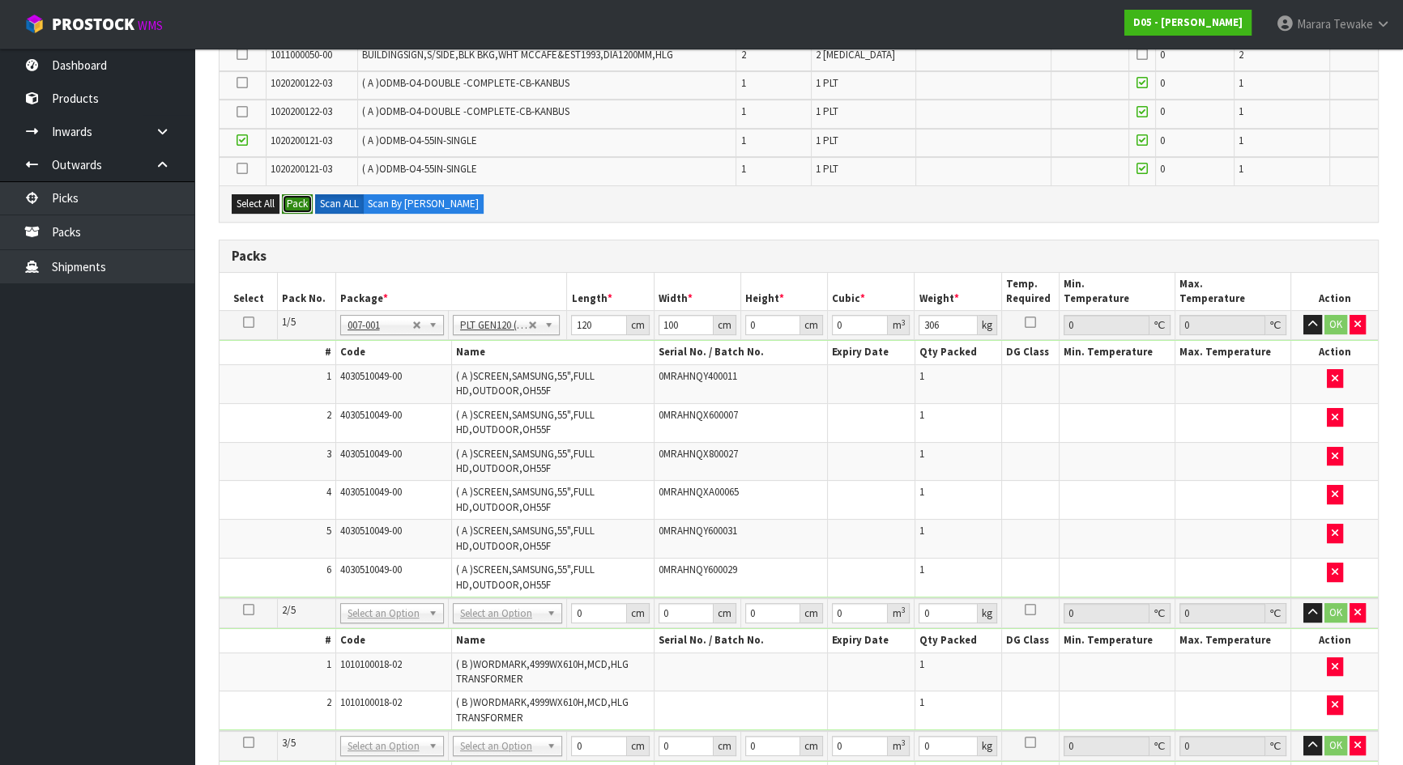
click at [300, 202] on button "Pack" at bounding box center [297, 203] width 31 height 19
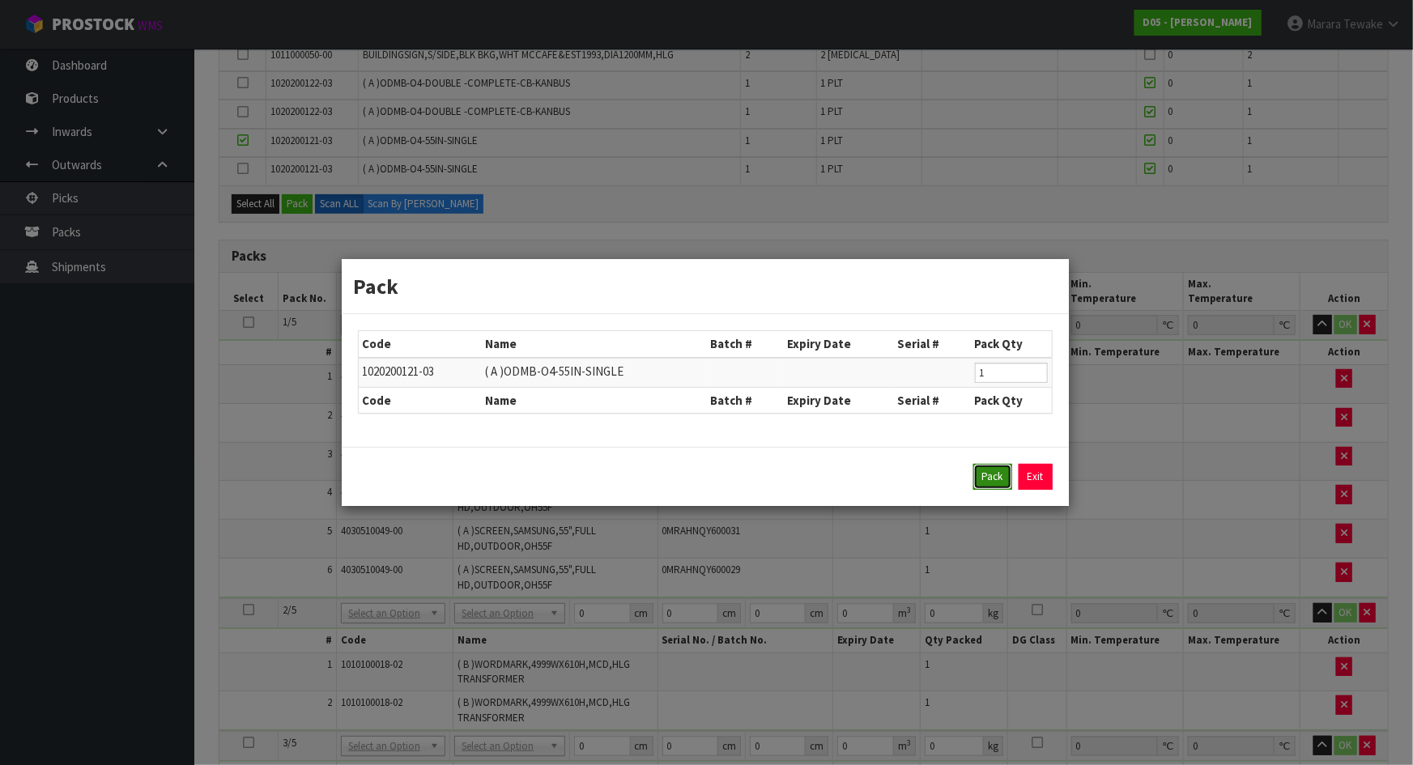
click at [985, 470] on button "Pack" at bounding box center [993, 477] width 39 height 26
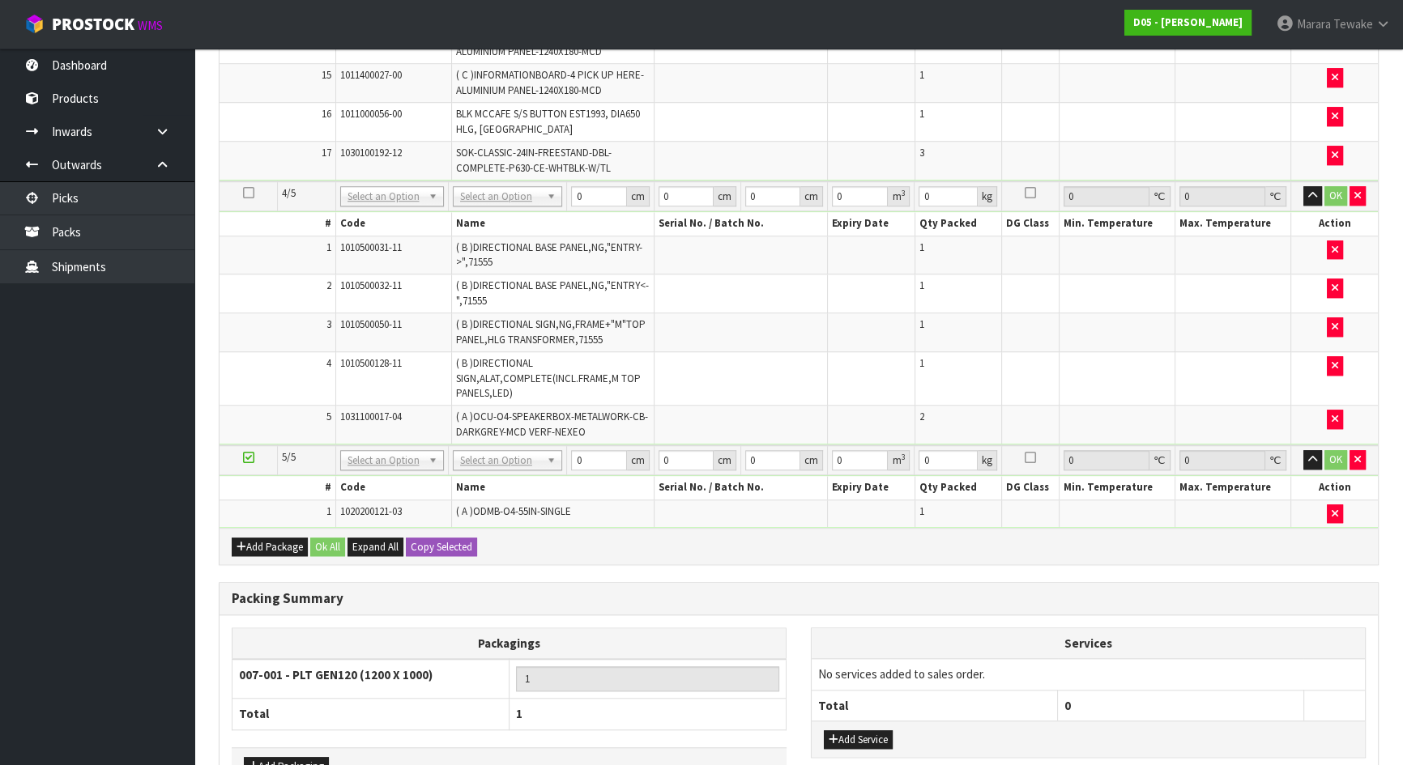
scroll to position [1699, 0]
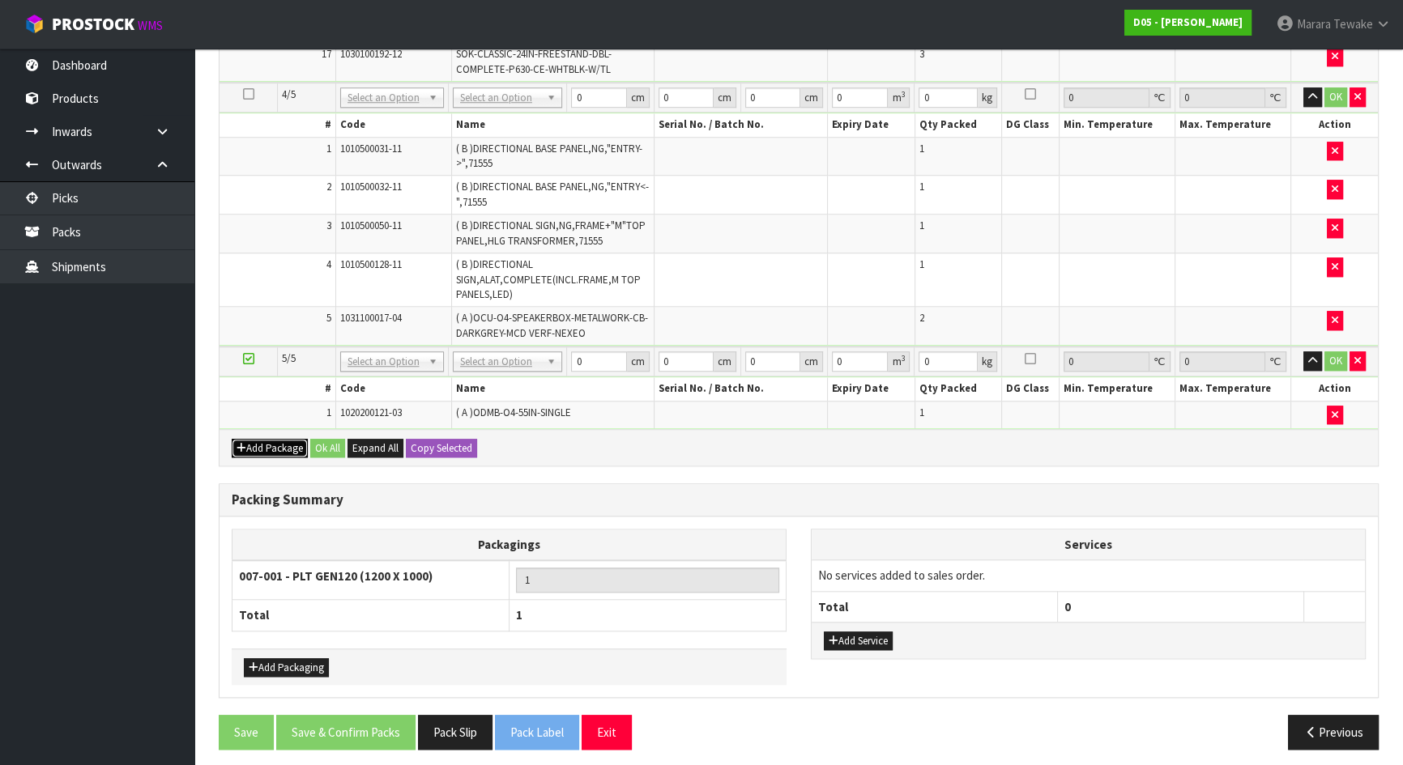
click at [254, 442] on button "Add Package" at bounding box center [270, 448] width 76 height 19
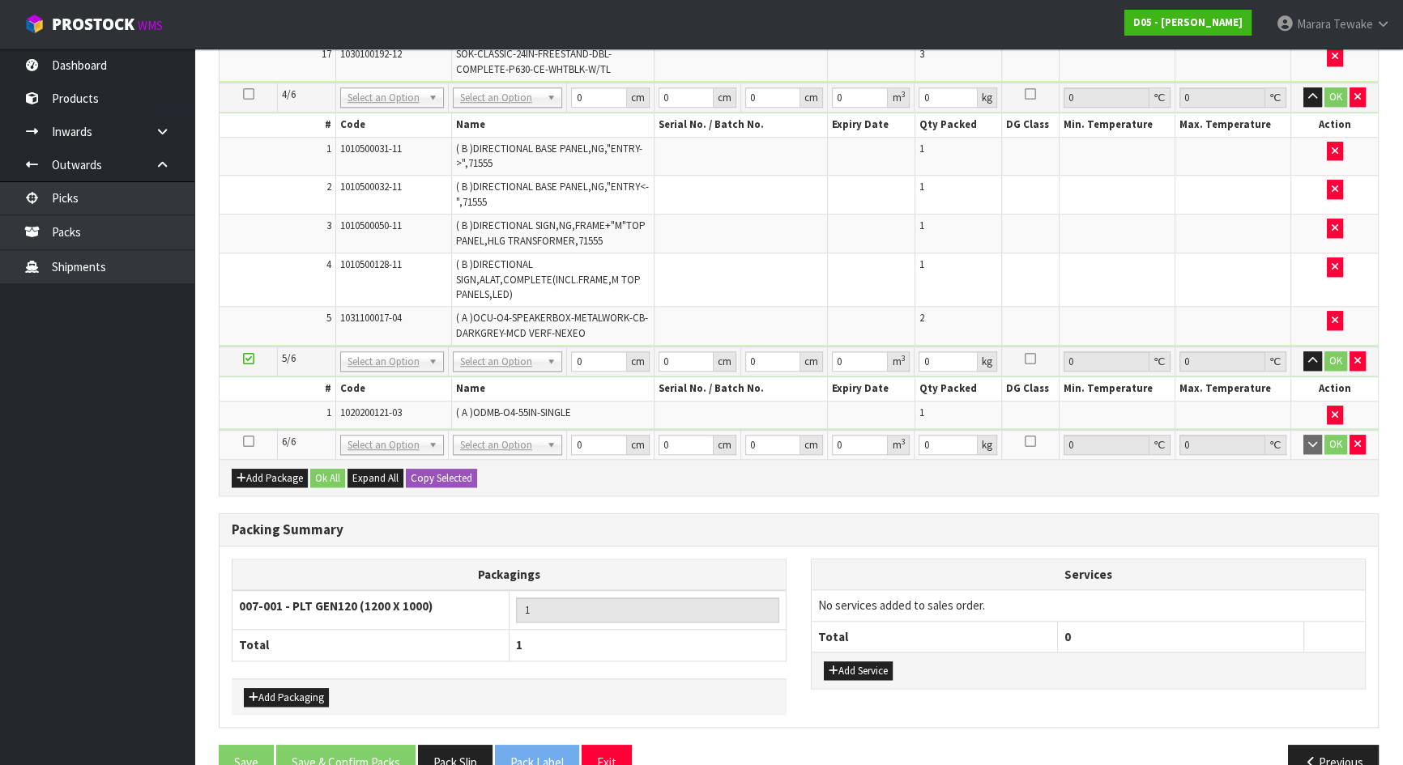
click at [249, 441] on icon at bounding box center [248, 441] width 11 height 1
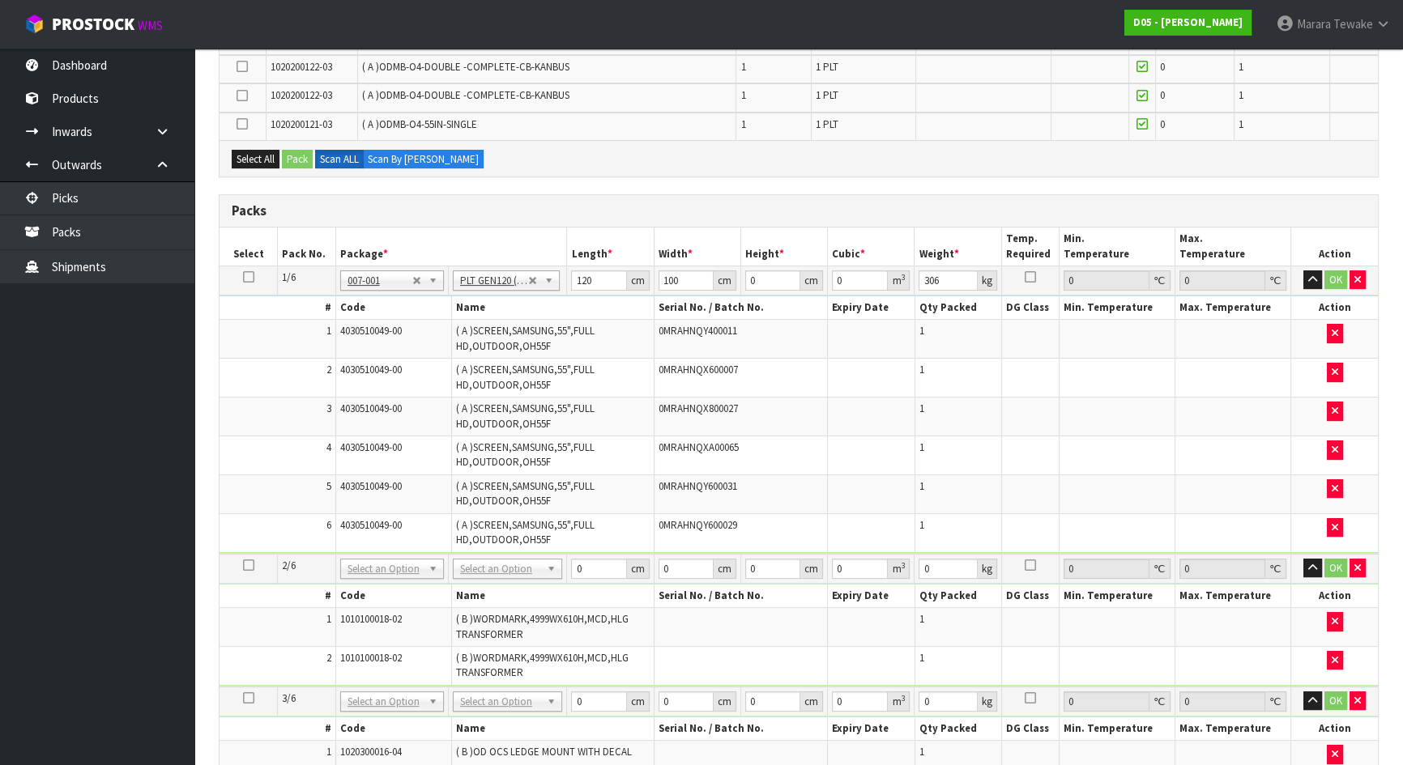
scroll to position [79, 0]
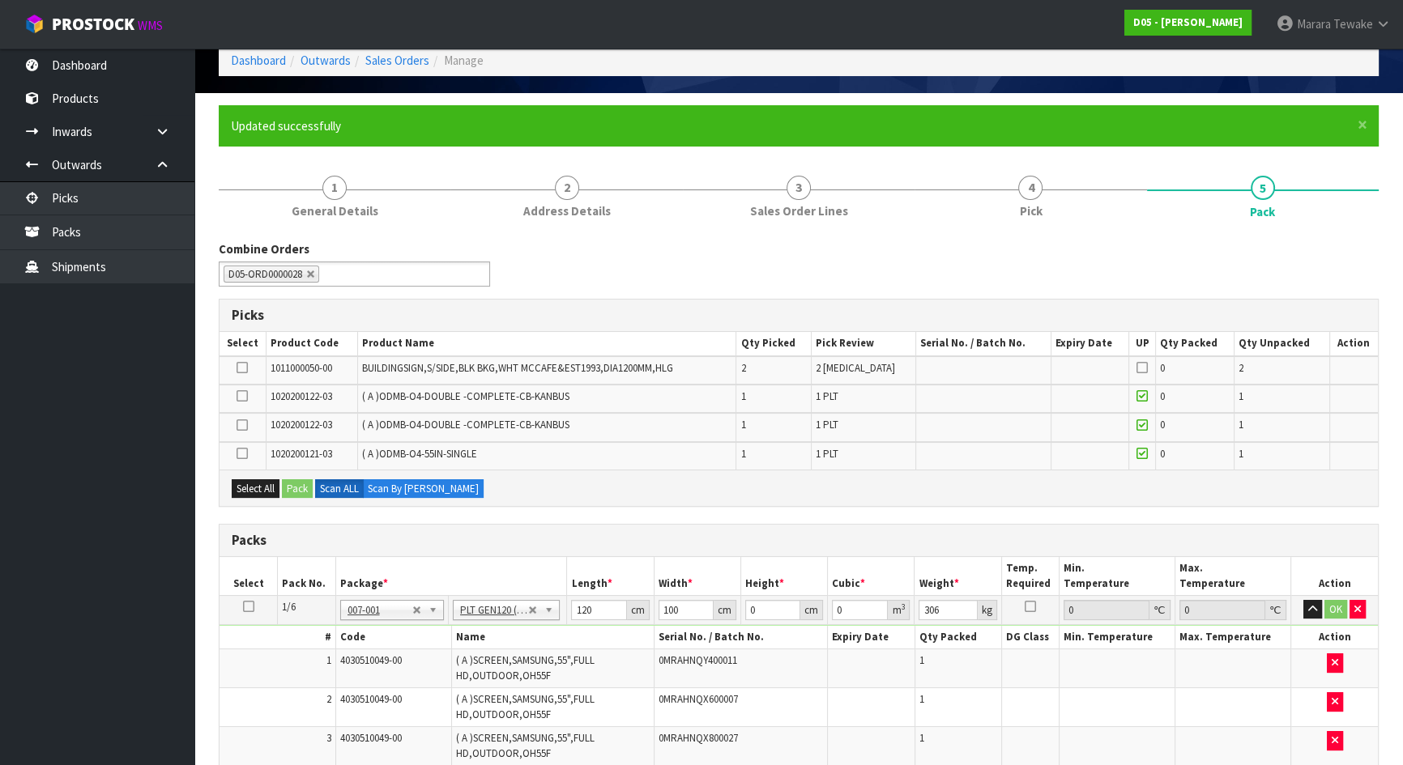
click at [237, 454] on icon at bounding box center [242, 454] width 11 height 1
click at [0, 0] on input "checkbox" at bounding box center [0, 0] width 0 height 0
click at [296, 486] on button "Pack" at bounding box center [297, 488] width 31 height 19
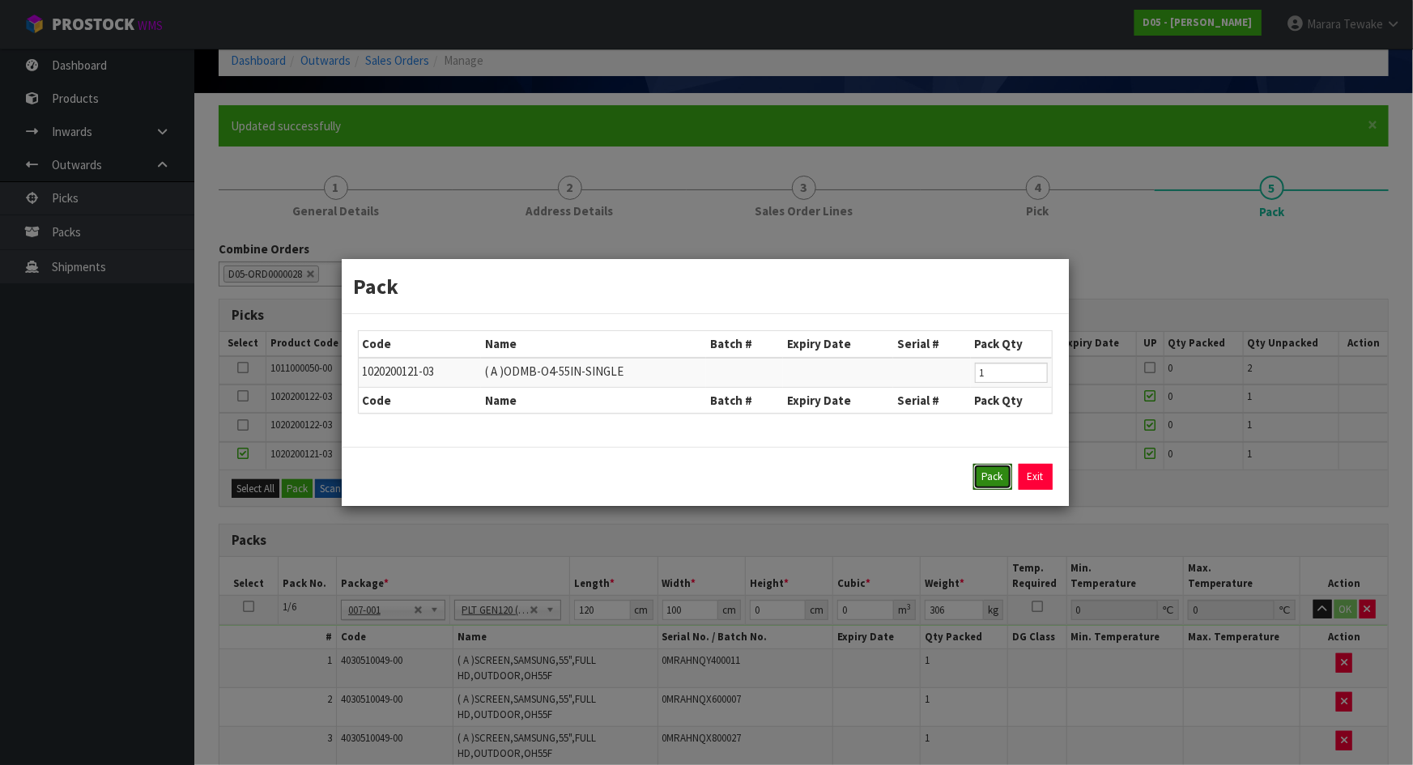
click at [980, 475] on button "Pack" at bounding box center [993, 477] width 39 height 26
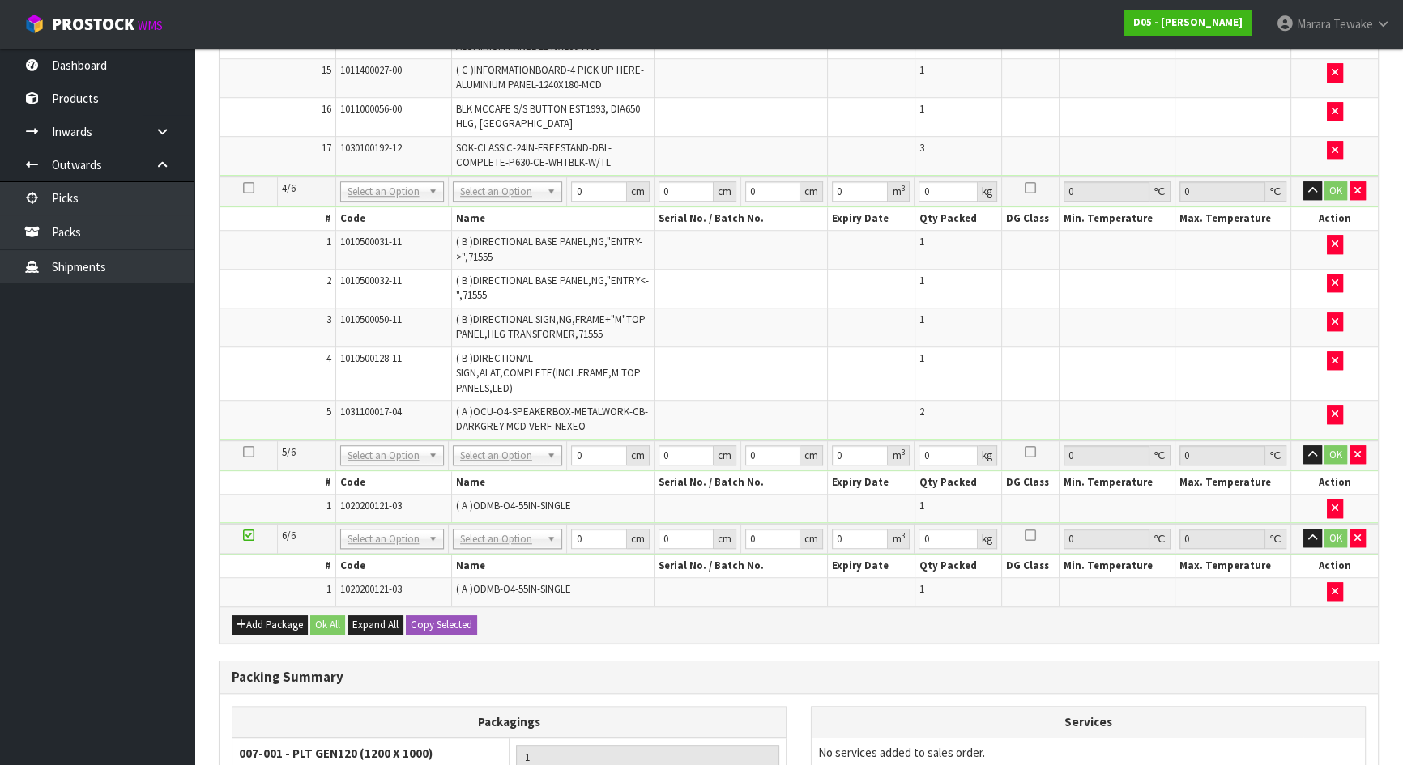
scroll to position [1753, 0]
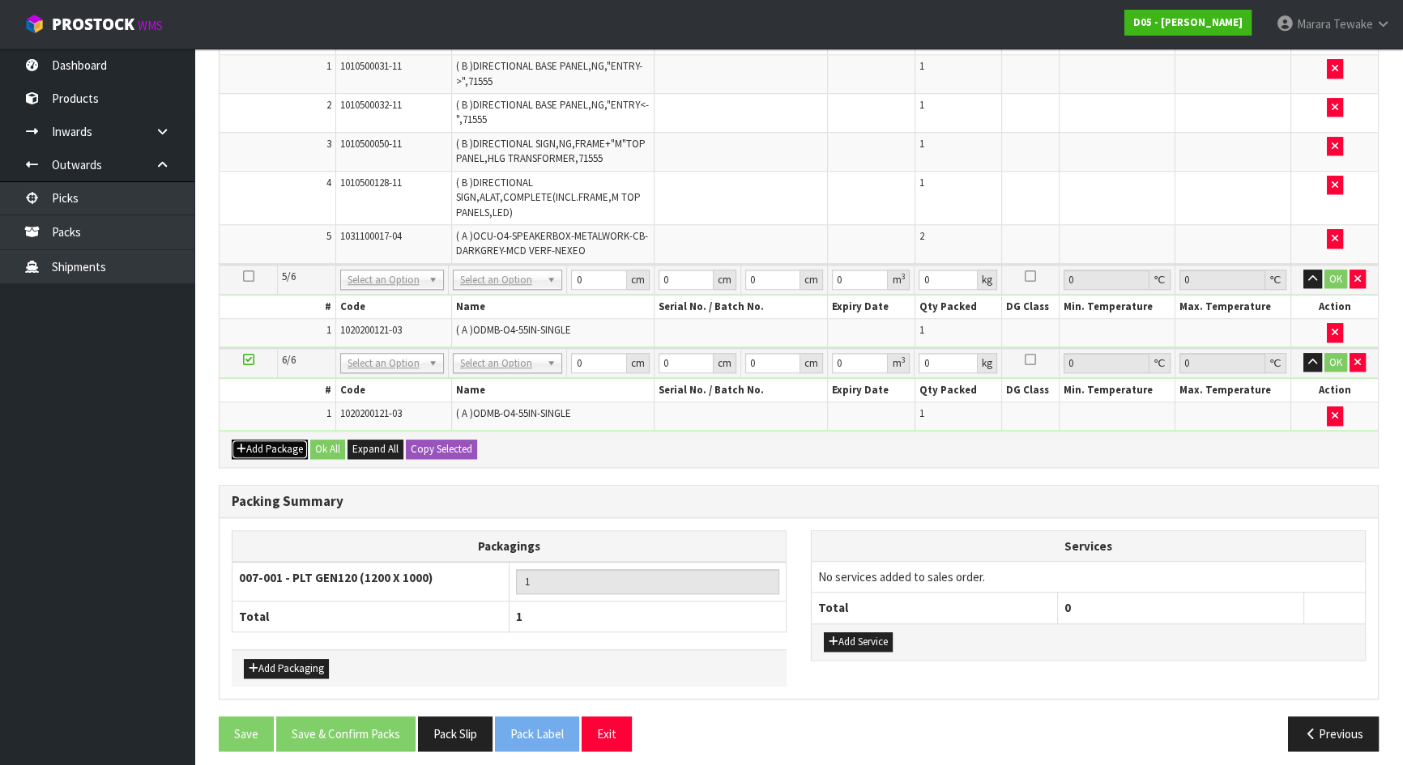
click at [264, 440] on button "Add Package" at bounding box center [270, 449] width 76 height 19
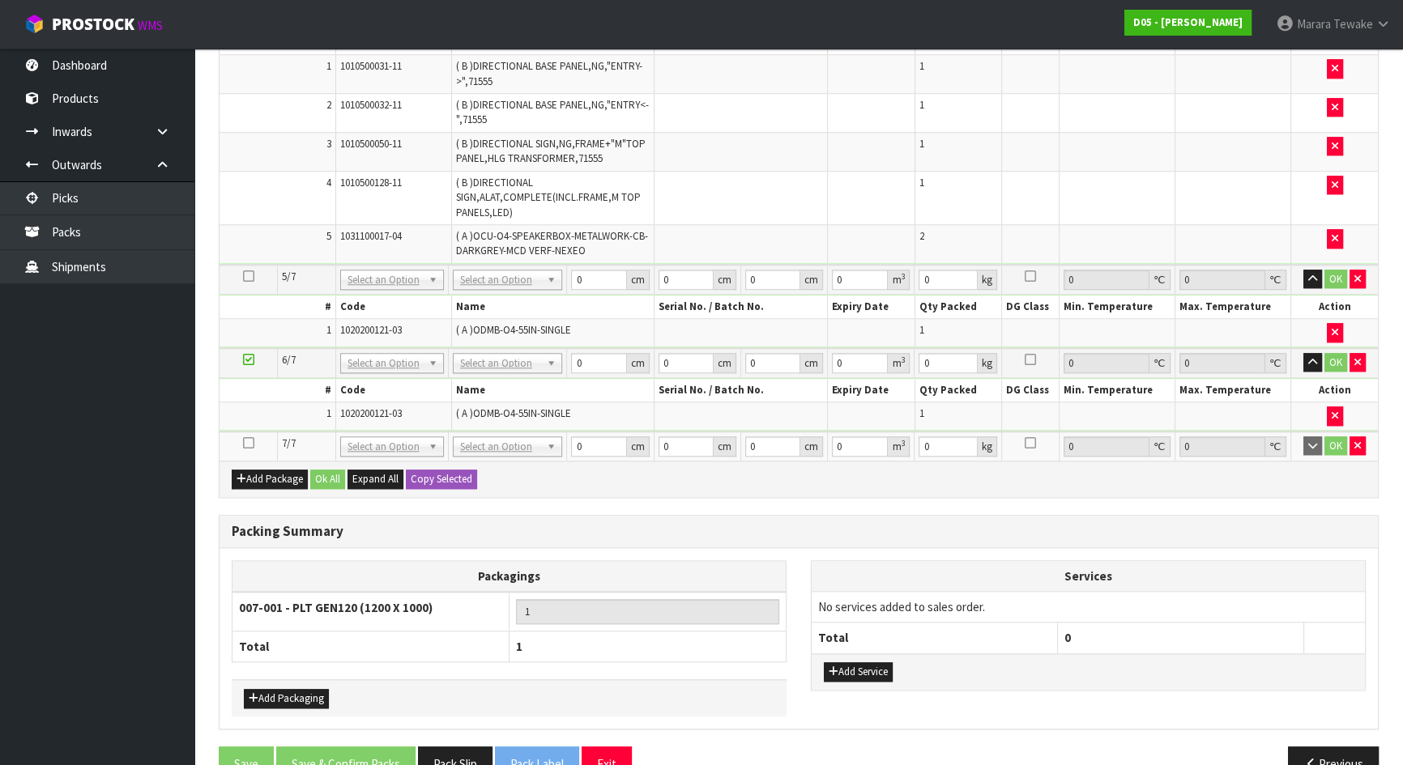
click at [248, 443] on icon at bounding box center [248, 443] width 11 height 1
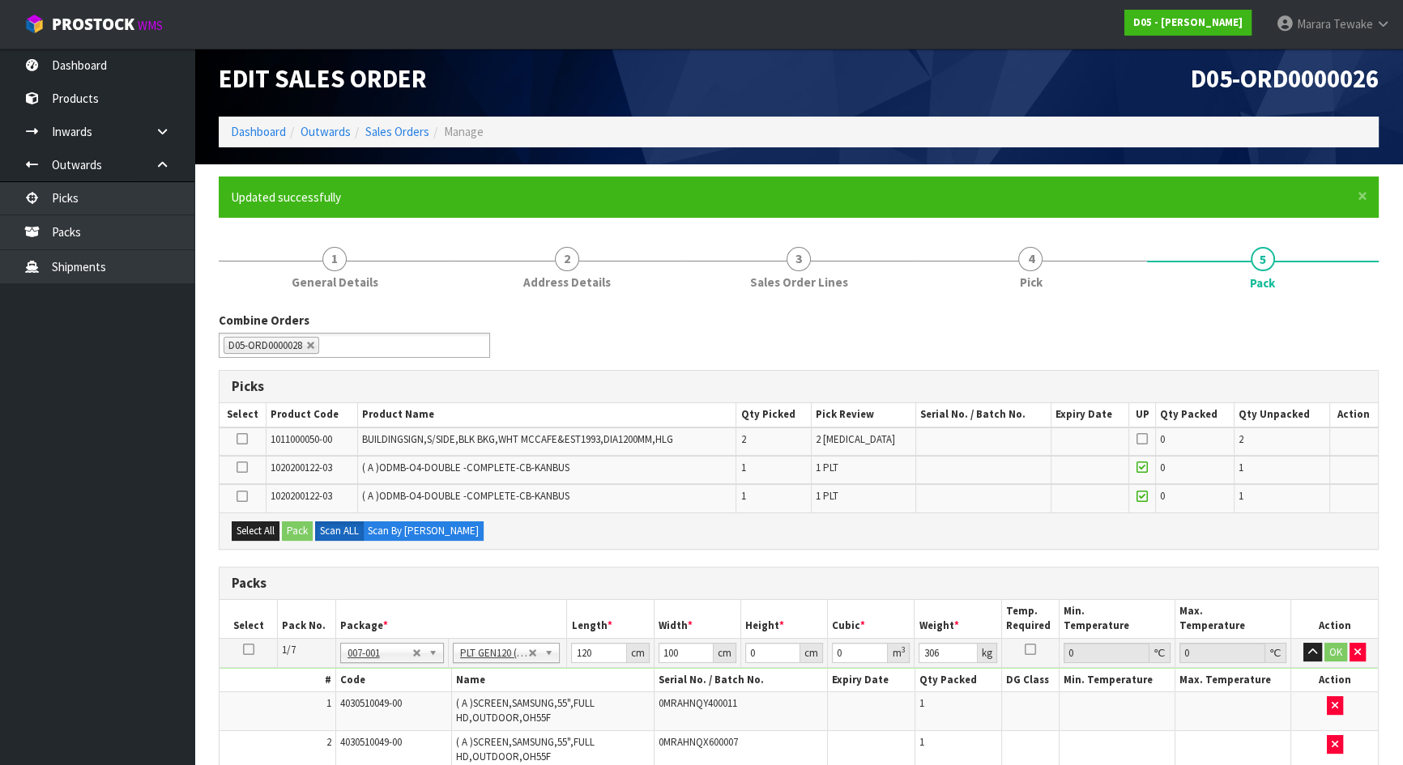
scroll to position [0, 0]
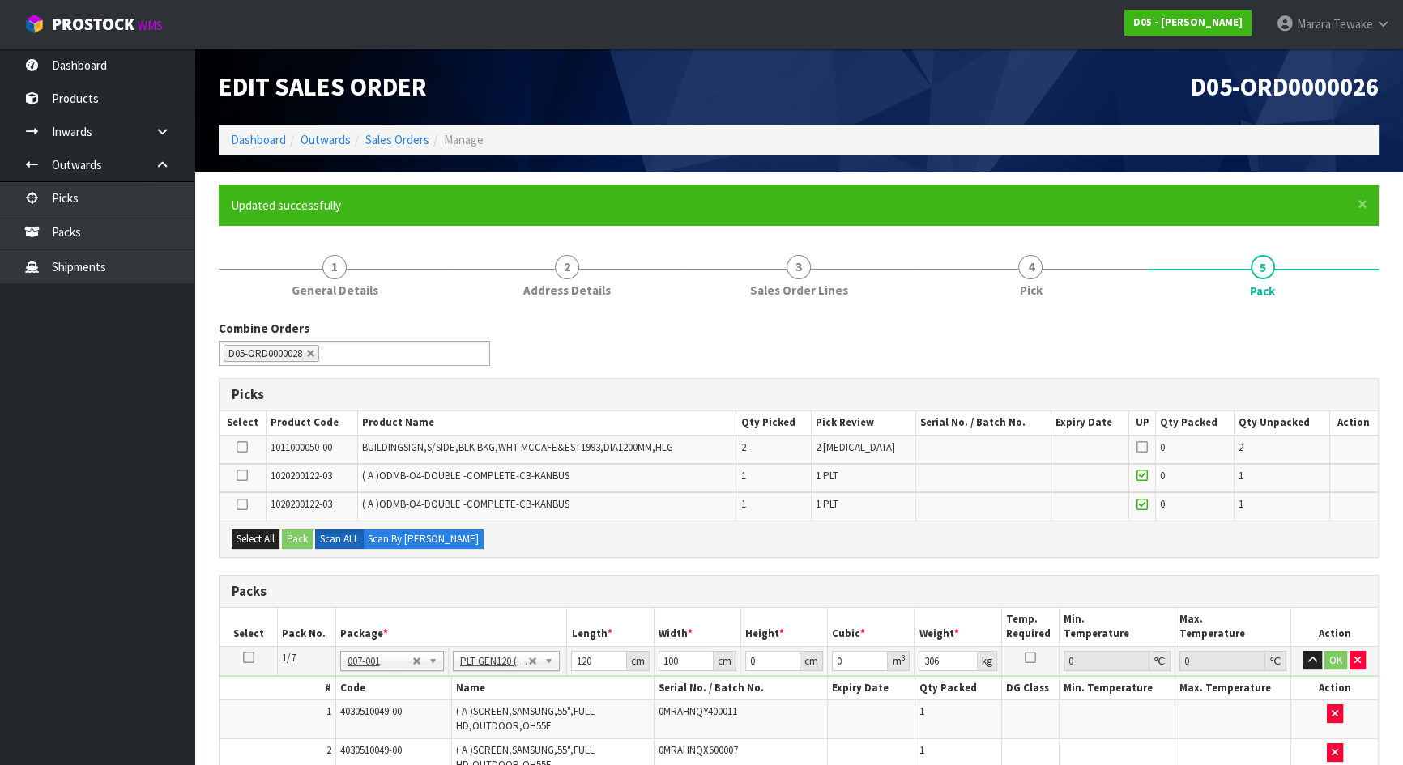
click at [242, 476] on icon at bounding box center [242, 475] width 11 height 1
click at [0, 0] on input "checkbox" at bounding box center [0, 0] width 0 height 0
click at [300, 536] on button "Pack" at bounding box center [297, 539] width 31 height 19
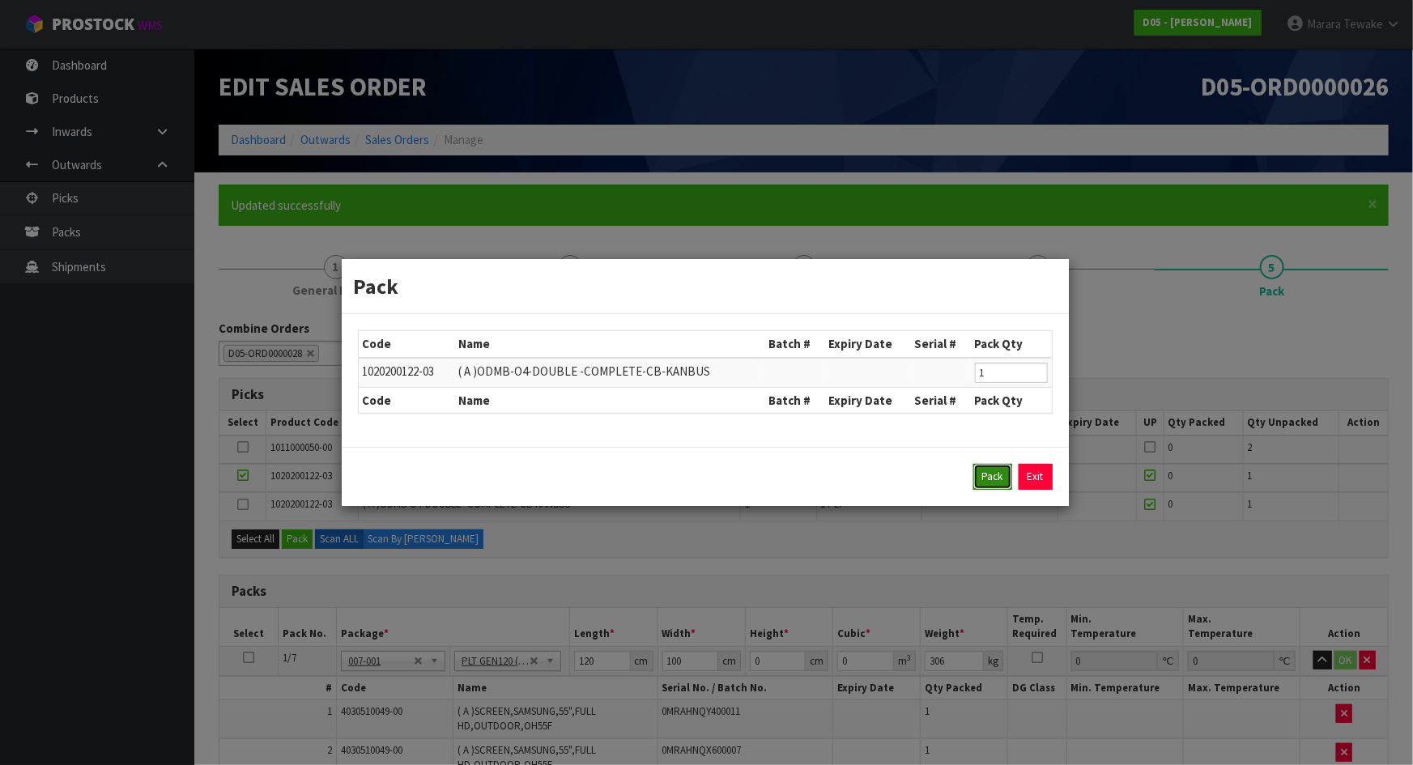
click at [990, 471] on button "Pack" at bounding box center [993, 477] width 39 height 26
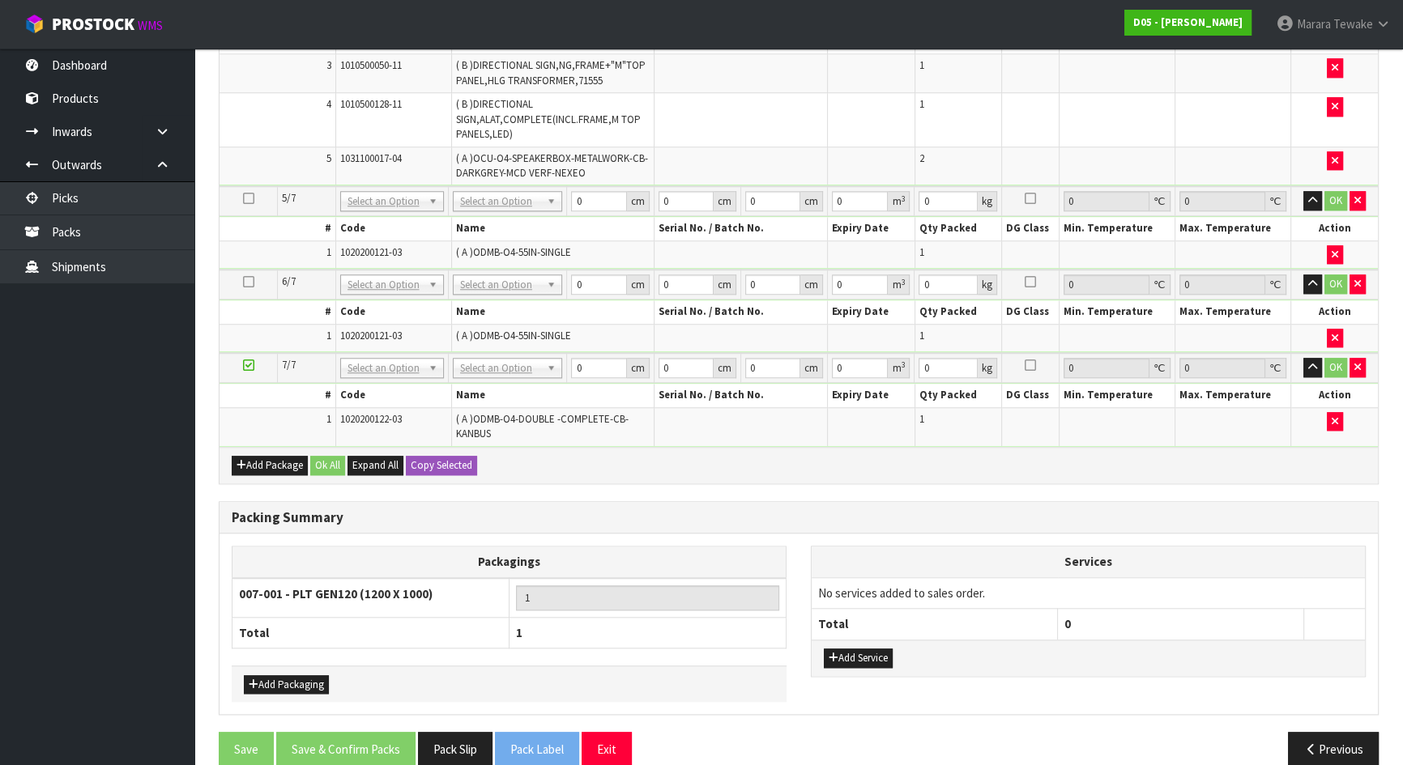
scroll to position [1818, 0]
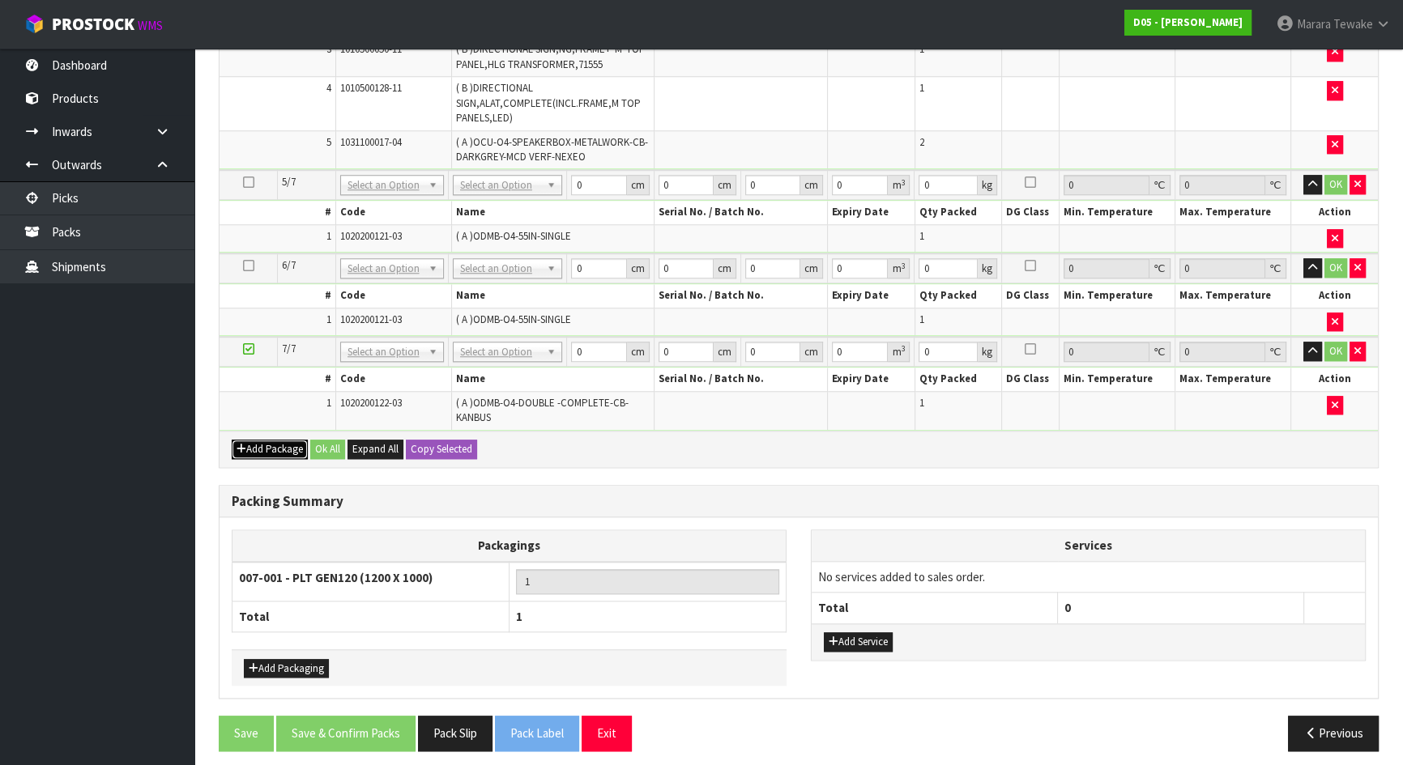
click at [268, 440] on button "Add Package" at bounding box center [270, 449] width 76 height 19
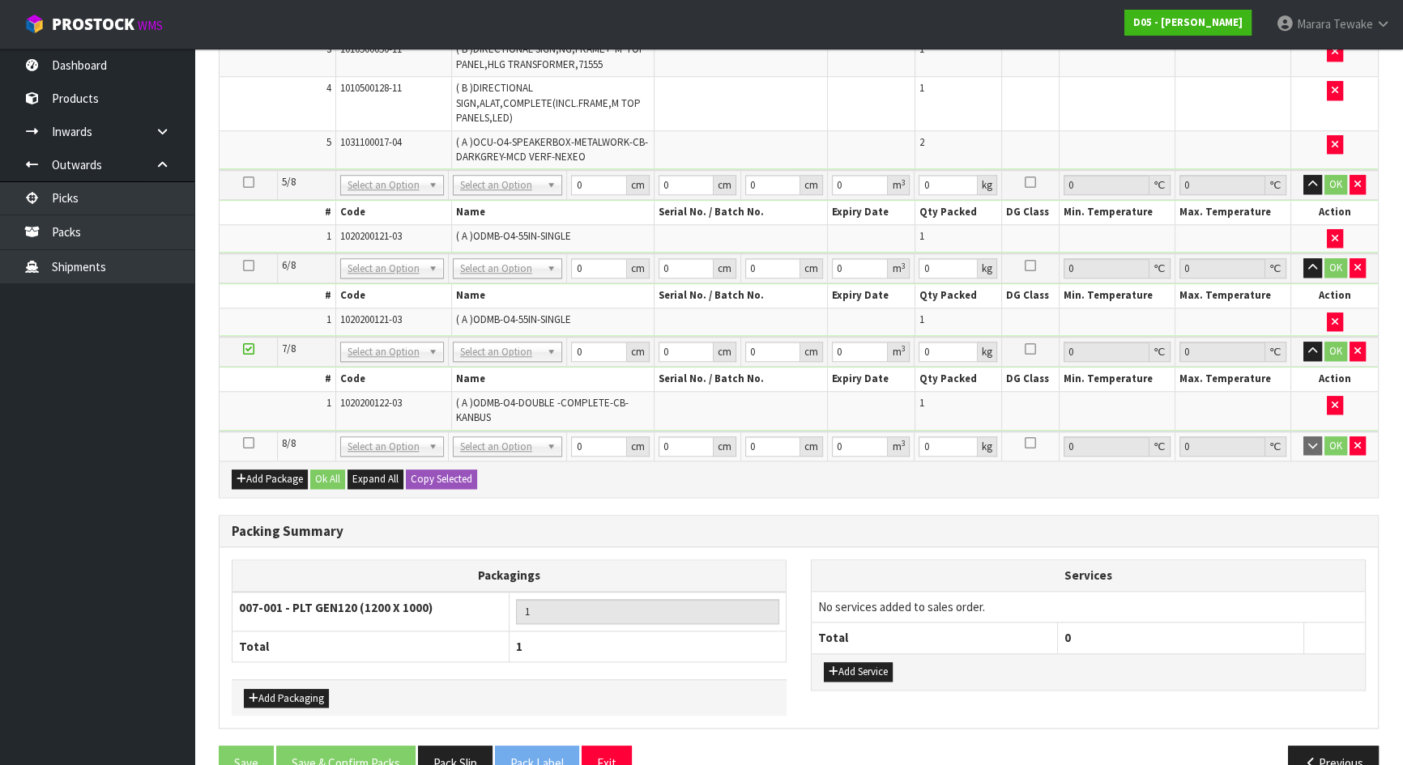
click at [244, 443] on icon at bounding box center [248, 443] width 11 height 1
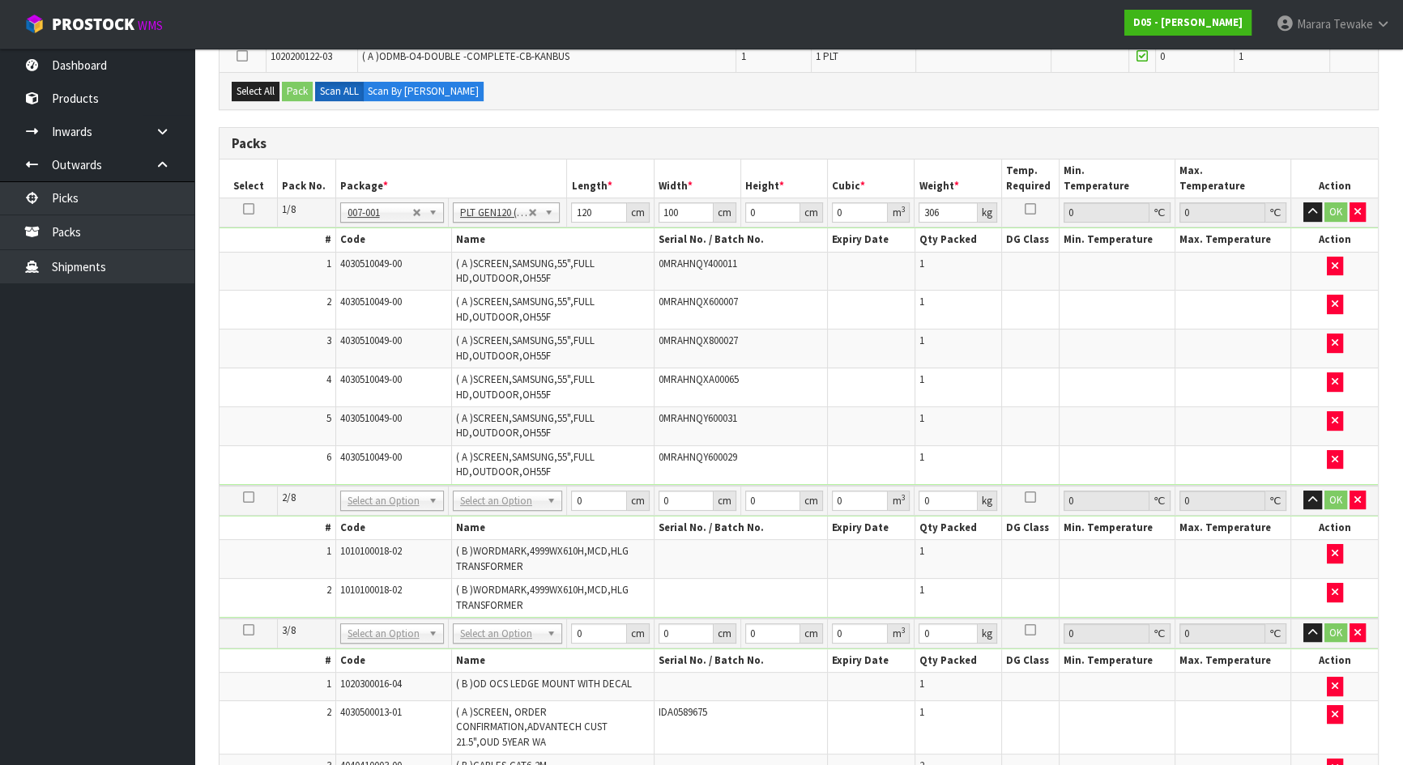
scroll to position [51, 0]
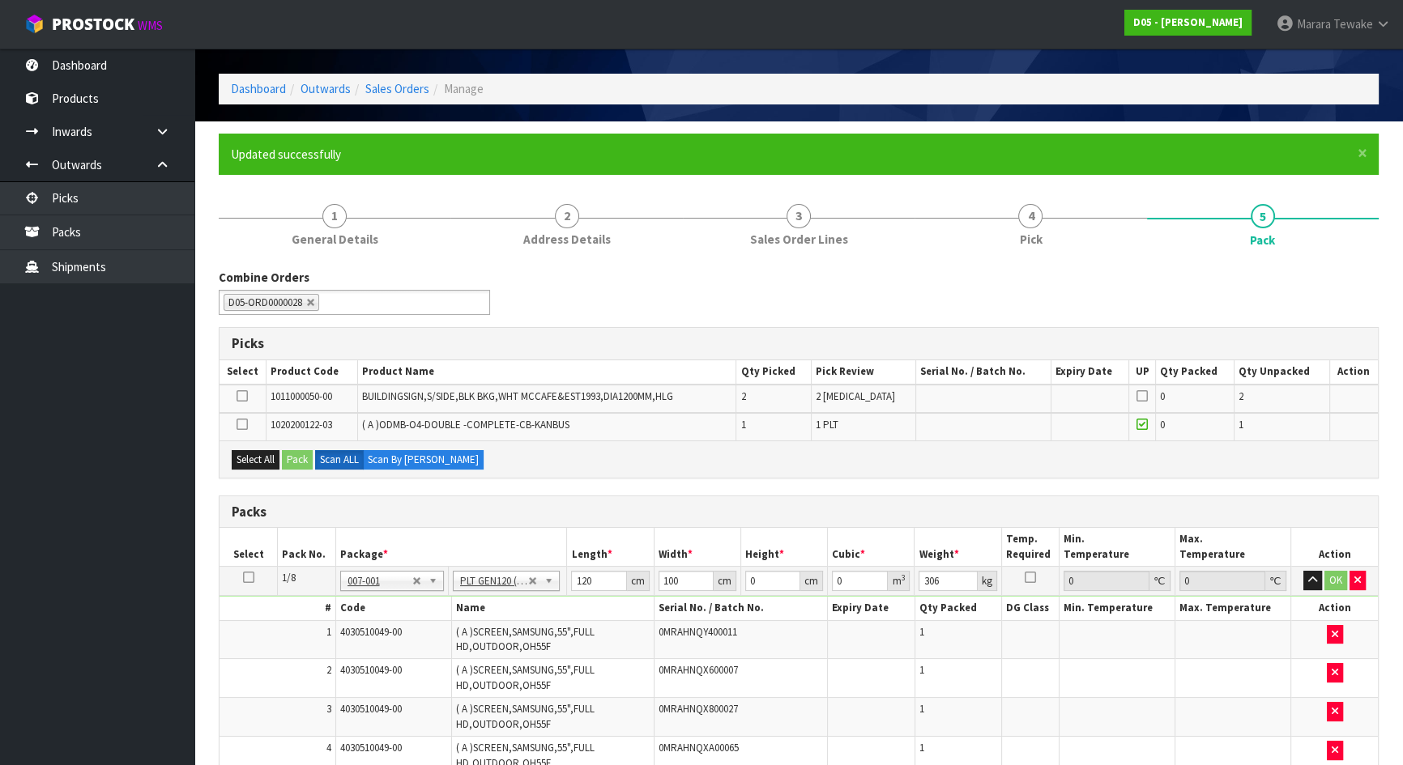
click at [241, 424] on icon at bounding box center [242, 424] width 11 height 1
click at [0, 0] on input "checkbox" at bounding box center [0, 0] width 0 height 0
click at [298, 454] on button "Pack" at bounding box center [297, 459] width 31 height 19
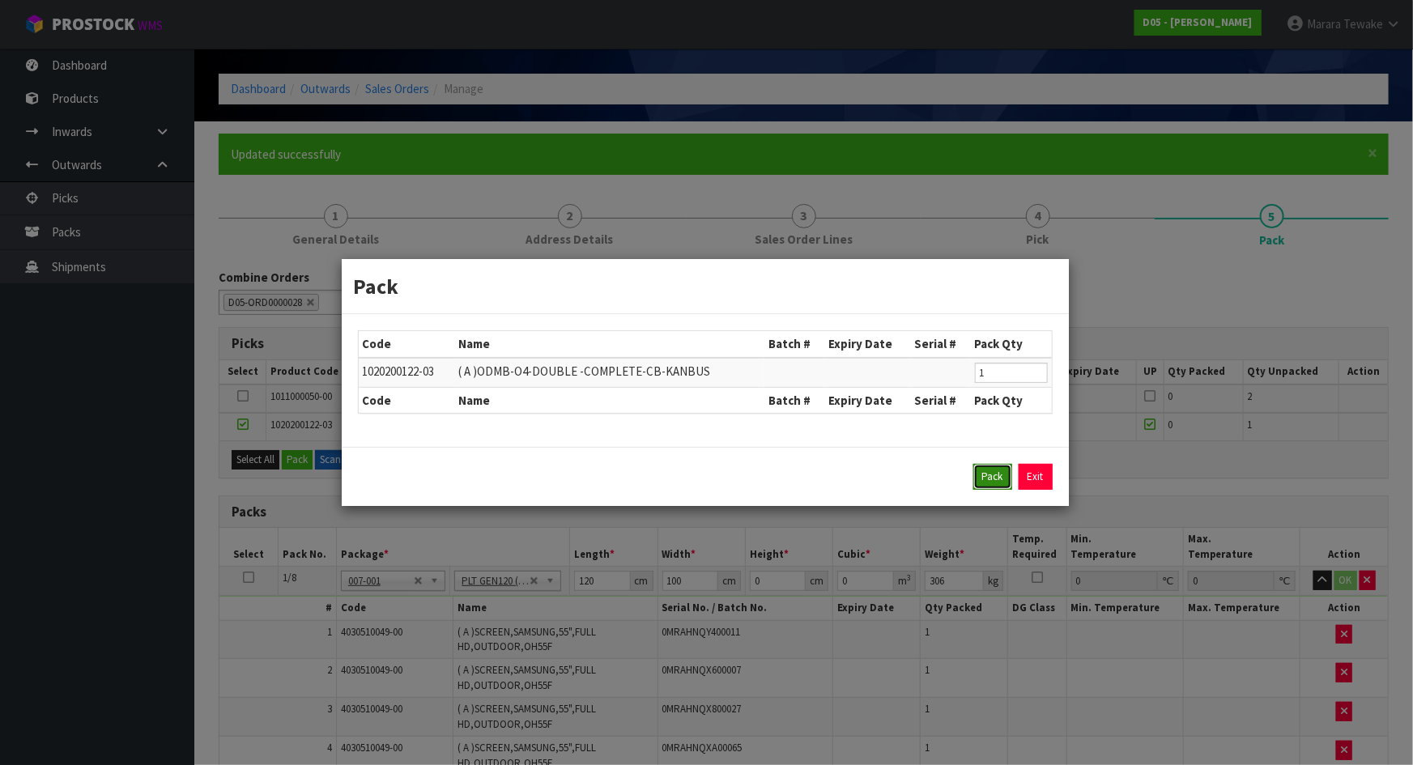
click at [985, 478] on button "Pack" at bounding box center [993, 477] width 39 height 26
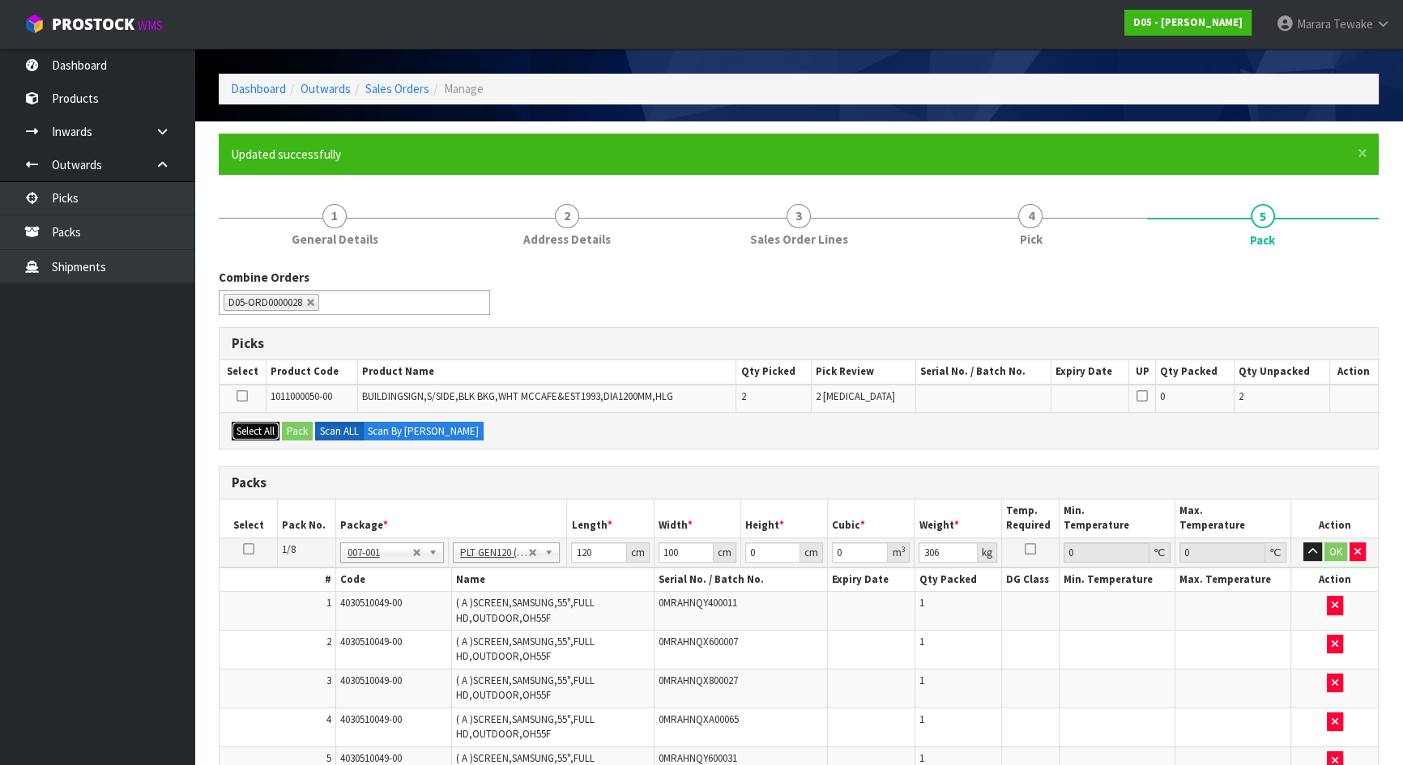
click at [251, 428] on button "Select All" at bounding box center [256, 431] width 48 height 19
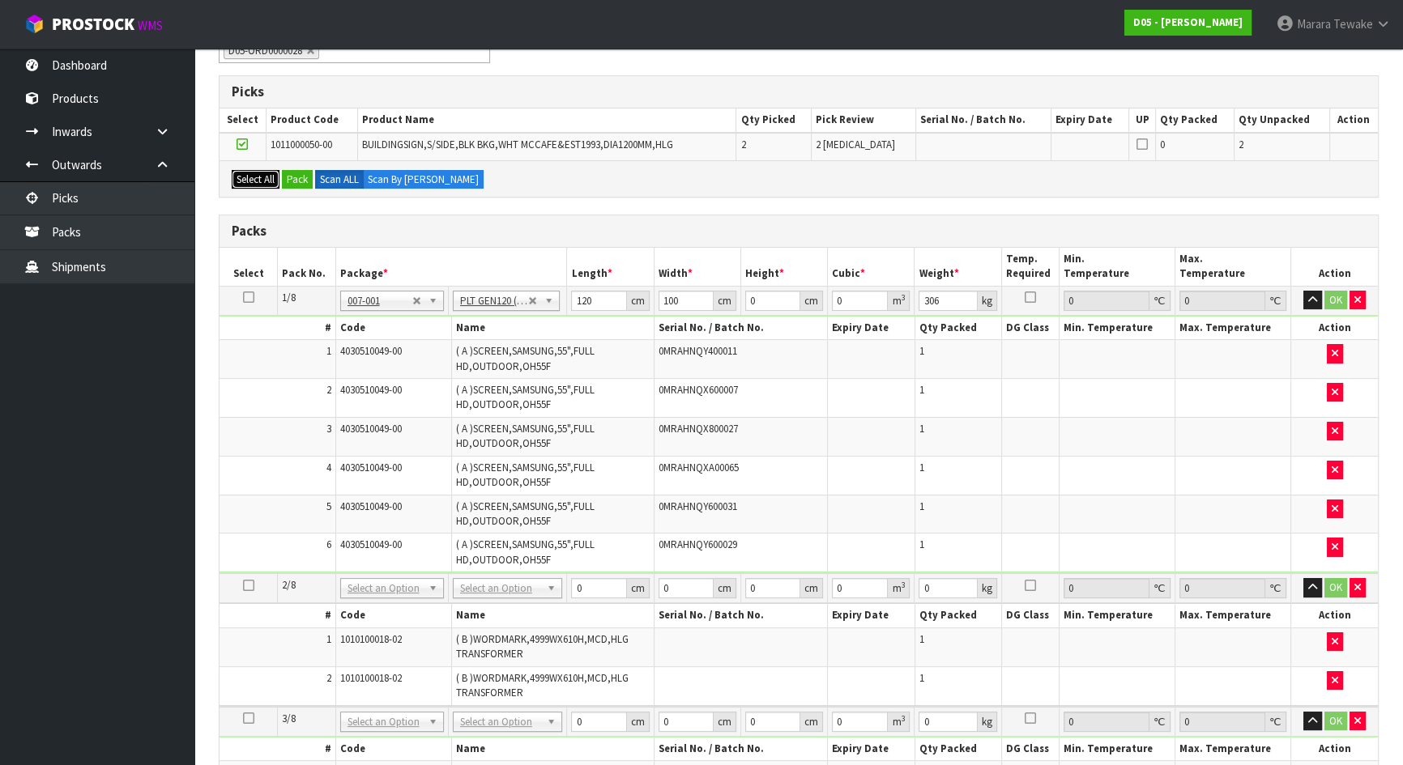
scroll to position [420, 0]
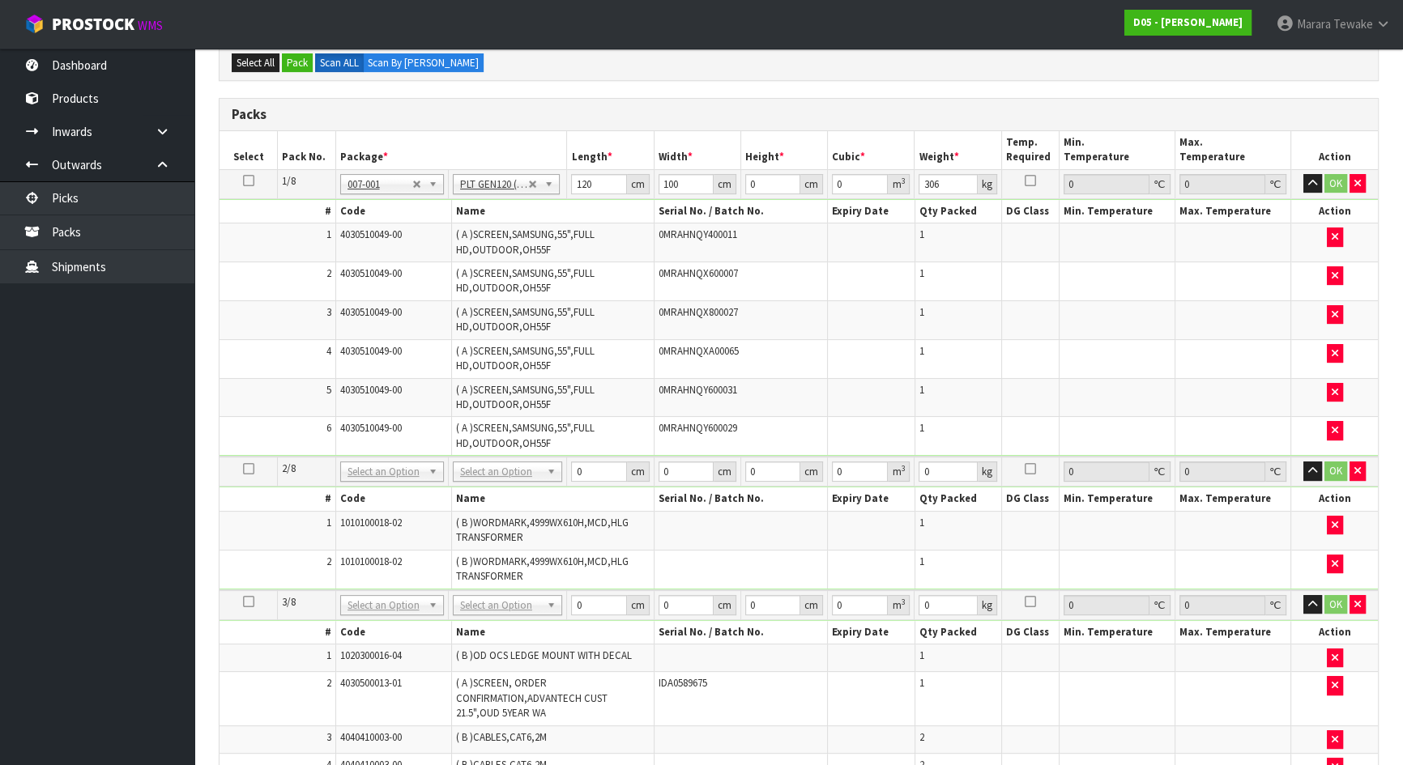
click at [250, 469] on icon at bounding box center [248, 469] width 11 height 1
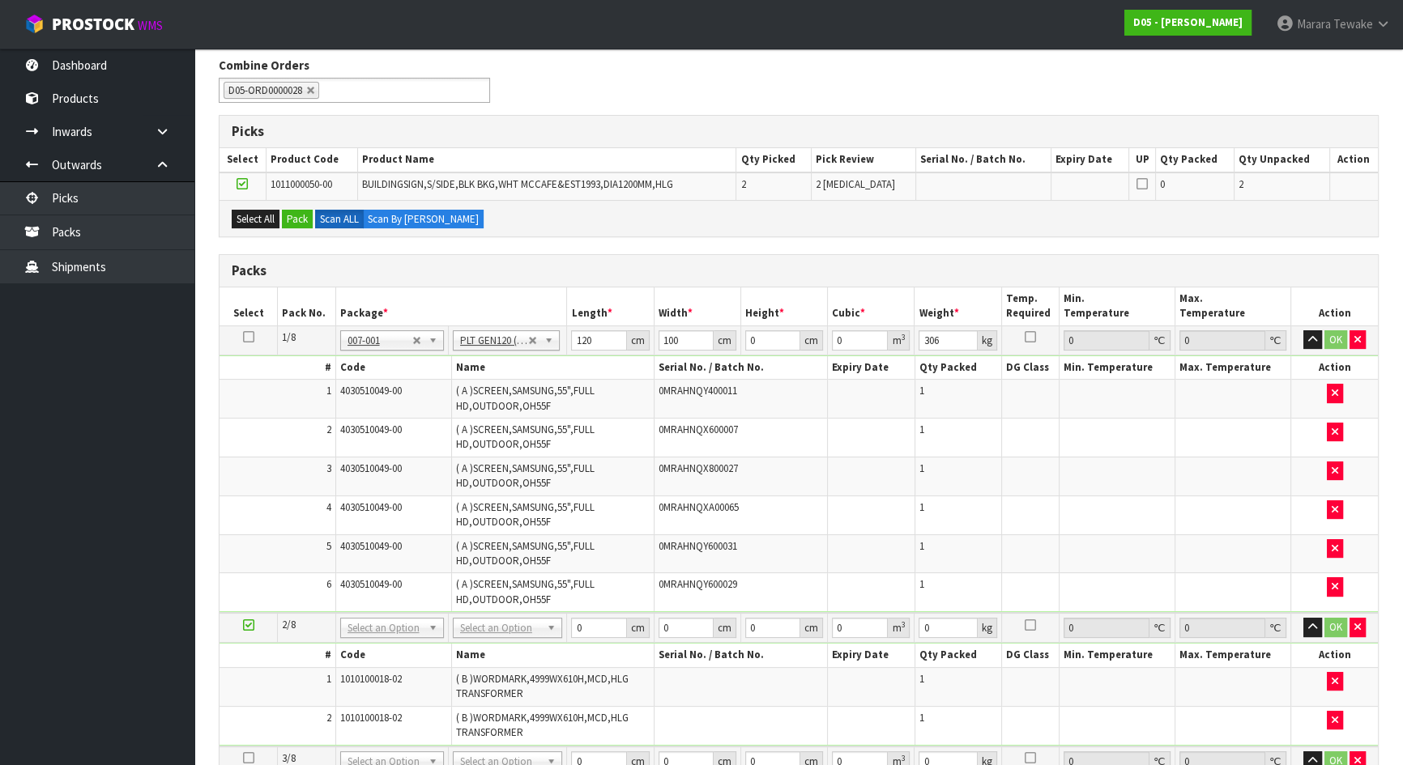
scroll to position [51, 0]
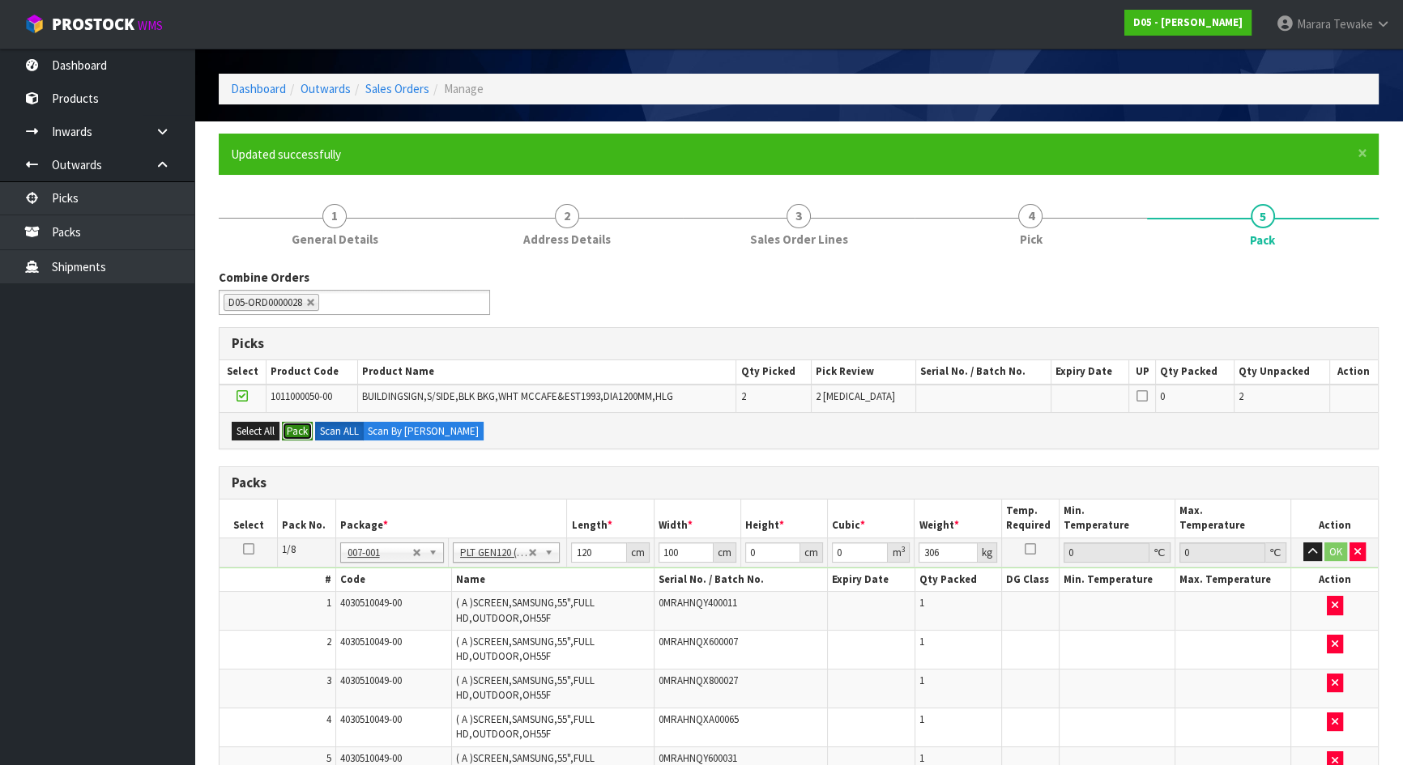
click at [292, 429] on button "Pack" at bounding box center [297, 431] width 31 height 19
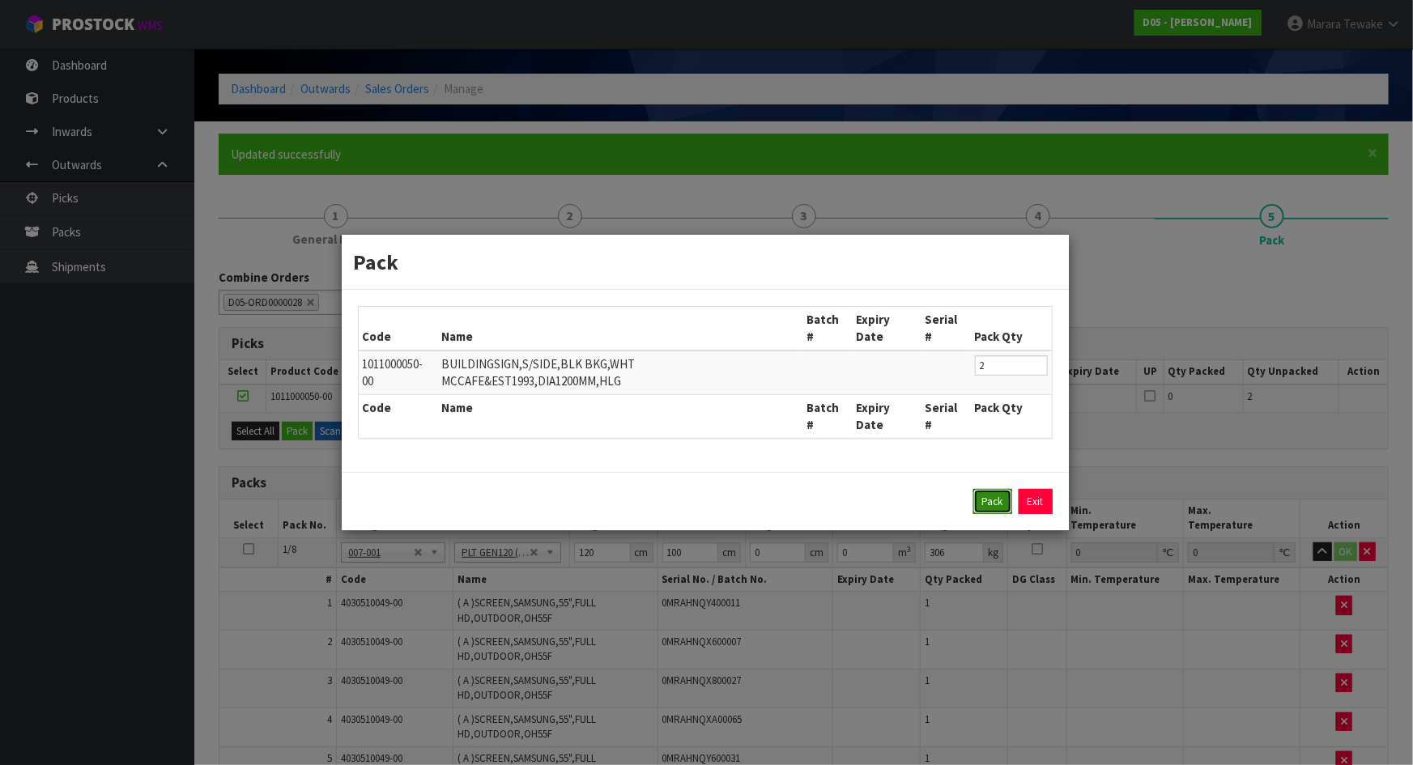
click at [990, 494] on button "Pack" at bounding box center [993, 502] width 39 height 26
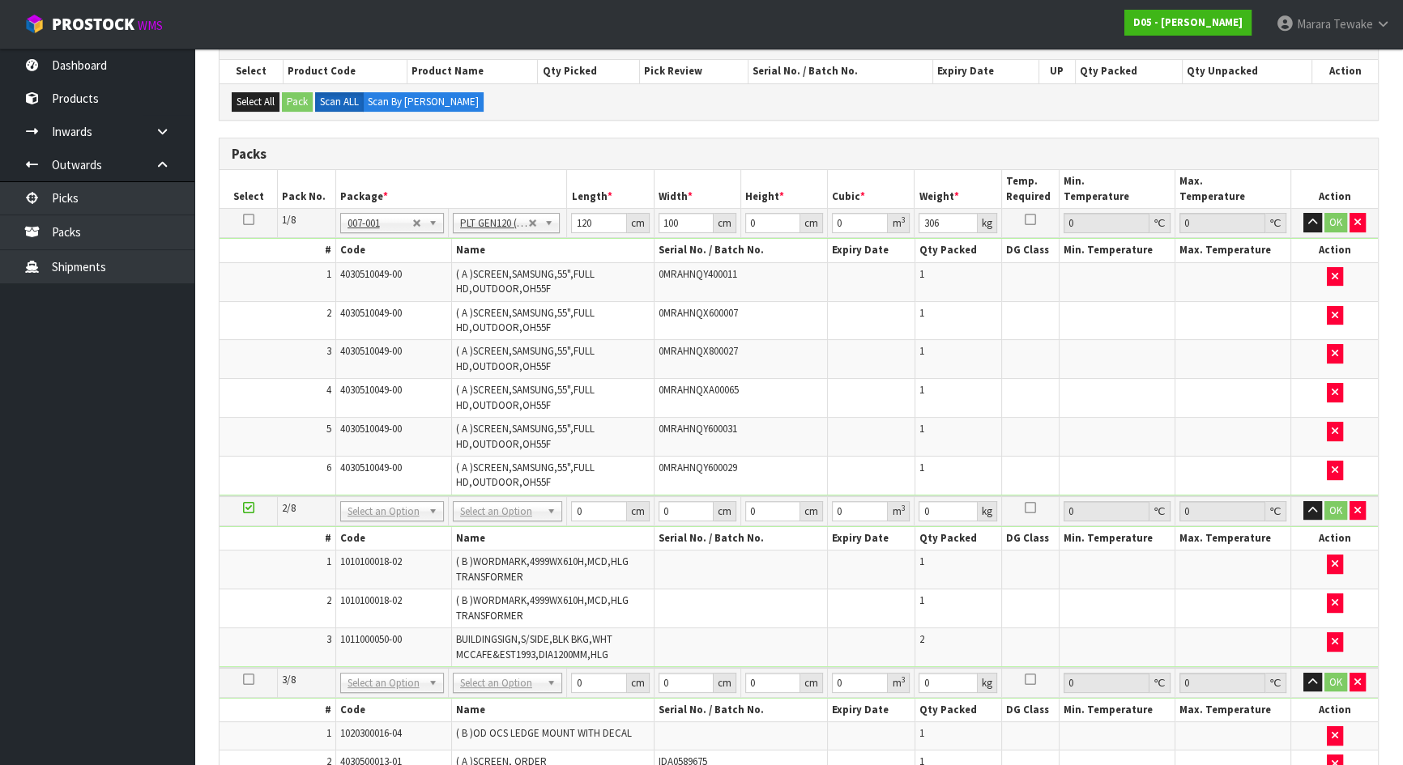
scroll to position [125, 0]
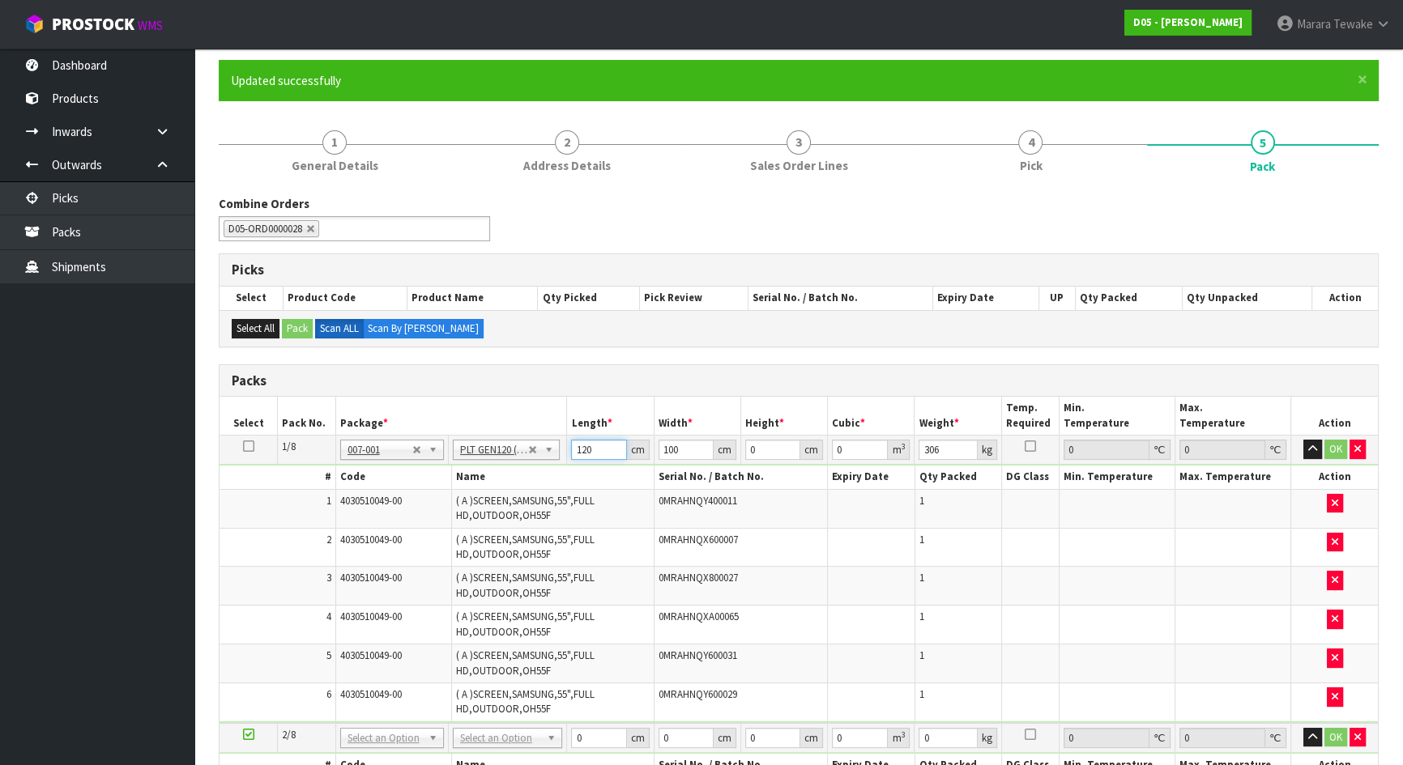
drag, startPoint x: 596, startPoint y: 447, endPoint x: 560, endPoint y: 383, distance: 73.2
type input "136"
type input "104"
type input "1"
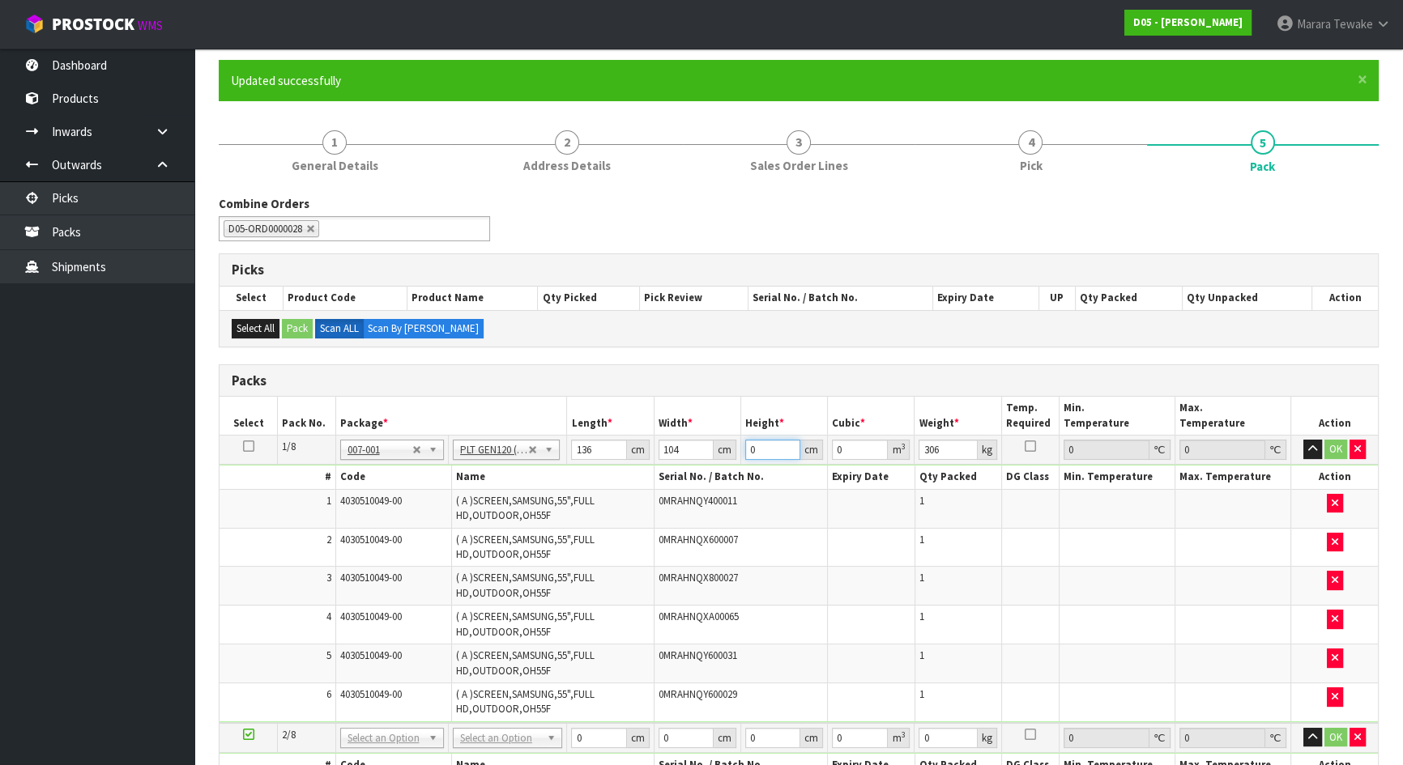
type input "0.014144"
type input "11"
type input "0.155584"
type input "118"
type input "1.668992"
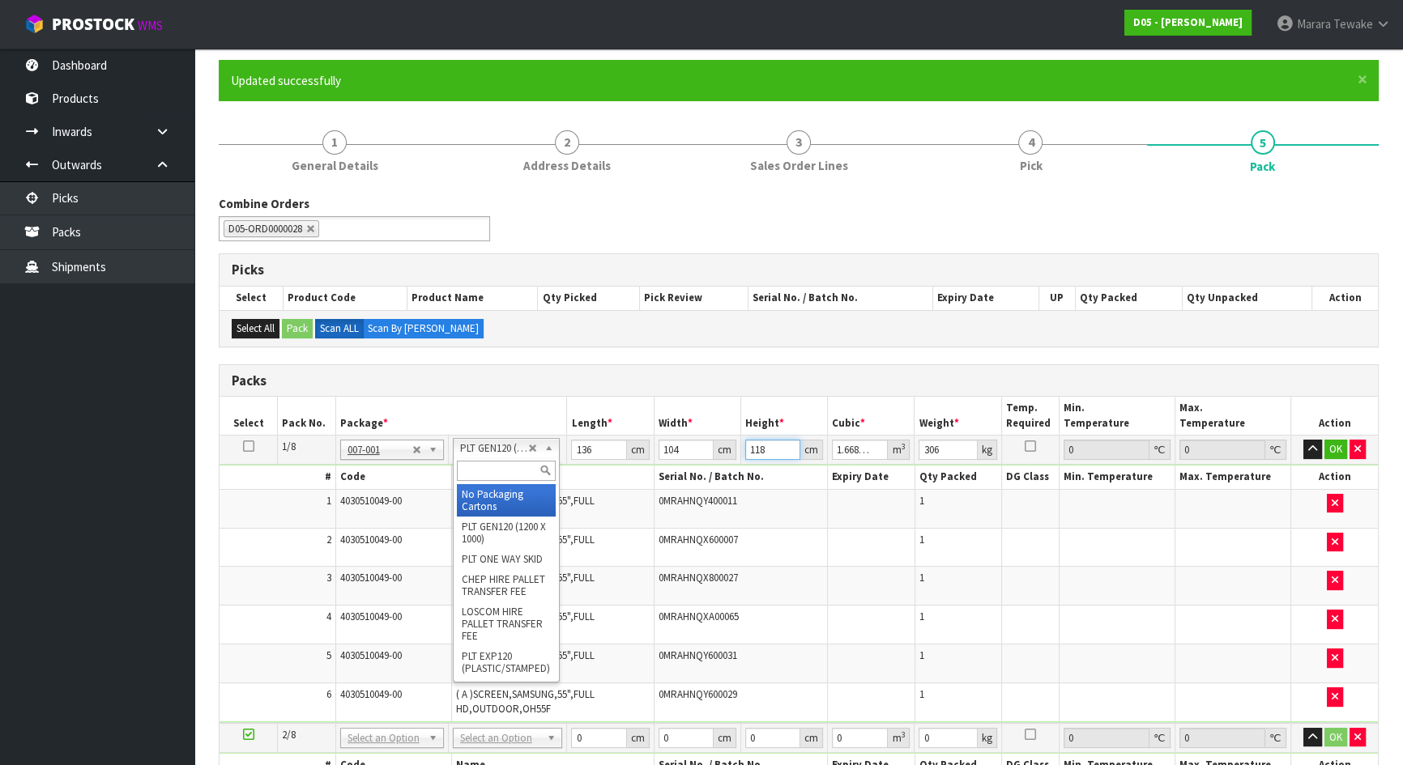
type input "118"
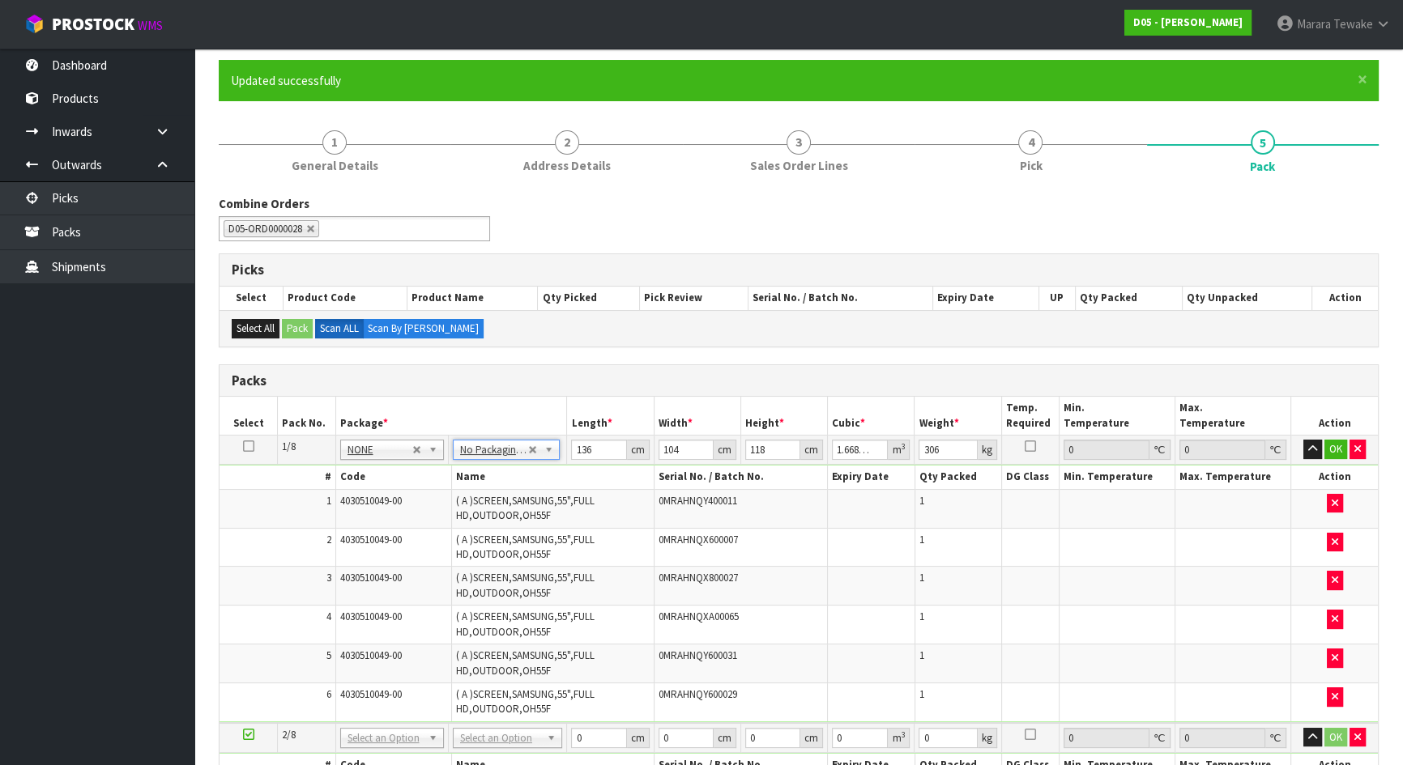
type input "0"
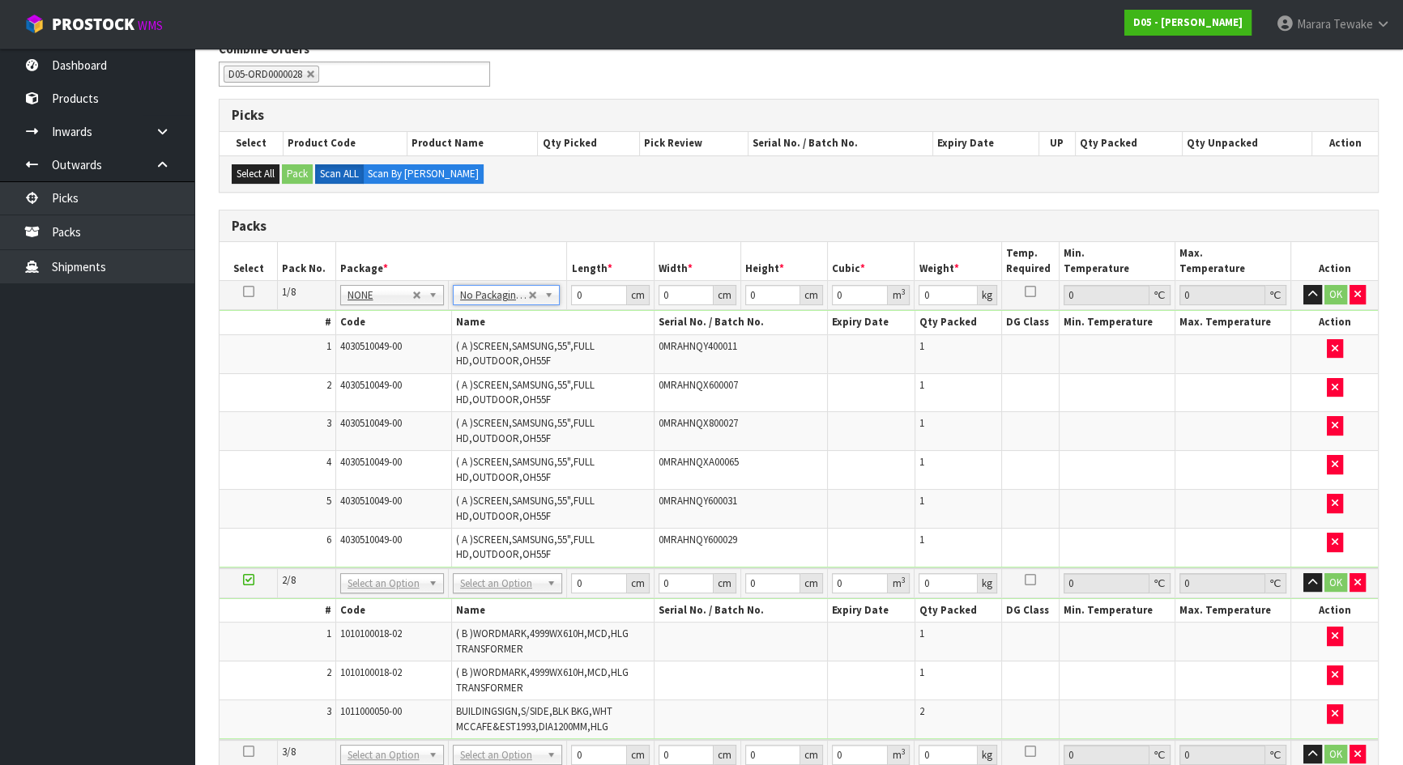
scroll to position [272, 0]
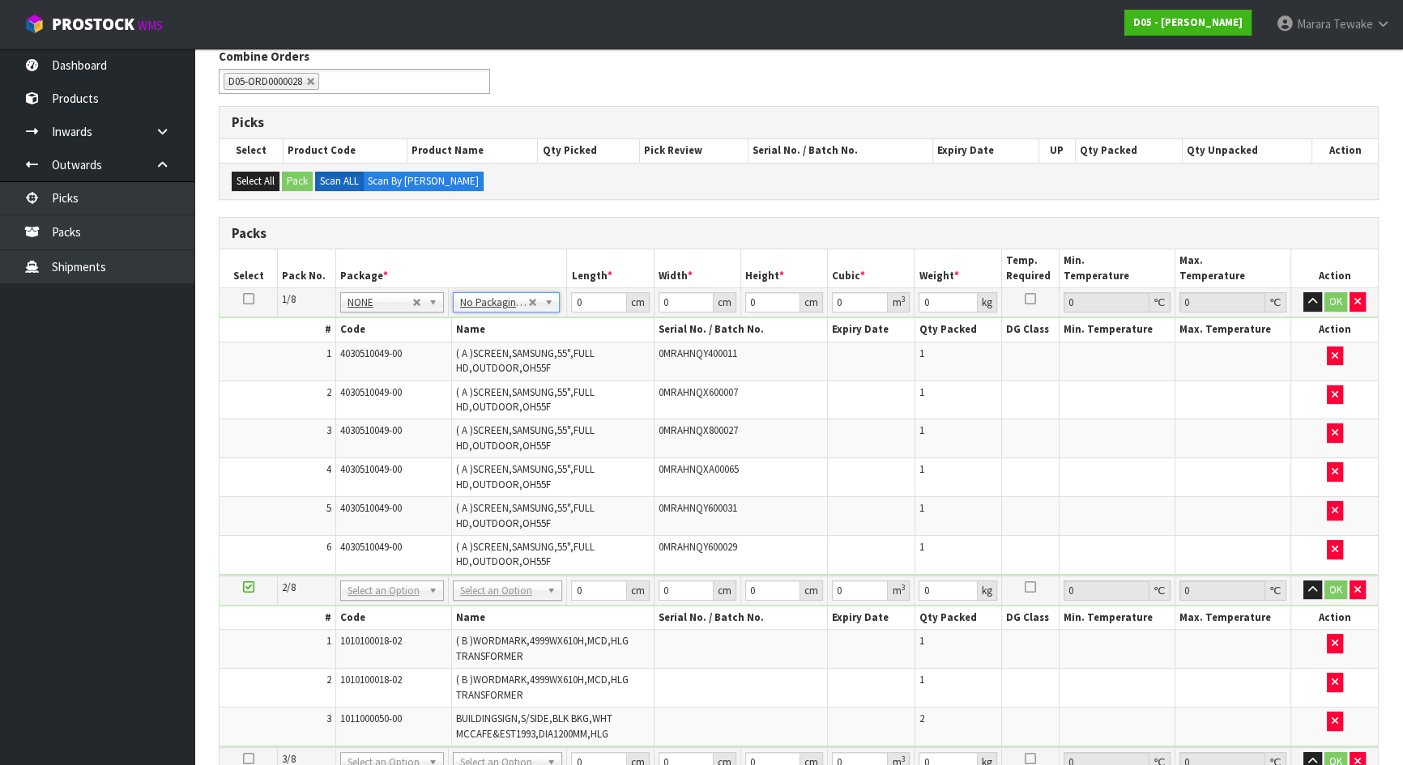
drag, startPoint x: 249, startPoint y: 297, endPoint x: 318, endPoint y: 345, distance: 83.8
click at [250, 299] on icon at bounding box center [248, 299] width 11 height 1
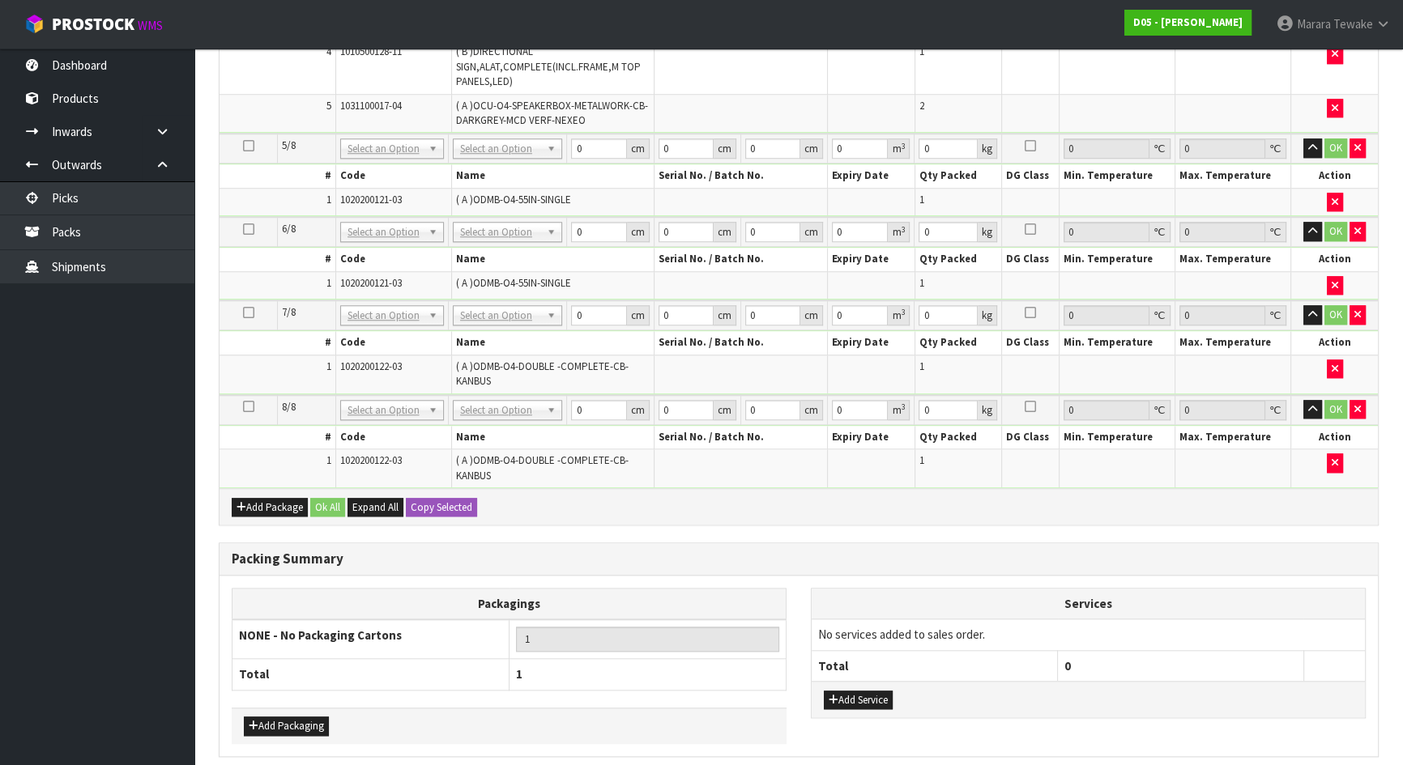
scroll to position [1894, 0]
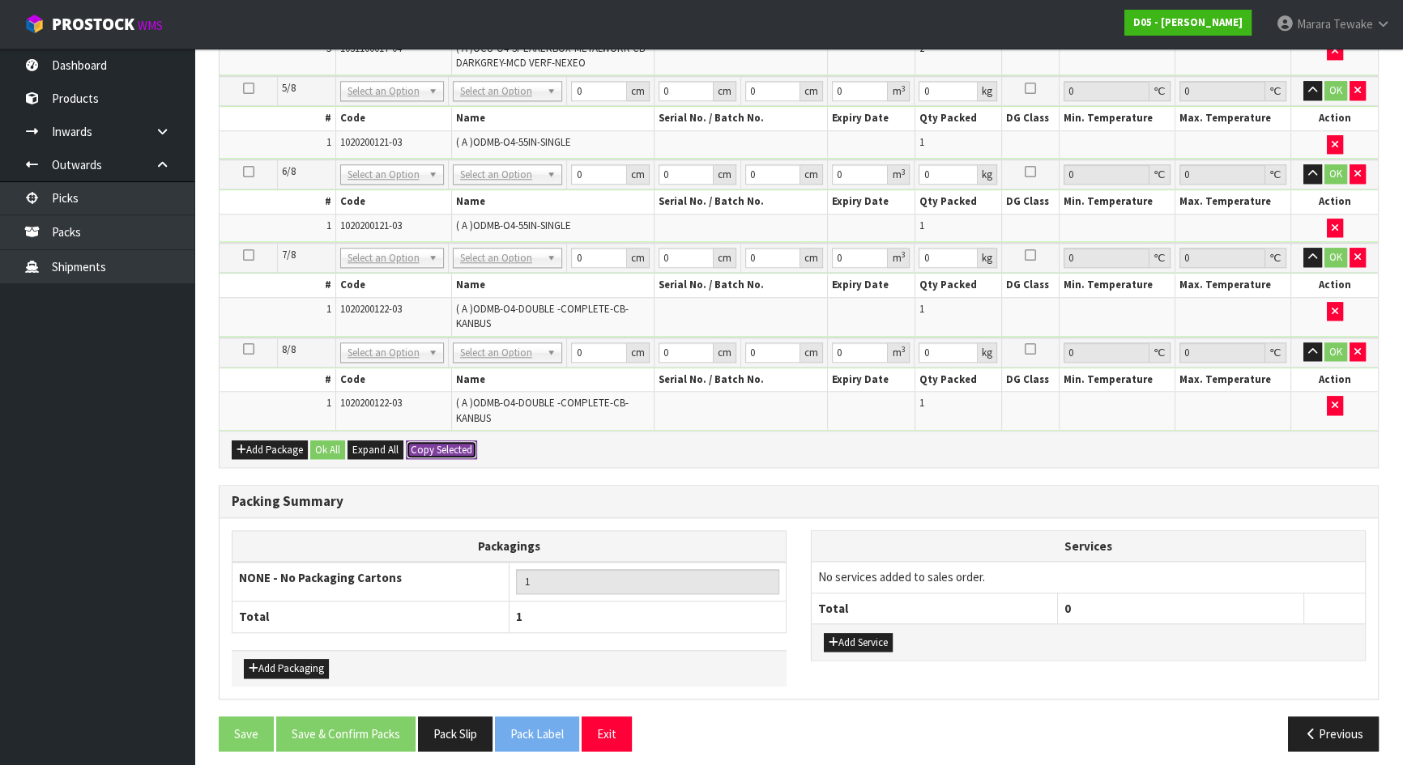
click at [445, 443] on button "Copy Selected" at bounding box center [441, 450] width 71 height 19
click at [445, 443] on button "Confirm Copy Selected" at bounding box center [459, 450] width 107 height 19
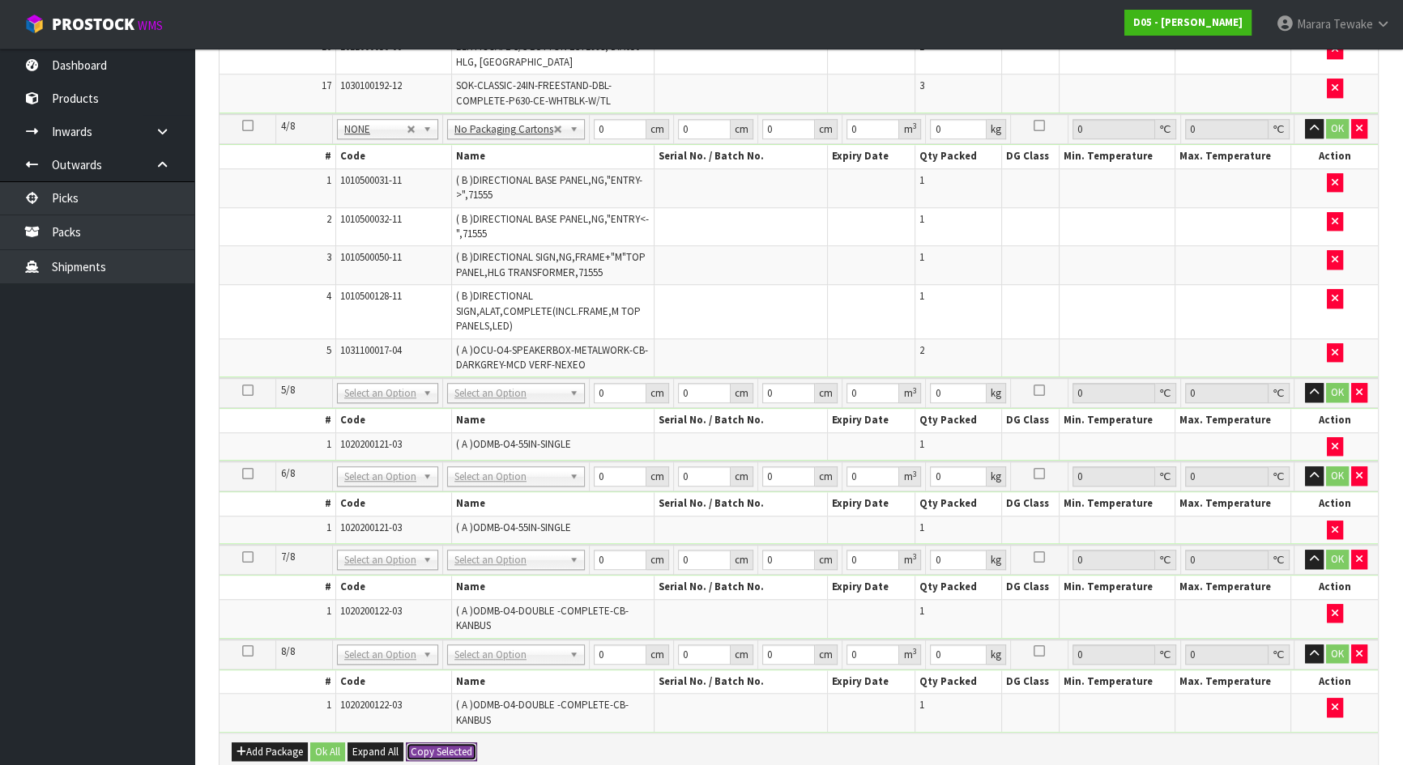
scroll to position [1599, 0]
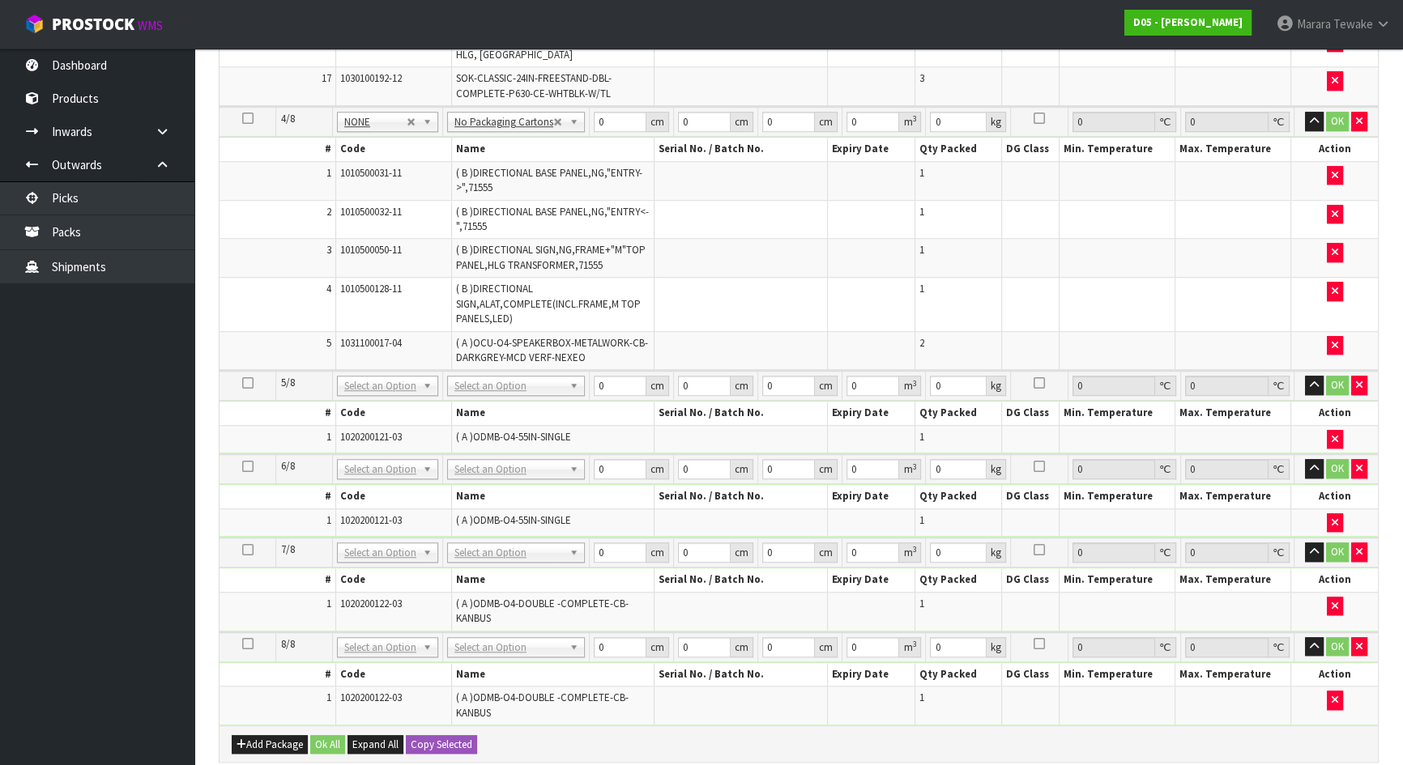
click at [244, 383] on icon at bounding box center [247, 383] width 11 height 1
drag, startPoint x: 522, startPoint y: 462, endPoint x: 518, endPoint y: 489, distance: 26.9
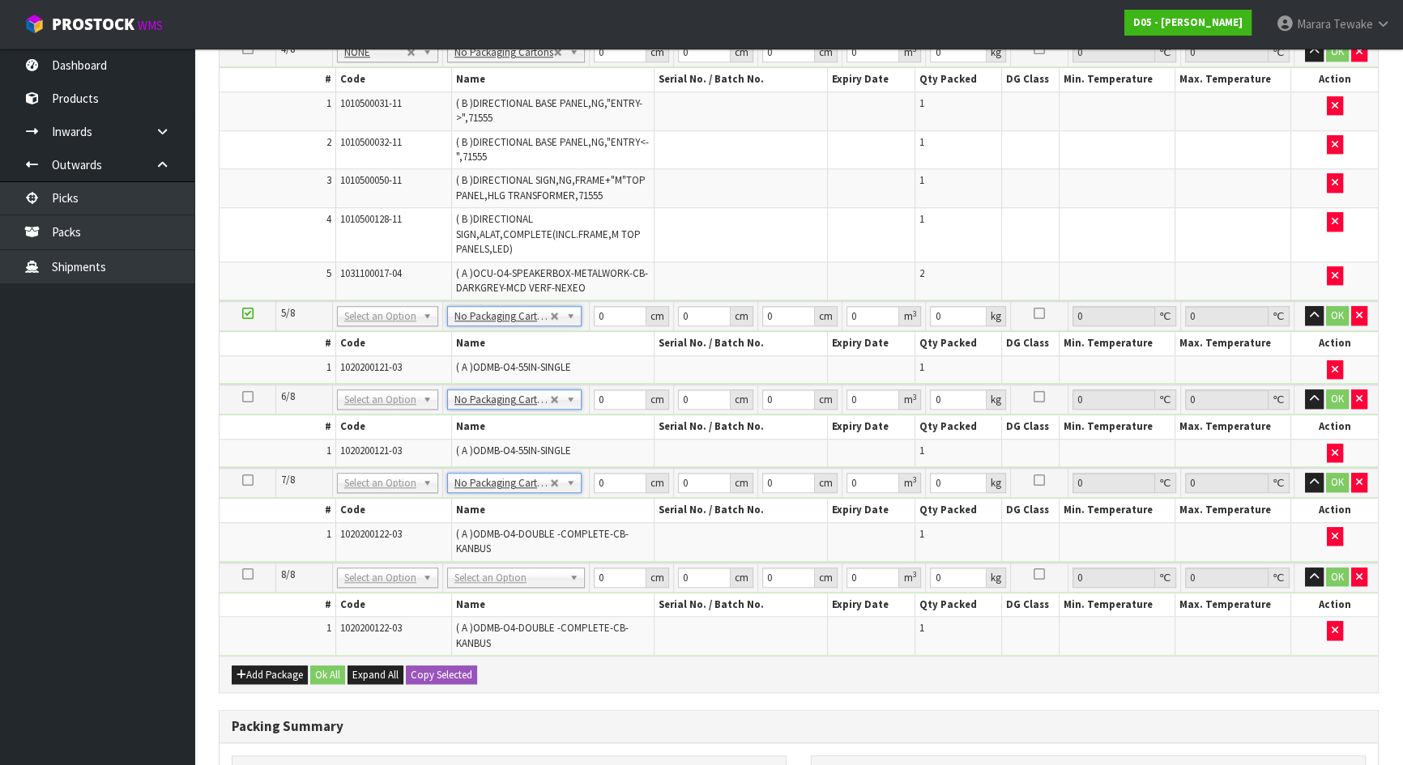
scroll to position [1746, 0]
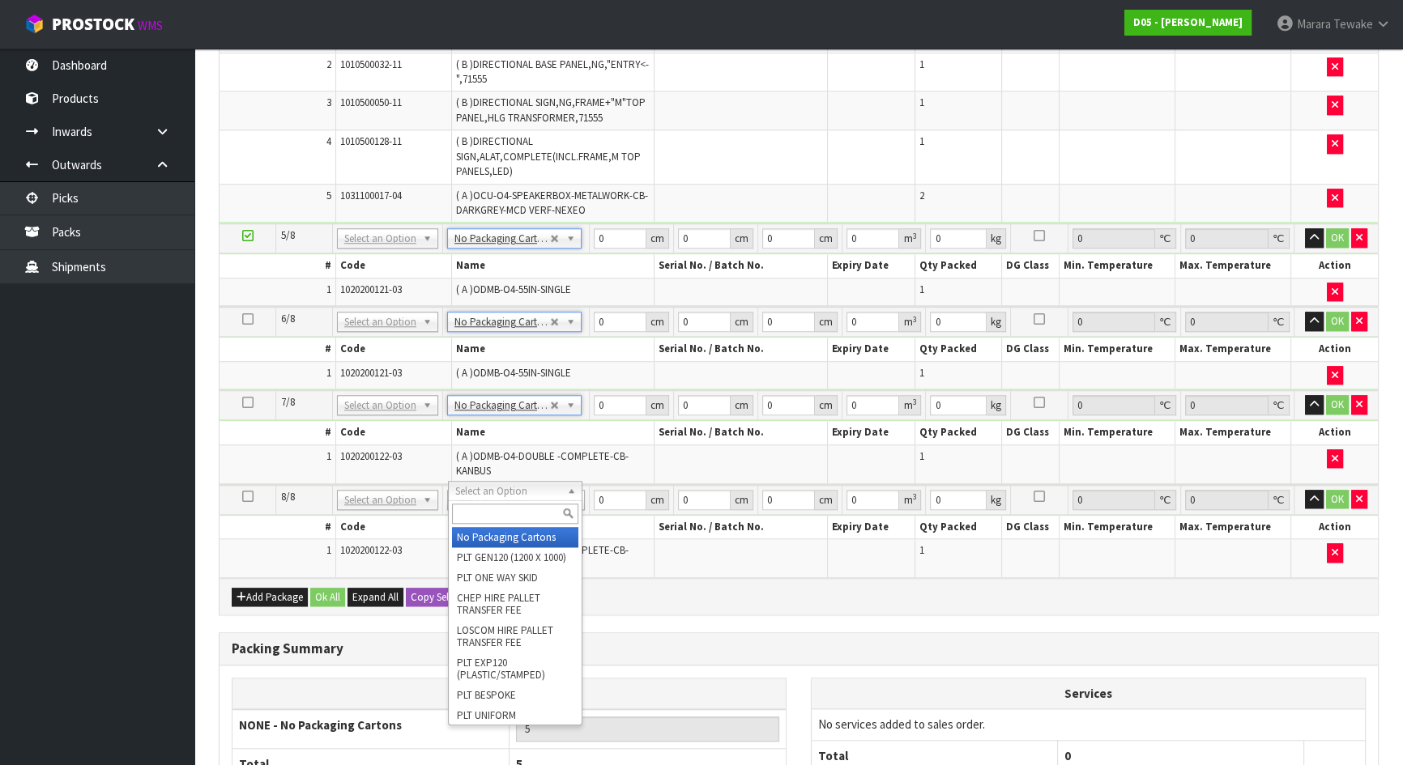
type input "4"
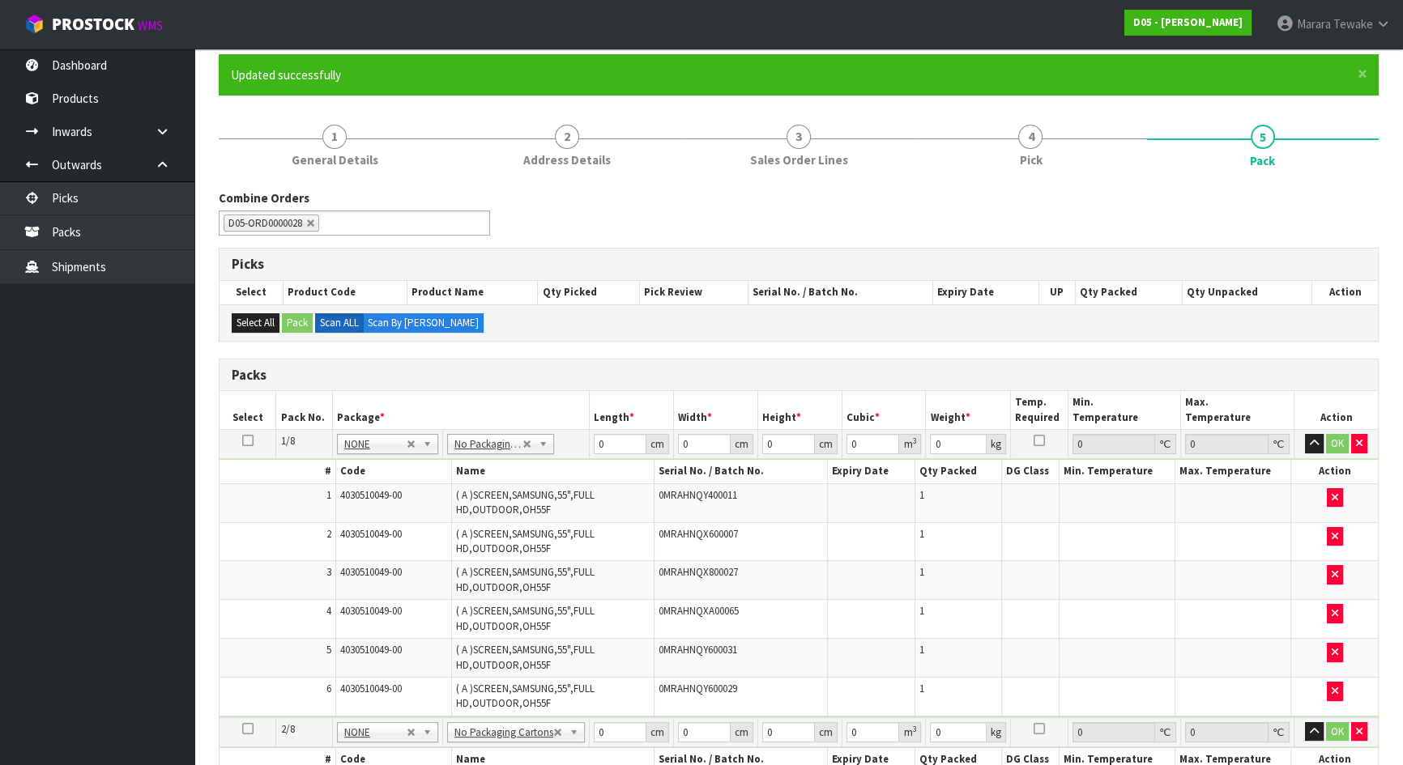
scroll to position [126, 0]
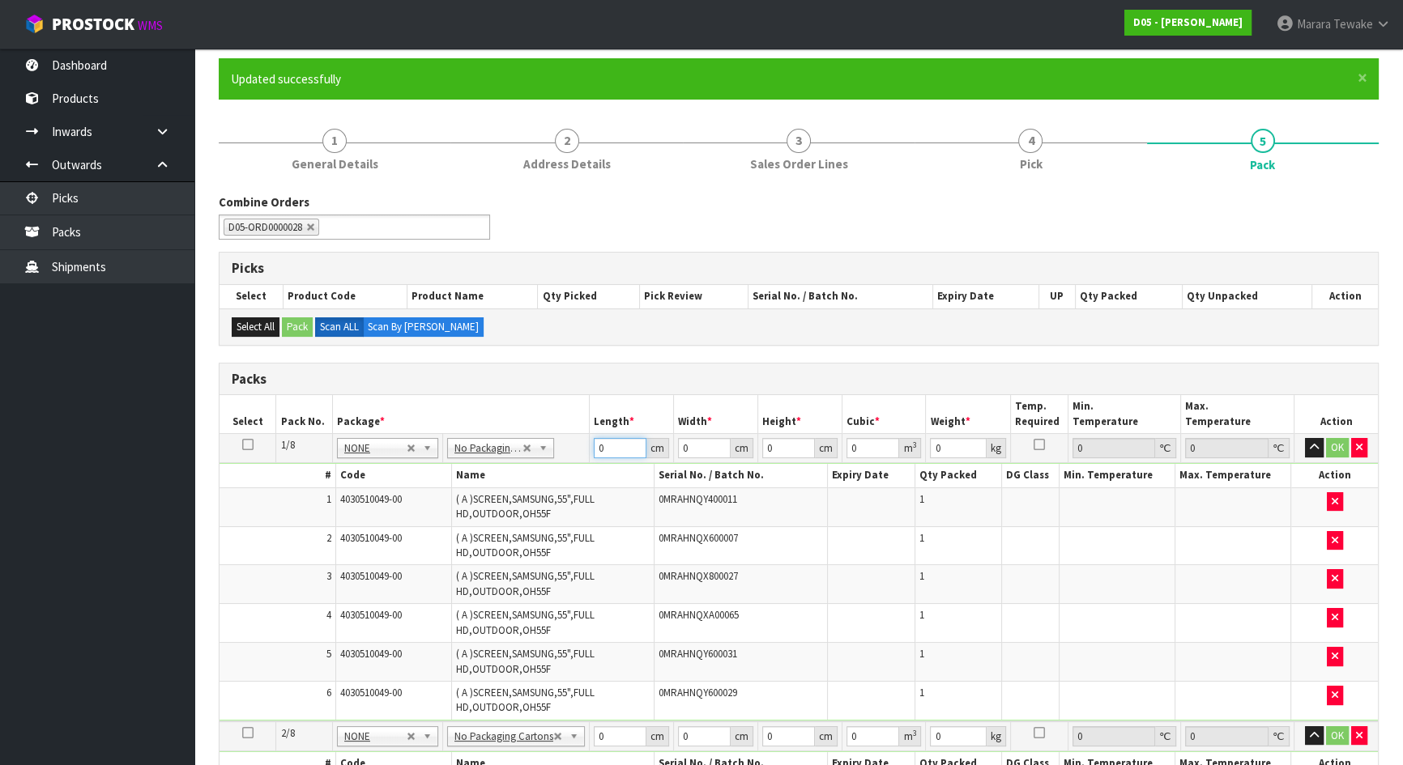
drag, startPoint x: 607, startPoint y: 445, endPoint x: 582, endPoint y: 434, distance: 27.6
click at [582, 434] on tr "1/8 NONE 007-001 007-002 007-004 007-009 007-013 007-014 007-015 007-017 007-01…" at bounding box center [798, 448] width 1158 height 29
type input "136"
type input "4"
type input "104"
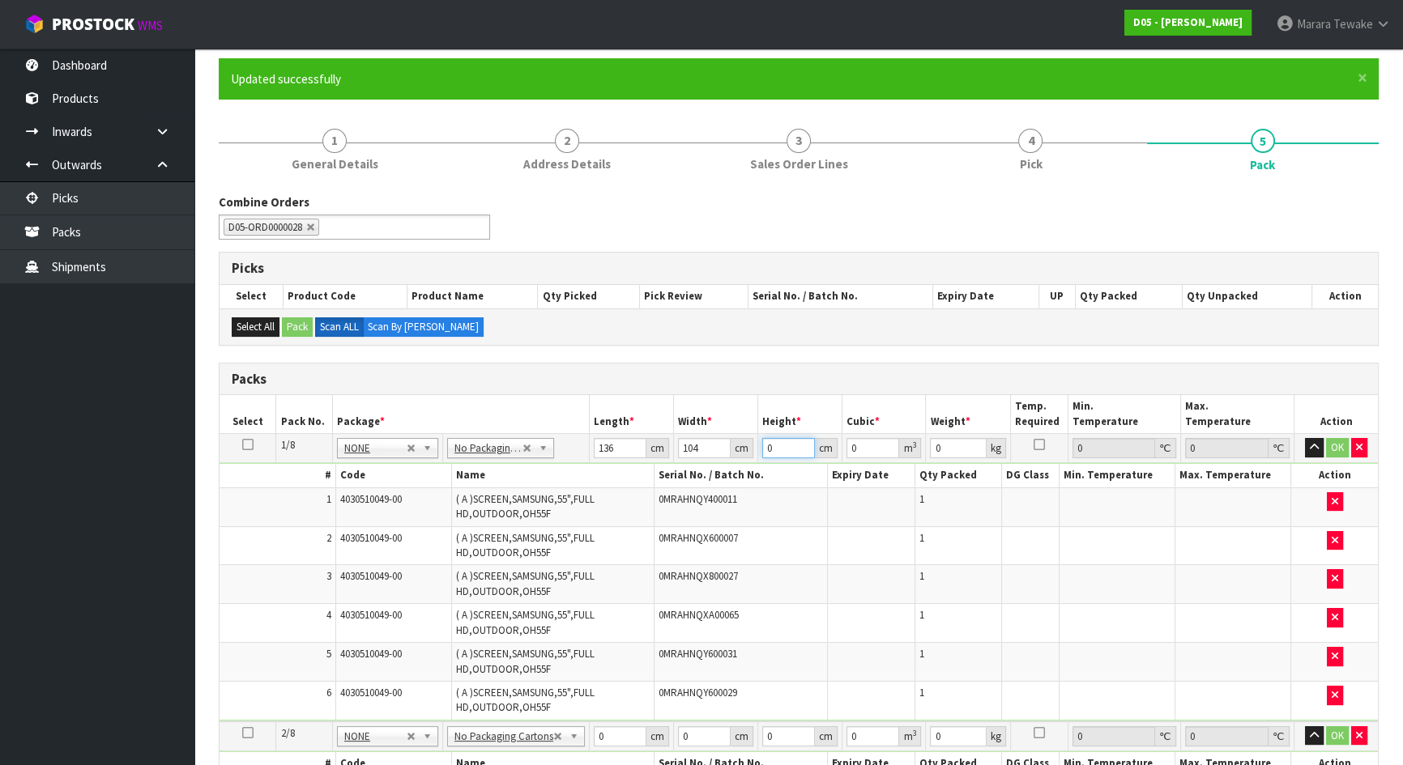
type input "1"
type input "0.014144"
type input "11"
type input "0.155584"
type input "118"
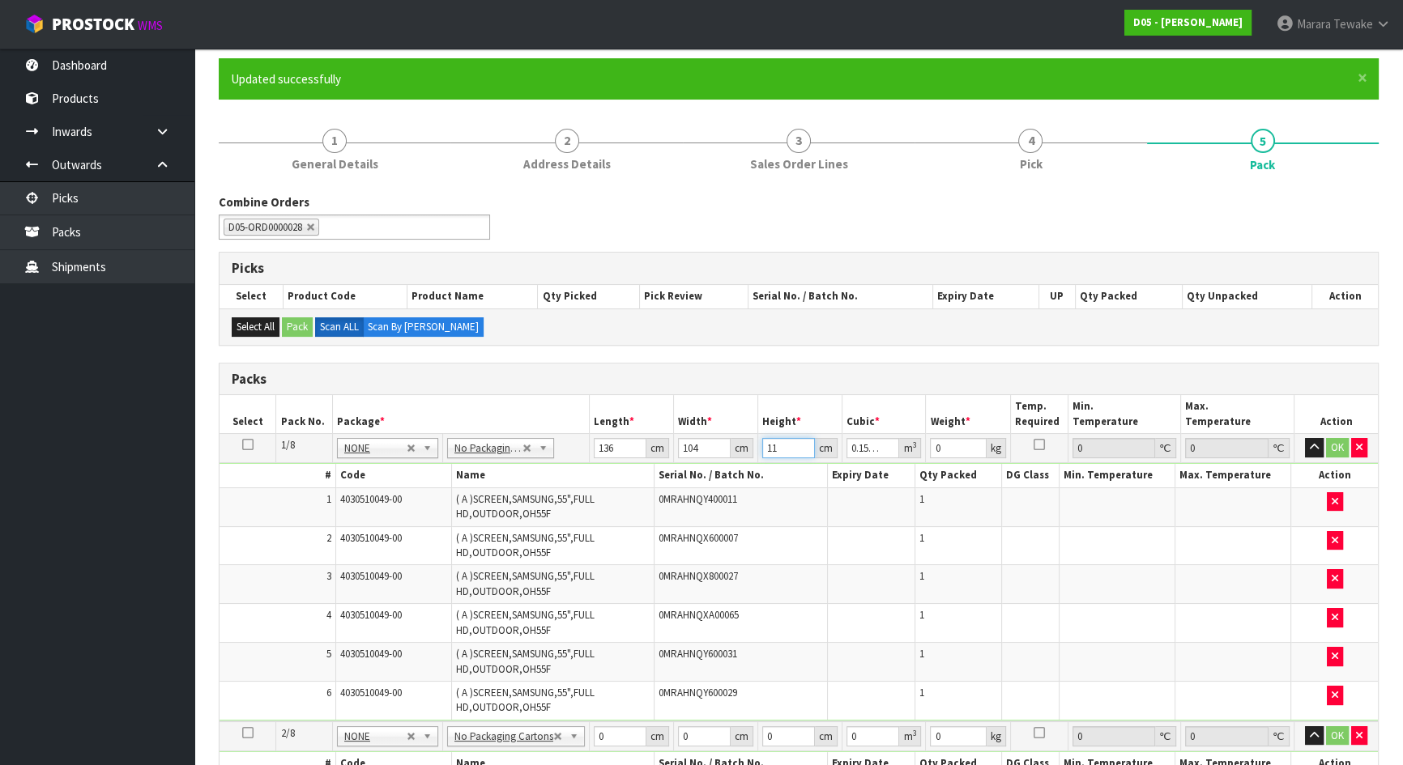
type input "1.668992"
type input "118"
type input "327"
click at [1305, 438] on button "button" at bounding box center [1314, 447] width 19 height 19
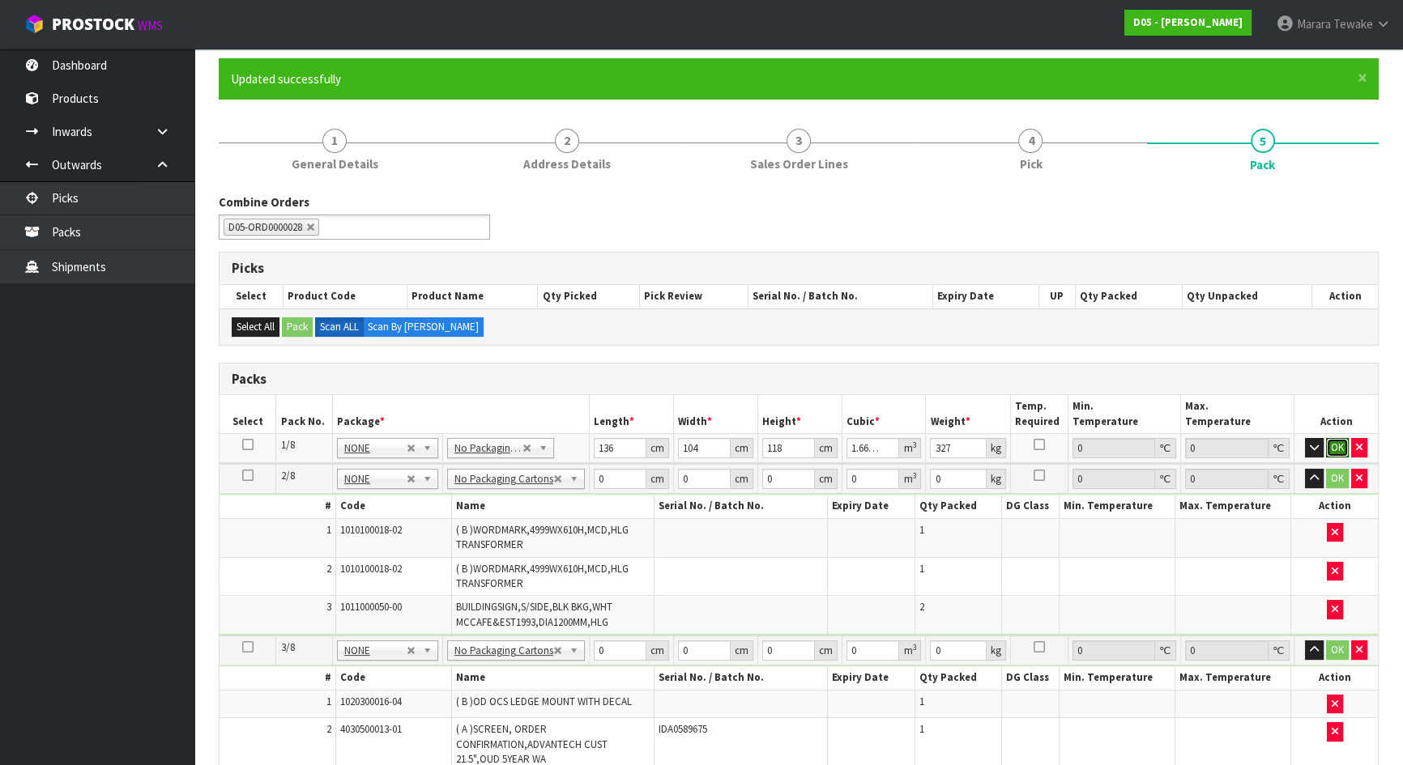
click button "OK" at bounding box center [1337, 447] width 23 height 19
type input "138"
type input "120"
type input "1"
type input "0.01656"
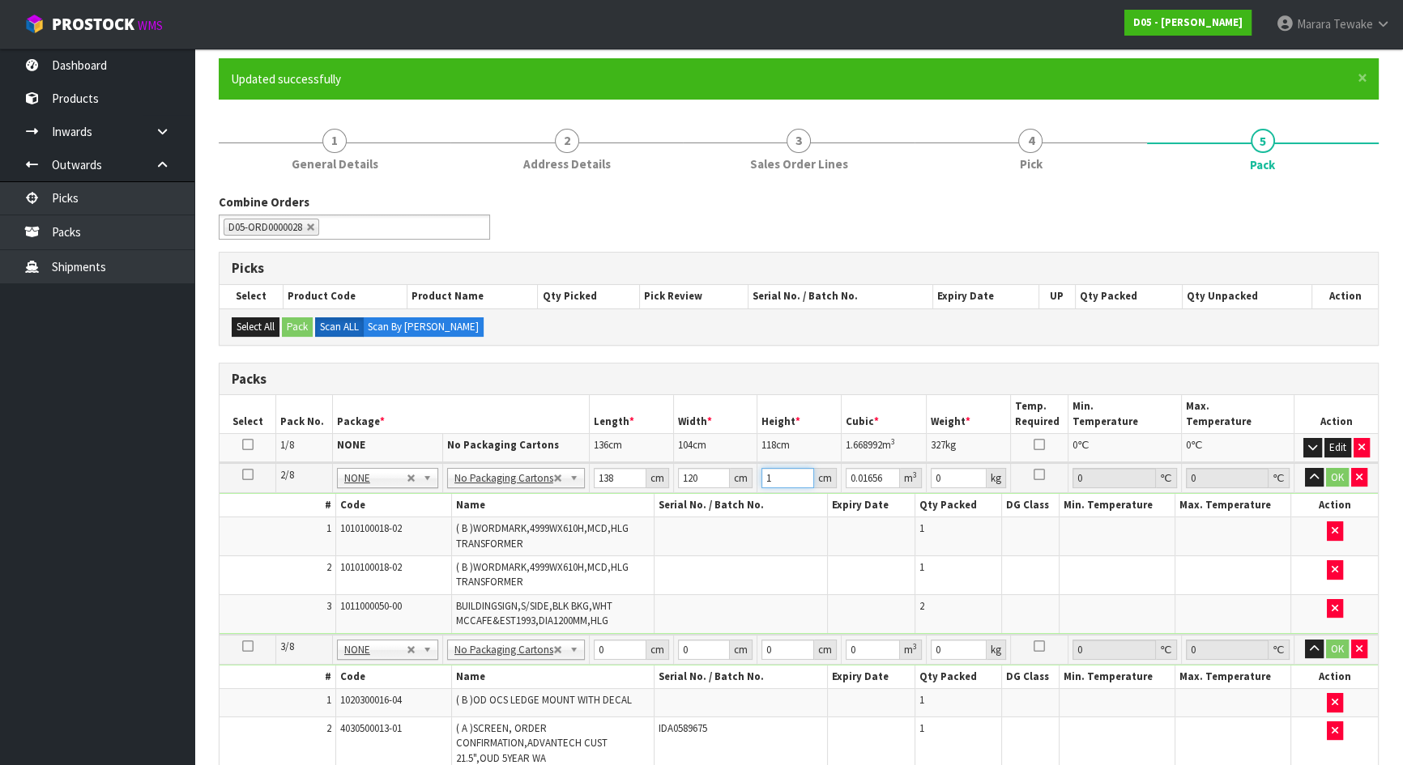
type input "10"
type input "0.1656"
type input "108"
type input "1.78848"
type input "108"
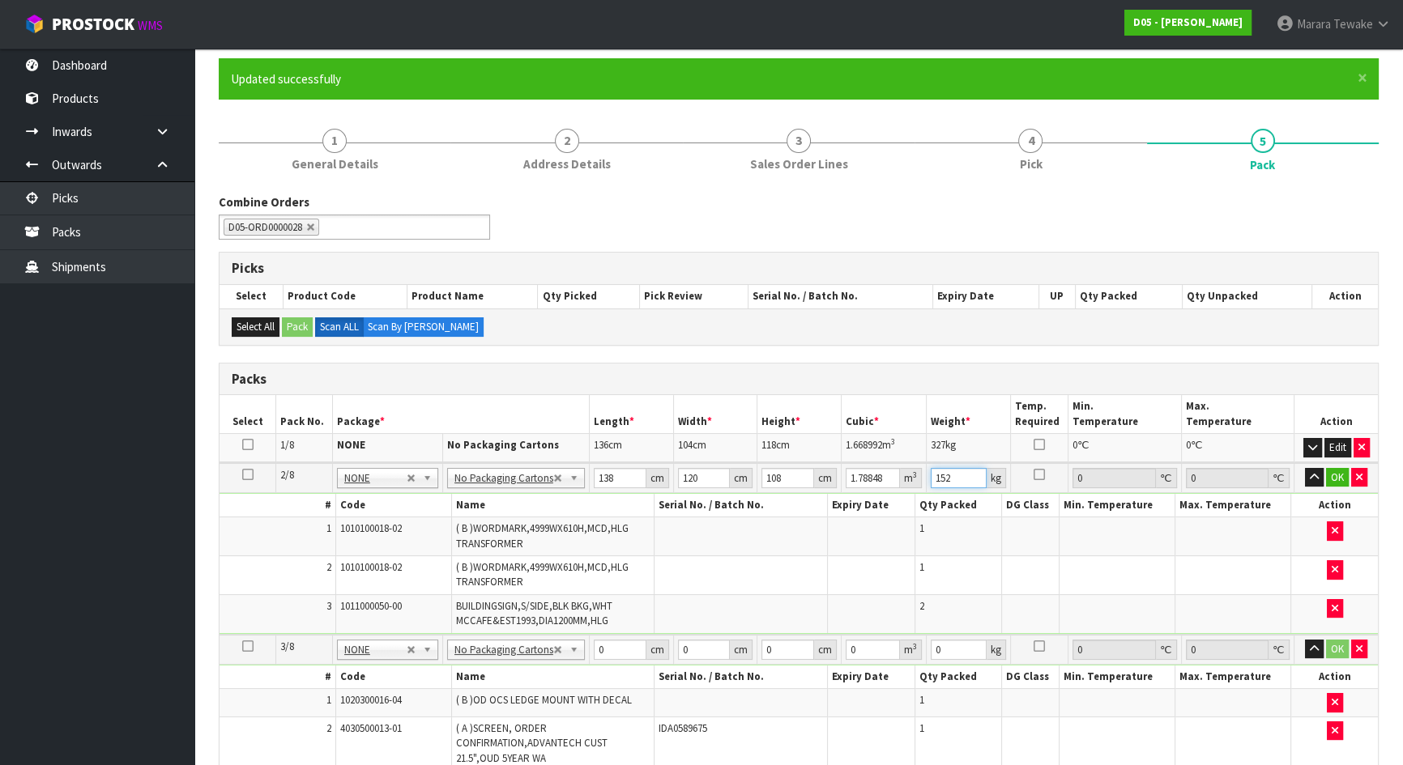
type input "152"
click at [1305, 468] on button "button" at bounding box center [1314, 477] width 19 height 19
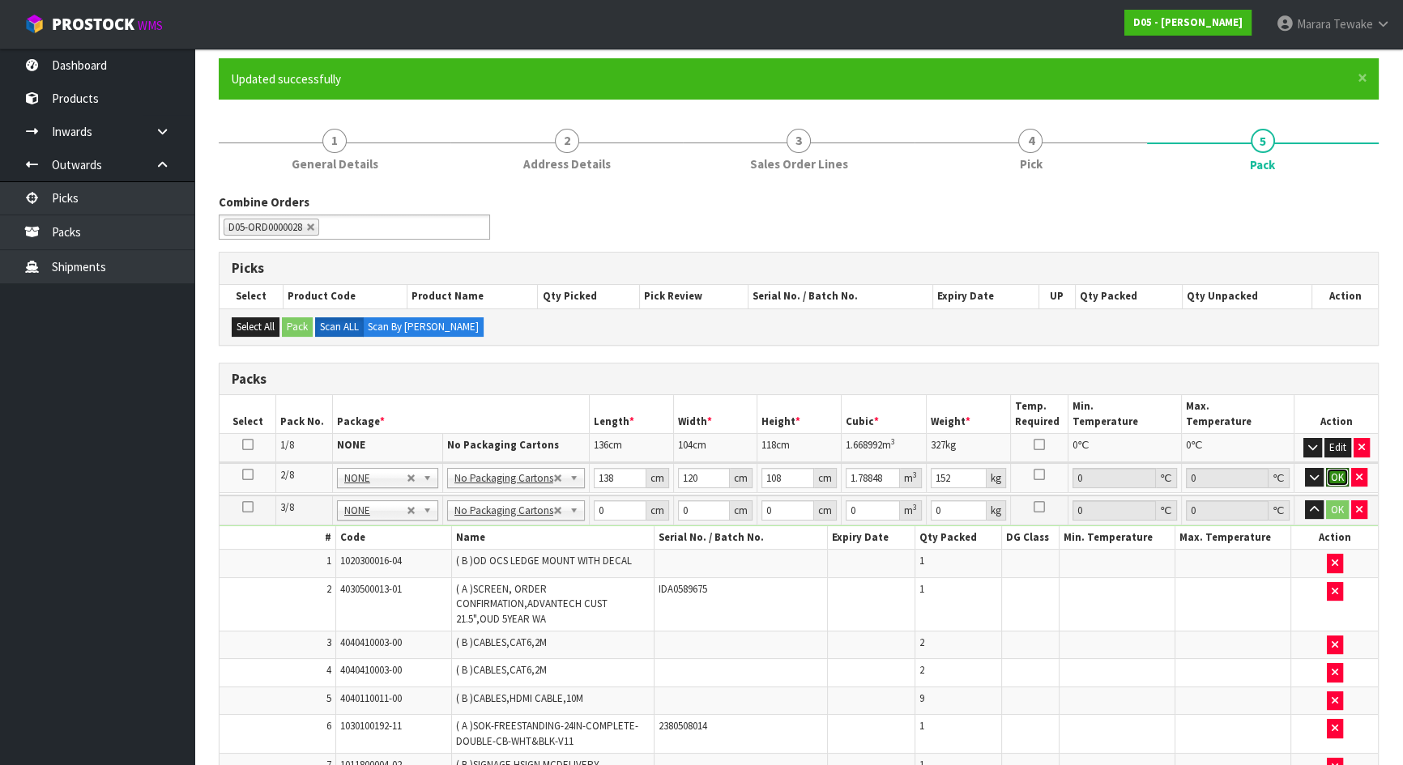
click button "OK" at bounding box center [1337, 477] width 23 height 19
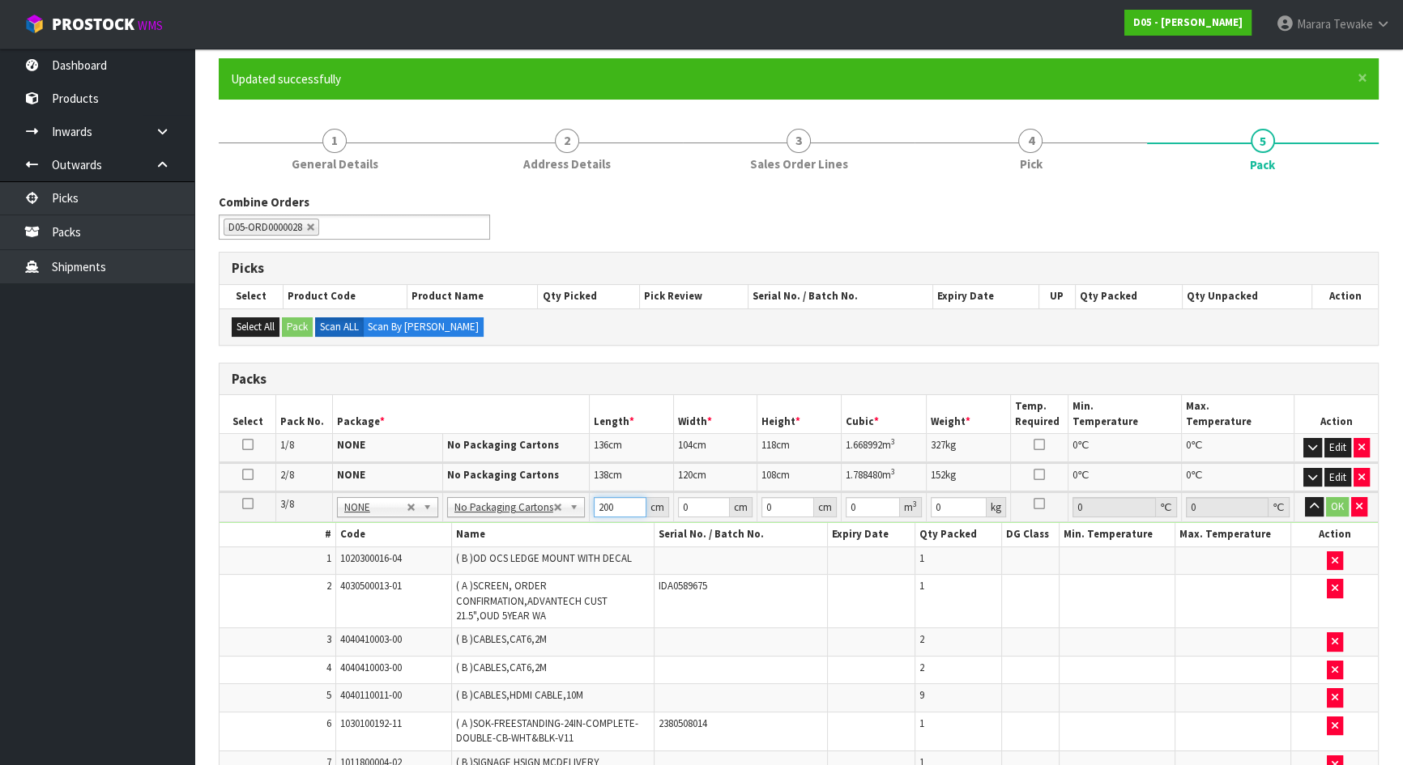
type input "200"
type input "117"
type input "1"
type input "0.0234"
type input "11"
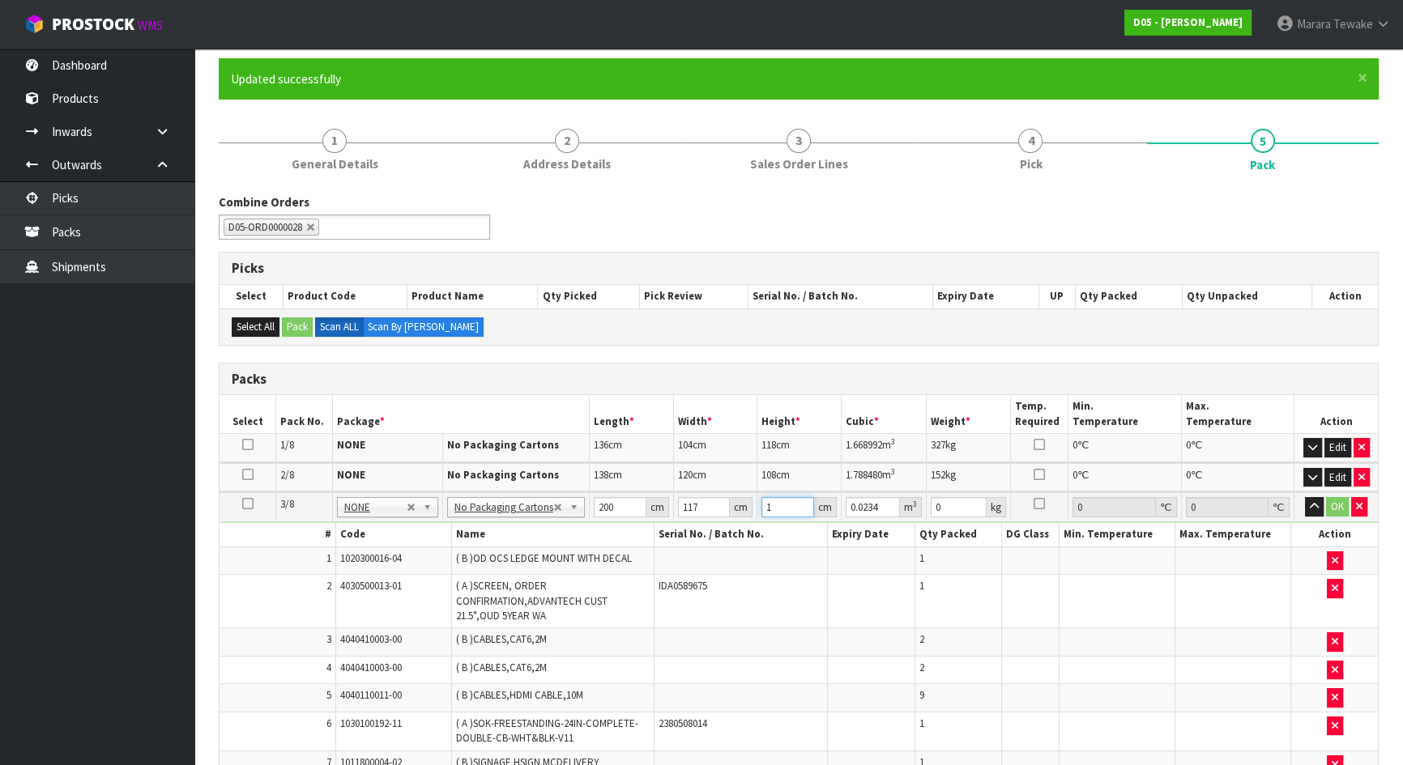
type input "0.2574"
type input "118"
type input "2.7612"
type input "118"
type input "460"
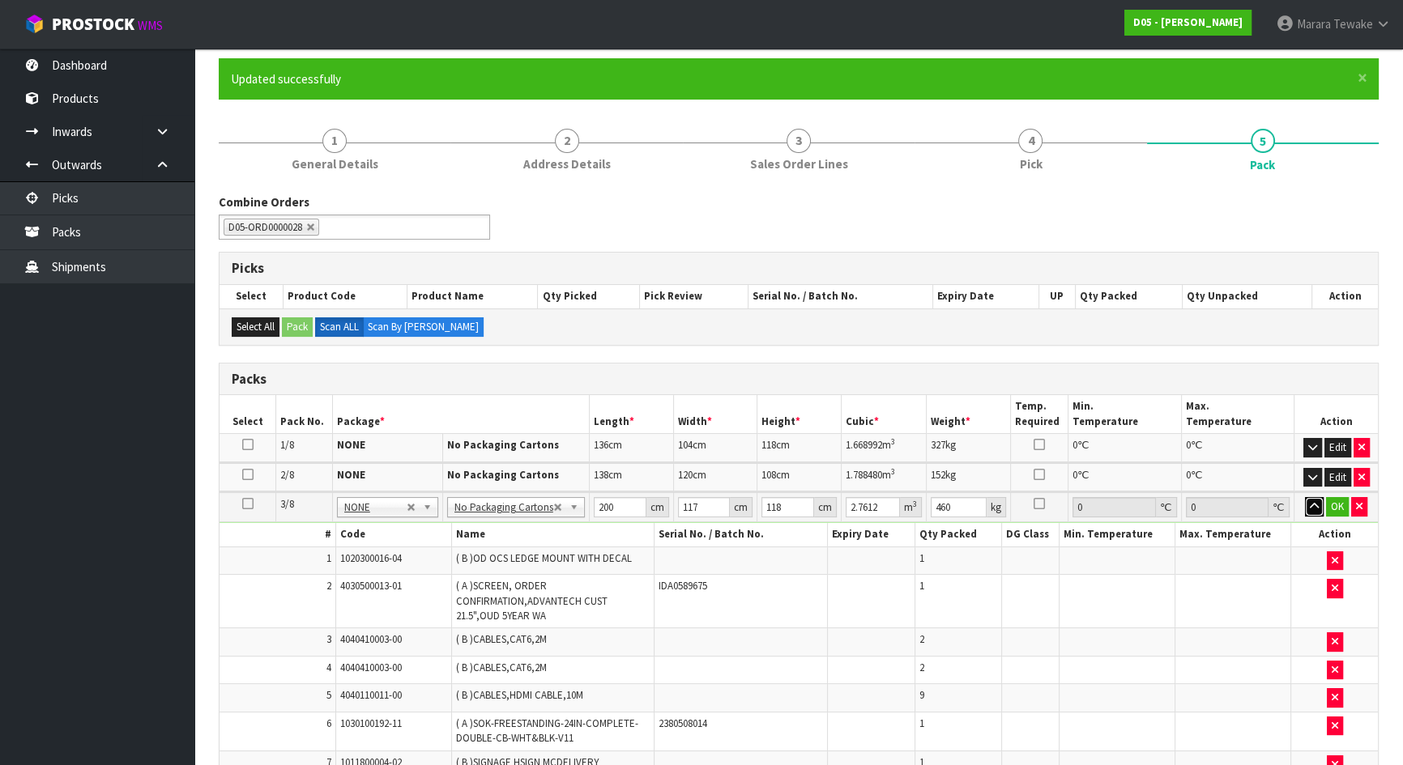
click at [1305, 497] on button "button" at bounding box center [1314, 506] width 19 height 19
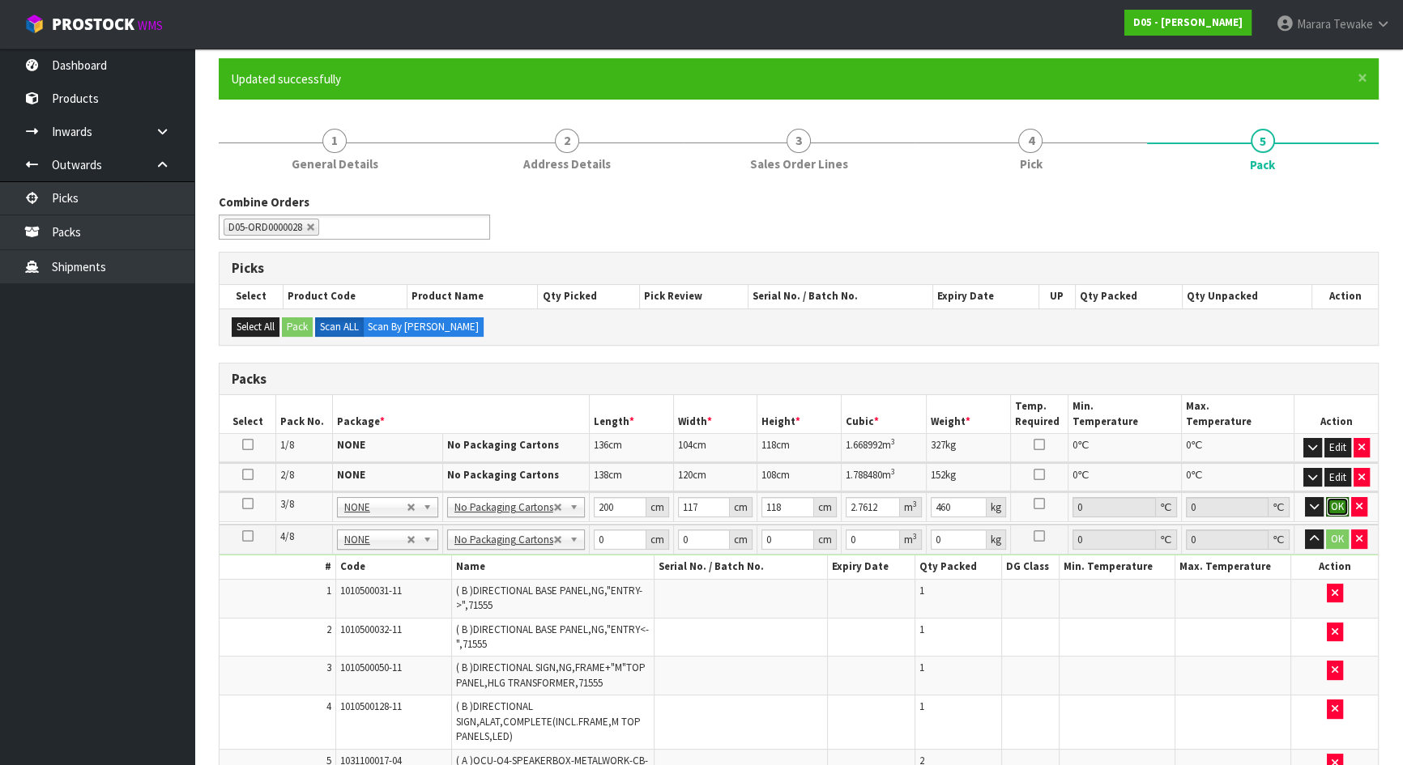
click button "OK" at bounding box center [1337, 506] width 23 height 19
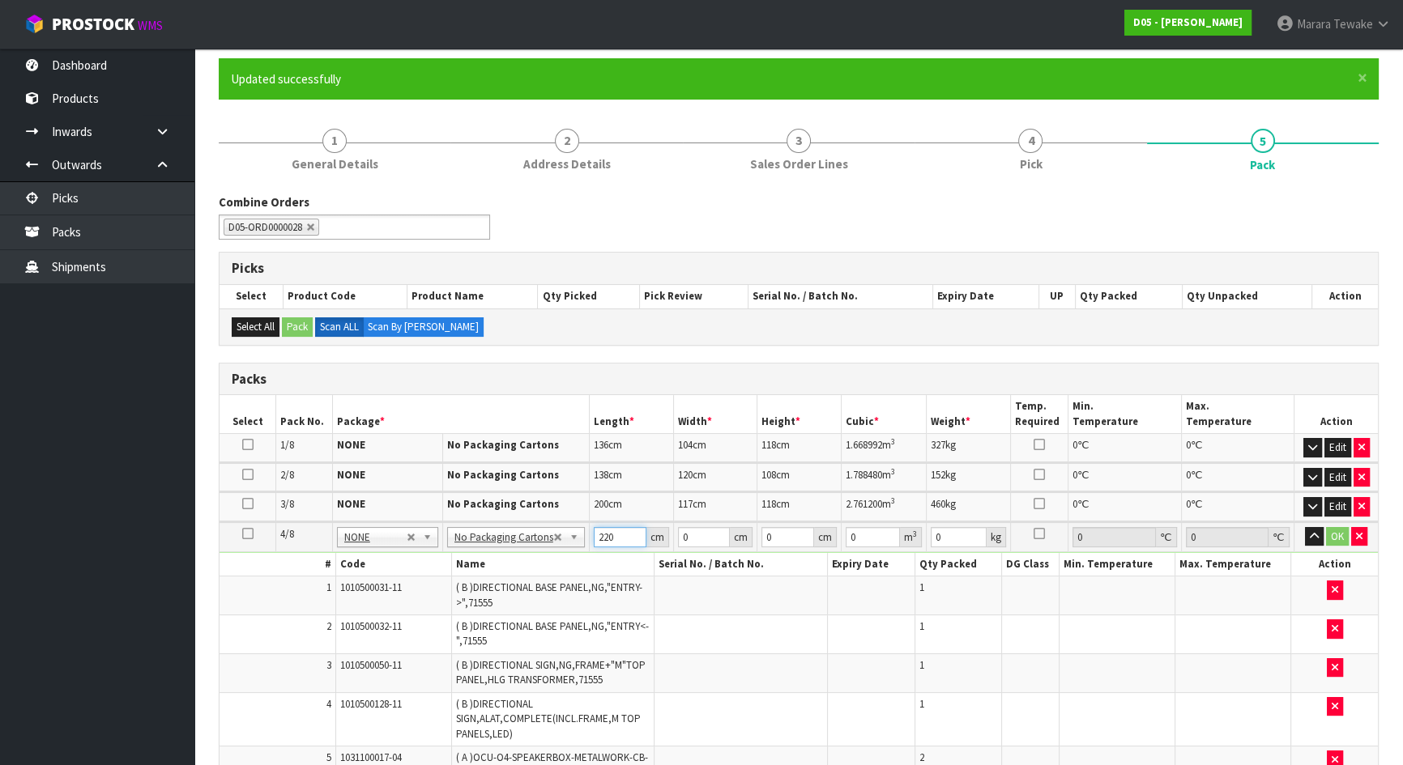
type input "220"
type input "114"
type input "1"
type input "0.02508"
type input "12"
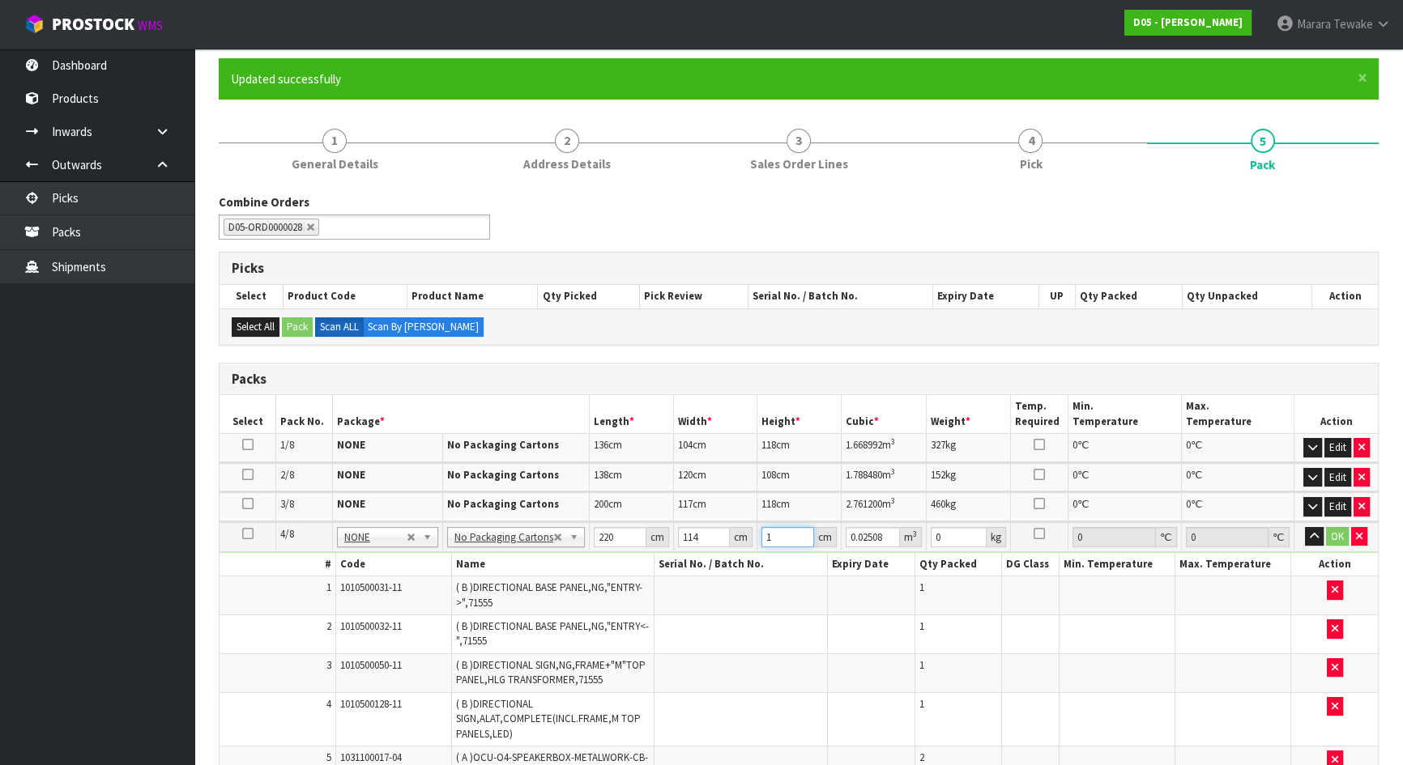
type input "0.30096"
type input "120"
type input "3.0096"
type input "120"
type input "258"
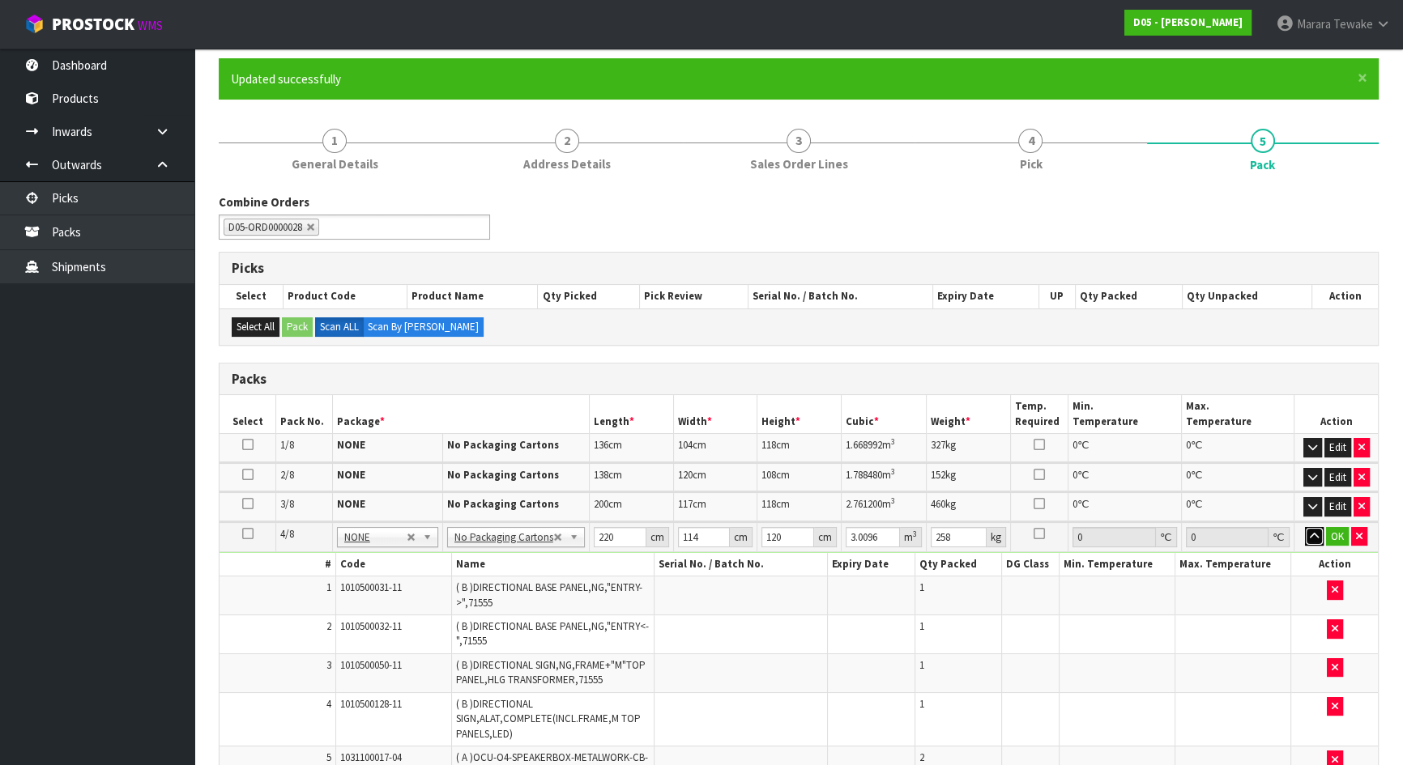
click at [1305, 527] on button "button" at bounding box center [1314, 536] width 19 height 19
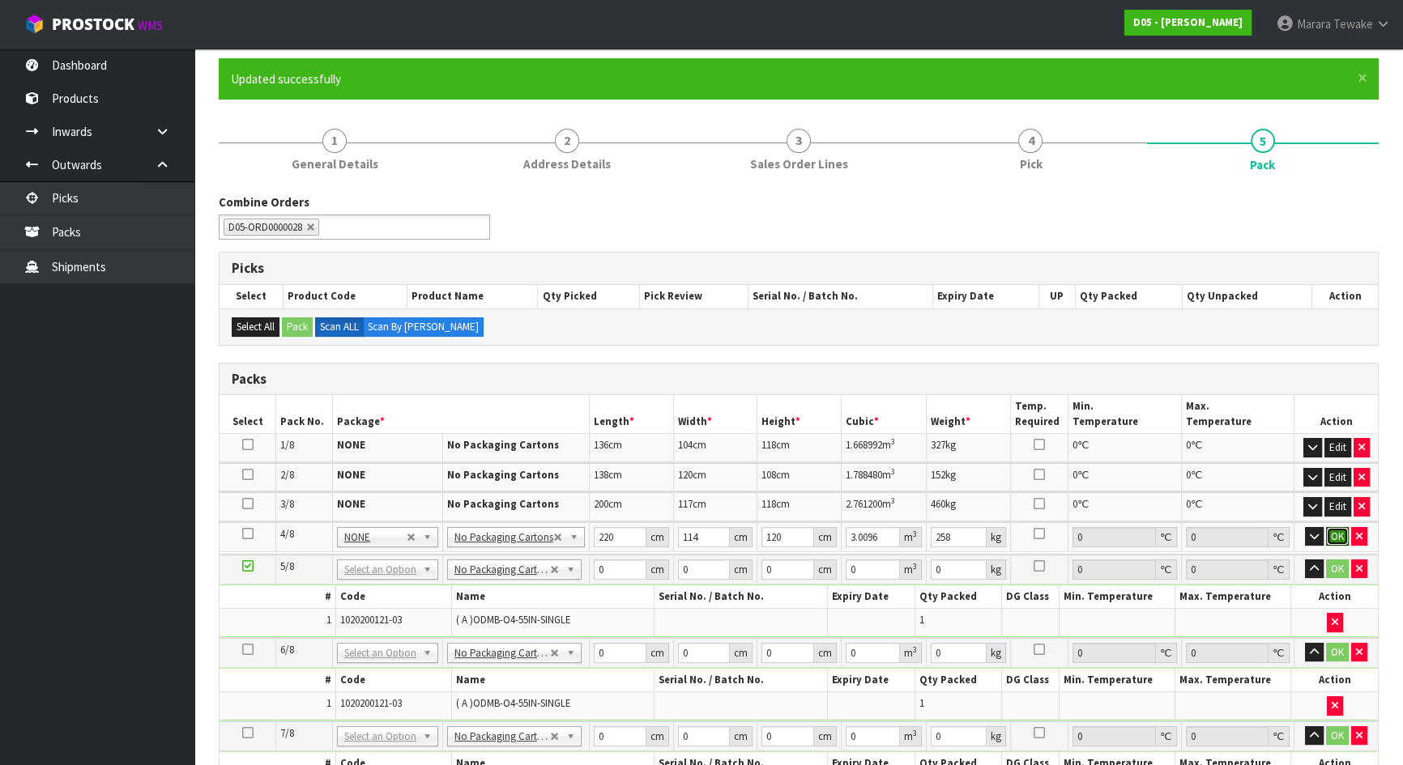
click button "OK" at bounding box center [1337, 536] width 23 height 19
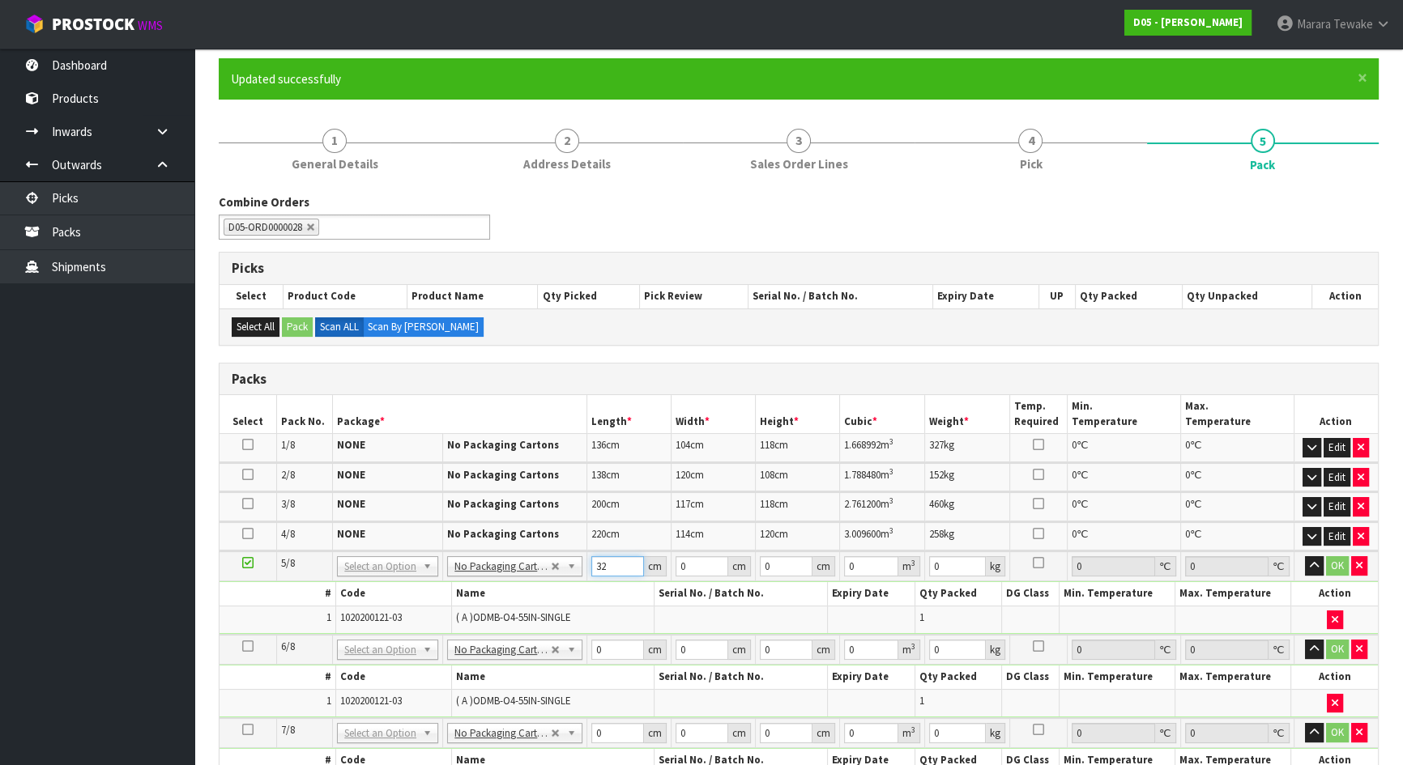
type input "32"
type input "50"
type input "2"
type input "0.0032"
type input "20"
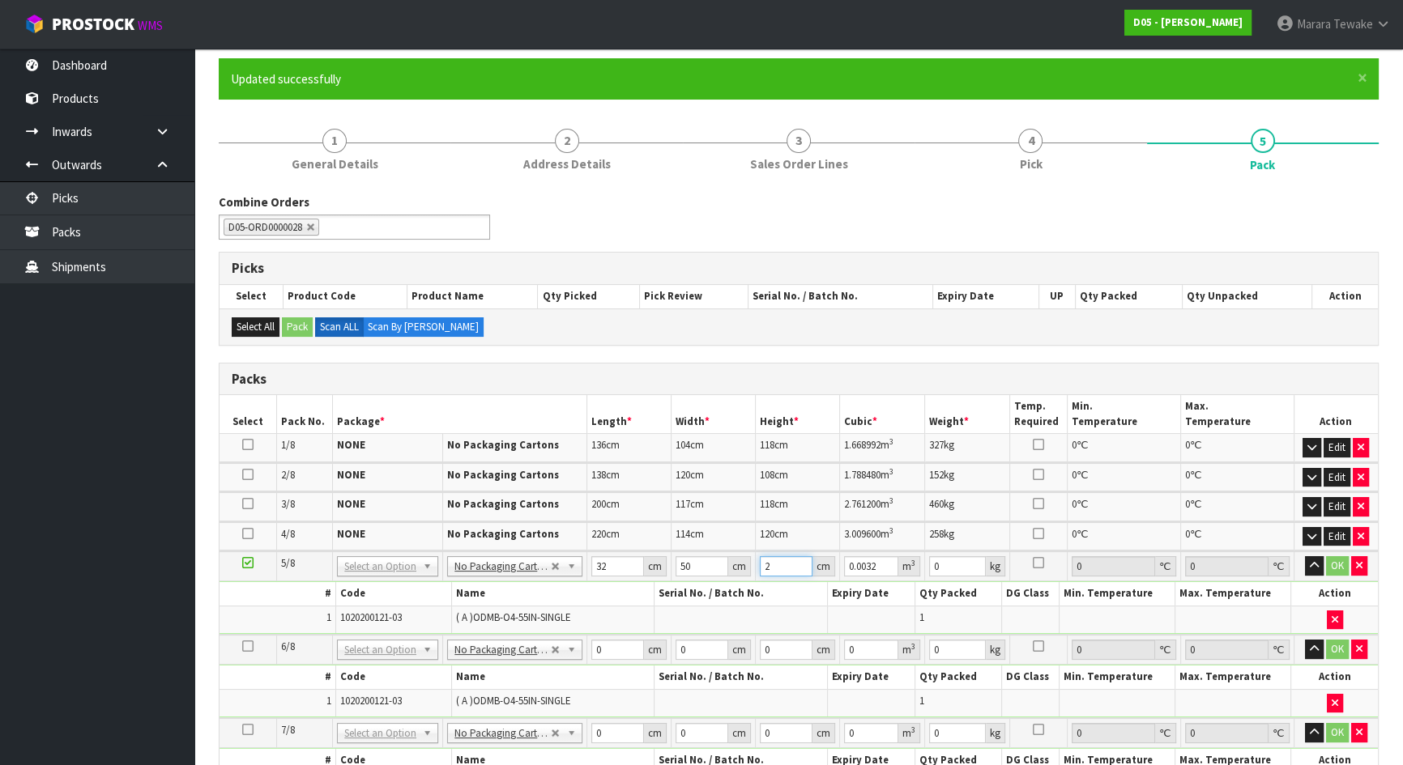
type input "0.032"
type input "204"
type input "0.3264"
type input "204"
type input "26"
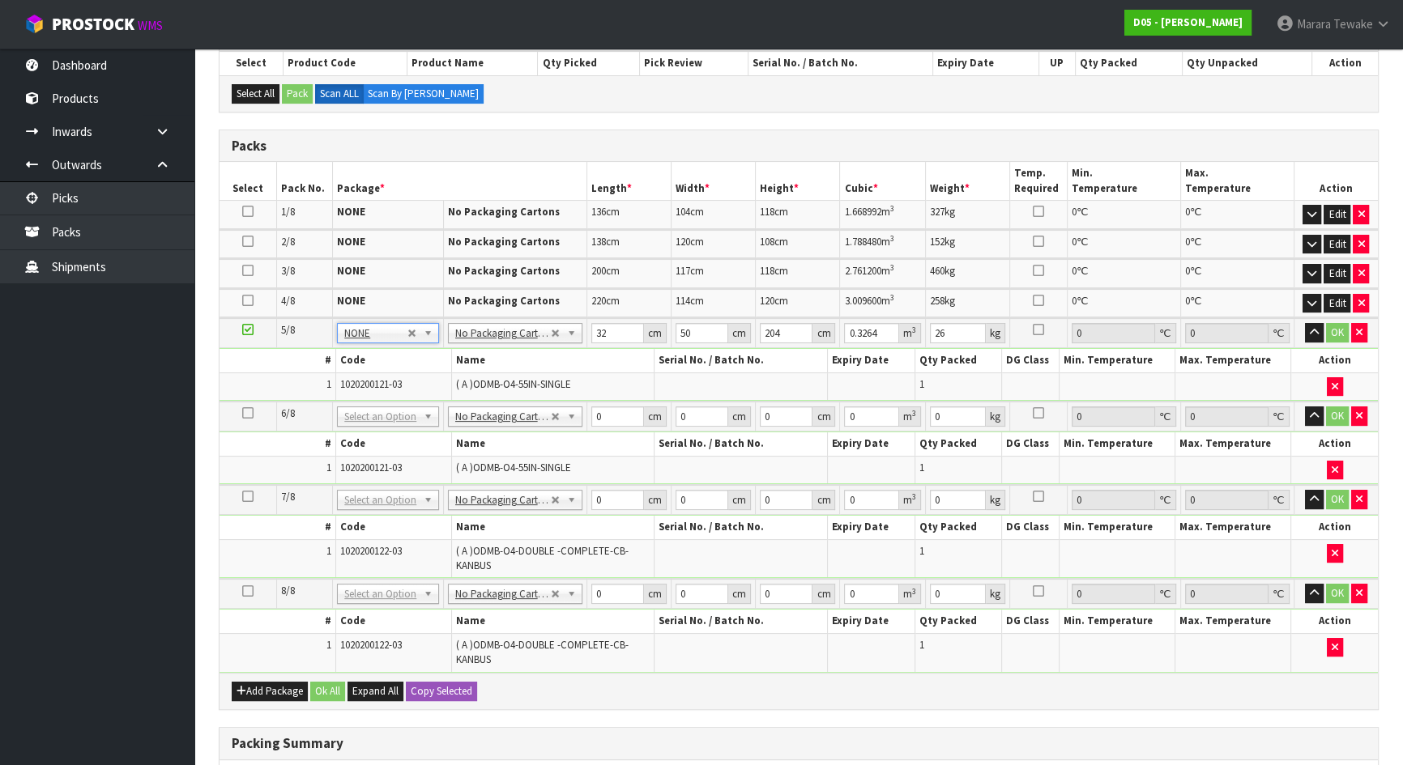
scroll to position [568, 0]
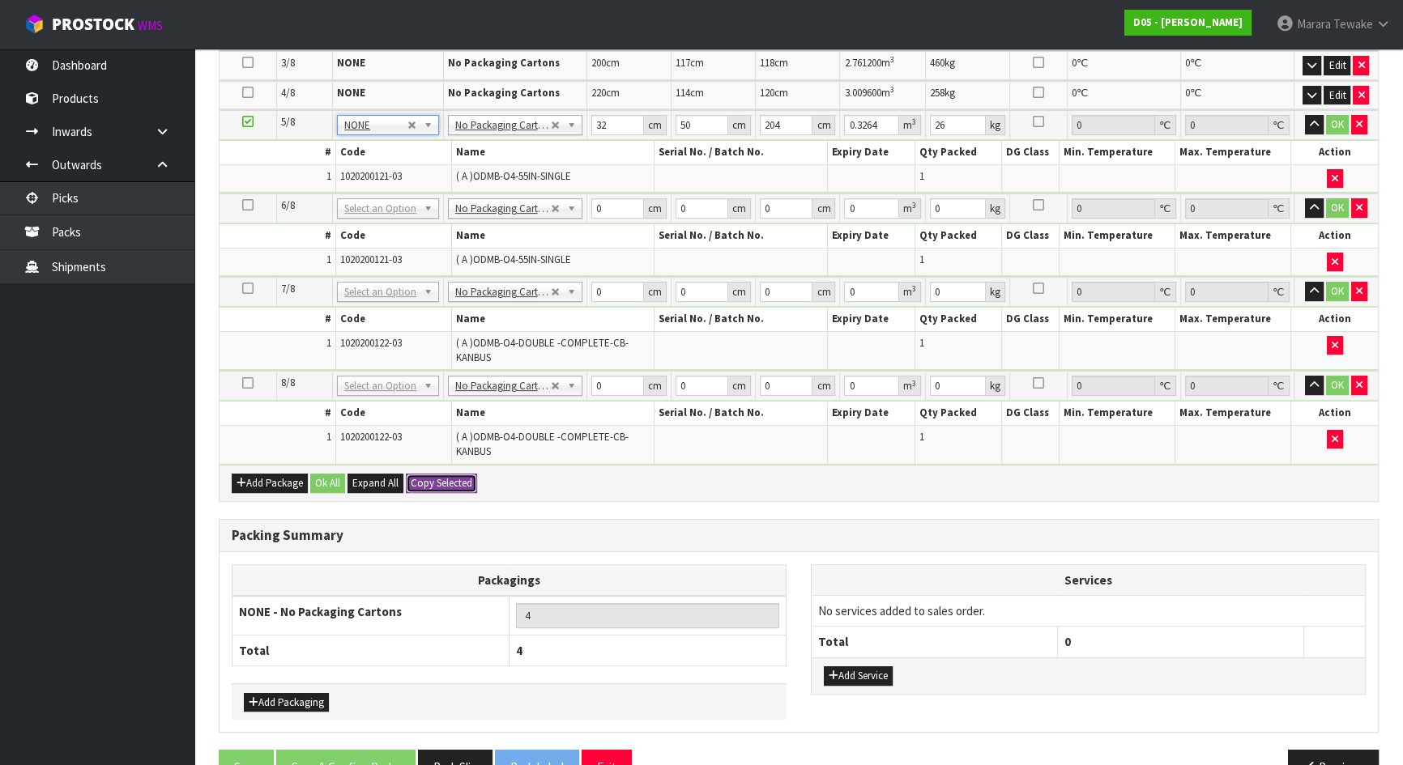
click at [449, 479] on button "Copy Selected" at bounding box center [441, 483] width 71 height 19
click at [449, 479] on button "Confirm Copy Selected" at bounding box center [459, 483] width 107 height 19
type input "32"
type input "50"
type input "204"
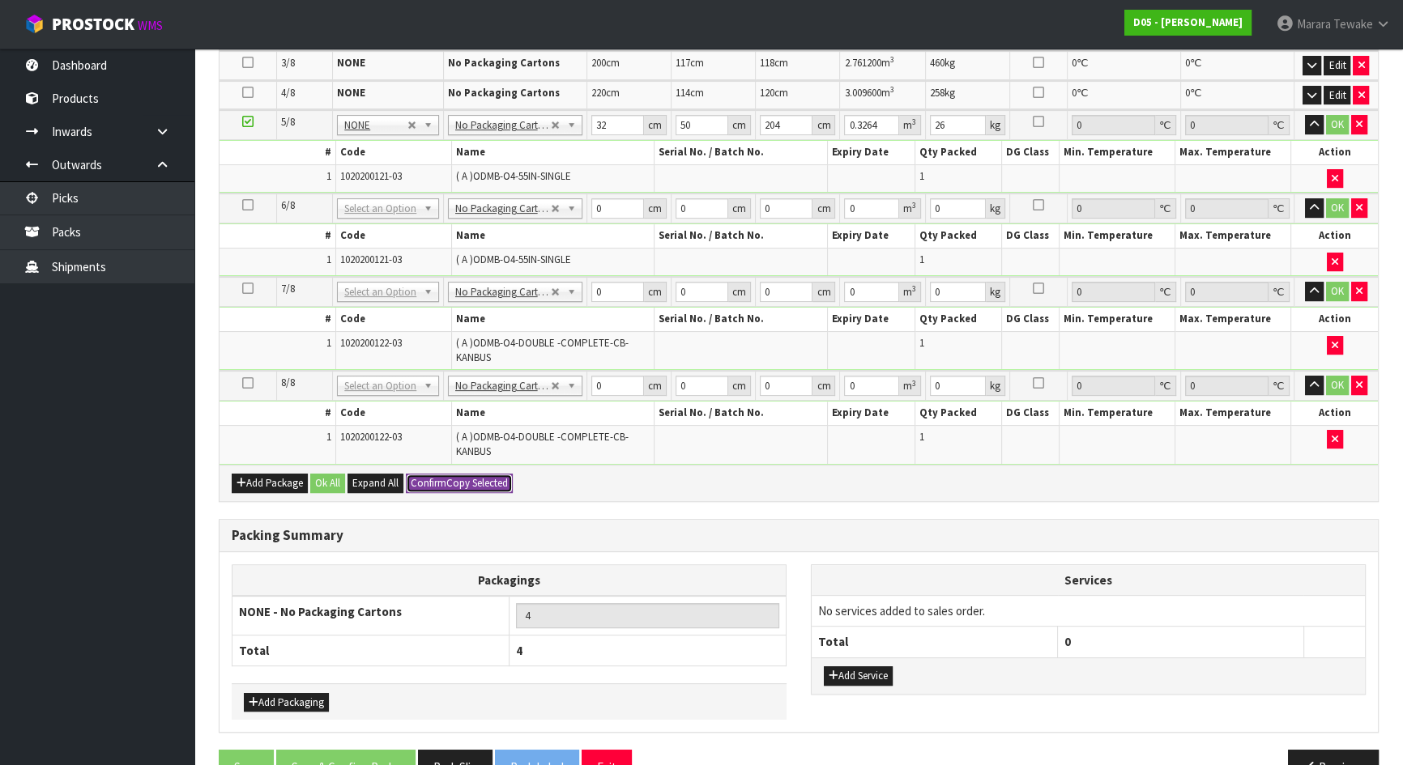
type input "0.3264"
type input "26"
type input "32"
type input "50"
type input "204"
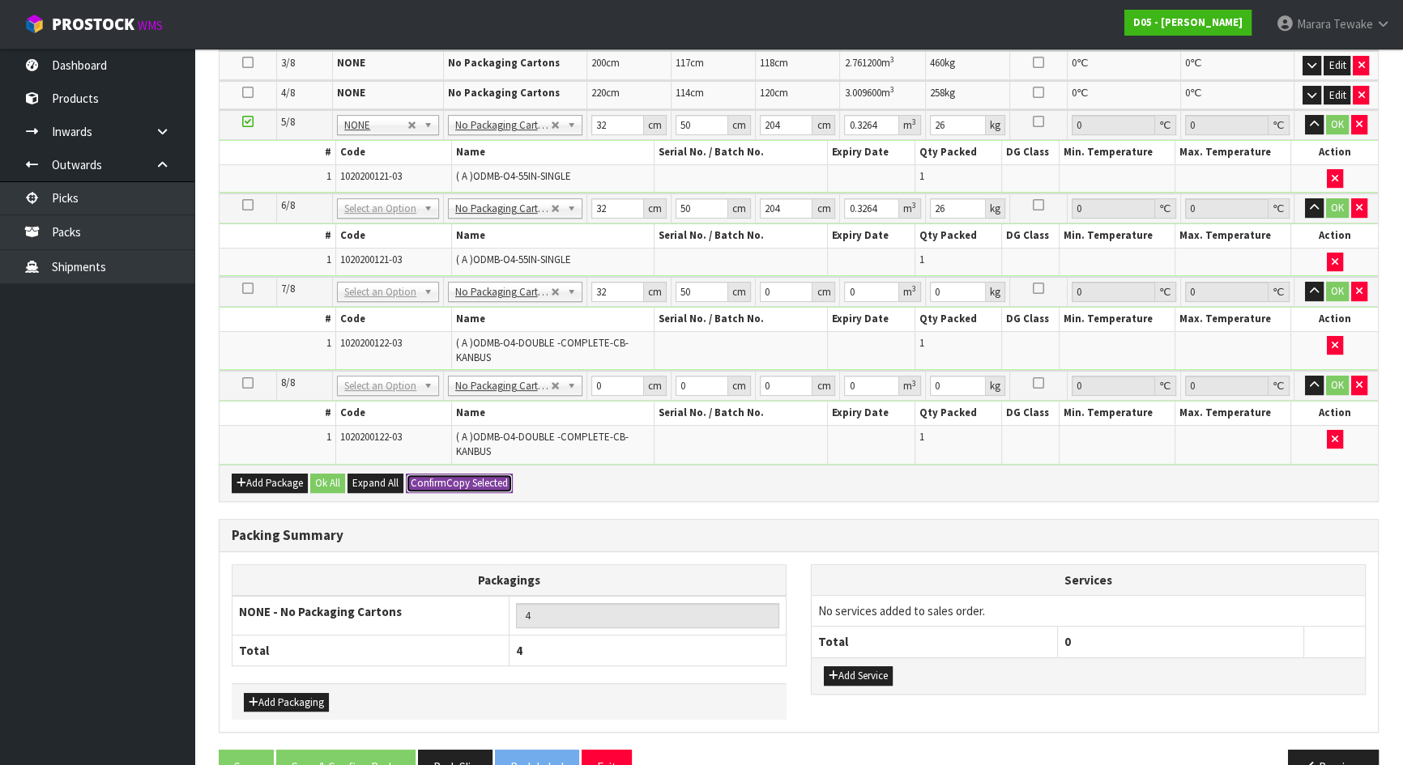
type input "0.3264"
type input "26"
type input "32"
type input "50"
type input "204"
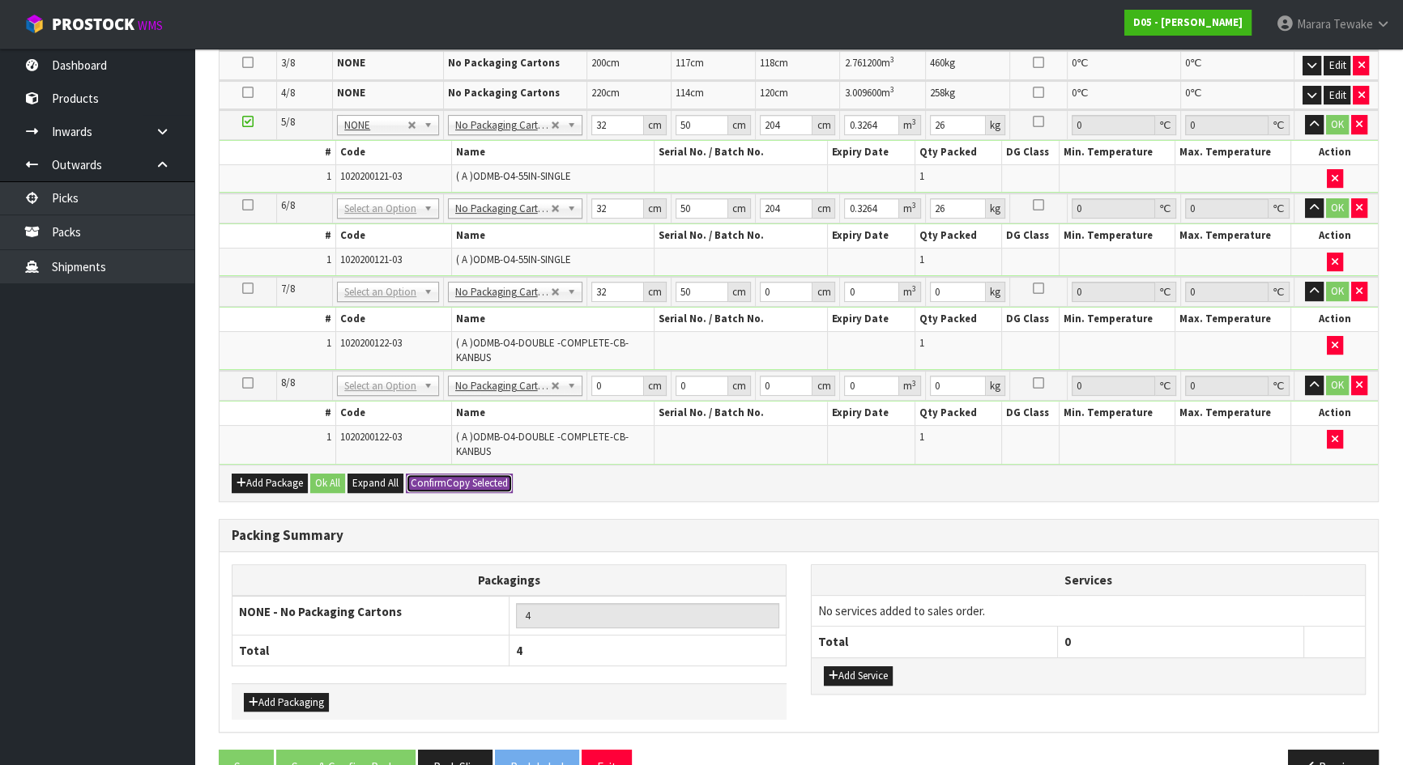
type input "0.3264"
type input "26"
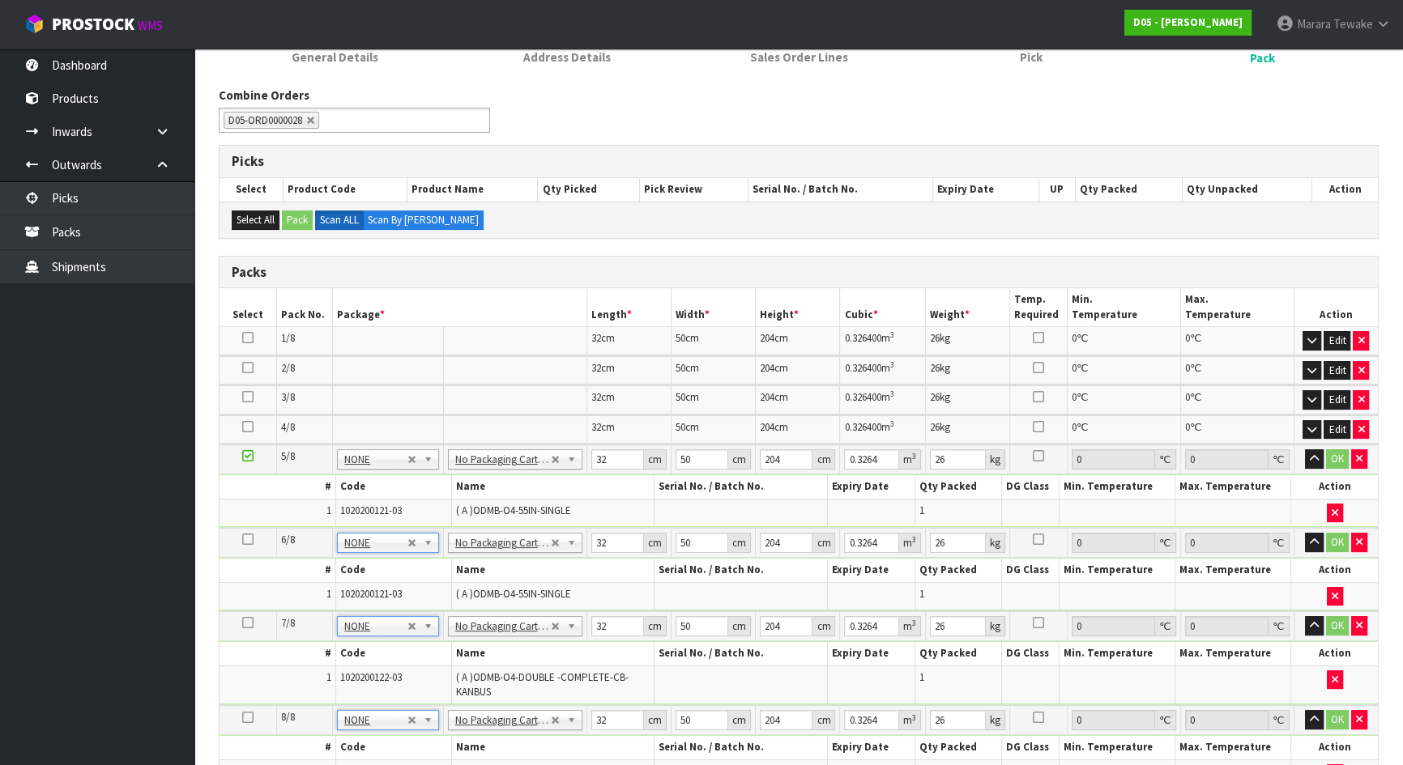
scroll to position [228, 0]
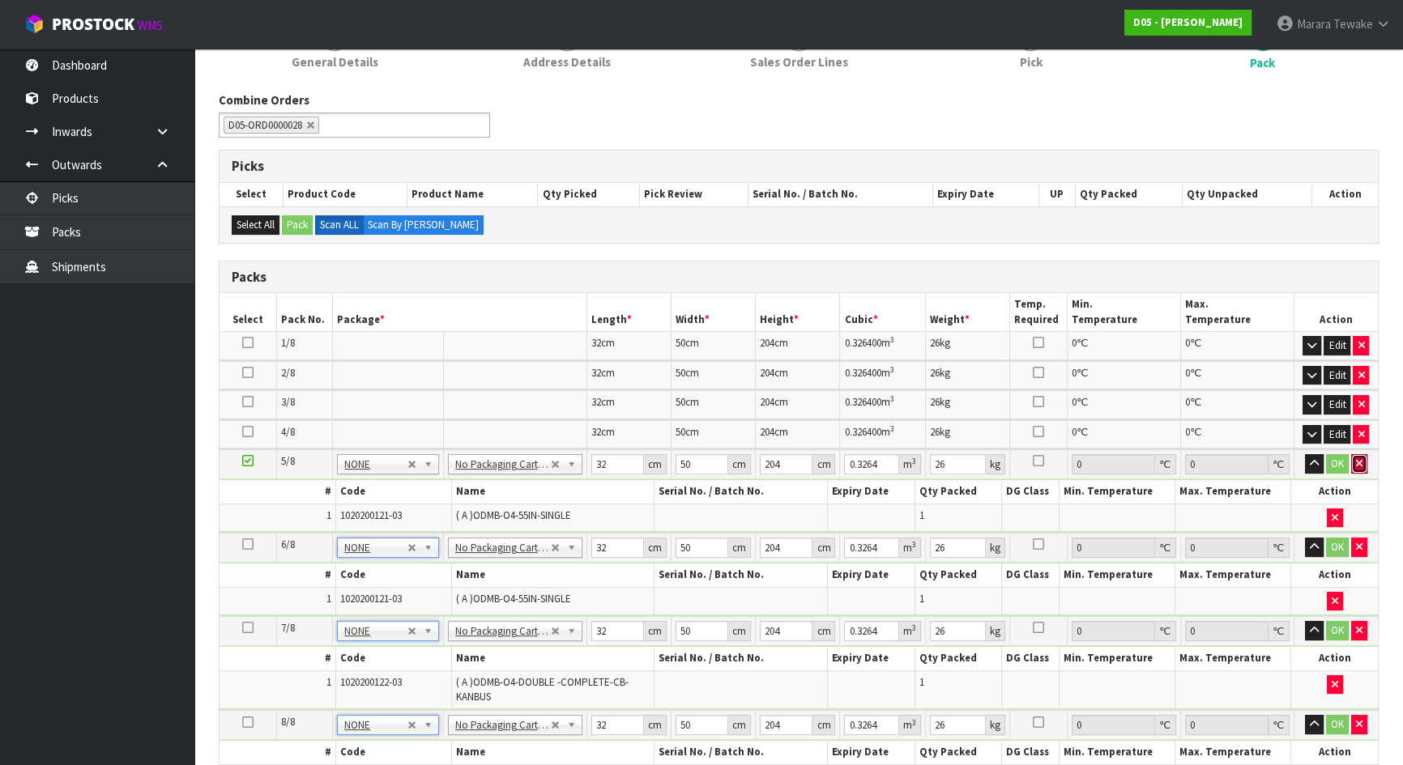
click at [1362, 467] on button "button" at bounding box center [1359, 463] width 16 height 19
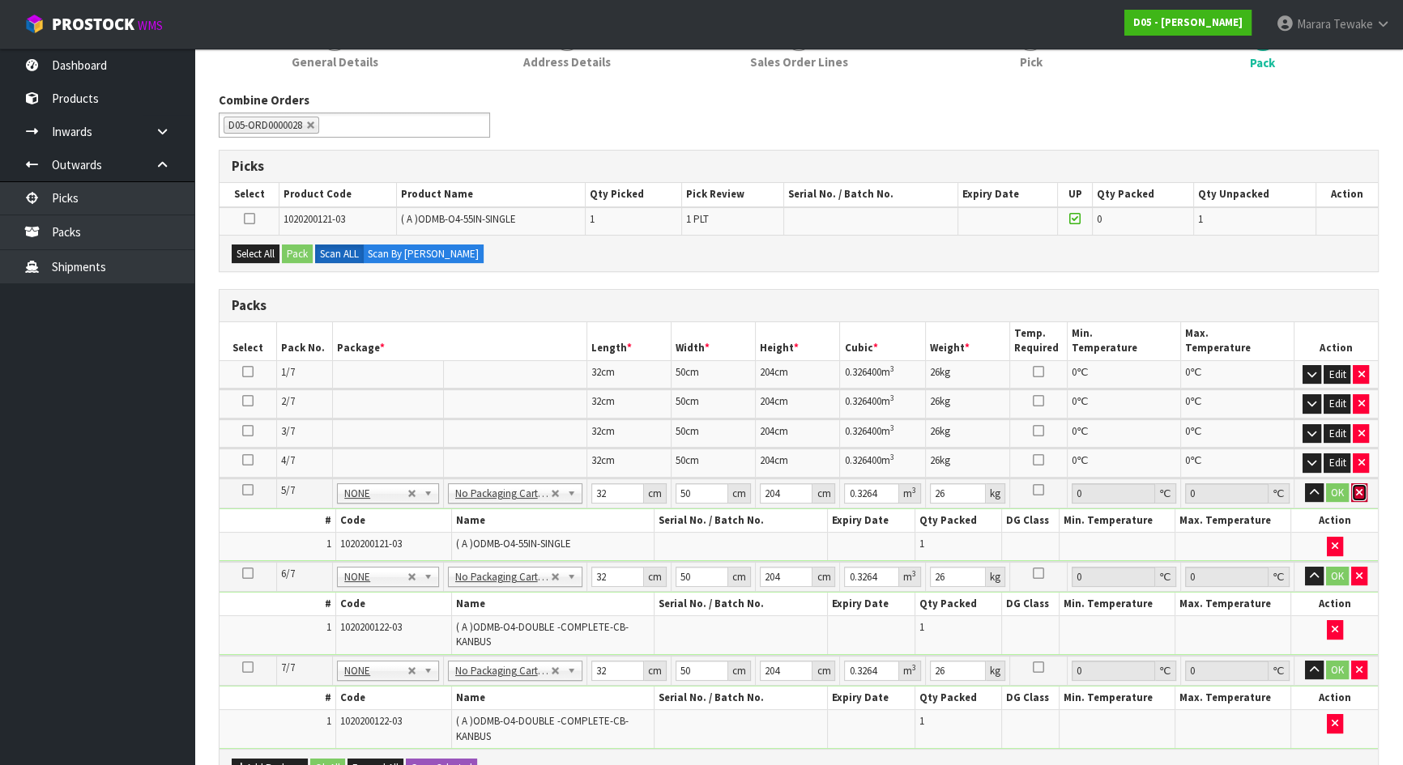
click at [1362, 489] on button "button" at bounding box center [1359, 493] width 16 height 19
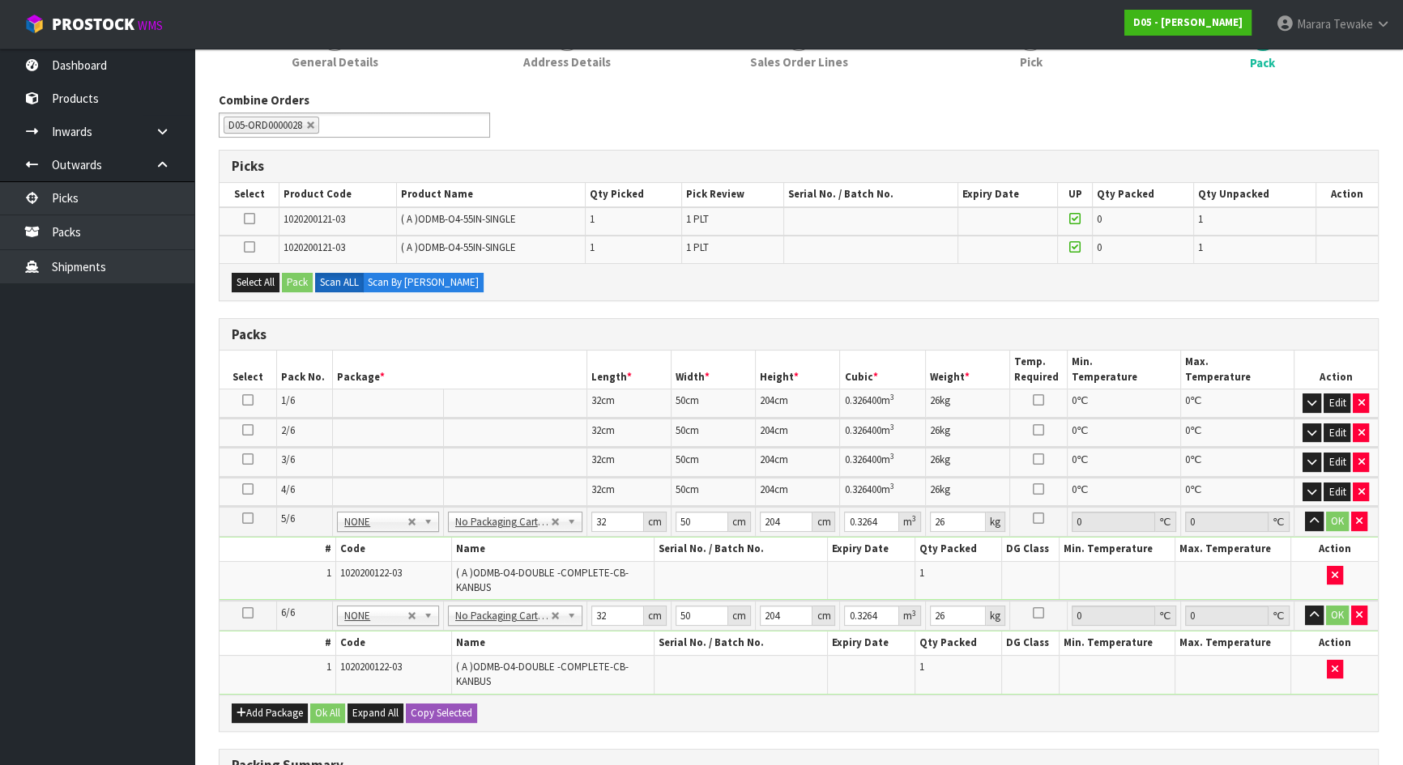
drag, startPoint x: 1361, startPoint y: 528, endPoint x: 1362, endPoint y: 554, distance: 26.0
click at [1363, 530] on td "OK" at bounding box center [1335, 522] width 84 height 30
click at [1365, 520] on button "button" at bounding box center [1359, 521] width 16 height 19
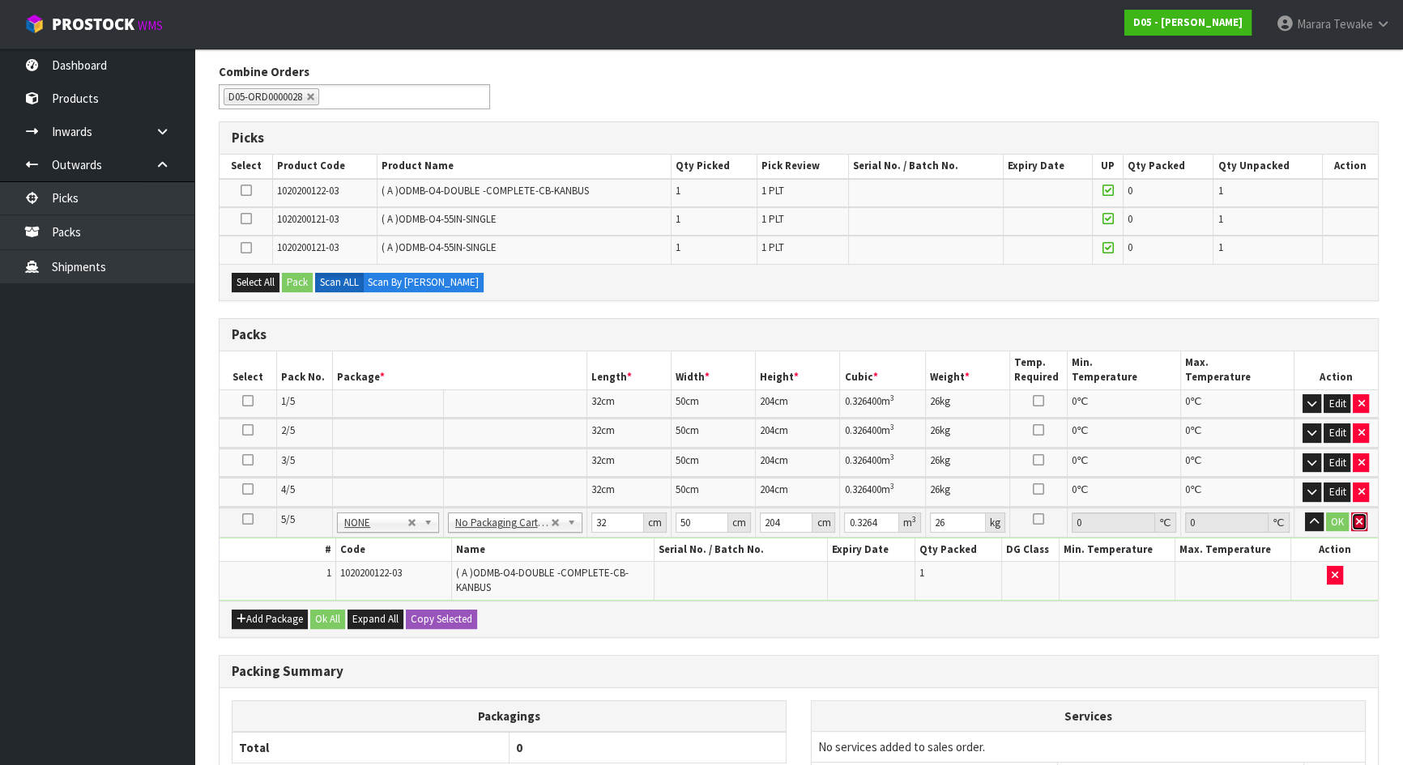
click at [1358, 523] on button "button" at bounding box center [1359, 522] width 16 height 19
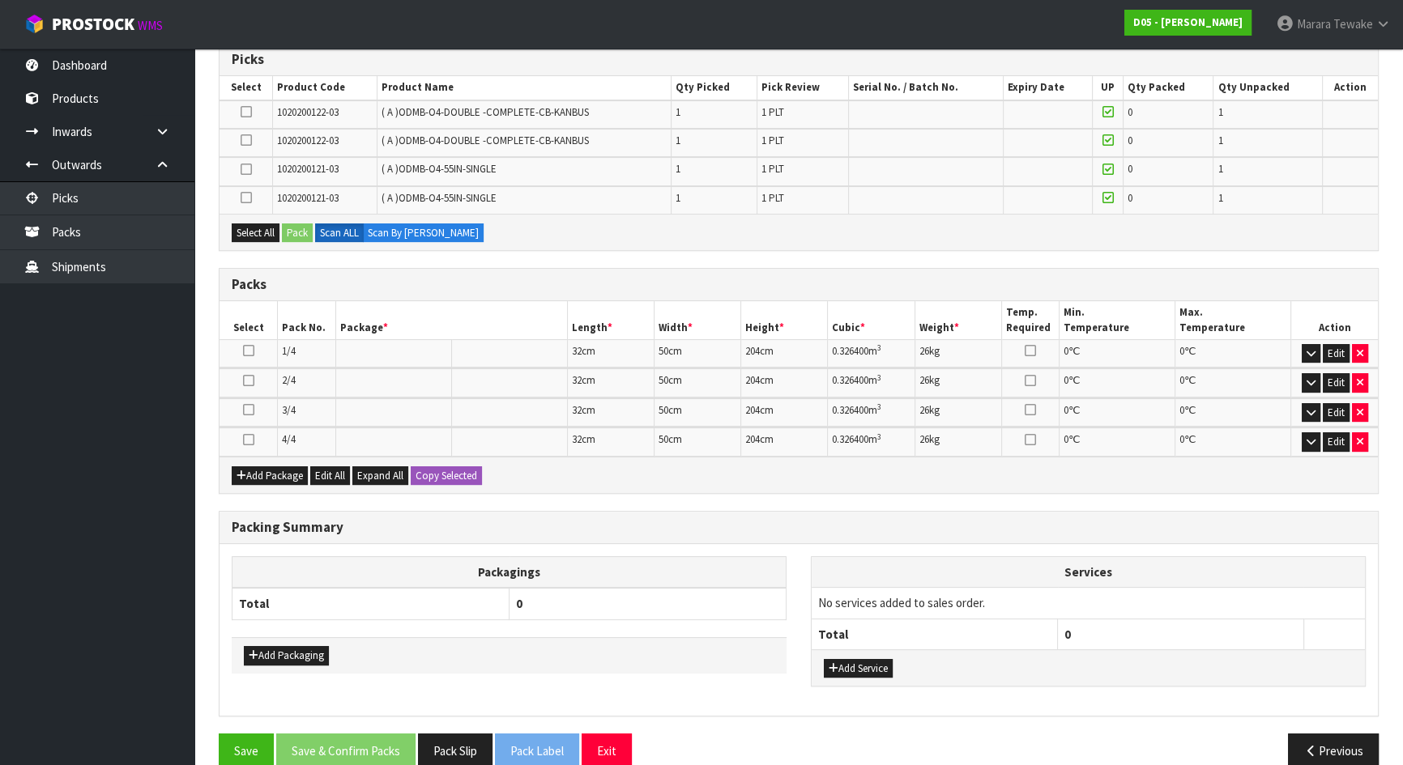
scroll to position [358, 0]
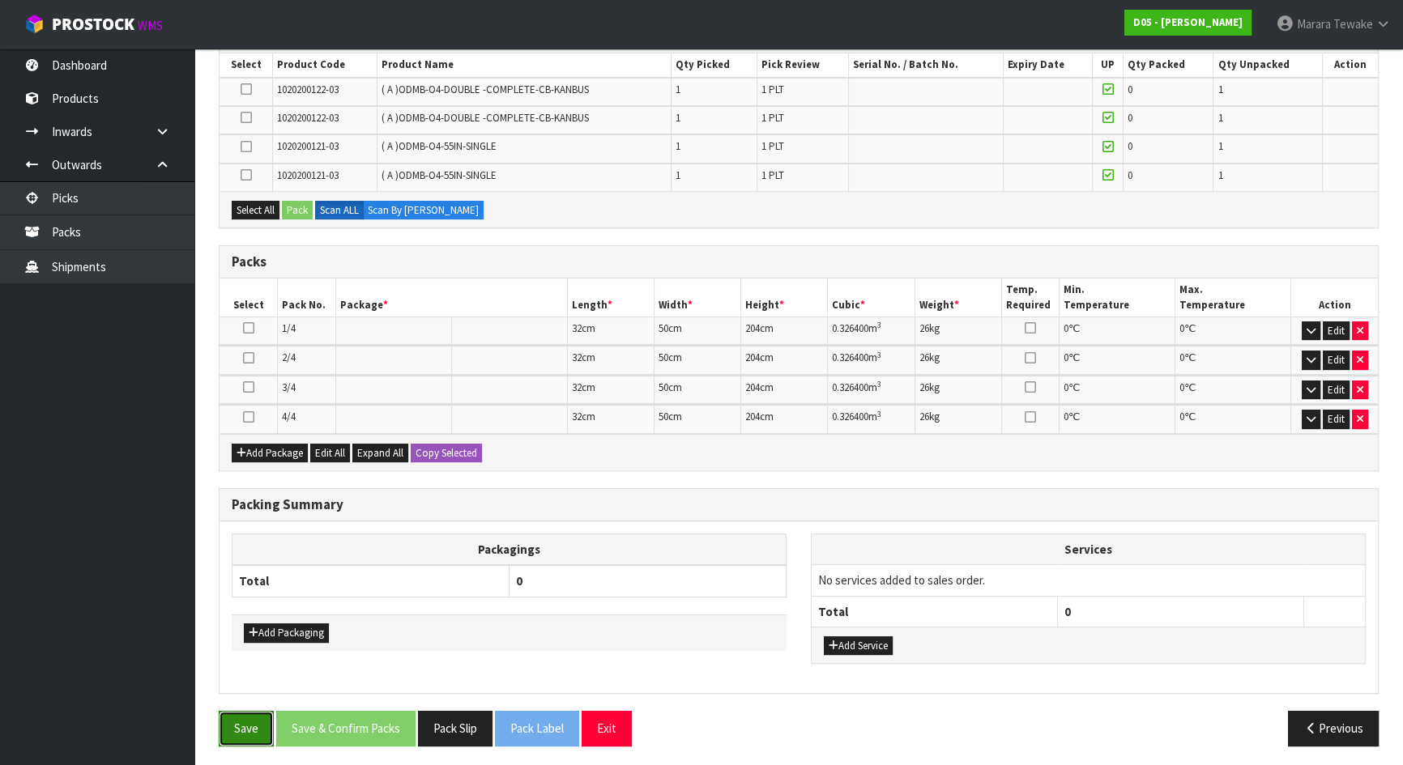
click at [239, 722] on button "Save" at bounding box center [246, 728] width 55 height 35
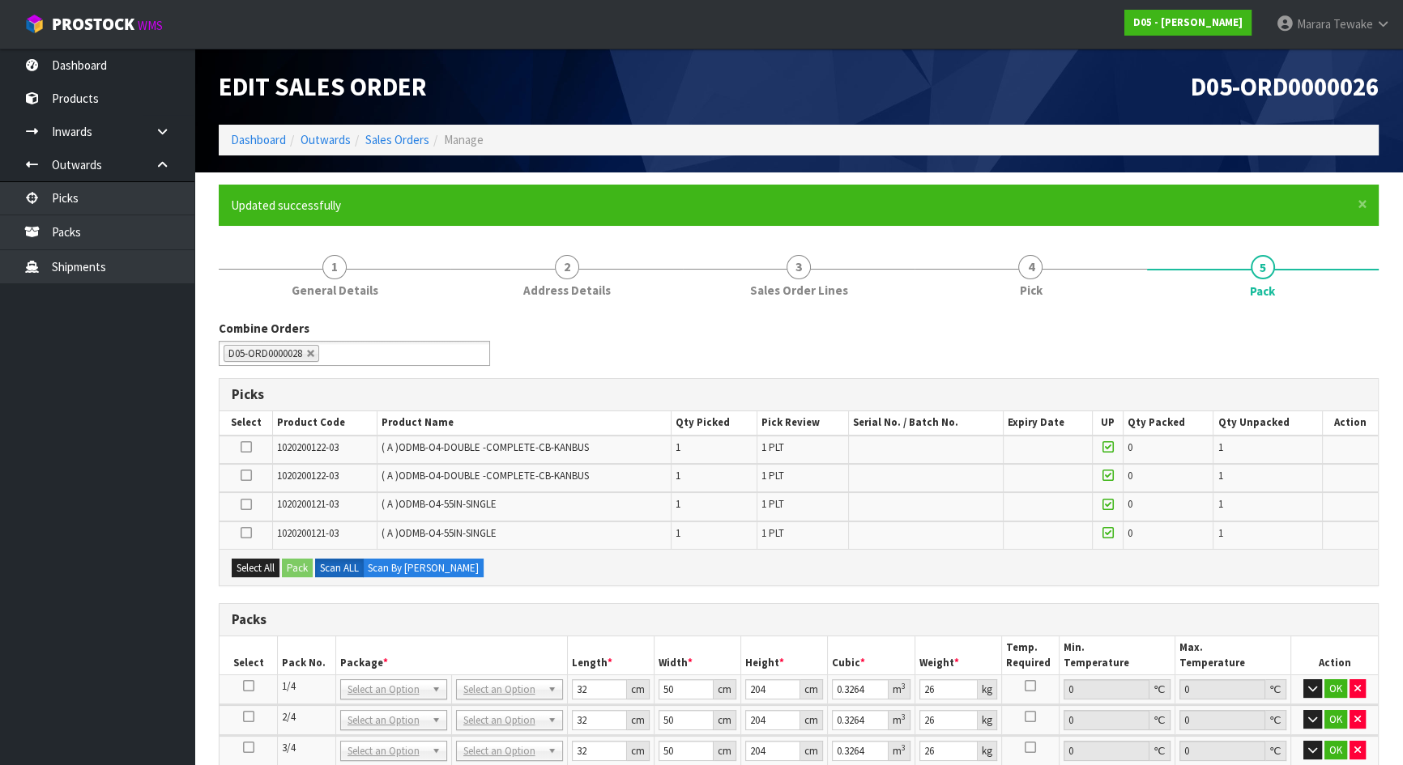
scroll to position [364, 0]
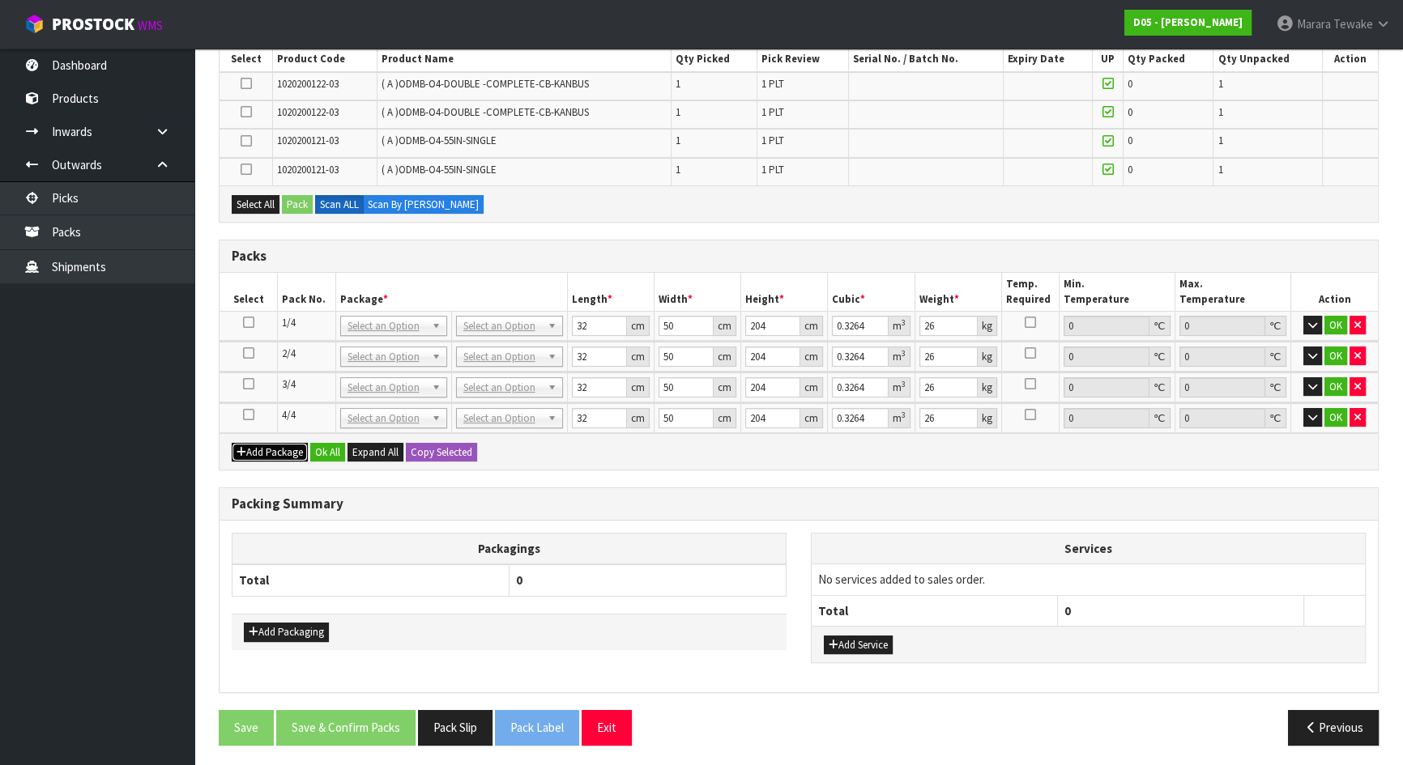
click at [259, 444] on button "Add Package" at bounding box center [270, 452] width 76 height 19
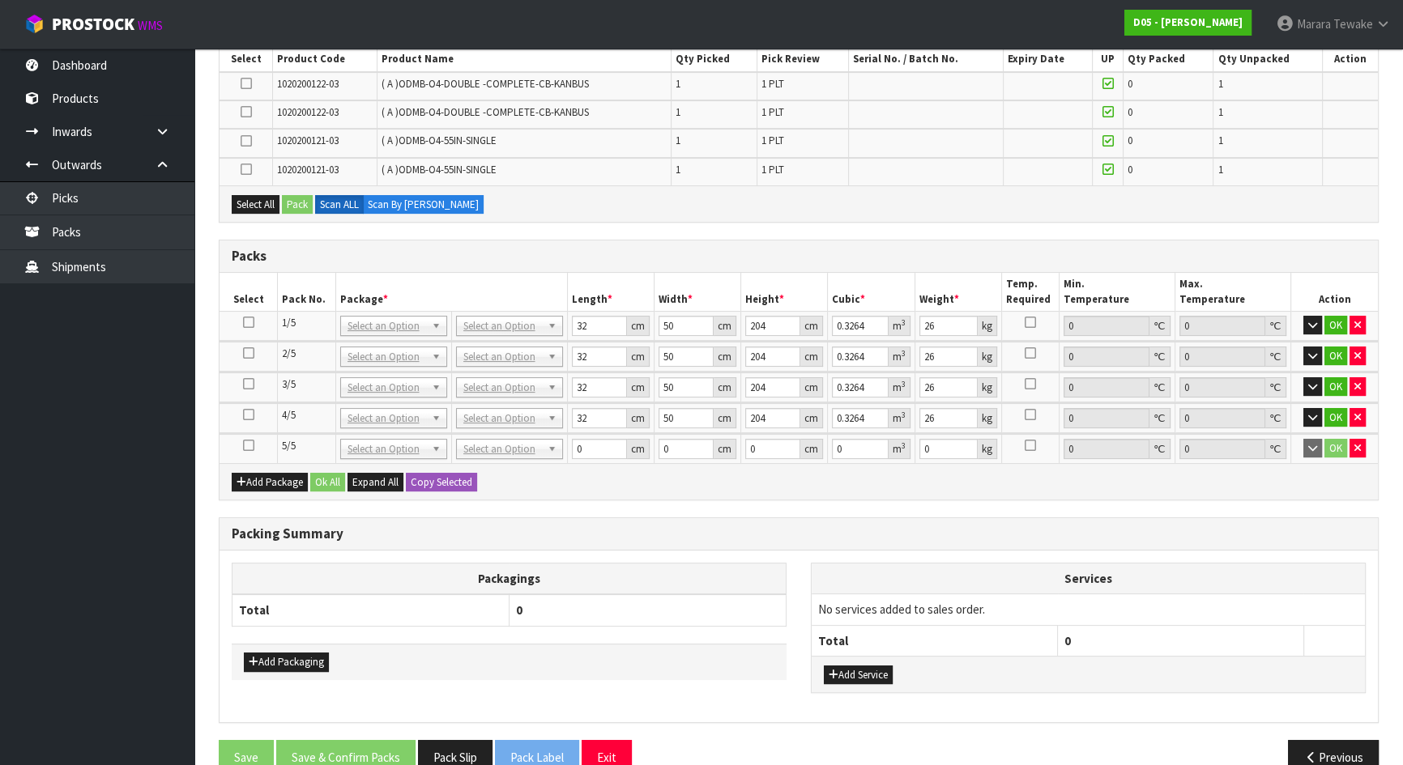
click at [250, 445] on icon at bounding box center [248, 445] width 11 height 1
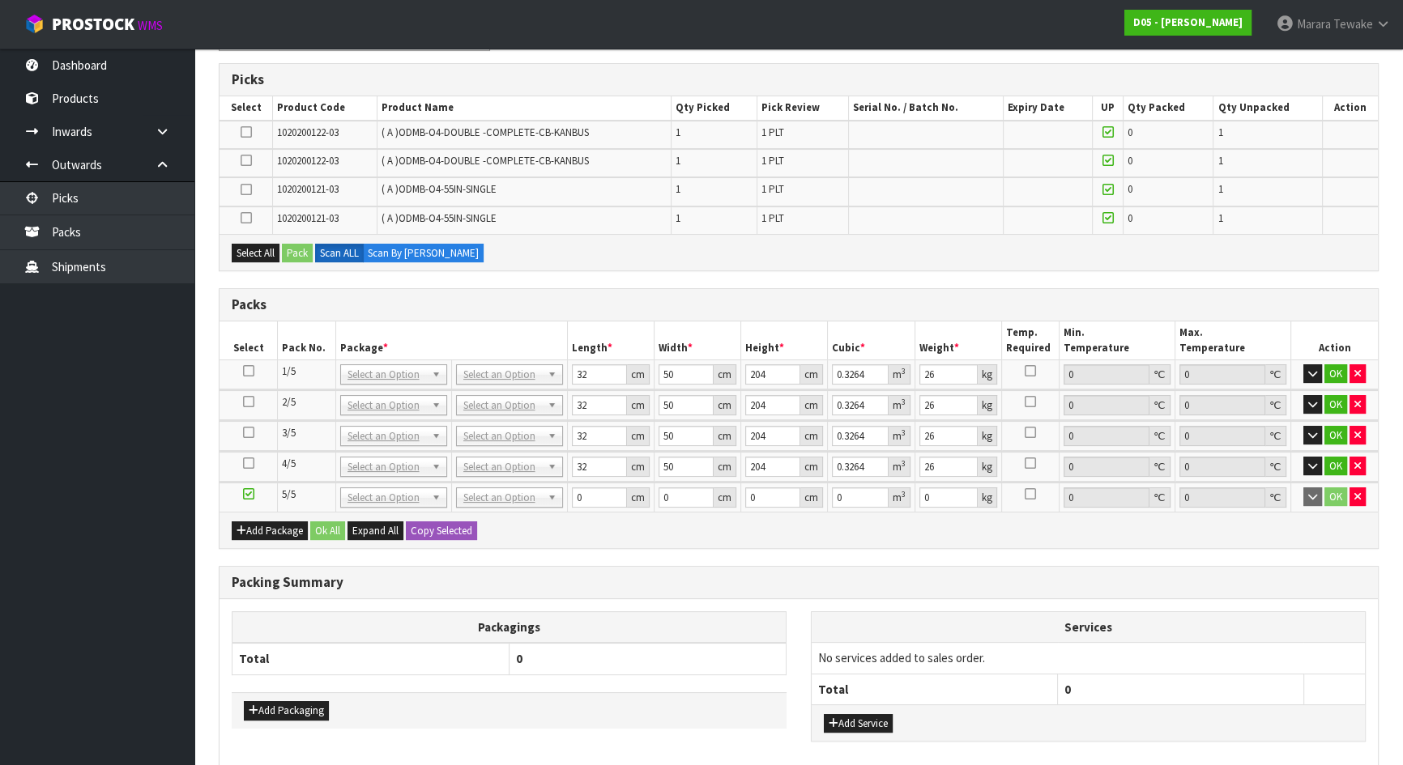
scroll to position [290, 0]
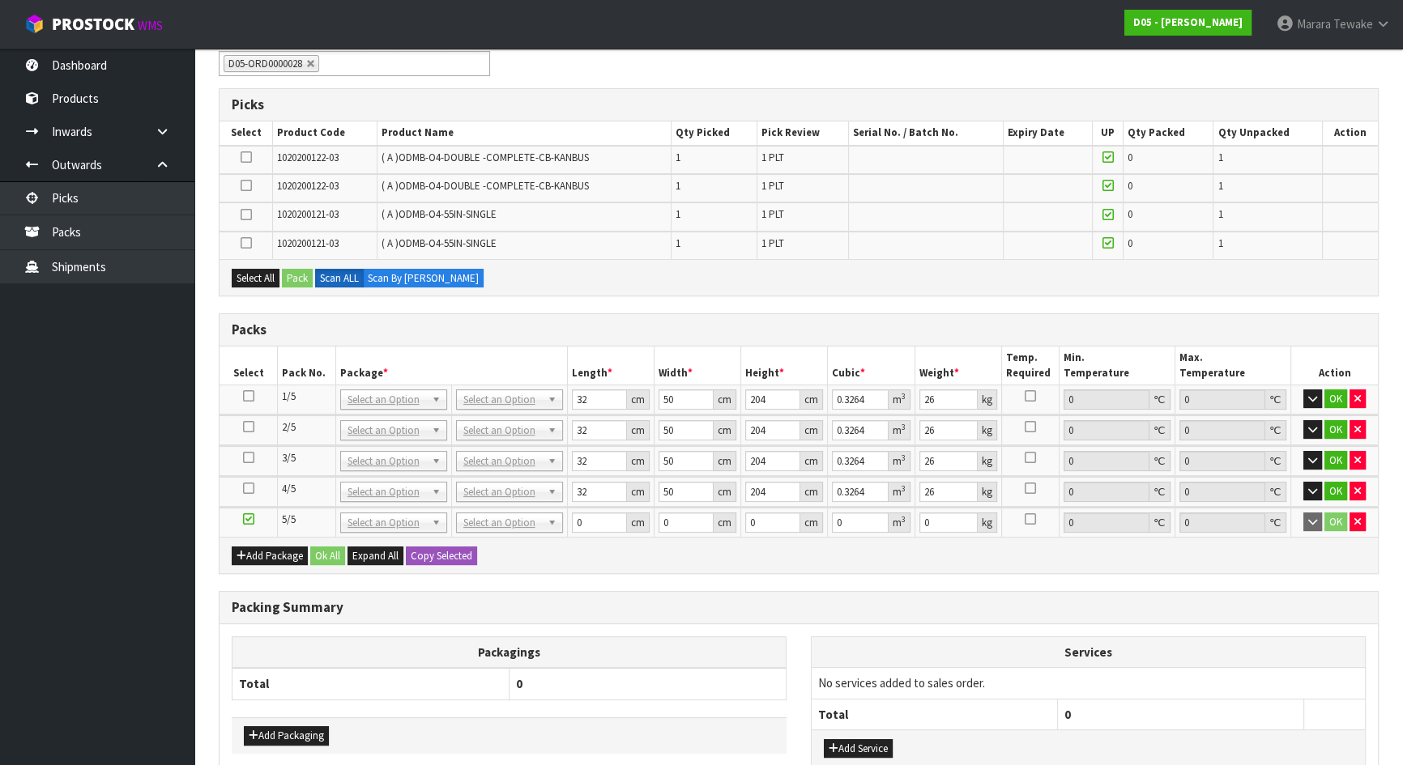
click at [241, 215] on icon at bounding box center [246, 215] width 11 height 1
click at [0, 0] on input "checkbox" at bounding box center [0, 0] width 0 height 0
click at [299, 278] on button "Pack" at bounding box center [297, 278] width 31 height 19
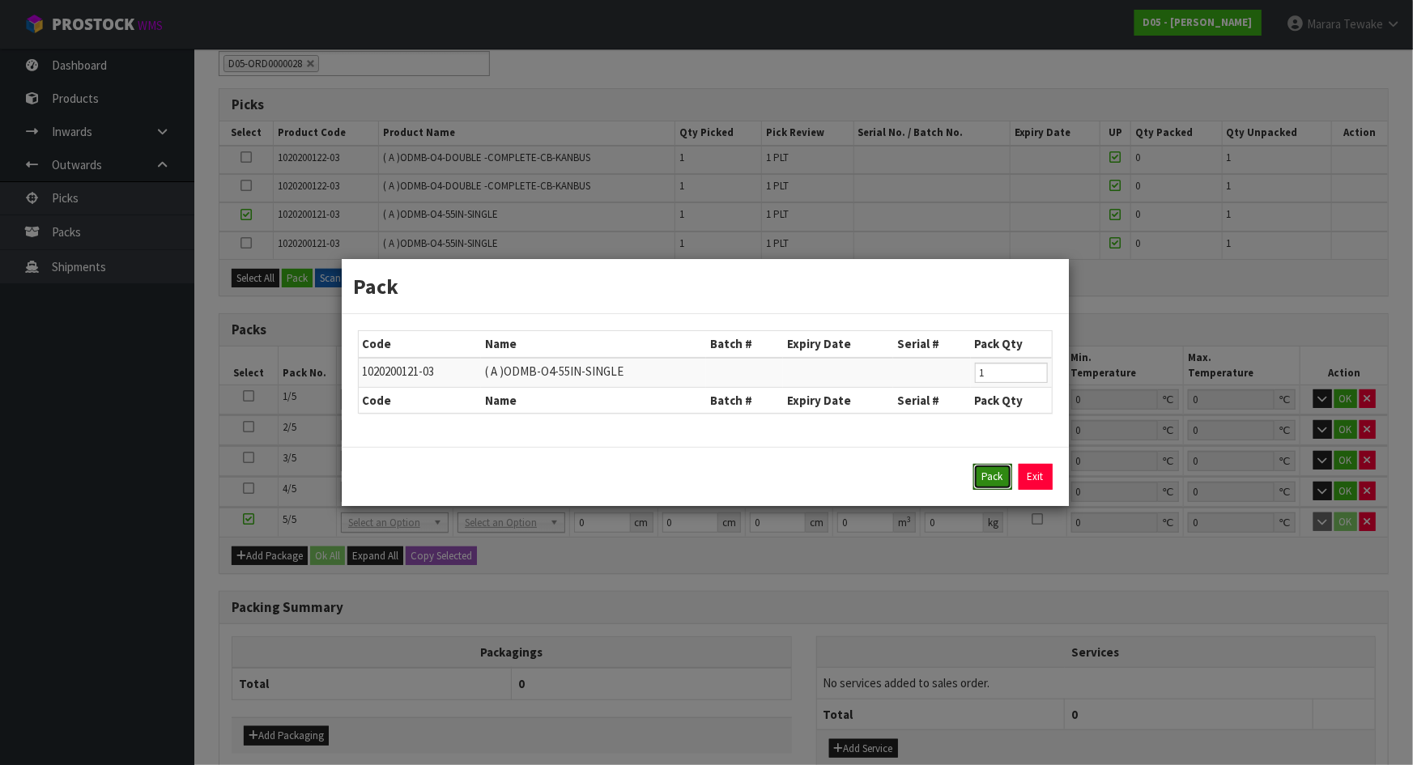
click at [987, 482] on button "Pack" at bounding box center [993, 477] width 39 height 26
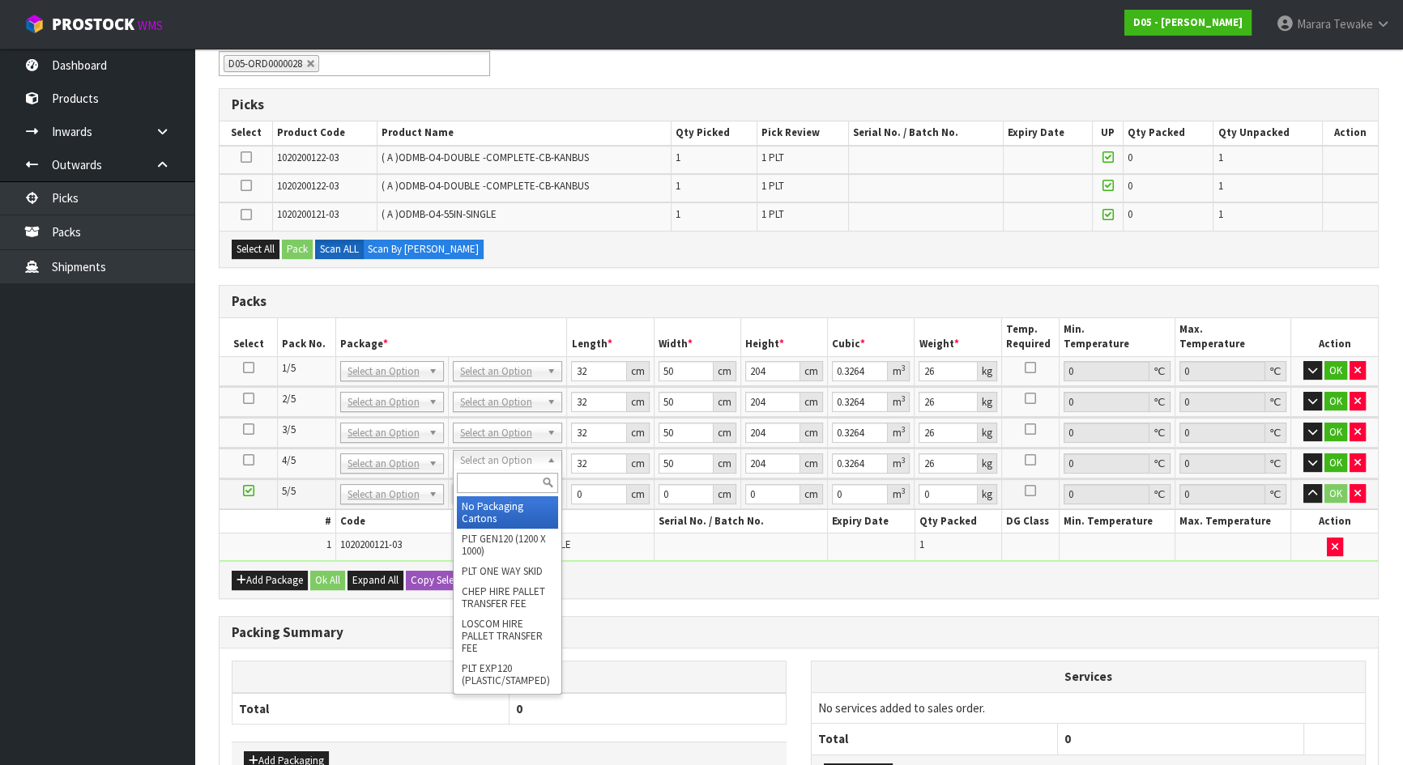
drag, startPoint x: 505, startPoint y: 501, endPoint x: 507, endPoint y: 487, distance: 14.8
type input "0"
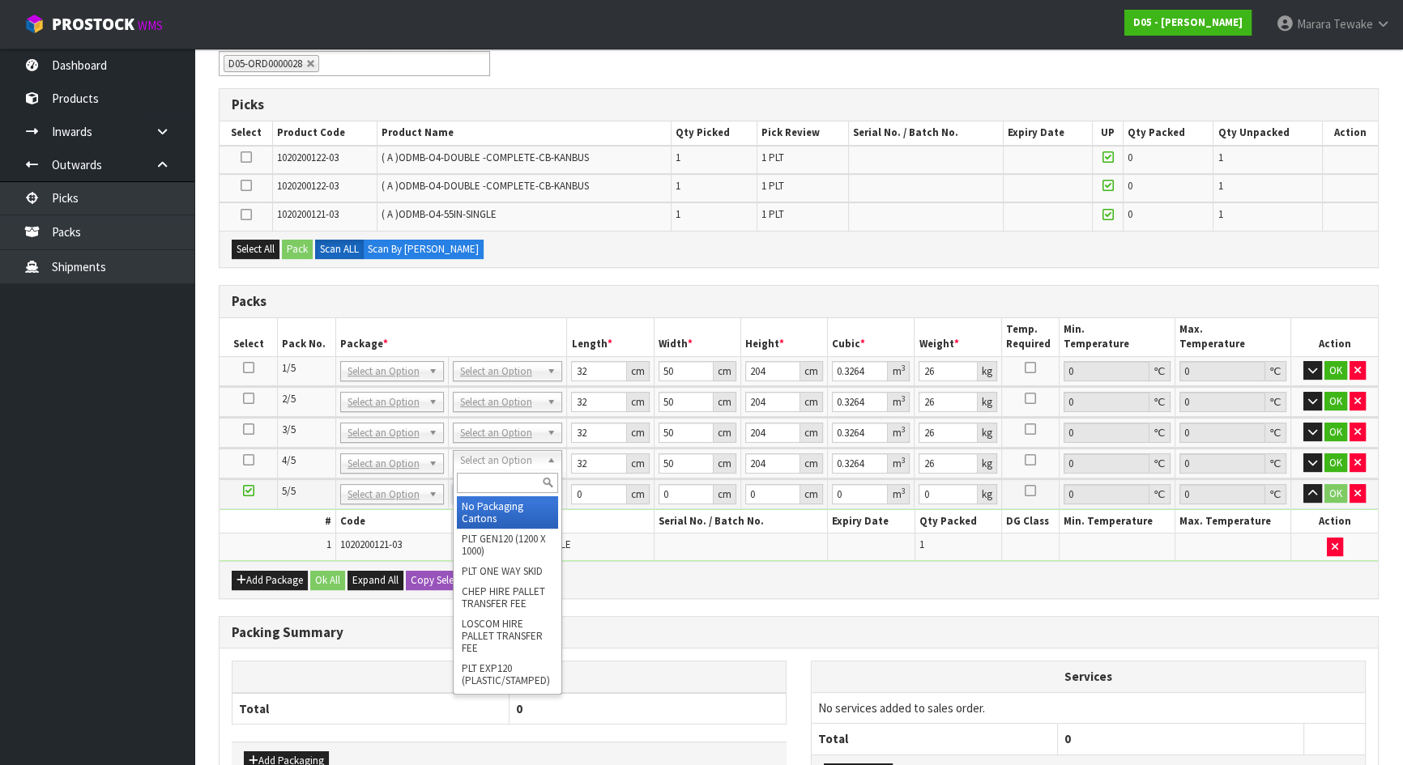
type input "0"
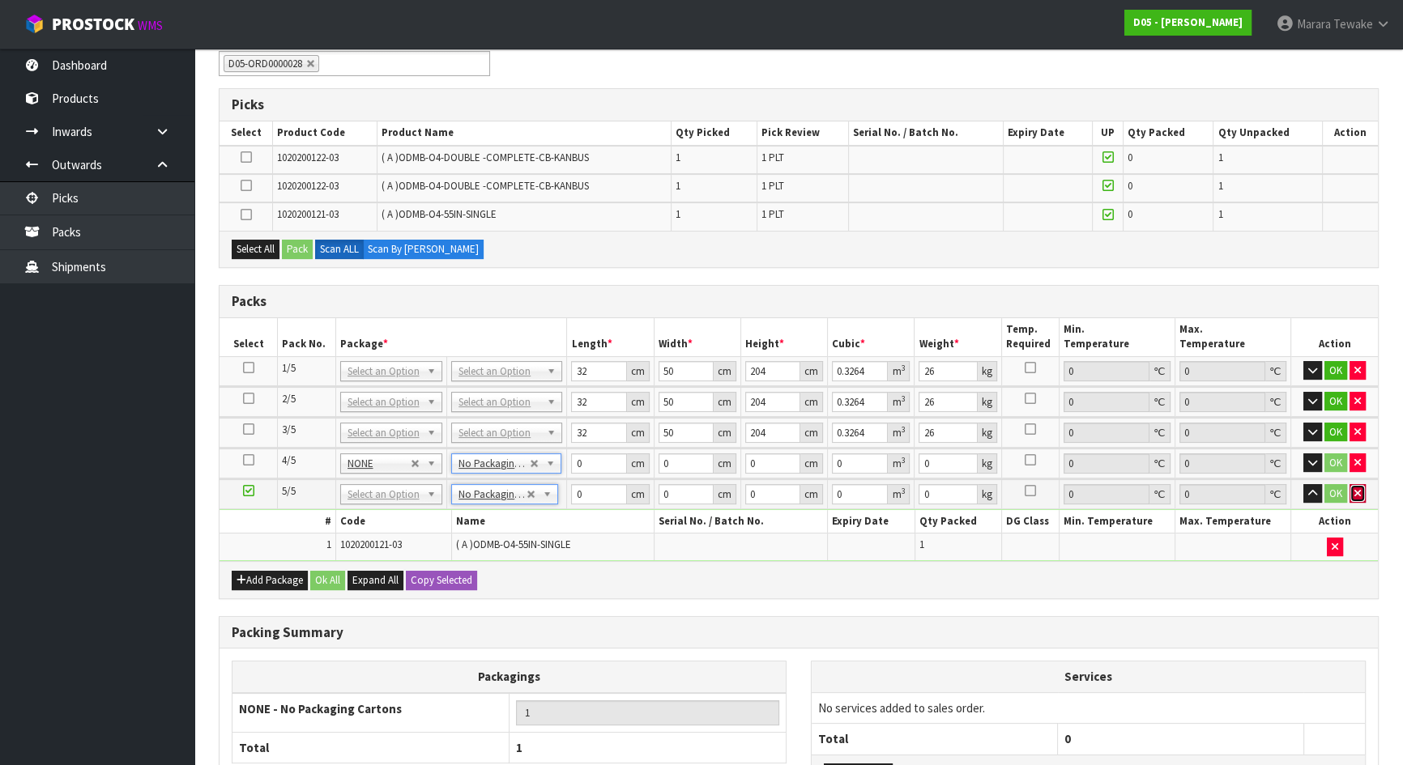
click at [1358, 495] on button "button" at bounding box center [1357, 493] width 16 height 19
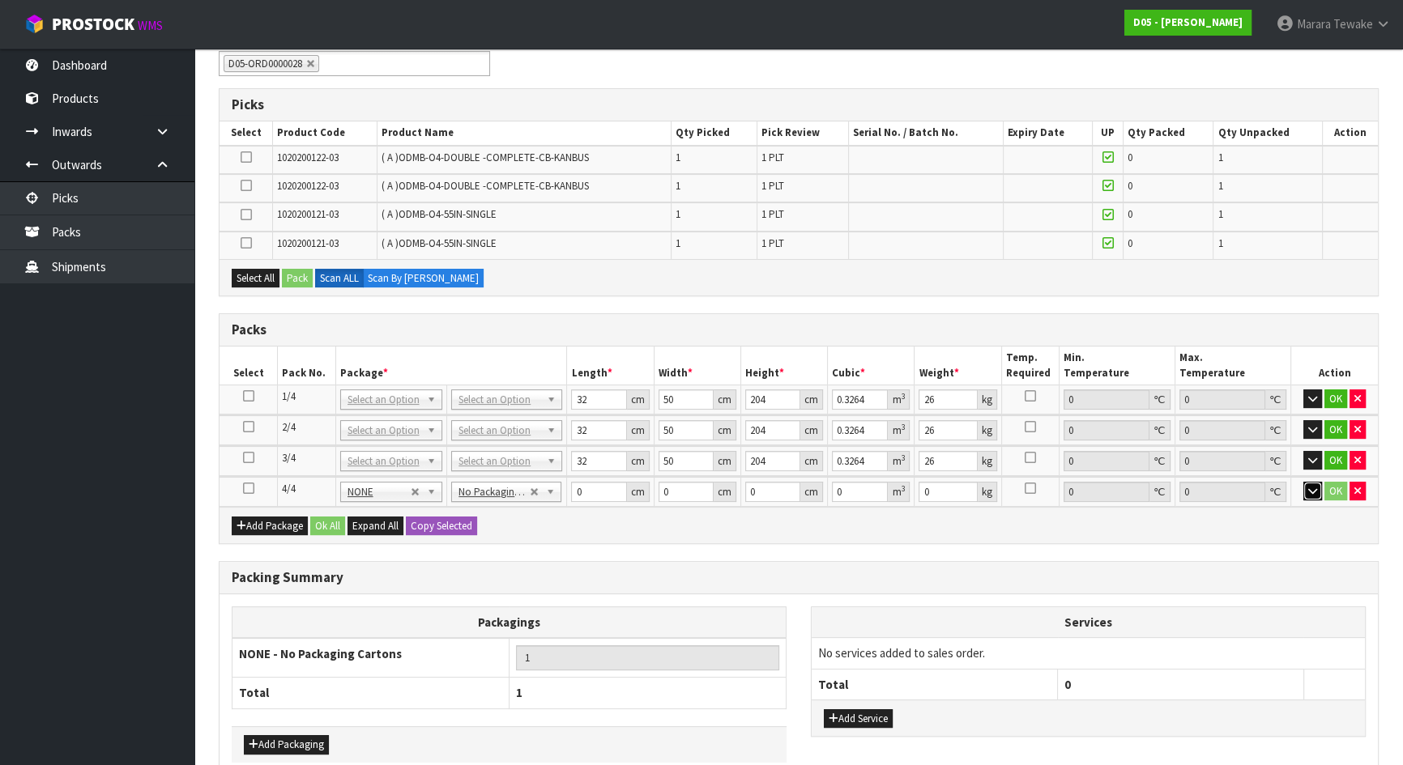
click at [1316, 488] on icon "button" at bounding box center [1312, 491] width 9 height 11
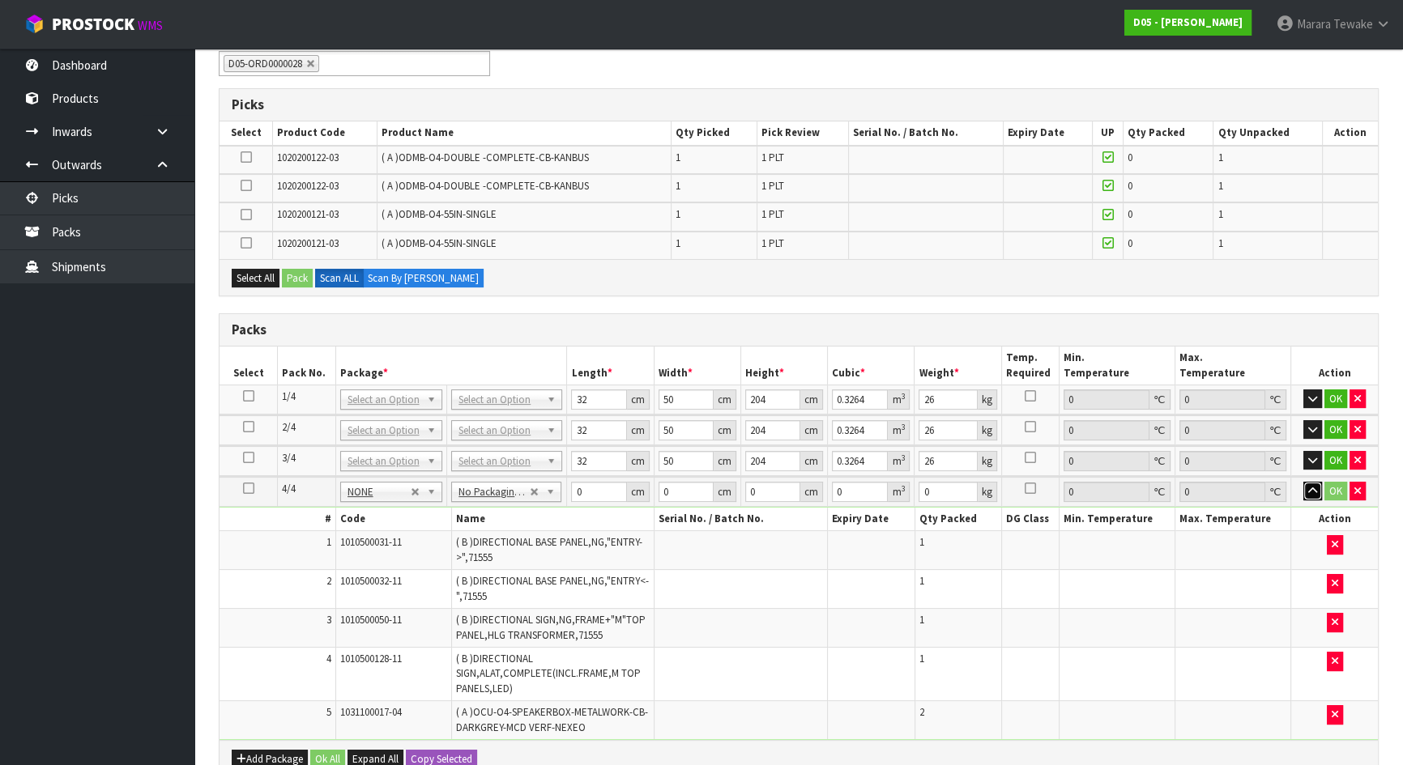
click at [1316, 489] on icon "button" at bounding box center [1312, 491] width 9 height 11
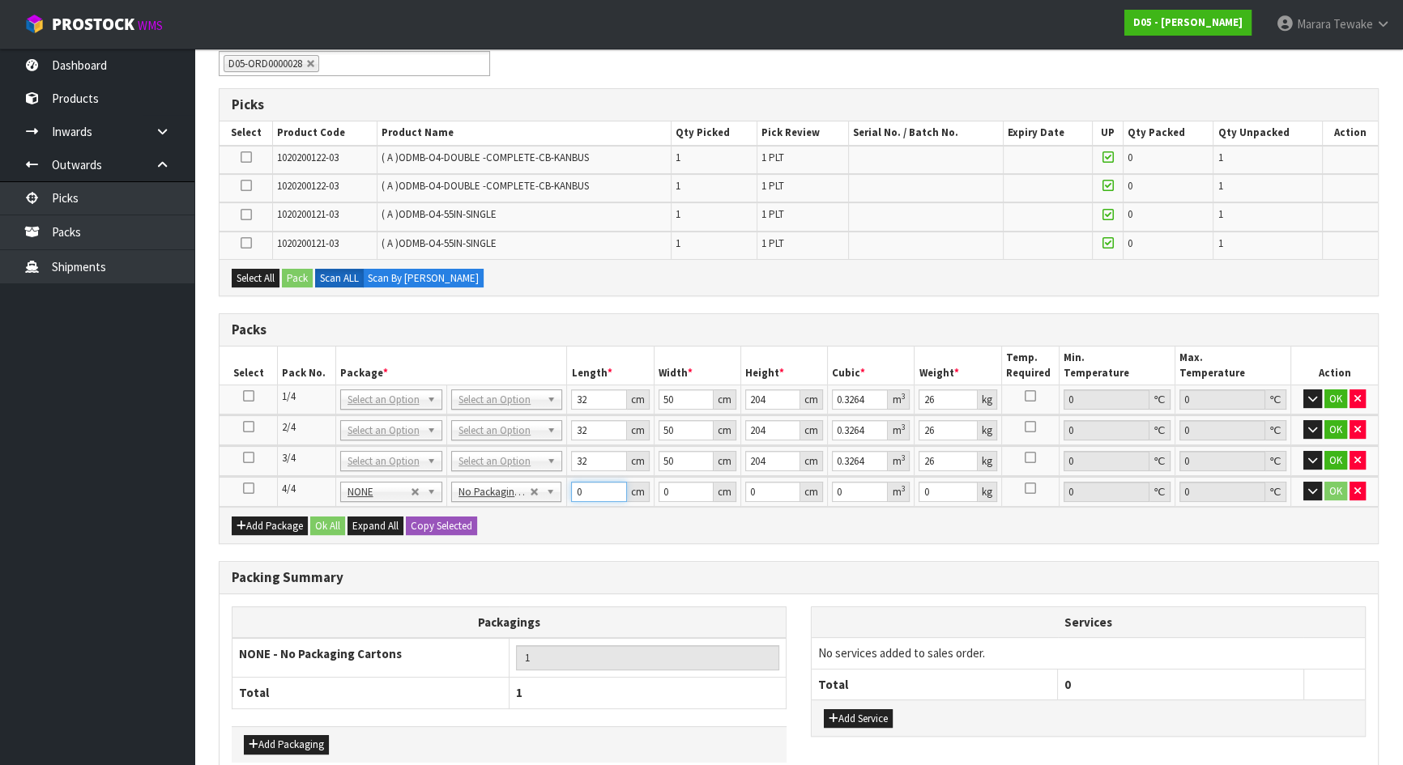
drag, startPoint x: 592, startPoint y: 486, endPoint x: 554, endPoint y: 470, distance: 41.4
click at [553, 470] on table "Select Pack No. Package * Length * Width * Height * Cubic * Weight * Temp. Requ…" at bounding box center [798, 427] width 1158 height 160
type input "1"
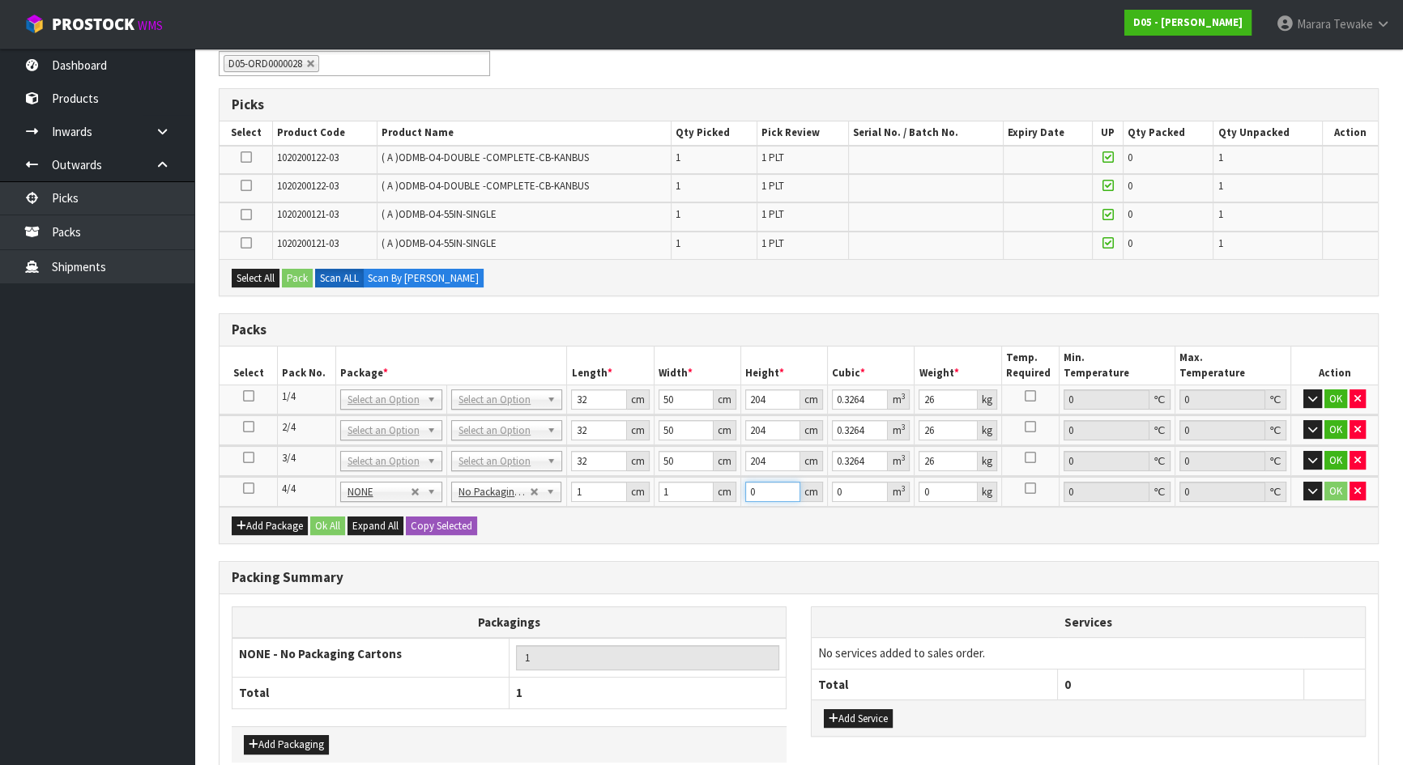
type input "0.000001"
type input "1"
click at [241, 484] on td at bounding box center [248, 492] width 58 height 30
click at [249, 488] on icon at bounding box center [248, 488] width 11 height 1
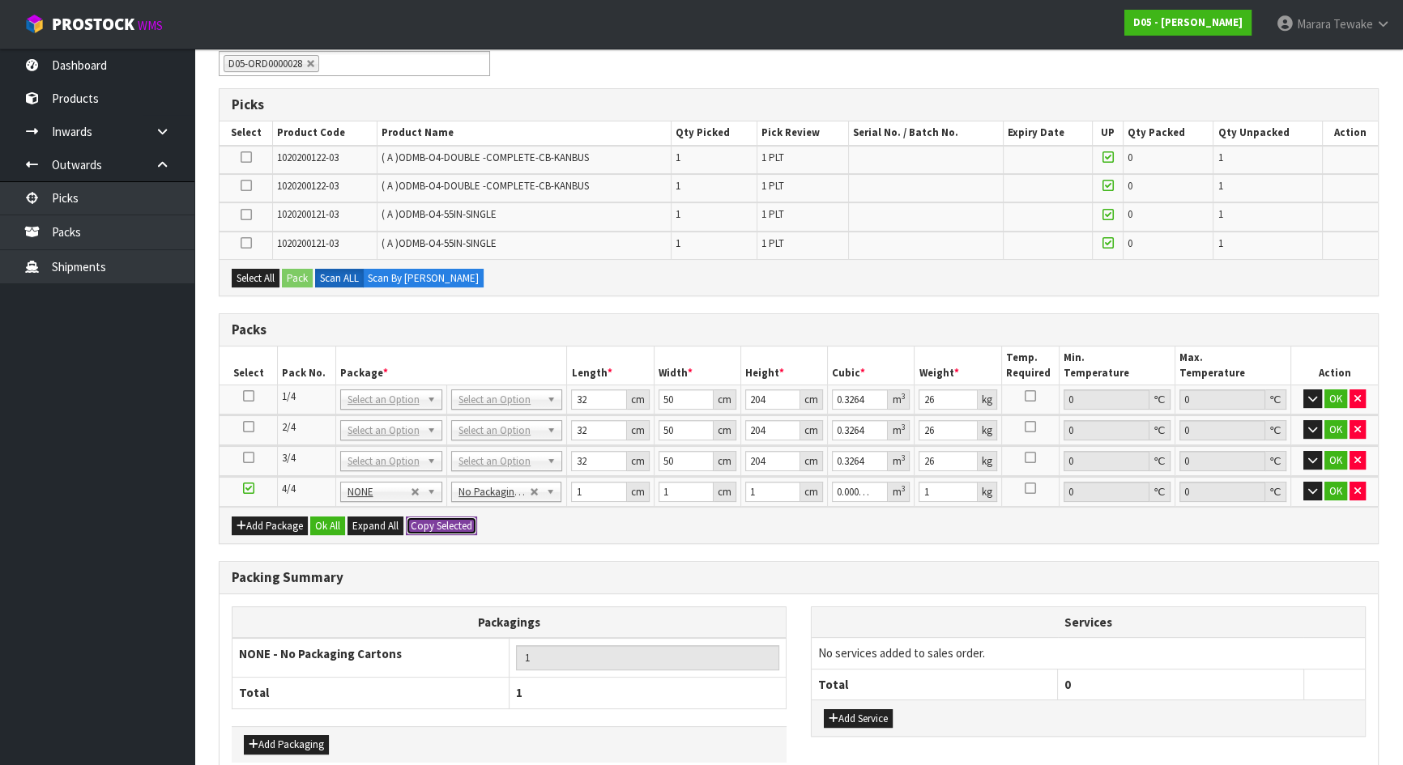
click at [445, 526] on button "Copy Selected" at bounding box center [441, 526] width 71 height 19
click at [445, 526] on button "Confirm Copy Selected" at bounding box center [459, 526] width 107 height 19
type input "1"
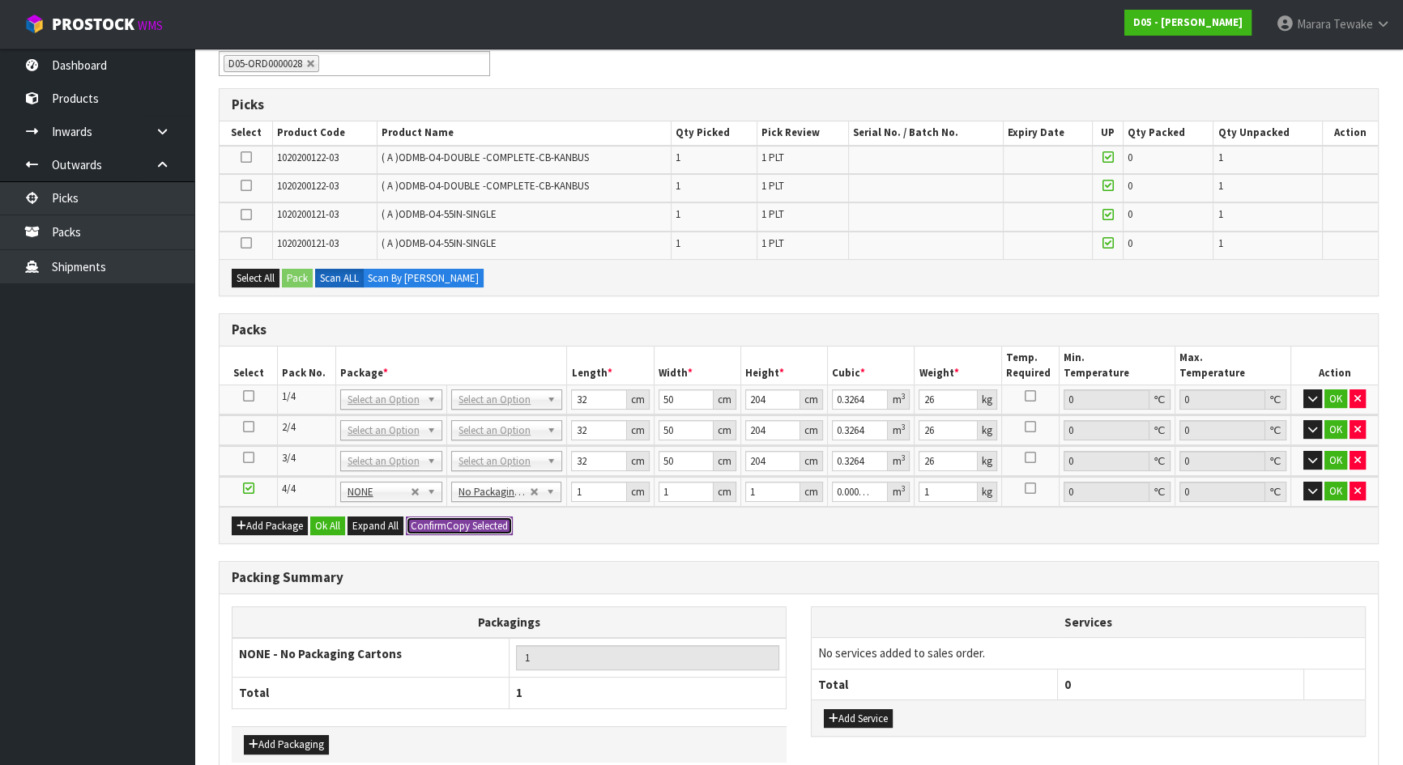
type input "0.000001"
type input "1"
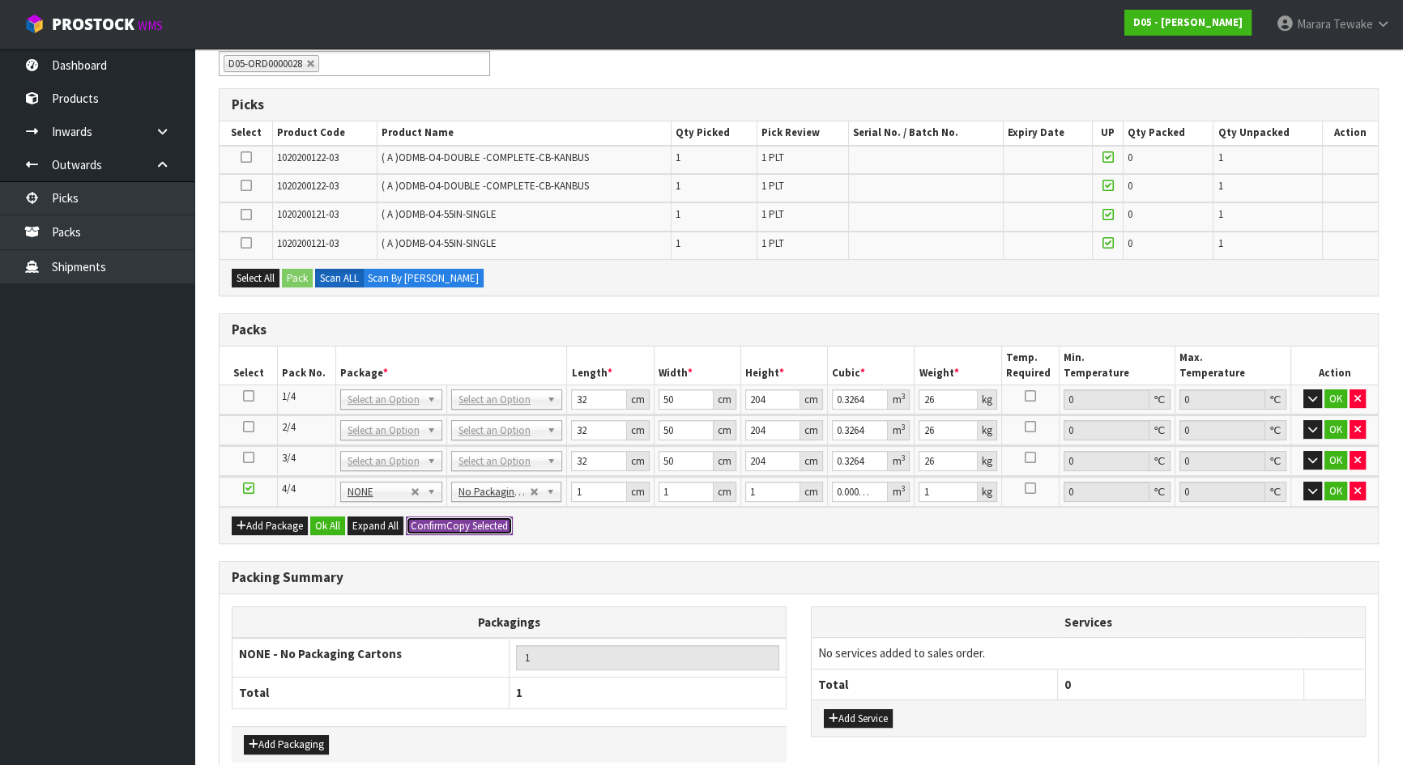
type input "0.000001"
type input "1"
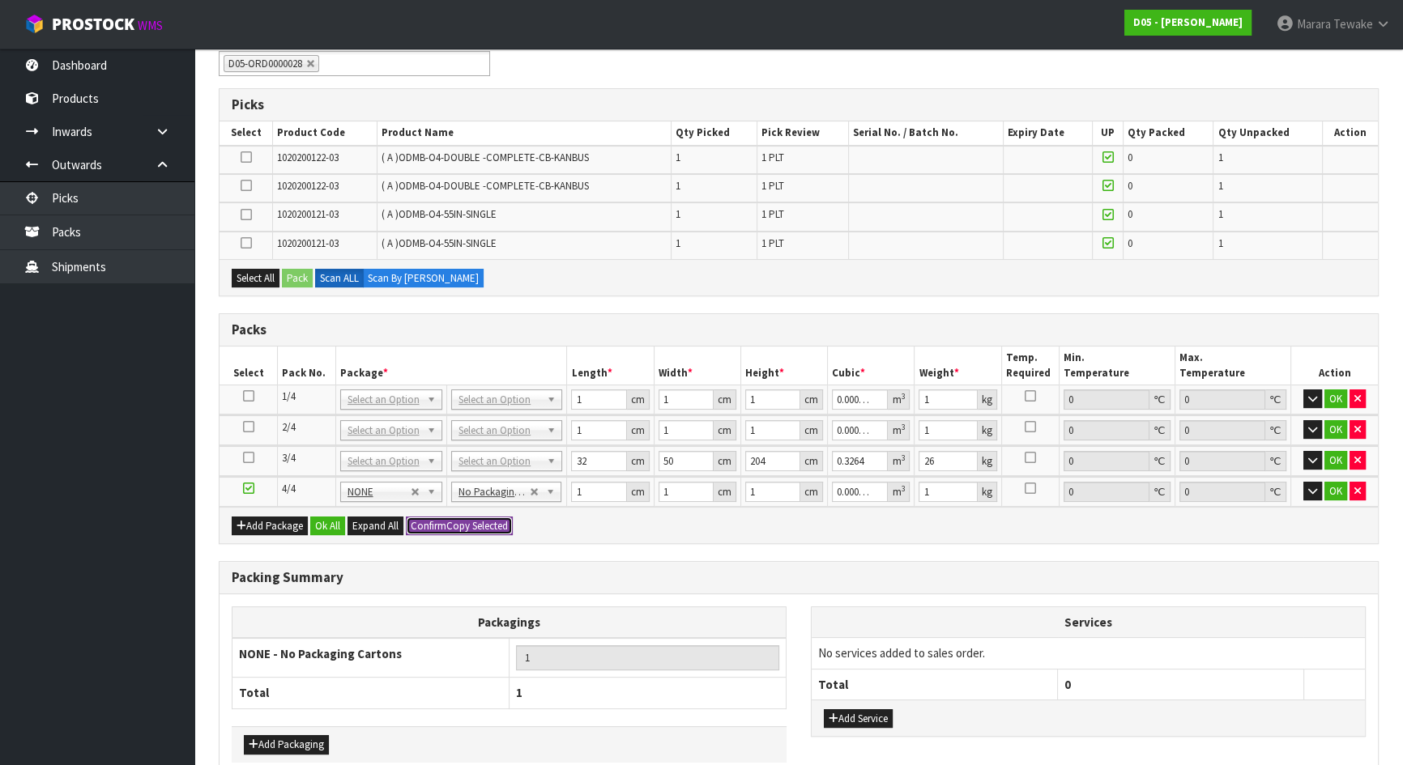
type input "0.000001"
type input "1"
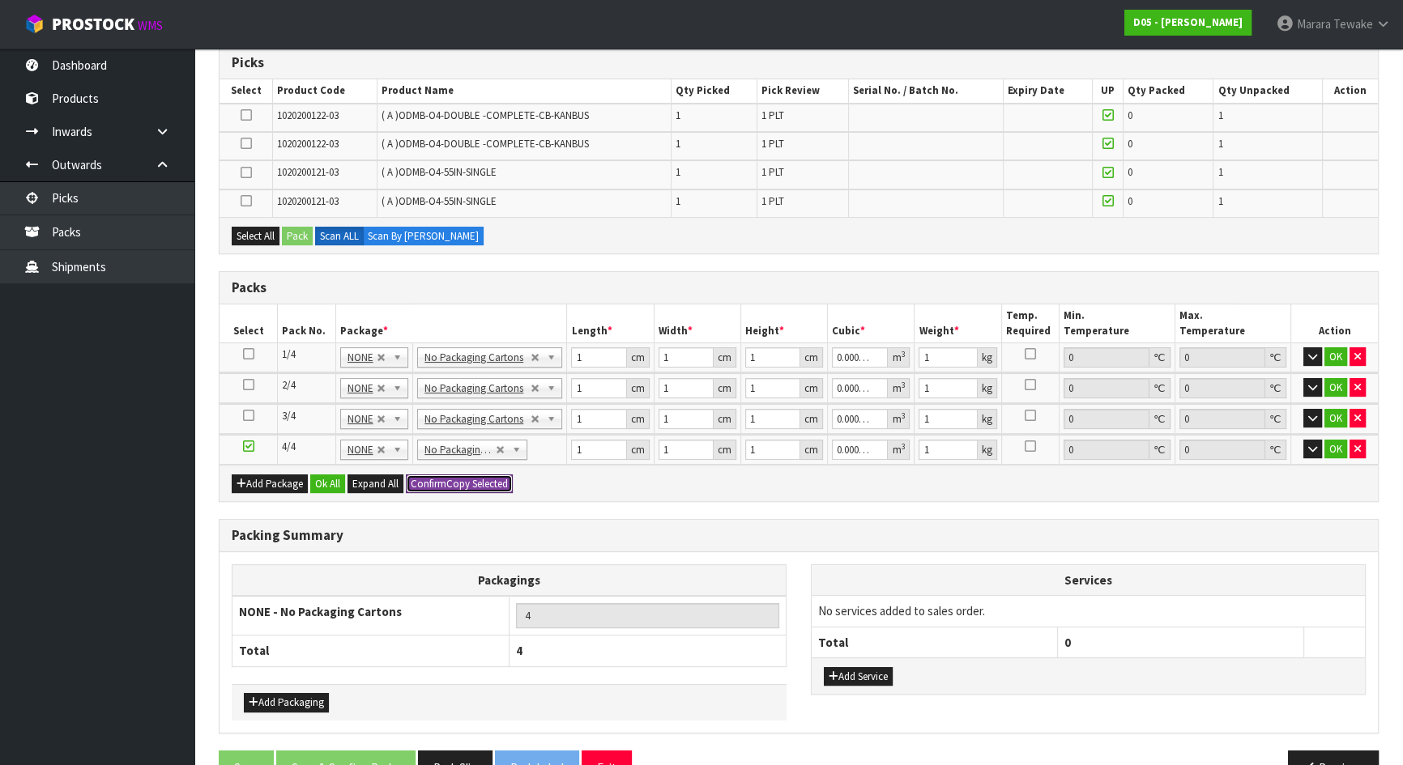
scroll to position [373, 0]
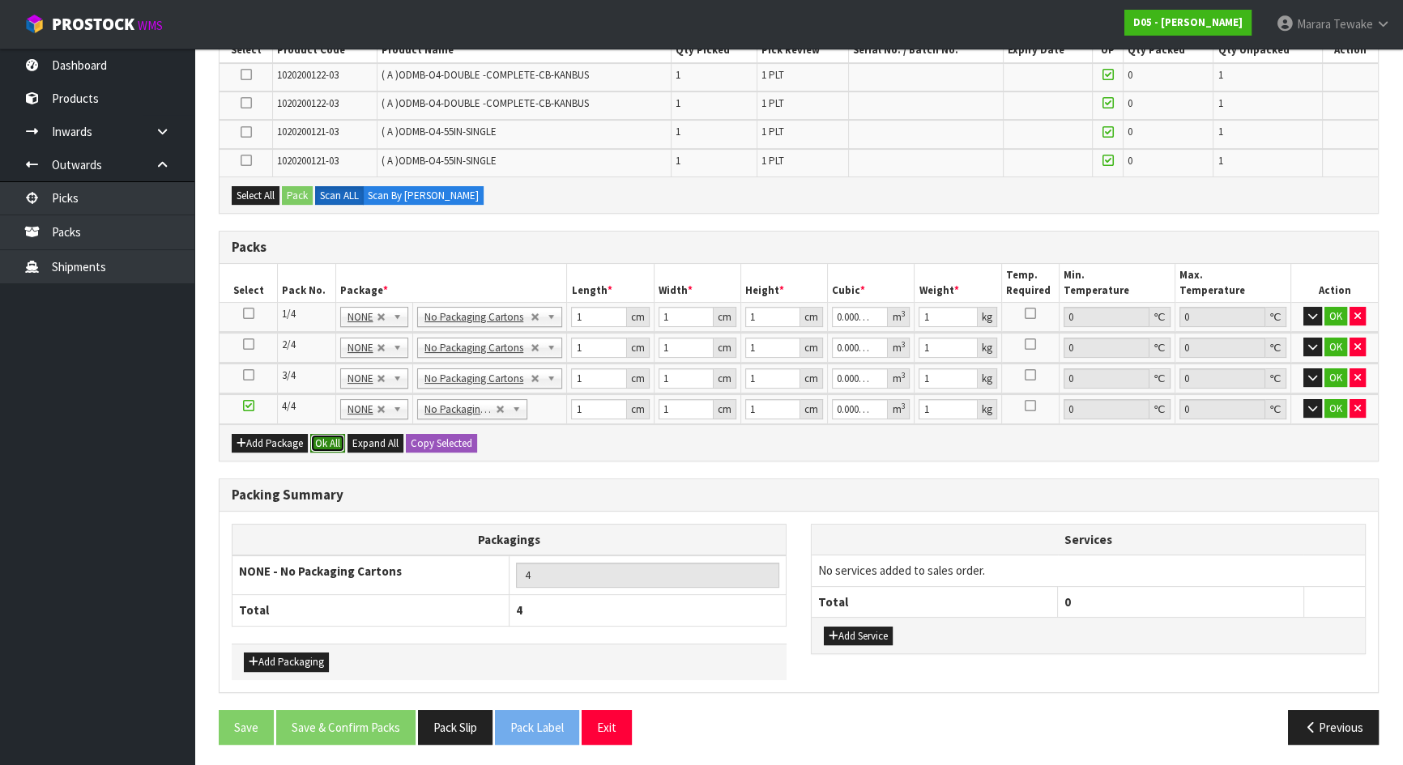
click at [330, 435] on button "Ok All" at bounding box center [327, 443] width 35 height 19
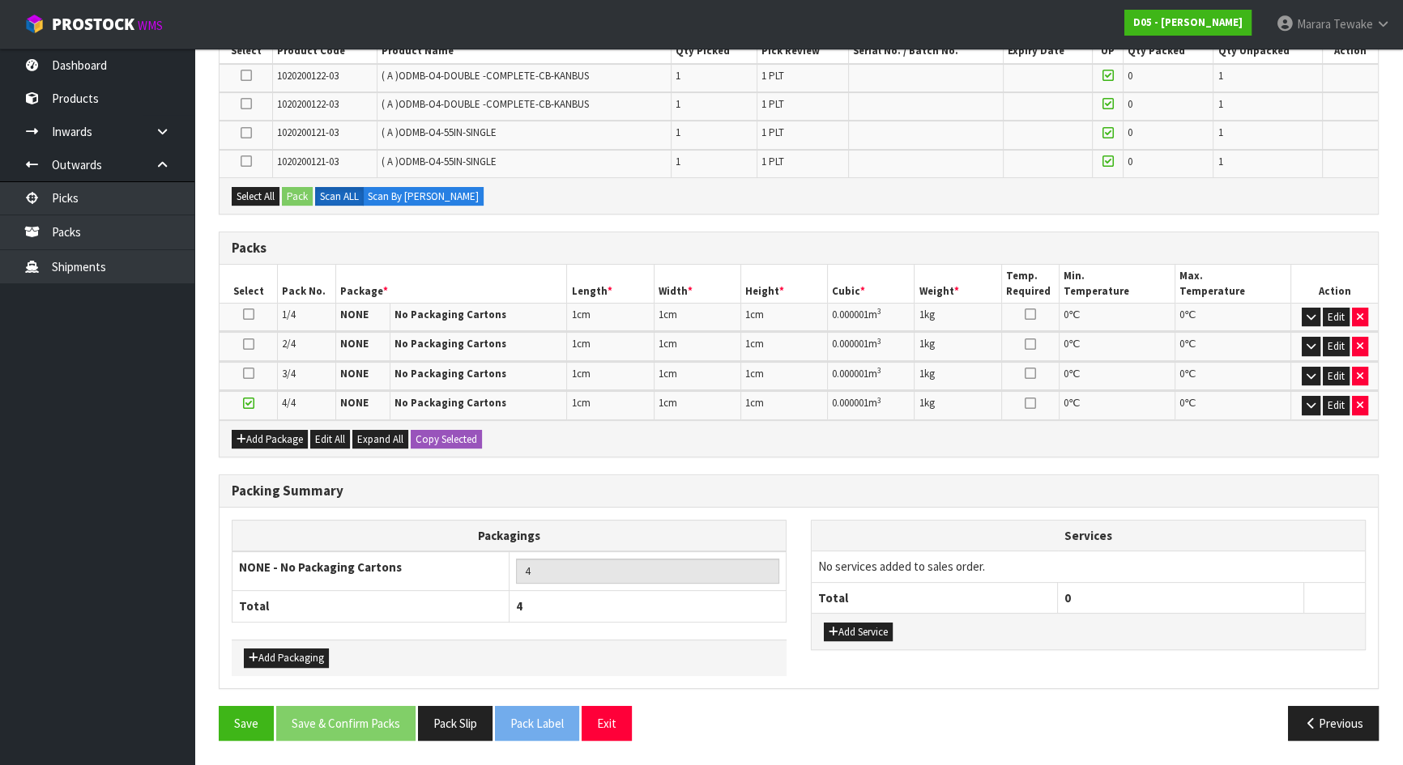
scroll to position [367, 0]
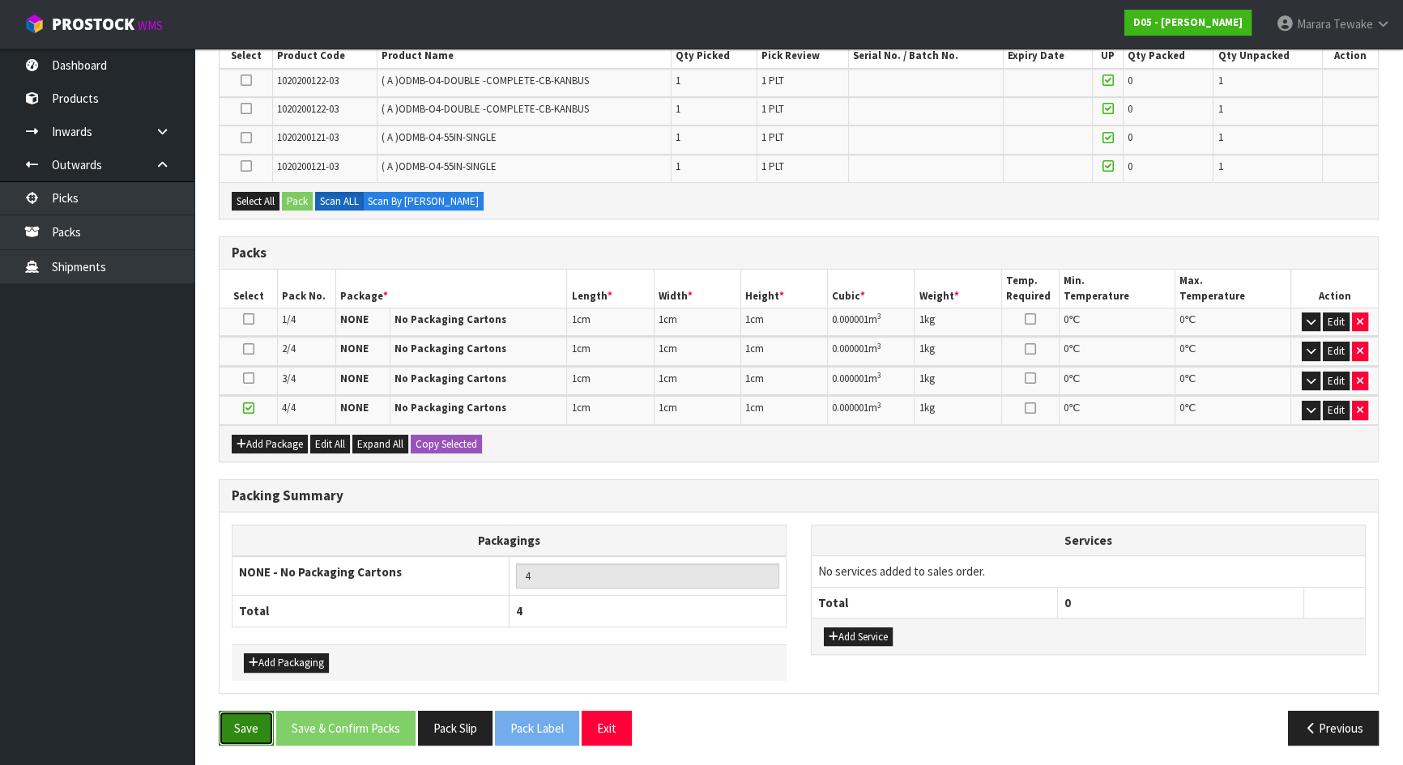
click at [251, 722] on button "Save" at bounding box center [246, 728] width 55 height 35
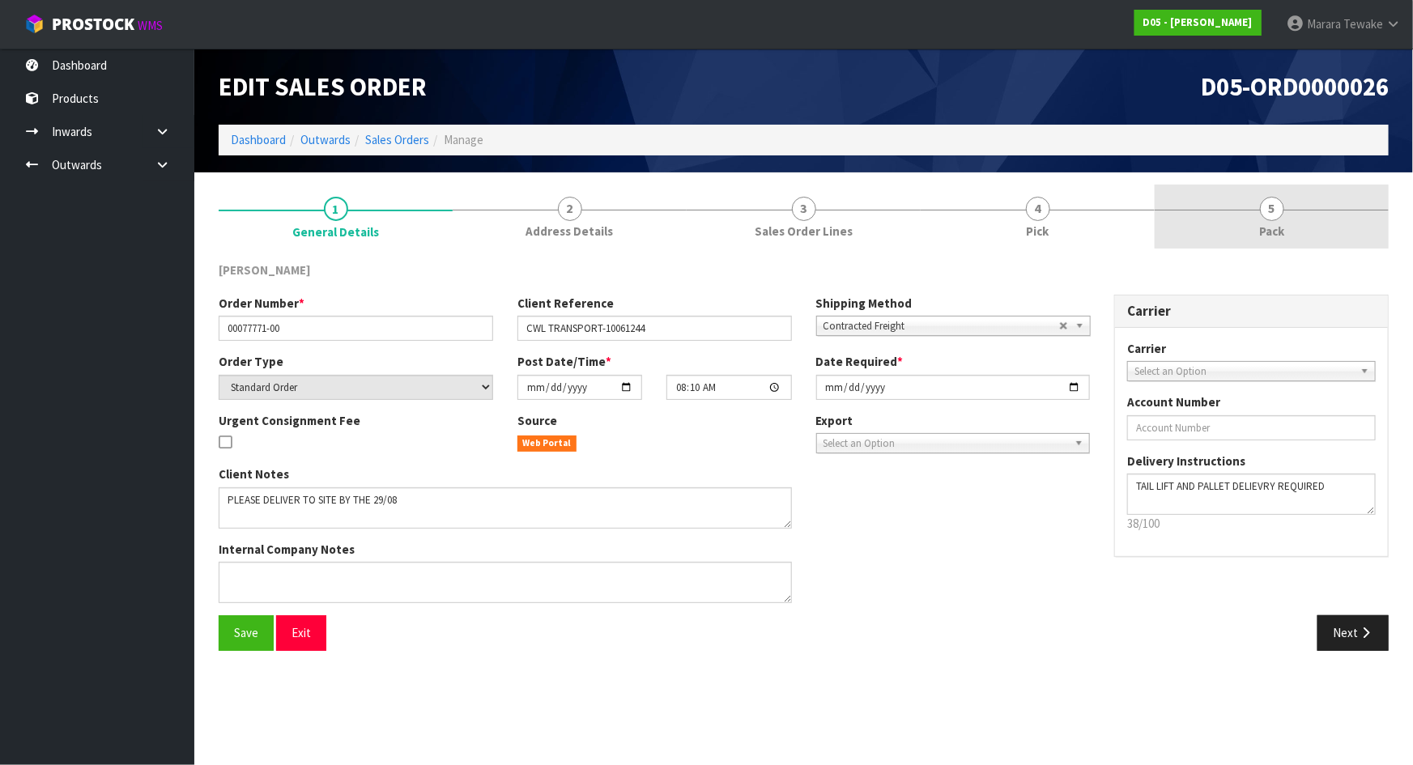
click at [1297, 227] on link "5 Pack" at bounding box center [1272, 217] width 234 height 64
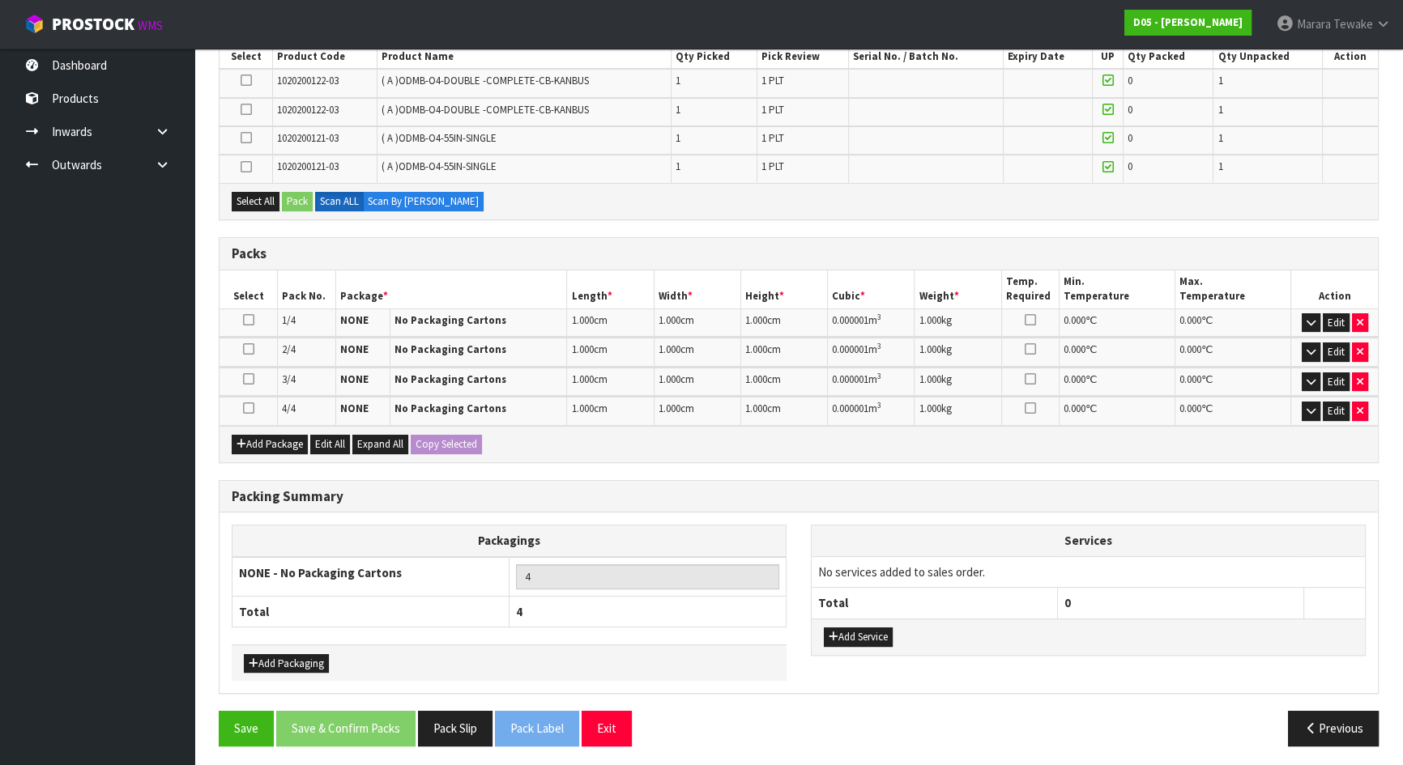
scroll to position [308, 0]
click at [261, 439] on button "Add Package" at bounding box center [270, 444] width 76 height 19
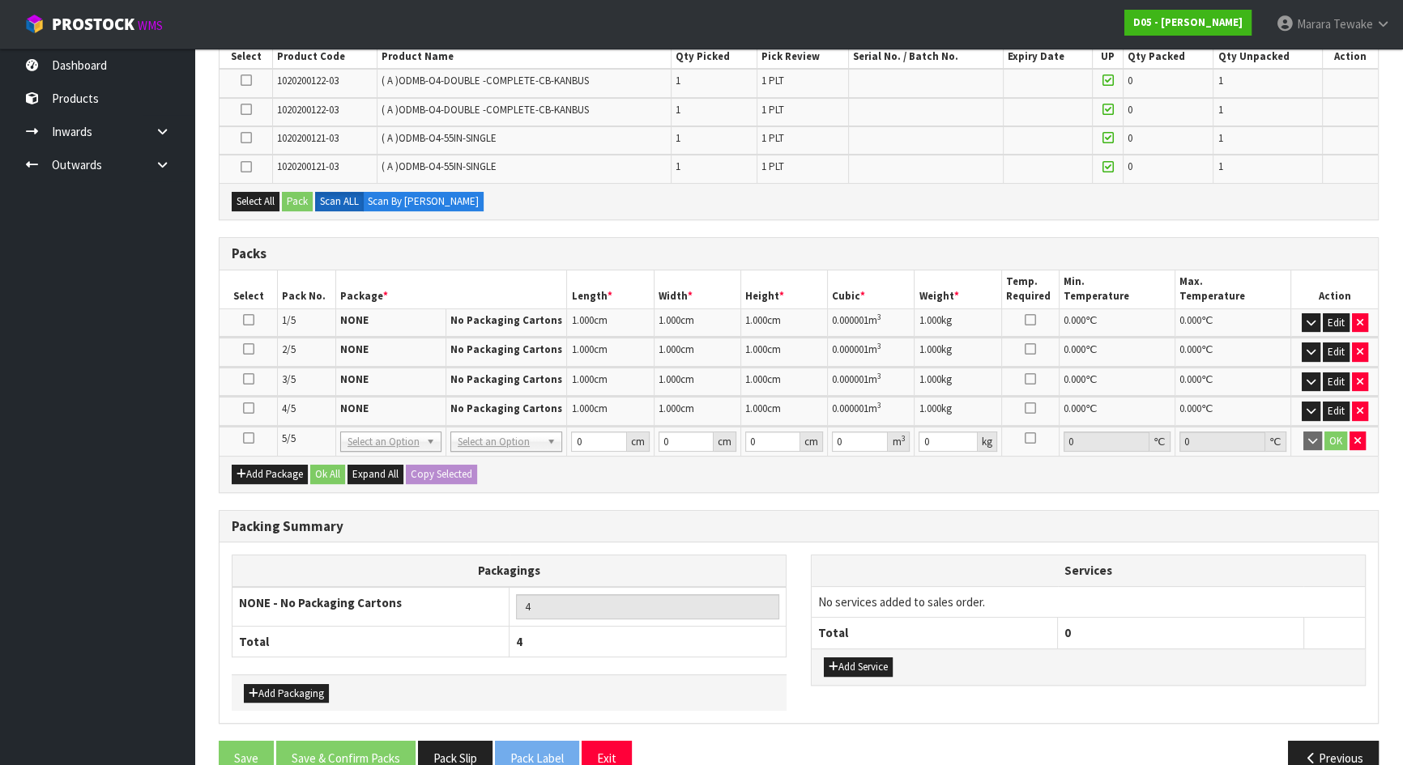
click at [249, 438] on icon at bounding box center [248, 438] width 11 height 1
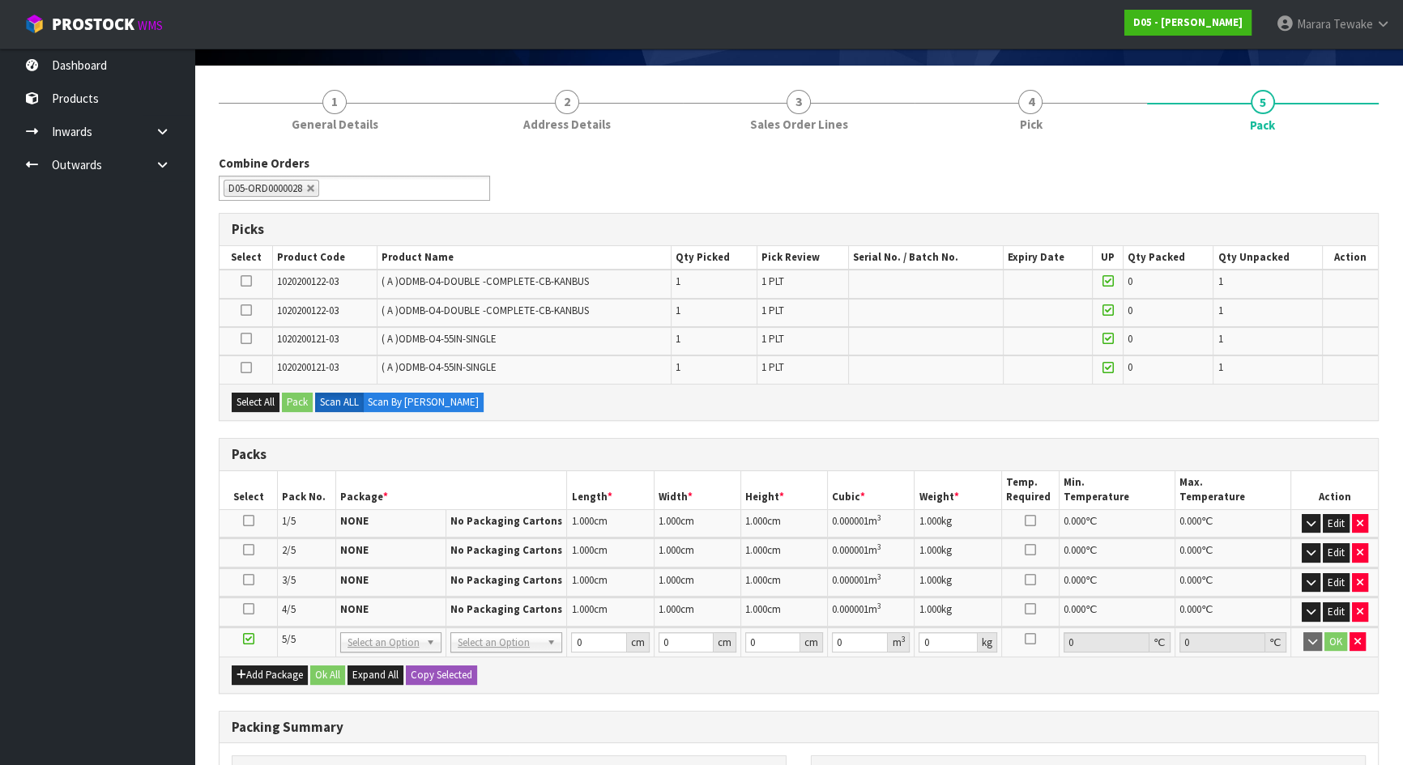
scroll to position [87, 0]
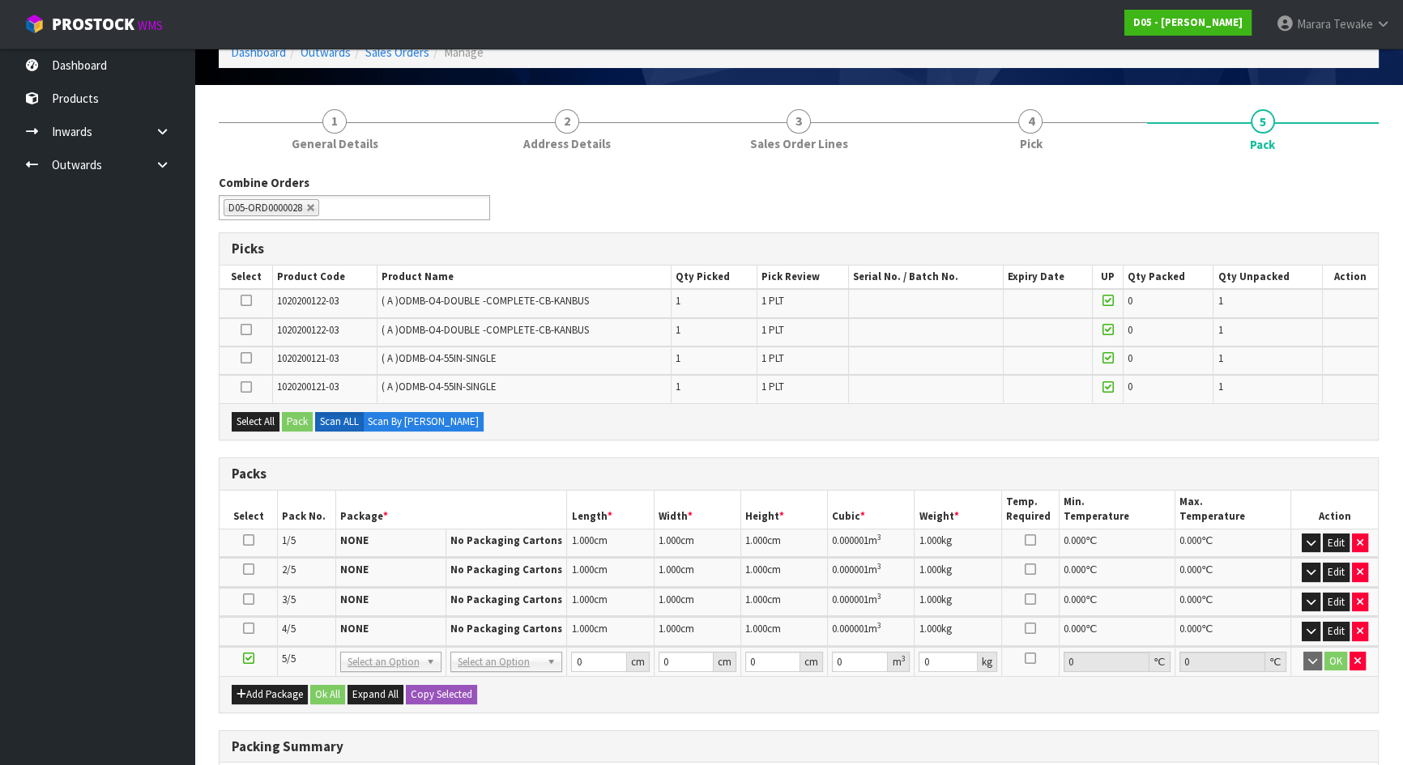
click at [245, 358] on icon at bounding box center [246, 358] width 11 height 1
click at [0, 0] on input "checkbox" at bounding box center [0, 0] width 0 height 0
click at [301, 421] on button "Pack" at bounding box center [297, 421] width 31 height 19
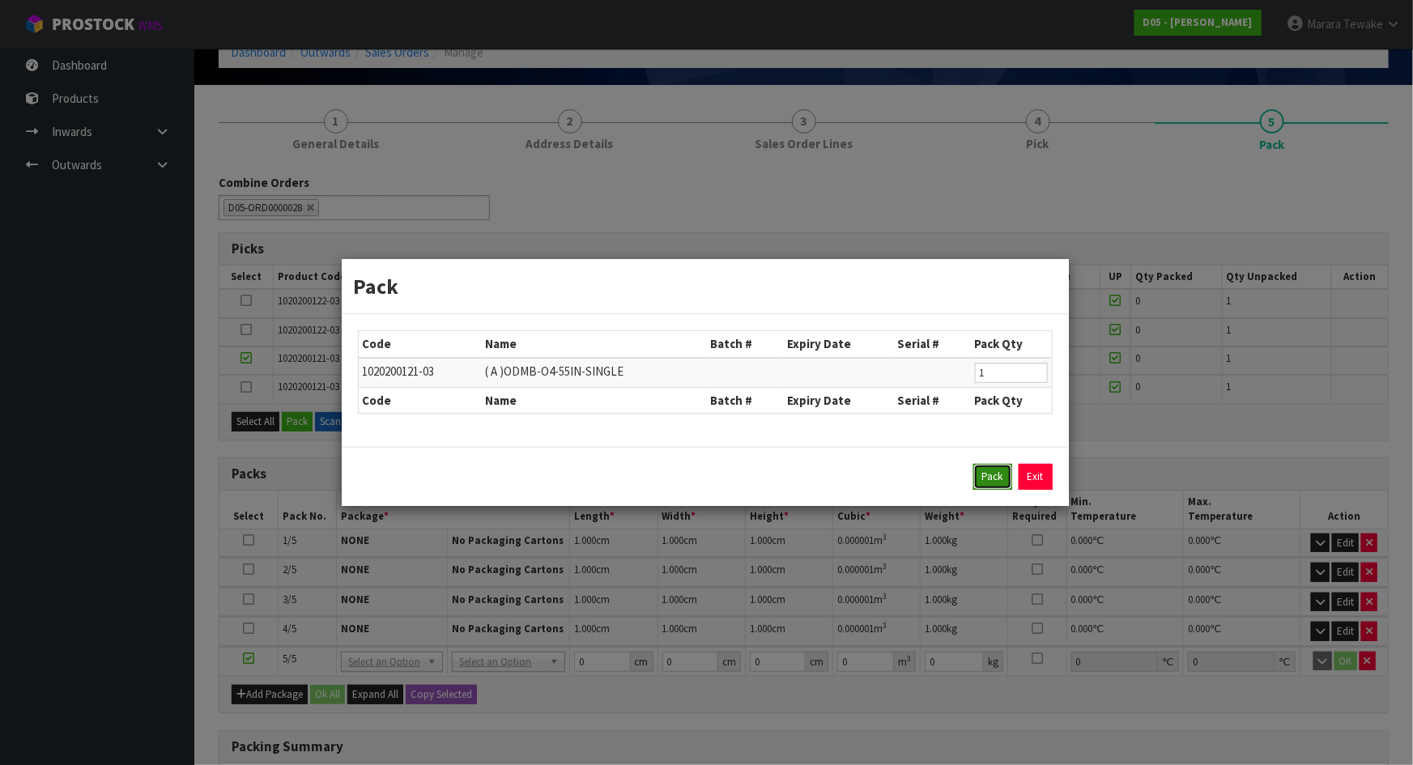
click at [986, 478] on button "Pack" at bounding box center [993, 477] width 39 height 26
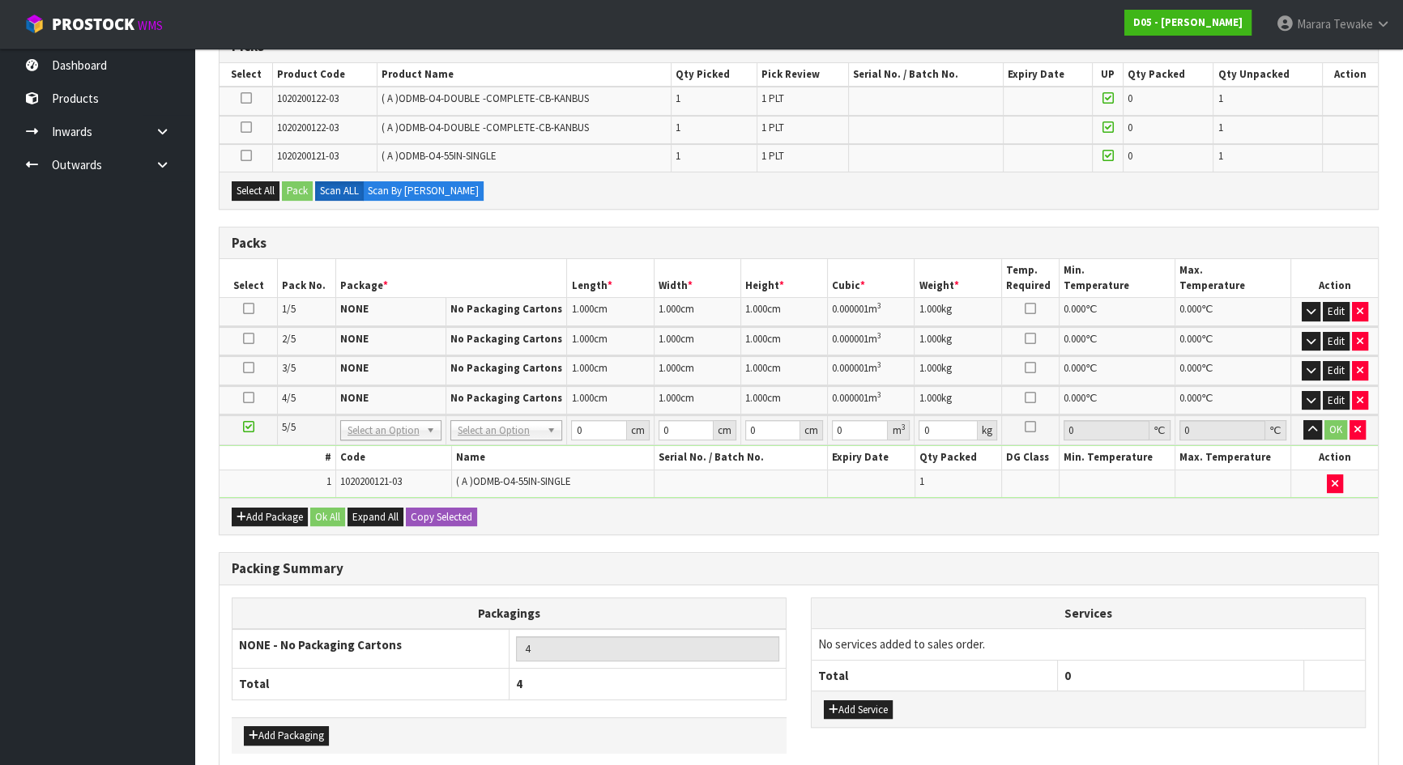
scroll to position [308, 0]
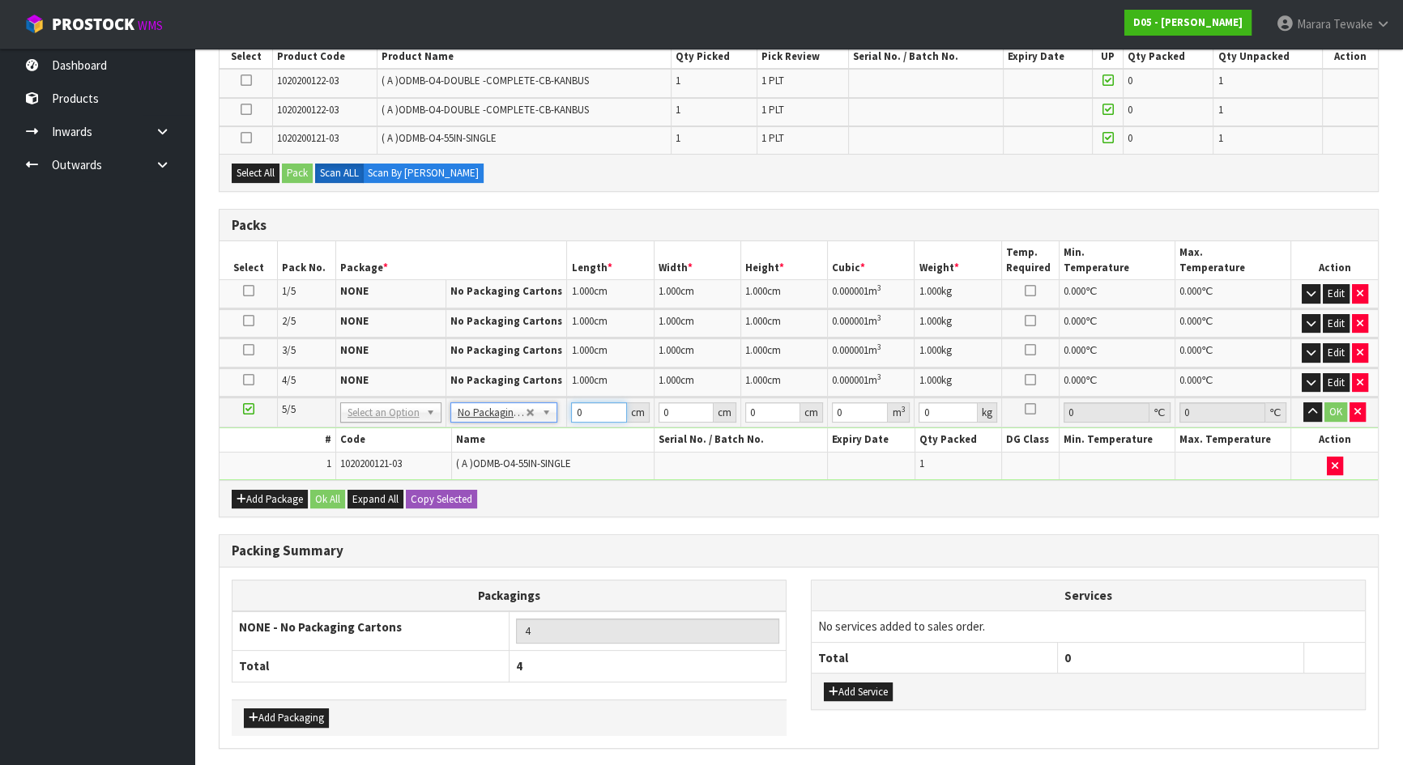
drag, startPoint x: 607, startPoint y: 411, endPoint x: 560, endPoint y: 395, distance: 49.7
click at [563, 398] on tr "5/5 NONE 007-001 007-002 007-004 007-009 007-013 007-014 007-015 007-017 007-01…" at bounding box center [798, 413] width 1158 height 30
type input "1"
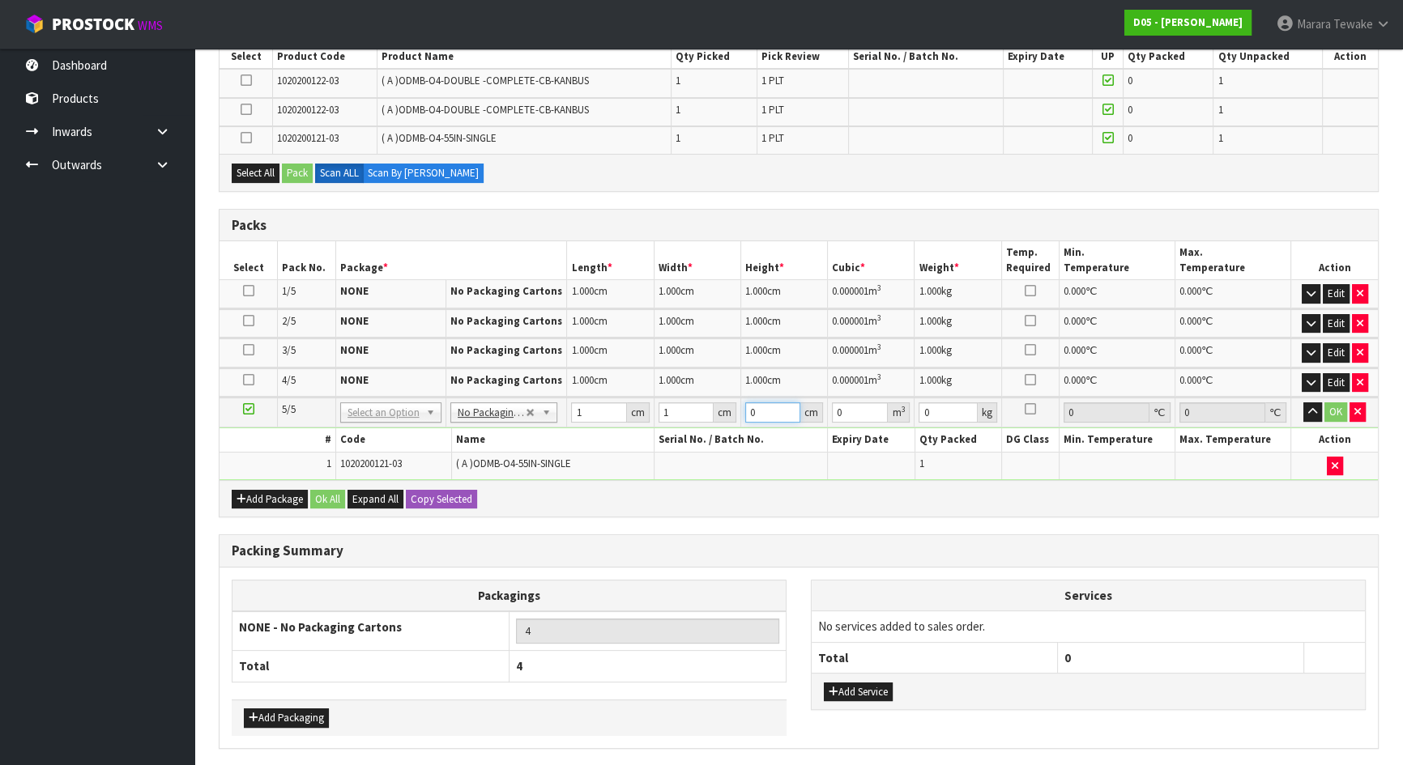
type input "0.000001"
type input "1"
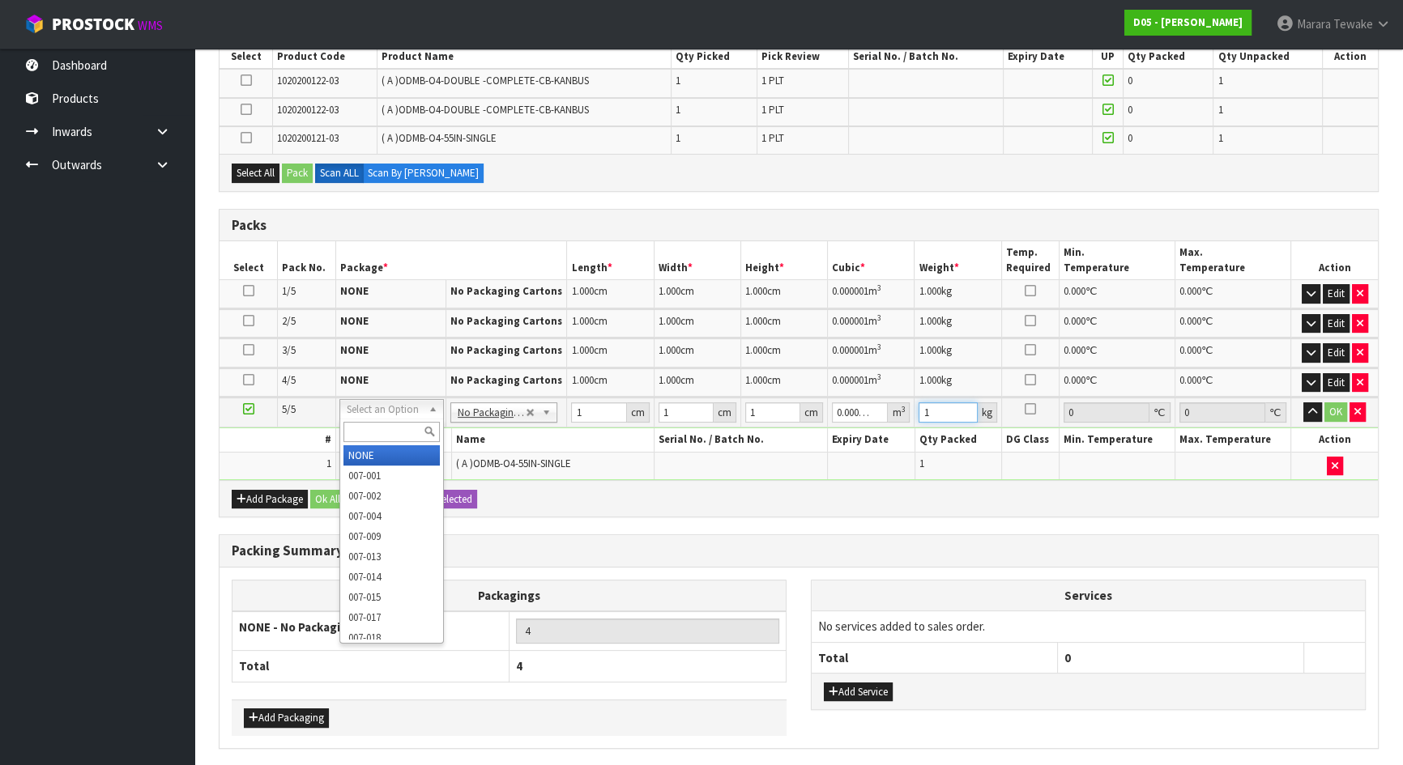
type input "1"
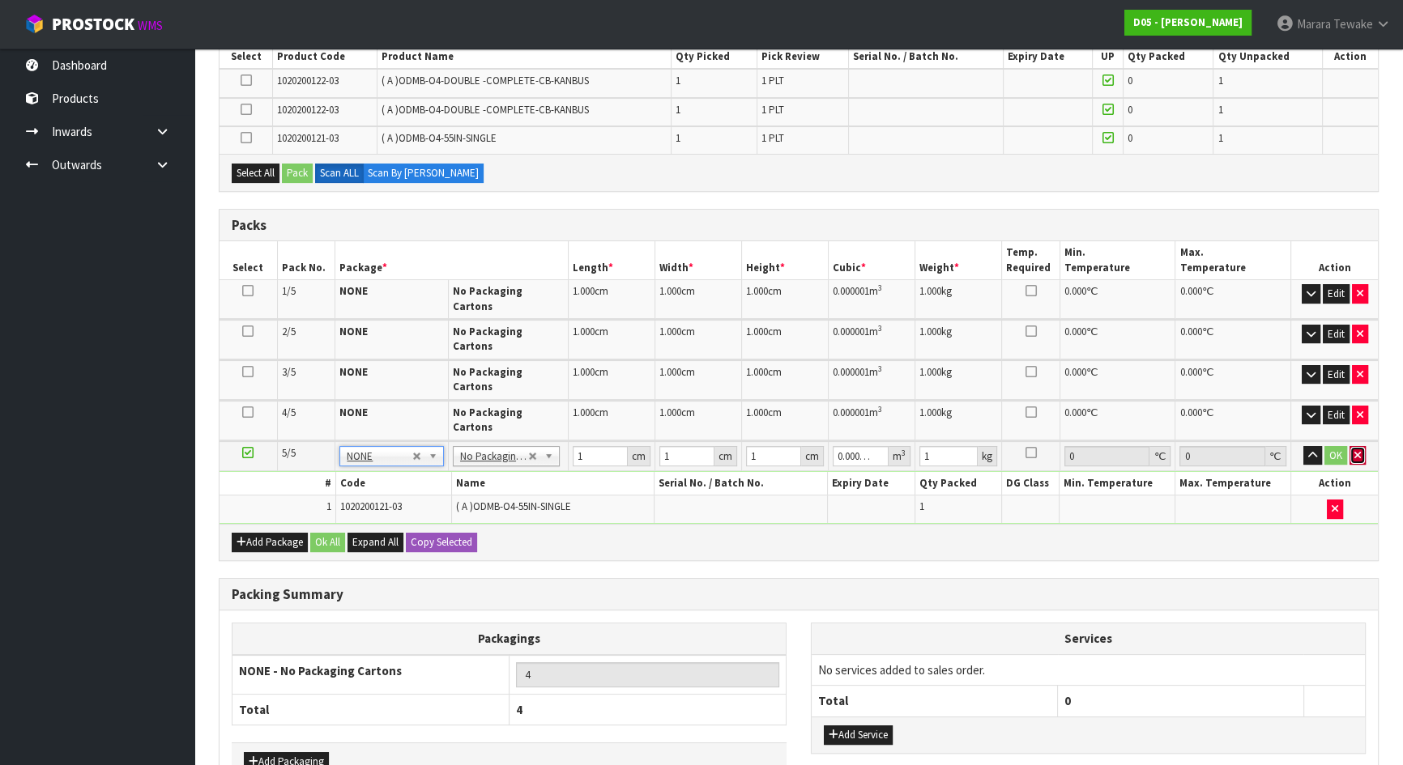
click at [1356, 450] on icon "button" at bounding box center [1357, 455] width 6 height 11
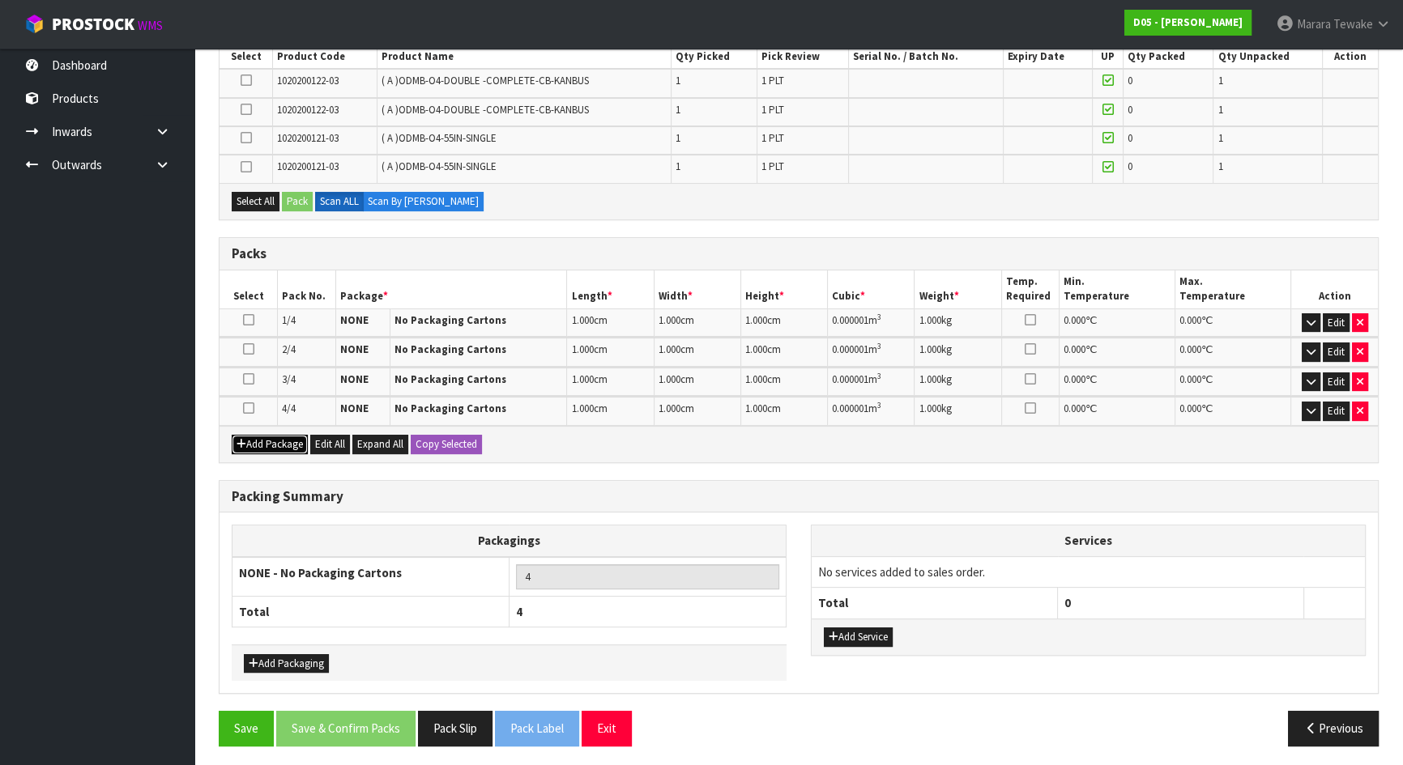
click at [265, 437] on button "Add Package" at bounding box center [270, 444] width 76 height 19
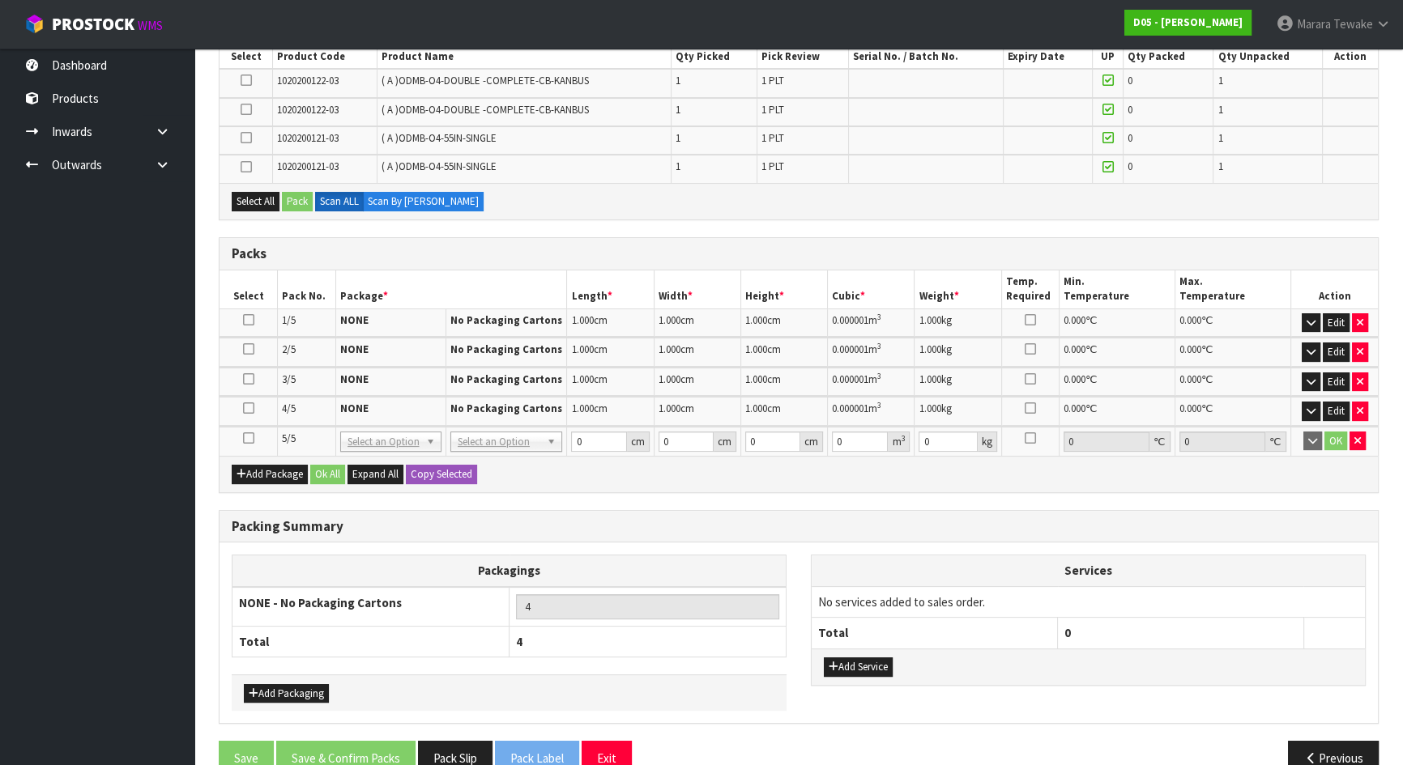
click at [249, 438] on icon at bounding box center [248, 438] width 11 height 1
click at [245, 138] on icon at bounding box center [246, 138] width 11 height 1
click at [0, 0] on input "checkbox" at bounding box center [0, 0] width 0 height 0
click at [294, 202] on button "Pack" at bounding box center [297, 201] width 31 height 19
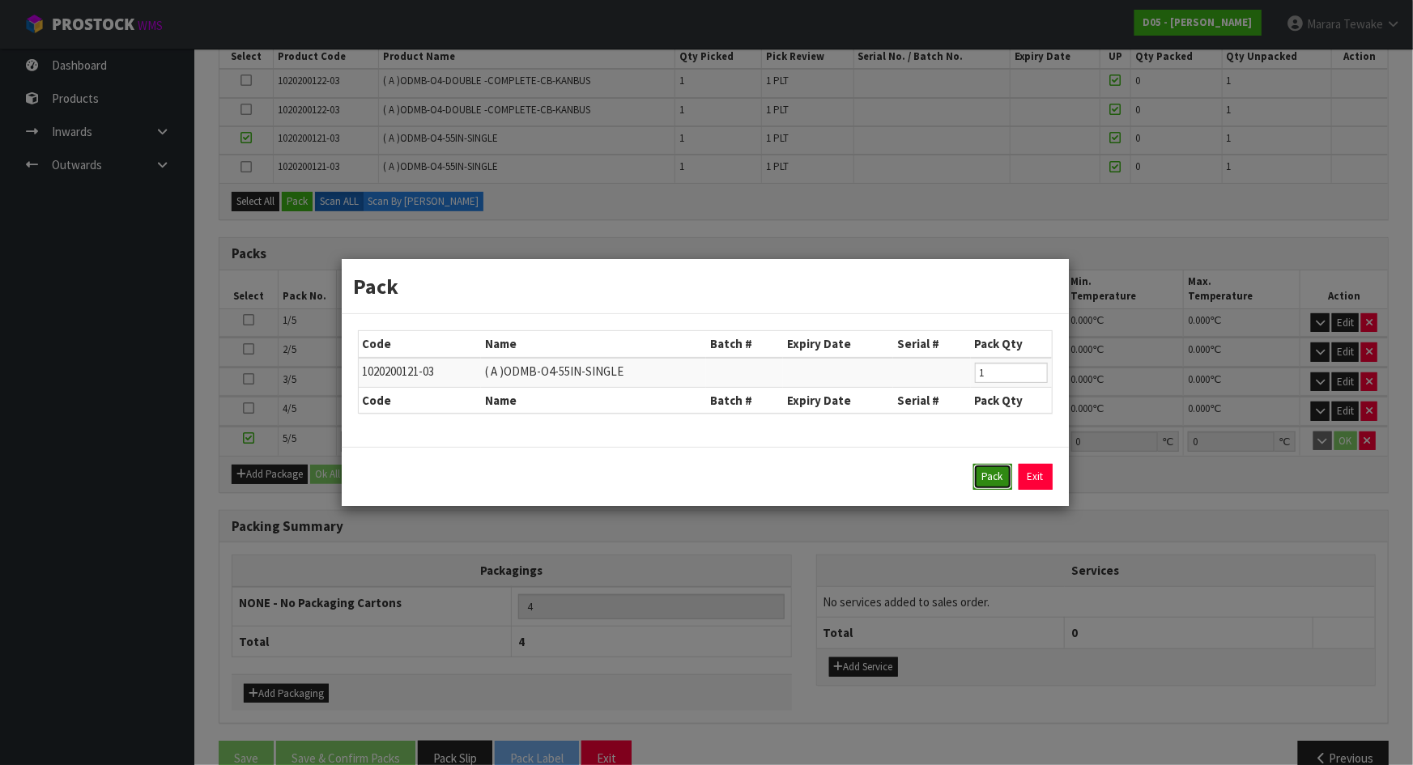
click at [974, 467] on button "Pack" at bounding box center [993, 477] width 39 height 26
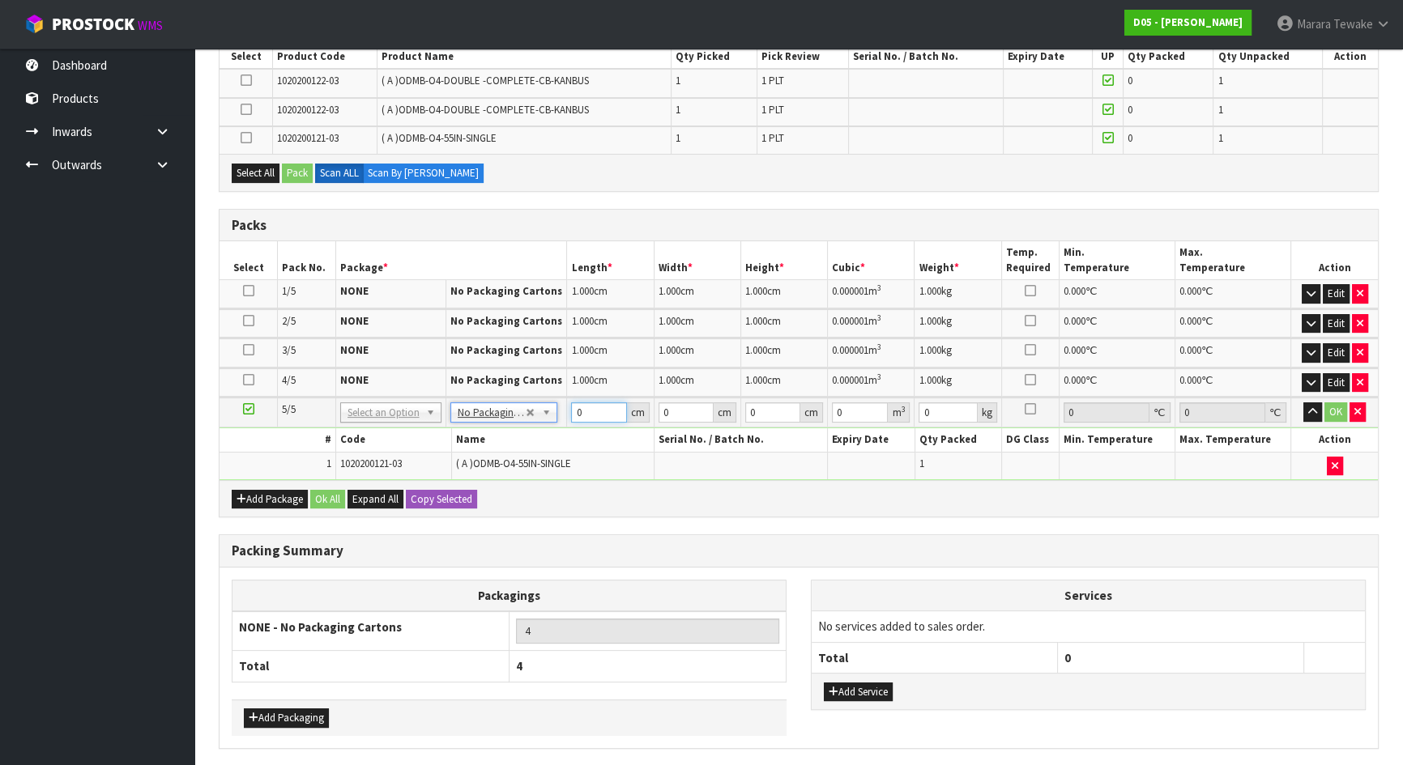
drag, startPoint x: 592, startPoint y: 408, endPoint x: 540, endPoint y: 369, distance: 65.3
click at [547, 384] on table "Select Pack No. Package * Length * Width * Height * Cubic * Weight * Temp. Requ…" at bounding box center [798, 360] width 1158 height 239
type input "1"
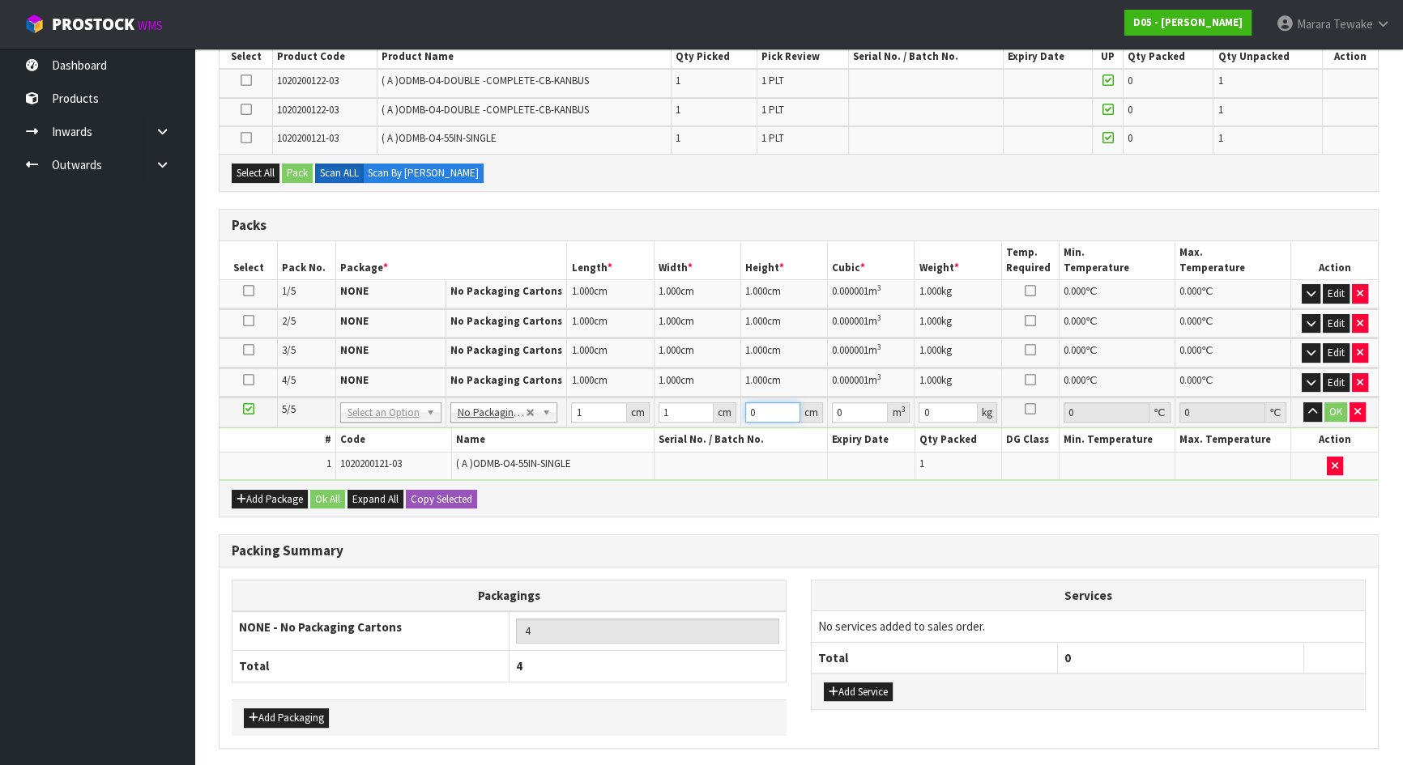
type input "0.000001"
type input "1"
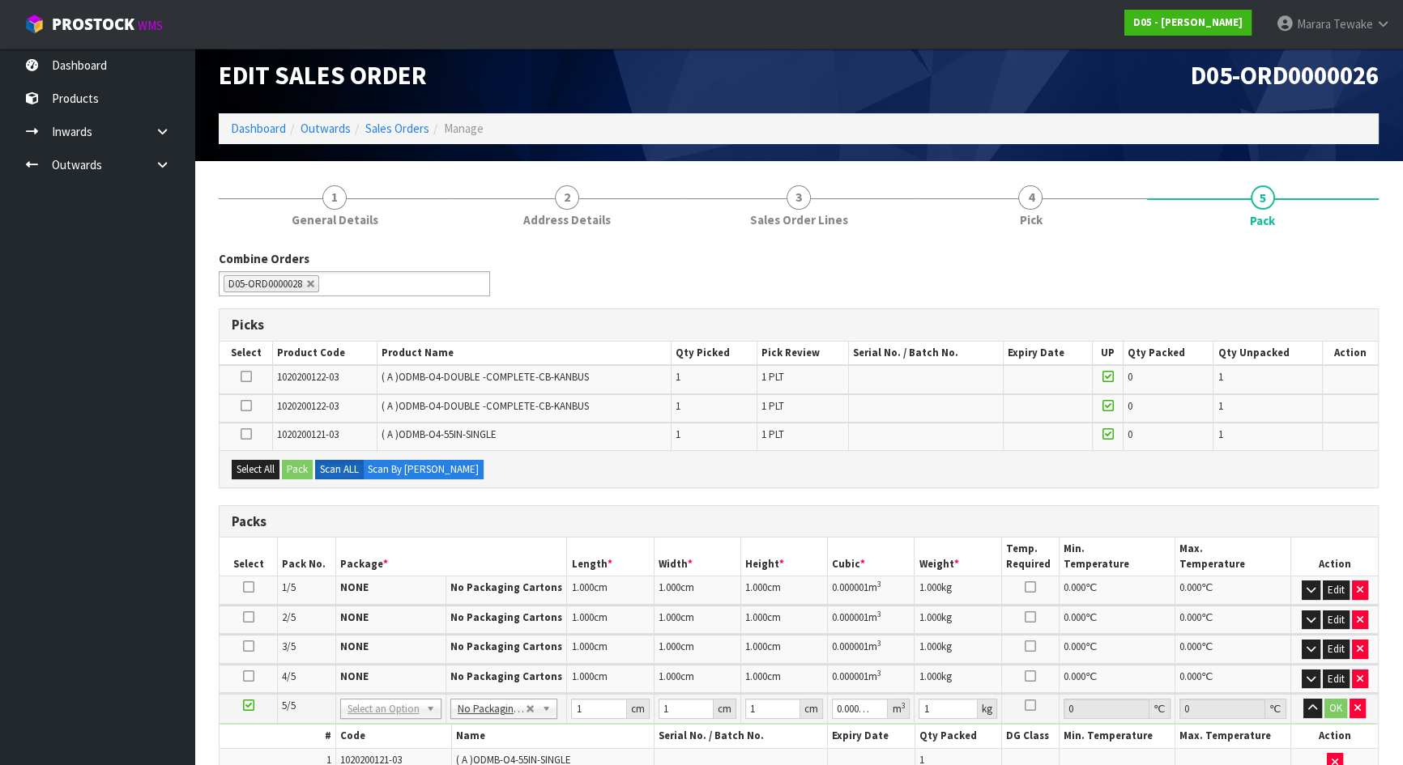
scroll to position [0, 0]
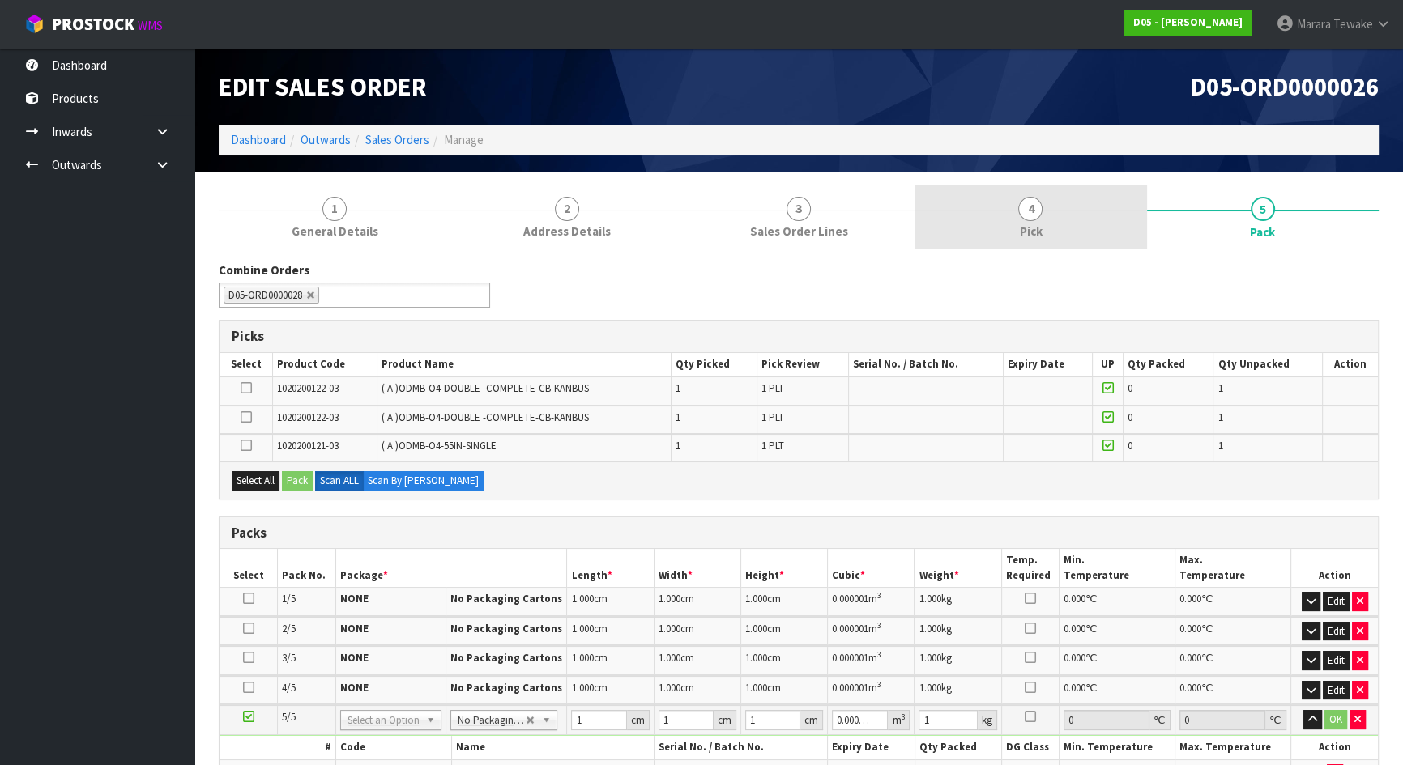
click at [1076, 232] on link "4 Pick" at bounding box center [1030, 217] width 232 height 64
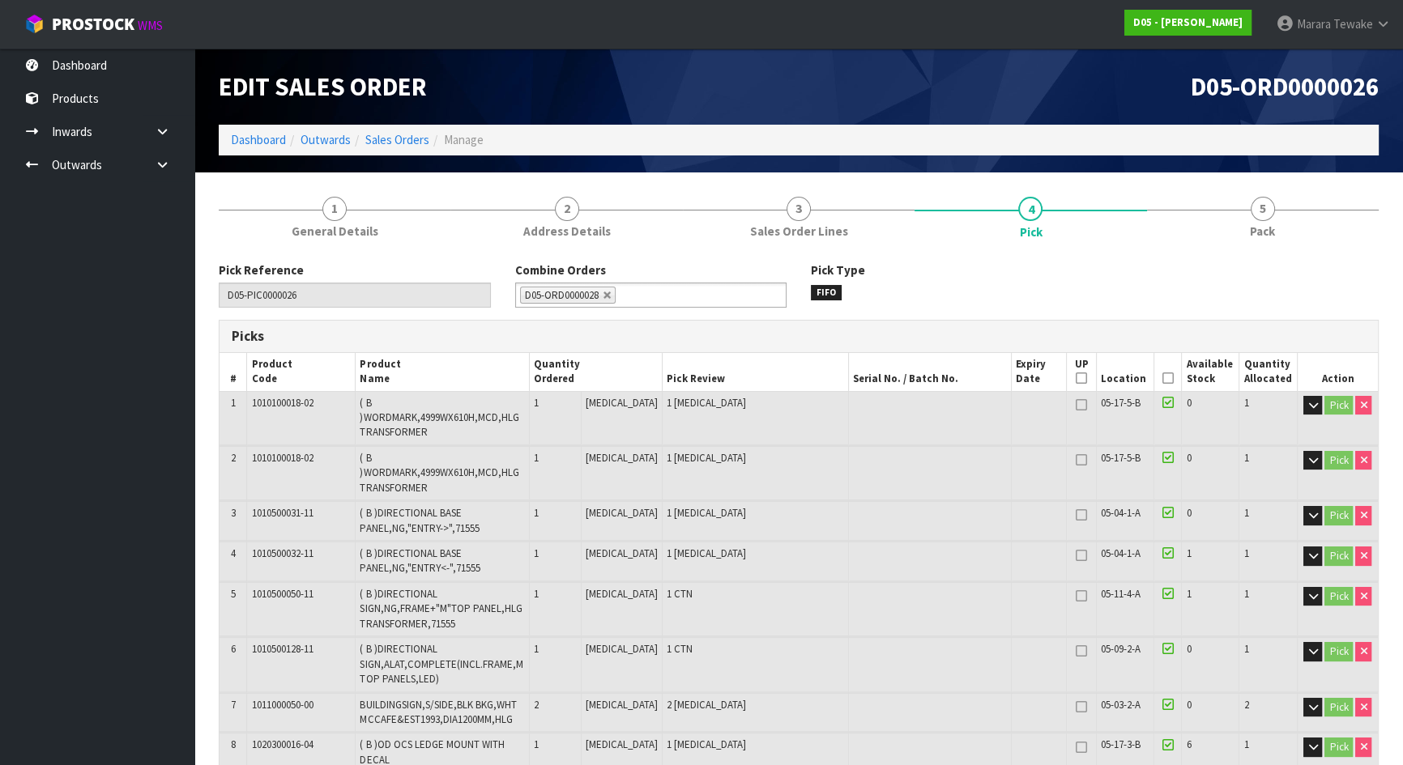
click at [1163, 378] on icon at bounding box center [1167, 378] width 11 height 1
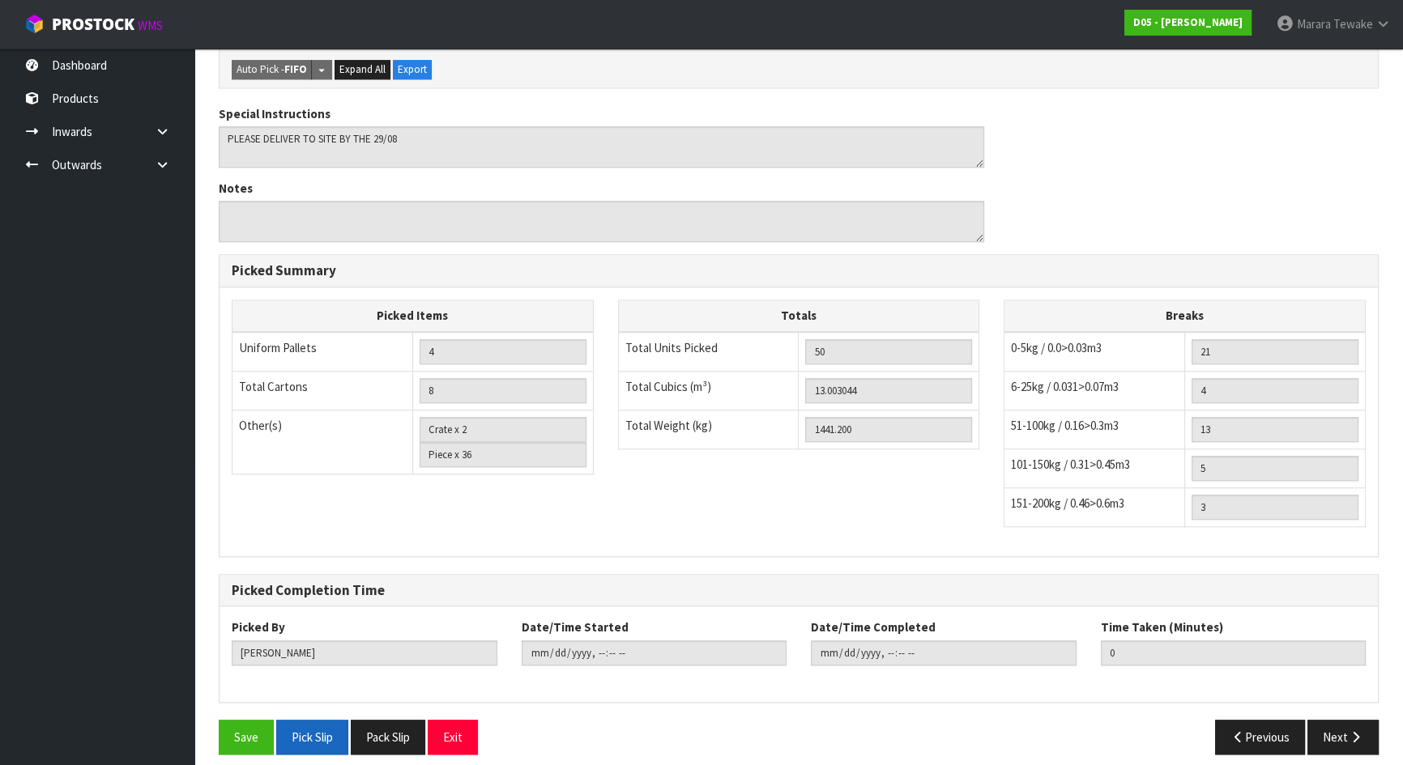
scroll to position [1924, 0]
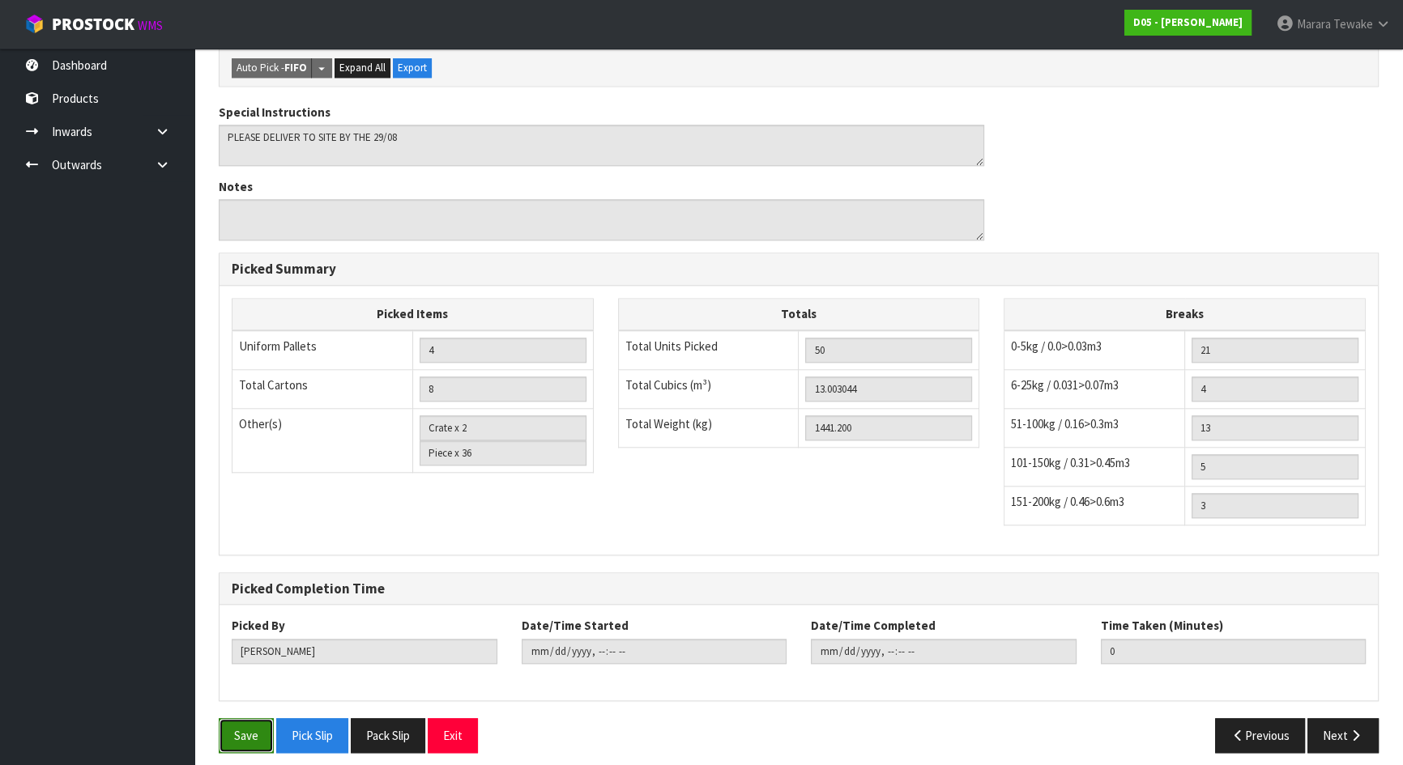
click at [245, 718] on button "Save" at bounding box center [246, 735] width 55 height 35
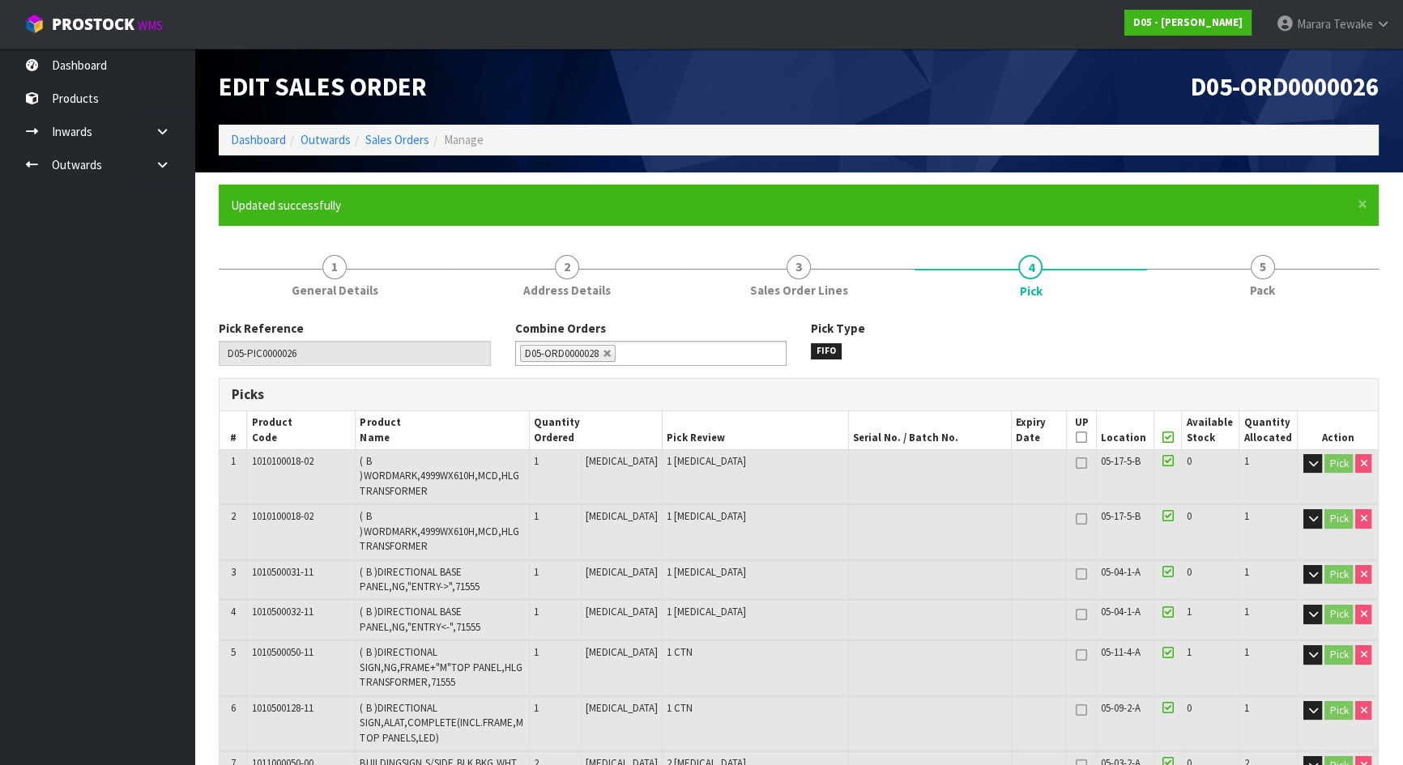
type input "2025-08-26T15:02:42"
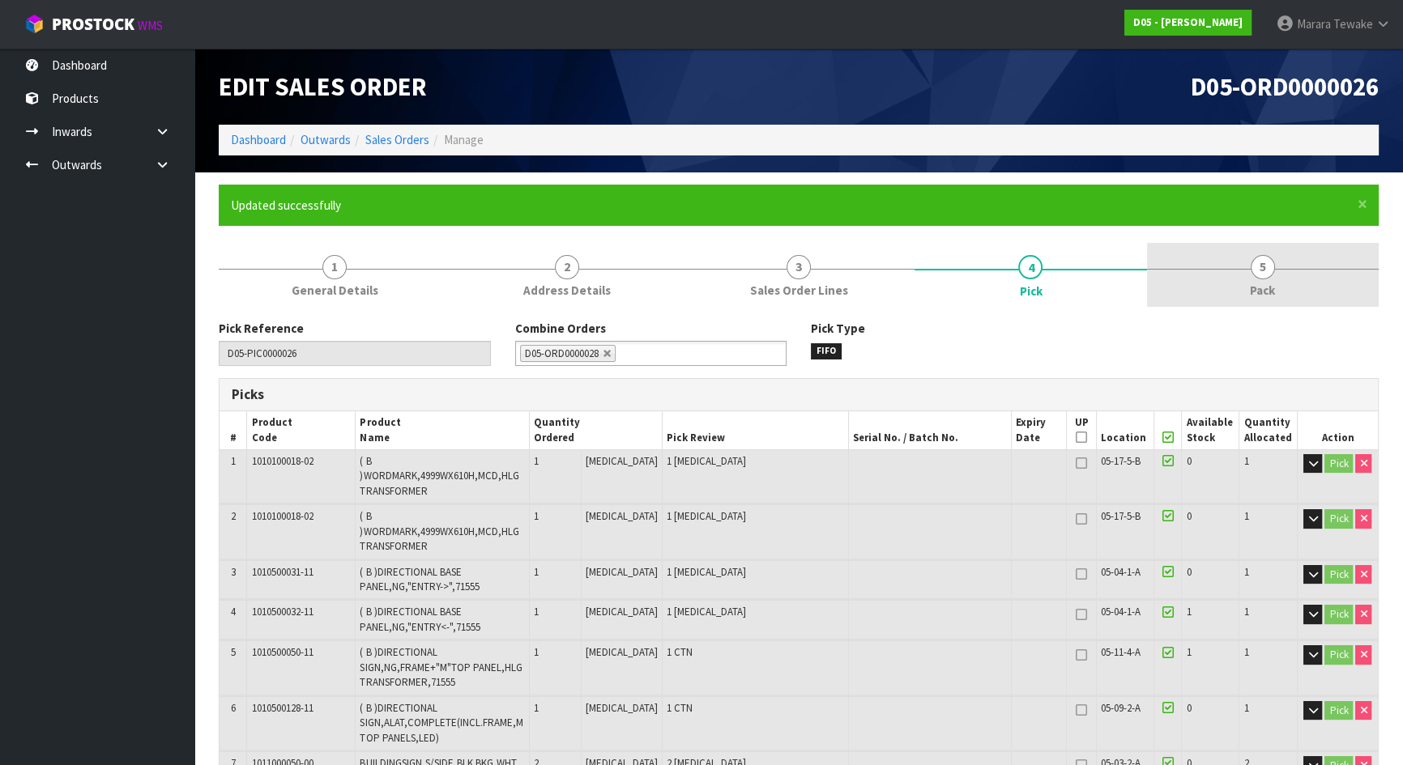
click at [1264, 263] on span "5" at bounding box center [1263, 267] width 24 height 24
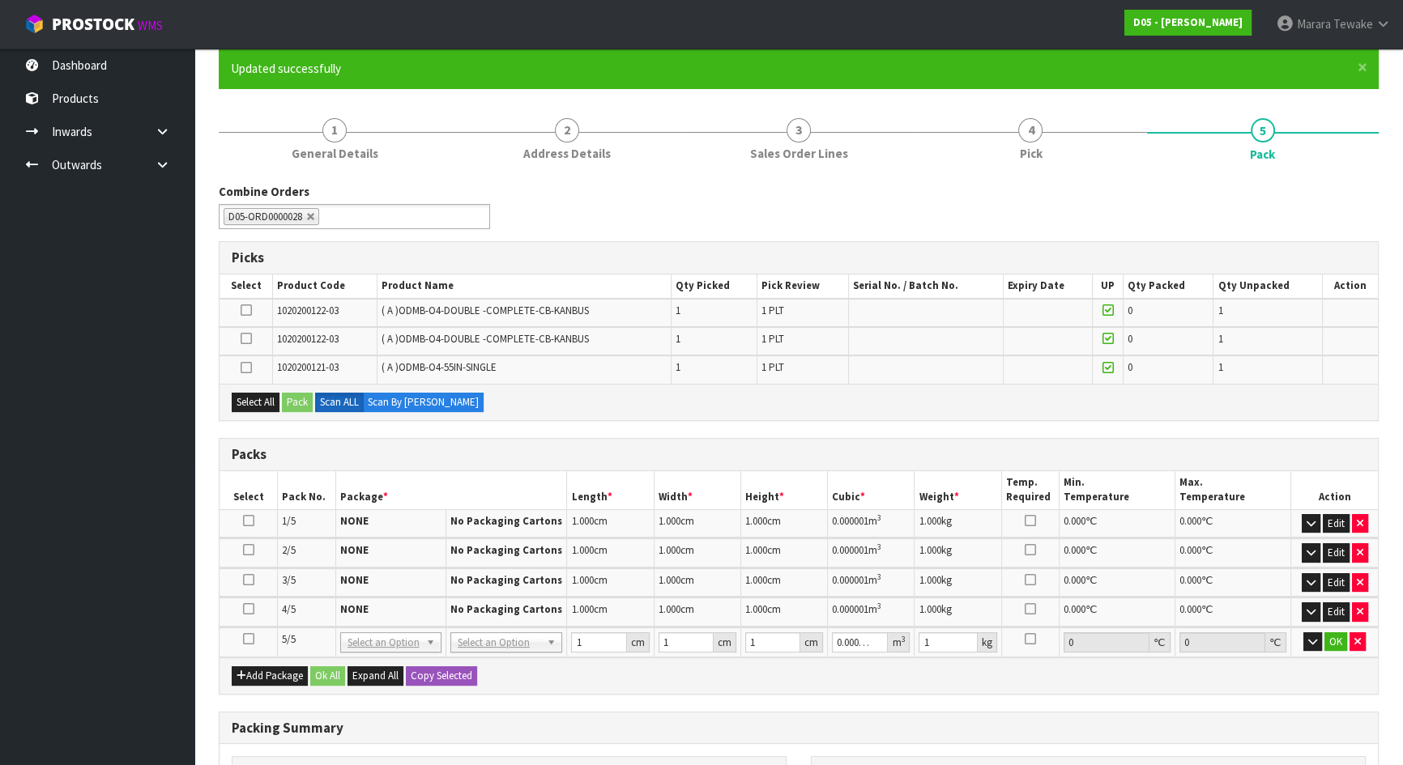
scroll to position [369, 0]
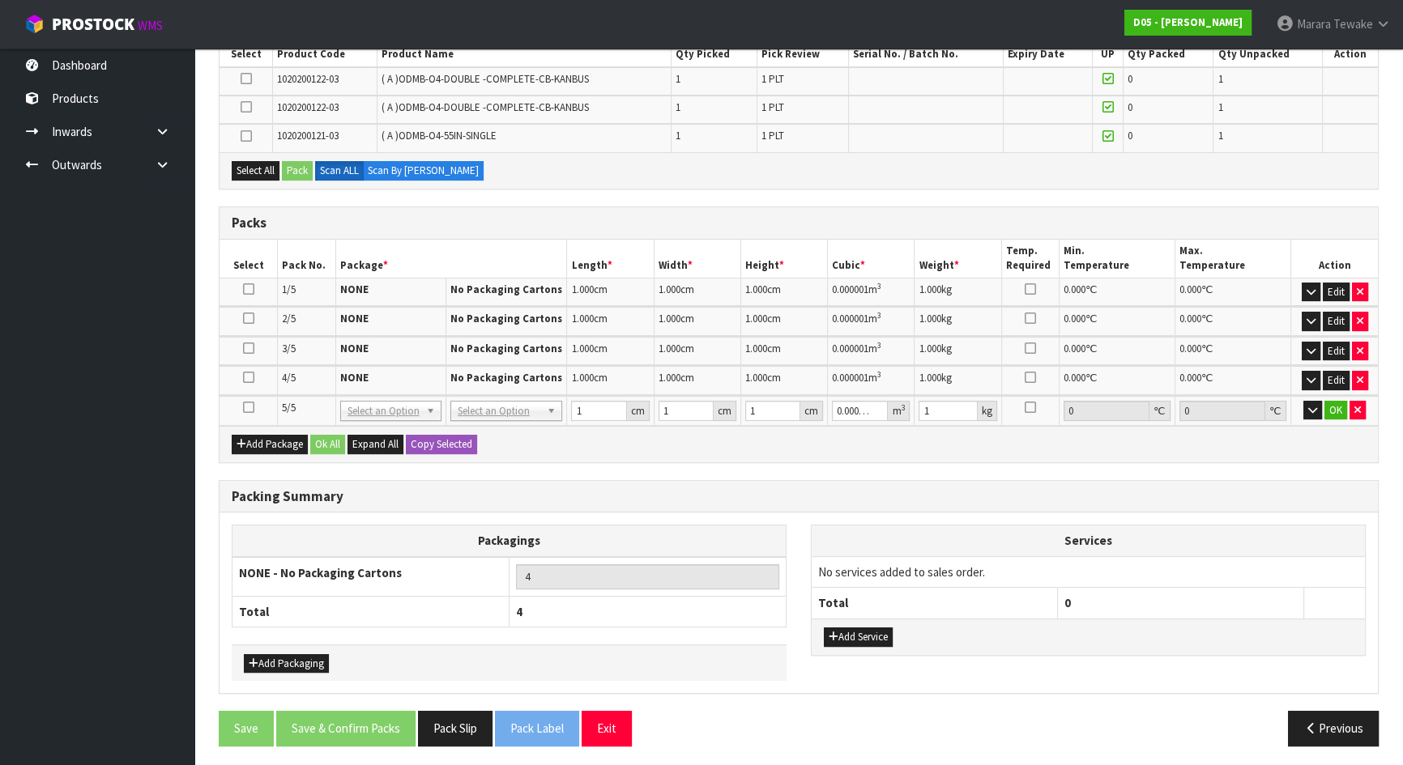
click at [249, 408] on icon at bounding box center [248, 407] width 11 height 1
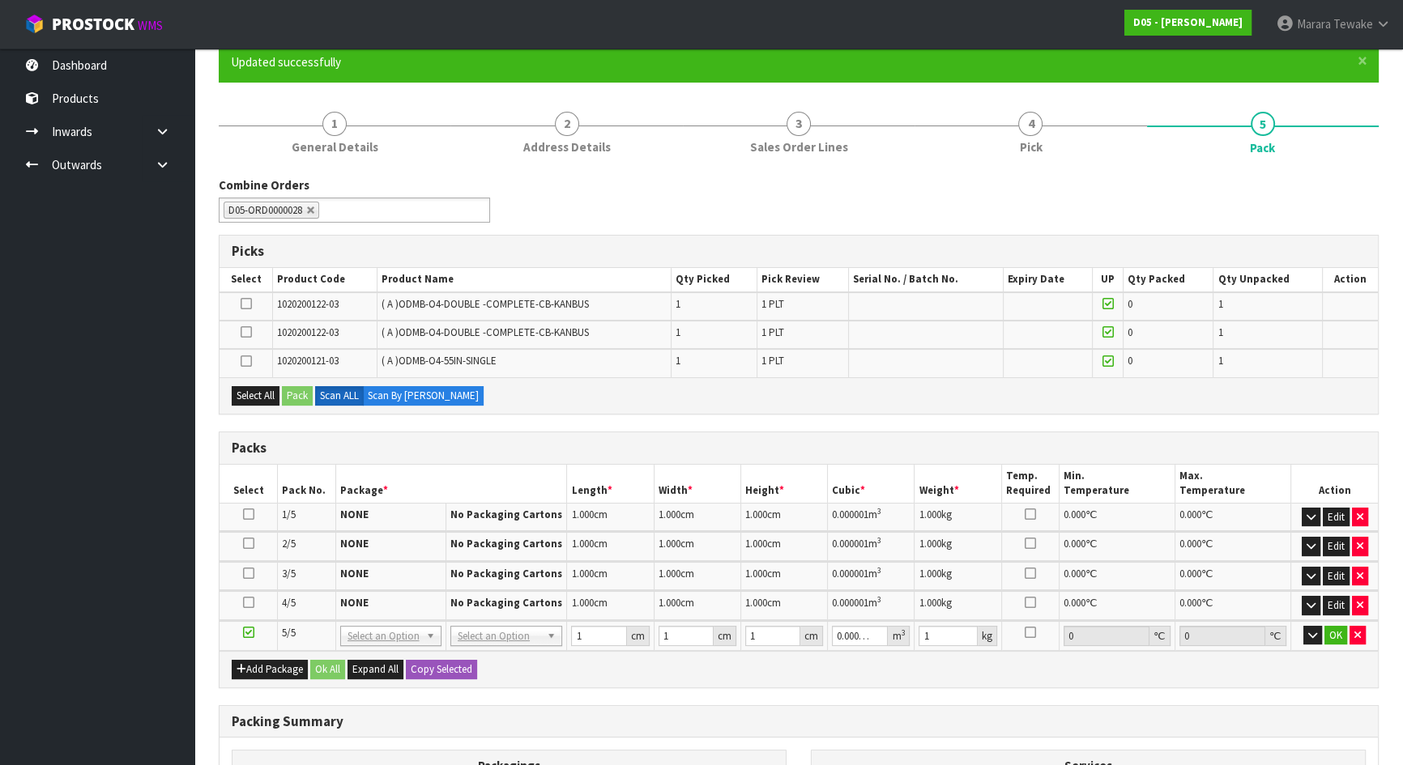
scroll to position [74, 0]
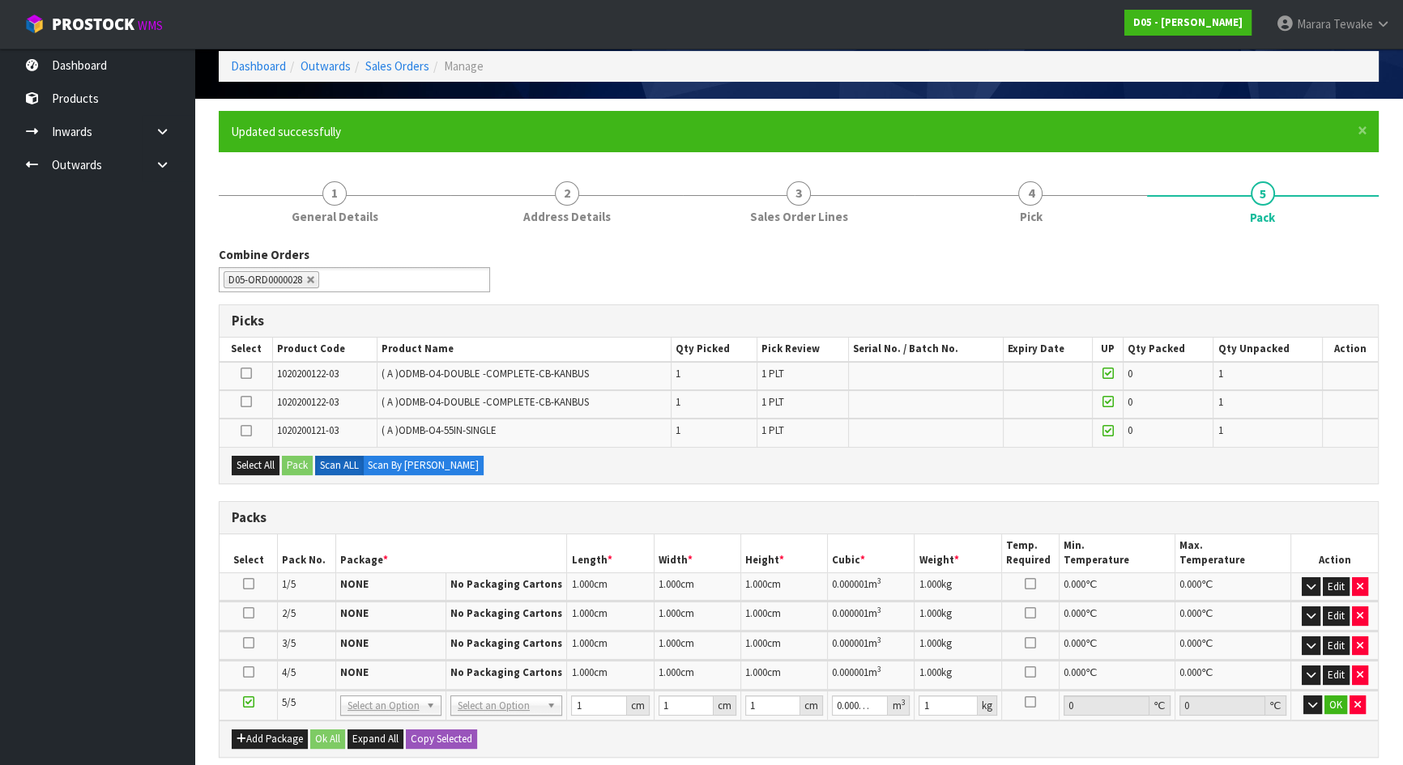
click at [250, 431] on icon at bounding box center [246, 431] width 11 height 1
click at [0, 0] on input "checkbox" at bounding box center [0, 0] width 0 height 0
click at [297, 460] on button "Pack" at bounding box center [297, 465] width 31 height 19
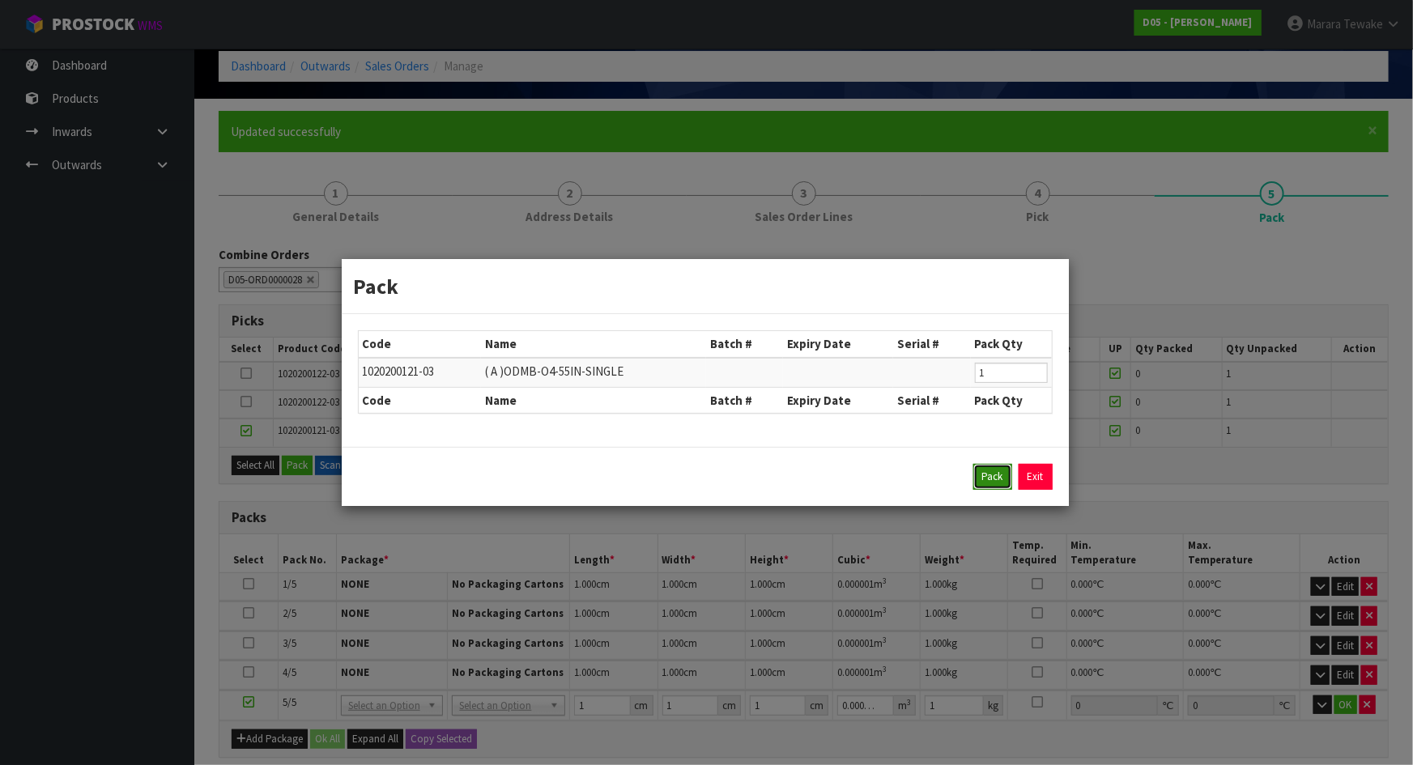
click at [988, 479] on button "Pack" at bounding box center [993, 477] width 39 height 26
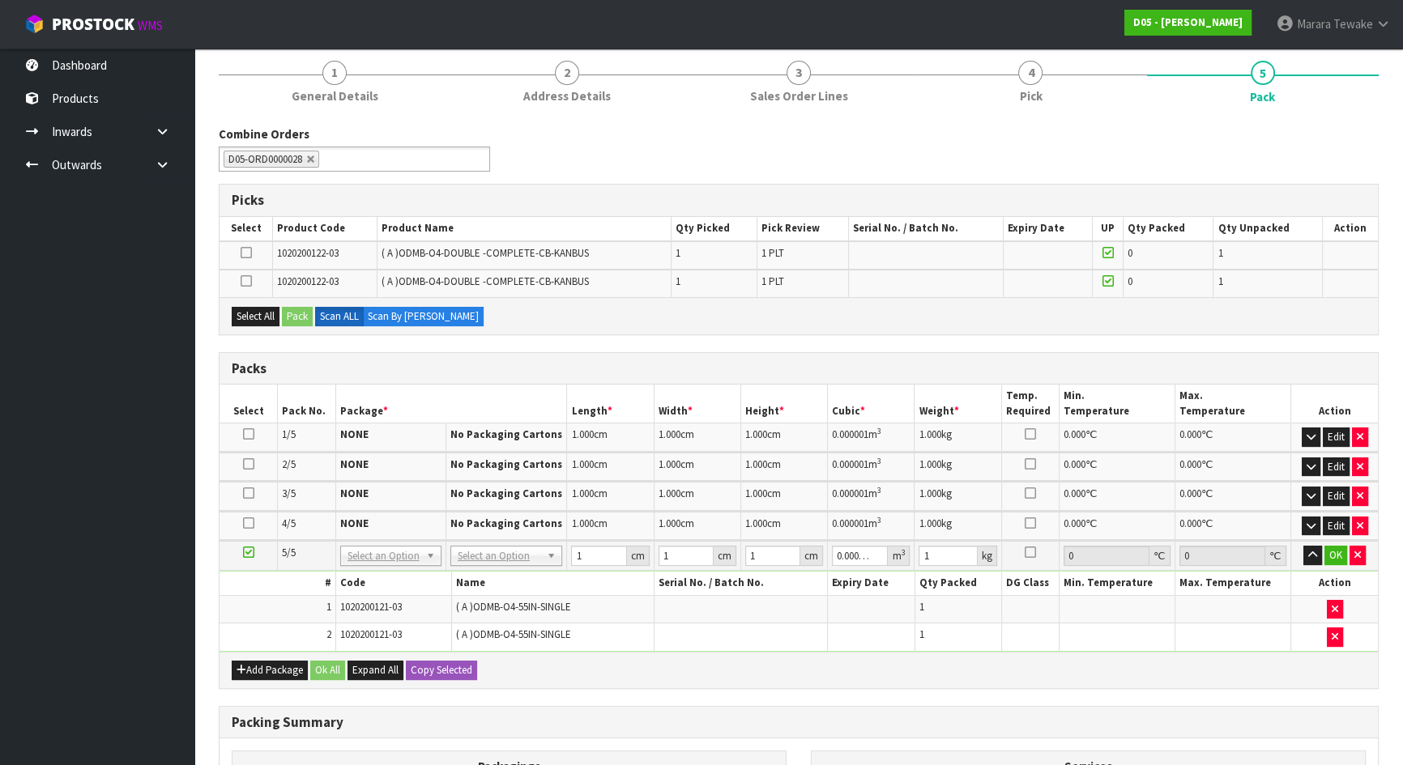
scroll to position [419, 0]
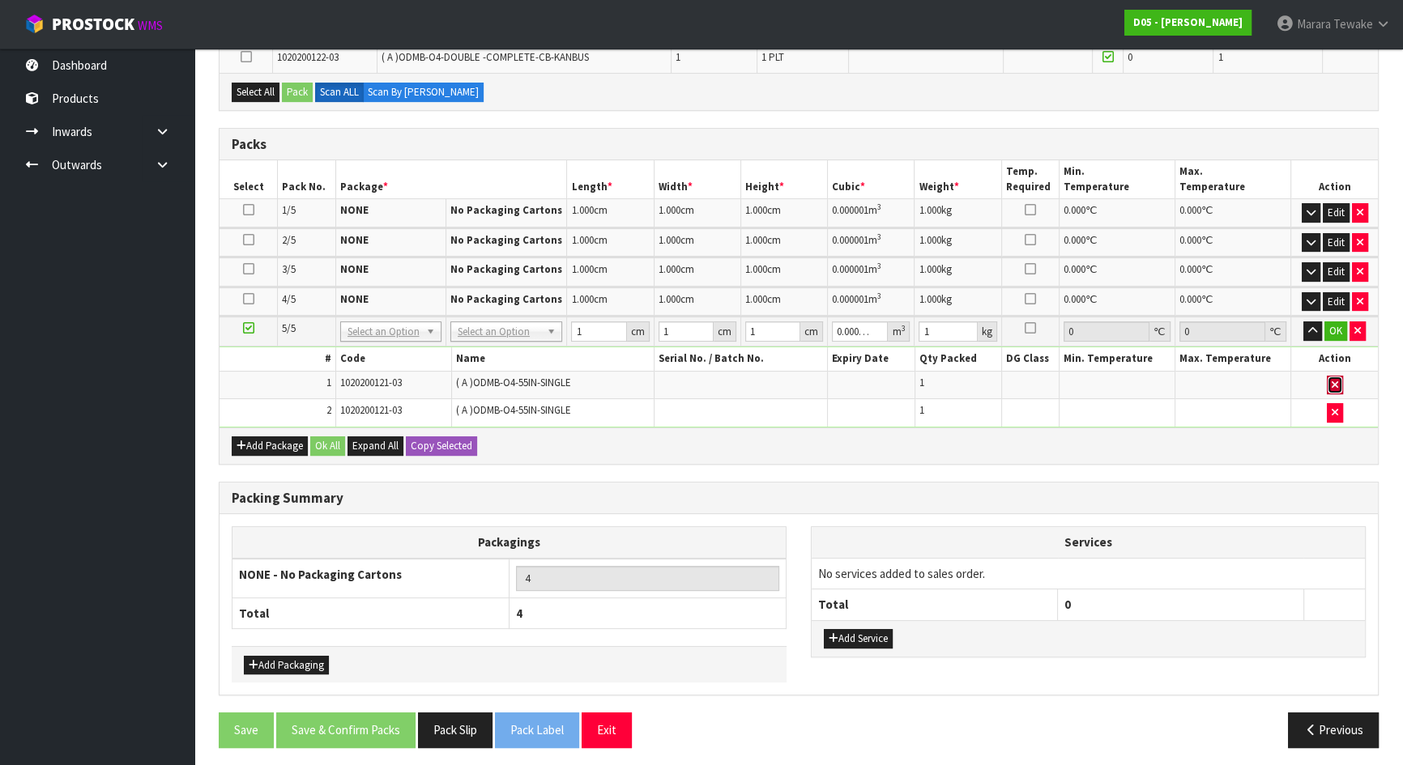
click at [1336, 380] on icon "button" at bounding box center [1335, 385] width 6 height 11
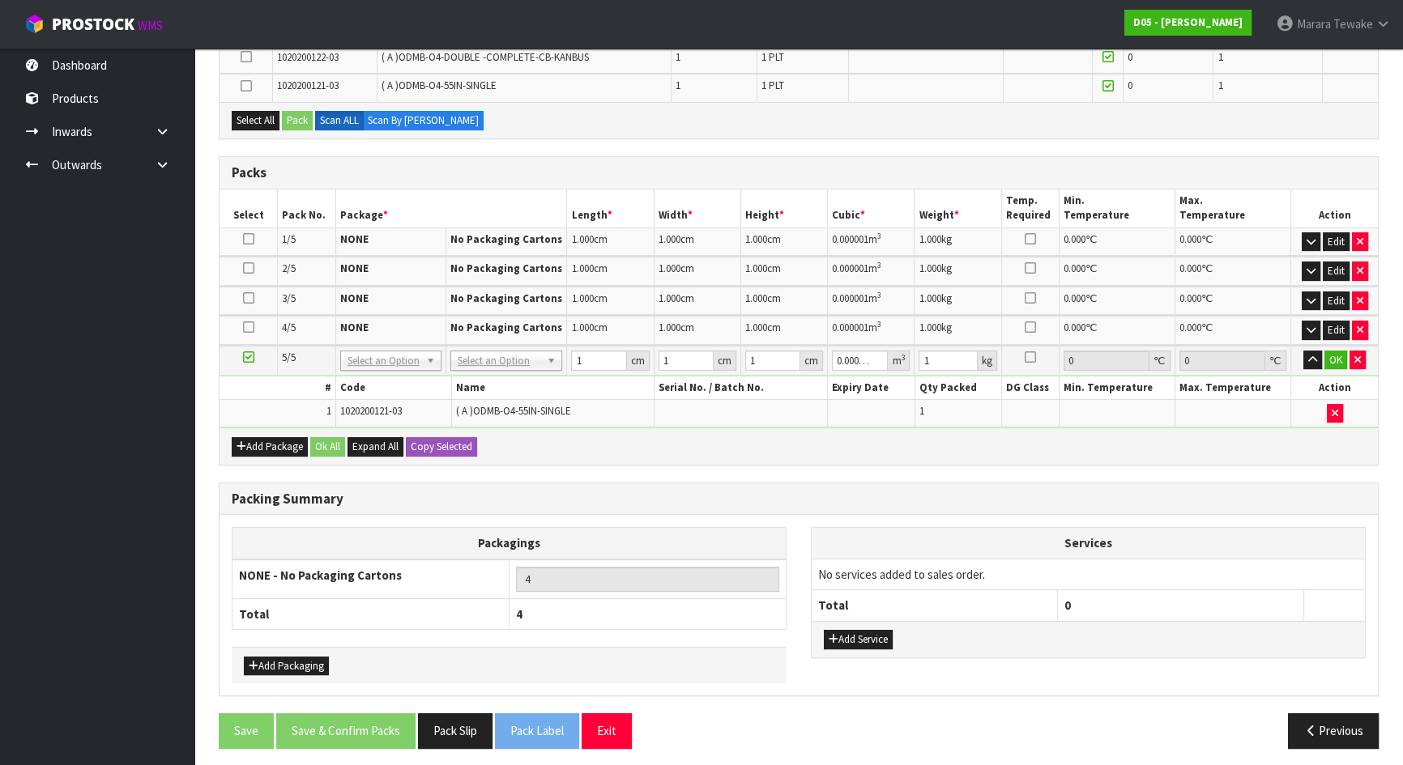
click at [517, 367] on td "No Packaging Cartons PLT GEN120 (1200 X 1000) PLT ONE WAY SKID CHEP HIRE PALLET…" at bounding box center [505, 361] width 121 height 30
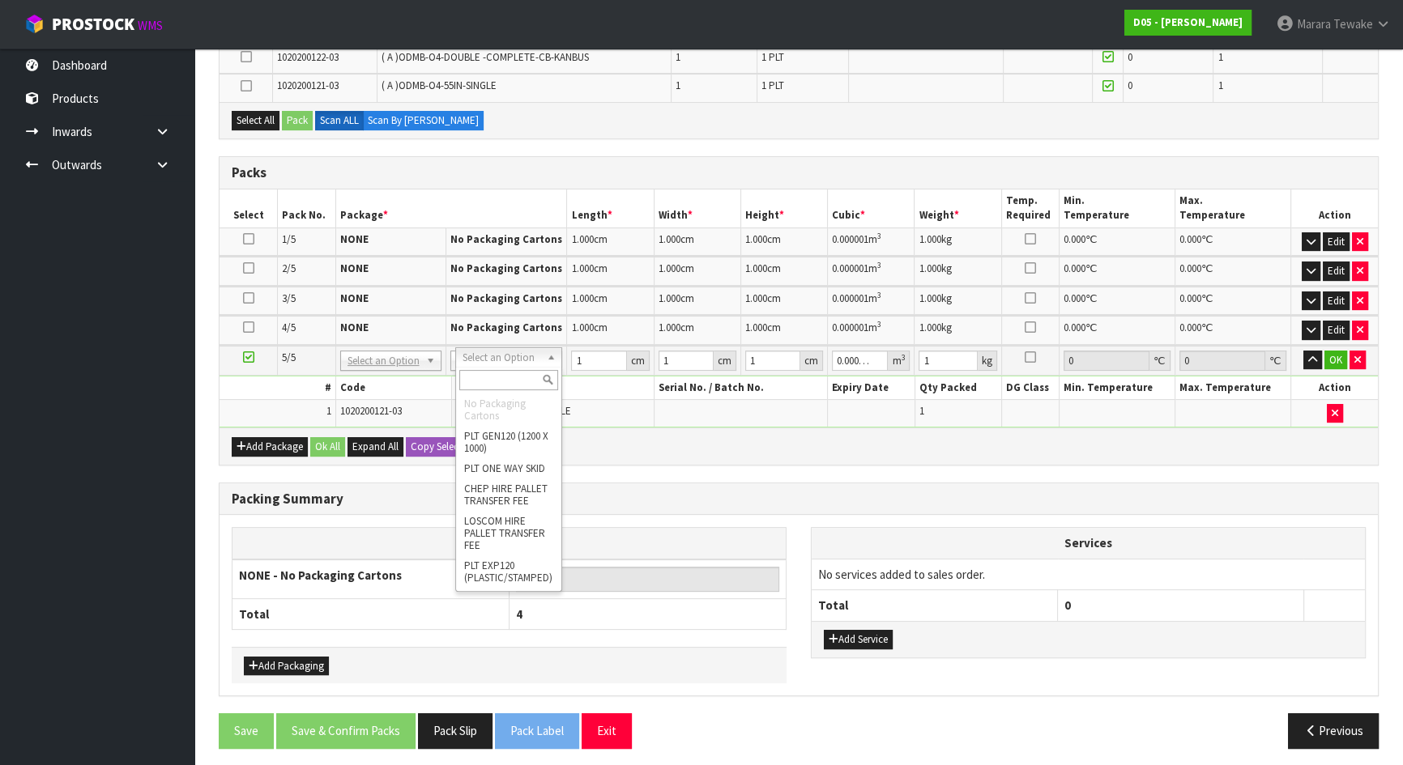
click at [597, 419] on td "( A )ODMB-O4-55IN-SINGLE" at bounding box center [552, 413] width 202 height 28
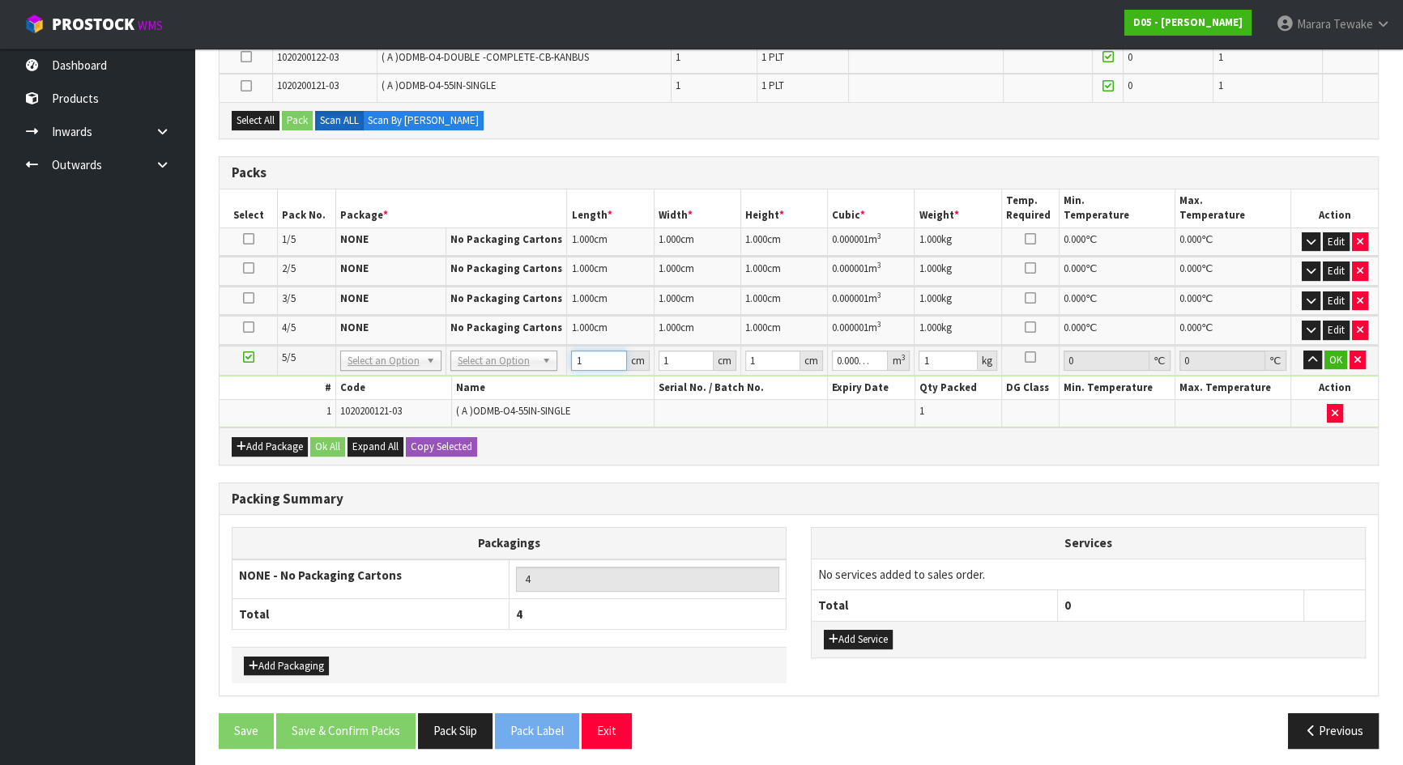
click at [595, 351] on input "1" at bounding box center [598, 361] width 55 height 20
drag, startPoint x: 593, startPoint y: 356, endPoint x: 545, endPoint y: 332, distance: 53.2
click at [545, 336] on table "Select Pack No. Package * Length * Width * Height * Cubic * Weight * Temp. Requ…" at bounding box center [798, 309] width 1158 height 239
click at [1337, 357] on button "OK" at bounding box center [1335, 360] width 23 height 19
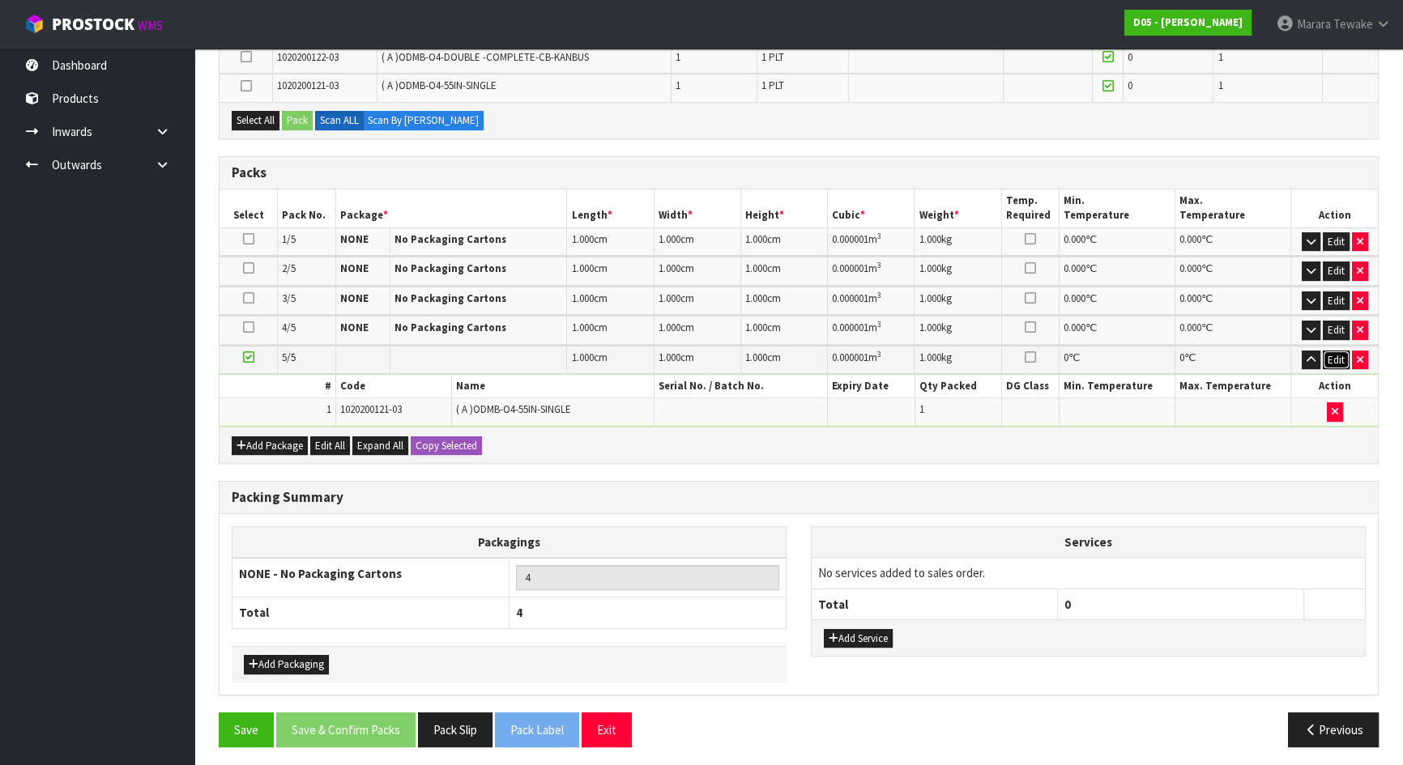
click at [1336, 356] on button "Edit" at bounding box center [1336, 360] width 27 height 19
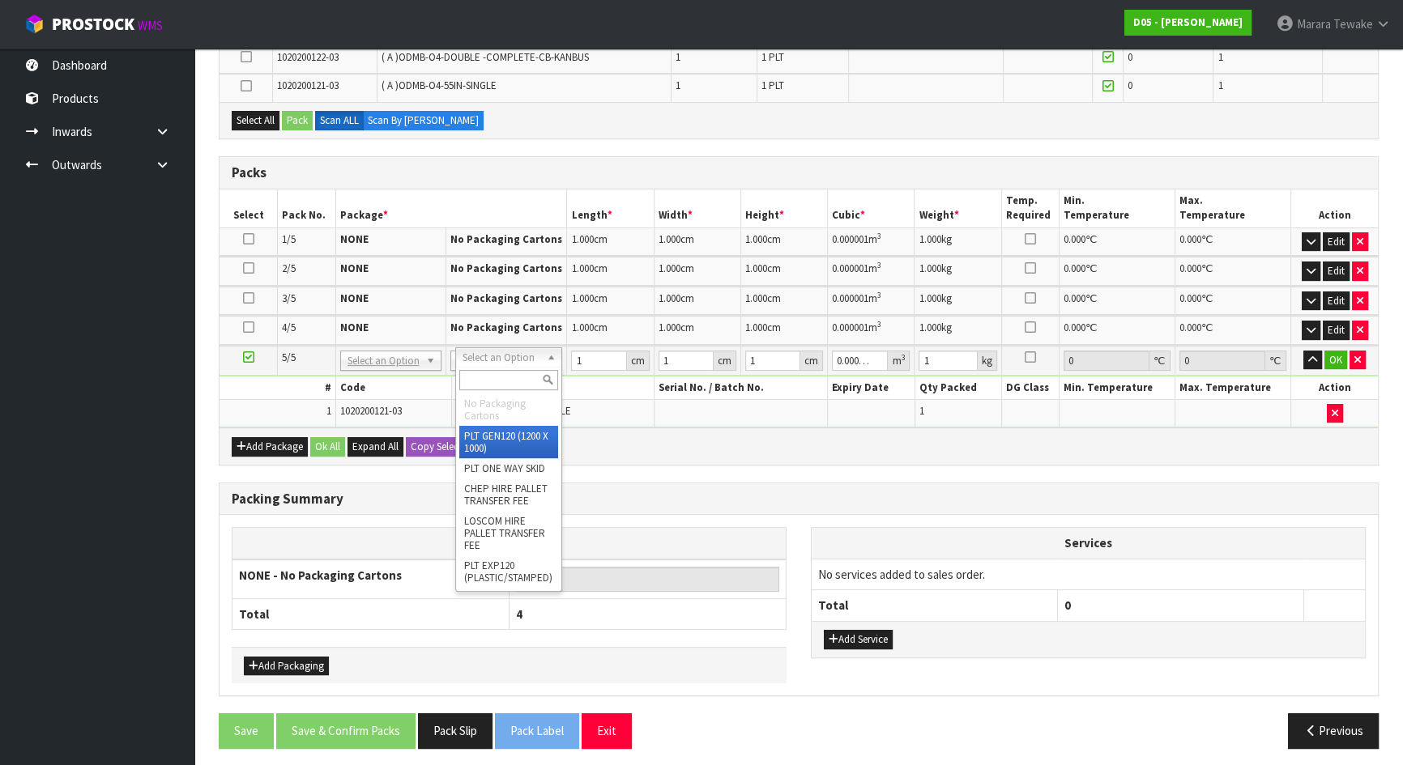
click at [503, 406] on li "No Packaging Cartons" at bounding box center [508, 410] width 99 height 32
click at [502, 406] on li "No Packaging Cartons" at bounding box center [508, 410] width 99 height 32
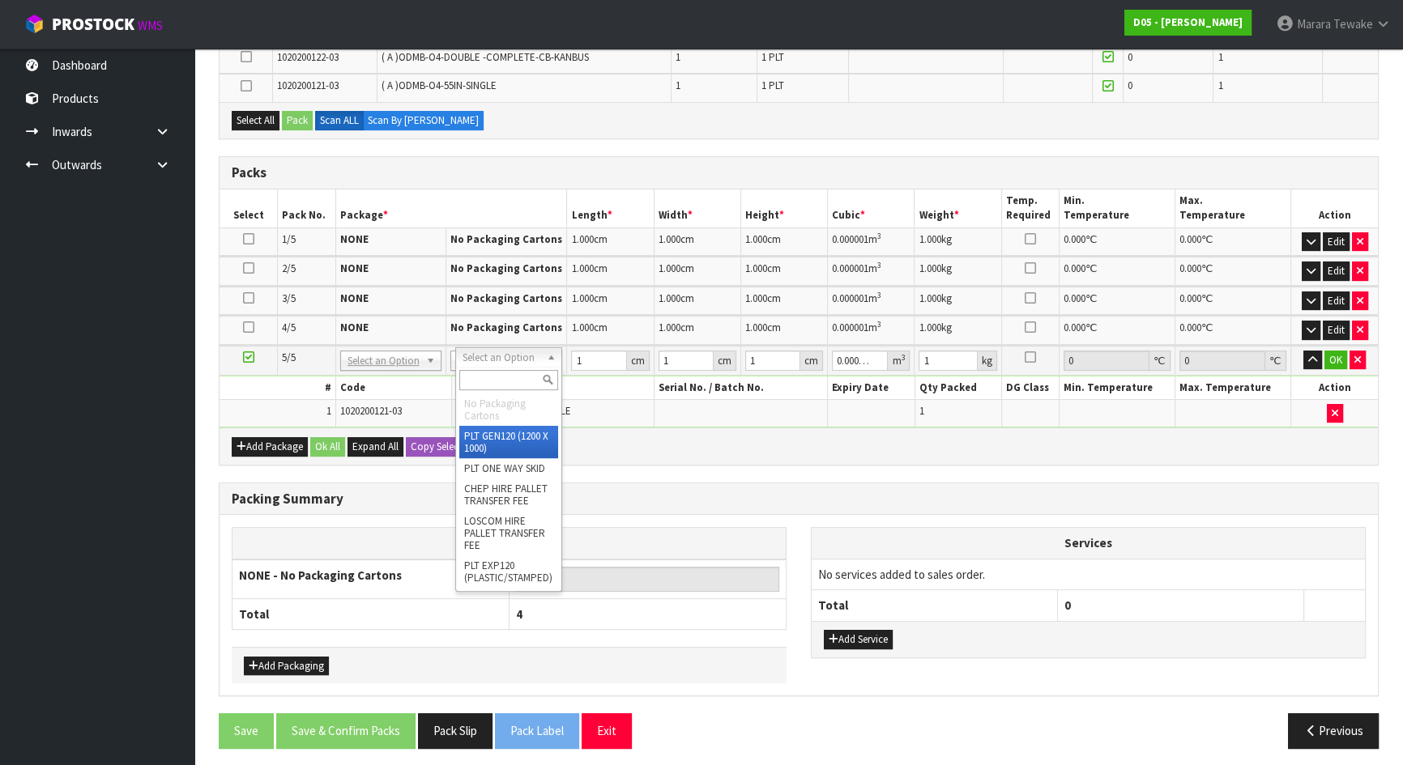
click at [502, 406] on li "No Packaging Cartons" at bounding box center [508, 410] width 99 height 32
click at [680, 435] on div "Add Package Ok All Expand All Copy Selected" at bounding box center [798, 446] width 1158 height 36
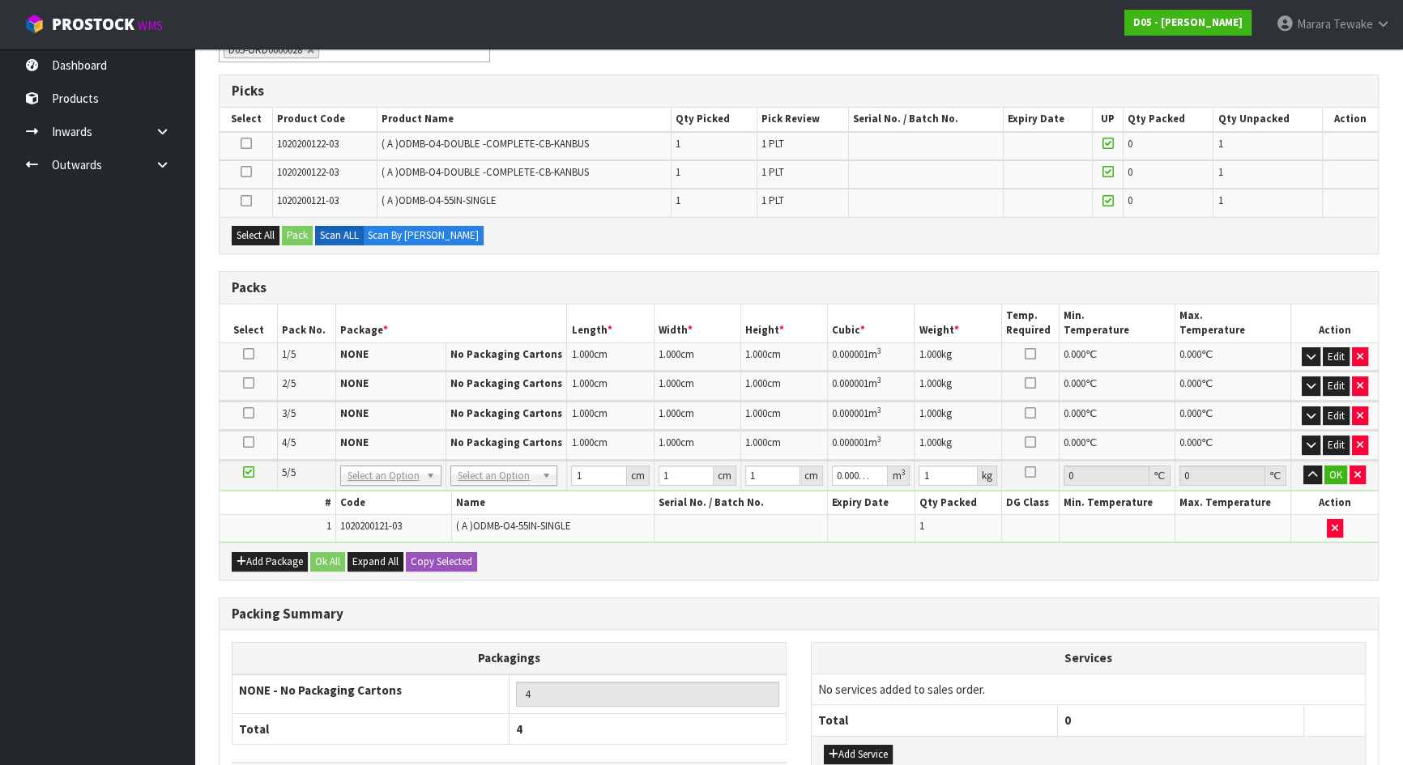
scroll to position [368, 0]
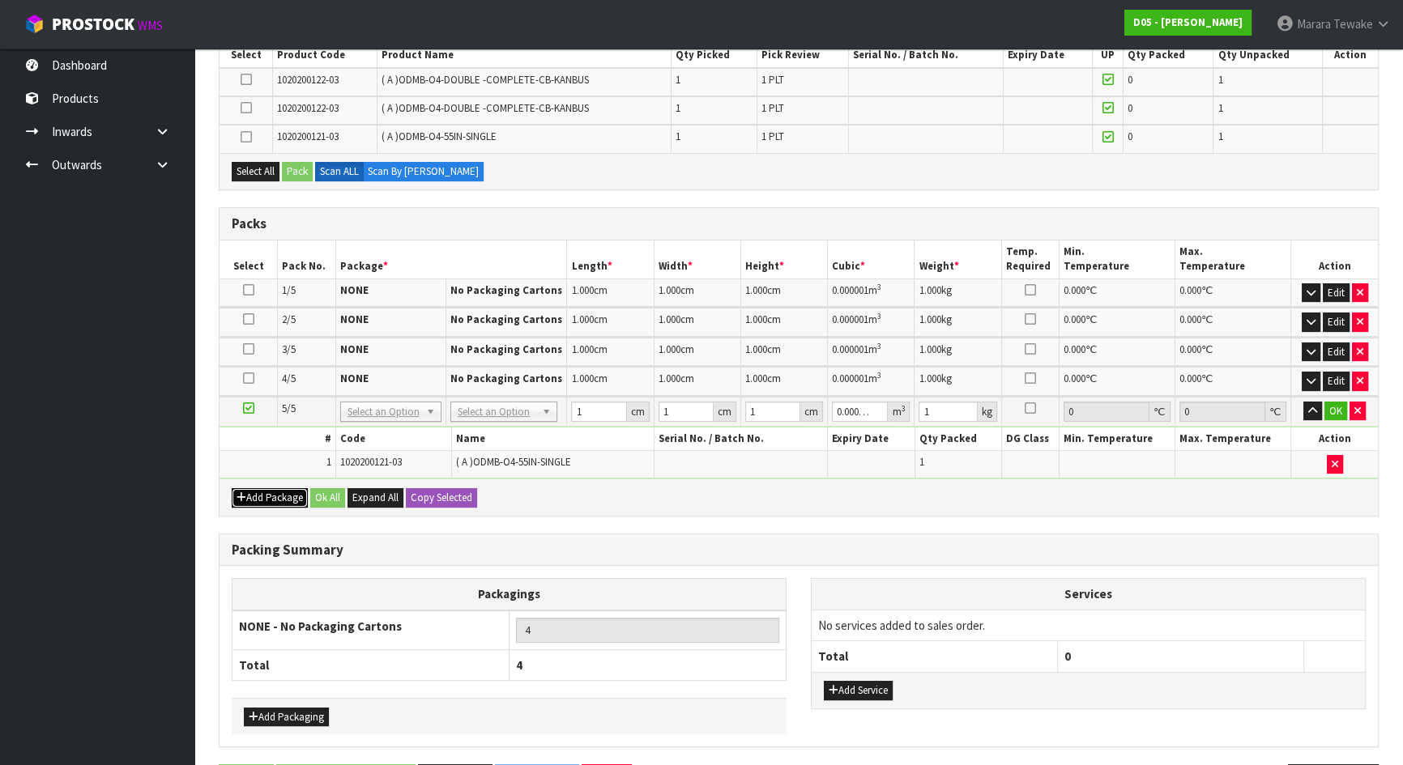
click at [284, 492] on button "Add Package" at bounding box center [270, 497] width 76 height 19
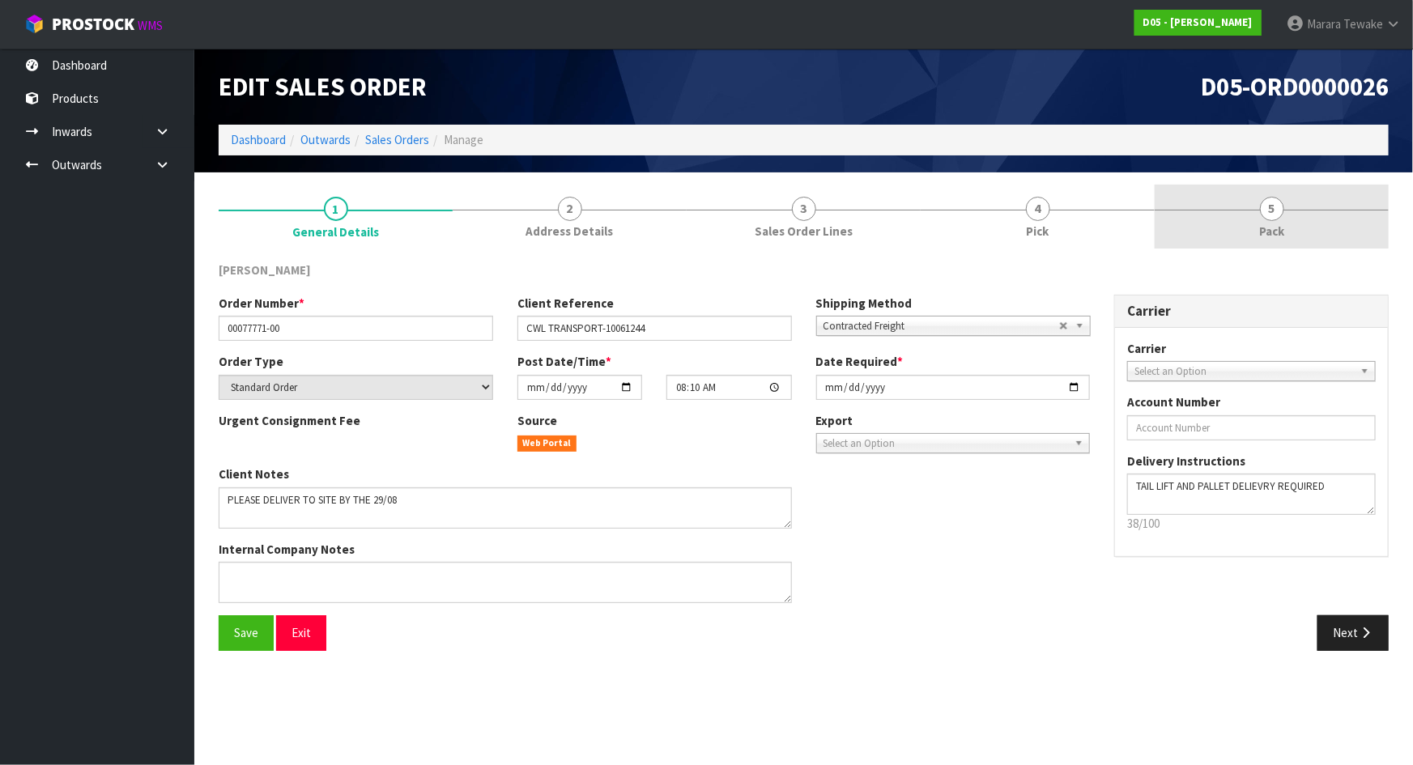
click at [1292, 211] on link "5 Pack" at bounding box center [1272, 217] width 234 height 64
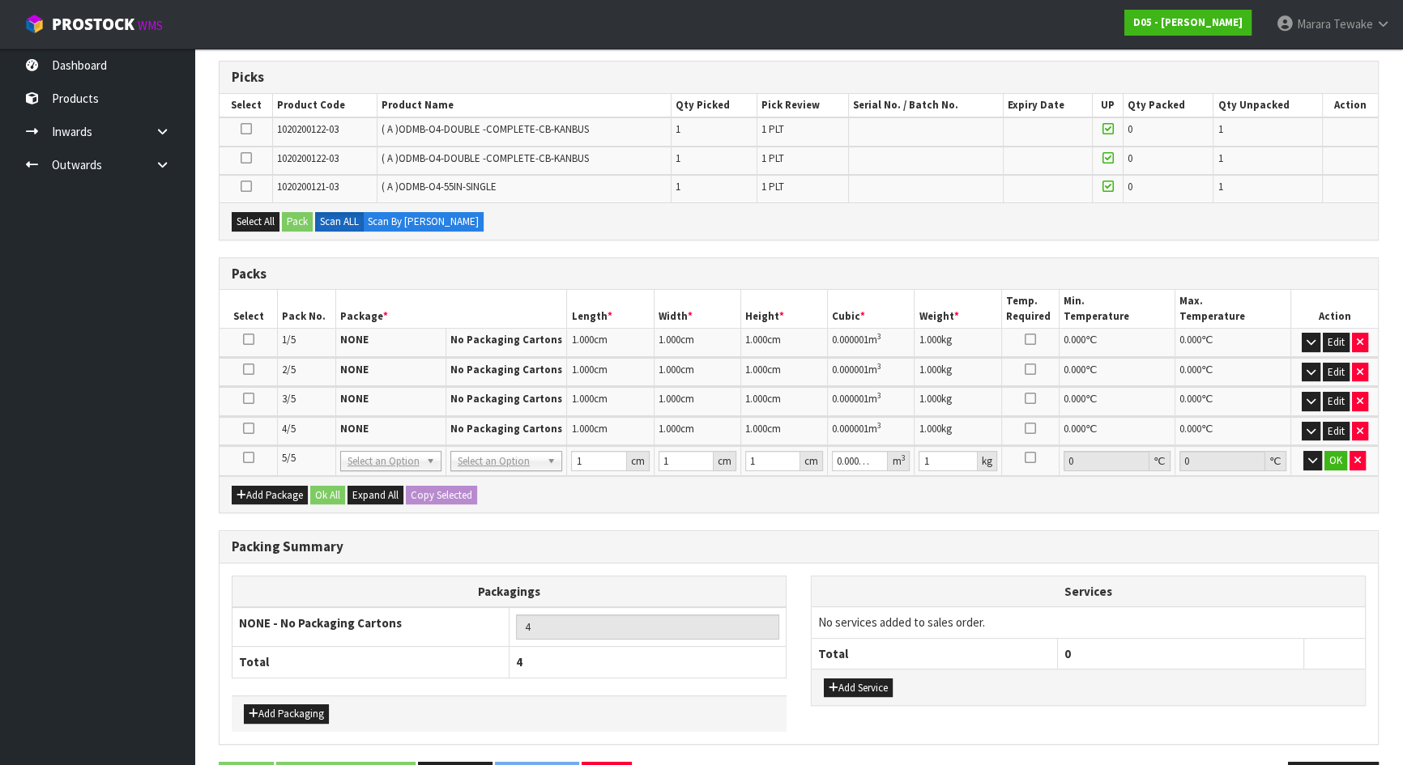
scroll to position [310, 0]
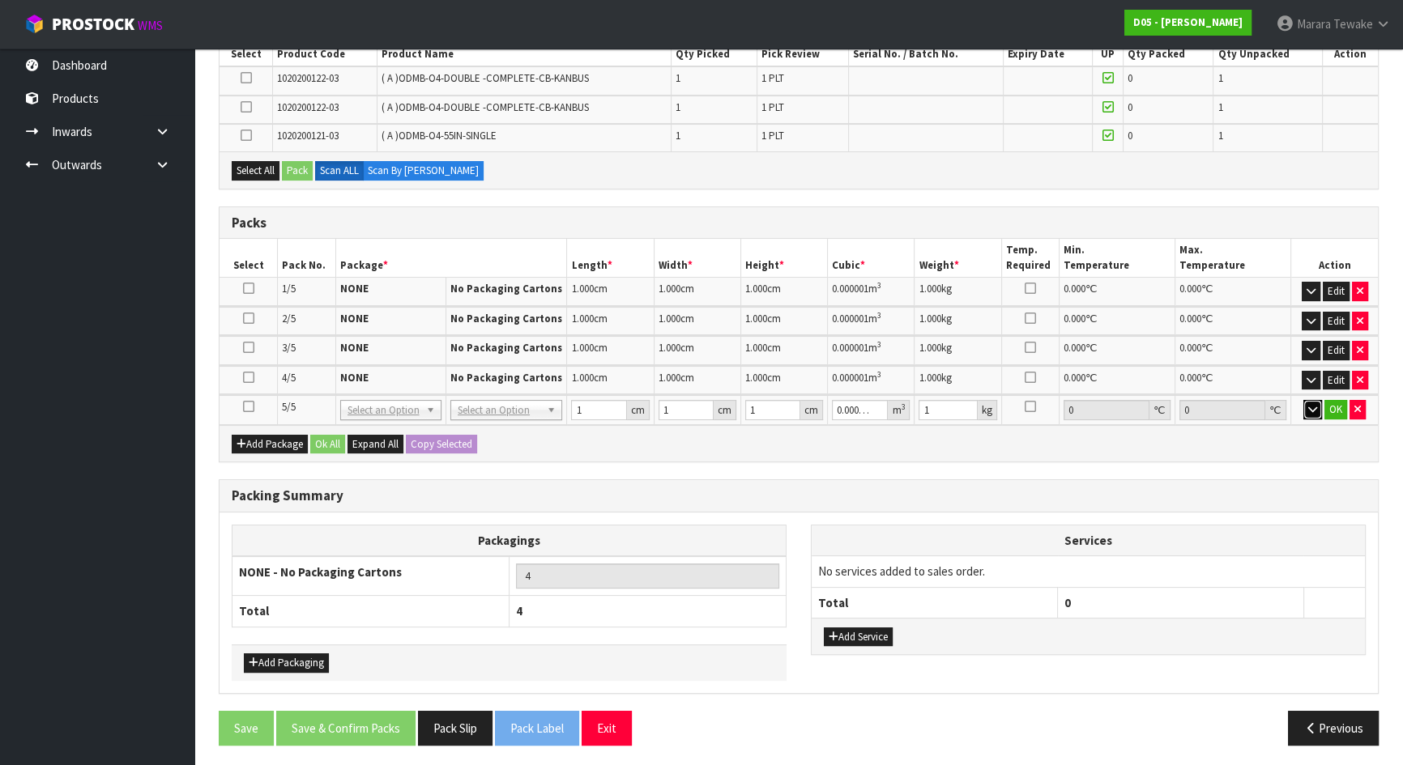
click at [1310, 404] on icon "button" at bounding box center [1312, 409] width 9 height 11
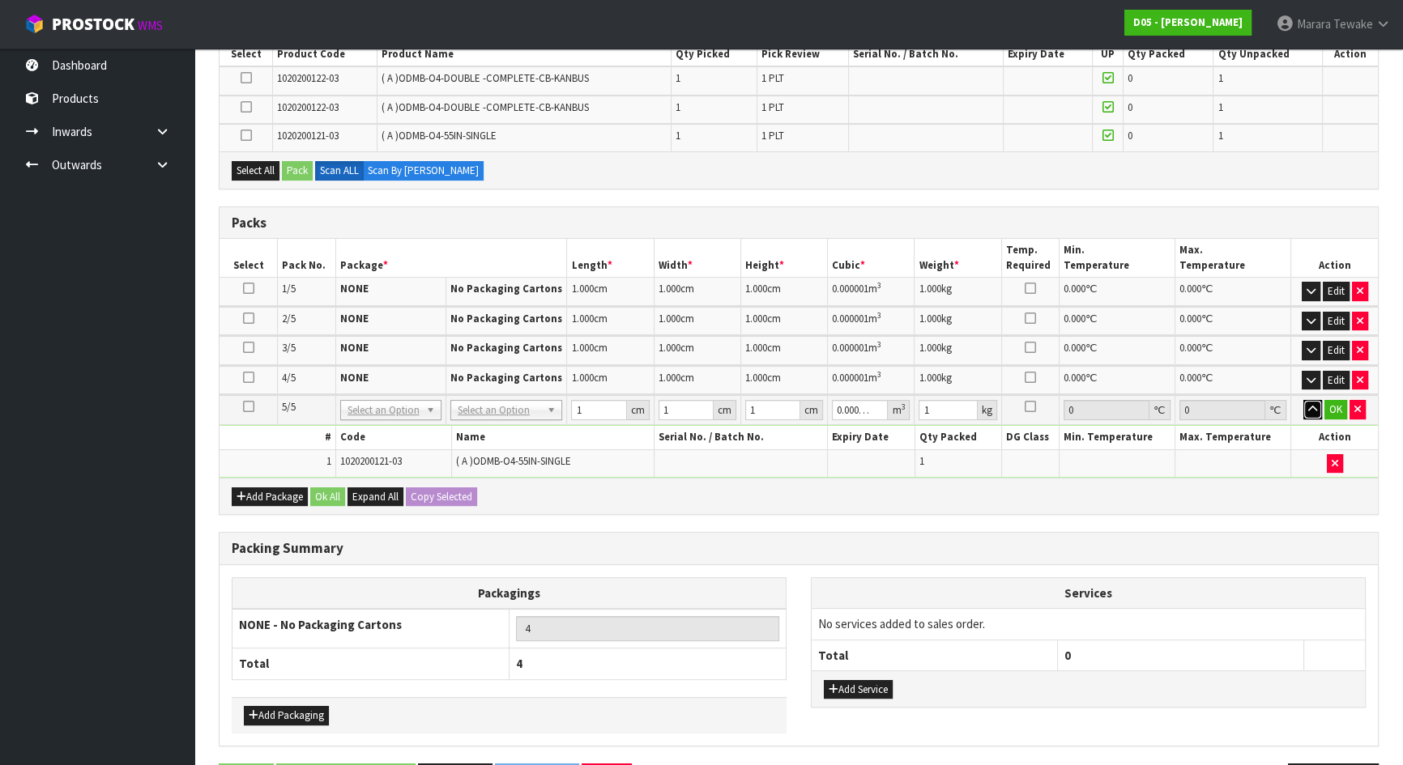
click at [1311, 406] on icon "button" at bounding box center [1312, 409] width 9 height 11
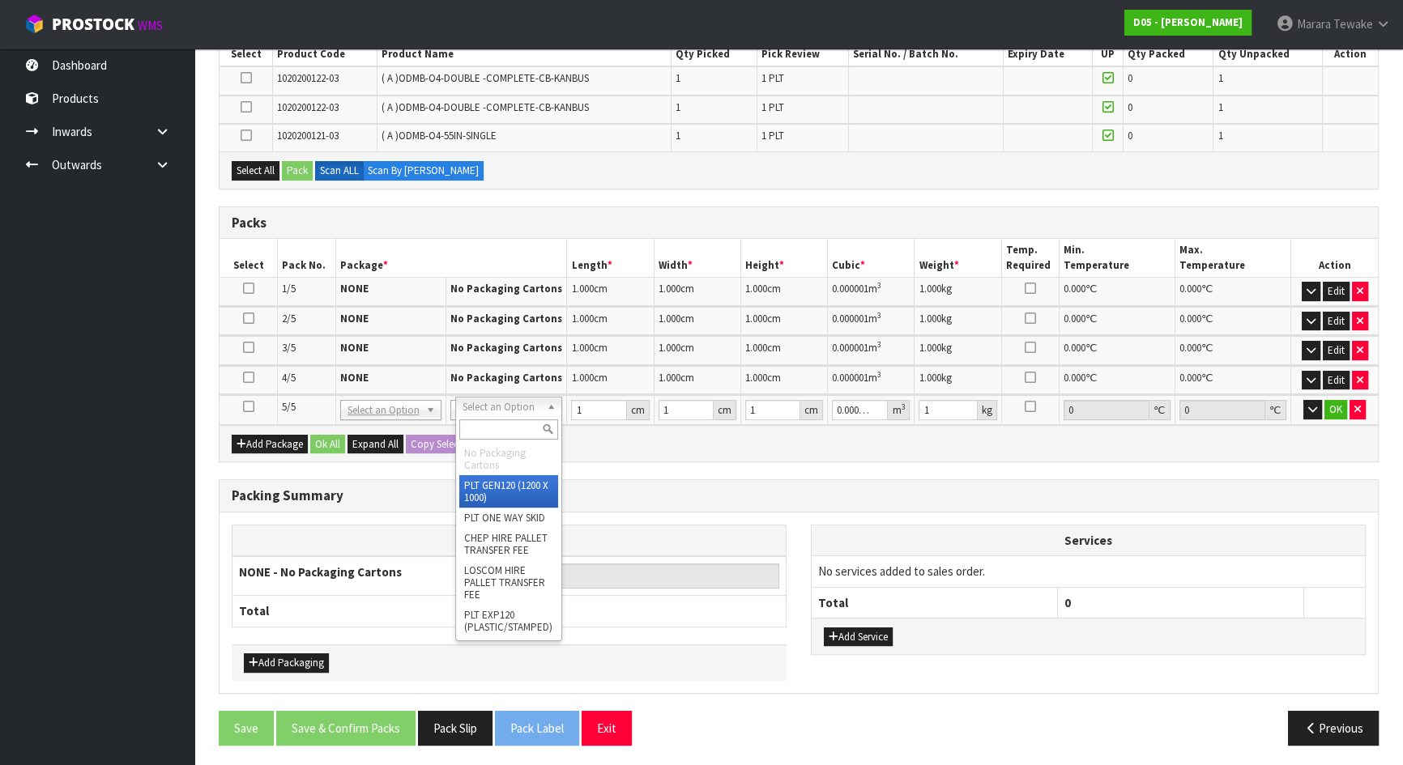
click at [497, 452] on li "No Packaging Cartons" at bounding box center [508, 459] width 99 height 32
click at [1350, 410] on button "button" at bounding box center [1357, 409] width 16 height 19
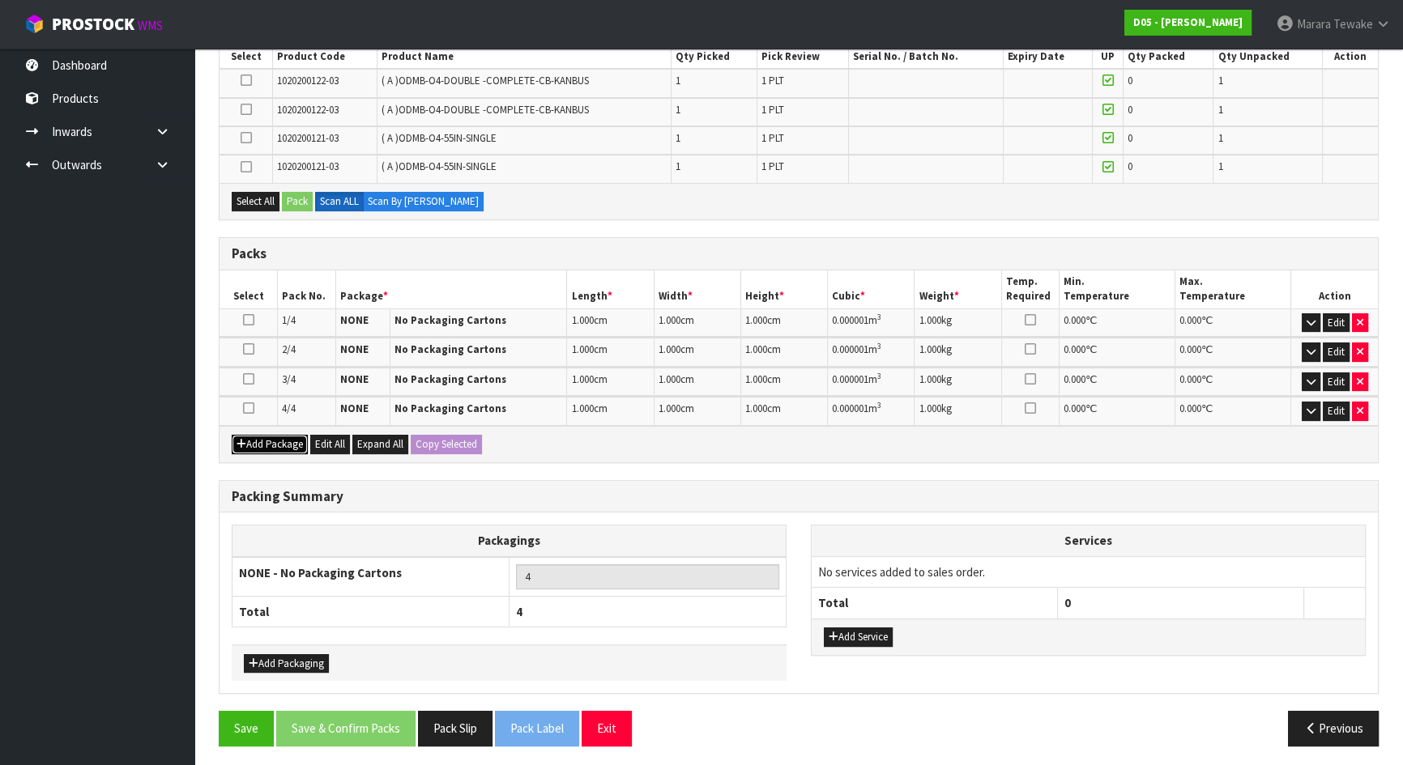
click at [275, 440] on button "Add Package" at bounding box center [270, 444] width 76 height 19
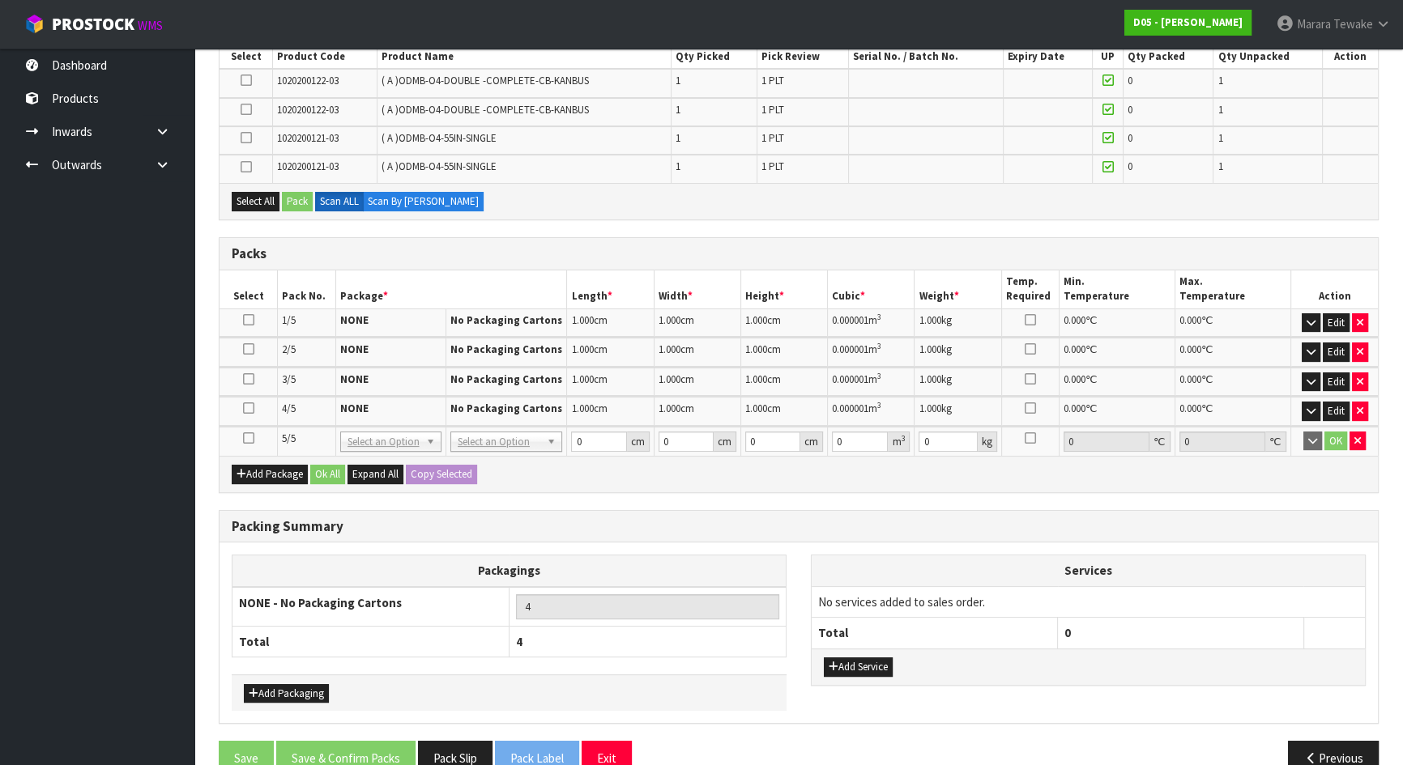
click at [249, 438] on icon at bounding box center [248, 438] width 11 height 1
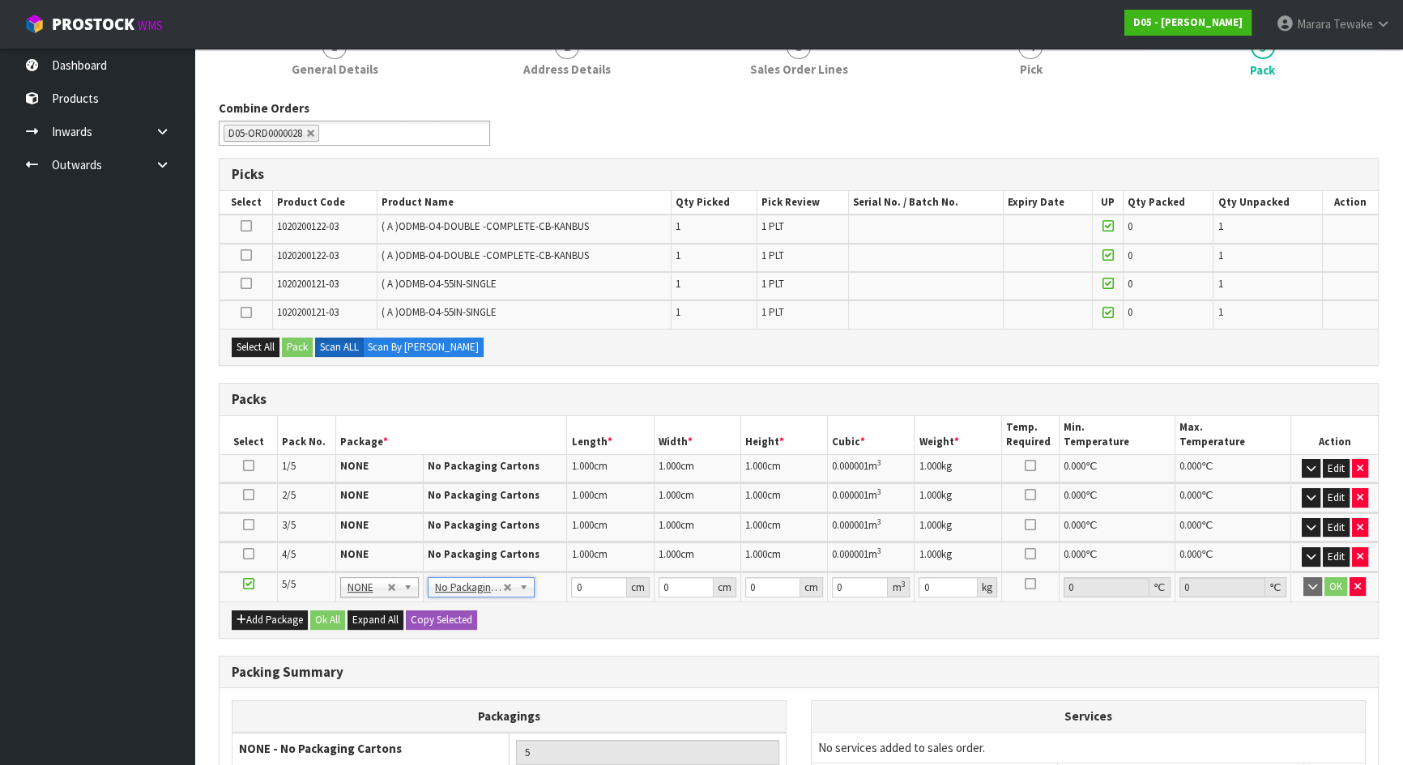
scroll to position [161, 0]
drag, startPoint x: 243, startPoint y: 283, endPoint x: 271, endPoint y: 313, distance: 40.7
click at [243, 284] on icon at bounding box center [246, 284] width 11 height 1
click at [0, 0] on input "checkbox" at bounding box center [0, 0] width 0 height 0
click at [288, 346] on button "Pack" at bounding box center [297, 348] width 31 height 19
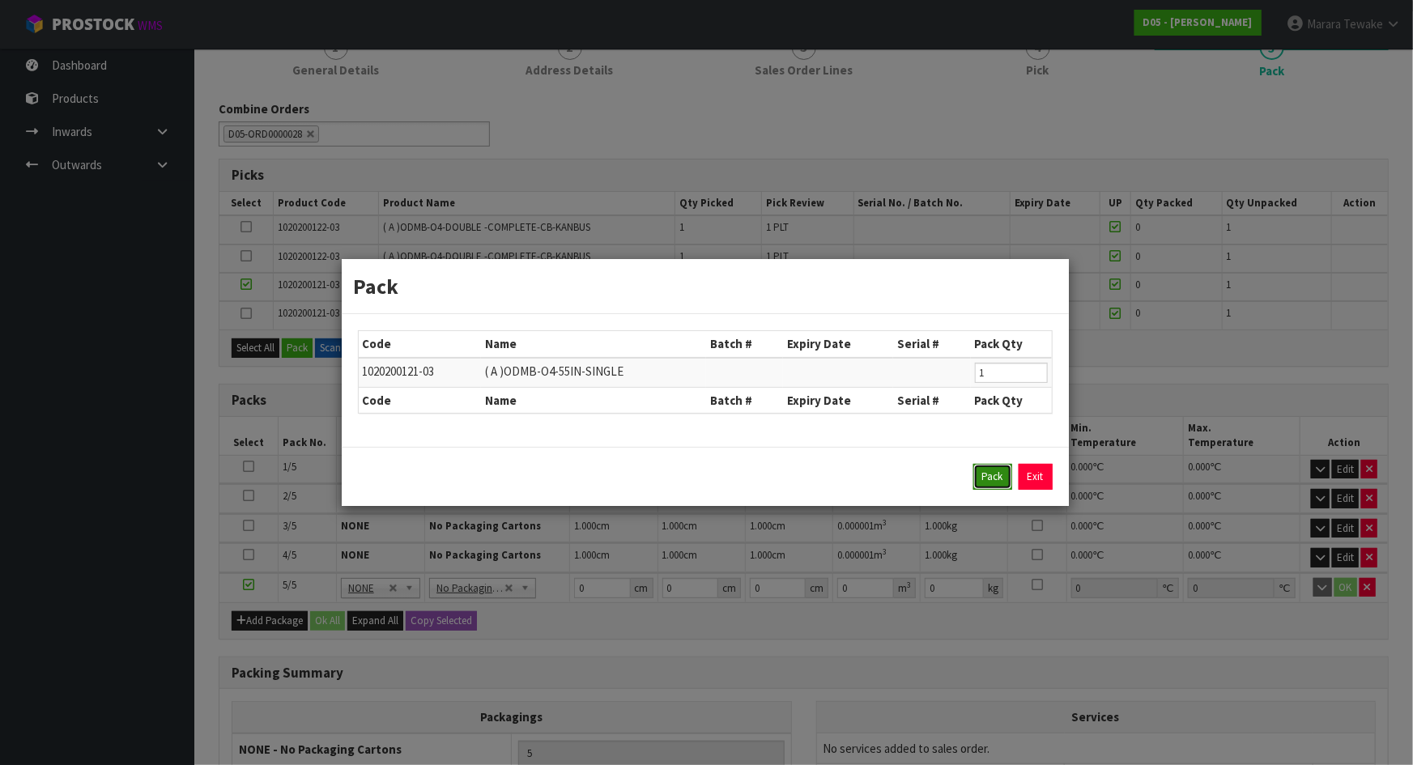
click at [983, 475] on button "Pack" at bounding box center [993, 477] width 39 height 26
type input "4"
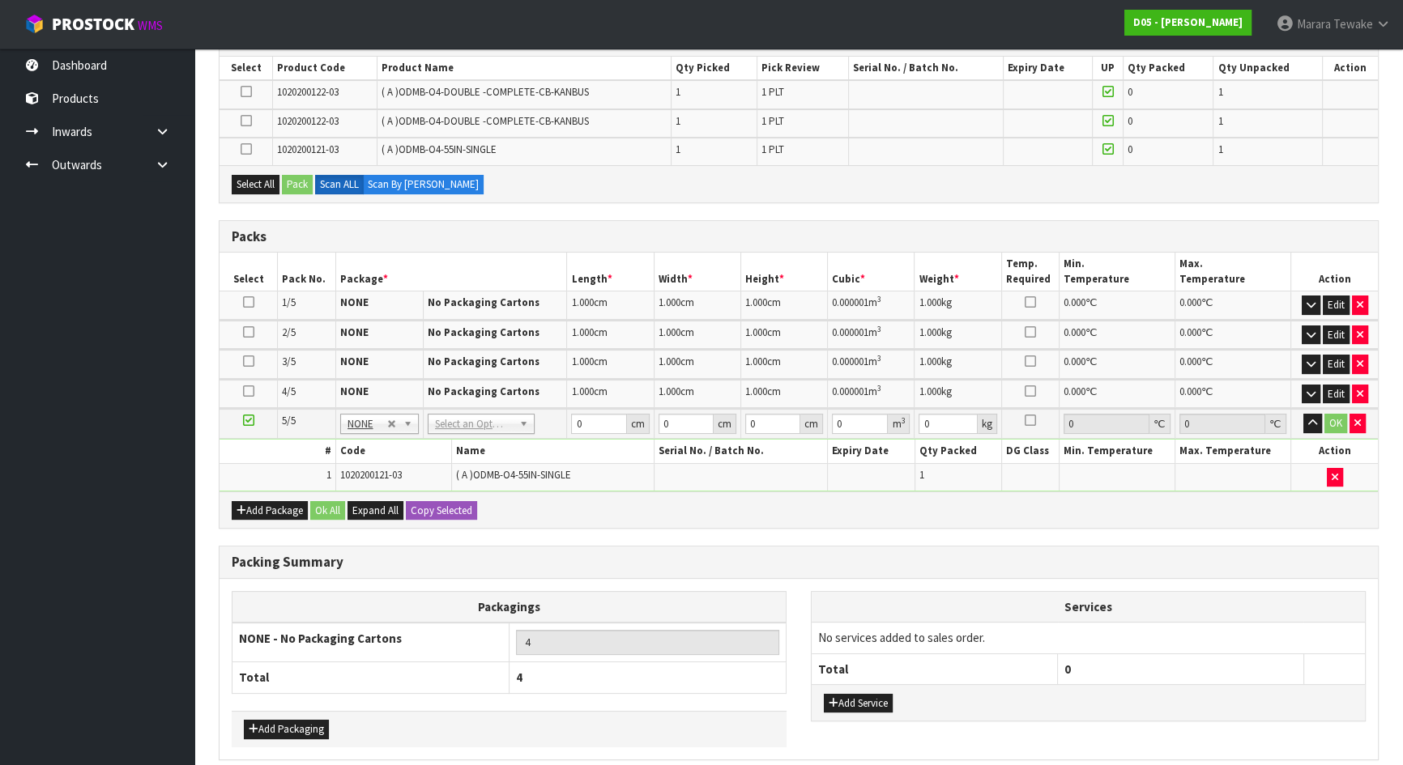
scroll to position [308, 0]
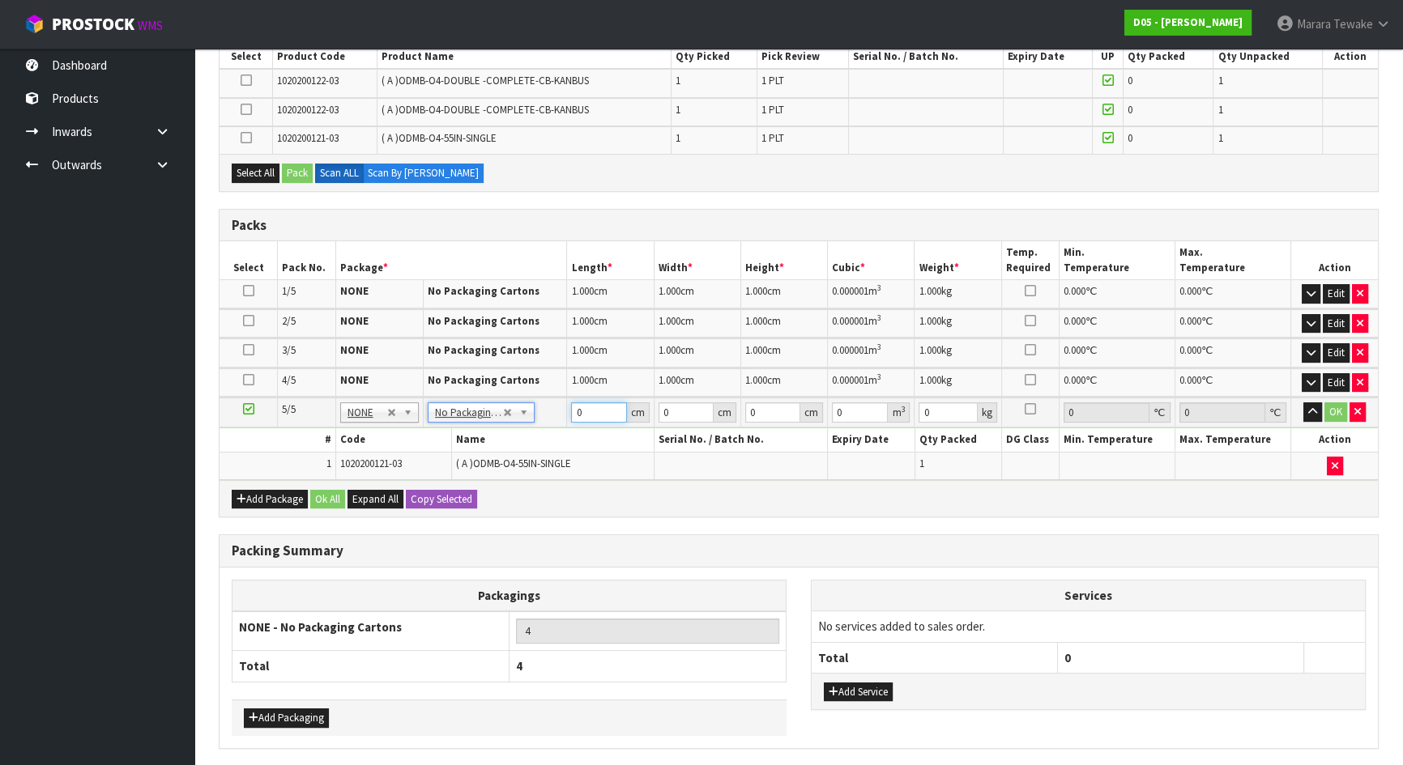
drag, startPoint x: 592, startPoint y: 412, endPoint x: 567, endPoint y: 398, distance: 28.6
click at [569, 401] on td "0 cm" at bounding box center [610, 413] width 87 height 30
type input "1"
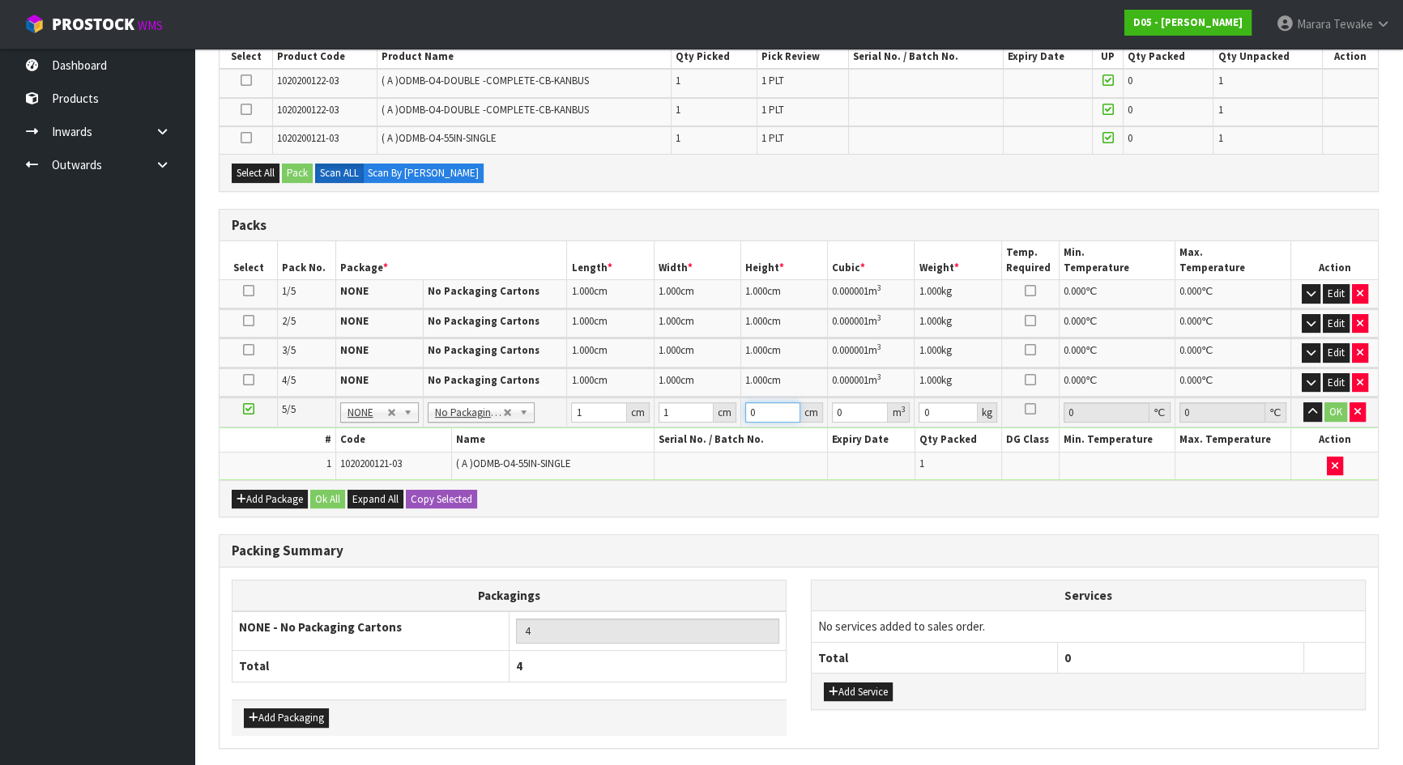
type input "0.000001"
type input "1"
click at [275, 492] on button "Add Package" at bounding box center [270, 499] width 76 height 19
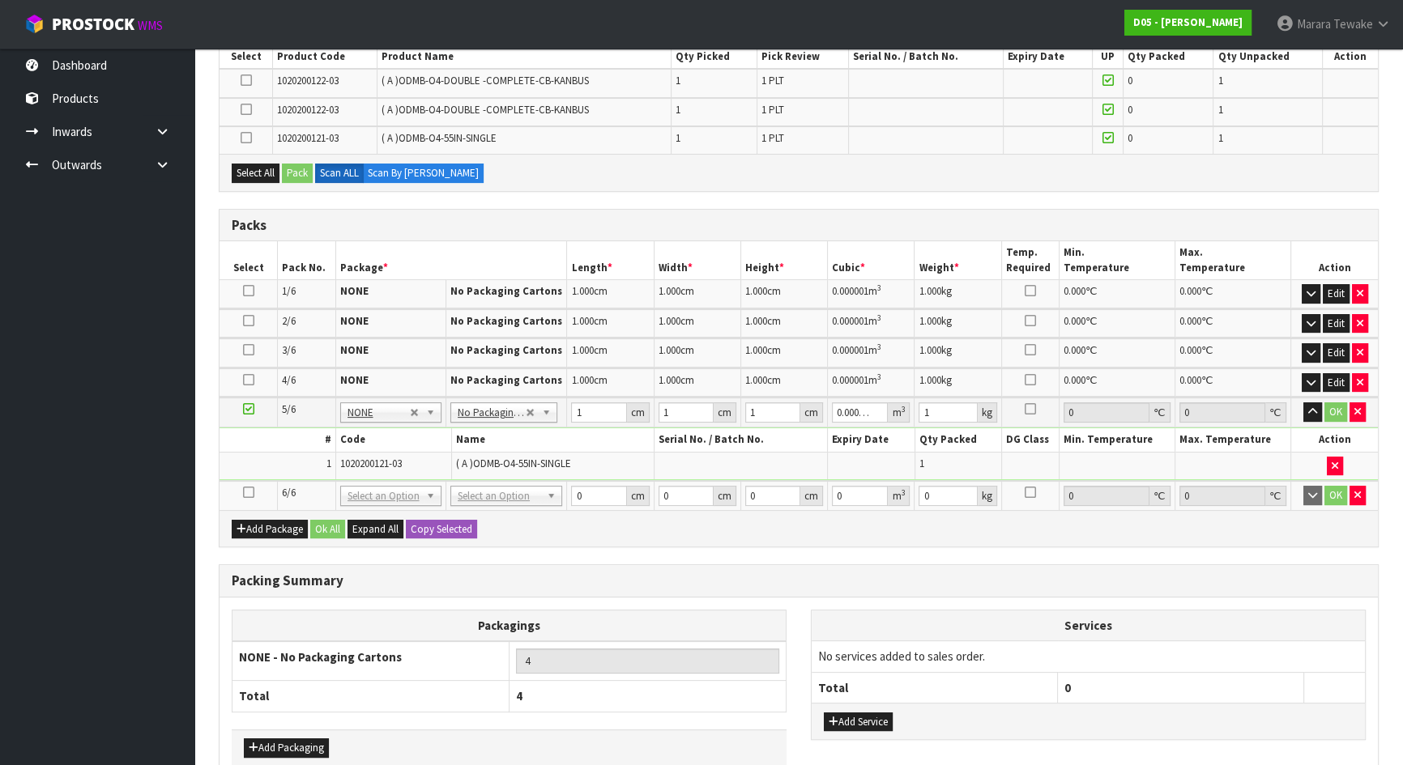
click at [250, 492] on icon at bounding box center [248, 492] width 11 height 1
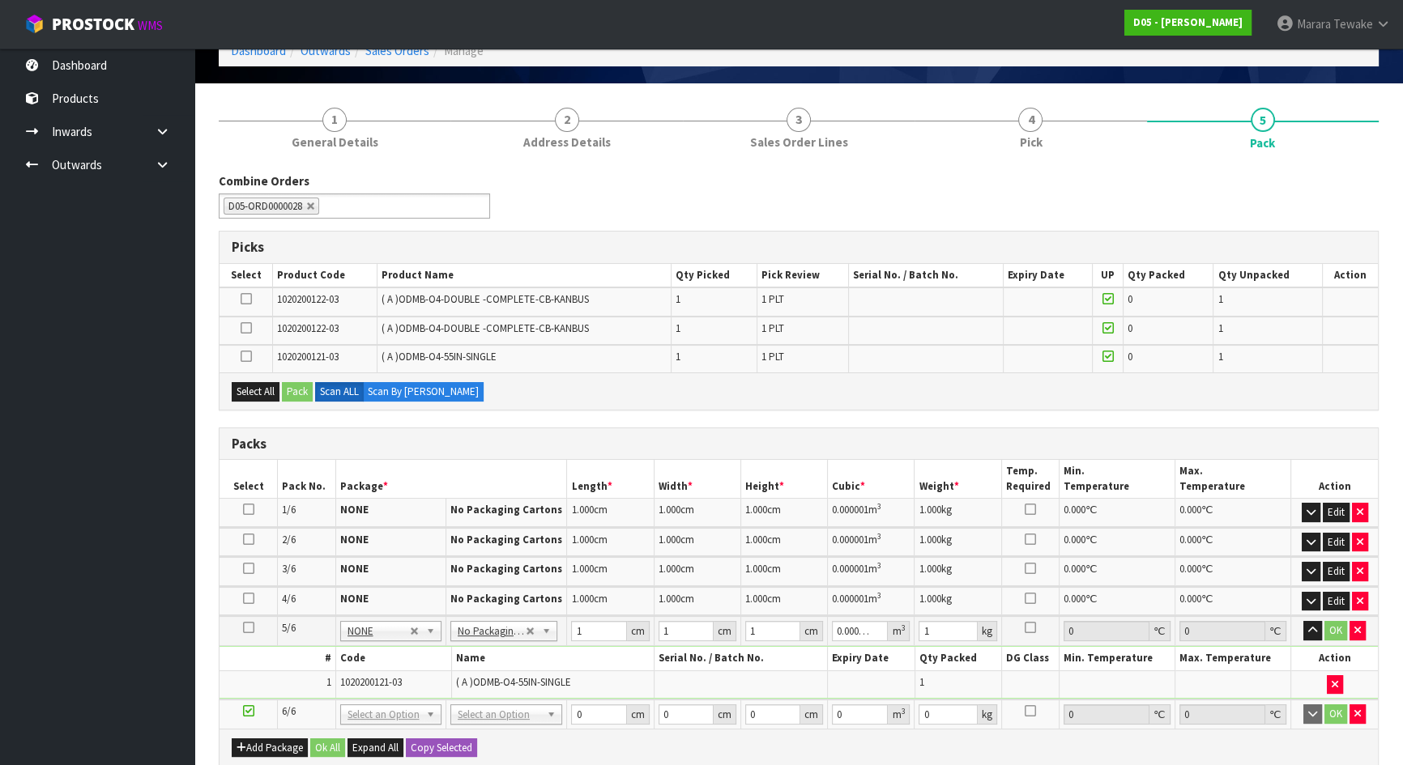
scroll to position [87, 0]
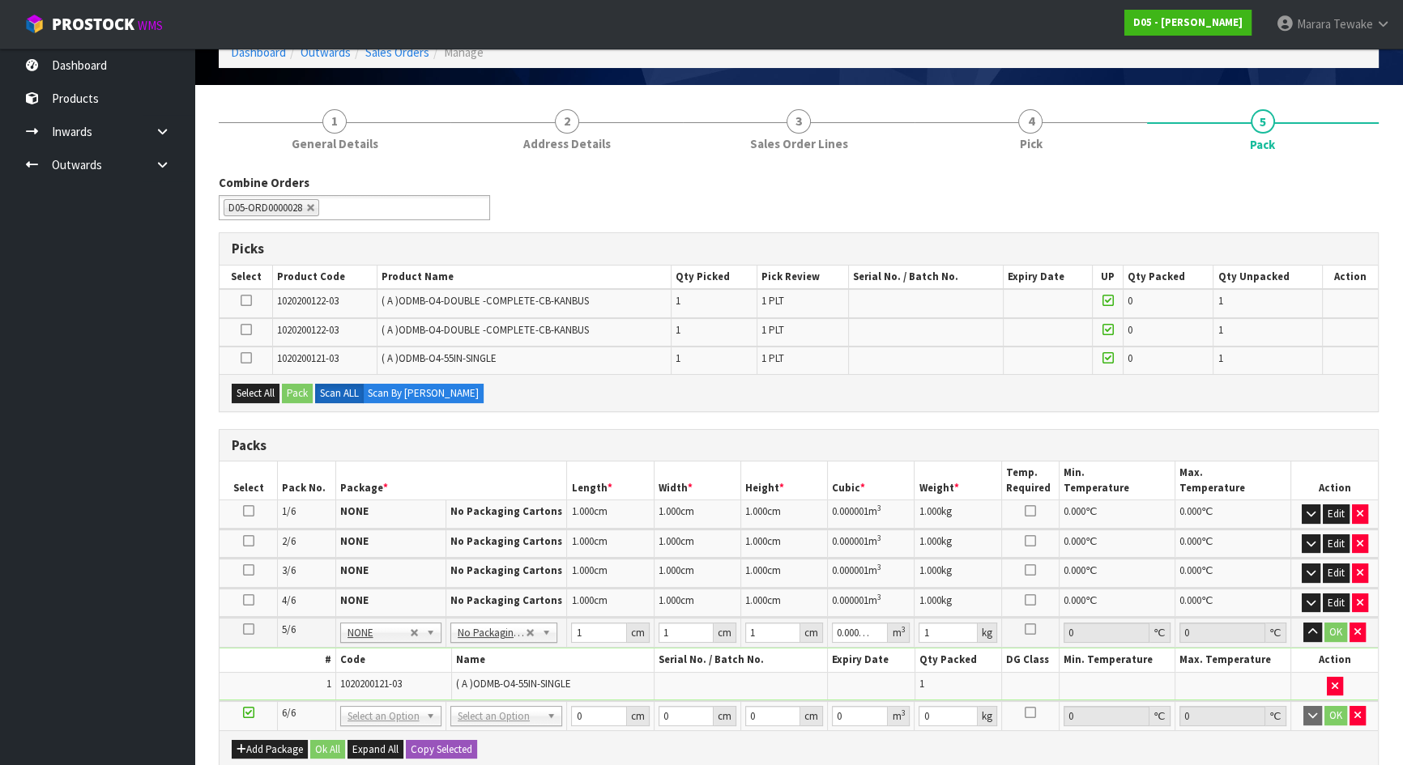
click at [241, 359] on icon at bounding box center [246, 358] width 11 height 1
click at [0, 0] on input "checkbox" at bounding box center [0, 0] width 0 height 0
click at [297, 392] on button "Pack" at bounding box center [297, 393] width 31 height 19
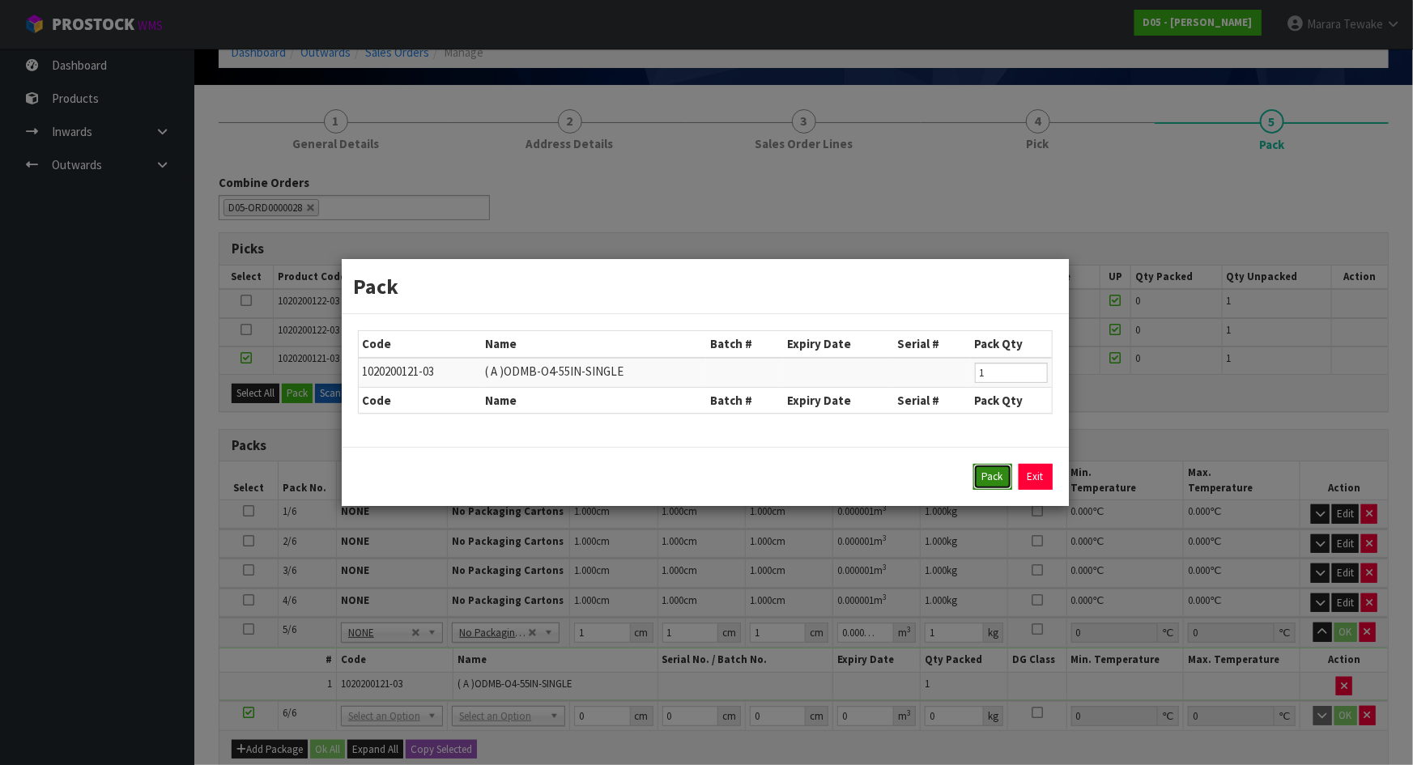
click at [992, 470] on button "Pack" at bounding box center [993, 477] width 39 height 26
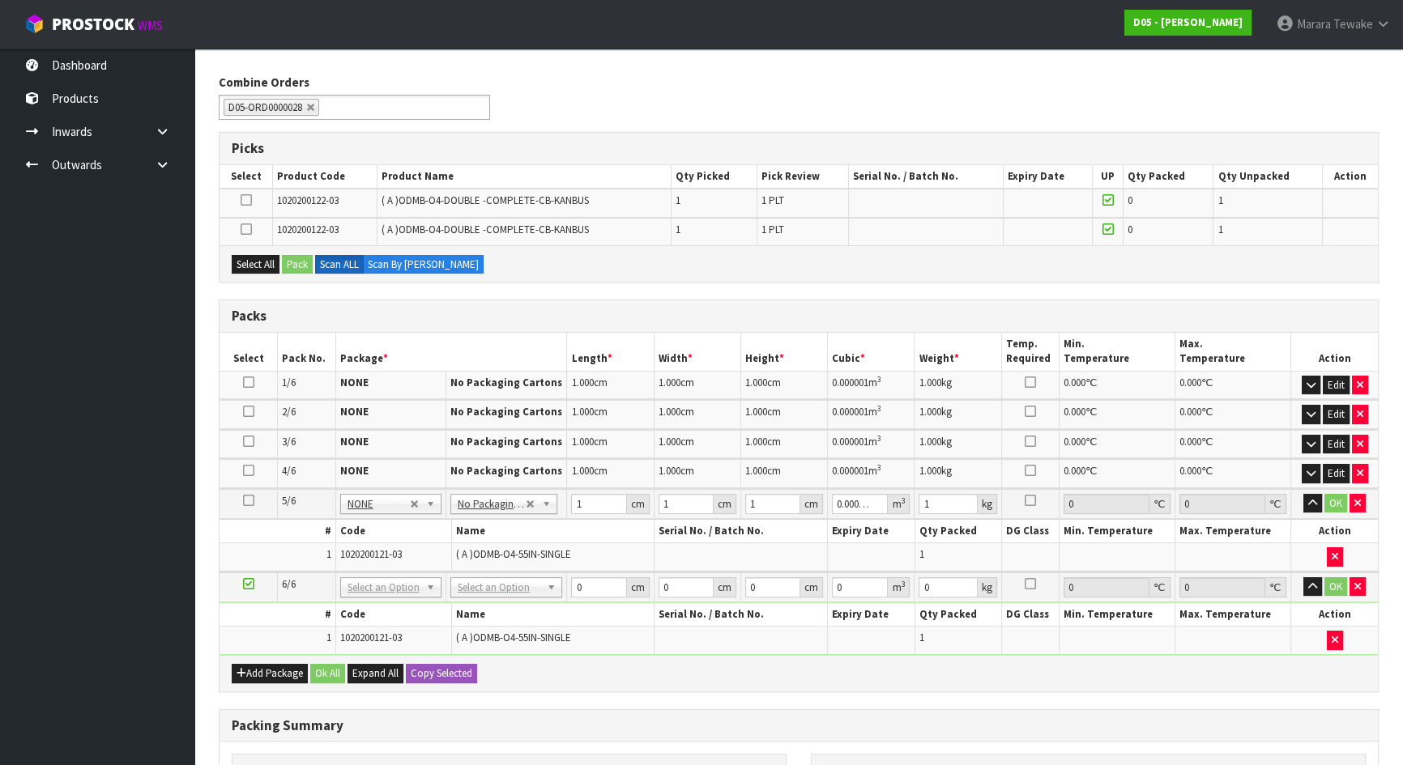
scroll to position [381, 0]
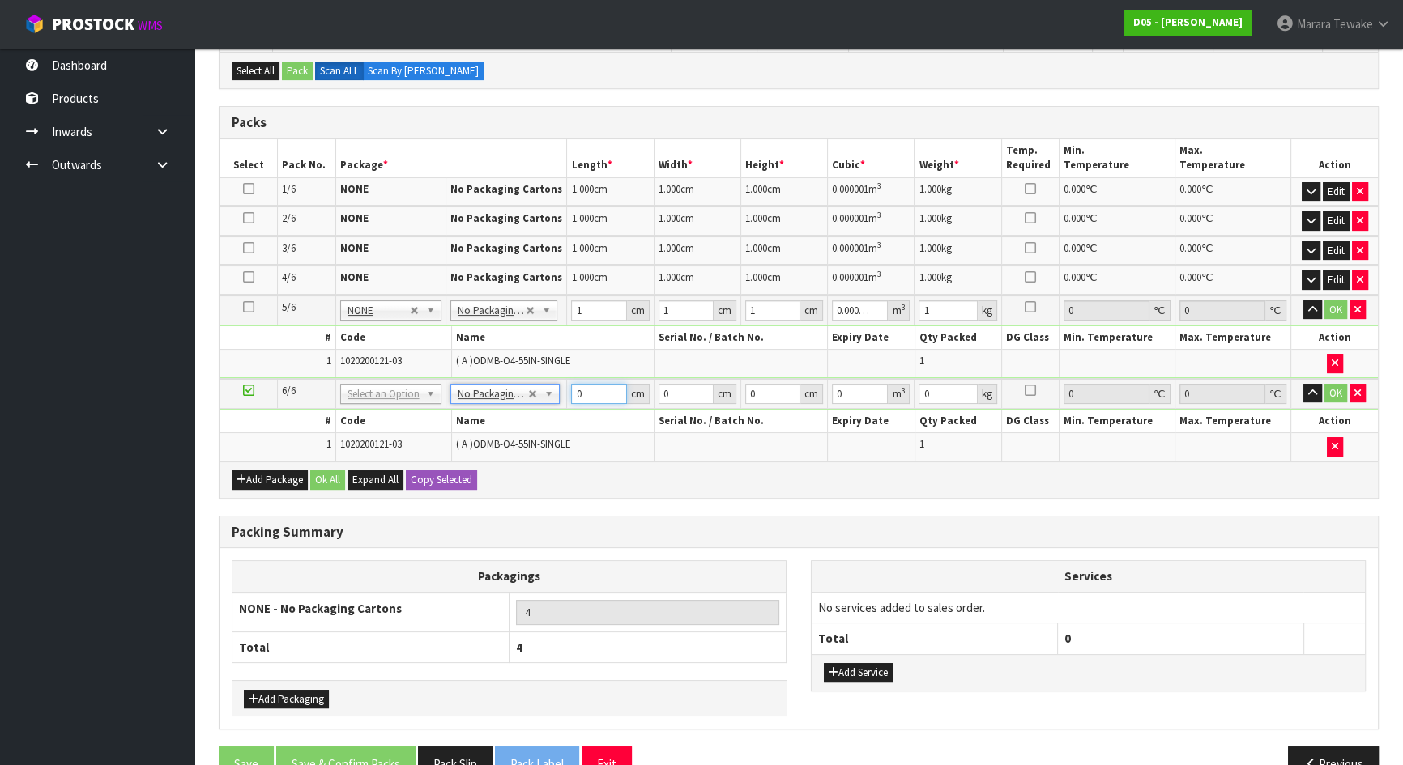
drag, startPoint x: 586, startPoint y: 393, endPoint x: 559, endPoint y: 374, distance: 33.2
click at [558, 379] on tr "6/6 NONE 007-001 007-002 007-004 007-009 007-013 007-014 007-015 007-017 007-01…" at bounding box center [798, 394] width 1158 height 30
type input "1"
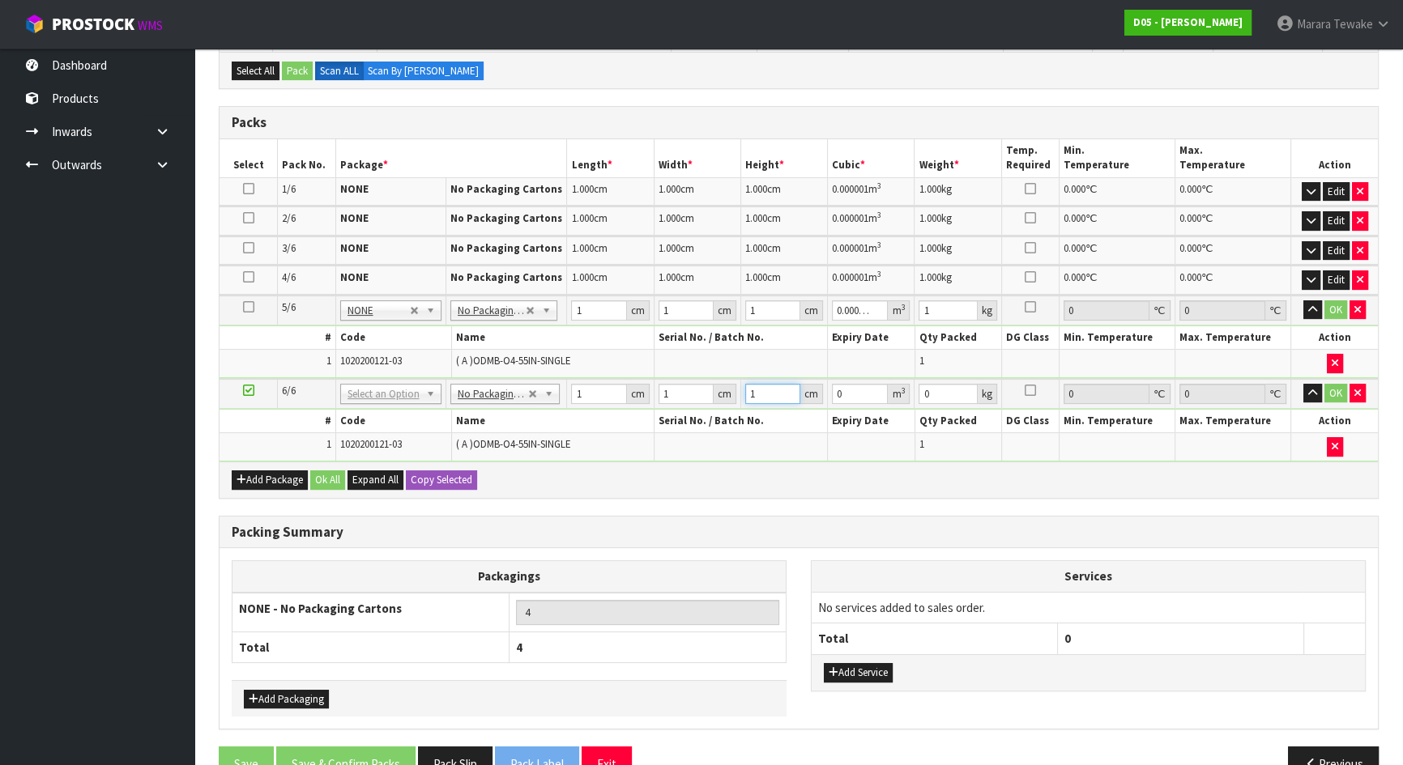
type input "0.000001"
type input "1"
click at [255, 479] on button "Add Package" at bounding box center [270, 480] width 76 height 19
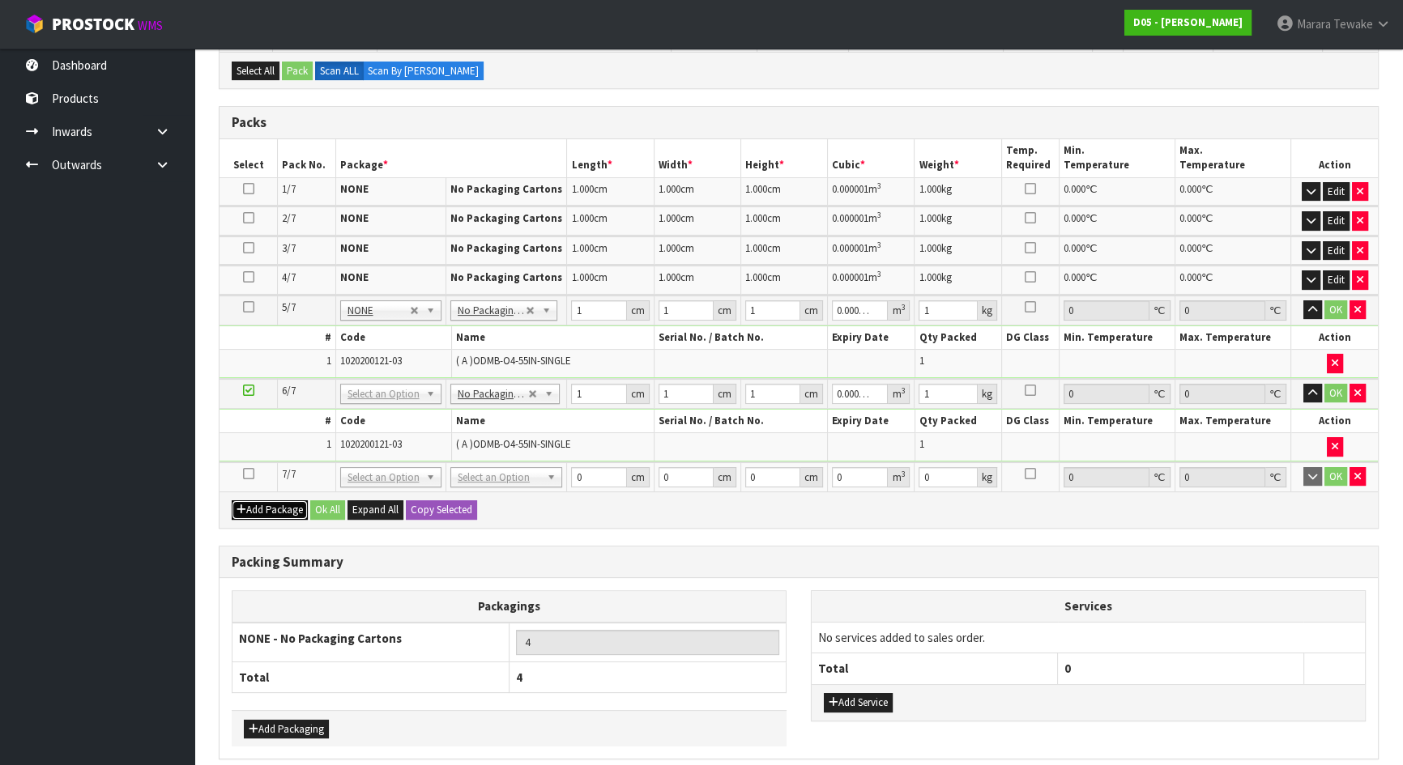
click at [262, 501] on button "Add Package" at bounding box center [270, 510] width 76 height 19
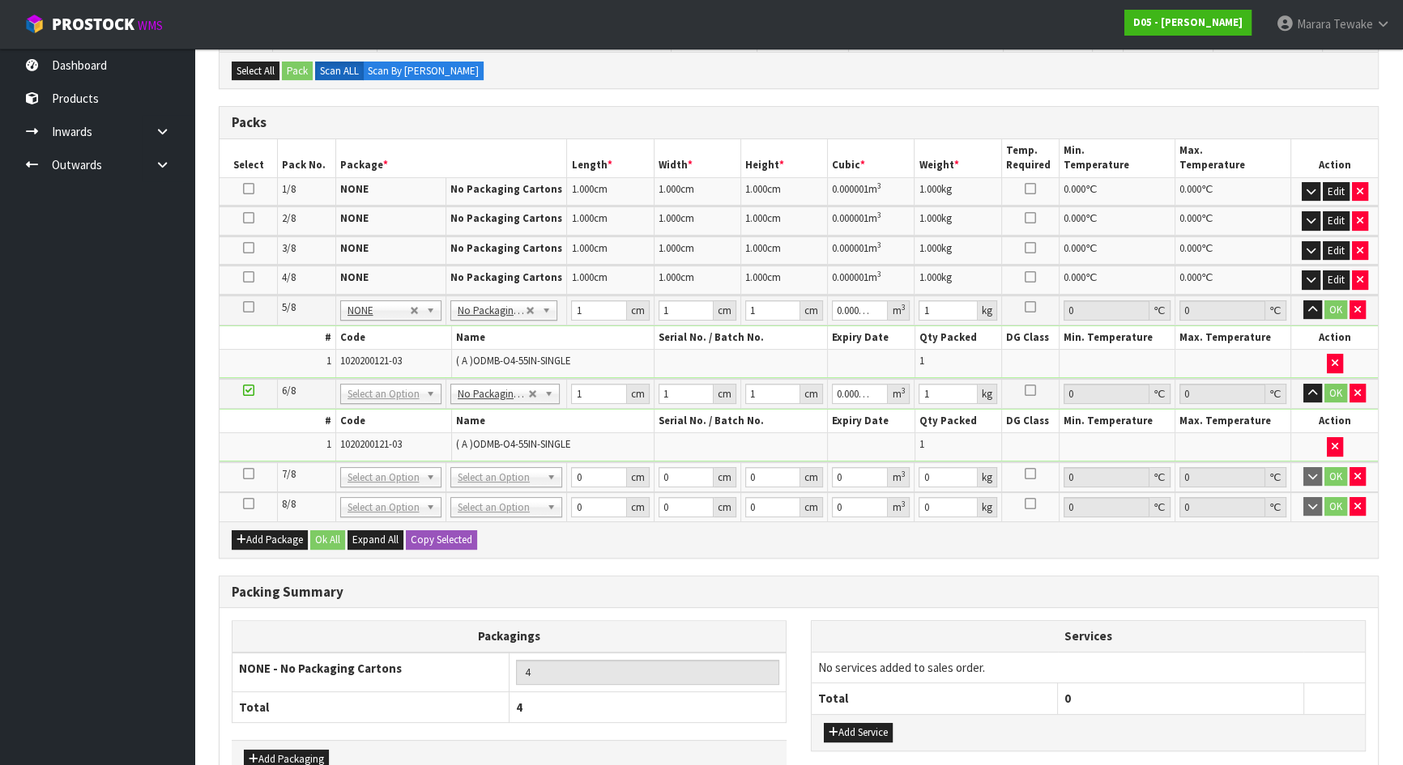
click at [254, 471] on td at bounding box center [248, 477] width 58 height 30
click at [251, 474] on icon at bounding box center [248, 474] width 11 height 1
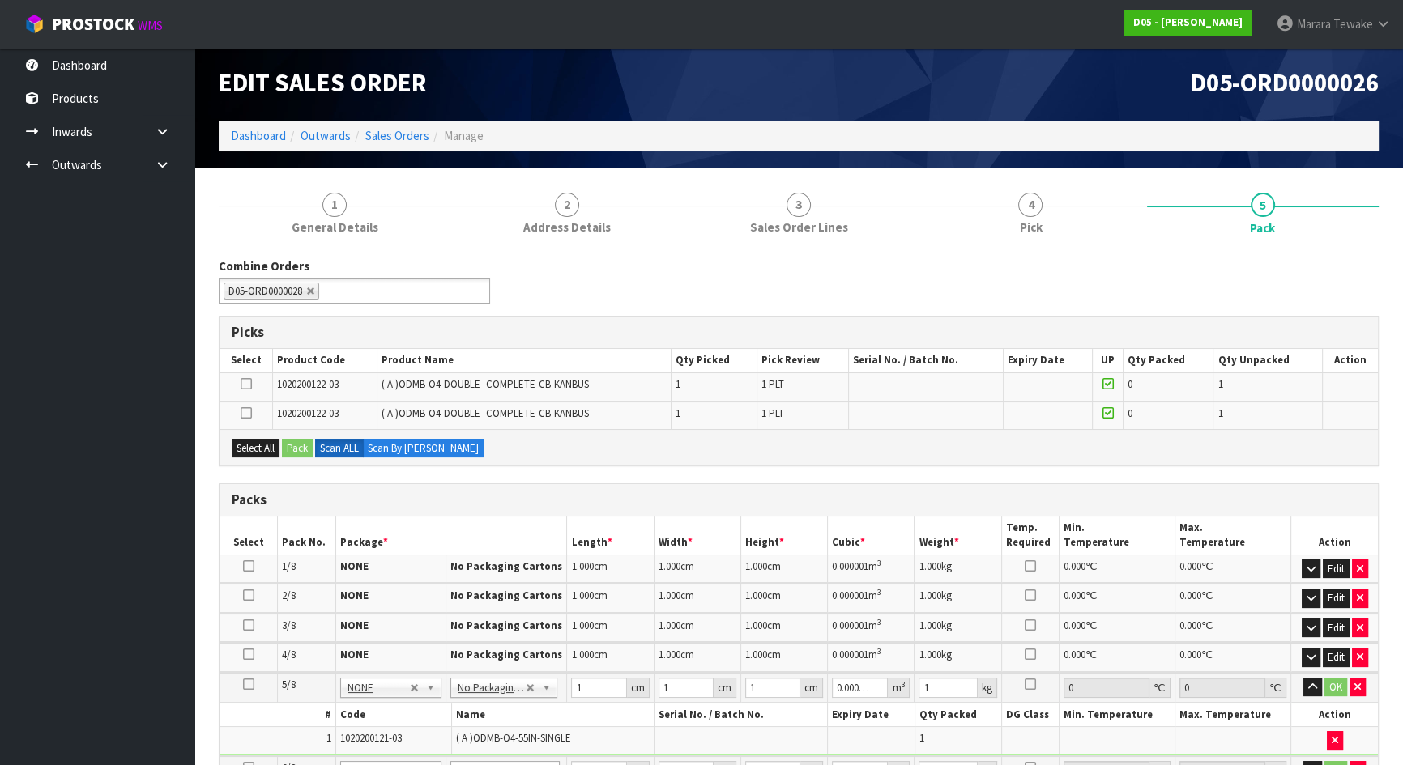
scroll to position [0, 0]
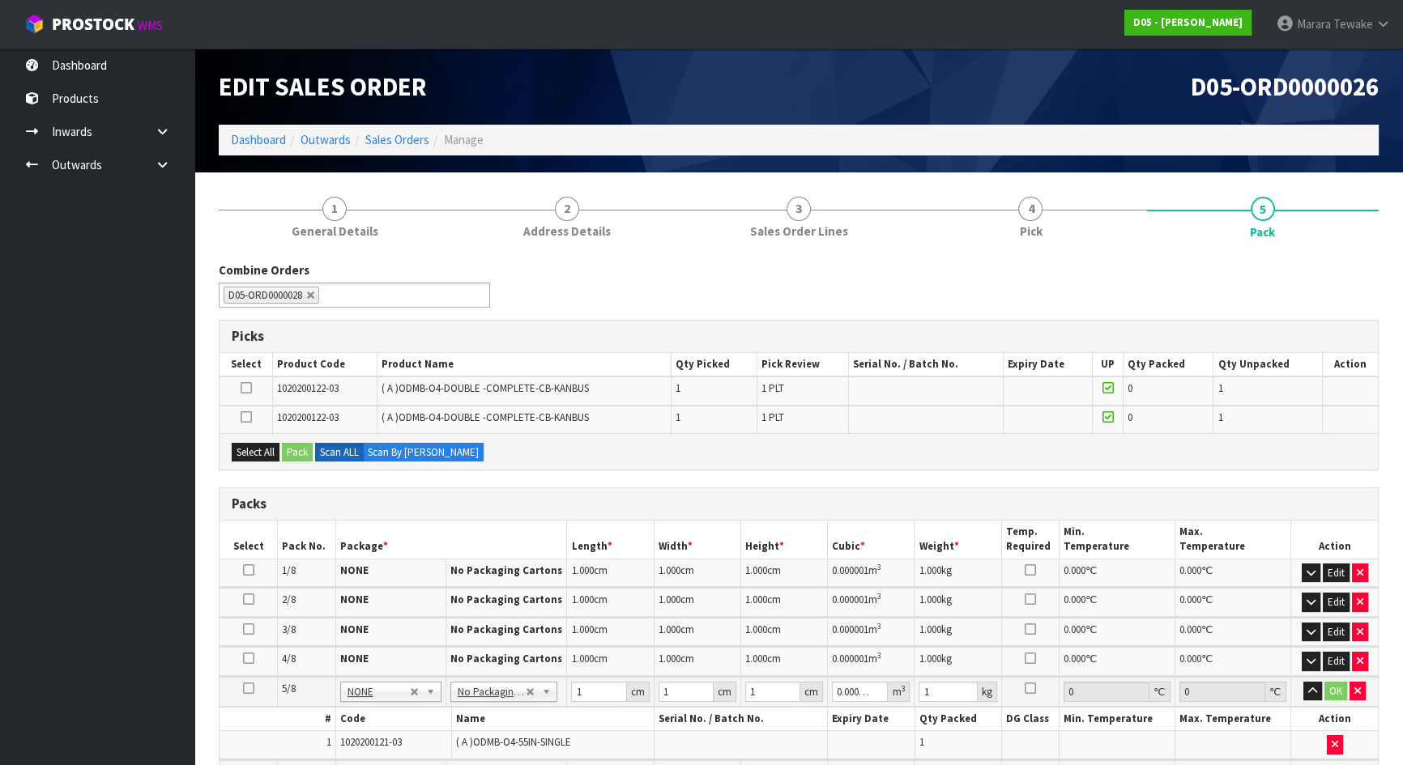
click at [249, 388] on icon at bounding box center [246, 388] width 11 height 1
click at [0, 0] on input "checkbox" at bounding box center [0, 0] width 0 height 0
click at [292, 452] on button "Pack" at bounding box center [297, 452] width 31 height 19
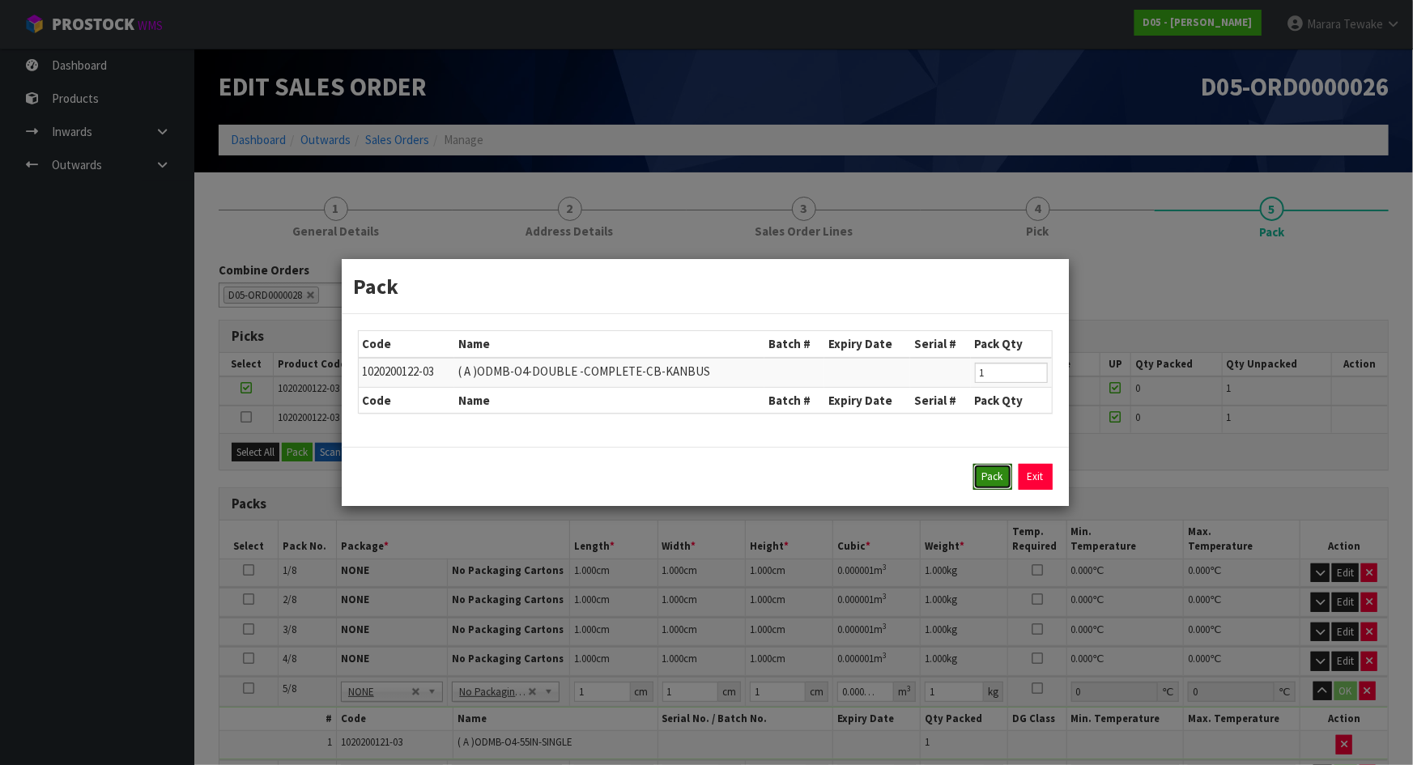
click at [991, 470] on button "Pack" at bounding box center [993, 477] width 39 height 26
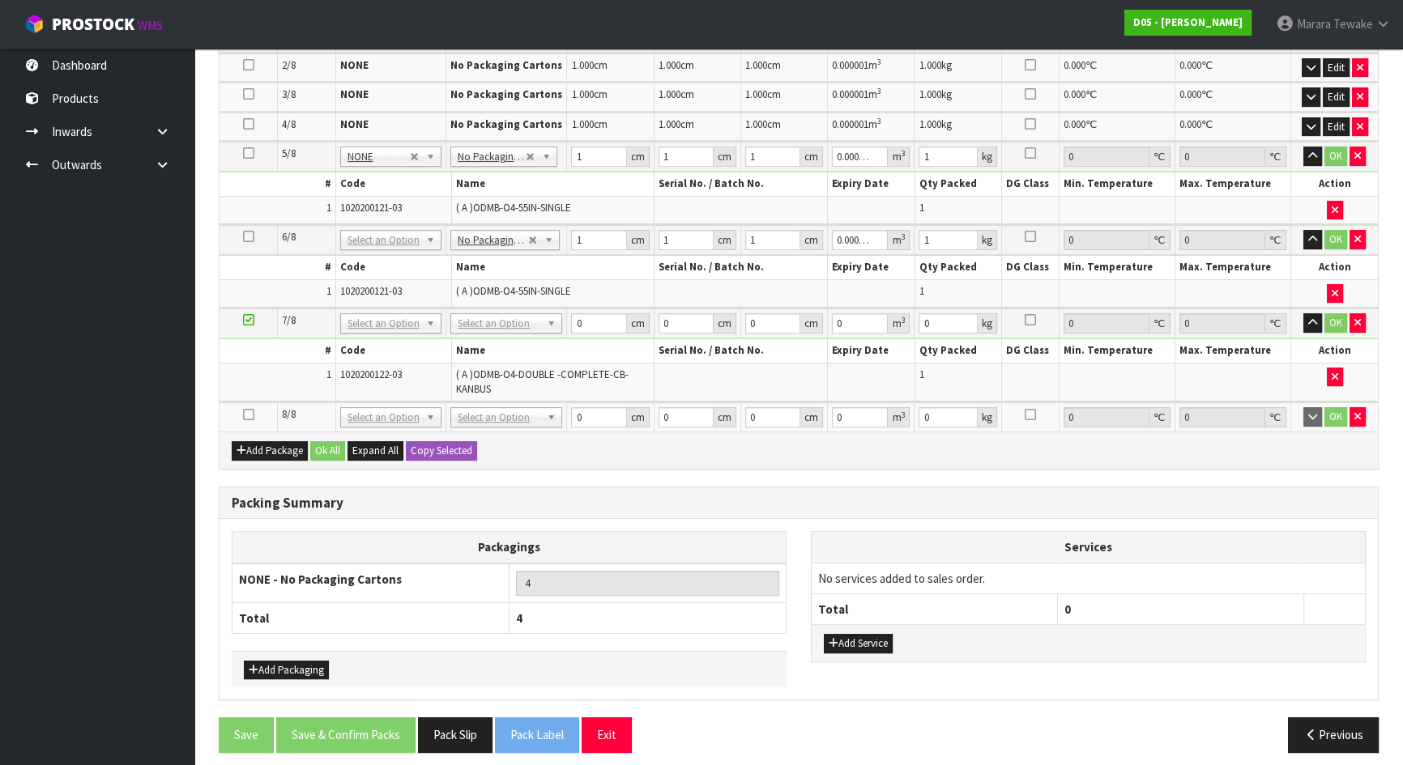
scroll to position [511, 0]
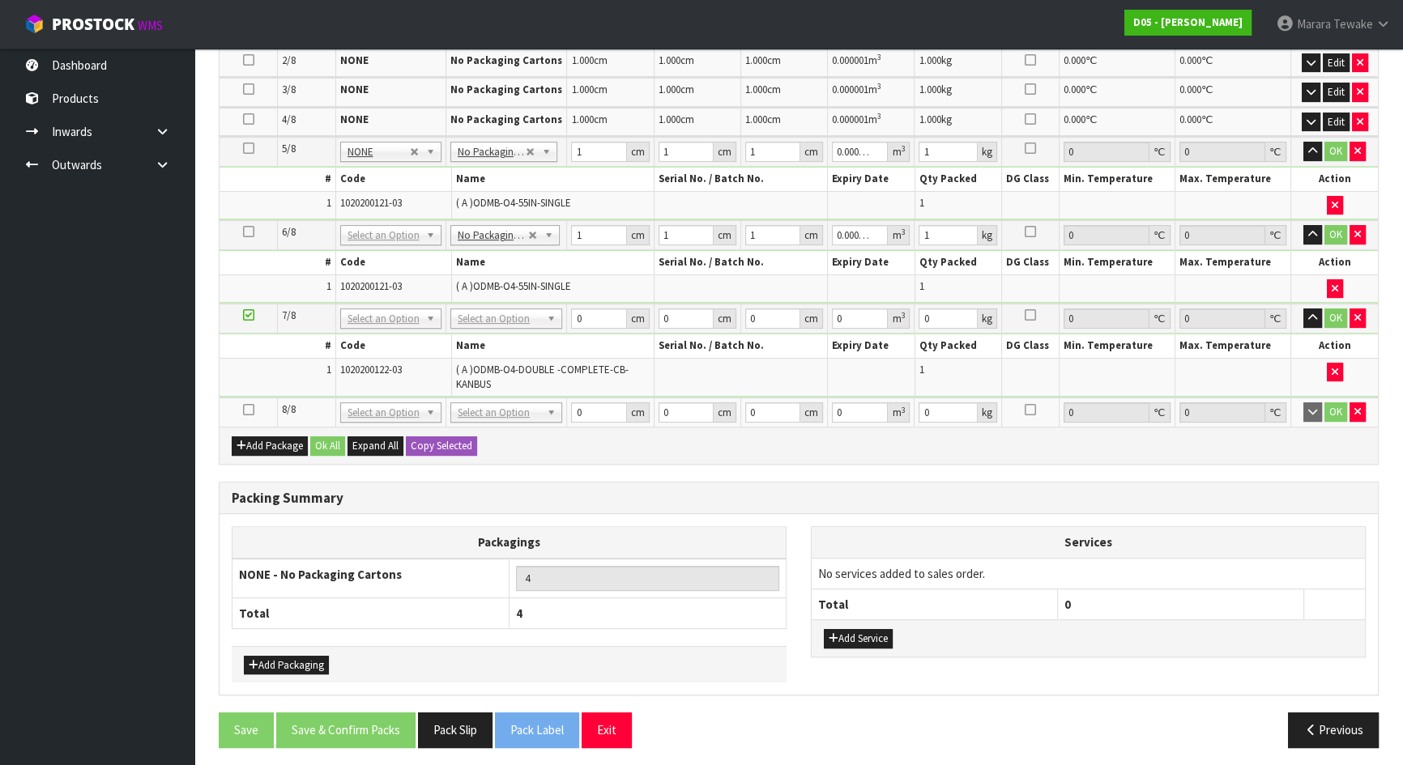
click at [246, 410] on icon at bounding box center [248, 410] width 11 height 1
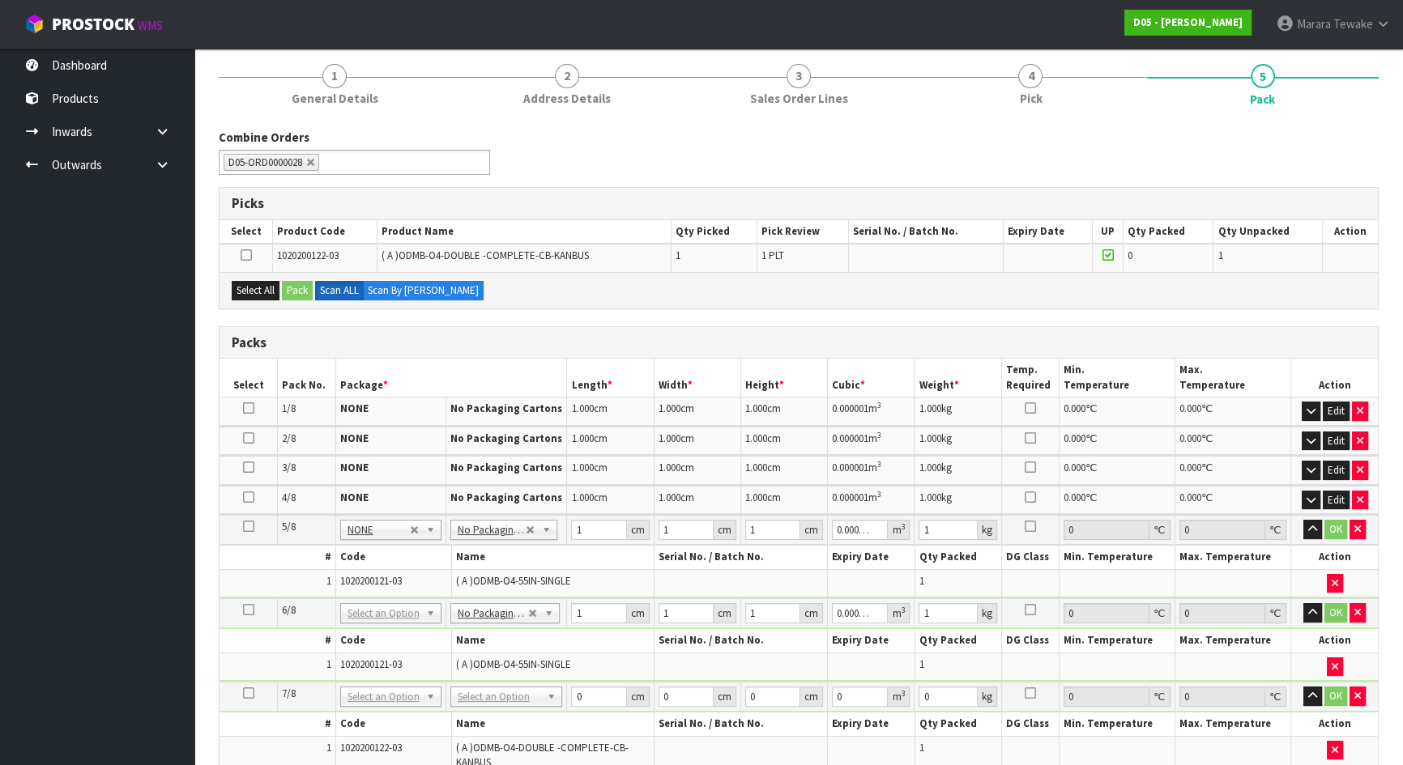
scroll to position [70, 0]
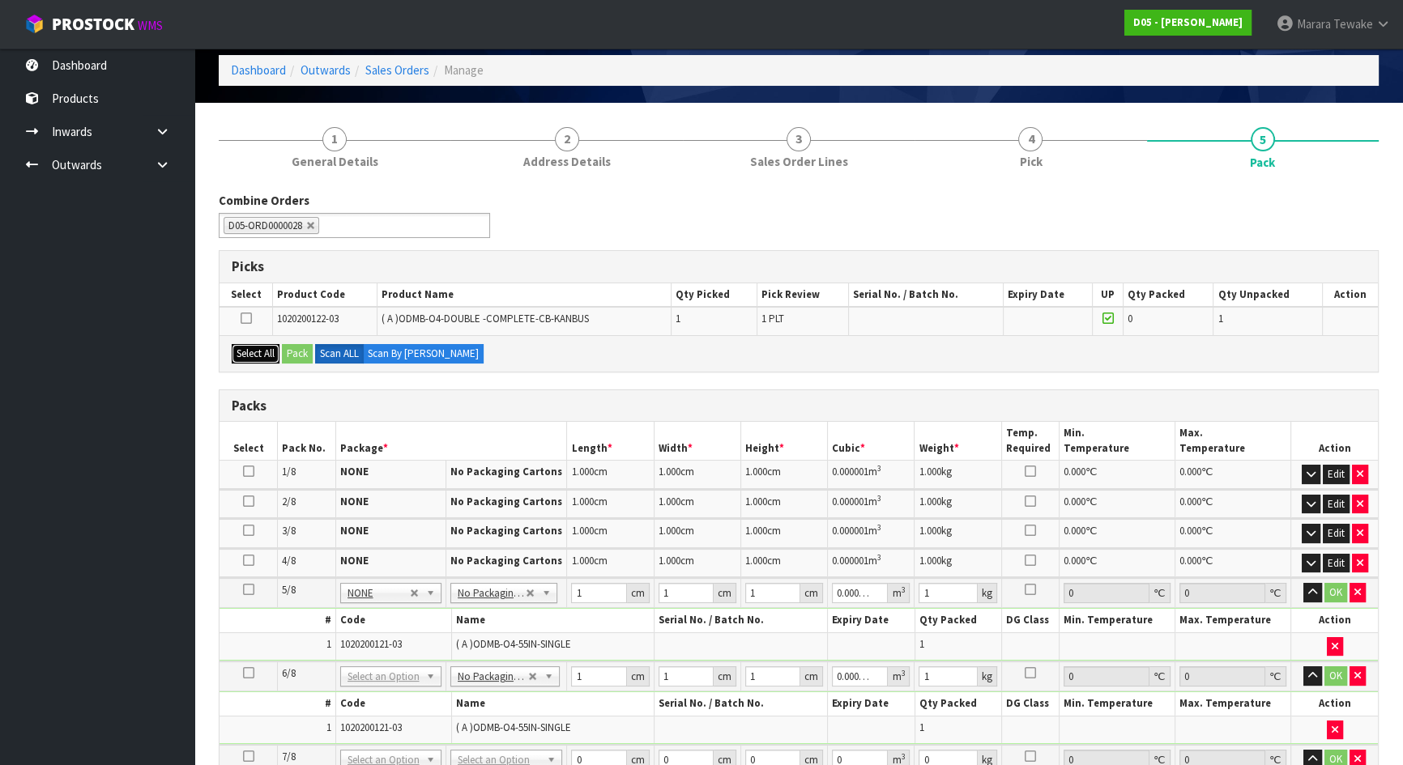
drag, startPoint x: 258, startPoint y: 357, endPoint x: 267, endPoint y: 354, distance: 10.2
click at [262, 356] on button "Select All" at bounding box center [256, 353] width 48 height 19
click at [295, 346] on button "Pack" at bounding box center [297, 353] width 31 height 19
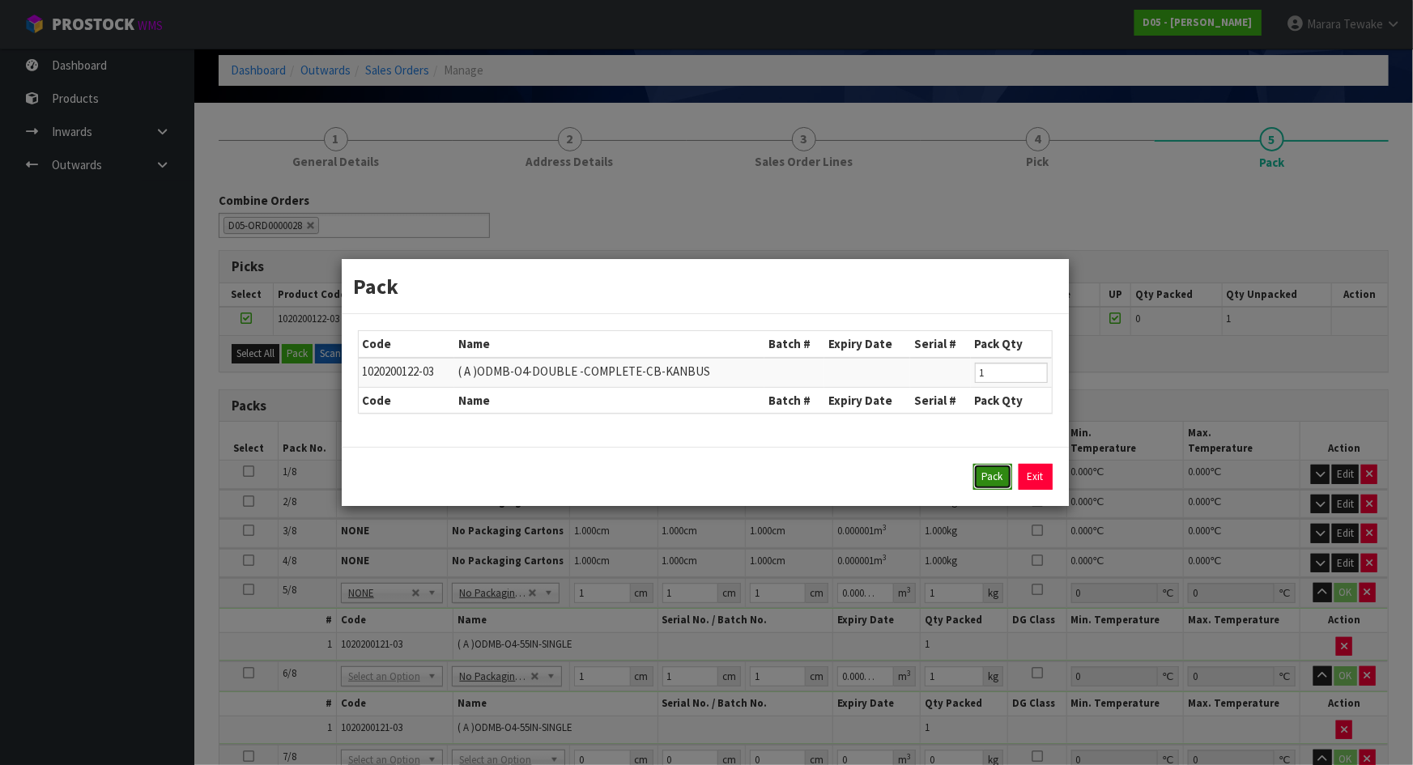
click at [1000, 471] on button "Pack" at bounding box center [993, 477] width 39 height 26
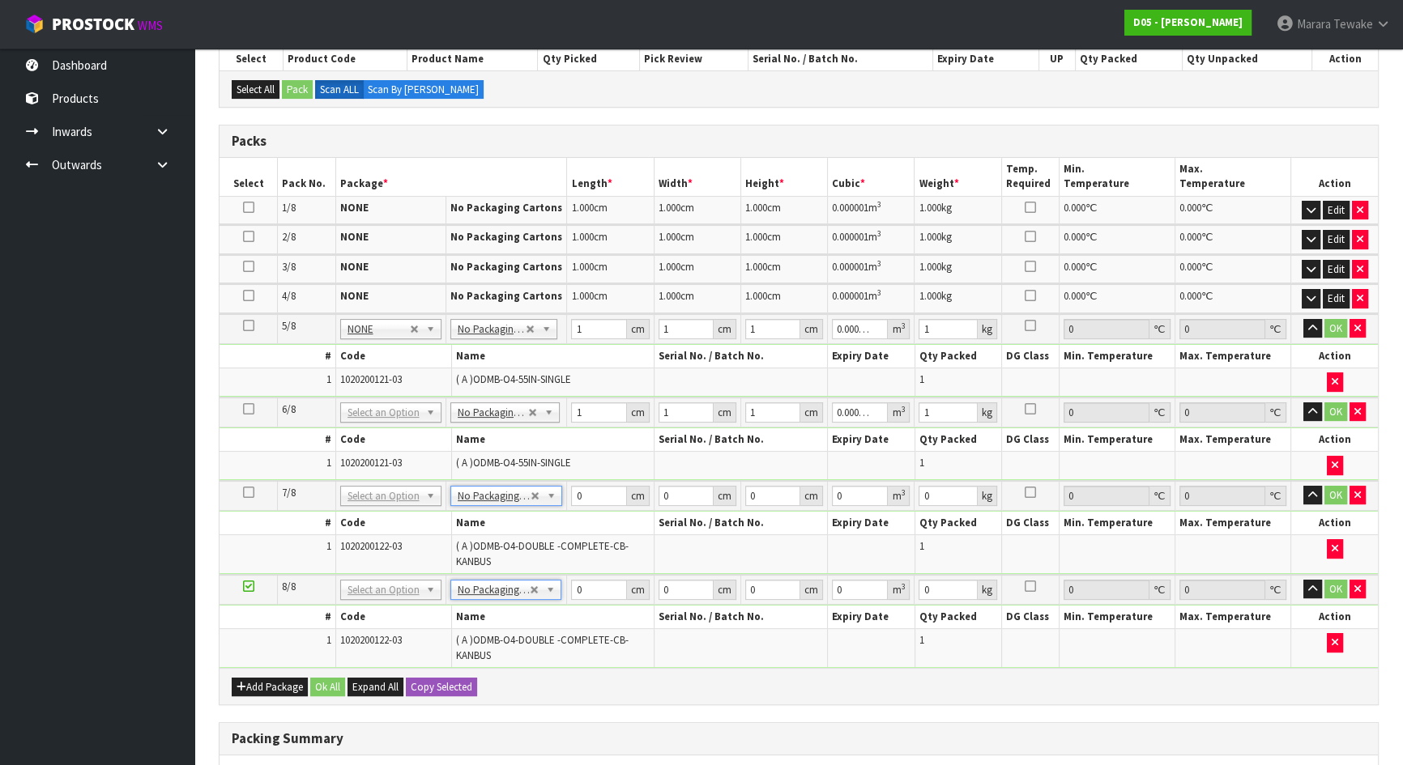
scroll to position [399, 0]
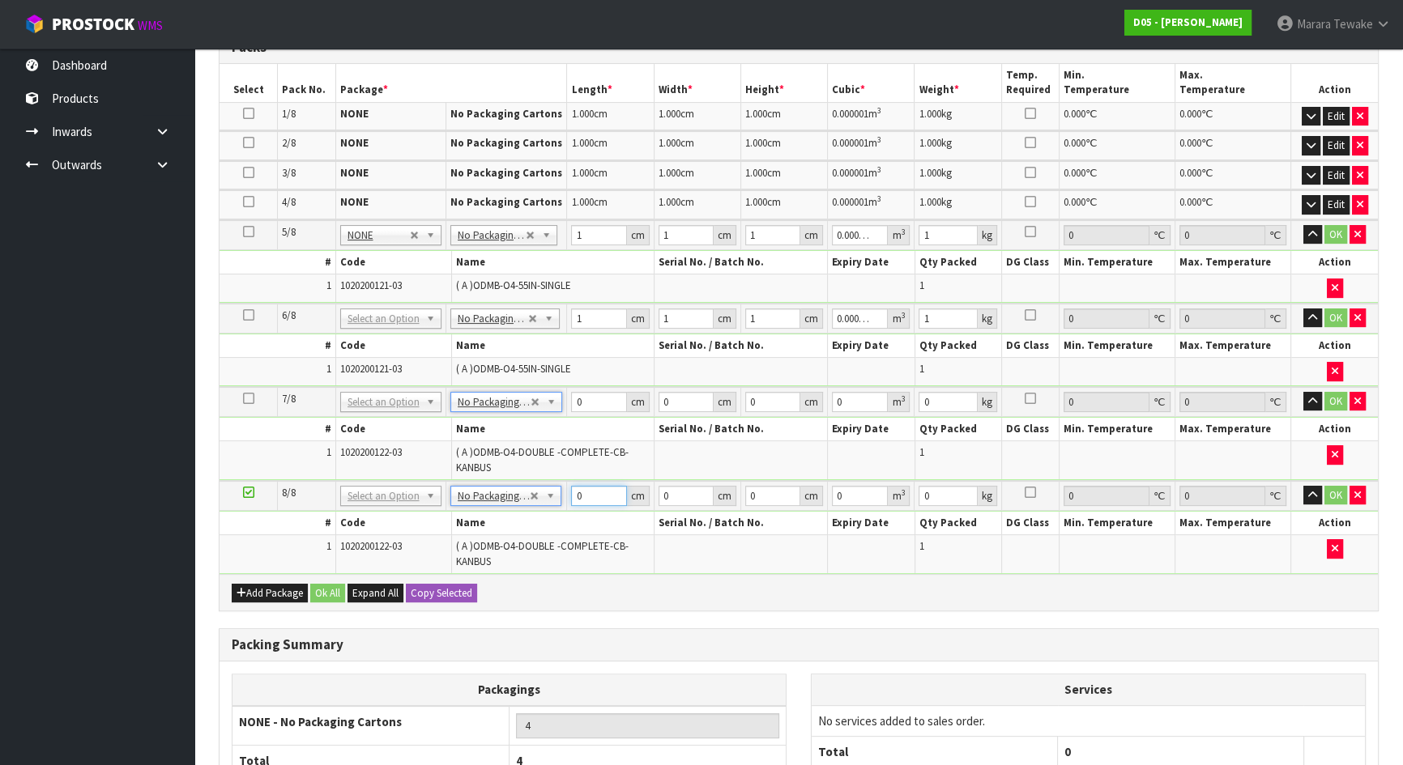
drag, startPoint x: 585, startPoint y: 493, endPoint x: 552, endPoint y: 468, distance: 41.0
click at [549, 473] on table "Select Pack No. Package * Length * Width * Height * Cubic * Weight * Temp. Requ…" at bounding box center [798, 319] width 1158 height 510
type input "1"
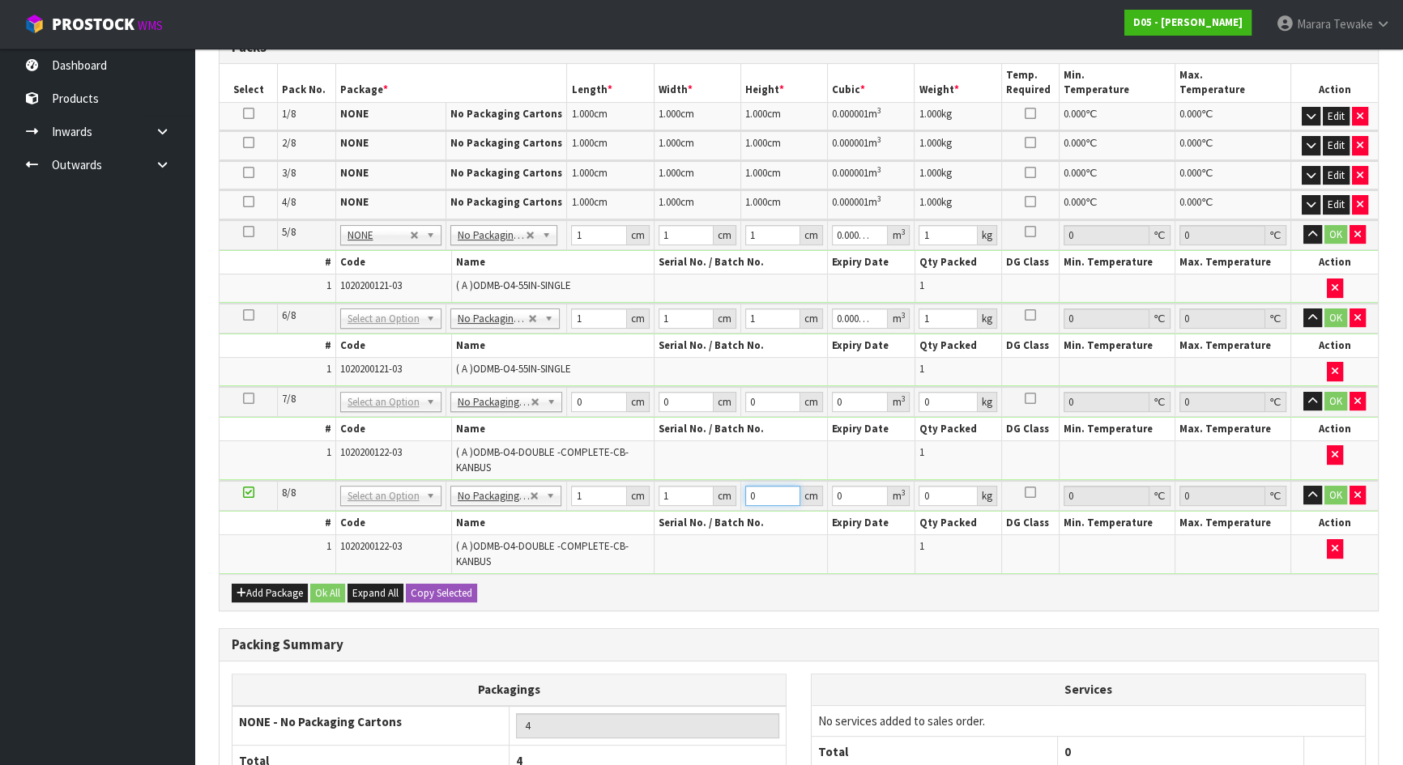
type input "0.000001"
type input "1"
drag, startPoint x: 1350, startPoint y: 495, endPoint x: 1340, endPoint y: 492, distance: 10.0
click at [1349, 495] on button "button" at bounding box center [1357, 495] width 16 height 19
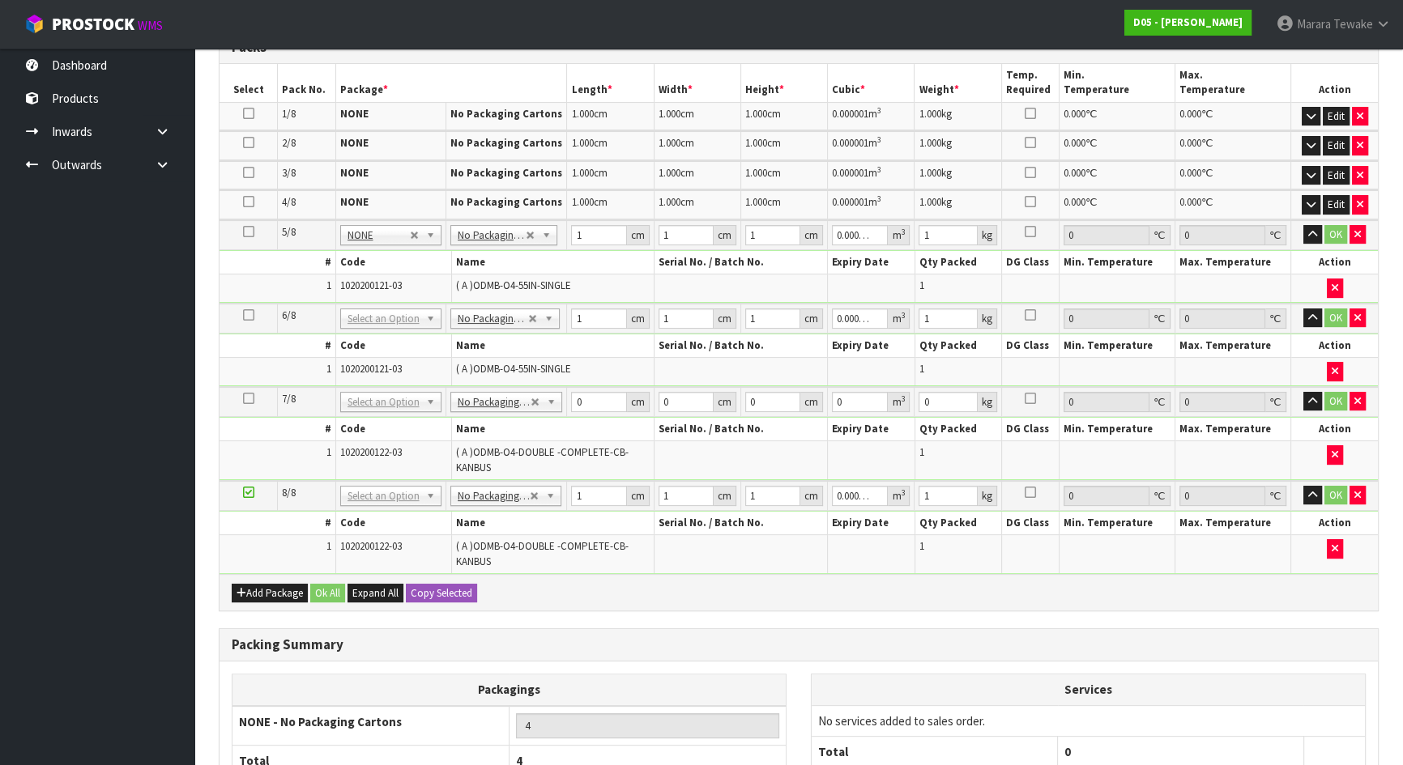
scroll to position [428, 0]
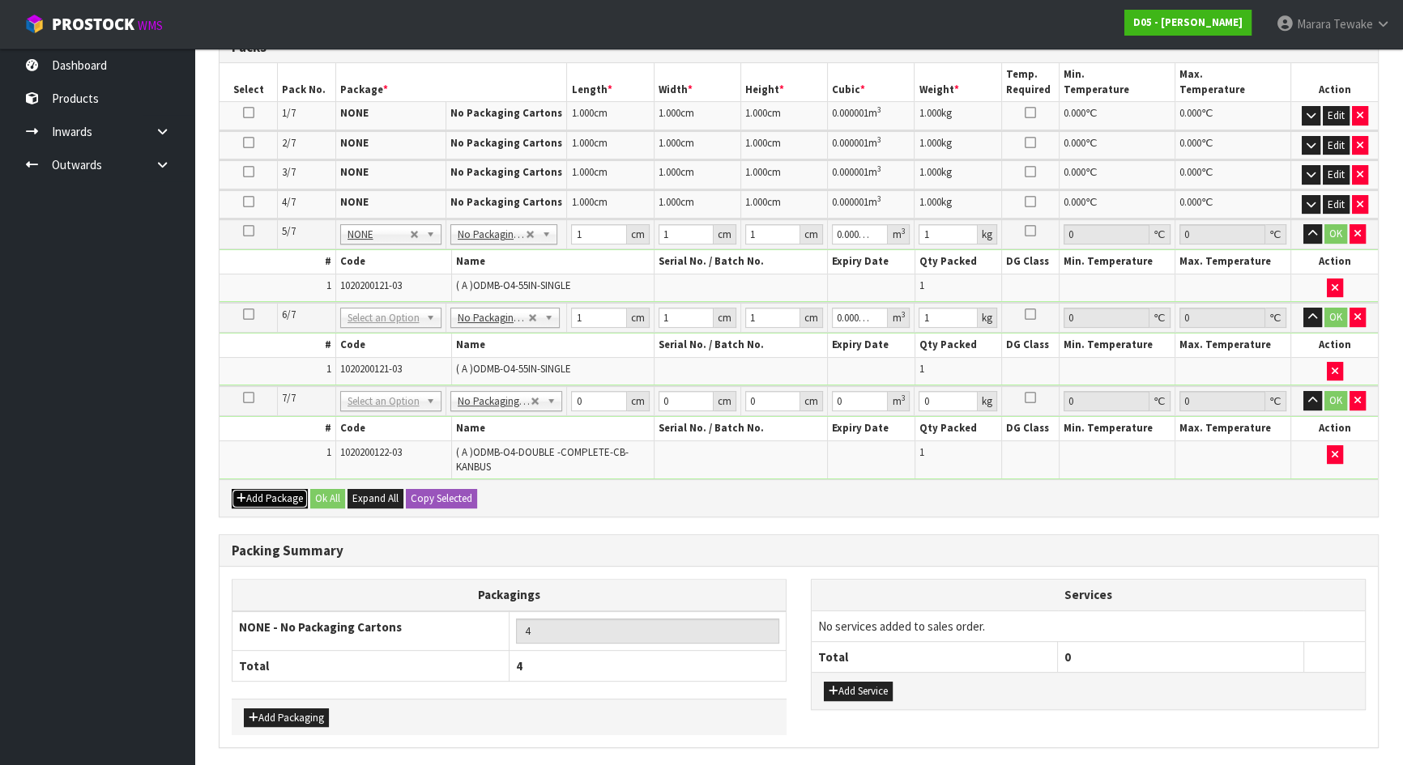
click at [268, 489] on button "Add Package" at bounding box center [270, 498] width 76 height 19
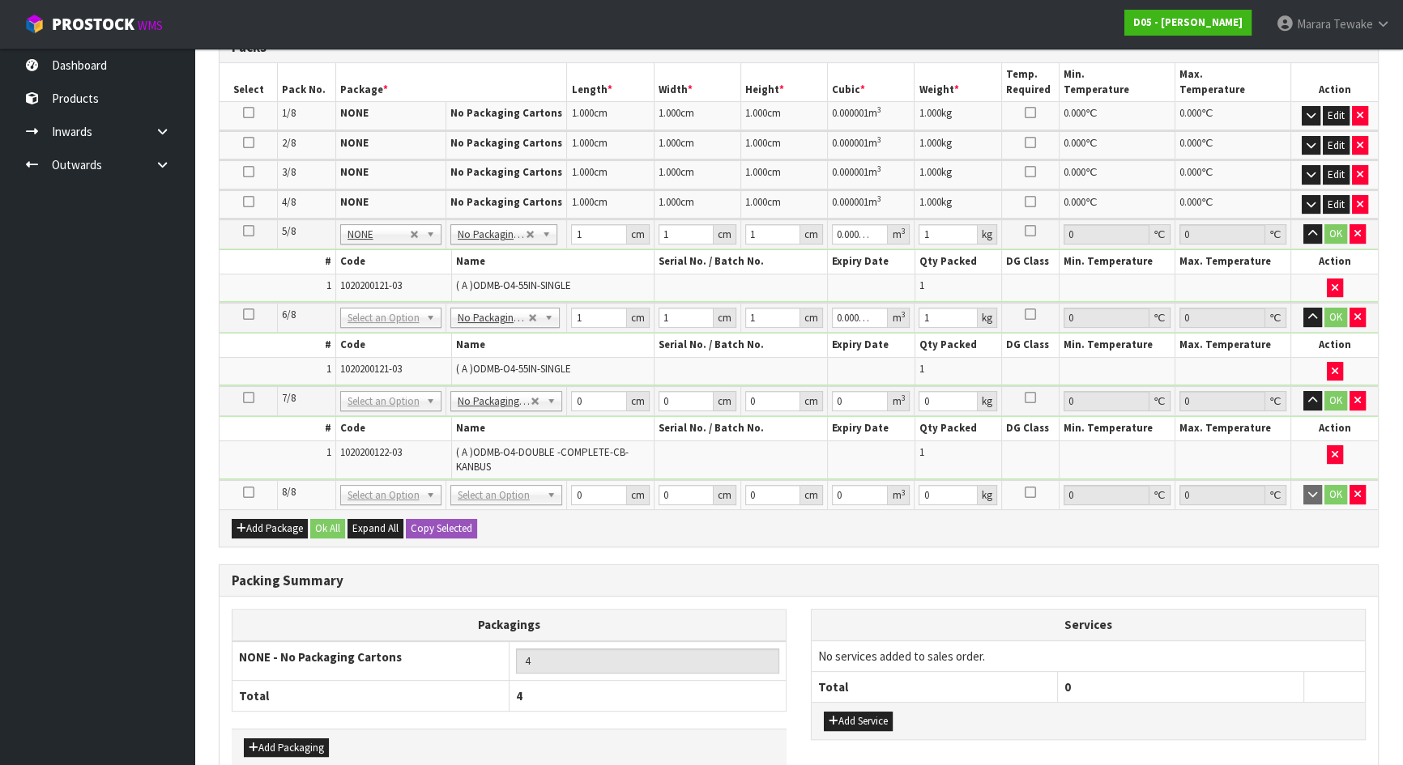
click at [248, 492] on icon at bounding box center [248, 492] width 11 height 1
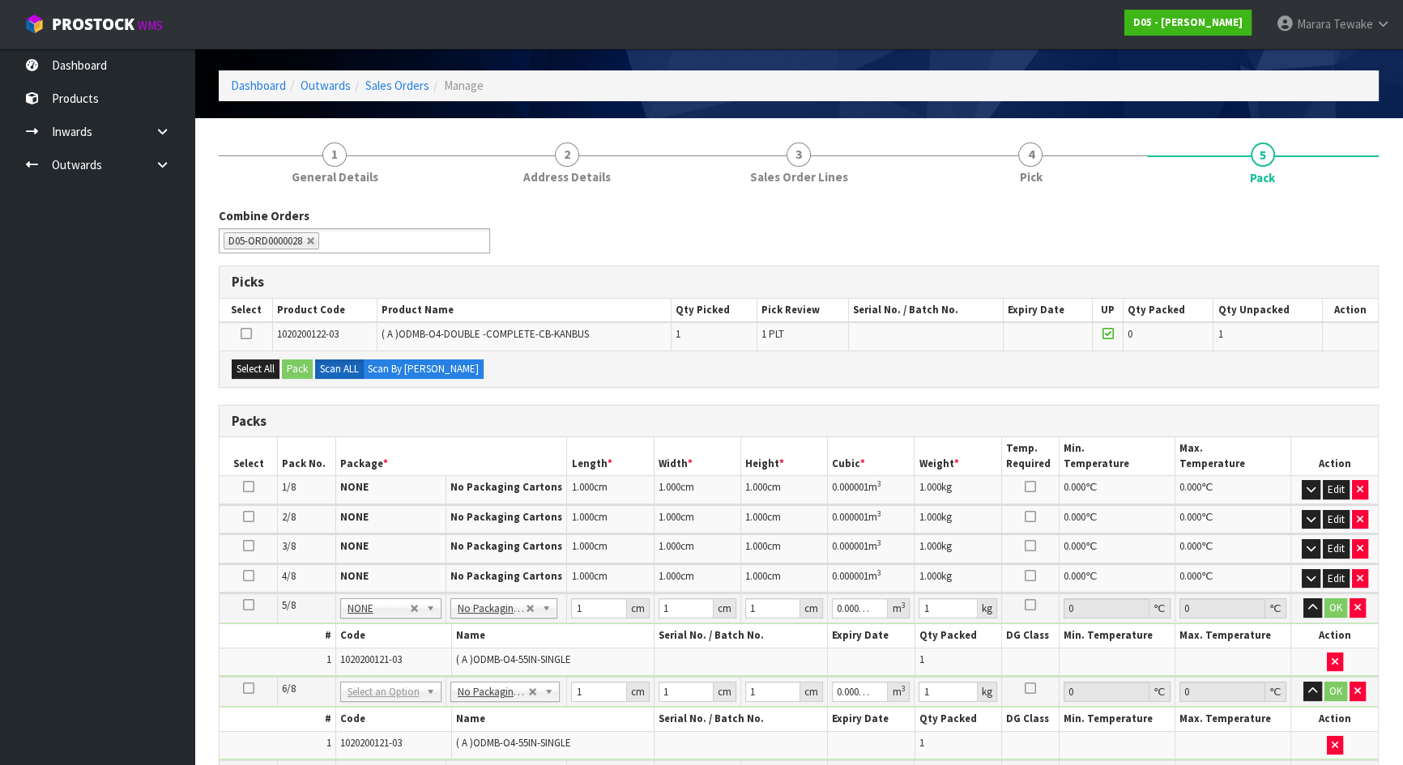
scroll to position [0, 0]
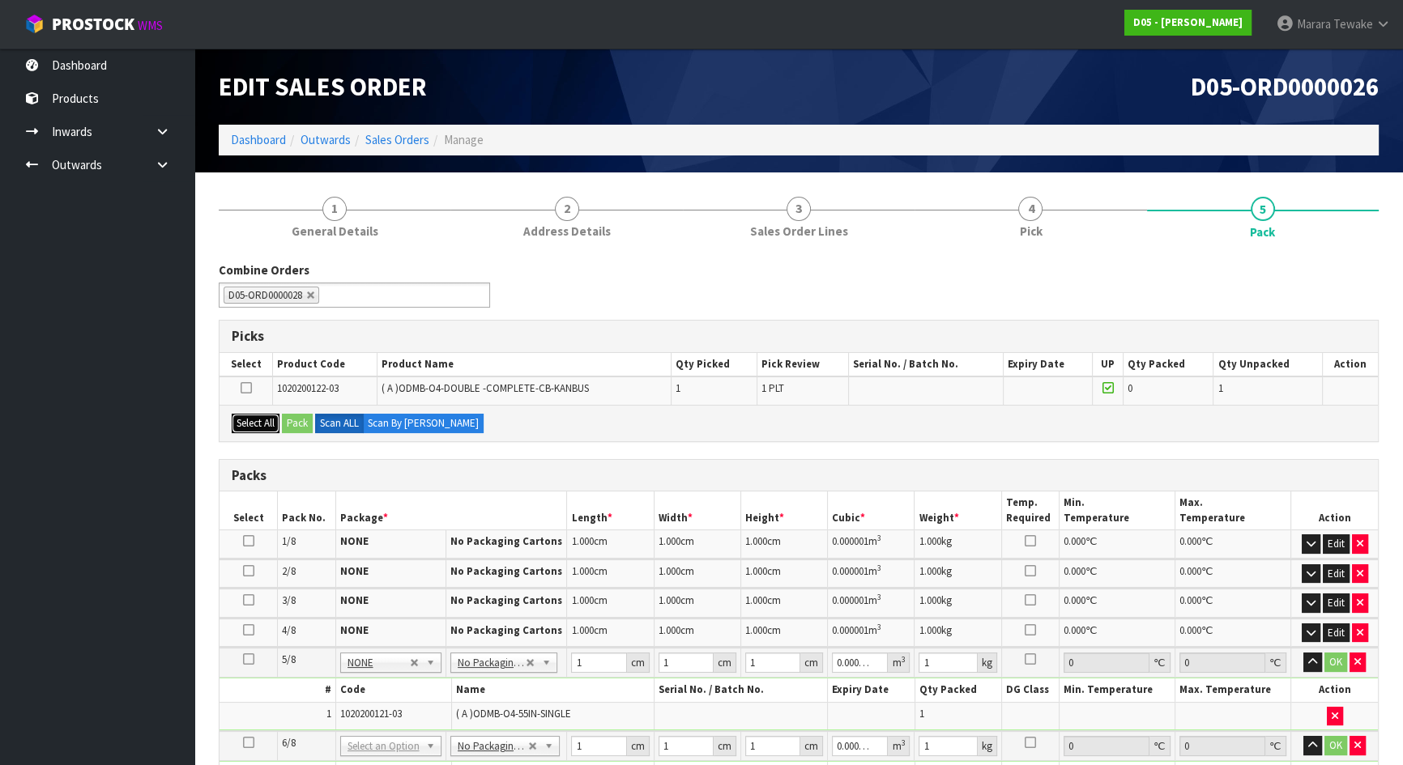
click at [255, 414] on button "Select All" at bounding box center [256, 423] width 48 height 19
click at [293, 415] on button "Pack" at bounding box center [297, 423] width 31 height 19
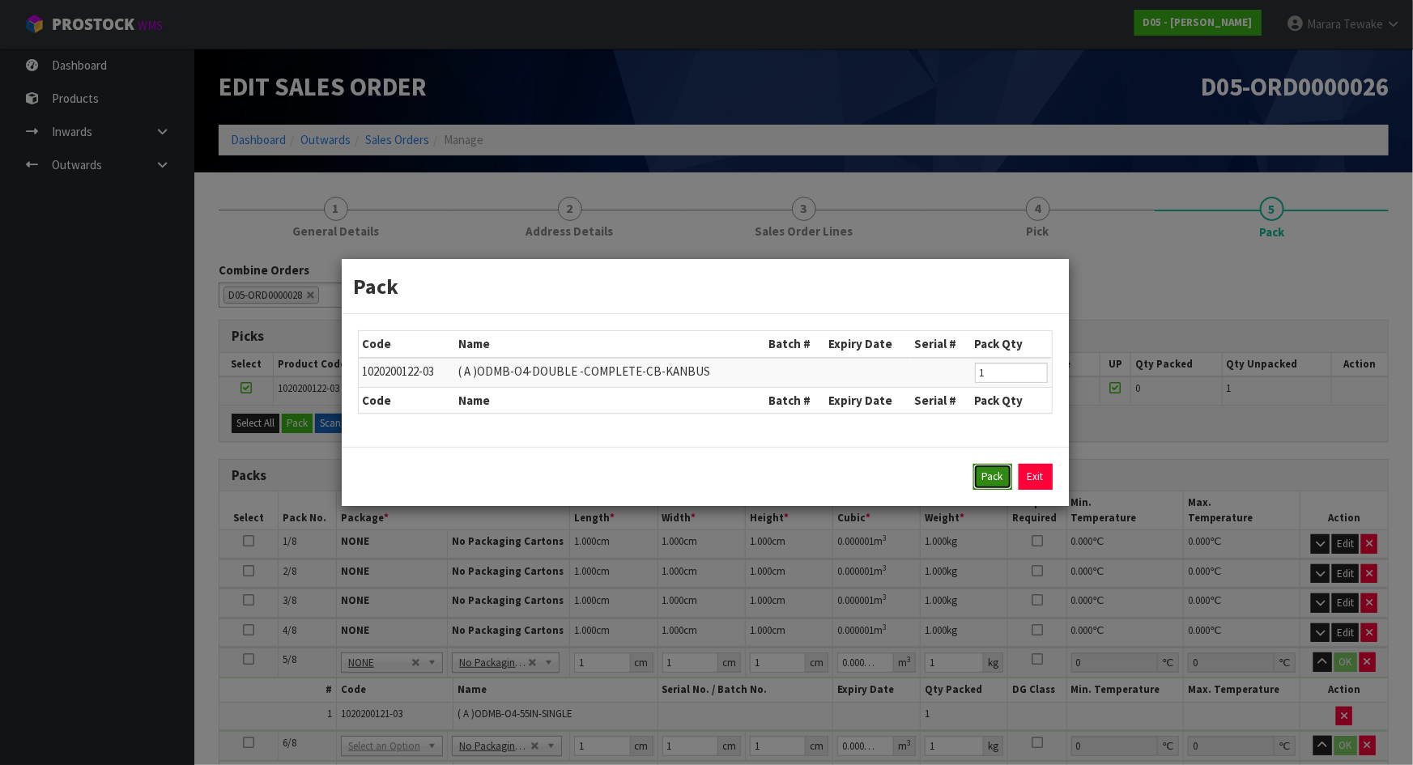
click at [996, 468] on button "Pack" at bounding box center [993, 477] width 39 height 26
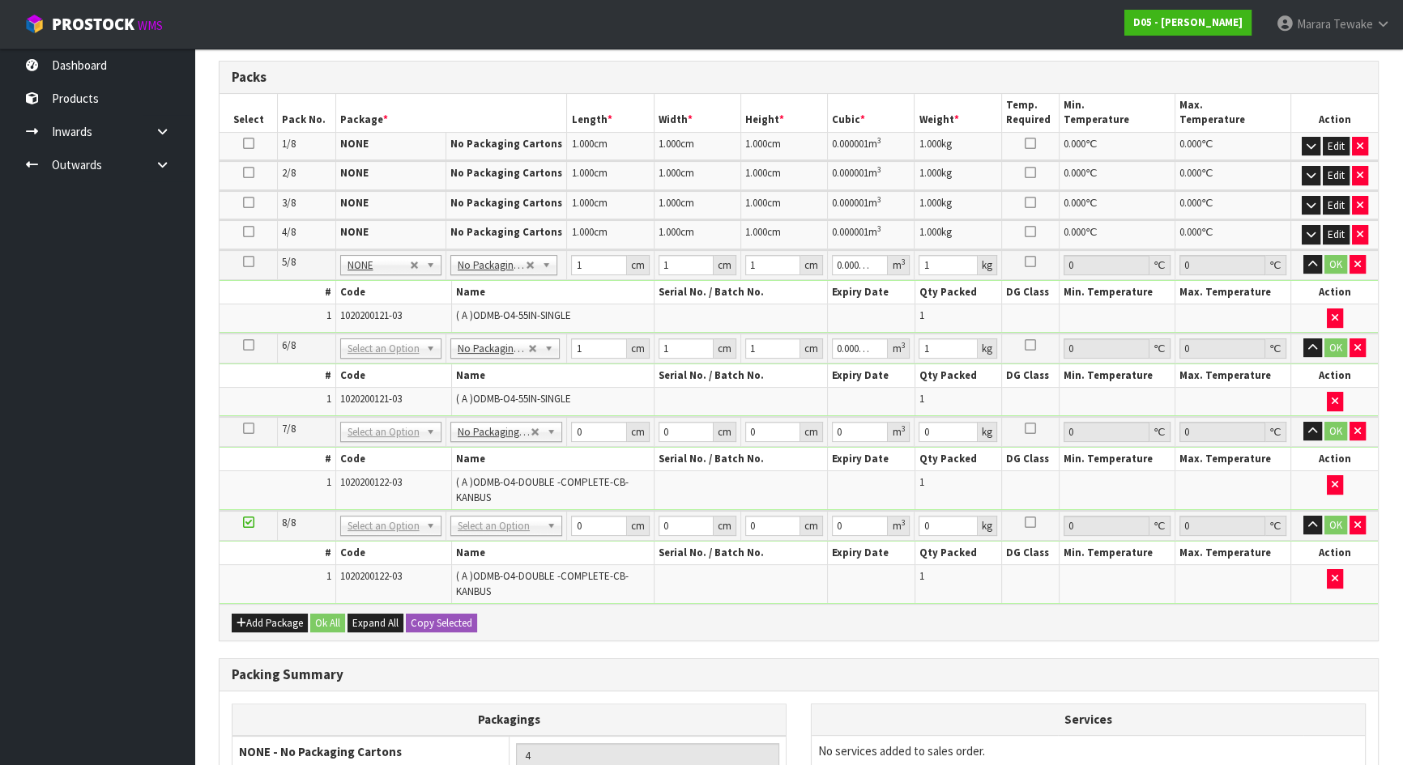
scroll to position [368, 0]
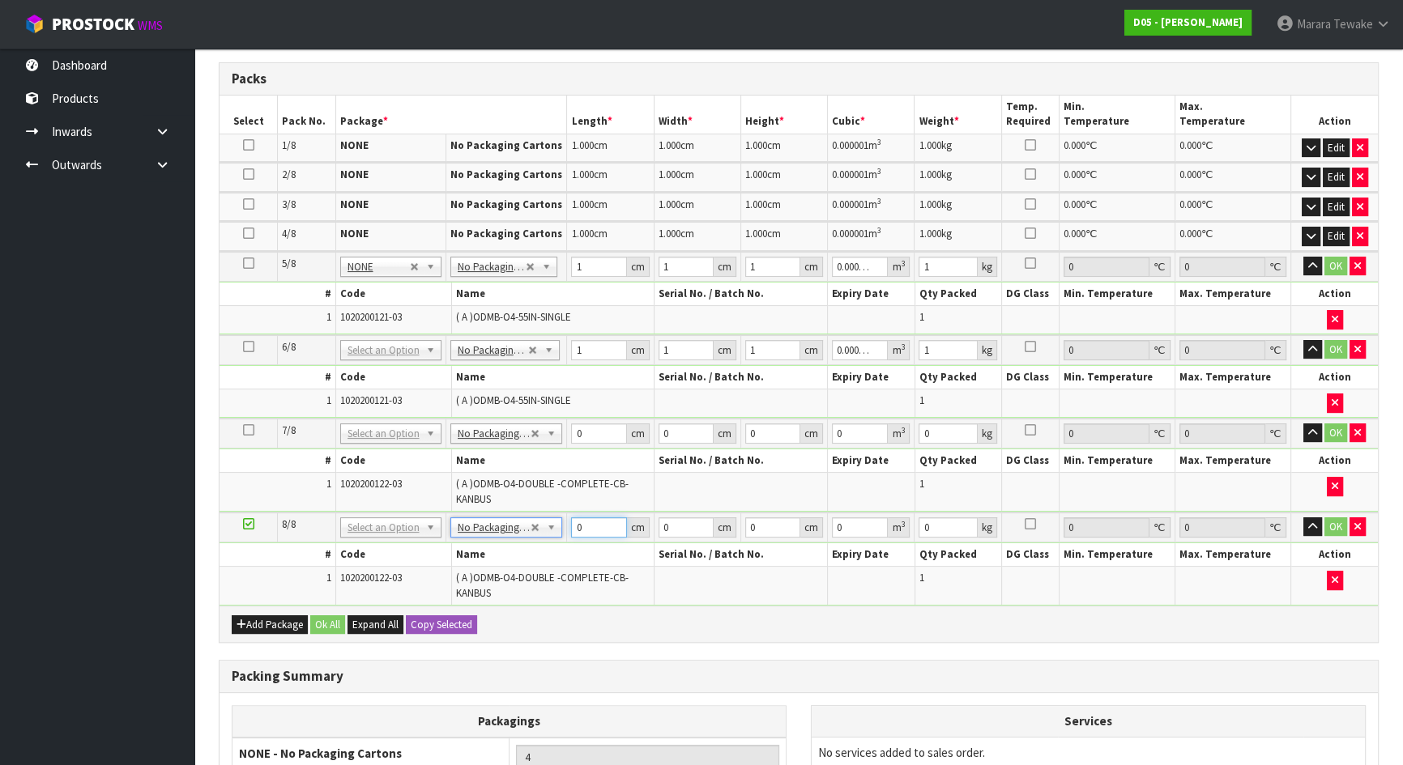
drag, startPoint x: 607, startPoint y: 522, endPoint x: 560, endPoint y: 492, distance: 56.4
click at [569, 513] on td "0 cm" at bounding box center [610, 528] width 87 height 30
type input "1"
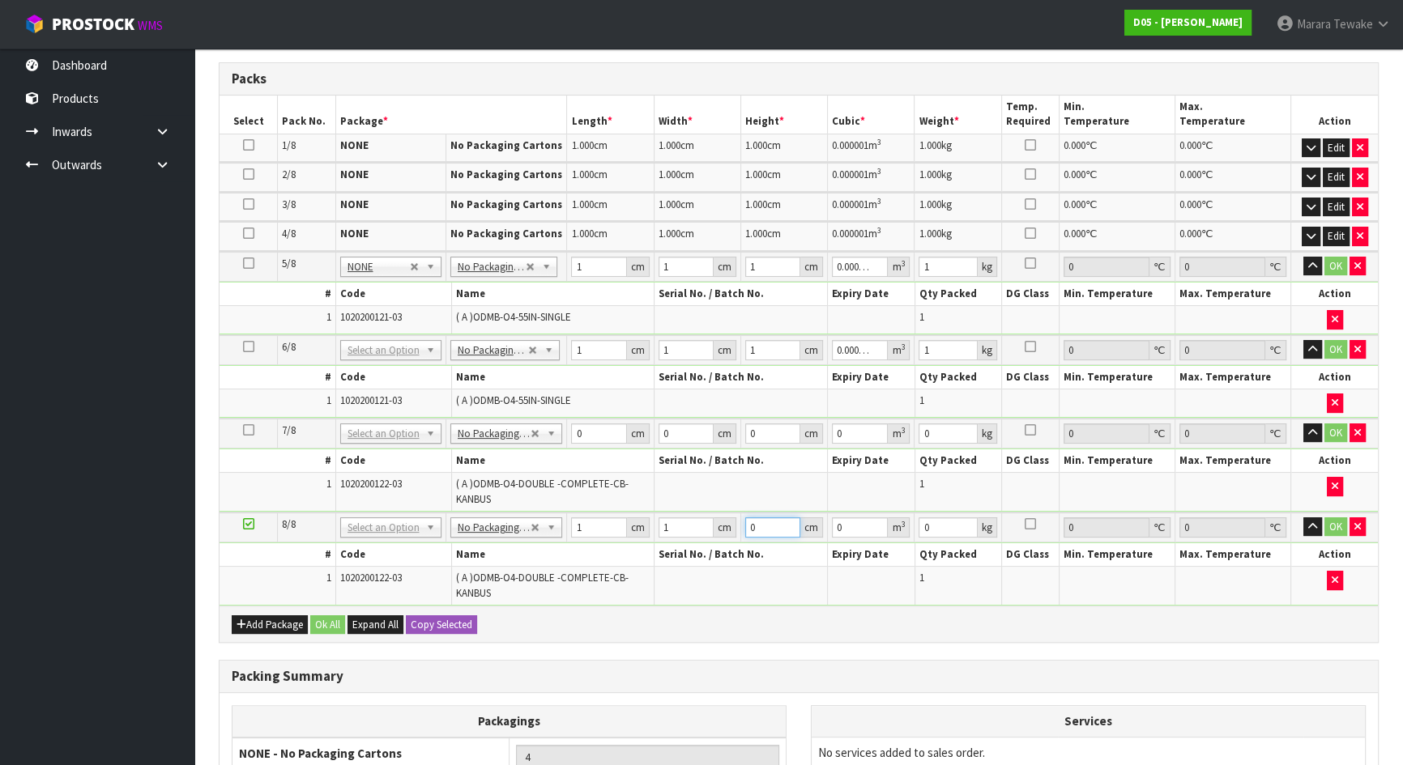
type input "0.000001"
type input "1"
click at [453, 619] on button "Copy Selected" at bounding box center [441, 625] width 71 height 19
click at [453, 619] on button "Confirm Copy Selected" at bounding box center [459, 625] width 107 height 19
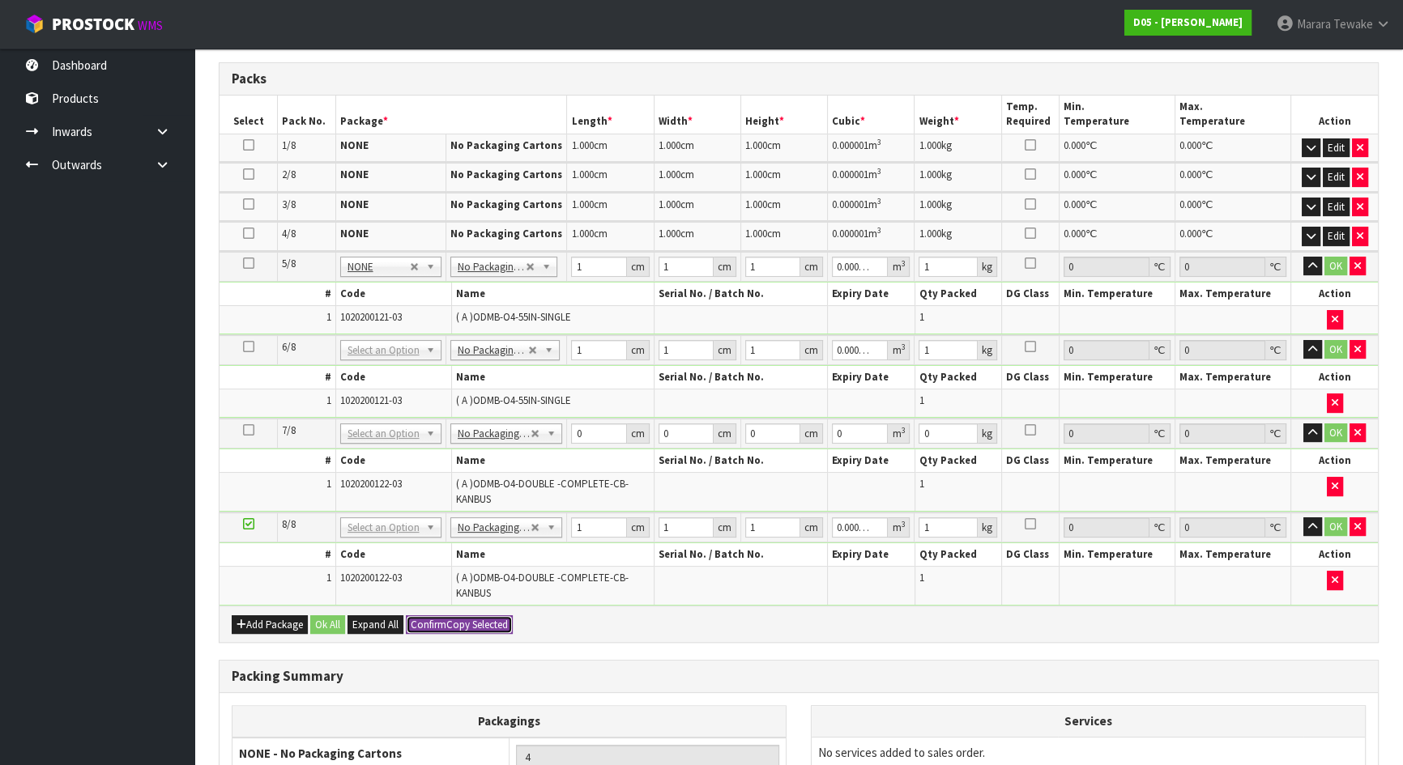
type input "1"
type input "0.000001"
type input "1"
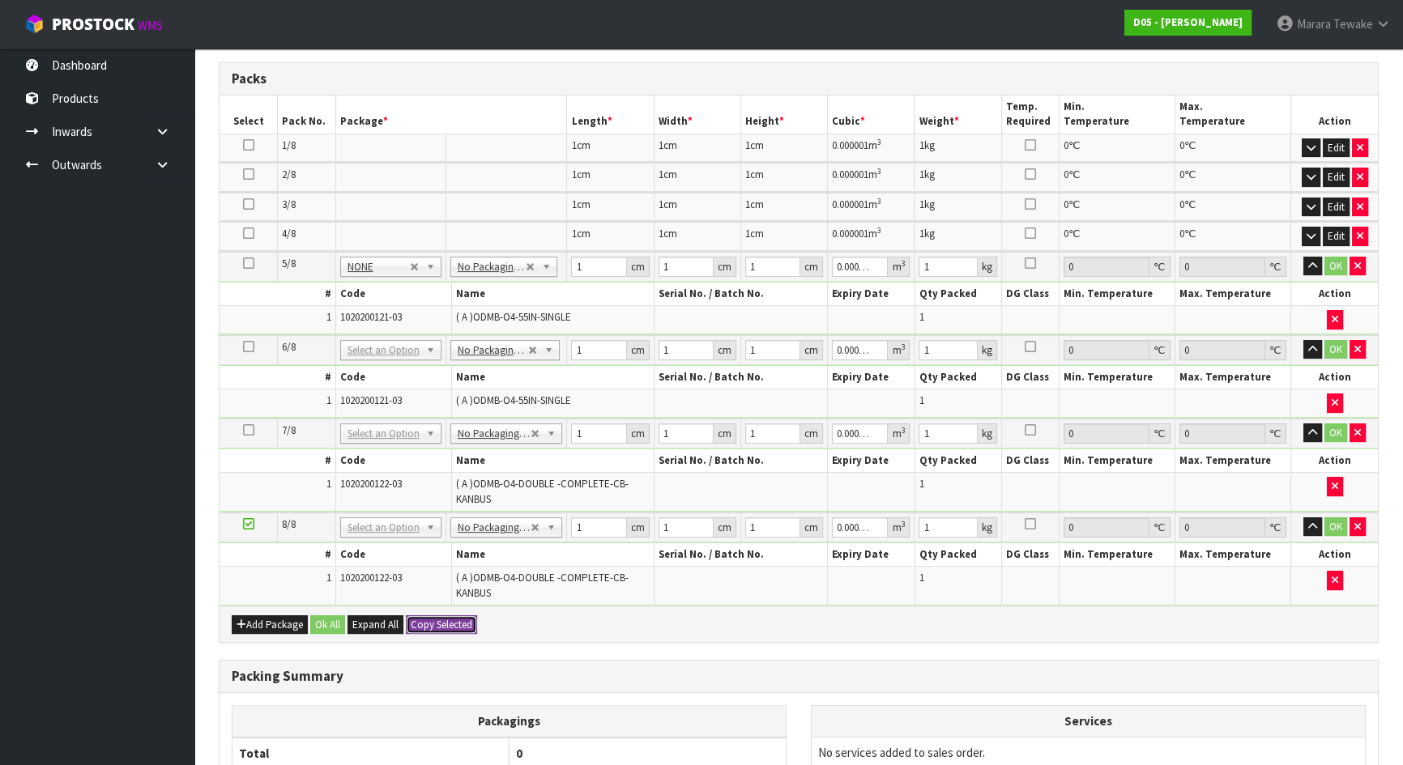
click at [464, 622] on button "Copy Selected" at bounding box center [441, 625] width 71 height 19
click at [464, 622] on button "Confirm Copy Selected" at bounding box center [459, 625] width 107 height 19
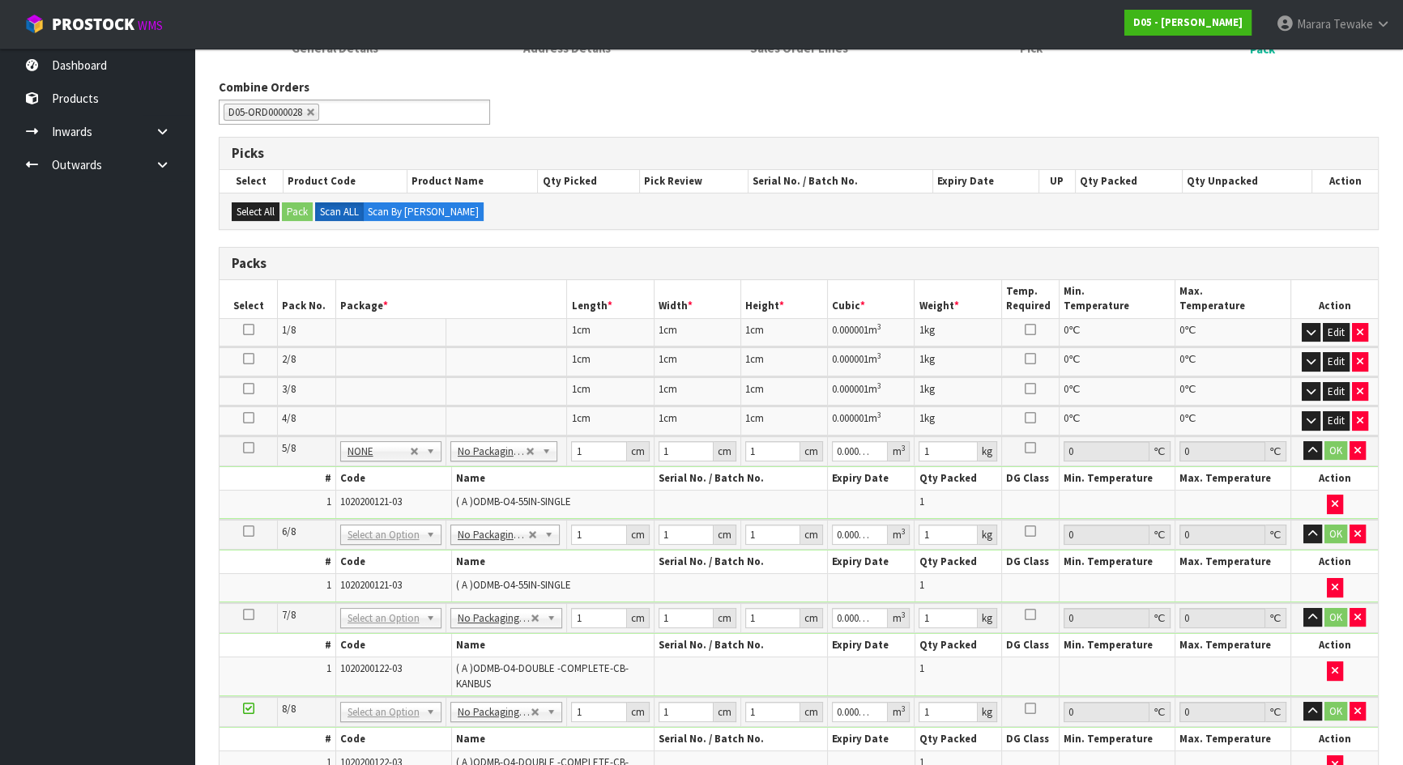
scroll to position [220, 0]
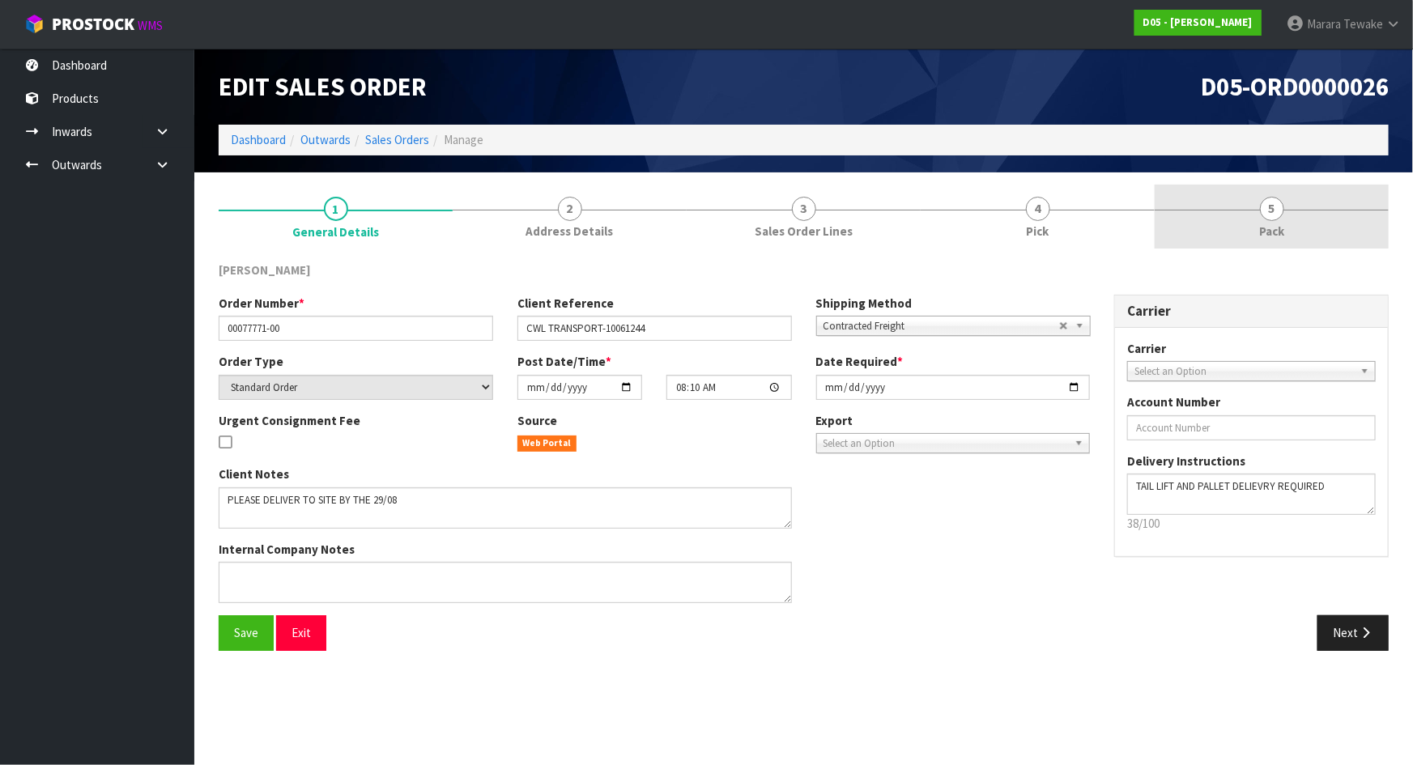
click at [1301, 202] on link "5 Pack" at bounding box center [1272, 217] width 234 height 64
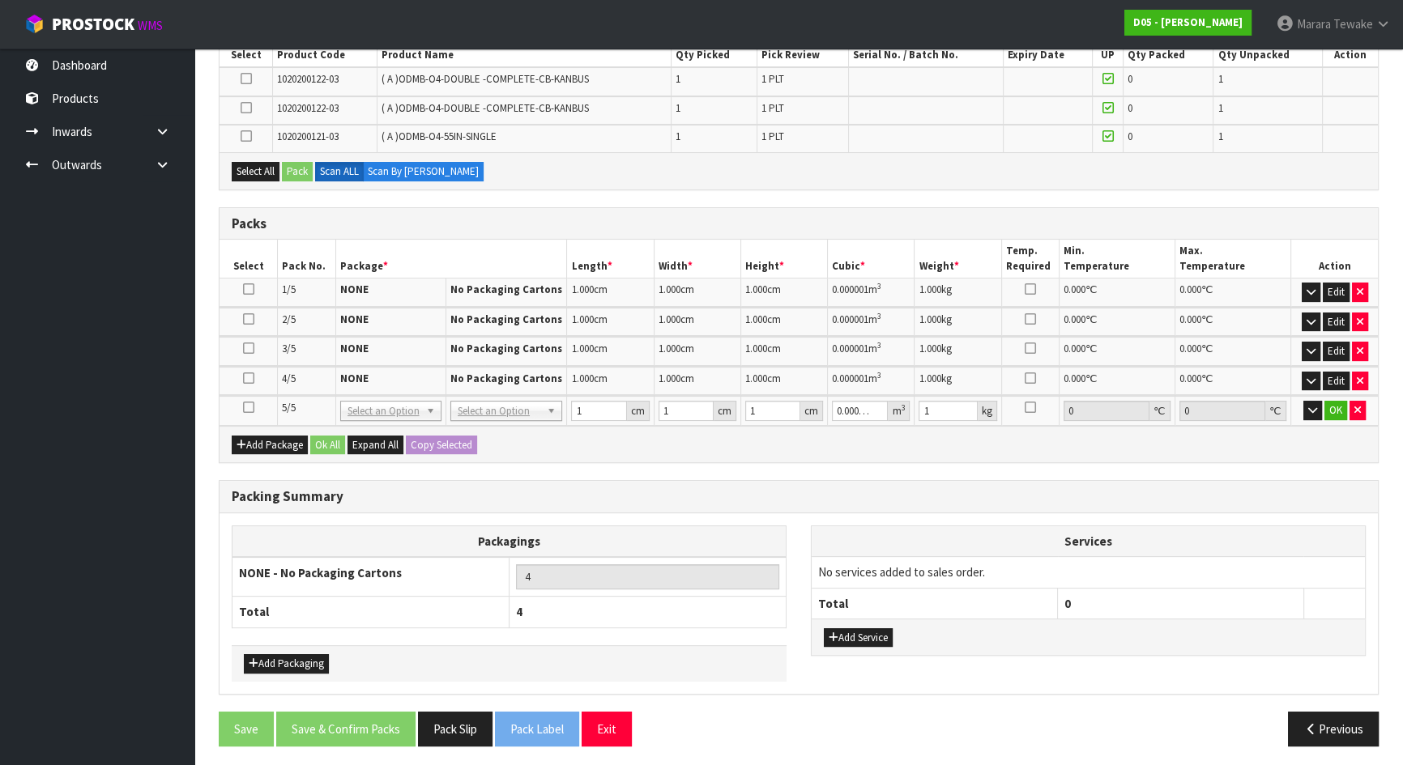
scroll to position [310, 0]
click at [250, 407] on icon at bounding box center [248, 407] width 11 height 1
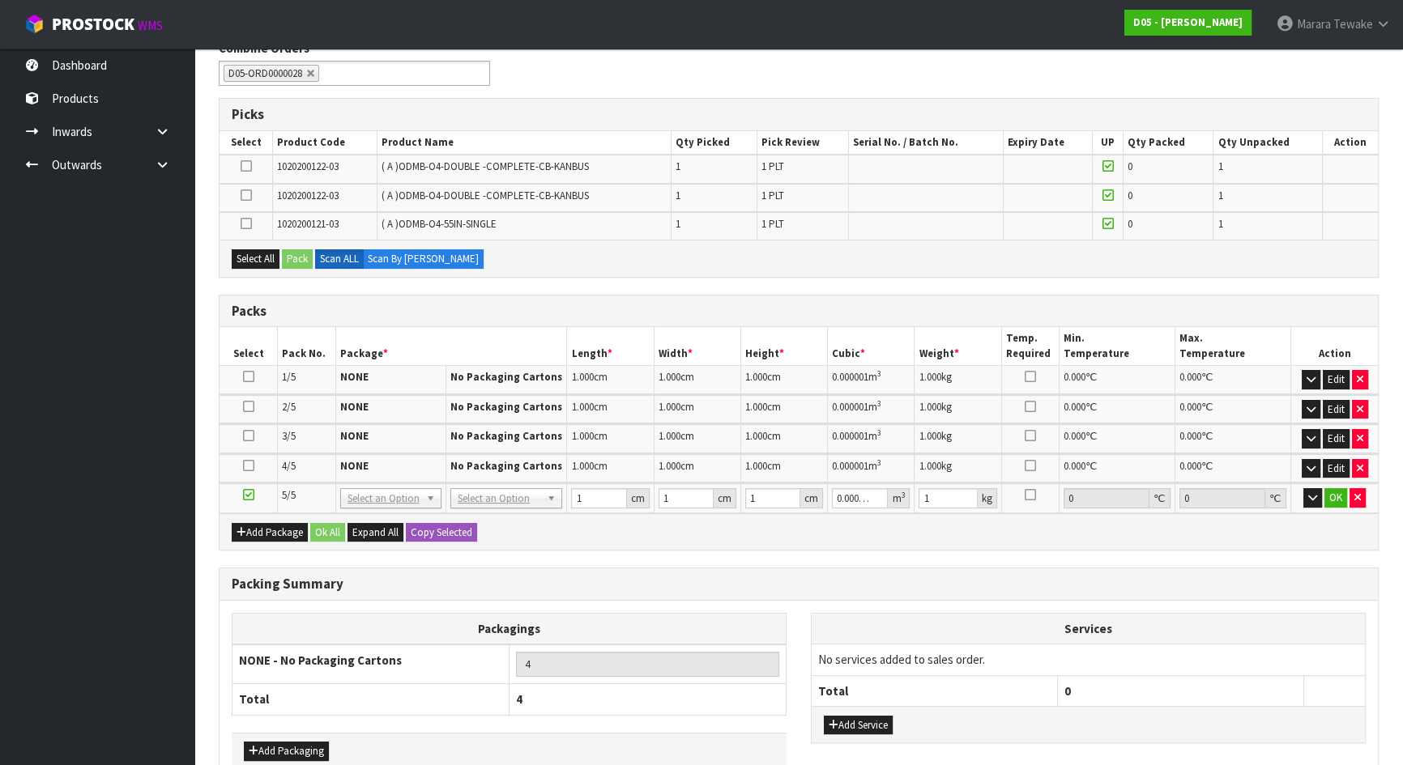
scroll to position [237, 0]
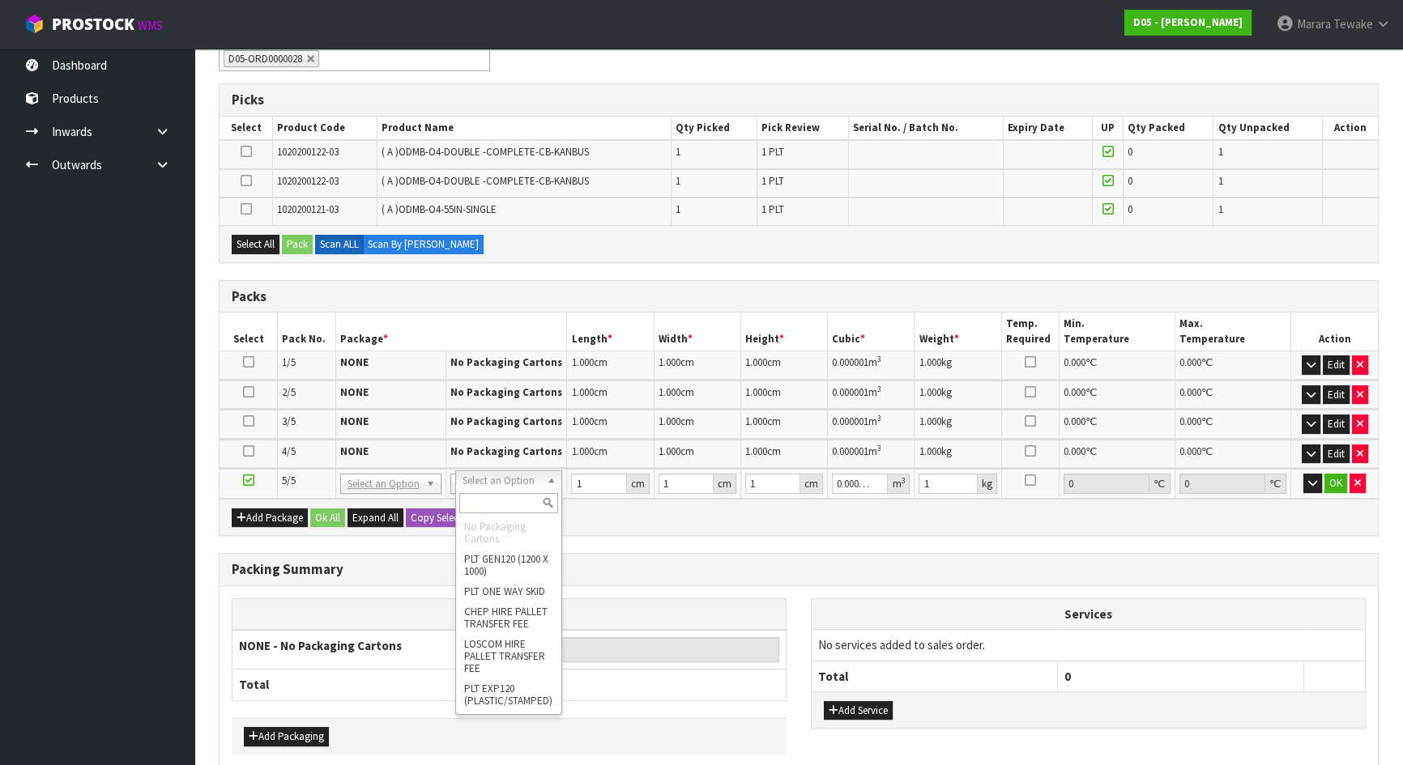
click at [667, 504] on div "Add Package Ok All Expand All Copy Selected" at bounding box center [798, 517] width 1158 height 36
click at [1354, 480] on icon "button" at bounding box center [1357, 483] width 6 height 11
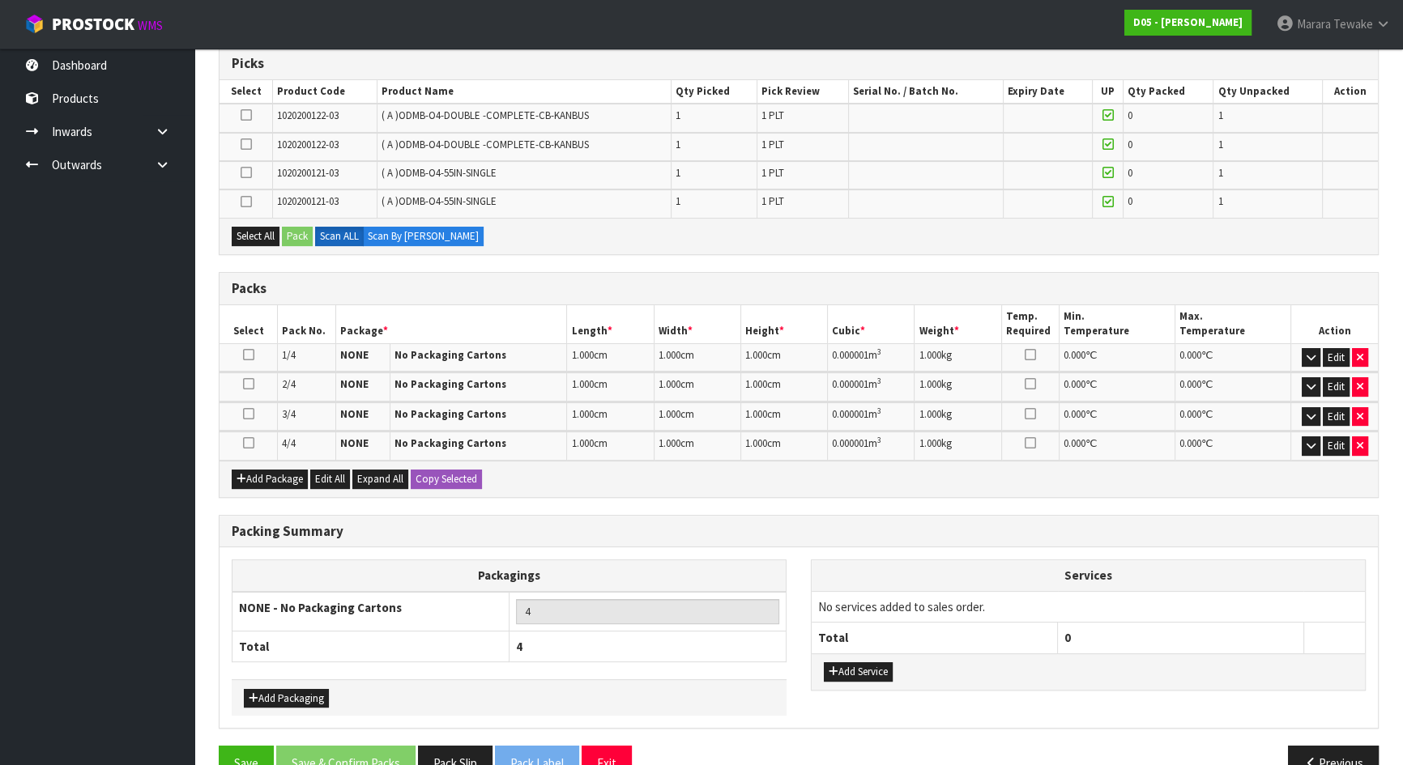
scroll to position [308, 0]
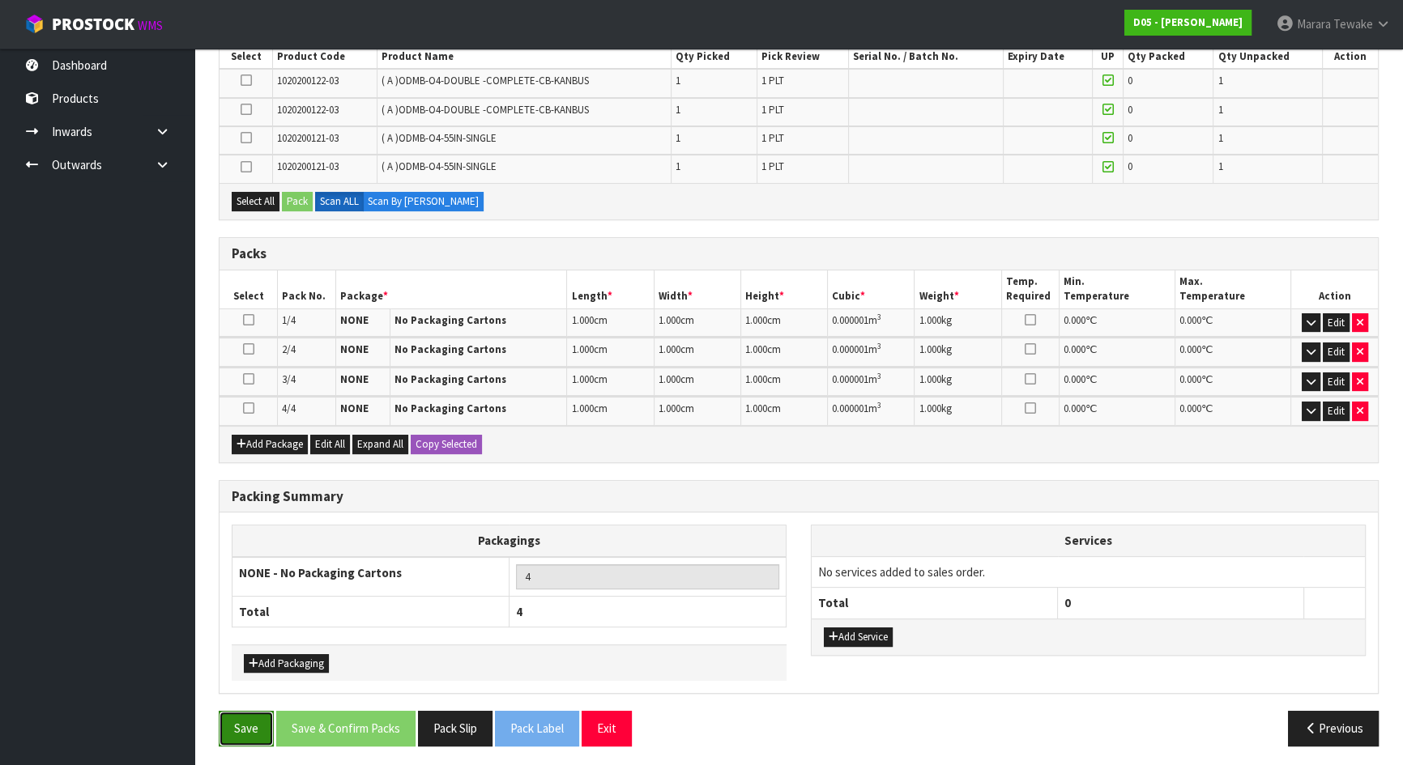
click at [245, 718] on button "Save" at bounding box center [246, 728] width 55 height 35
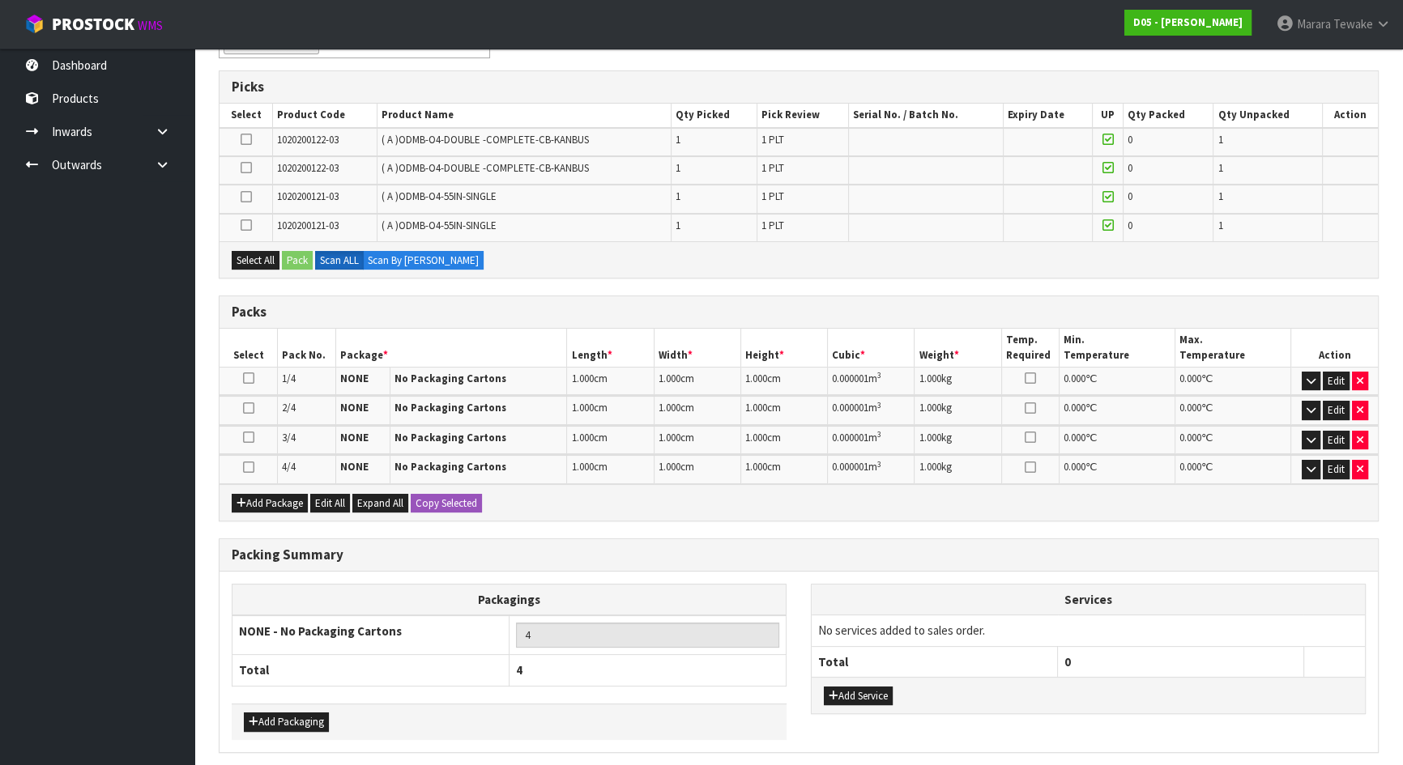
scroll to position [0, 0]
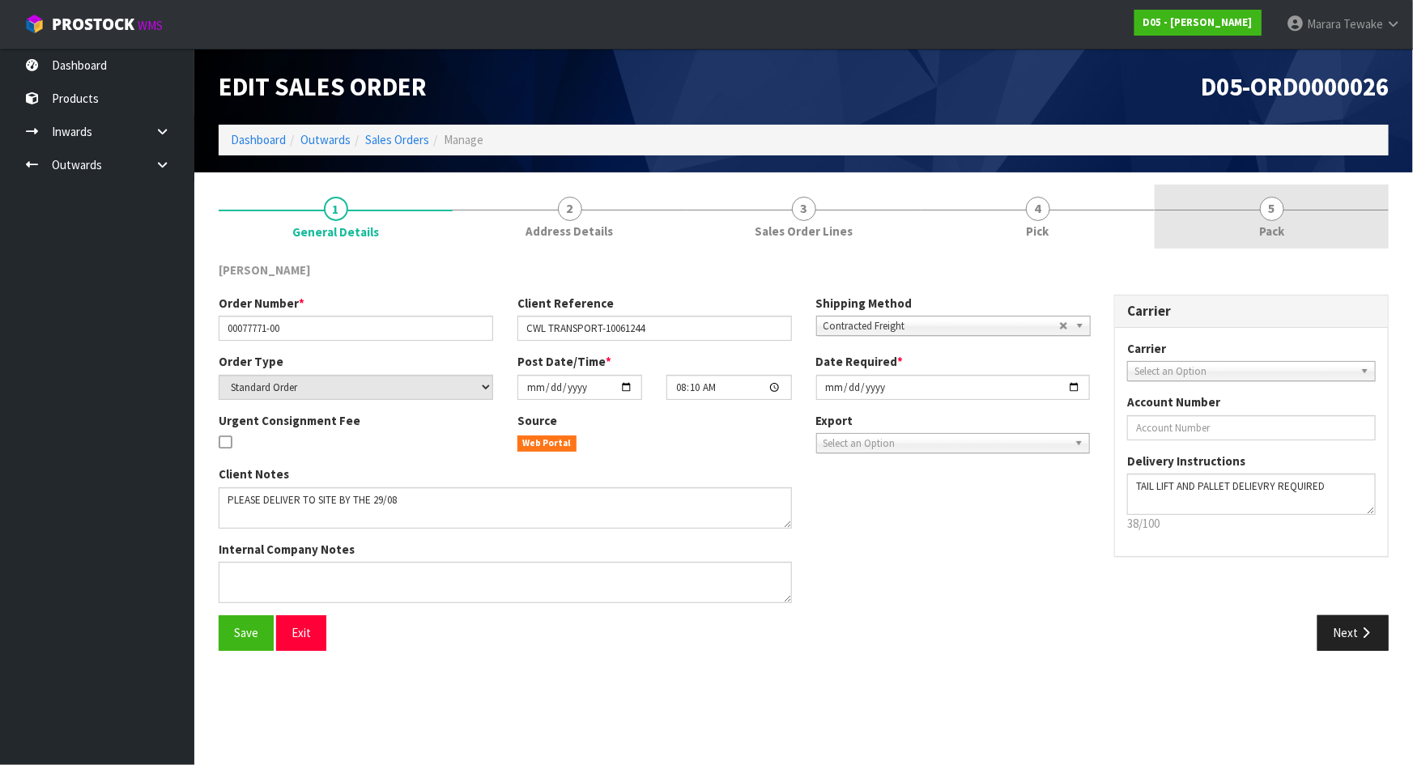
drag, startPoint x: 133, startPoint y: 271, endPoint x: 1267, endPoint y: 212, distance: 1135.5
click at [1272, 209] on span "5" at bounding box center [1272, 209] width 24 height 24
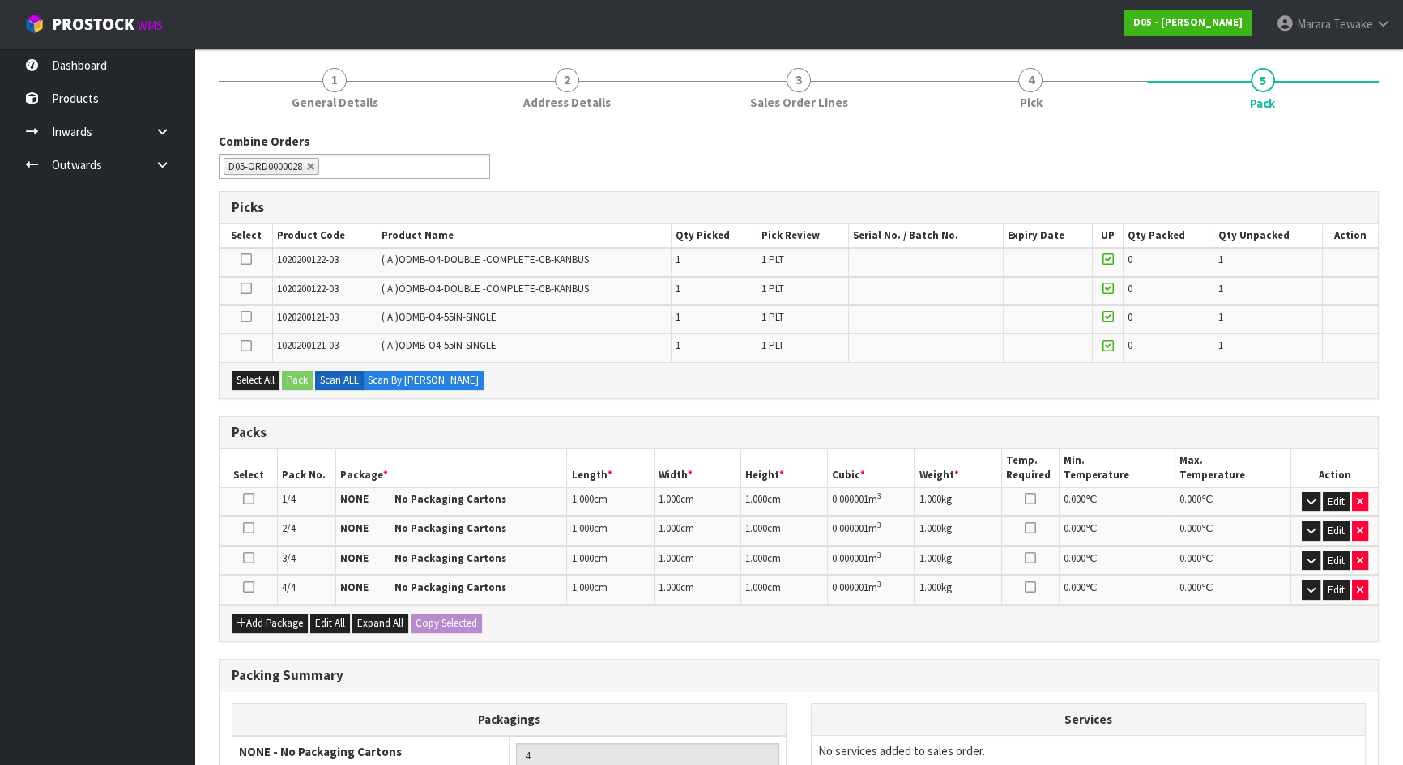
scroll to position [308, 0]
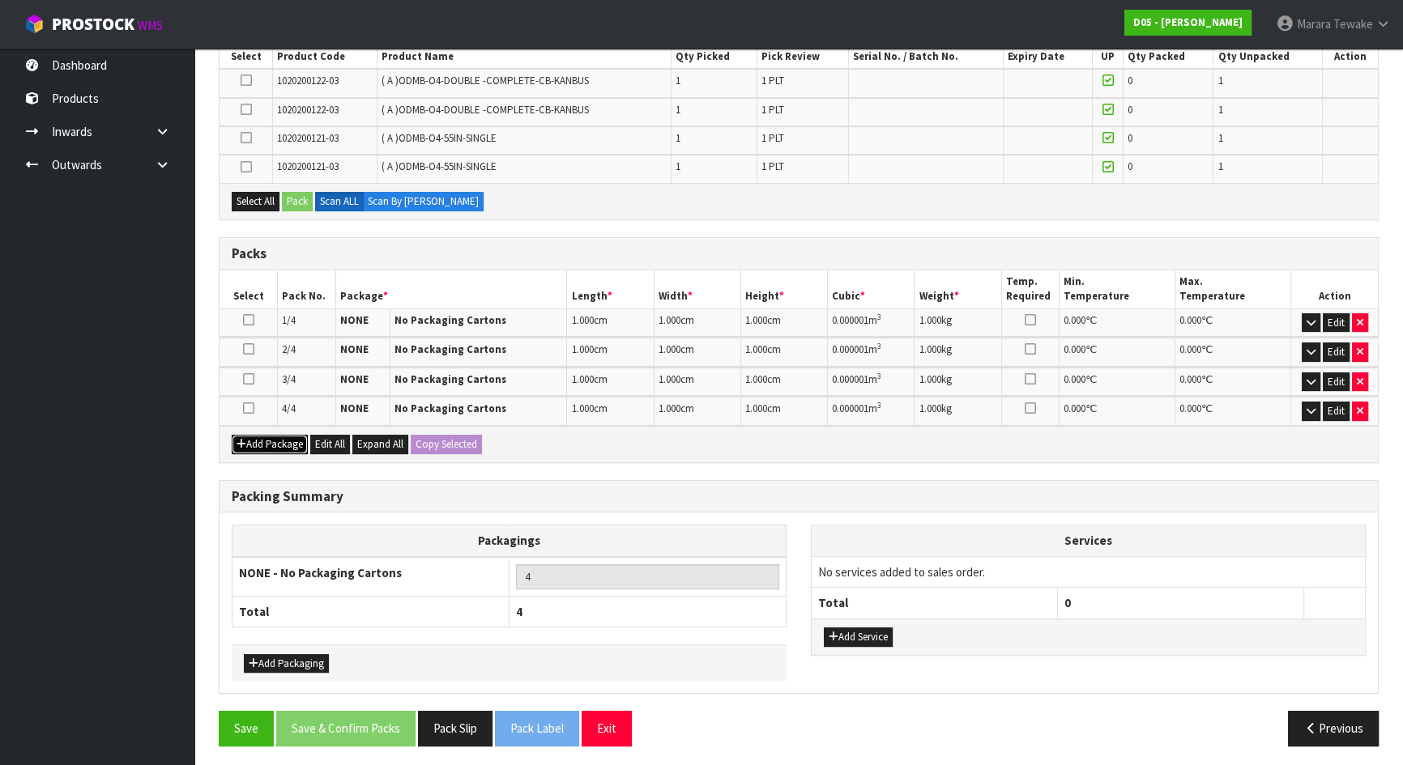
click at [283, 437] on button "Add Package" at bounding box center [270, 444] width 76 height 19
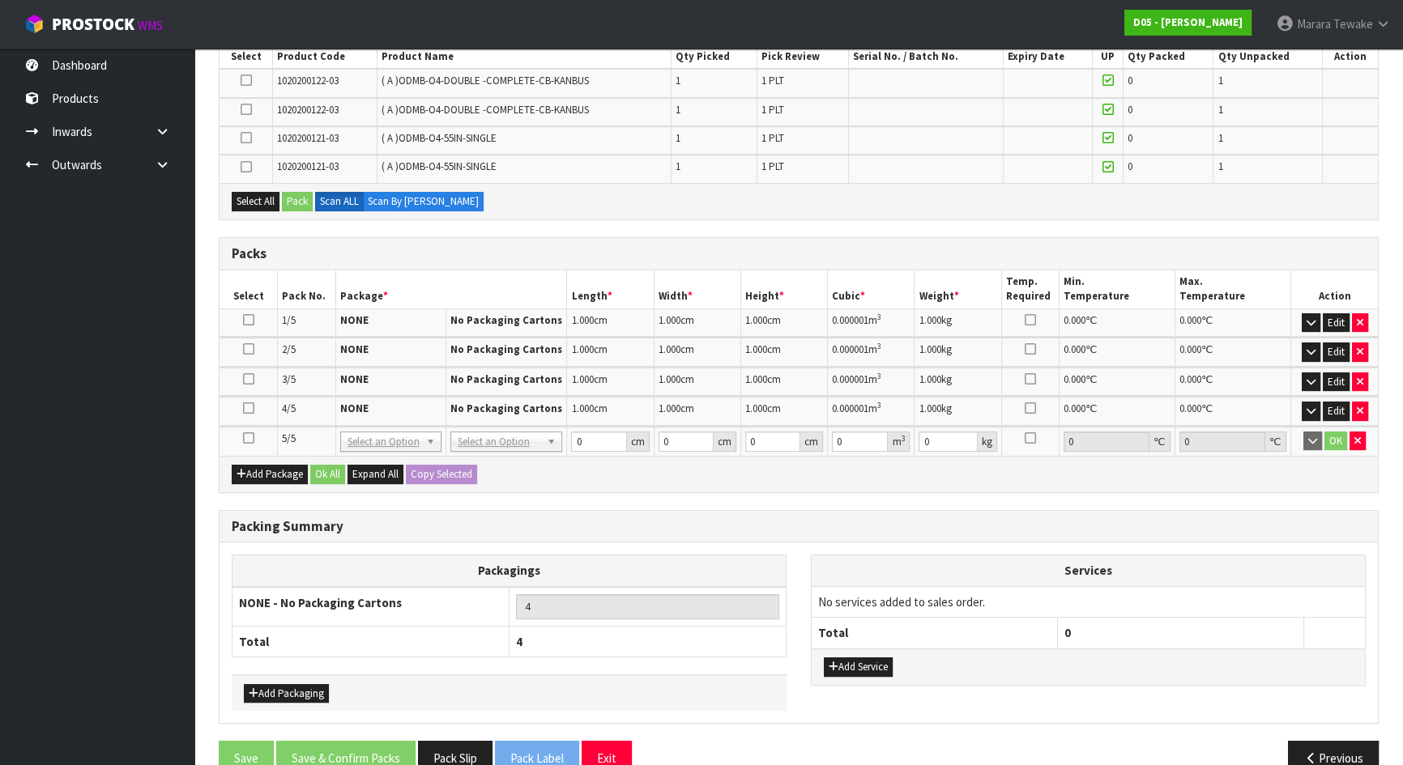
click at [249, 438] on icon at bounding box center [248, 438] width 11 height 1
drag, startPoint x: 243, startPoint y: 163, endPoint x: 251, endPoint y: 168, distance: 9.4
click at [248, 167] on icon at bounding box center [246, 167] width 11 height 1
click at [0, 0] on input "checkbox" at bounding box center [0, 0] width 0 height 0
click at [304, 207] on button "Pack" at bounding box center [297, 201] width 31 height 19
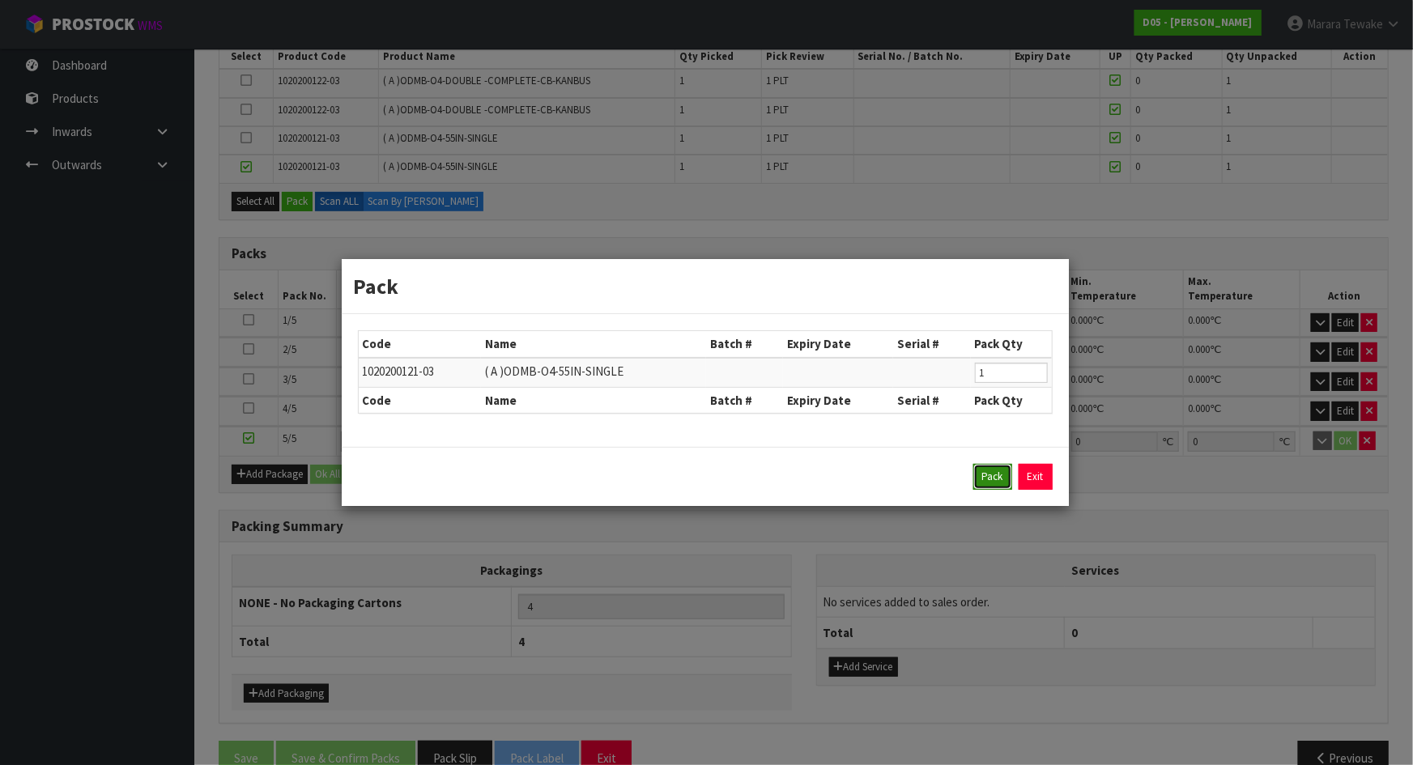
click at [991, 475] on button "Pack" at bounding box center [993, 477] width 39 height 26
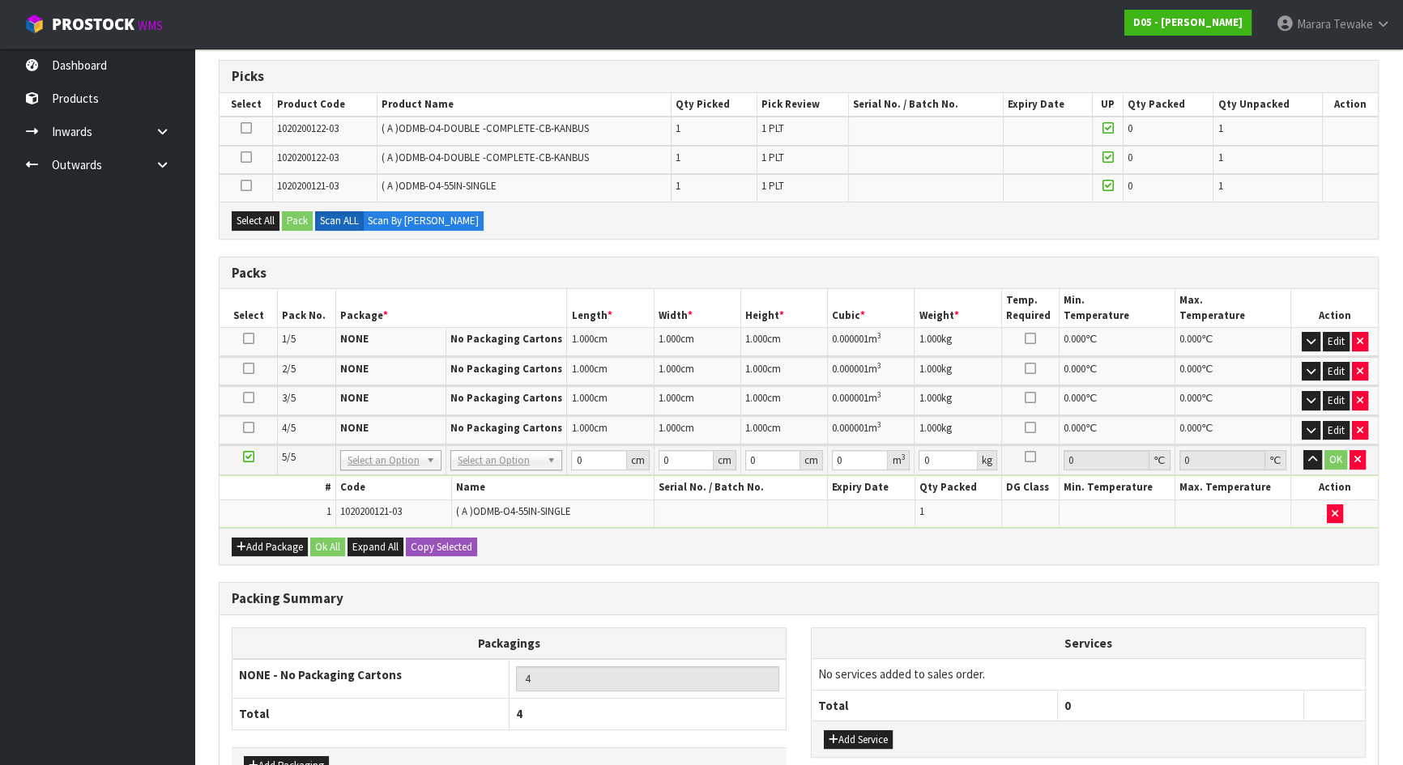
scroll to position [235, 0]
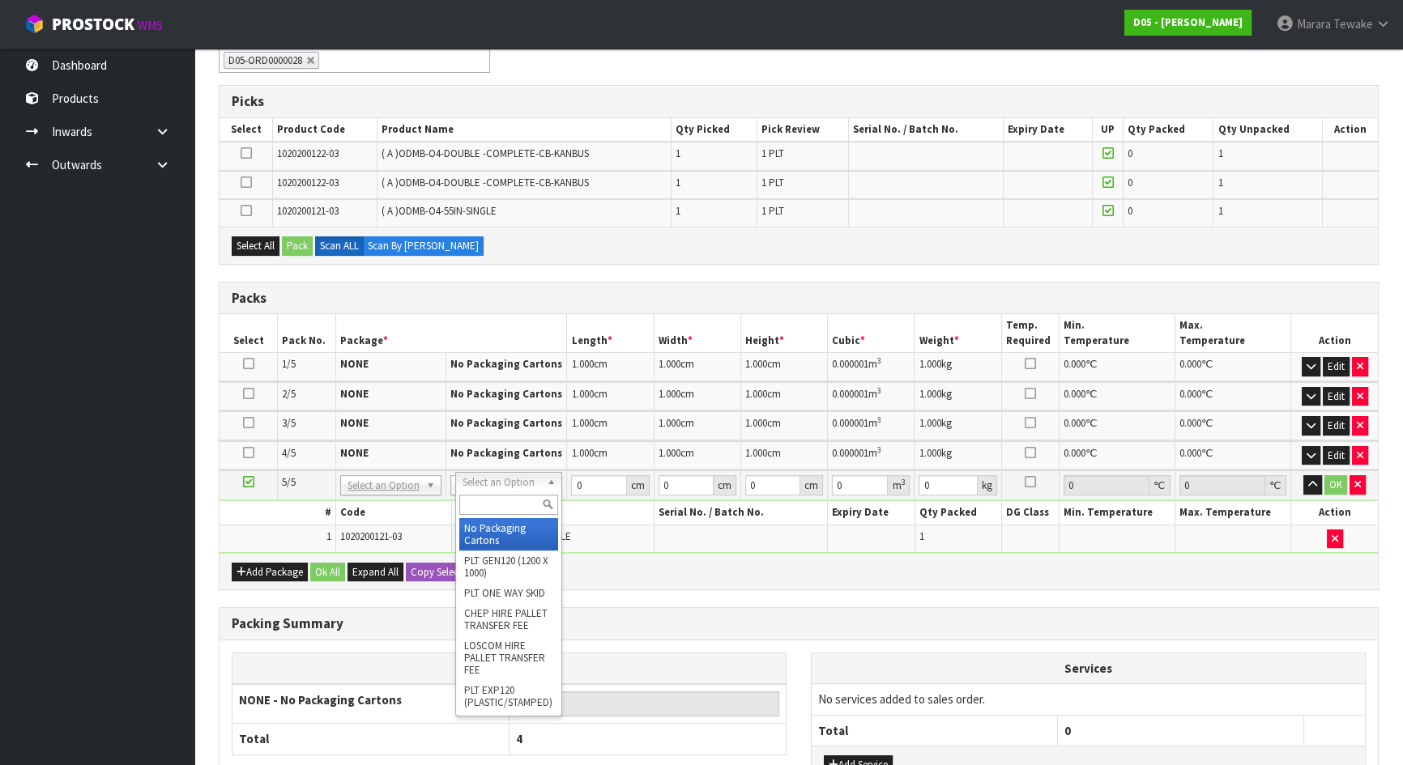
click at [513, 507] on input "text" at bounding box center [508, 505] width 99 height 20
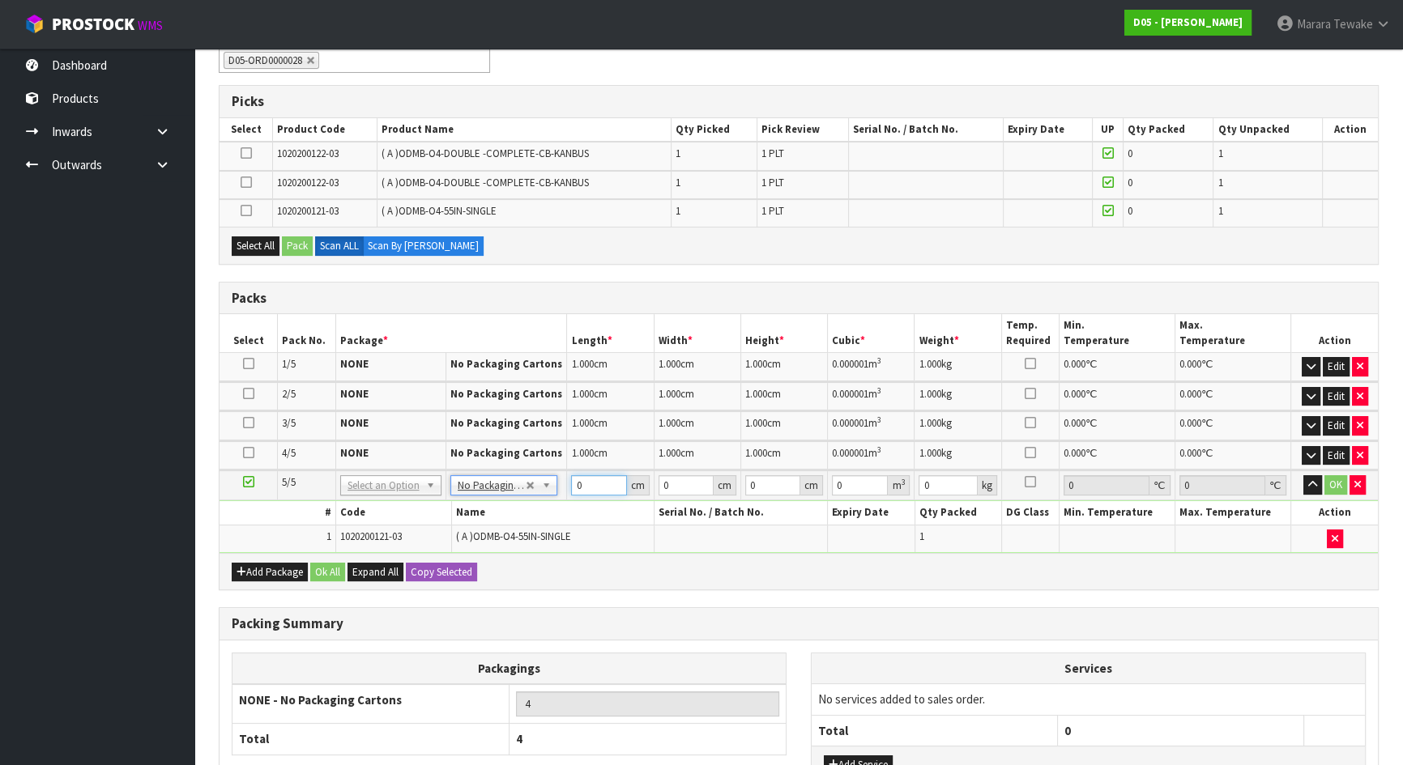
drag, startPoint x: 583, startPoint y: 480, endPoint x: 573, endPoint y: 455, distance: 27.2
click at [573, 471] on td "0 cm" at bounding box center [610, 486] width 87 height 30
type input "1"
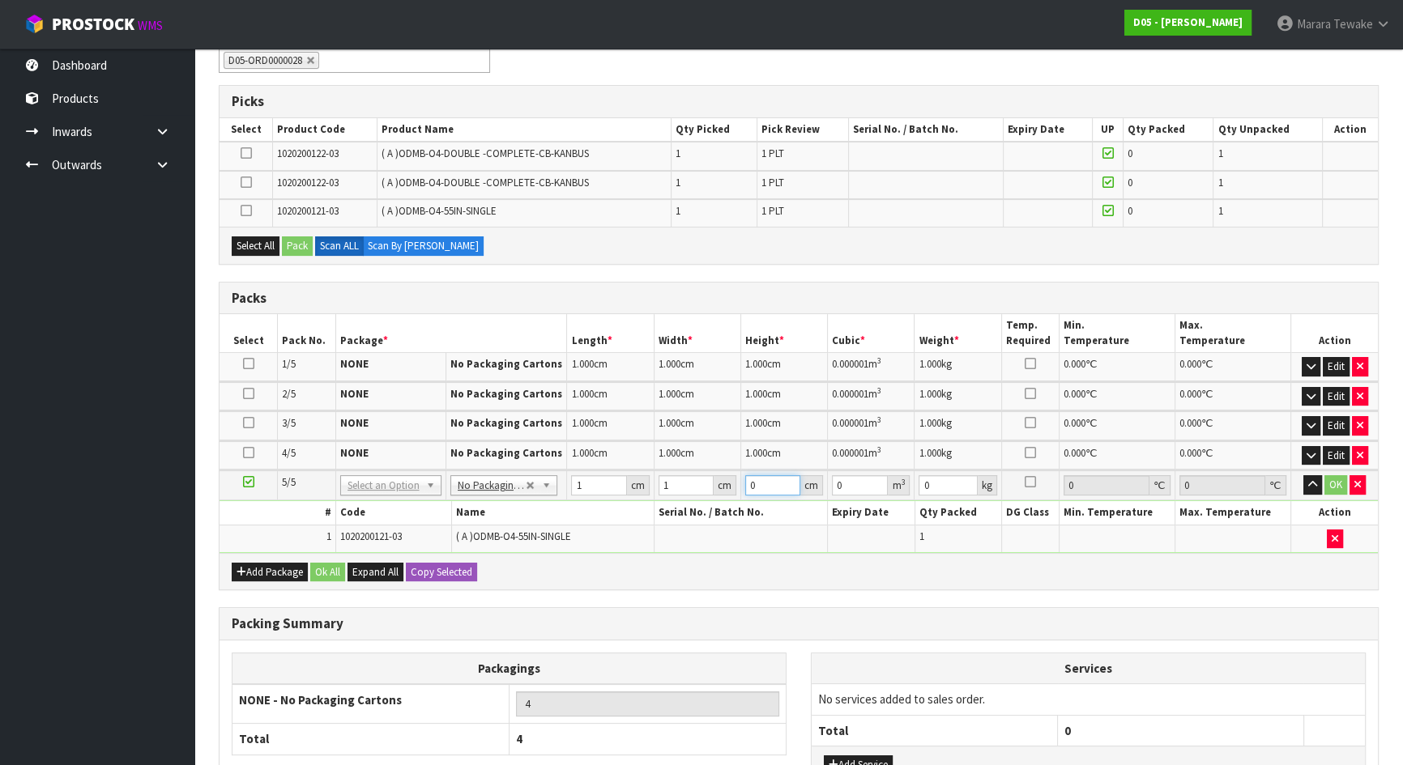
type input "0.000001"
type input "1"
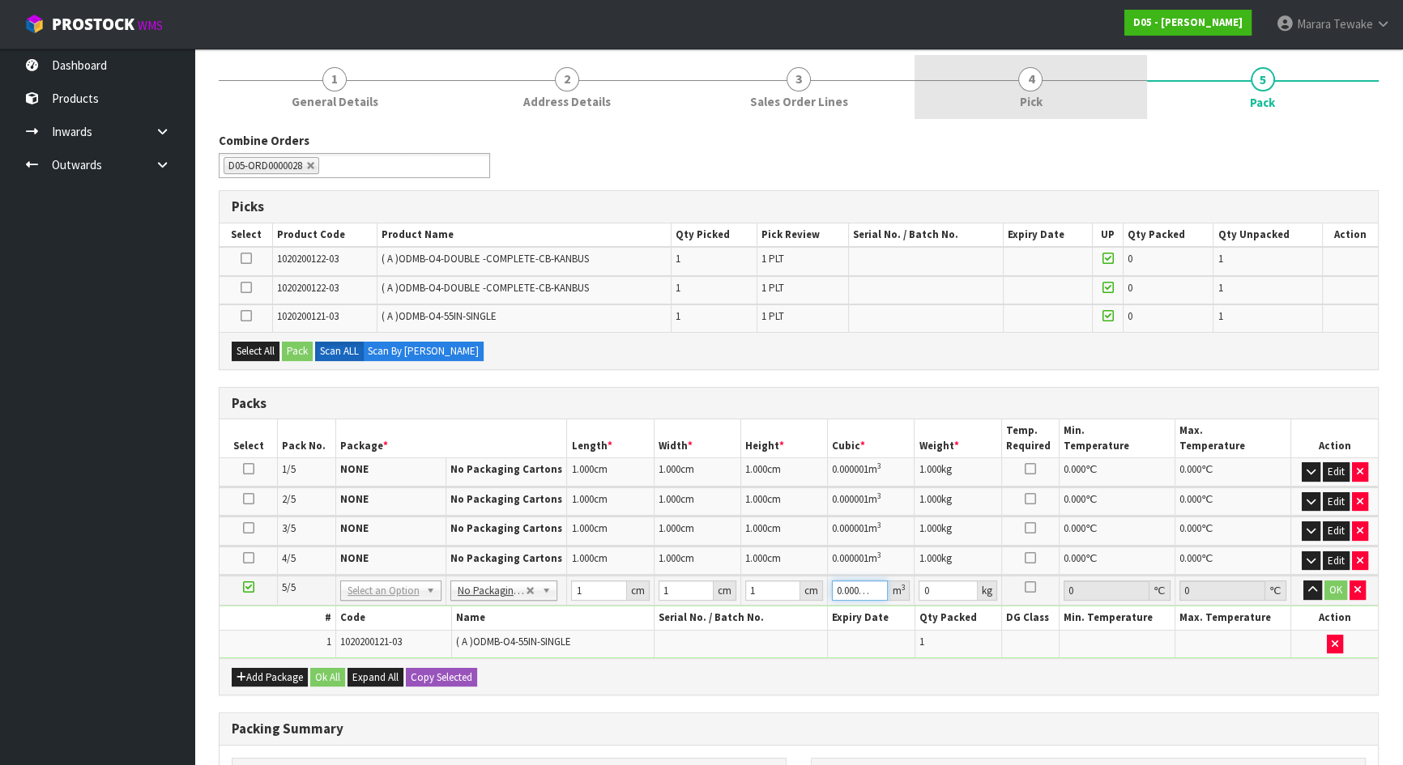
scroll to position [0, 0]
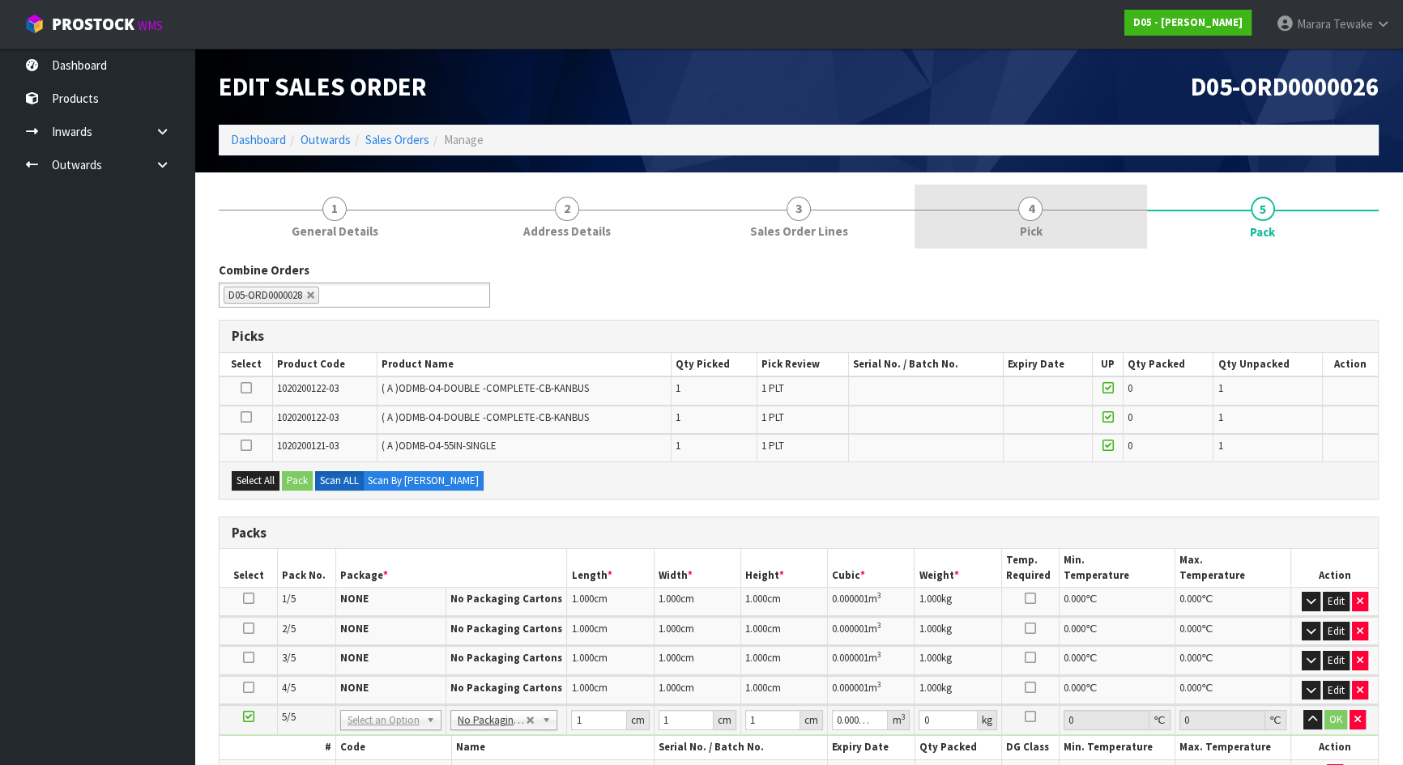
click at [1051, 216] on link "4 Pick" at bounding box center [1030, 217] width 232 height 64
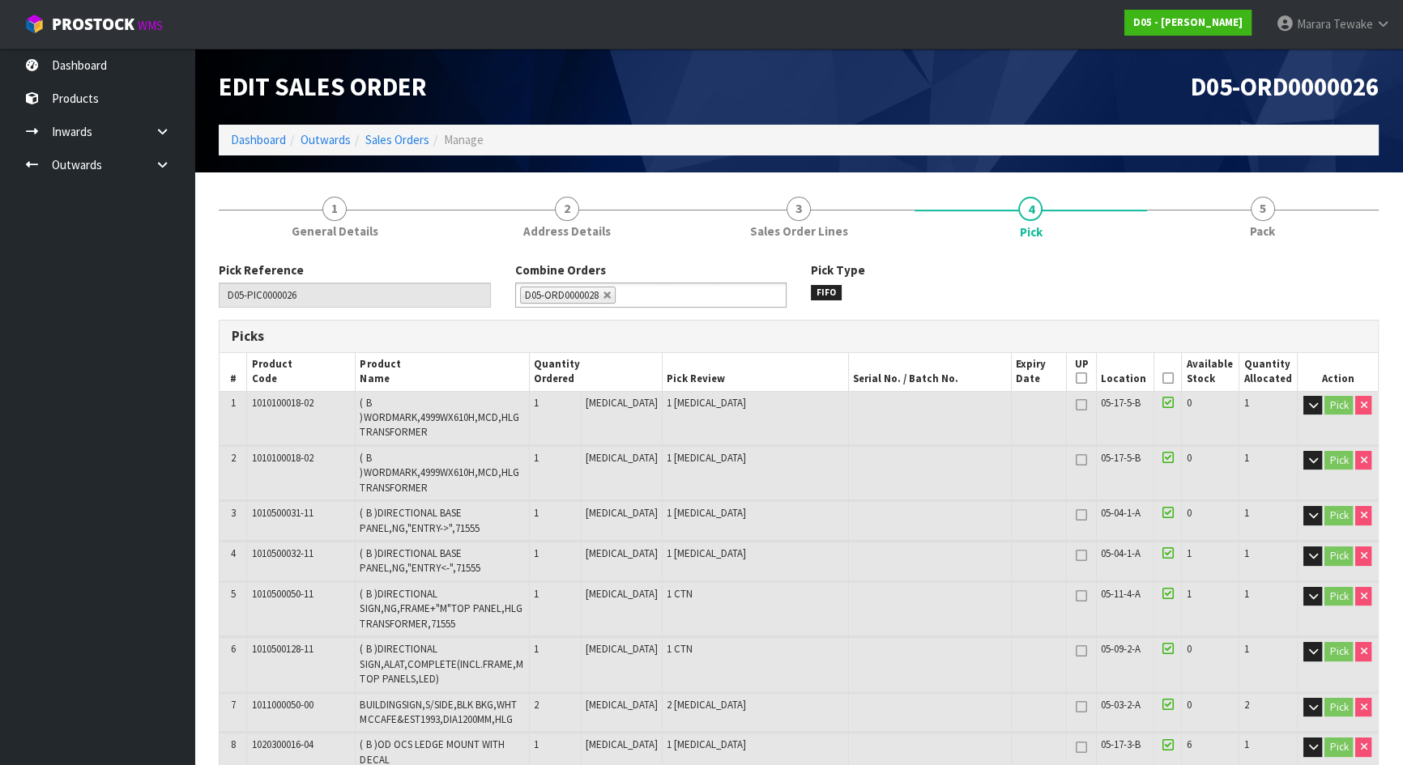
click at [1166, 379] on icon at bounding box center [1167, 378] width 11 height 1
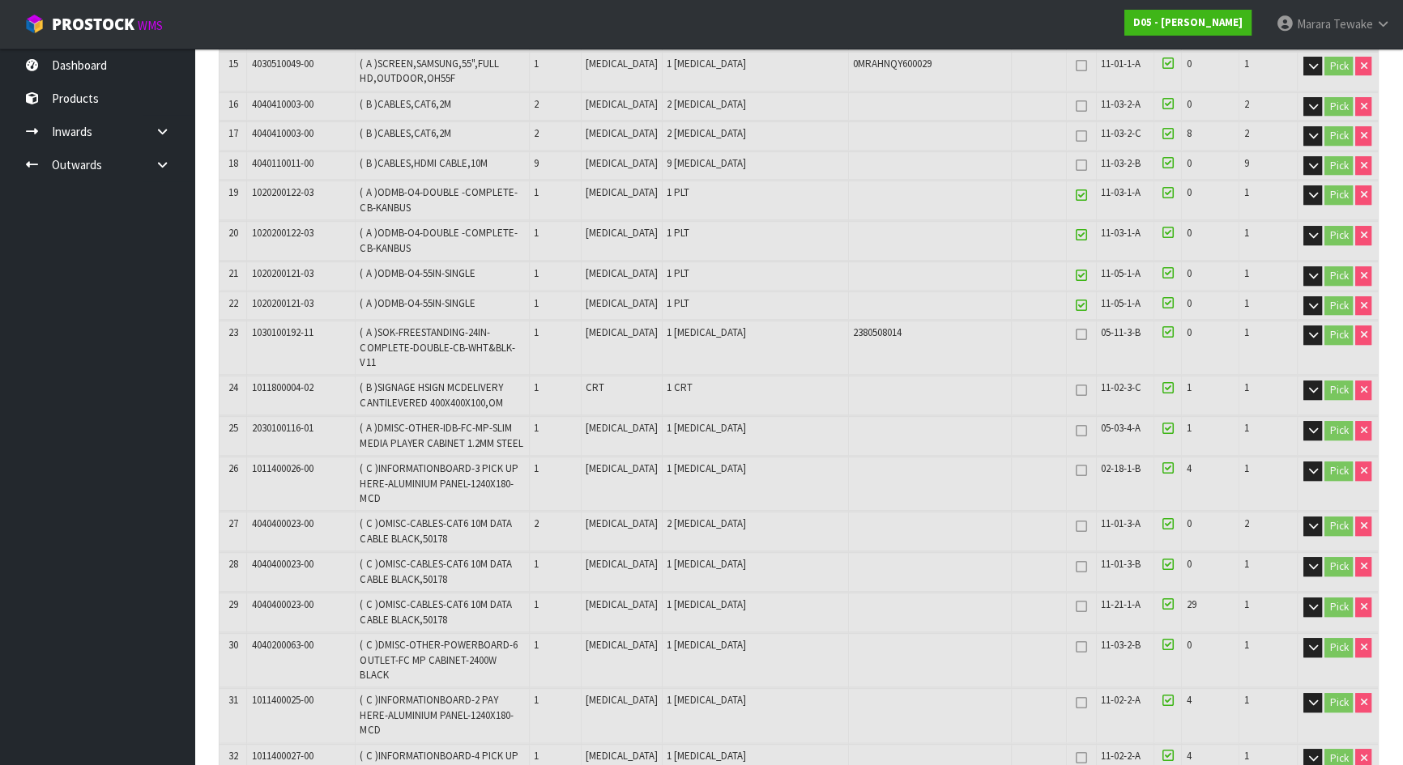
scroll to position [883, 0]
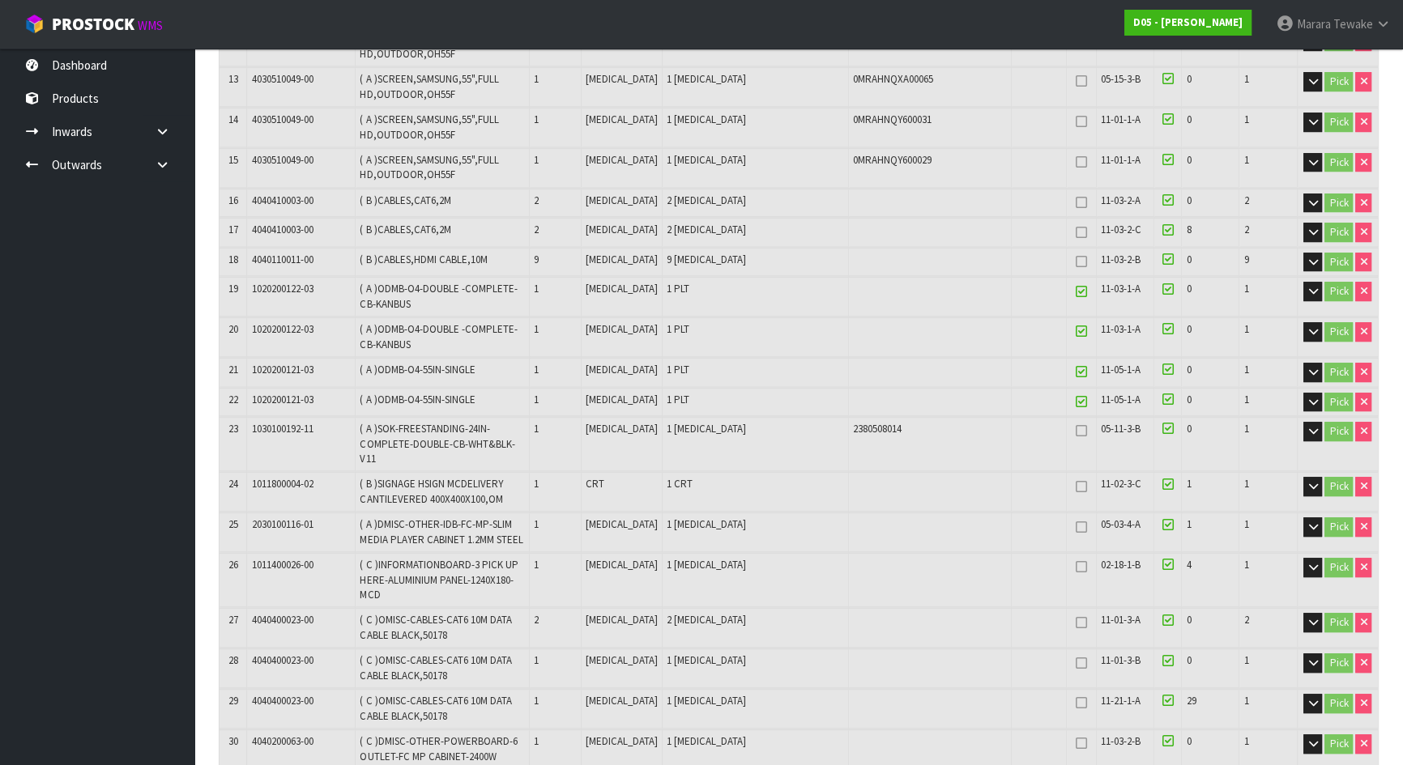
click at [1076, 402] on icon at bounding box center [1081, 402] width 11 height 1
click at [1076, 372] on icon at bounding box center [1081, 372] width 11 height 1
drag, startPoint x: 1075, startPoint y: 362, endPoint x: 1053, endPoint y: 310, distance: 56.3
click at [1076, 372] on icon at bounding box center [1081, 372] width 11 height 1
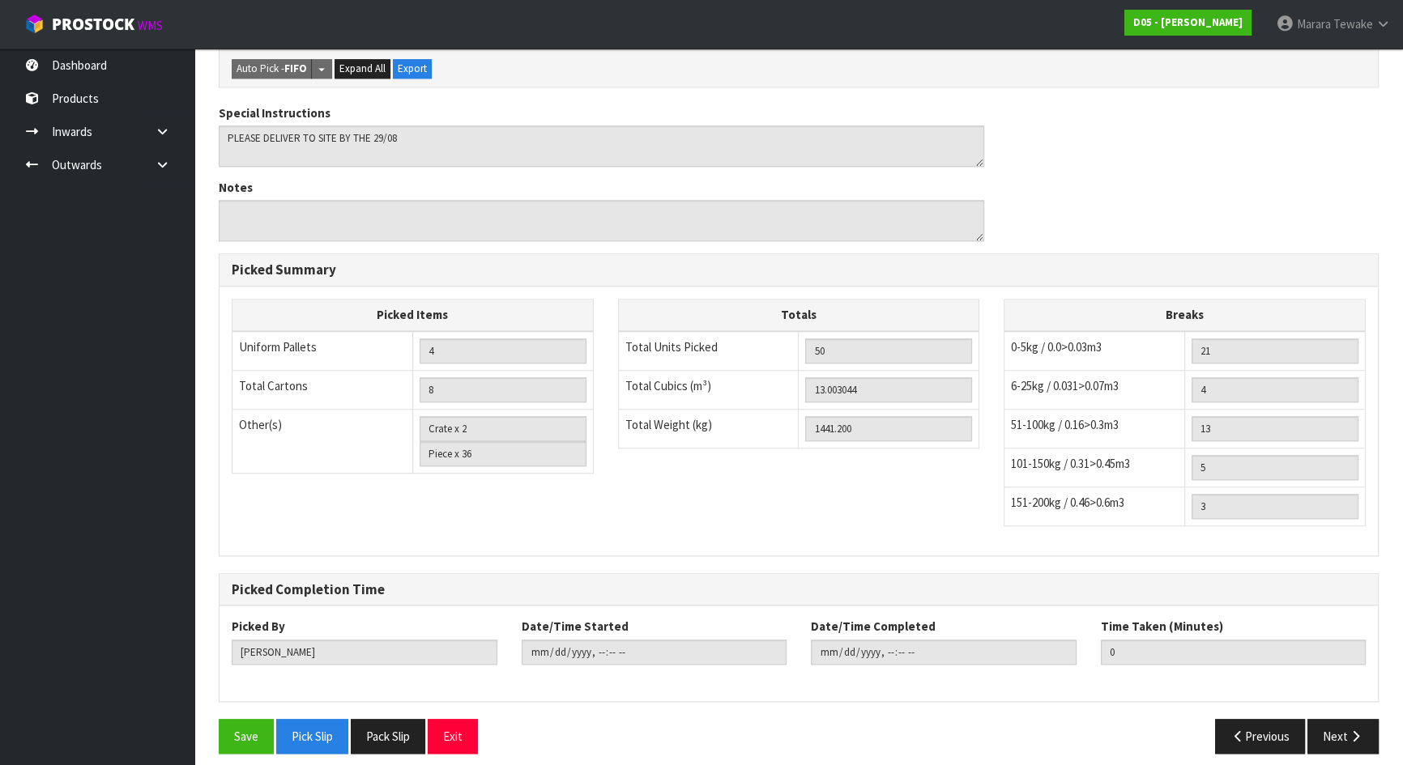
scroll to position [1924, 0]
click at [245, 724] on button "Save" at bounding box center [246, 735] width 55 height 35
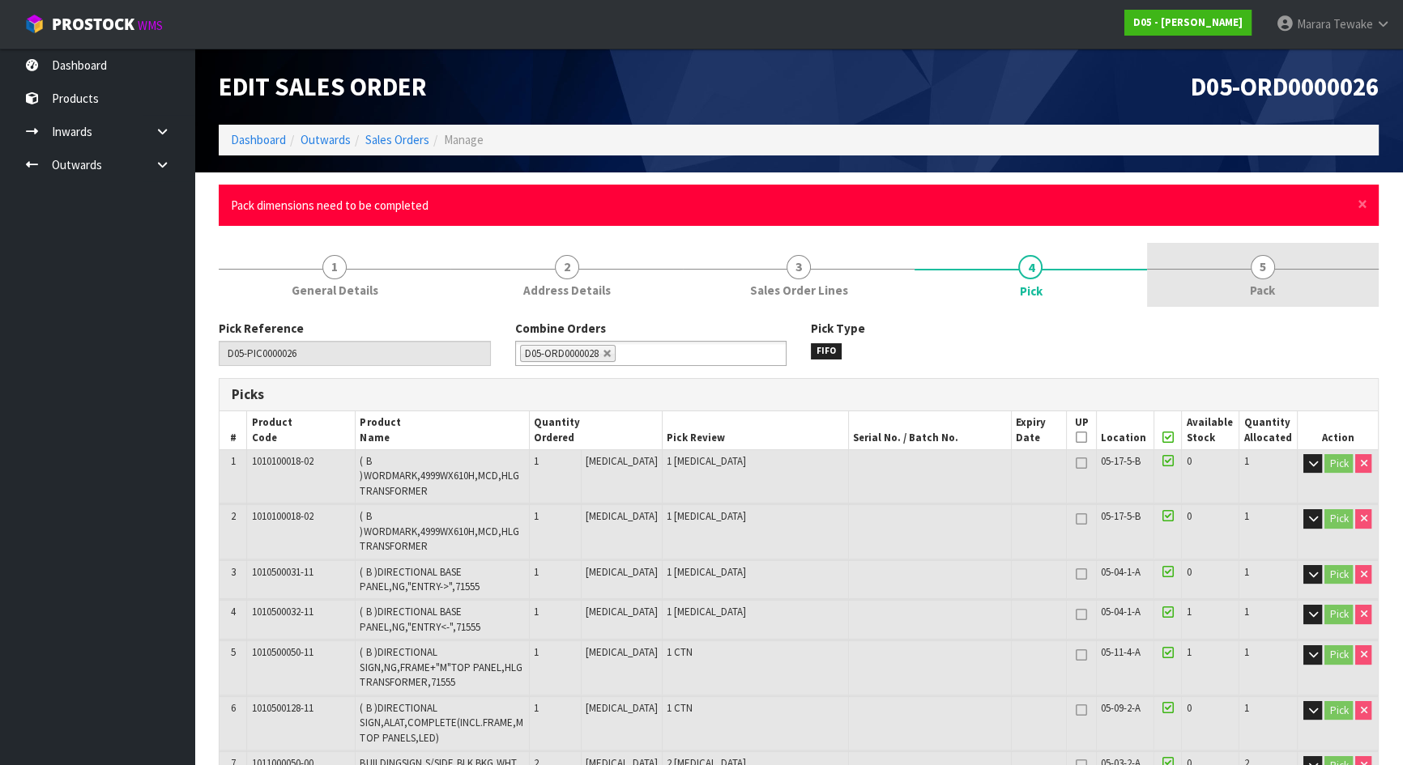
click at [1266, 275] on span "5" at bounding box center [1263, 267] width 24 height 24
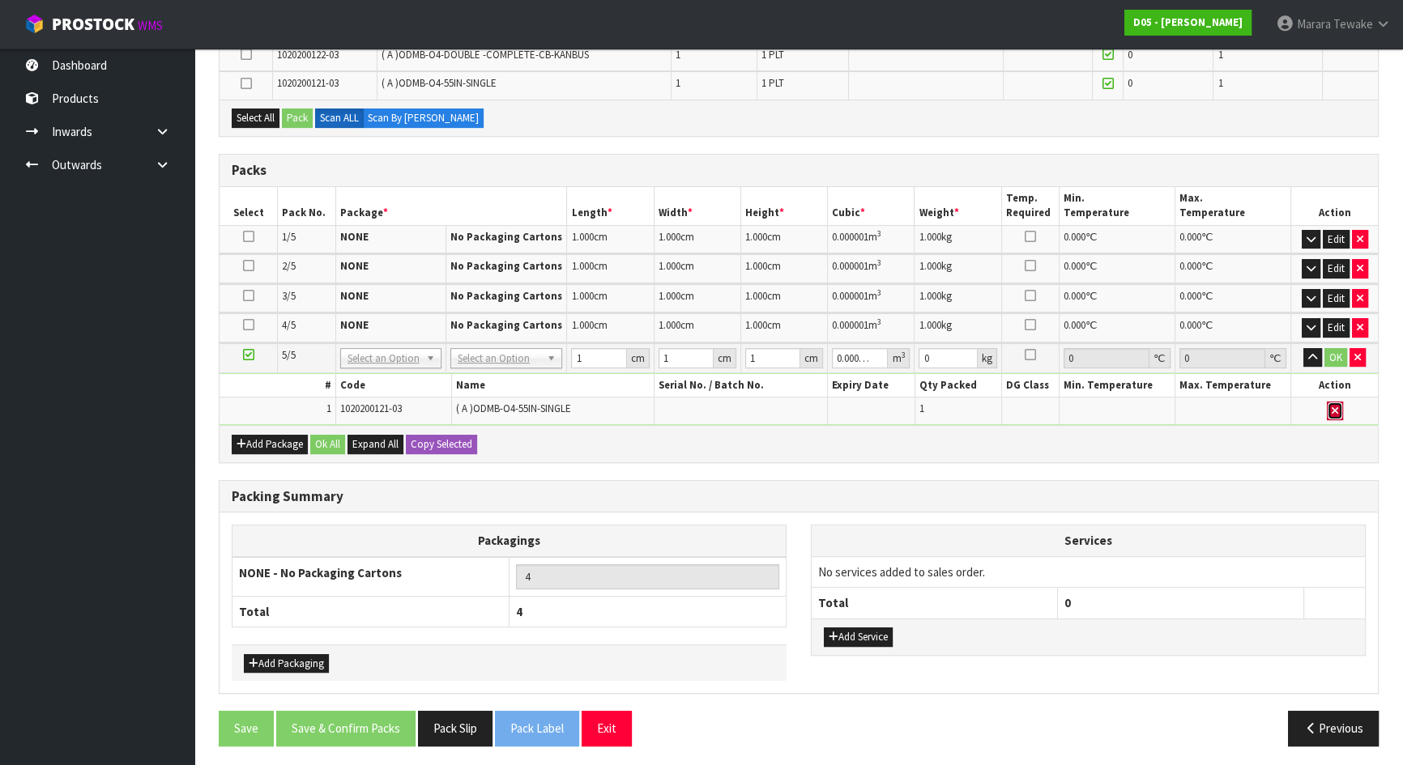
click at [1327, 406] on button "button" at bounding box center [1335, 411] width 16 height 19
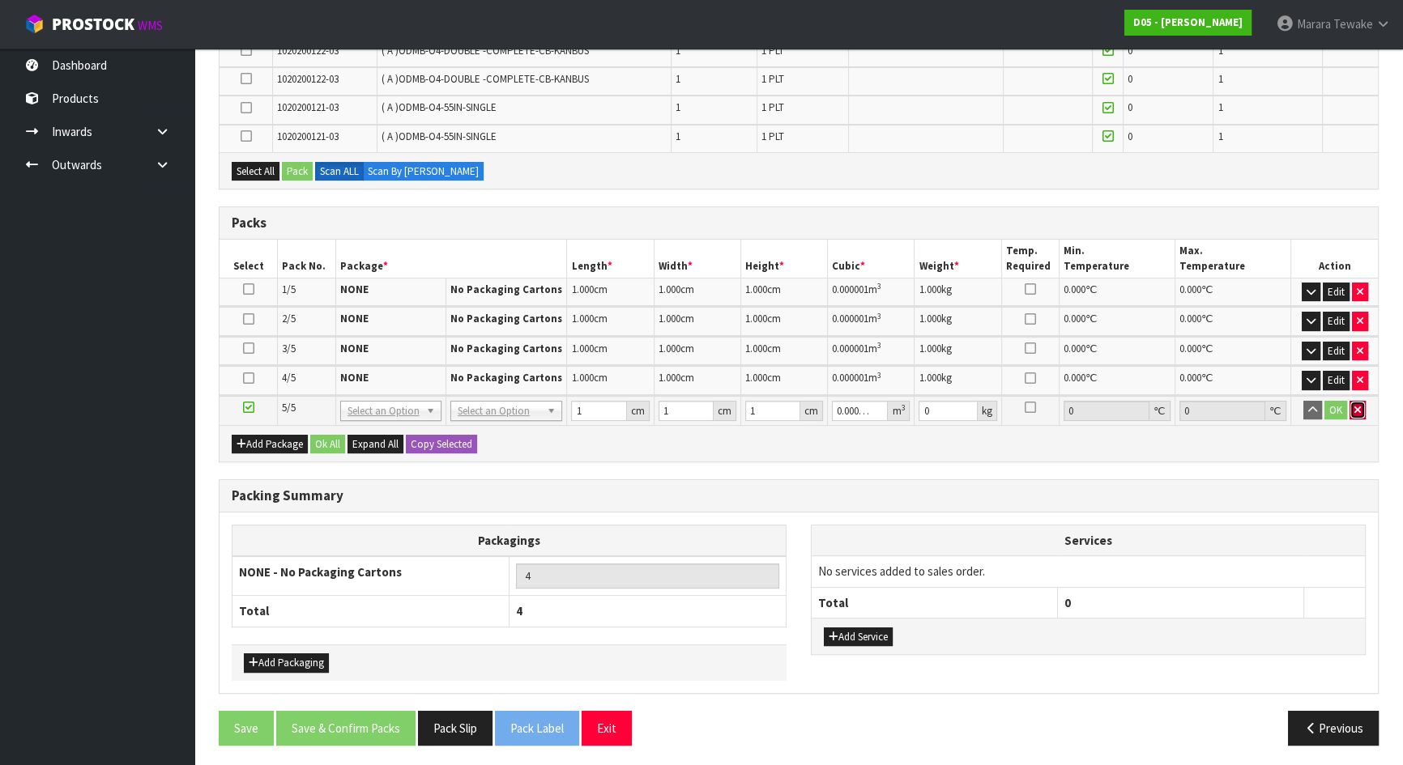
click at [1356, 412] on button "button" at bounding box center [1357, 410] width 16 height 19
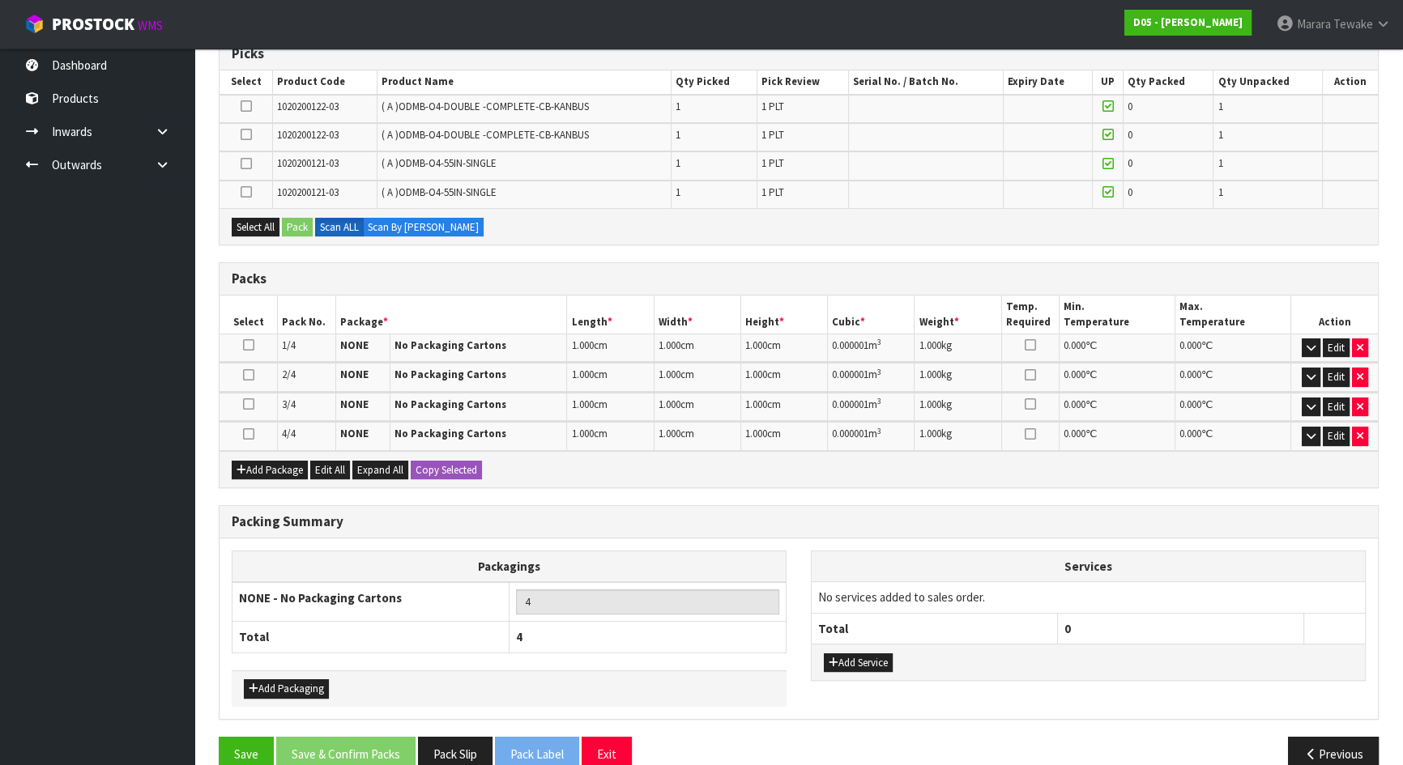
scroll to position [367, 0]
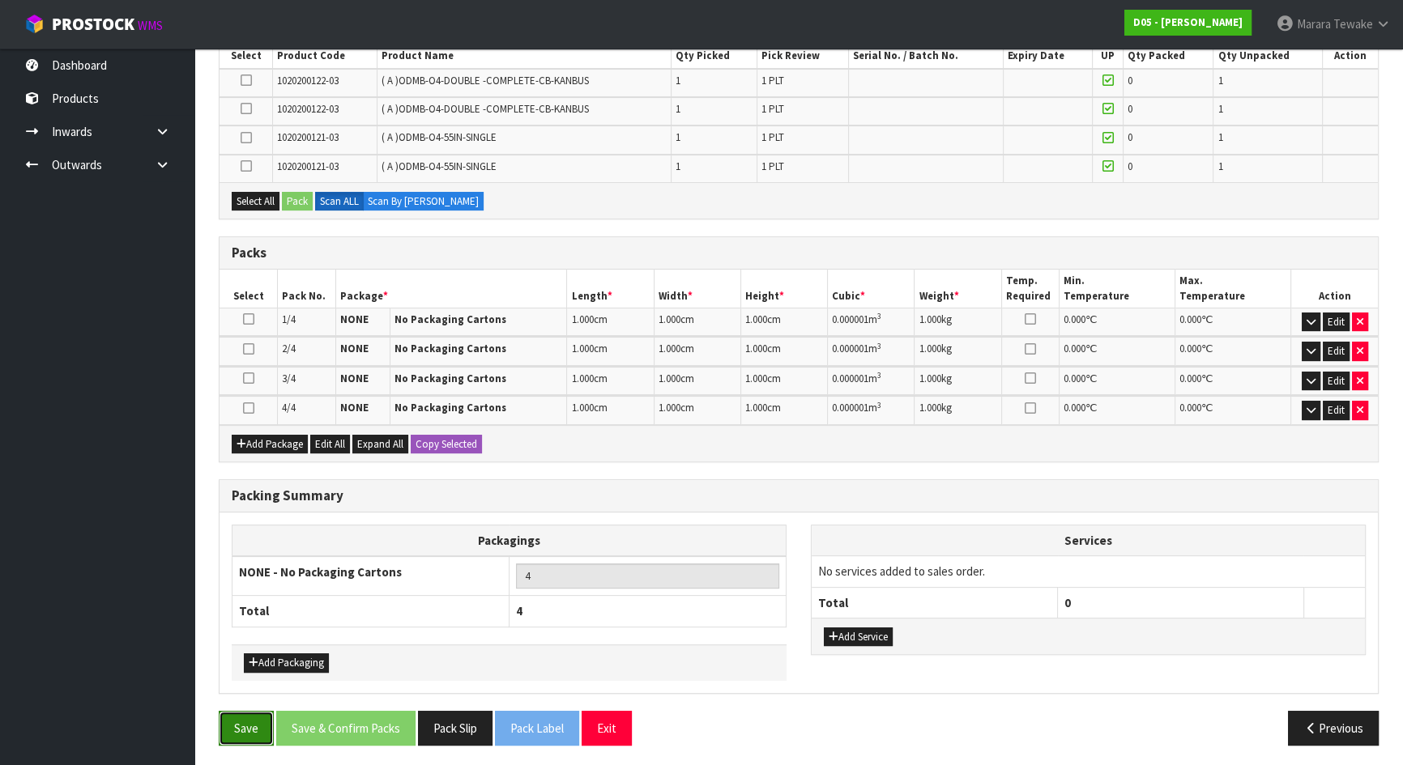
click at [228, 731] on button "Save" at bounding box center [246, 728] width 55 height 35
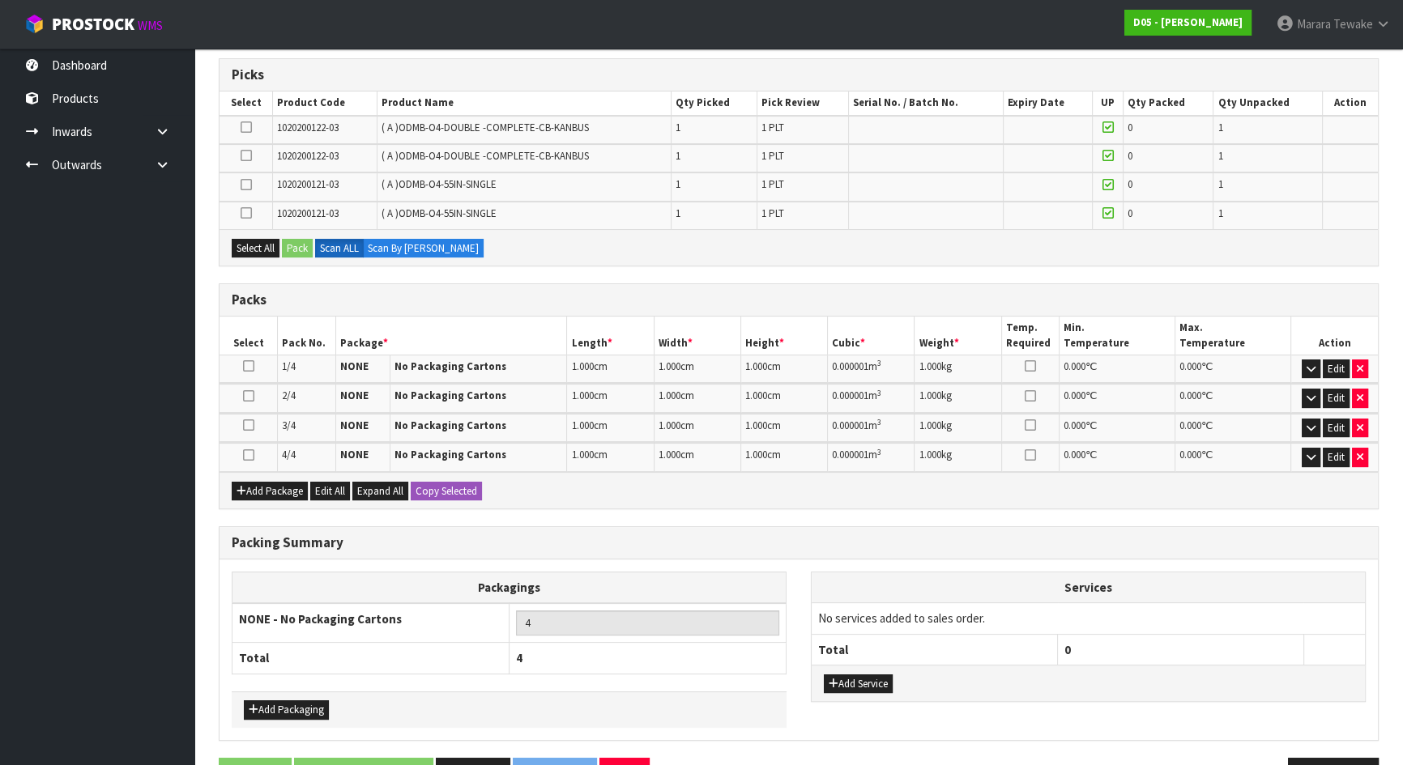
scroll to position [0, 0]
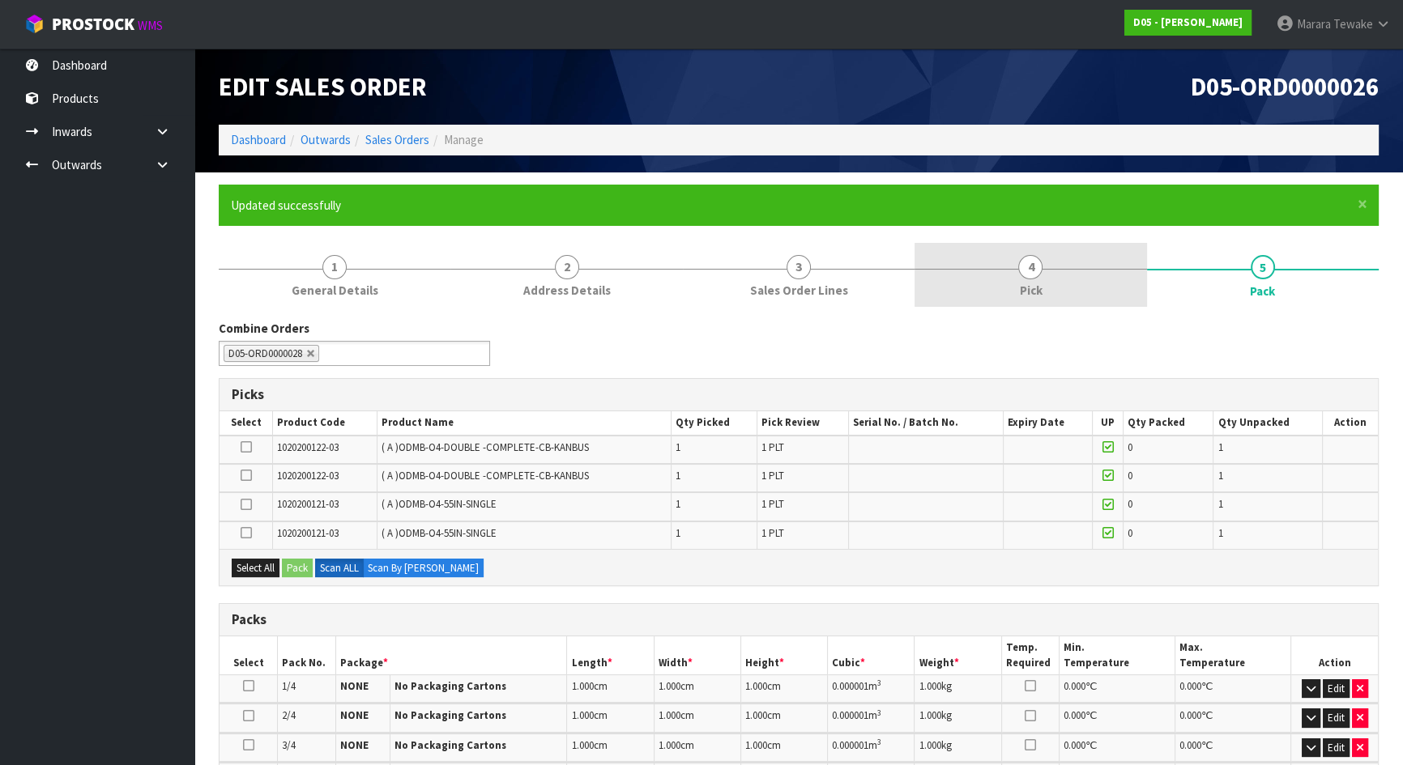
click at [1051, 275] on link "4 Pick" at bounding box center [1030, 275] width 232 height 64
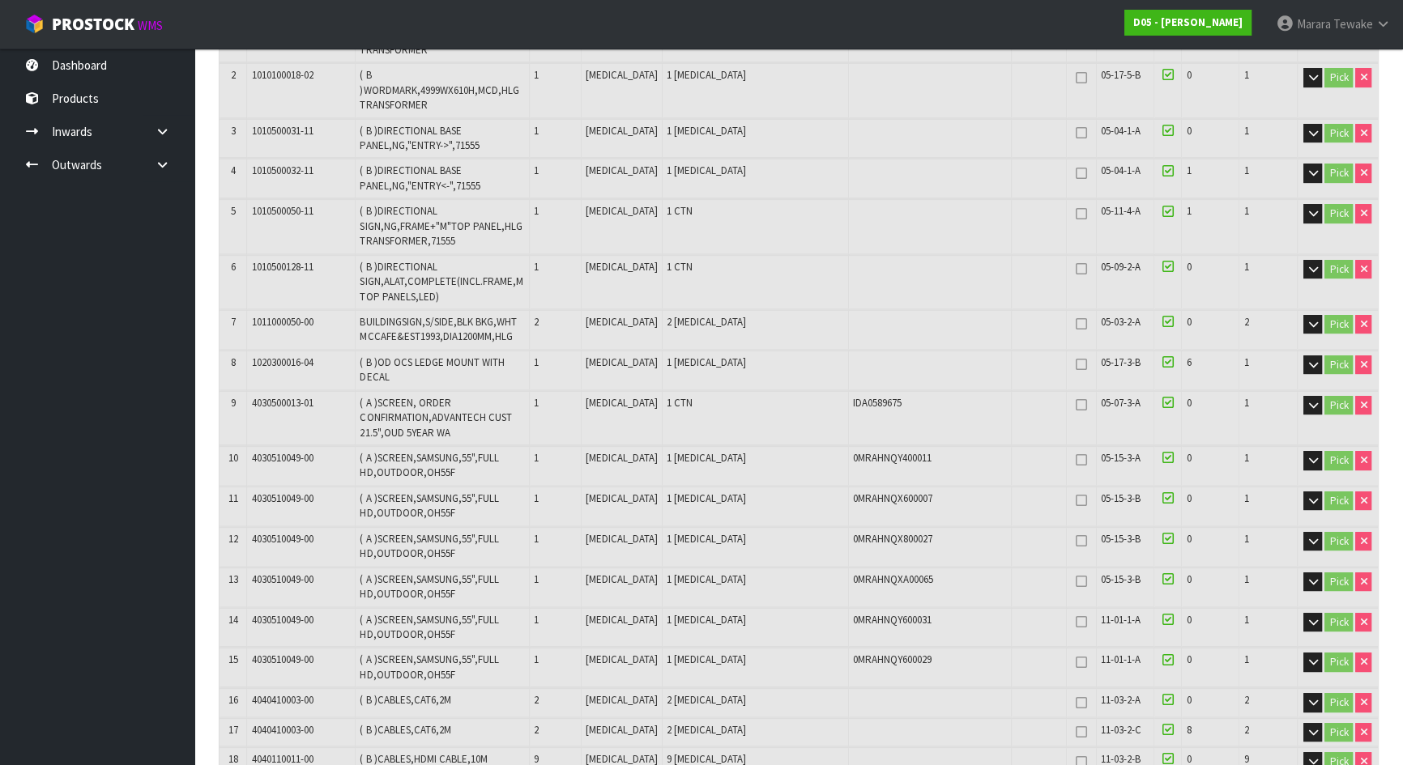
scroll to position [957, 0]
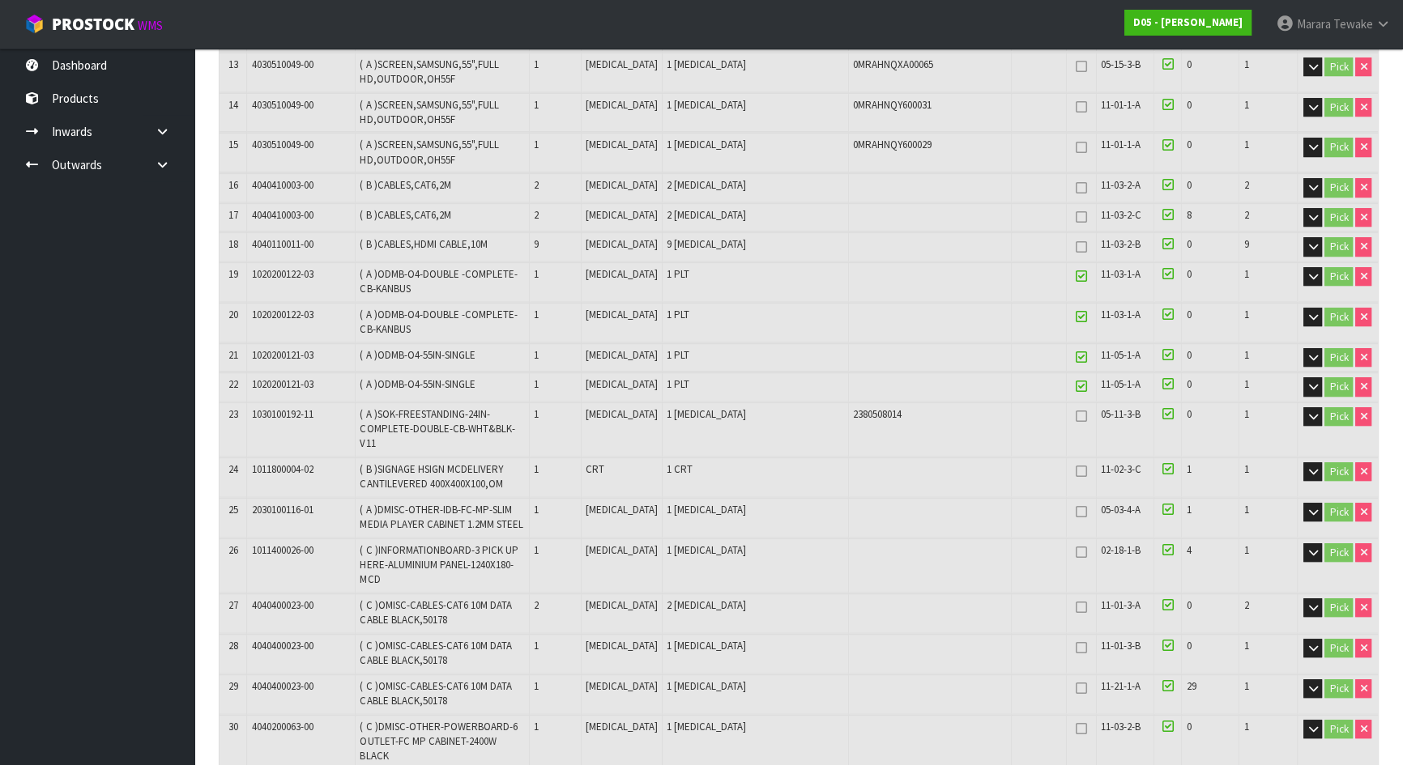
click at [1076, 386] on icon at bounding box center [1081, 386] width 11 height 1
click at [1076, 357] on icon at bounding box center [1081, 357] width 11 height 1
click at [1076, 317] on icon at bounding box center [1081, 317] width 11 height 1
click at [1076, 276] on icon at bounding box center [1081, 276] width 11 height 1
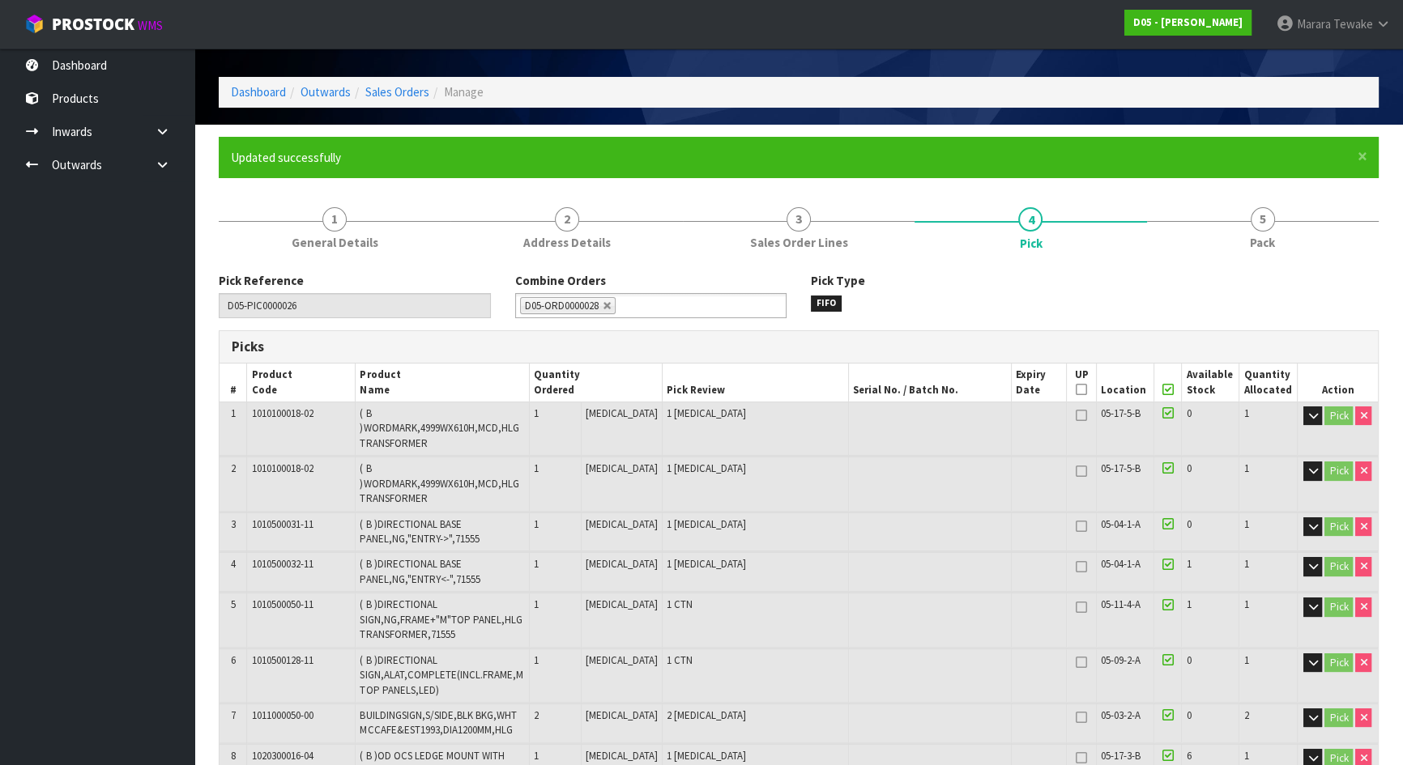
scroll to position [73, 0]
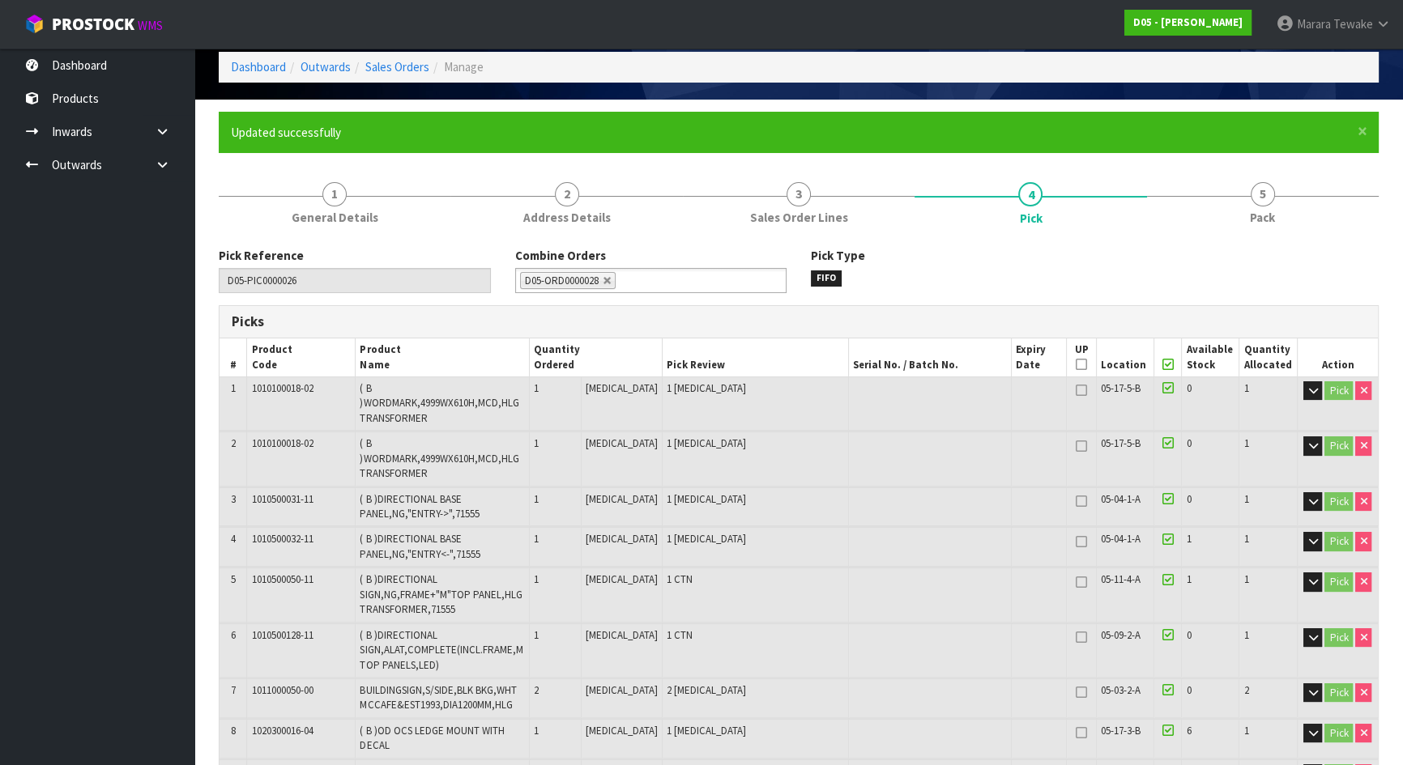
click at [1162, 364] on icon at bounding box center [1167, 364] width 11 height 1
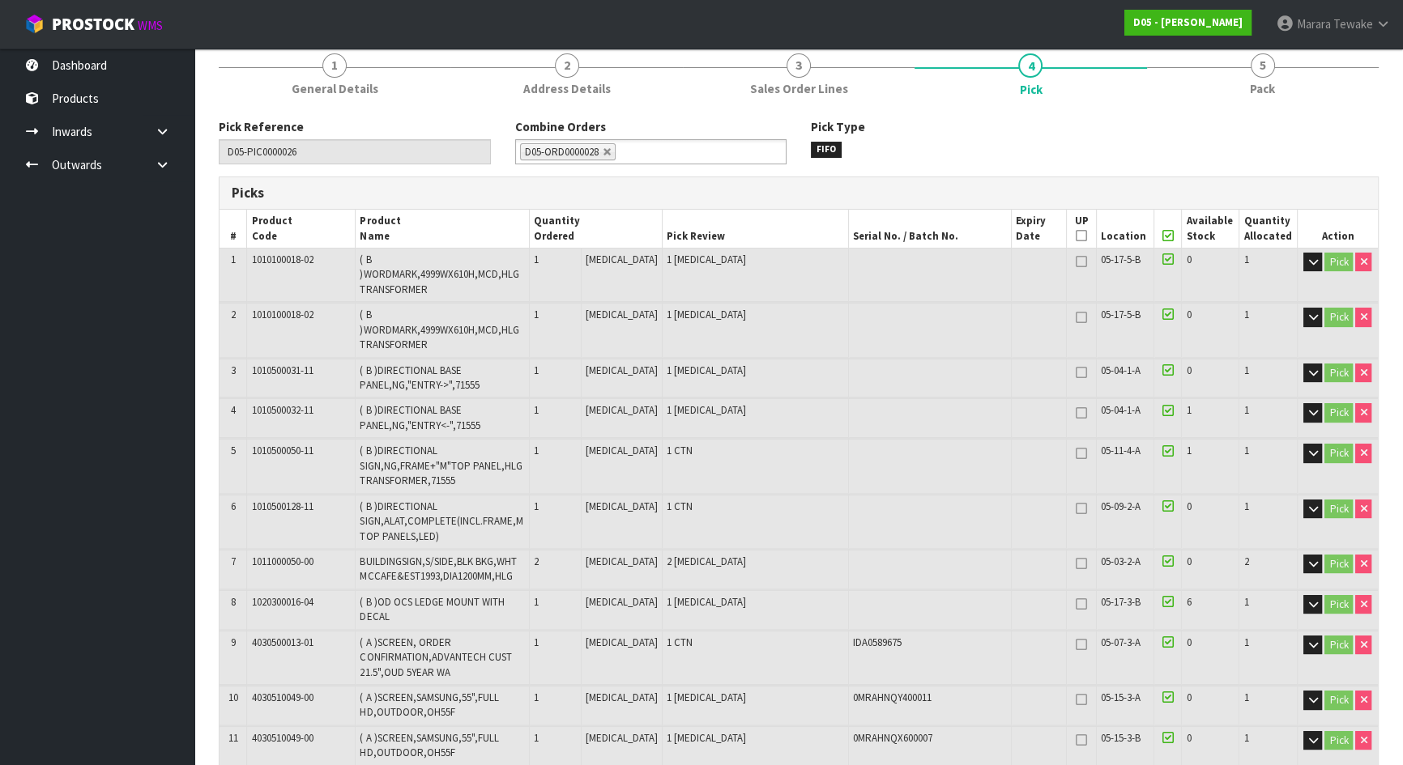
scroll to position [0, 0]
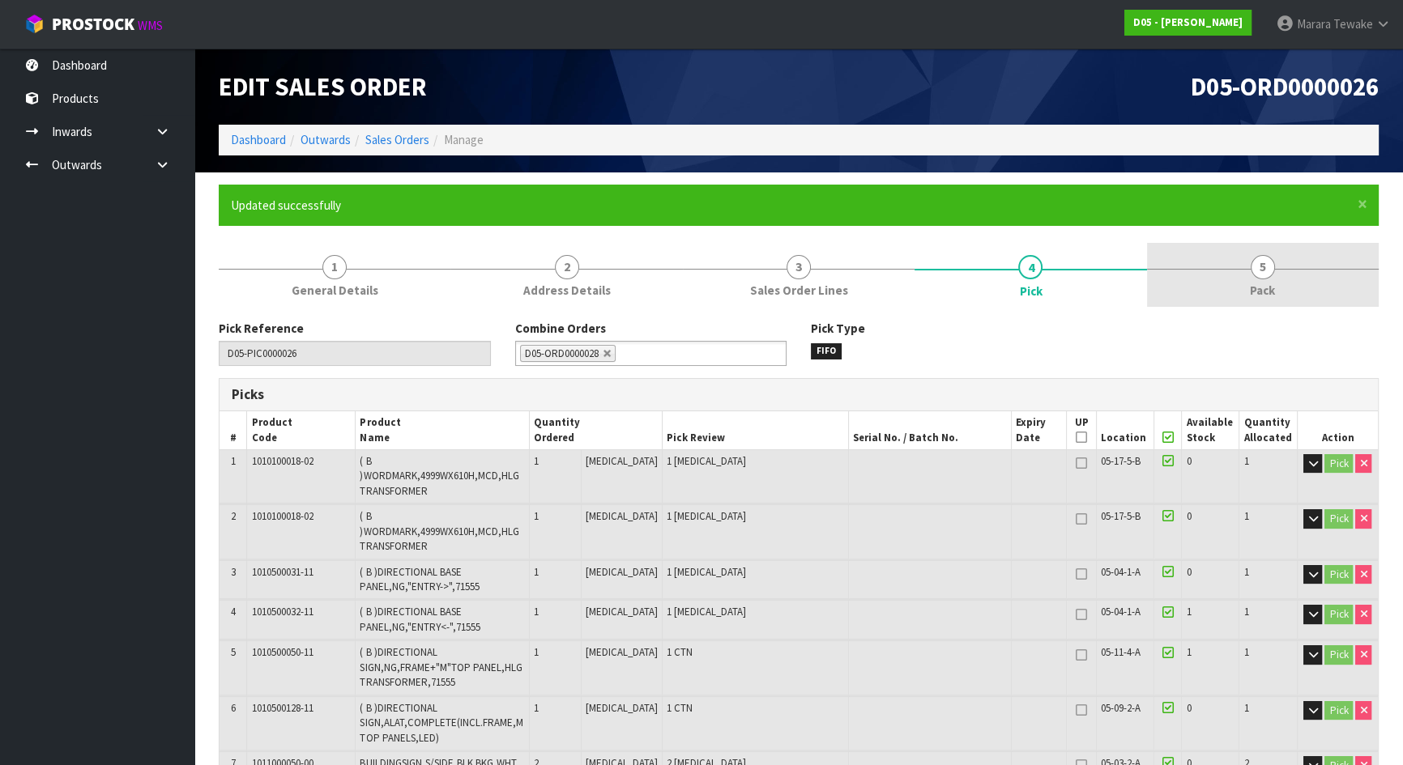
click at [1264, 271] on span "5" at bounding box center [1263, 267] width 24 height 24
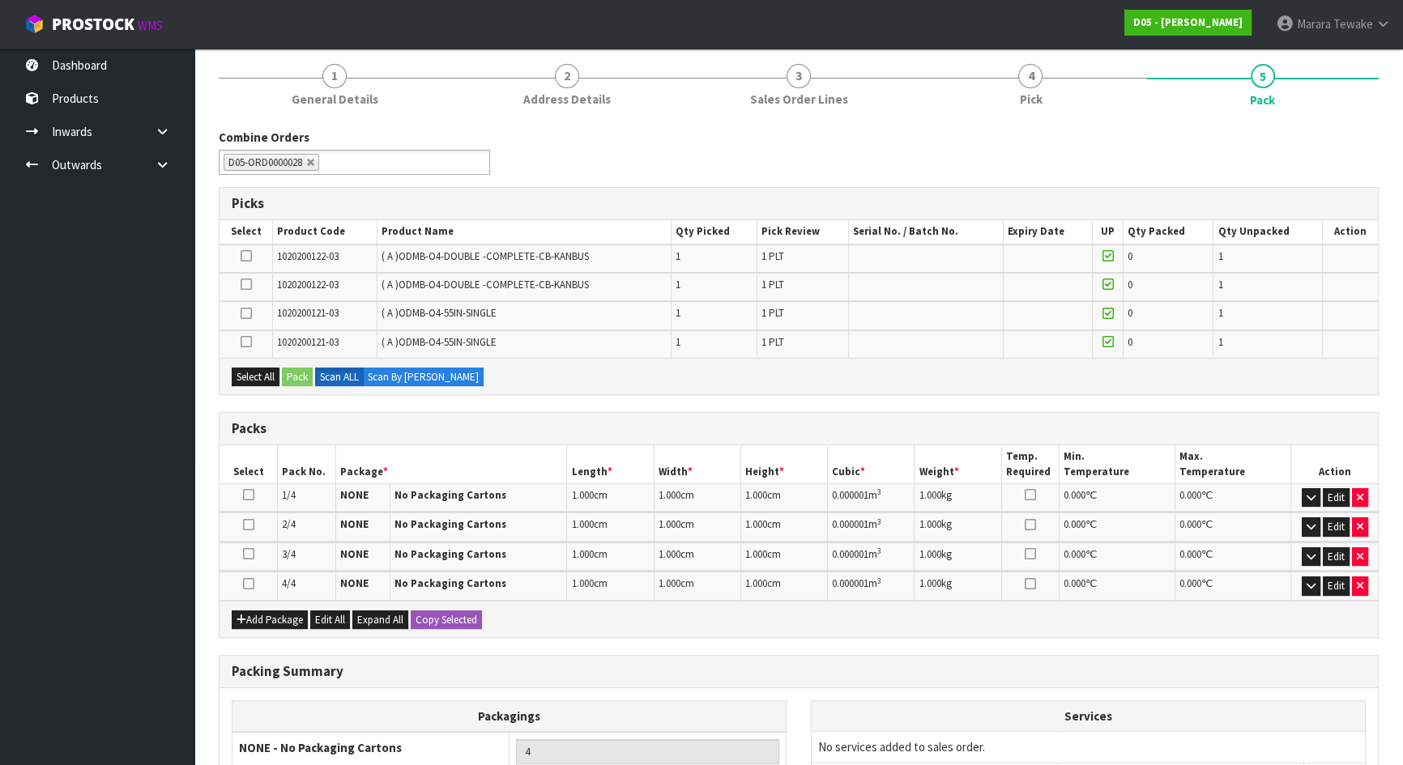
scroll to position [294, 0]
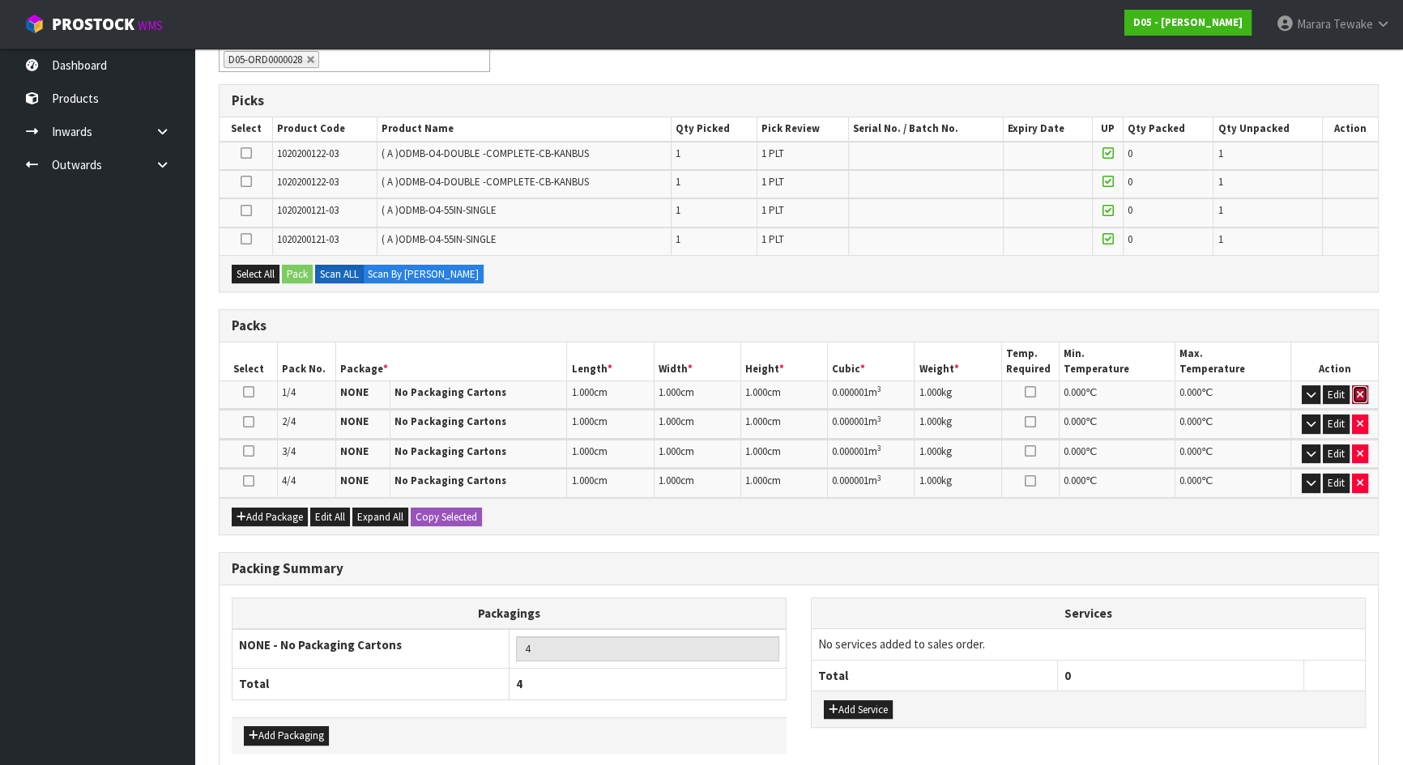
click at [1366, 390] on button "button" at bounding box center [1360, 395] width 16 height 19
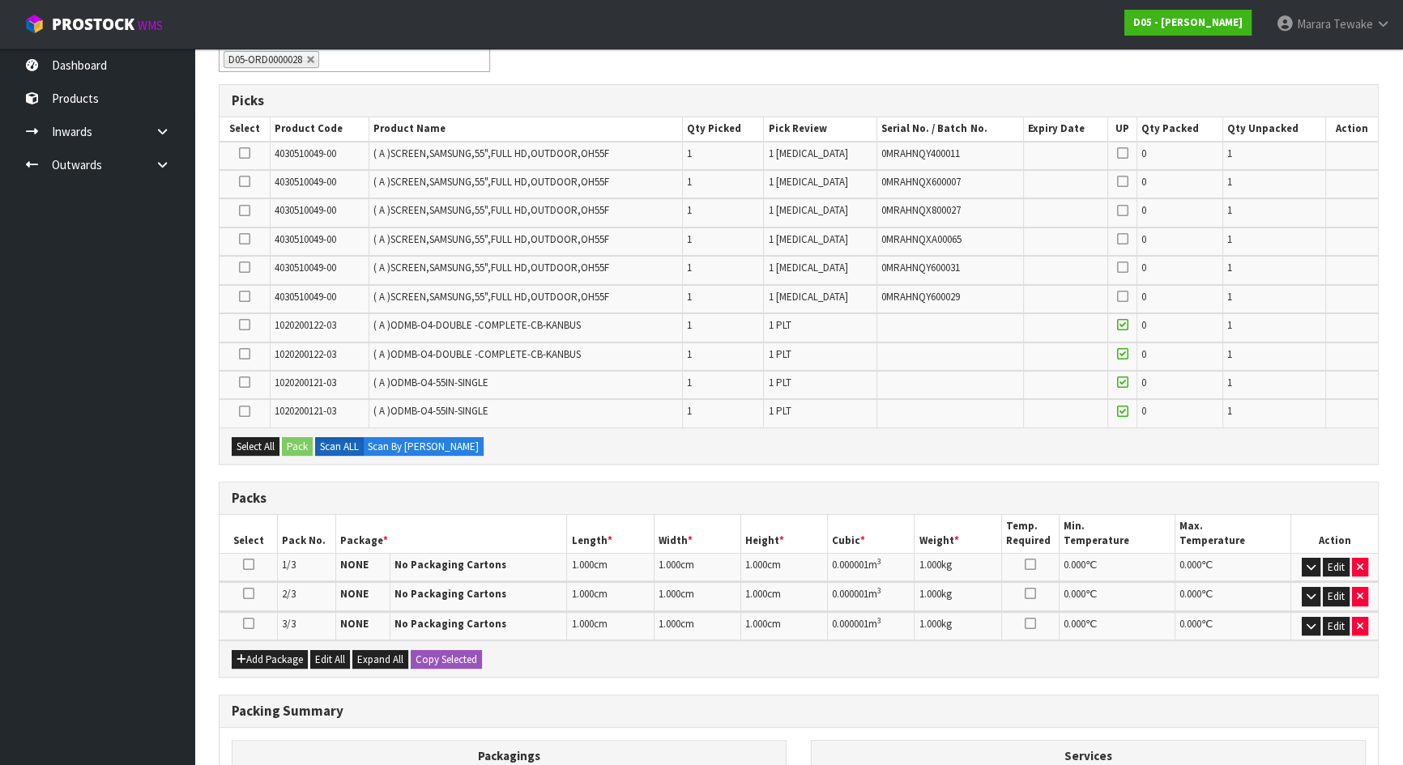
drag, startPoint x: 1361, startPoint y: 404, endPoint x: 1358, endPoint y: 435, distance: 30.9
click at [1361, 414] on td at bounding box center [1351, 413] width 53 height 28
click at [1359, 562] on icon "button" at bounding box center [1360, 567] width 6 height 11
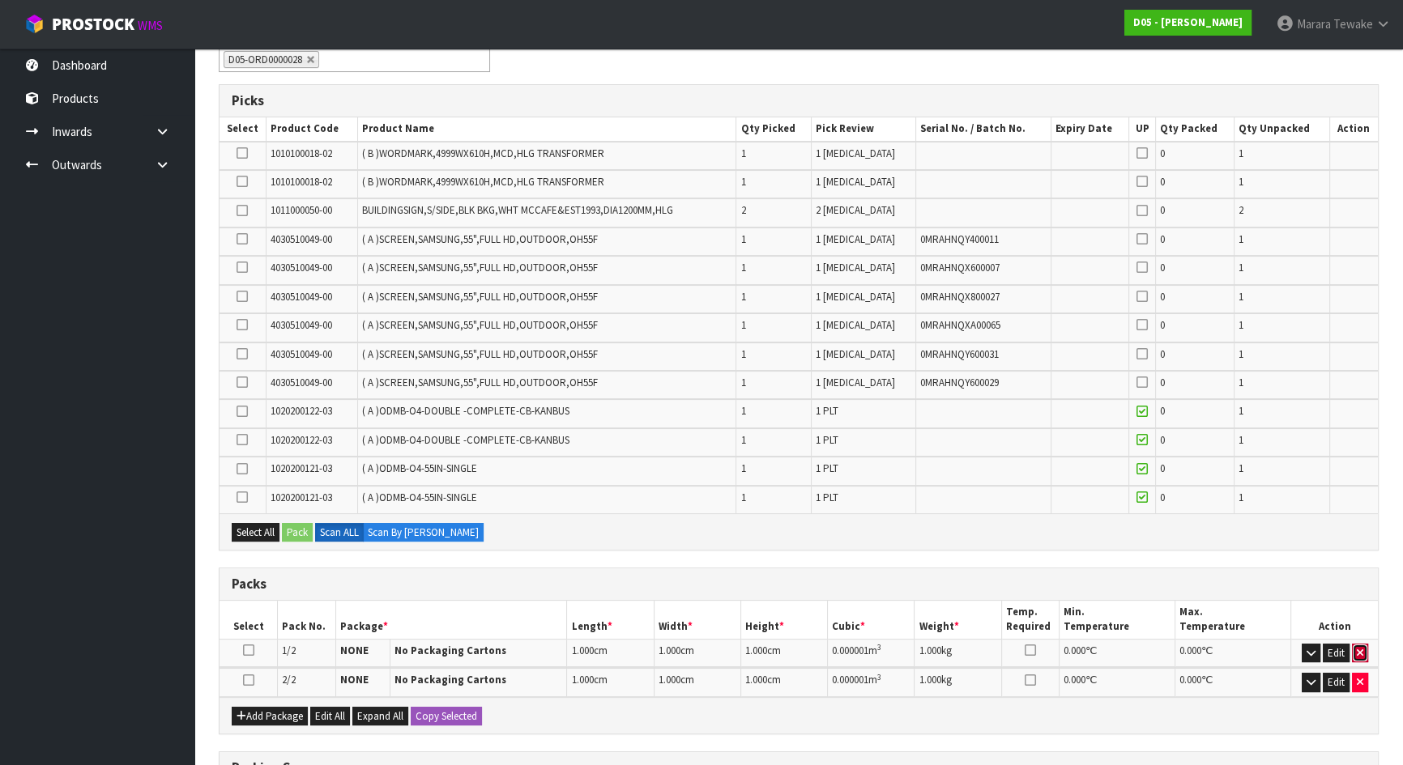
click at [1354, 653] on button "button" at bounding box center [1360, 653] width 16 height 19
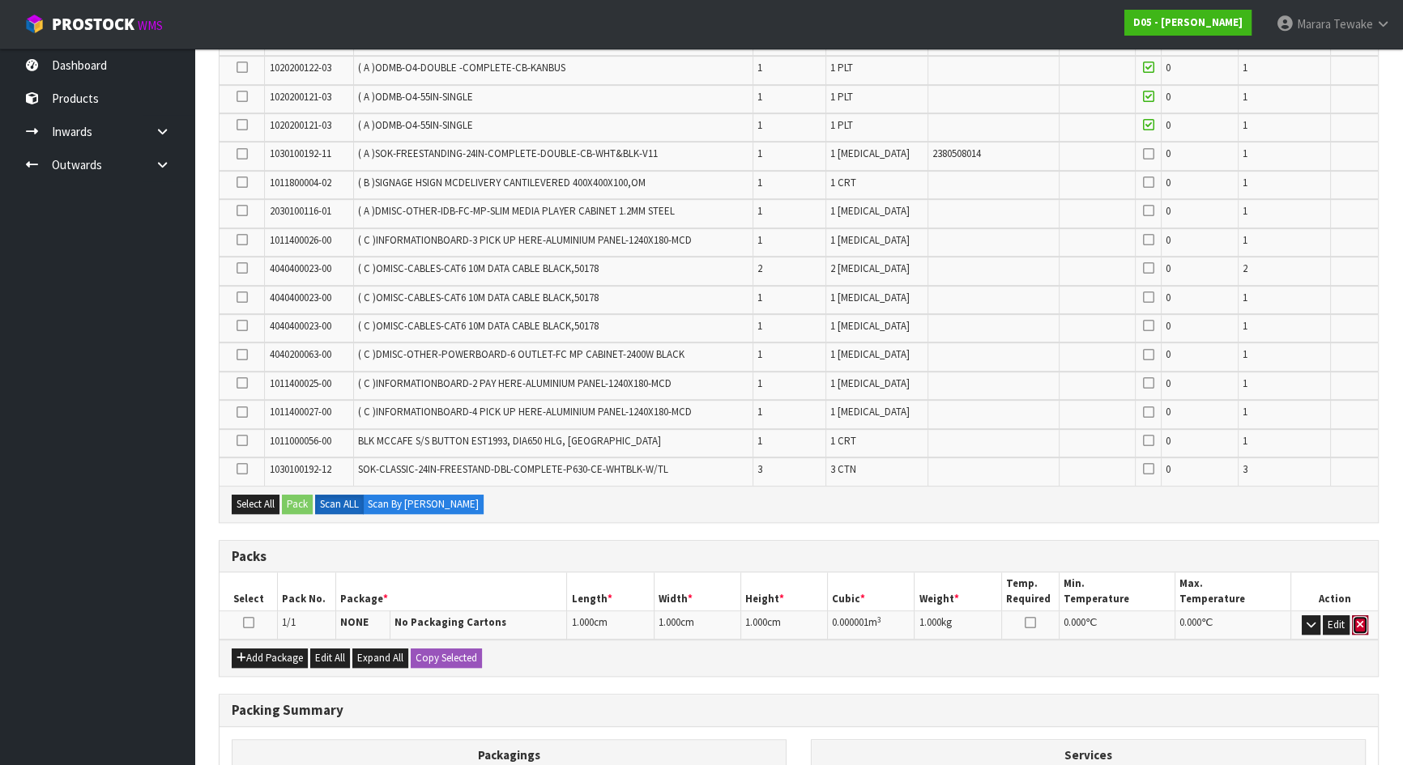
click at [1360, 620] on icon "button" at bounding box center [1360, 625] width 6 height 11
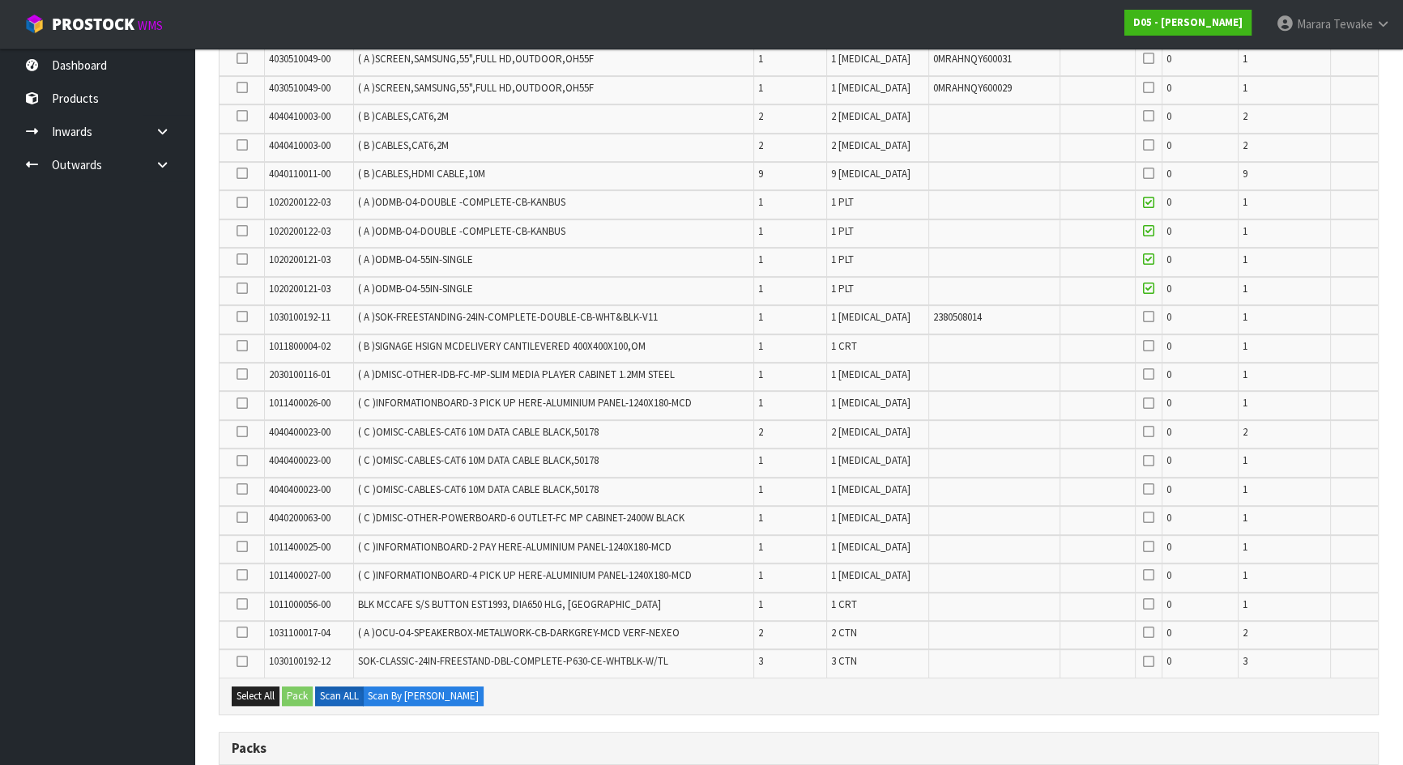
scroll to position [482, 0]
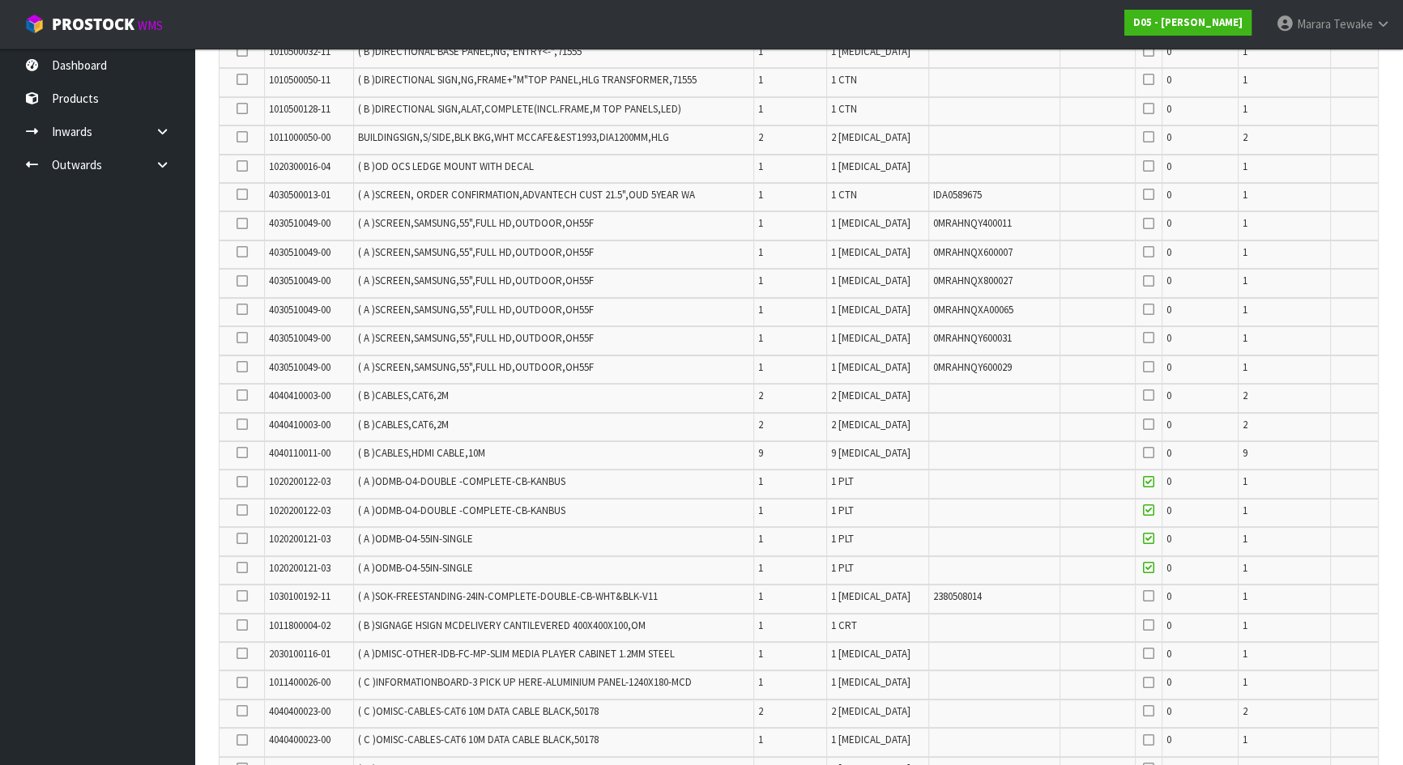
click at [1150, 556] on td at bounding box center [1149, 570] width 26 height 28
click at [1149, 562] on icon at bounding box center [1148, 567] width 11 height 13
click at [1151, 537] on icon at bounding box center [1148, 538] width 11 height 13
click at [1149, 510] on icon at bounding box center [1148, 510] width 11 height 13
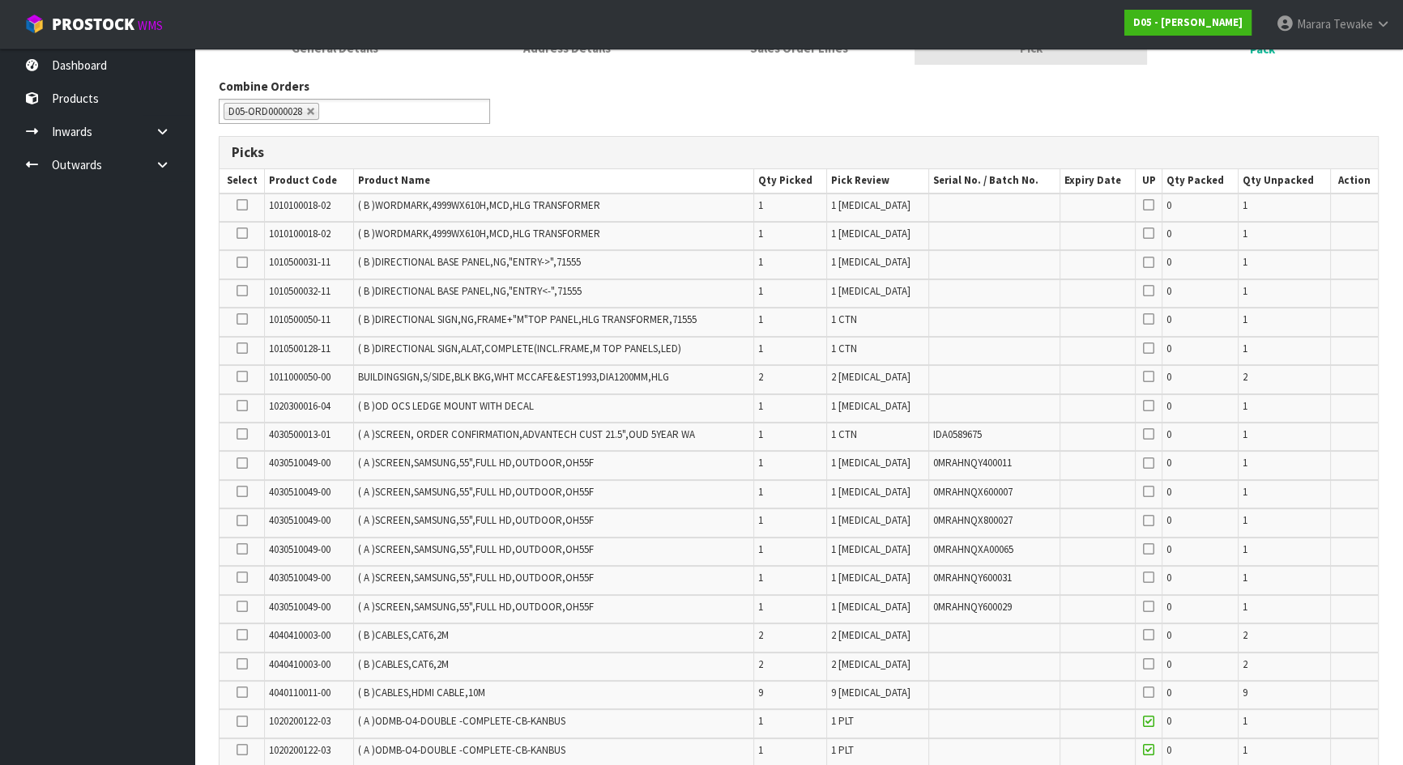
scroll to position [0, 0]
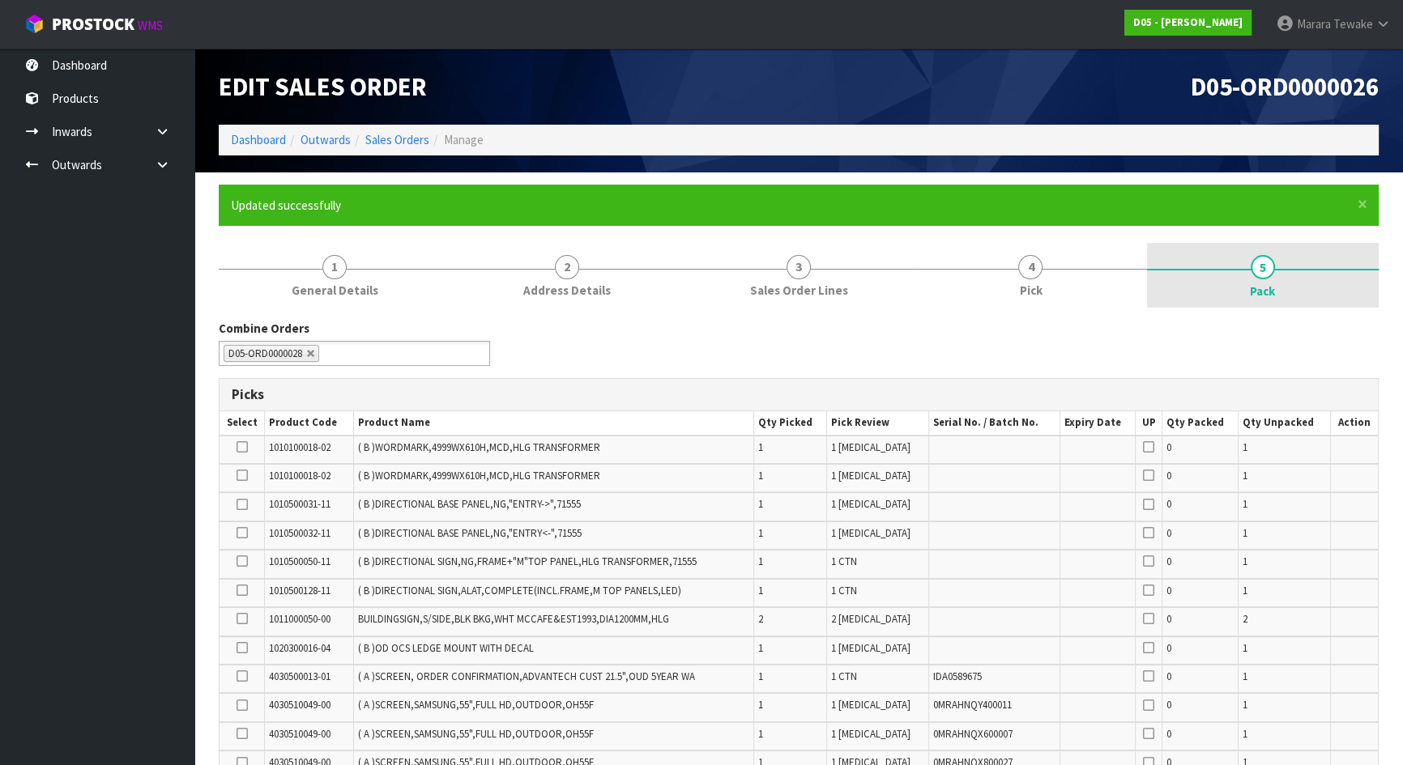
click at [1242, 275] on link "5 Pack" at bounding box center [1263, 275] width 232 height 65
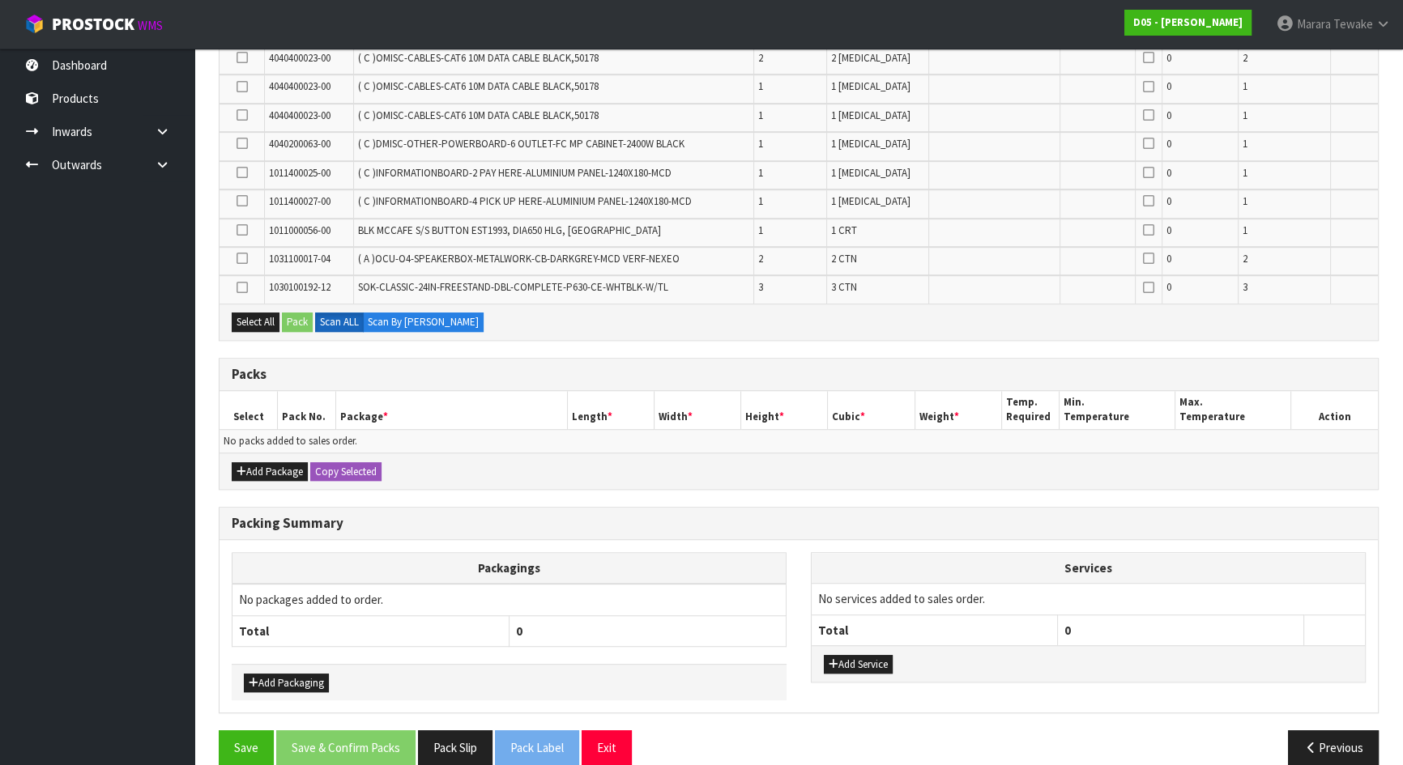
scroll to position [1151, 0]
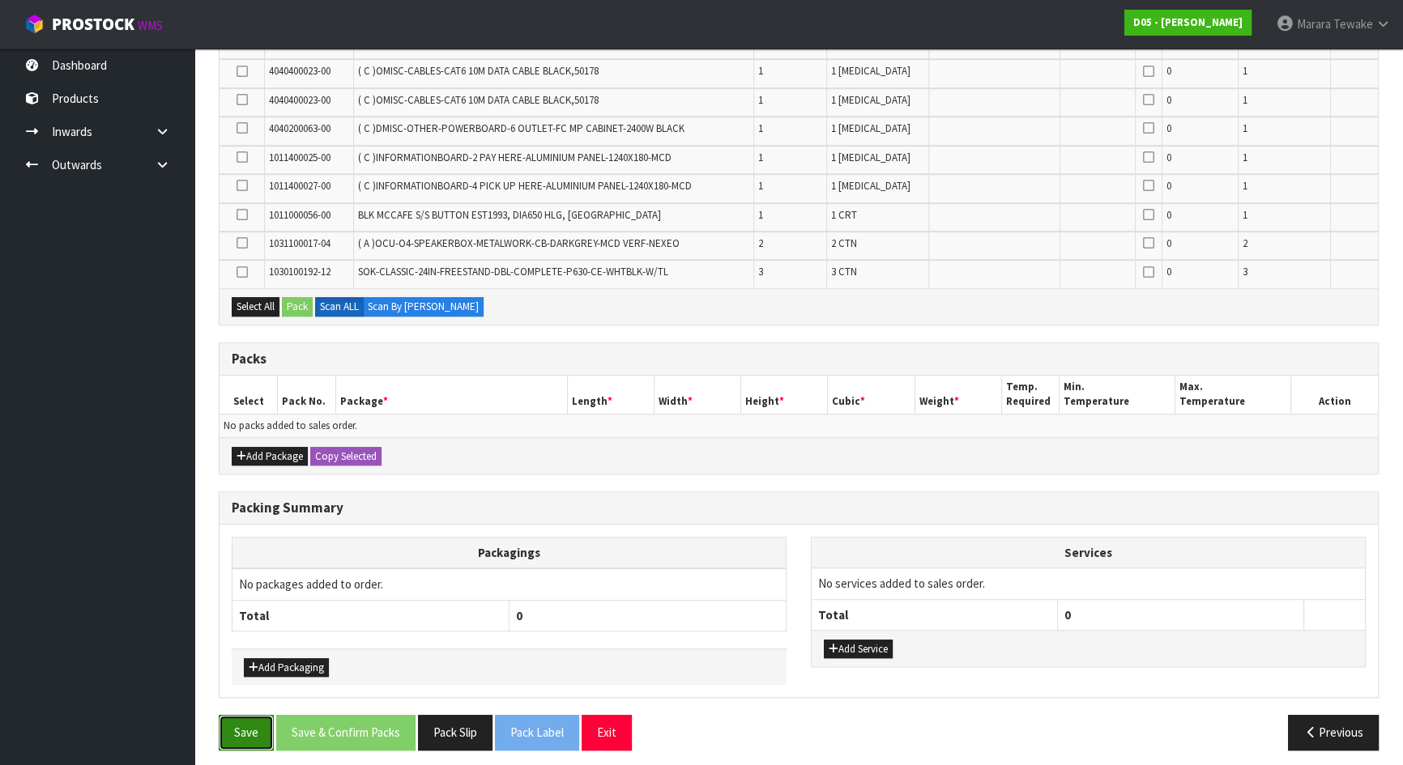
drag, startPoint x: 245, startPoint y: 727, endPoint x: 278, endPoint y: 726, distance: 33.2
click at [245, 723] on button "Save" at bounding box center [246, 732] width 55 height 35
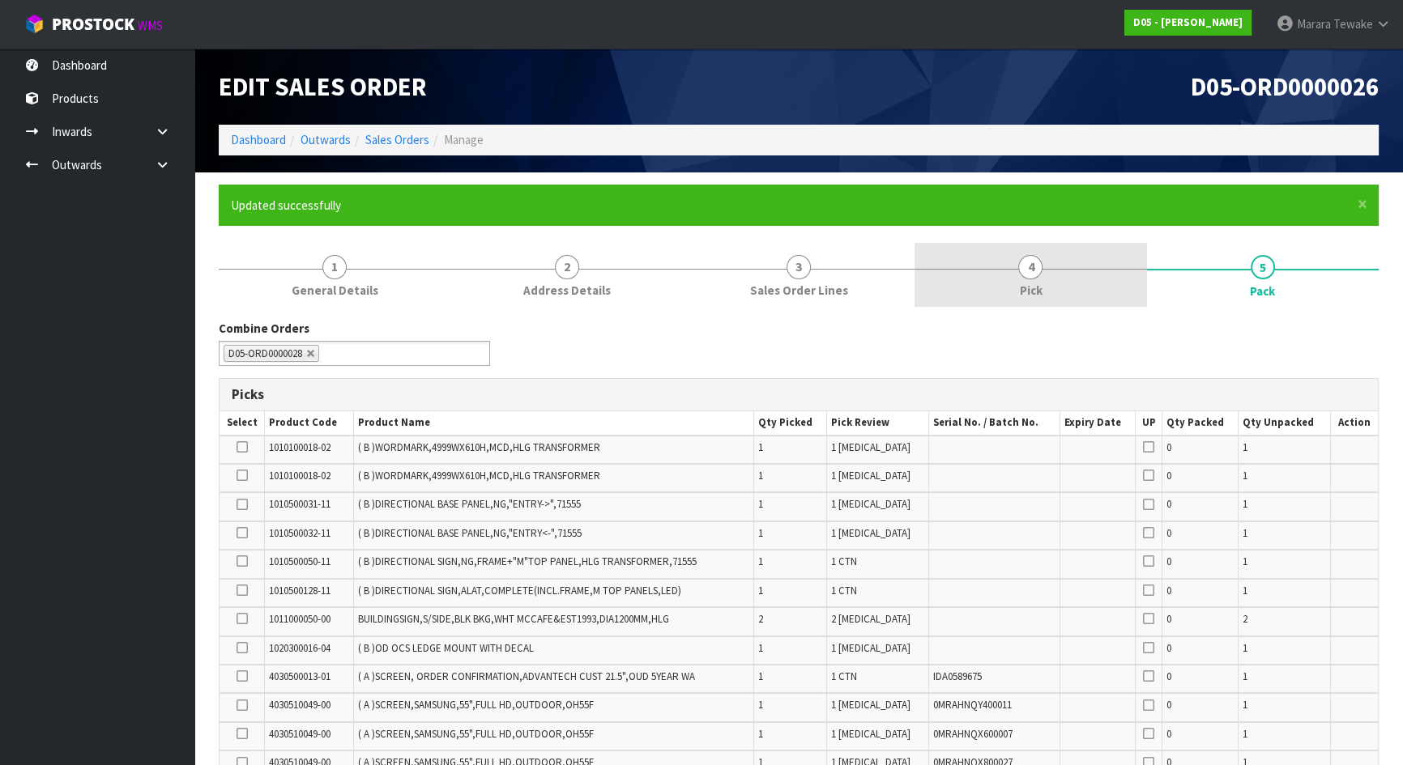
click at [1025, 293] on span "Pick" at bounding box center [1030, 290] width 23 height 17
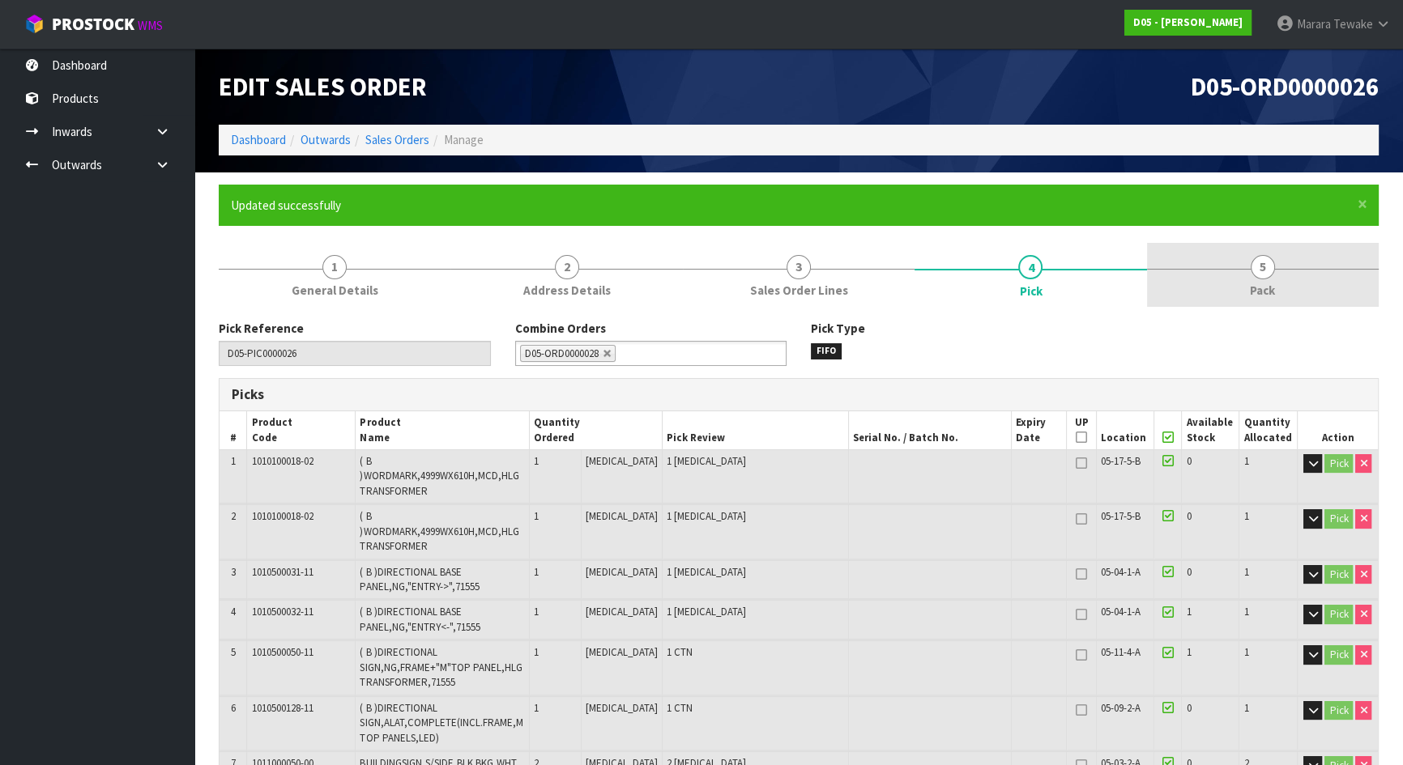
click at [1252, 292] on span "Pack" at bounding box center [1262, 290] width 25 height 17
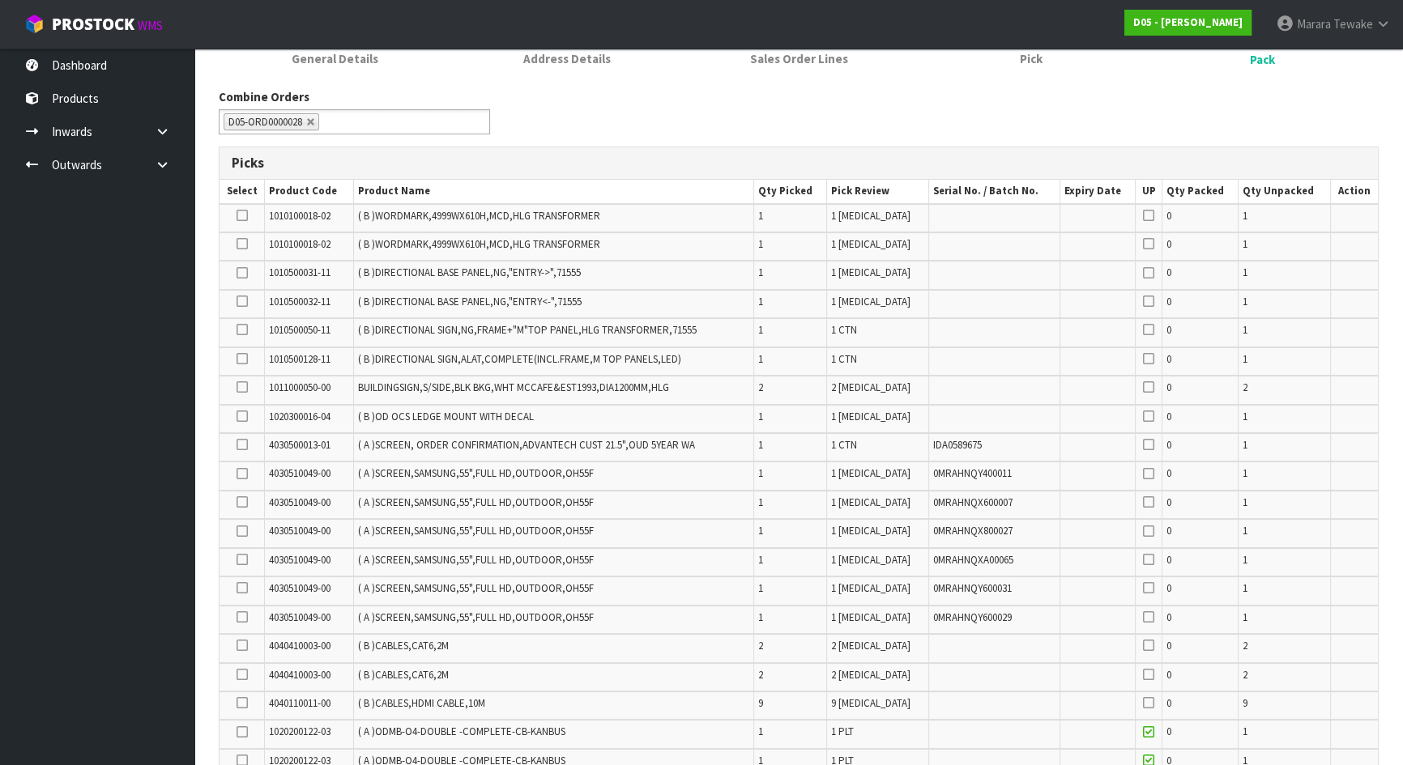
scroll to position [47, 0]
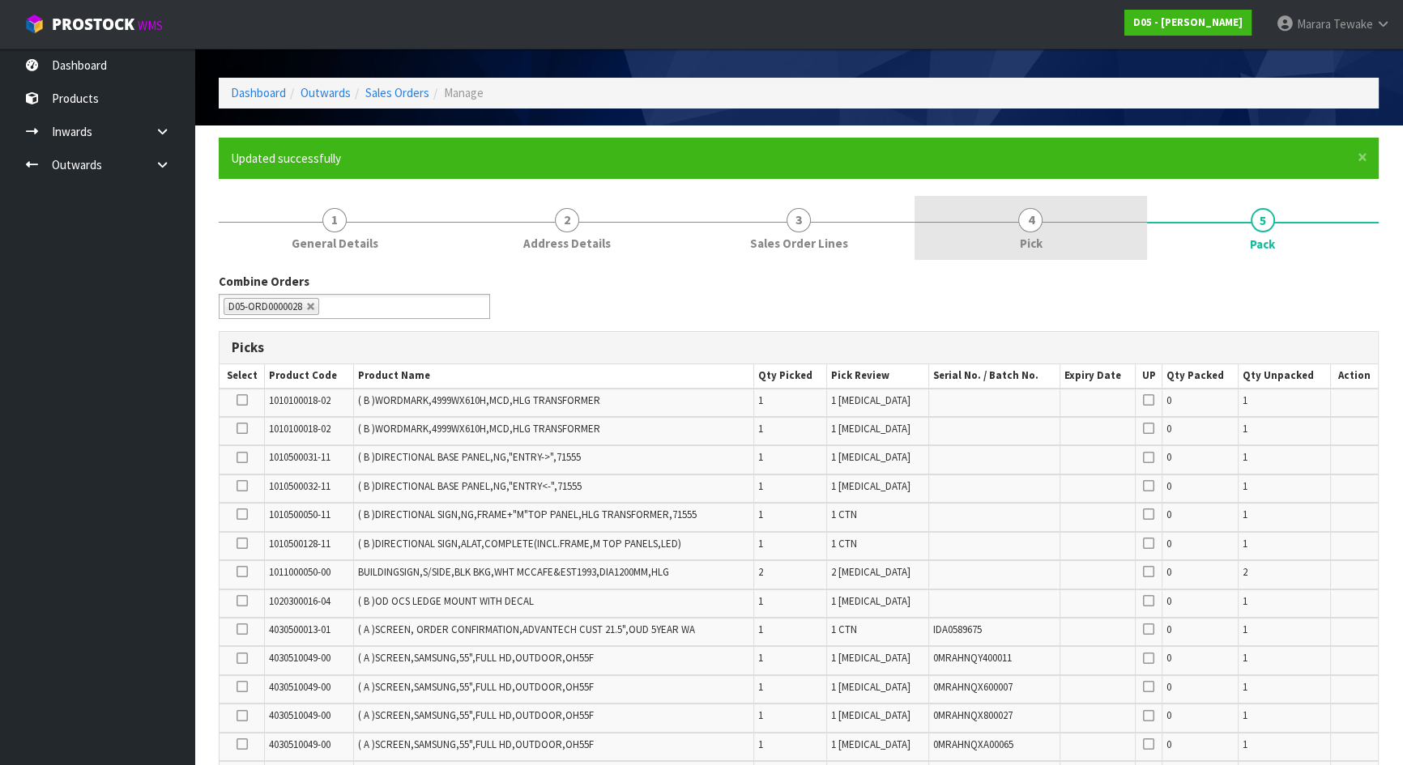
click at [1077, 224] on link "4 Pick" at bounding box center [1030, 228] width 232 height 64
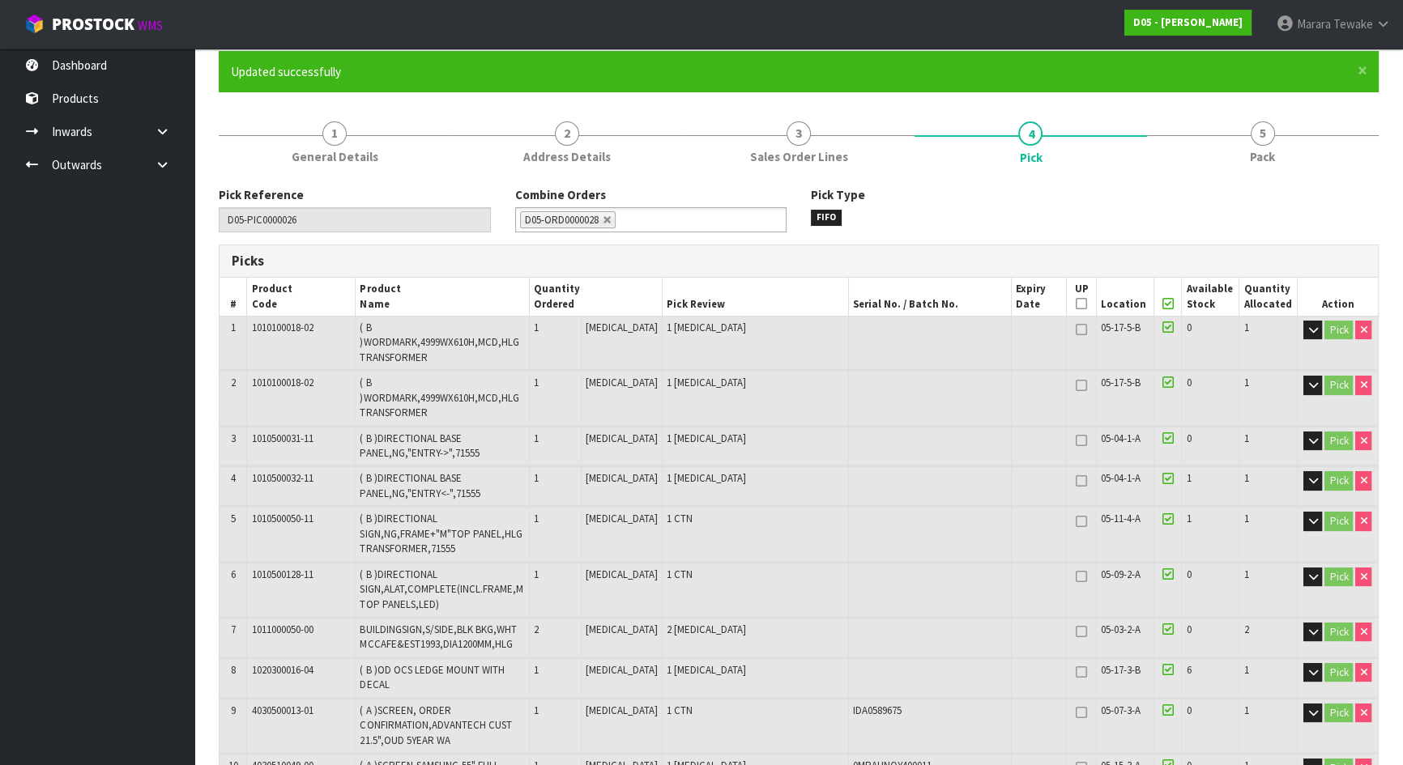
scroll to position [121, 0]
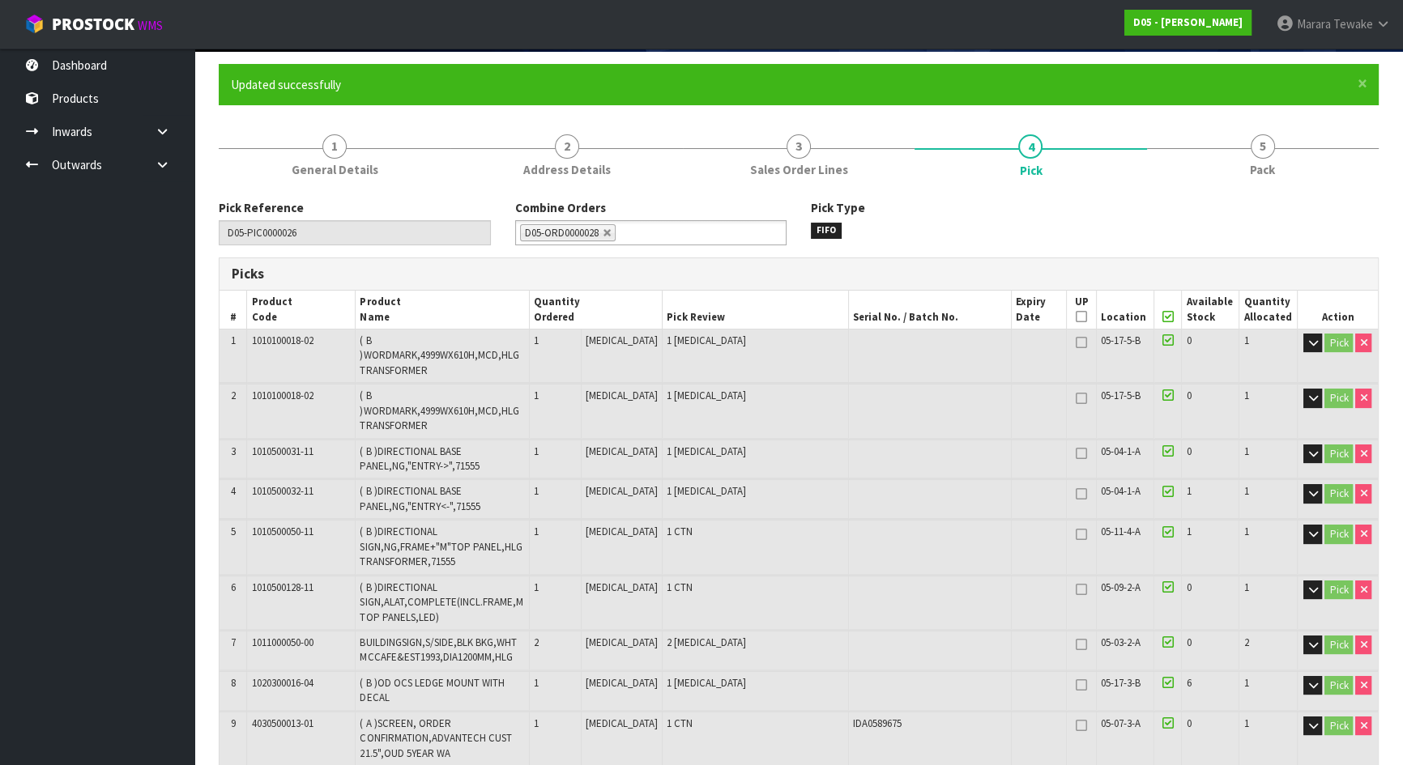
click at [1076, 317] on icon at bounding box center [1081, 317] width 11 height 1
type input "4"
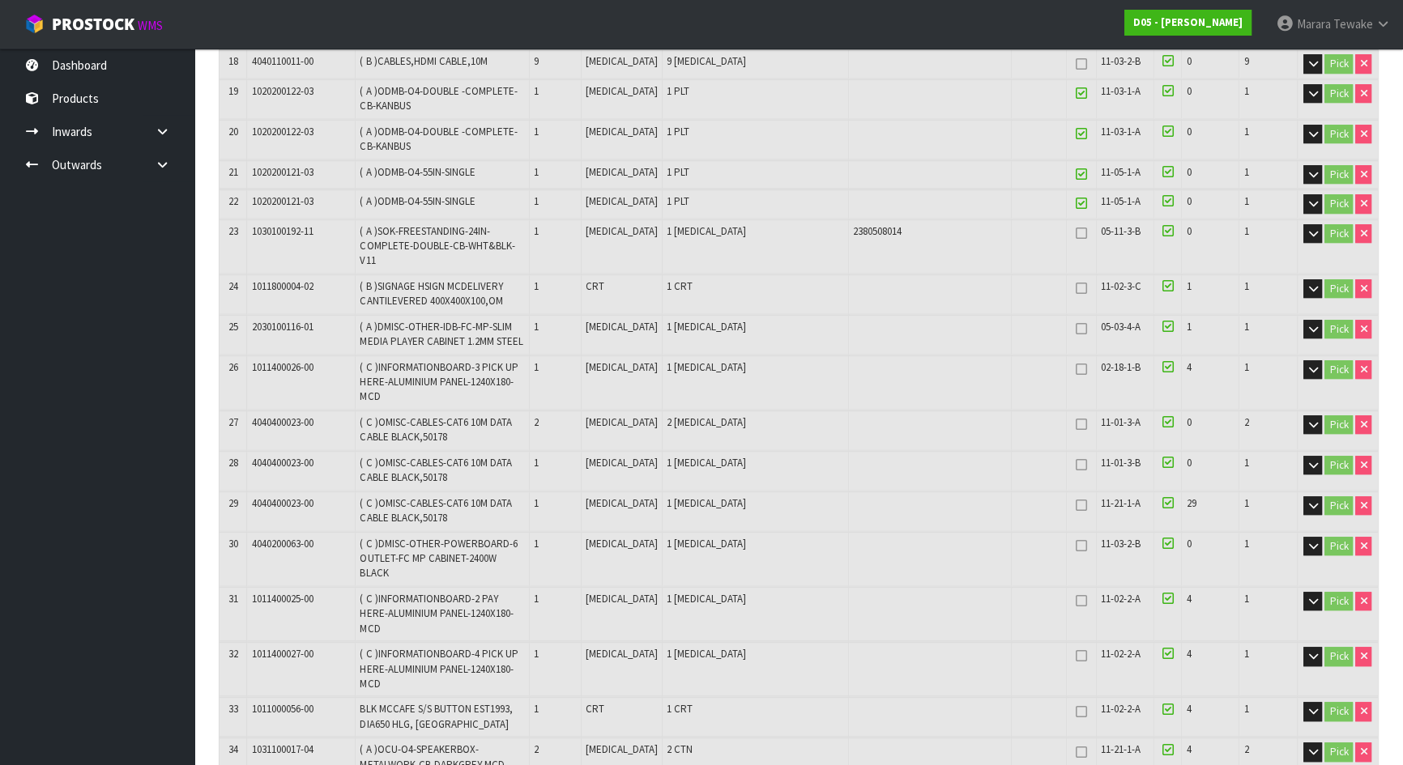
scroll to position [1151, 0]
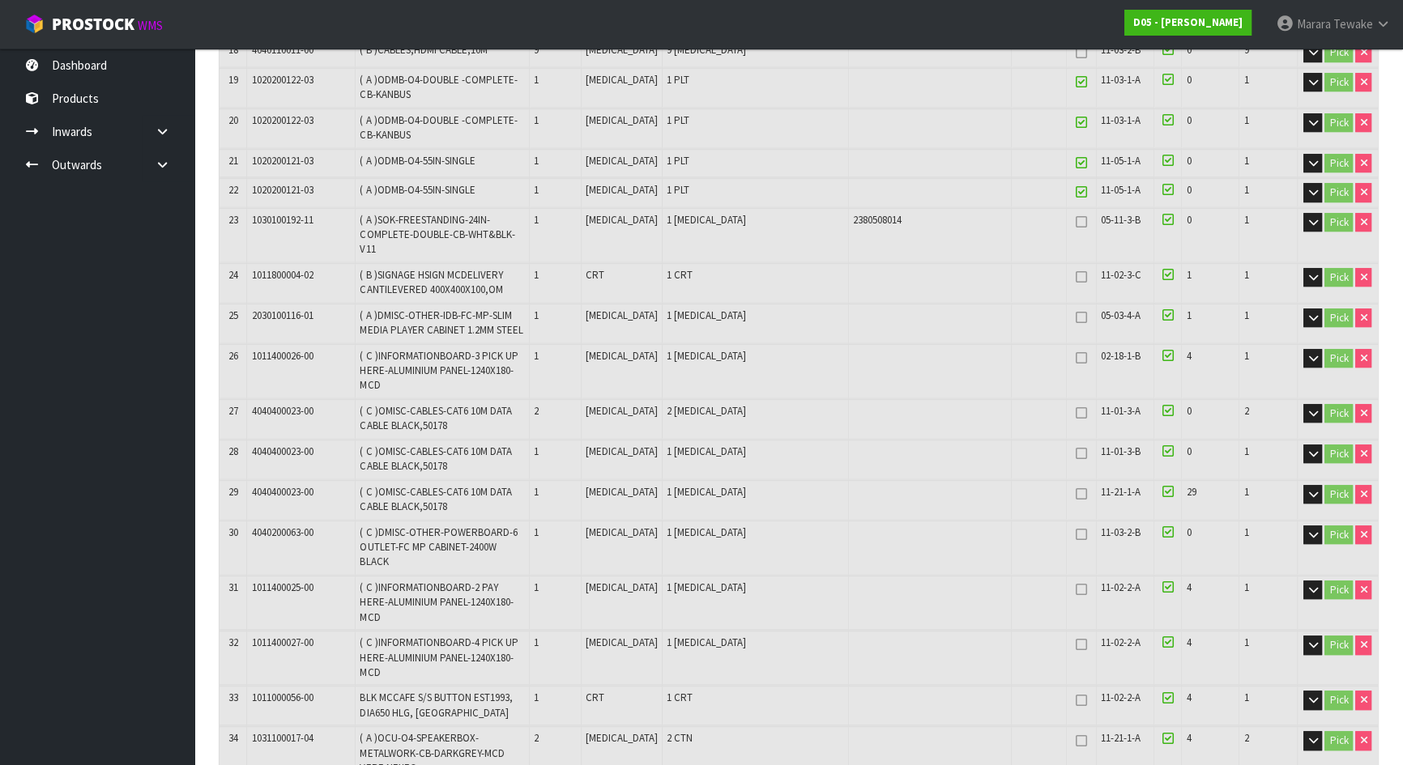
click at [1076, 192] on icon at bounding box center [1081, 192] width 11 height 1
click at [1077, 163] on icon at bounding box center [1081, 163] width 11 height 1
click at [1076, 122] on icon at bounding box center [1081, 122] width 11 height 1
click at [1076, 82] on icon at bounding box center [1081, 82] width 11 height 1
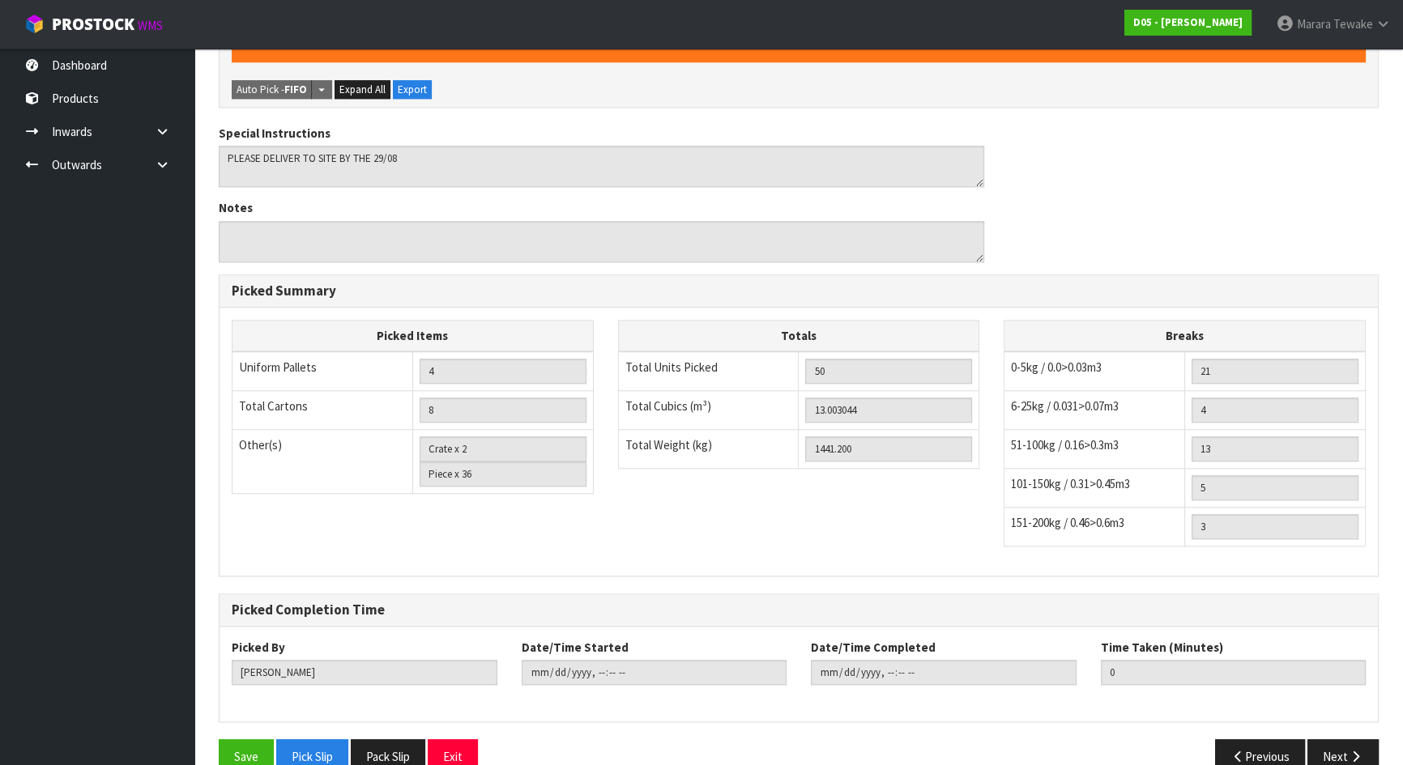
scroll to position [1983, 0]
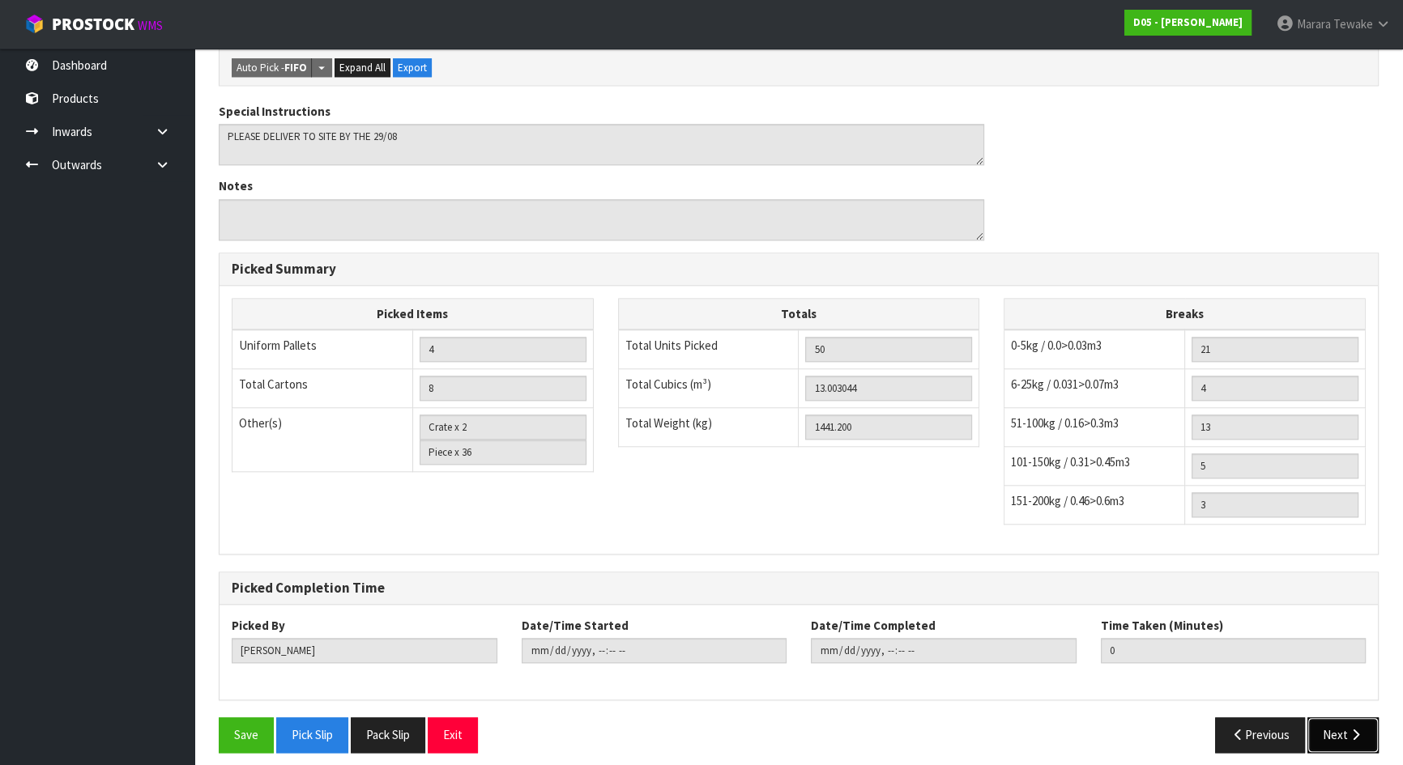
click at [1310, 729] on button "Next" at bounding box center [1342, 735] width 71 height 35
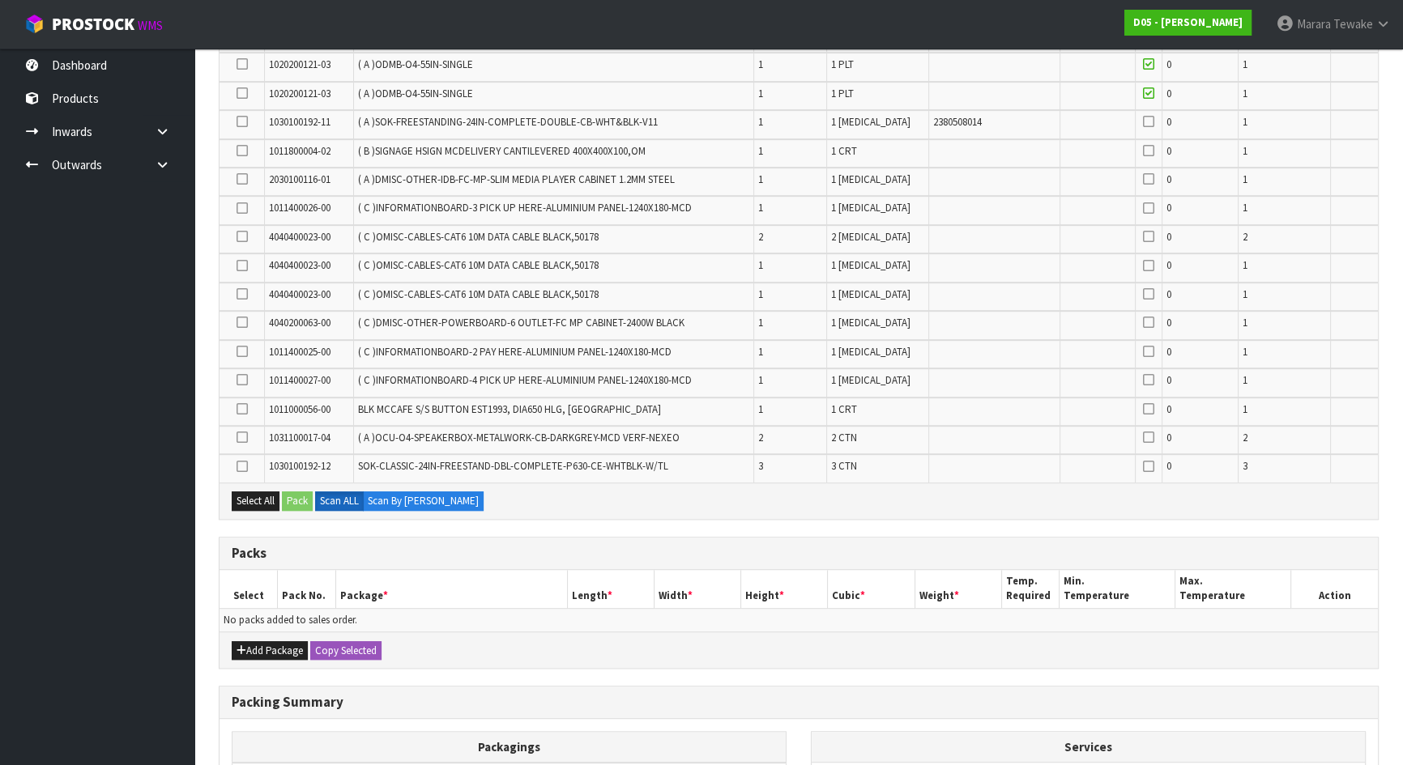
scroll to position [1151, 0]
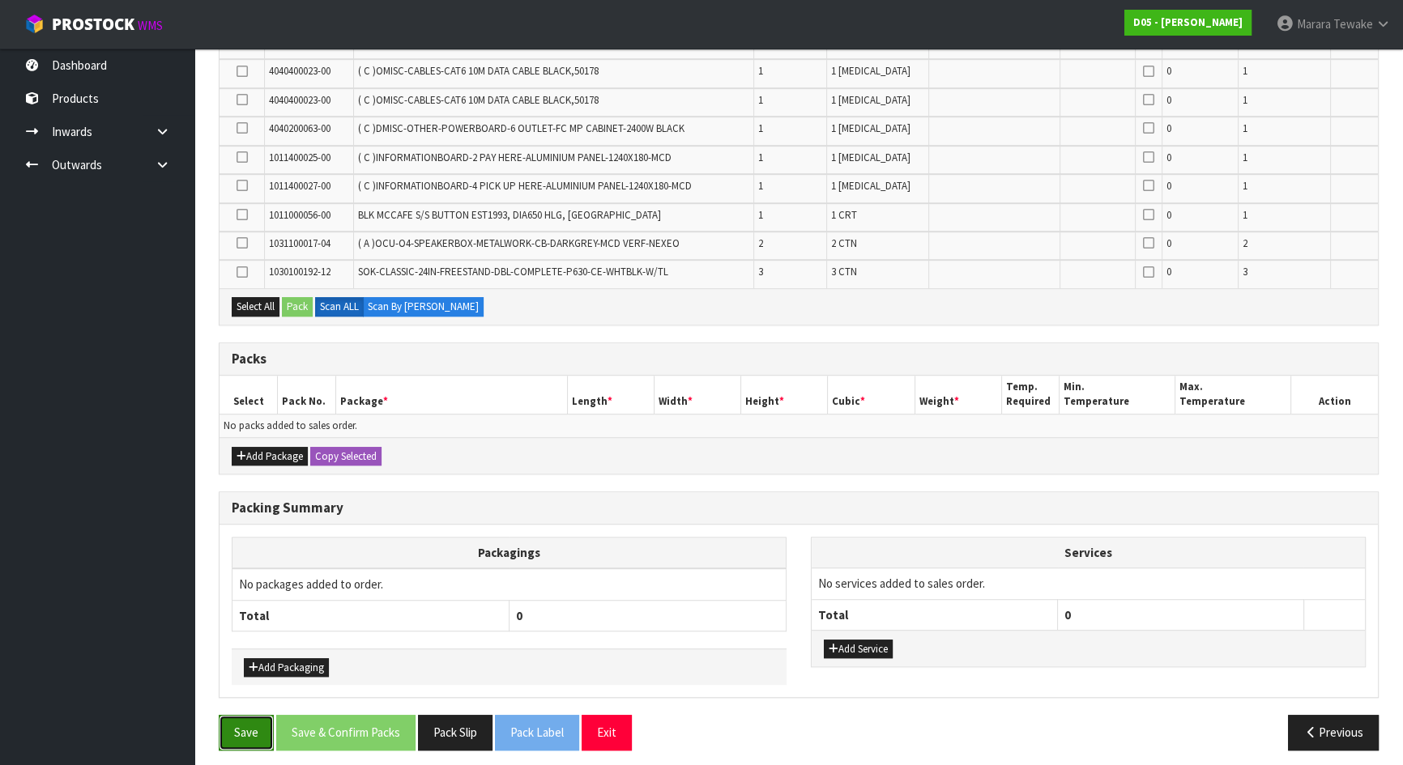
click at [251, 728] on button "Save" at bounding box center [246, 732] width 55 height 35
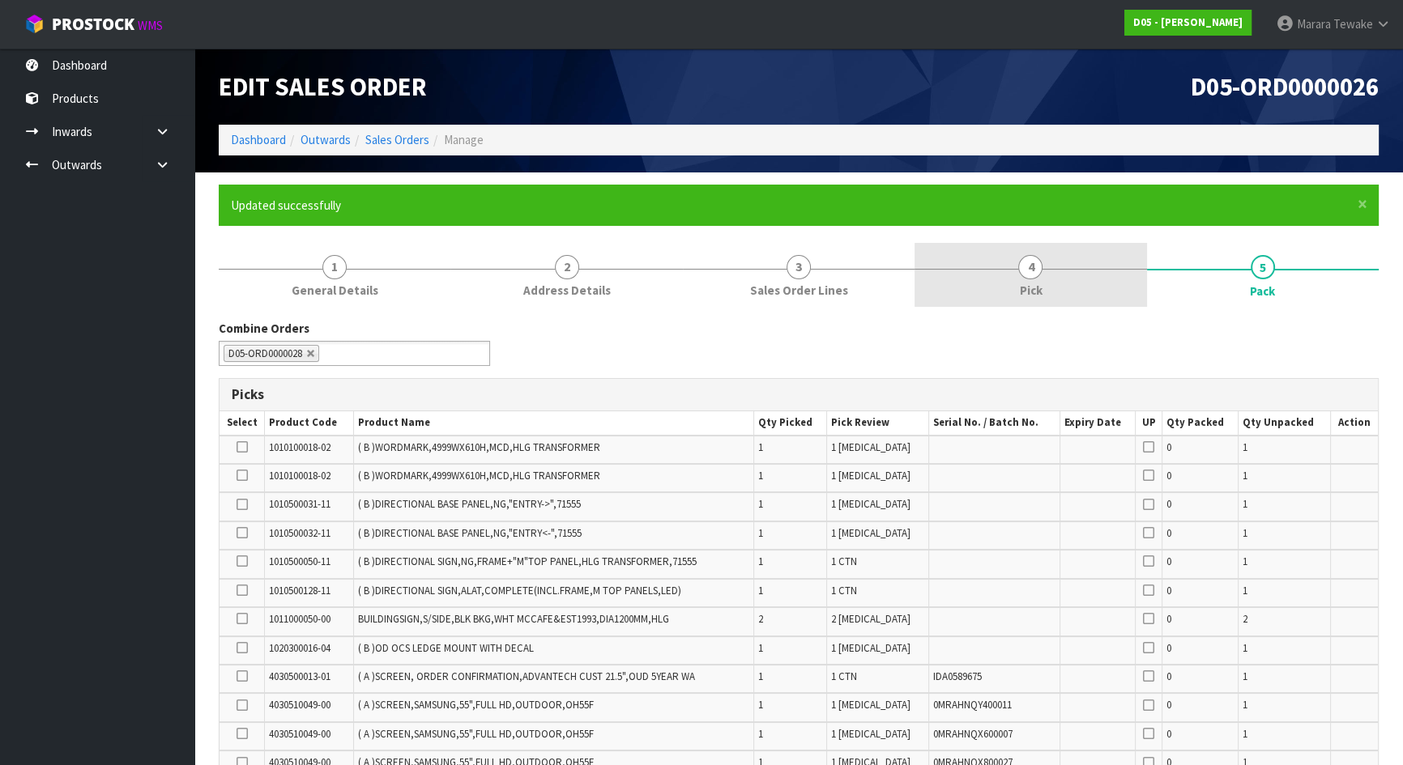
click at [1069, 277] on link "4 Pick" at bounding box center [1030, 275] width 232 height 64
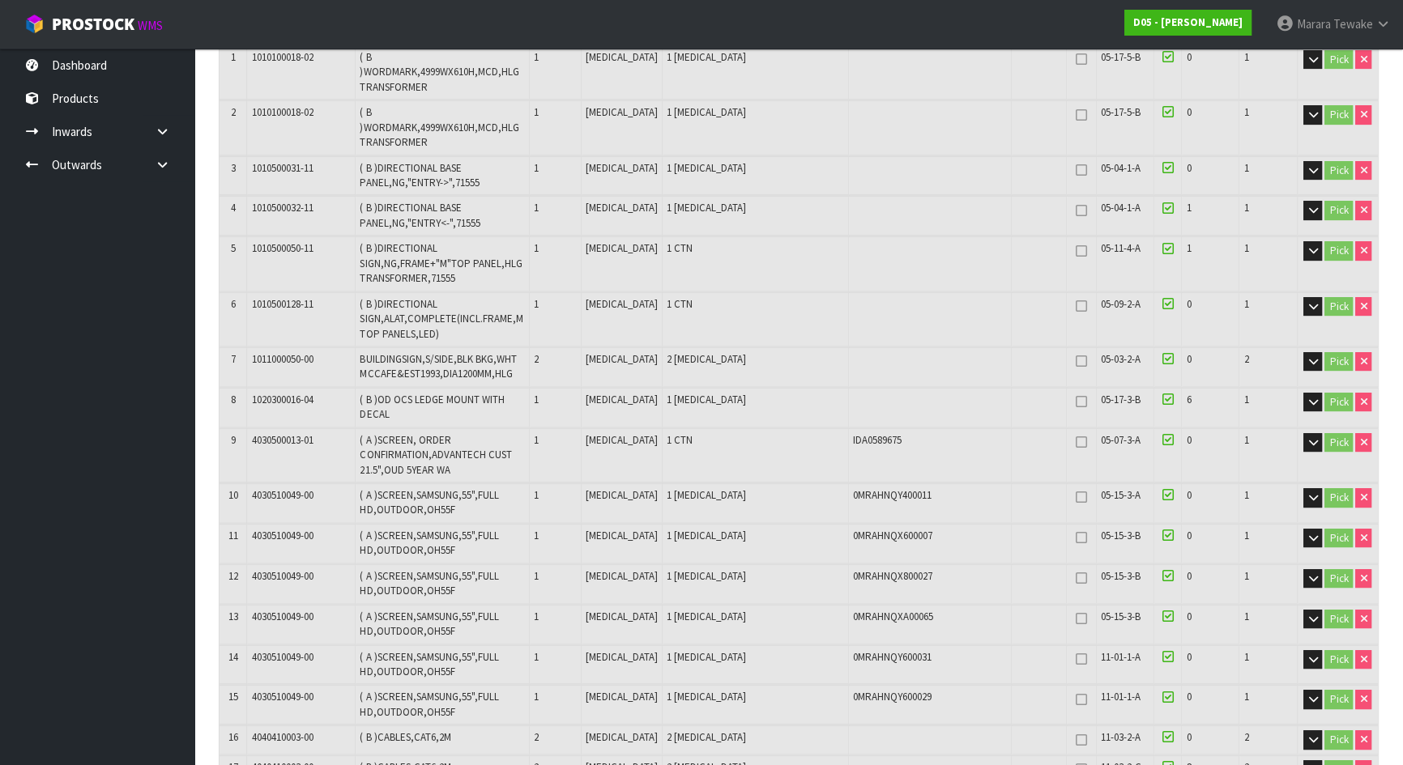
scroll to position [83, 0]
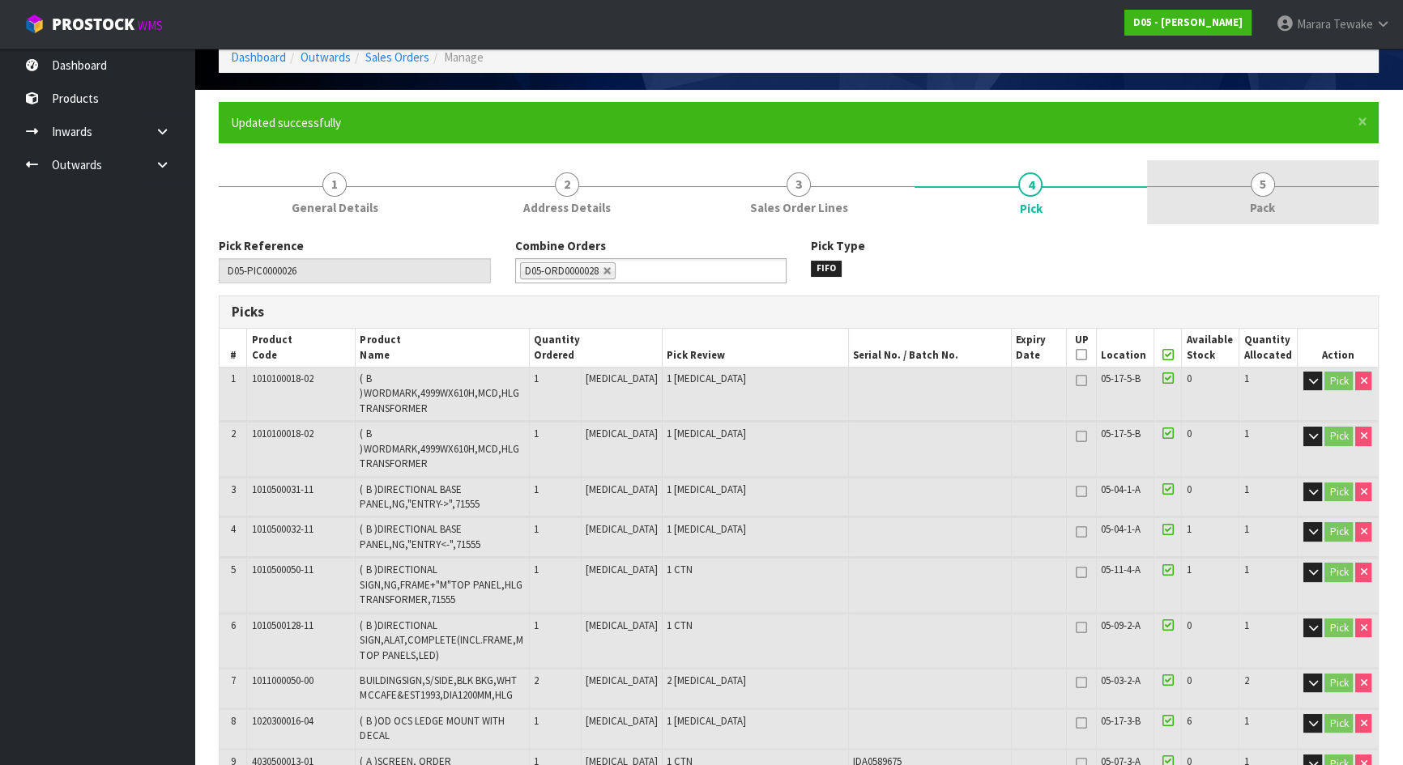
click at [1284, 187] on link "5 Pack" at bounding box center [1263, 192] width 232 height 64
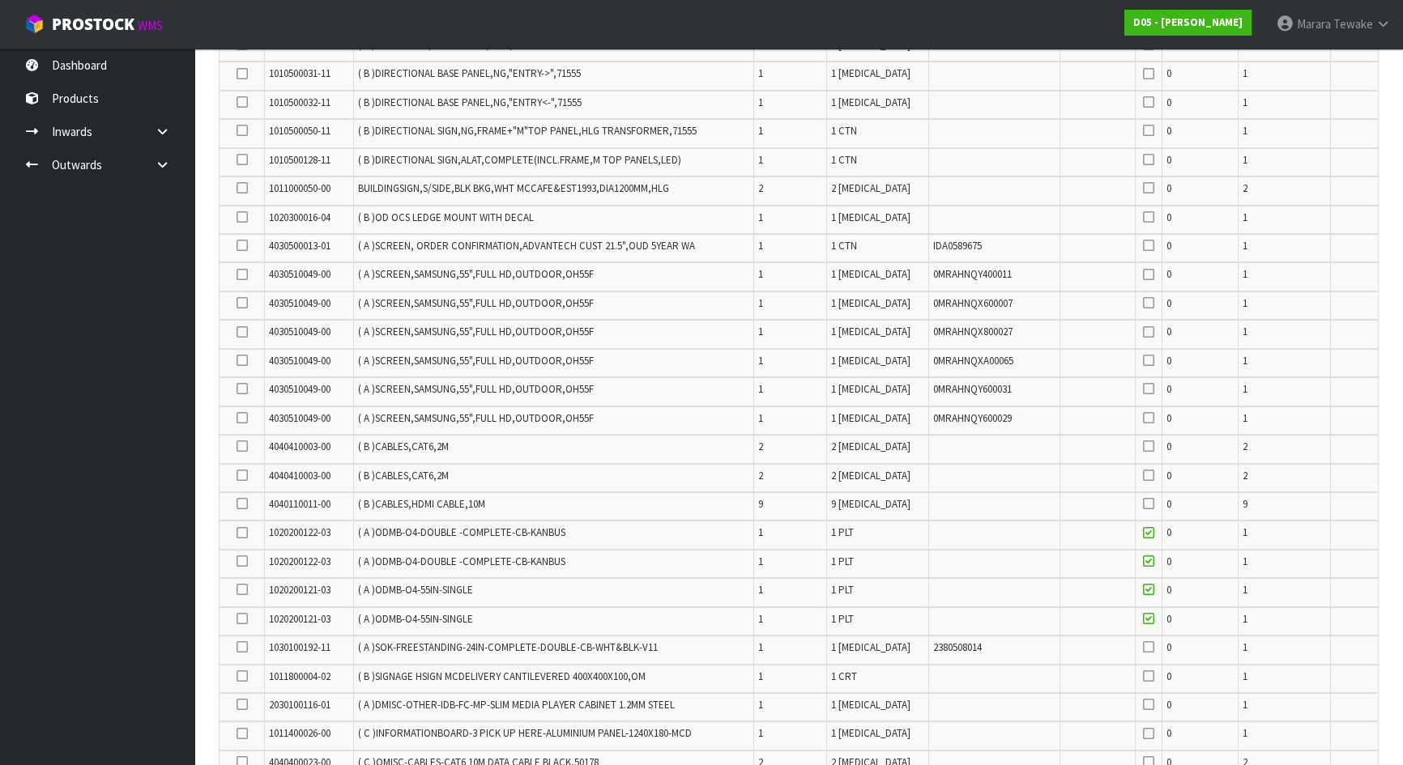
scroll to position [0, 0]
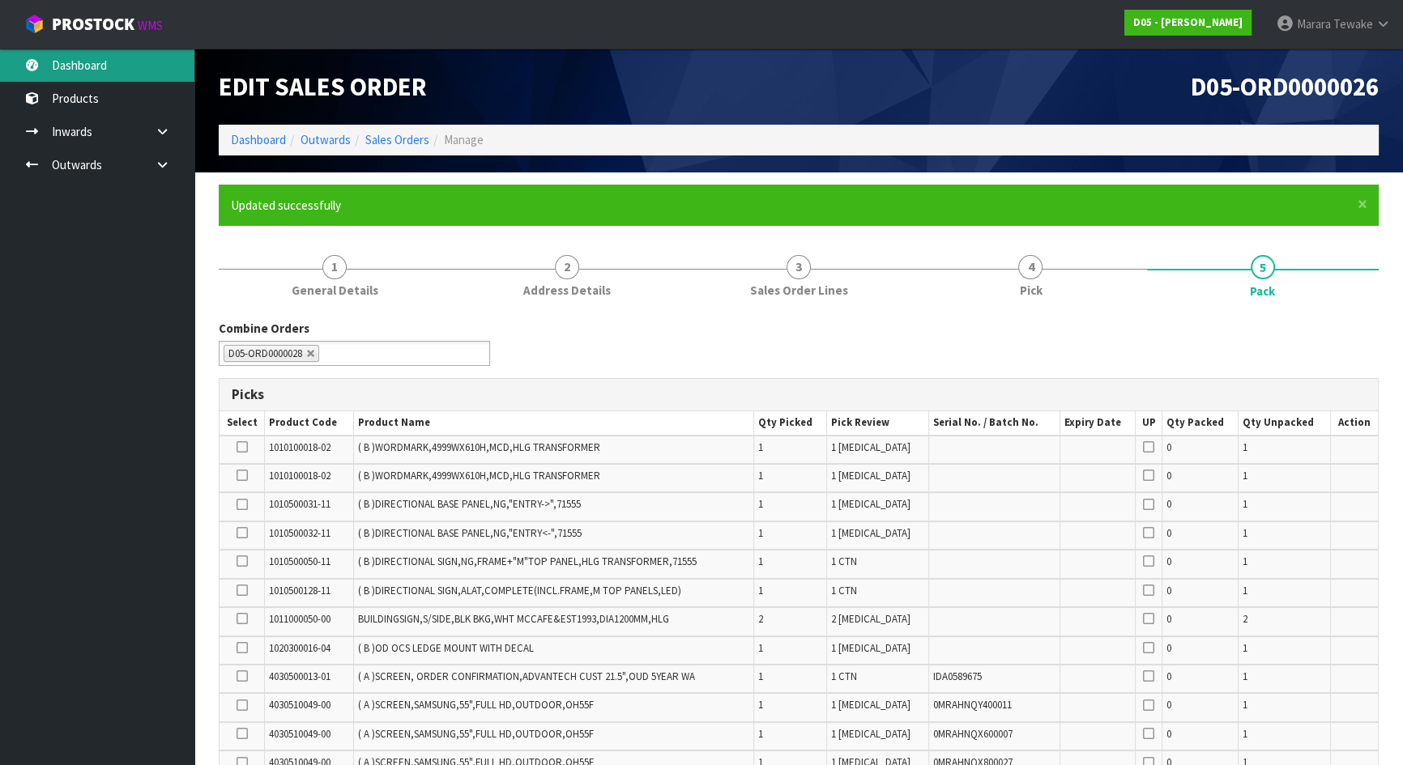
click at [137, 62] on link "Dashboard" at bounding box center [97, 65] width 194 height 33
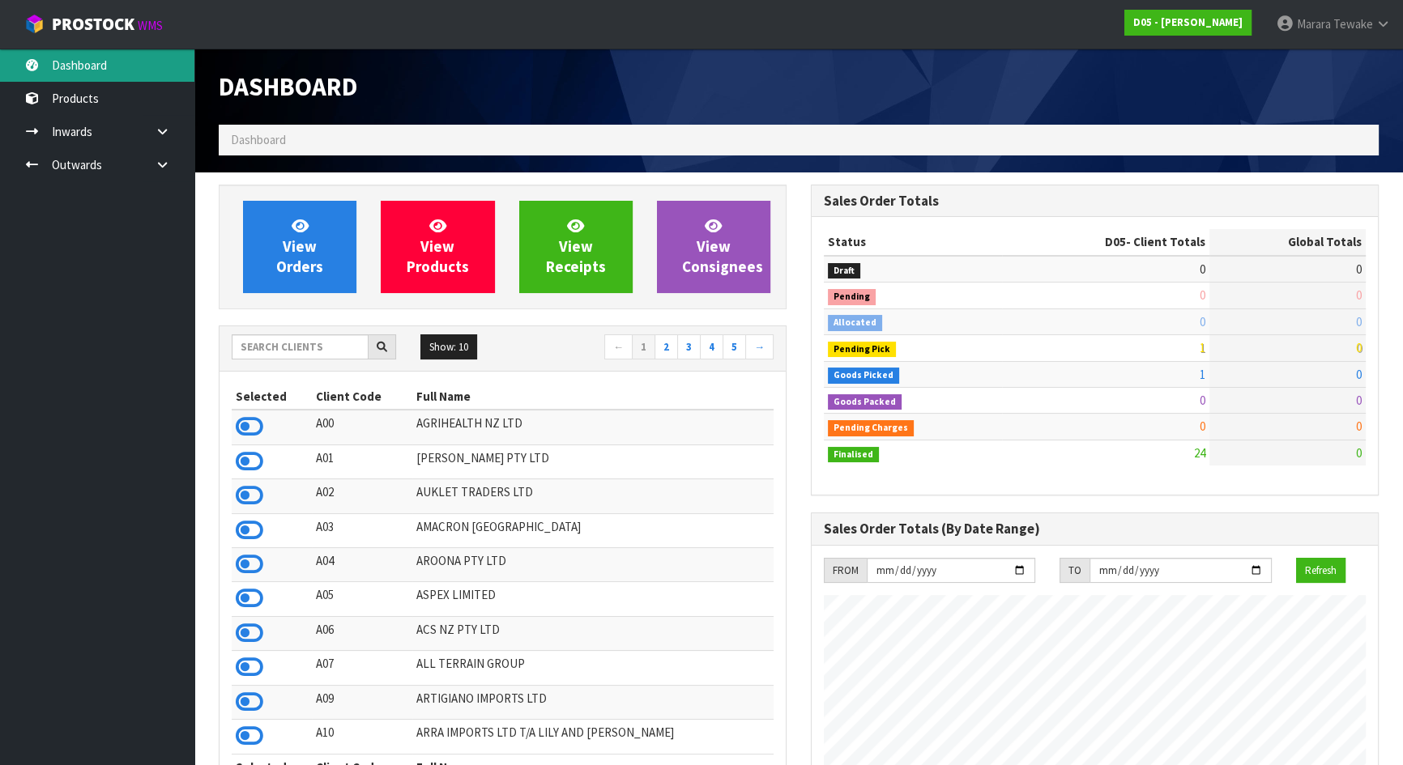
scroll to position [1415, 591]
click at [275, 343] on input "text" at bounding box center [300, 347] width 137 height 25
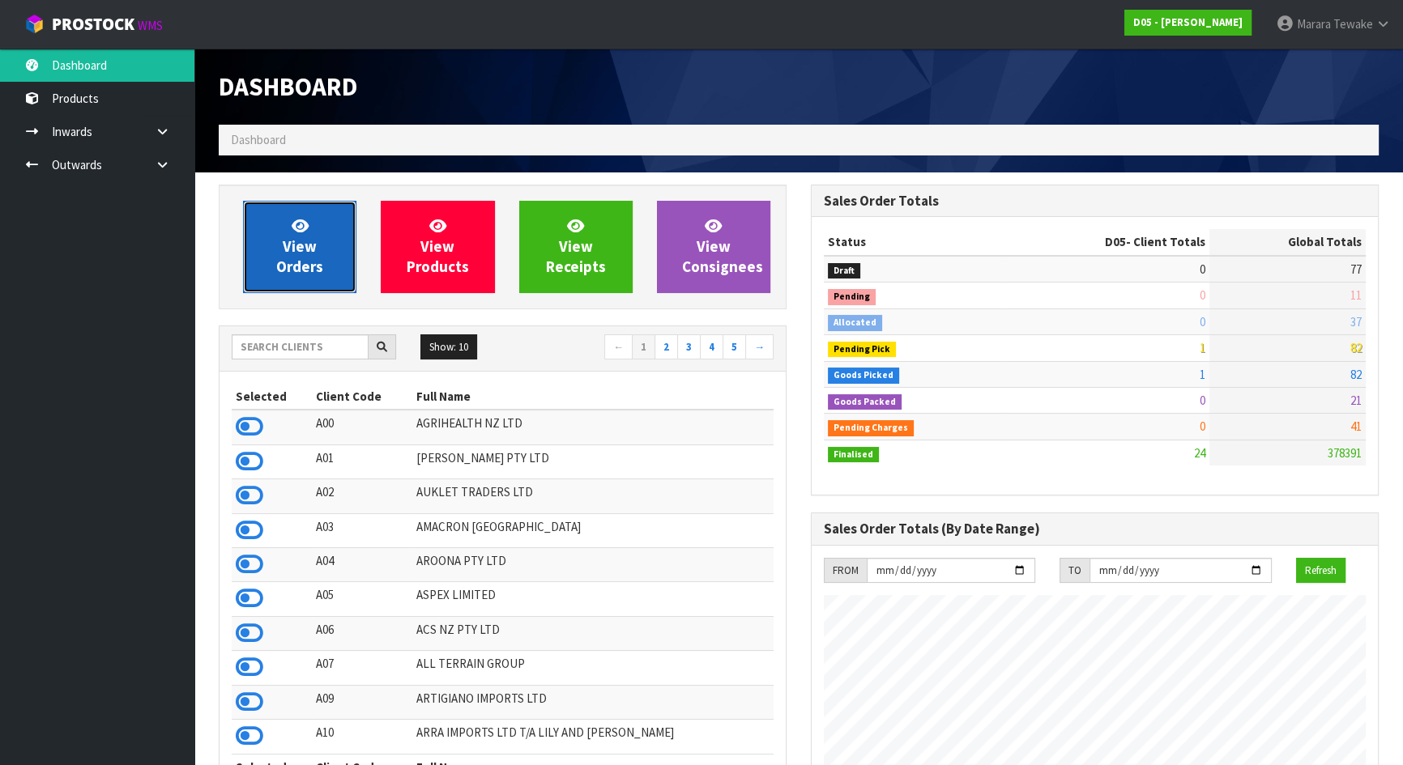
click at [267, 250] on link "View Orders" at bounding box center [299, 247] width 113 height 92
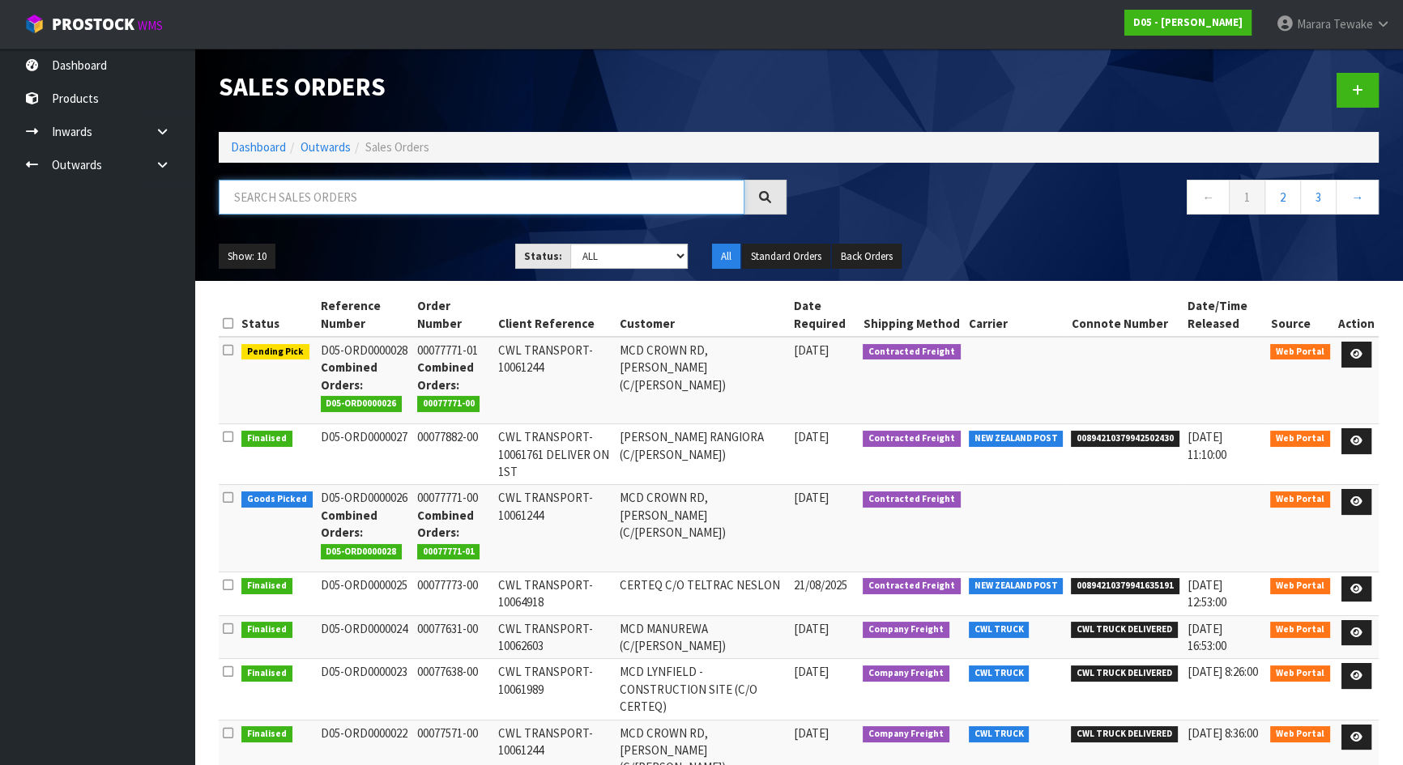
click at [326, 199] on input "text" at bounding box center [482, 197] width 526 height 35
type input "JOB-0409370"
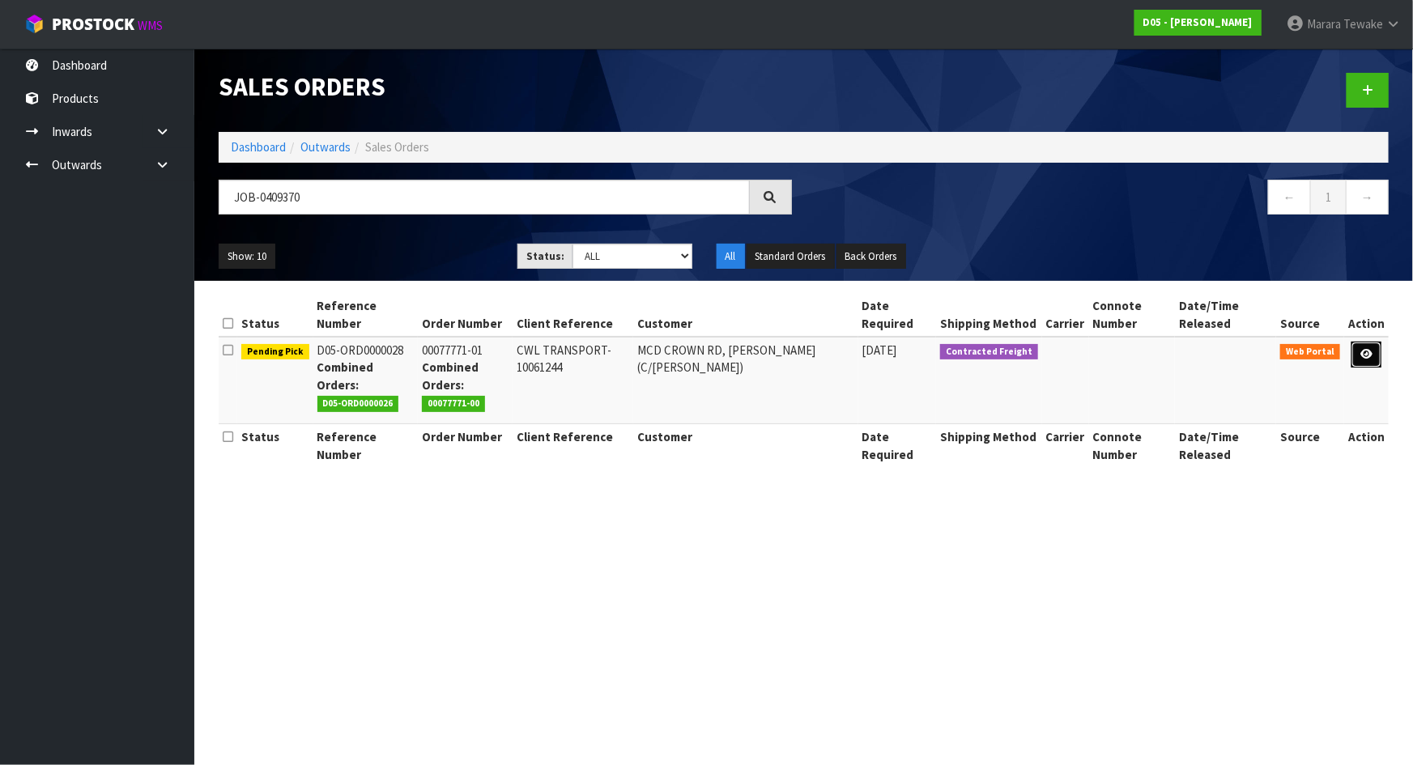
click at [1362, 351] on icon at bounding box center [1367, 354] width 12 height 11
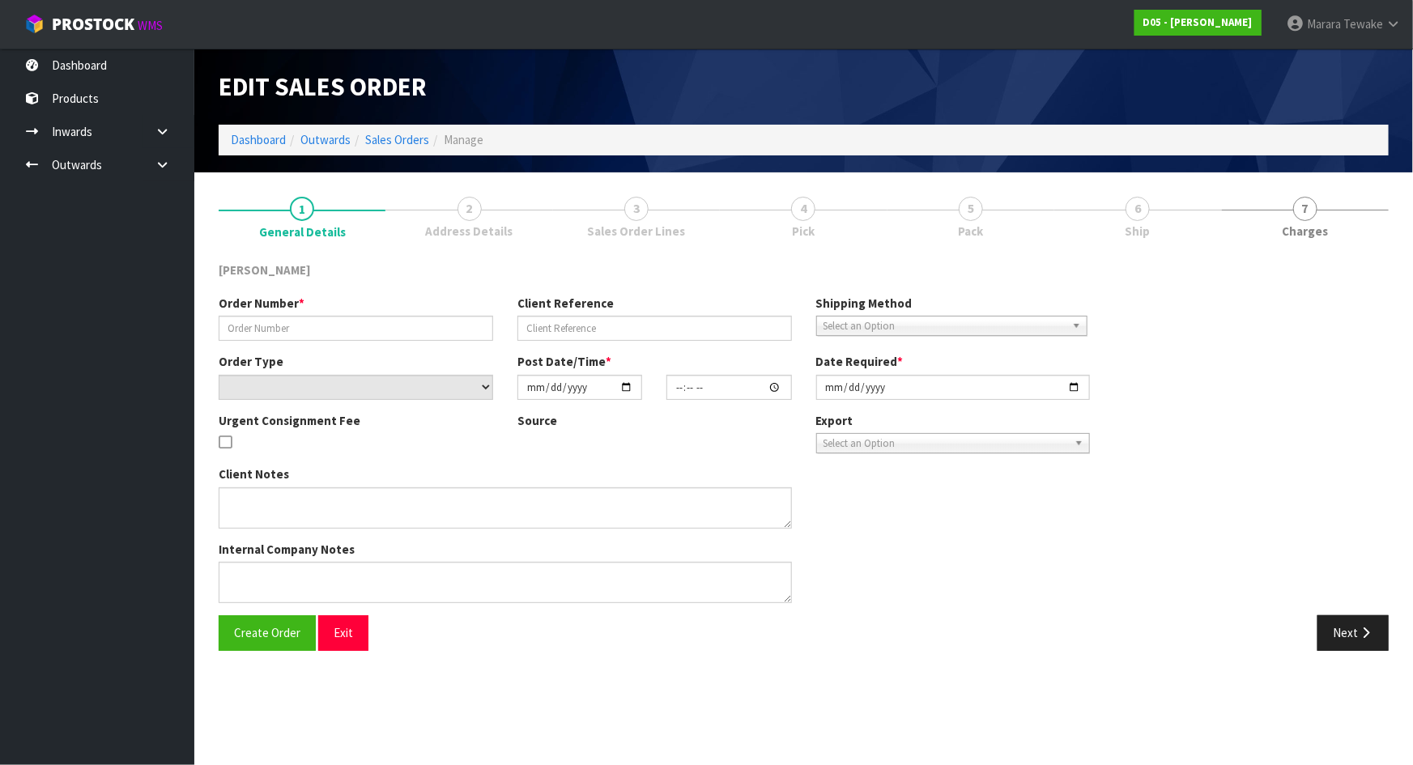
type input "00077771-01"
type input "CWL TRANSPORT-10061244"
select select "number:0"
type input "2025-08-25"
type input "18:15:00.000"
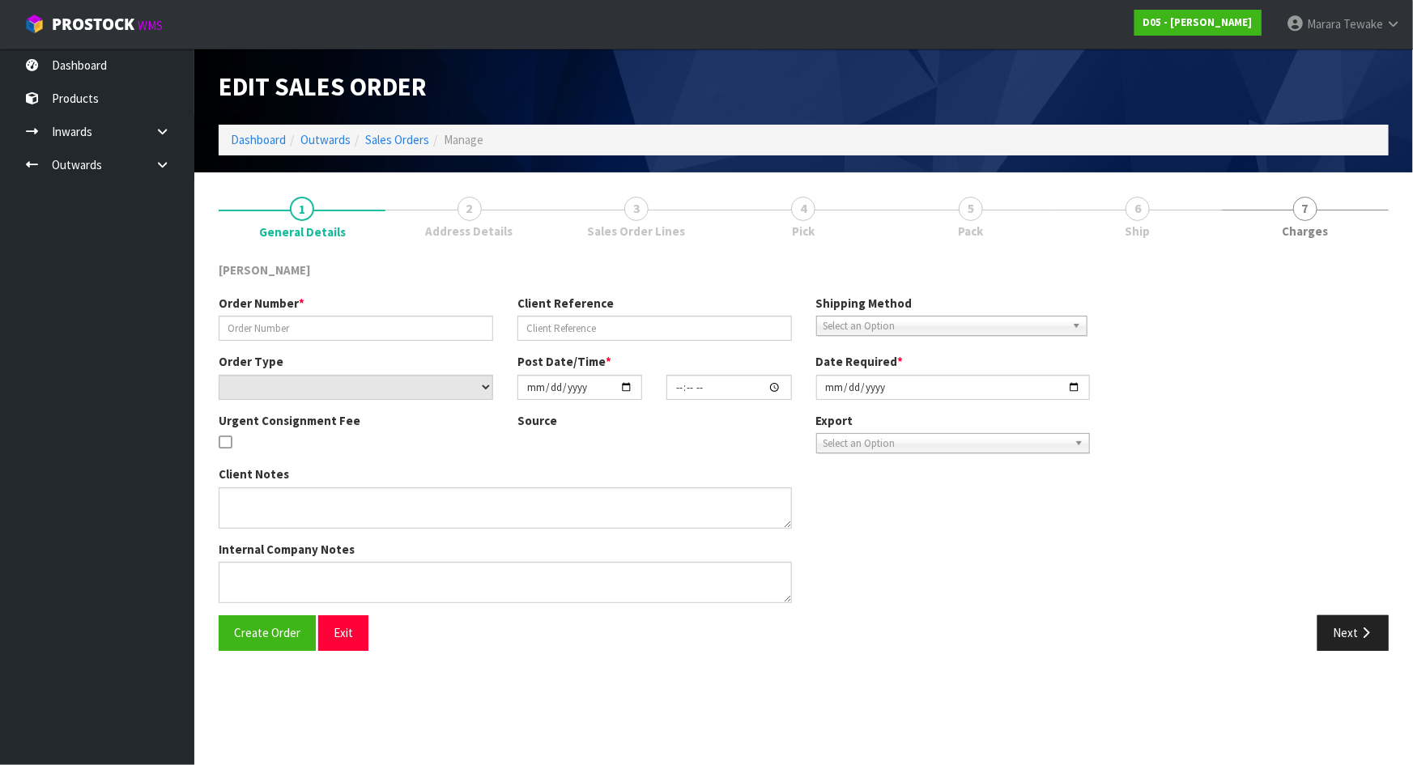
type input "2025-08-29"
type textarea "PLEASE DELIVER TO SITE BY THE 29/08 PLEASE DELIVER WITH ORDER NUMBER D05-ORD000…"
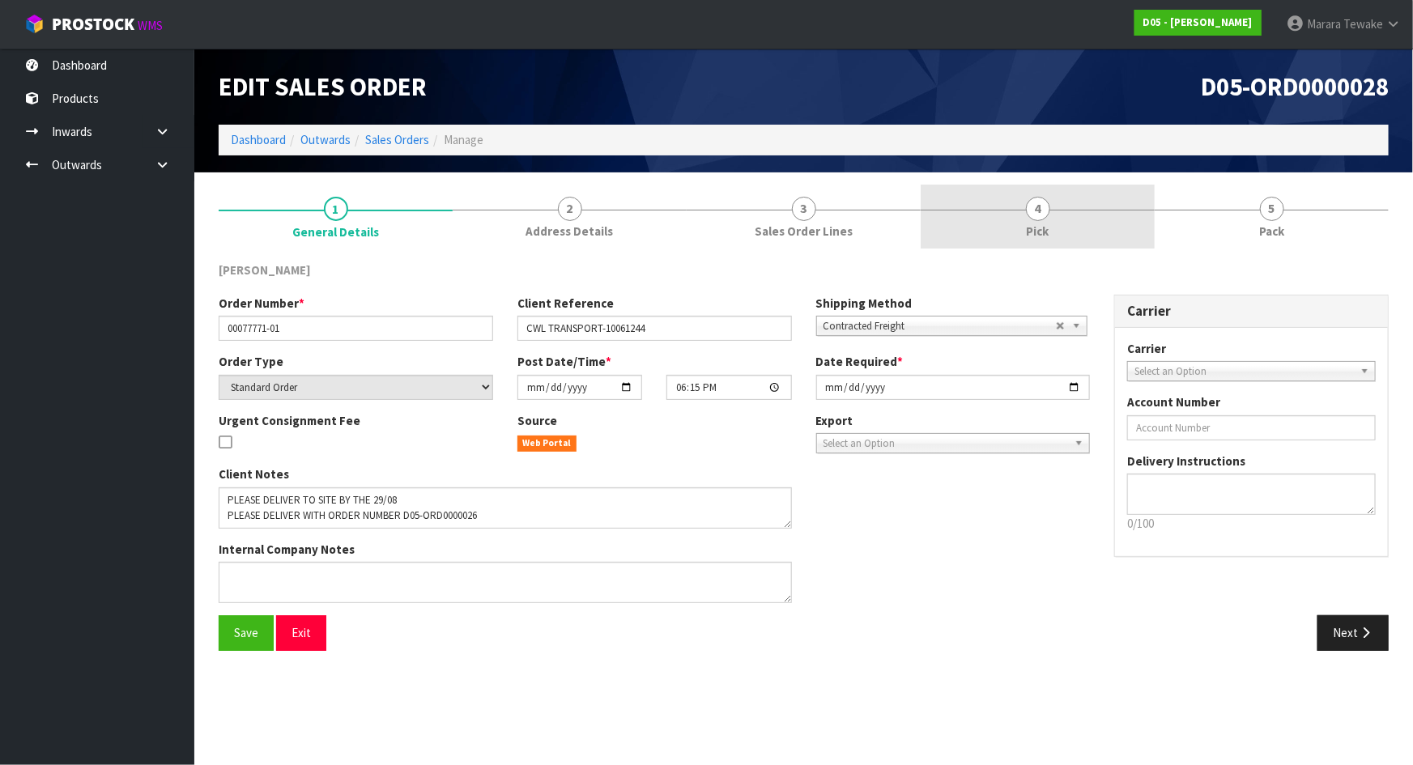
click at [1071, 206] on link "4 Pick" at bounding box center [1038, 217] width 234 height 64
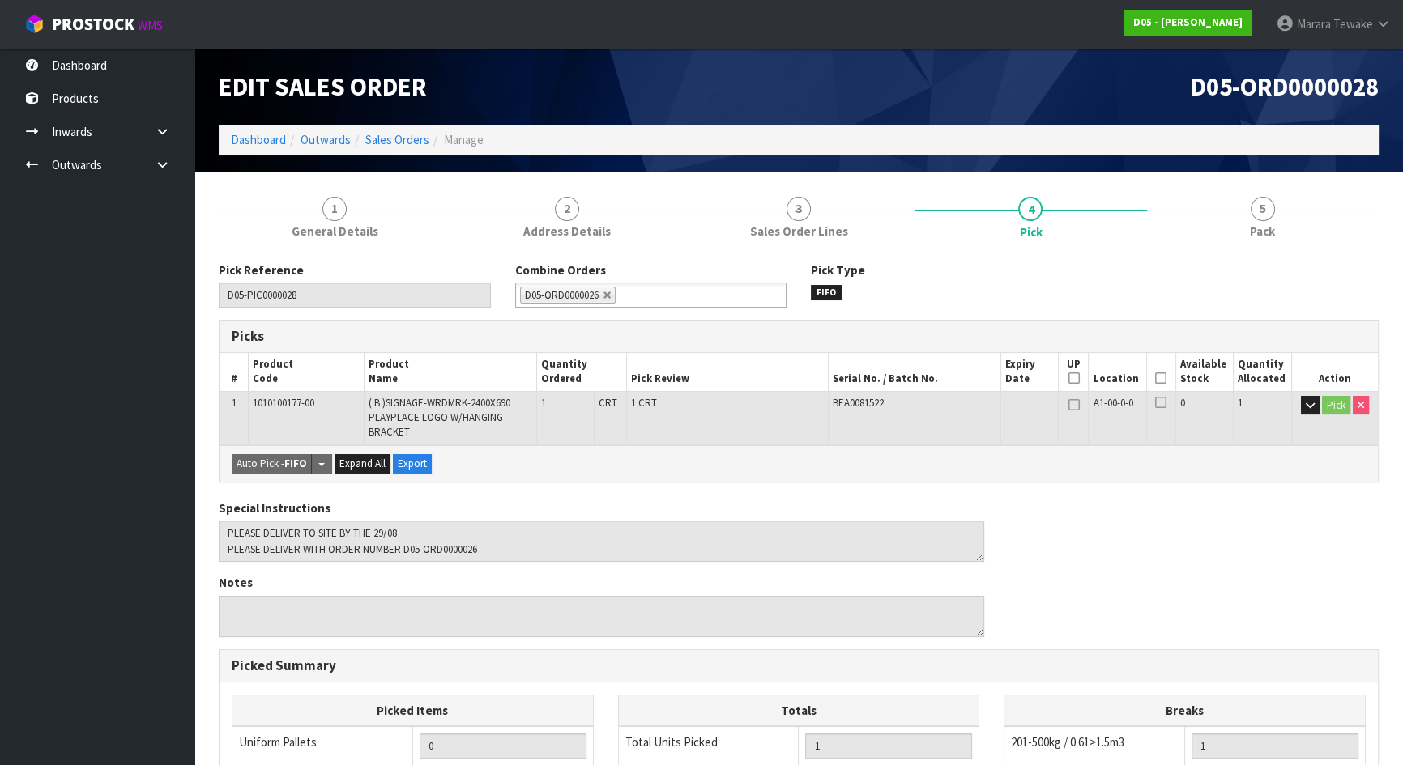
click at [1162, 378] on icon at bounding box center [1160, 378] width 11 height 1
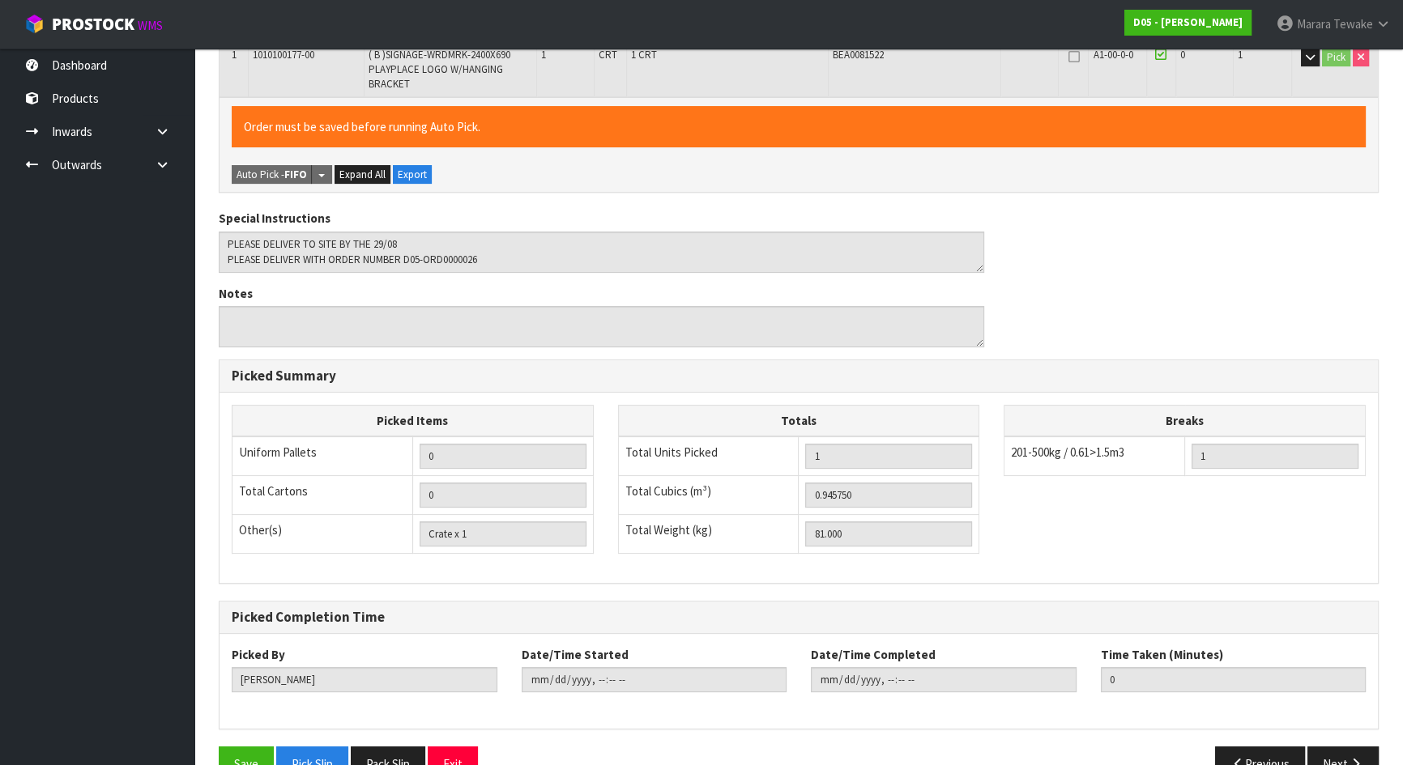
scroll to position [387, 0]
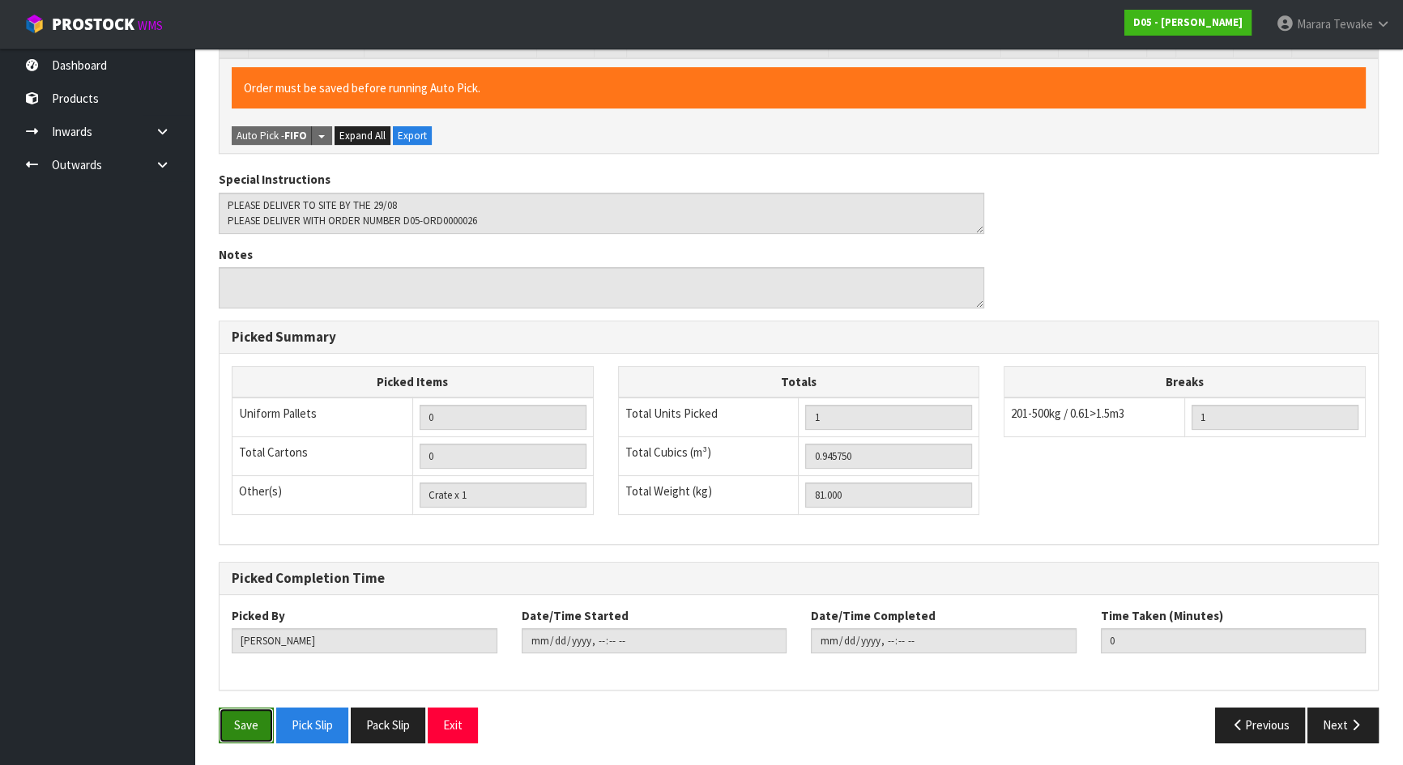
click at [246, 710] on button "Save" at bounding box center [246, 725] width 55 height 35
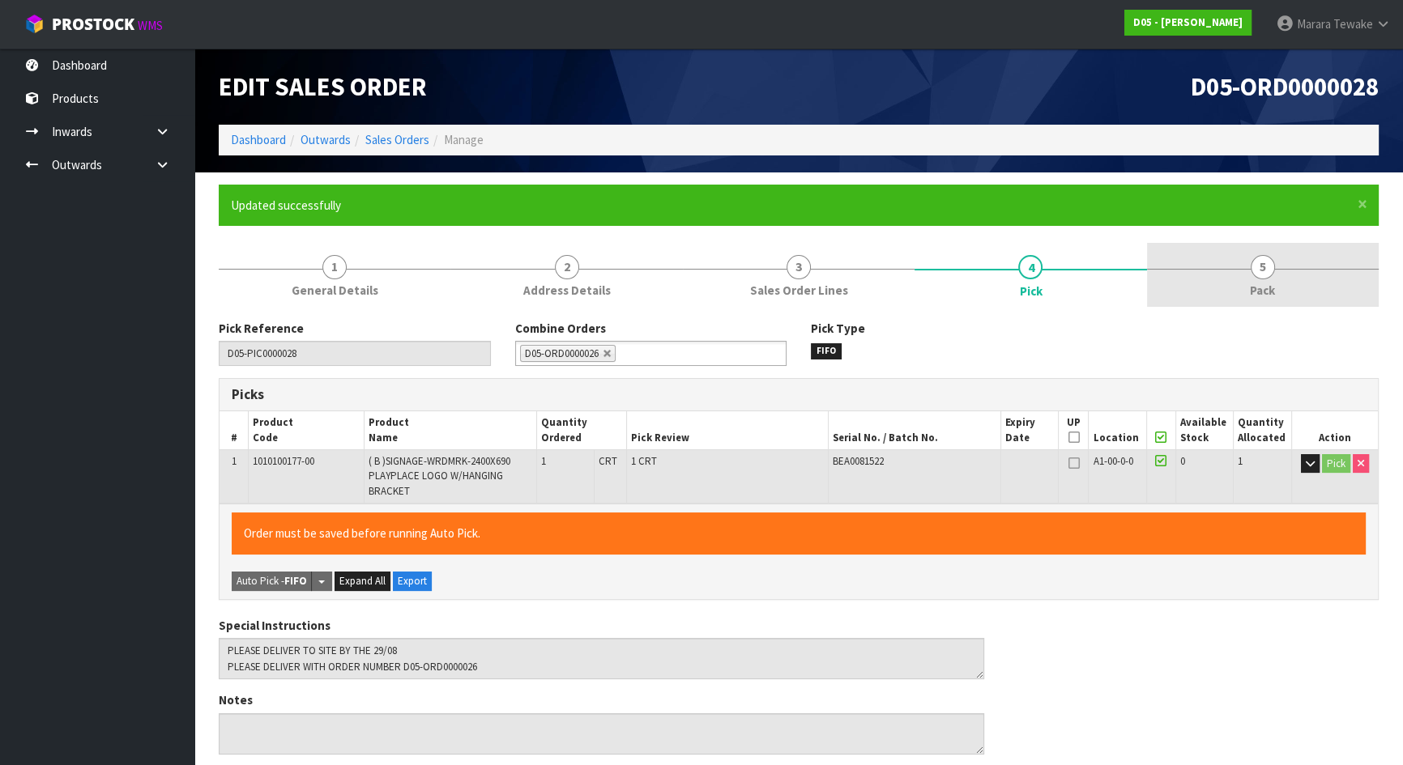
type input "Marara Tewake"
type input "2025-08-26T15:08:20"
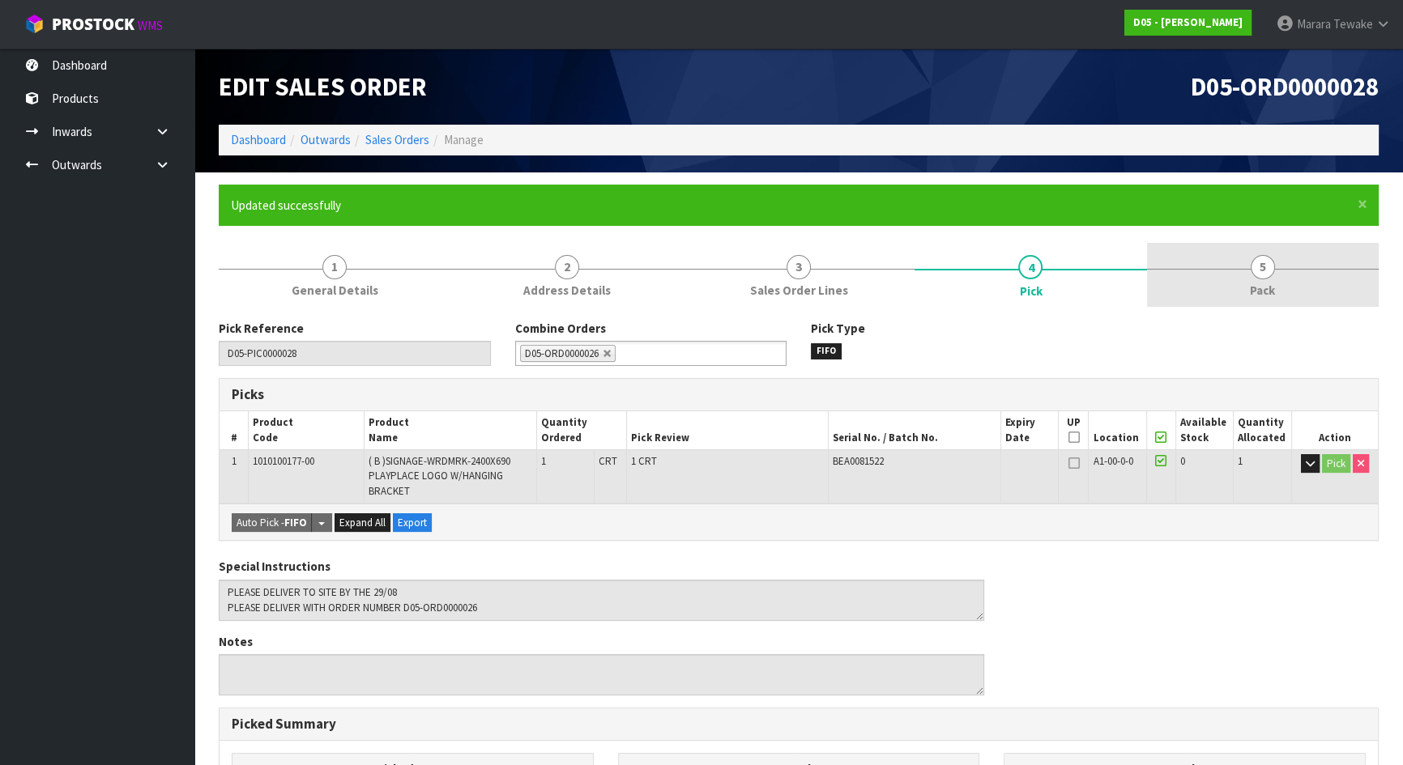
drag, startPoint x: 1249, startPoint y: 273, endPoint x: 1193, endPoint y: 305, distance: 64.6
click at [1249, 272] on link "5 Pack" at bounding box center [1263, 275] width 232 height 64
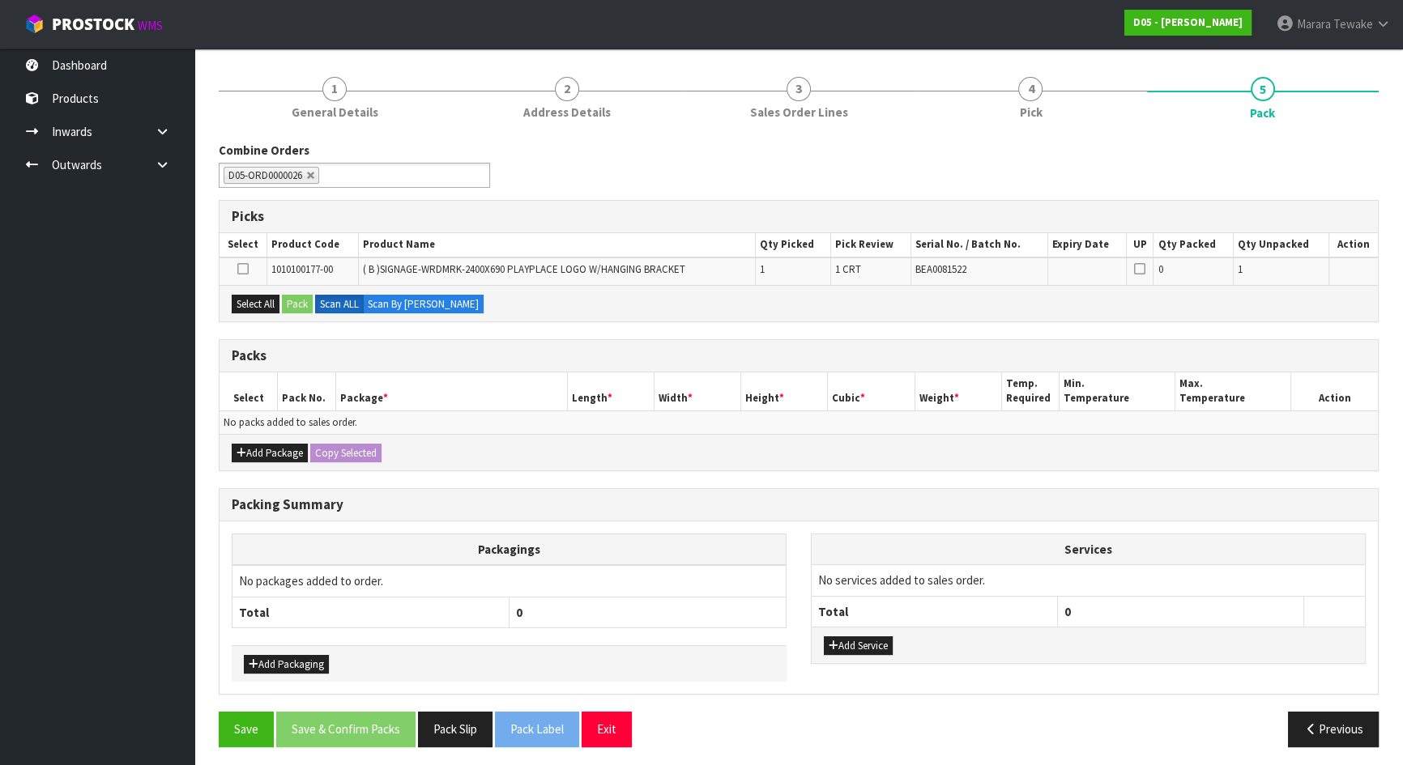
scroll to position [181, 0]
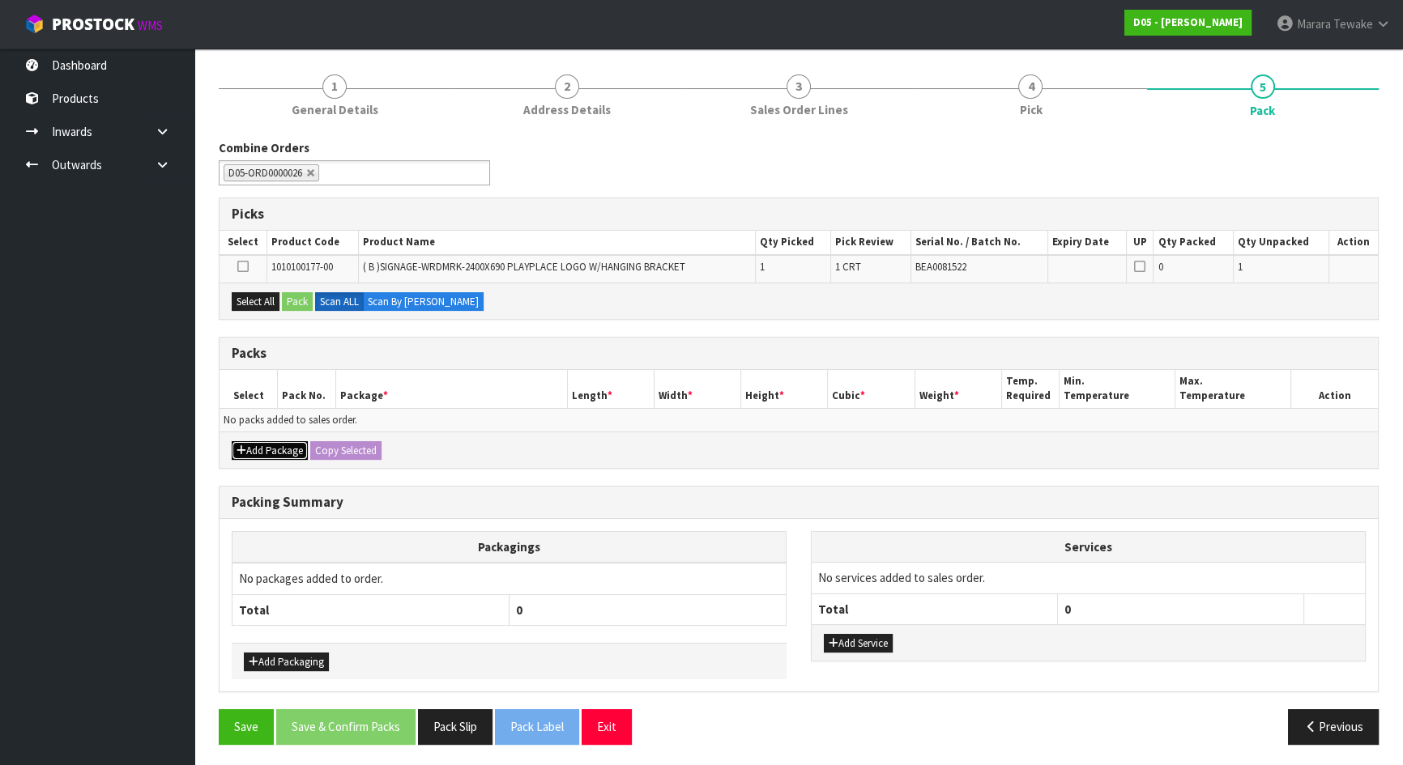
click at [288, 444] on button "Add Package" at bounding box center [270, 450] width 76 height 19
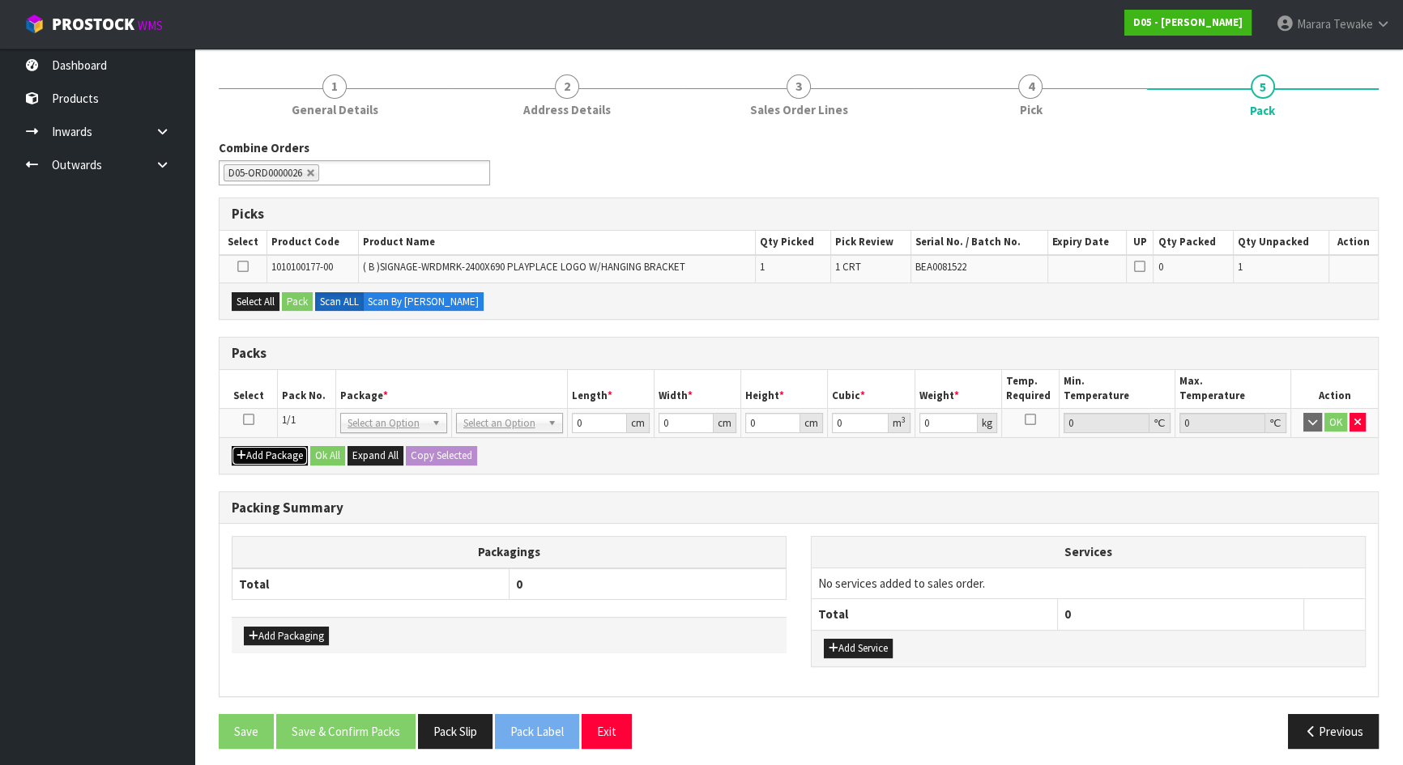
click at [288, 455] on button "Add Package" at bounding box center [270, 455] width 76 height 19
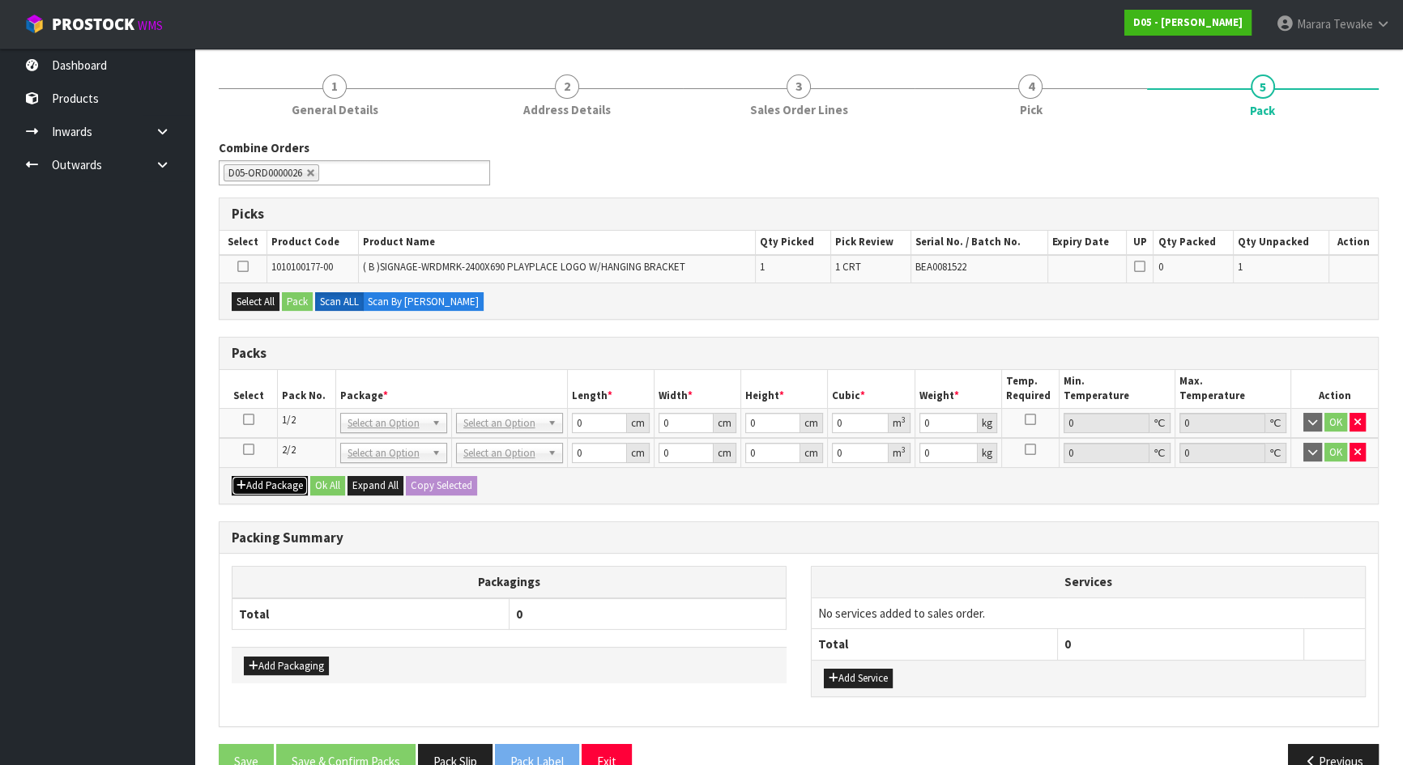
click at [286, 483] on button "Add Package" at bounding box center [270, 485] width 76 height 19
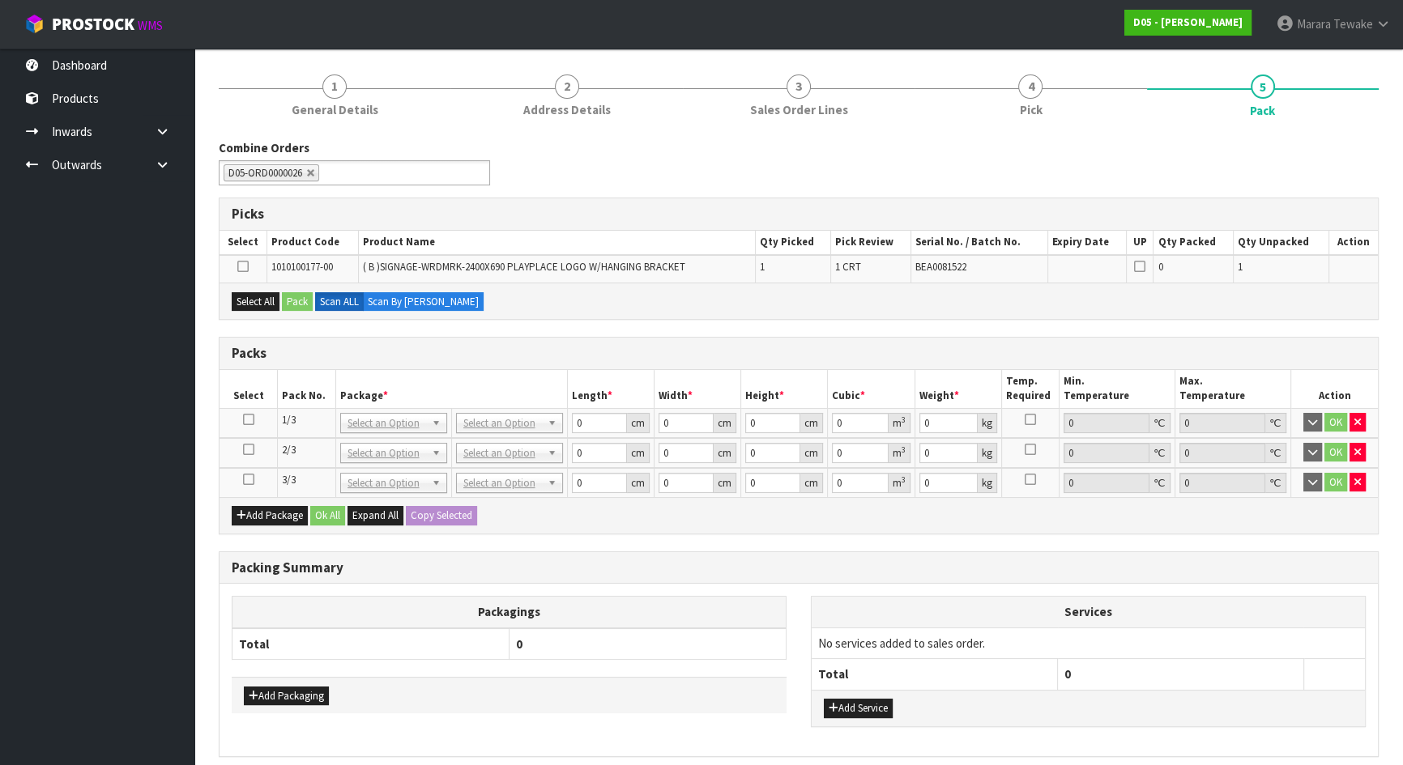
click at [289, 525] on div "Add Package Ok All Expand All Copy Selected" at bounding box center [798, 515] width 1158 height 36
click at [288, 514] on button "Add Package" at bounding box center [270, 515] width 76 height 19
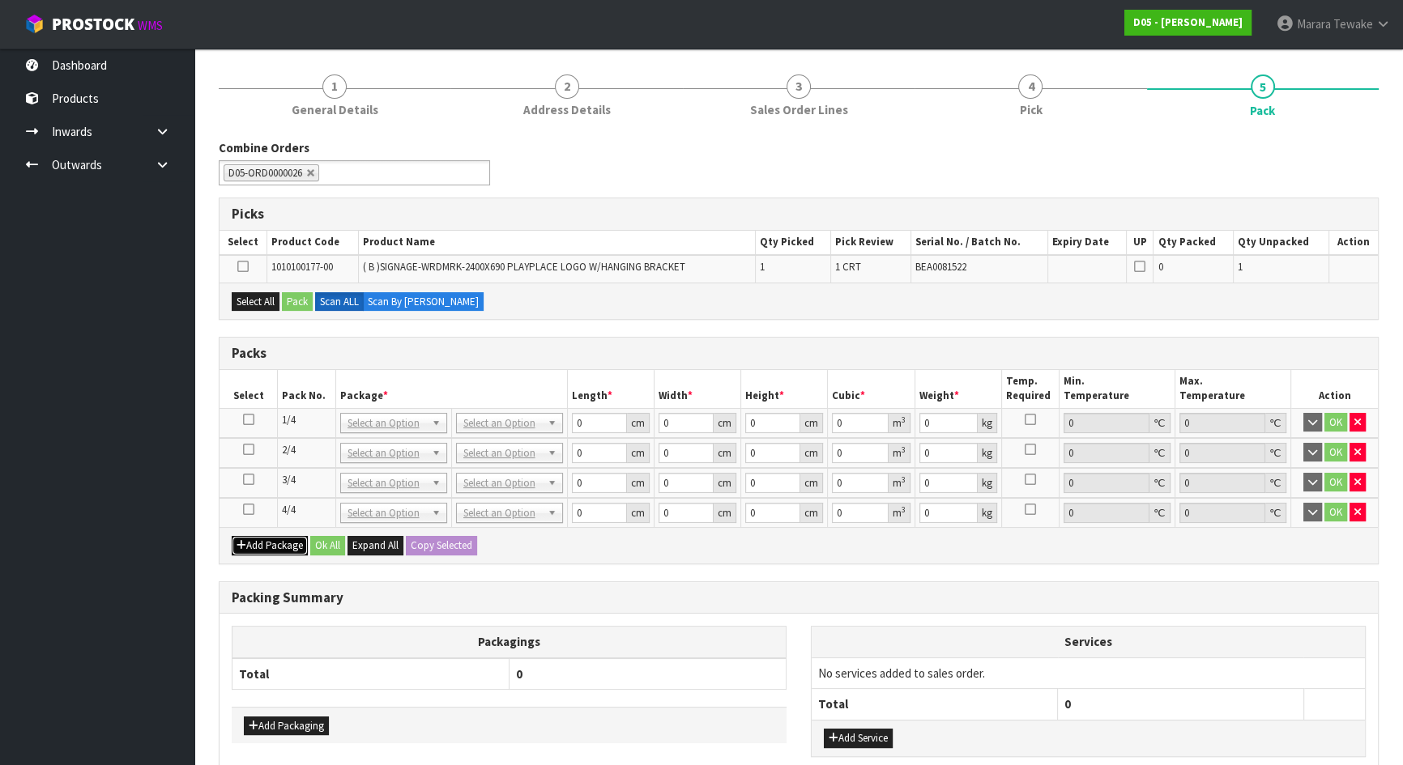
click at [292, 544] on button "Add Package" at bounding box center [270, 545] width 76 height 19
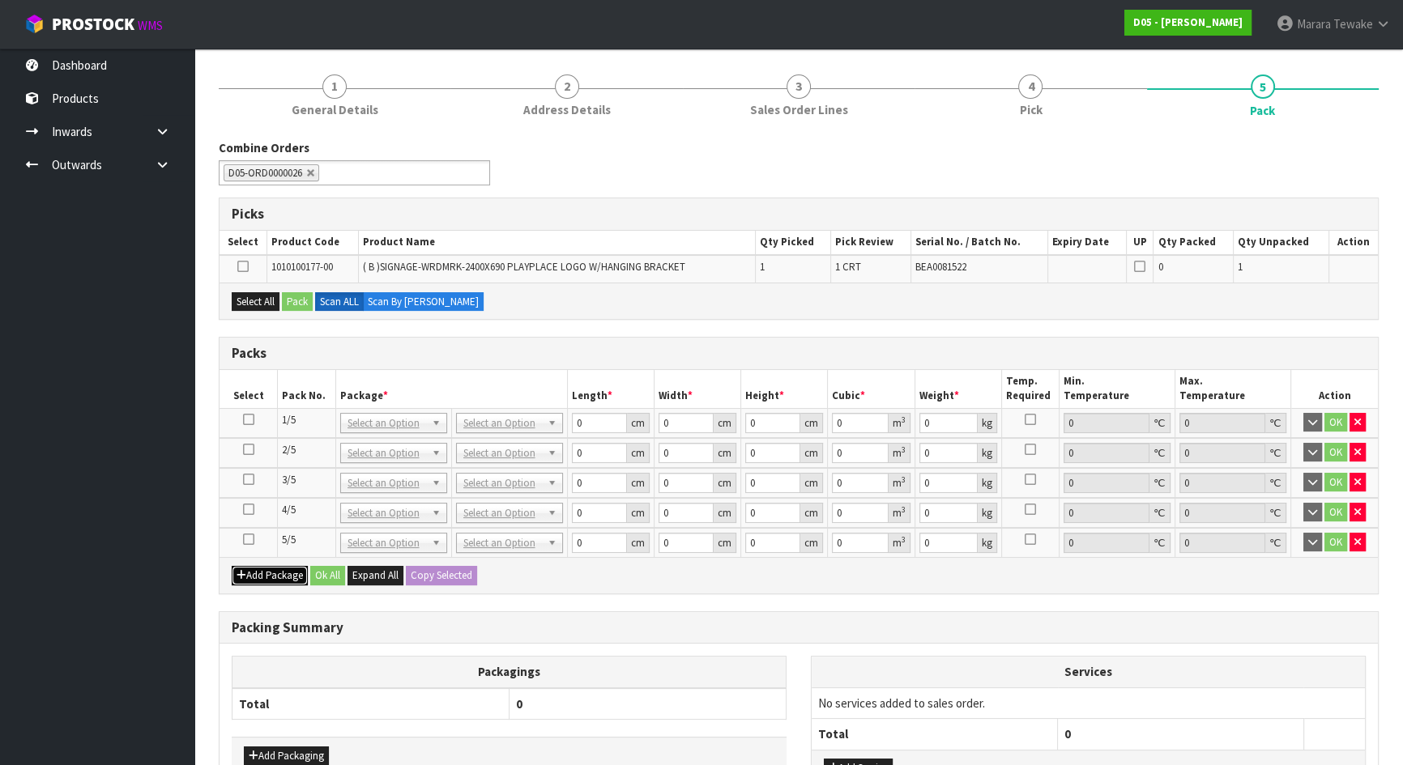
click at [290, 567] on button "Add Package" at bounding box center [270, 575] width 76 height 19
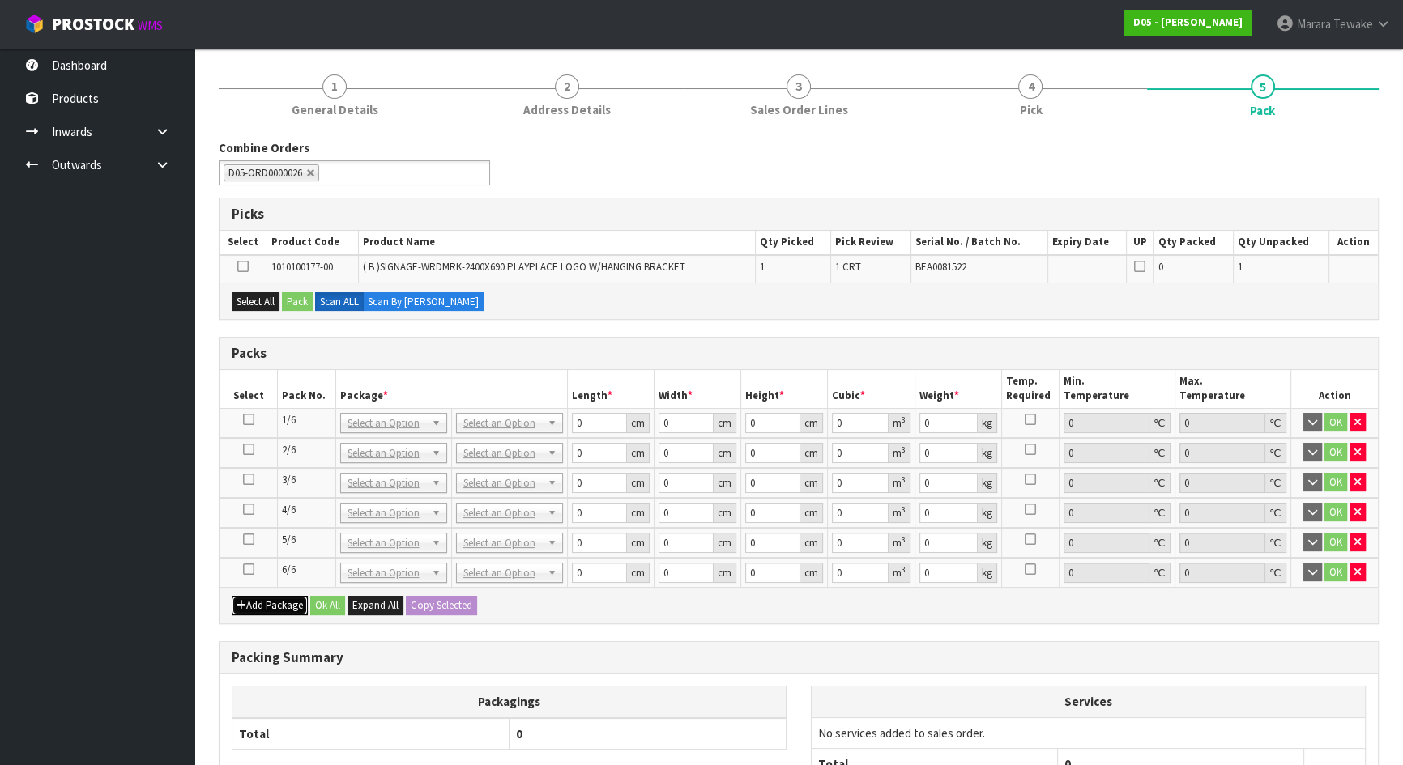
click at [282, 600] on button "Add Package" at bounding box center [270, 605] width 76 height 19
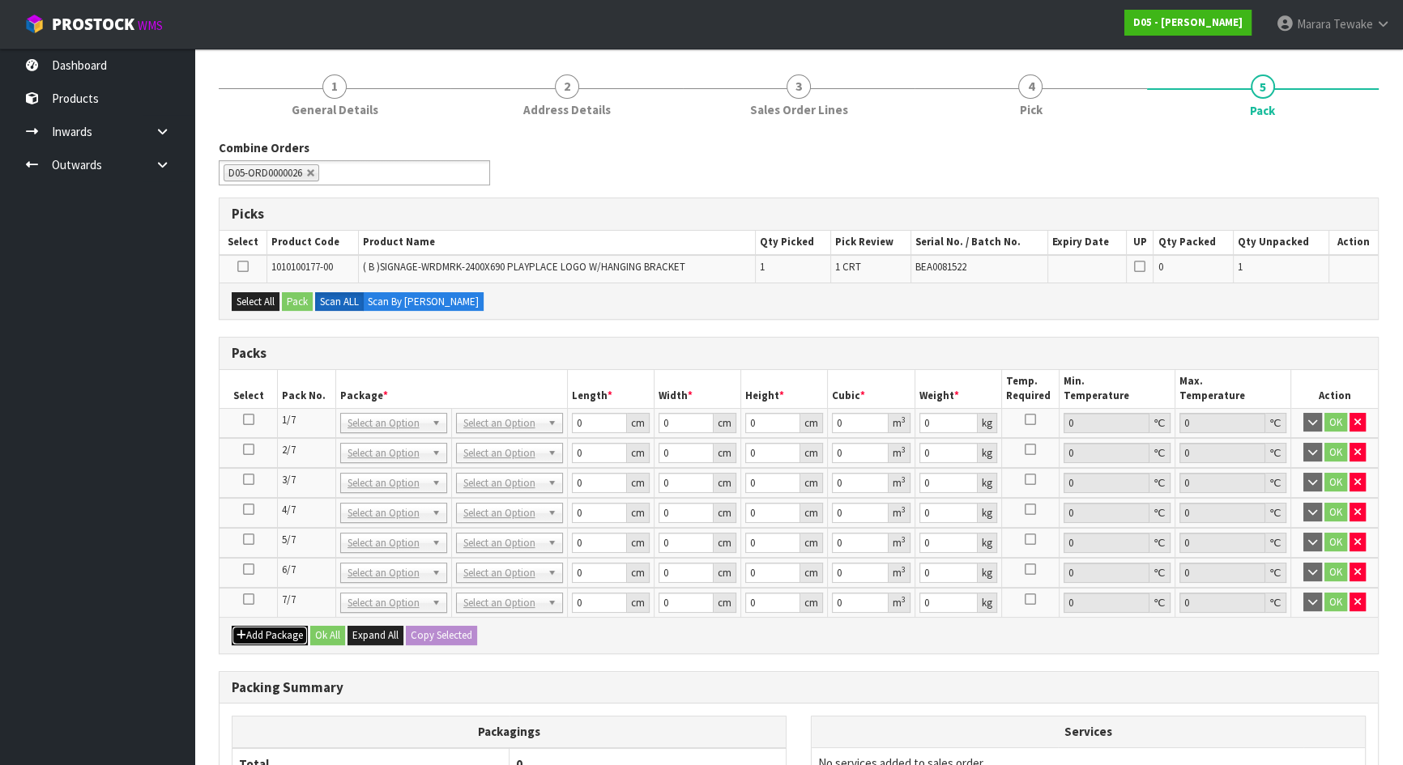
click at [277, 634] on button "Add Package" at bounding box center [270, 635] width 76 height 19
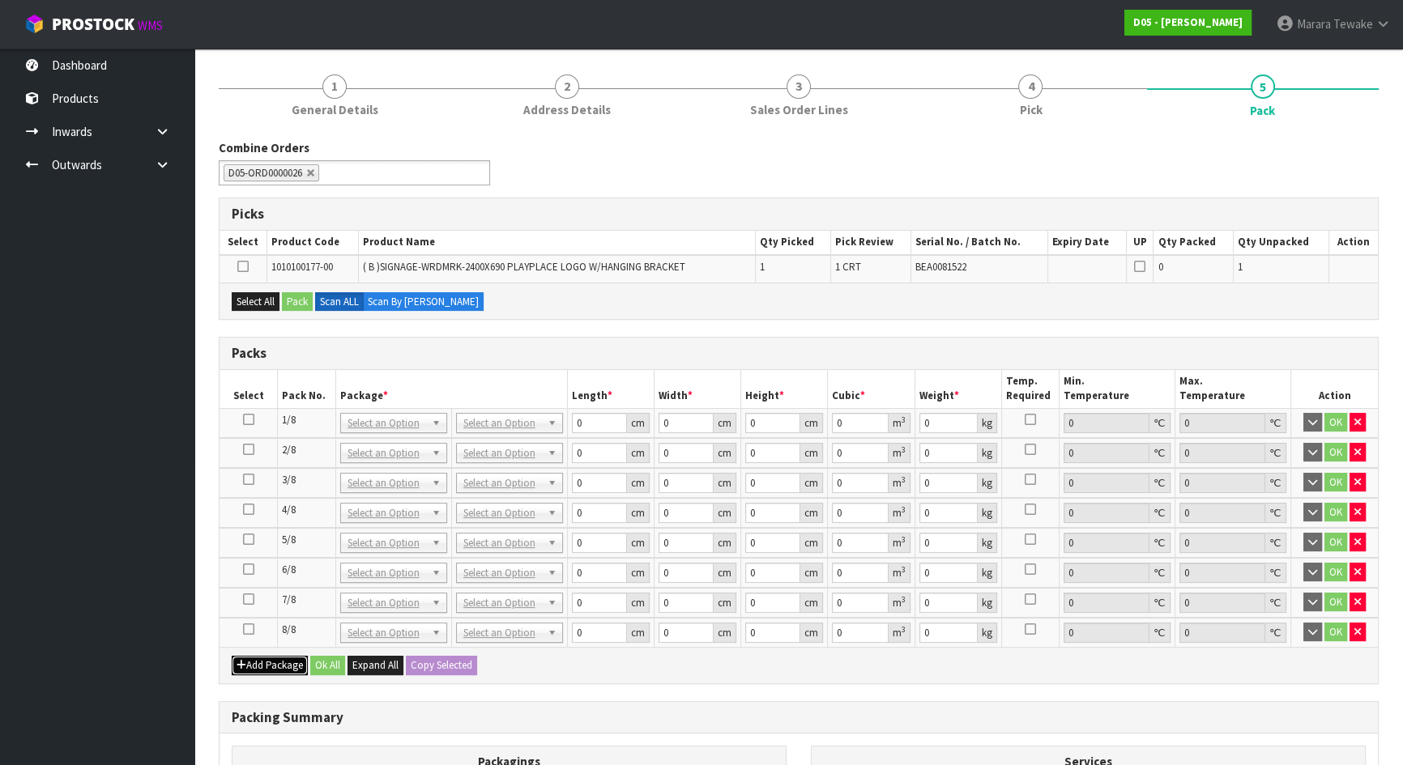
click at [279, 657] on button "Add Package" at bounding box center [270, 665] width 76 height 19
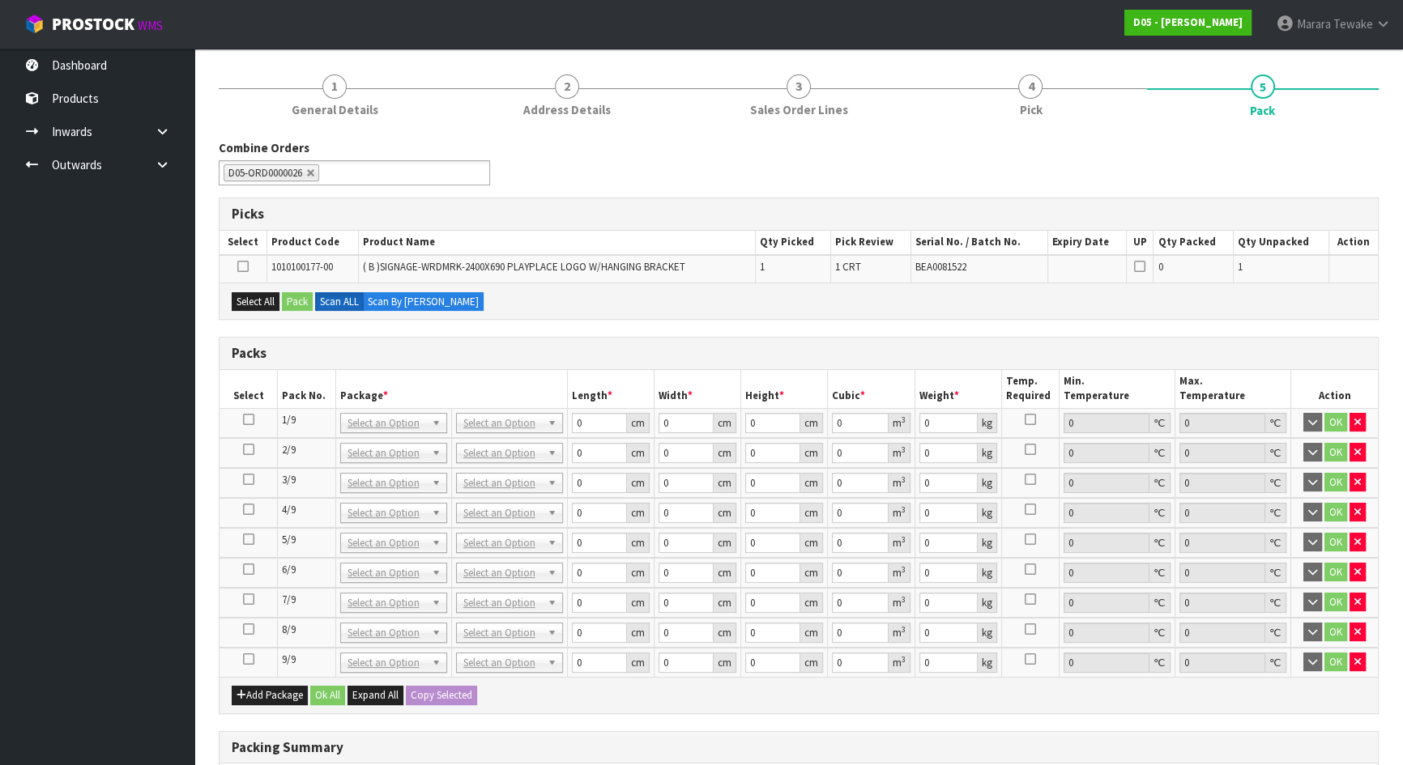
click at [247, 659] on icon at bounding box center [248, 659] width 11 height 1
click at [263, 292] on button "Select All" at bounding box center [256, 301] width 48 height 19
click at [284, 292] on button "Pack" at bounding box center [297, 301] width 31 height 19
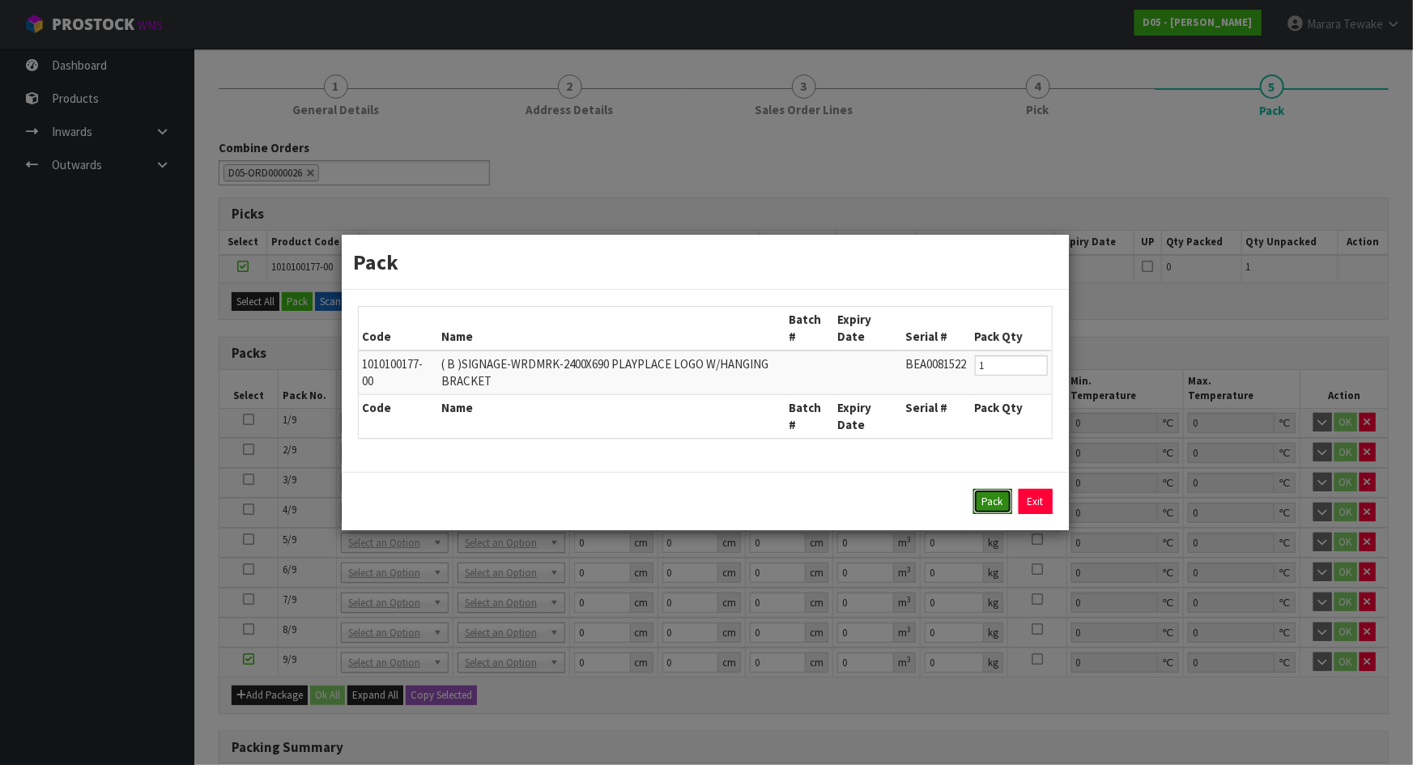
click at [982, 501] on button "Pack" at bounding box center [993, 502] width 39 height 26
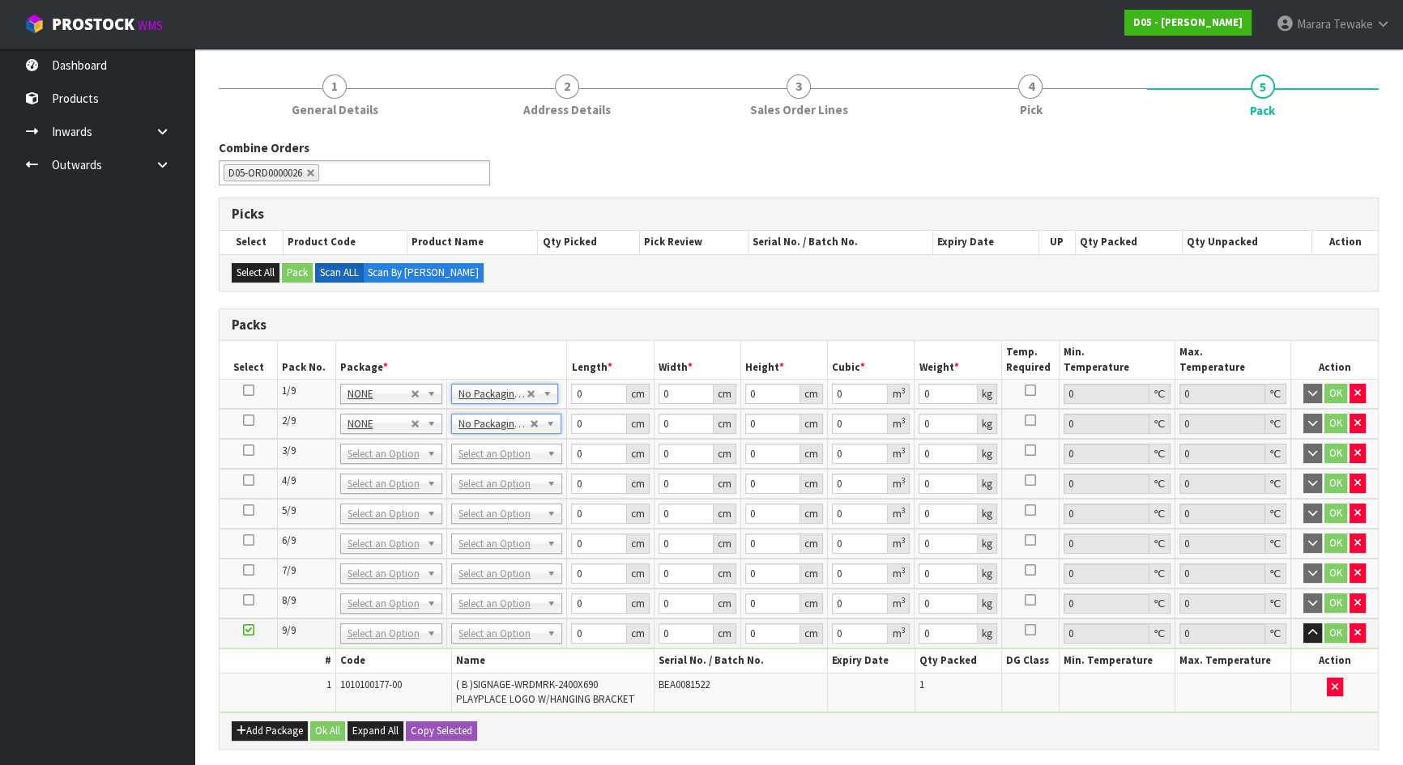
click at [249, 390] on icon at bounding box center [248, 390] width 11 height 1
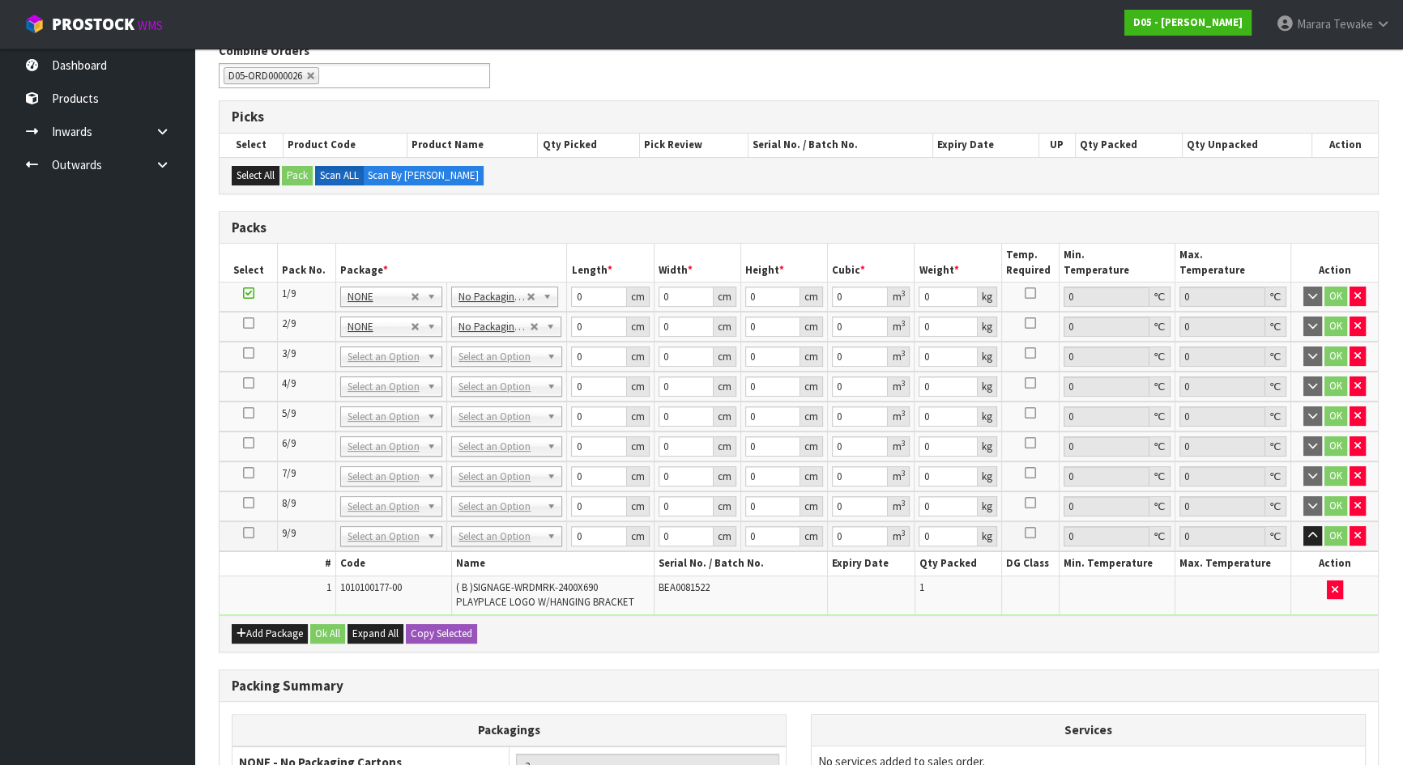
scroll to position [468, 0]
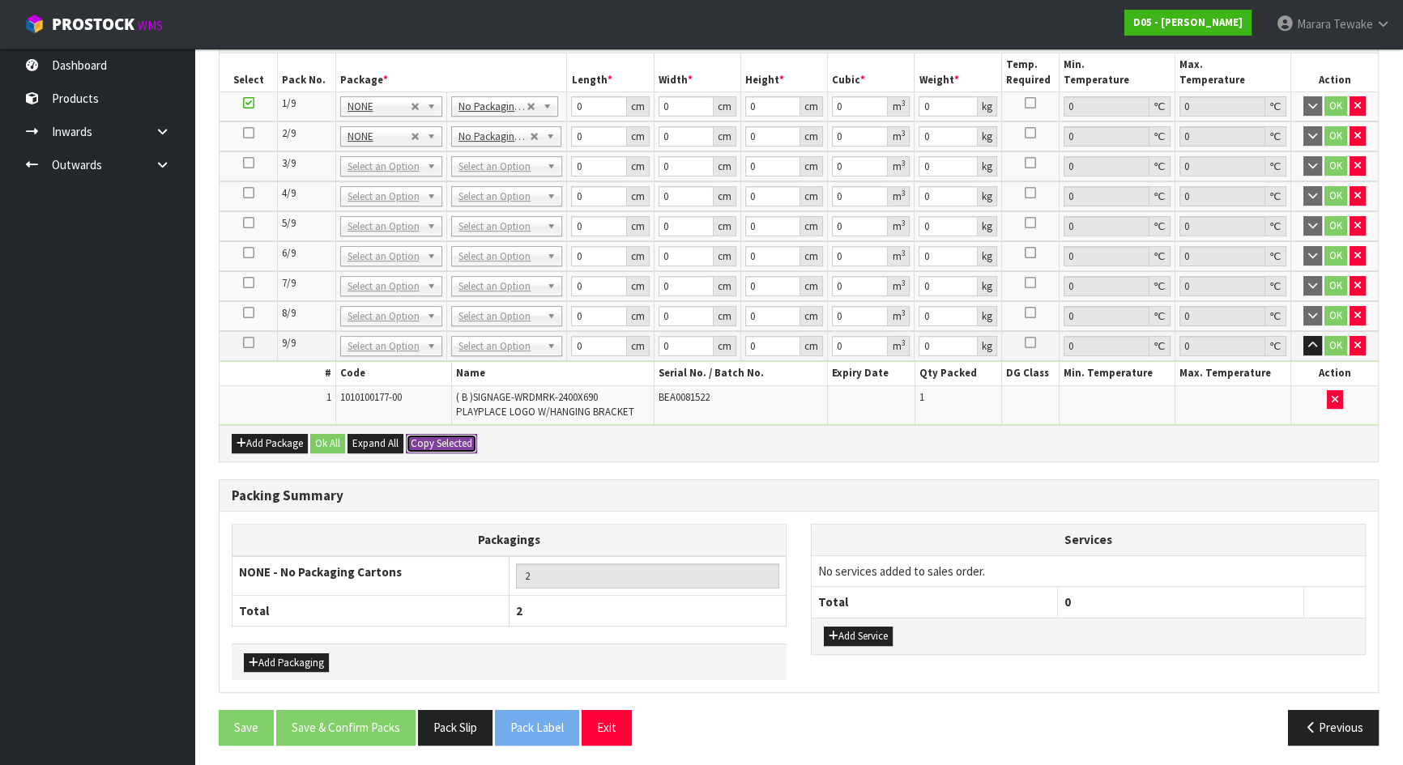
click at [447, 434] on button "Copy Selected" at bounding box center [441, 443] width 71 height 19
click at [447, 434] on button "Confirm Copy Selected" at bounding box center [459, 443] width 107 height 19
type input "9"
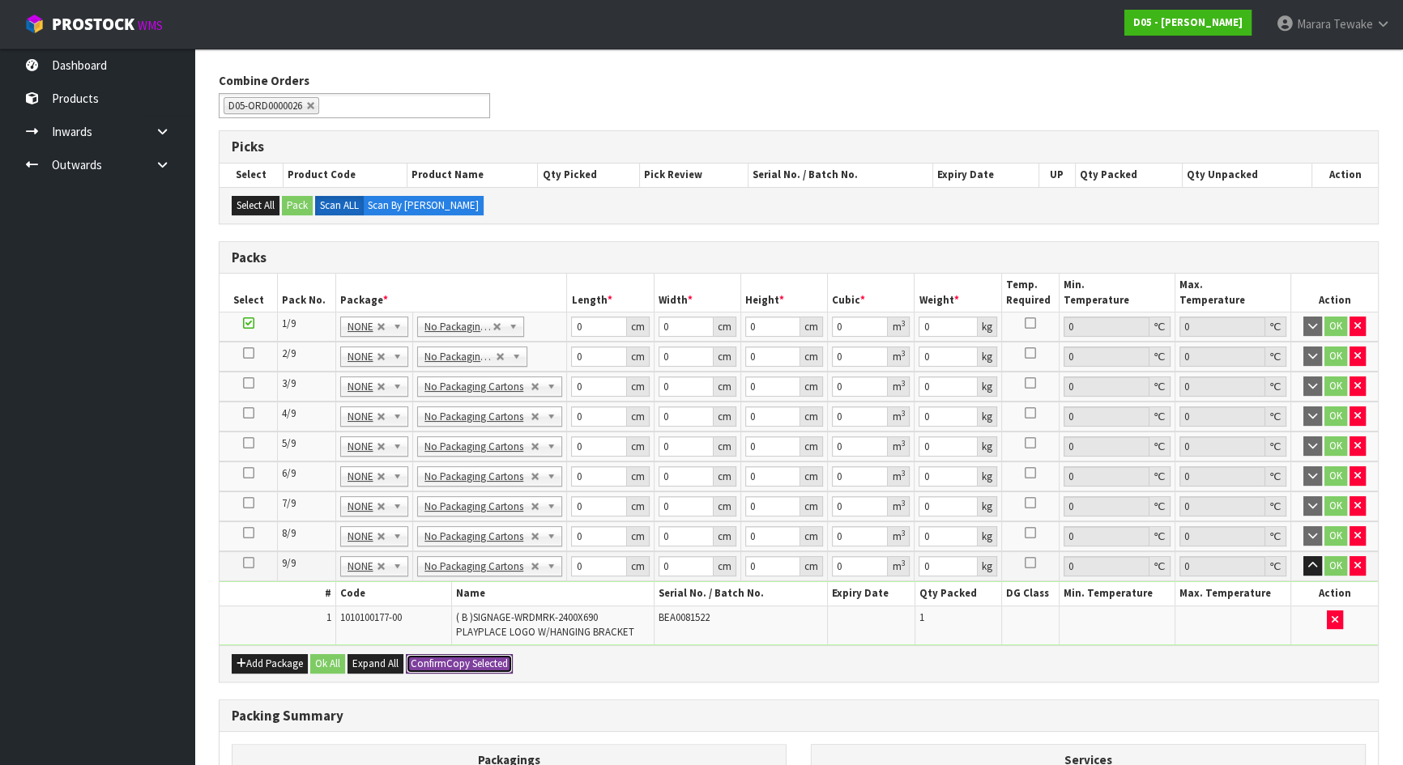
scroll to position [247, 0]
drag, startPoint x: 577, startPoint y: 567, endPoint x: 576, endPoint y: 549, distance: 17.8
click at [551, 555] on tr "9/9 NONE 007-001 007-002 007-004 007-009 007-013 007-014 007-015 007-017 007-01…" at bounding box center [798, 567] width 1158 height 30
drag, startPoint x: 585, startPoint y: 332, endPoint x: 551, endPoint y: 316, distance: 37.7
click at [552, 318] on tr "1/9 NONE 007-001 007-002 007-004 007-009 007-013 007-014 007-015 007-017 007-01…" at bounding box center [798, 328] width 1158 height 30
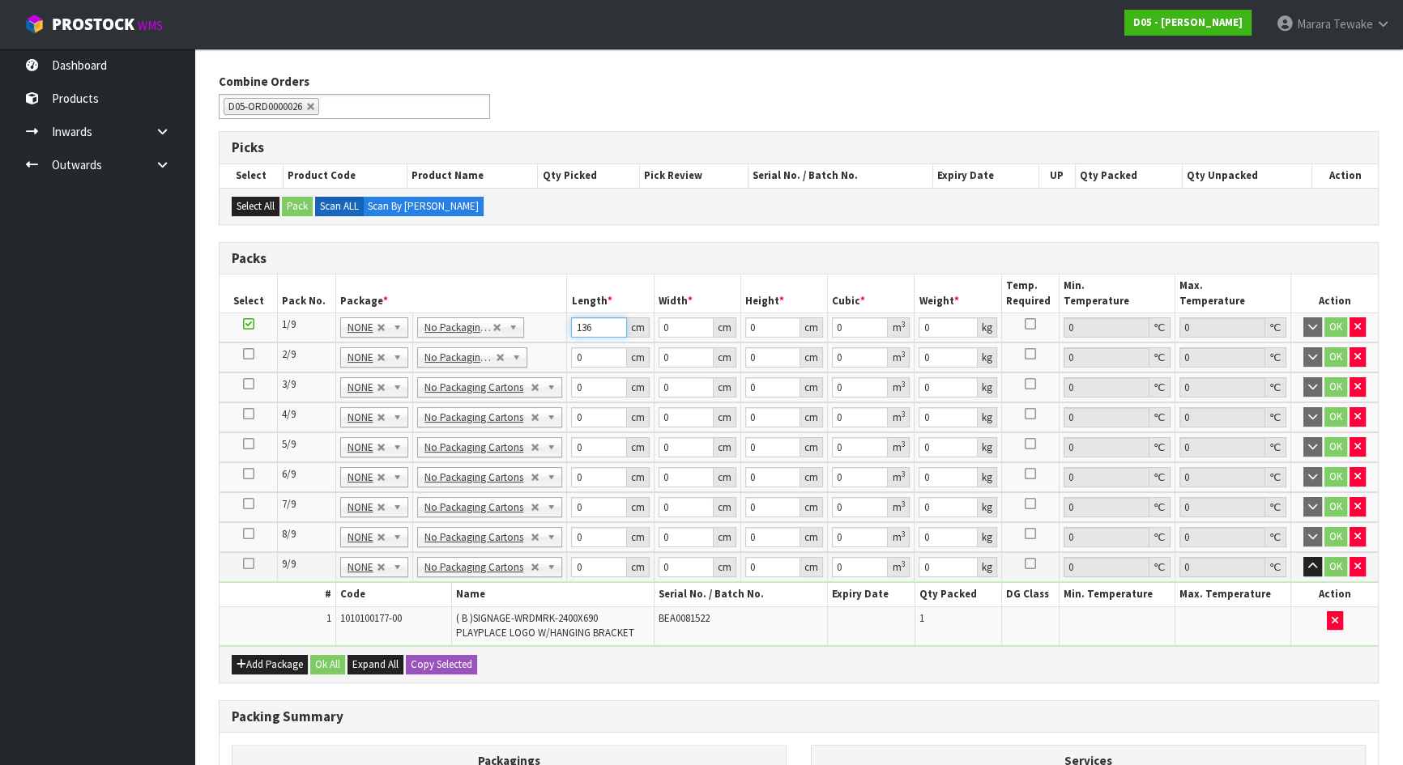
type input "136"
type input "104"
type input "1"
type input "0.014144"
type input "11"
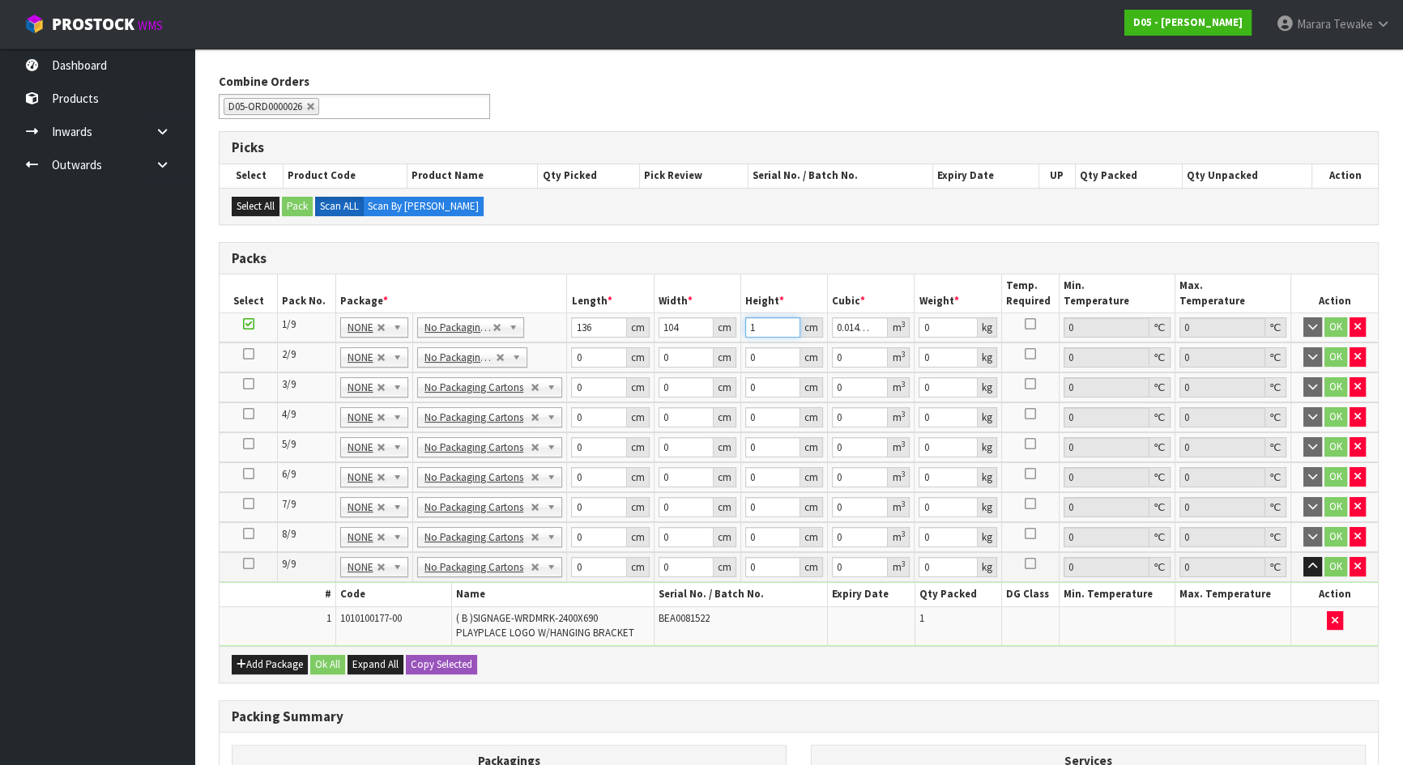
type input "0.155584"
type input "118"
type input "1.668992"
type input "118"
type input "327"
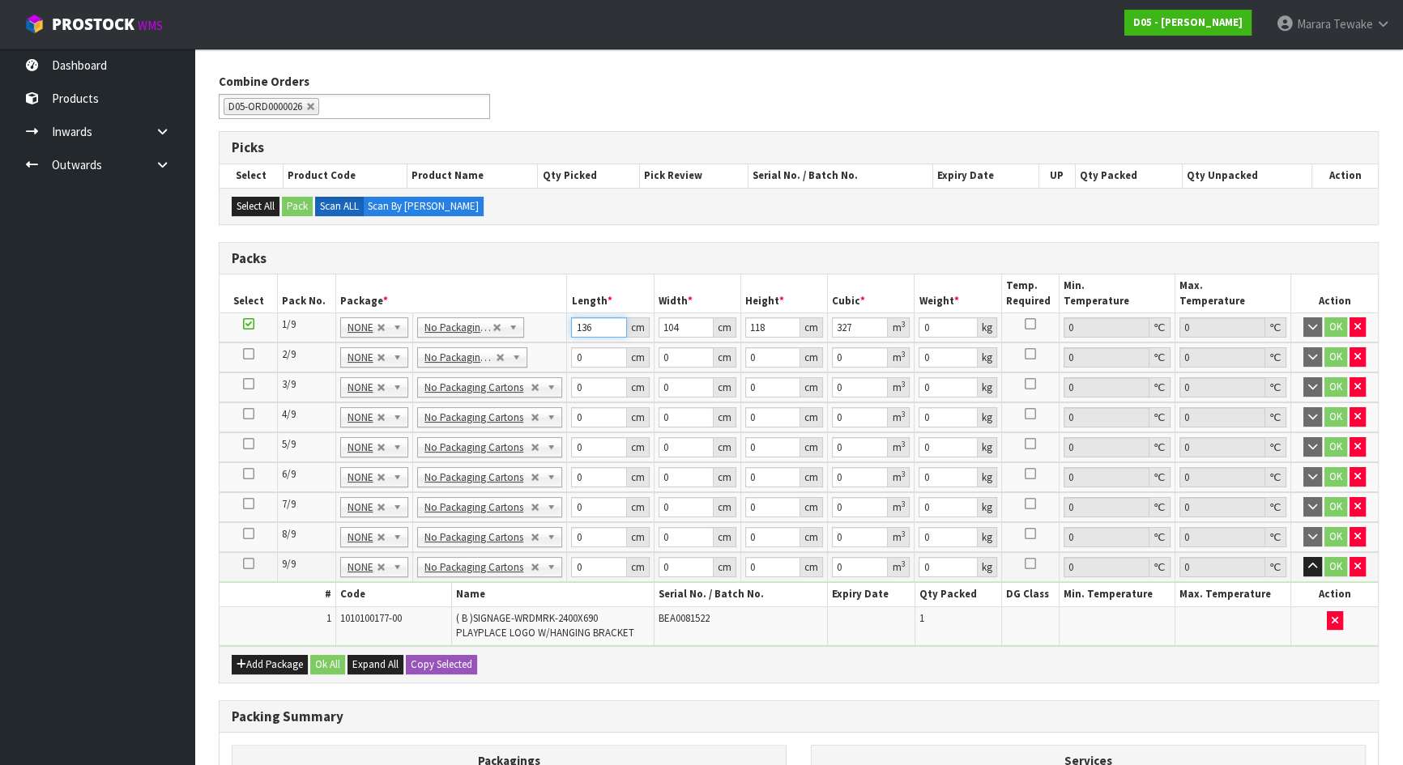
type input "1"
type input "0.012272"
type input "13"
type input "0.159536"
type input "136"
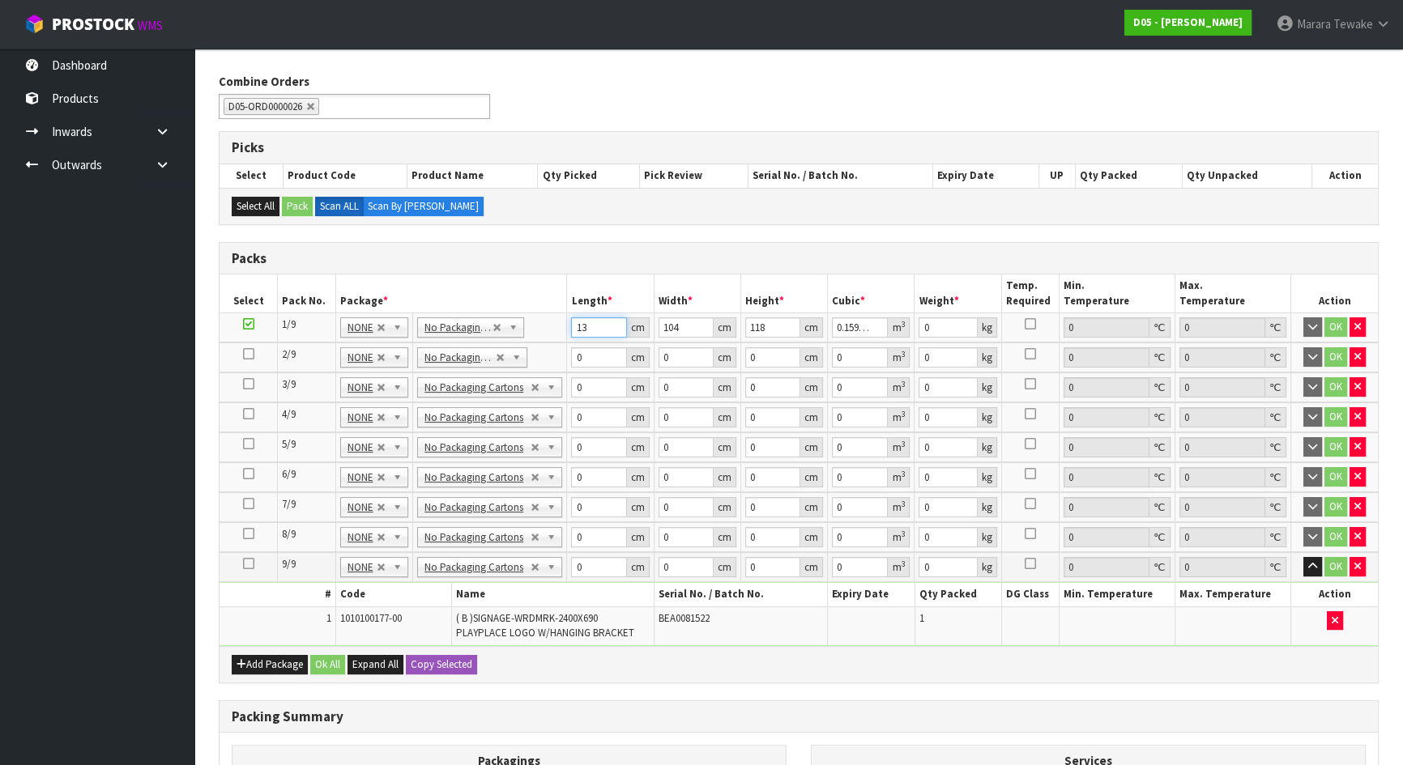
type input "1.668992"
type input "1"
type input "0.016048"
type input "10"
type input "0.16048"
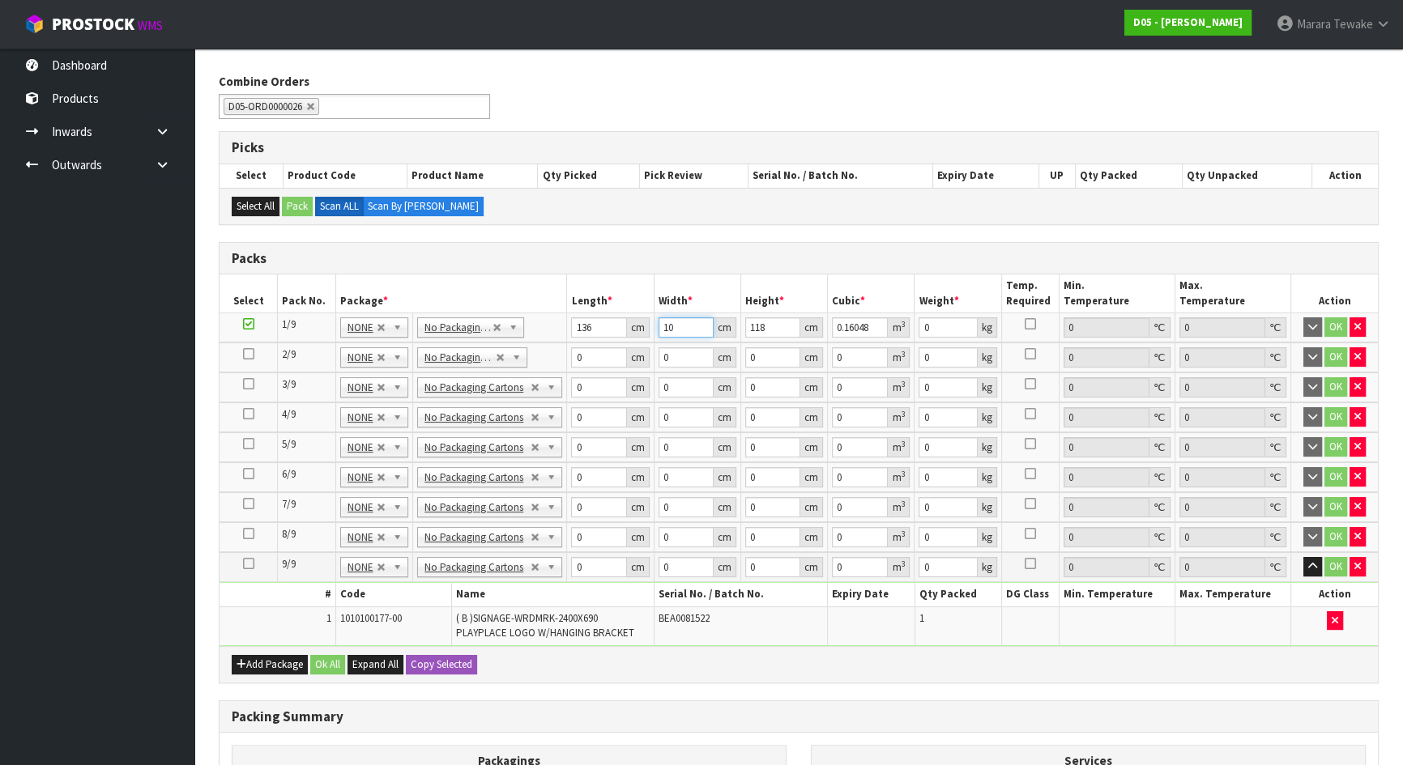
type input "104"
type input "1.668992"
type input "1"
type input "0.014144"
type input "11"
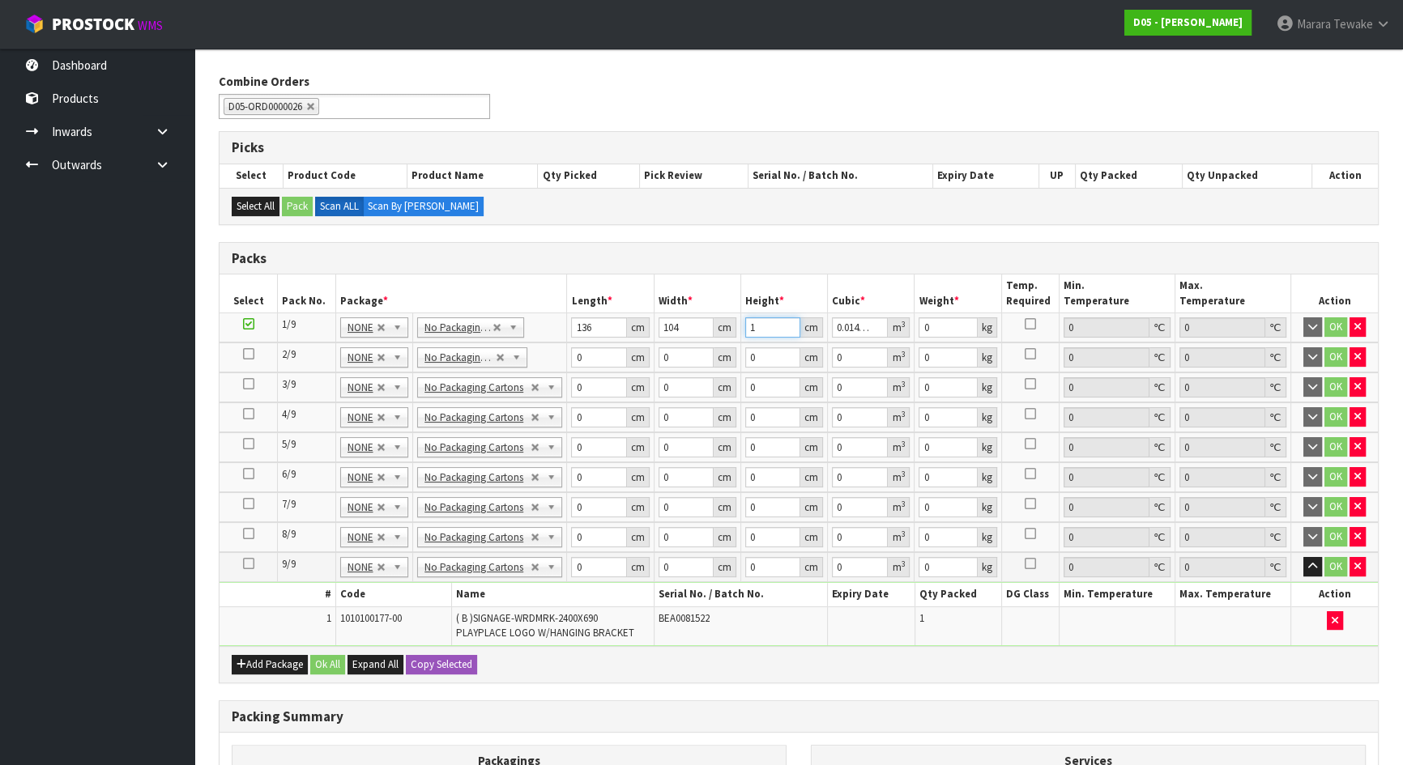
type input "0.155584"
type input "118"
type input "1.668992"
type input "327"
click button "OK" at bounding box center [1335, 327] width 23 height 19
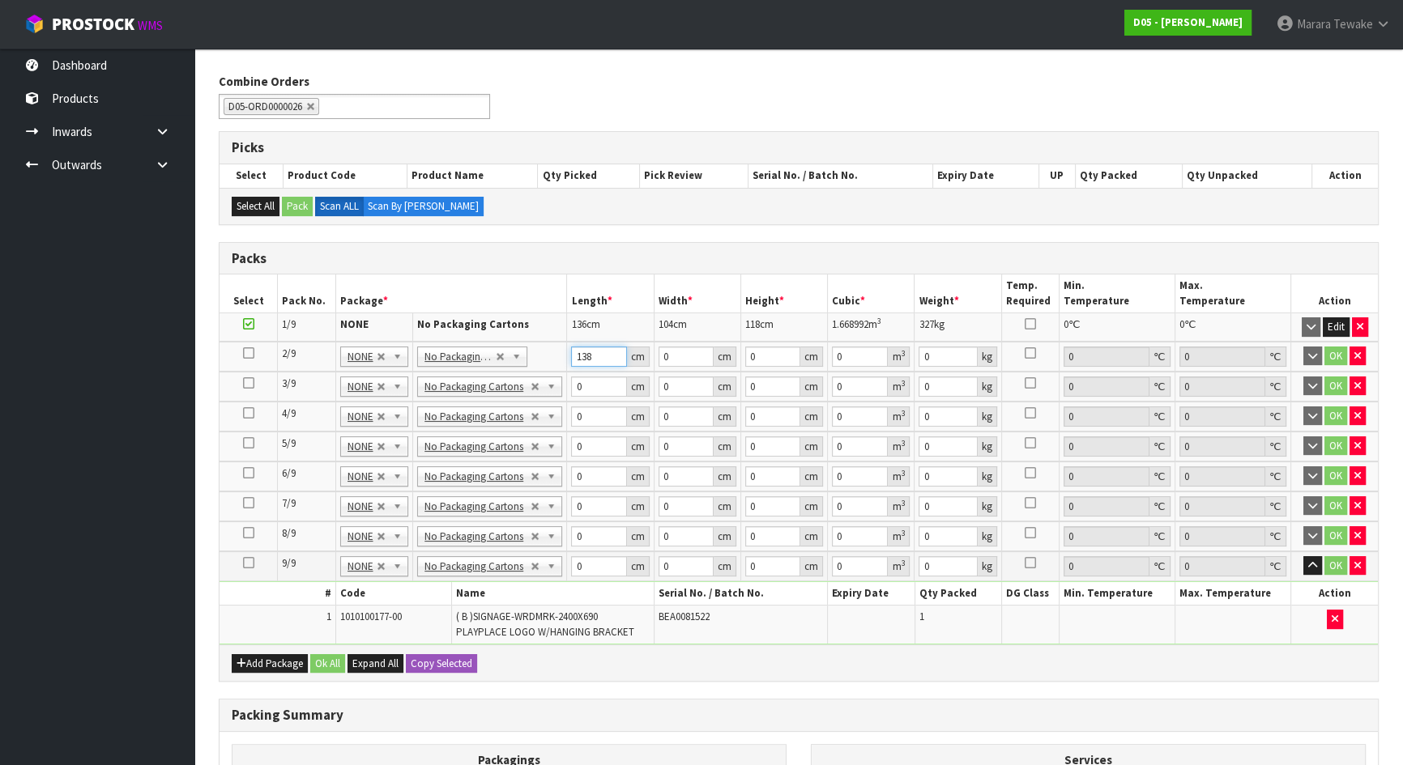
type input "138"
type input "120"
type input "1"
type input "0.01656"
type input "18"
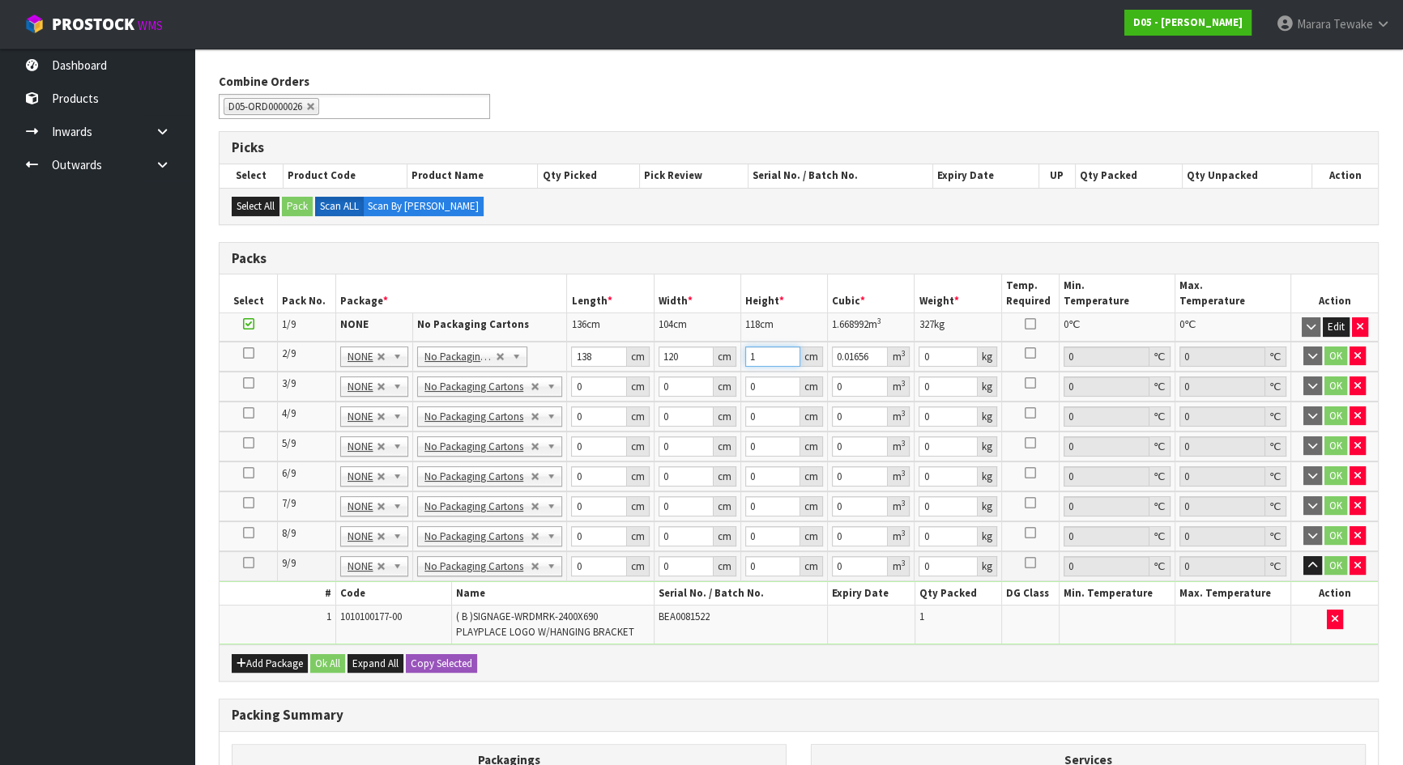
type input "0.29808"
type input "1"
type input "0.01656"
type input "10"
type input "0.1656"
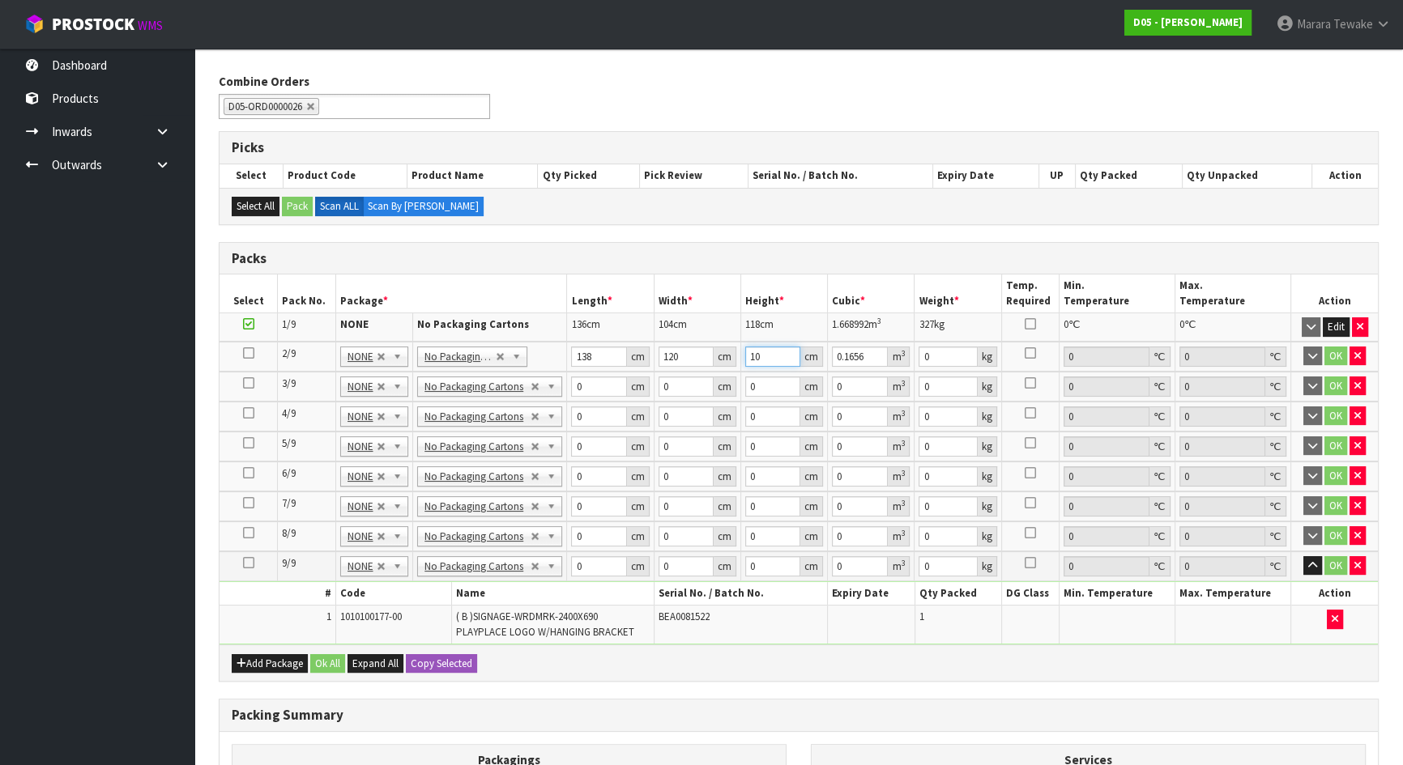
type input "108"
type input "1.78848"
type input "108"
type input "152"
click button "OK" at bounding box center [1335, 356] width 23 height 19
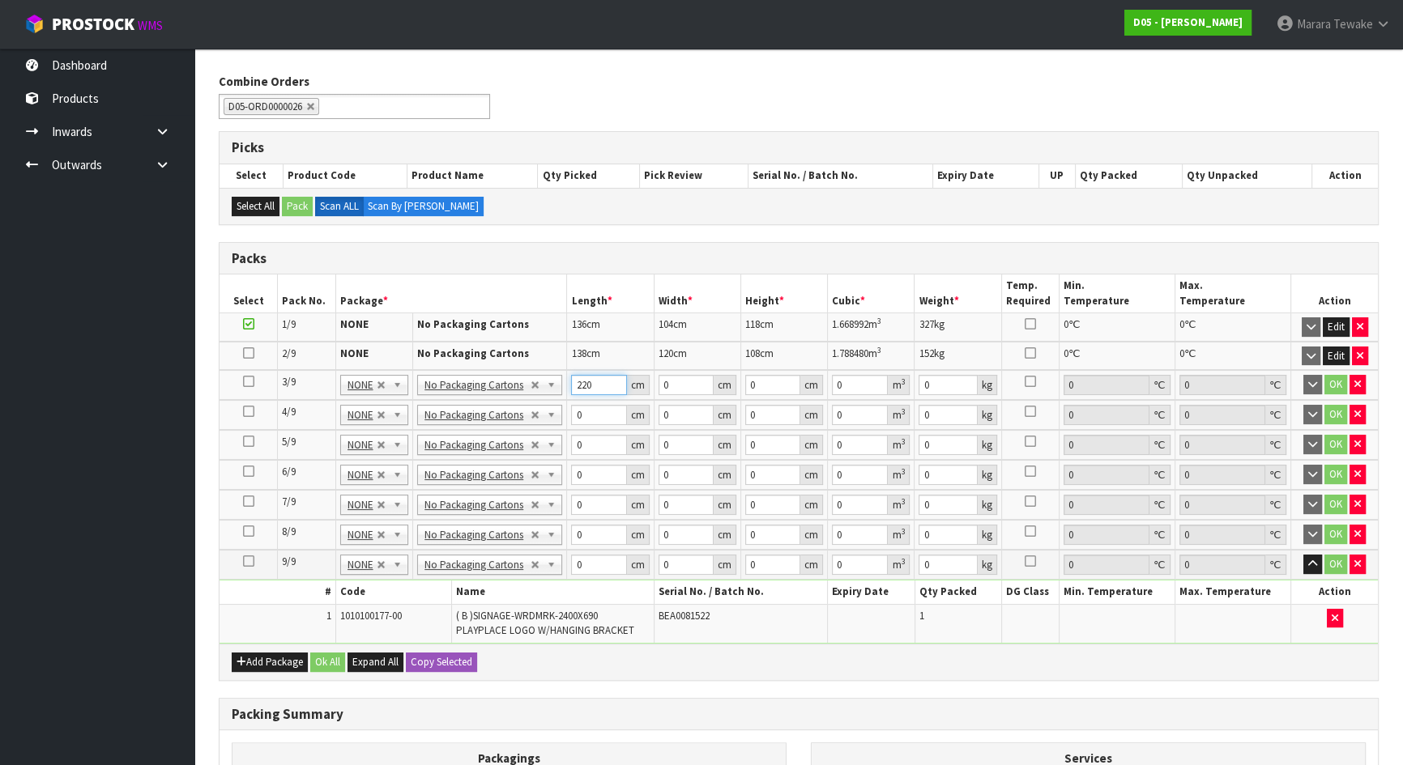
type input "220"
type input "117"
type input "1"
type input "0.02574"
type input "11"
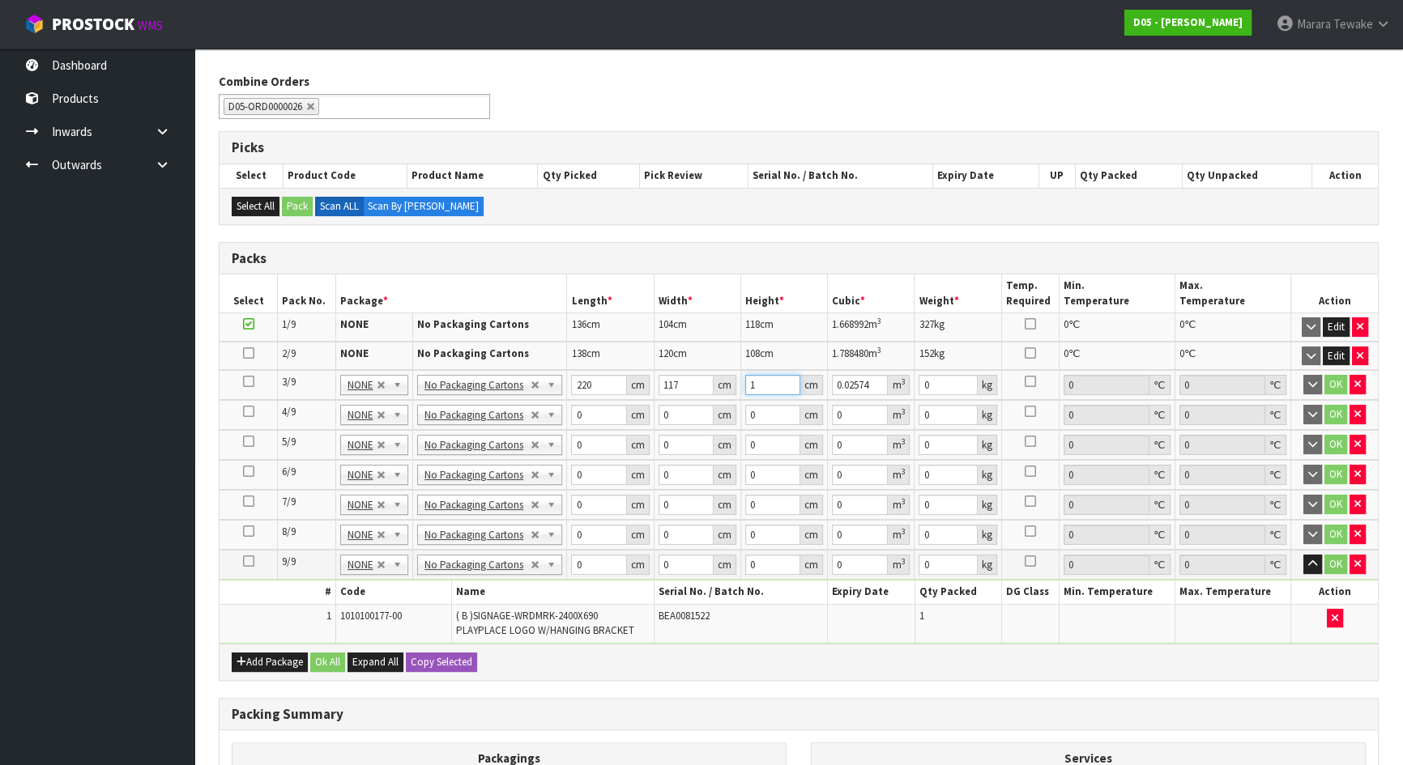
type input "0.28314"
type input "118"
type input "3.03732"
type input "118"
type input "460"
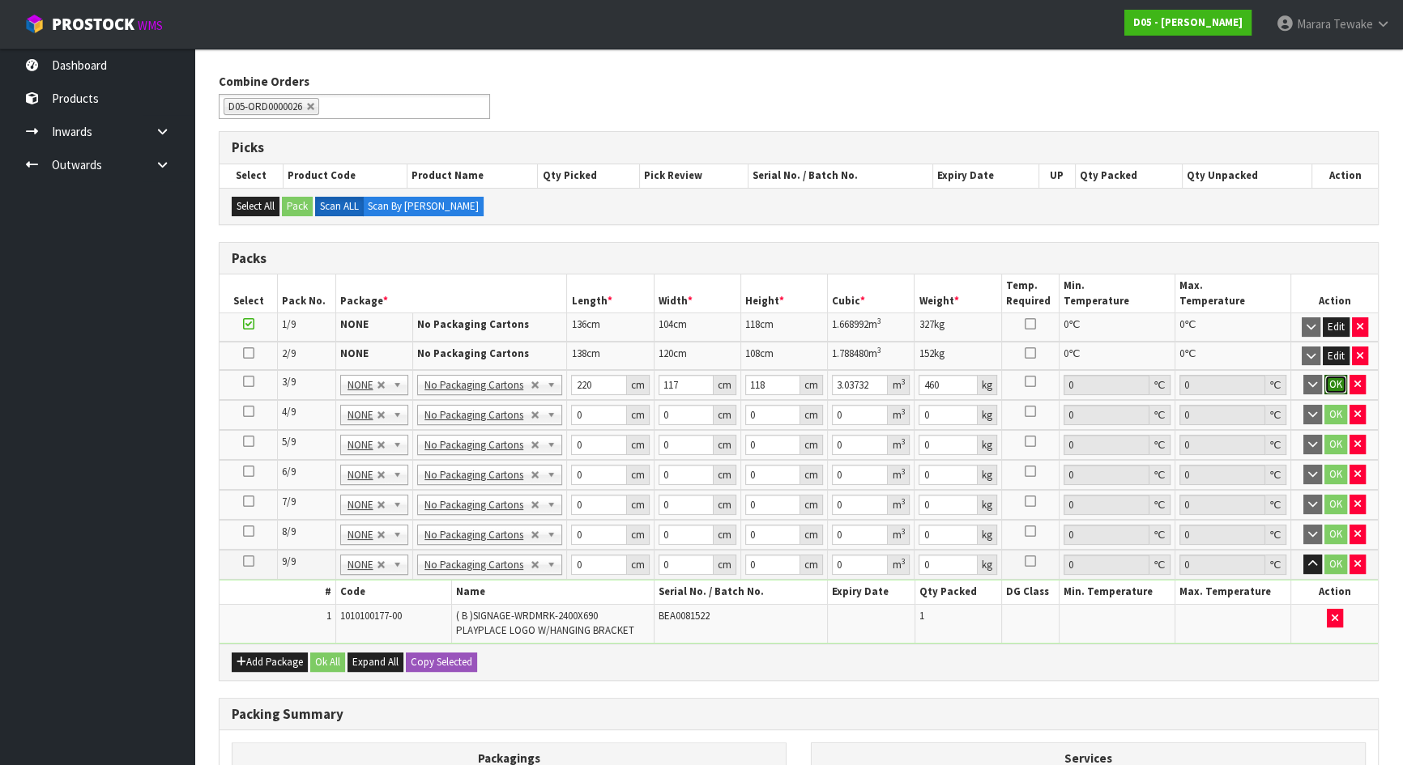
click button "OK" at bounding box center [1335, 384] width 23 height 19
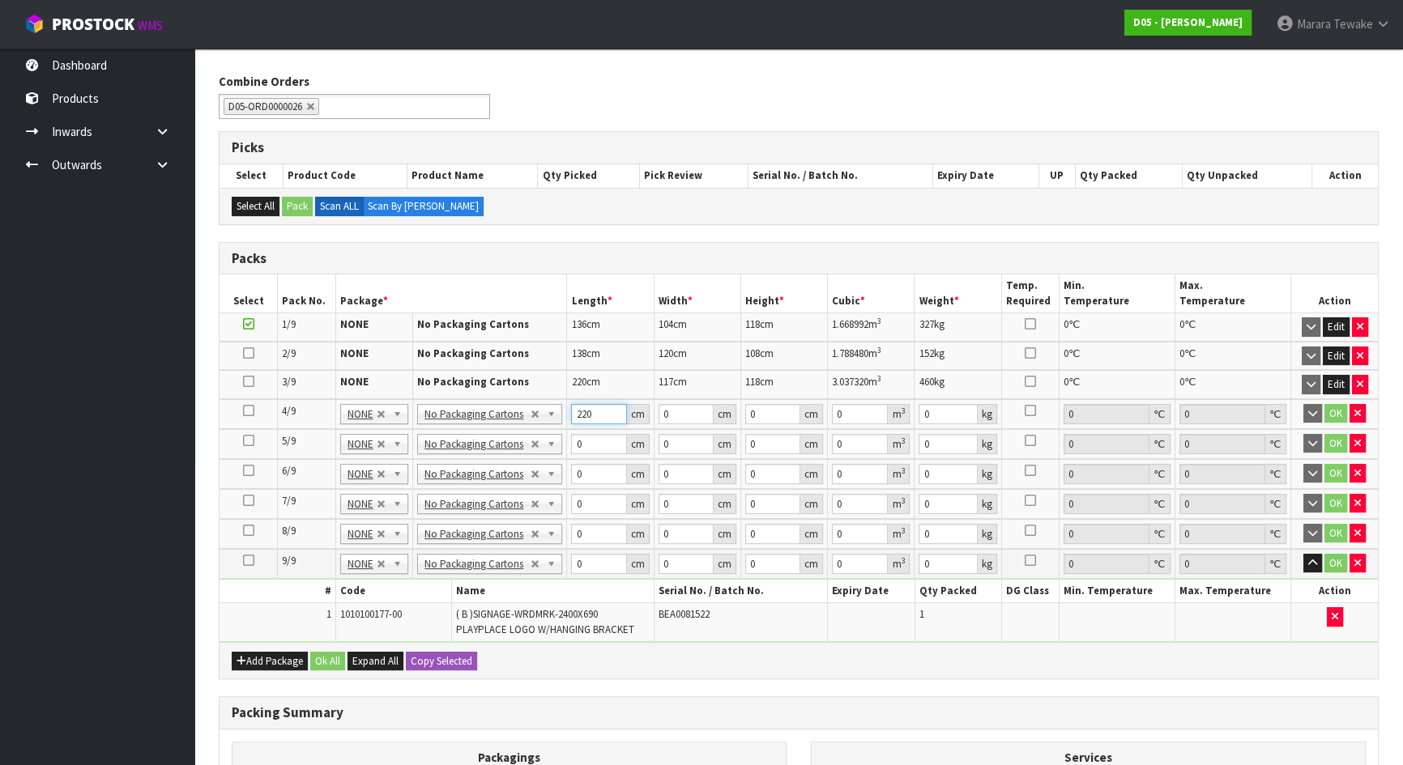
type input "220"
type input "114"
type input "1"
type input "0.02508"
type input "12"
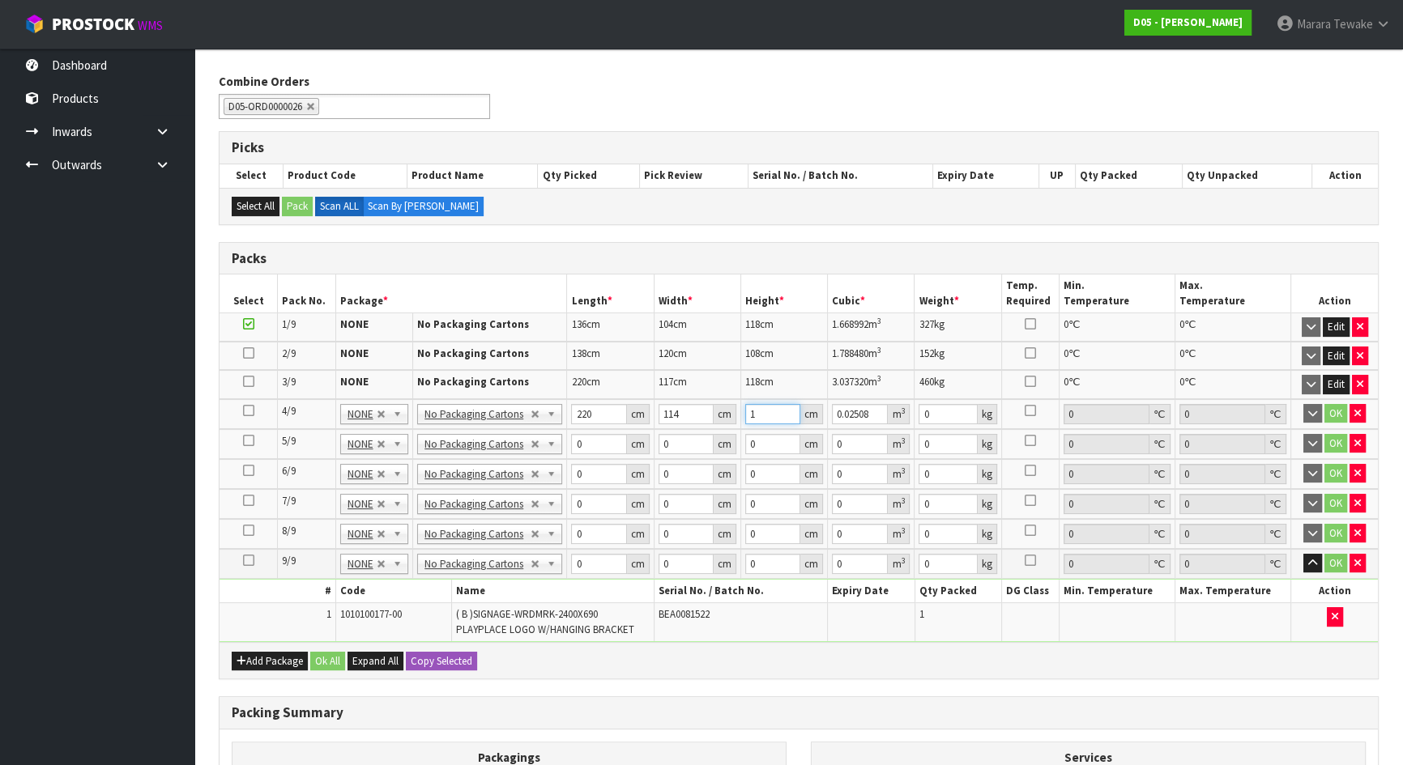
type input "0.30096"
type input "120"
type input "3.0096"
type input "120"
type input "258"
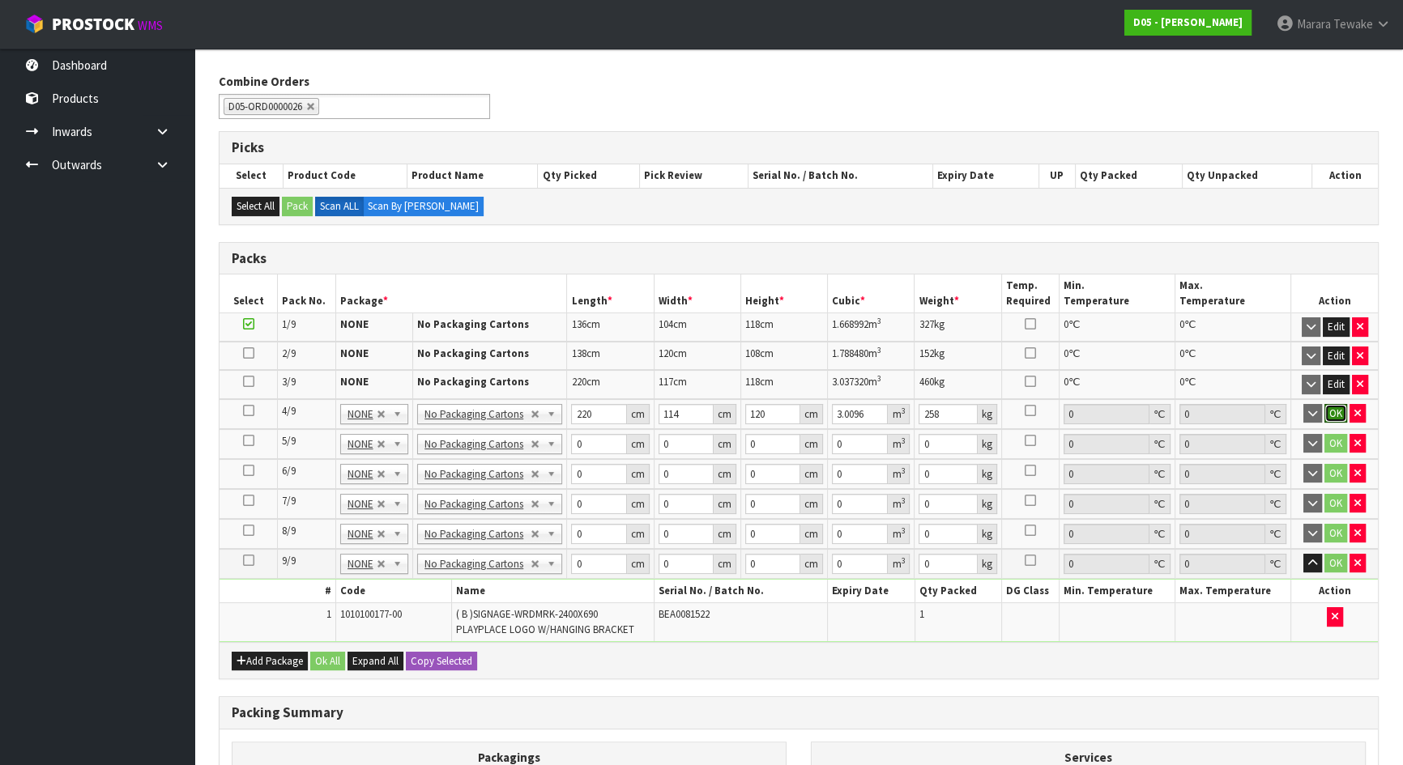
click button "OK" at bounding box center [1335, 413] width 23 height 19
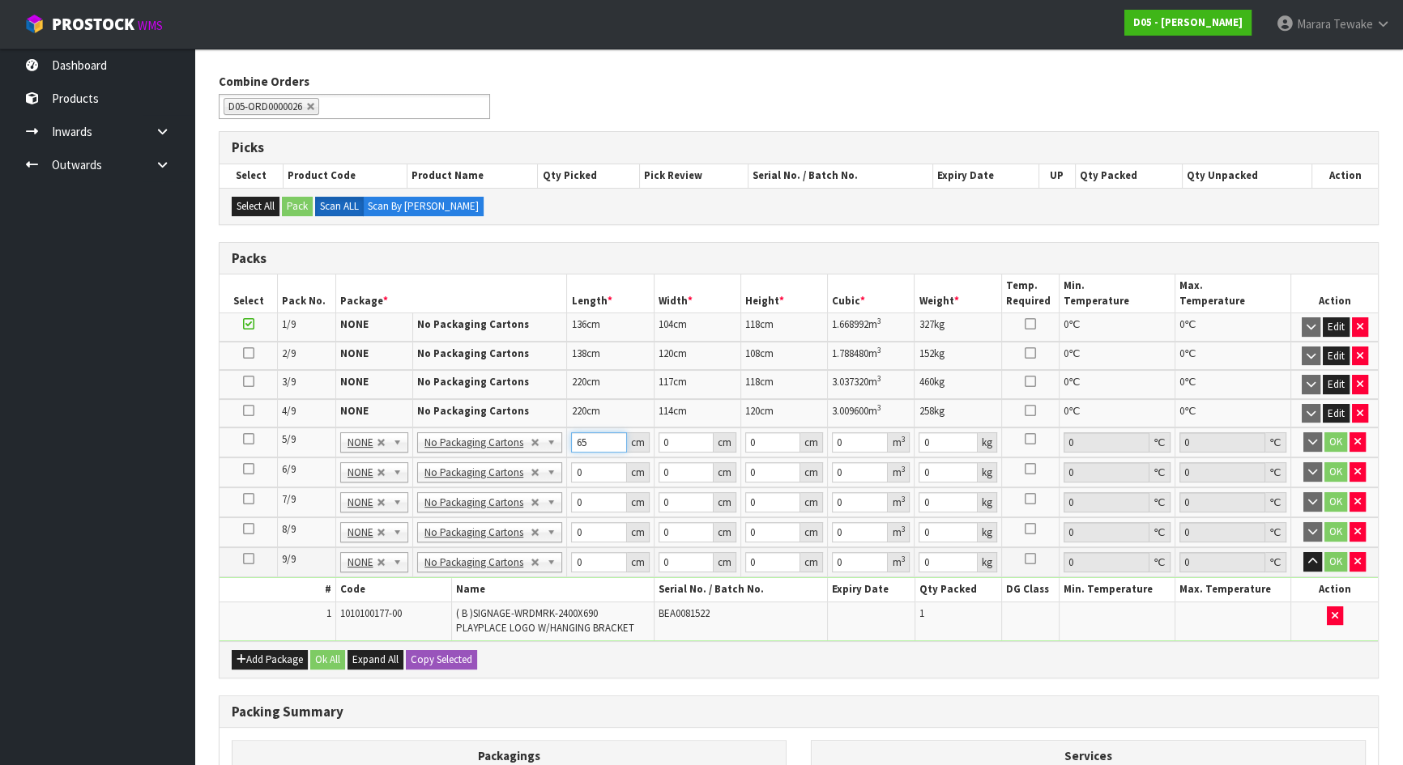
type input "65"
type input "28"
type input "2"
type input "0.00364"
type input "20"
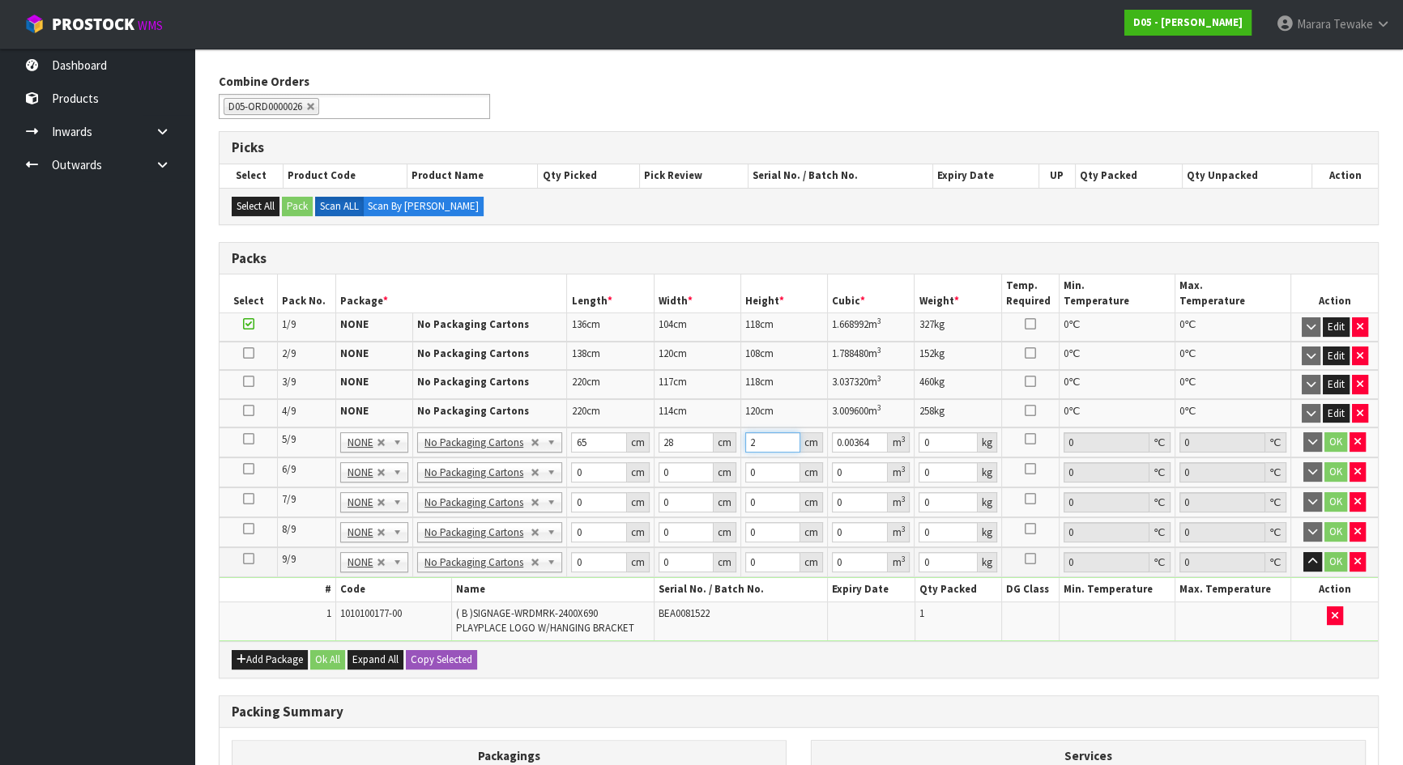
type input "0.0364"
type input "204"
type input "0.37128"
type input "204"
type input "26"
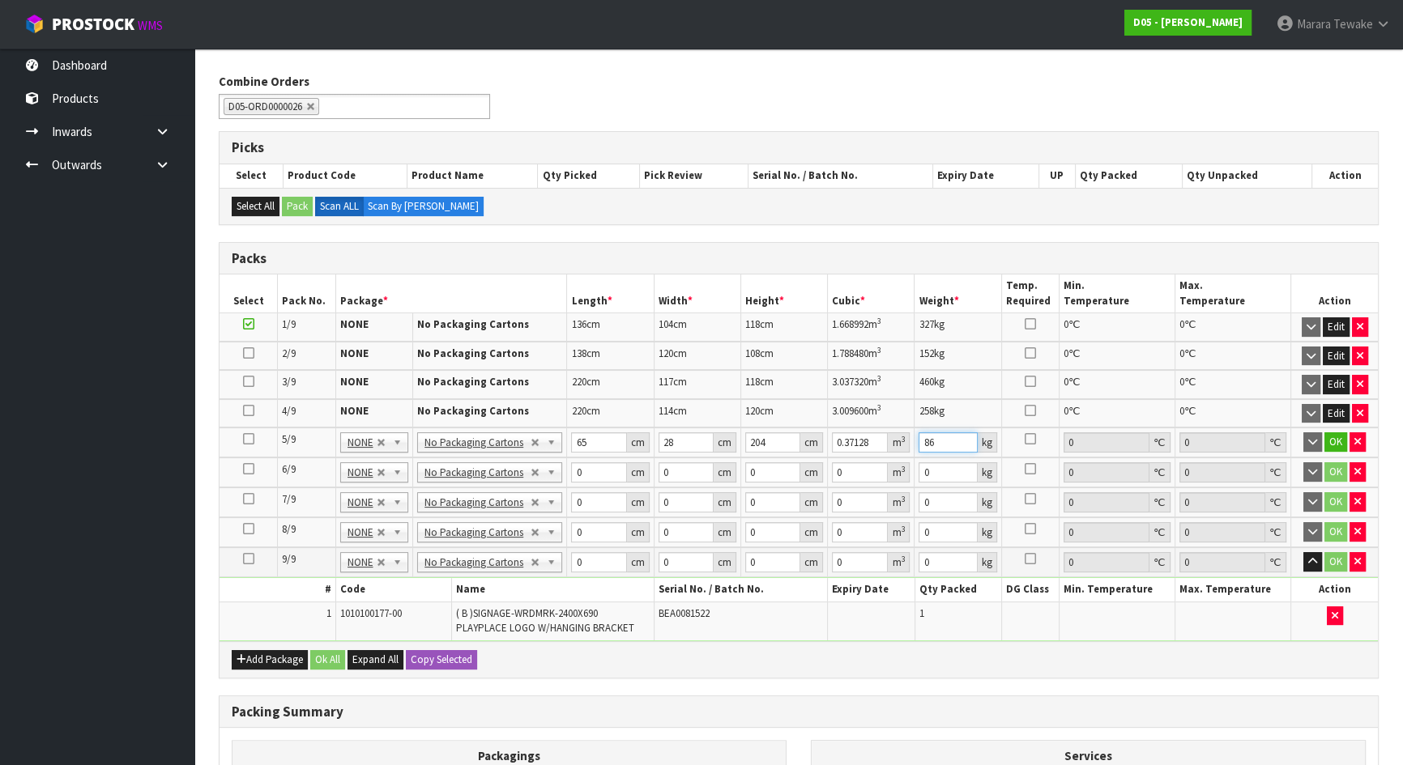
type input "86"
click button "OK" at bounding box center [1335, 442] width 23 height 19
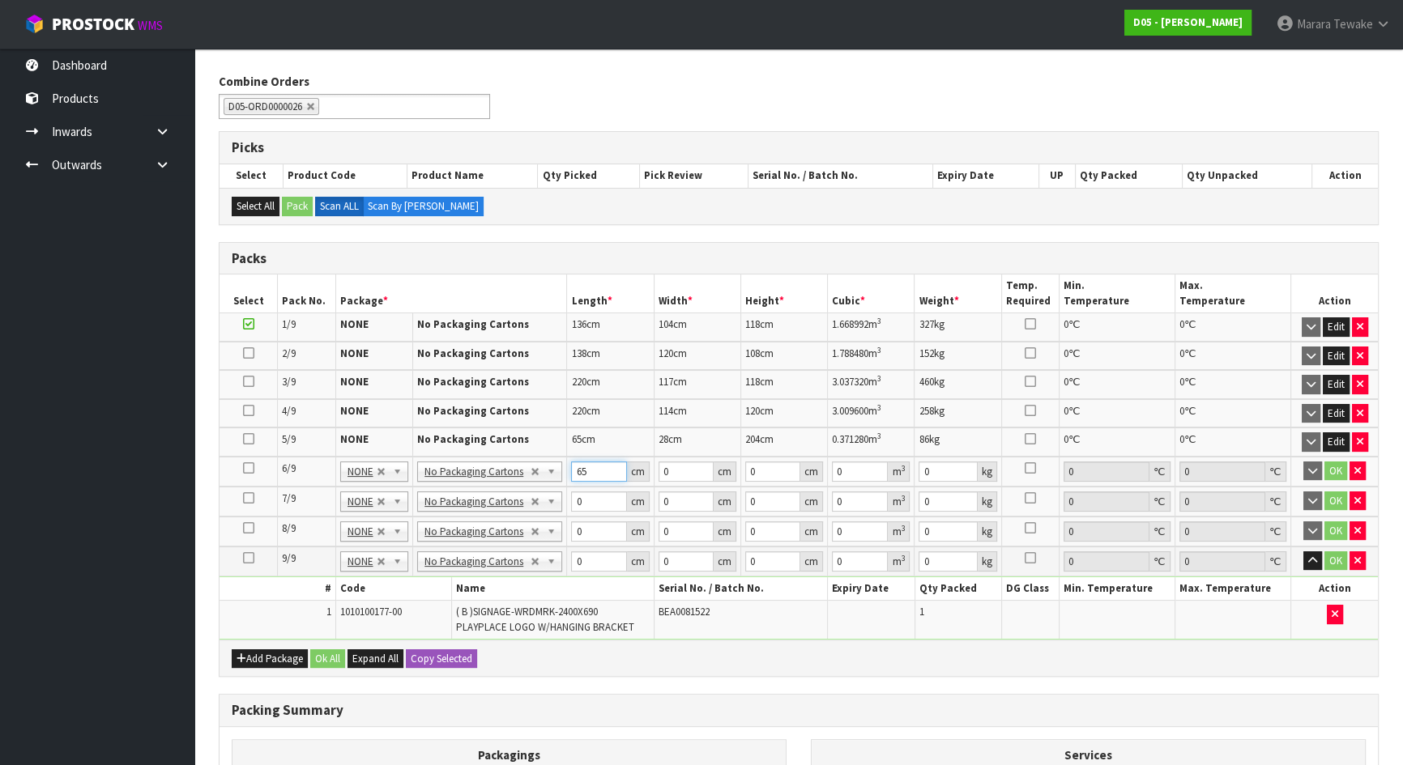
type input "65"
type input "28"
type input "2"
type input "0.00364"
type input "20"
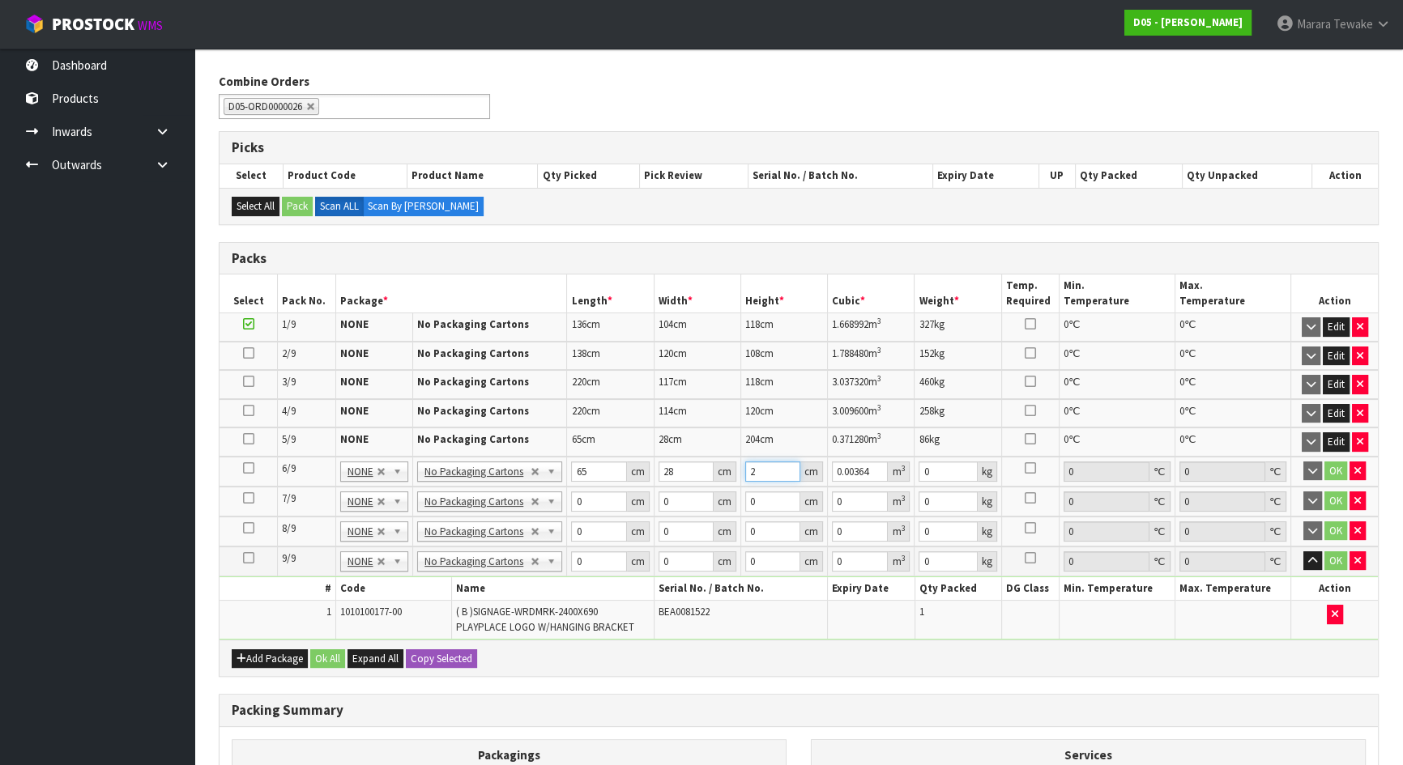
type input "0.0364"
type input "204"
type input "0.37128"
type input "204"
type input "86"
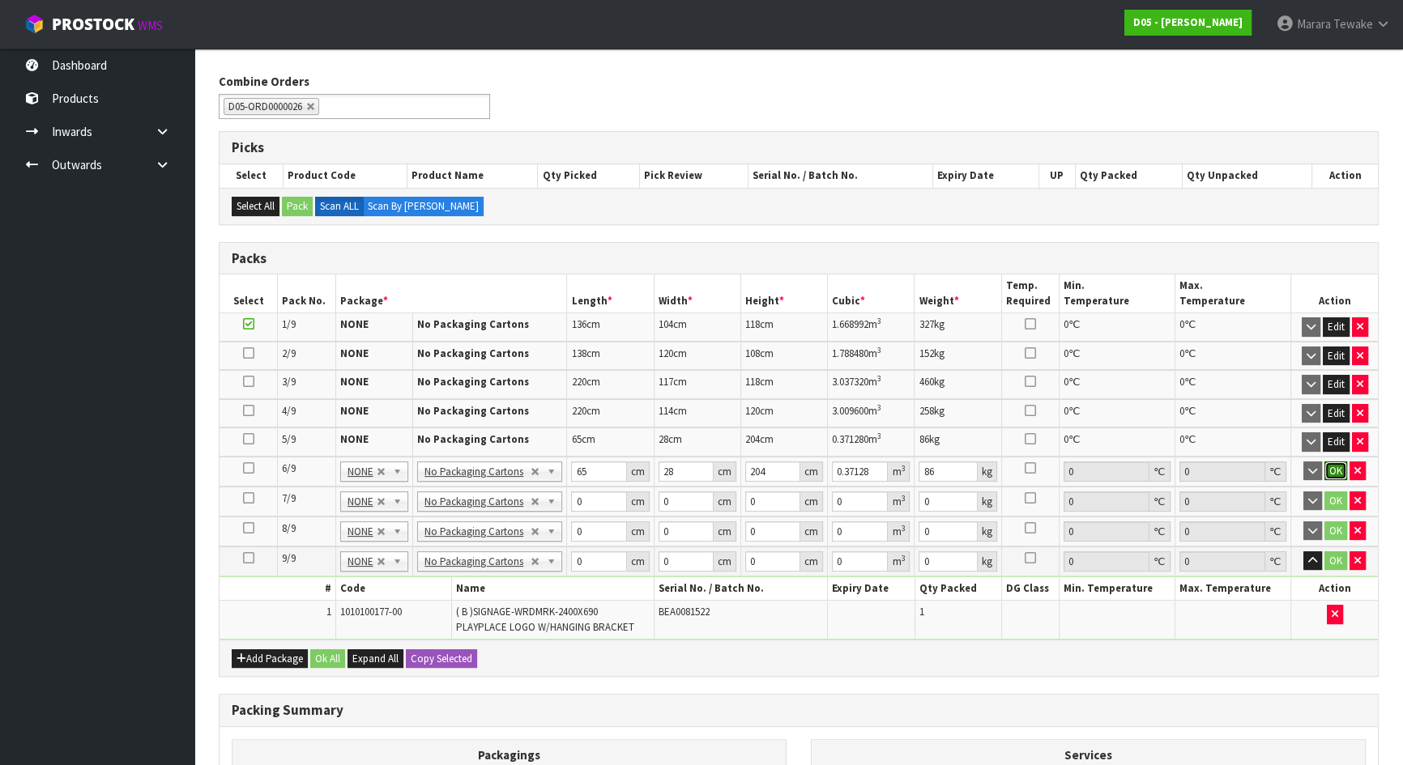
click button "OK" at bounding box center [1335, 471] width 23 height 19
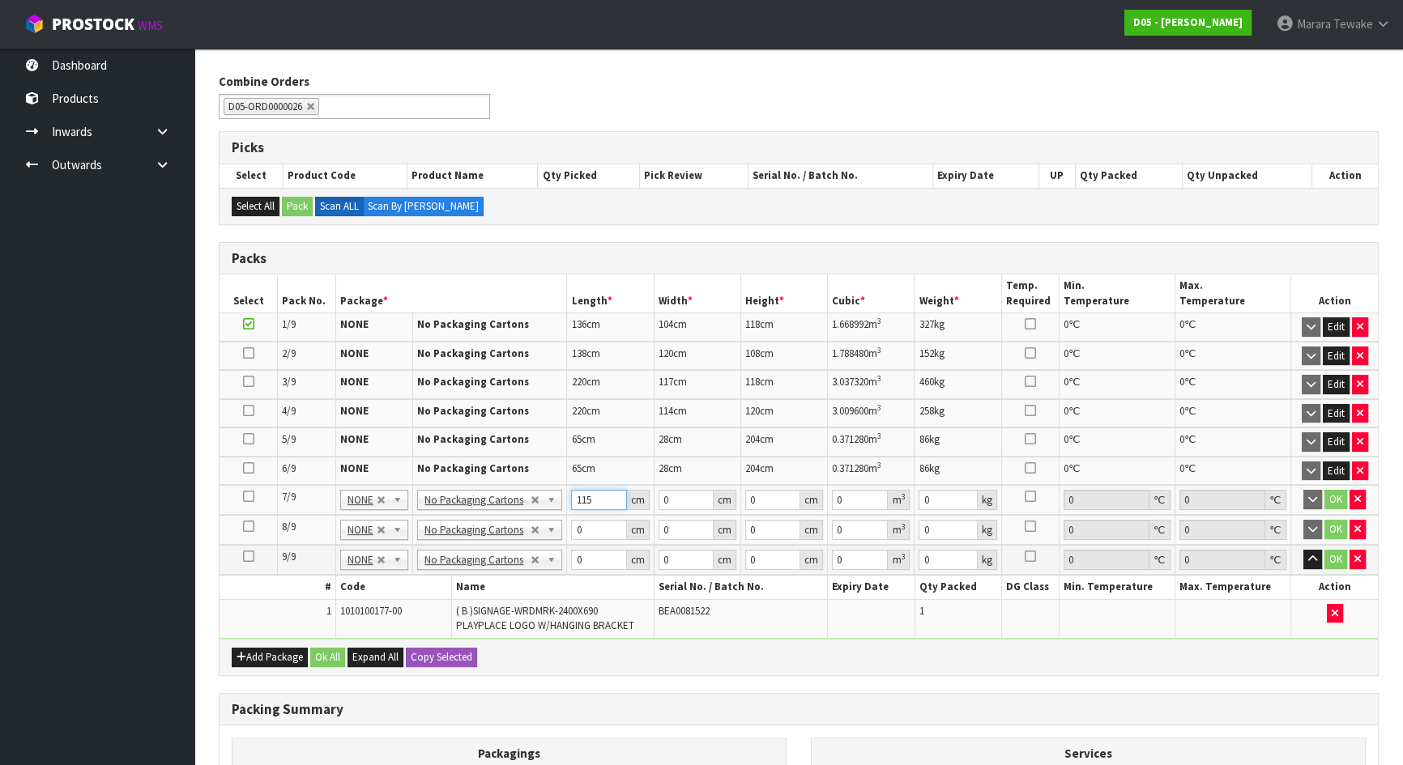
type input "115"
type input "65"
type input "2"
type input "0.01495"
type input "20"
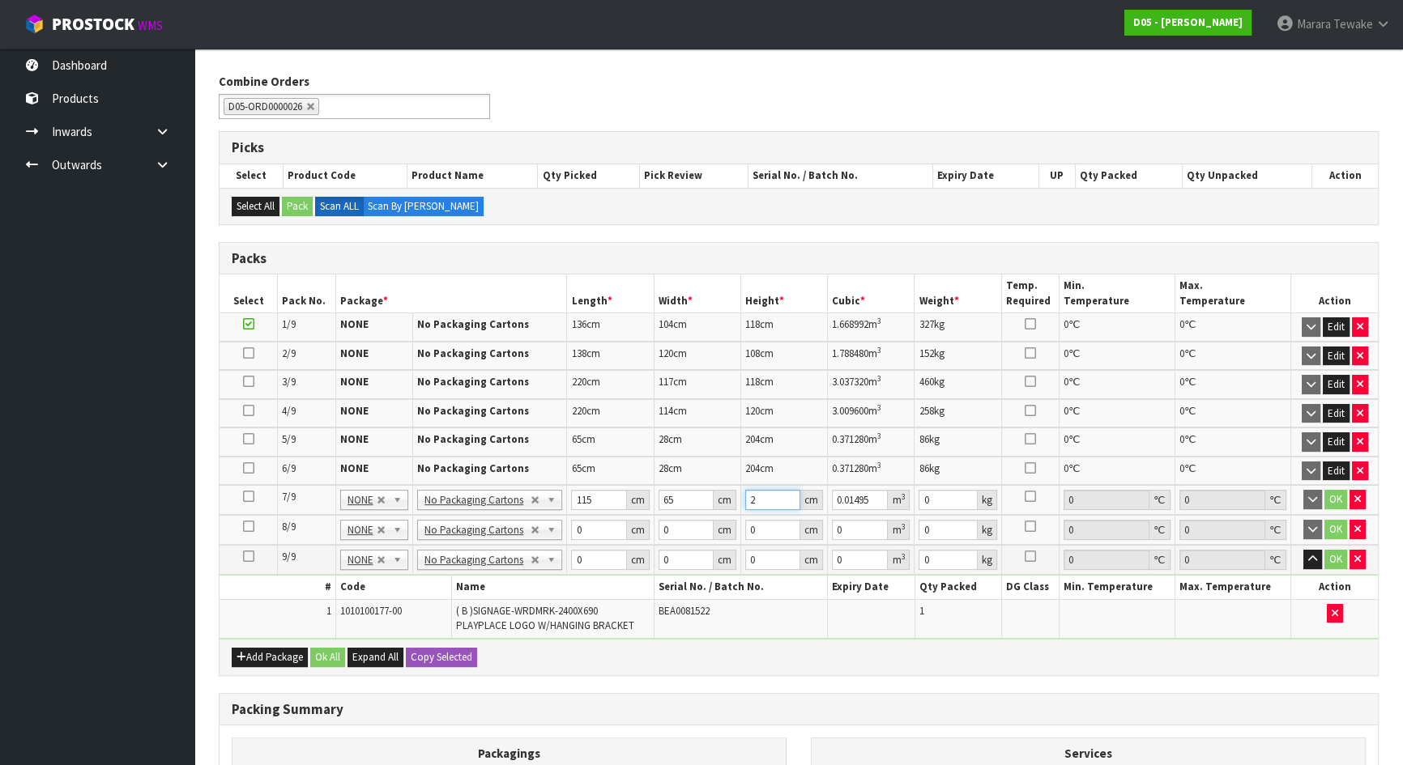
type input "0.1495"
type input "204"
type input "1.5249"
type input "204"
type input "108"
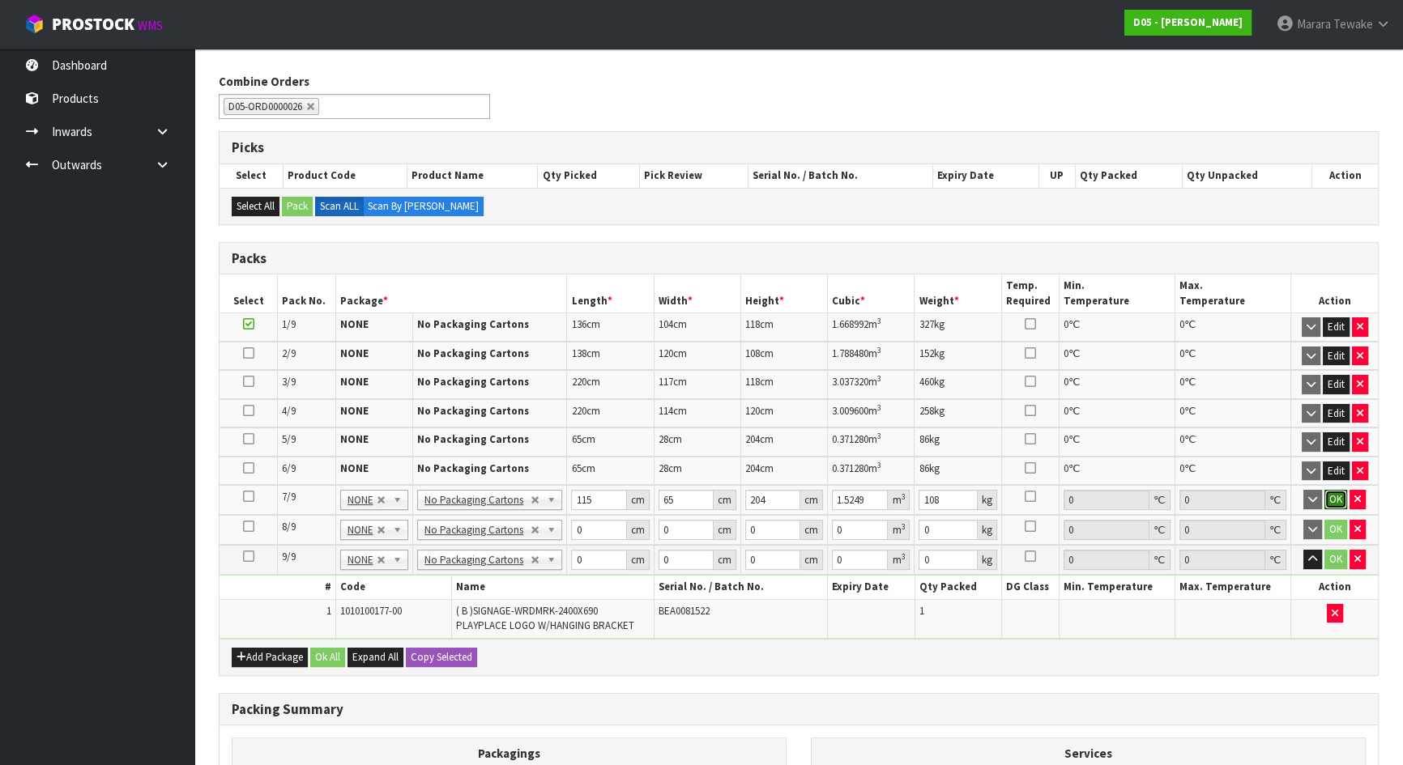
click button "OK" at bounding box center [1335, 499] width 23 height 19
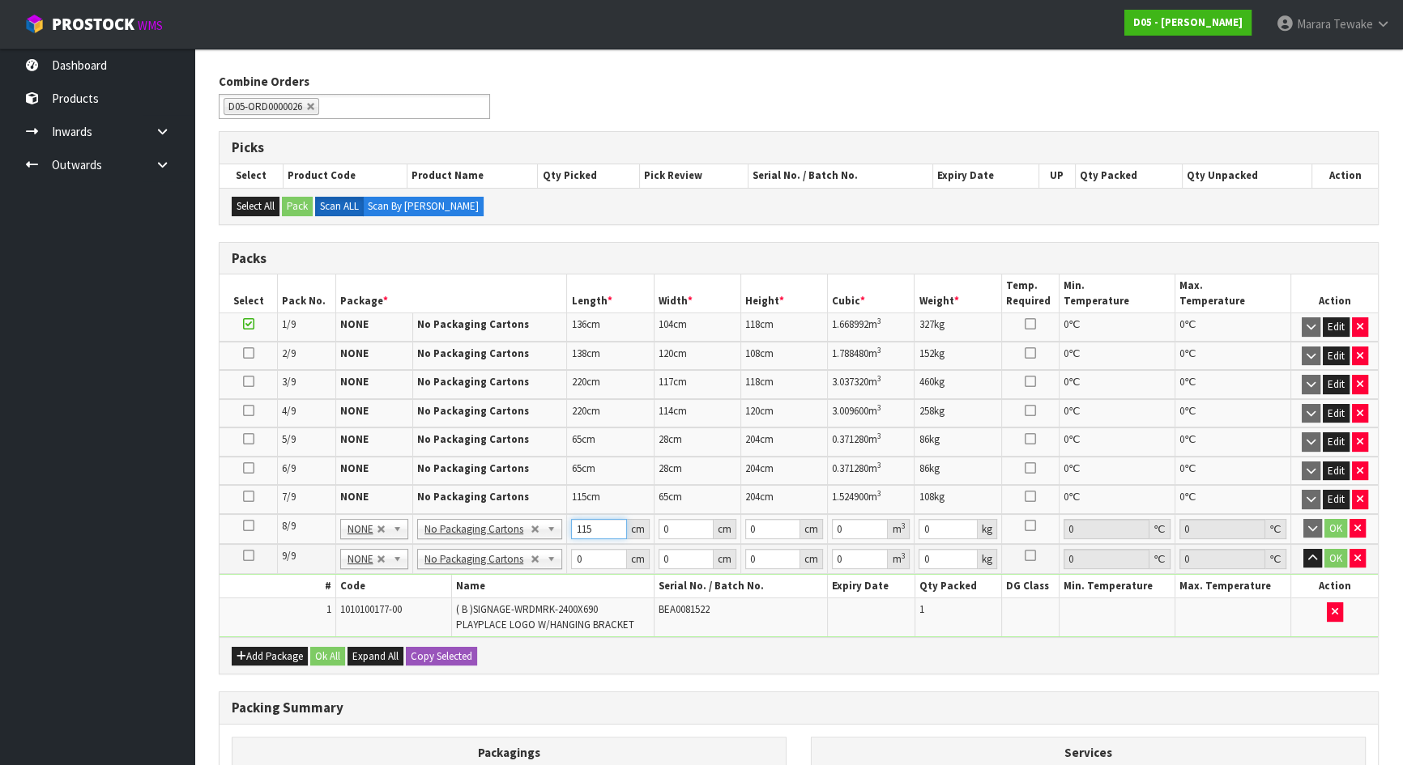
type input "115"
type input "65"
type input "2"
type input "0.01495"
type input "20"
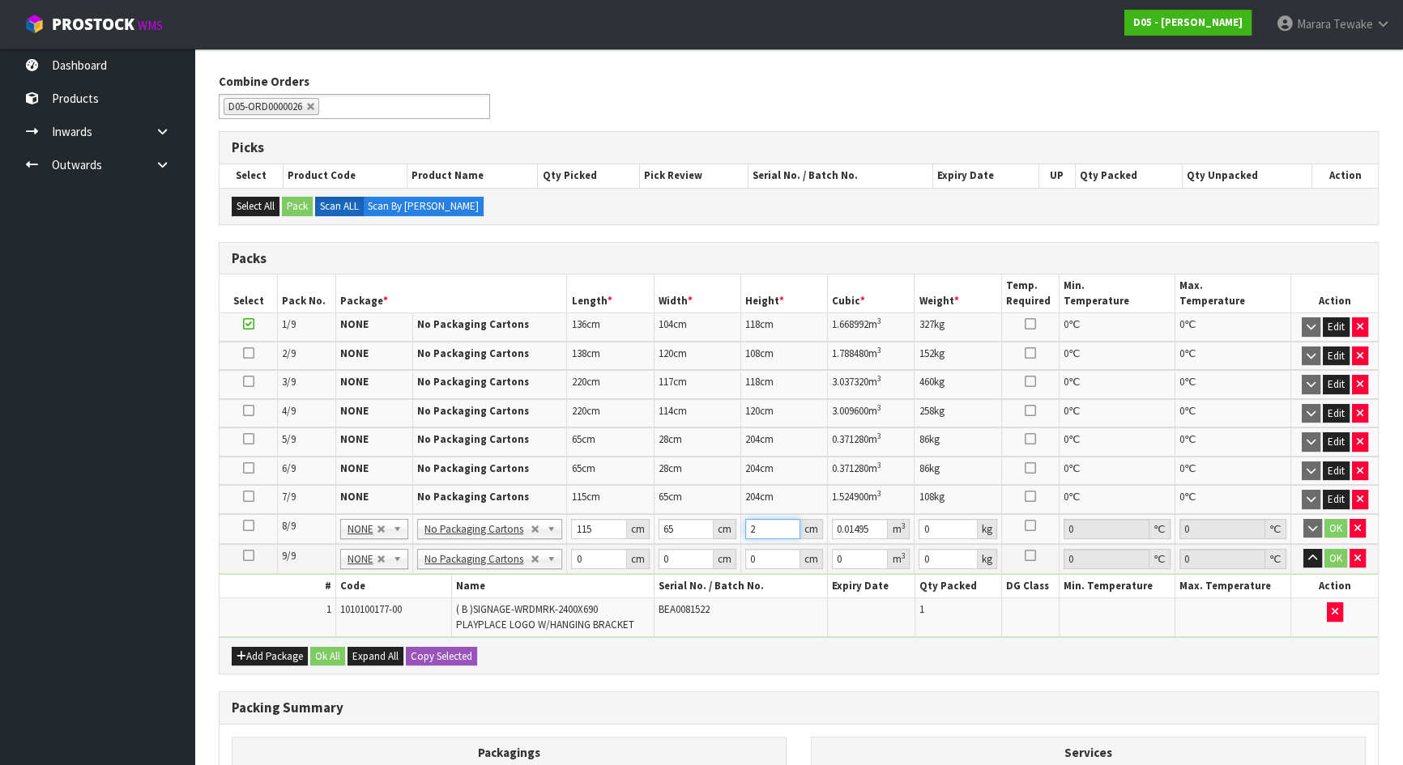
type input "0.1495"
type input "204"
type input "1.5249"
type input "204"
type input "108"
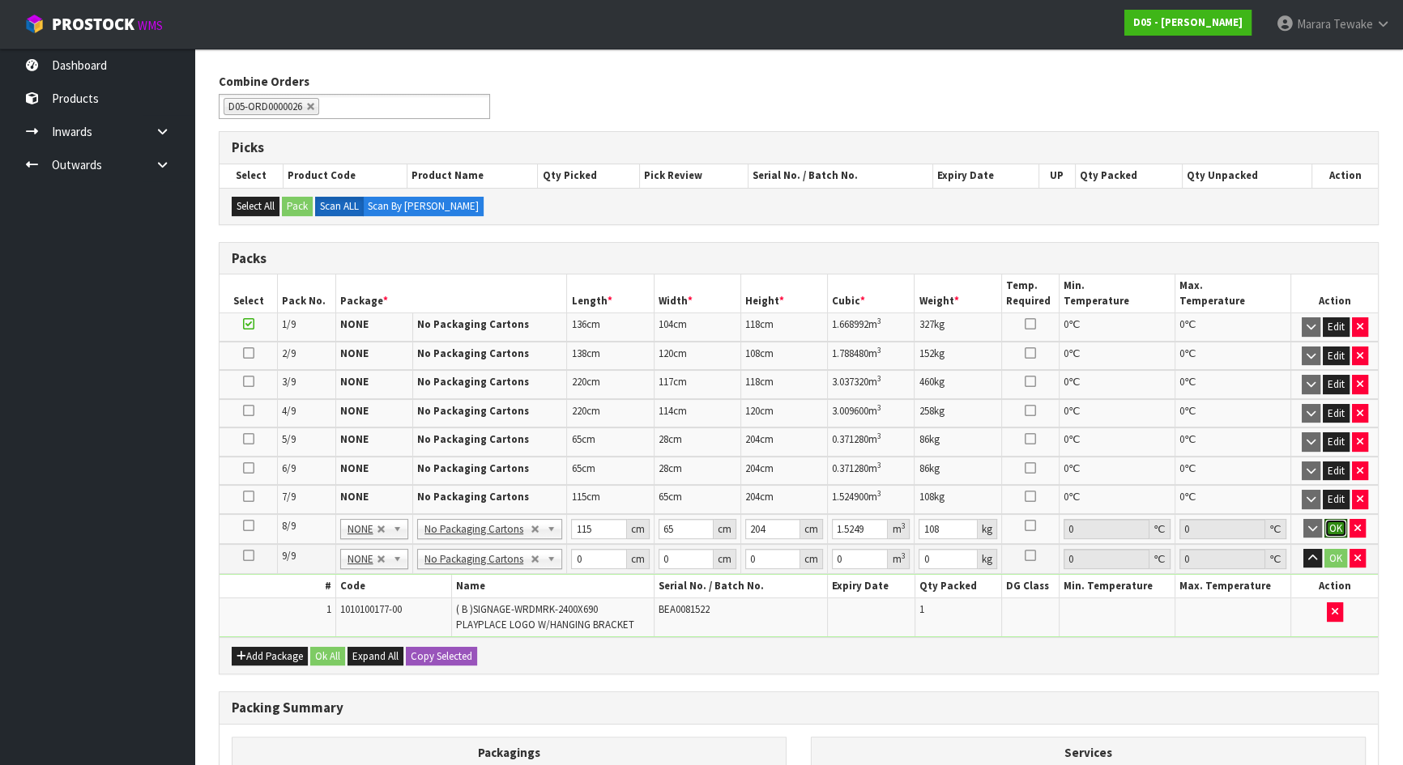
click button "OK" at bounding box center [1335, 528] width 23 height 19
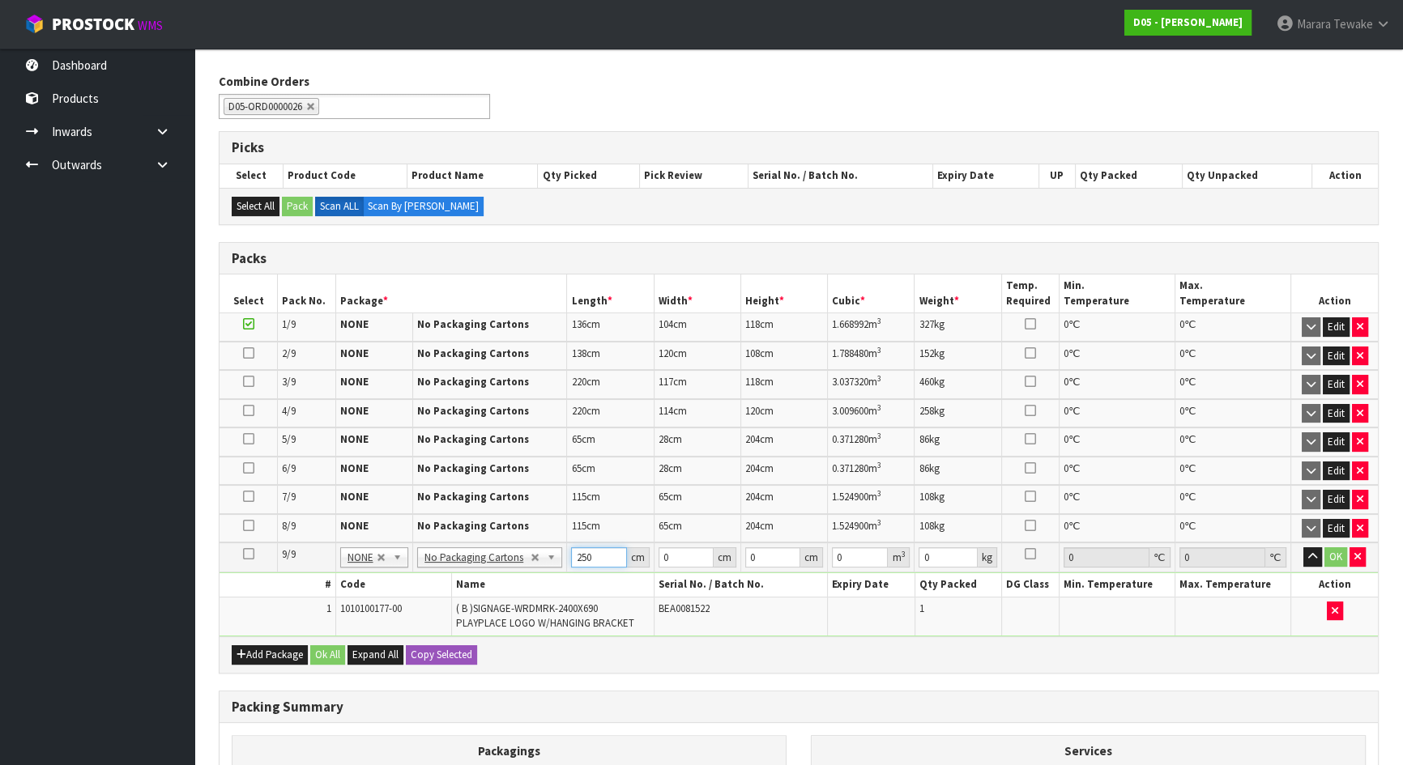
type input "250"
type input "97"
type input "3"
type input "0.07275"
type input "39"
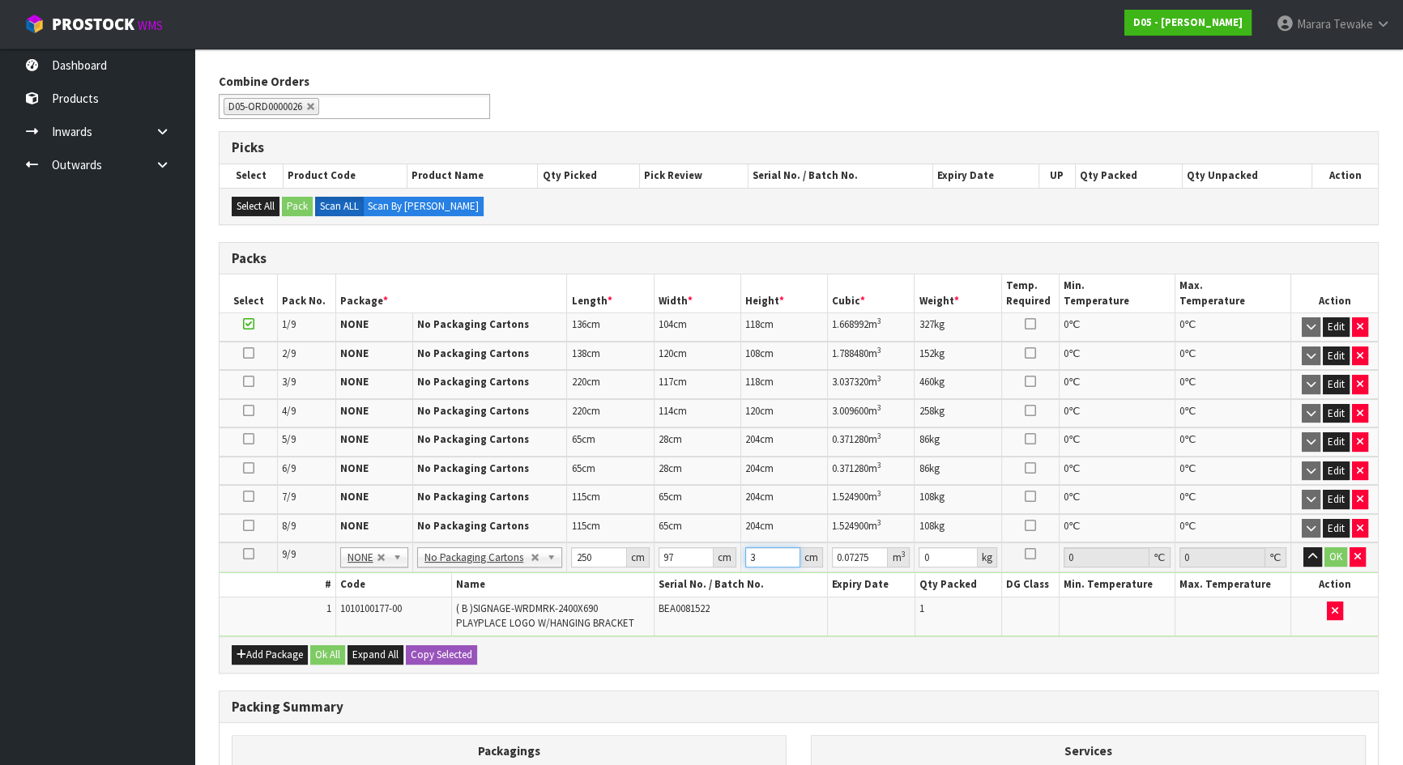
type input "0.94575"
type input "39"
type input "2"
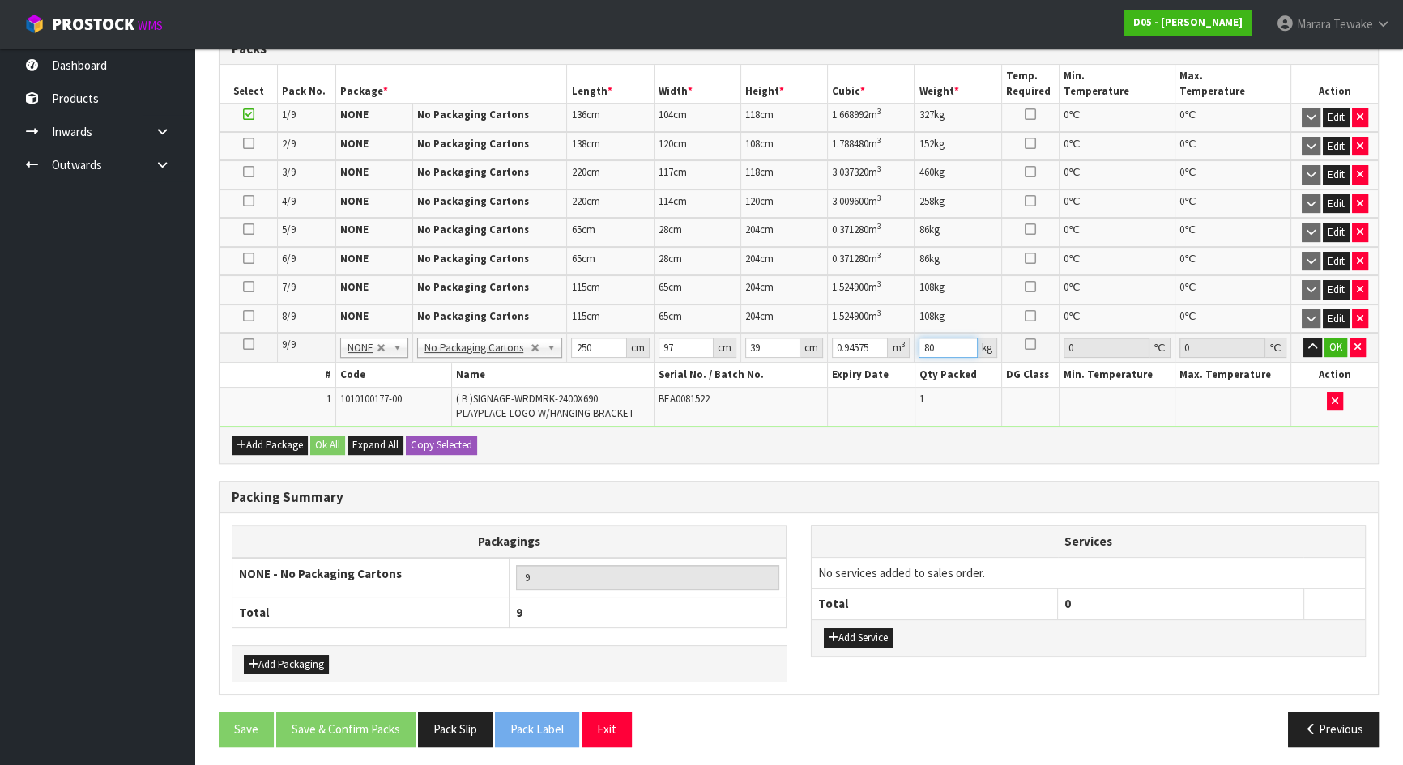
scroll to position [458, 0]
type input "80"
click at [1336, 338] on button "OK" at bounding box center [1335, 346] width 23 height 19
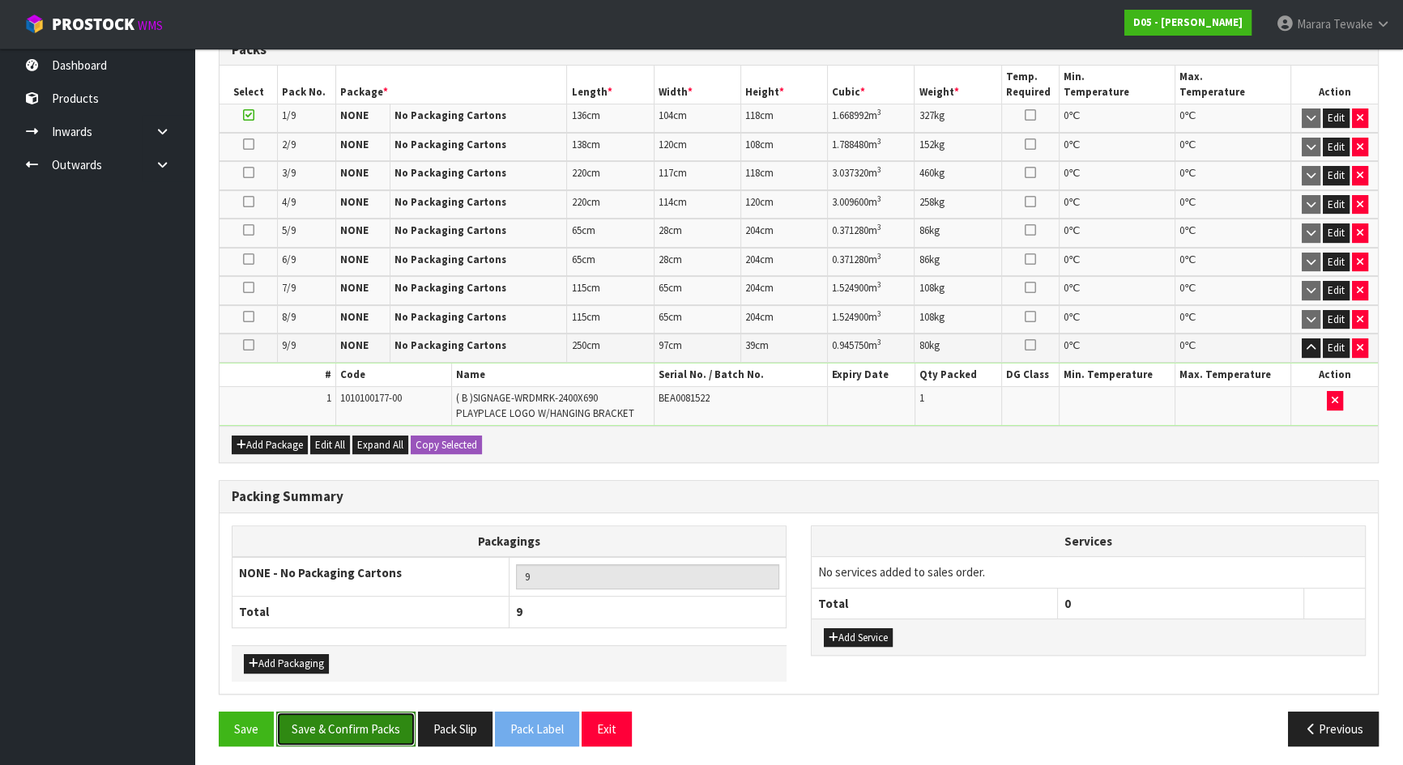
click at [321, 719] on button "Save & Confirm Packs" at bounding box center [345, 729] width 139 height 35
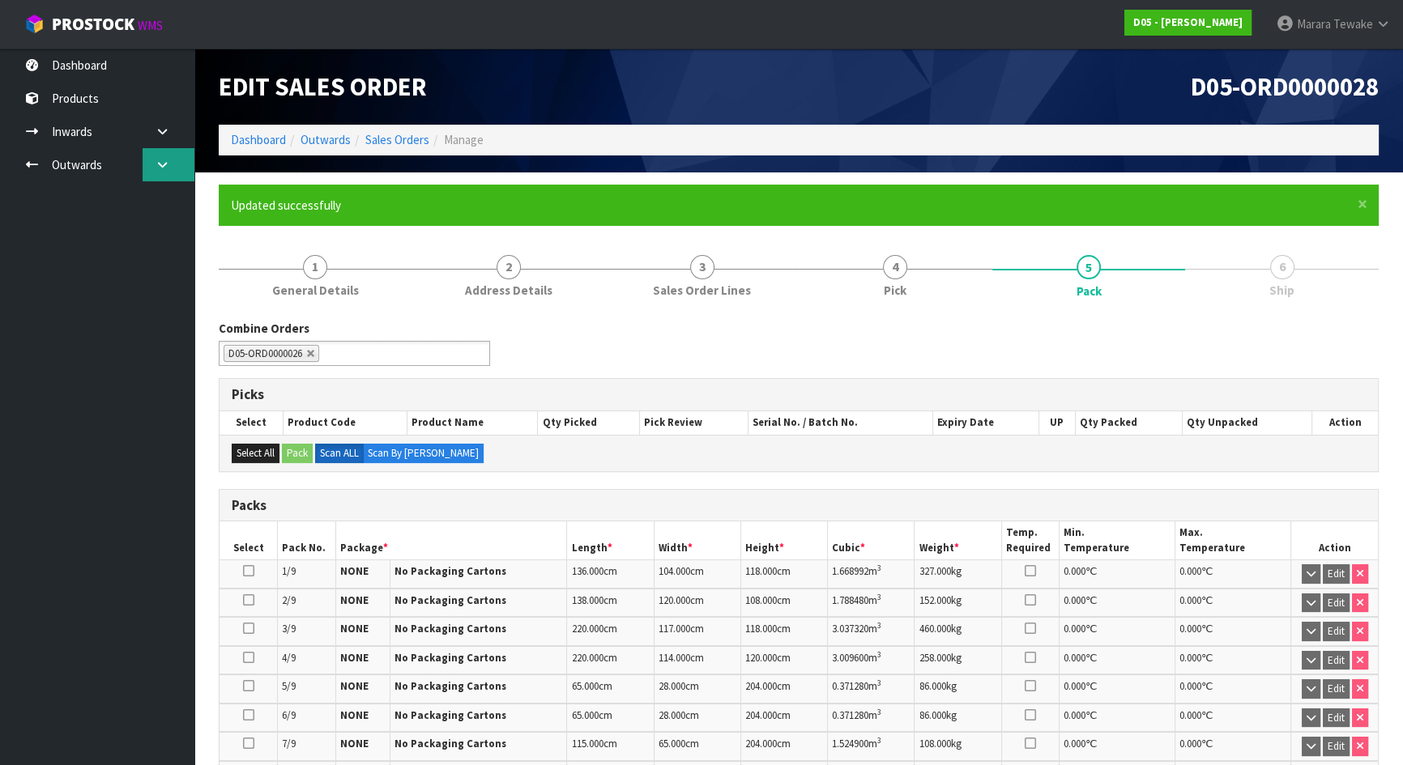
click at [172, 169] on link at bounding box center [169, 164] width 52 height 33
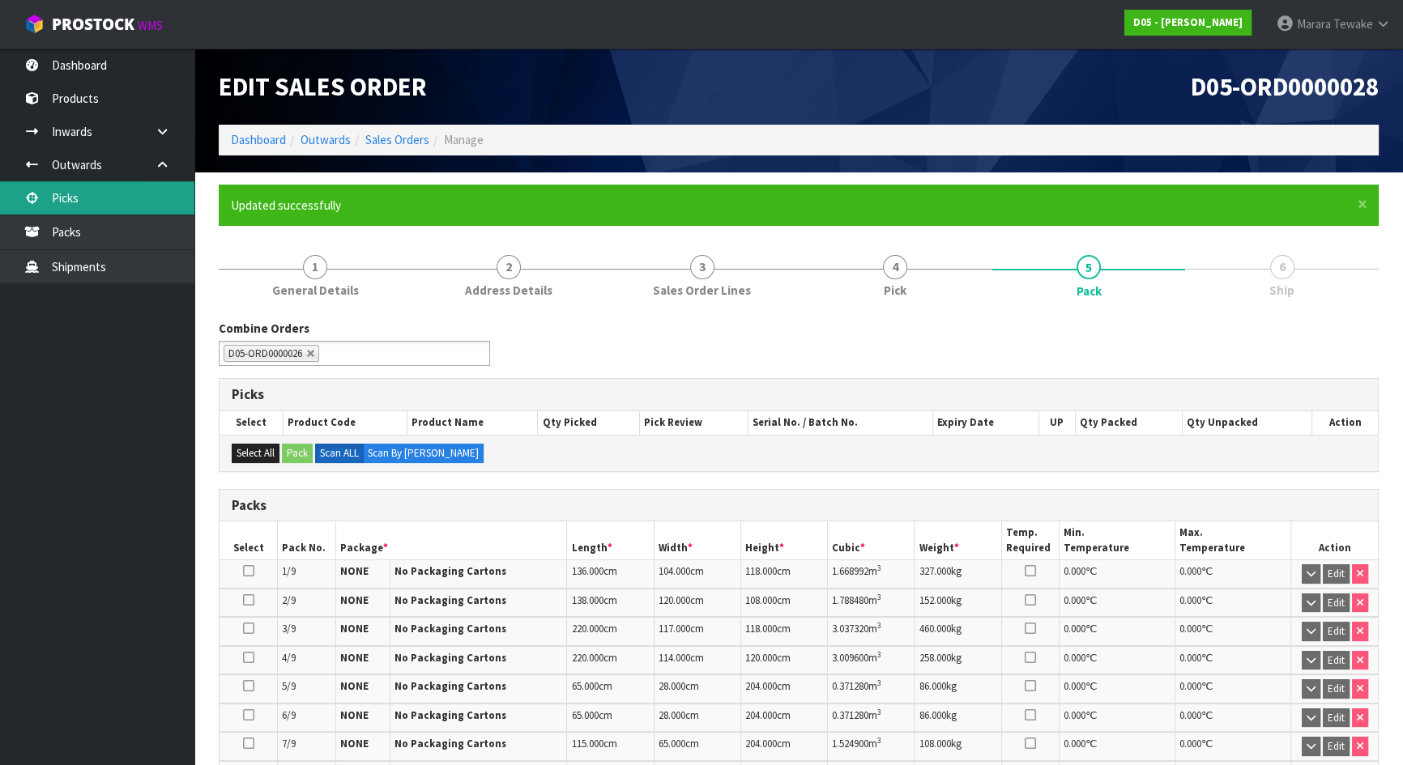
click at [139, 187] on link "Picks" at bounding box center [97, 197] width 194 height 33
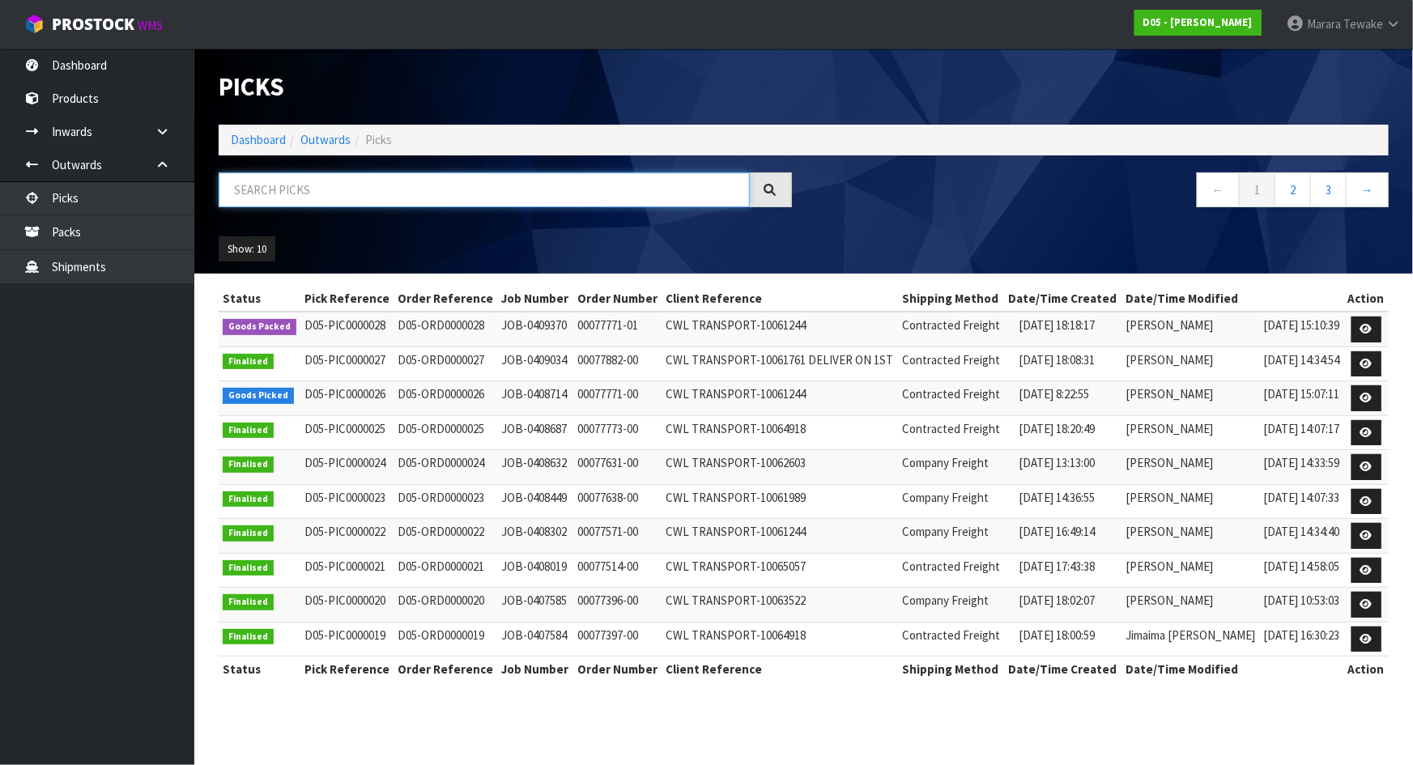
click at [299, 193] on input "text" at bounding box center [484, 190] width 531 height 35
type input "JOB-0408714"
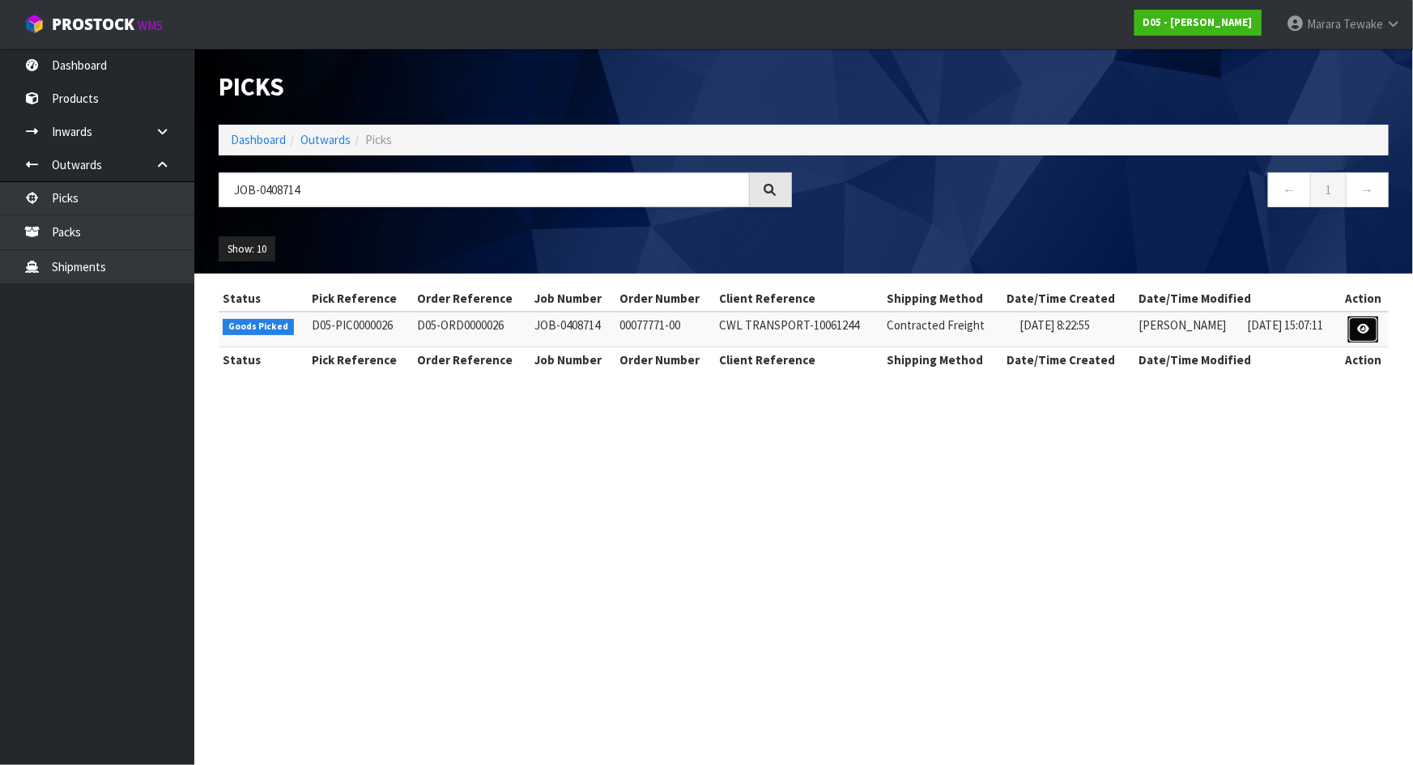
click at [1366, 326] on icon at bounding box center [1363, 329] width 12 height 11
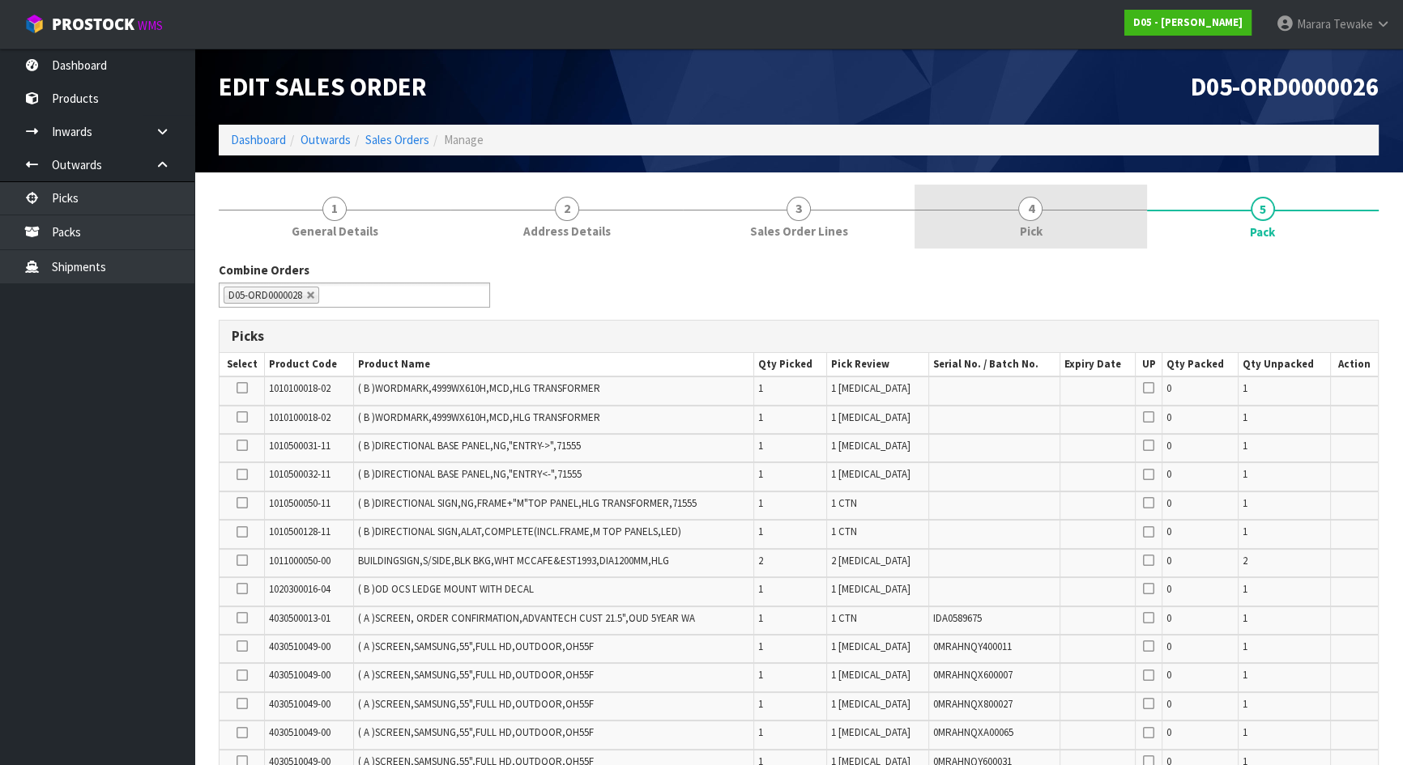
click at [1055, 219] on link "4 Pick" at bounding box center [1030, 217] width 232 height 64
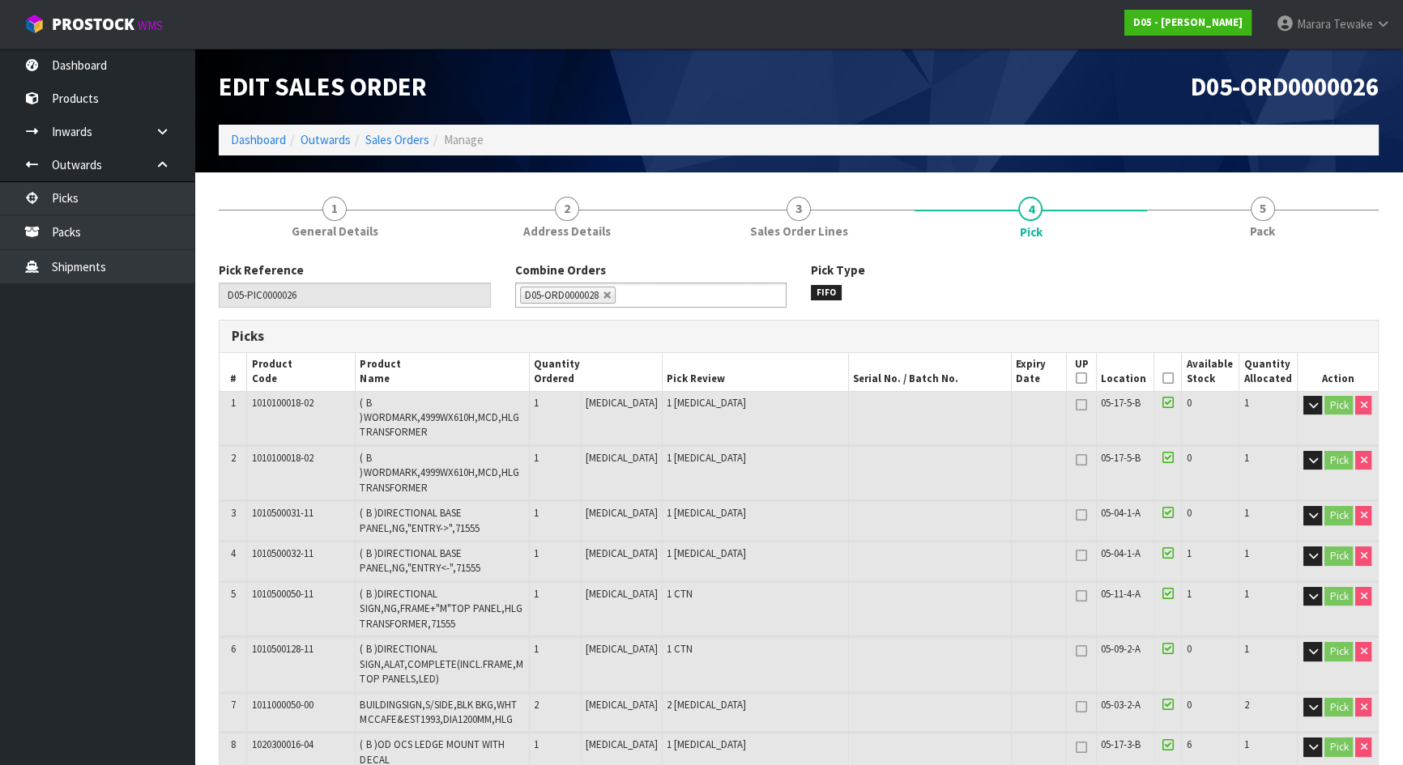
click at [1162, 378] on icon at bounding box center [1167, 378] width 11 height 1
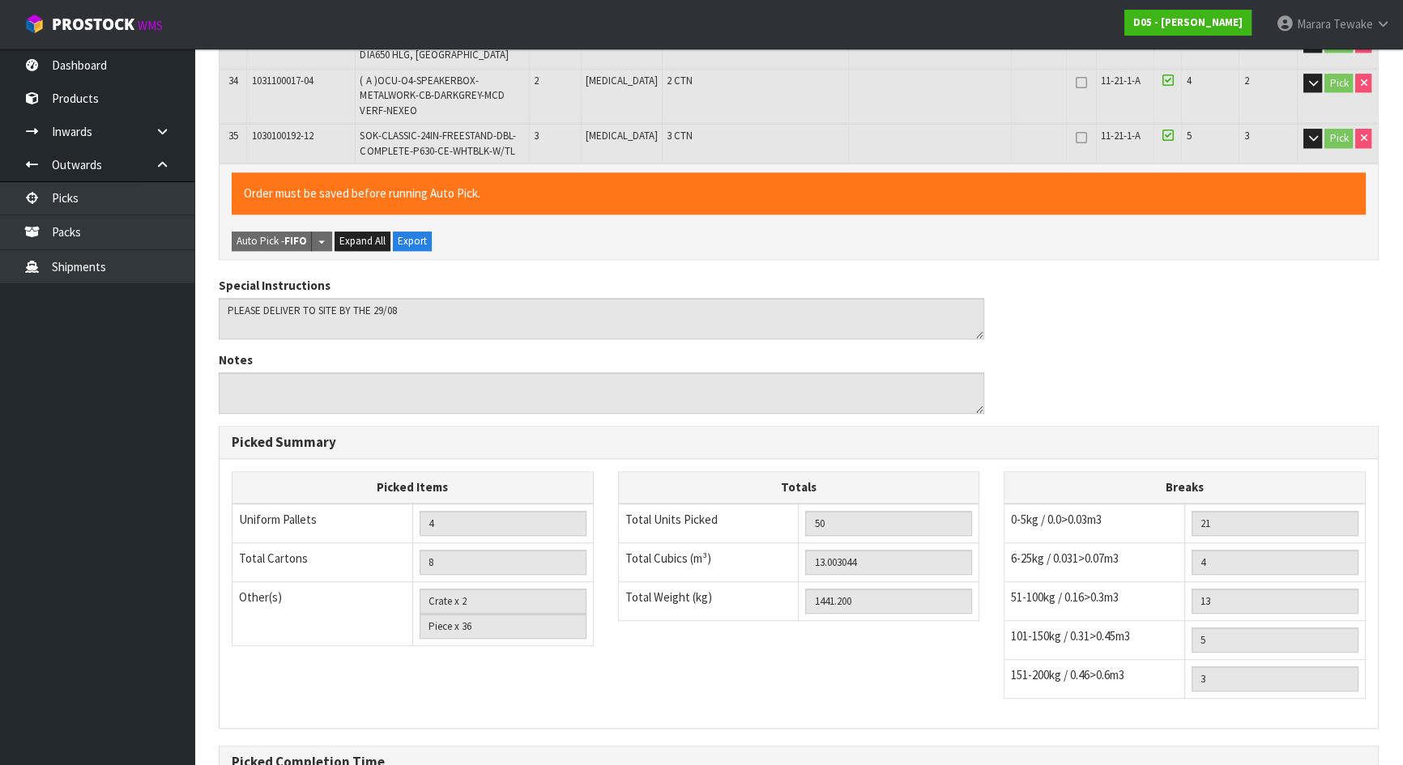
scroll to position [1924, 0]
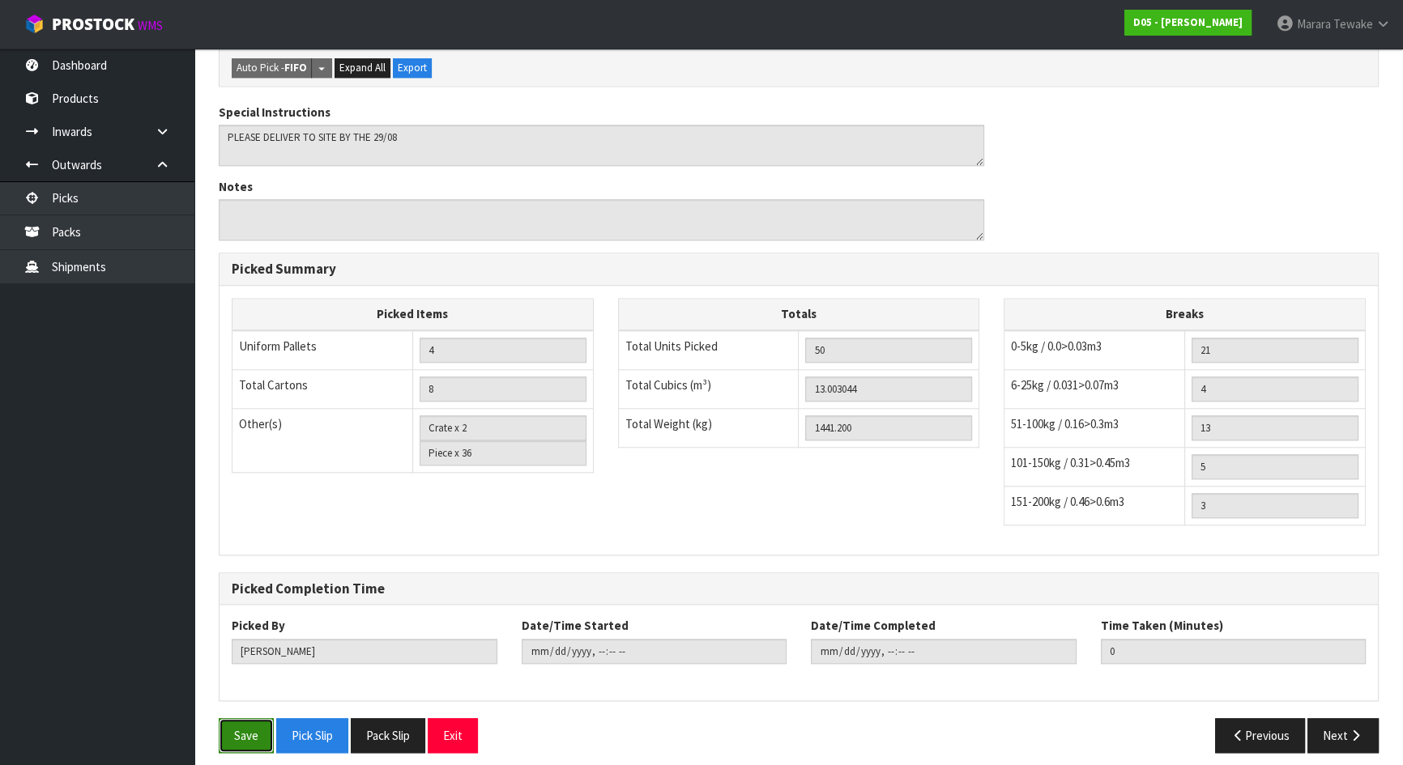
click at [250, 724] on button "Save" at bounding box center [246, 735] width 55 height 35
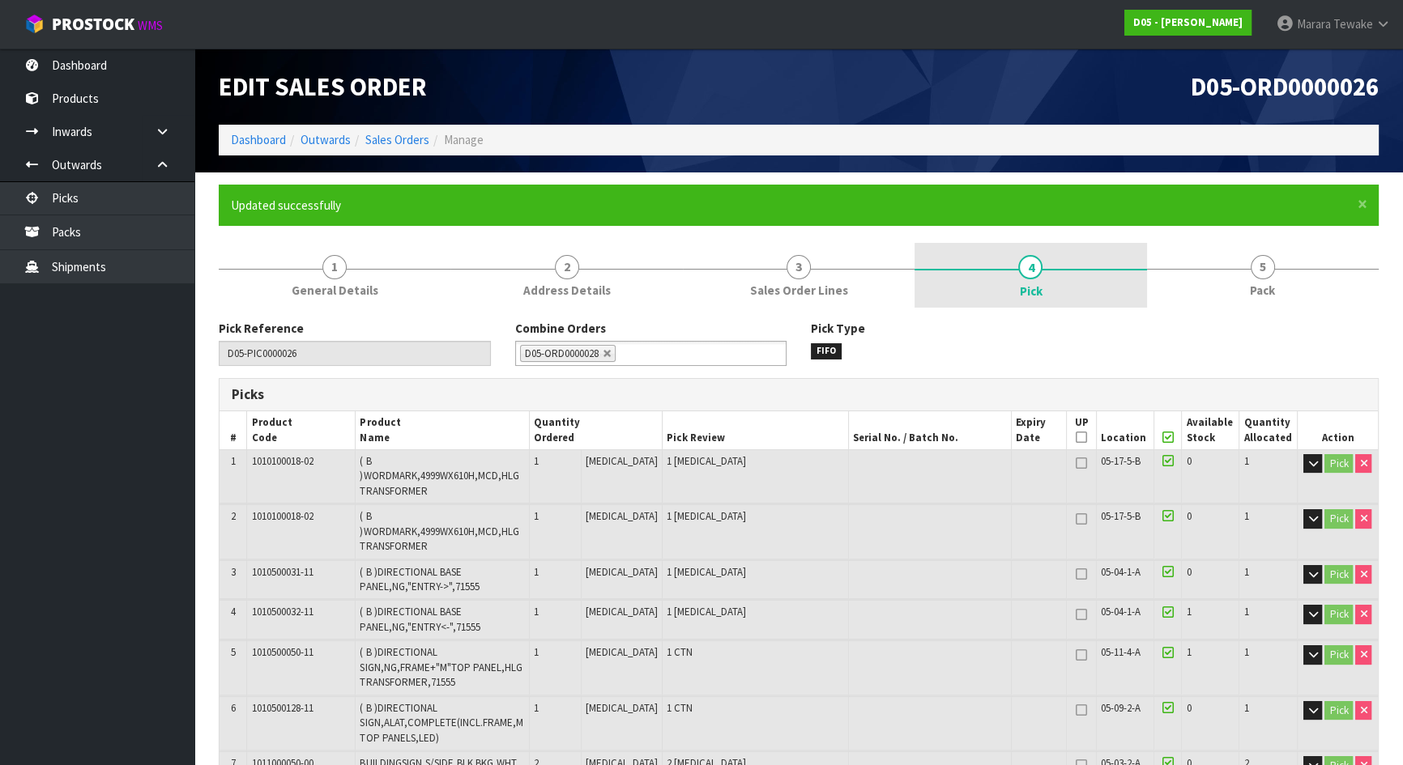
click at [1258, 273] on span "5" at bounding box center [1263, 267] width 24 height 24
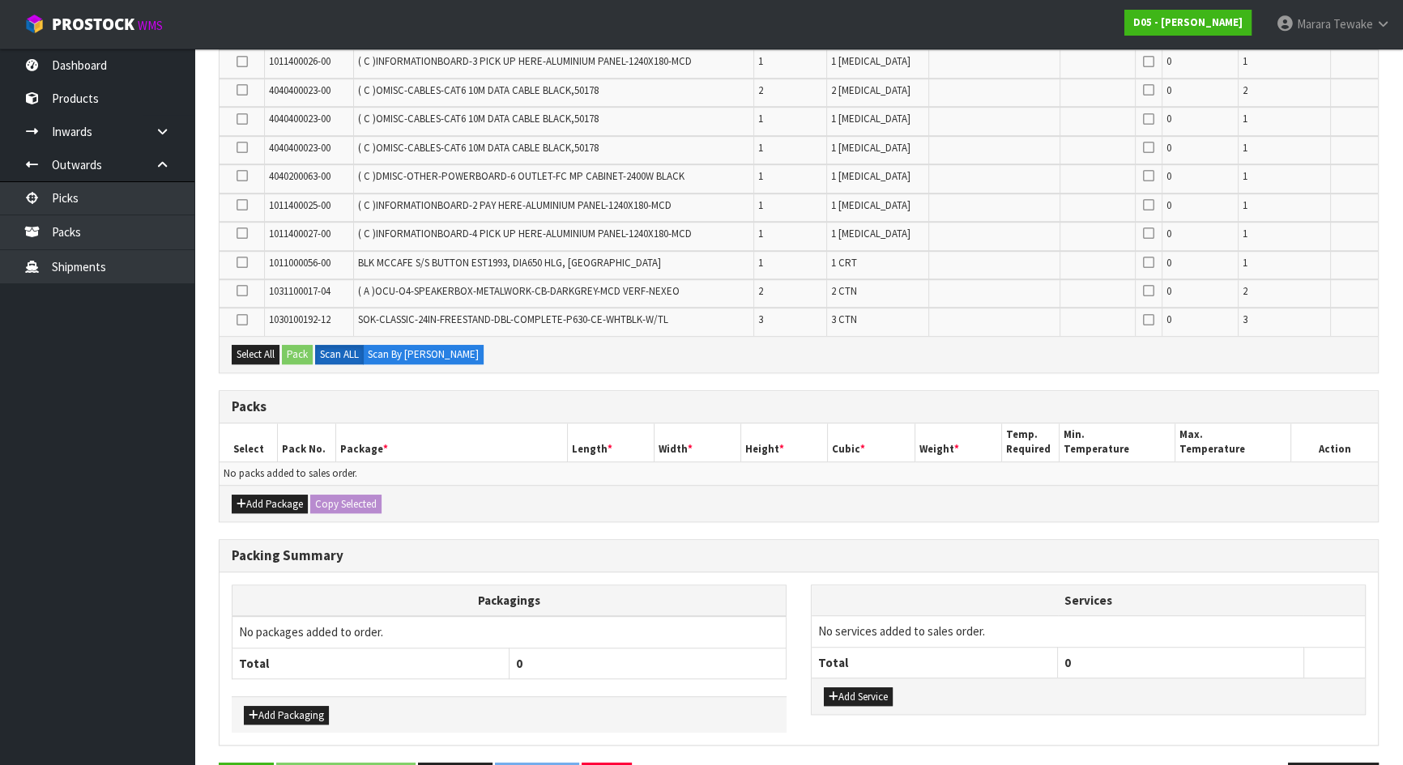
scroll to position [1151, 0]
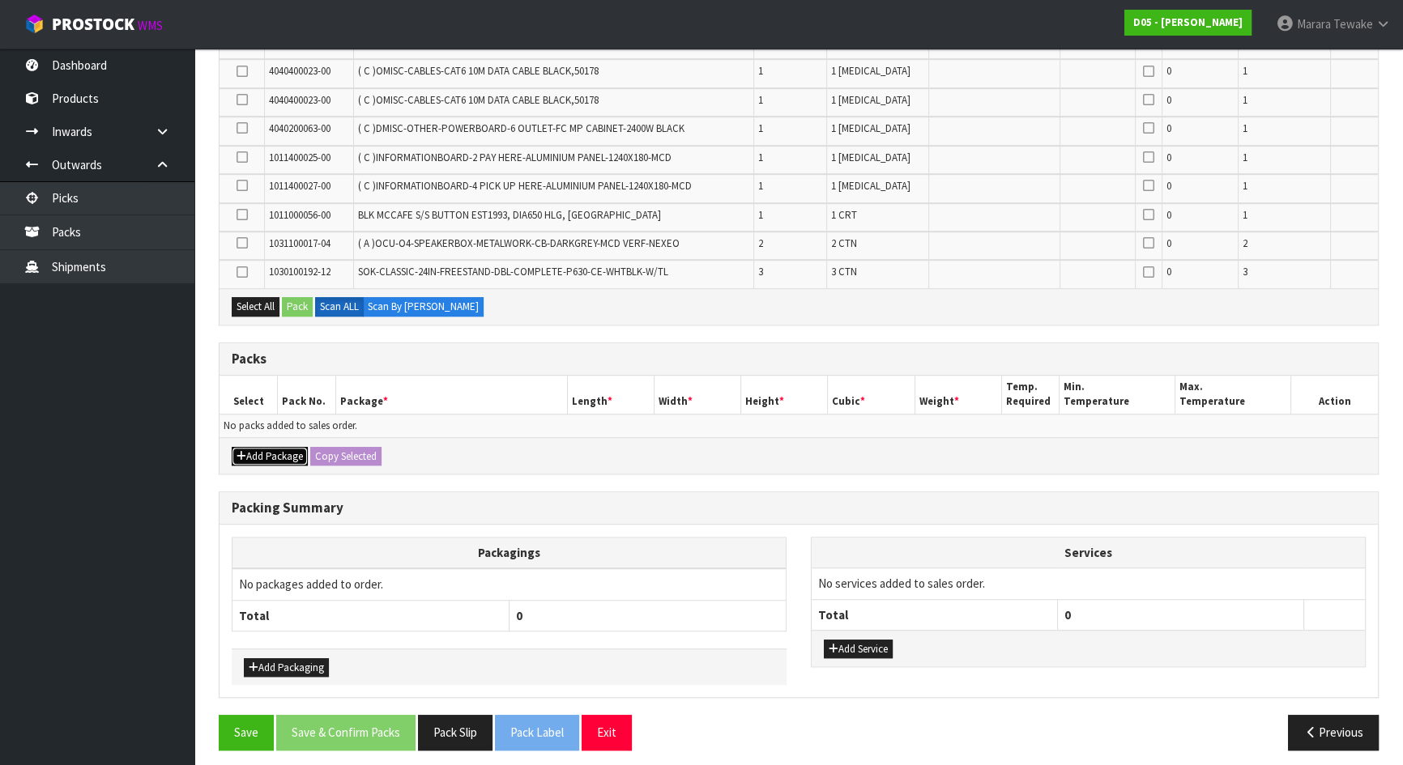
click at [275, 447] on button "Add Package" at bounding box center [270, 456] width 76 height 19
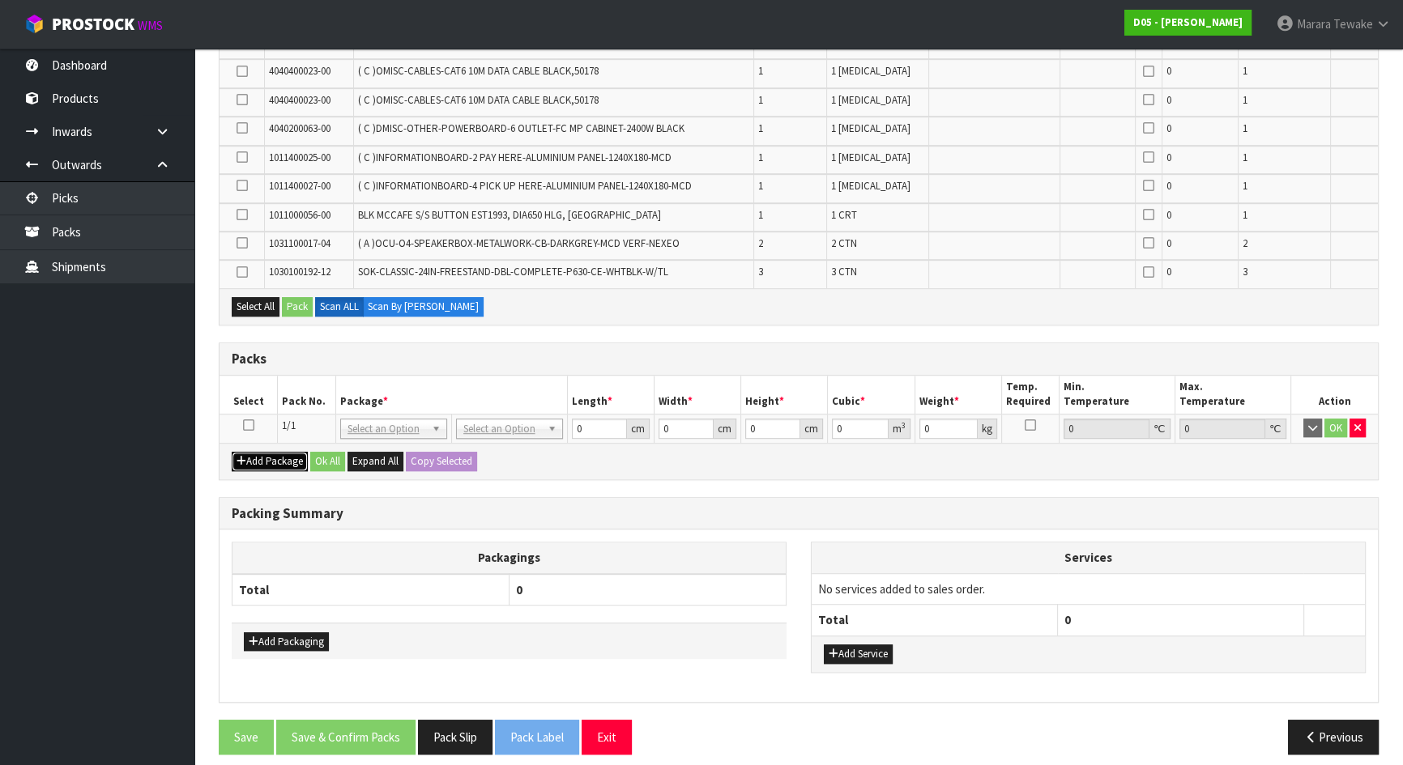
click at [273, 454] on button "Add Package" at bounding box center [270, 461] width 76 height 19
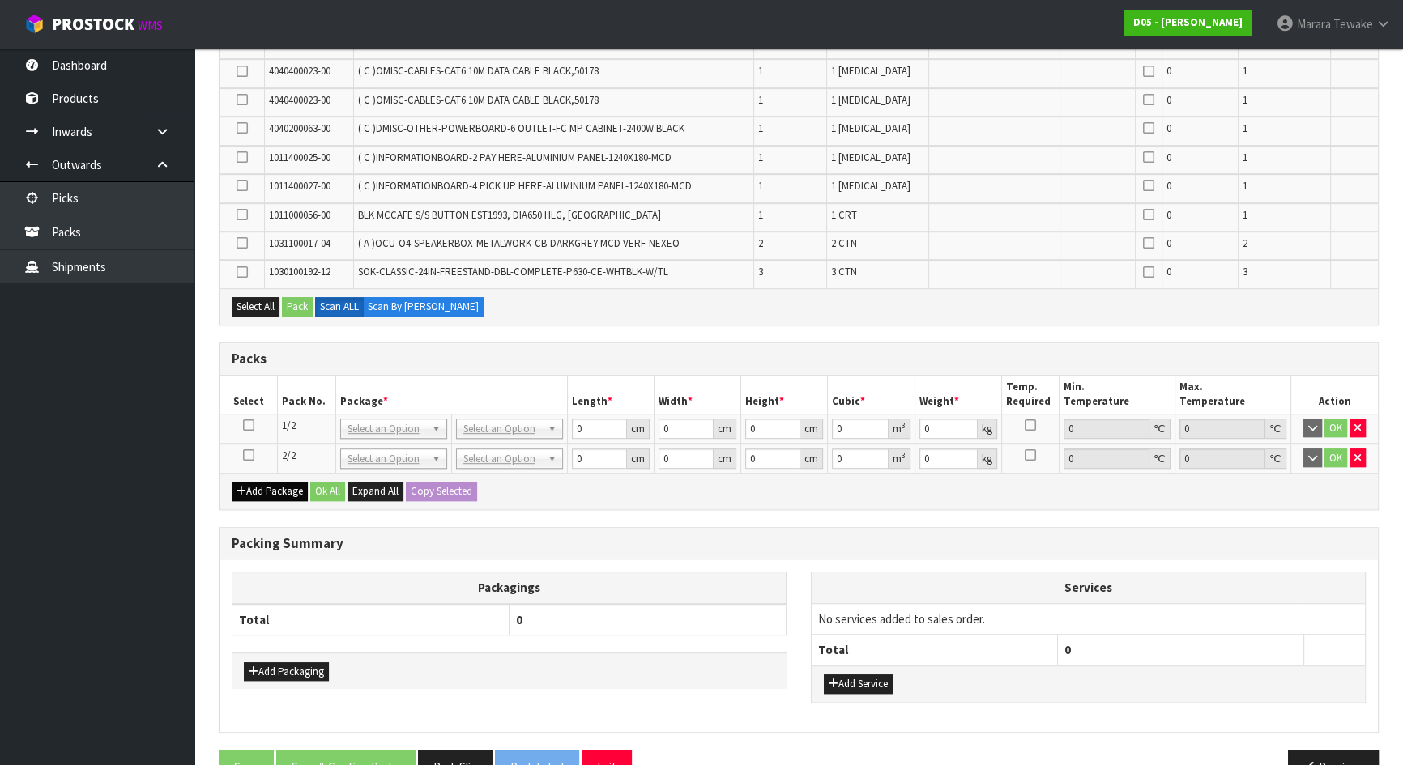
click at [275, 473] on div "Add Package Ok All Expand All Copy Selected" at bounding box center [798, 491] width 1158 height 36
drag, startPoint x: 275, startPoint y: 484, endPoint x: 275, endPoint y: 497, distance: 13.0
click at [275, 486] on button "Add Package" at bounding box center [270, 491] width 76 height 19
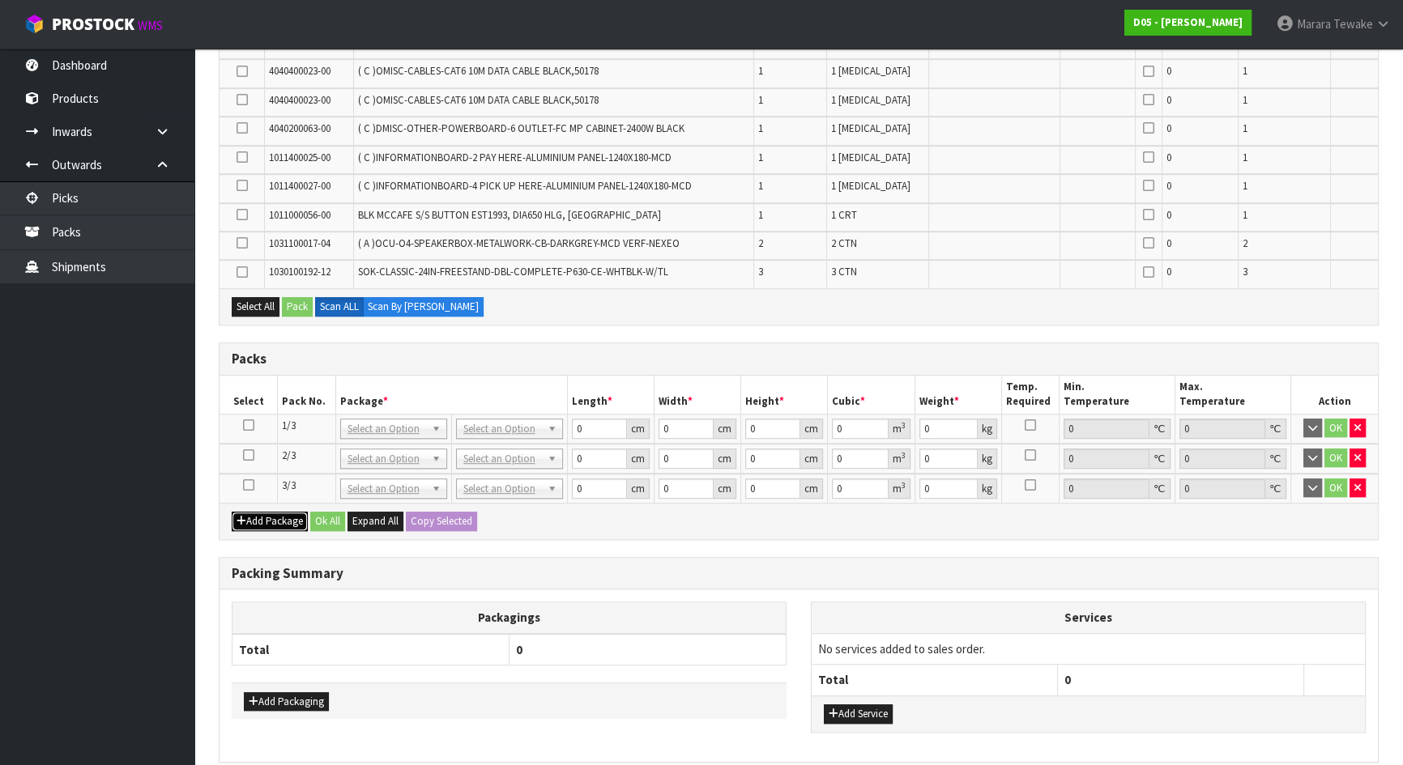
click at [275, 512] on button "Add Package" at bounding box center [270, 521] width 76 height 19
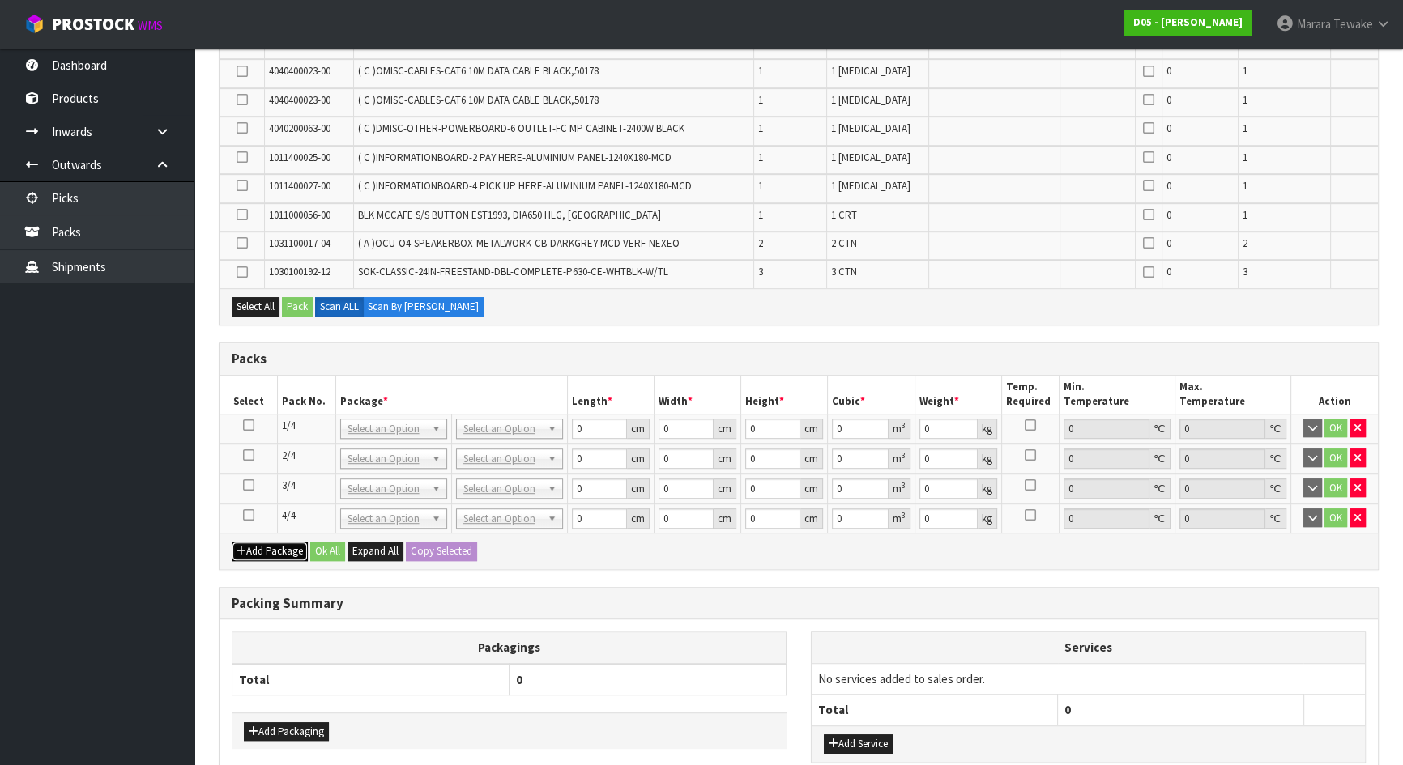
click at [275, 546] on button "Add Package" at bounding box center [270, 551] width 76 height 19
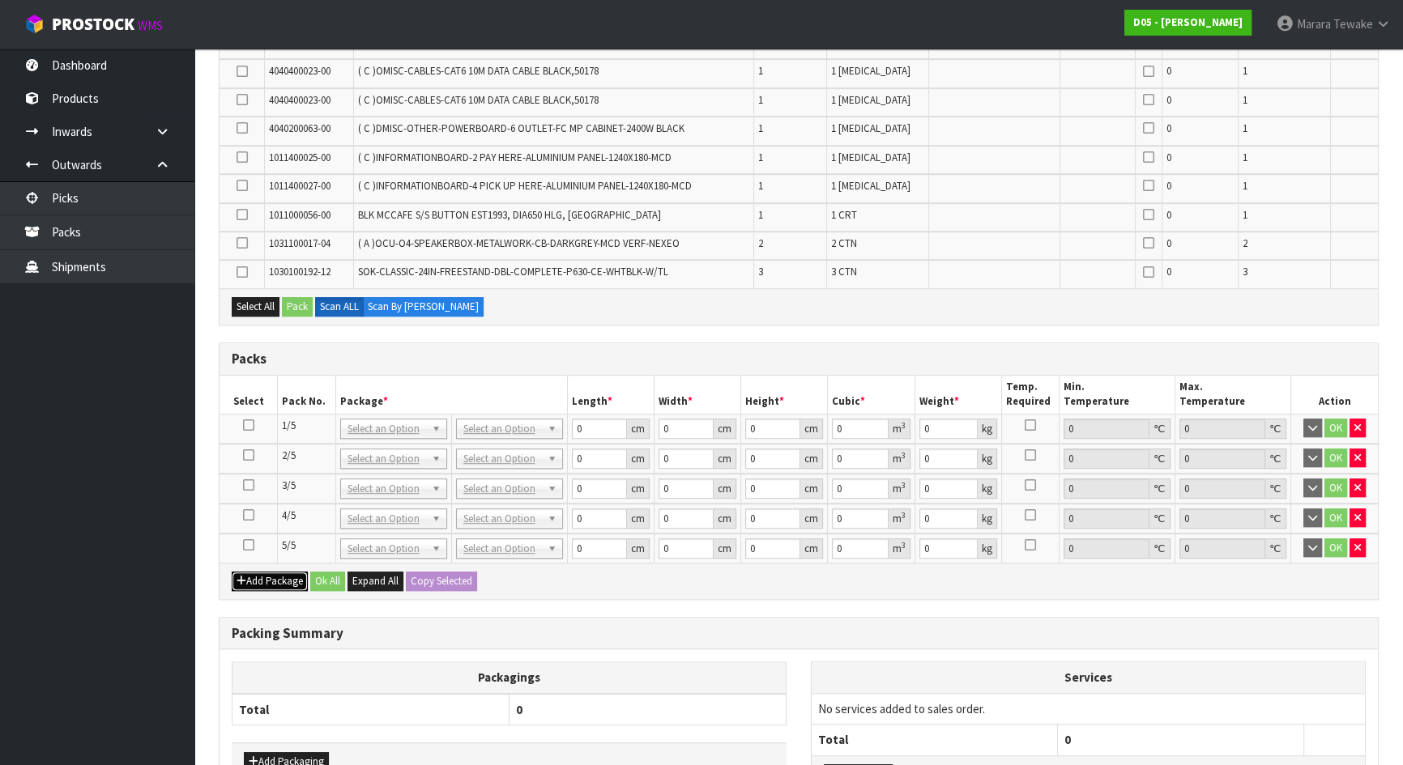
click at [278, 572] on button "Add Package" at bounding box center [270, 581] width 76 height 19
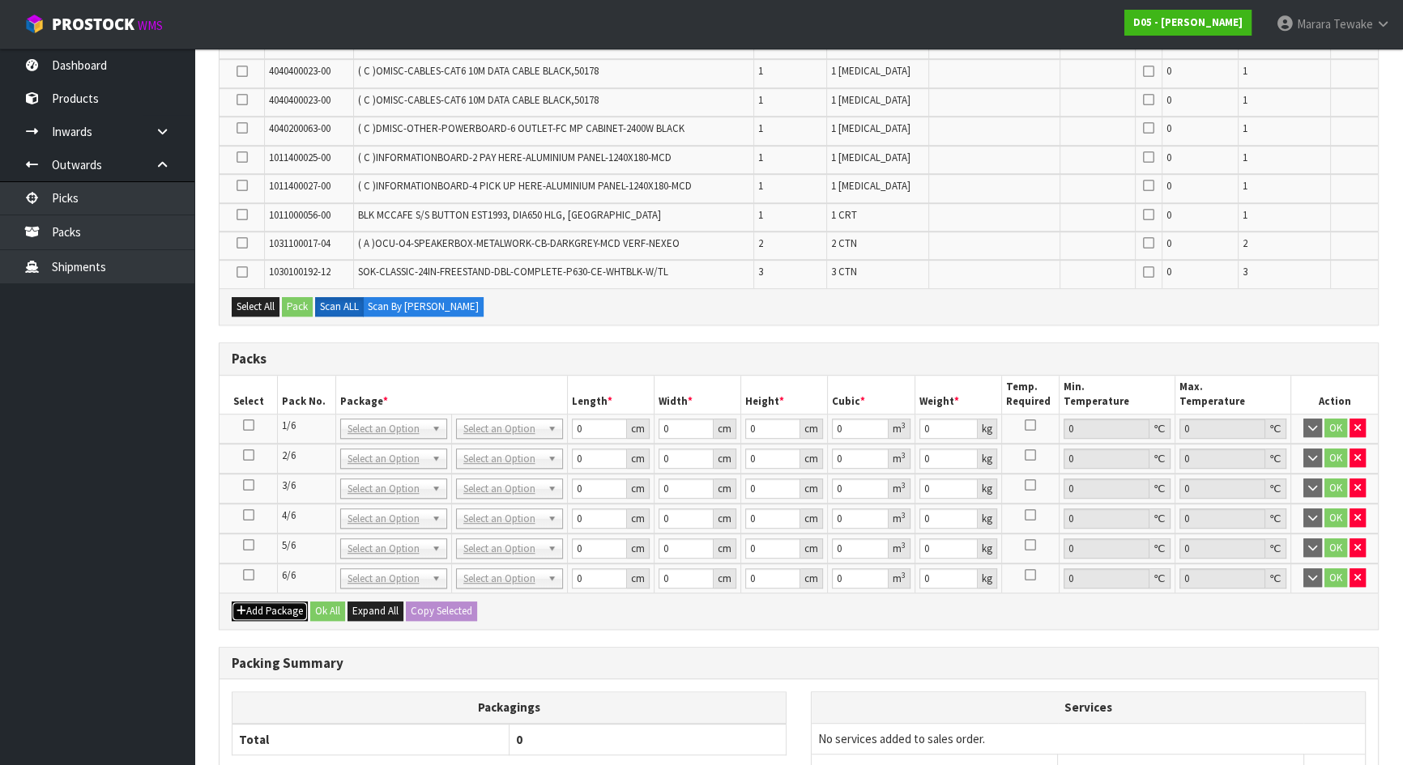
click at [283, 602] on button "Add Package" at bounding box center [270, 611] width 76 height 19
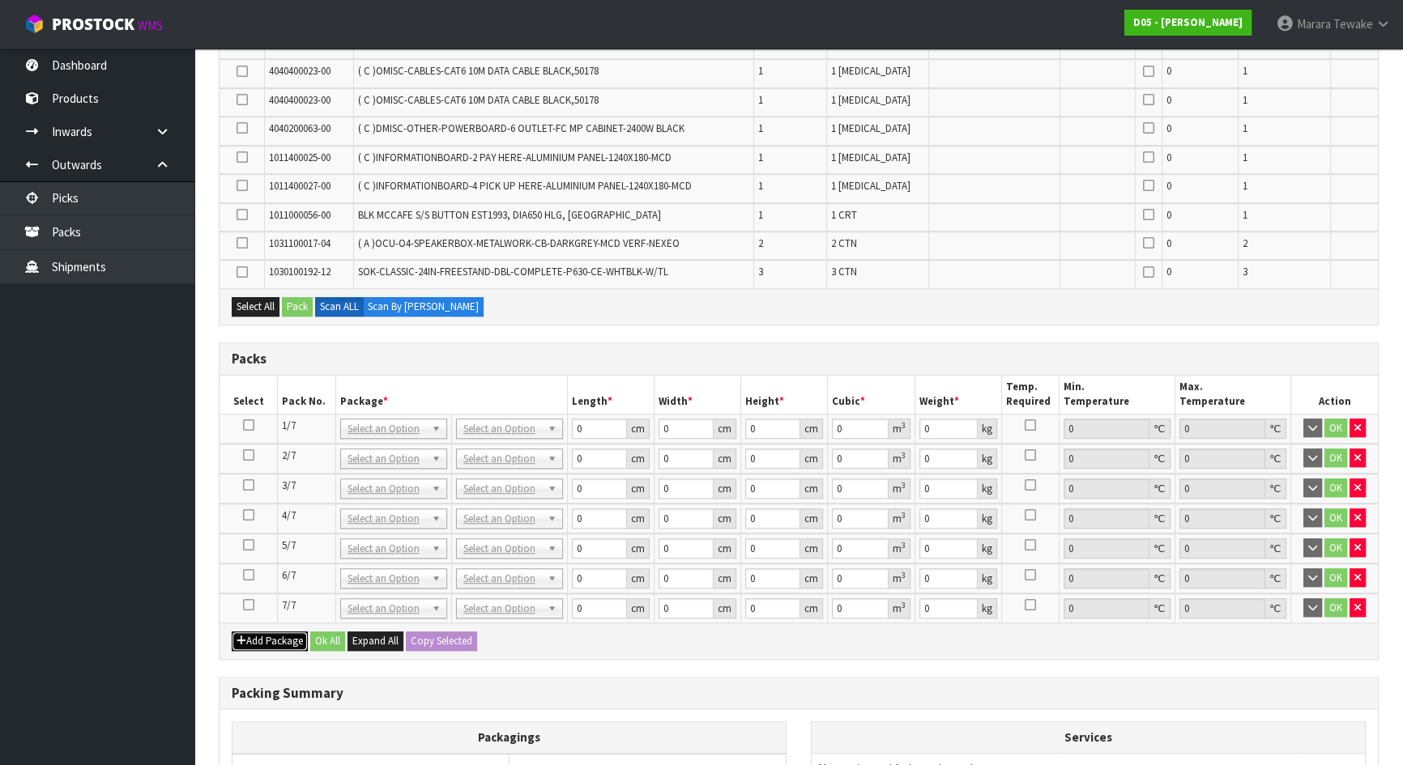
click at [279, 632] on button "Add Package" at bounding box center [270, 641] width 76 height 19
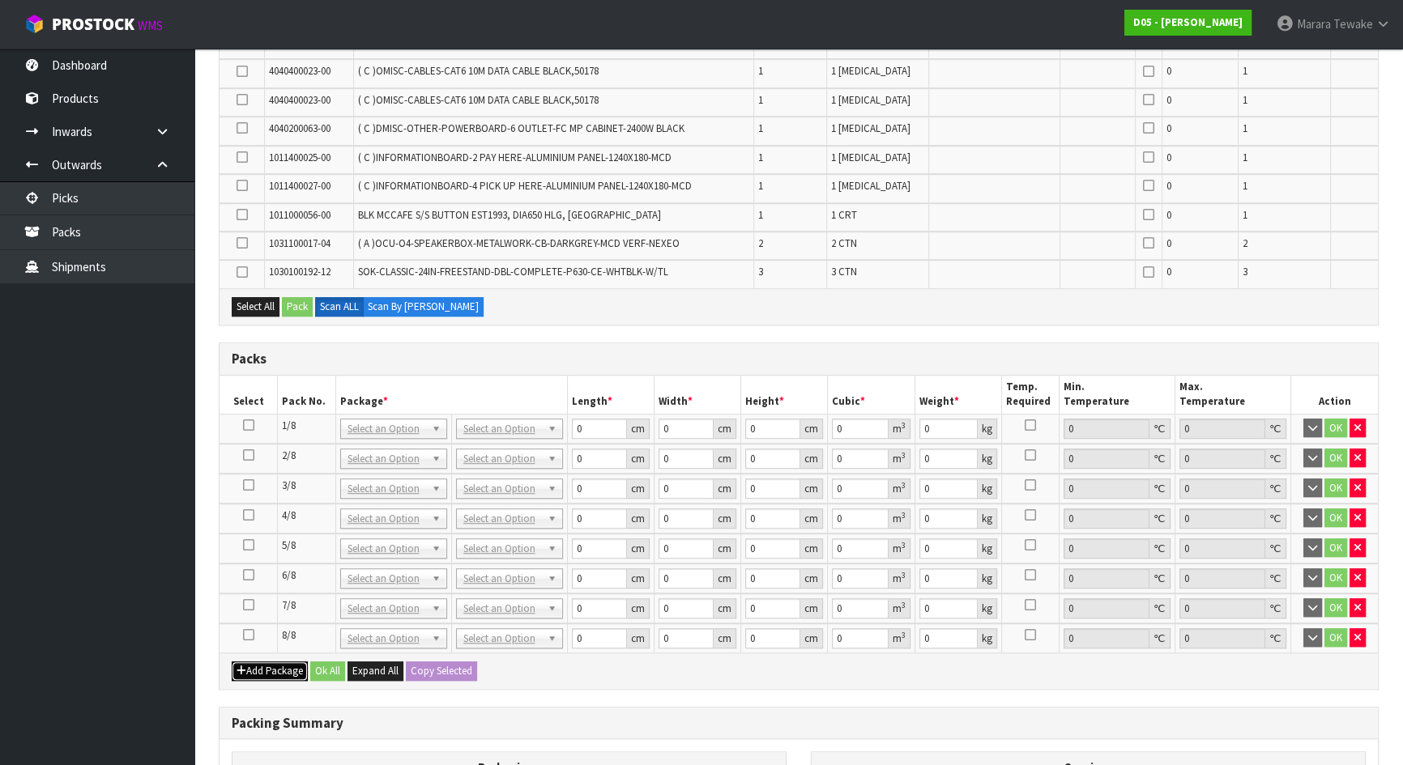
click at [272, 662] on button "Add Package" at bounding box center [270, 671] width 76 height 19
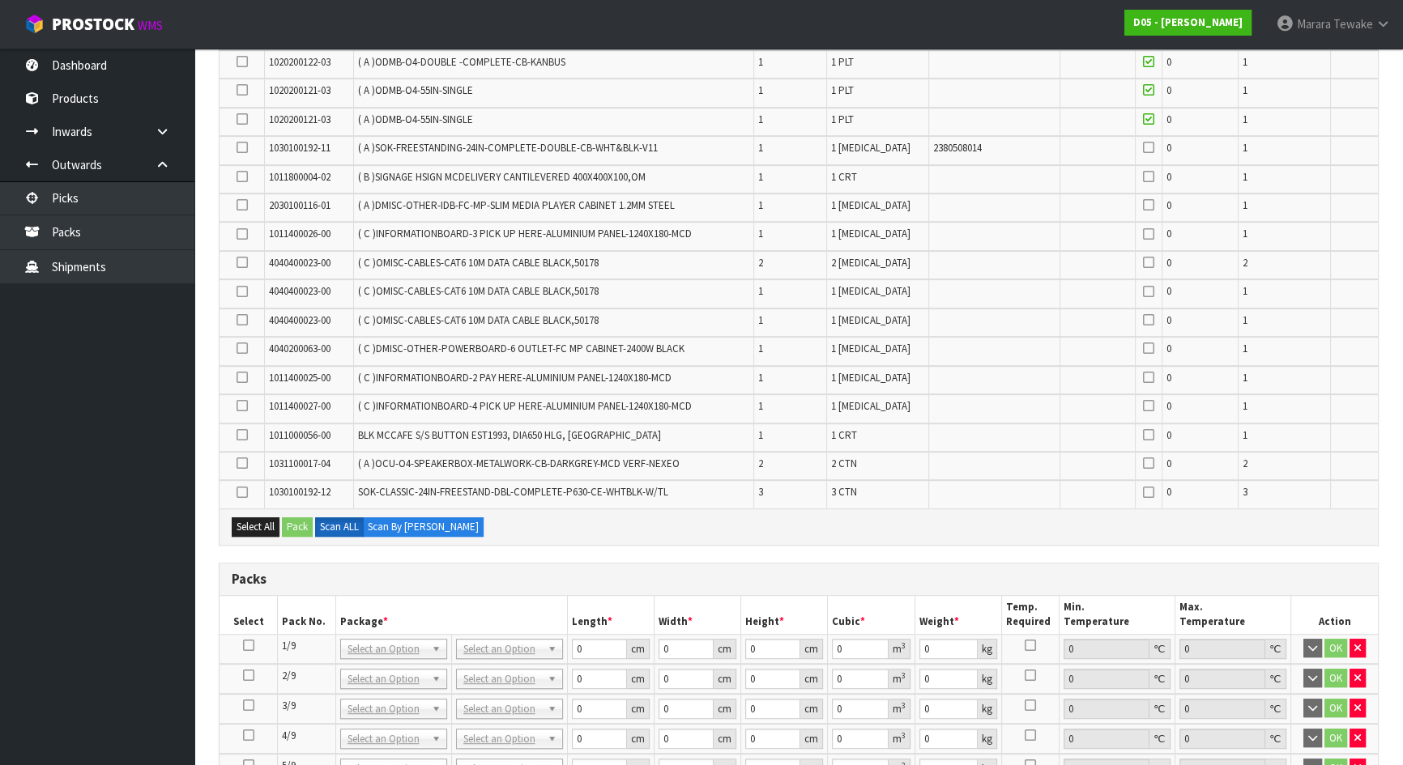
scroll to position [1004, 0]
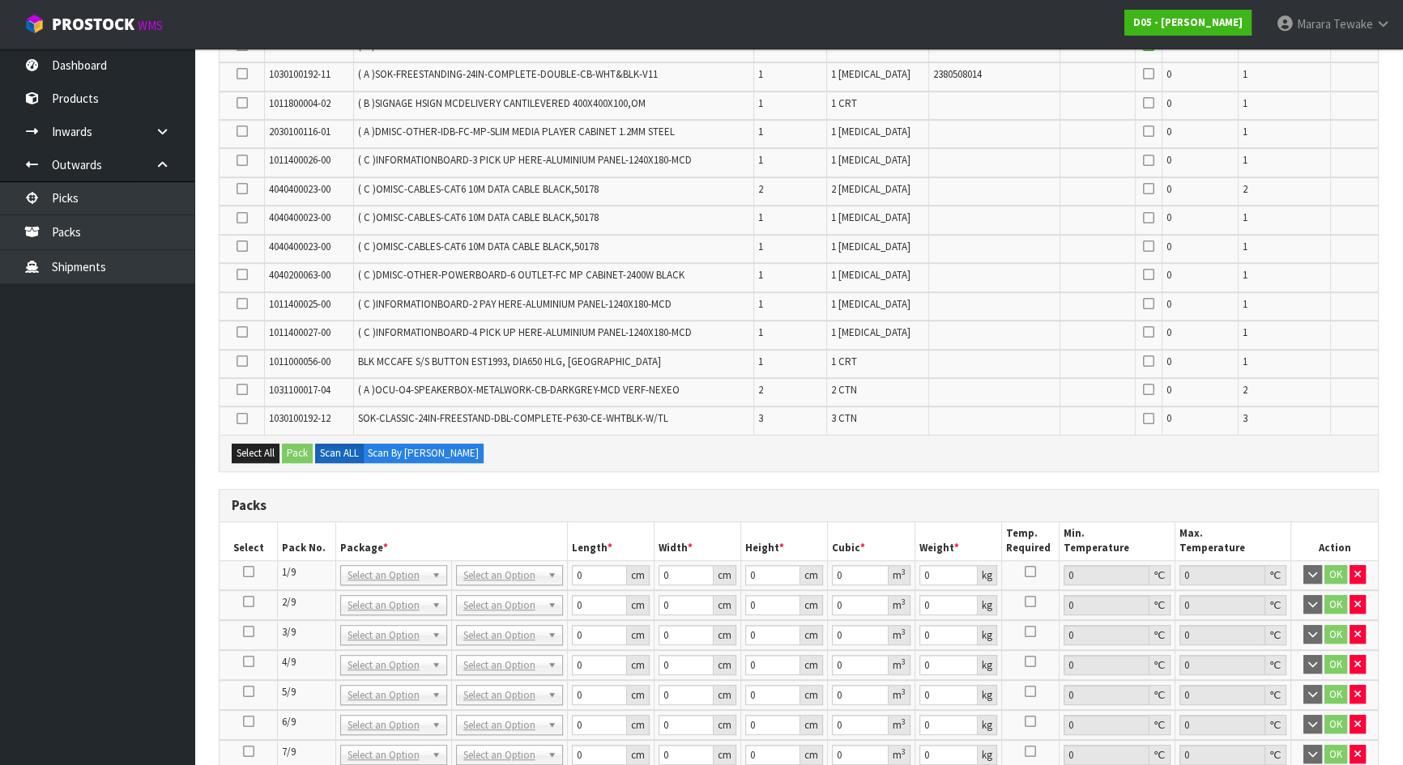
click at [253, 572] on icon at bounding box center [248, 572] width 11 height 1
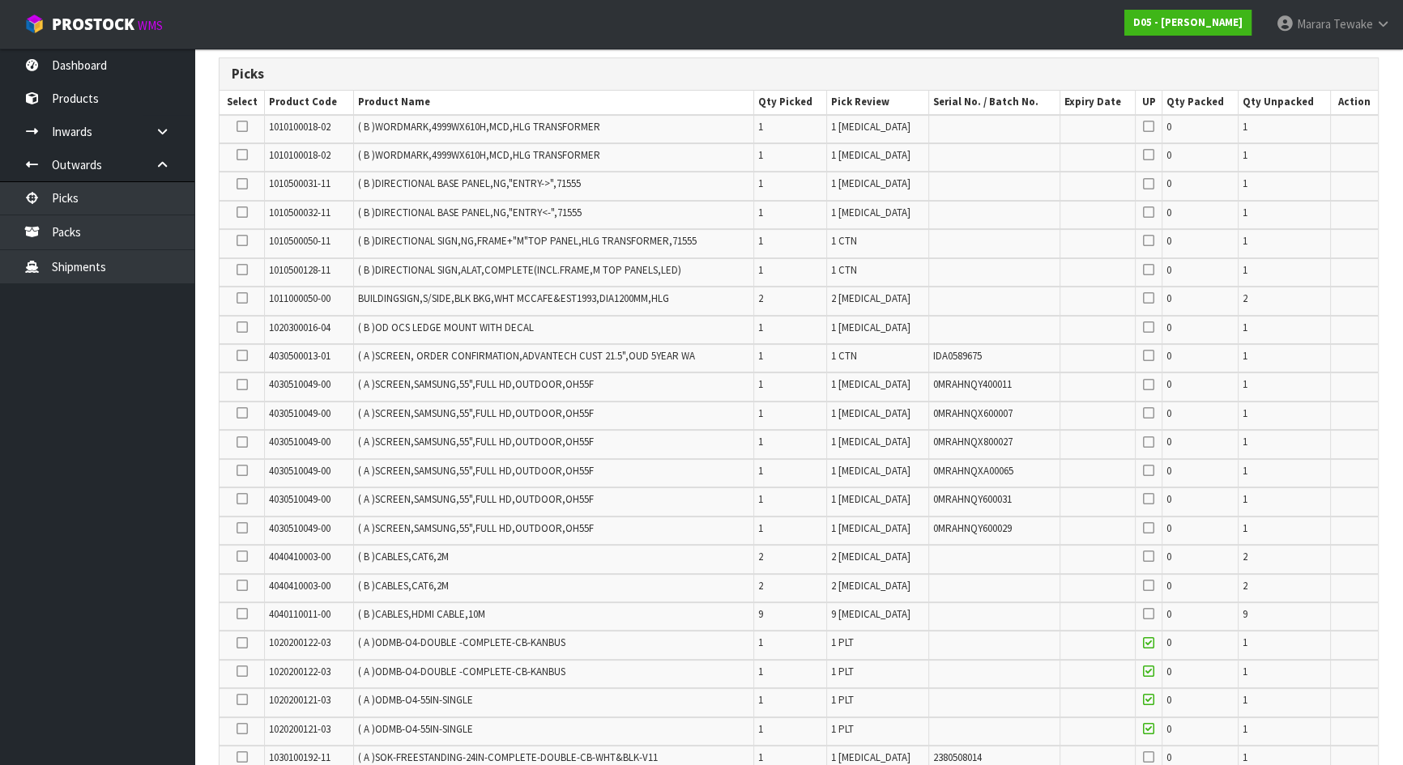
click at [241, 385] on icon at bounding box center [242, 385] width 11 height 1
click at [0, 0] on input "checkbox" at bounding box center [0, 0] width 0 height 0
drag, startPoint x: 240, startPoint y: 407, endPoint x: 243, endPoint y: 447, distance: 40.6
click at [240, 413] on icon at bounding box center [242, 413] width 11 height 1
click at [0, 0] on input "checkbox" at bounding box center [0, 0] width 0 height 0
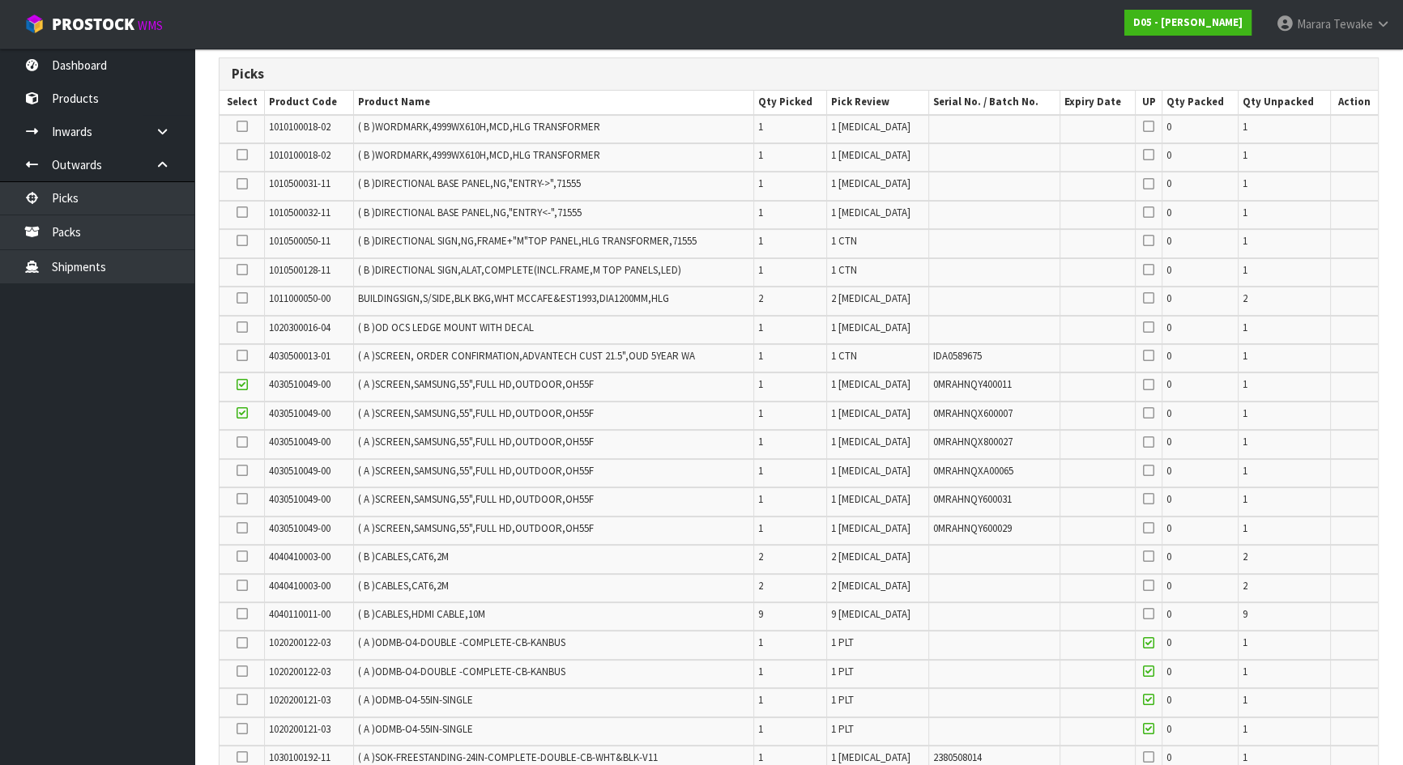
click at [243, 449] on td at bounding box center [241, 444] width 45 height 28
click at [244, 443] on icon at bounding box center [242, 442] width 11 height 1
click at [0, 0] on input "checkbox" at bounding box center [0, 0] width 0 height 0
click at [241, 471] on icon at bounding box center [242, 471] width 11 height 1
click at [0, 0] on input "checkbox" at bounding box center [0, 0] width 0 height 0
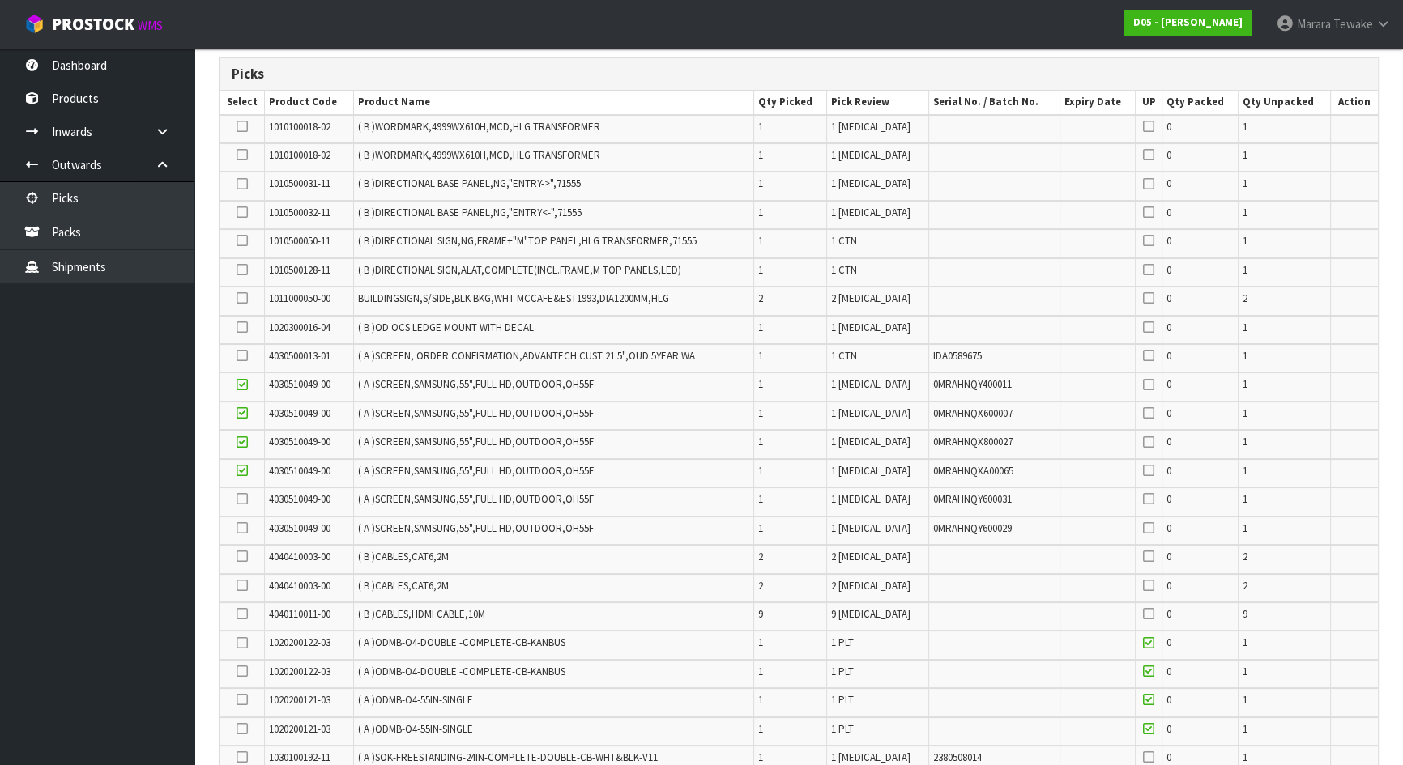
drag, startPoint x: 241, startPoint y: 491, endPoint x: 241, endPoint y: 529, distance: 38.1
click at [241, 499] on icon at bounding box center [242, 499] width 11 height 1
click at [0, 0] on input "checkbox" at bounding box center [0, 0] width 0 height 0
click at [242, 529] on icon at bounding box center [242, 528] width 11 height 1
click at [0, 0] on input "checkbox" at bounding box center [0, 0] width 0 height 0
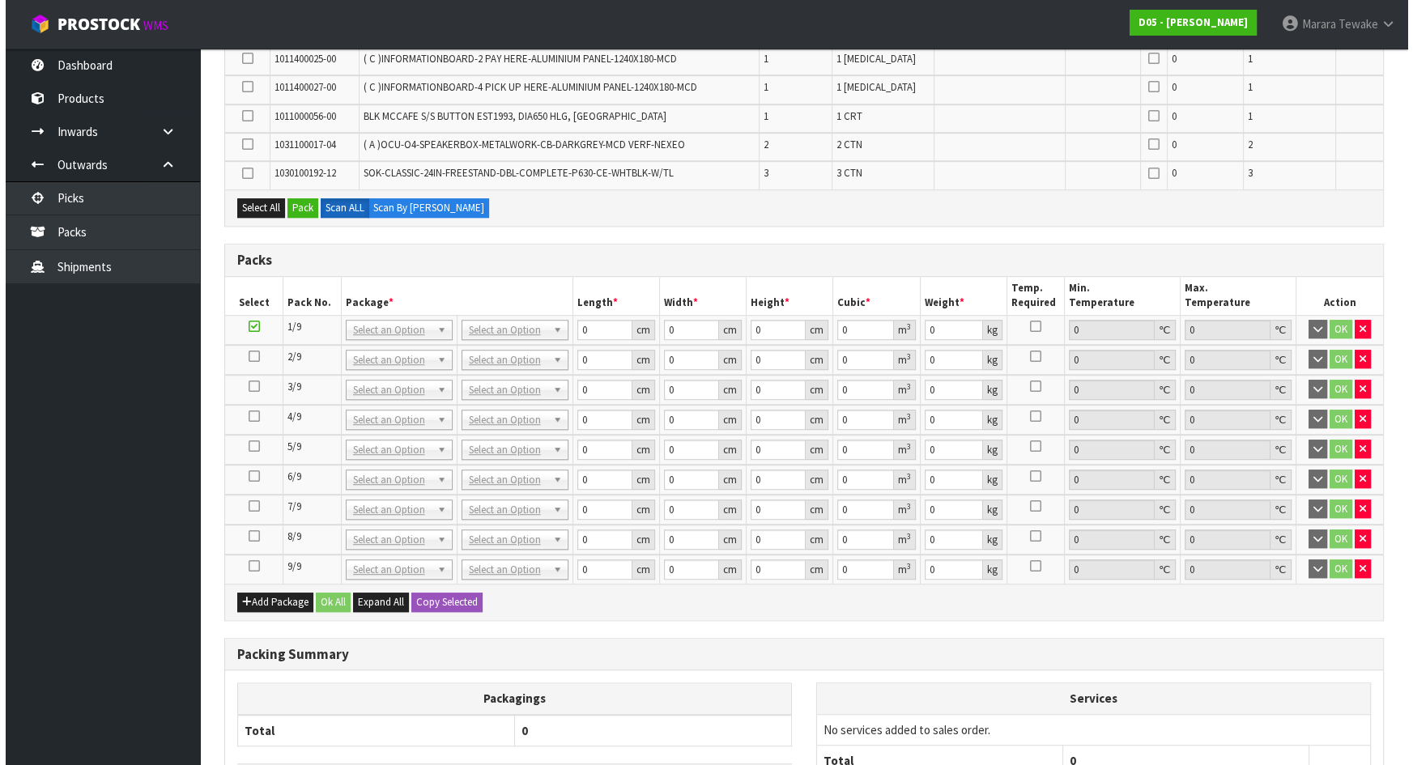
scroll to position [1352, 0]
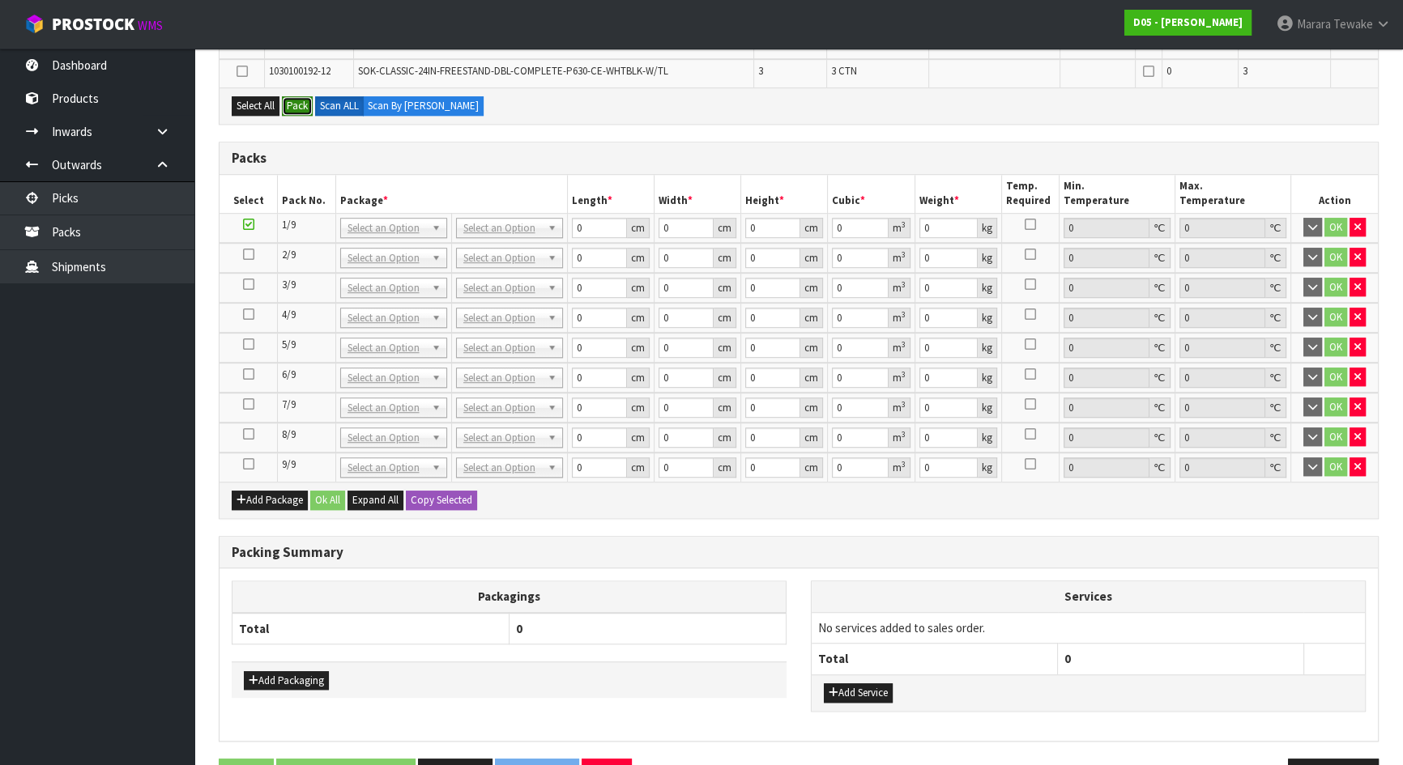
click at [298, 96] on button "Pack" at bounding box center [297, 105] width 31 height 19
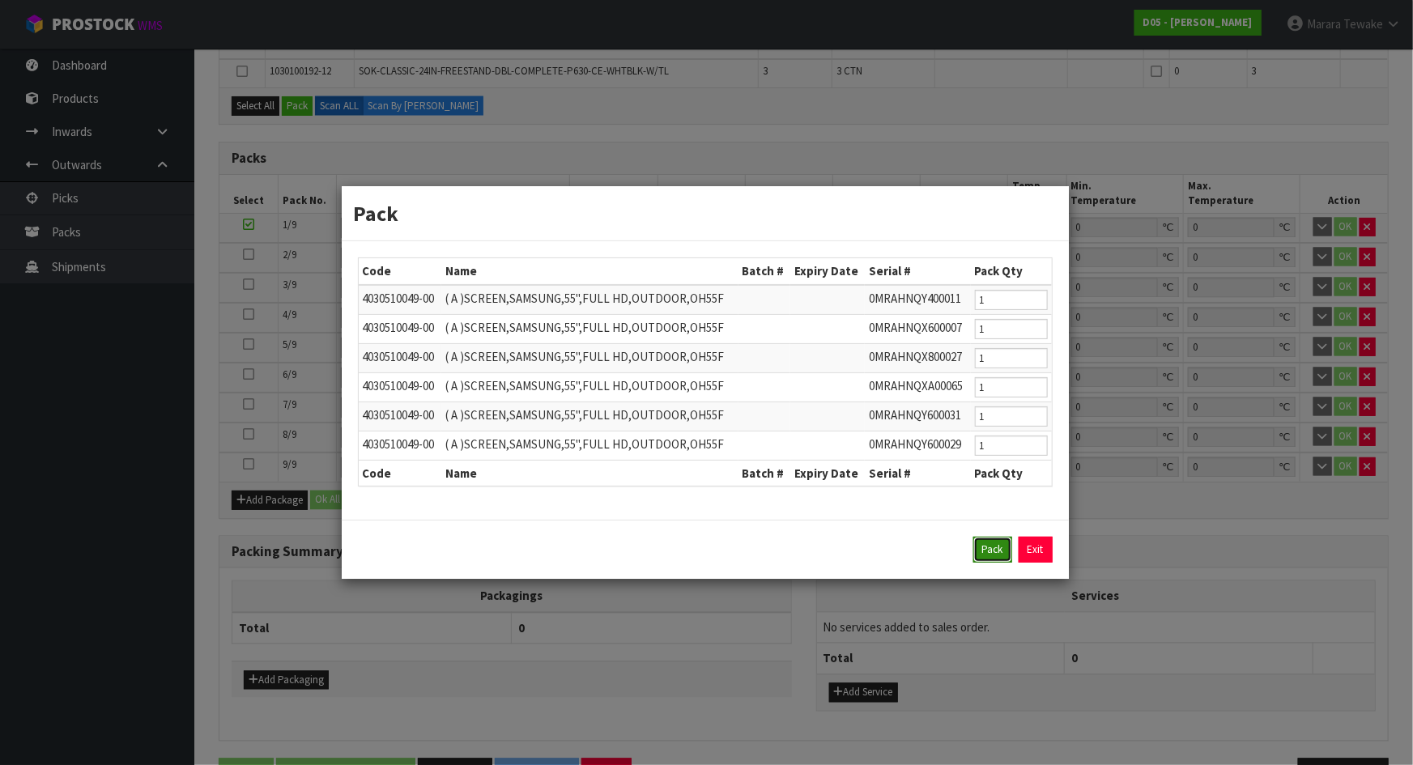
click at [984, 548] on button "Pack" at bounding box center [993, 550] width 39 height 26
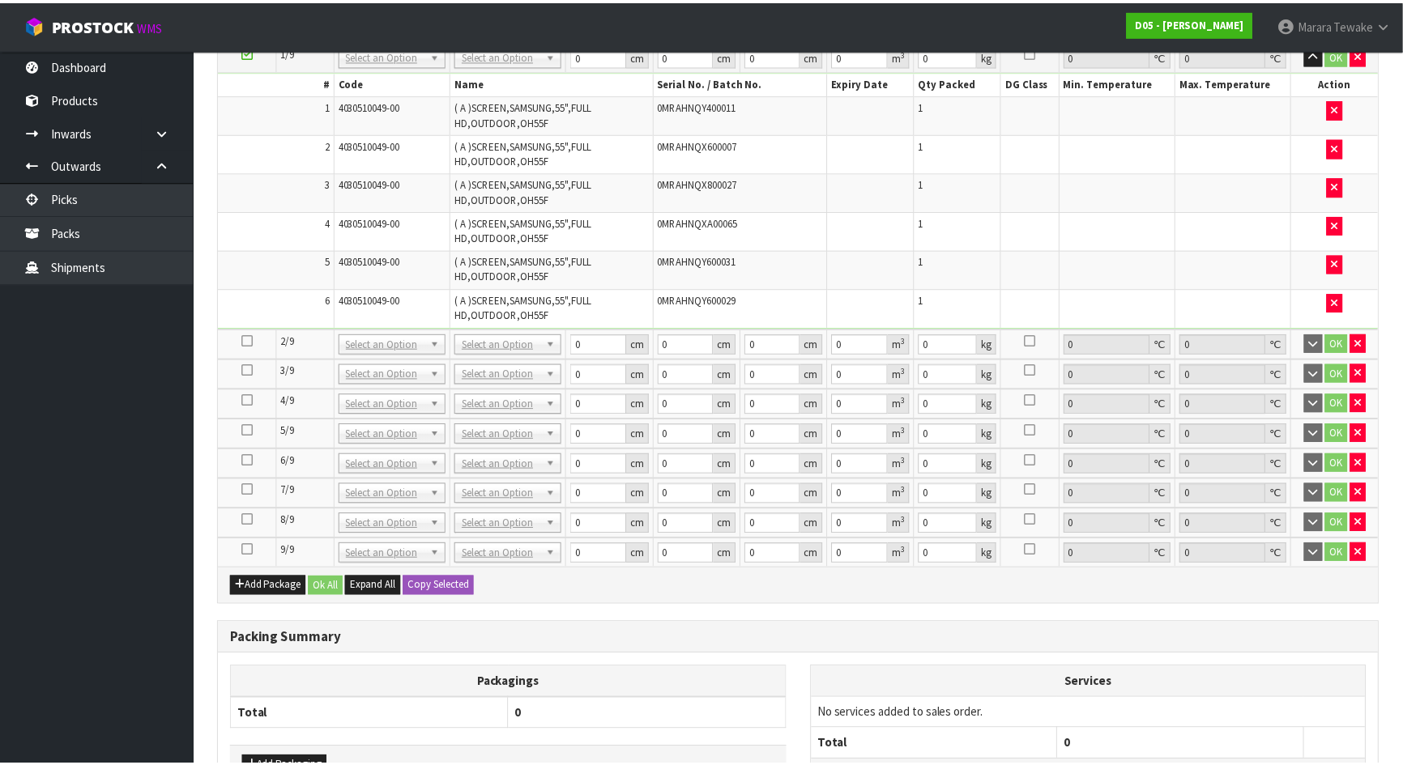
scroll to position [1180, 0]
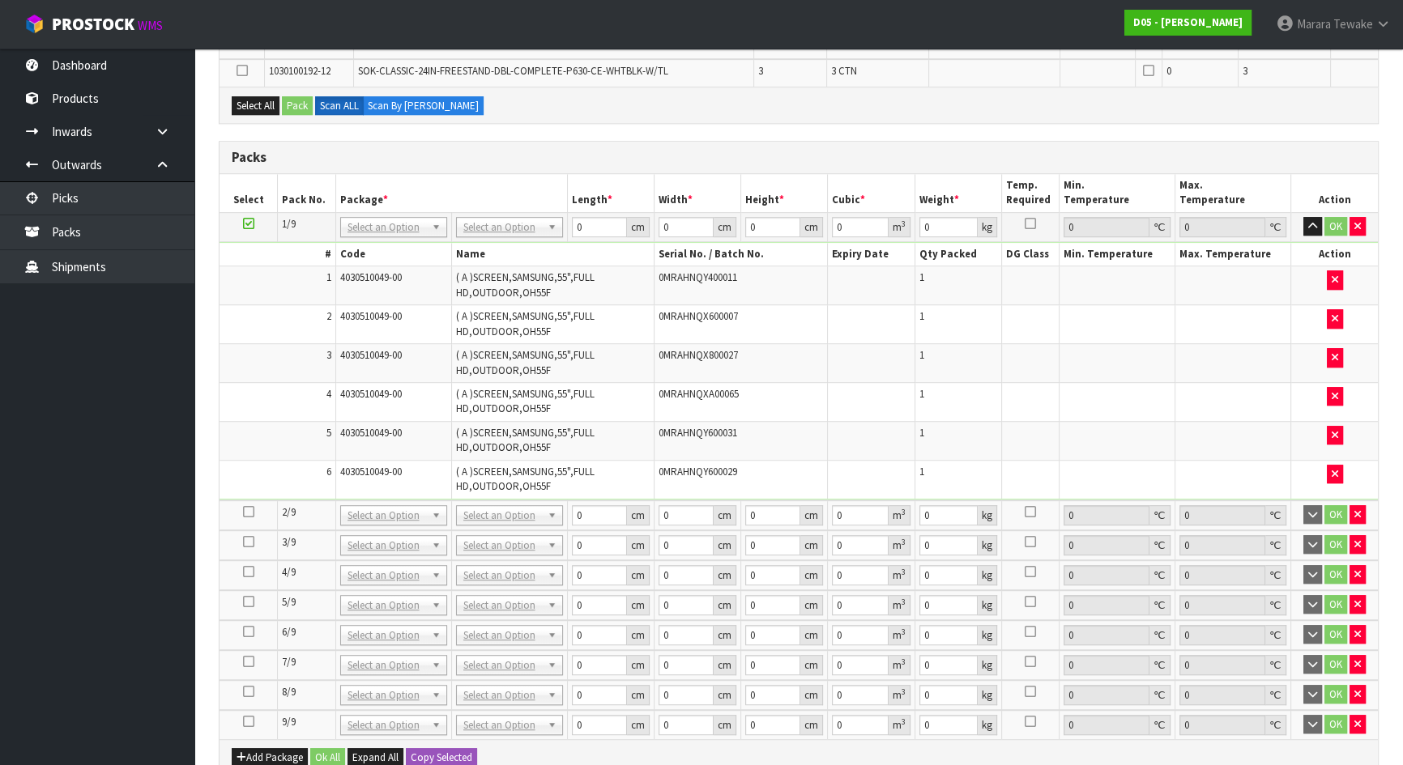
click at [249, 512] on icon at bounding box center [248, 512] width 11 height 1
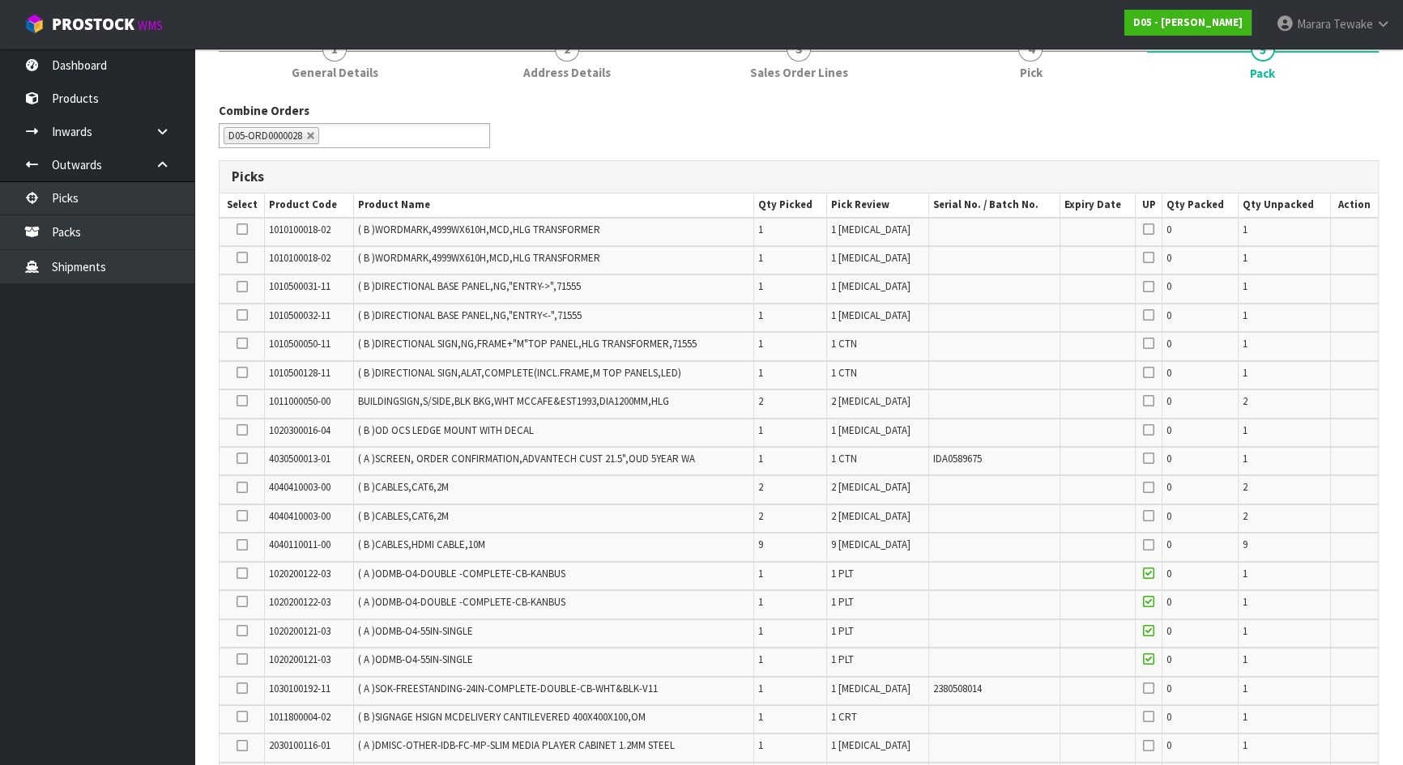
scroll to position [252, 0]
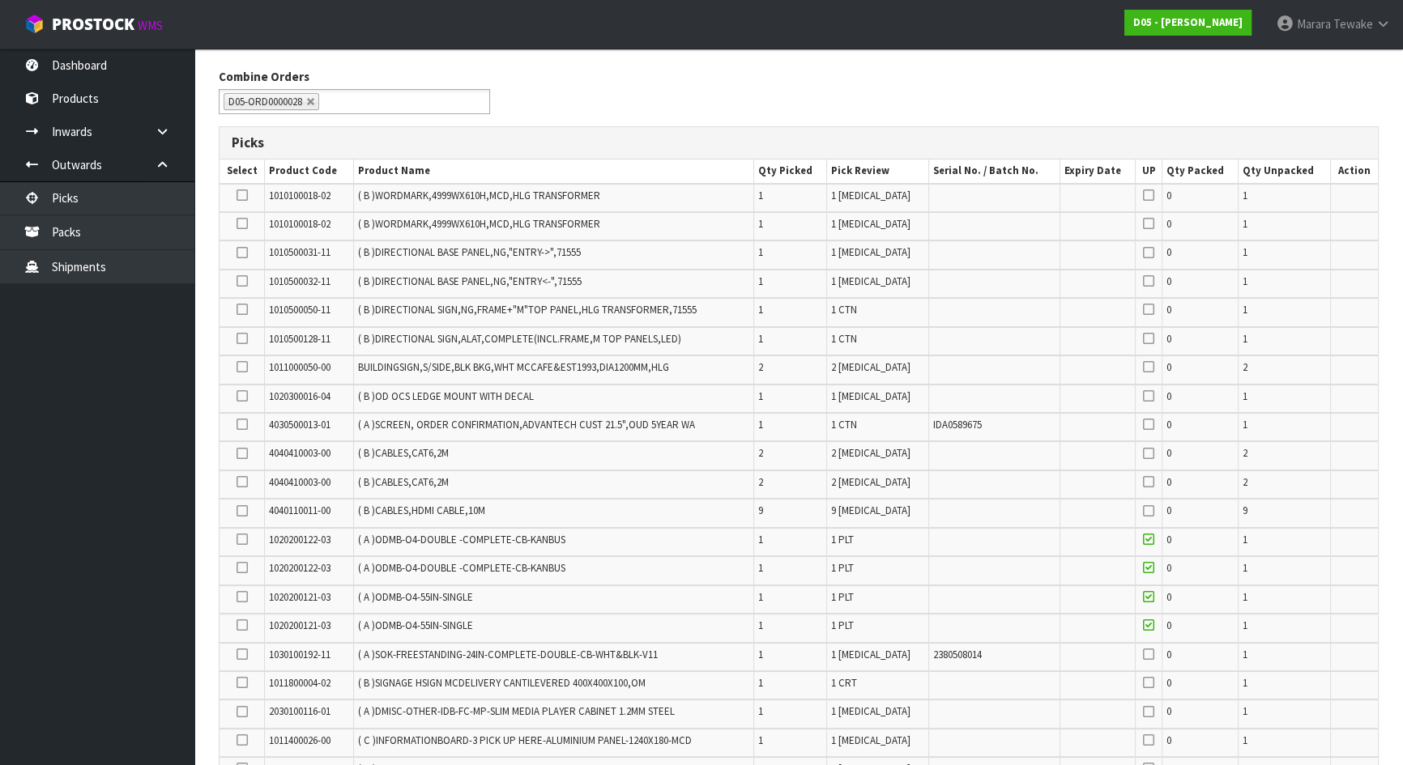
click at [243, 367] on icon at bounding box center [242, 367] width 11 height 1
click at [0, 0] on input "checkbox" at bounding box center [0, 0] width 0 height 0
drag, startPoint x: 244, startPoint y: 188, endPoint x: 243, endPoint y: 198, distance: 10.6
click at [243, 195] on icon at bounding box center [242, 195] width 11 height 1
click at [0, 0] on input "checkbox" at bounding box center [0, 0] width 0 height 0
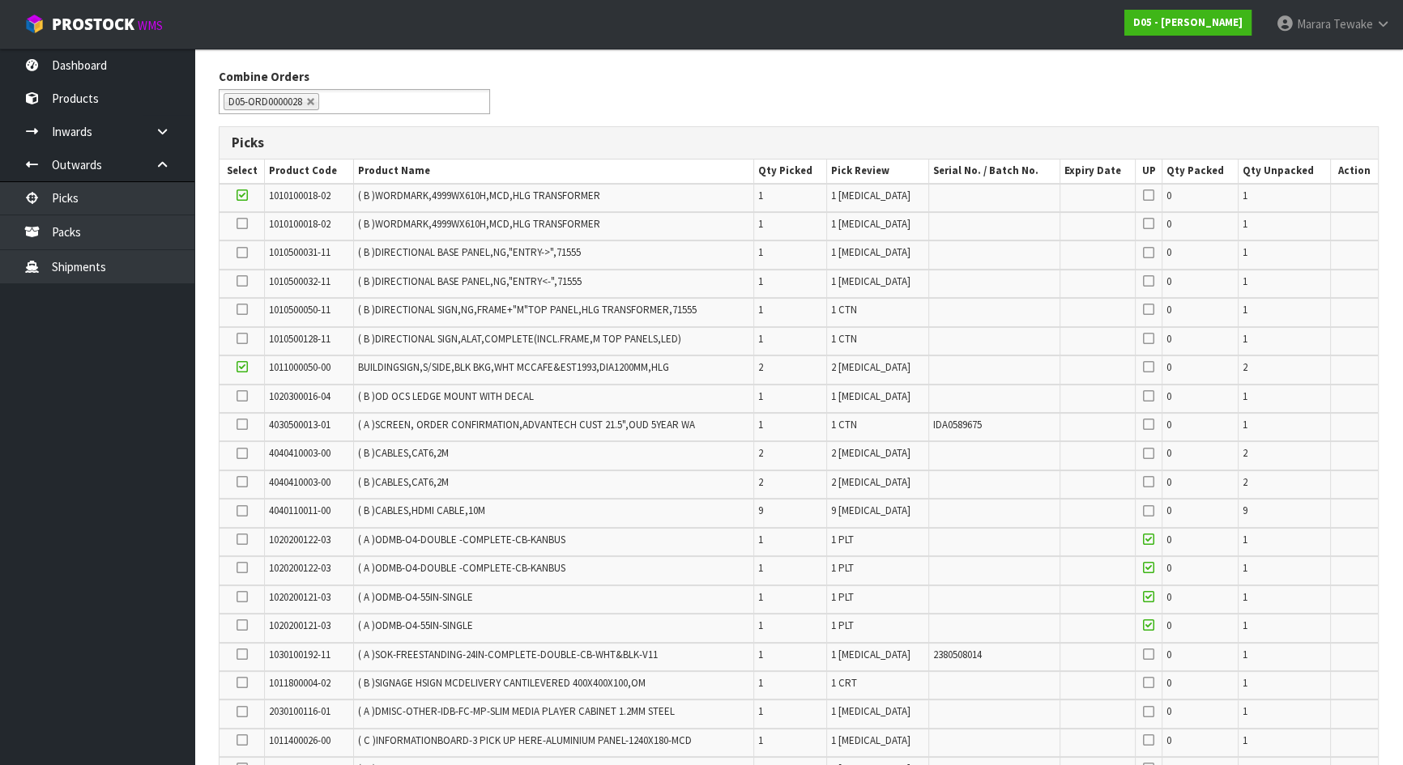
click at [240, 224] on icon at bounding box center [242, 224] width 11 height 1
click at [0, 0] on input "checkbox" at bounding box center [0, 0] width 0 height 0
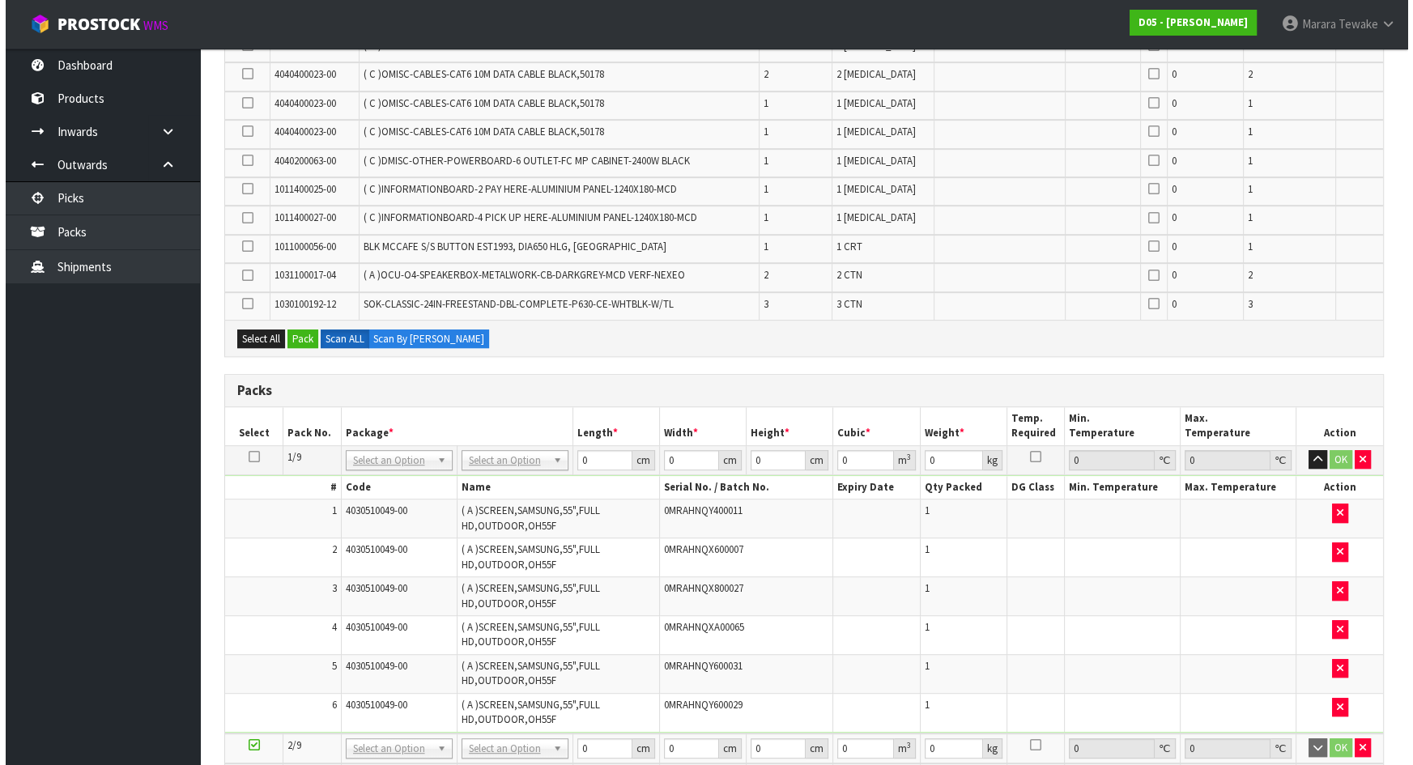
scroll to position [915, 0]
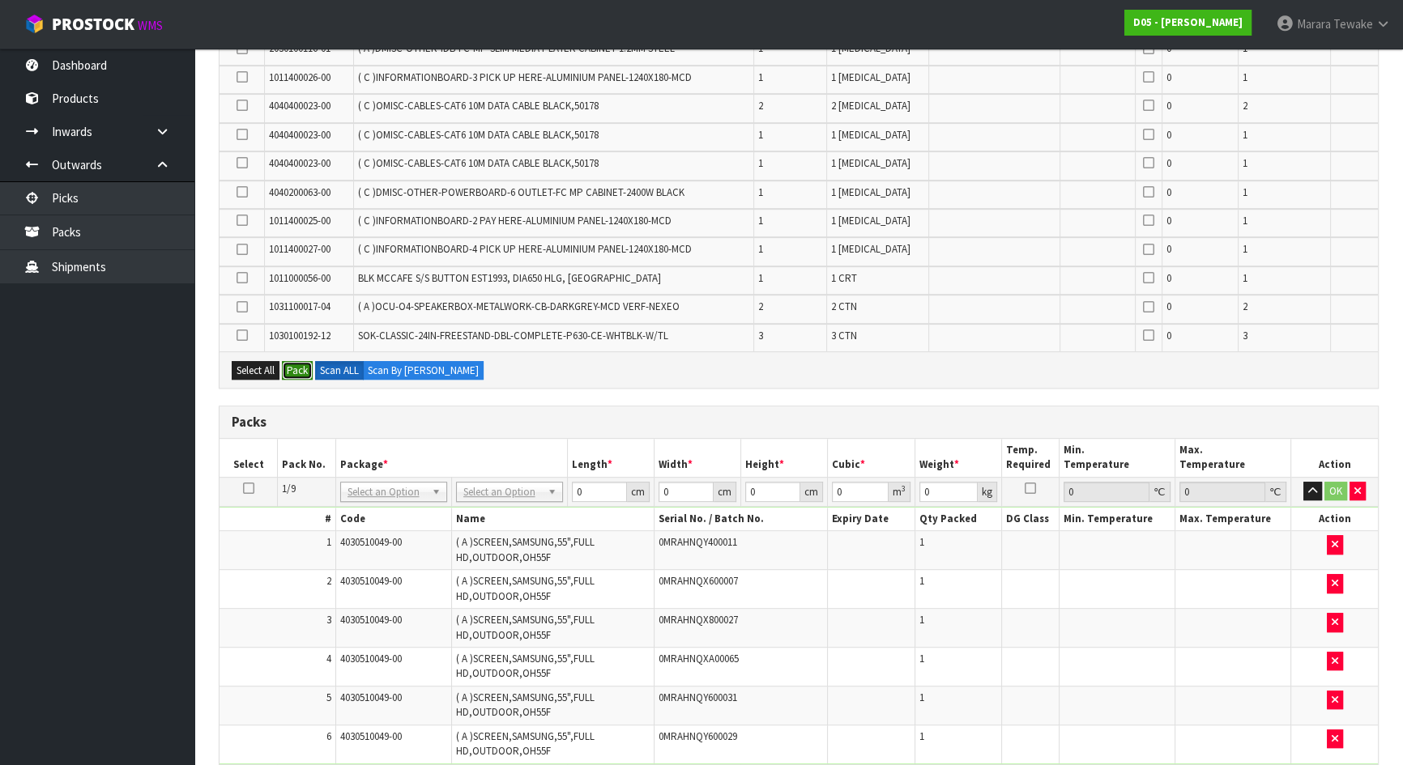
click at [294, 367] on button "Pack" at bounding box center [297, 370] width 31 height 19
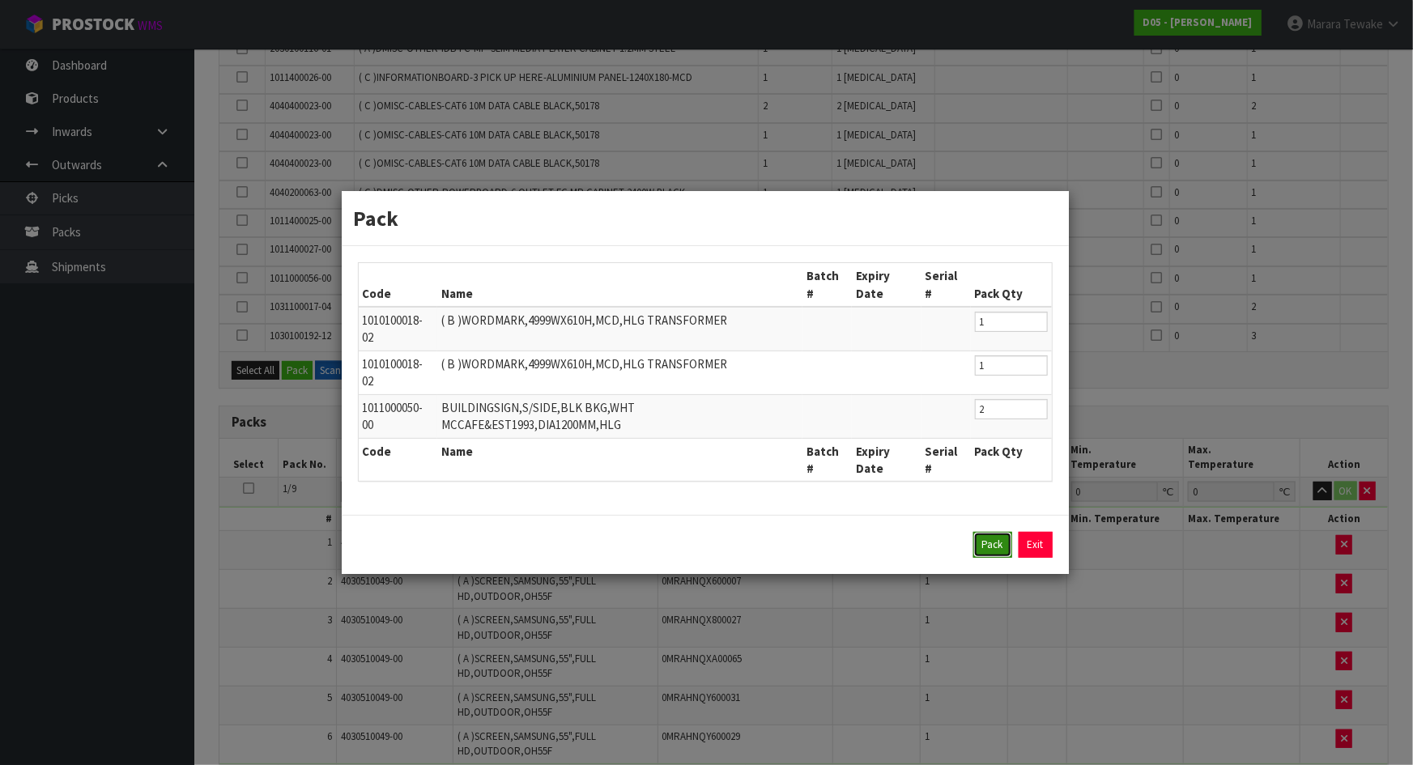
click at [987, 549] on button "Pack" at bounding box center [993, 545] width 39 height 26
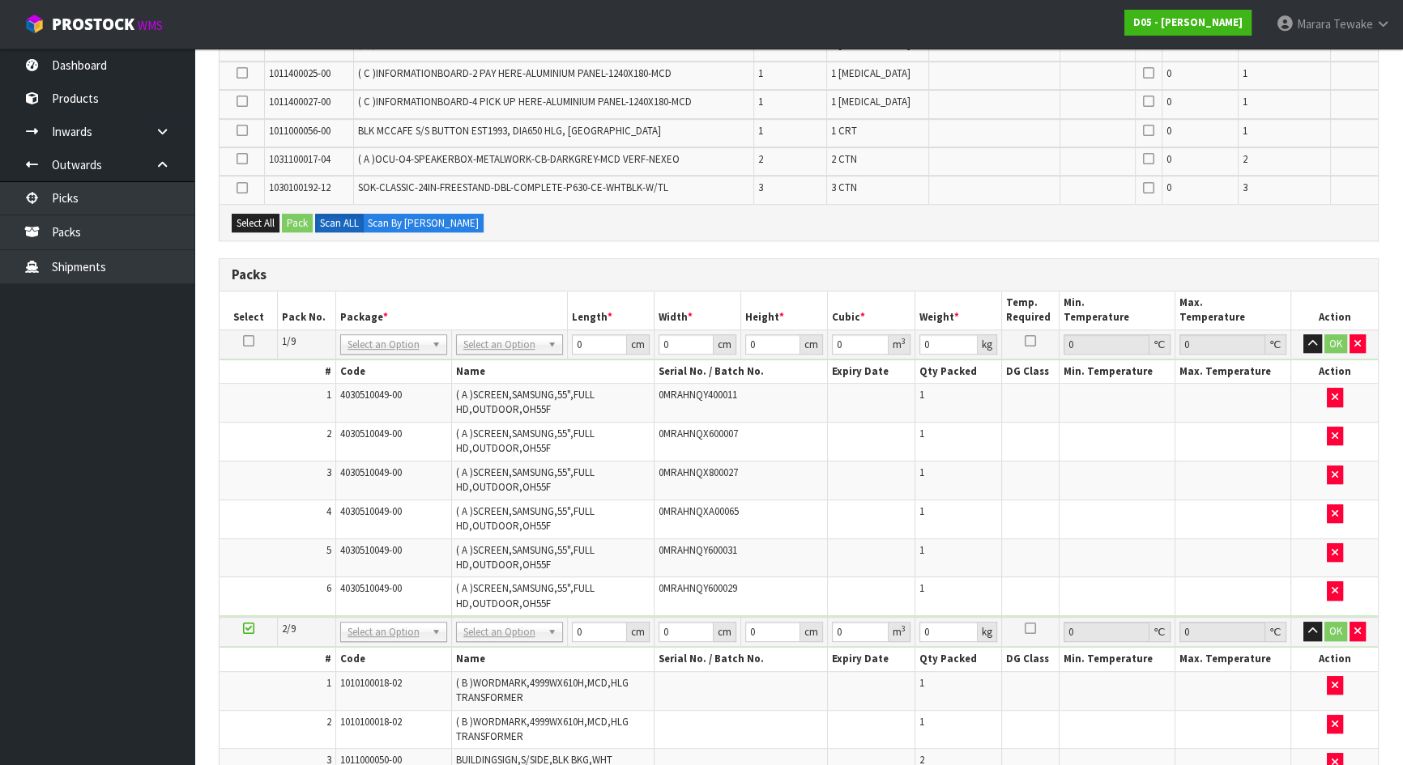
scroll to position [1345, 0]
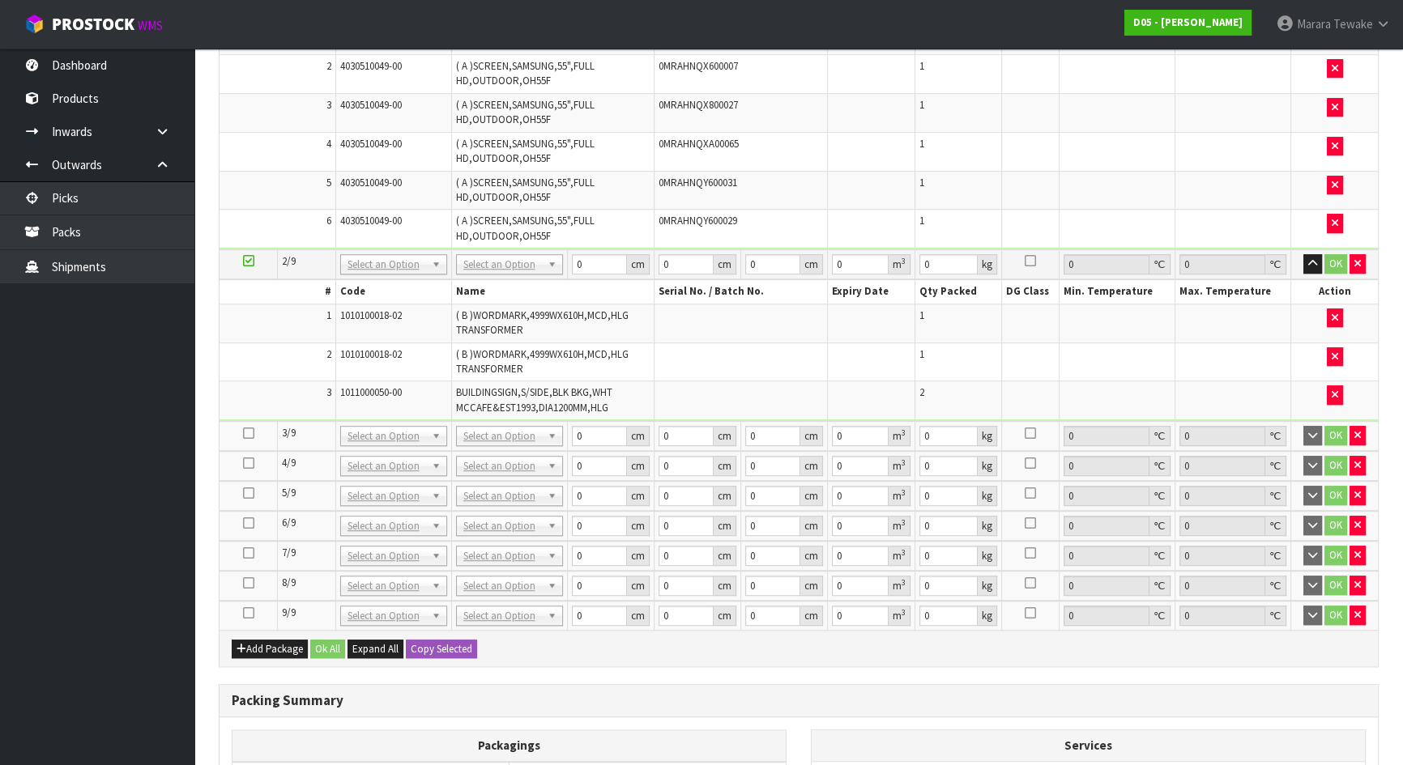
click at [251, 433] on icon at bounding box center [248, 433] width 11 height 1
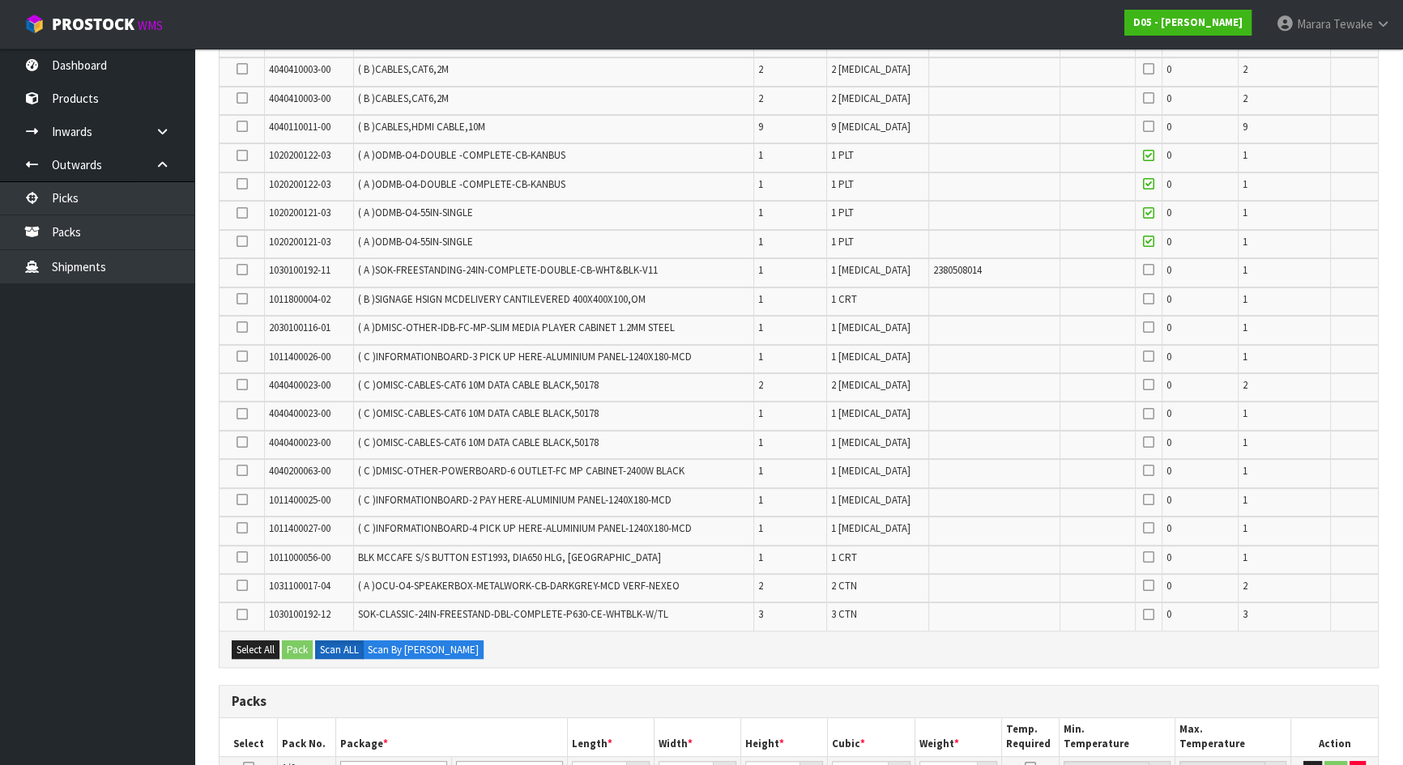
click at [241, 385] on icon at bounding box center [242, 385] width 11 height 1
click at [0, 0] on input "checkbox" at bounding box center [0, 0] width 0 height 0
click at [240, 414] on icon at bounding box center [242, 414] width 11 height 1
click at [0, 0] on input "checkbox" at bounding box center [0, 0] width 0 height 0
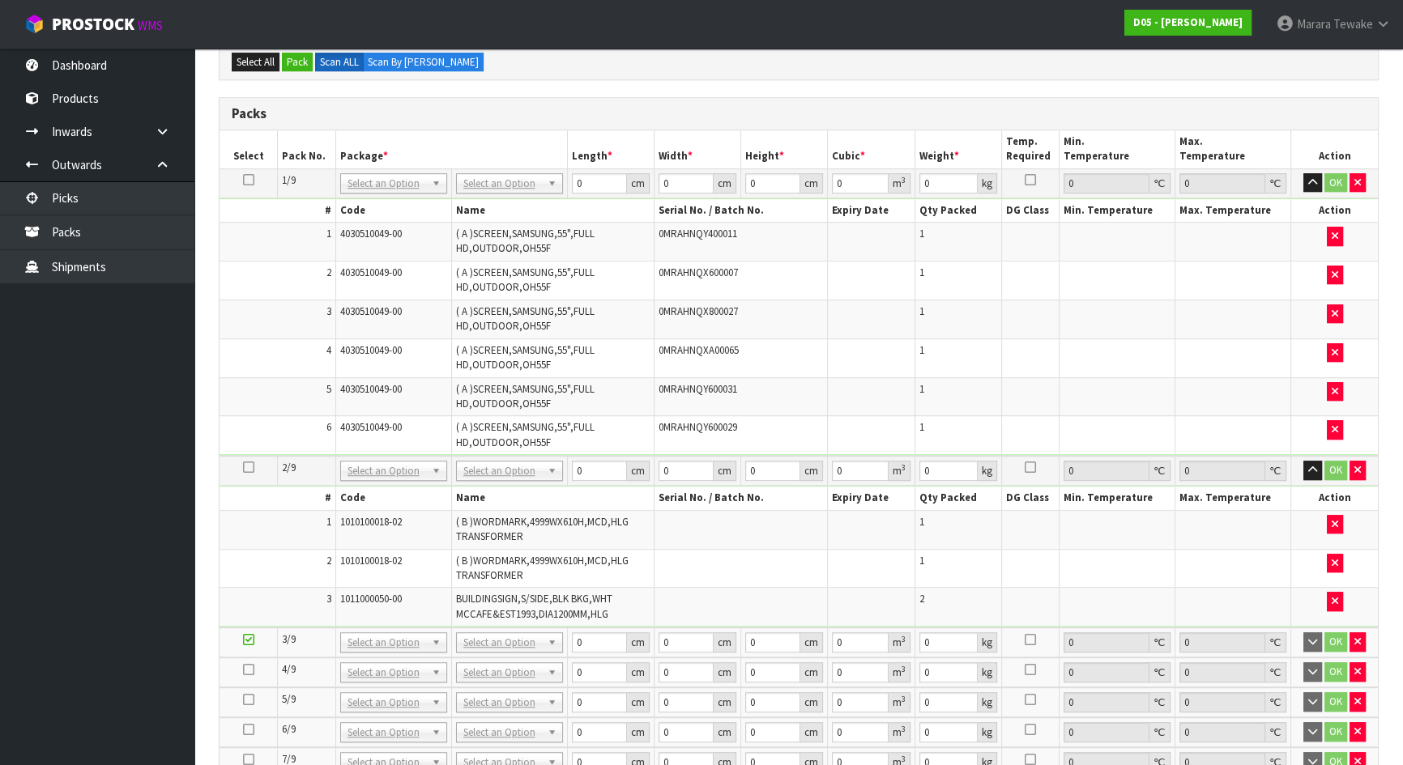
scroll to position [235, 0]
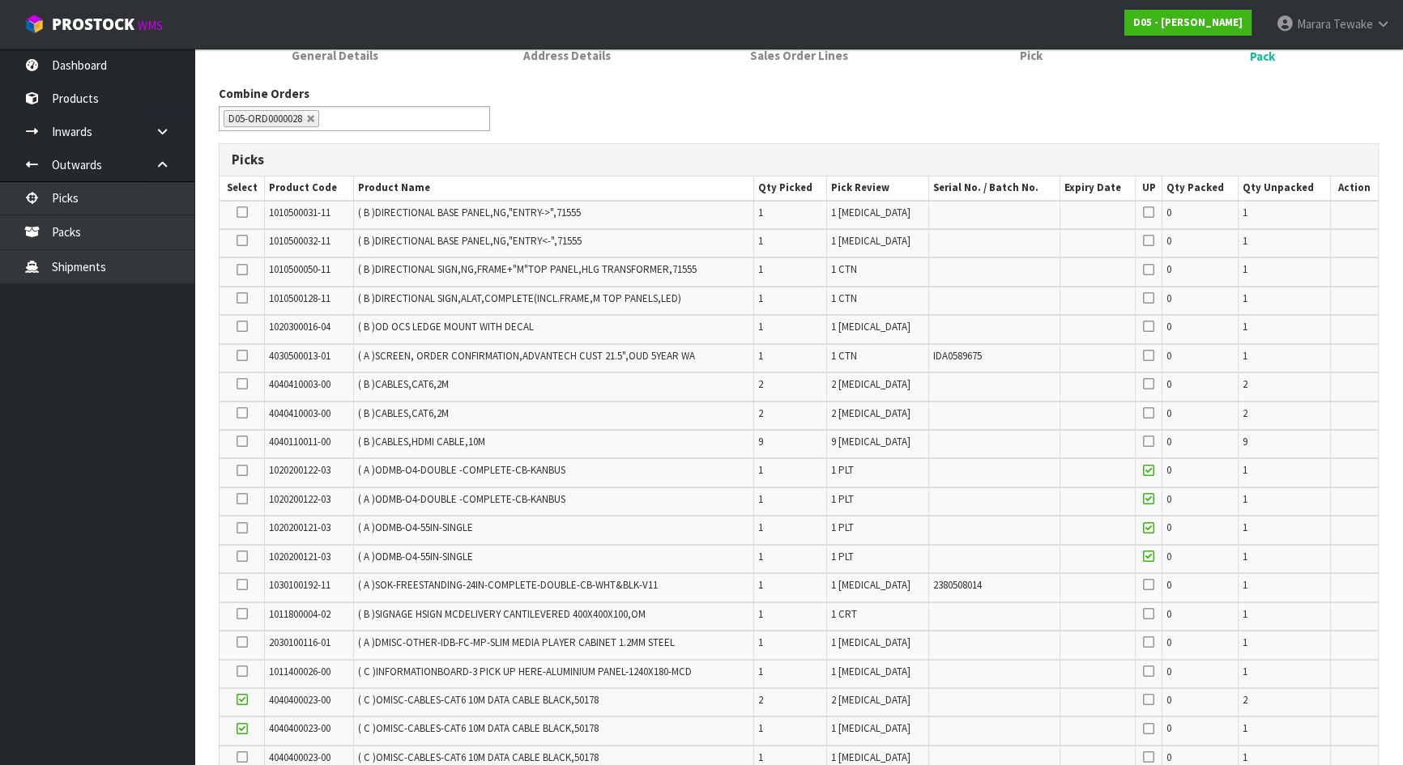
click at [243, 384] on icon at bounding box center [242, 384] width 11 height 1
click at [0, 0] on input "checkbox" at bounding box center [0, 0] width 0 height 0
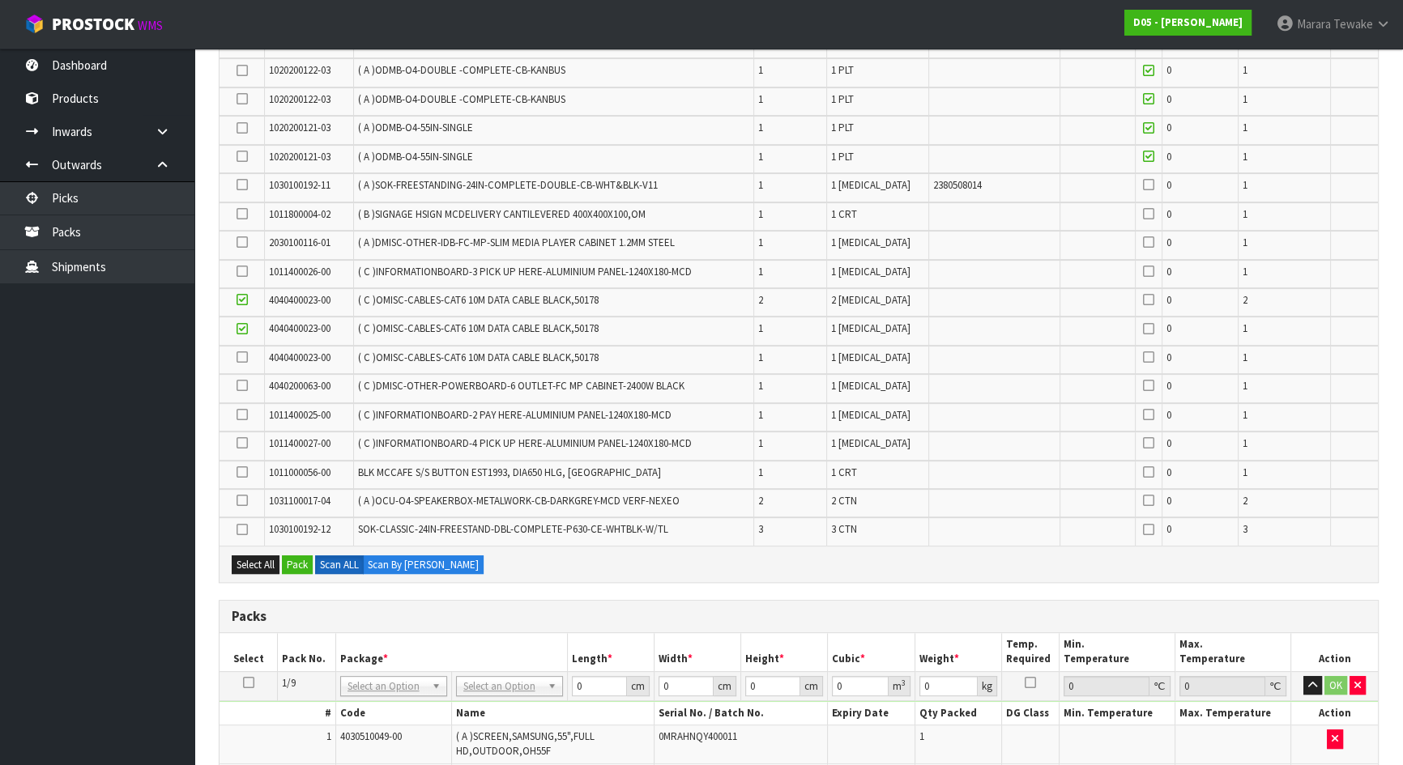
click at [243, 386] on icon at bounding box center [242, 386] width 11 height 1
click at [0, 0] on input "checkbox" at bounding box center [0, 0] width 0 height 0
click at [243, 415] on icon at bounding box center [242, 415] width 11 height 1
click at [0, 0] on input "checkbox" at bounding box center [0, 0] width 0 height 0
click at [230, 441] on td at bounding box center [241, 446] width 45 height 28
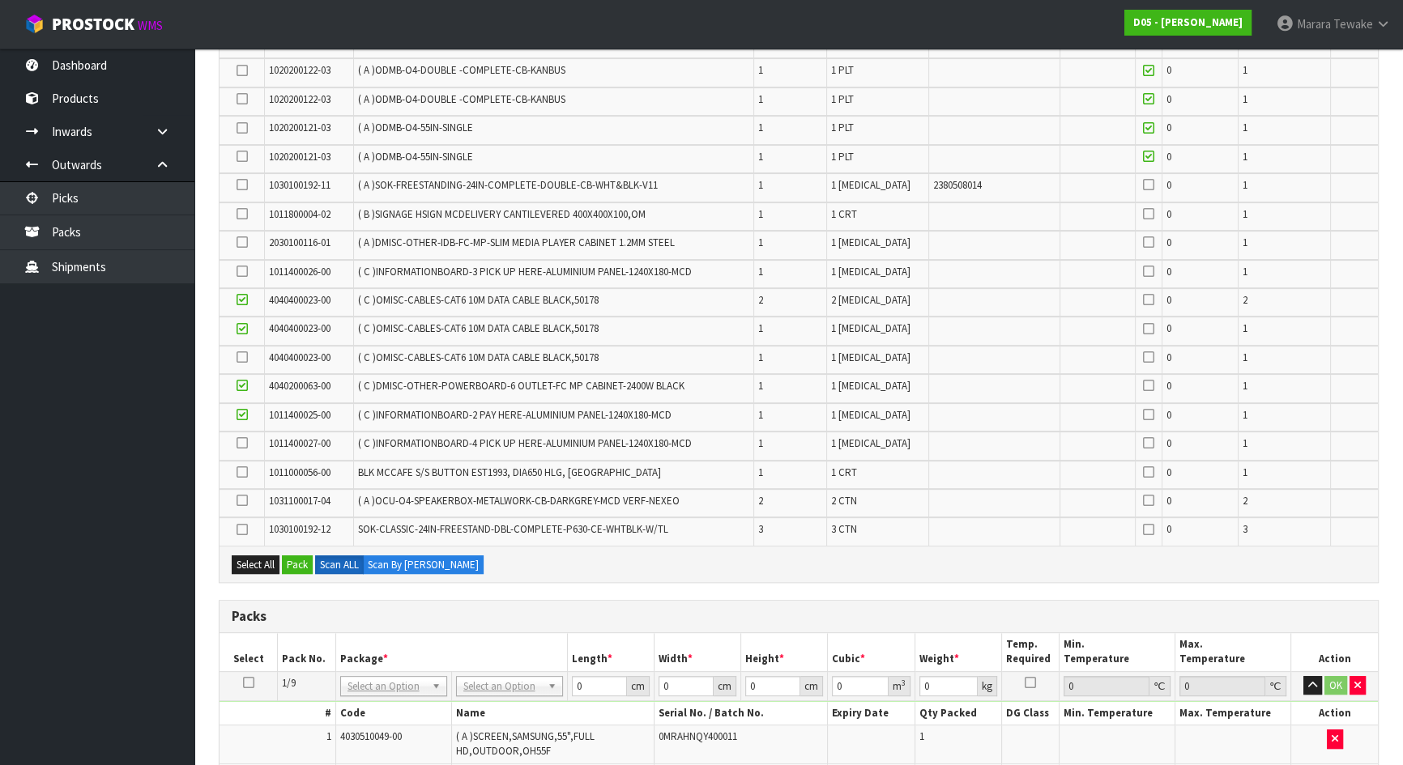
click at [239, 443] on icon at bounding box center [242, 443] width 11 height 1
click at [0, 0] on input "checkbox" at bounding box center [0, 0] width 0 height 0
click at [239, 472] on icon at bounding box center [242, 472] width 11 height 1
click at [0, 0] on input "checkbox" at bounding box center [0, 0] width 0 height 0
click at [238, 214] on icon at bounding box center [242, 214] width 11 height 1
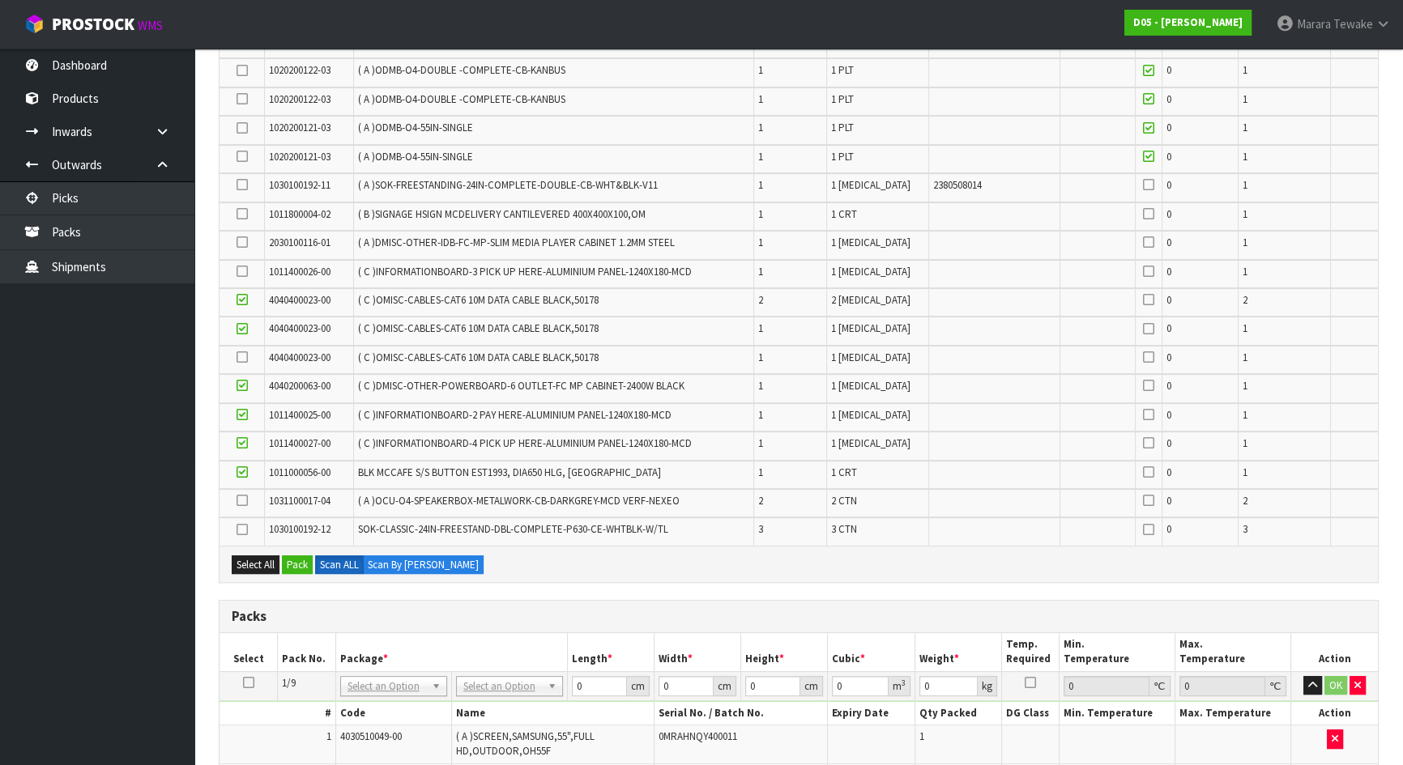
click at [0, 0] on input "checkbox" at bounding box center [0, 0] width 0 height 0
click at [241, 357] on icon at bounding box center [242, 357] width 11 height 1
click at [0, 0] on input "checkbox" at bounding box center [0, 0] width 0 height 0
click at [238, 530] on icon at bounding box center [242, 530] width 11 height 1
click at [0, 0] on input "checkbox" at bounding box center [0, 0] width 0 height 0
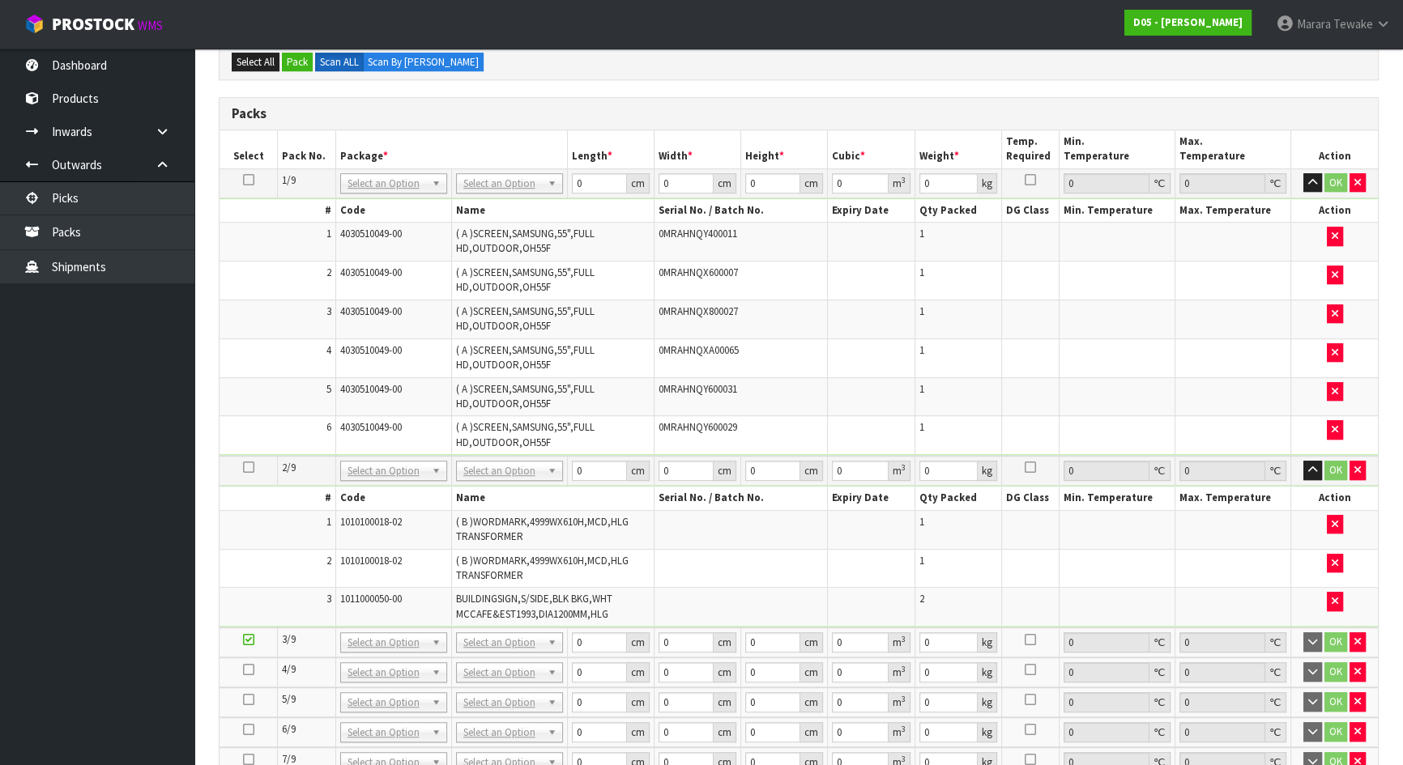
scroll to position [235, 0]
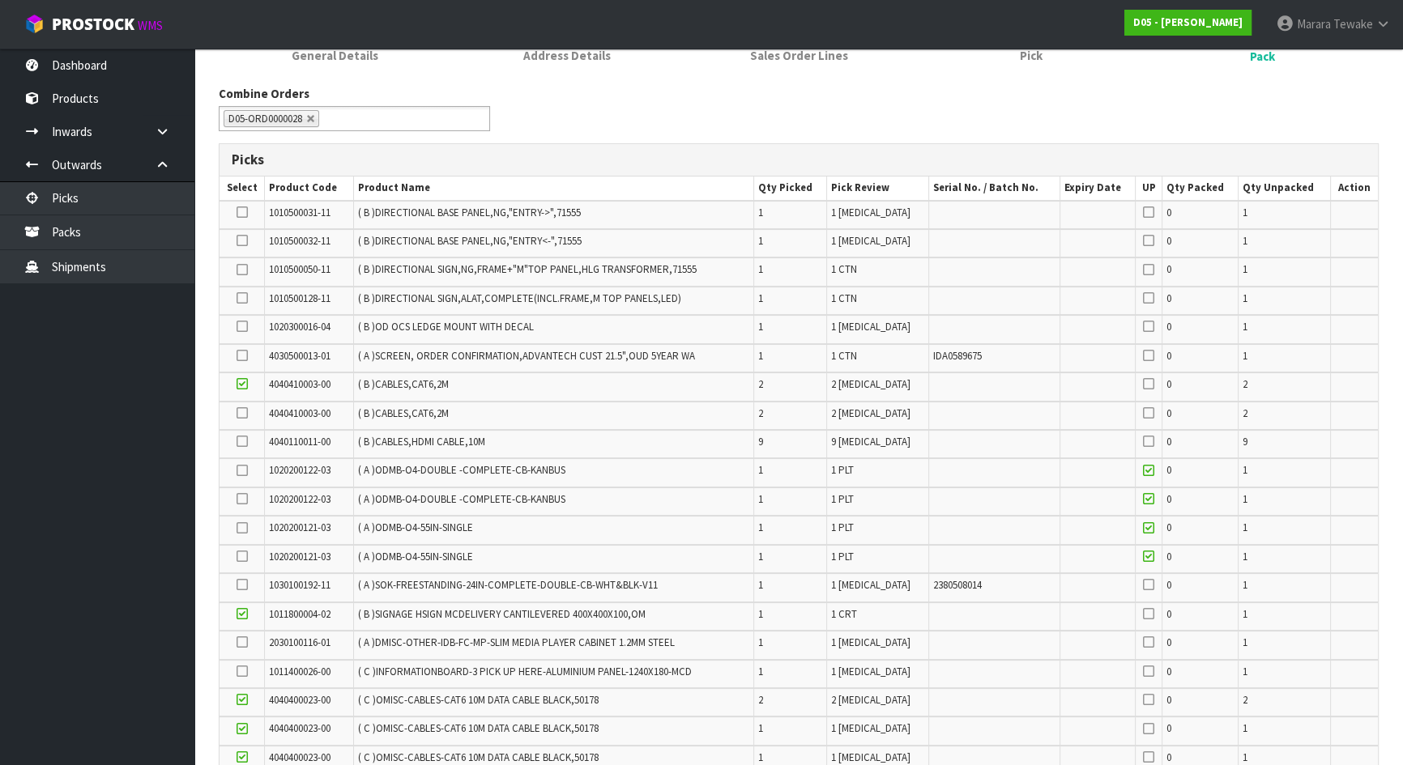
click at [240, 413] on icon at bounding box center [242, 413] width 11 height 1
click at [0, 0] on input "checkbox" at bounding box center [0, 0] width 0 height 0
click at [241, 441] on icon at bounding box center [242, 441] width 11 height 1
click at [0, 0] on input "checkbox" at bounding box center [0, 0] width 0 height 0
click at [240, 356] on icon at bounding box center [242, 356] width 11 height 1
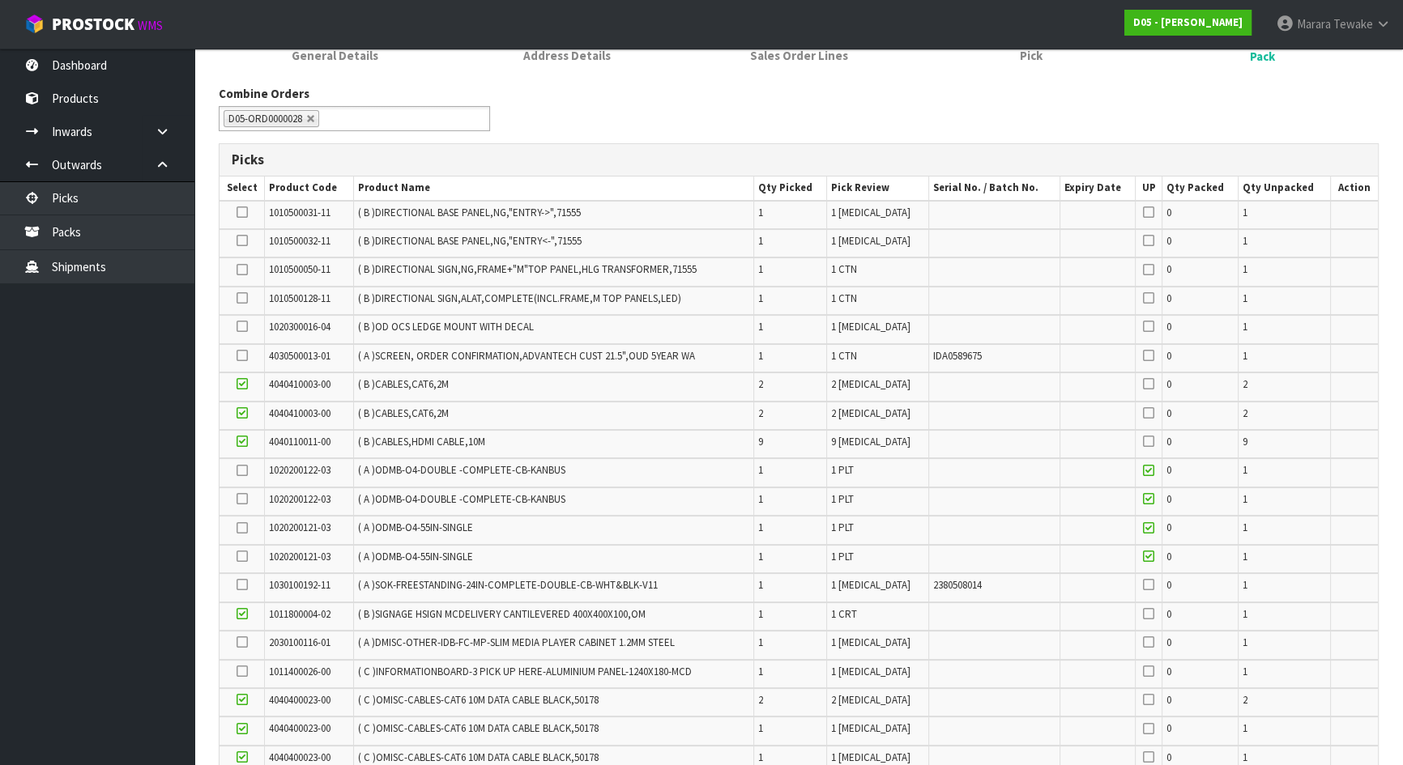
click at [0, 0] on input "checkbox" at bounding box center [0, 0] width 0 height 0
click at [239, 642] on icon at bounding box center [242, 642] width 11 height 1
click at [0, 0] on input "checkbox" at bounding box center [0, 0] width 0 height 0
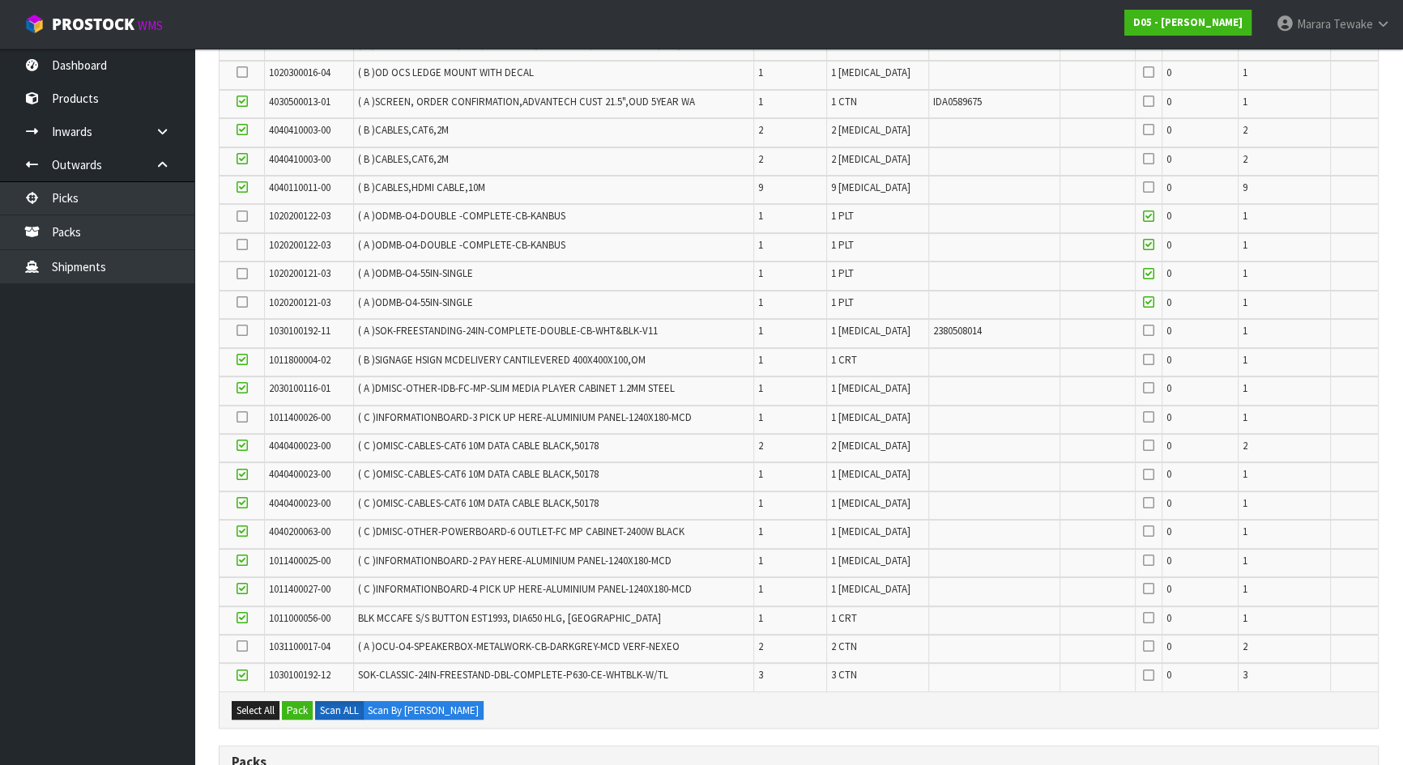
scroll to position [484, 0]
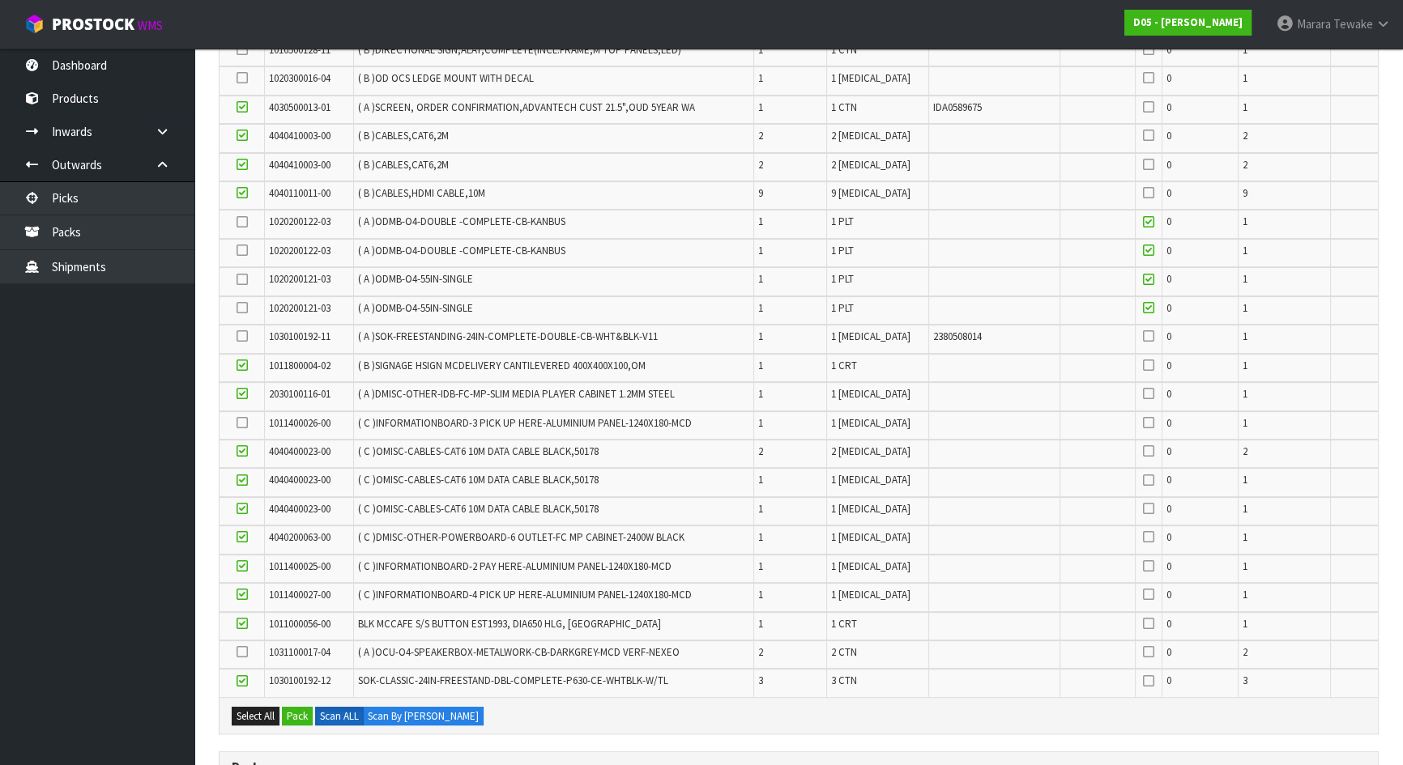
click at [245, 336] on icon at bounding box center [242, 336] width 11 height 1
click at [0, 0] on input "checkbox" at bounding box center [0, 0] width 0 height 0
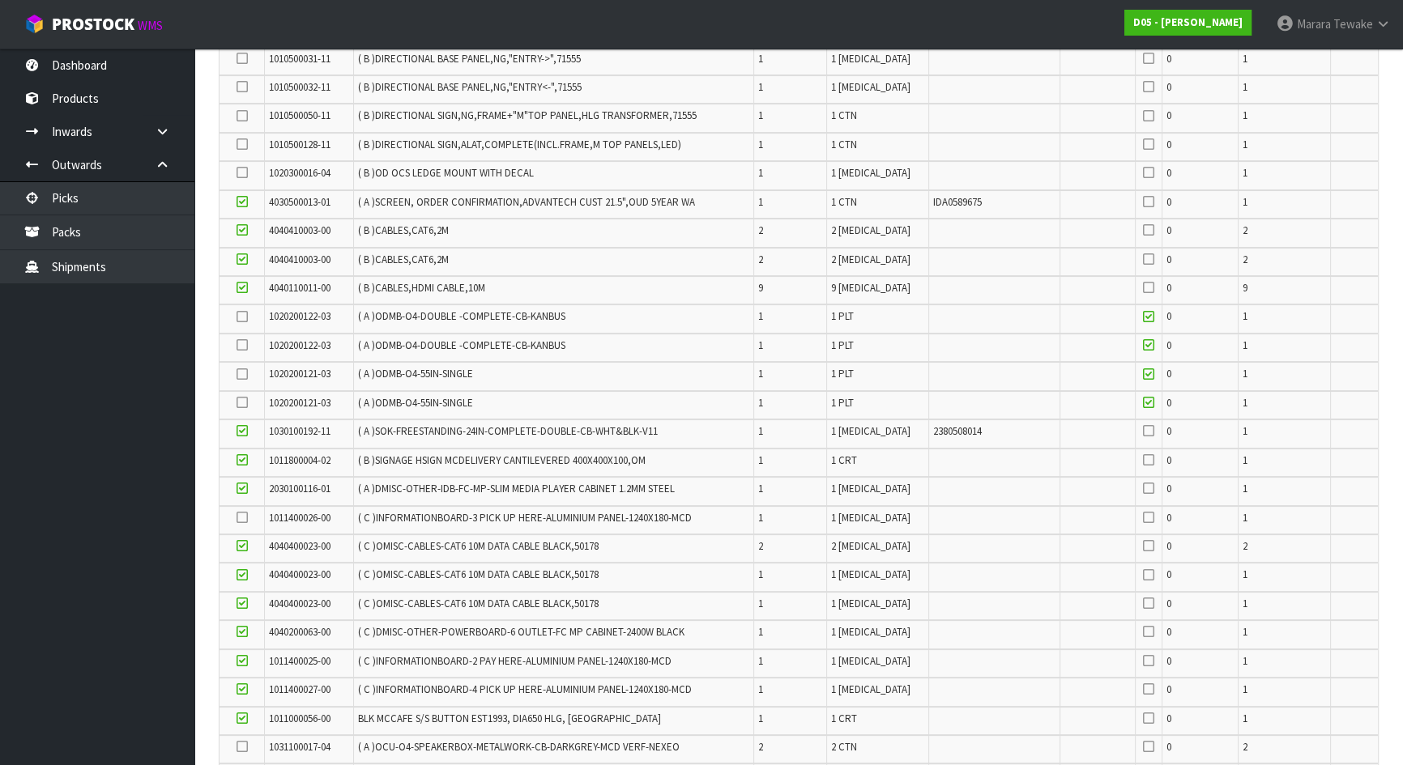
scroll to position [262, 0]
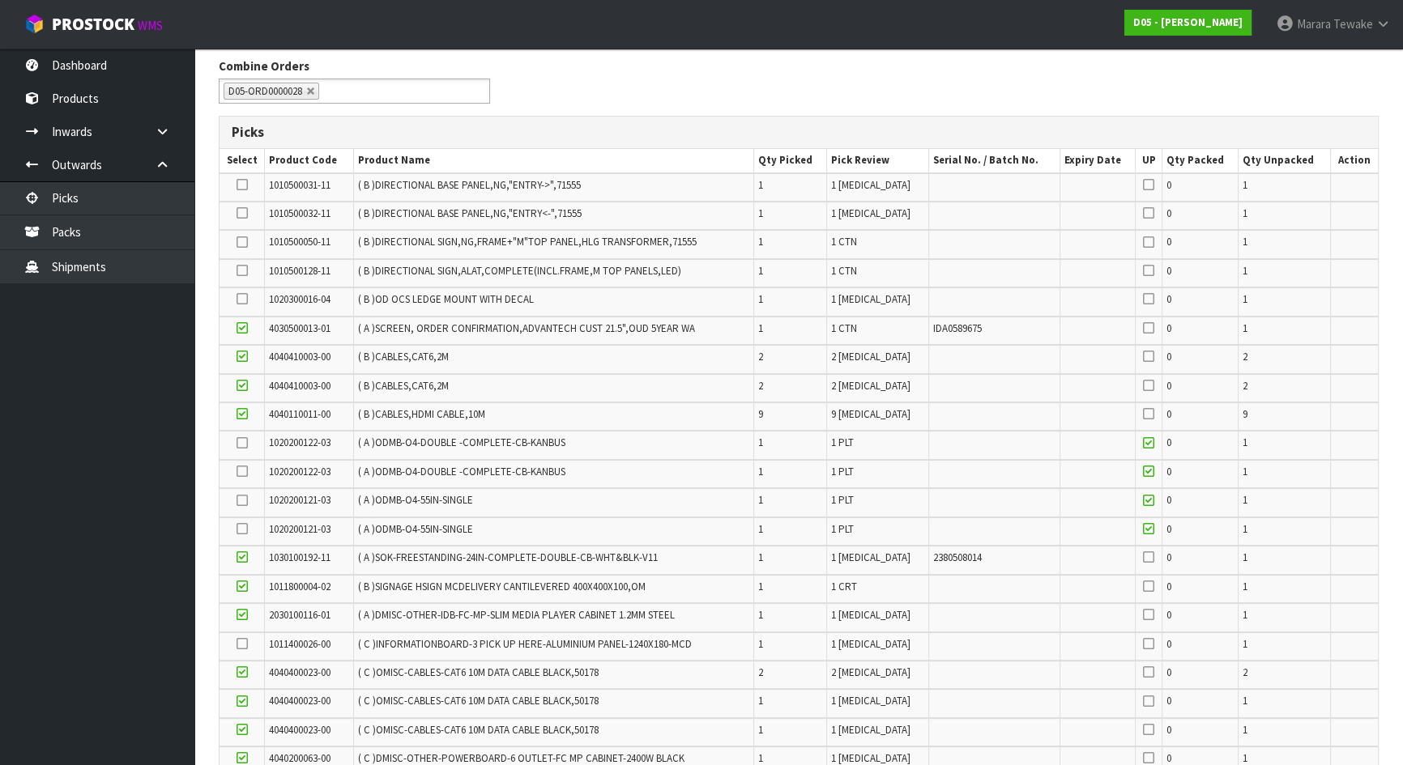
click at [241, 300] on icon at bounding box center [242, 299] width 11 height 1
click at [0, 0] on input "checkbox" at bounding box center [0, 0] width 0 height 0
click at [242, 644] on icon at bounding box center [242, 644] width 11 height 1
click at [0, 0] on input "checkbox" at bounding box center [0, 0] width 0 height 0
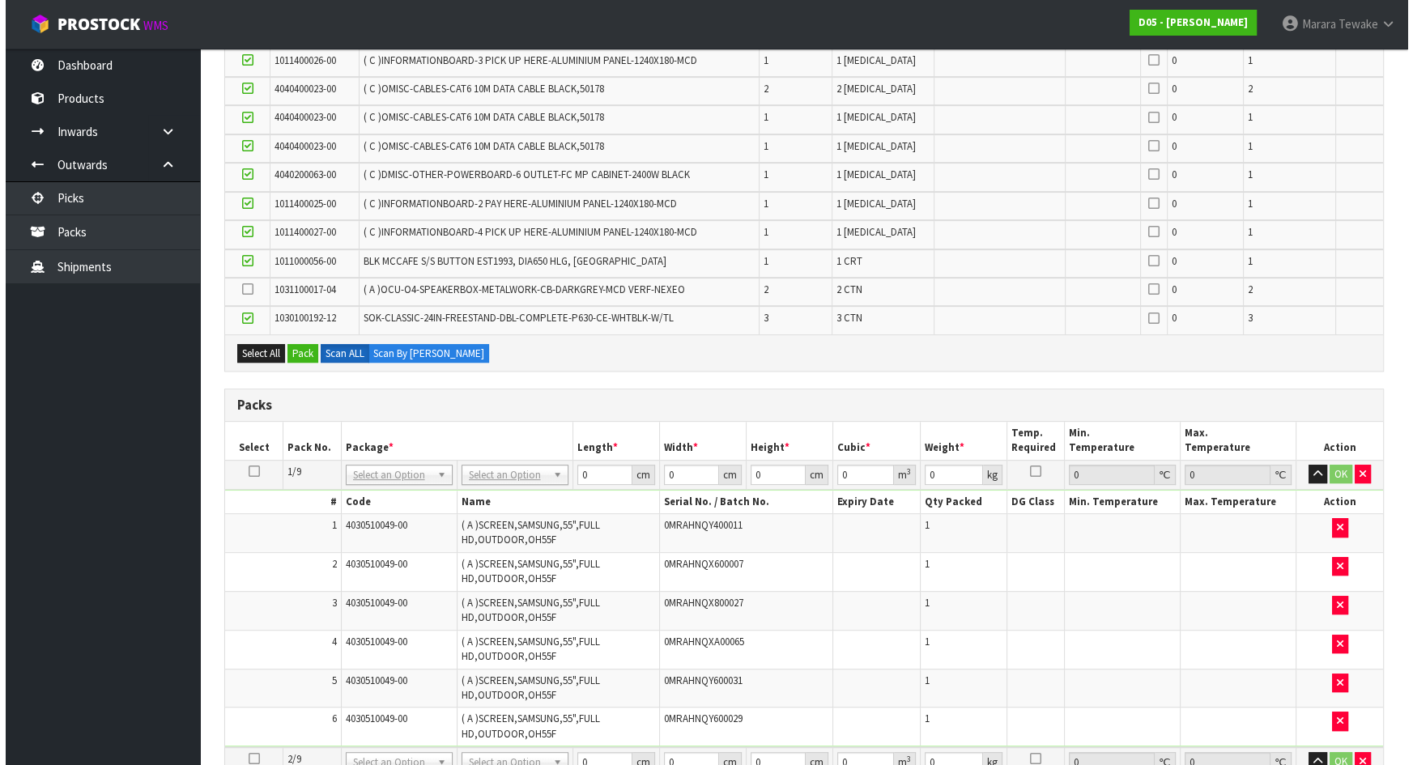
scroll to position [631, 0]
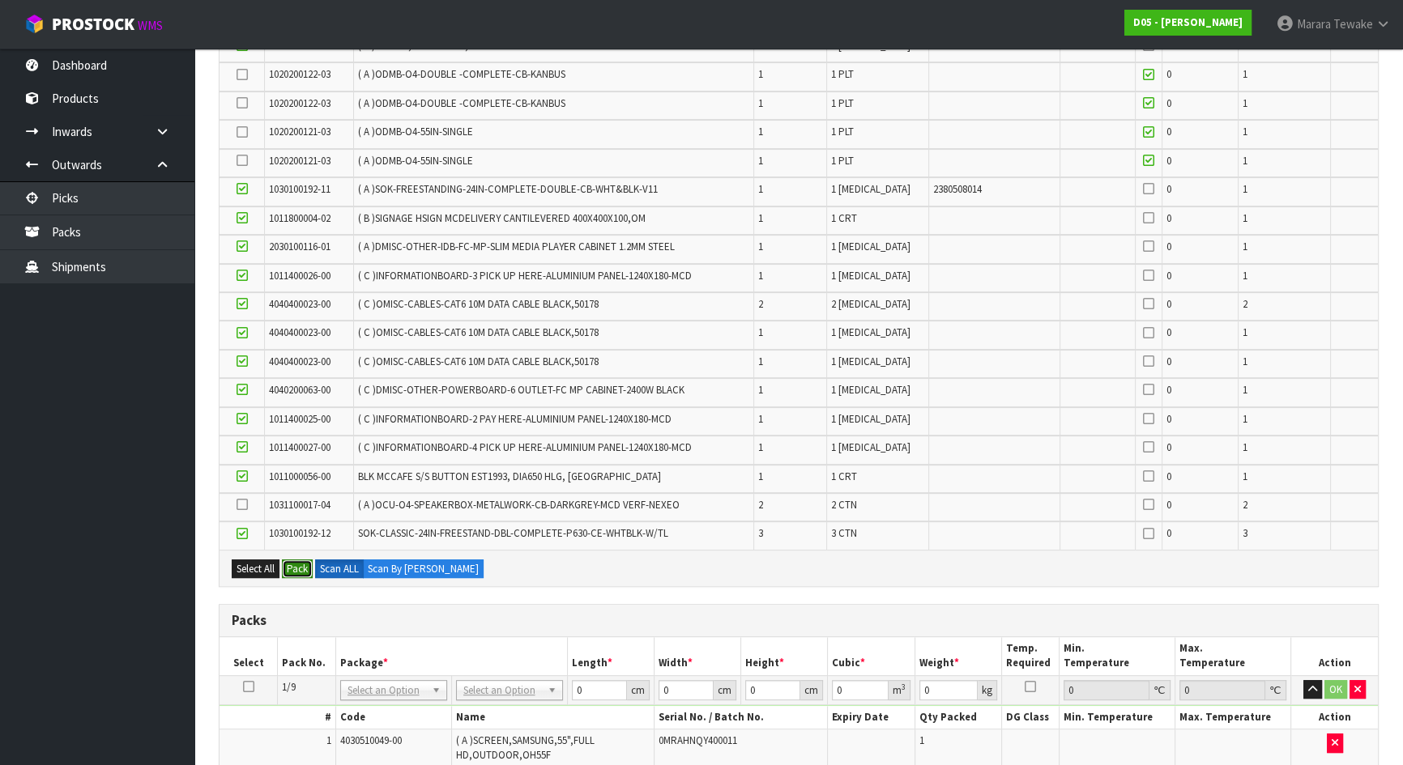
click at [303, 569] on button "Pack" at bounding box center [297, 569] width 31 height 19
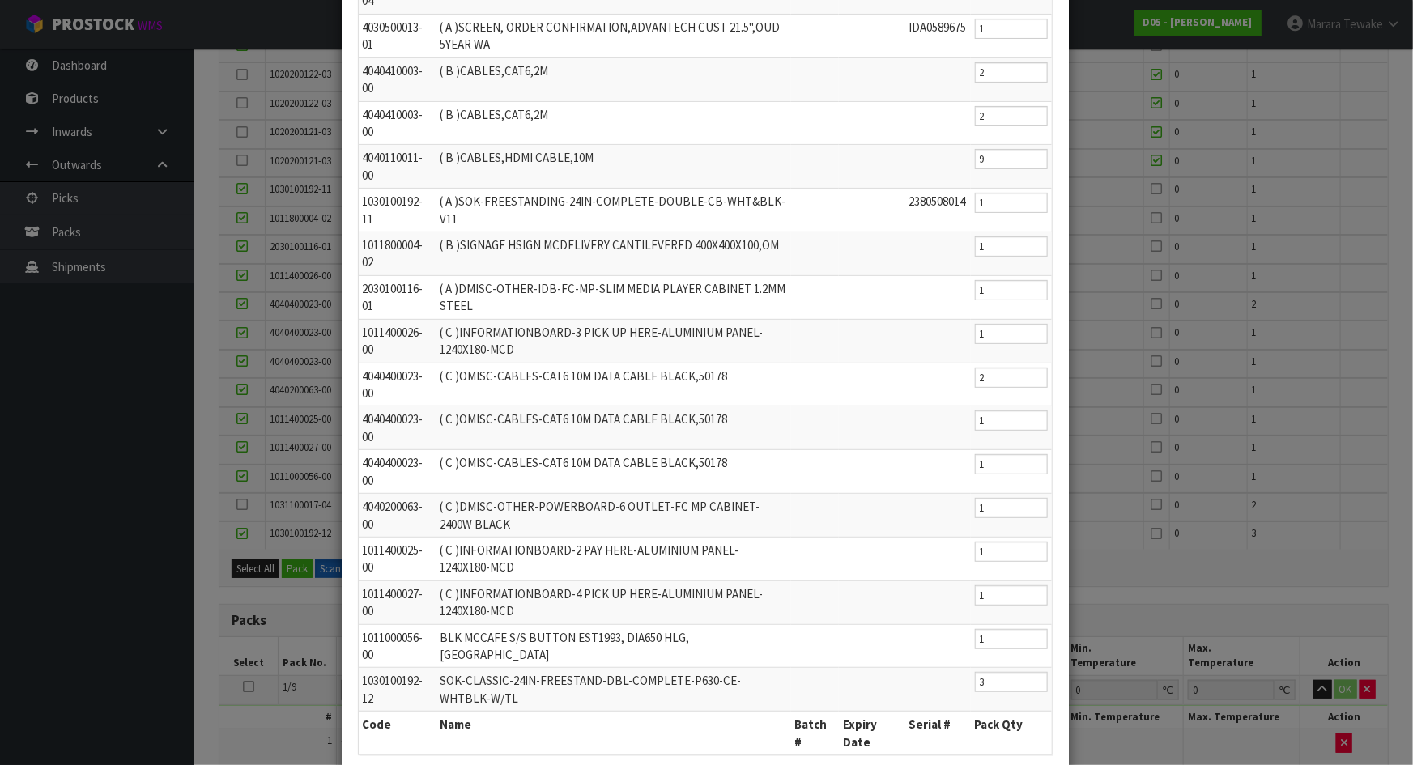
scroll to position [276, 0]
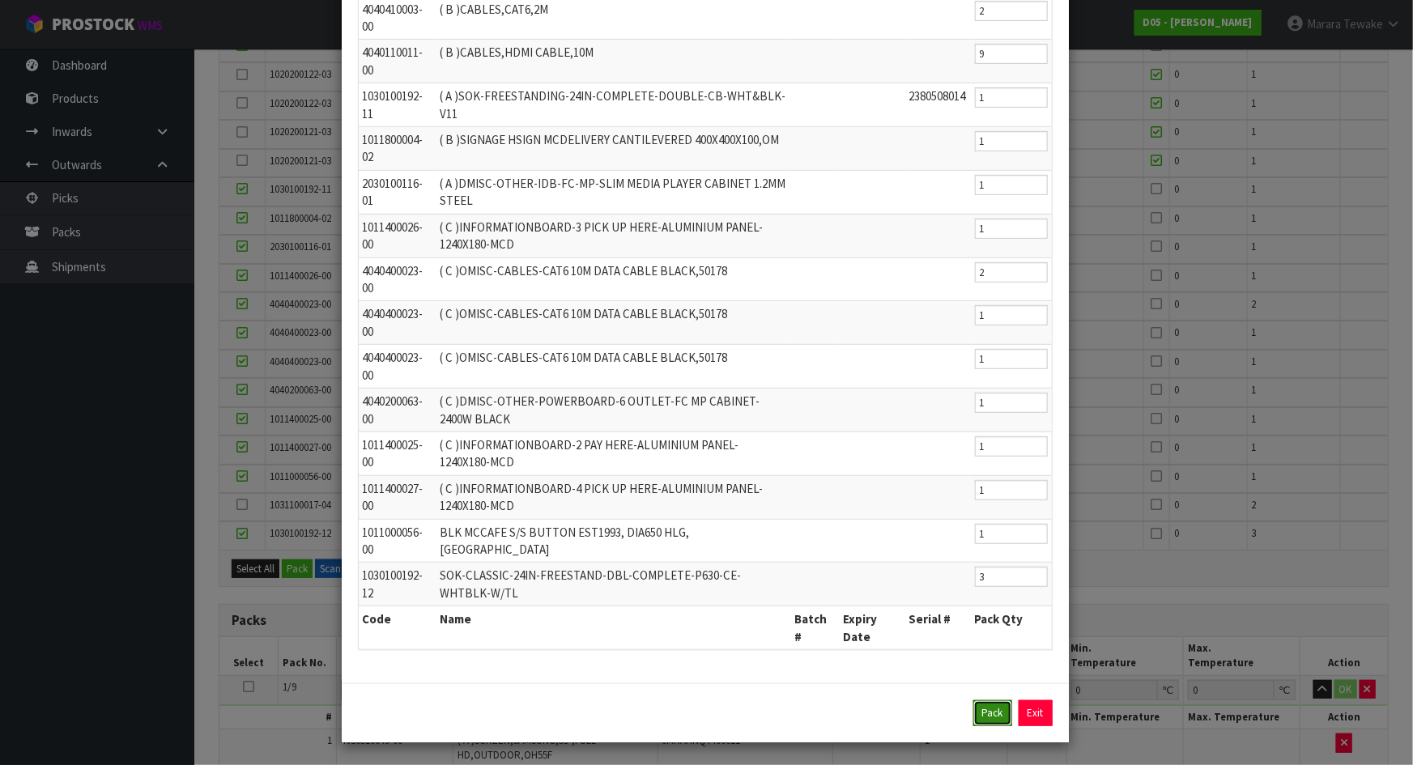
click at [991, 712] on button "Pack" at bounding box center [993, 714] width 39 height 26
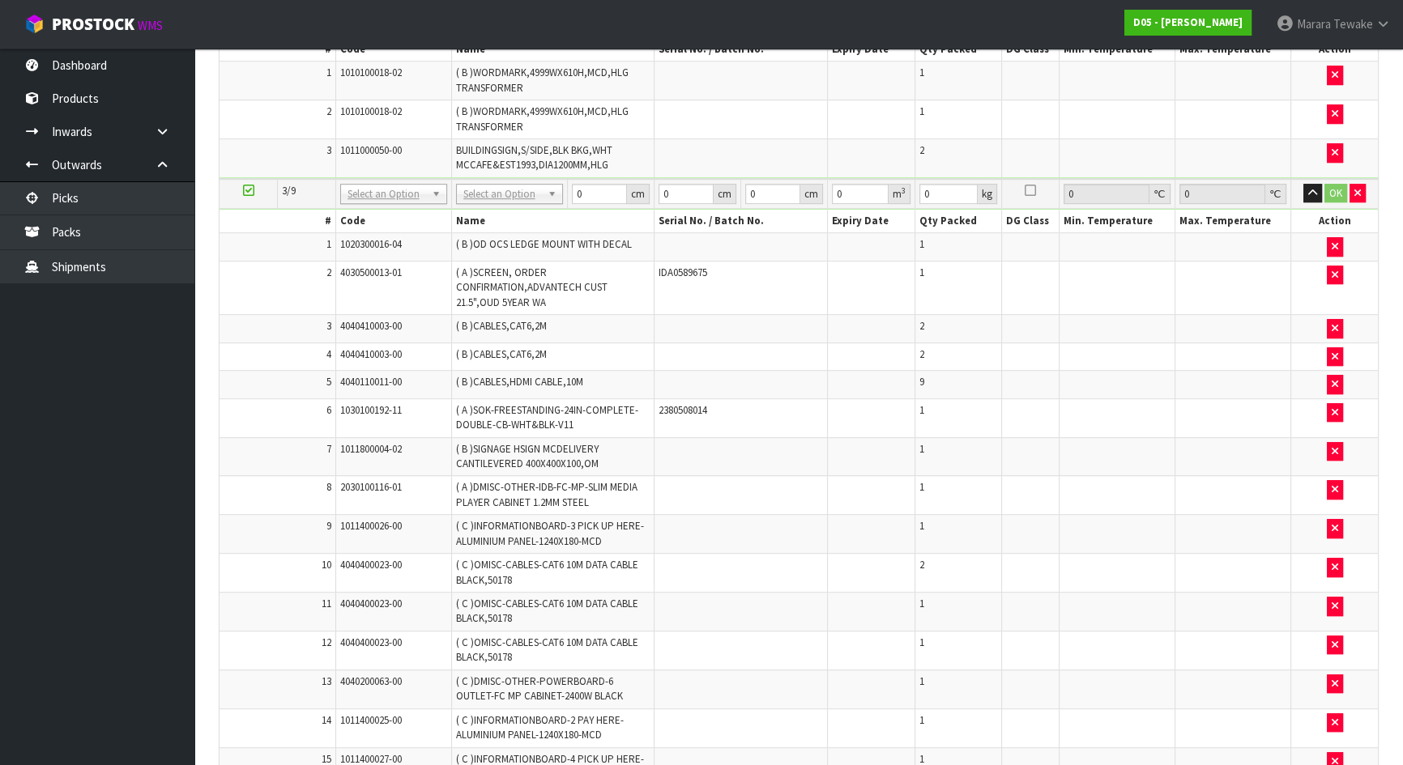
scroll to position [1372, 0]
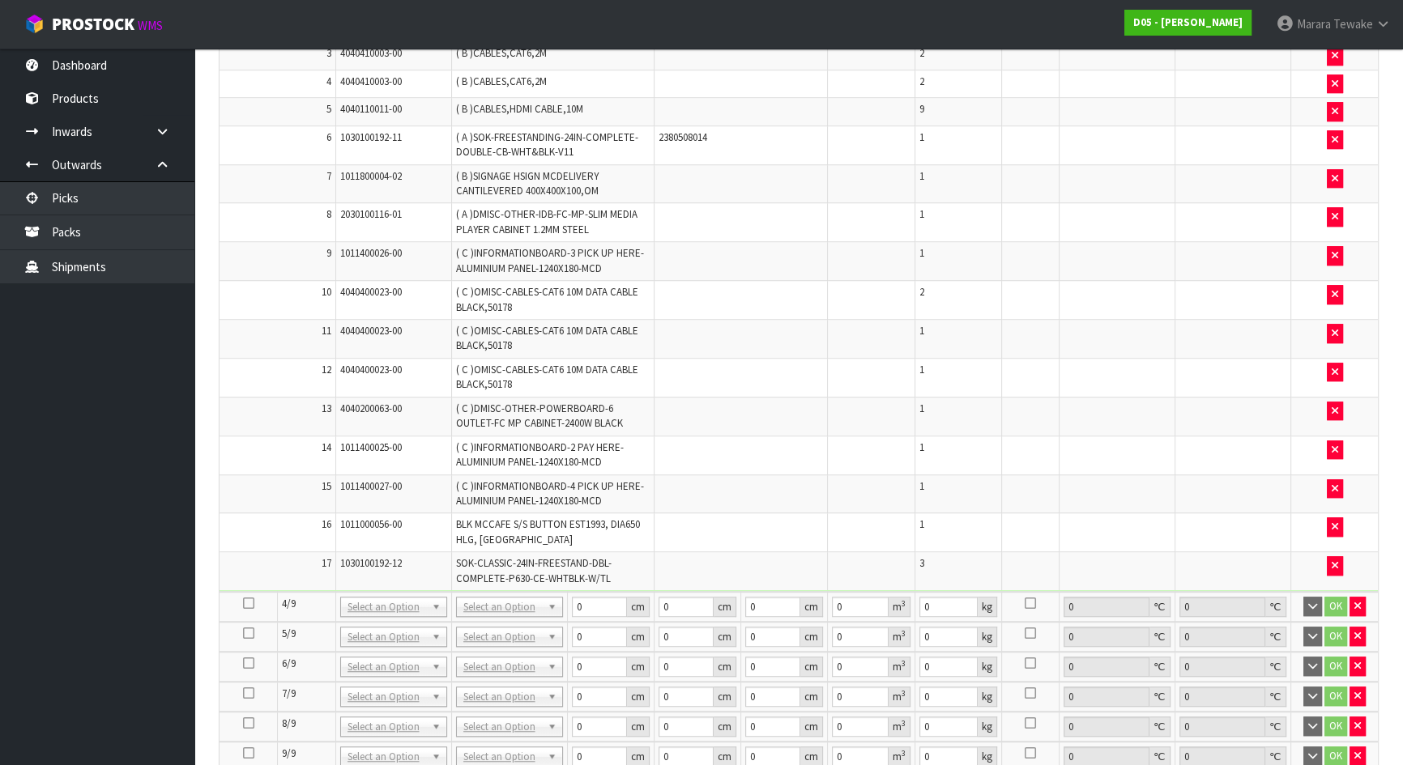
click at [247, 603] on icon at bounding box center [248, 603] width 11 height 1
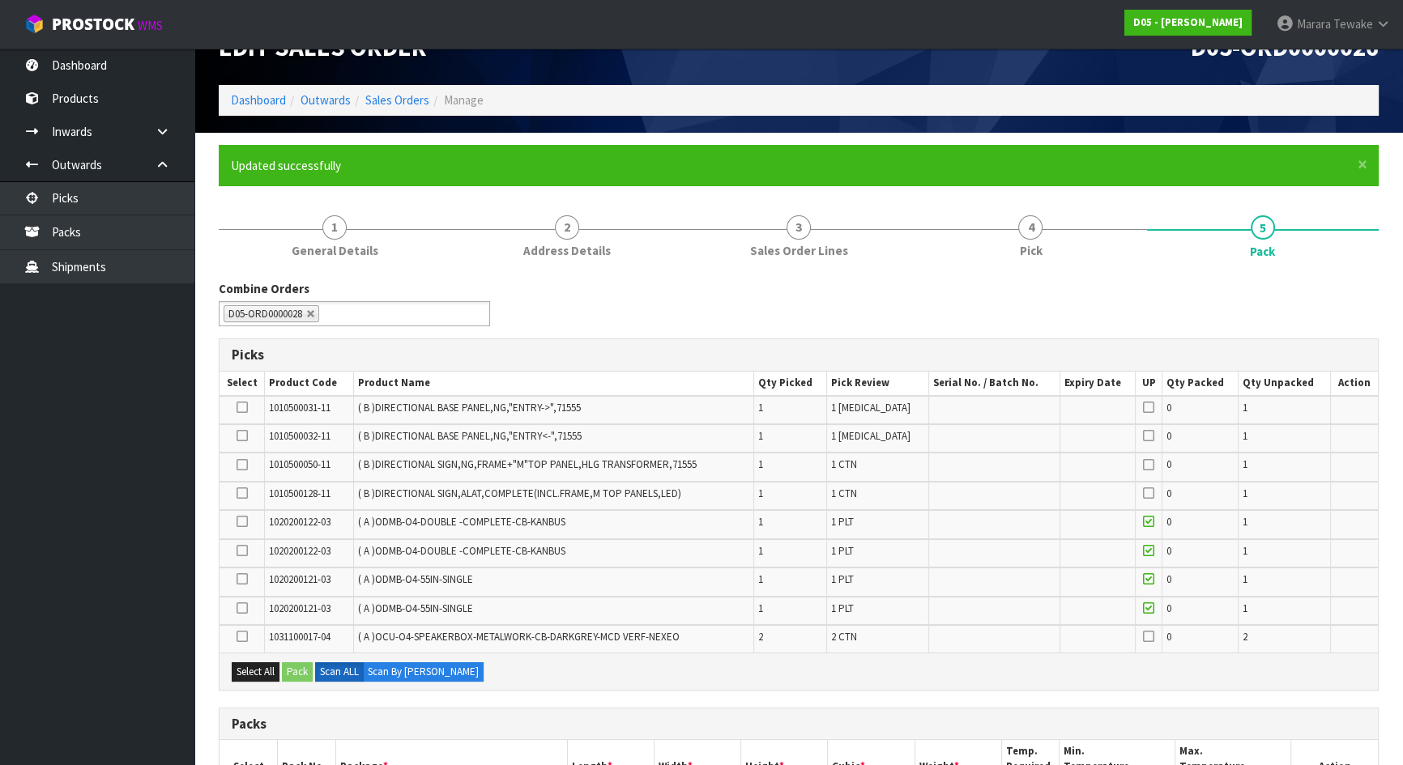
scroll to position [0, 0]
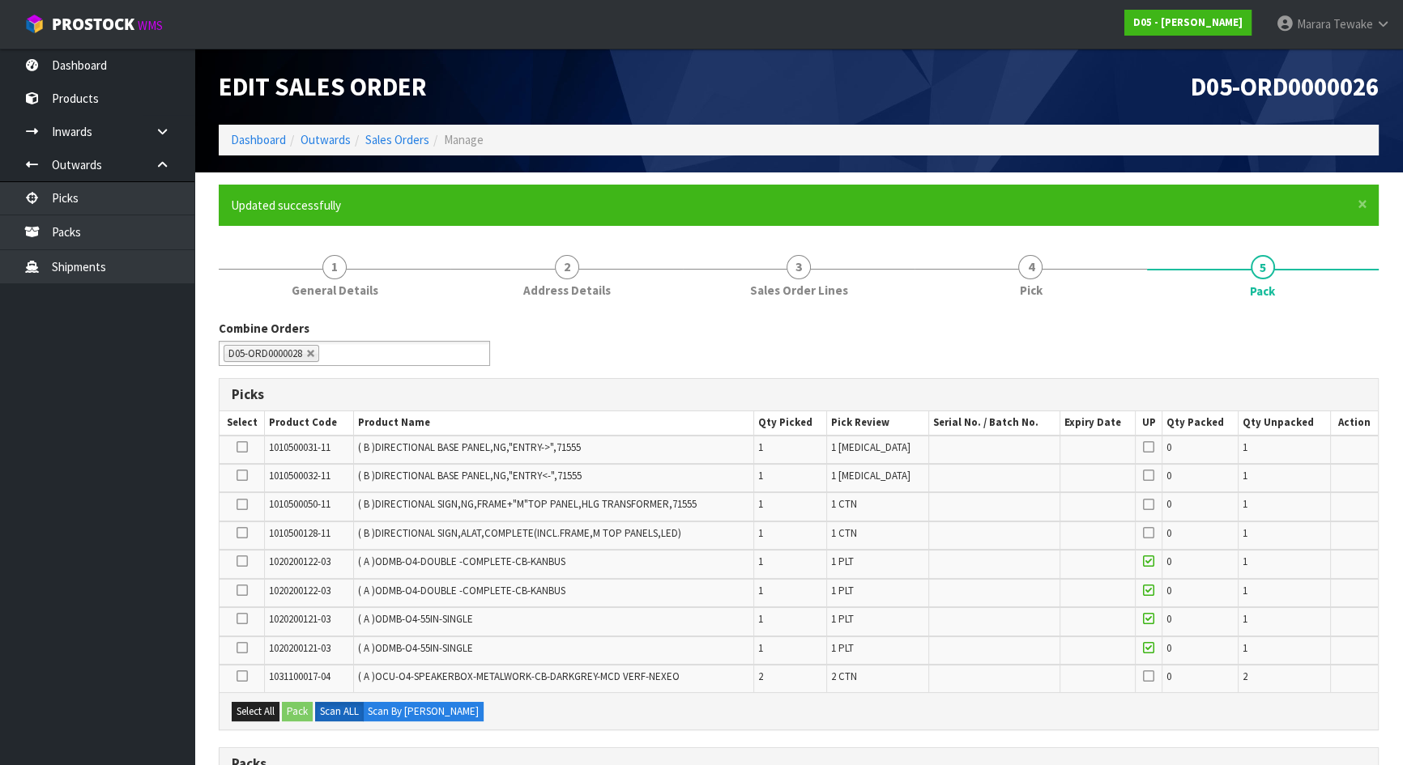
click at [241, 447] on icon at bounding box center [242, 447] width 11 height 1
click at [0, 0] on input "checkbox" at bounding box center [0, 0] width 0 height 0
click at [242, 475] on icon at bounding box center [242, 475] width 11 height 1
click at [0, 0] on input "checkbox" at bounding box center [0, 0] width 0 height 0
click at [239, 505] on icon at bounding box center [242, 505] width 11 height 1
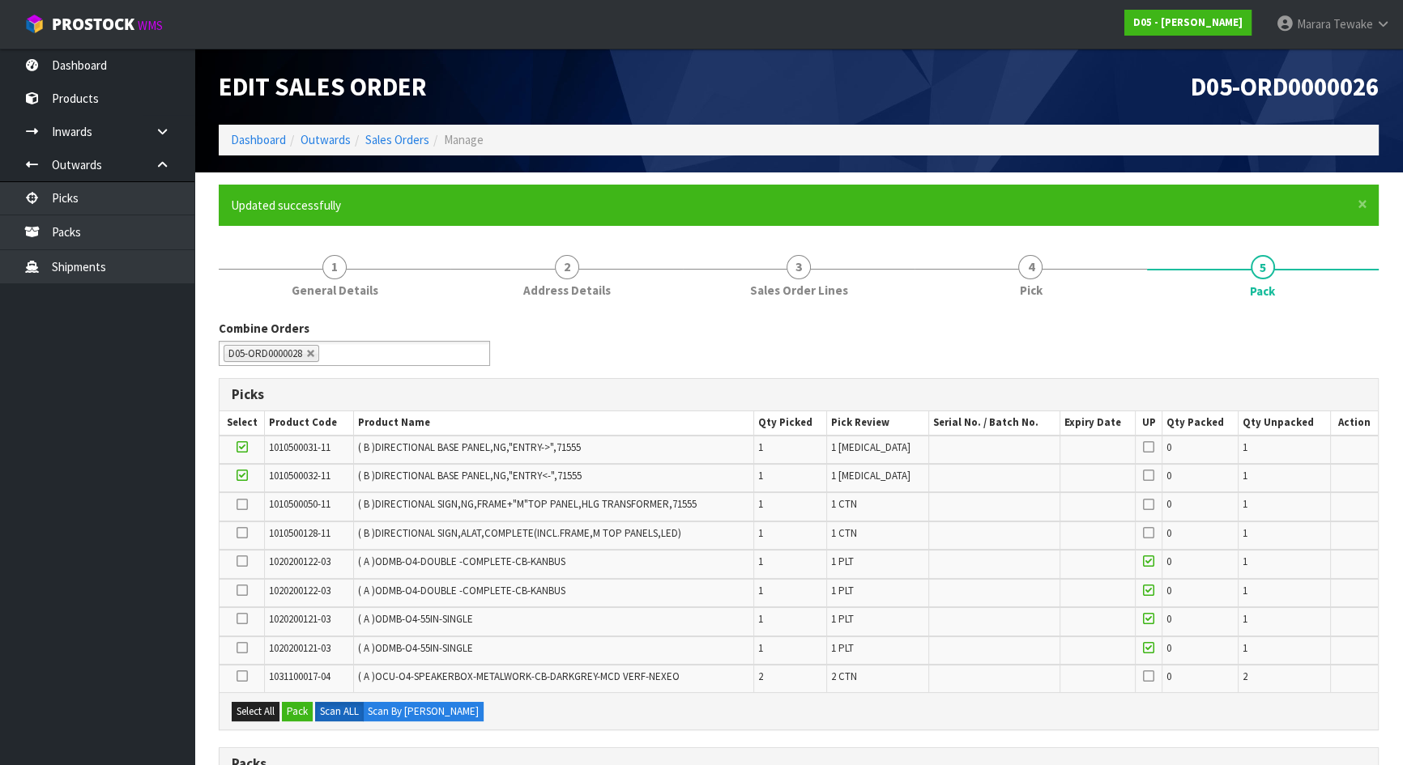
click at [0, 0] on input "checkbox" at bounding box center [0, 0] width 0 height 0
click at [237, 533] on icon at bounding box center [242, 533] width 11 height 1
click at [0, 0] on input "checkbox" at bounding box center [0, 0] width 0 height 0
click at [241, 676] on icon at bounding box center [242, 676] width 11 height 1
click at [0, 0] on input "checkbox" at bounding box center [0, 0] width 0 height 0
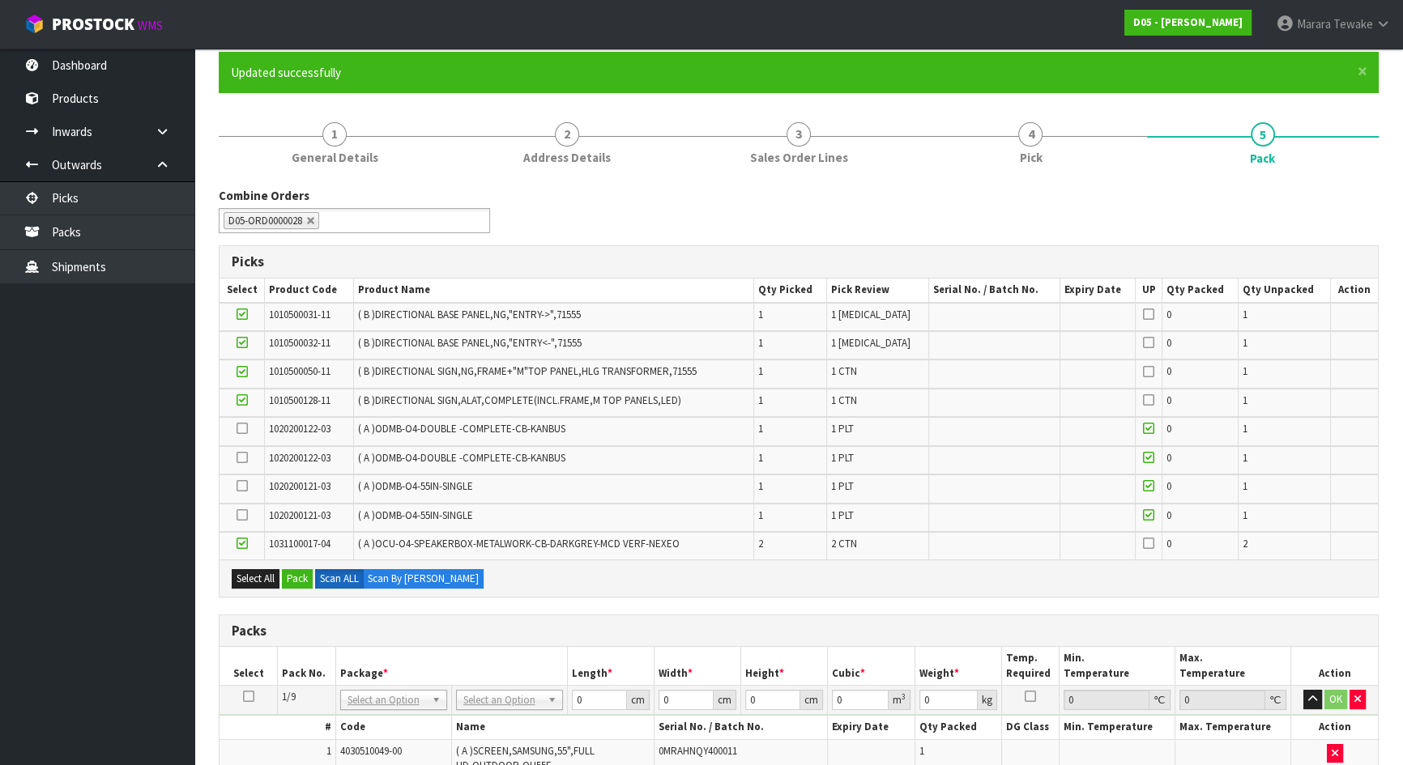
scroll to position [147, 0]
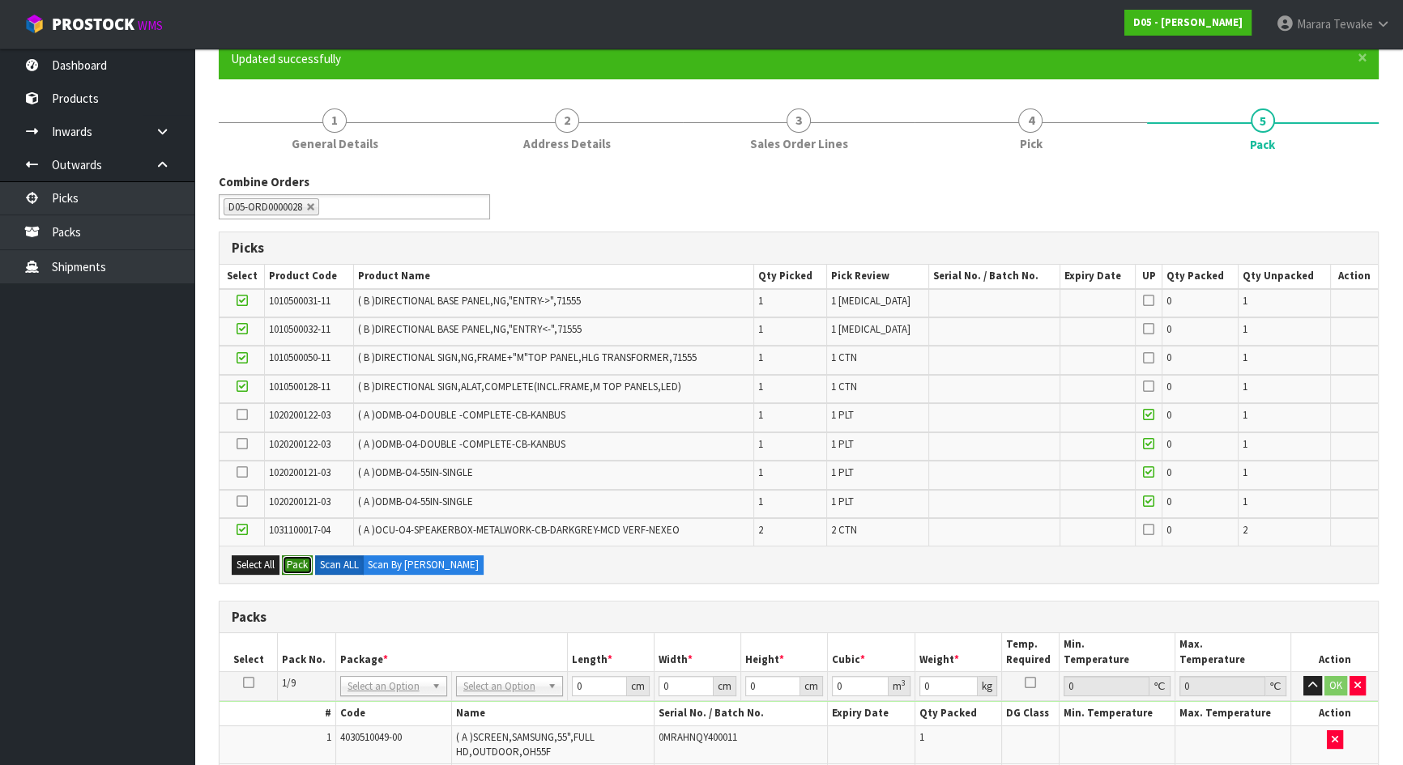
click at [298, 562] on button "Pack" at bounding box center [297, 565] width 31 height 19
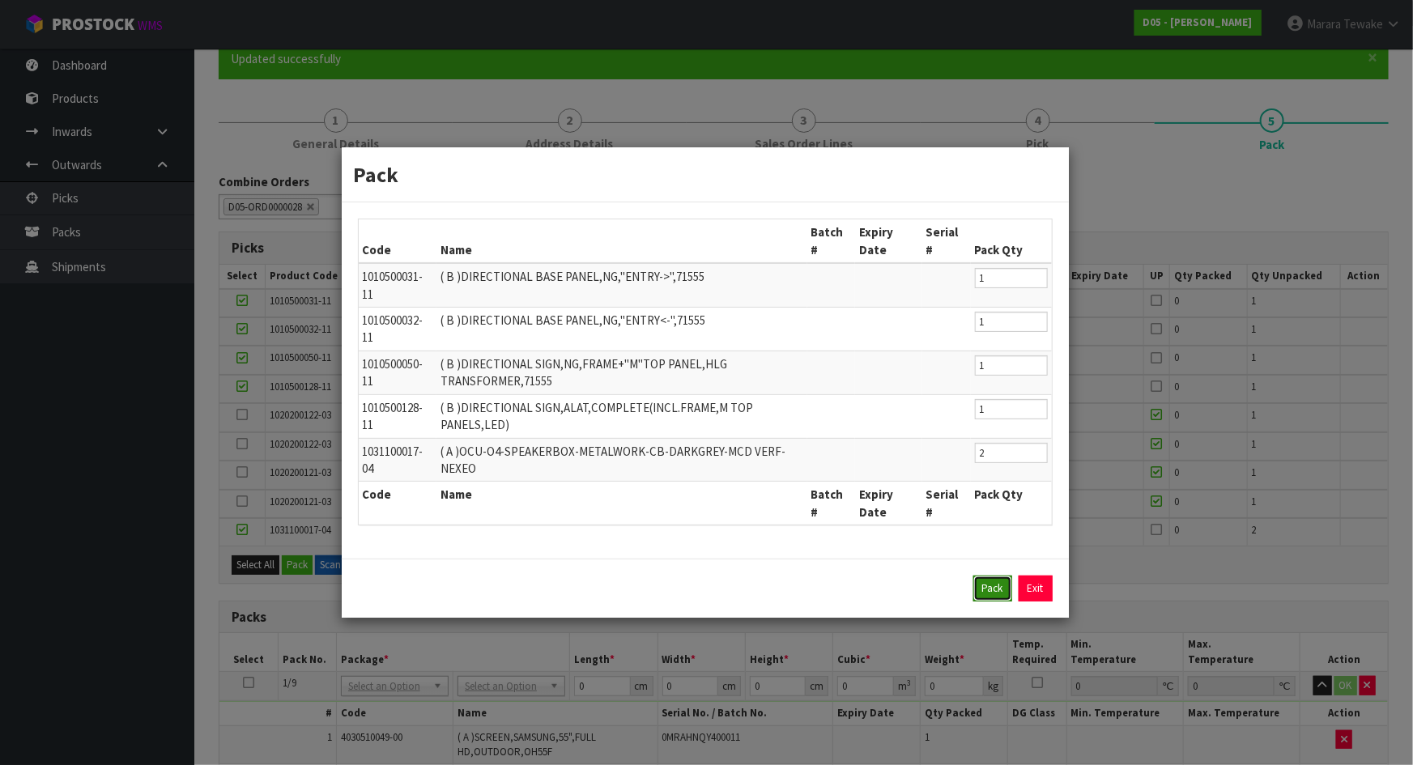
click at [995, 585] on button "Pack" at bounding box center [993, 589] width 39 height 26
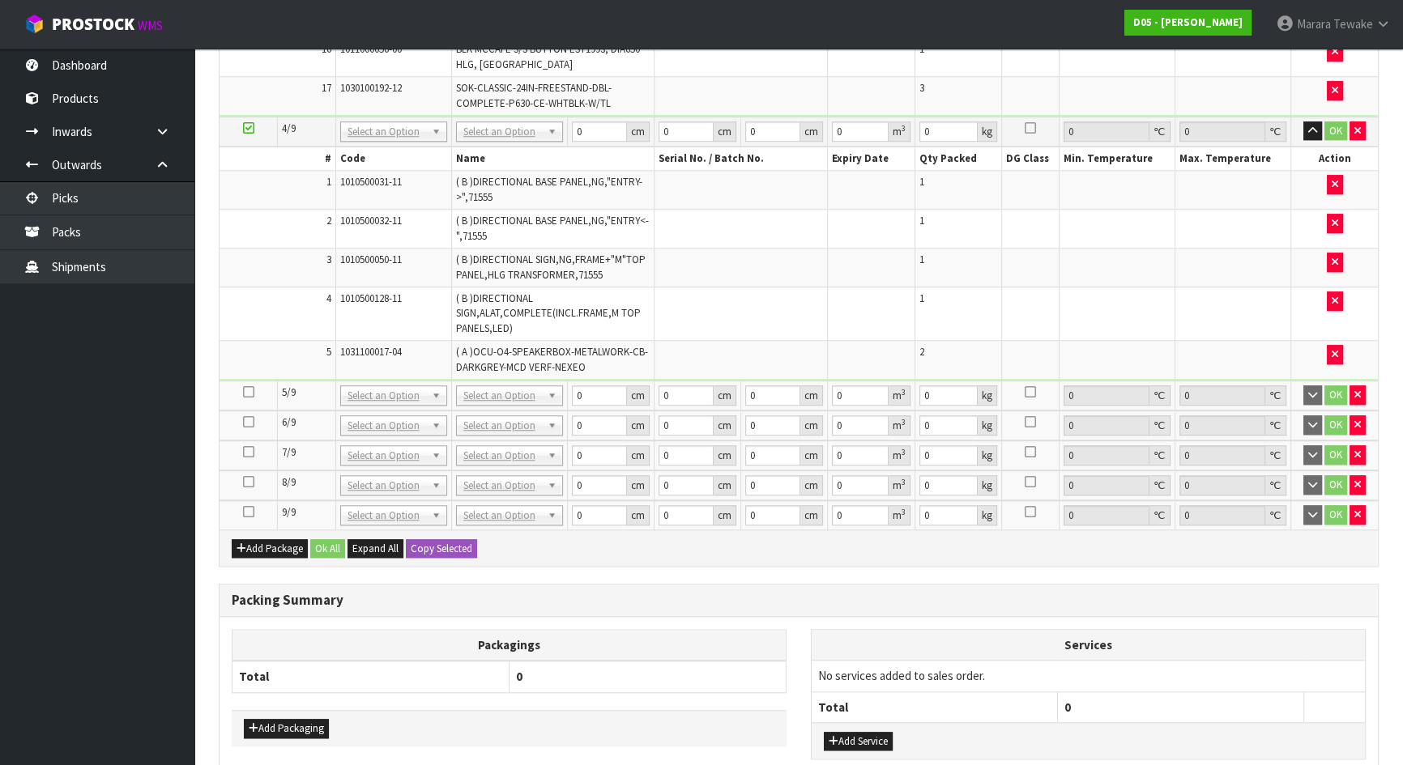
scroll to position [1796, 0]
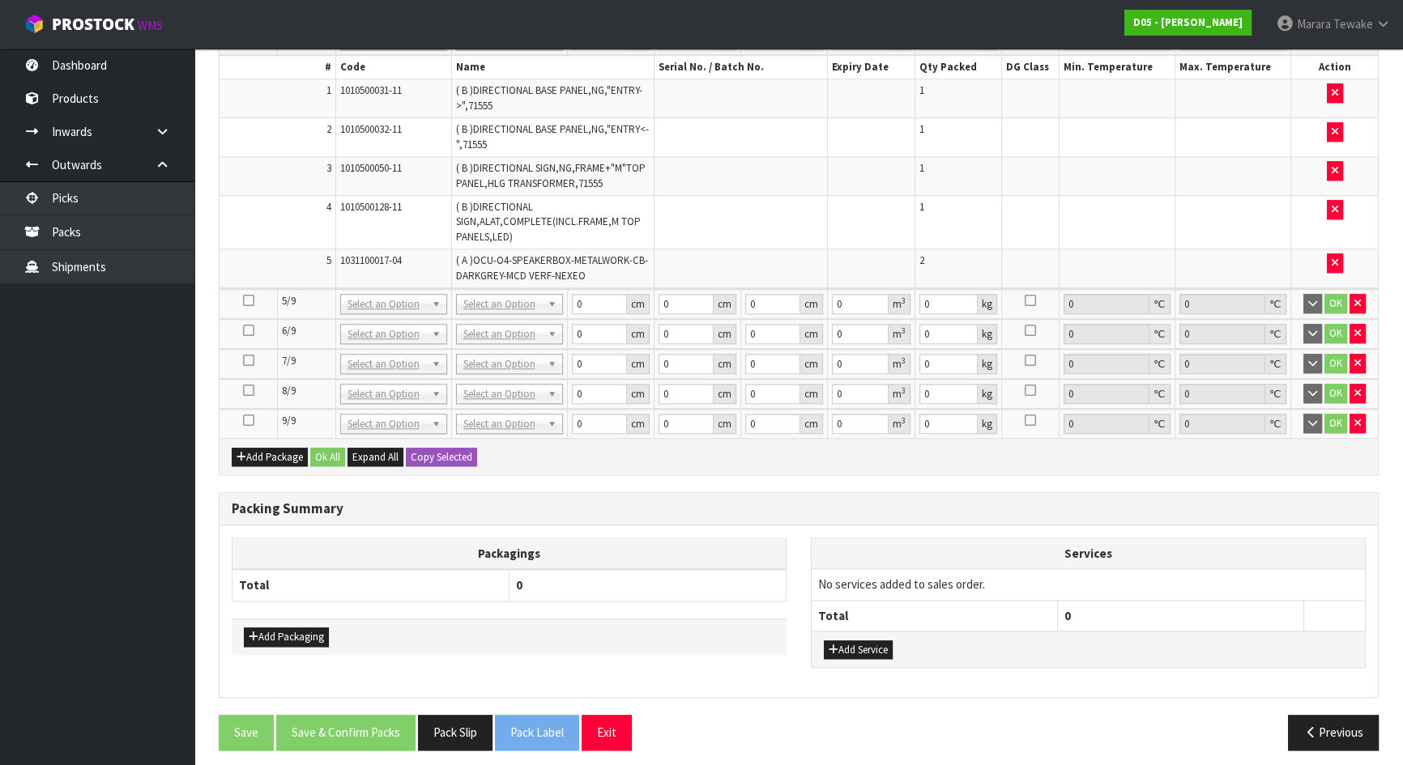
click at [247, 300] on icon at bounding box center [248, 300] width 11 height 1
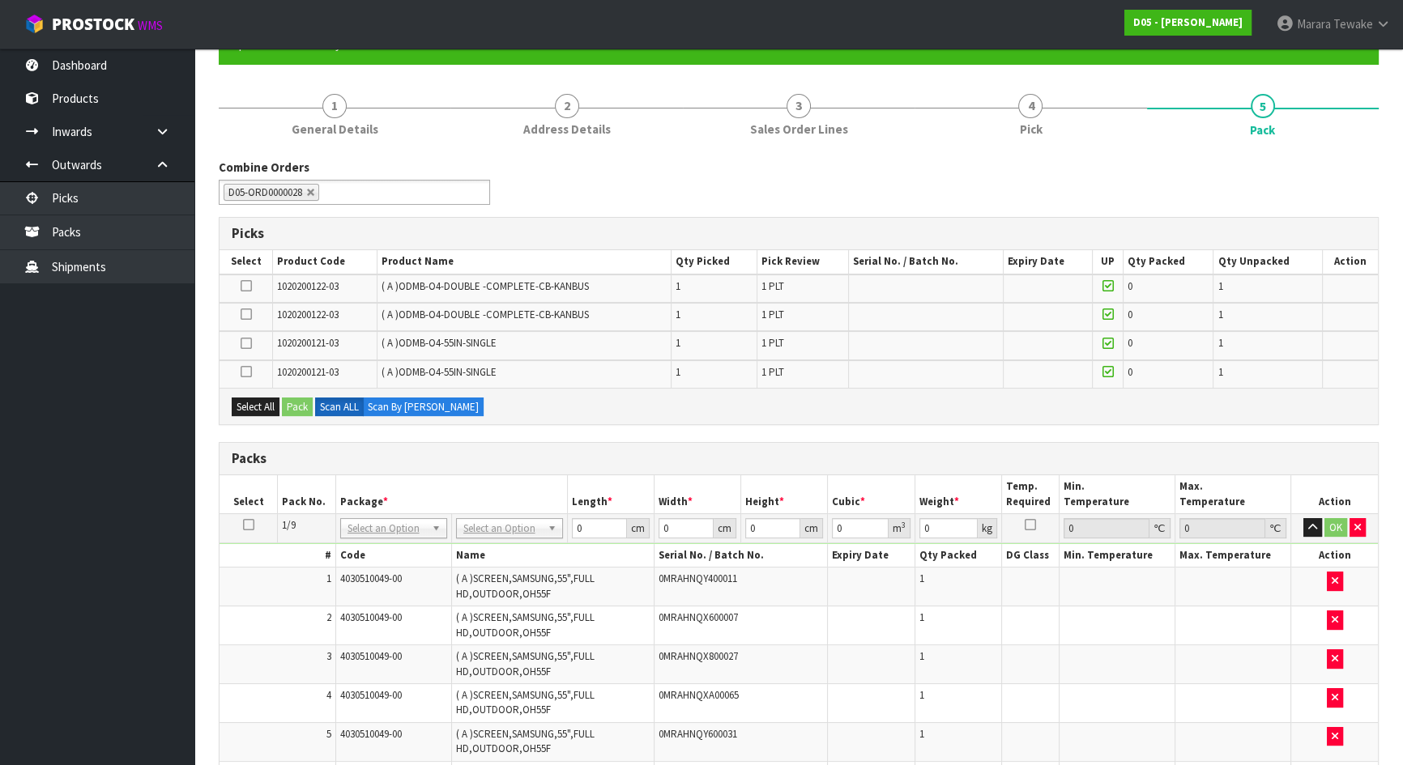
scroll to position [0, 0]
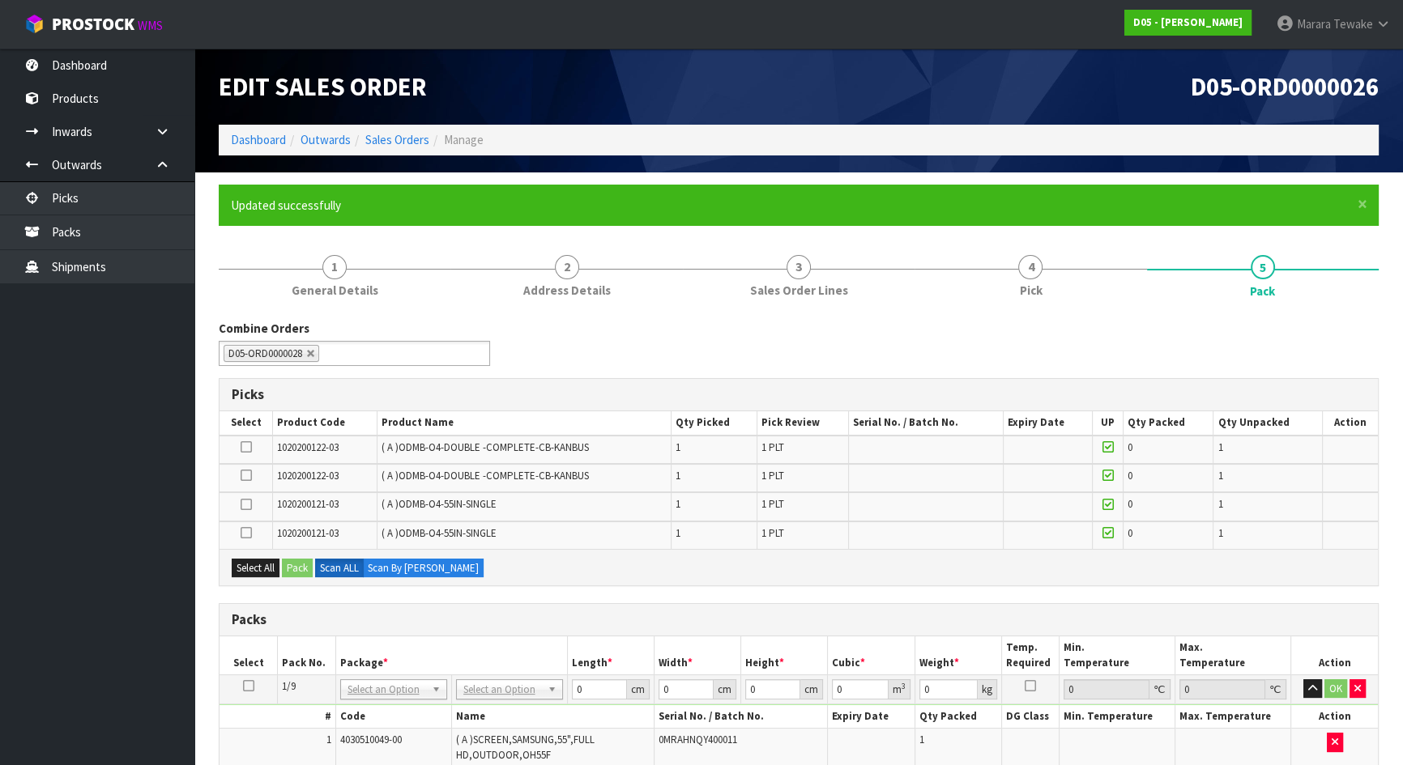
click at [246, 505] on icon at bounding box center [246, 505] width 11 height 1
click at [0, 0] on input "checkbox" at bounding box center [0, 0] width 0 height 0
click at [299, 565] on button "Pack" at bounding box center [297, 568] width 31 height 19
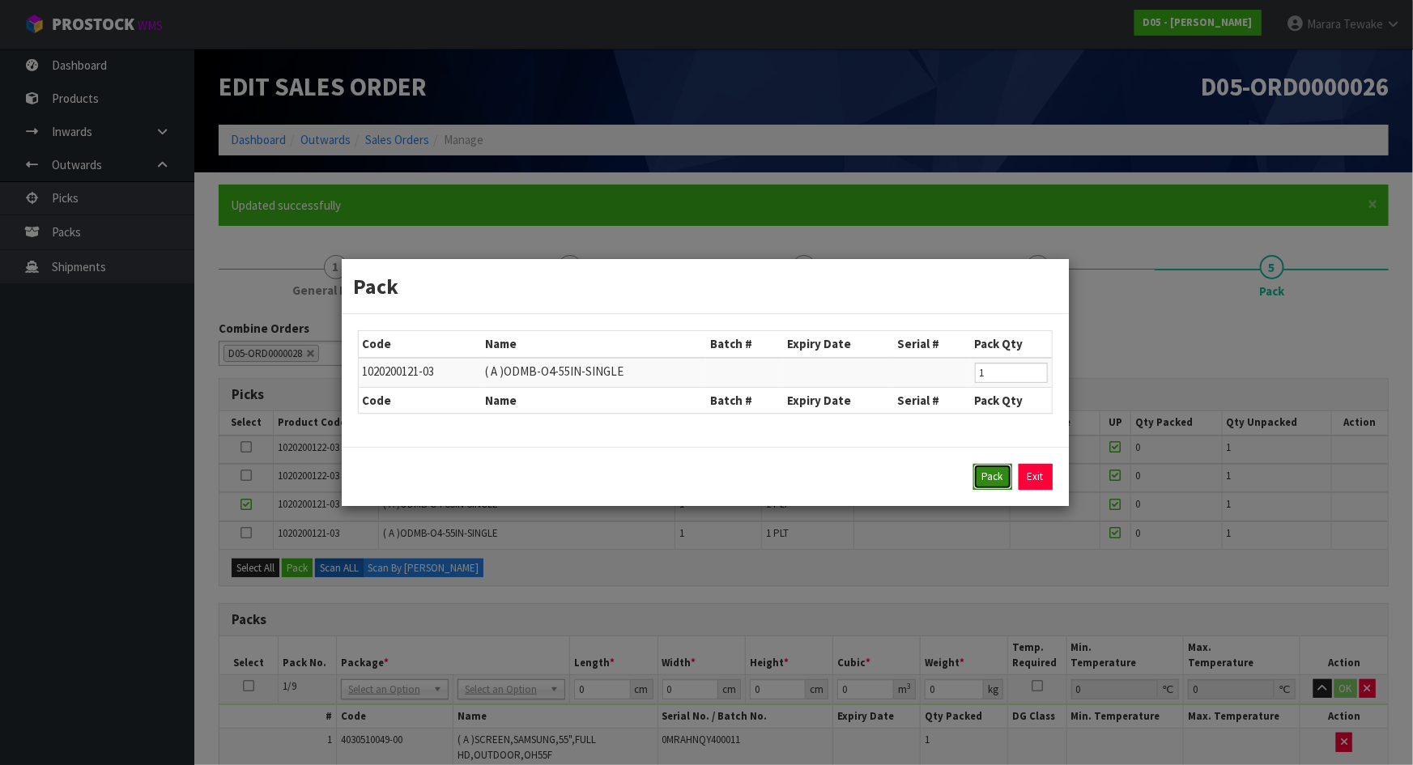
click at [990, 475] on button "Pack" at bounding box center [993, 477] width 39 height 26
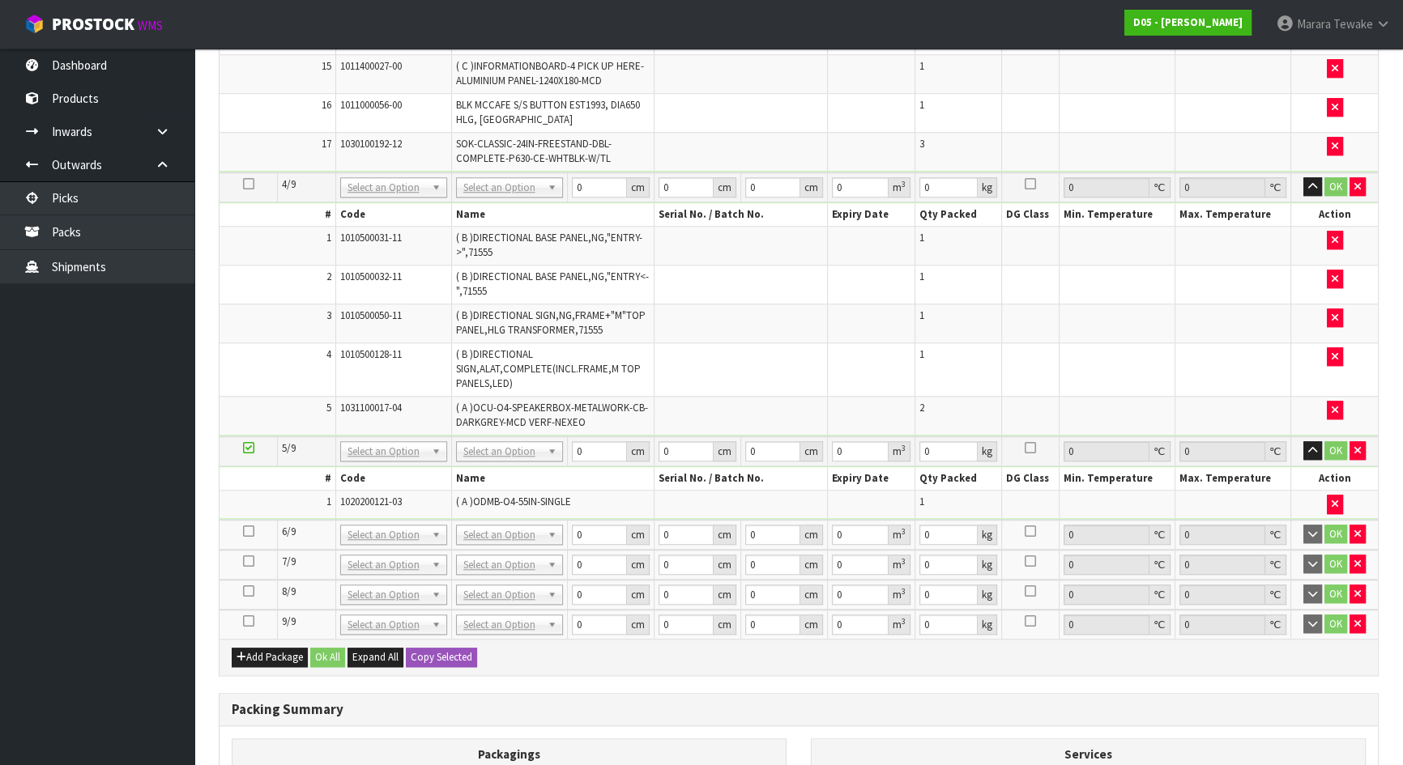
scroll to position [1820, 0]
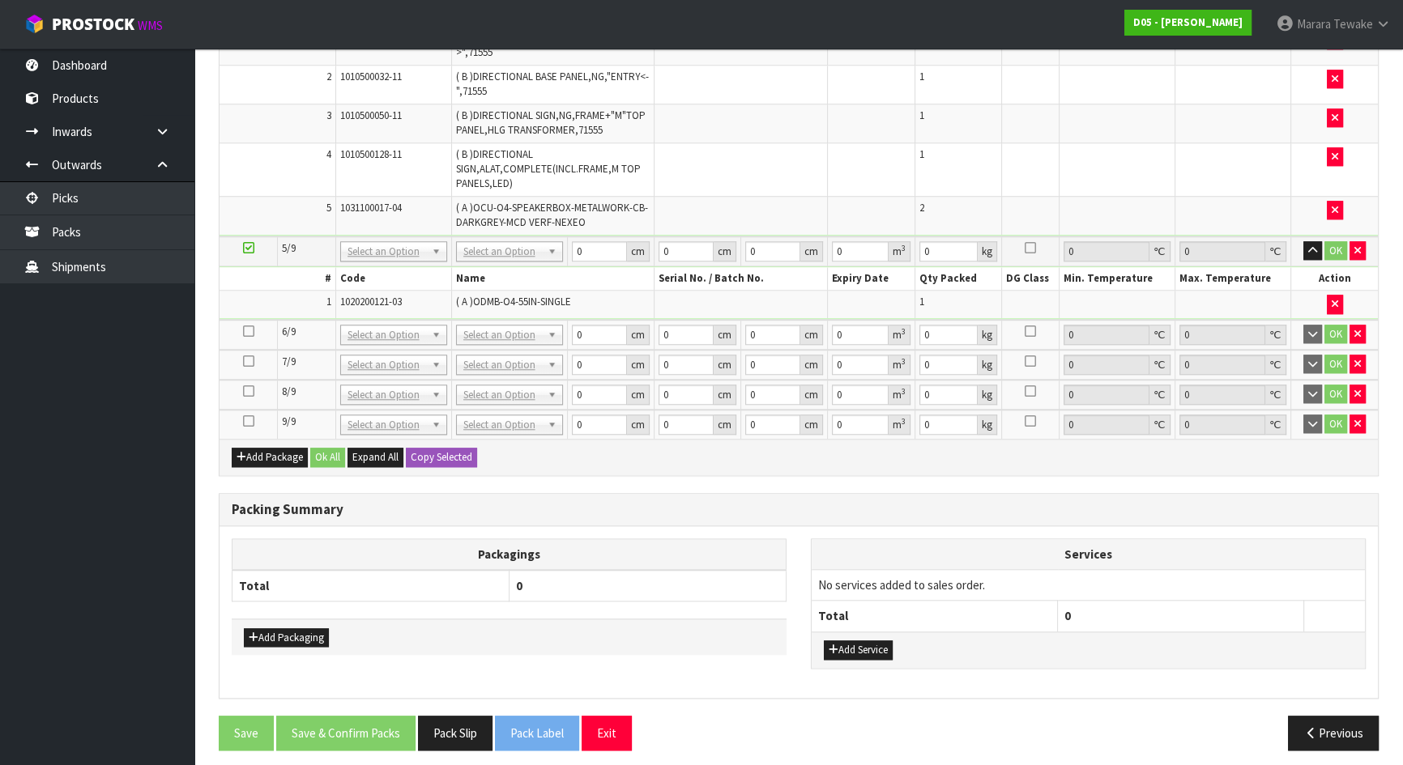
click at [249, 331] on icon at bounding box center [248, 331] width 11 height 1
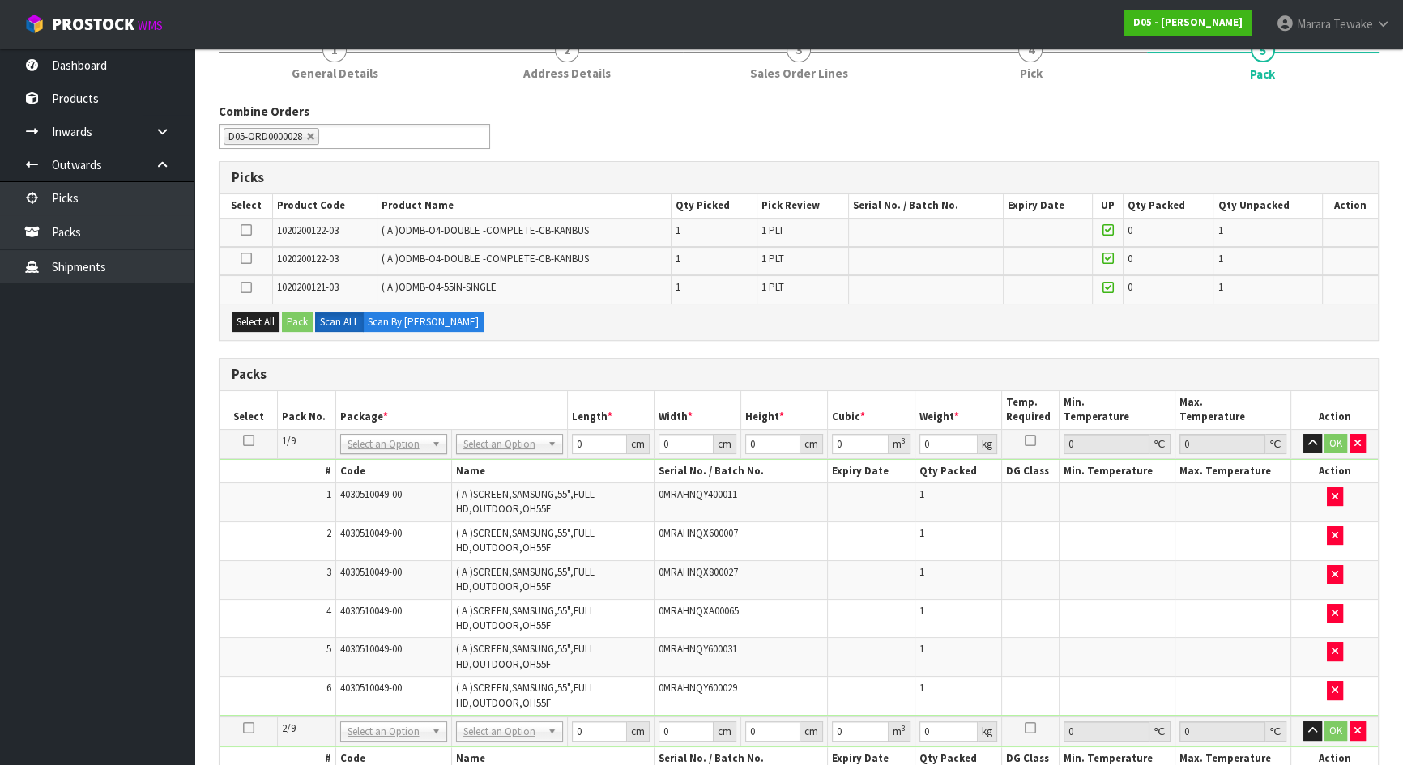
scroll to position [0, 0]
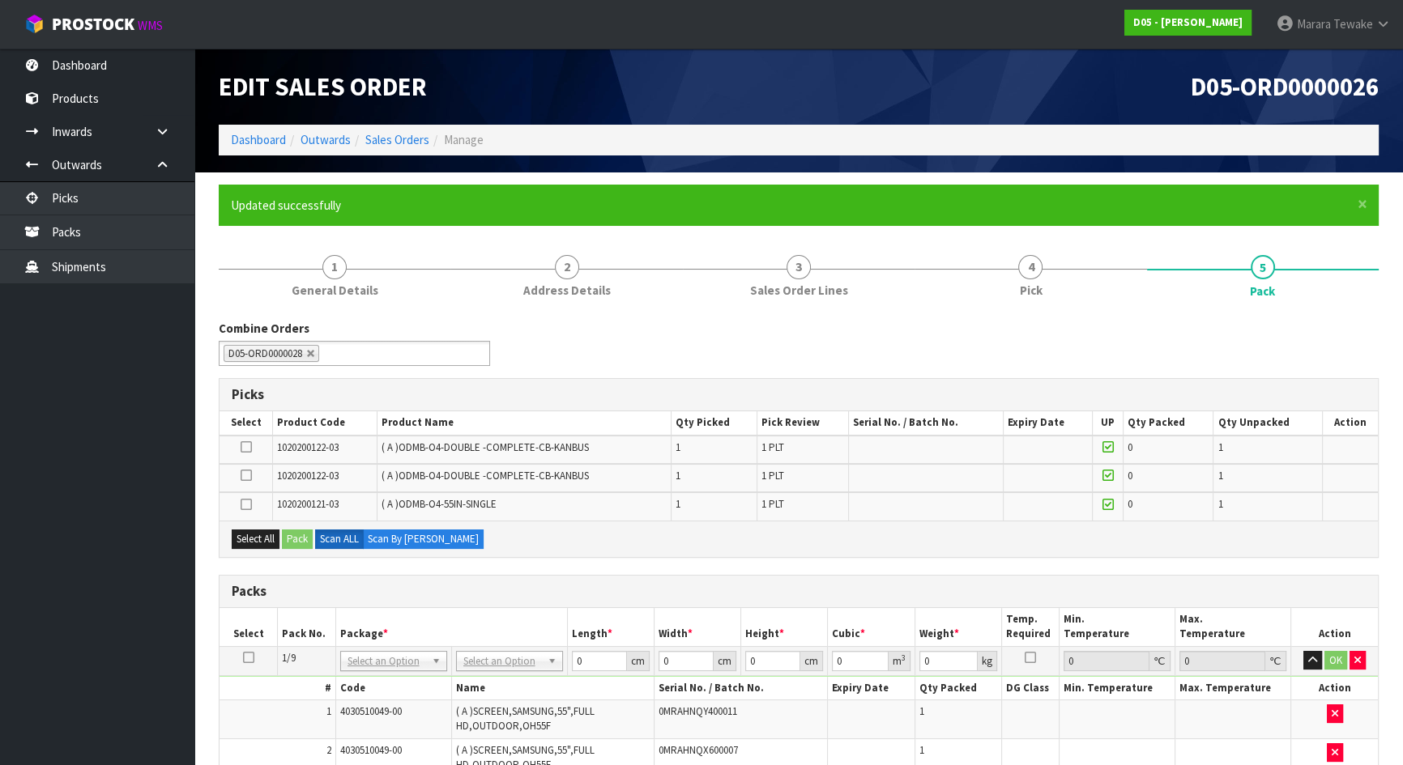
click at [245, 505] on icon at bounding box center [246, 505] width 11 height 1
click at [0, 0] on input "checkbox" at bounding box center [0, 0] width 0 height 0
click at [299, 534] on button "Pack" at bounding box center [297, 539] width 31 height 19
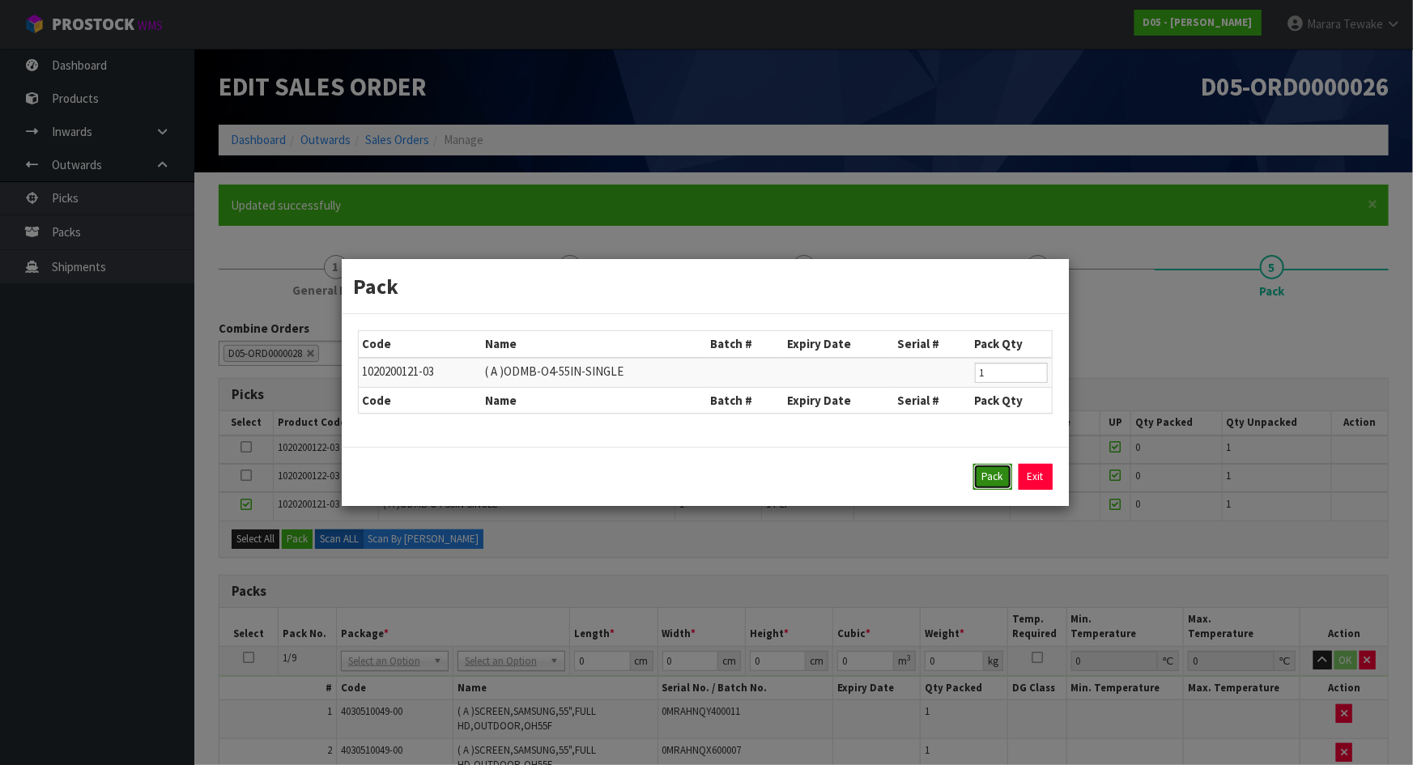
click at [1003, 475] on button "Pack" at bounding box center [993, 477] width 39 height 26
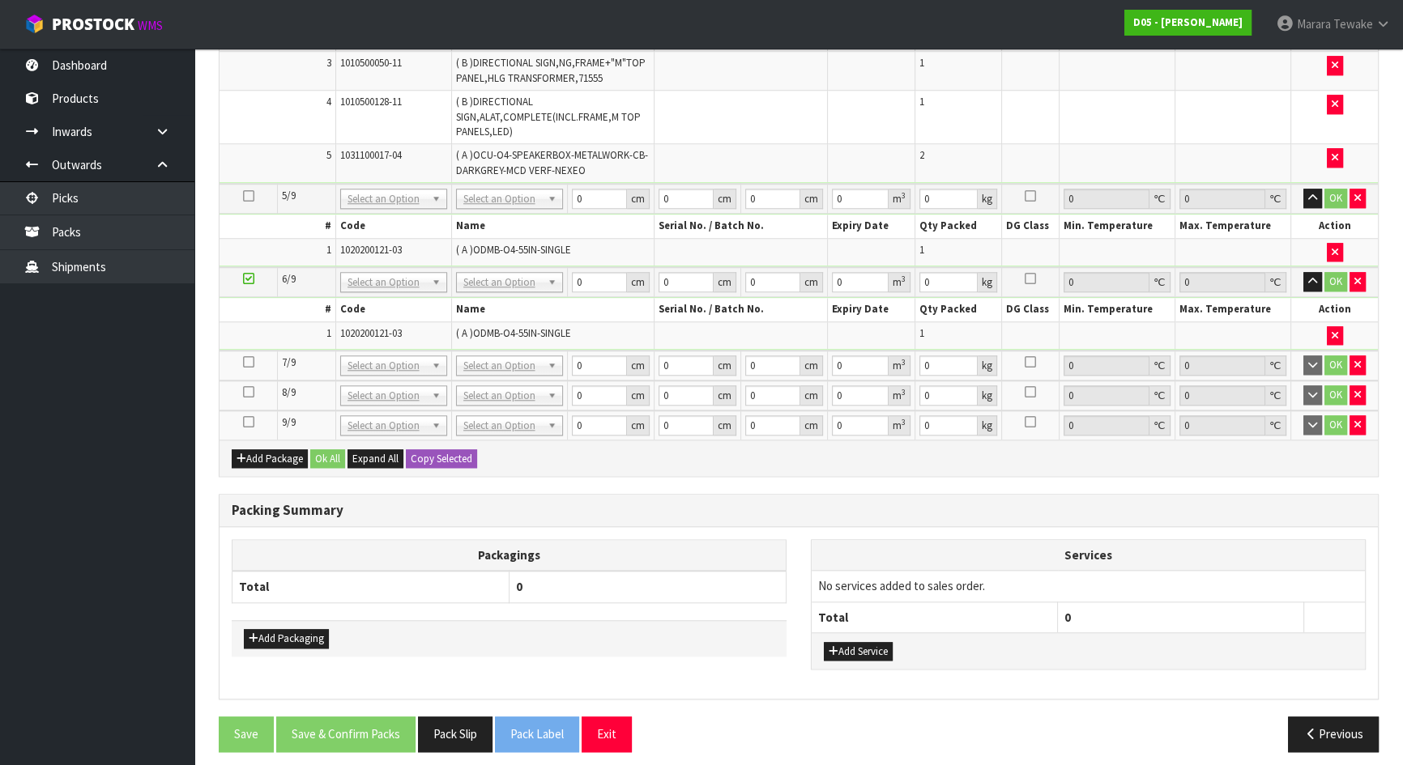
scroll to position [1844, 0]
click at [247, 361] on icon at bounding box center [248, 361] width 11 height 1
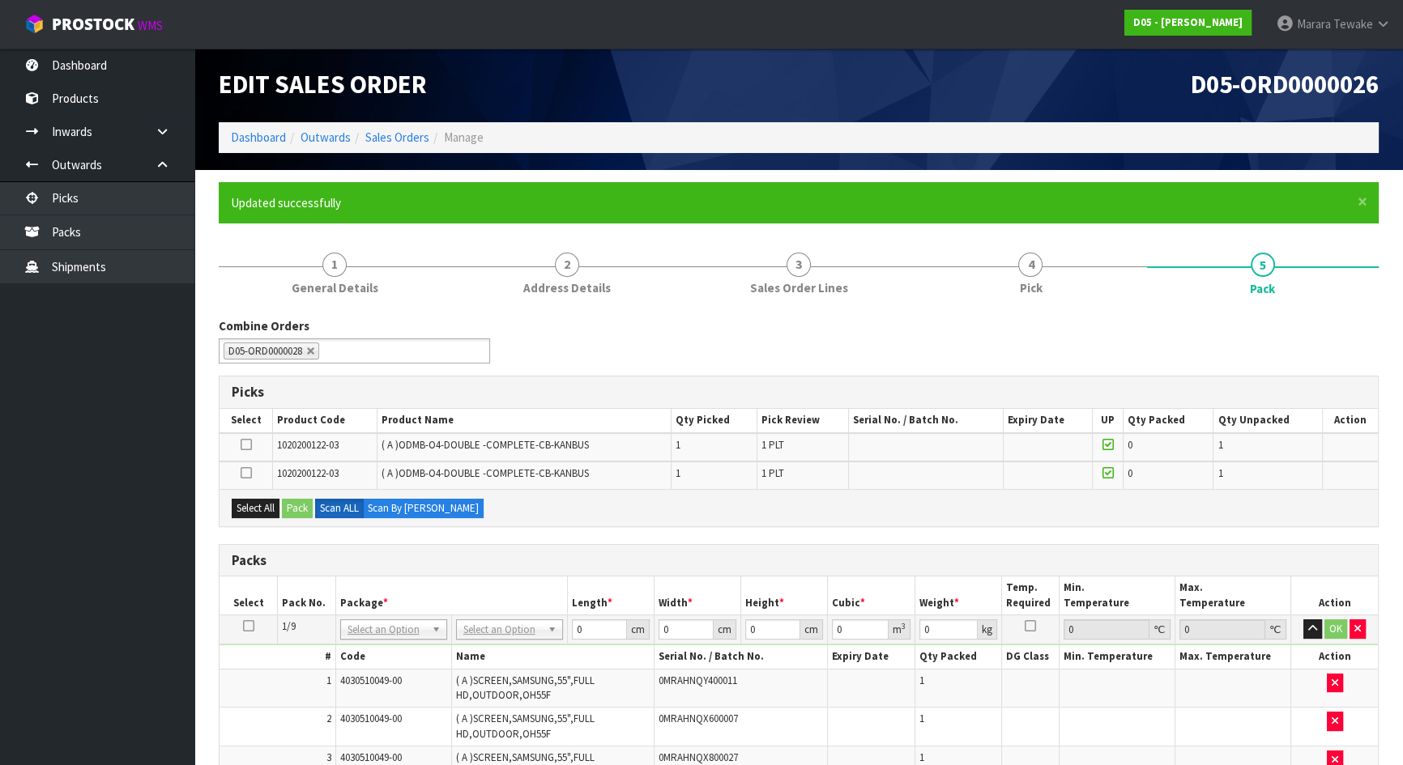
scroll to position [0, 0]
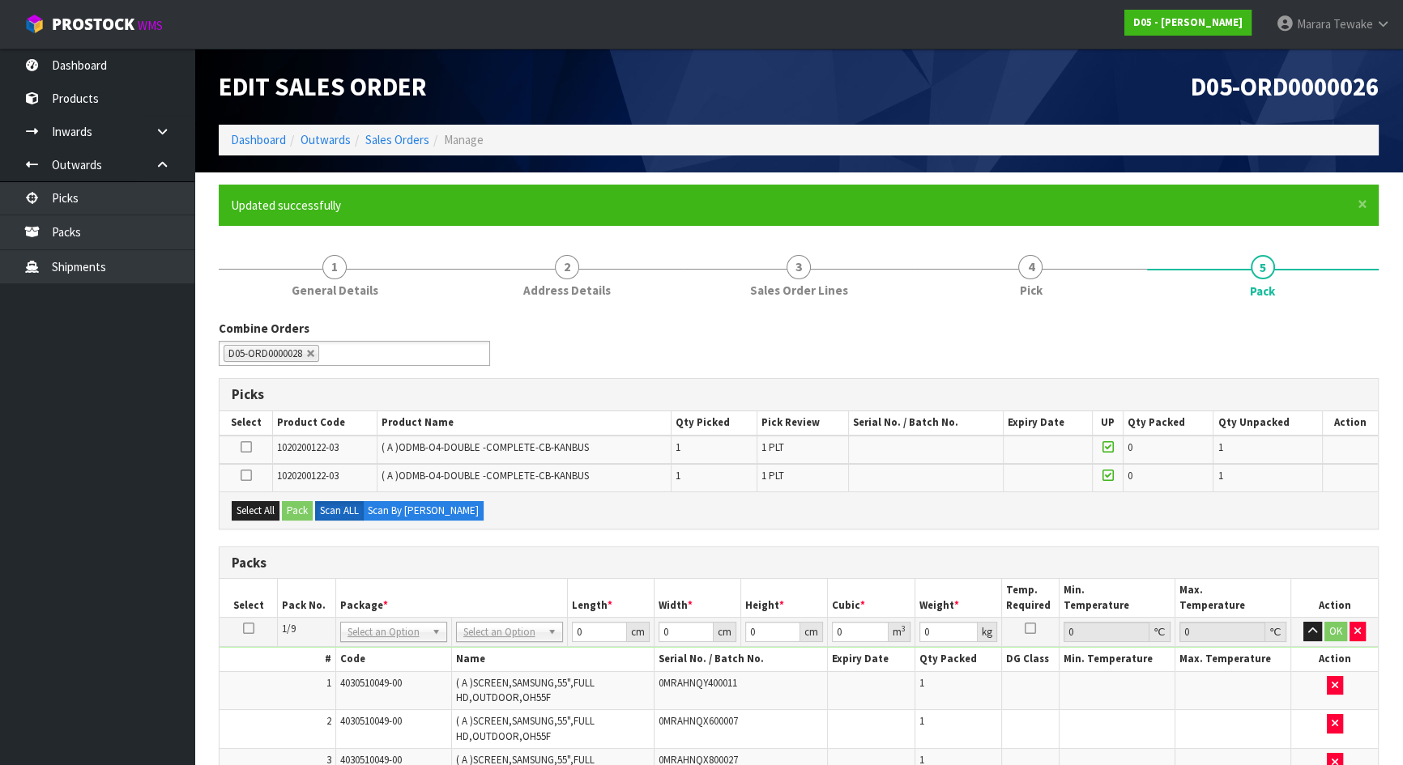
click at [248, 447] on icon at bounding box center [246, 447] width 11 height 1
click at [0, 0] on input "checkbox" at bounding box center [0, 0] width 0 height 0
click at [300, 504] on button "Pack" at bounding box center [297, 510] width 31 height 19
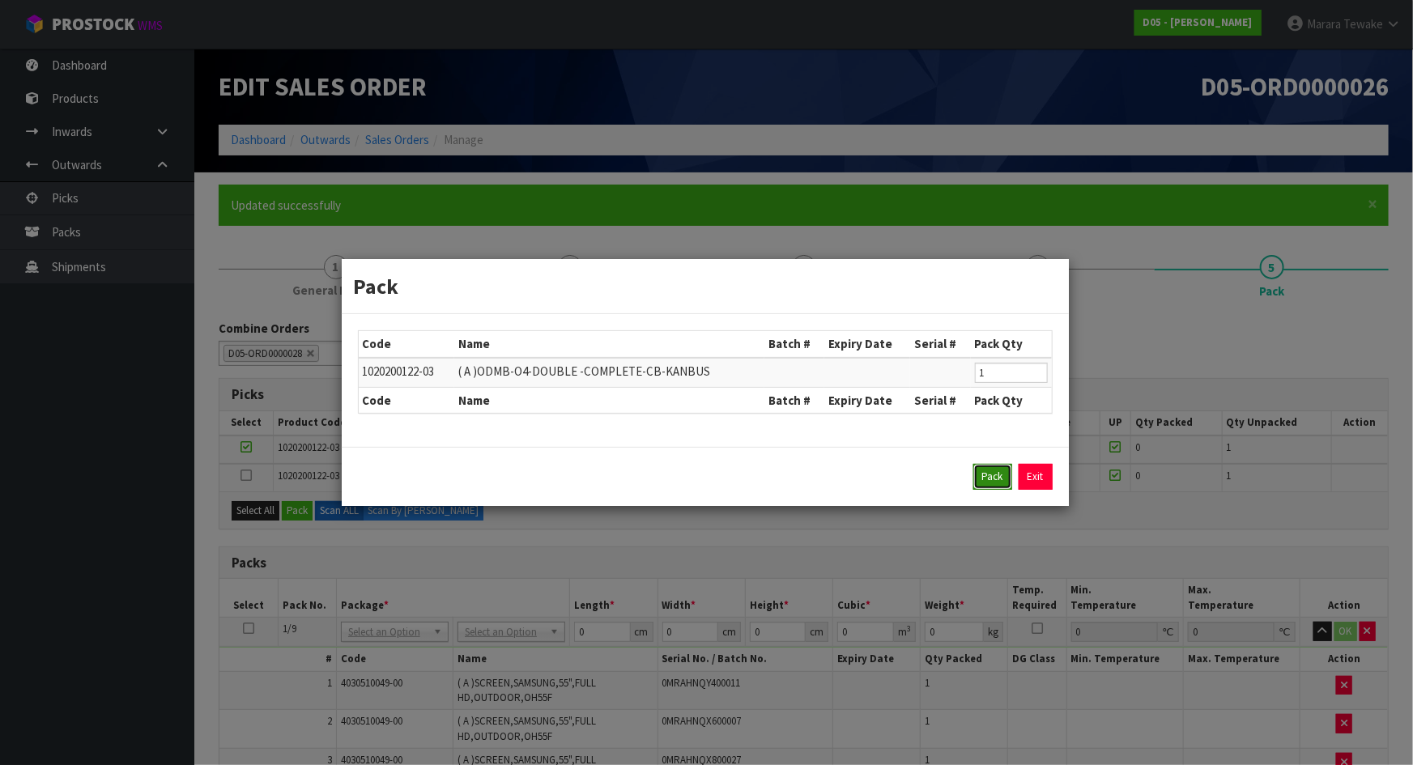
click at [985, 475] on button "Pack" at bounding box center [993, 477] width 39 height 26
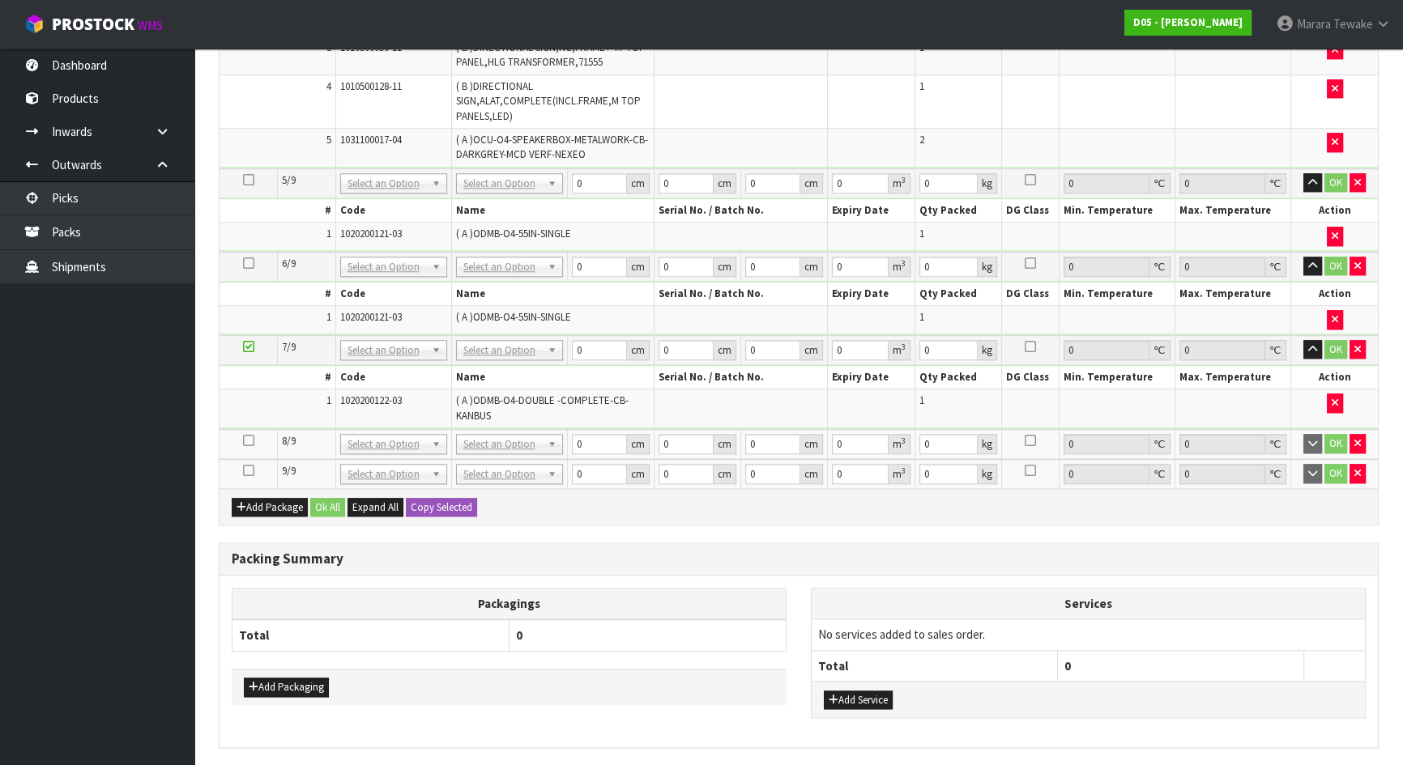
scroll to position [1879, 0]
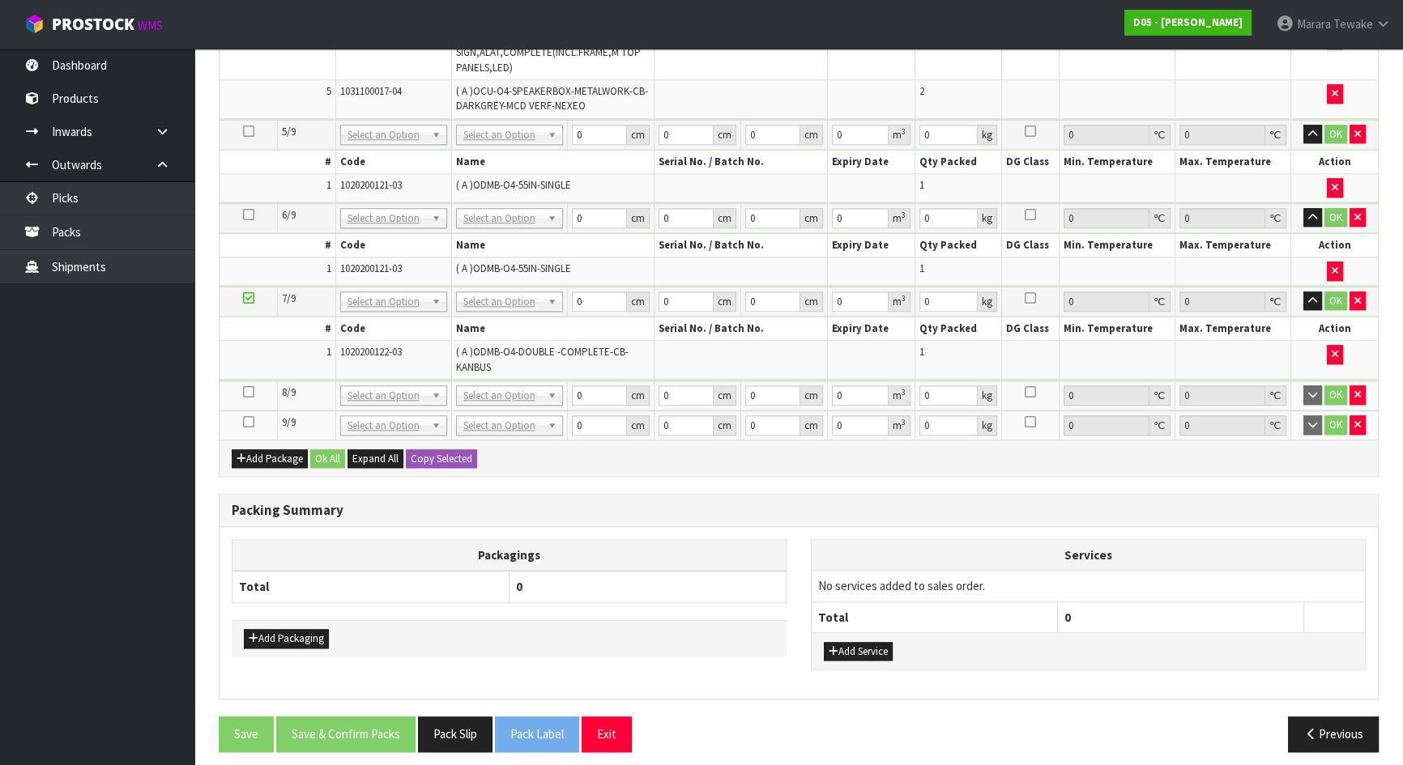
click at [245, 392] on icon at bounding box center [248, 392] width 11 height 1
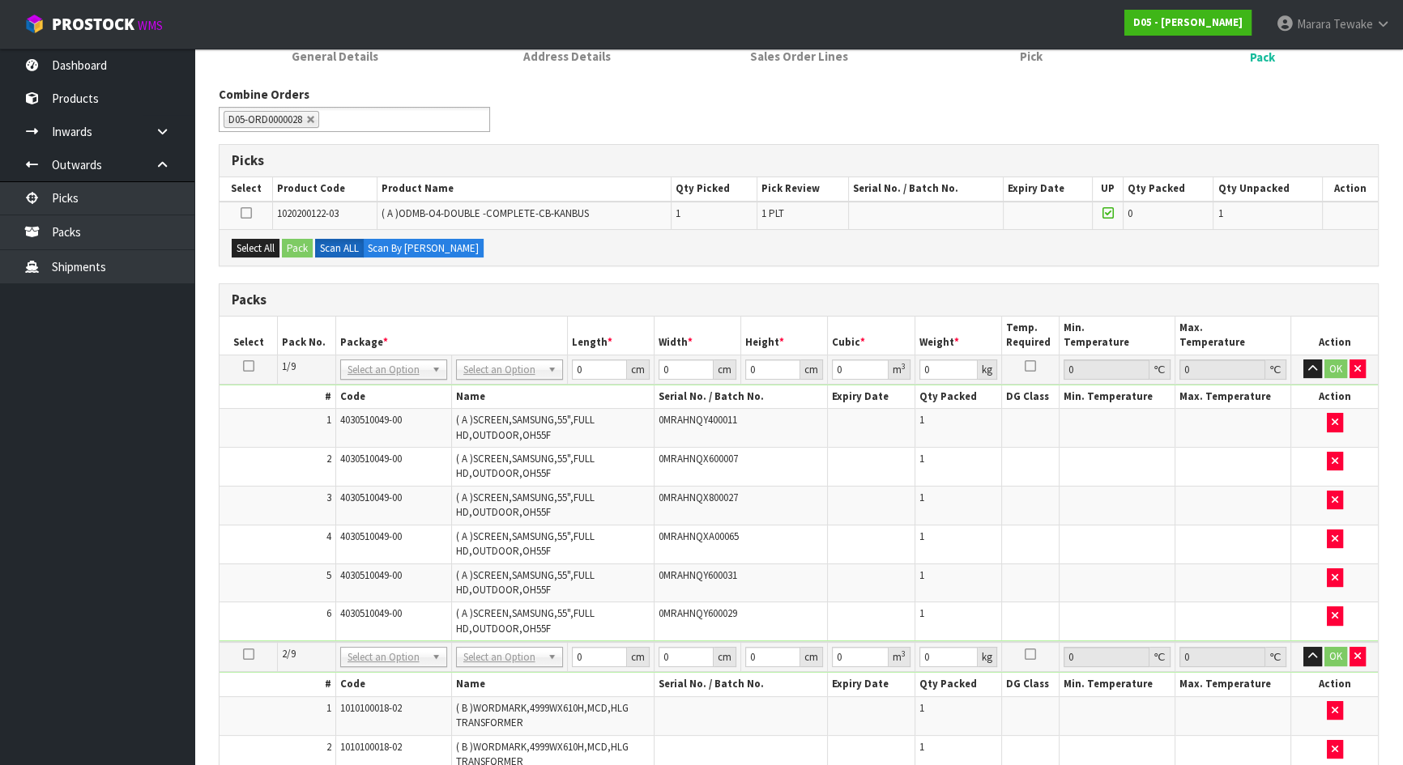
scroll to position [0, 0]
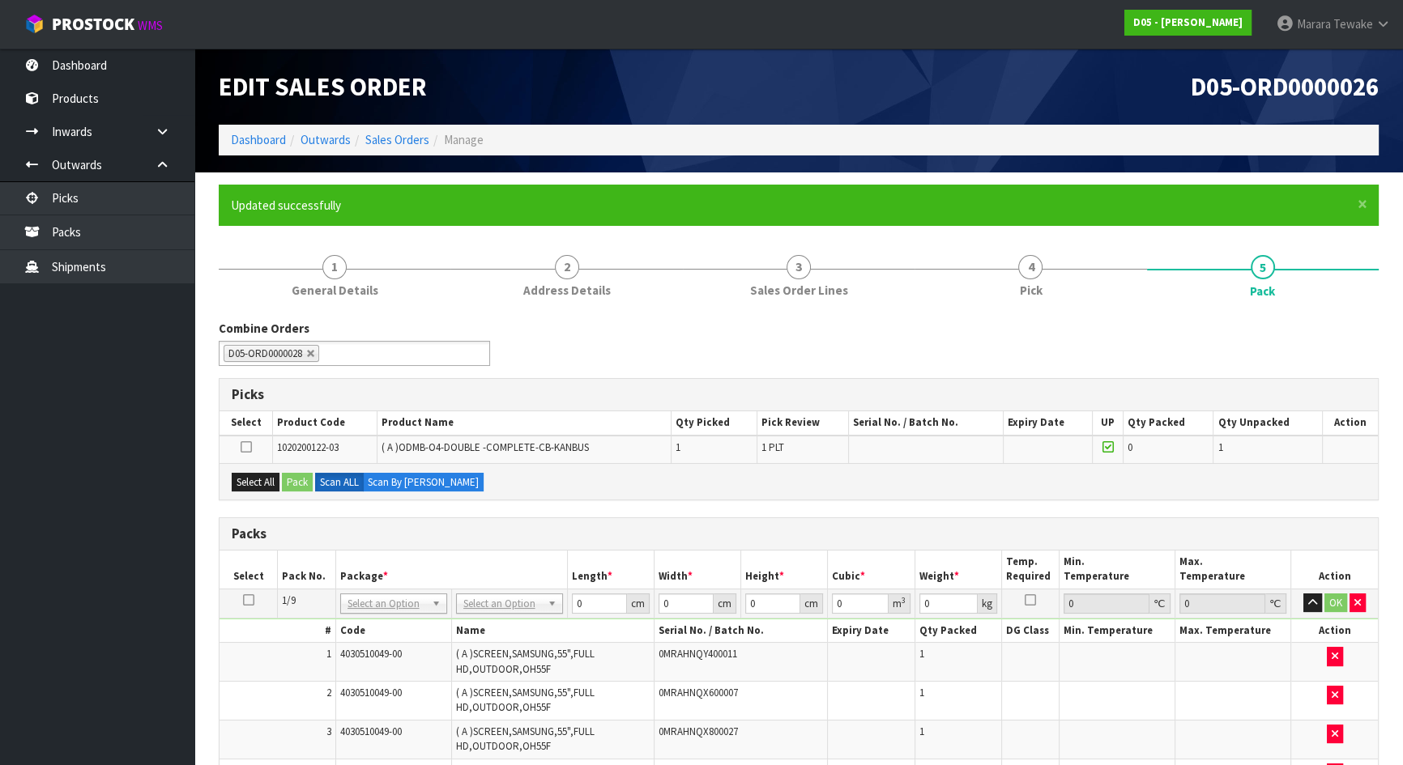
click at [243, 448] on icon at bounding box center [246, 447] width 11 height 1
click at [0, 0] on input "checkbox" at bounding box center [0, 0] width 0 height 0
click at [297, 478] on button "Pack" at bounding box center [297, 482] width 31 height 19
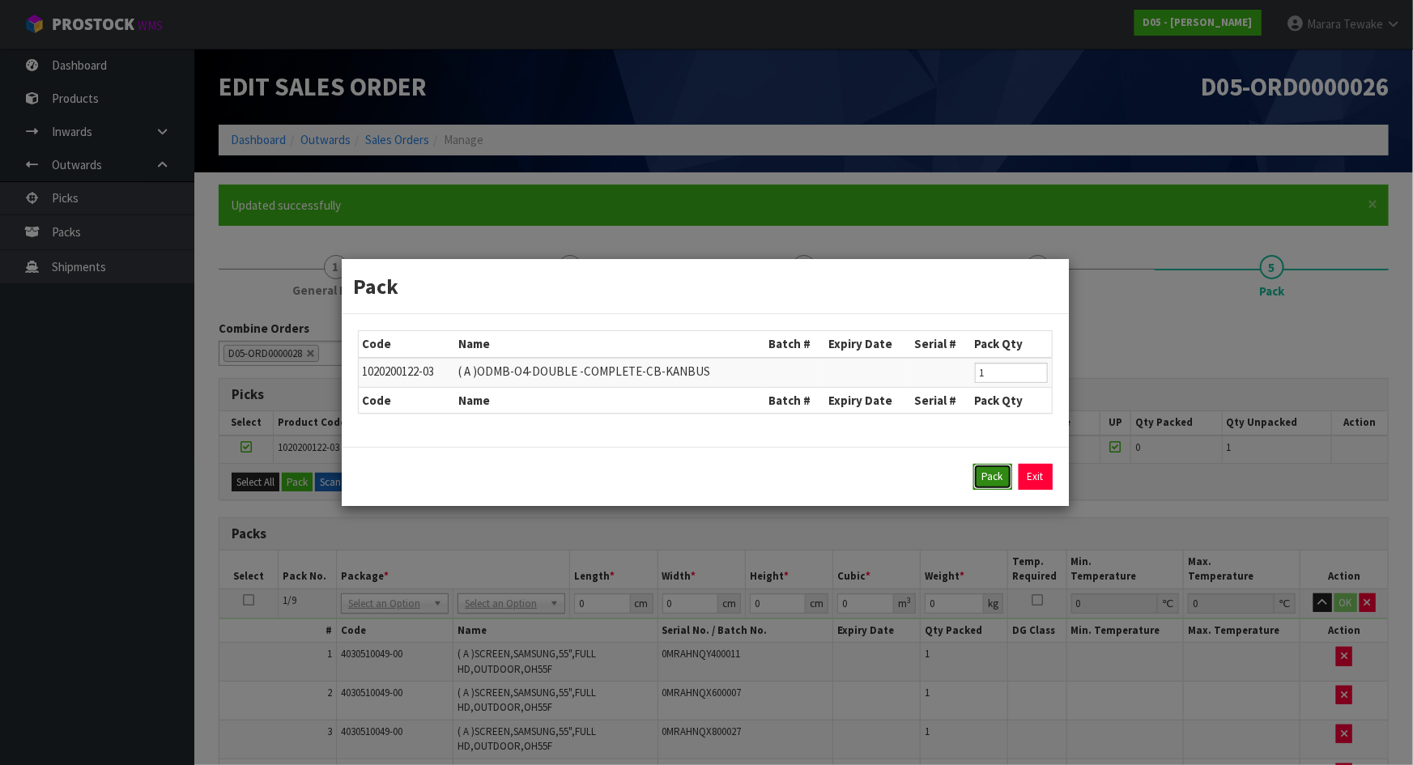
click at [994, 476] on button "Pack" at bounding box center [993, 477] width 39 height 26
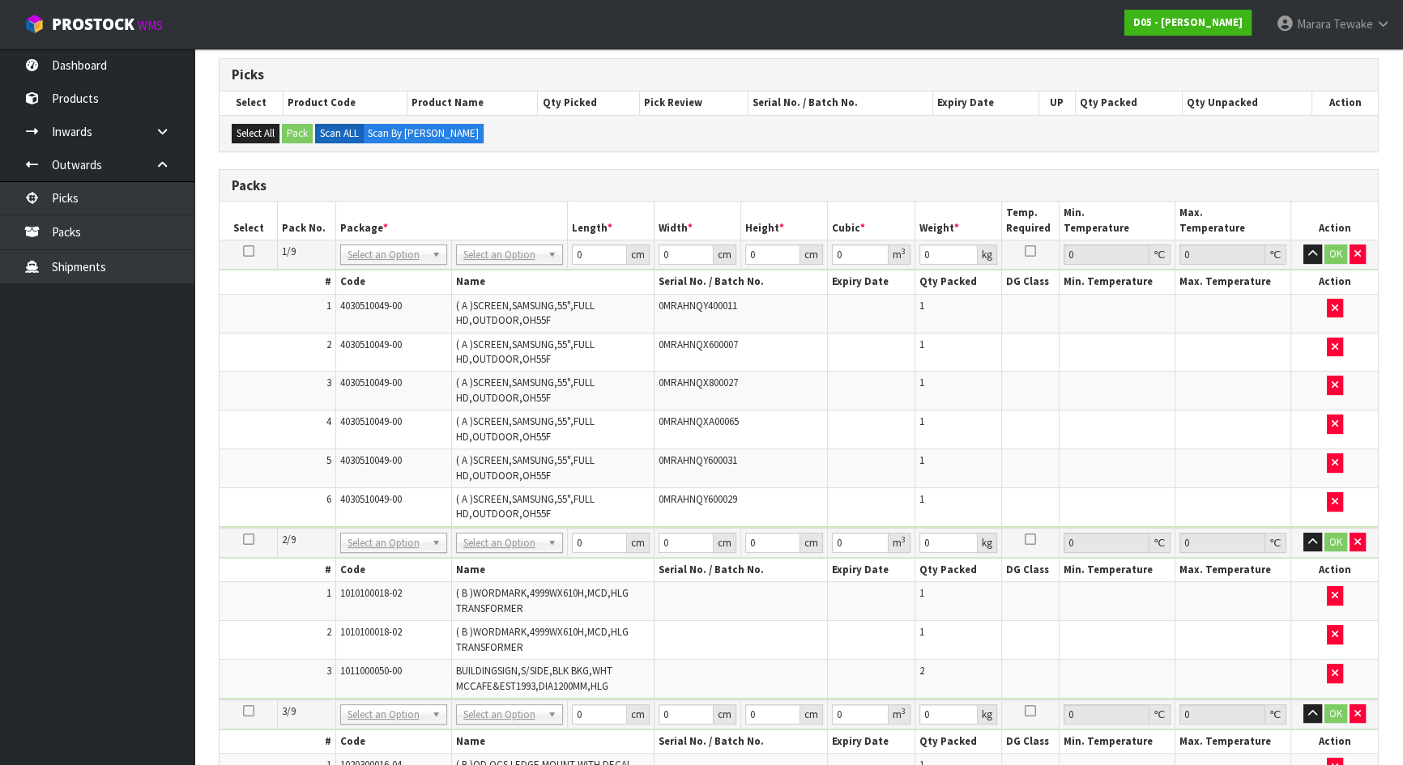
scroll to position [294, 0]
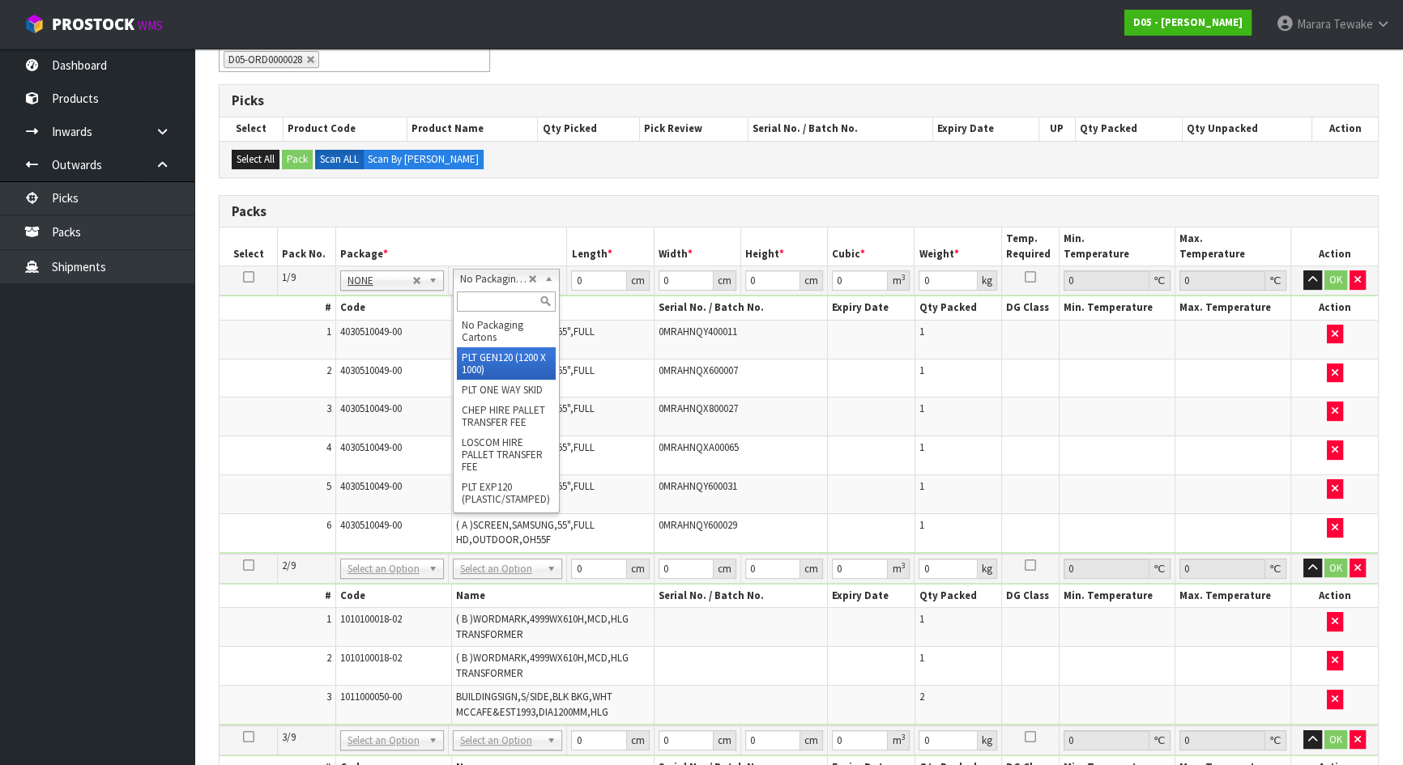
type input "120"
type input "100"
type input "306"
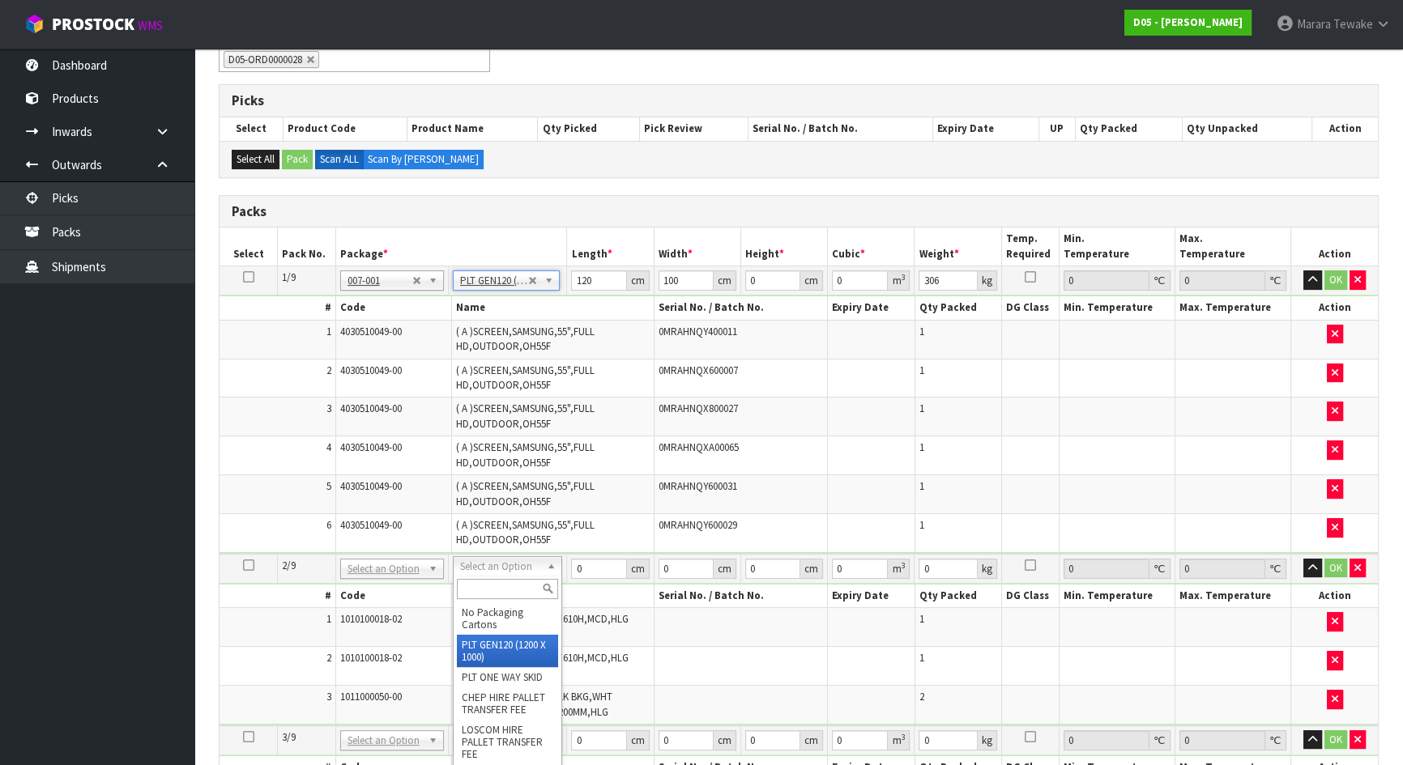
type input "2"
type input "120"
type input "100"
type input "132"
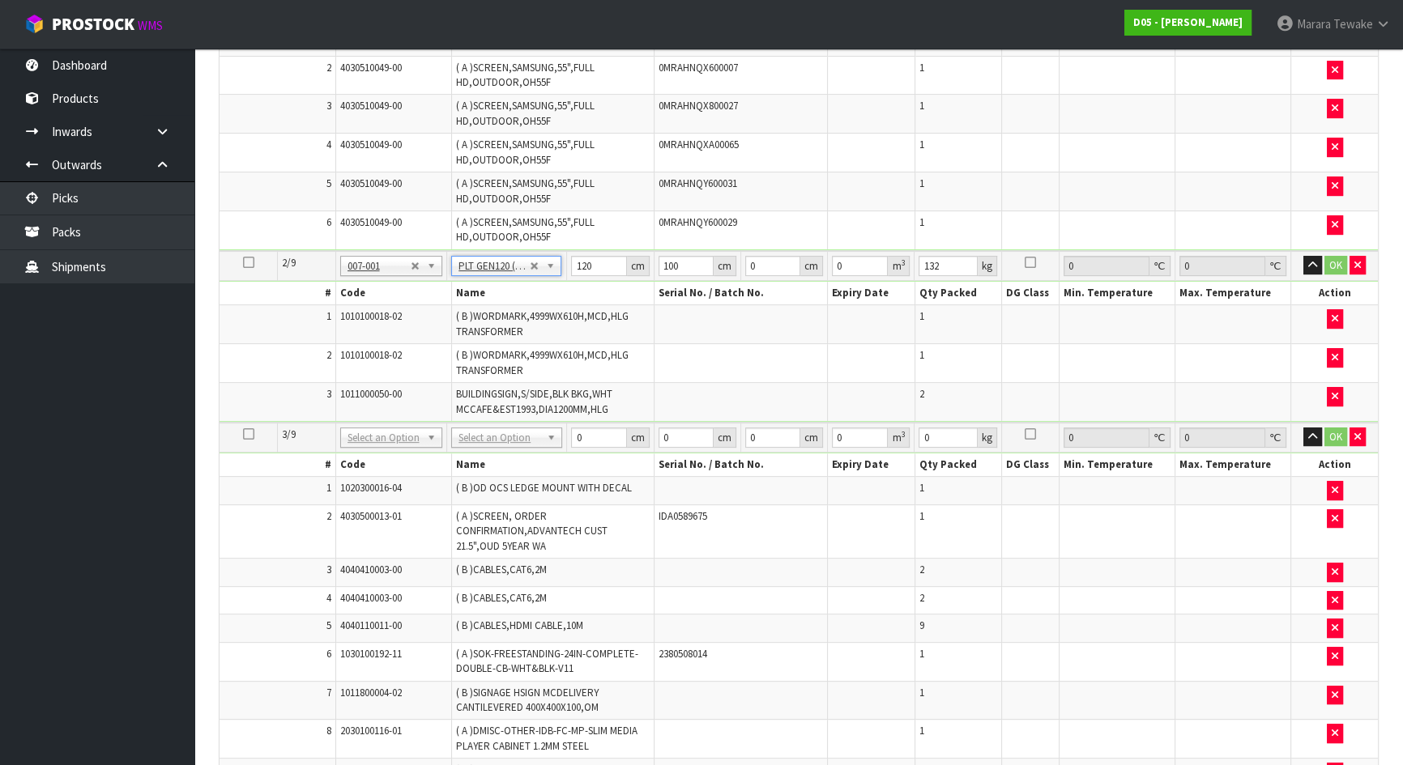
scroll to position [736, 0]
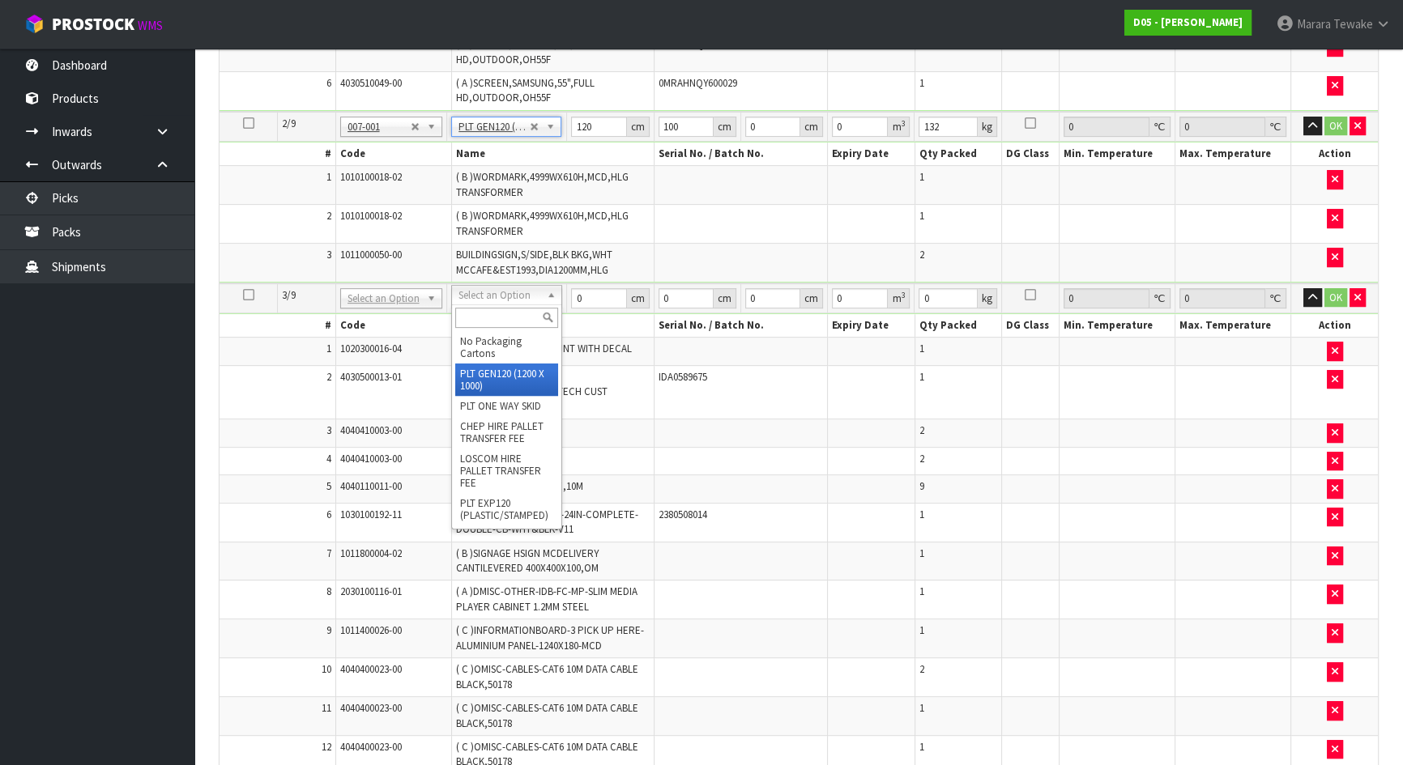
type input "3"
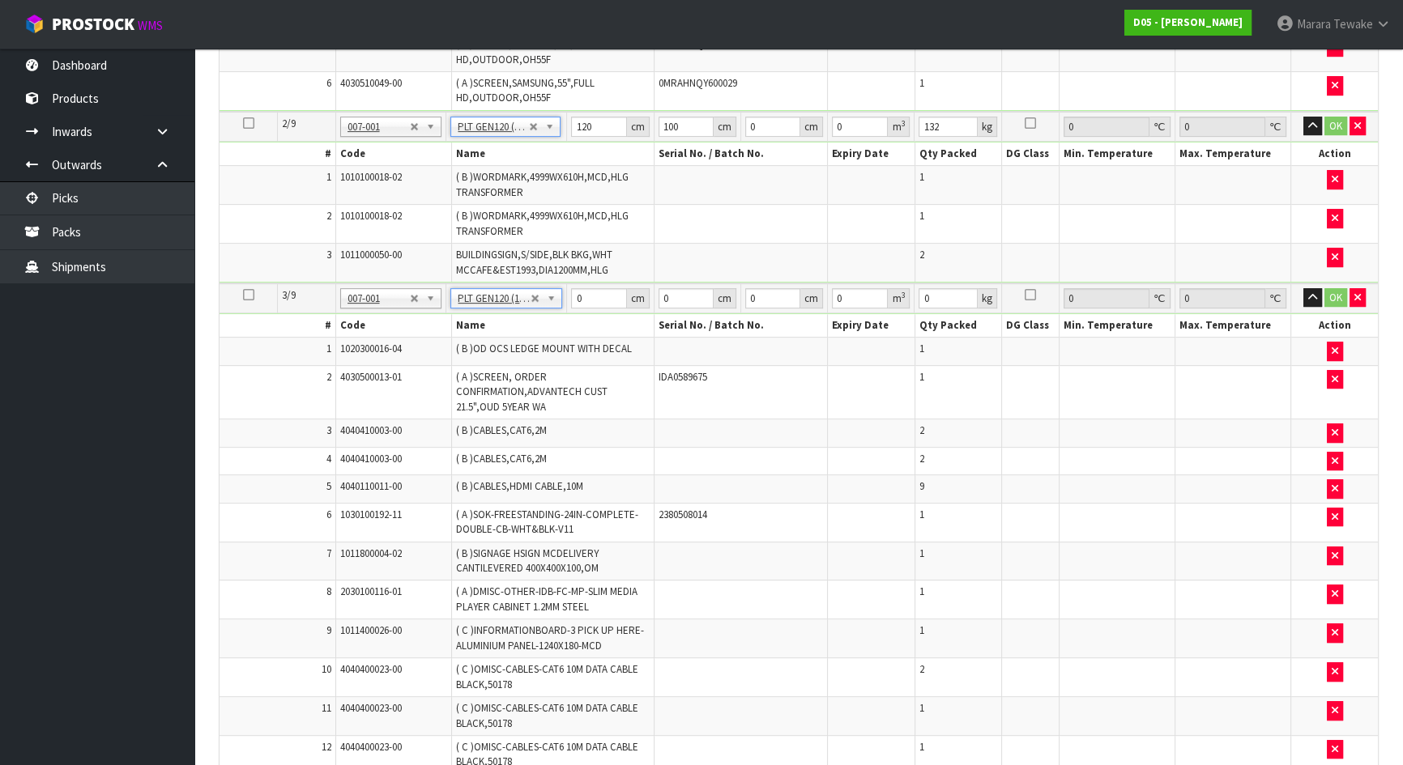
type input "120"
type input "100"
type input "411.2"
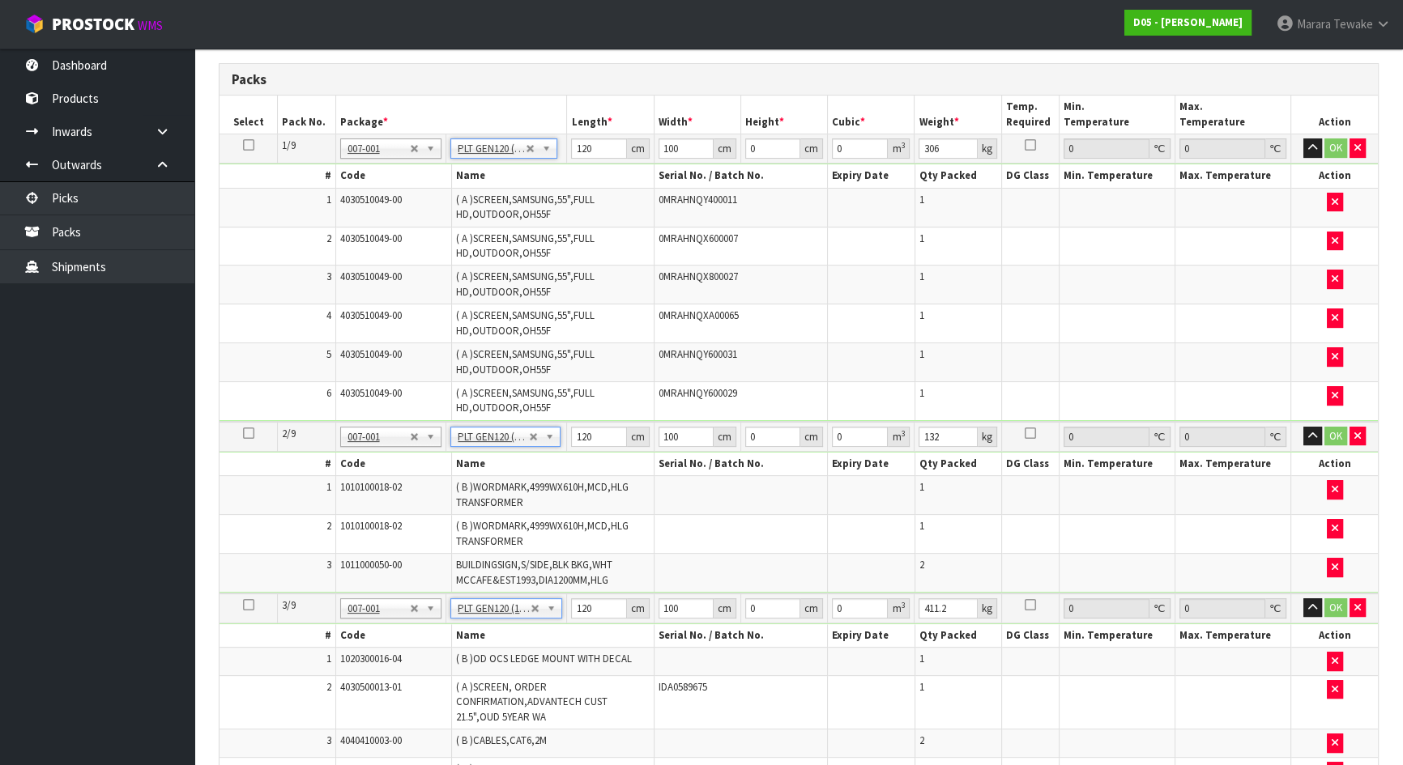
scroll to position [220, 0]
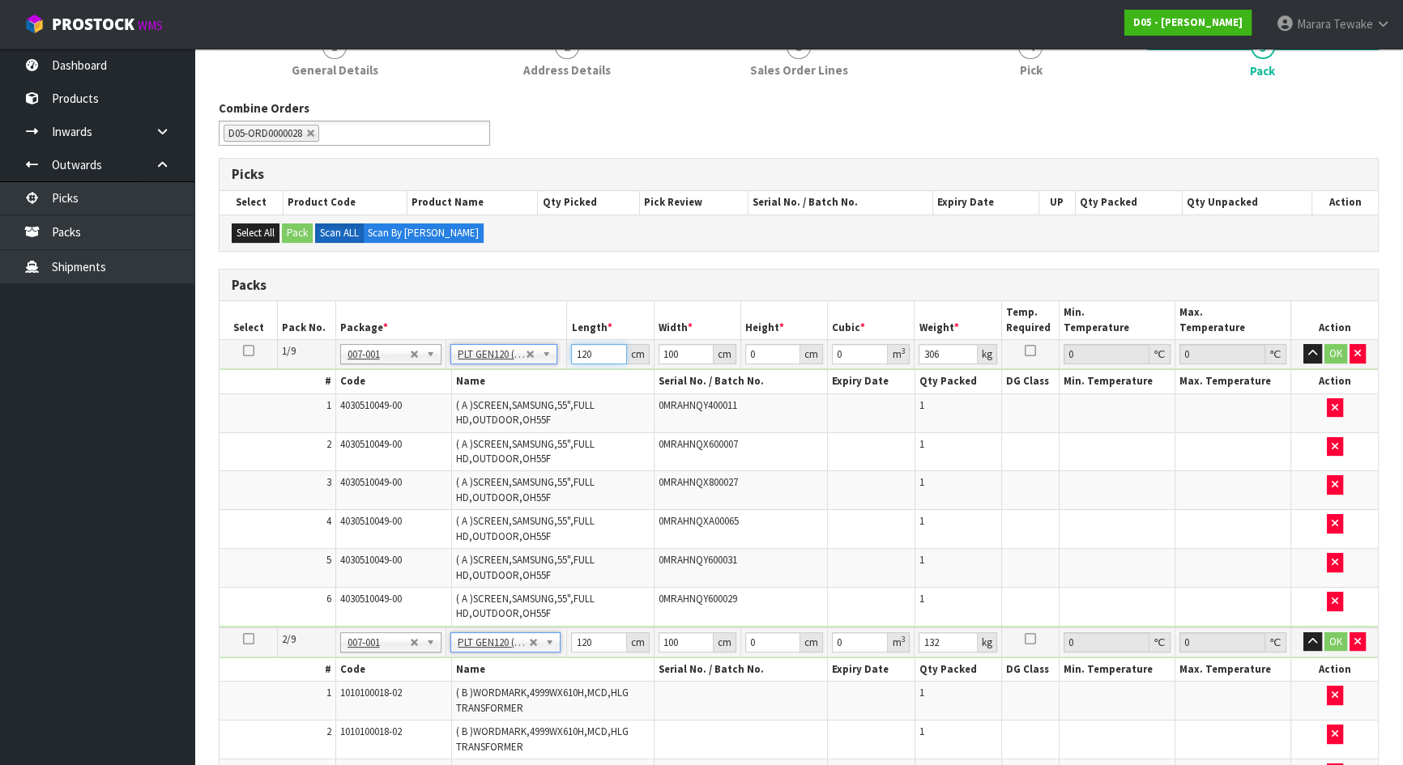
drag, startPoint x: 590, startPoint y: 356, endPoint x: 575, endPoint y: 354, distance: 15.6
click at [575, 354] on input "120" at bounding box center [598, 354] width 55 height 20
type input "136"
type input "104"
type input "1"
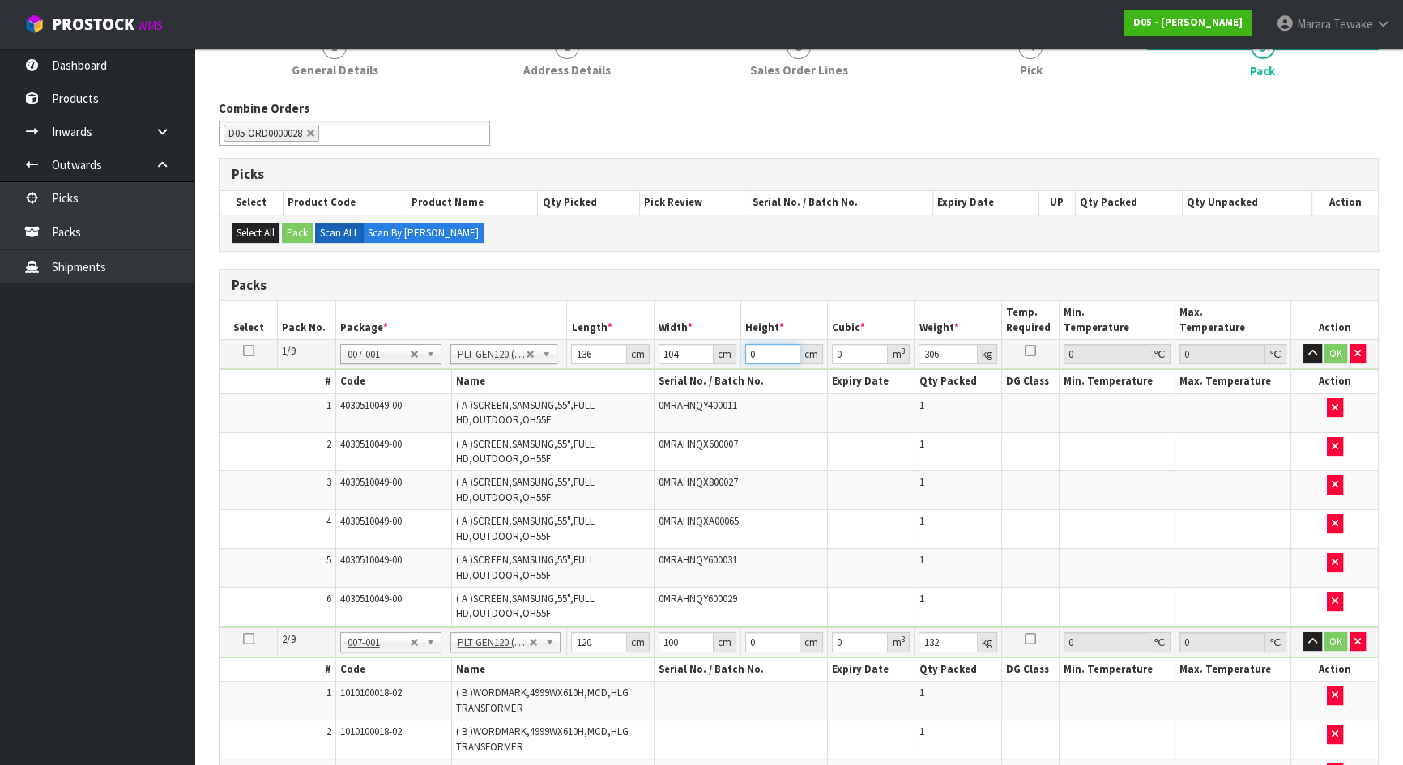
type input "0.014144"
type input "11"
type input "0.155584"
type input "118"
type input "1.668992"
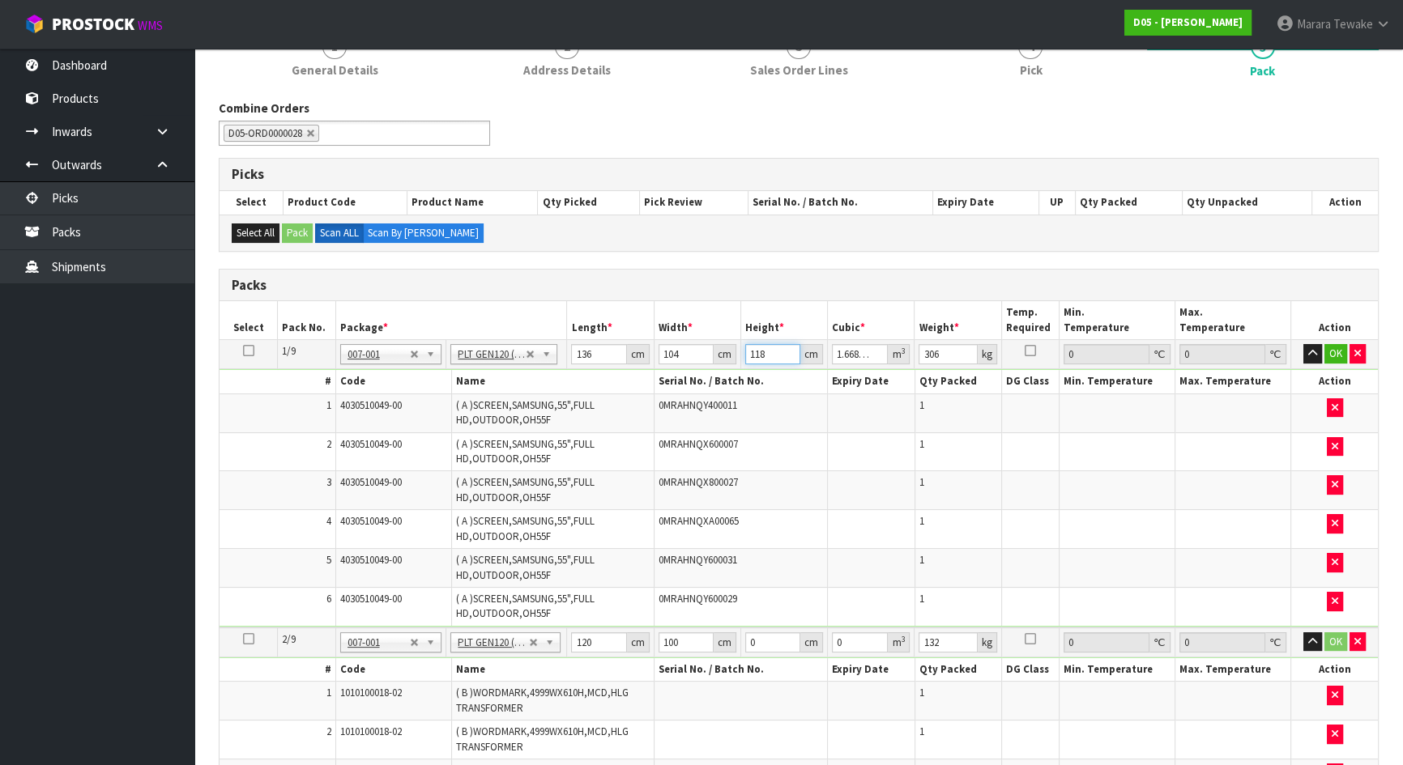
type input "118"
type input "327"
click at [1303, 344] on button "button" at bounding box center [1312, 353] width 19 height 19
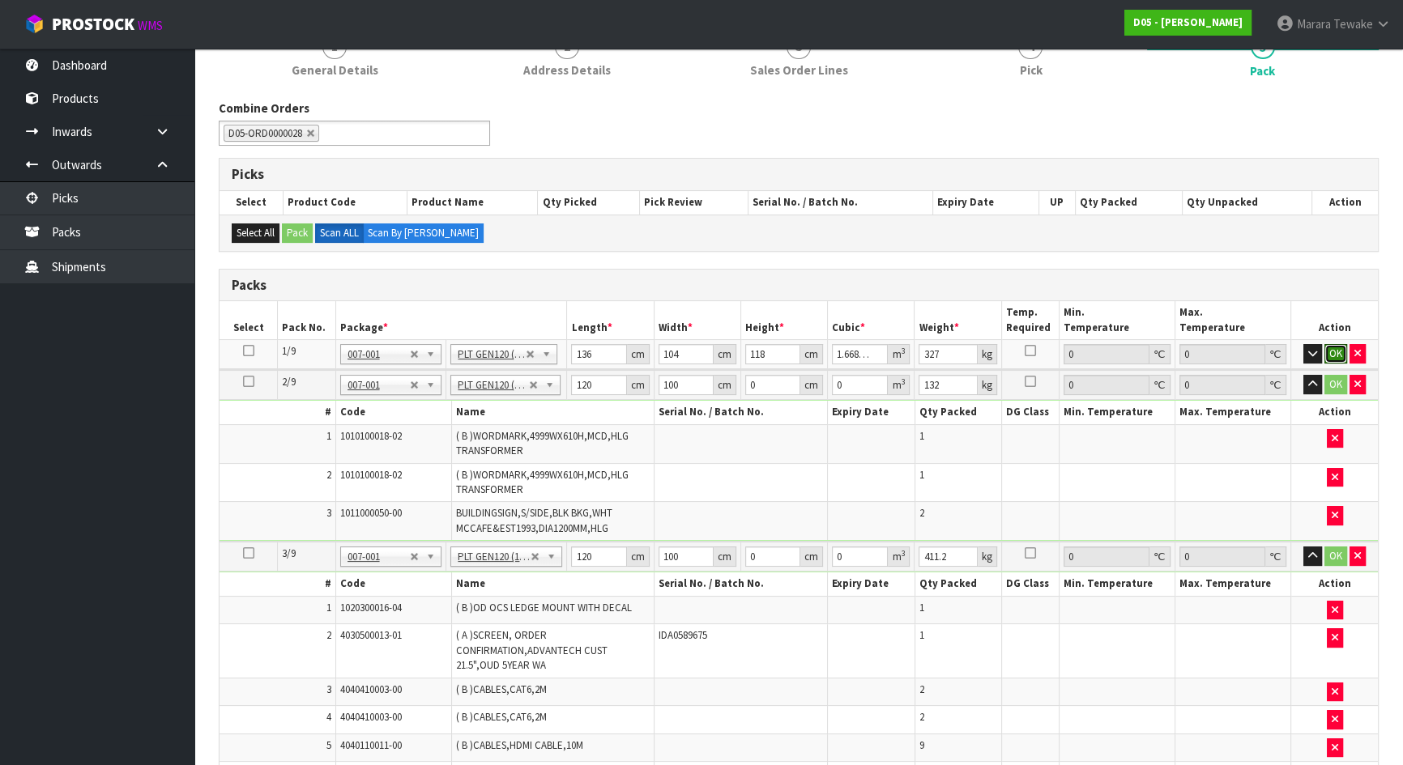
click button "OK" at bounding box center [1335, 353] width 23 height 19
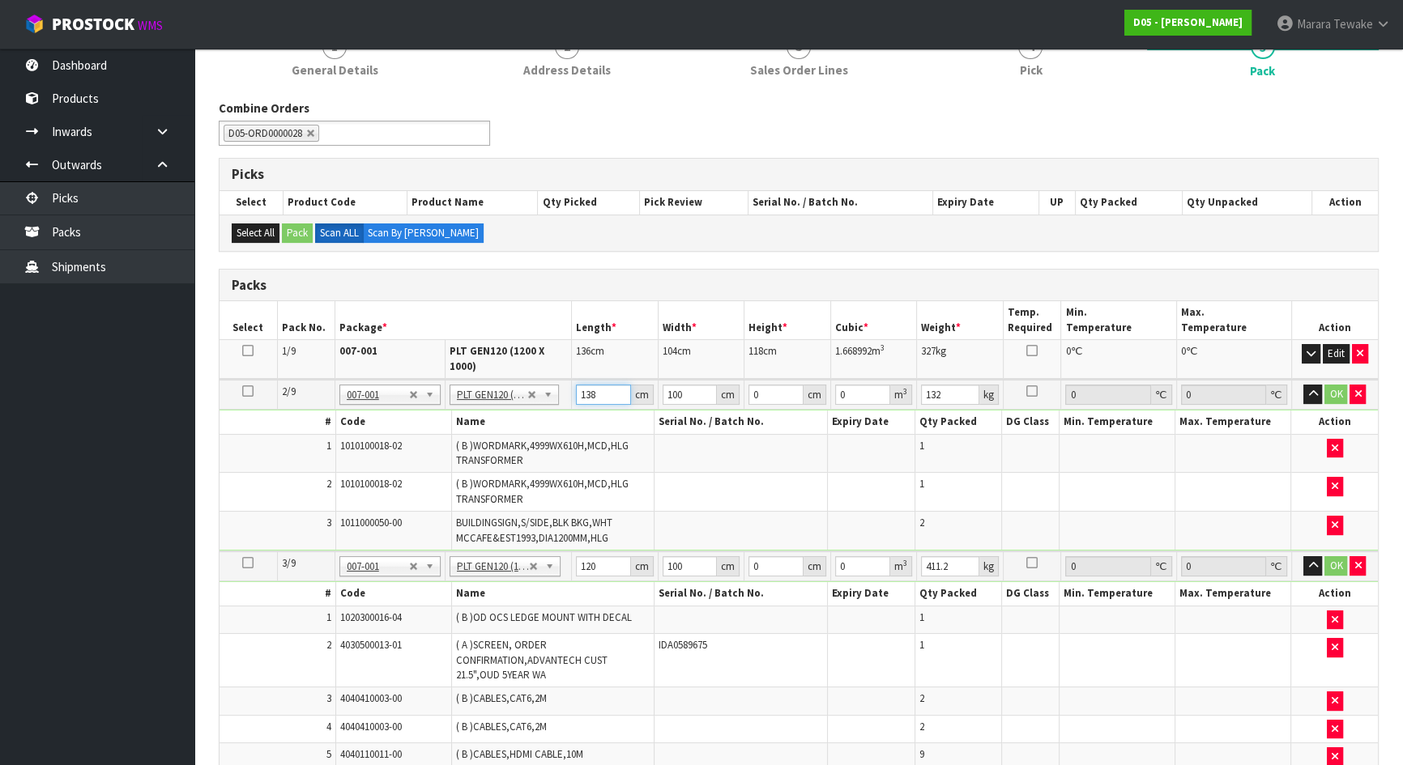
type input "138"
type input "120"
type input "1"
type input "0.01656"
type input "10"
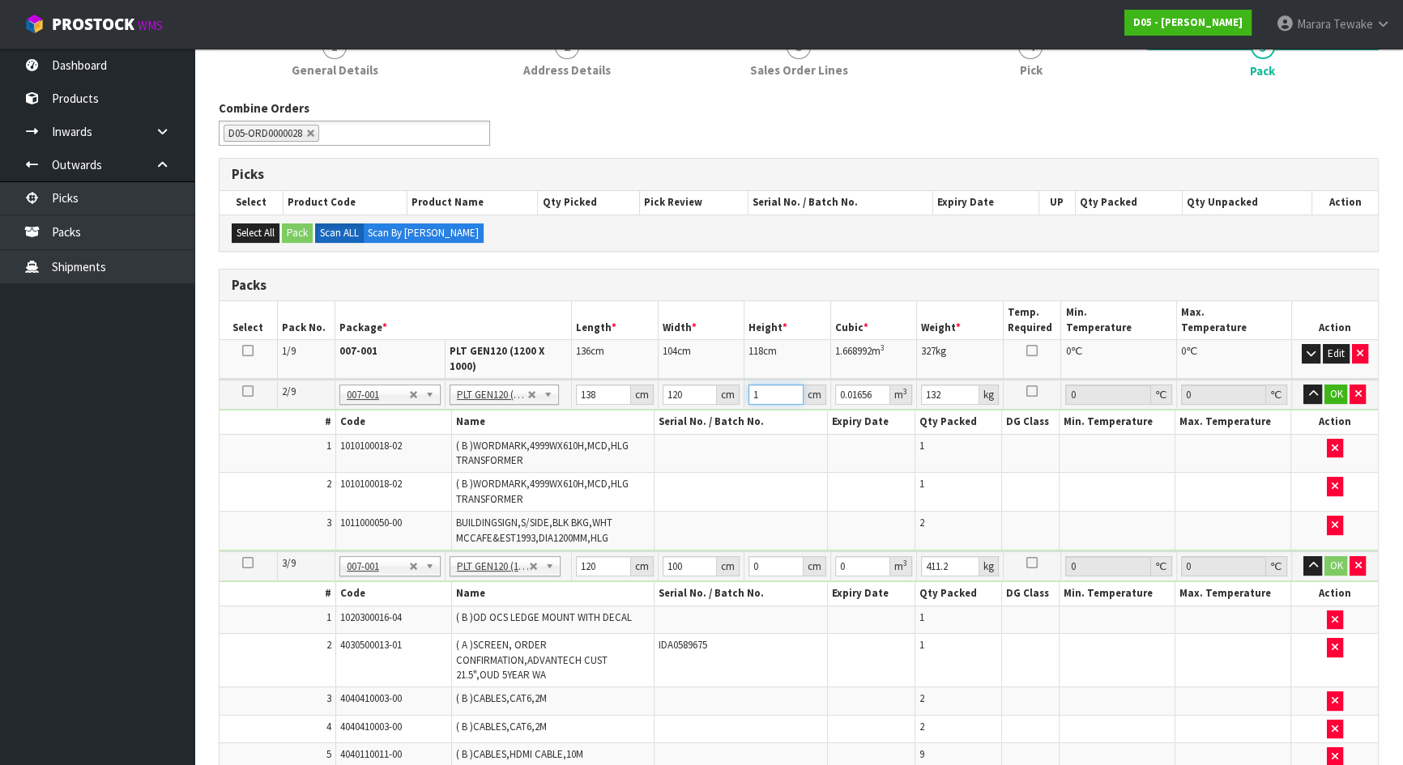
type input "0.1656"
type input "108"
type input "1.78848"
type input "108"
type input "152"
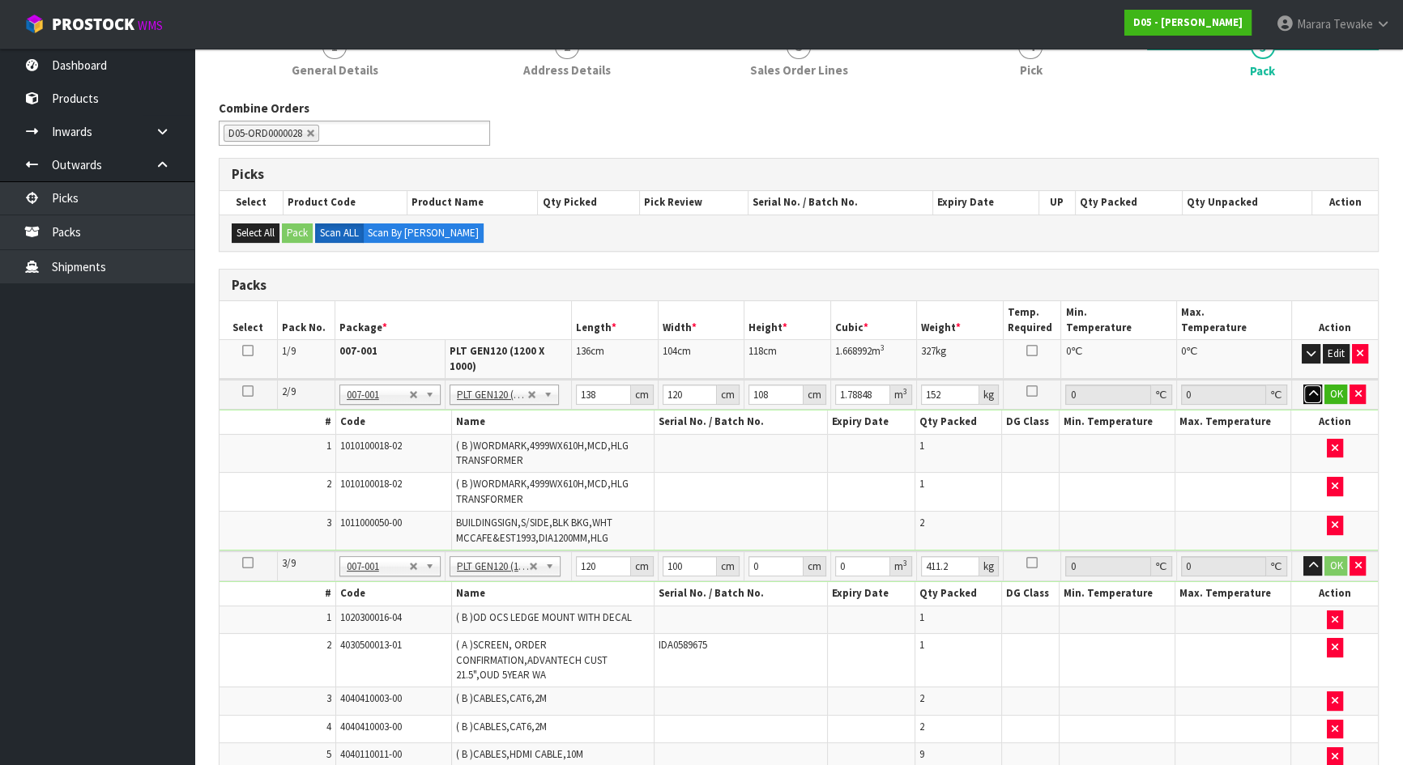
click at [1303, 385] on button "button" at bounding box center [1312, 394] width 19 height 19
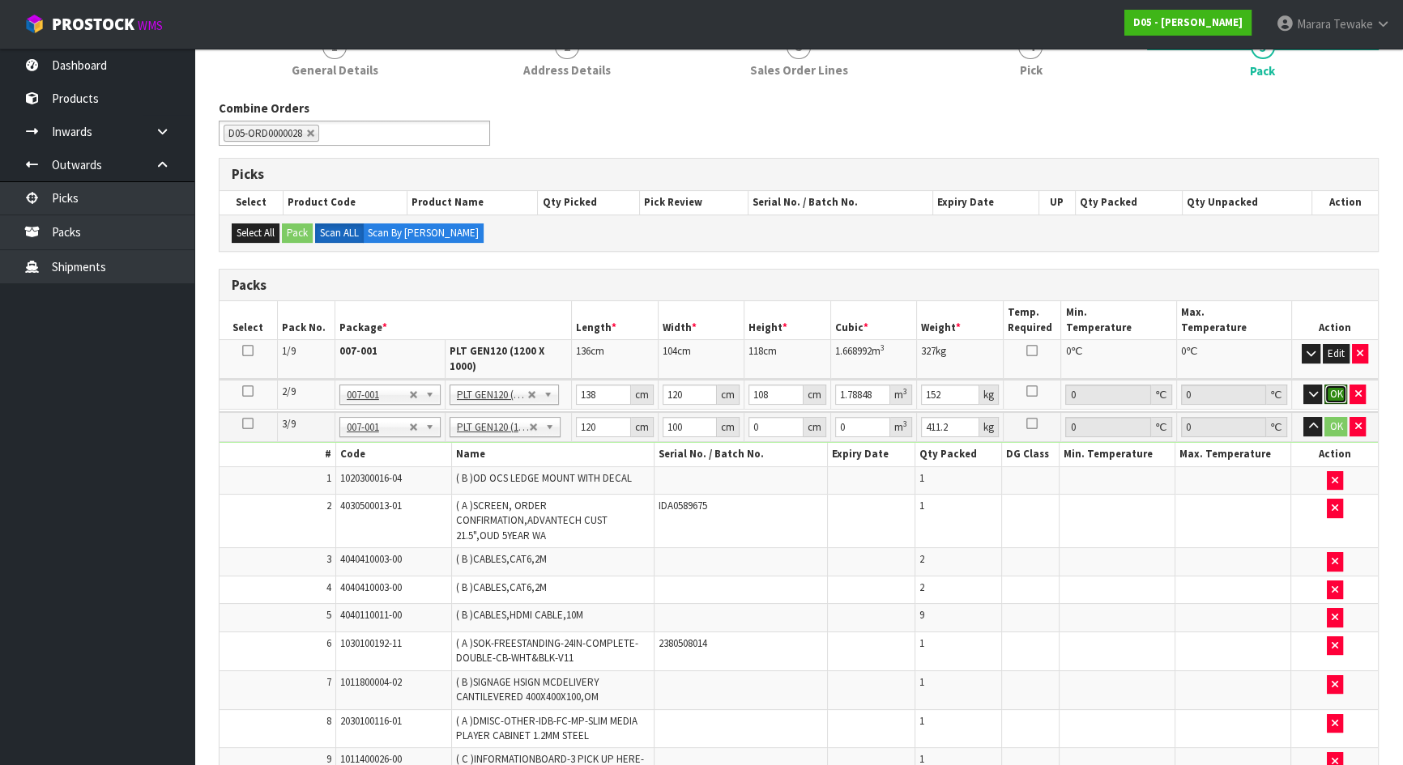
click button "OK" at bounding box center [1335, 394] width 23 height 19
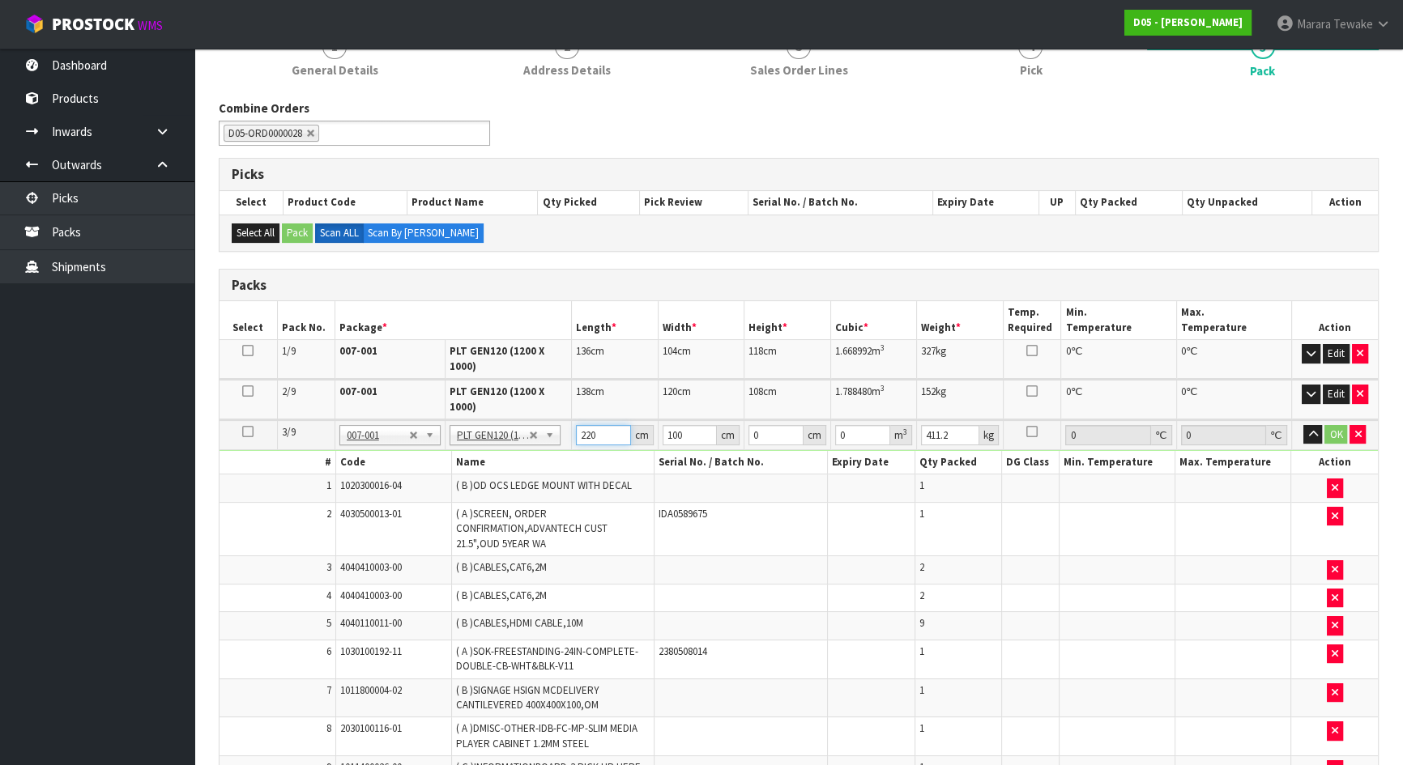
type input "220"
type input "117"
type input "1"
type input "0.02574"
type input "11"
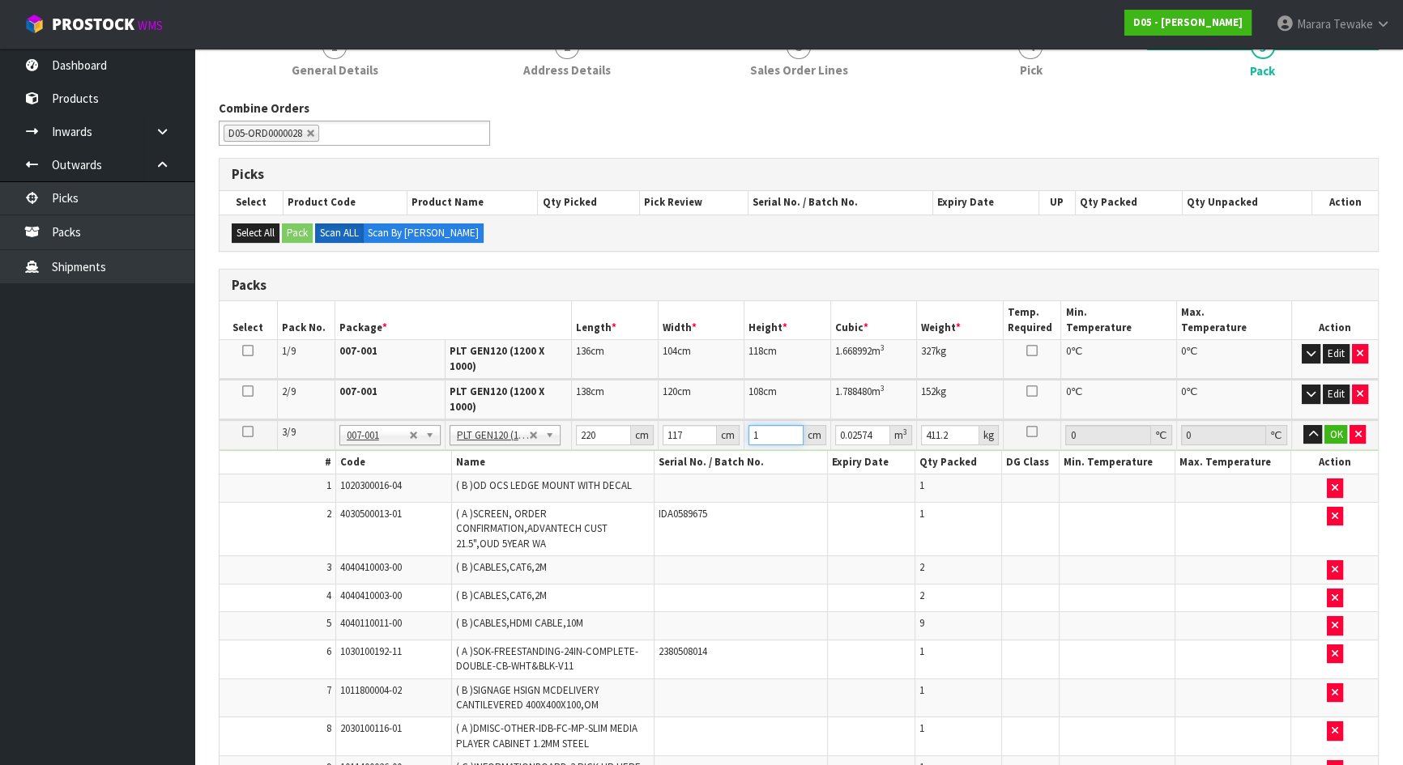
type input "0.28314"
type input "118"
type input "3.03732"
type input "118"
type input "460"
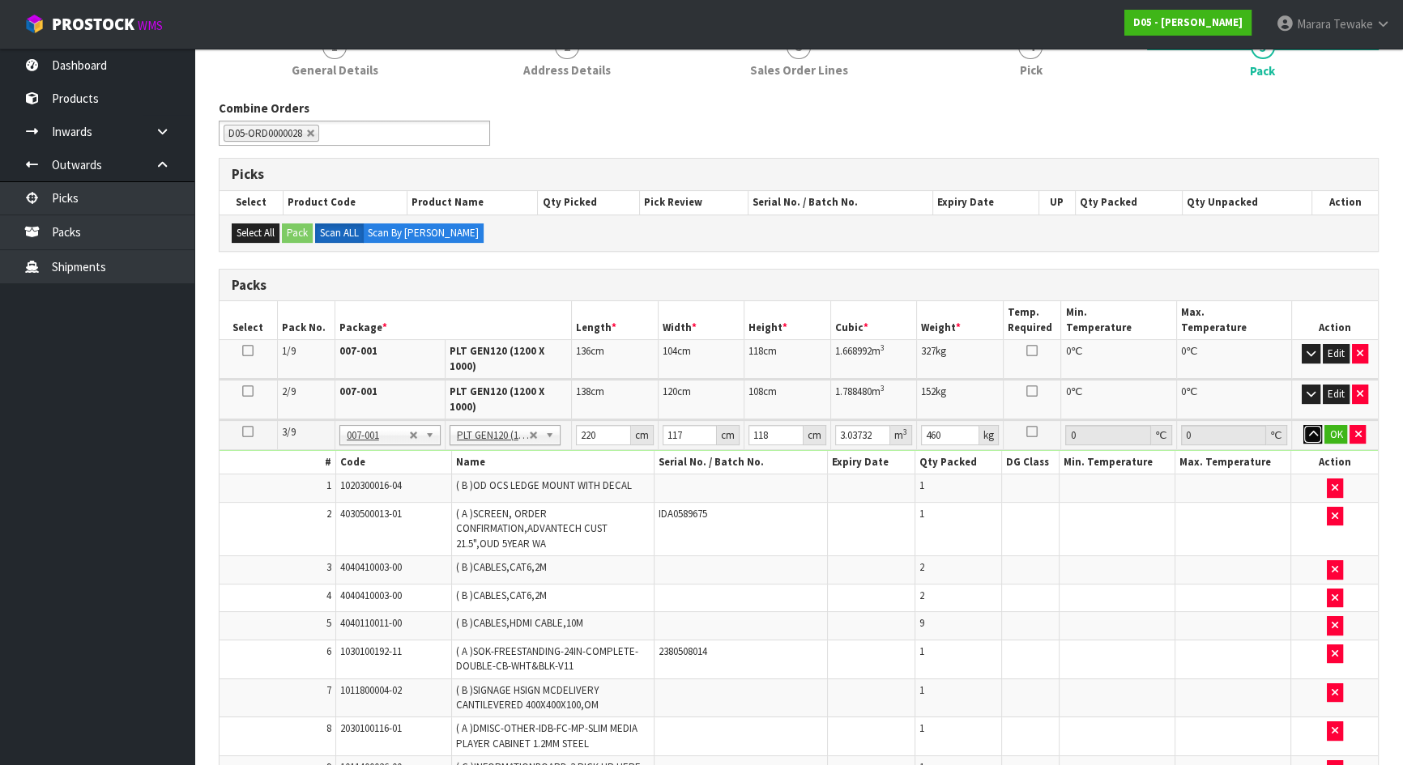
click at [1303, 425] on button "button" at bounding box center [1312, 434] width 19 height 19
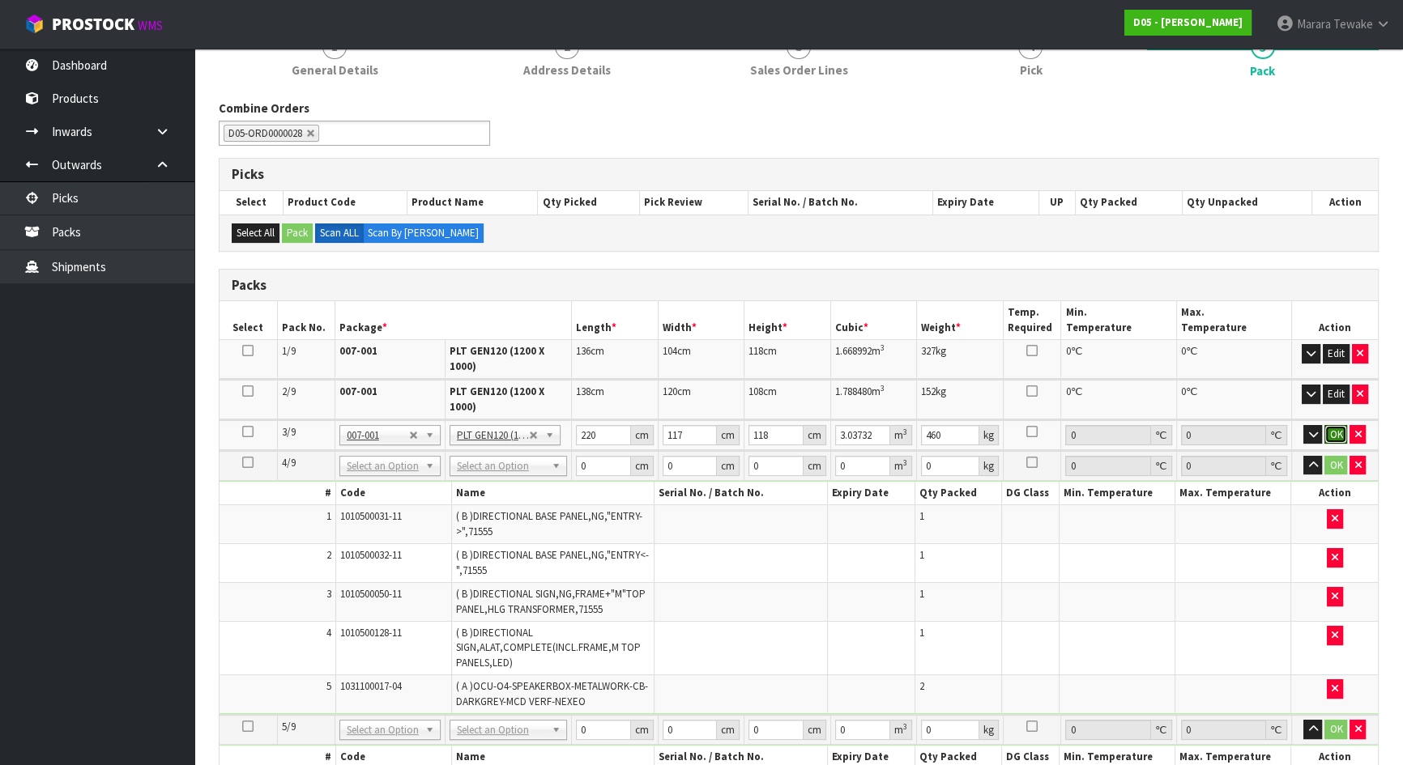
click button "OK" at bounding box center [1335, 434] width 23 height 19
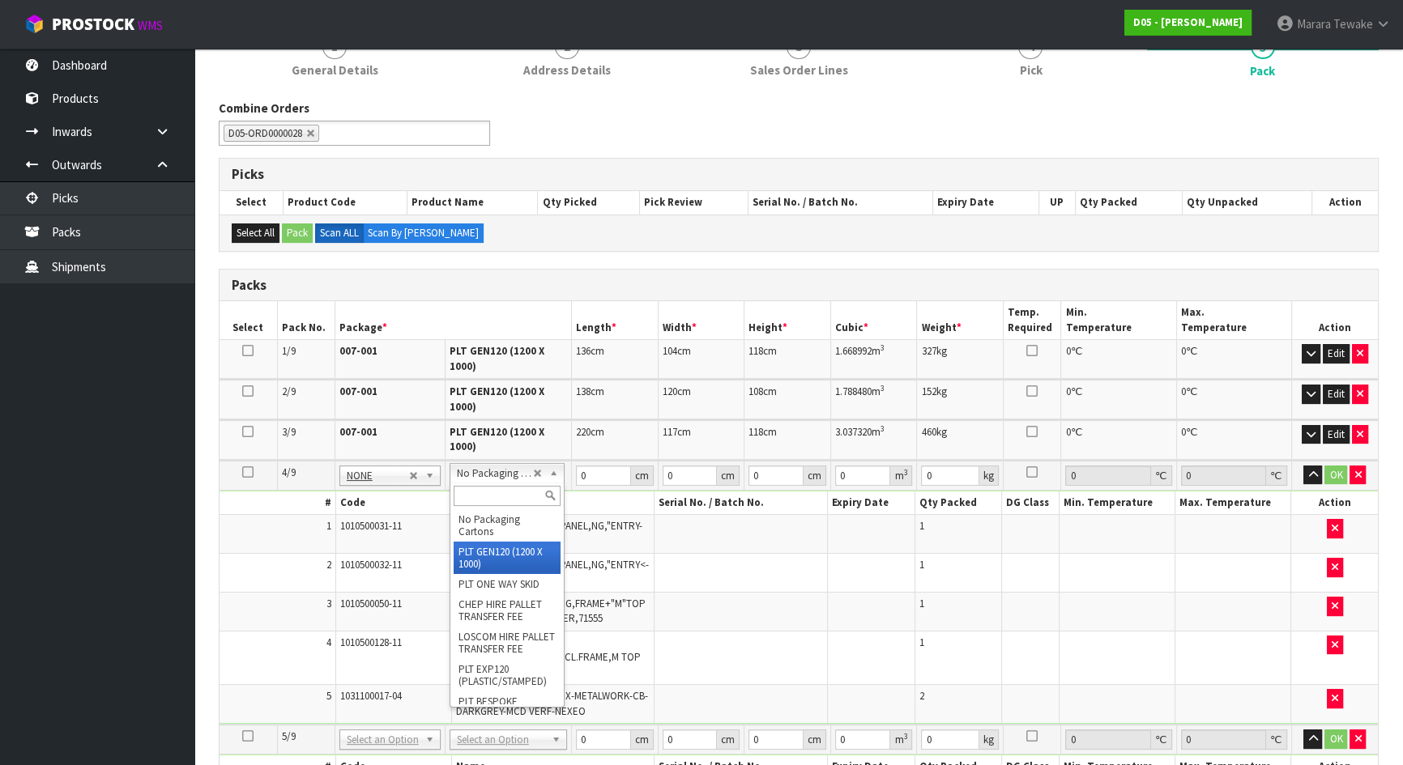
type input "4"
type input "120"
type input "100"
type input "202"
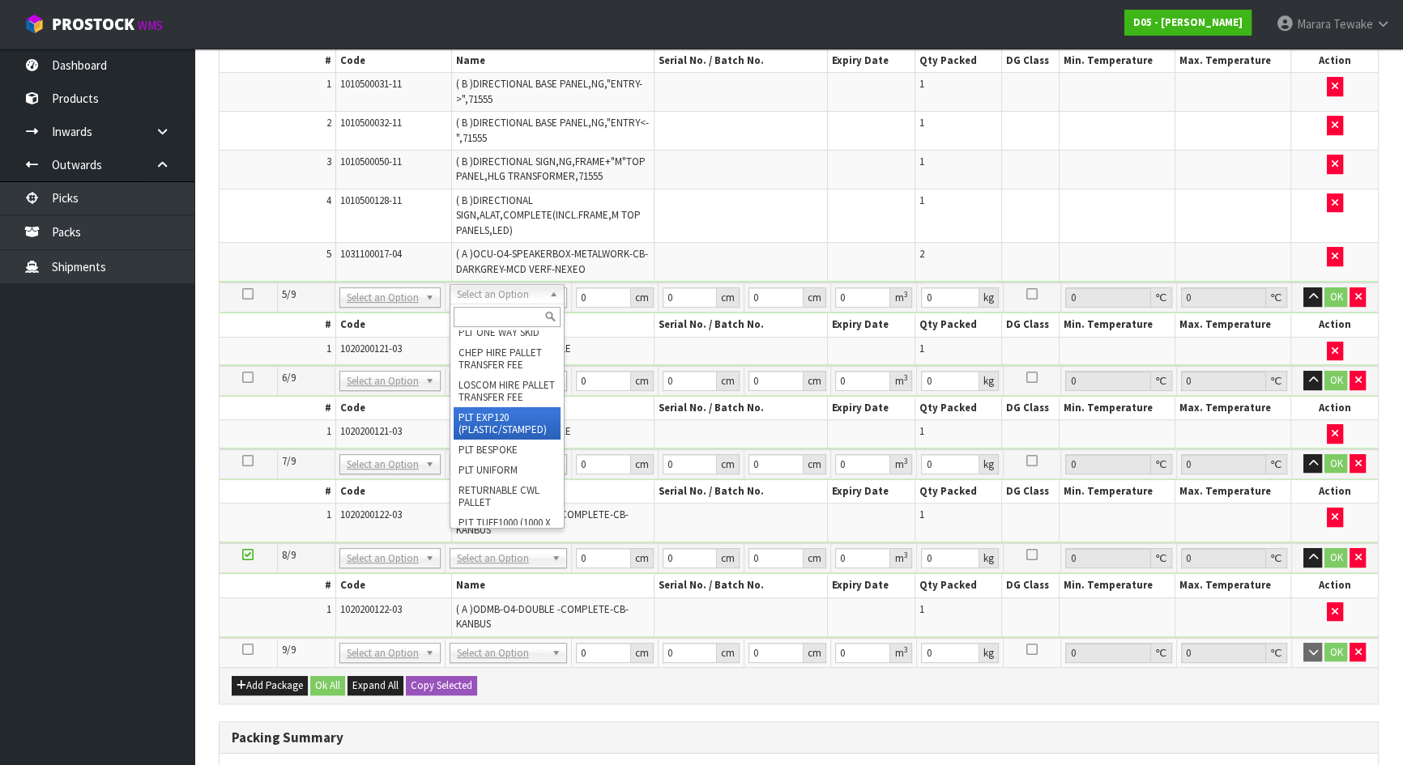
scroll to position [147, 0]
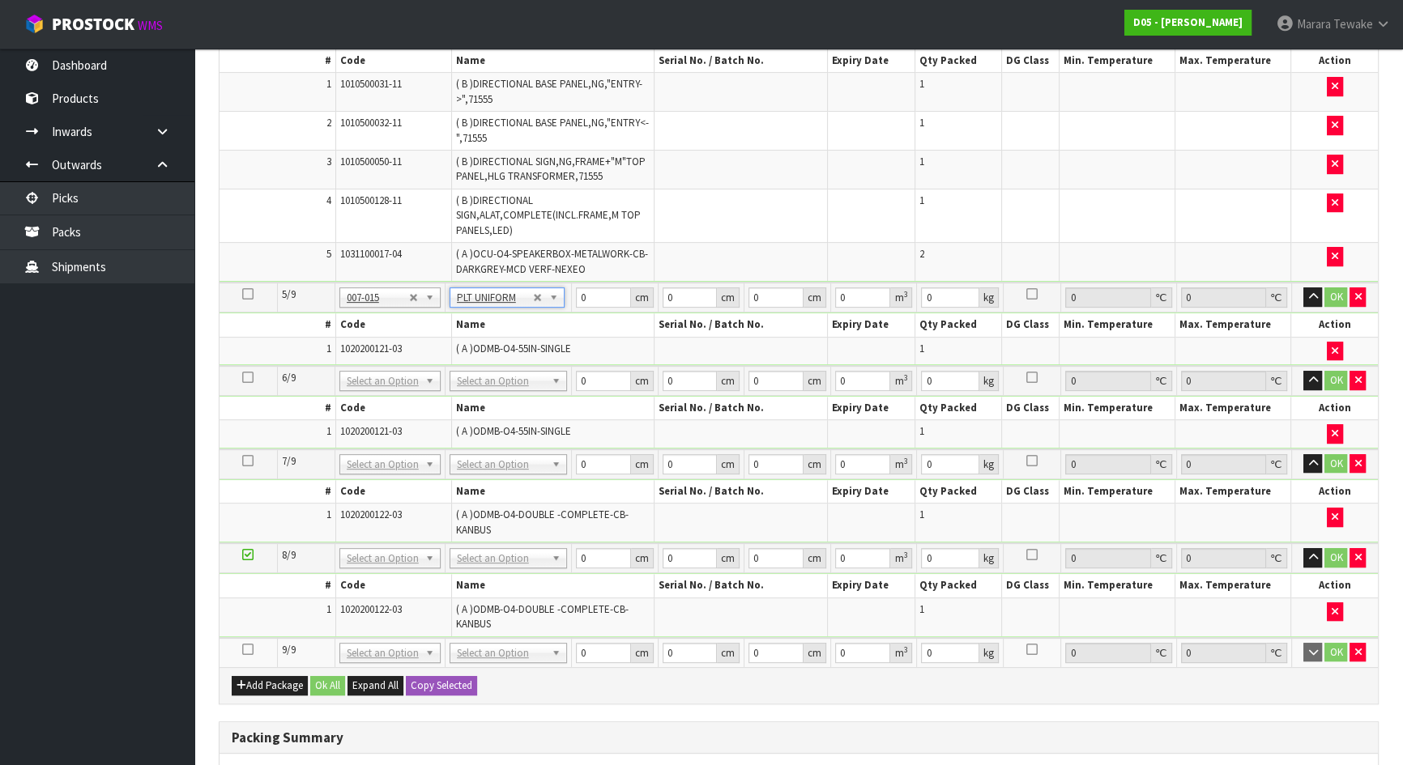
type input "86"
type input "2"
type input "86"
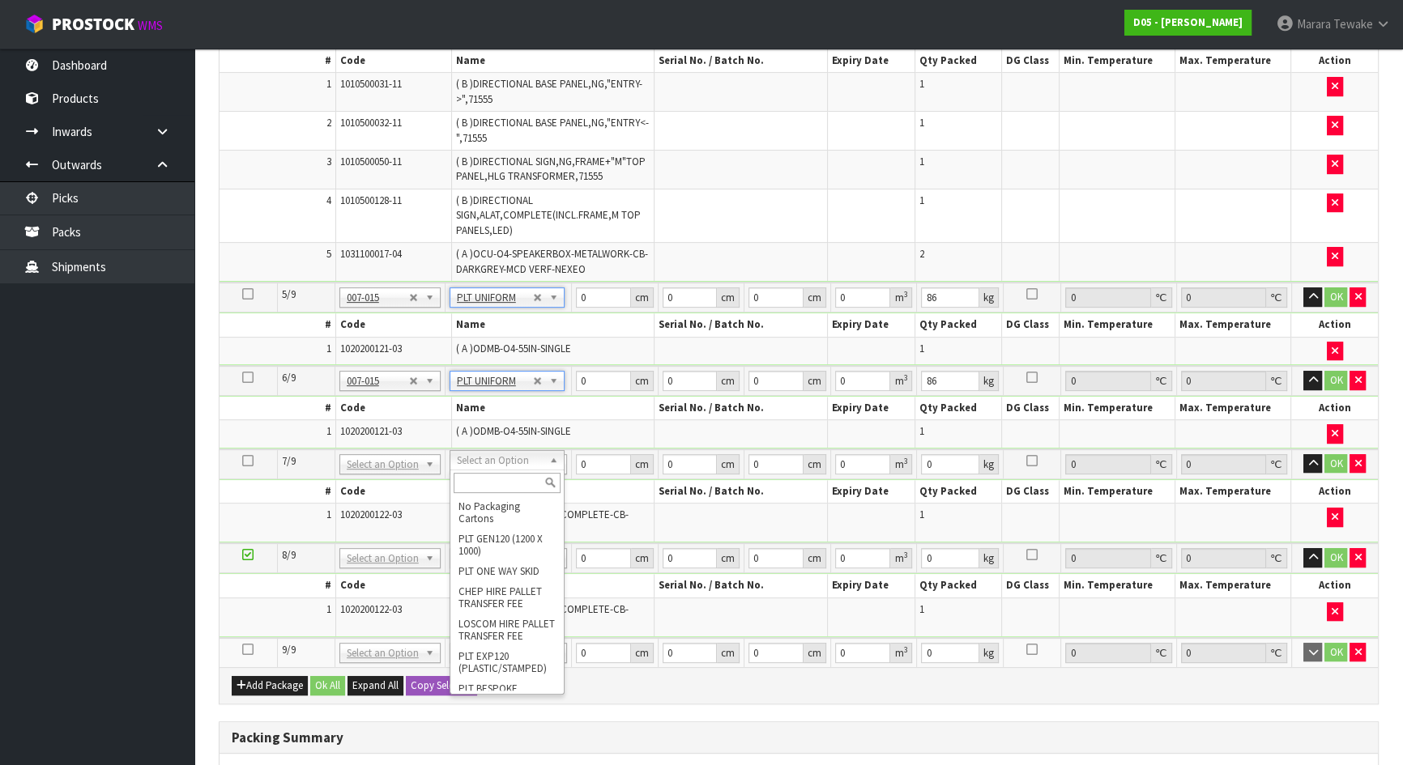
scroll to position [147, 0]
type input "3"
type input "109"
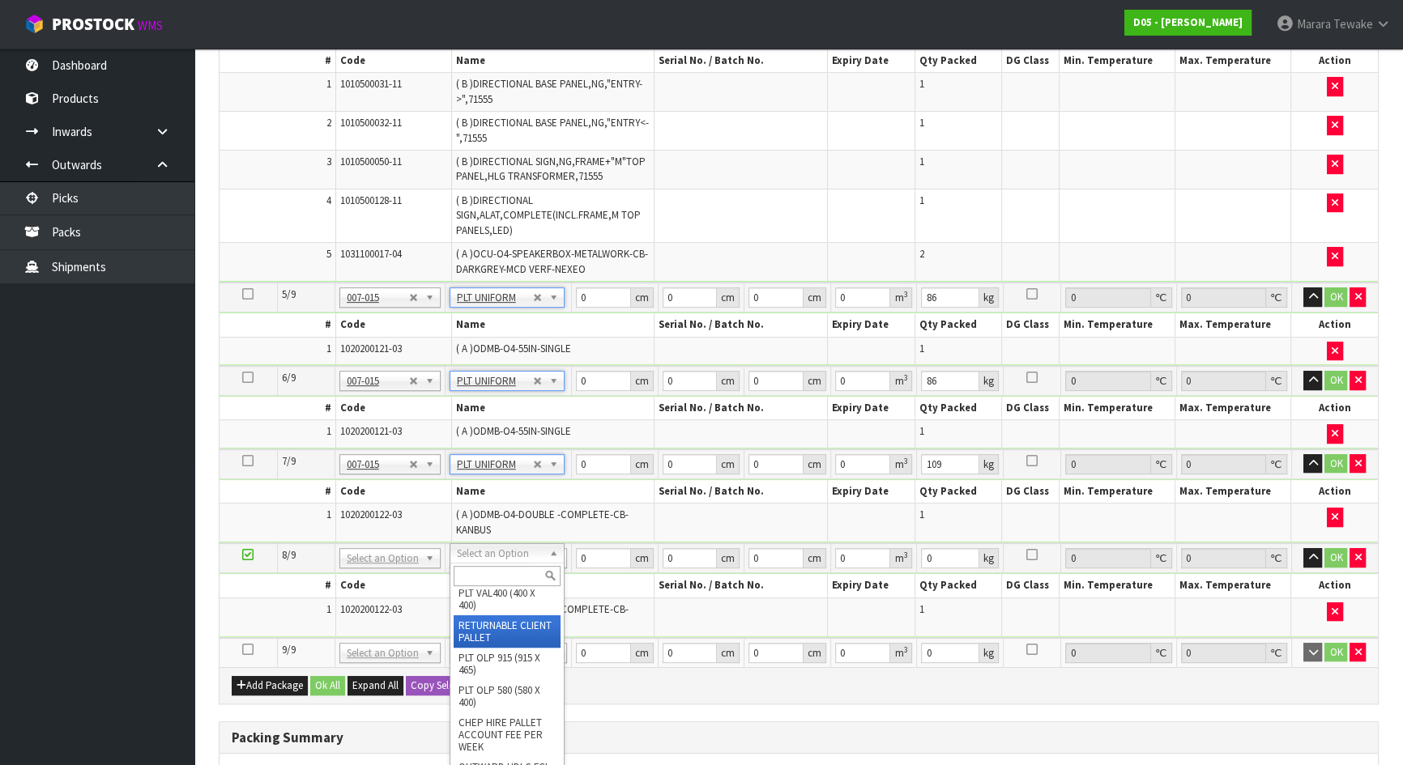
scroll to position [220, 0]
type input "4"
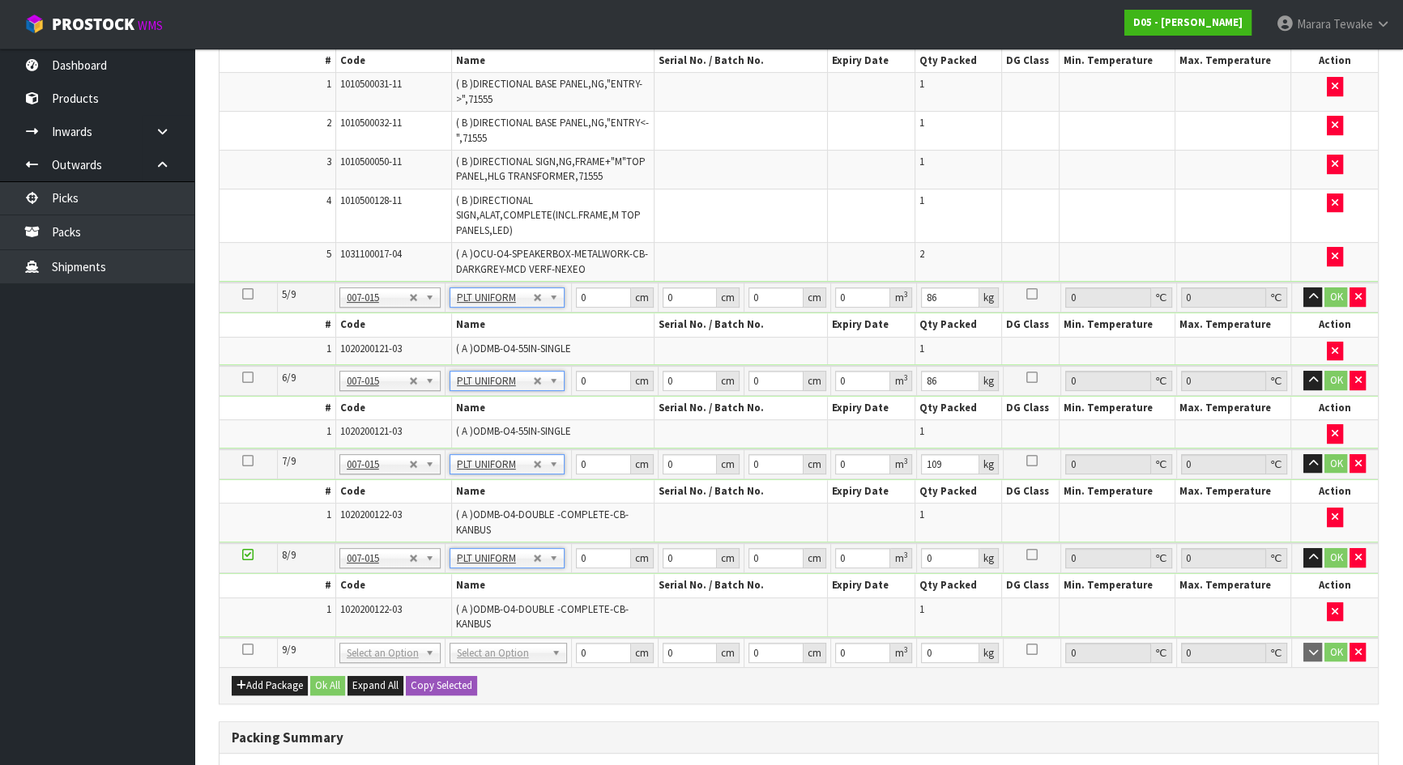
type input "109"
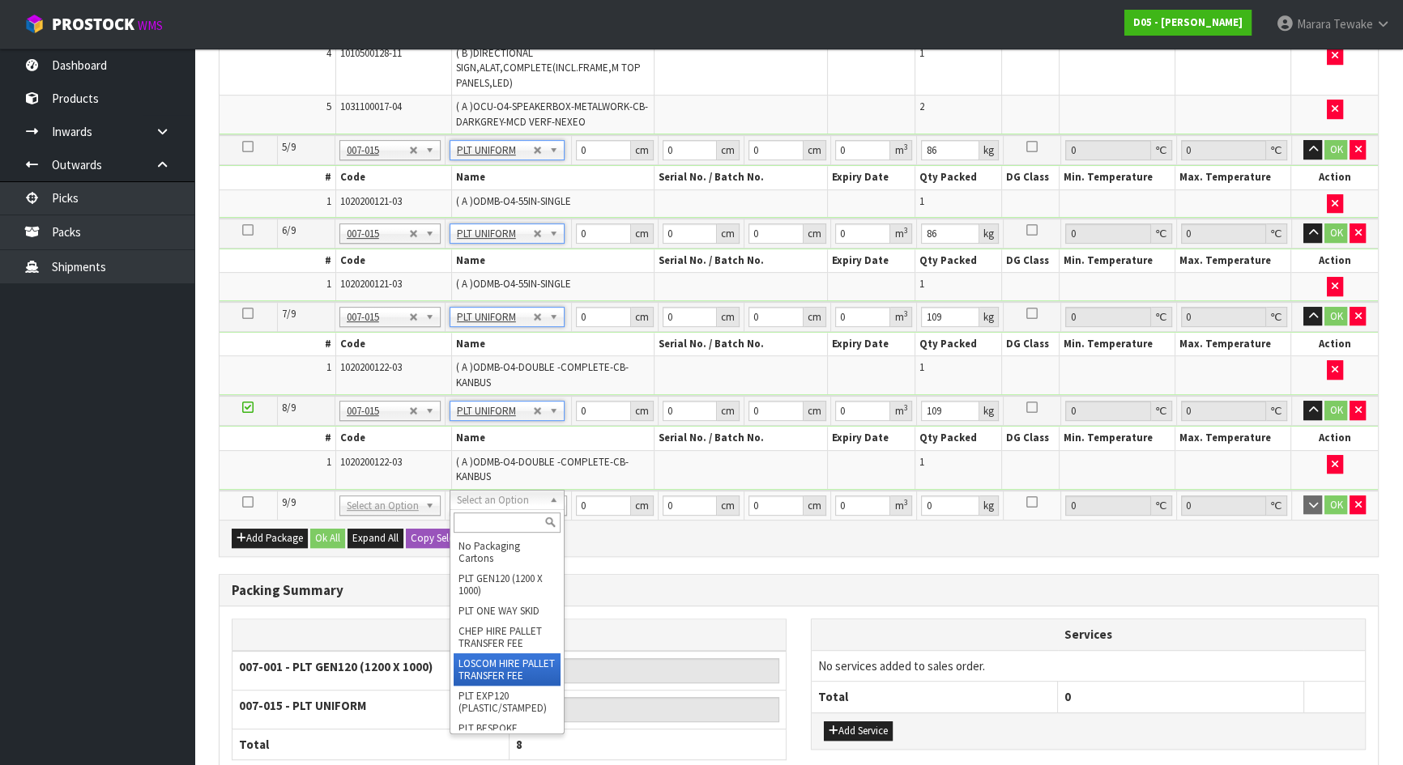
scroll to position [73, 0]
type input "5"
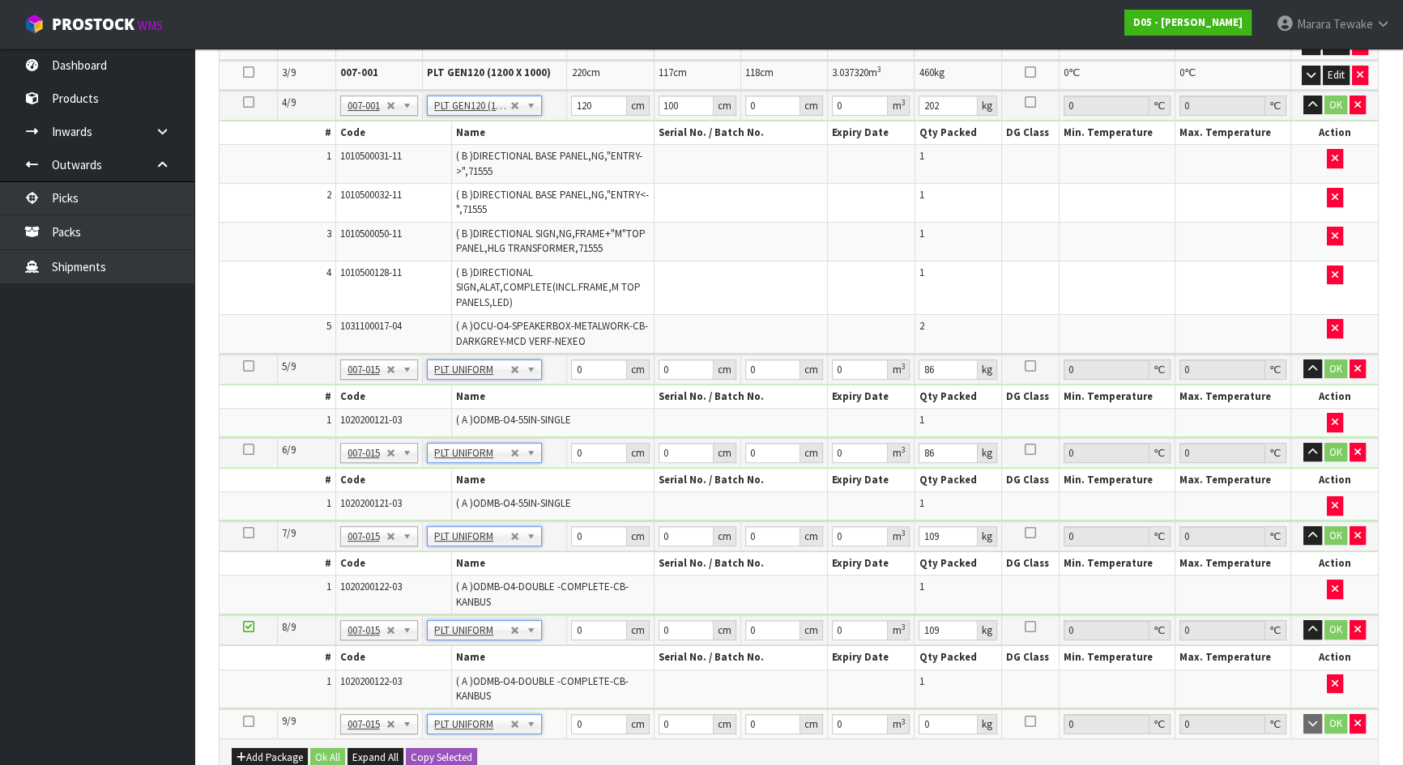
scroll to position [556, 0]
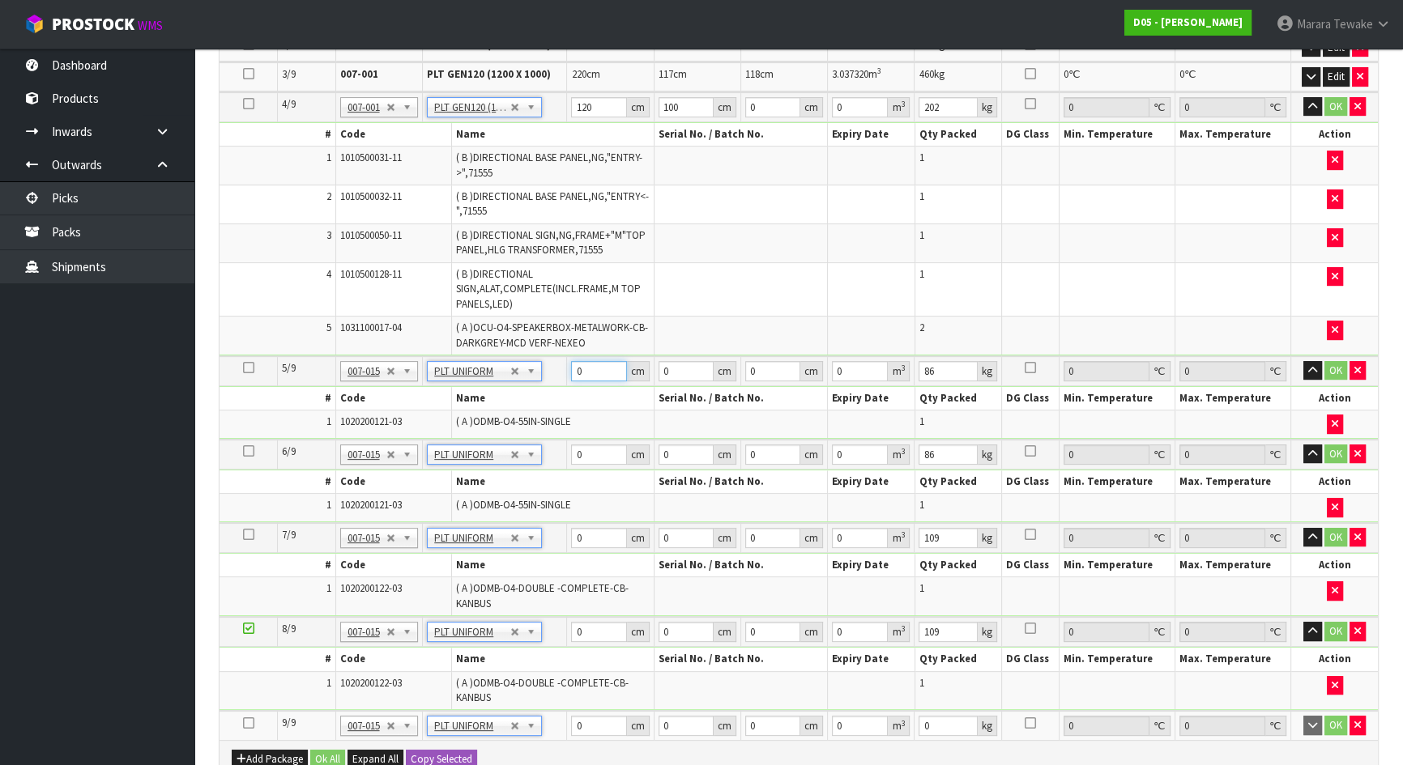
drag, startPoint x: 566, startPoint y: 360, endPoint x: 594, endPoint y: 347, distance: 30.4
click at [559, 347] on table "Select Pack No. Package * Length * Width * Height * Cubic * Weight * Temp. Requ…" at bounding box center [798, 352] width 1158 height 775
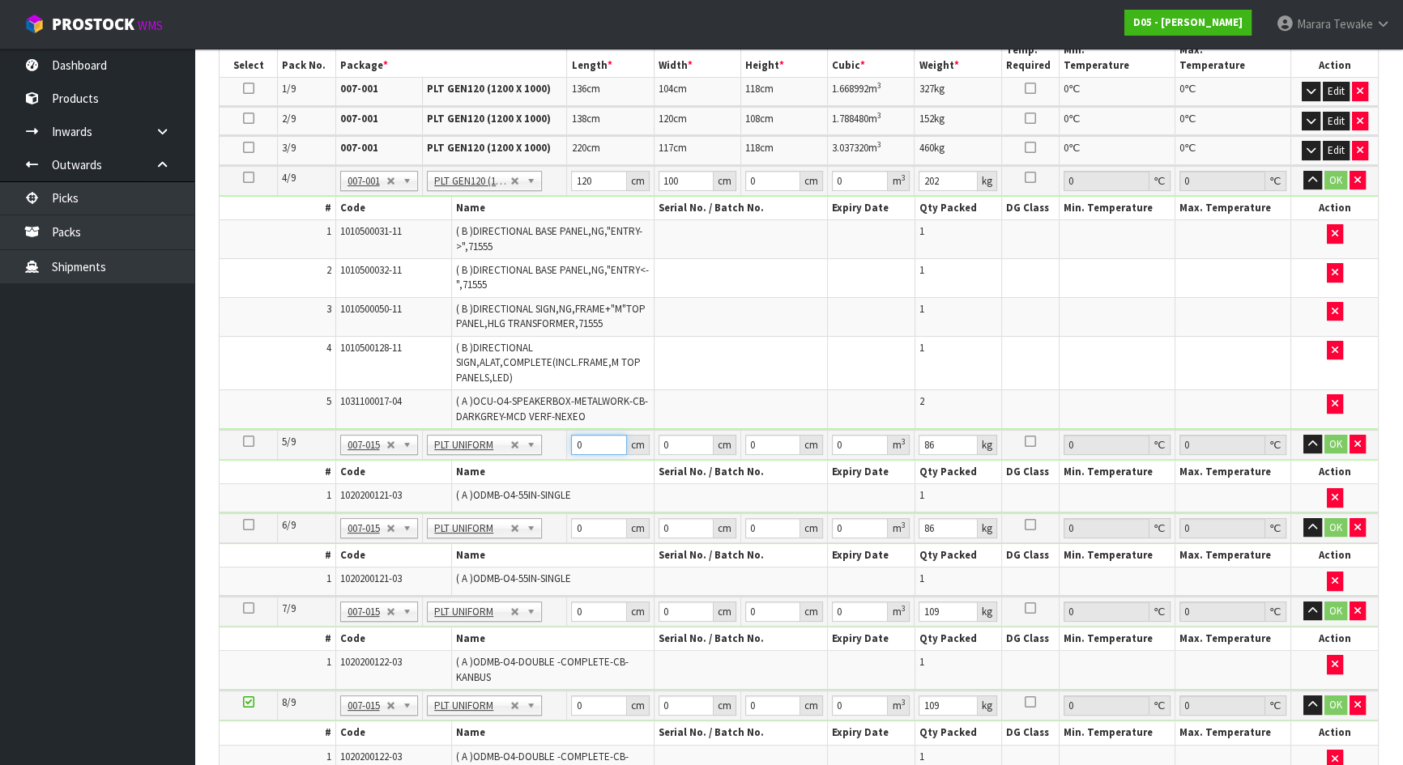
scroll to position [409, 0]
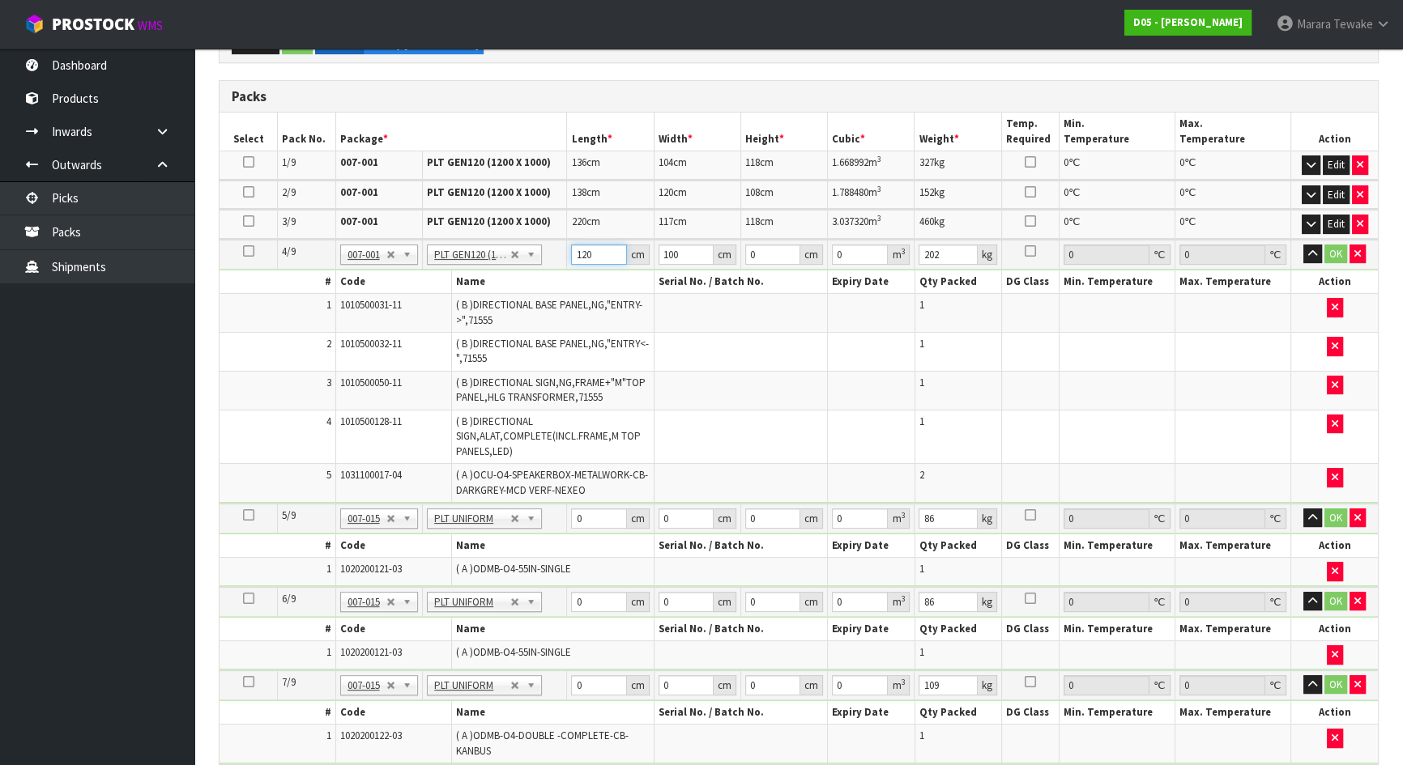
drag, startPoint x: 597, startPoint y: 249, endPoint x: 588, endPoint y: 248, distance: 9.1
click at [588, 250] on input "120" at bounding box center [598, 255] width 55 height 20
click at [598, 251] on input "120" at bounding box center [598, 255] width 55 height 20
drag, startPoint x: 605, startPoint y: 251, endPoint x: 569, endPoint y: 248, distance: 36.6
click at [569, 248] on td "120 cm" at bounding box center [610, 255] width 87 height 30
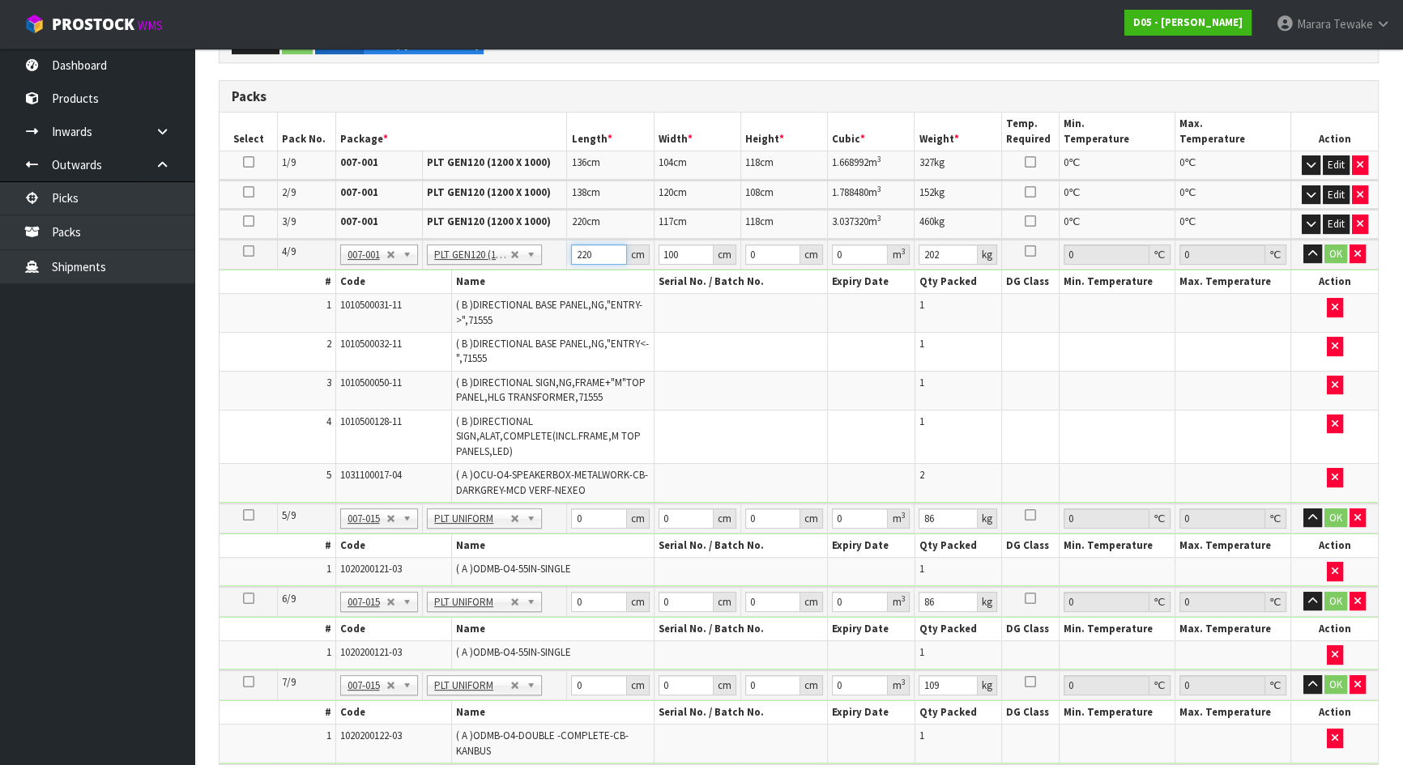
type input "220"
click at [1303, 245] on button "button" at bounding box center [1312, 254] width 19 height 19
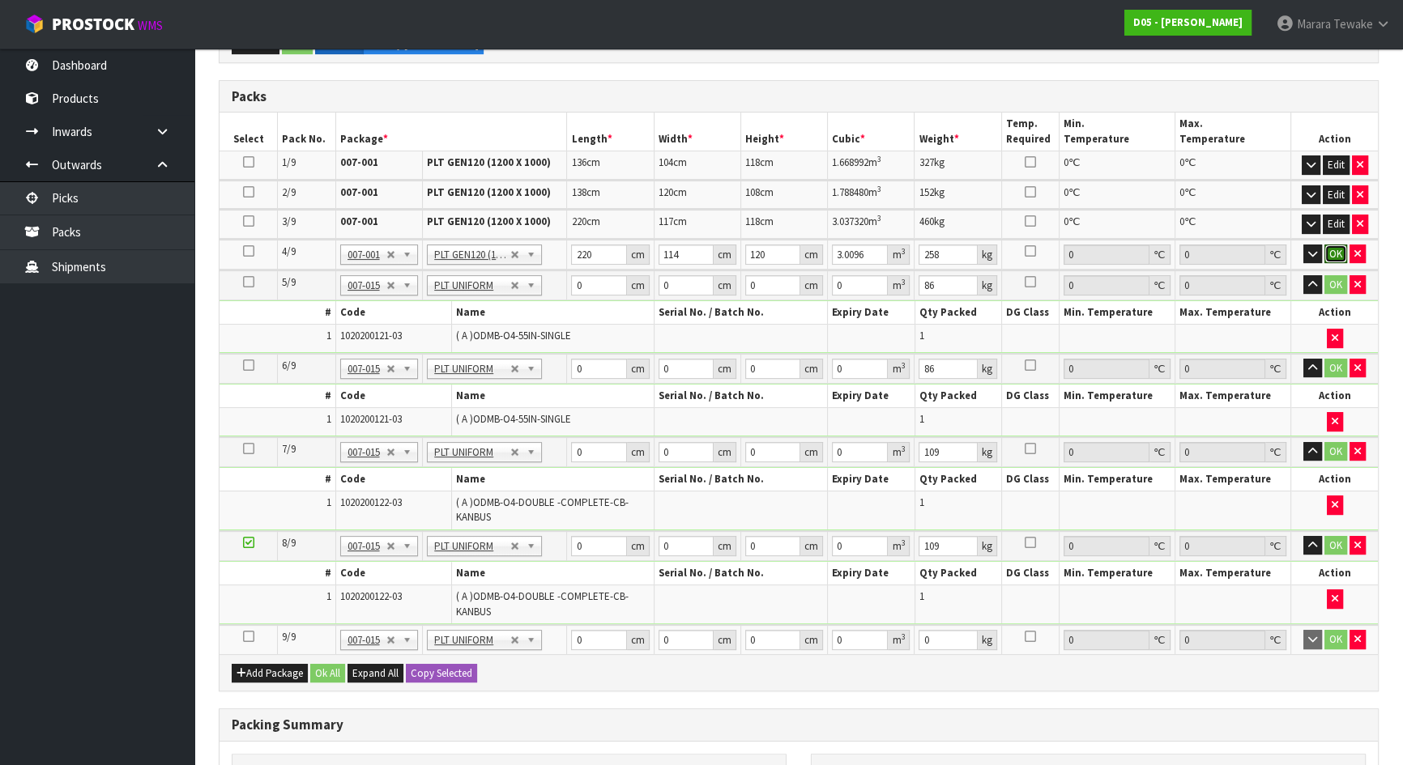
click button "OK" at bounding box center [1335, 254] width 23 height 19
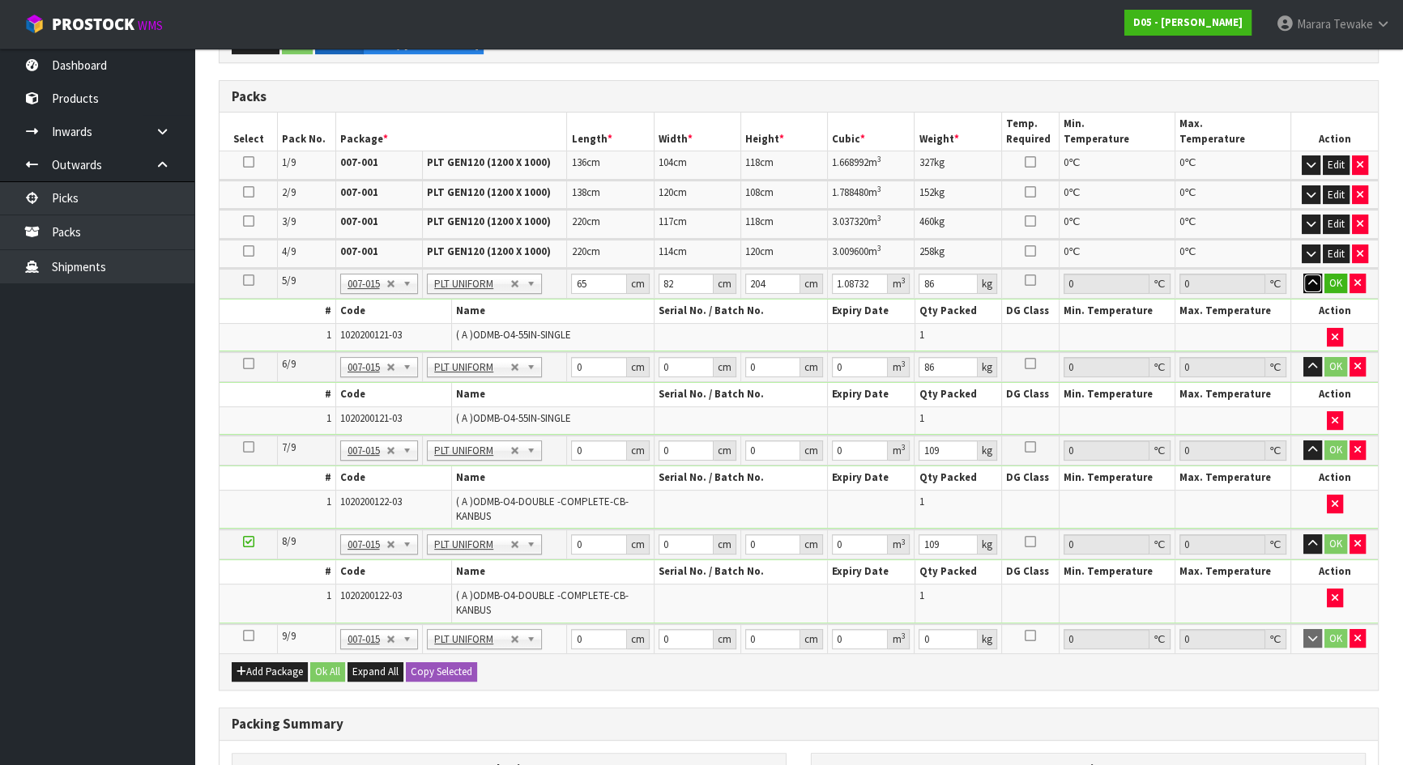
click at [1303, 274] on button "button" at bounding box center [1312, 283] width 19 height 19
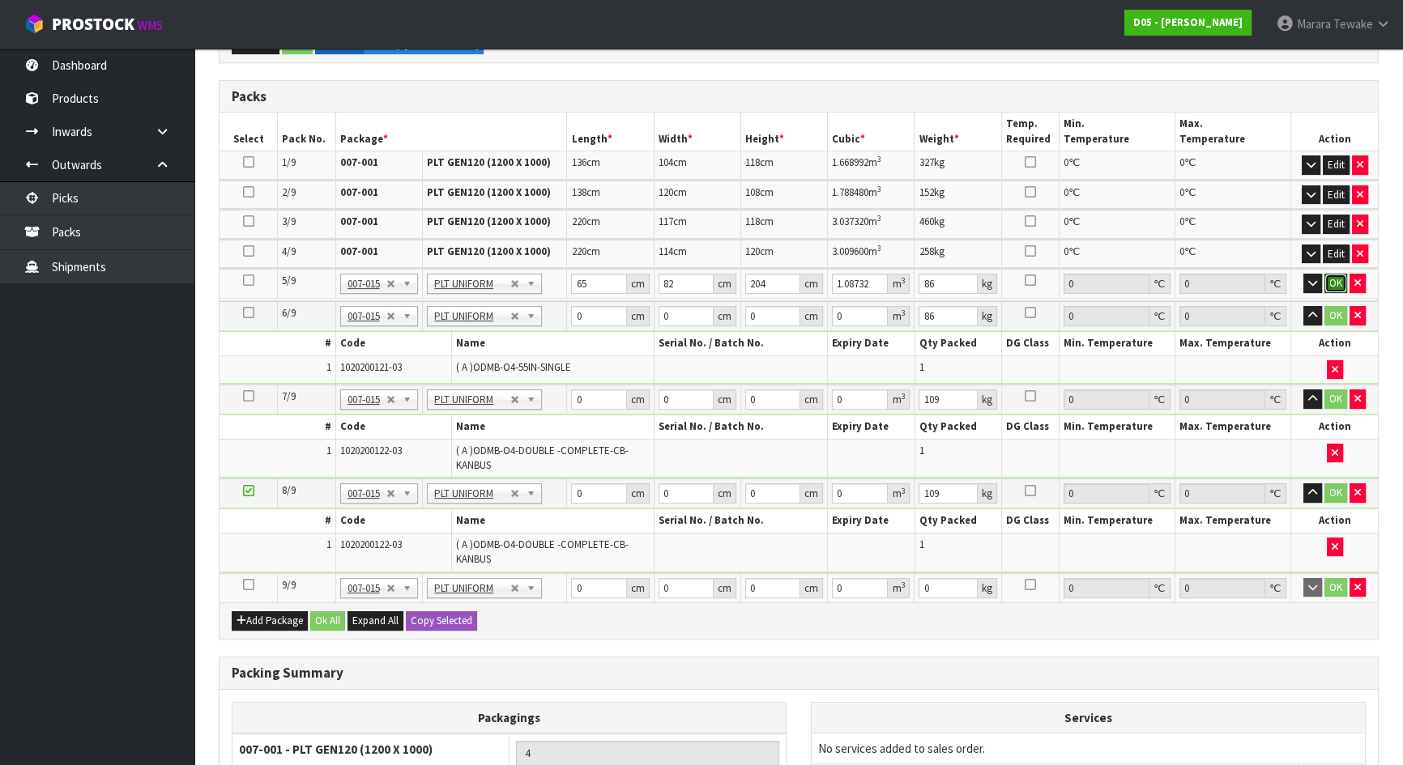
click button "OK" at bounding box center [1335, 283] width 23 height 19
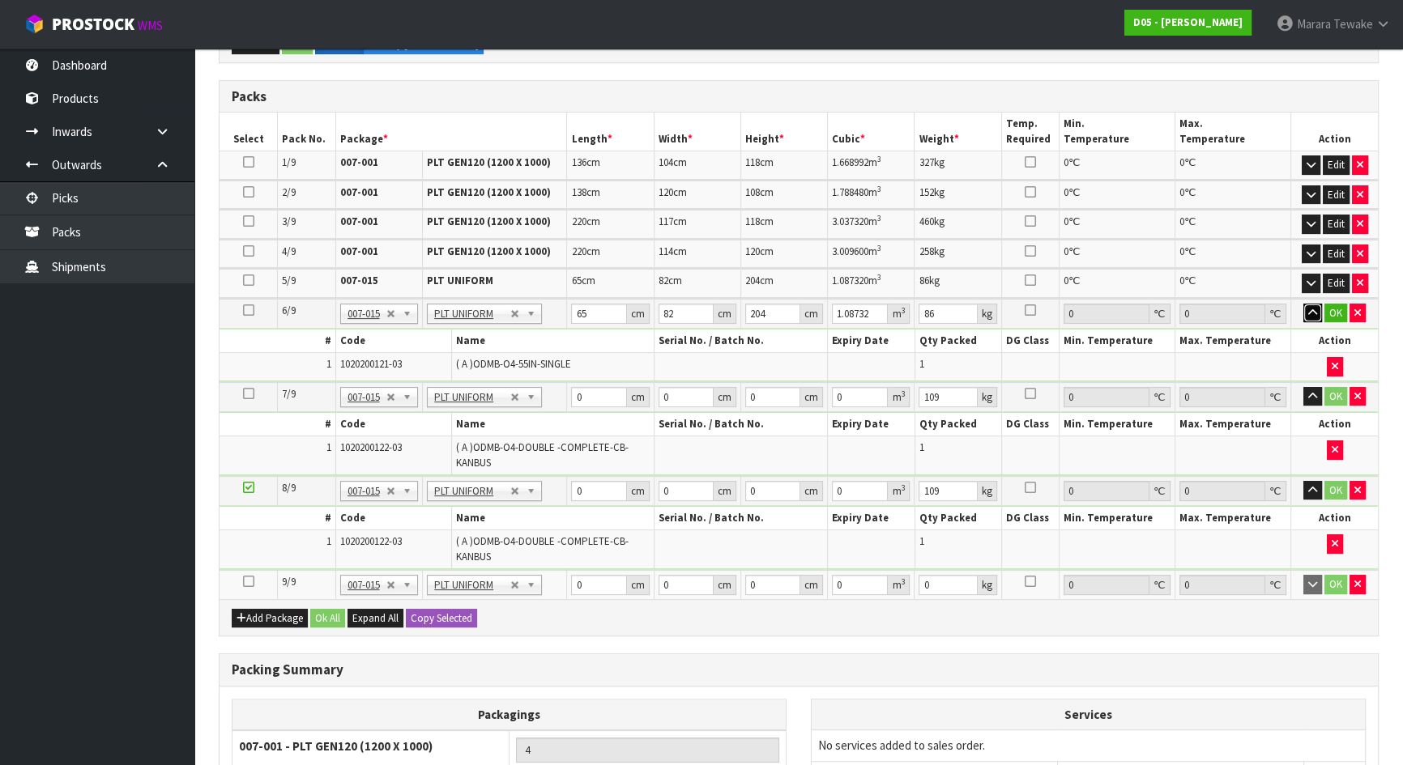
click at [1303, 304] on button "button" at bounding box center [1312, 313] width 19 height 19
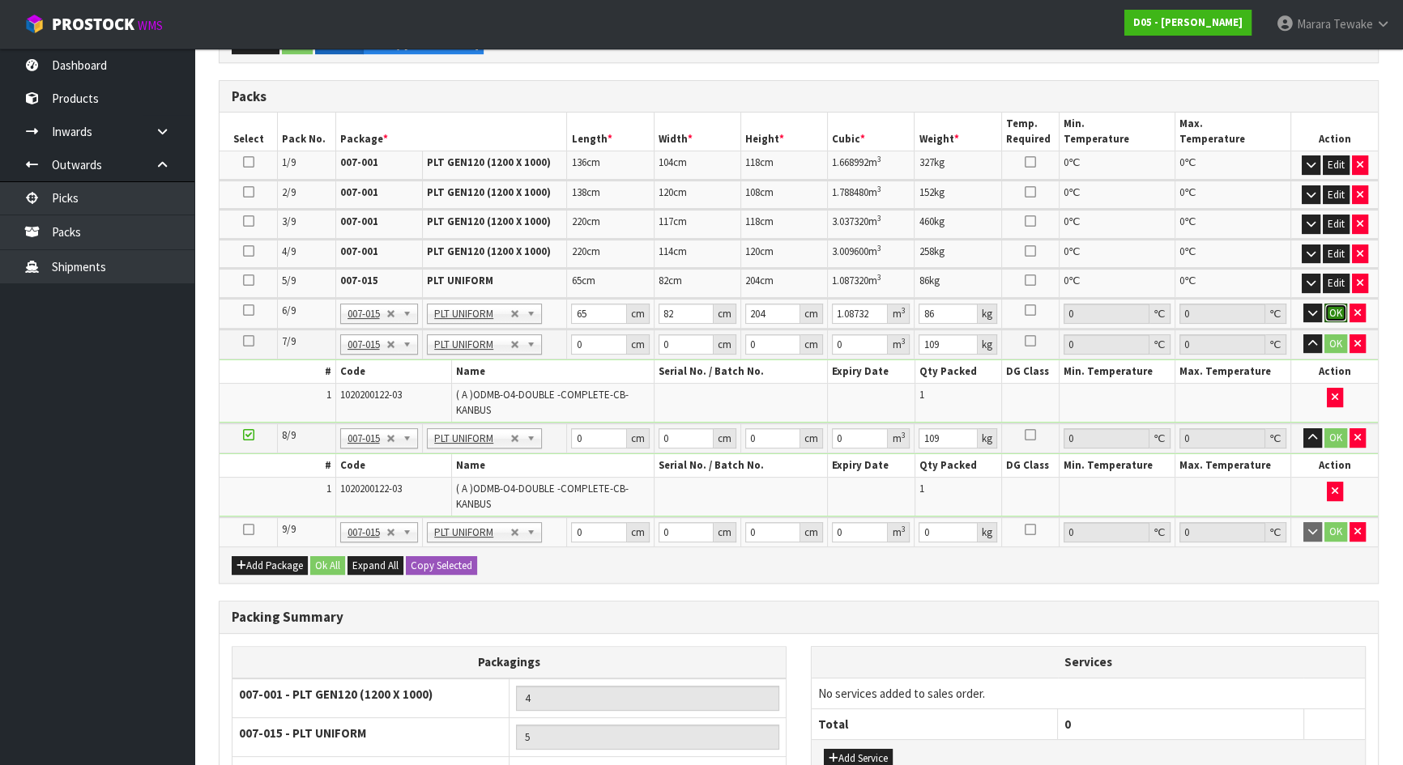
click button "OK" at bounding box center [1335, 313] width 23 height 19
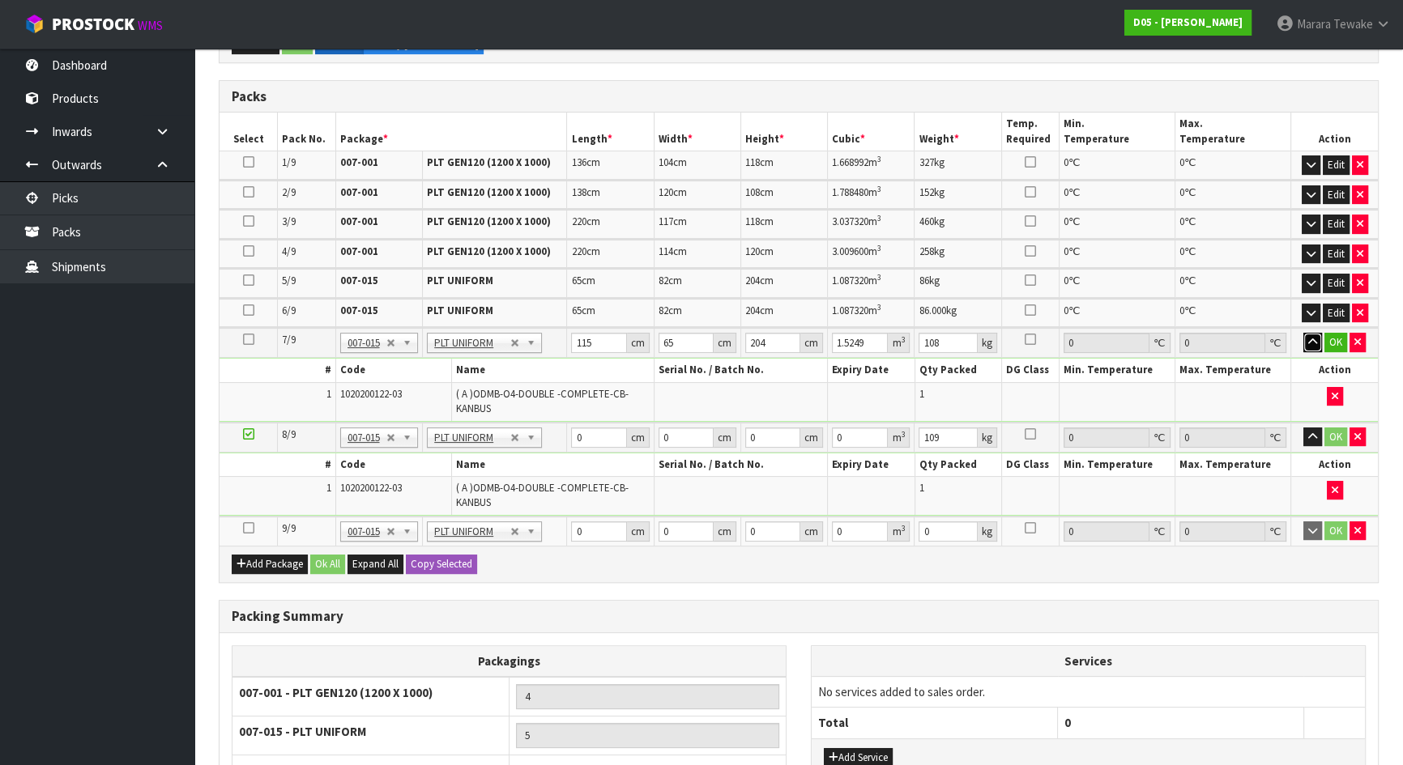
click at [1303, 333] on button "button" at bounding box center [1312, 342] width 19 height 19
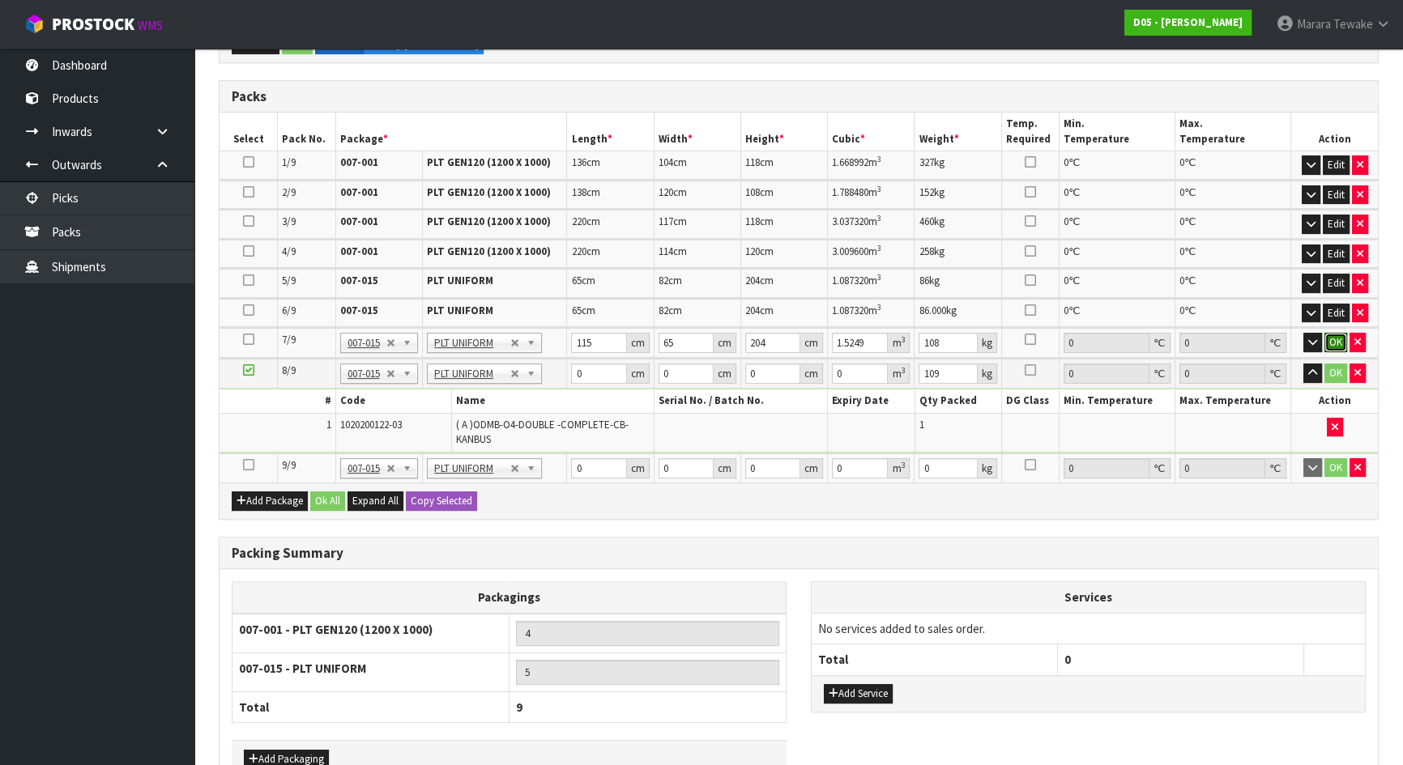
click button "OK" at bounding box center [1335, 342] width 23 height 19
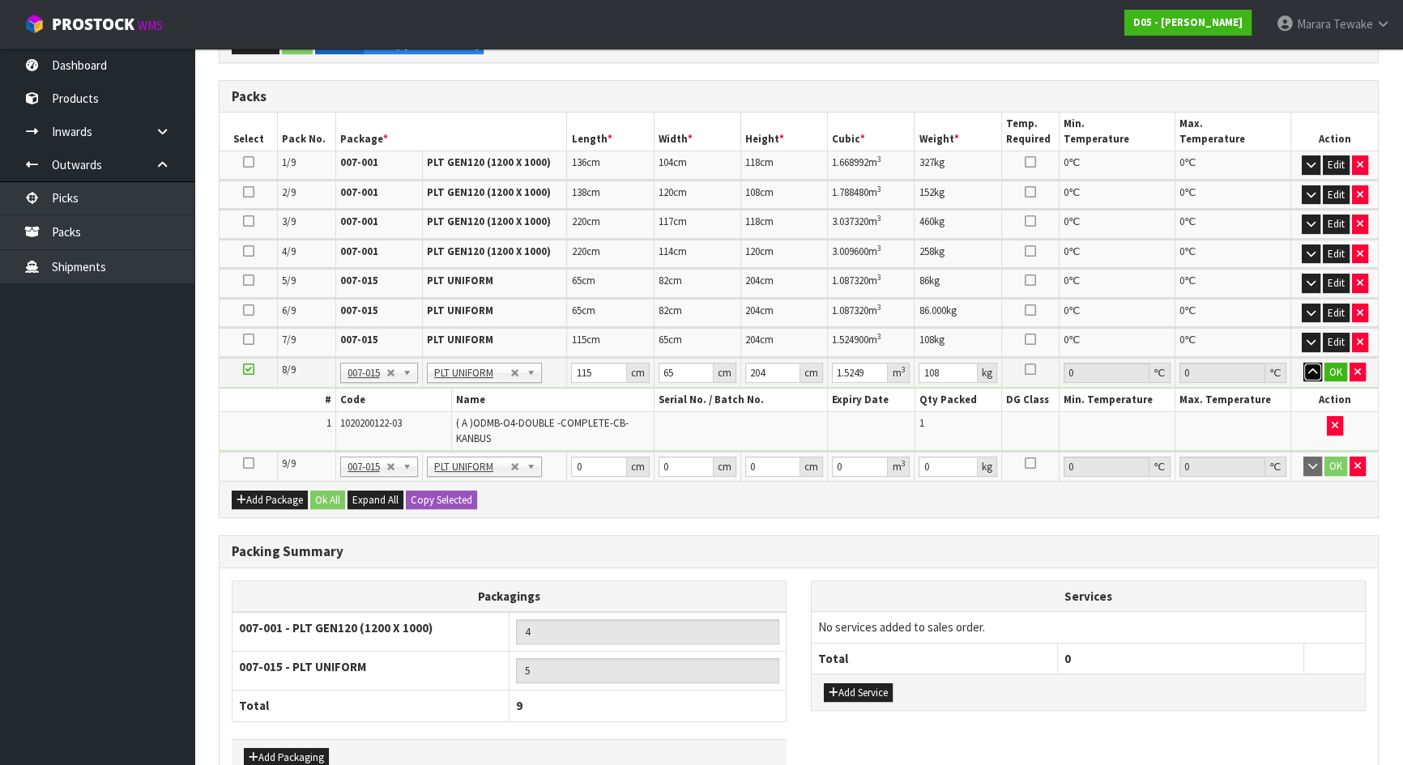
click at [1303, 363] on button "button" at bounding box center [1312, 372] width 19 height 19
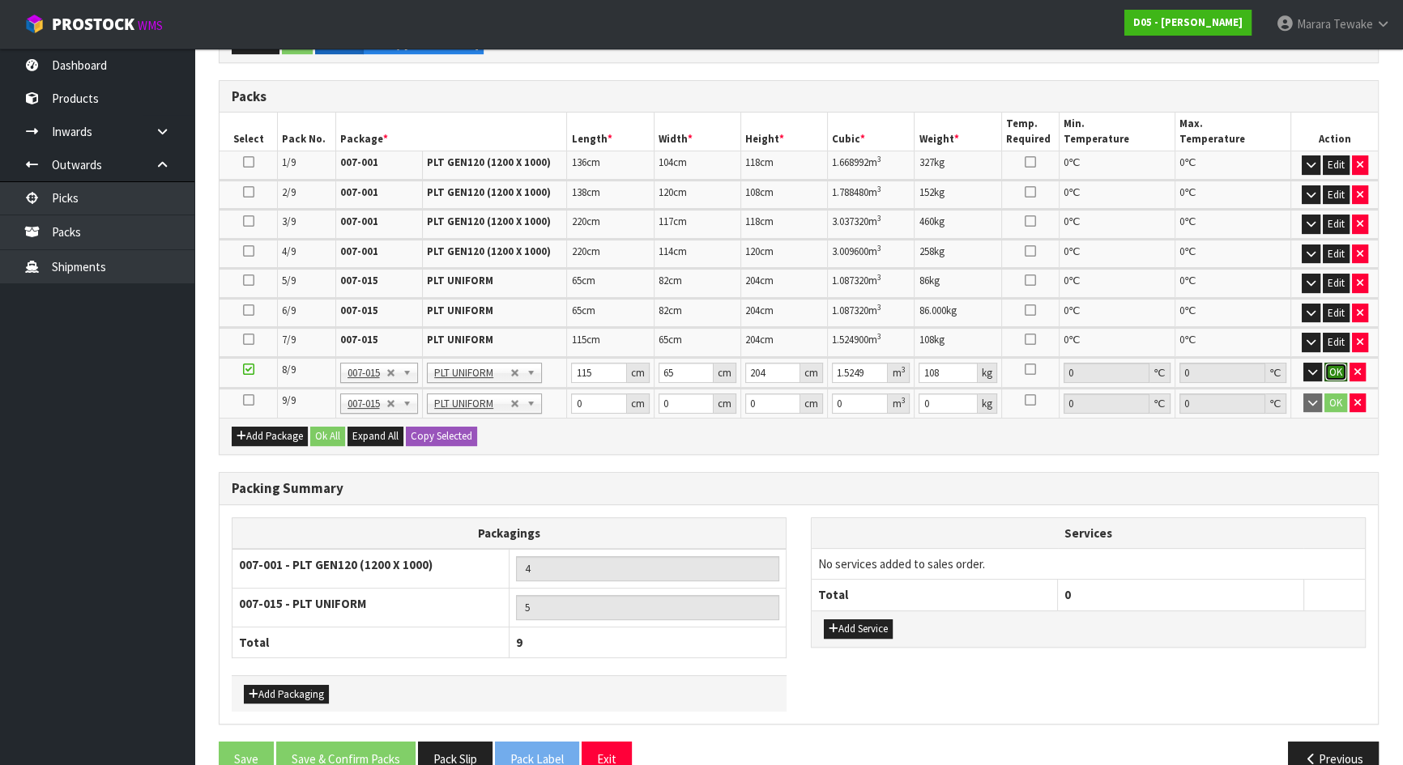
click button "OK" at bounding box center [1335, 372] width 23 height 19
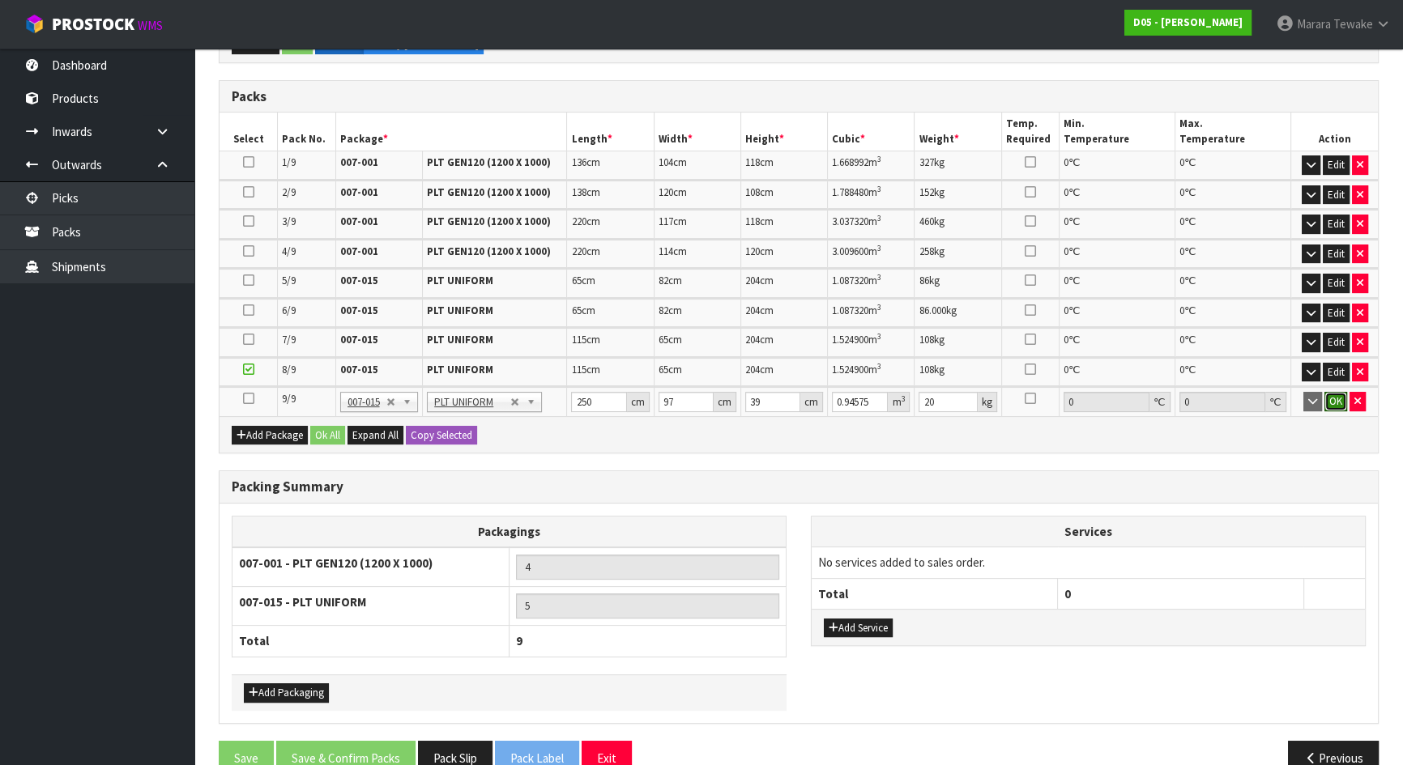
click button "OK" at bounding box center [1335, 401] width 23 height 19
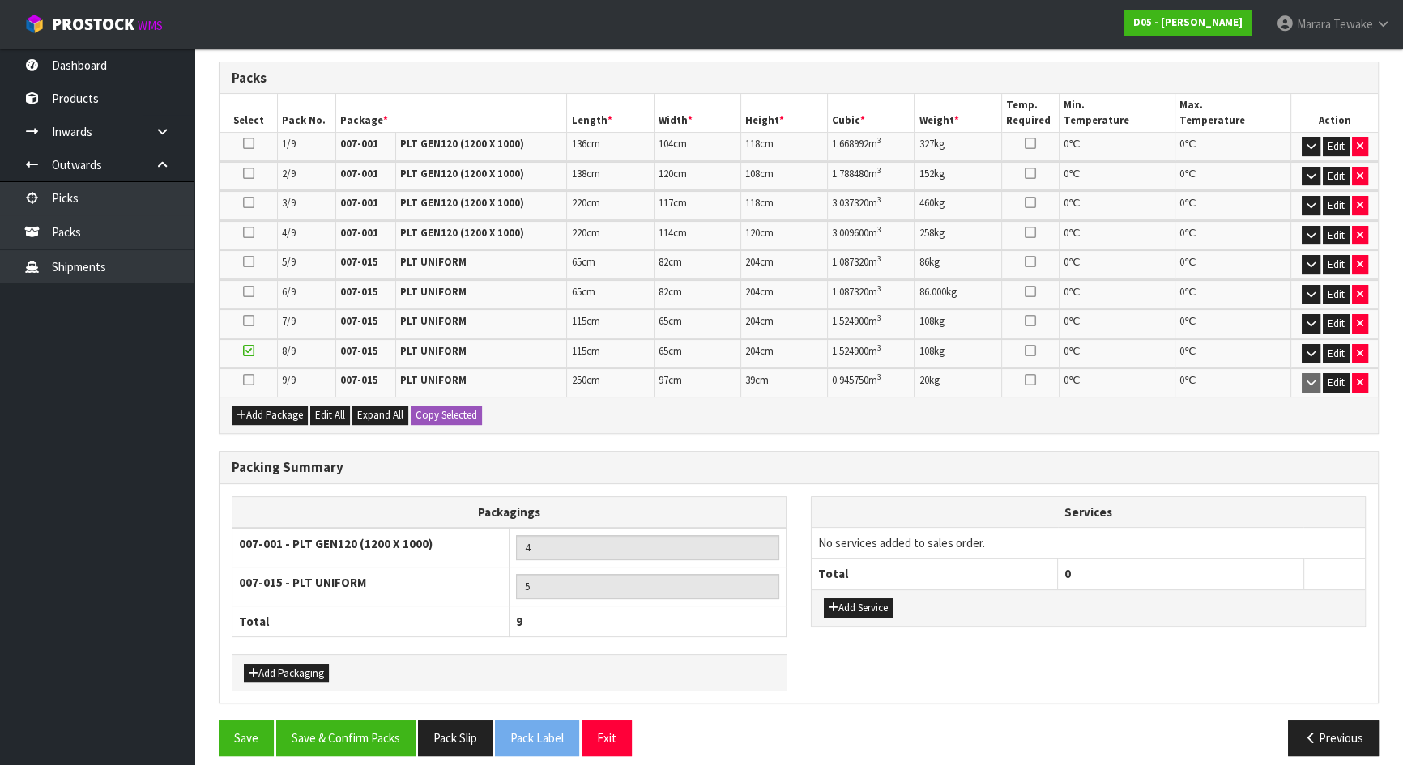
scroll to position [437, 0]
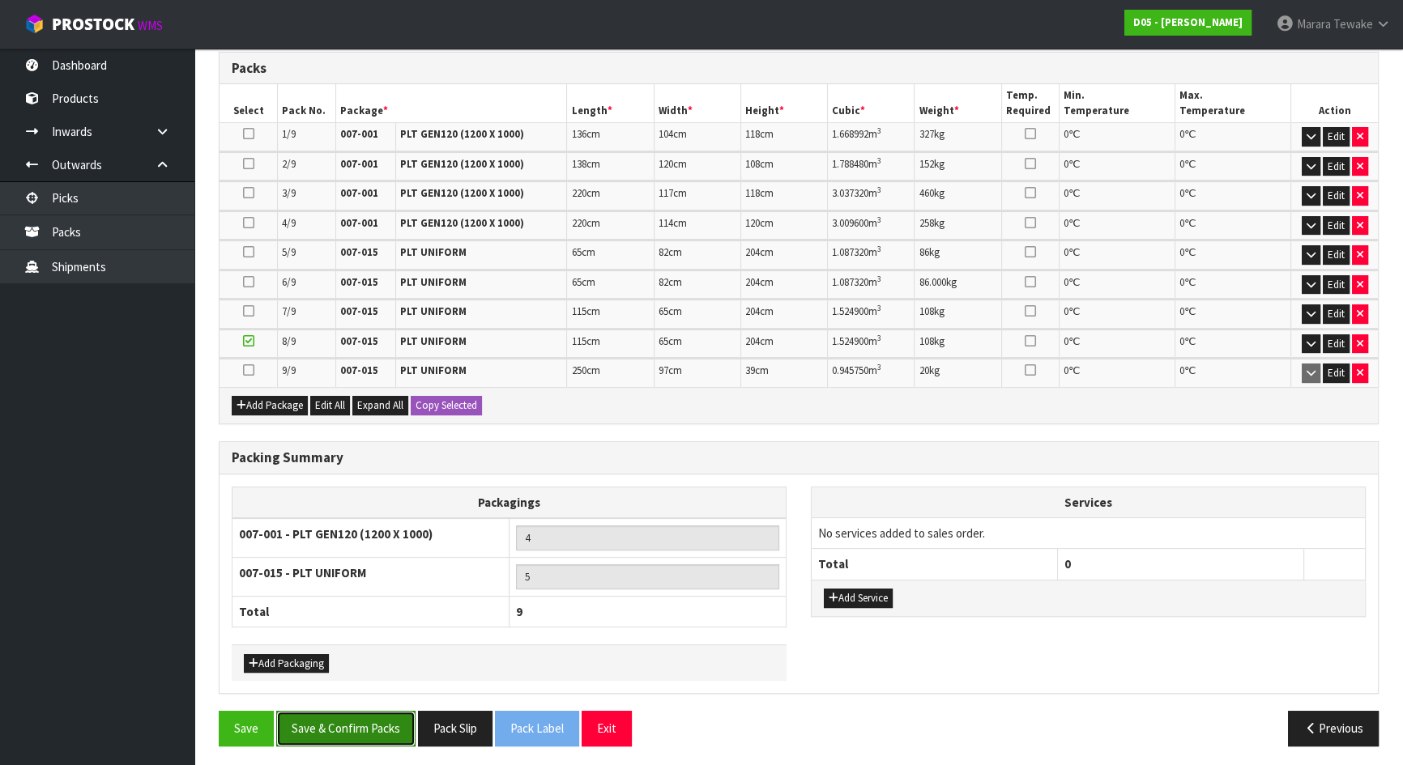
click at [368, 711] on button "Save & Confirm Packs" at bounding box center [345, 728] width 139 height 35
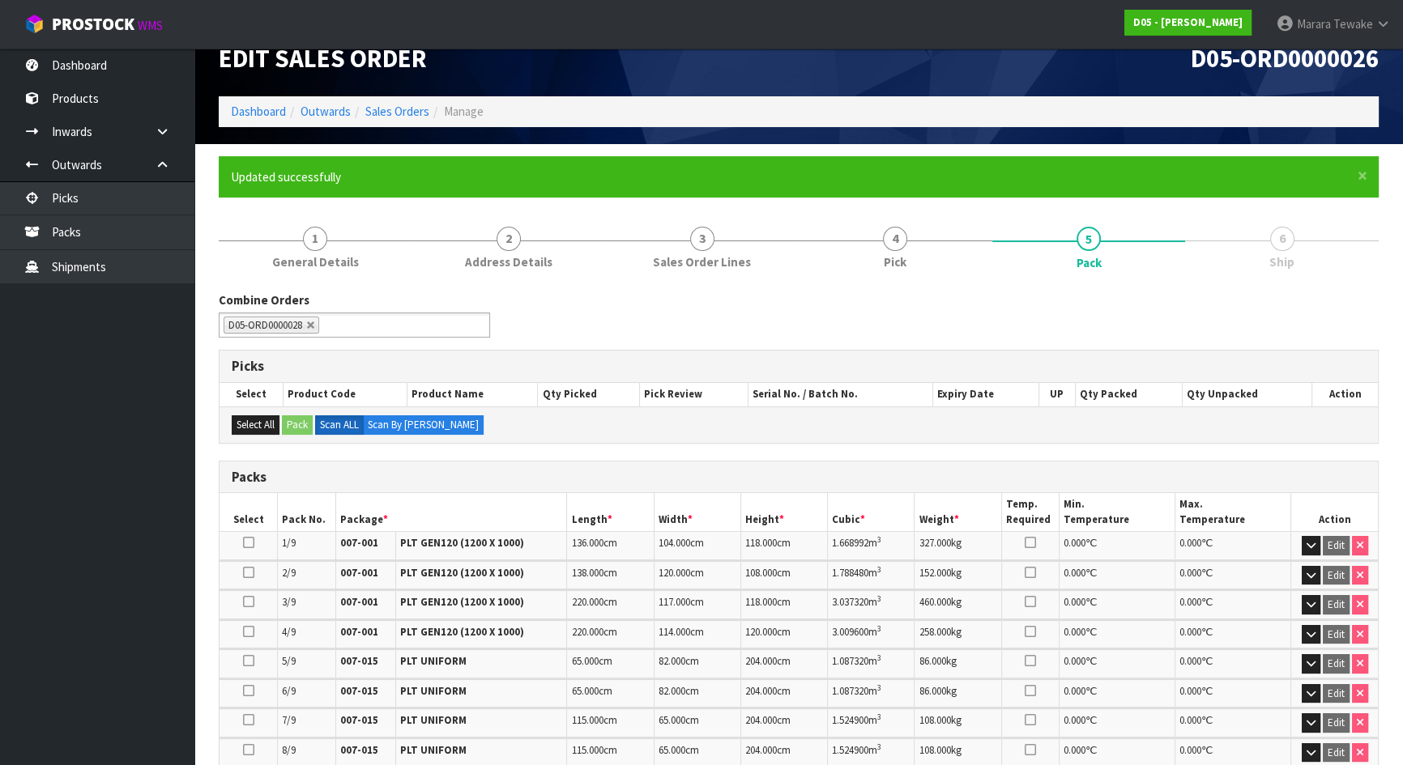
scroll to position [73, 0]
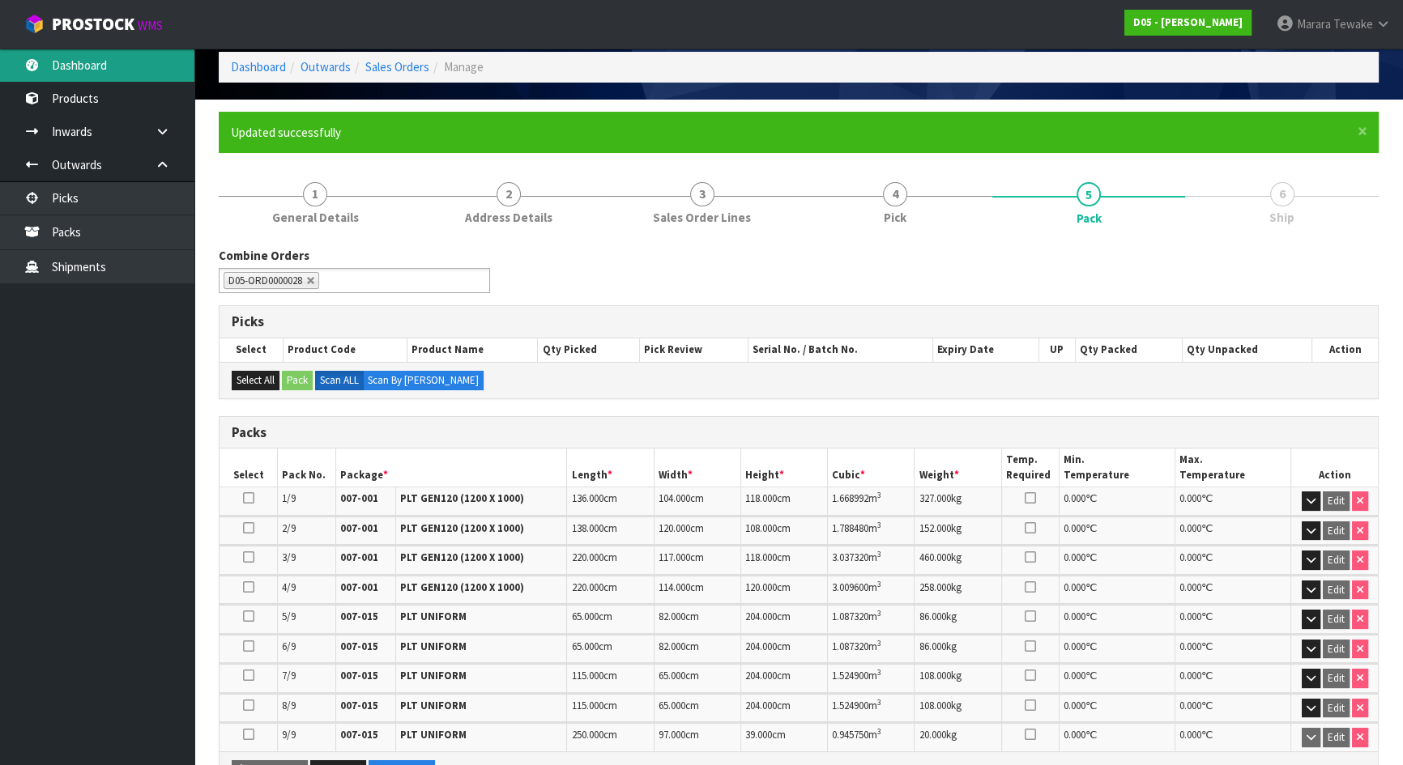
click at [79, 58] on link "Dashboard" at bounding box center [97, 65] width 194 height 33
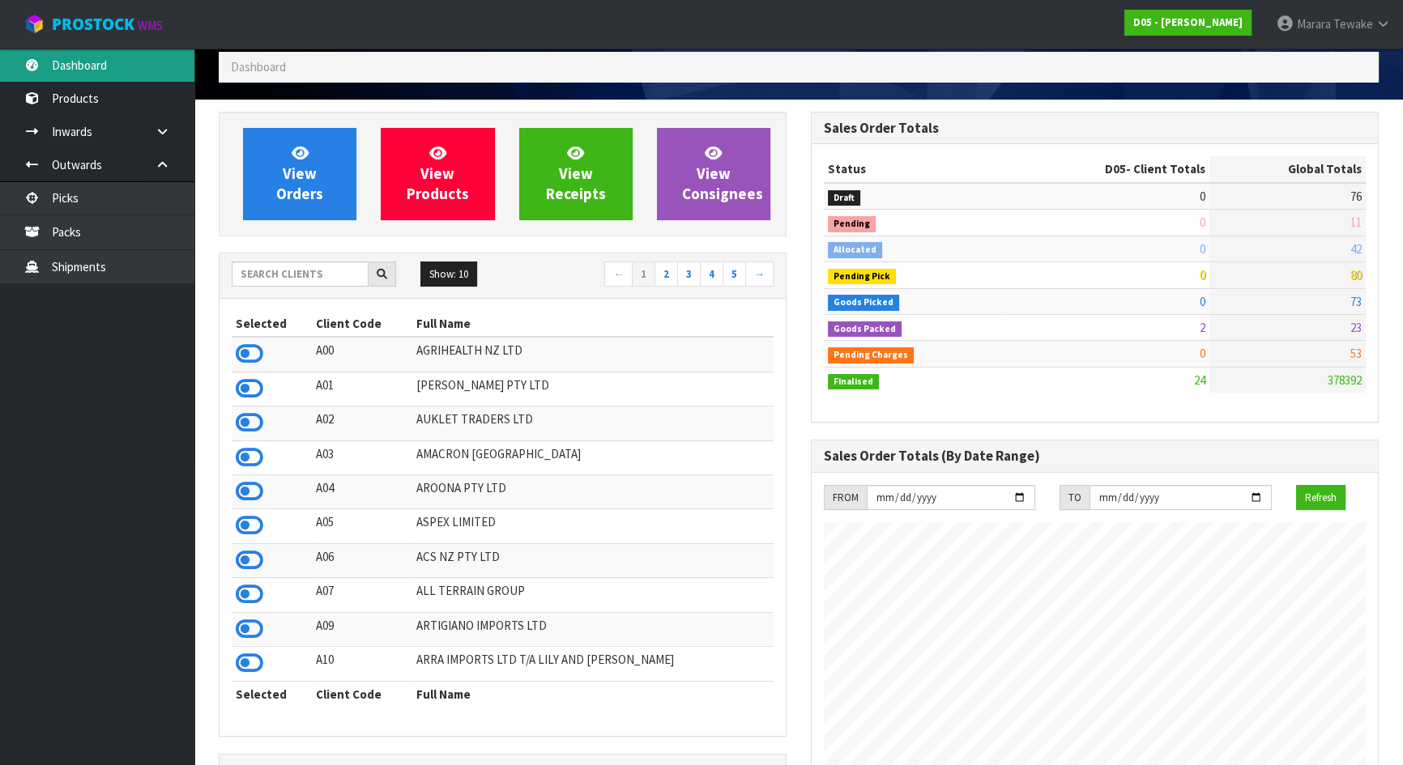
scroll to position [1415, 591]
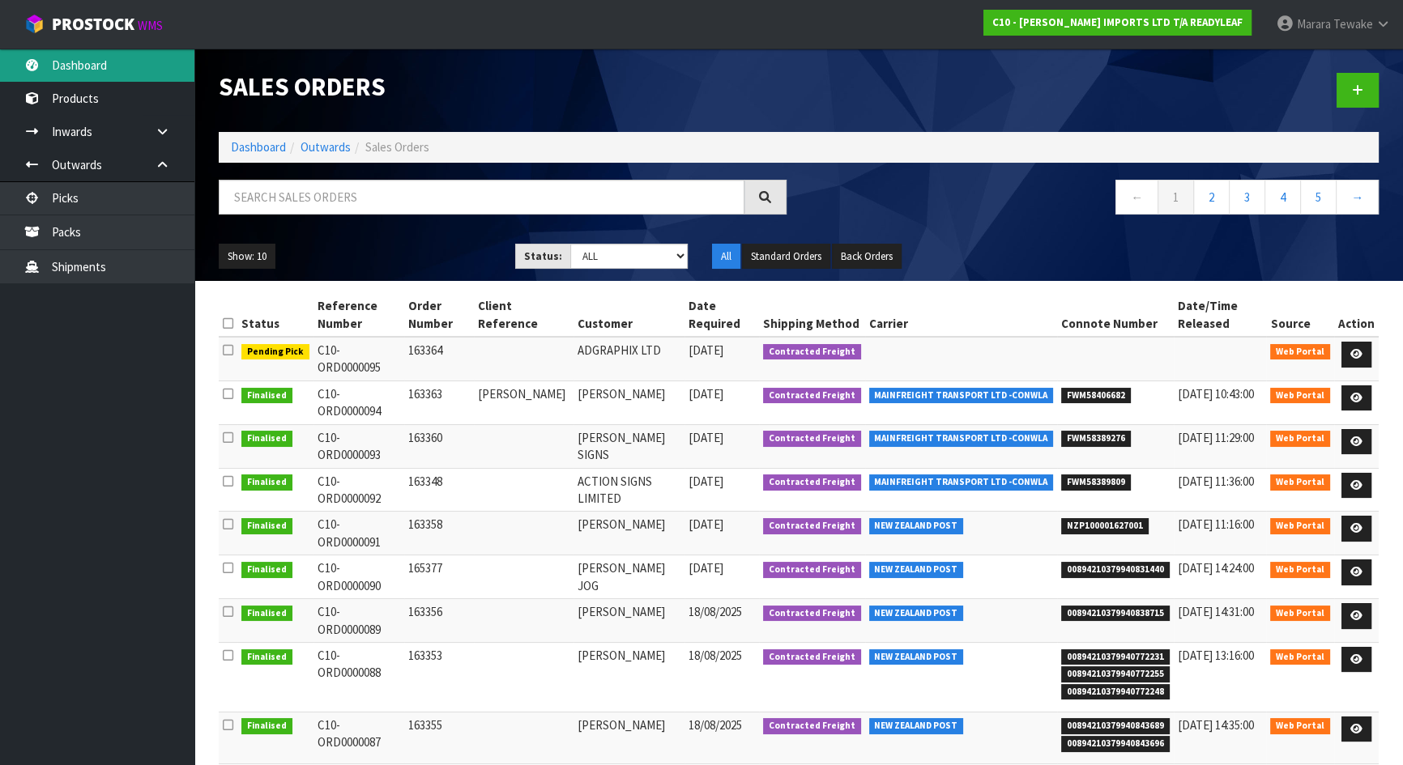
click at [93, 65] on link "Dashboard" at bounding box center [97, 65] width 194 height 33
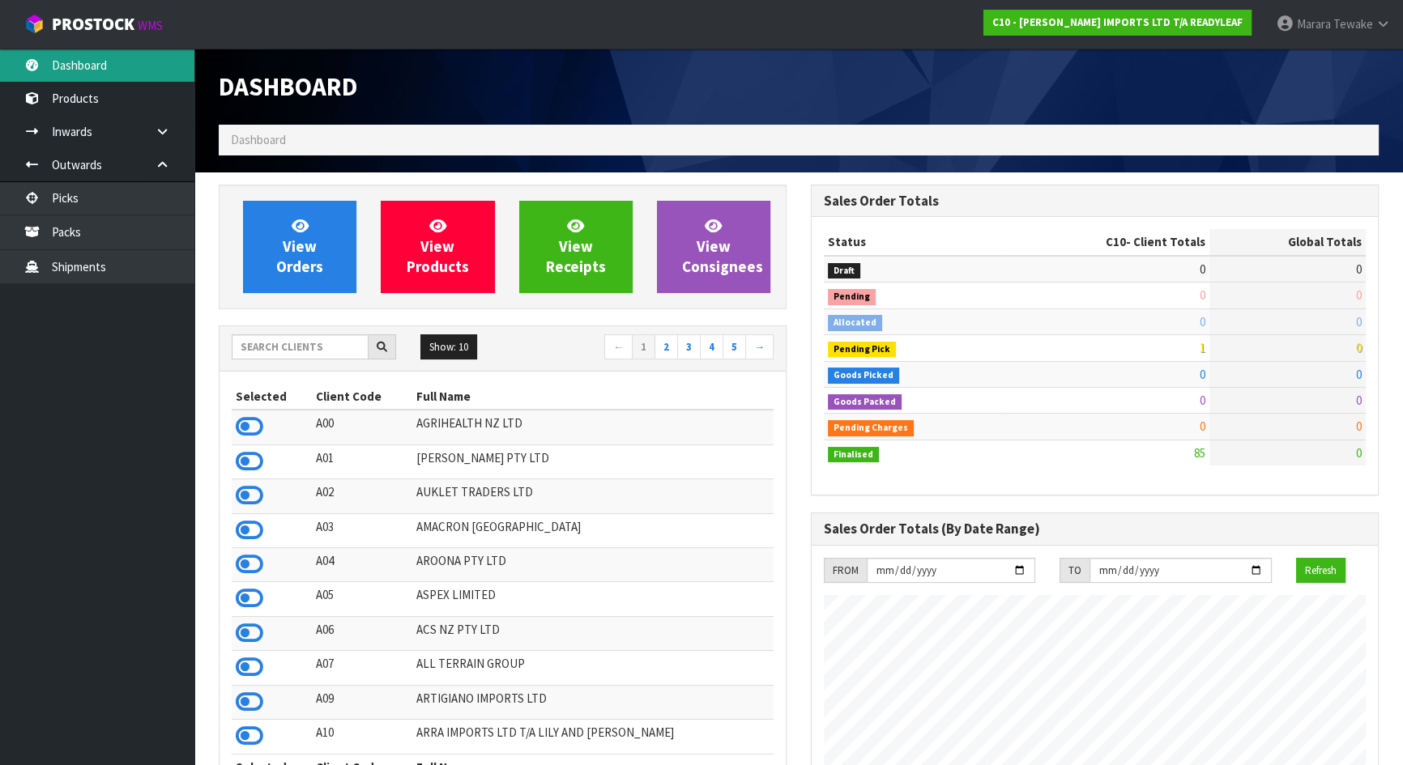
scroll to position [1093, 591]
click at [0, 49] on link "Dashboard" at bounding box center [97, 65] width 194 height 33
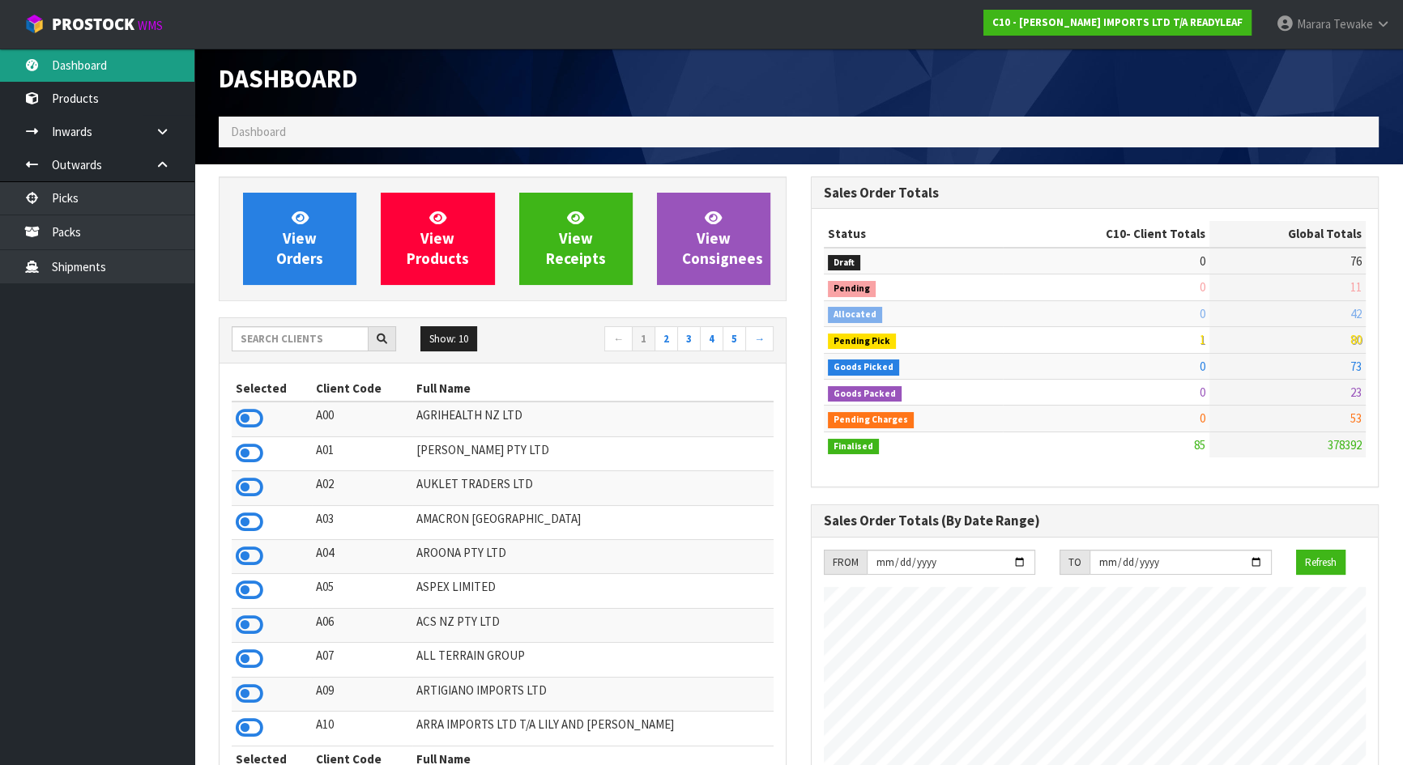
scroll to position [0, 0]
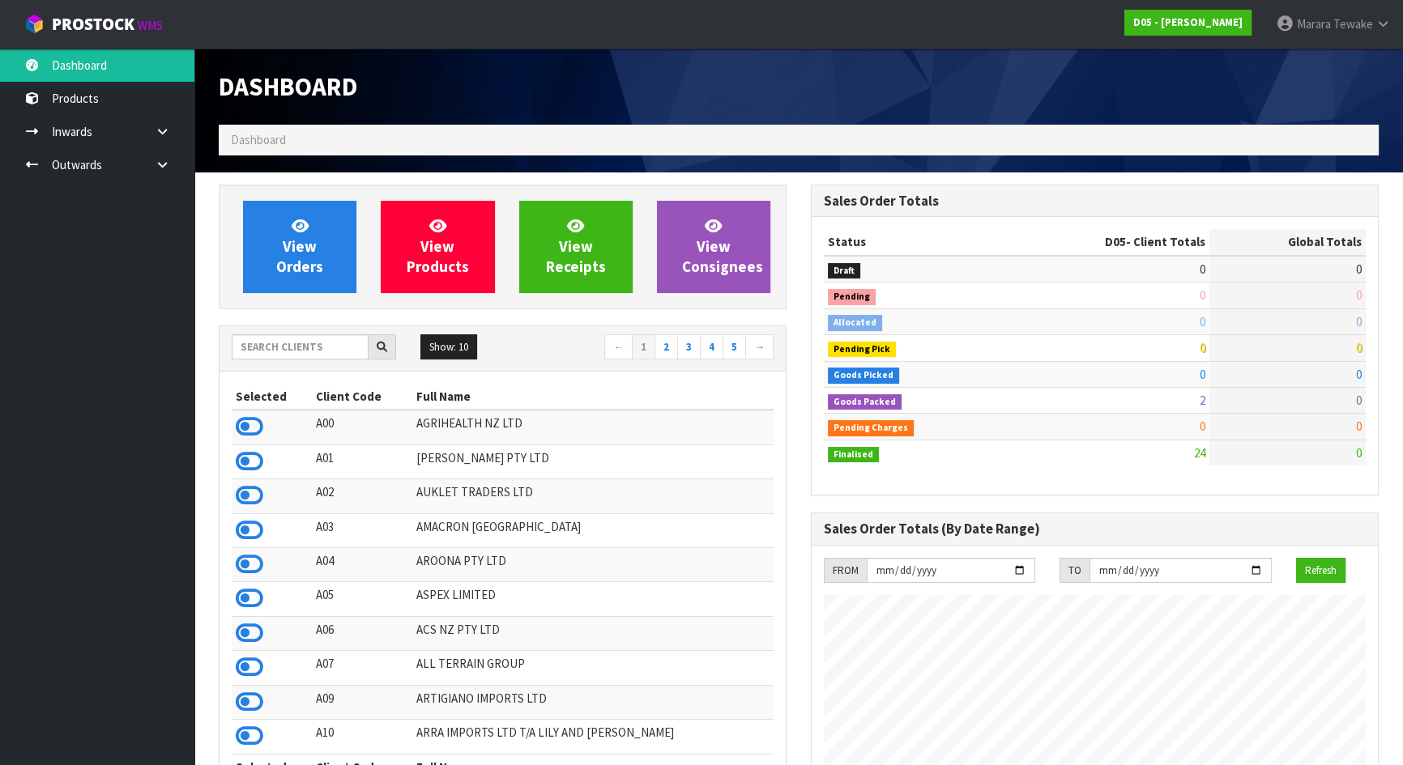
scroll to position [1415, 591]
click at [289, 339] on input "text" at bounding box center [300, 347] width 137 height 25
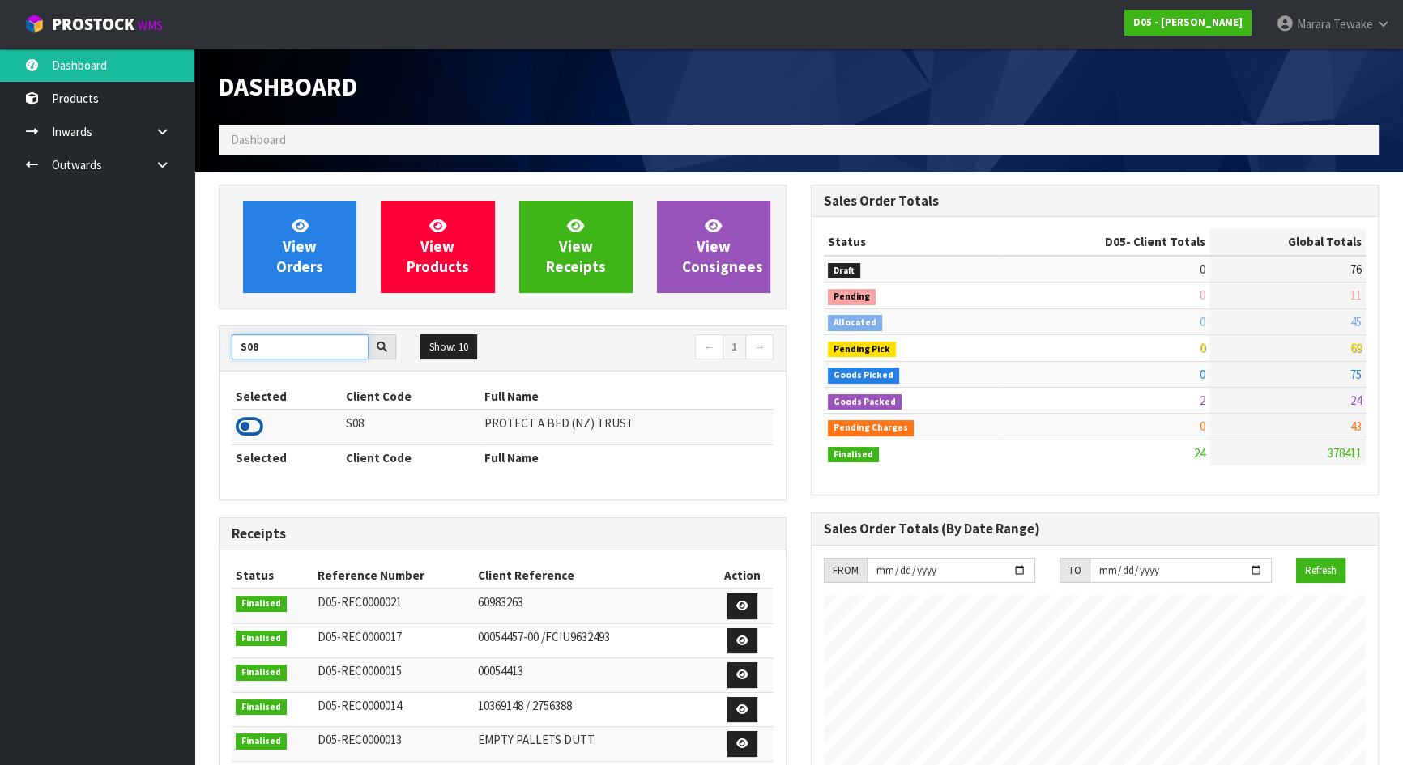
type input "S08"
click at [253, 423] on icon at bounding box center [250, 427] width 28 height 24
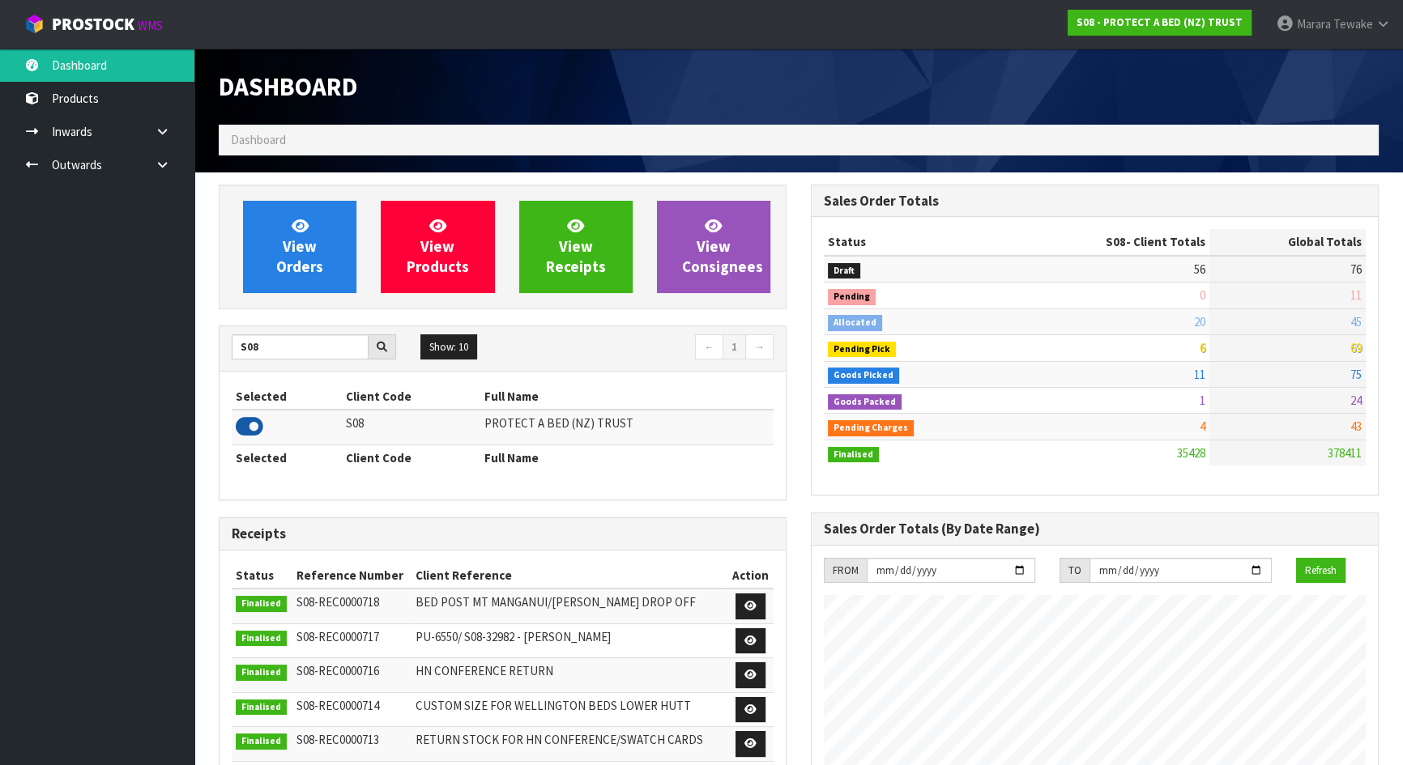
scroll to position [1225, 591]
